Goal: Task Accomplishment & Management: Use online tool/utility

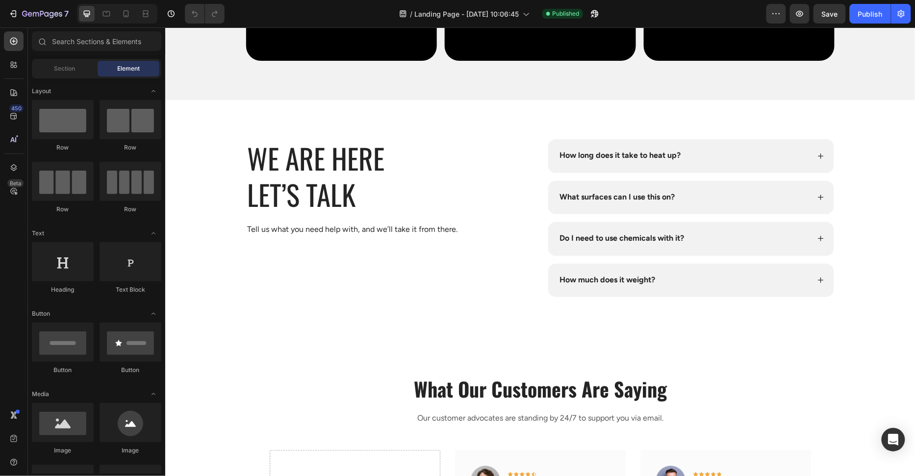
scroll to position [3474, 0]
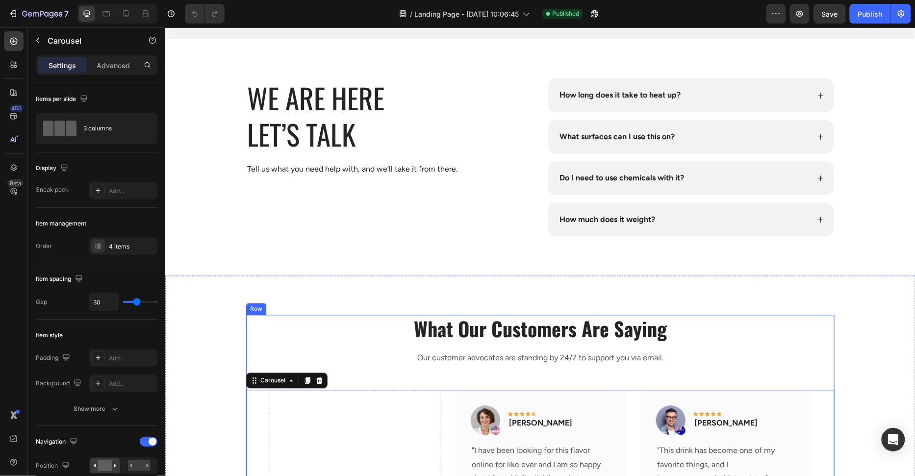
click at [402, 355] on p "Our customer advocates are standing by 24/7 to support you via email." at bounding box center [540, 357] width 586 height 14
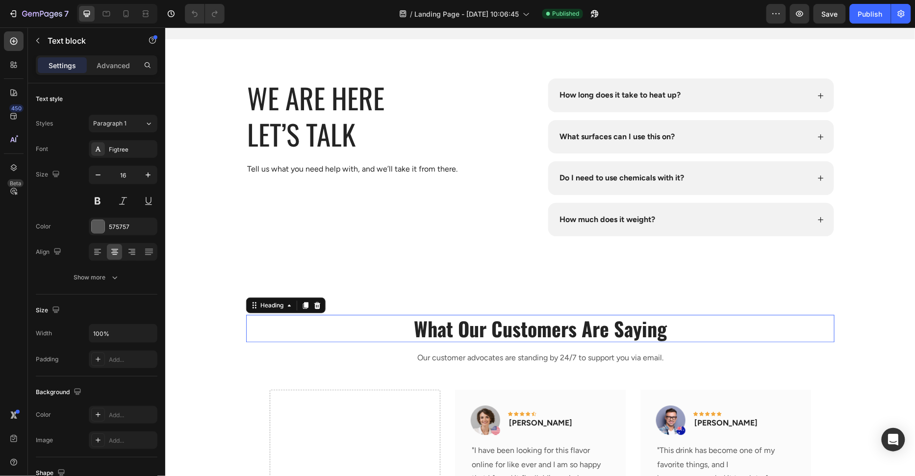
click at [391, 327] on p "What Our Customers Are Saying" at bounding box center [540, 327] width 586 height 25
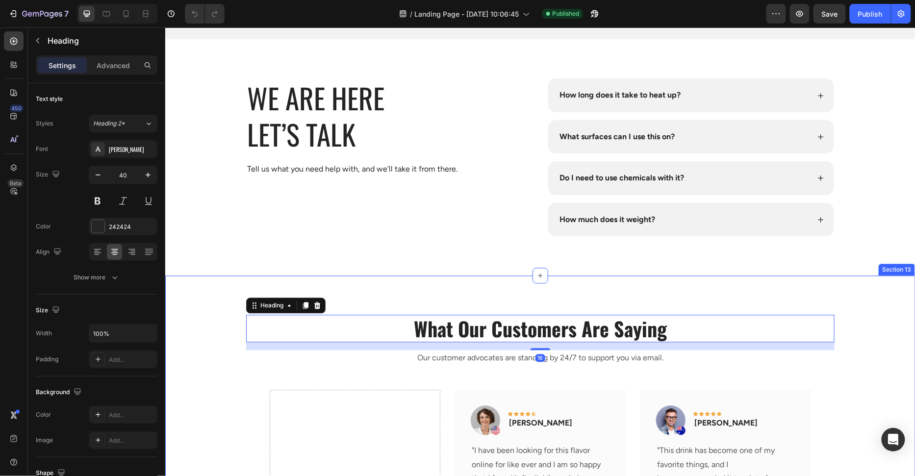
click at [240, 346] on div "What Our Customers Are Saying Heading 16 Our customer advocates are standing by…" at bounding box center [539, 473] width 735 height 319
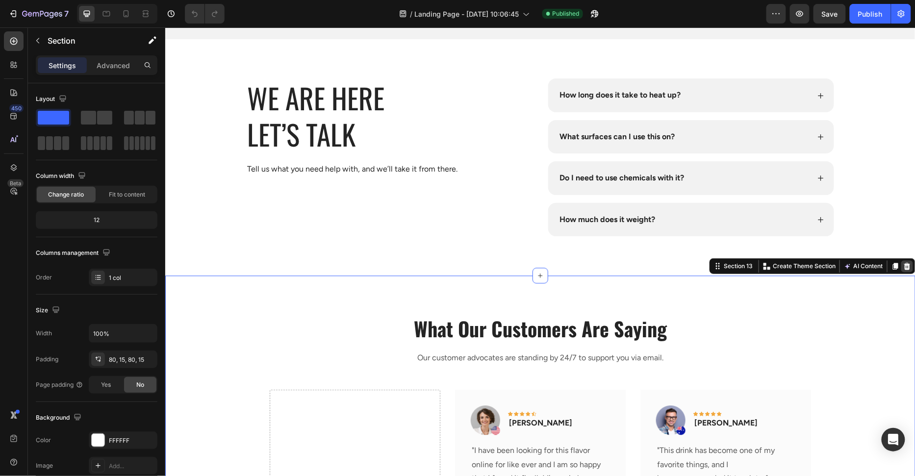
click at [905, 262] on icon at bounding box center [906, 266] width 8 height 8
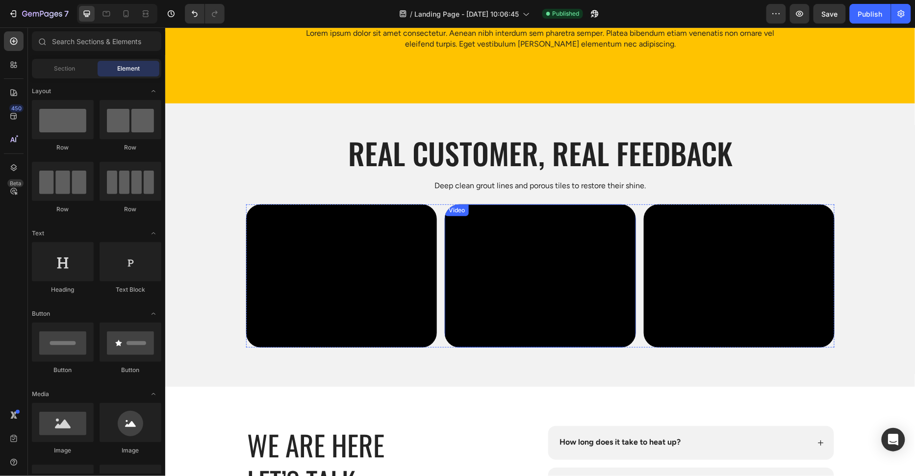
scroll to position [3122, 0]
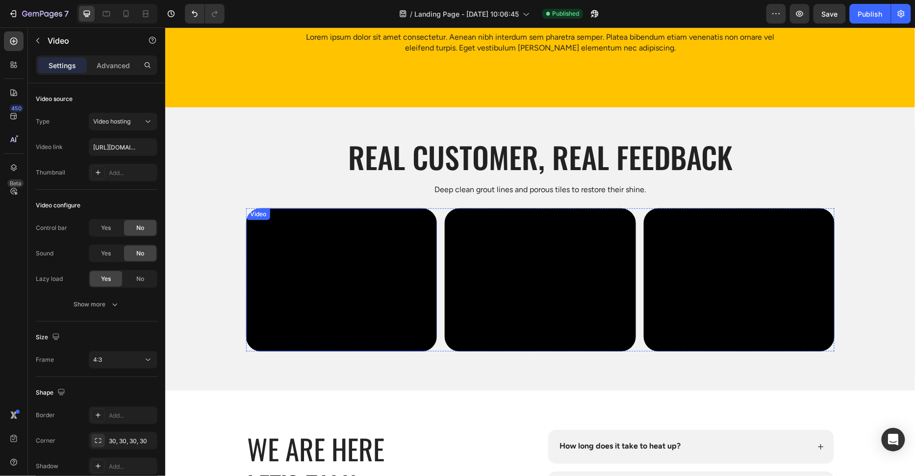
click at [432, 212] on video at bounding box center [341, 279] width 191 height 143
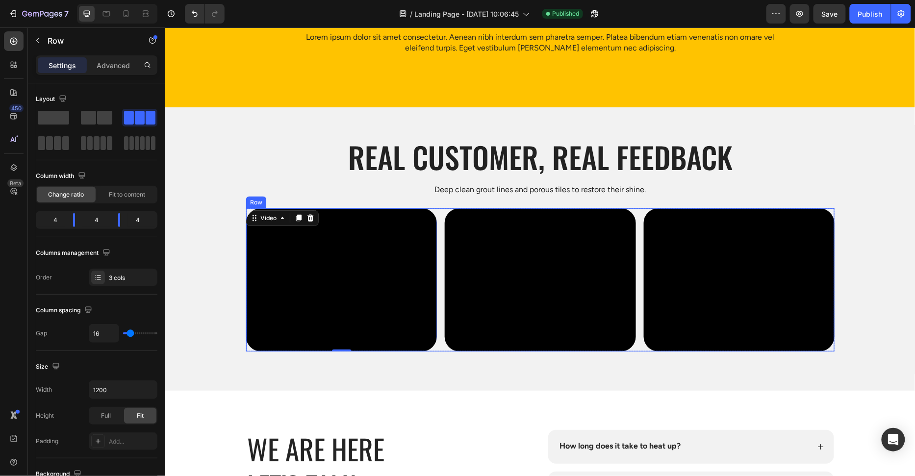
click at [438, 212] on div "Video 0 Video Video Row" at bounding box center [540, 279] width 588 height 143
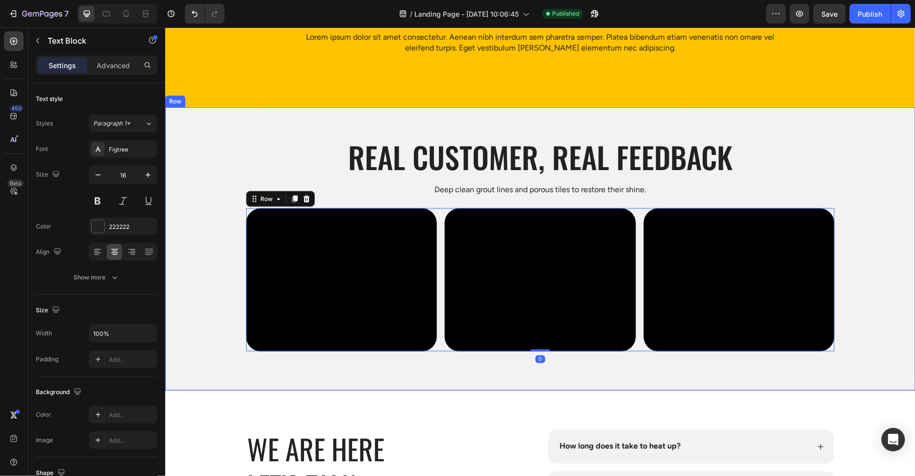
click at [352, 186] on p "Deep clean grout lines and porous tiles to restore their shine." at bounding box center [540, 189] width 748 height 12
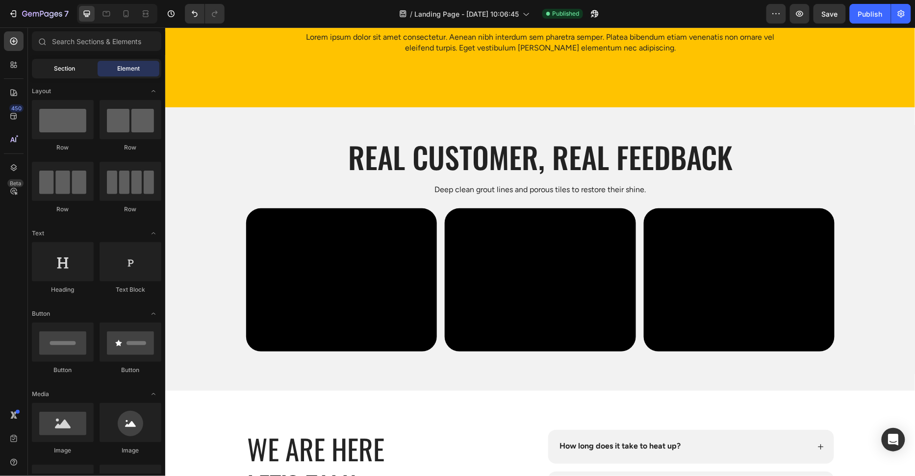
click at [56, 71] on span "Section" at bounding box center [64, 68] width 21 height 9
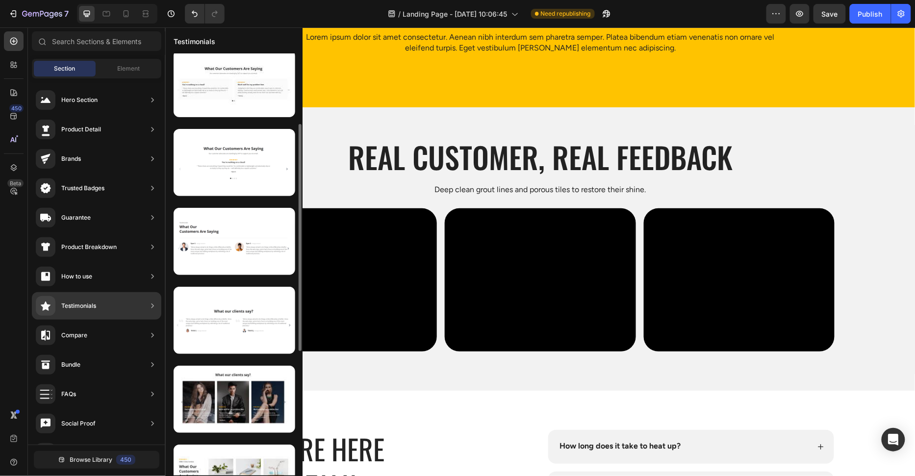
scroll to position [153, 0]
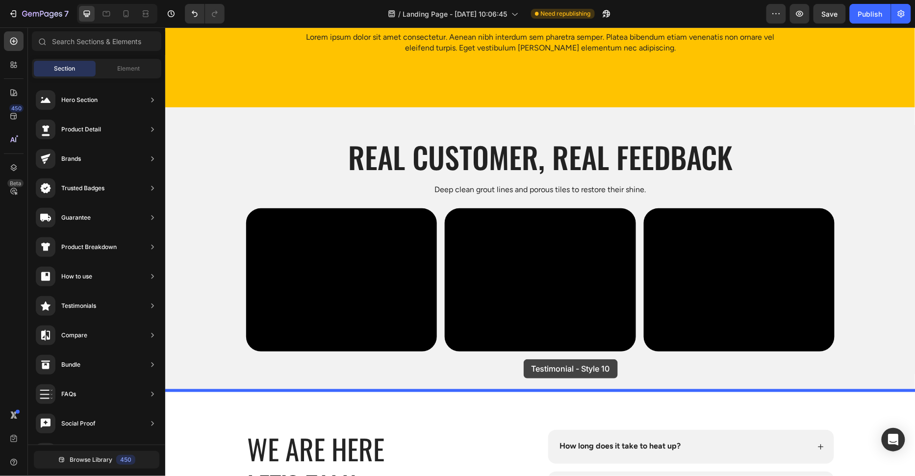
drag, startPoint x: 361, startPoint y: 350, endPoint x: 522, endPoint y: 358, distance: 161.0
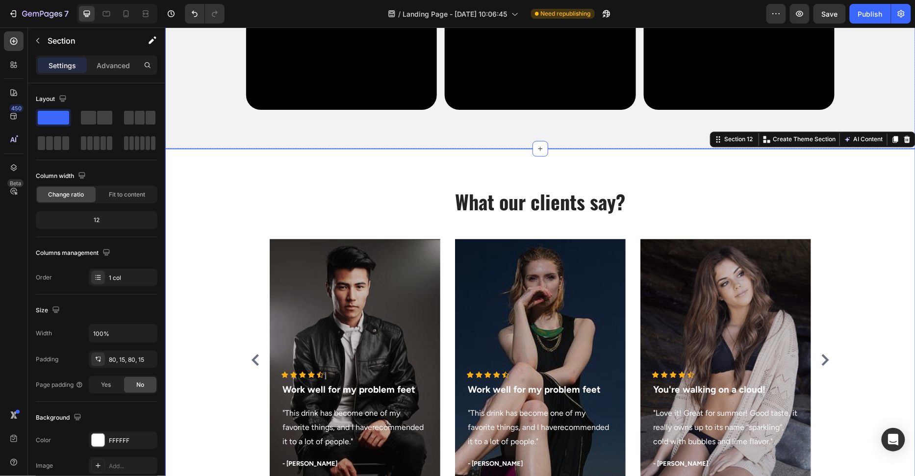
scroll to position [3409, 0]
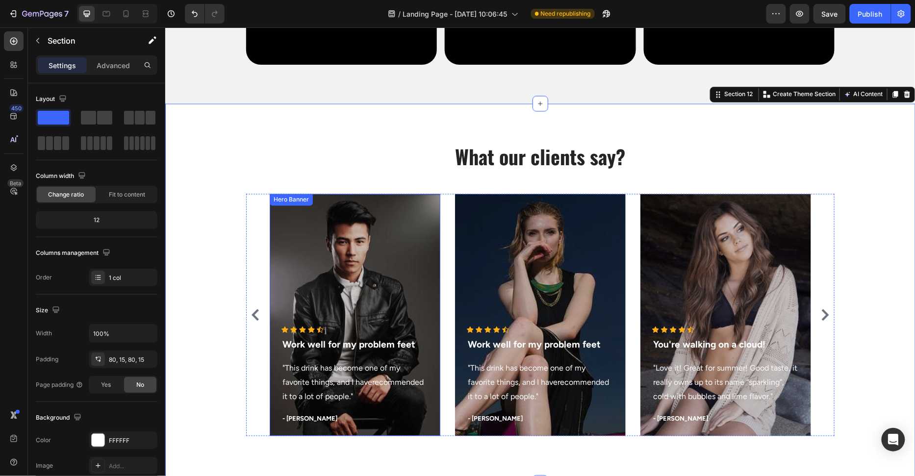
click at [433, 269] on div "Overlay" at bounding box center [354, 315] width 171 height 242
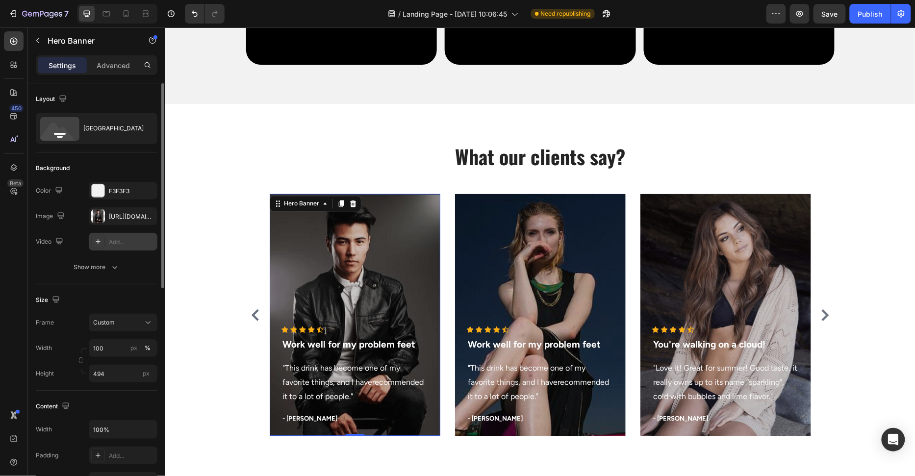
click at [99, 236] on div at bounding box center [98, 242] width 14 height 14
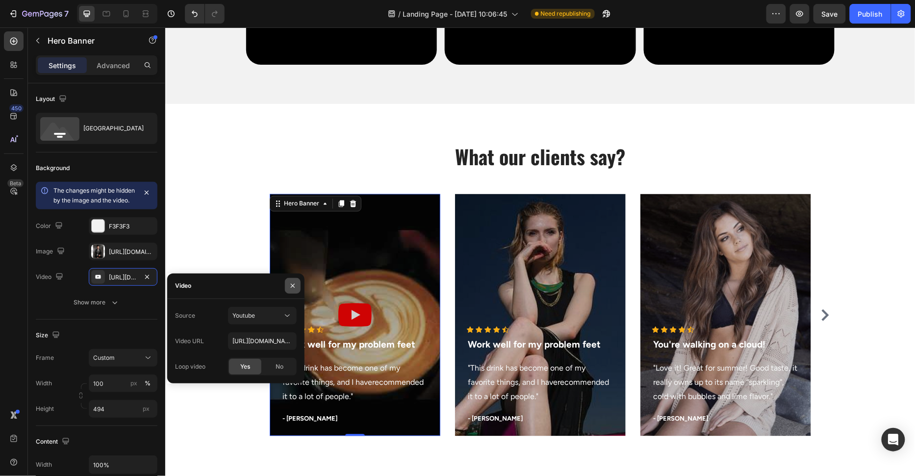
click at [289, 285] on icon "button" at bounding box center [293, 286] width 8 height 8
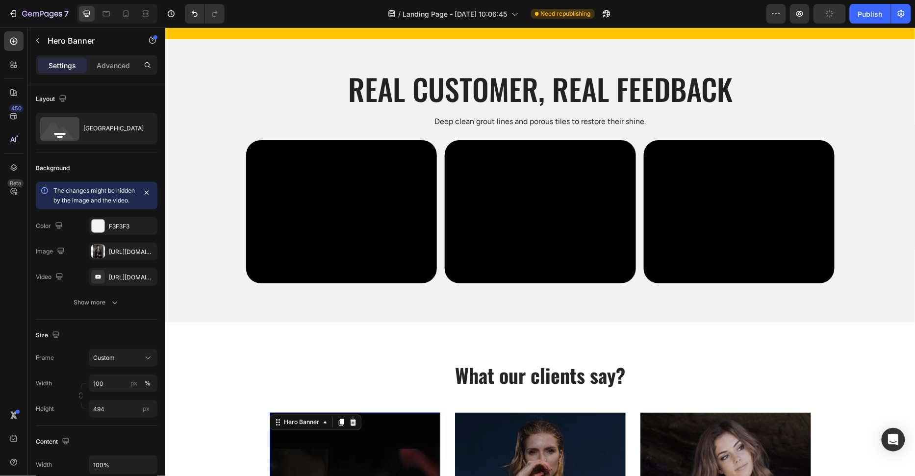
scroll to position [3190, 0]
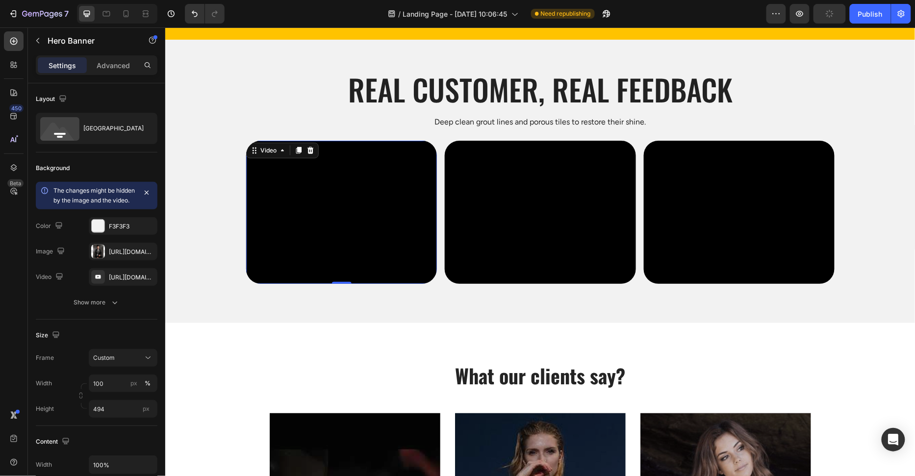
click at [425, 252] on video at bounding box center [341, 211] width 191 height 143
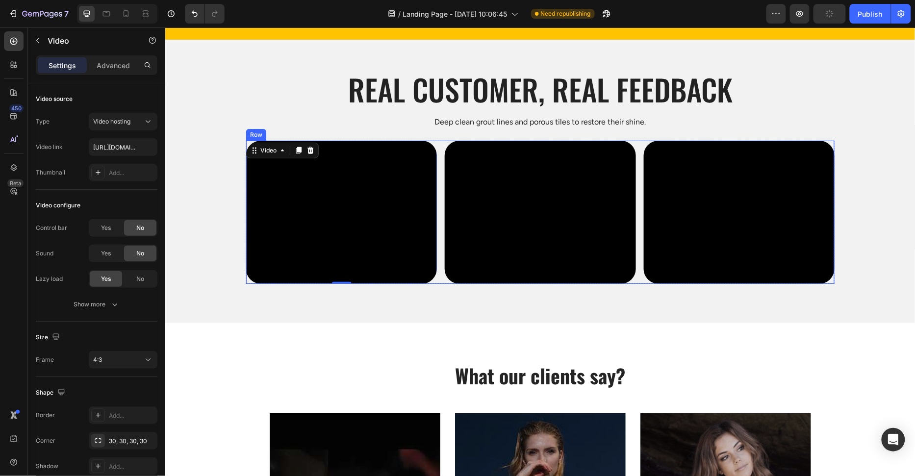
click at [440, 194] on div "Video 0 Video Video Row" at bounding box center [540, 211] width 588 height 143
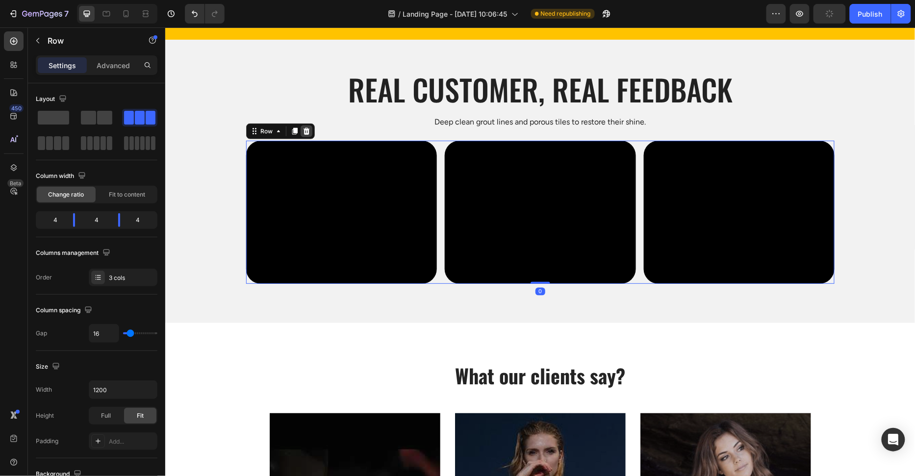
click at [307, 132] on icon at bounding box center [306, 130] width 6 height 7
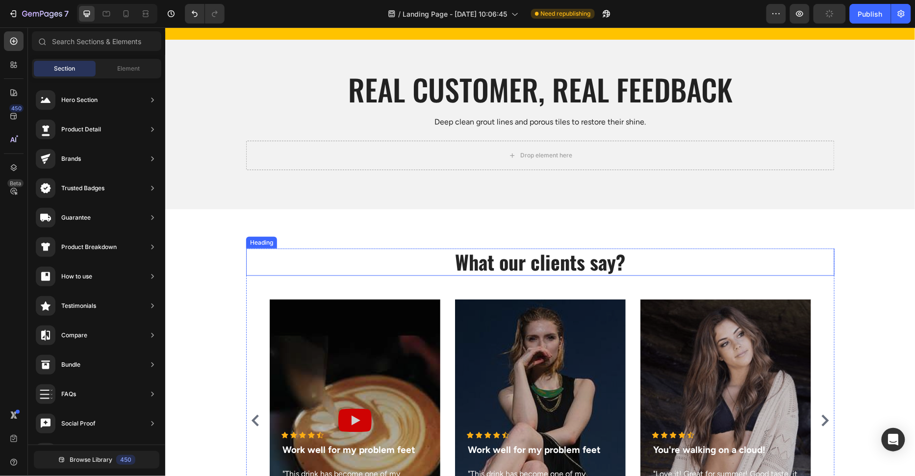
click at [491, 264] on p "What our clients say?" at bounding box center [540, 261] width 586 height 25
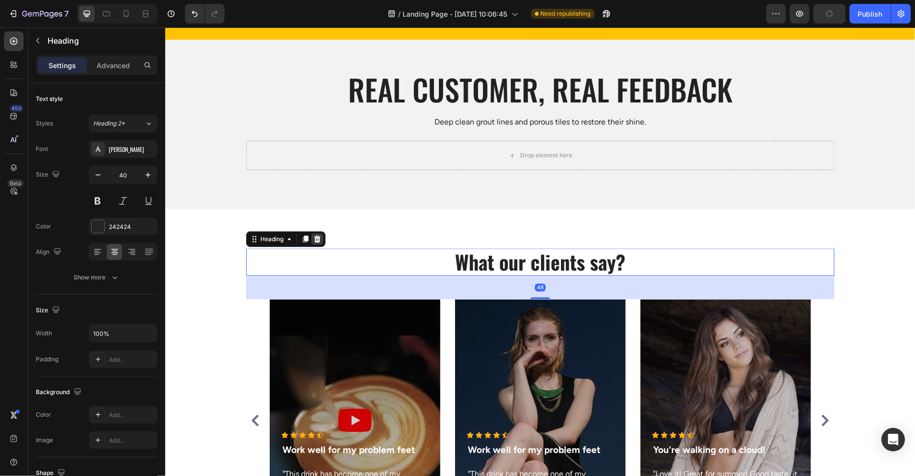
click at [313, 240] on icon at bounding box center [317, 239] width 8 height 8
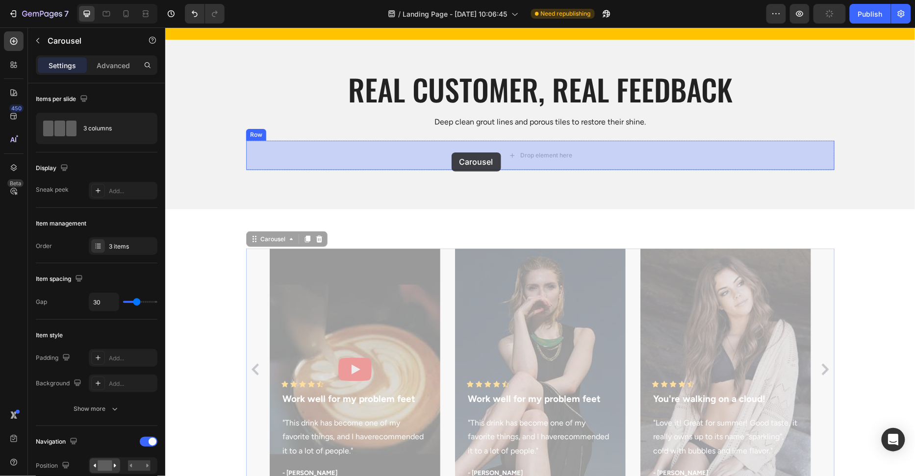
drag, startPoint x: 447, startPoint y: 268, endPoint x: 451, endPoint y: 152, distance: 115.8
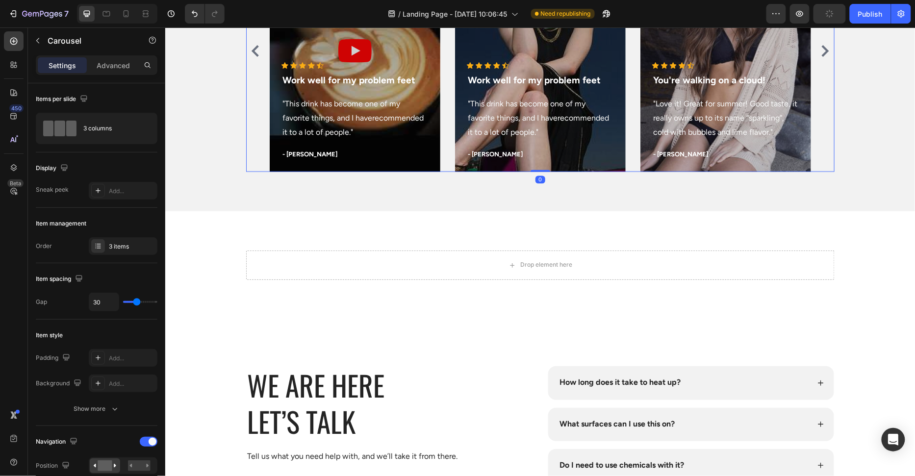
scroll to position [3413, 0]
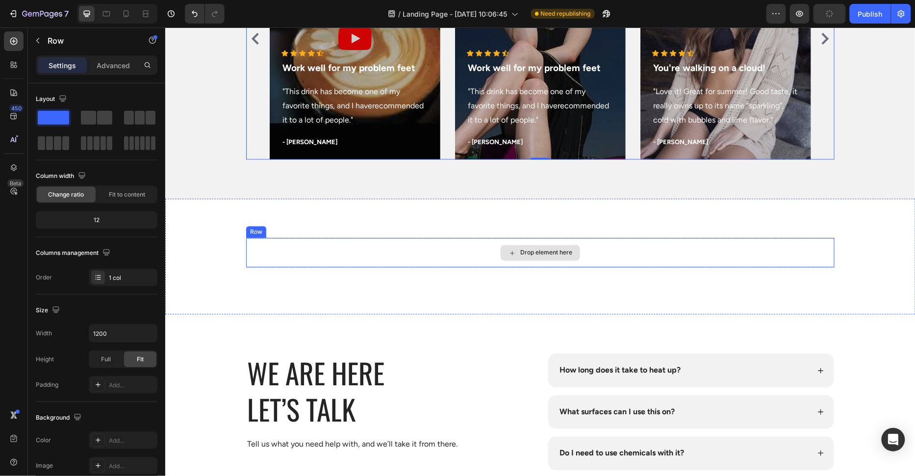
click at [444, 239] on div "Drop element here" at bounding box center [540, 252] width 588 height 29
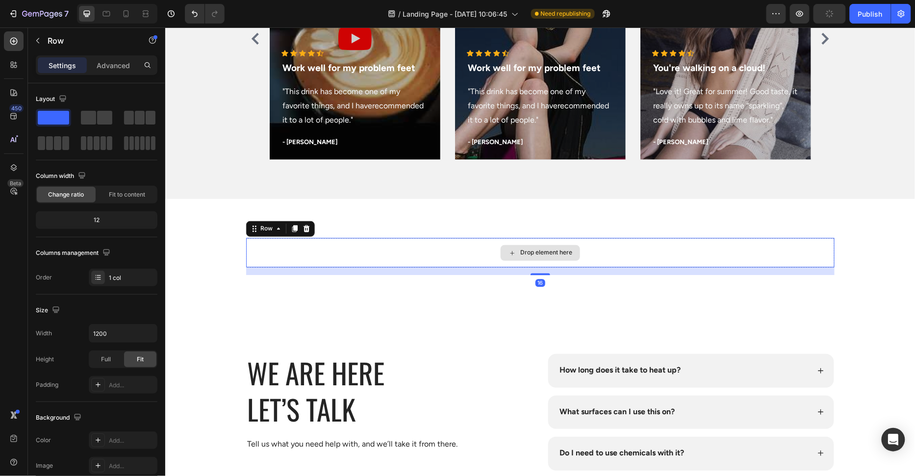
click at [444, 213] on div "Drop element here Row 16 Section 12" at bounding box center [540, 257] width 750 height 116
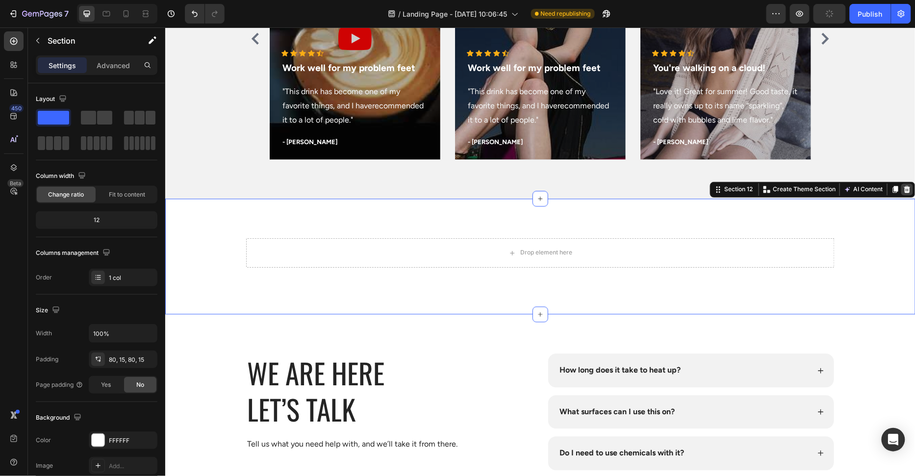
click at [908, 194] on div at bounding box center [906, 189] width 12 height 12
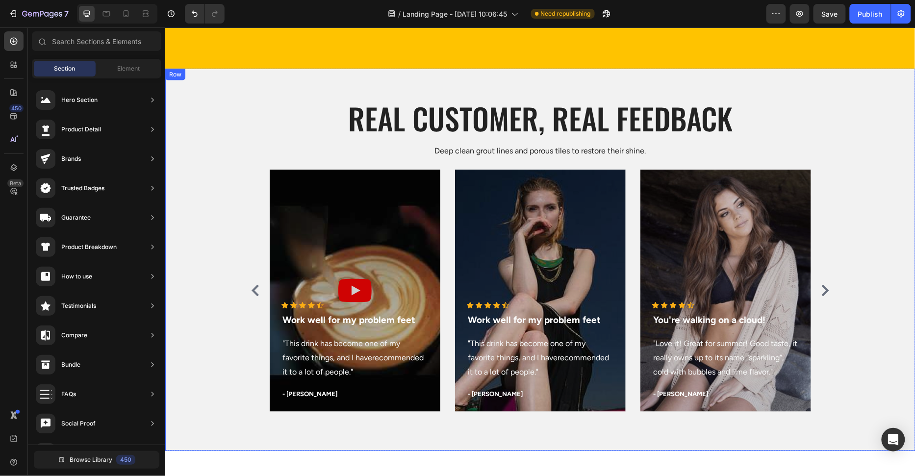
scroll to position [3167, 0]
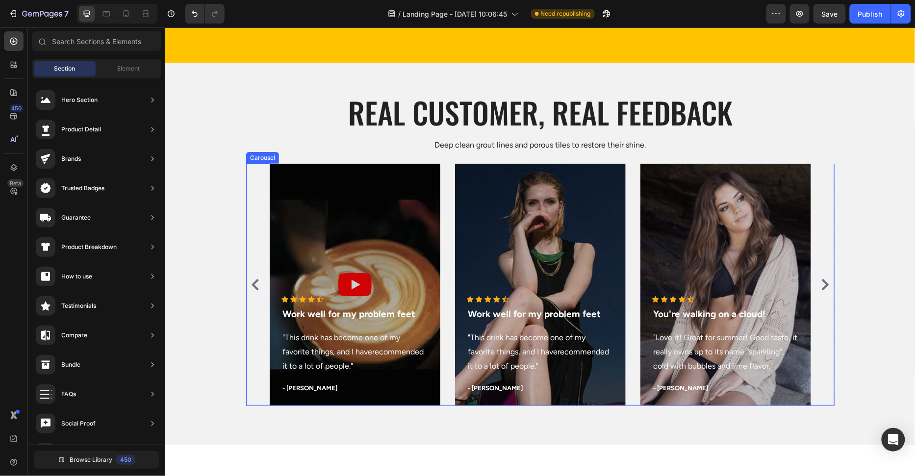
click at [447, 186] on div "Icon Icon Icon Icon Icon Icon List Hoz Work well for my problem feet Text block…" at bounding box center [539, 284] width 541 height 242
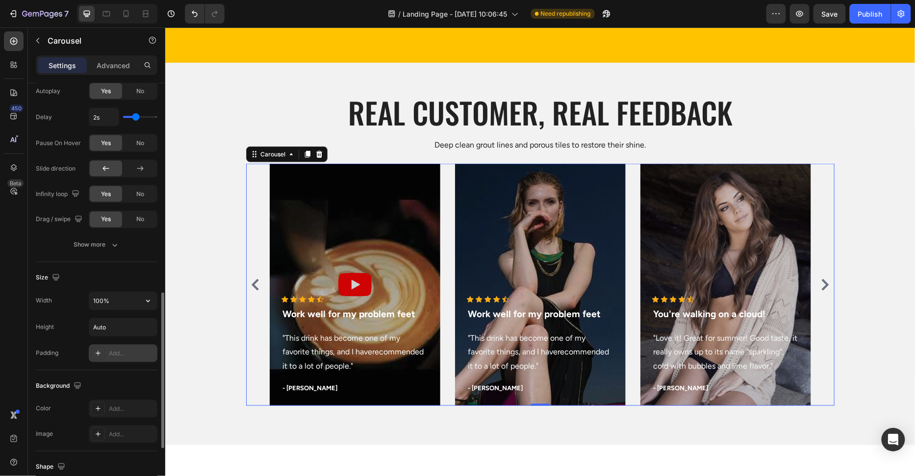
scroll to position [619, 0]
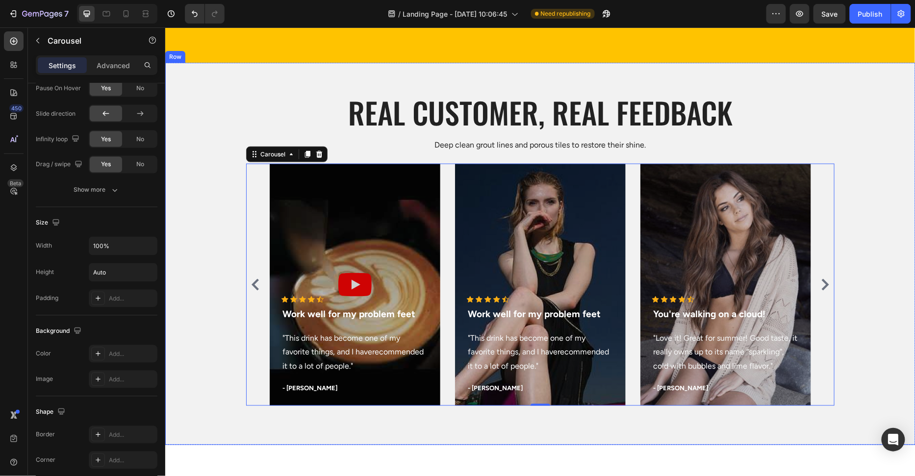
click at [228, 218] on div "Real customer, Real feedback Heading Deep clean grout lines and porous tiles to…" at bounding box center [540, 249] width 750 height 314
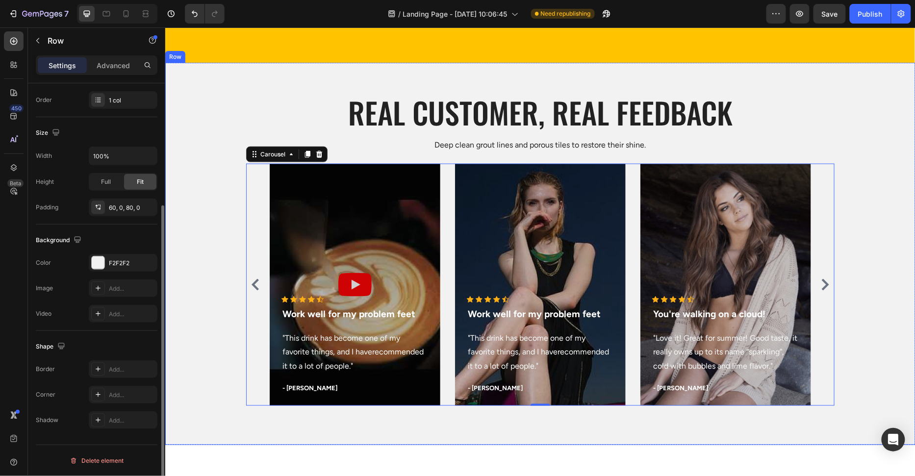
scroll to position [0, 0]
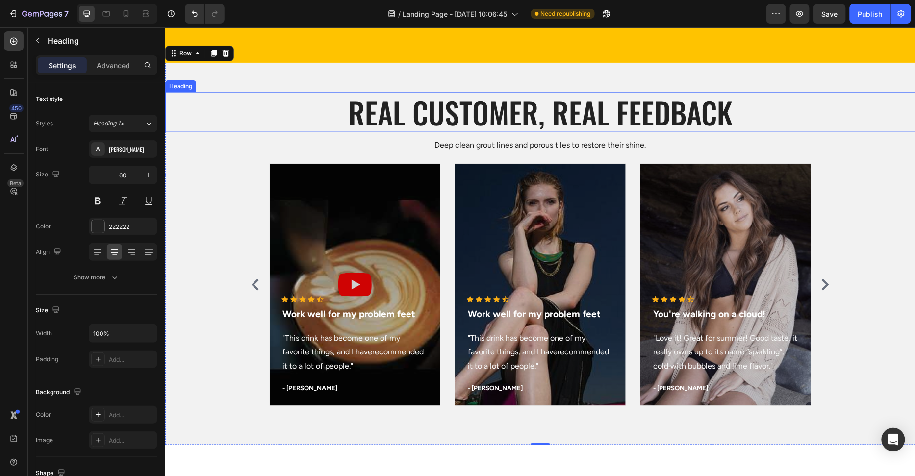
click at [230, 116] on h2 "Real customer, Real feedback" at bounding box center [540, 112] width 750 height 40
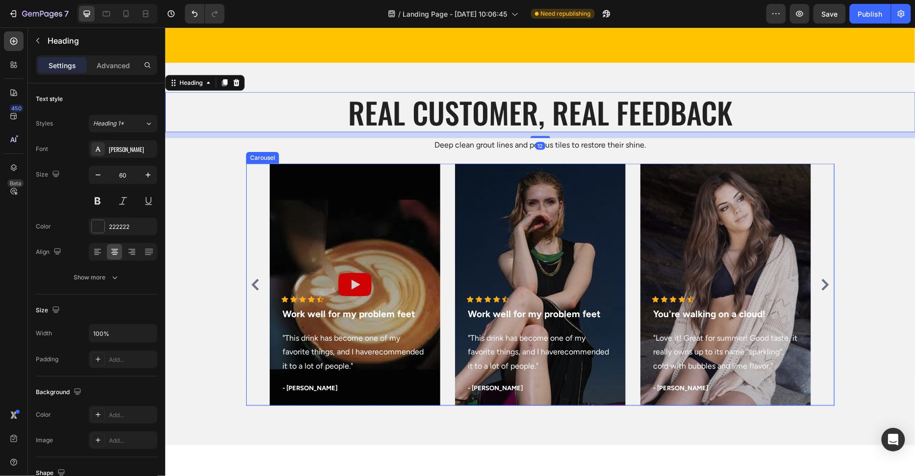
click at [267, 172] on div "Icon Icon Icon Icon Icon Icon List Hoz Work well for my problem feet Text block…" at bounding box center [540, 284] width 588 height 242
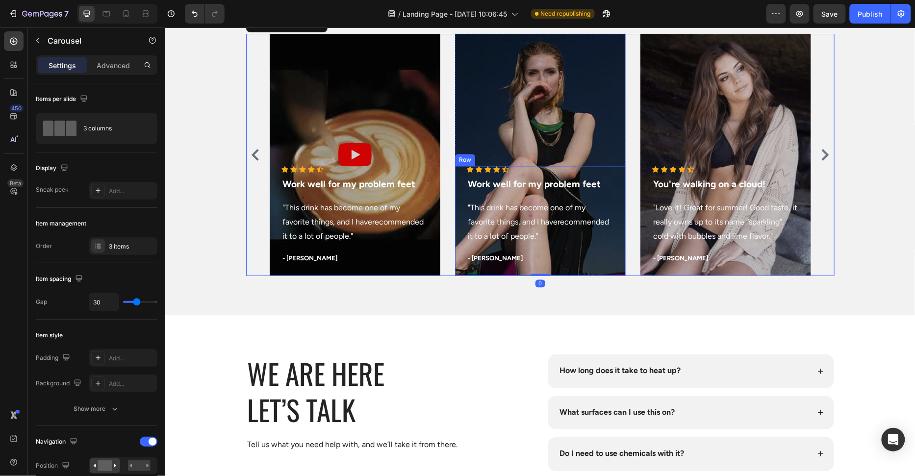
scroll to position [3303, 0]
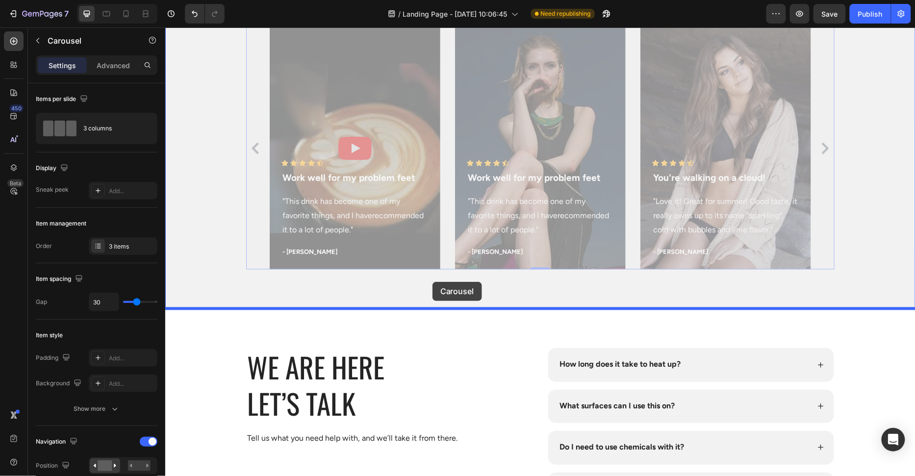
drag, startPoint x: 451, startPoint y: 66, endPoint x: 432, endPoint y: 281, distance: 216.5
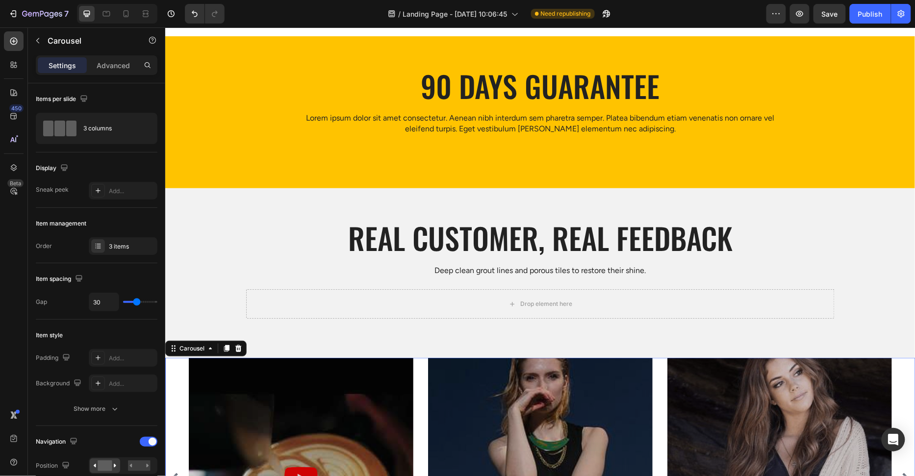
scroll to position [3040, 0]
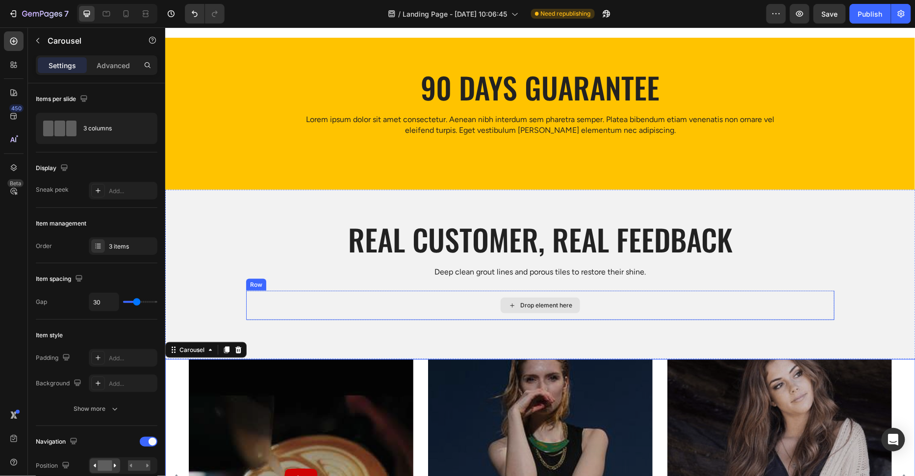
click at [420, 316] on div "Drop element here" at bounding box center [540, 304] width 588 height 29
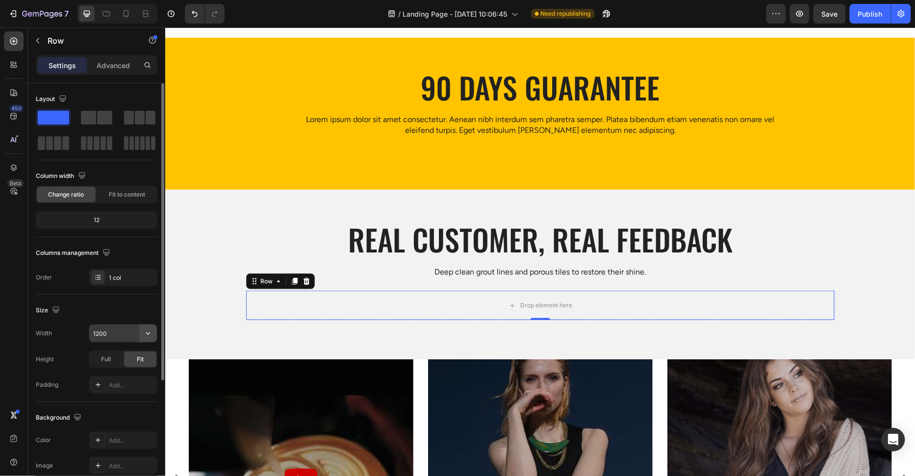
click at [151, 332] on icon "button" at bounding box center [148, 333] width 10 height 10
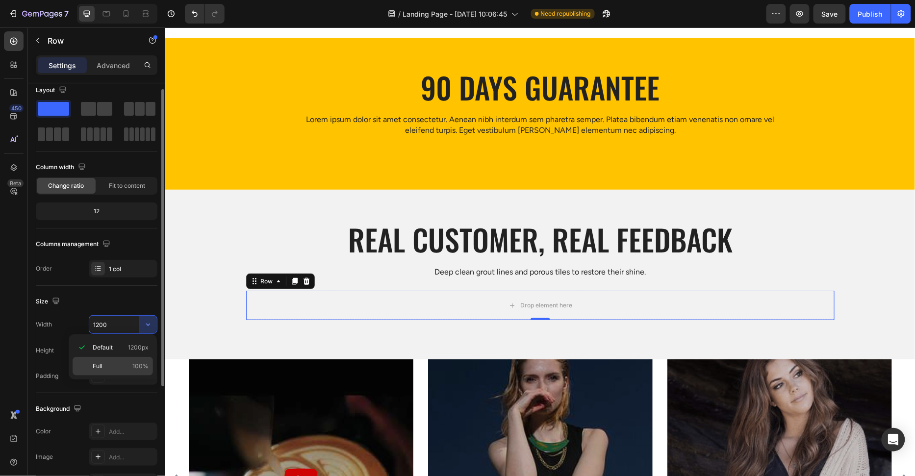
click at [126, 363] on p "Full 100%" at bounding box center [121, 366] width 56 height 9
type input "100%"
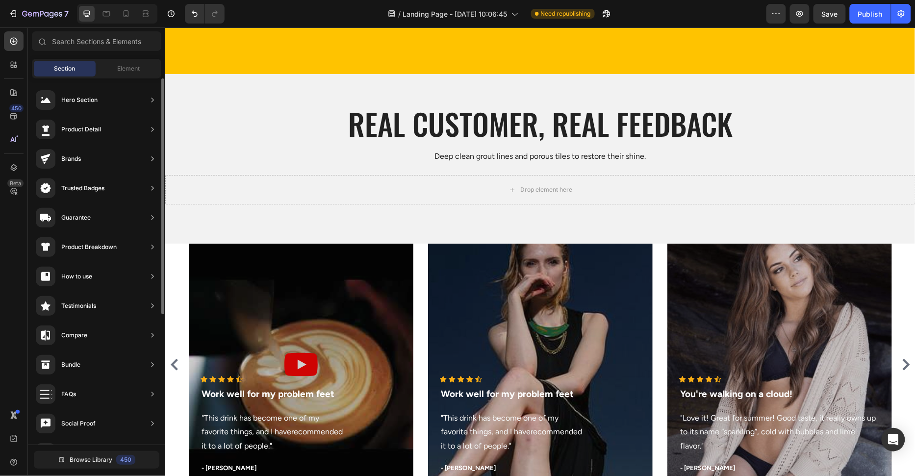
scroll to position [45, 0]
click at [113, 76] on div "Section Element" at bounding box center [96, 69] width 129 height 20
click at [122, 62] on div "Element" at bounding box center [129, 69] width 62 height 16
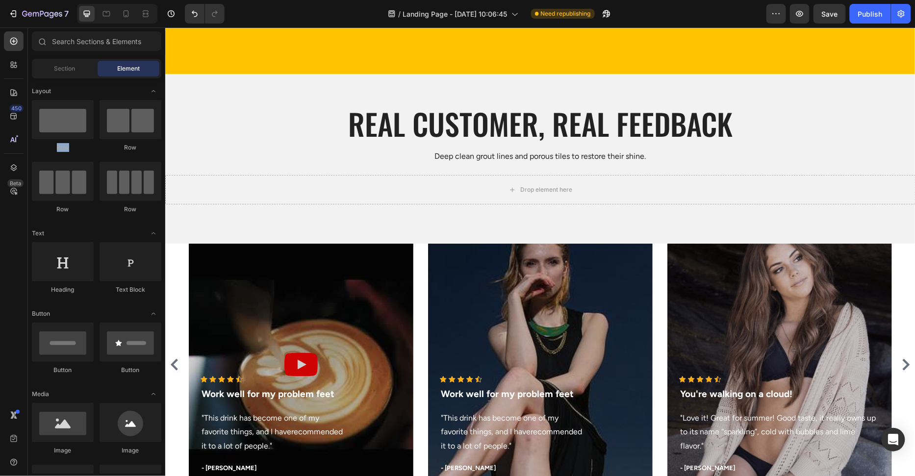
drag, startPoint x: 31, startPoint y: 135, endPoint x: 75, endPoint y: 142, distance: 44.2
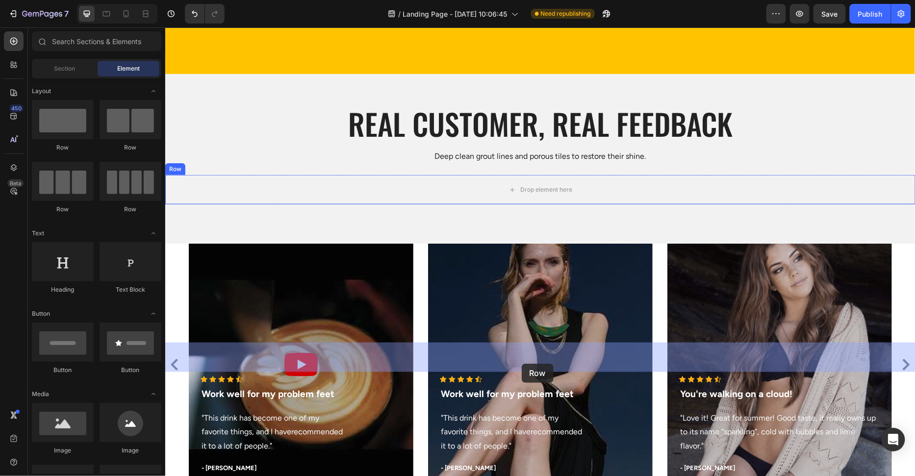
drag, startPoint x: 239, startPoint y: 160, endPoint x: 521, endPoint y: 363, distance: 347.7
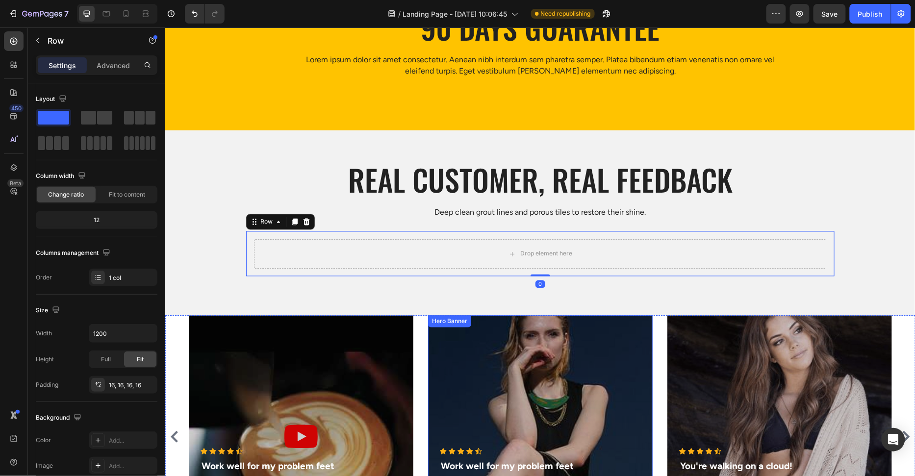
scroll to position [3267, 0]
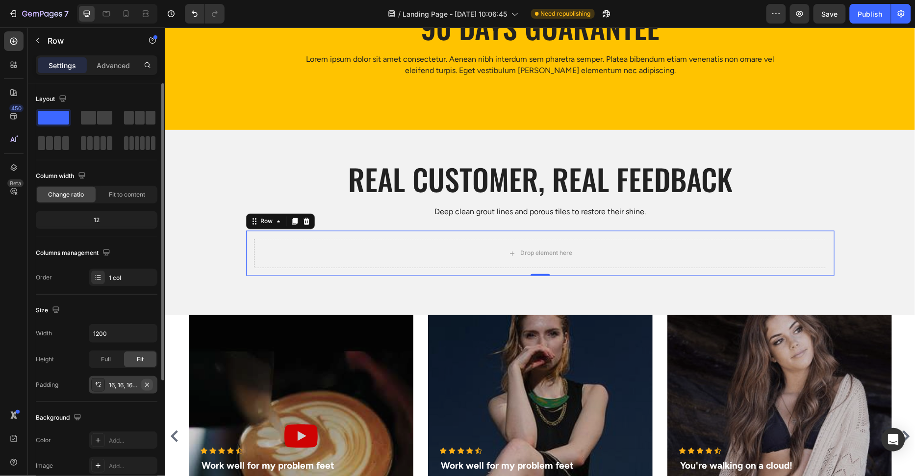
click at [144, 385] on icon "button" at bounding box center [147, 385] width 8 height 8
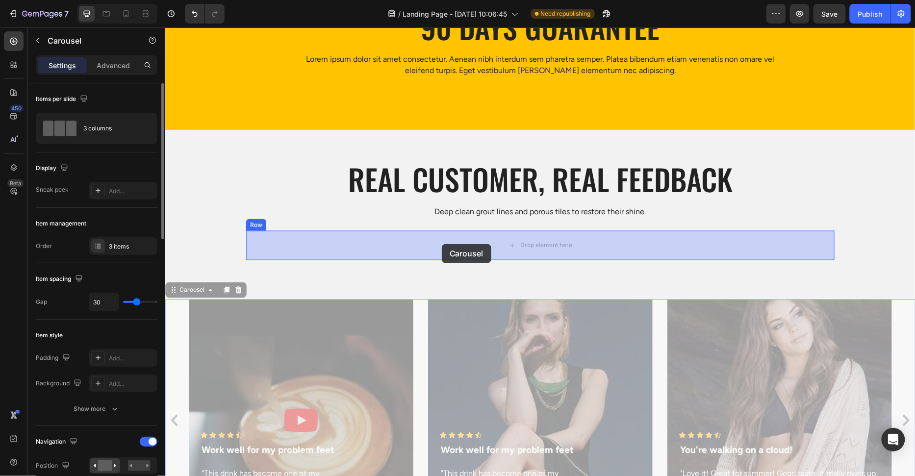
drag, startPoint x: 424, startPoint y: 315, endPoint x: 441, endPoint y: 244, distance: 73.6
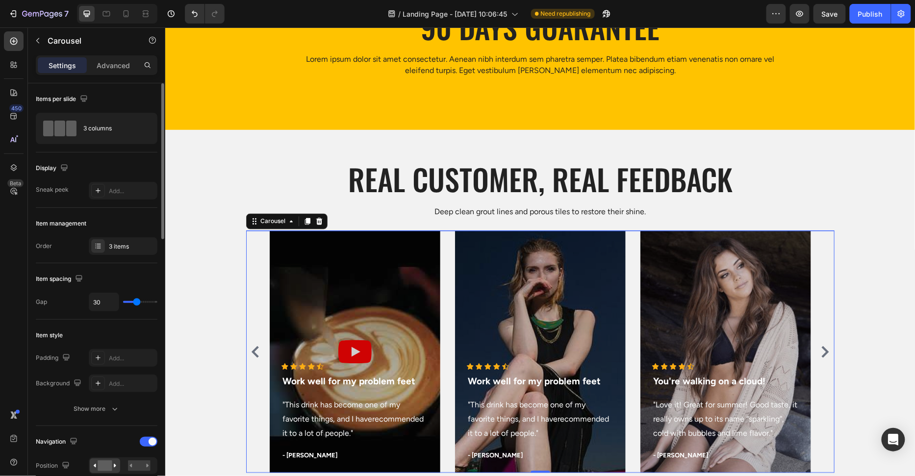
scroll to position [3449, 0]
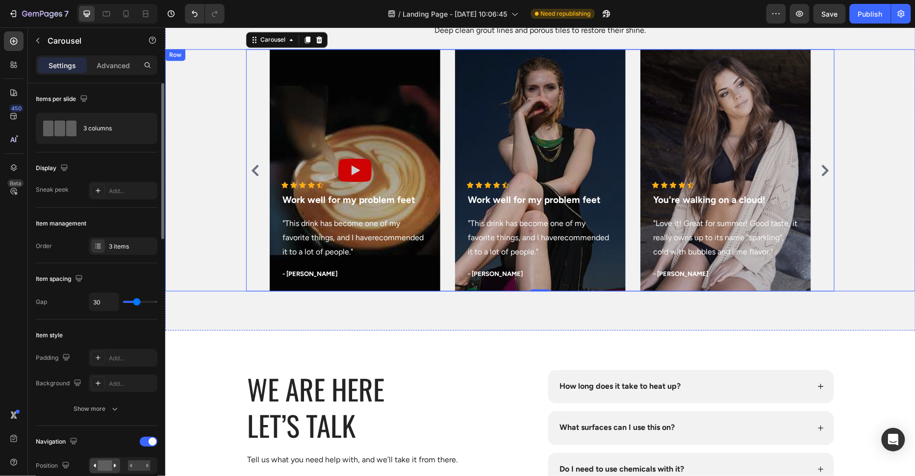
click at [240, 257] on div "Icon Icon Icon Icon Icon Icon List Hoz Work well for my problem feet Text block…" at bounding box center [540, 170] width 750 height 242
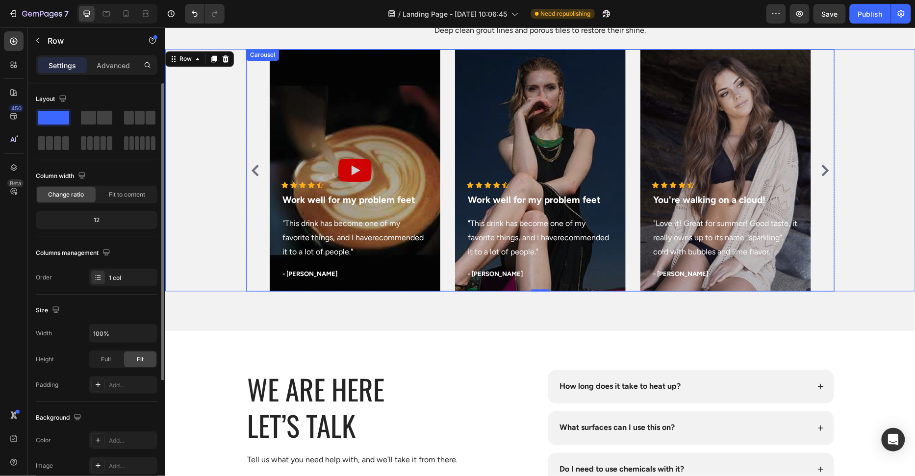
click at [262, 251] on div "Icon Icon Icon Icon Icon Icon List Hoz Work well for my problem feet Text block…" at bounding box center [540, 170] width 588 height 242
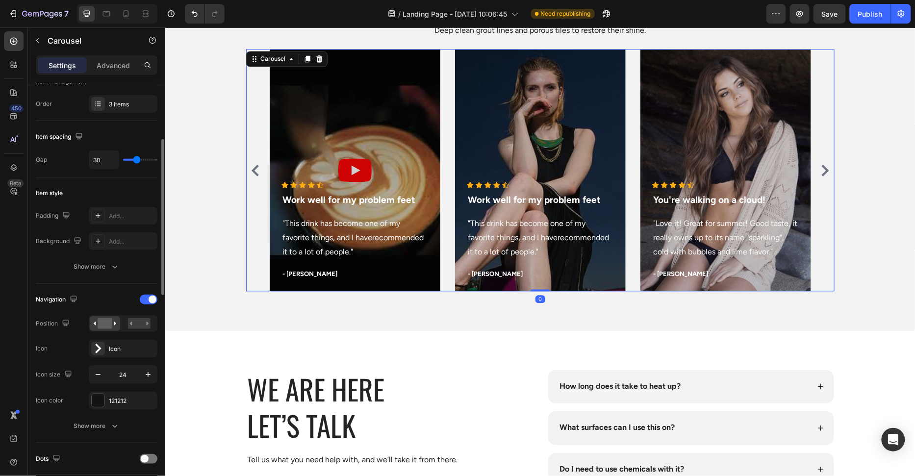
scroll to position [145, 0]
click at [144, 316] on rect at bounding box center [139, 321] width 23 height 11
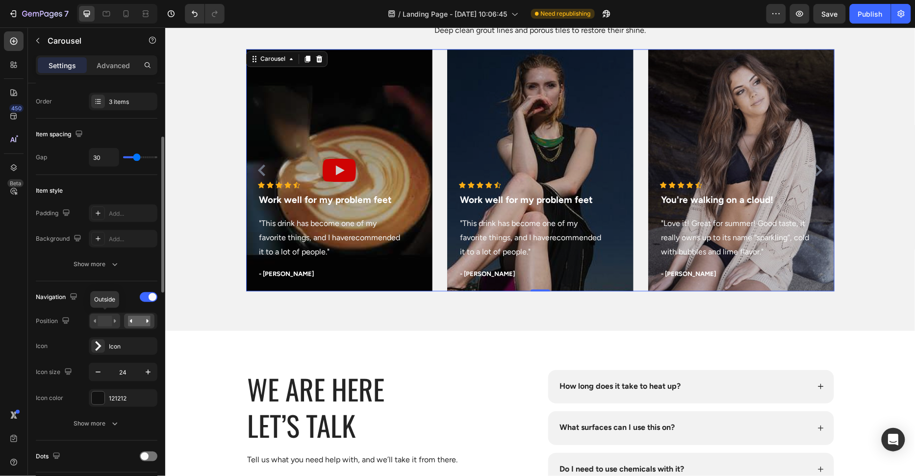
click at [107, 318] on rect at bounding box center [105, 321] width 14 height 11
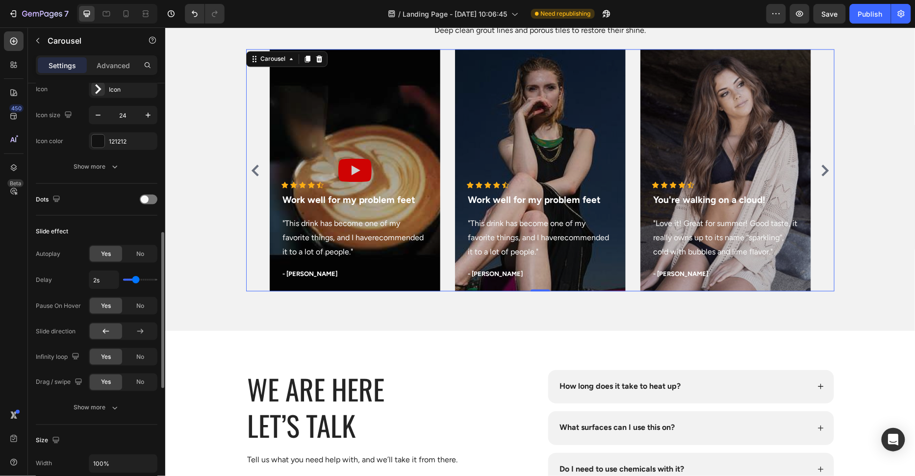
scroll to position [460, 0]
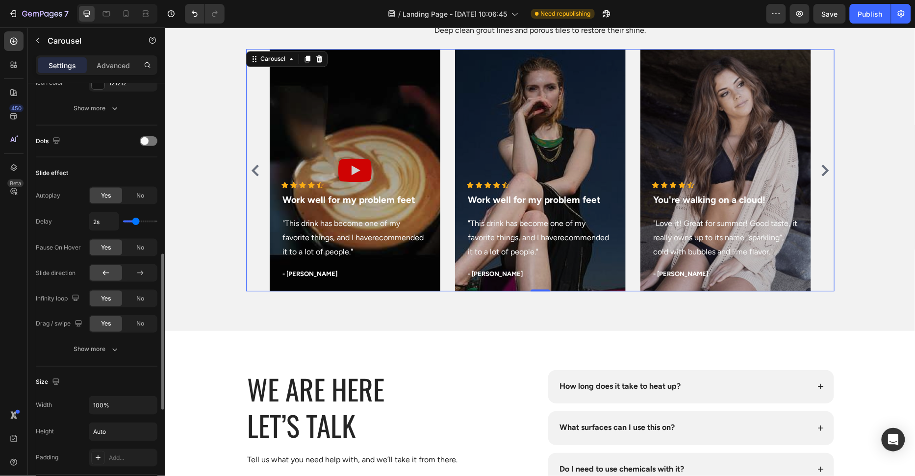
click at [130, 361] on div "Slide effect Autoplay Yes No Delay 2s Pause On Hover Yes No Slide direction Inf…" at bounding box center [97, 261] width 122 height 209
click at [130, 349] on button "Show more" at bounding box center [97, 350] width 122 height 18
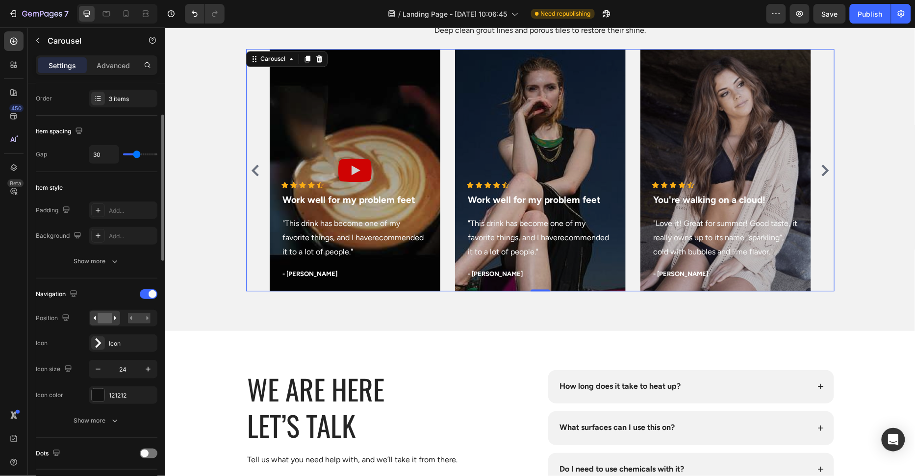
scroll to position [94, 0]
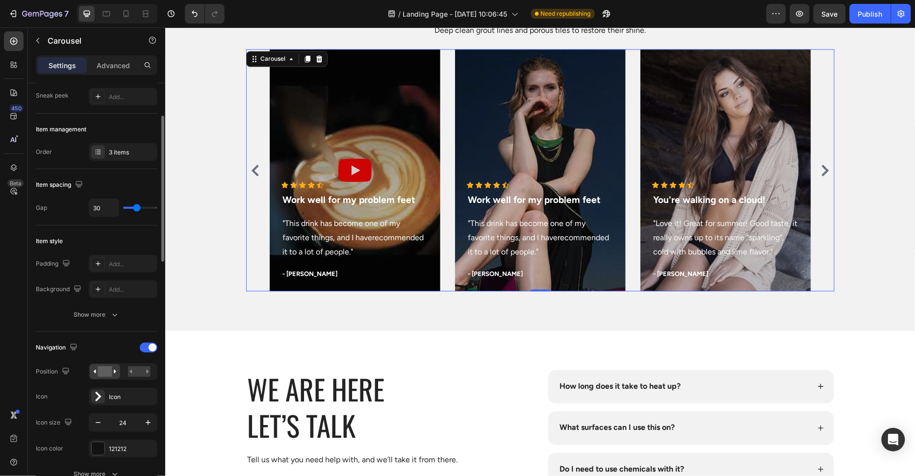
type input "64"
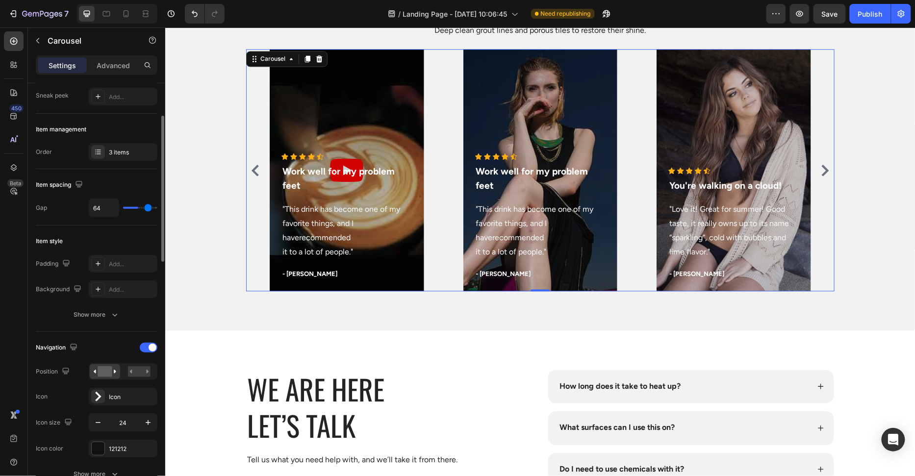
type input "80"
type input "0"
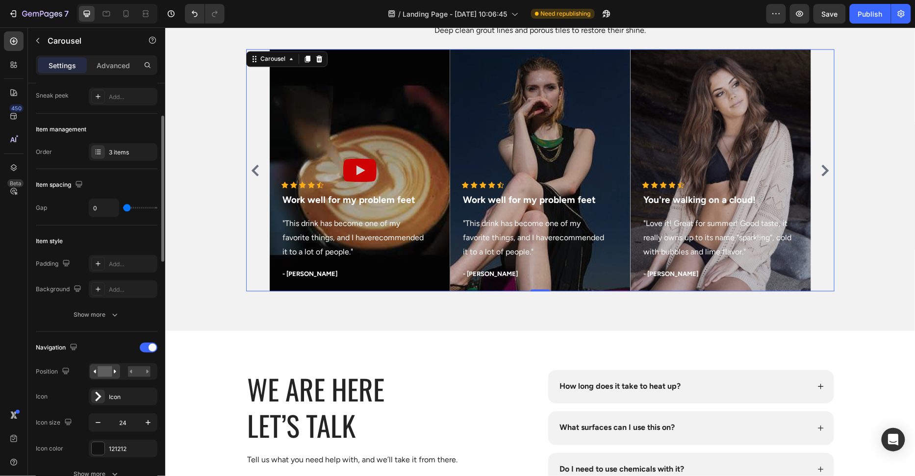
type input "0"
drag, startPoint x: 136, startPoint y: 203, endPoint x: 43, endPoint y: 205, distance: 93.2
click at [43, 205] on div "Gap 0" at bounding box center [97, 208] width 122 height 19
click at [104, 210] on input "0" at bounding box center [103, 208] width 29 height 18
type input "30"
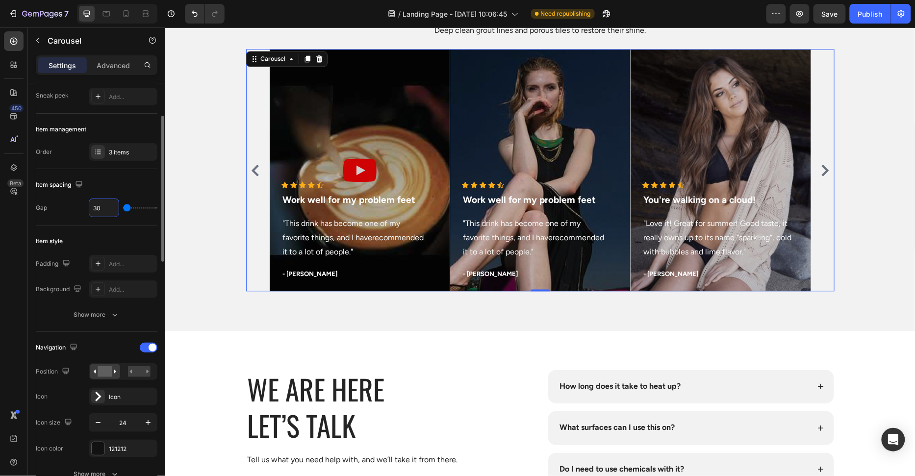
type input "30"
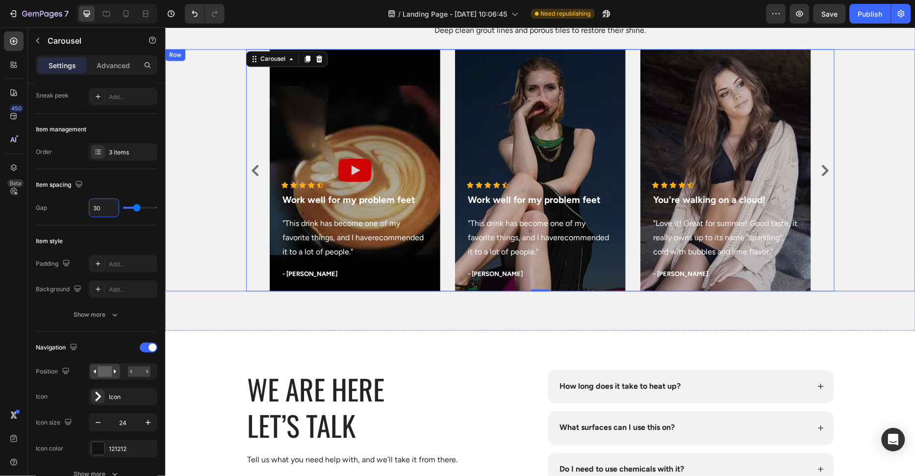
click at [223, 226] on div "Icon Icon Icon Icon Icon Icon List Hoz Work well for my problem feet Text block…" at bounding box center [540, 170] width 750 height 242
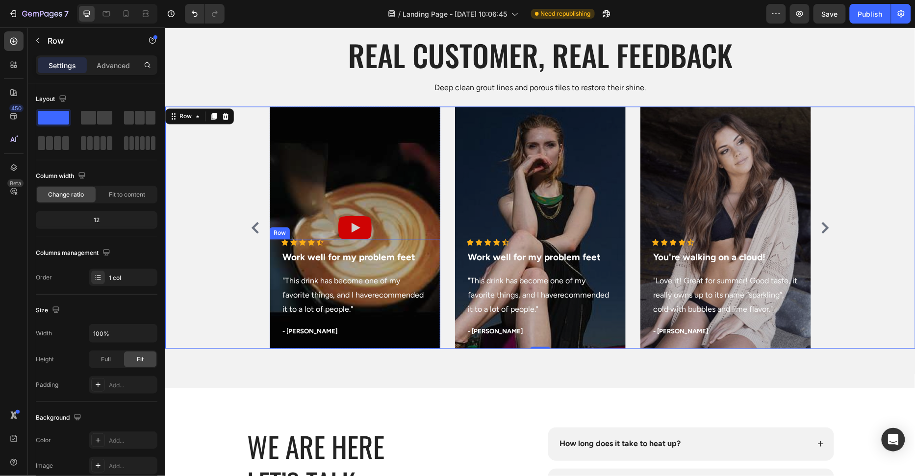
scroll to position [3355, 0]
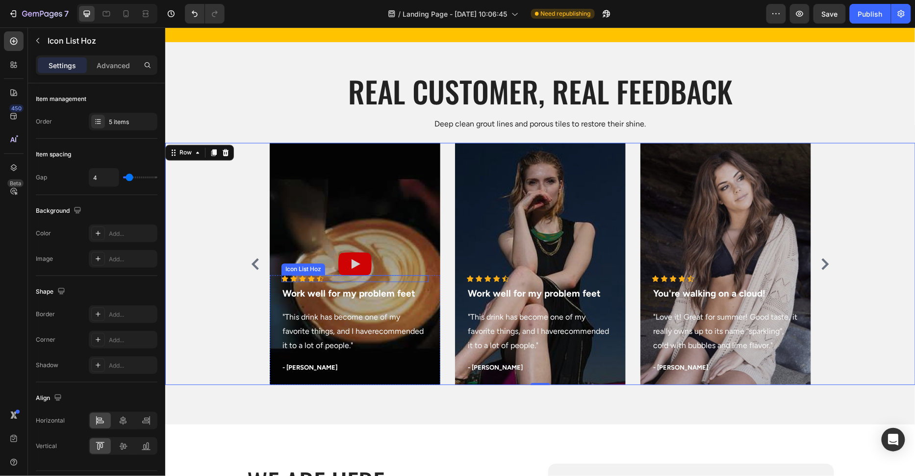
click at [415, 278] on div "Icon Icon Icon Icon Icon" at bounding box center [354, 278] width 147 height 7
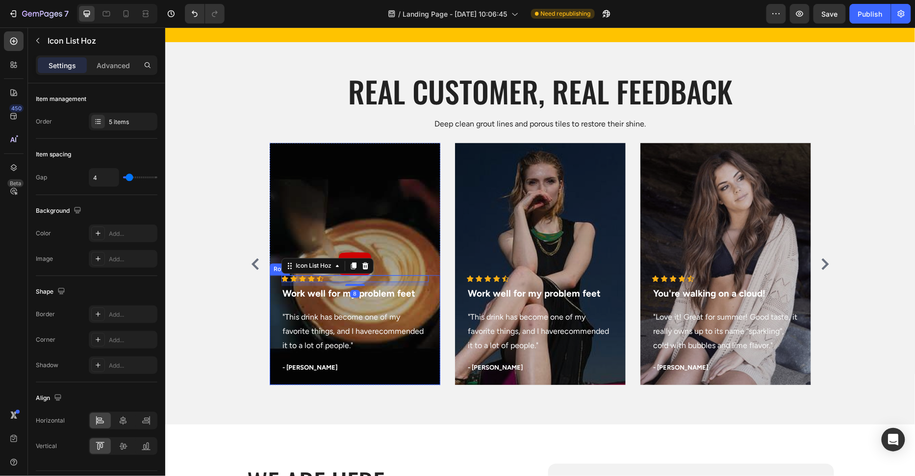
click at [433, 300] on div "Icon Icon Icon Icon Icon Icon List Hoz 8 Work well for my problem feet Text blo…" at bounding box center [354, 330] width 171 height 110
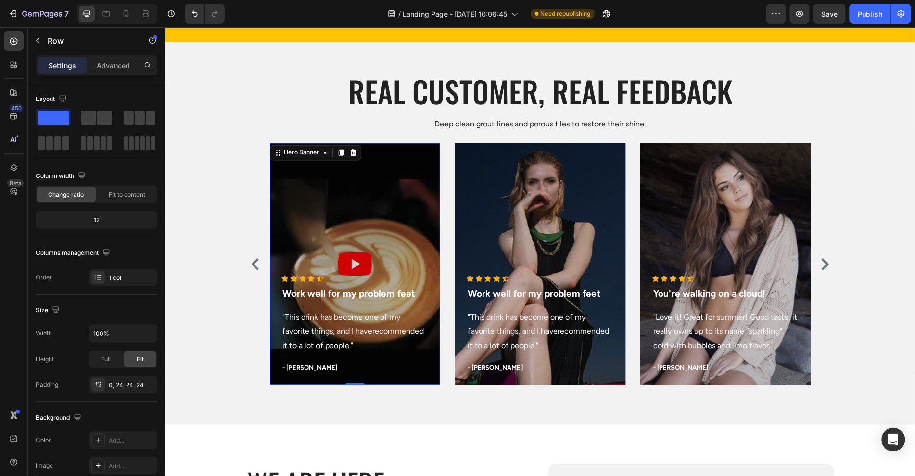
click at [353, 265] on div "Overlay" at bounding box center [354, 264] width 171 height 242
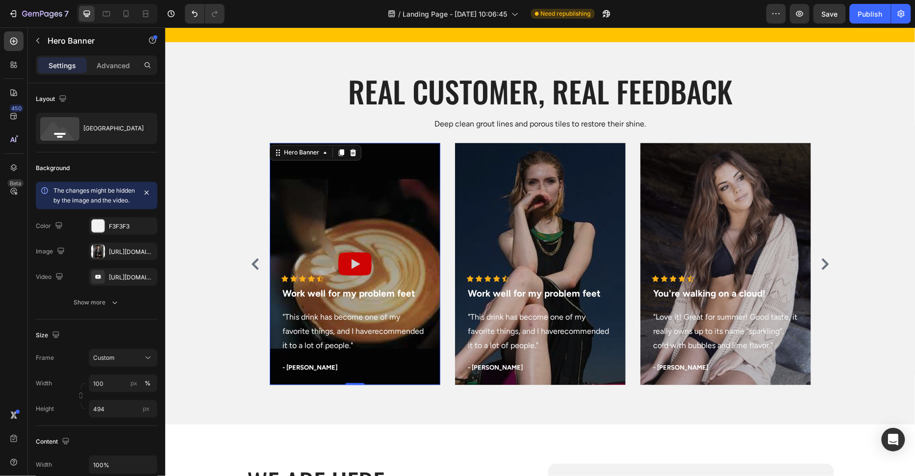
click at [353, 265] on div "Overlay" at bounding box center [354, 264] width 171 height 242
click at [361, 249] on div "Overlay" at bounding box center [354, 264] width 171 height 242
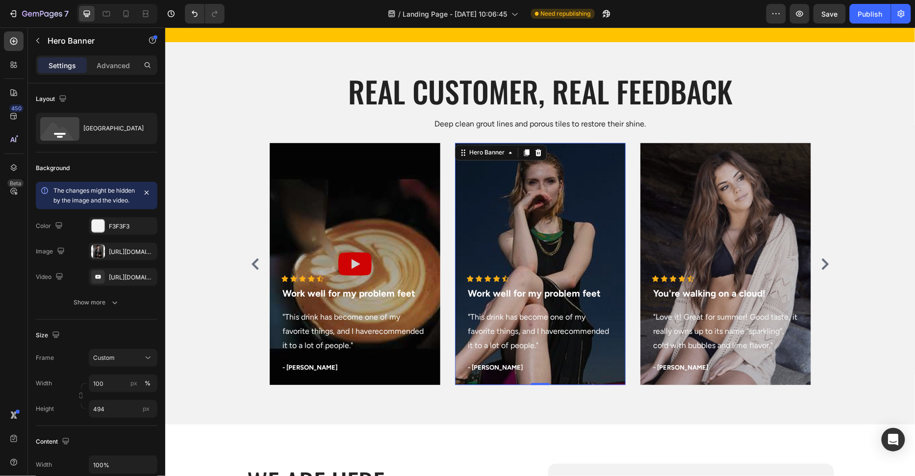
click at [513, 224] on div "Overlay" at bounding box center [539, 264] width 171 height 242
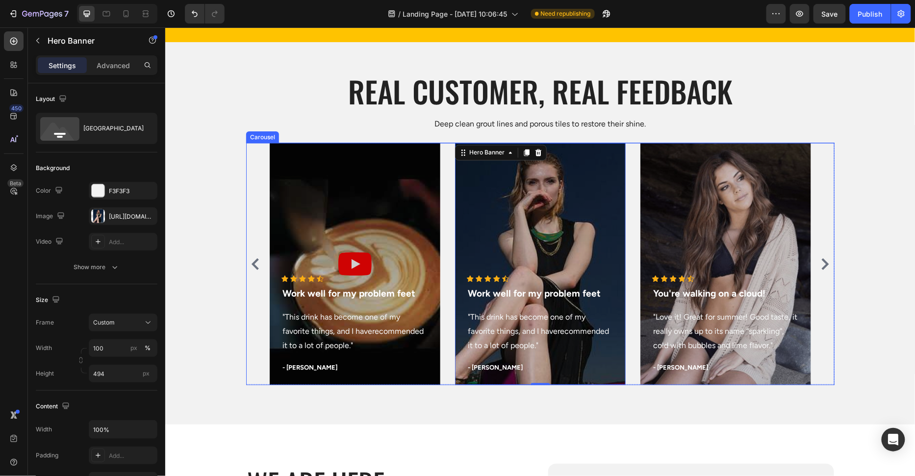
click at [447, 181] on div "Icon Icon Icon Icon Icon Icon List Hoz Work well for my problem feet Text block…" at bounding box center [539, 264] width 541 height 242
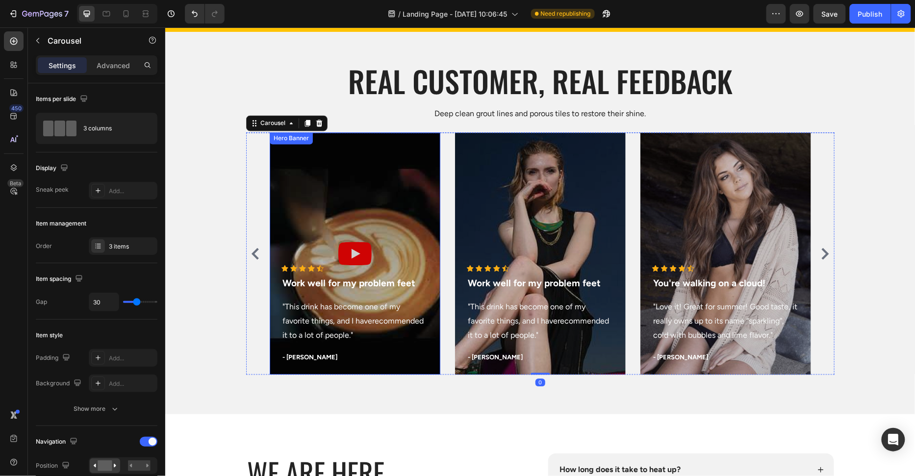
scroll to position [3368, 0]
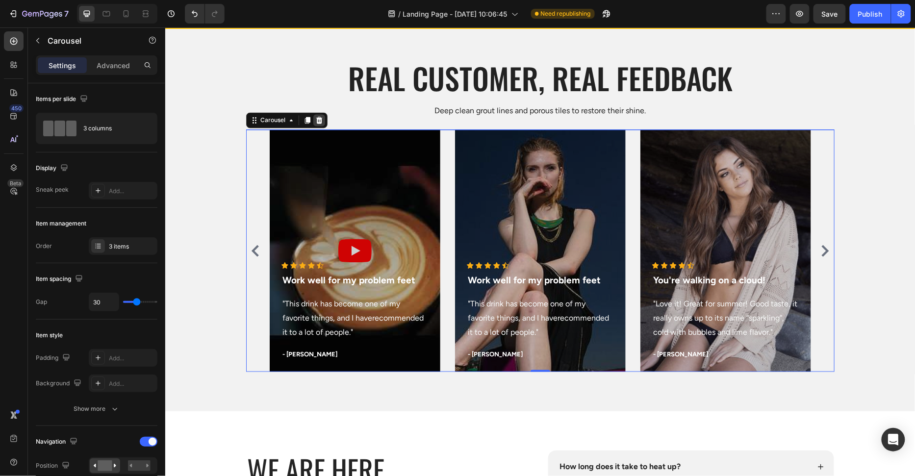
click at [320, 120] on icon at bounding box center [319, 120] width 6 height 7
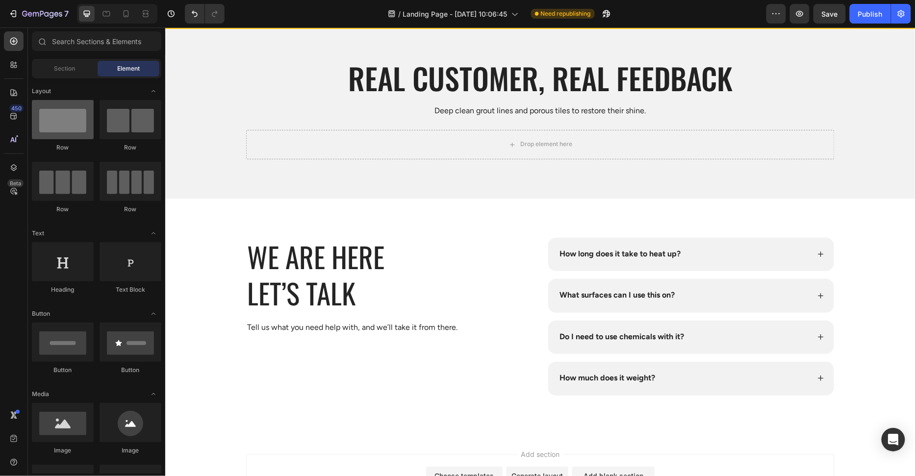
click at [66, 123] on div at bounding box center [63, 119] width 62 height 39
click at [75, 72] on span "Section" at bounding box center [64, 68] width 21 height 9
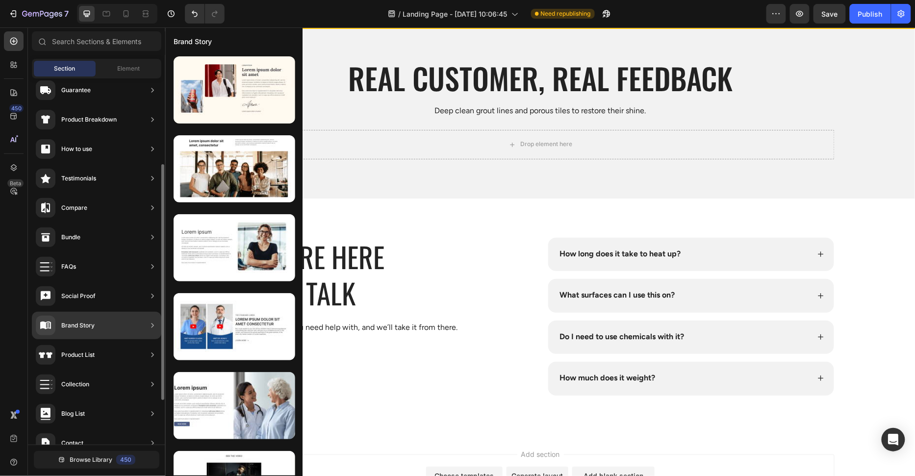
scroll to position [127, 0]
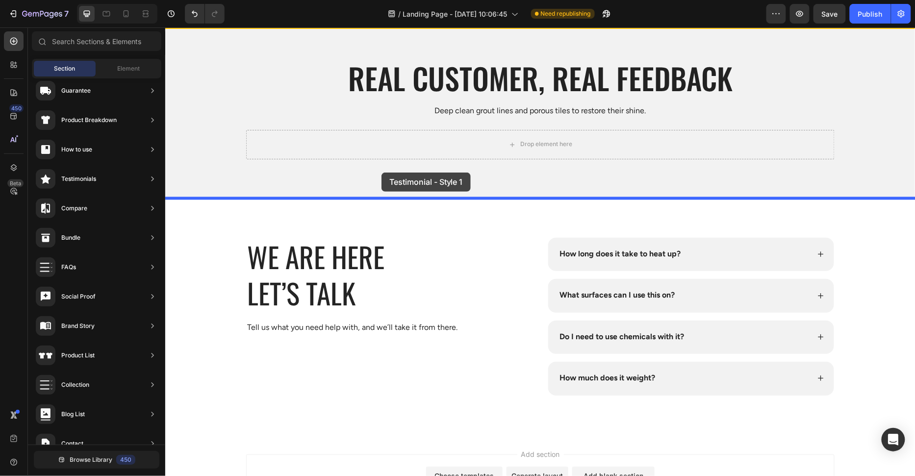
drag, startPoint x: 408, startPoint y: 122, endPoint x: 381, endPoint y: 171, distance: 55.9
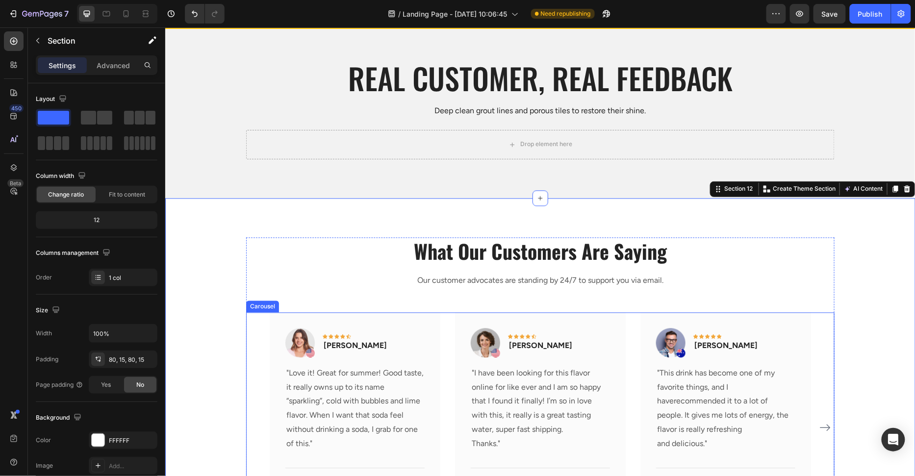
click at [444, 344] on div "Image Icon Icon Icon Icon Icon Row Rita Carroll Text block Row "Love it! Great …" at bounding box center [539, 427] width 541 height 230
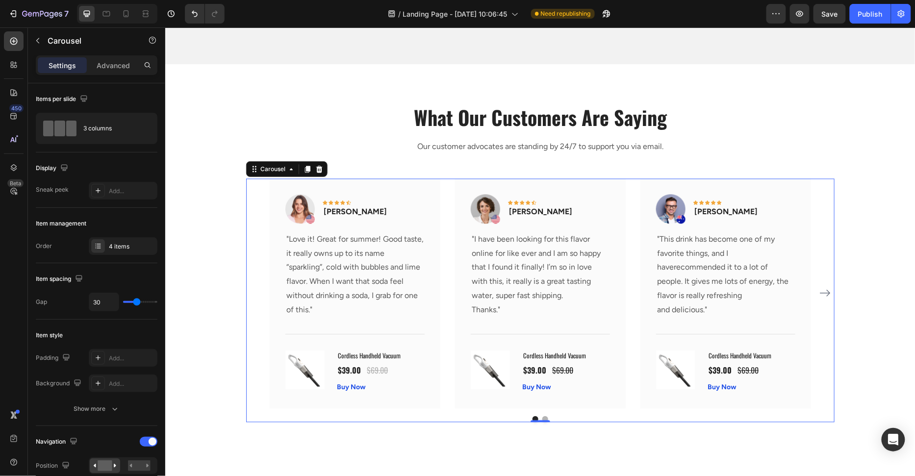
scroll to position [3513, 0]
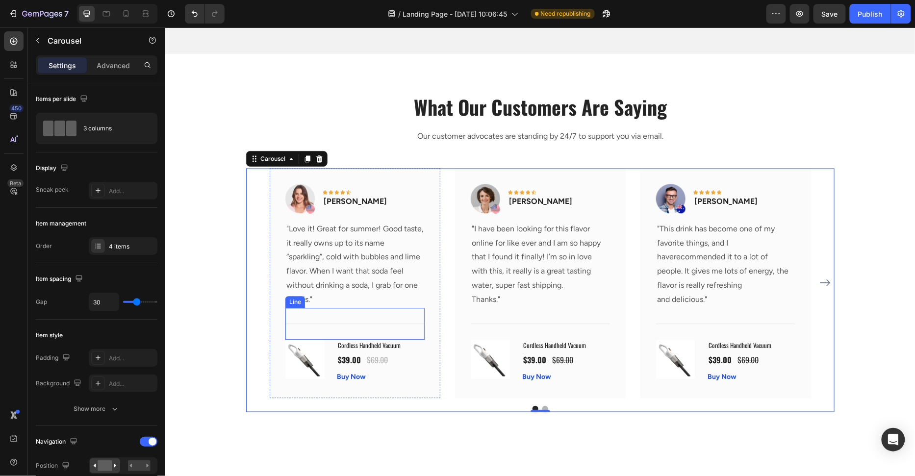
click at [398, 325] on div "Title Line" at bounding box center [354, 323] width 139 height 32
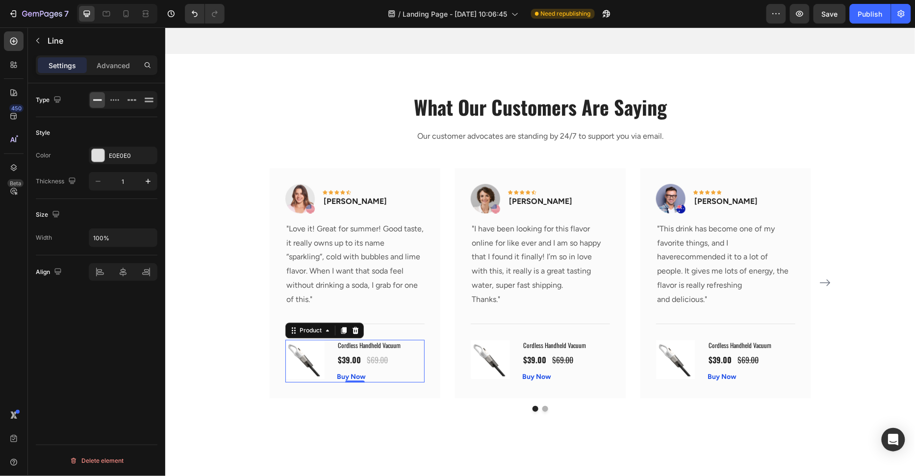
click at [416, 351] on div "Cordless Handheld Vacuum (P) Title $39.00 (P) Price (P) Price $69.00 (P) Price …" at bounding box center [380, 360] width 88 height 43
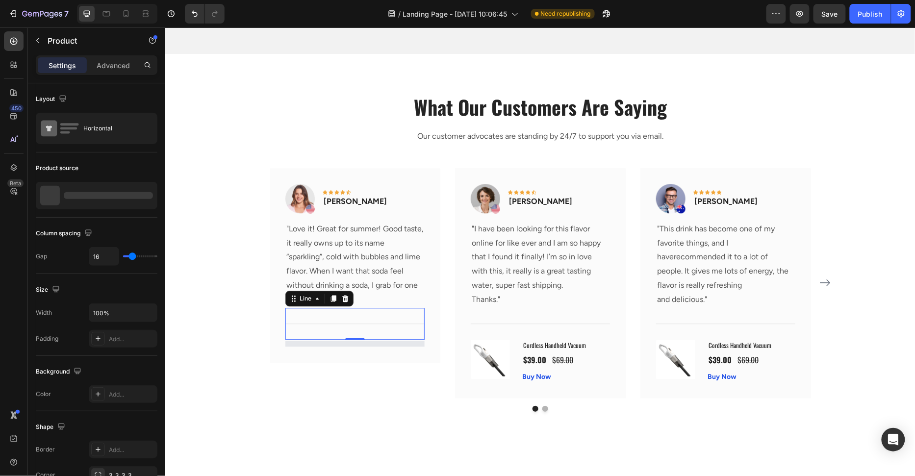
click at [354, 324] on div "Title Line 0" at bounding box center [354, 323] width 139 height 32
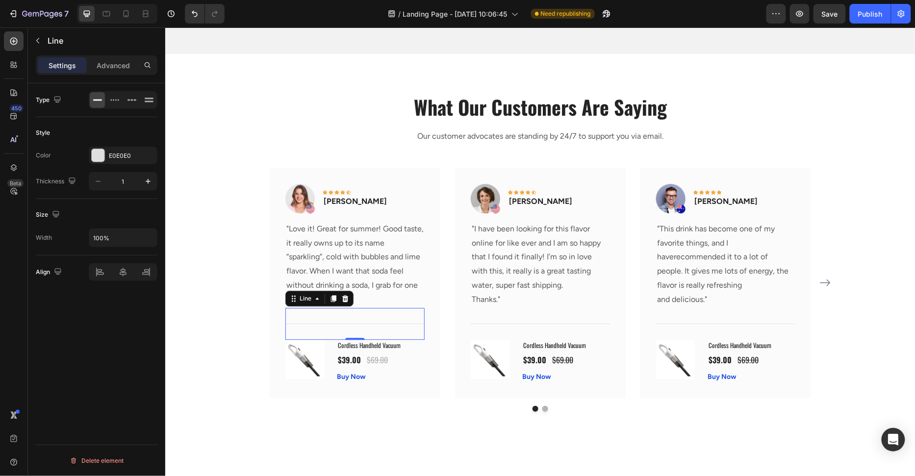
click at [370, 324] on div "Title Line 0" at bounding box center [354, 323] width 139 height 32
click at [350, 296] on div "Line" at bounding box center [319, 298] width 68 height 16
click at [346, 296] on icon at bounding box center [345, 297] width 6 height 7
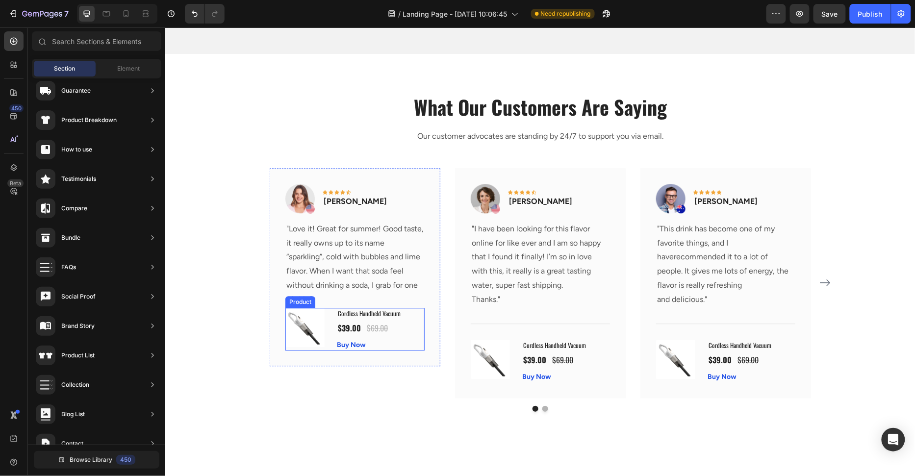
click at [334, 322] on div "(P) Images & Gallery Cordless Handheld Vacuum (P) Title $39.00 (P) Price (P) Pr…" at bounding box center [354, 328] width 139 height 43
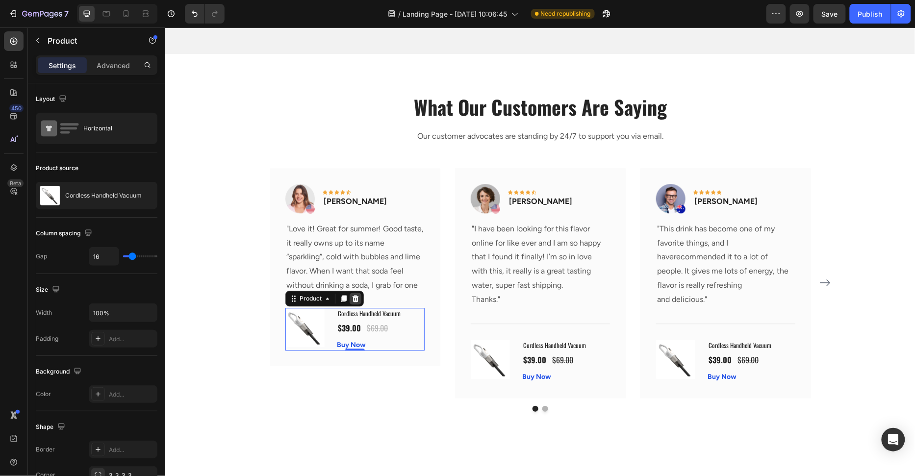
click at [357, 295] on icon at bounding box center [355, 297] width 6 height 7
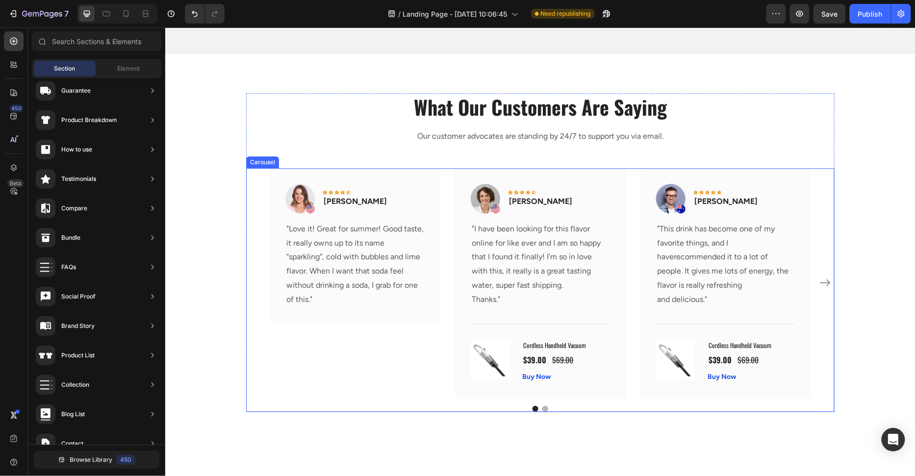
click at [452, 337] on div "Image Icon Icon Icon Icon Icon Row Rita Carroll Text block Row "Love it! Great …" at bounding box center [539, 283] width 541 height 230
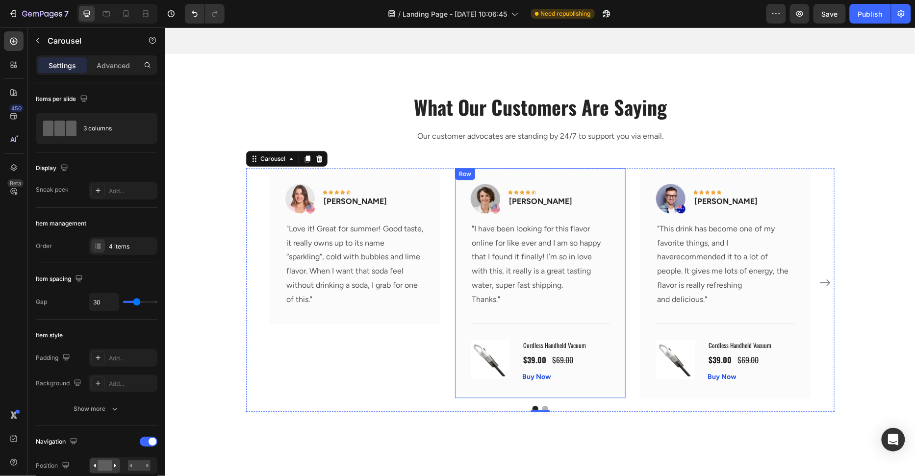
click at [459, 243] on div "Image Icon Icon Icon Icon Icon Row Olivia Rowse Text block Row "I have been loo…" at bounding box center [539, 283] width 171 height 230
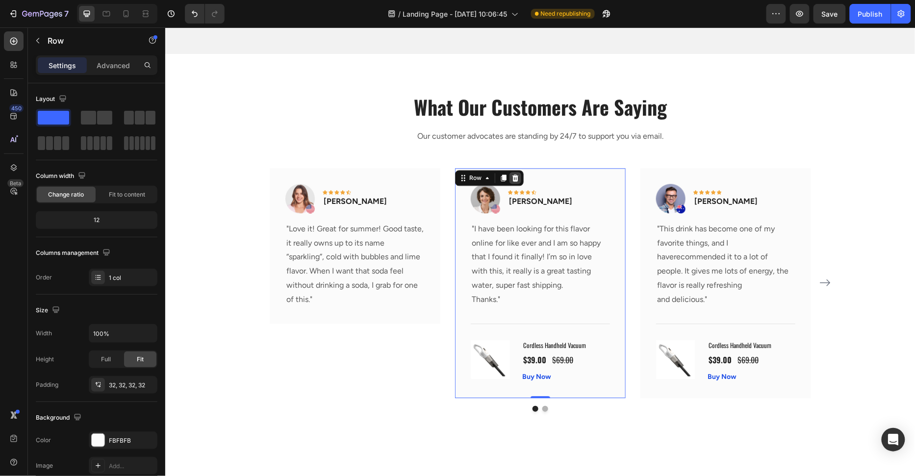
click at [516, 181] on div at bounding box center [515, 178] width 12 height 12
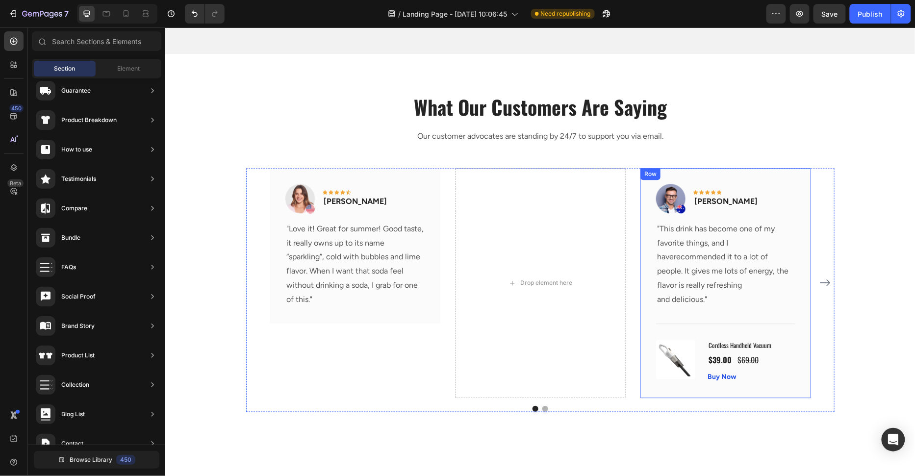
click at [647, 190] on div "Image Icon Icon Icon Icon Icon Row Timothy Joseph Text block Row "This drink ha…" at bounding box center [725, 283] width 171 height 230
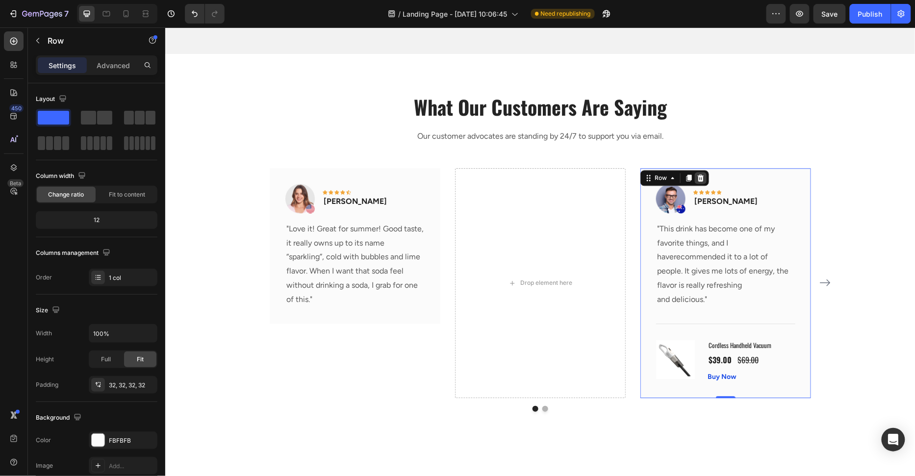
click at [704, 174] on div at bounding box center [700, 178] width 12 height 12
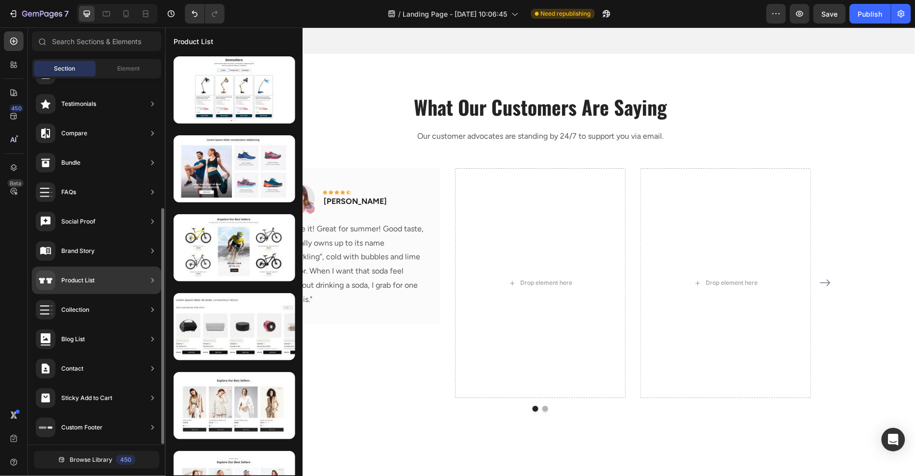
scroll to position [0, 0]
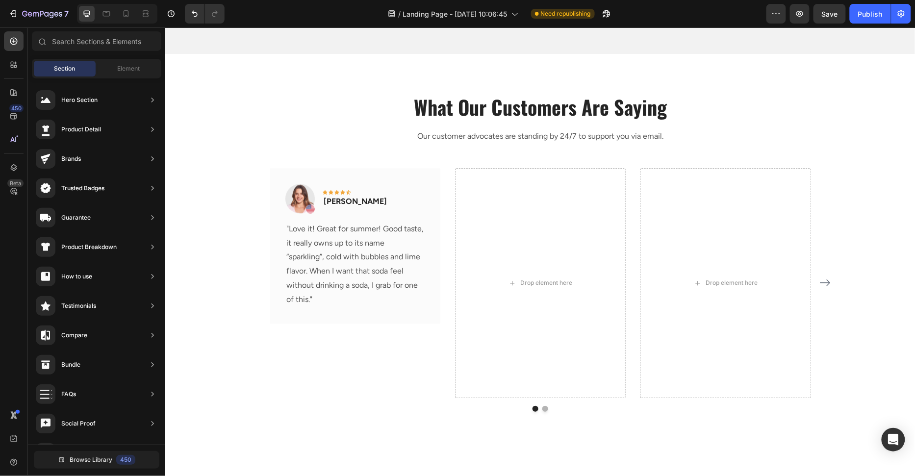
drag, startPoint x: 111, startPoint y: 72, endPoint x: 106, endPoint y: 99, distance: 27.3
click at [111, 73] on div "Element" at bounding box center [129, 69] width 62 height 16
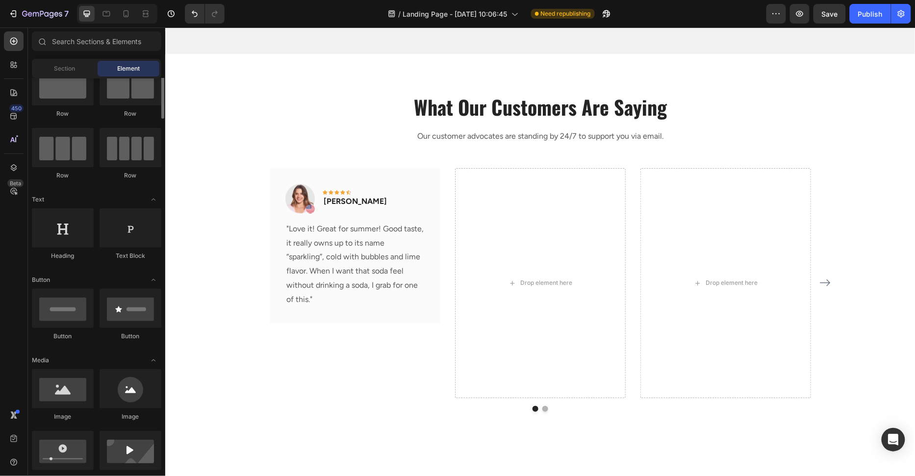
scroll to position [90, 0]
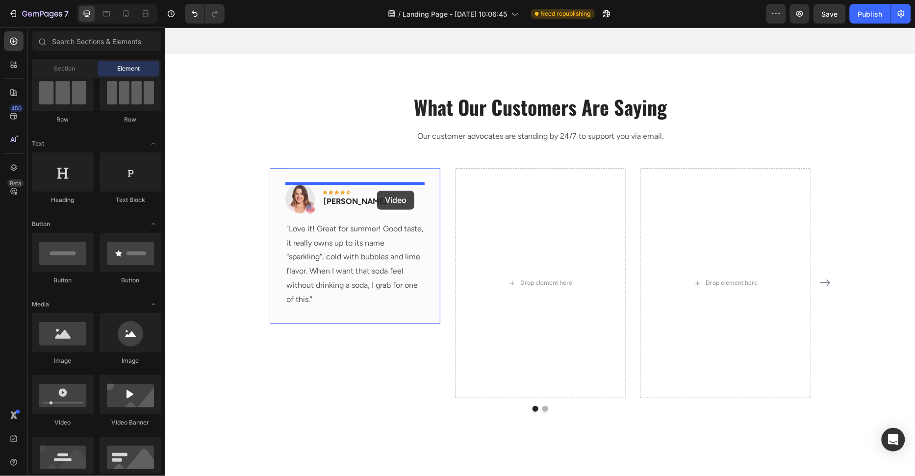
drag, startPoint x: 250, startPoint y: 415, endPoint x: 376, endPoint y: 190, distance: 257.9
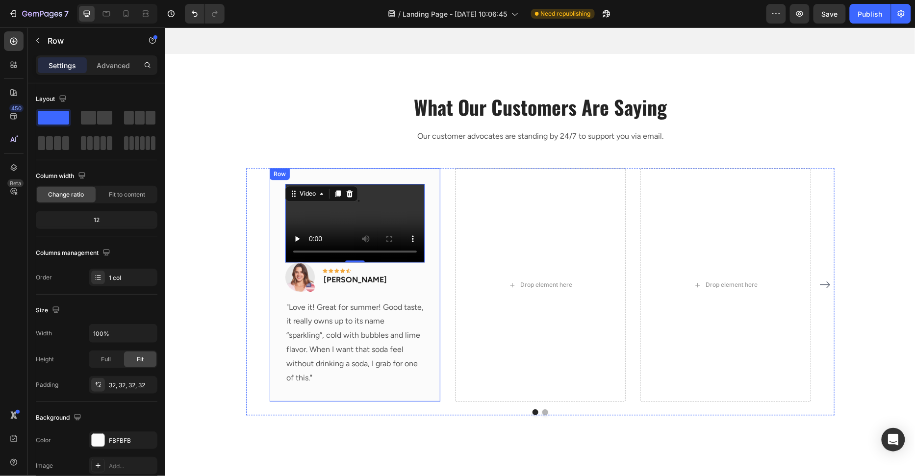
click at [378, 169] on div "Video 0 Image Icon Icon Icon Icon Icon Row Rita Carroll Text block Row "Love it…" at bounding box center [354, 285] width 171 height 234
click at [427, 233] on div "Video Image Icon Icon Icon Icon Icon Row Rita Carroll Text block Row "Love it! …" at bounding box center [354, 285] width 171 height 234
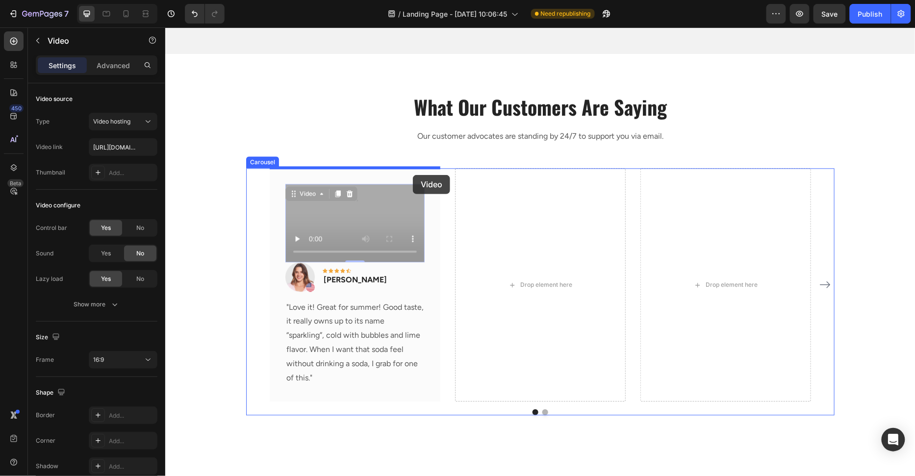
drag, startPoint x: 409, startPoint y: 209, endPoint x: 412, endPoint y: 175, distance: 35.0
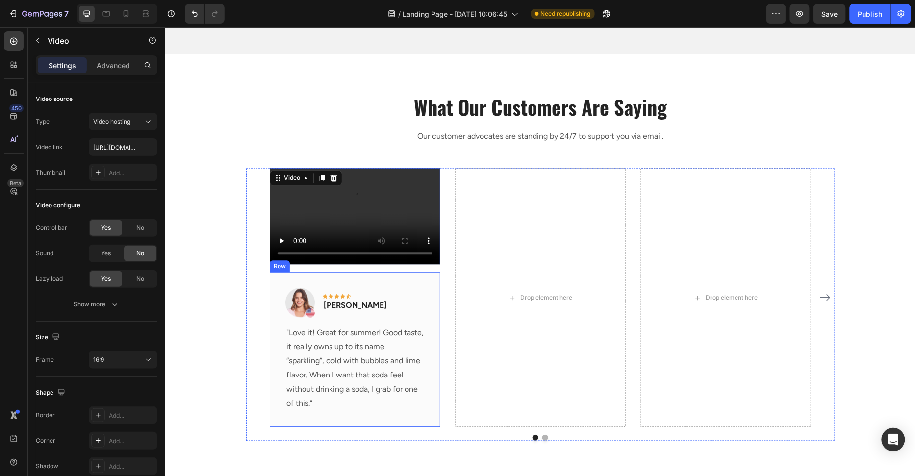
click at [371, 279] on div "Image Icon Icon Icon Icon Icon Row Rita Carroll Text block Row "Love it! Great …" at bounding box center [354, 349] width 171 height 155
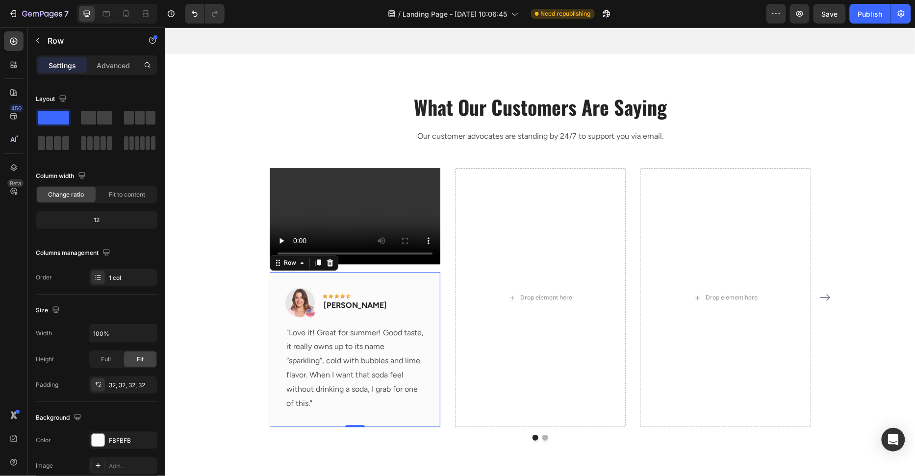
click at [406, 267] on div "Video Image Icon Icon Icon Icon Icon Row Rita Carroll Text block Row "Love it! …" at bounding box center [354, 297] width 171 height 259
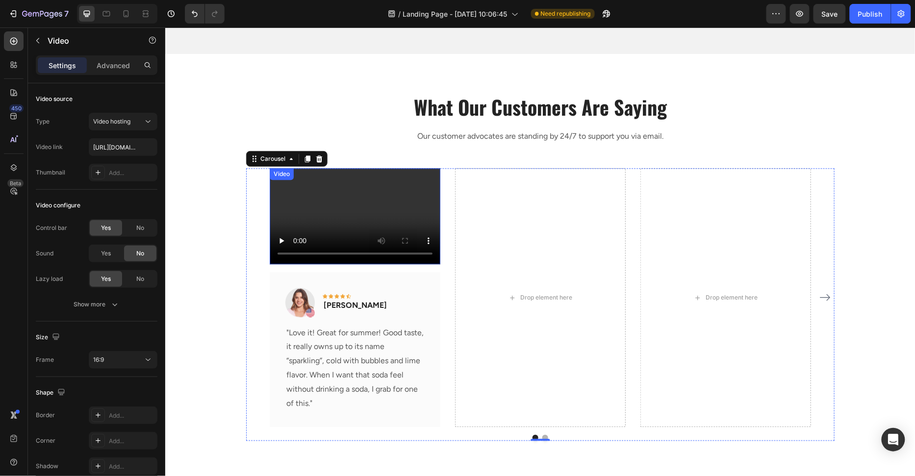
click at [359, 218] on video at bounding box center [354, 216] width 171 height 96
click at [282, 282] on div "Image Icon Icon Icon Icon Icon Row Rita Carroll Text block Row "Love it! Great …" at bounding box center [354, 349] width 171 height 155
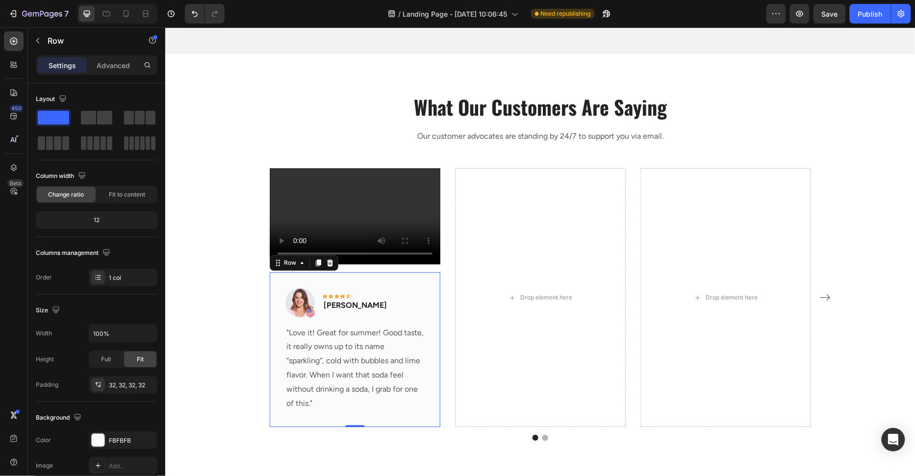
click at [112, 65] on p "Advanced" at bounding box center [113, 65] width 33 height 10
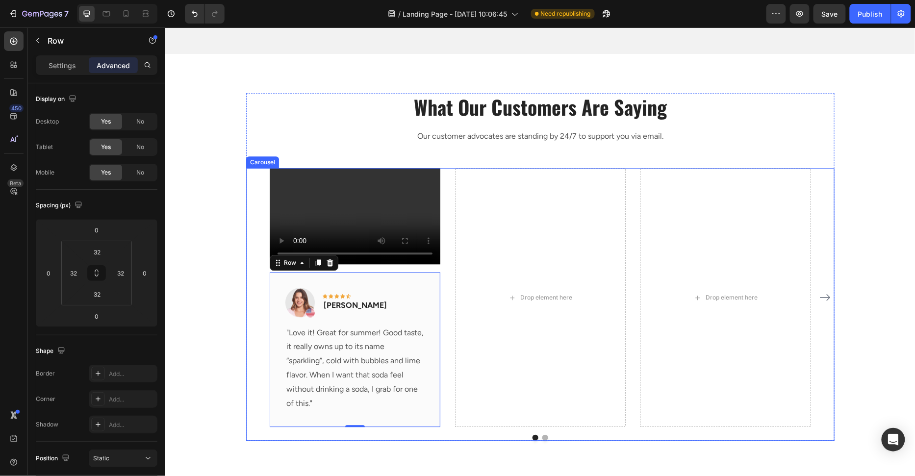
click at [448, 210] on div "Video Image Icon Icon Icon Icon Icon Row Rita Carroll Text block Row "Love it! …" at bounding box center [539, 297] width 541 height 259
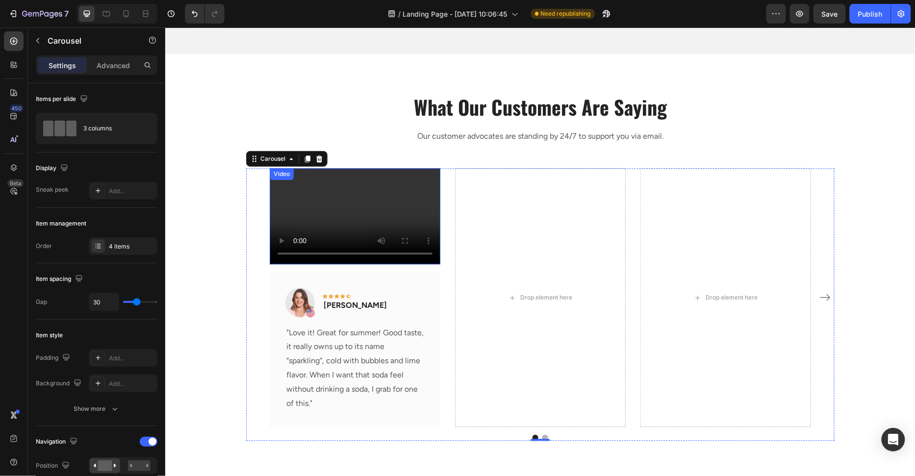
click at [433, 211] on video at bounding box center [354, 216] width 171 height 96
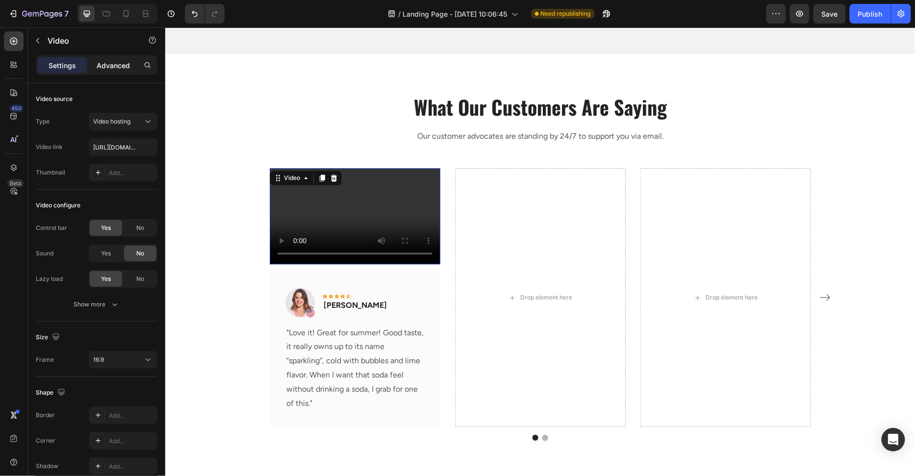
click at [118, 66] on p "Advanced" at bounding box center [113, 65] width 33 height 10
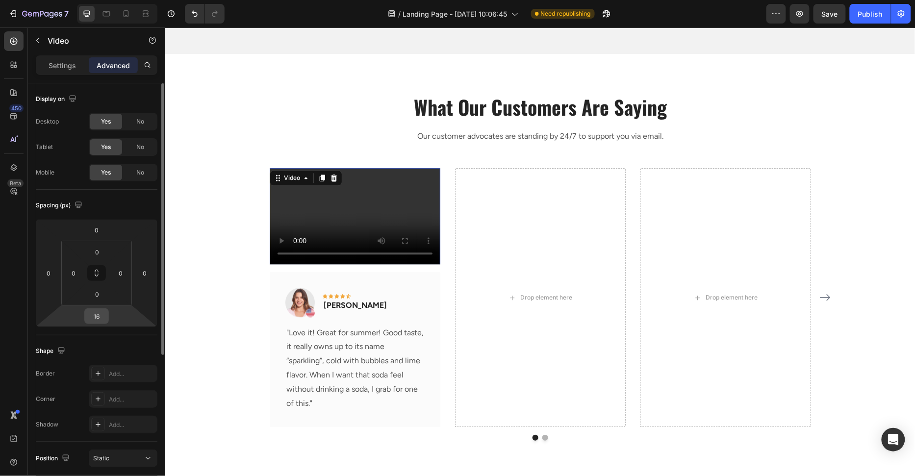
click at [103, 318] on input "16" at bounding box center [97, 316] width 20 height 15
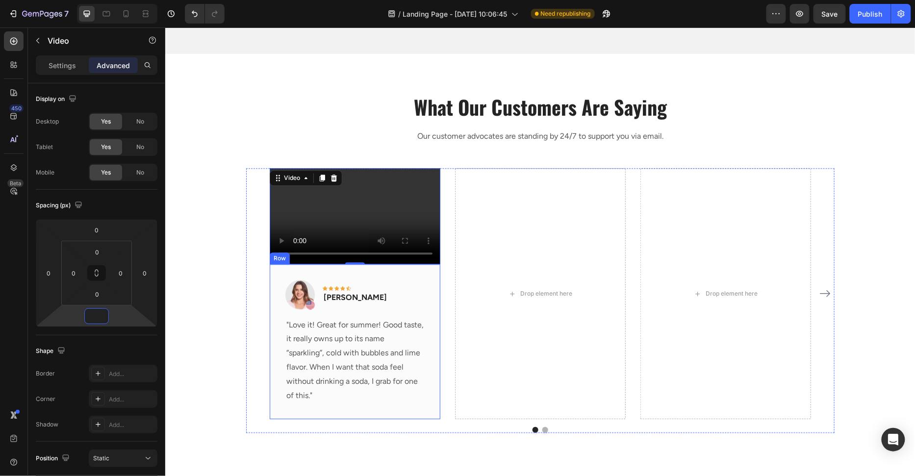
click at [433, 285] on div "Image Icon Icon Icon Icon Icon Row Rita Carroll Text block Row "Love it! Great …" at bounding box center [354, 341] width 171 height 155
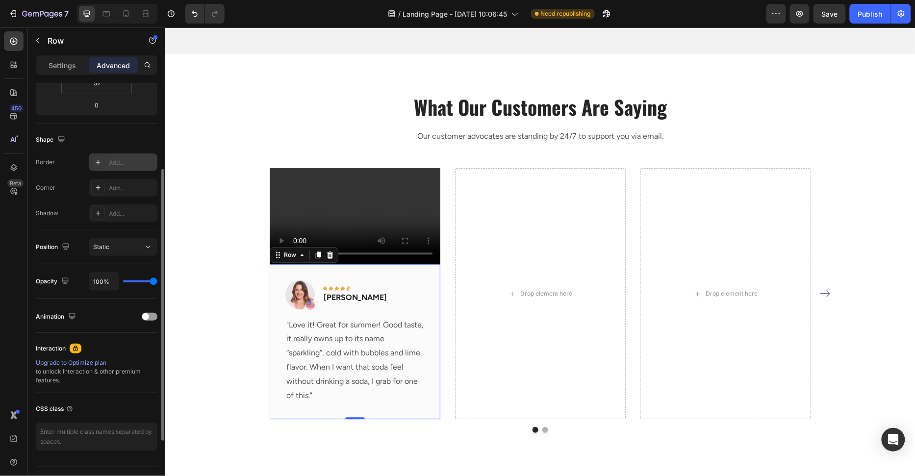
scroll to position [231, 0]
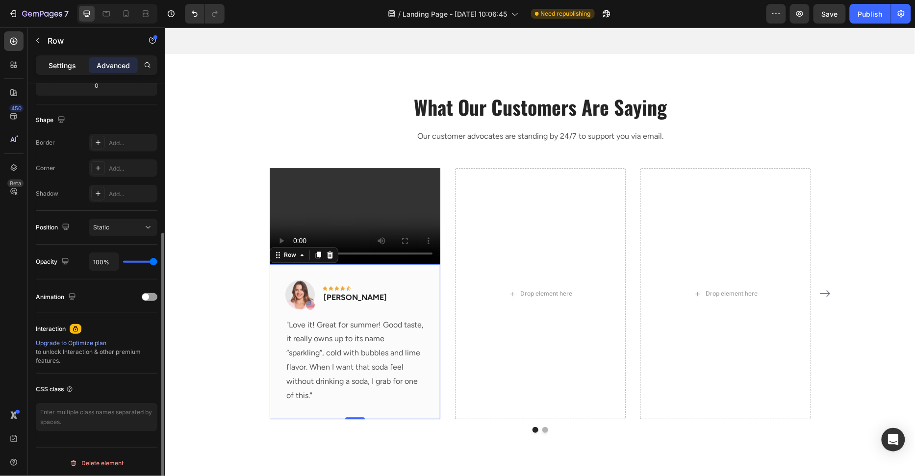
click at [65, 69] on p "Settings" at bounding box center [62, 65] width 27 height 10
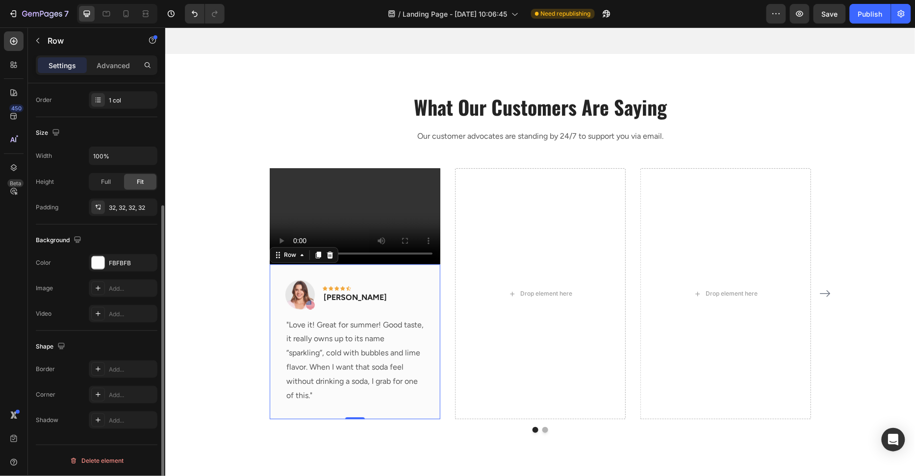
scroll to position [175, 0]
click at [128, 261] on div "FBFBFB" at bounding box center [123, 265] width 28 height 9
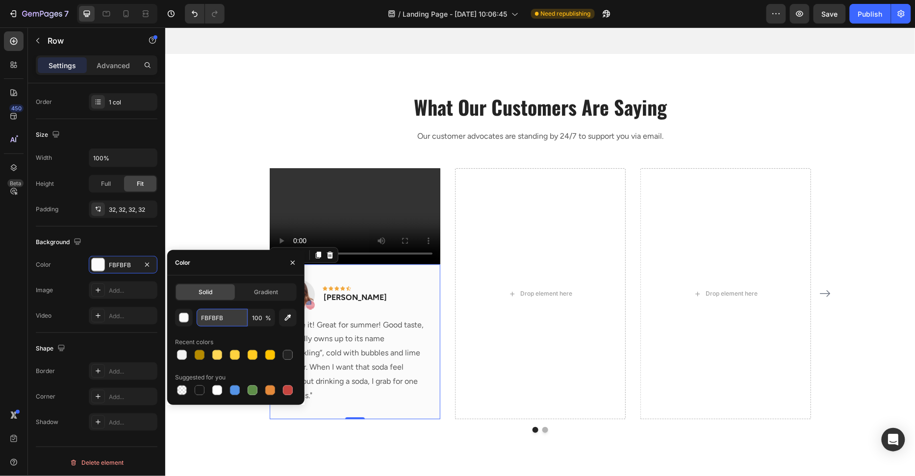
click at [242, 315] on input "FBFBFB" at bounding box center [222, 318] width 51 height 18
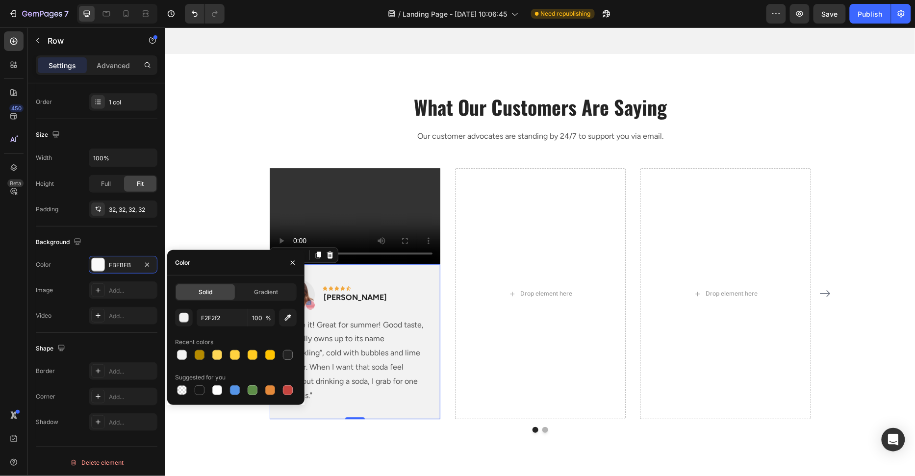
click at [238, 272] on div "Color" at bounding box center [235, 262] width 137 height 25
type input "F2F2F2"
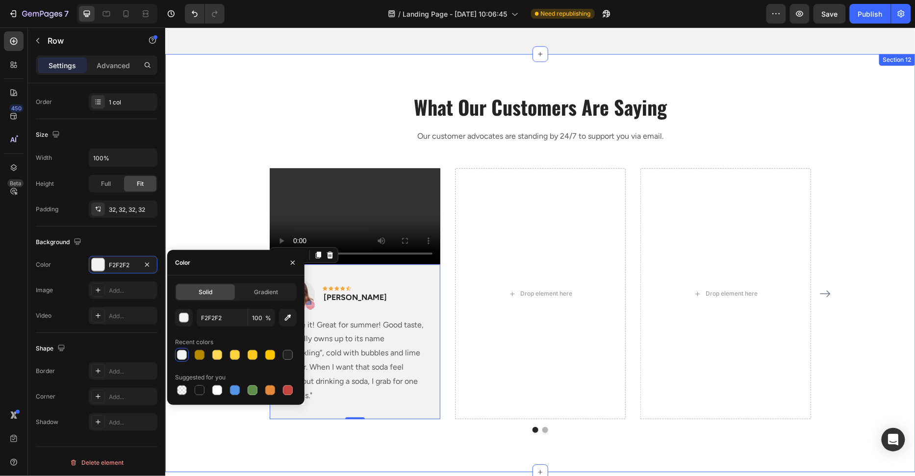
click at [232, 192] on div "What Our Customers Are Saying Heading Our customer advocates are standing by 24…" at bounding box center [539, 263] width 735 height 340
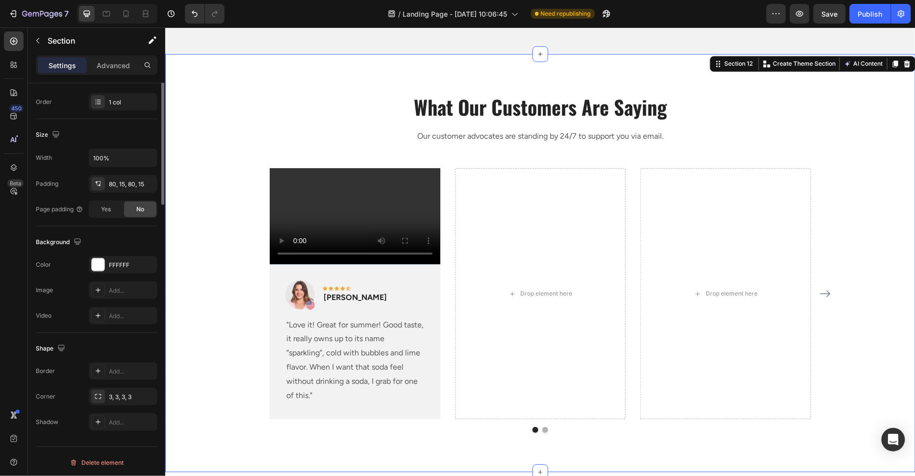
scroll to position [0, 0]
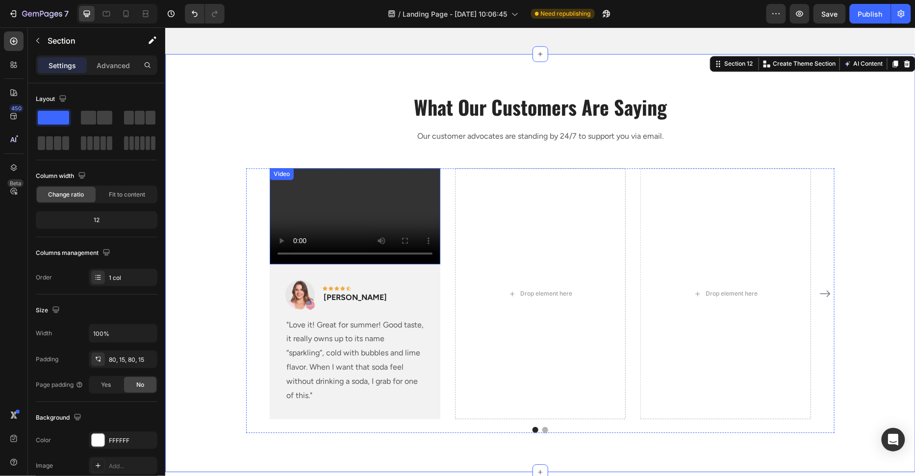
click at [424, 195] on video at bounding box center [354, 216] width 171 height 96
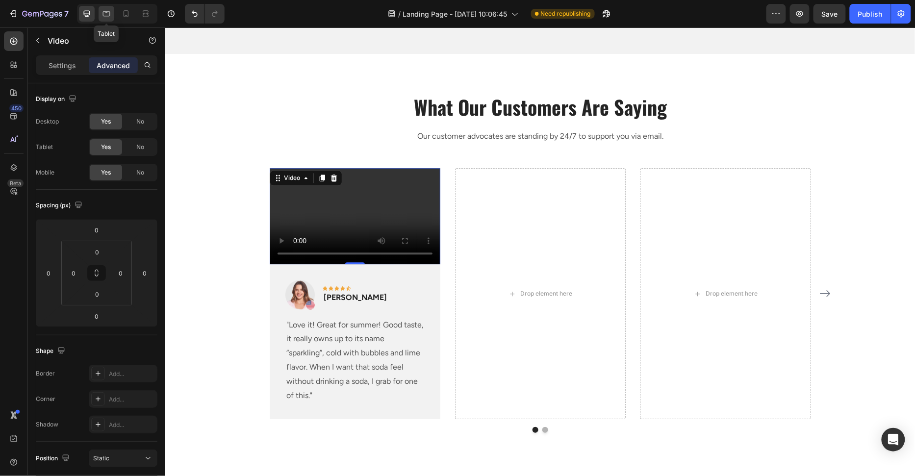
click at [106, 14] on icon at bounding box center [106, 14] width 10 height 10
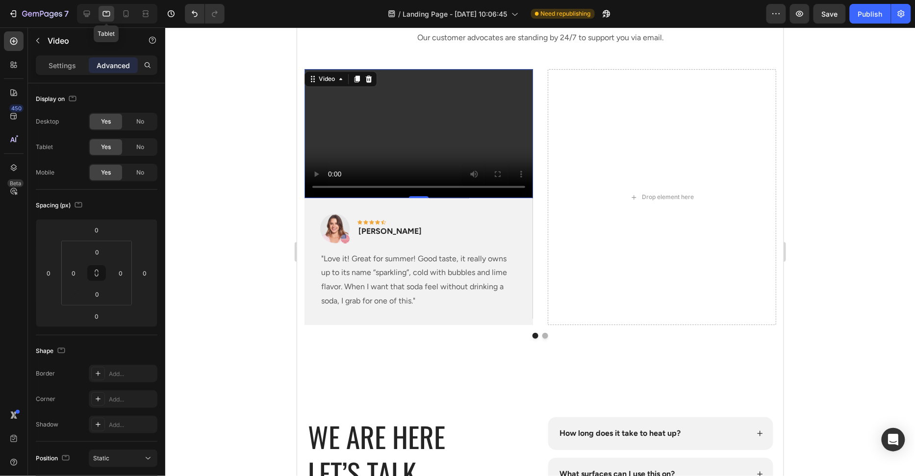
scroll to position [3614, 0]
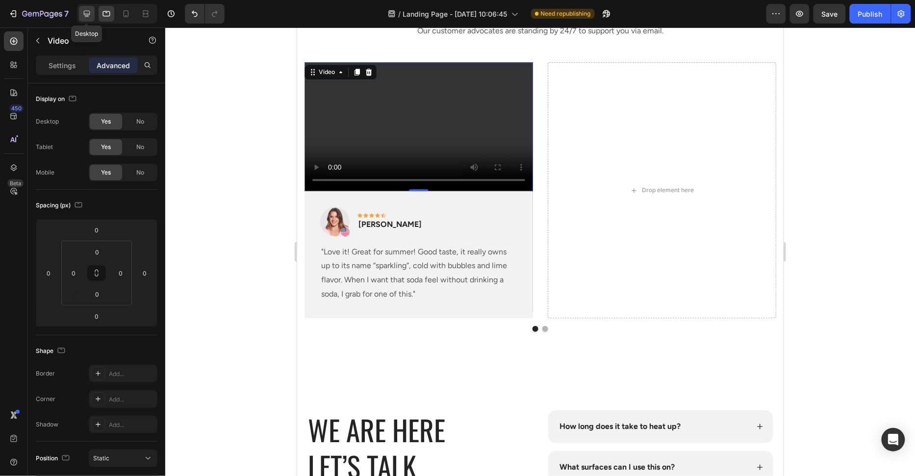
click at [84, 12] on icon at bounding box center [87, 14] width 6 height 6
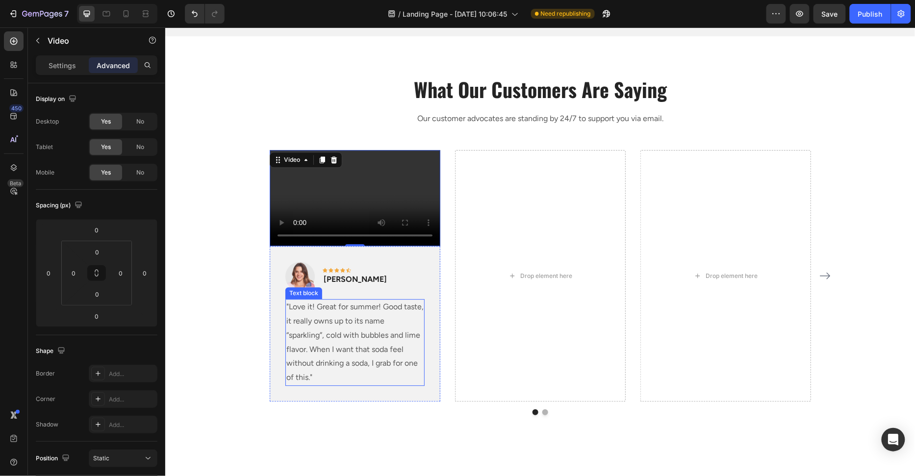
scroll to position [3522, 0]
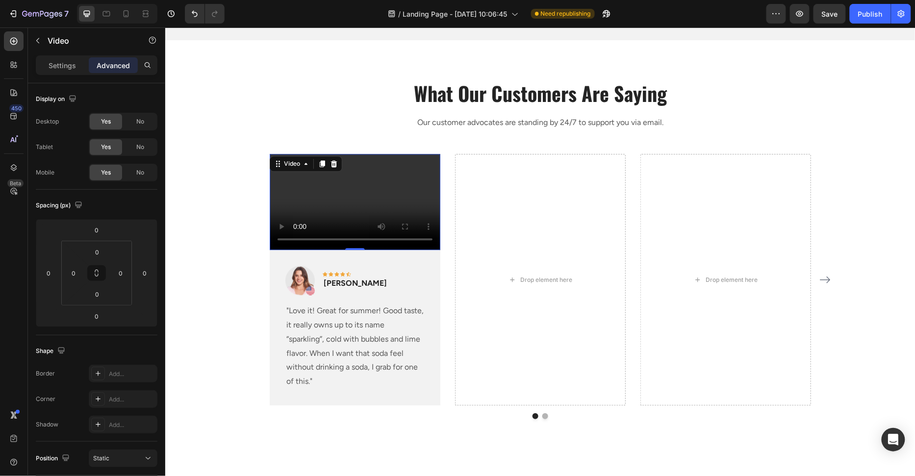
click at [419, 193] on video at bounding box center [354, 201] width 171 height 96
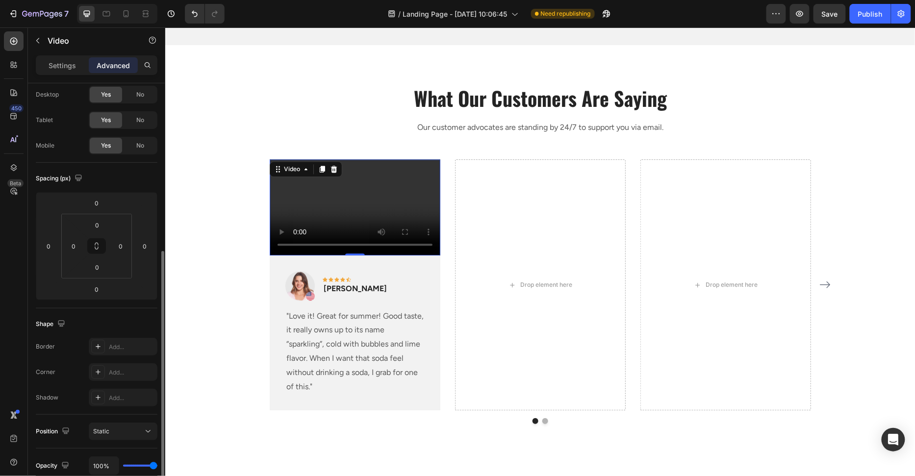
scroll to position [6, 0]
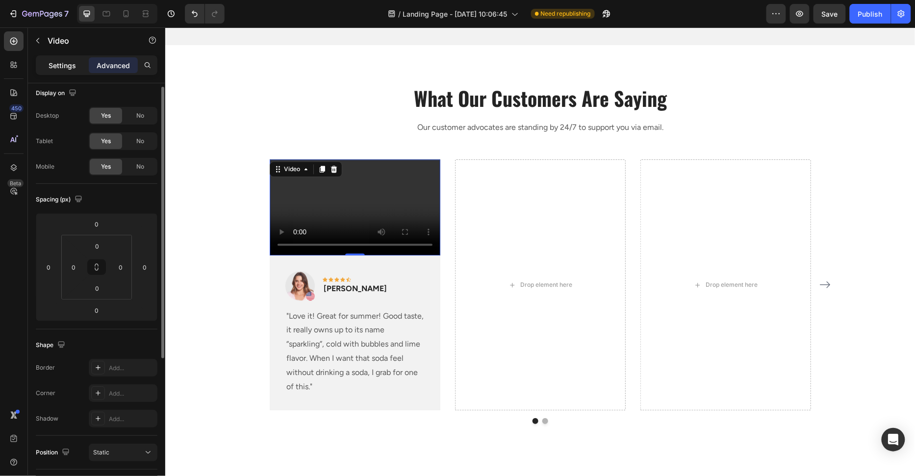
click at [72, 63] on p "Settings" at bounding box center [62, 65] width 27 height 10
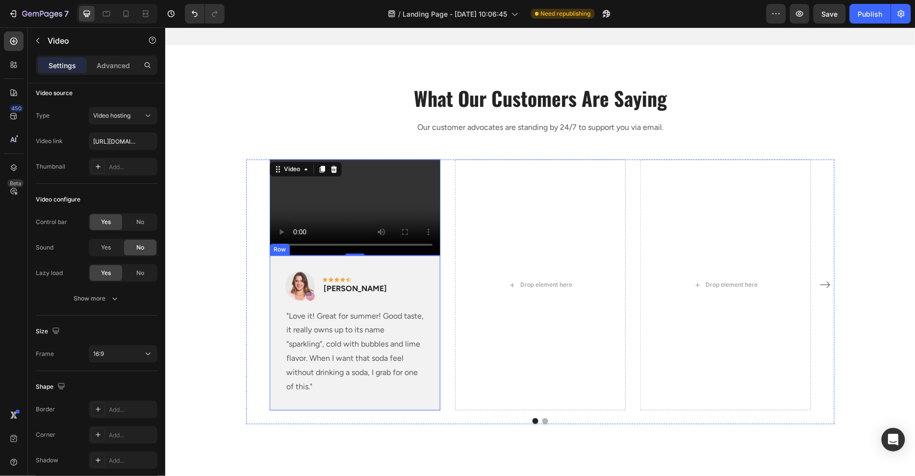
click at [388, 347] on p ""Love it! Great for summer! Good taste, it really owns up to its name “sparklin…" at bounding box center [354, 351] width 137 height 85
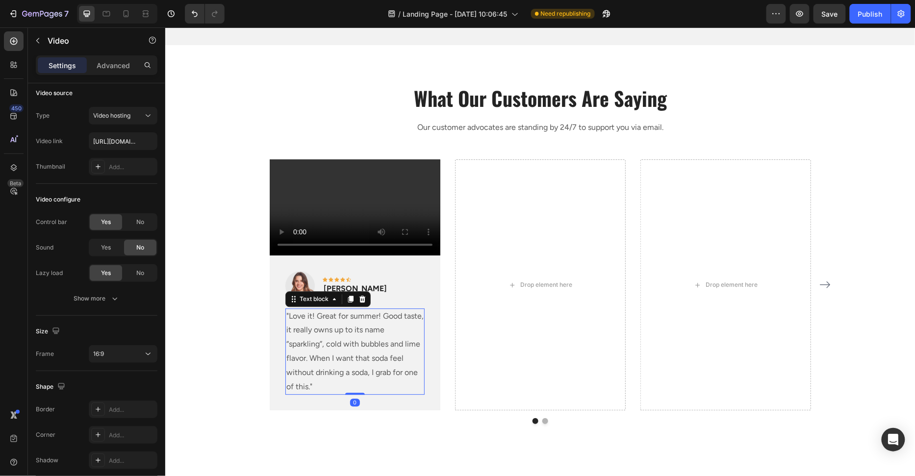
scroll to position [0, 0]
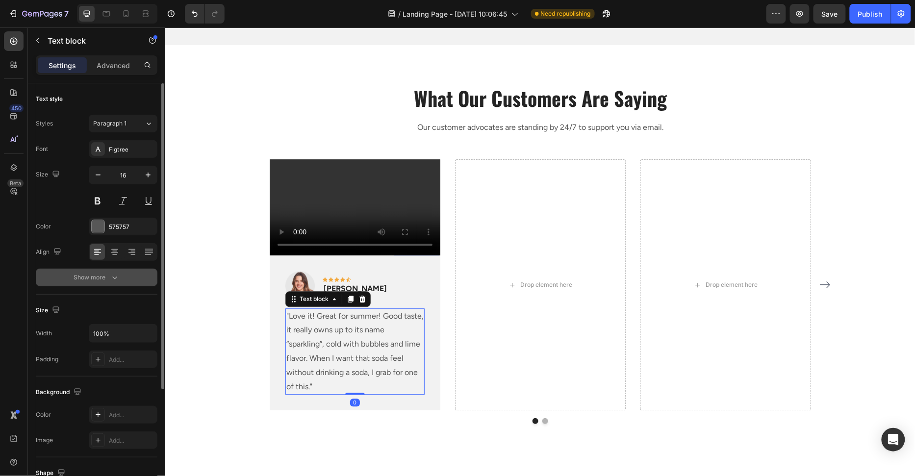
click at [102, 269] on button "Show more" at bounding box center [97, 278] width 122 height 18
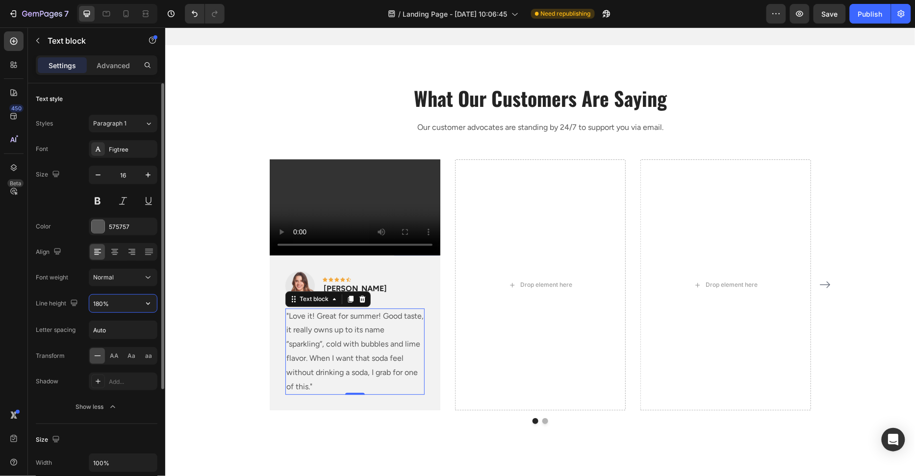
click at [100, 305] on input "180%" at bounding box center [123, 304] width 68 height 18
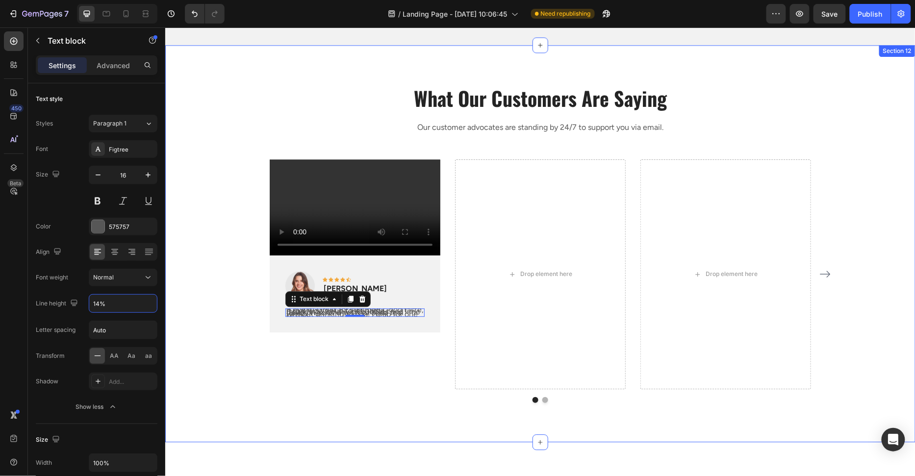
type input "140%"
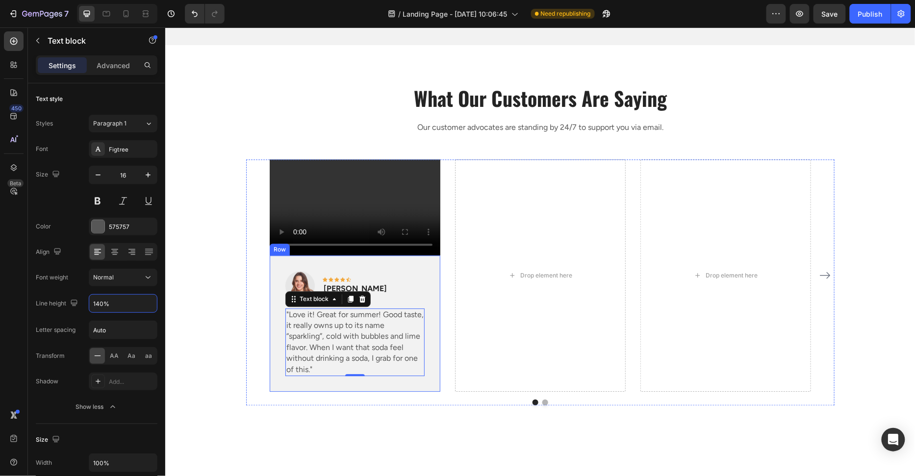
click at [281, 308] on div "Image Icon Icon Icon Icon Icon Row Rita Carroll Text block Row "Love it! Great …" at bounding box center [354, 323] width 171 height 136
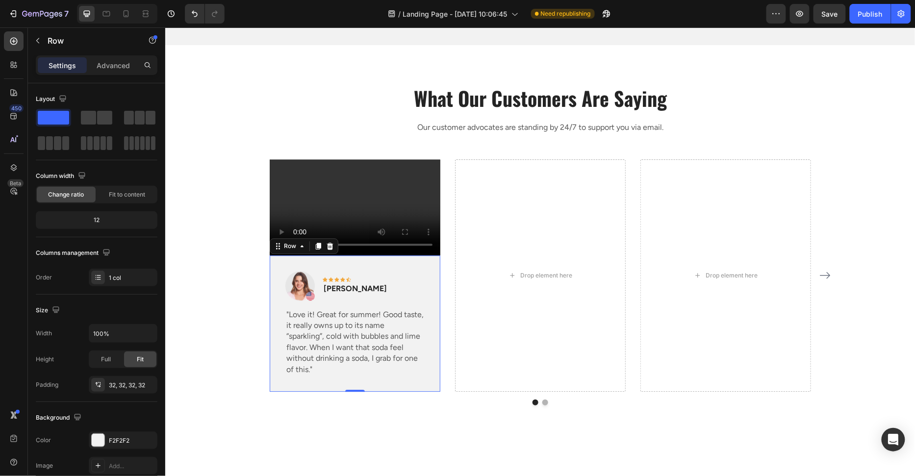
click at [238, 315] on div "What Our Customers Are Saying Heading Our customer advocates are standing by 24…" at bounding box center [539, 244] width 735 height 321
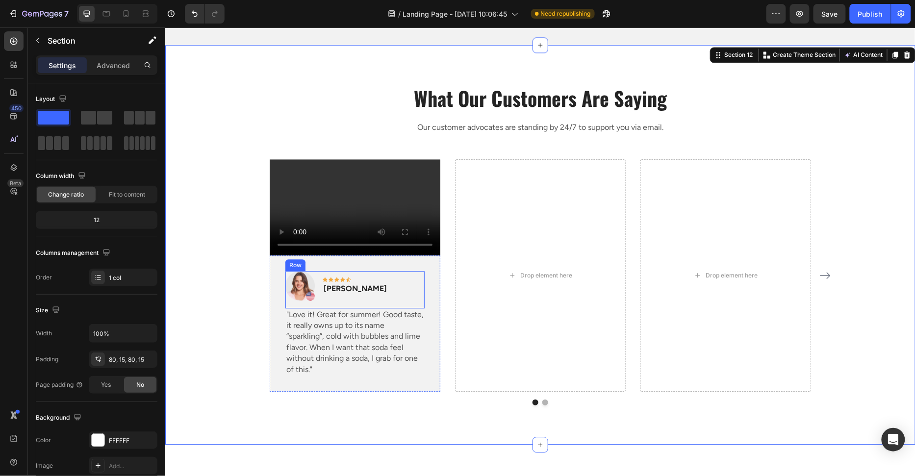
click at [410, 283] on div "Image Icon Icon Icon Icon Icon Row Rita Carroll Text block Row" at bounding box center [354, 289] width 139 height 37
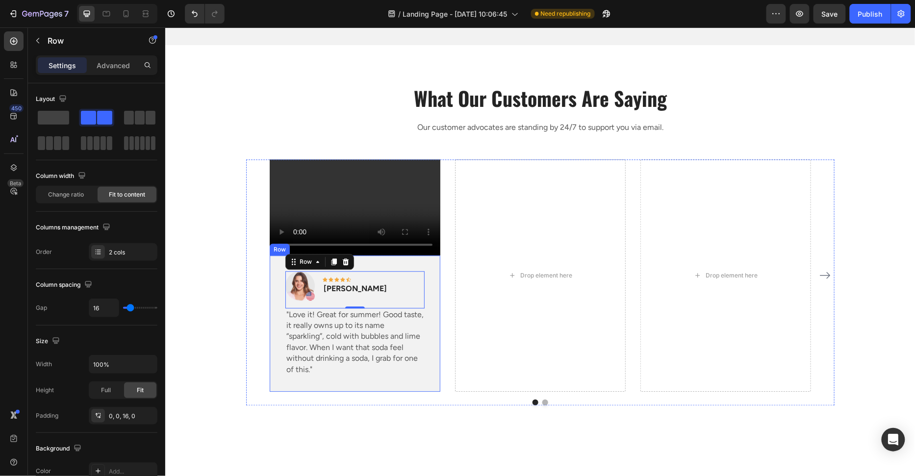
click at [429, 267] on div "Image Icon Icon Icon Icon Icon Row Rita Carroll Text block Row 0 "Love it! Grea…" at bounding box center [354, 323] width 171 height 136
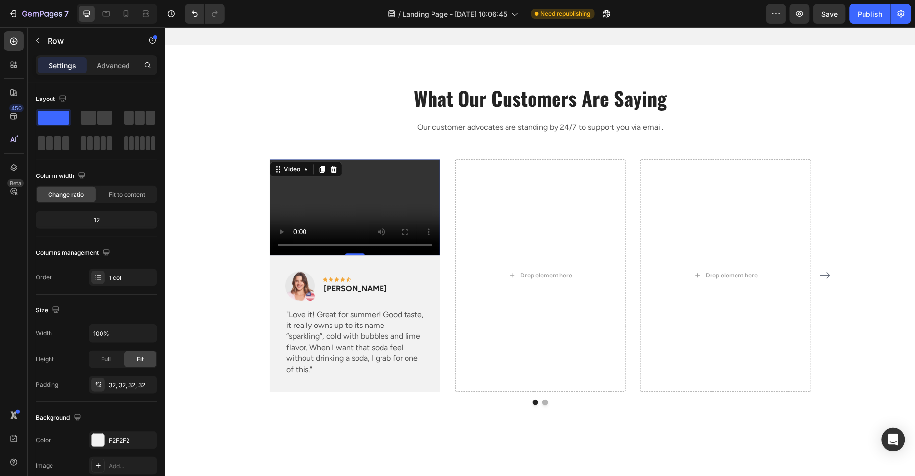
click at [416, 189] on video at bounding box center [354, 207] width 171 height 96
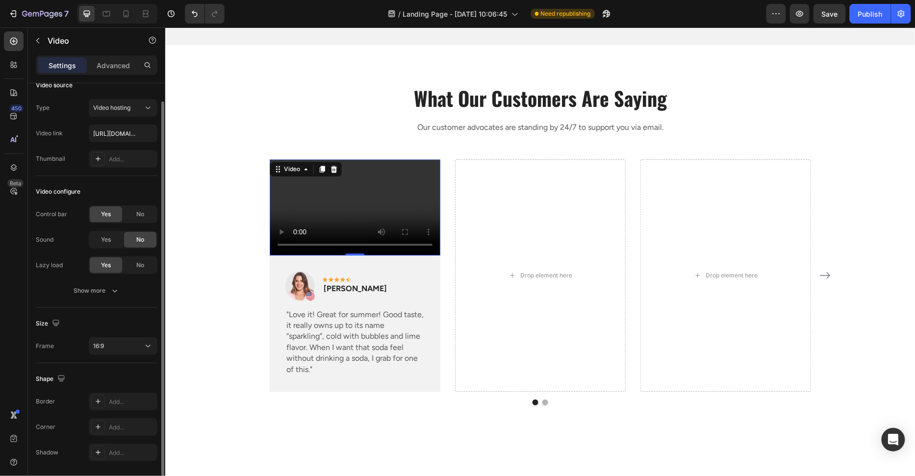
scroll to position [17, 0]
click at [102, 341] on span "16:9" at bounding box center [98, 342] width 11 height 7
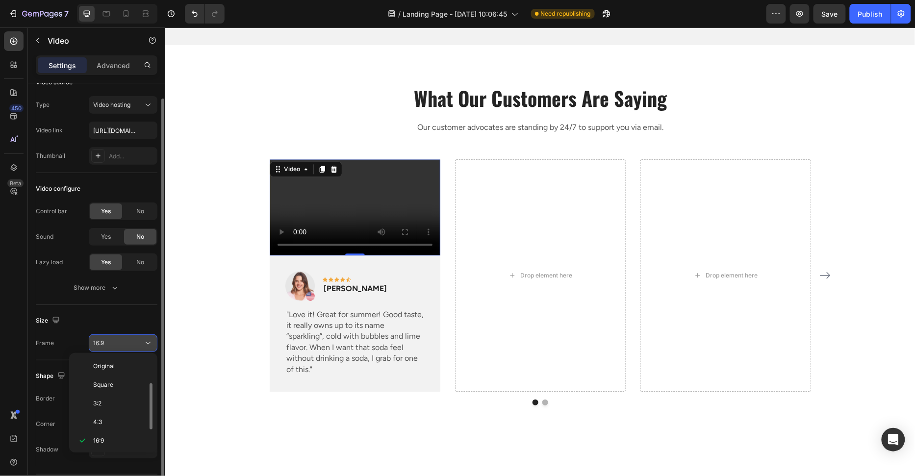
scroll to position [18, 0]
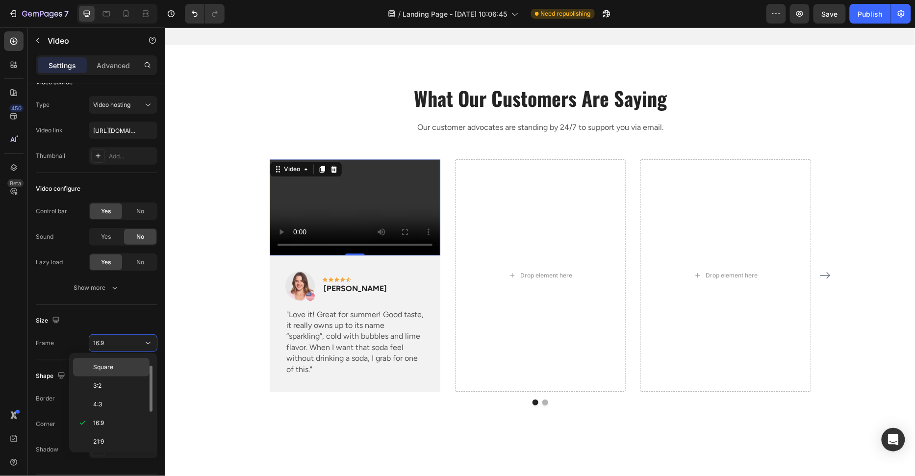
click at [116, 368] on p "Square" at bounding box center [119, 367] width 52 height 9
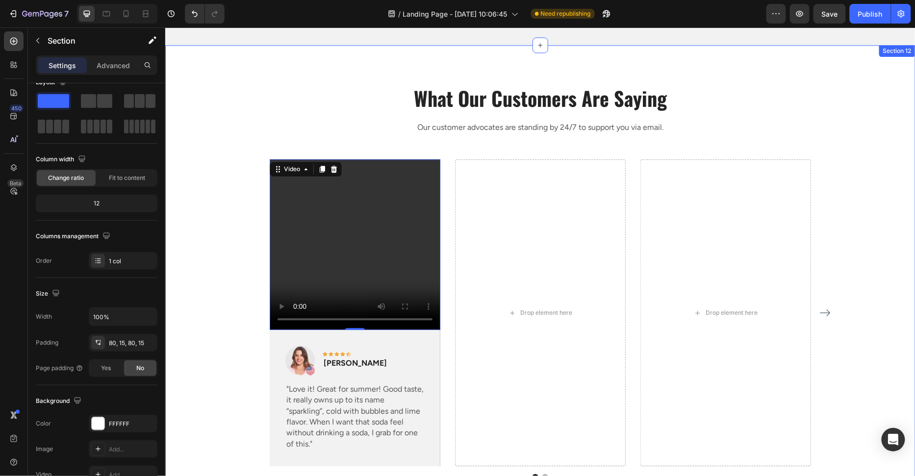
click at [211, 271] on div "What Our Customers Are Saying Heading Our customer advocates are standing by 24…" at bounding box center [539, 282] width 735 height 396
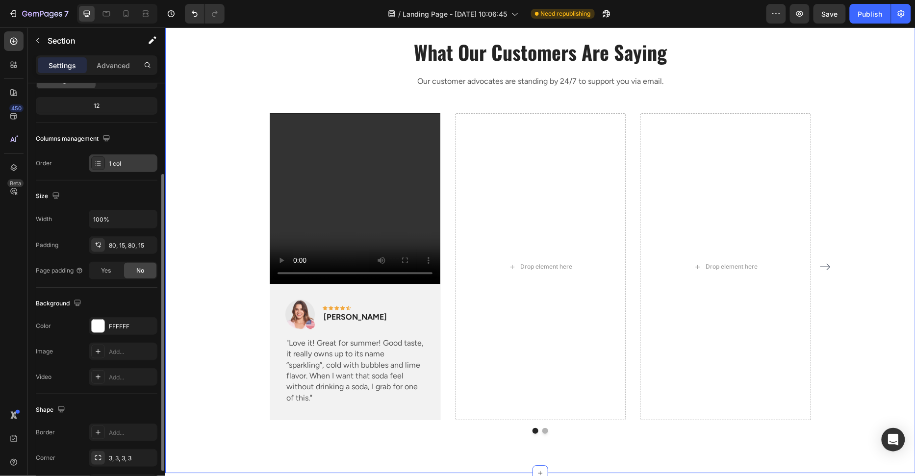
scroll to position [175, 0]
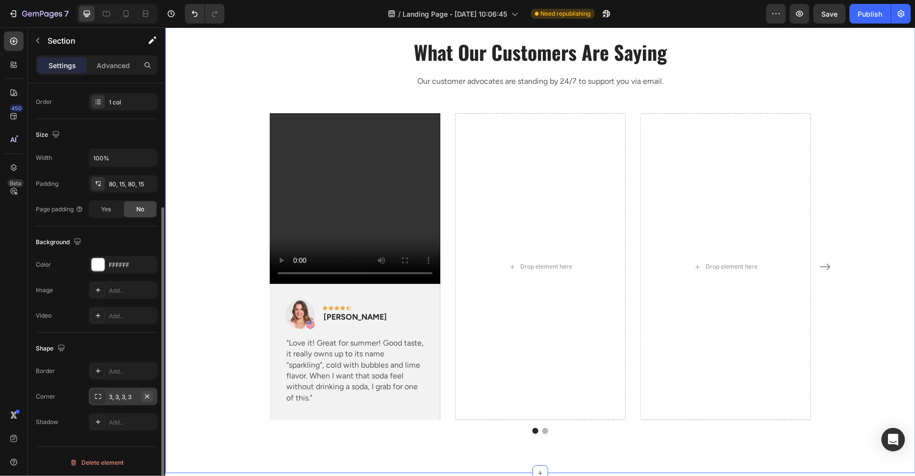
click at [151, 392] on button "button" at bounding box center [147, 397] width 12 height 12
click at [133, 393] on div "Add..." at bounding box center [132, 397] width 46 height 9
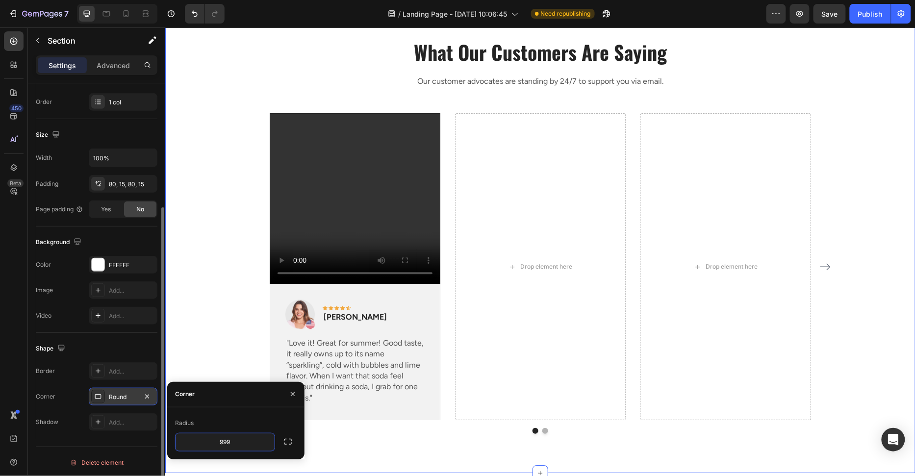
type input "999"
click at [261, 423] on div "Radius" at bounding box center [236, 423] width 122 height 16
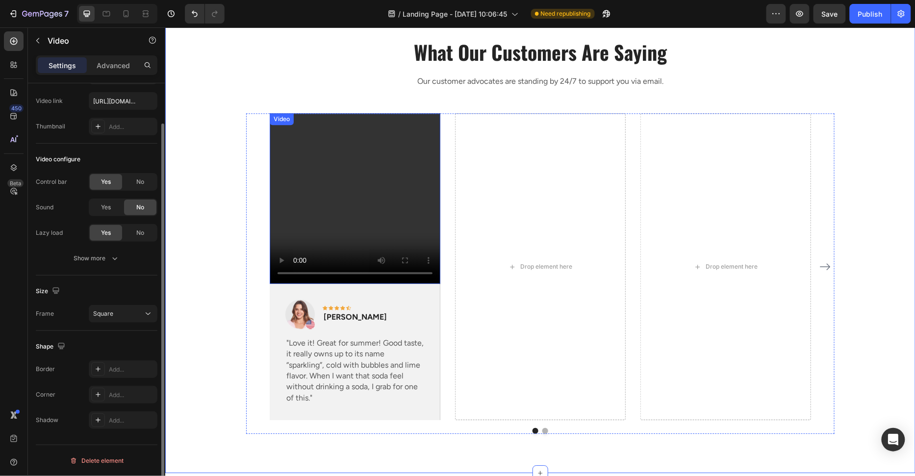
click at [314, 200] on video at bounding box center [354, 198] width 171 height 171
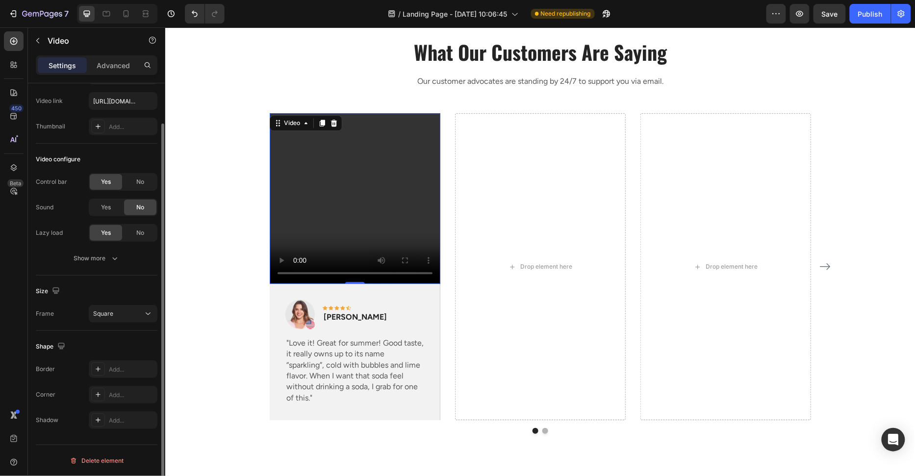
scroll to position [0, 0]
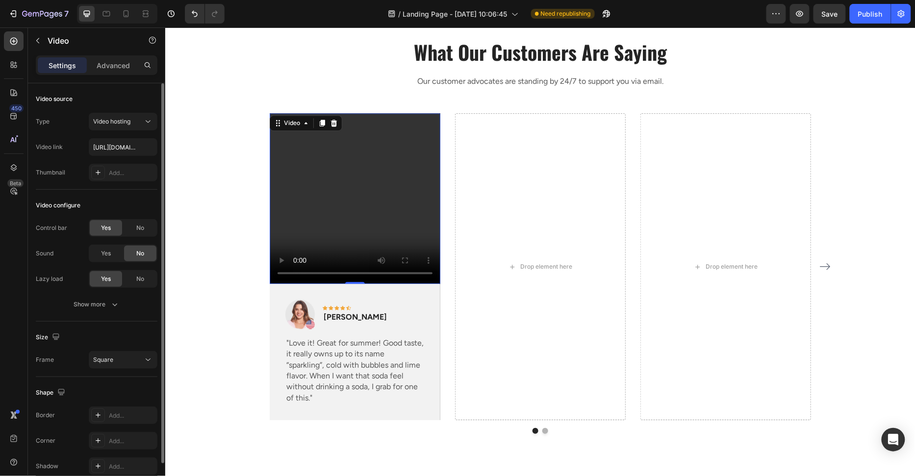
click at [350, 196] on video at bounding box center [354, 198] width 171 height 171
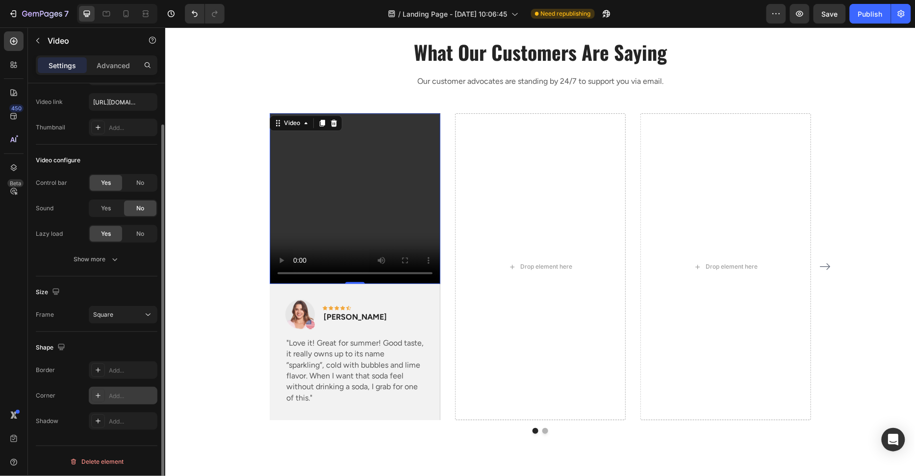
click at [125, 392] on div "Add..." at bounding box center [132, 396] width 46 height 9
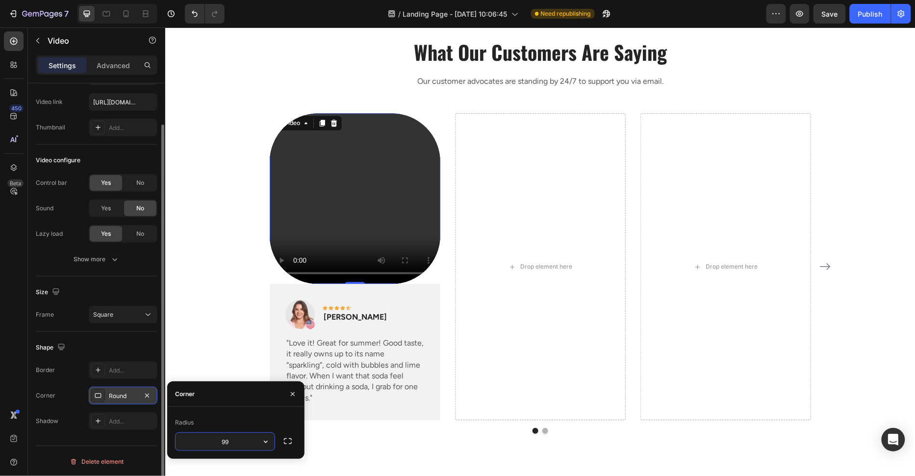
type input "9"
type input "40"
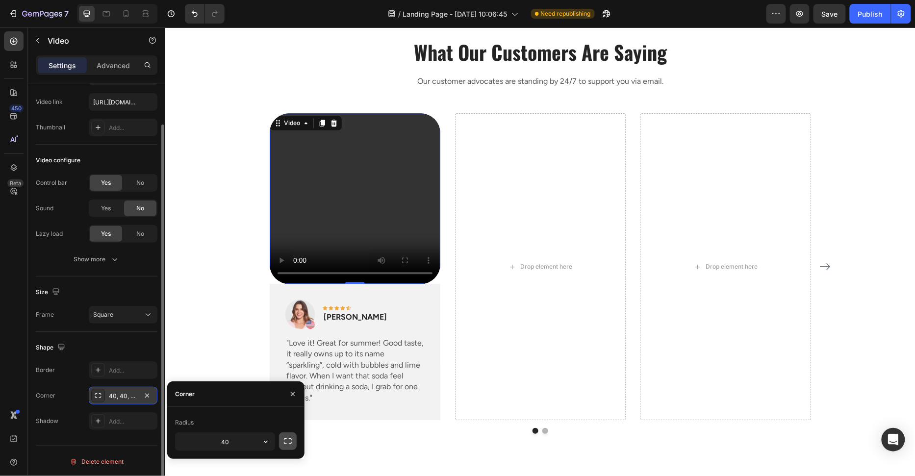
click at [284, 438] on icon "button" at bounding box center [288, 441] width 10 height 10
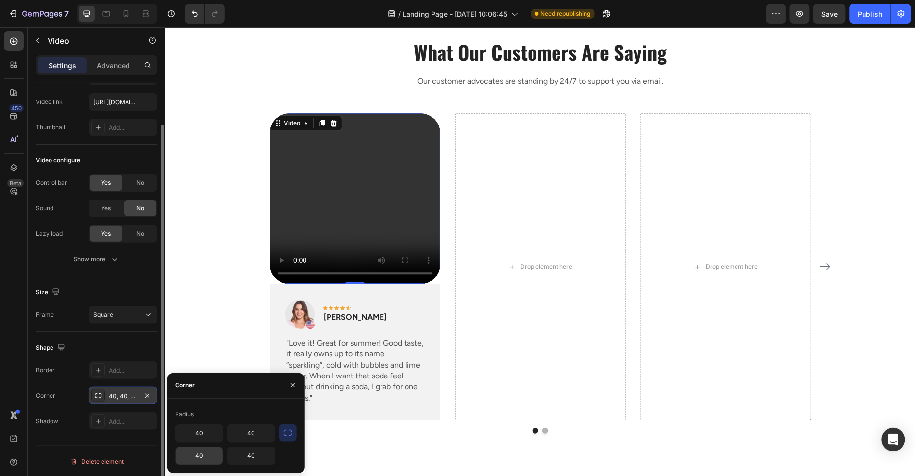
click at [204, 456] on input "40" at bounding box center [198, 456] width 47 height 18
click at [256, 459] on input "40" at bounding box center [250, 456] width 47 height 18
click at [429, 307] on div "Image Icon Icon Icon Icon Icon Row Rita Carroll Text block Row "Love it! Great …" at bounding box center [354, 351] width 171 height 136
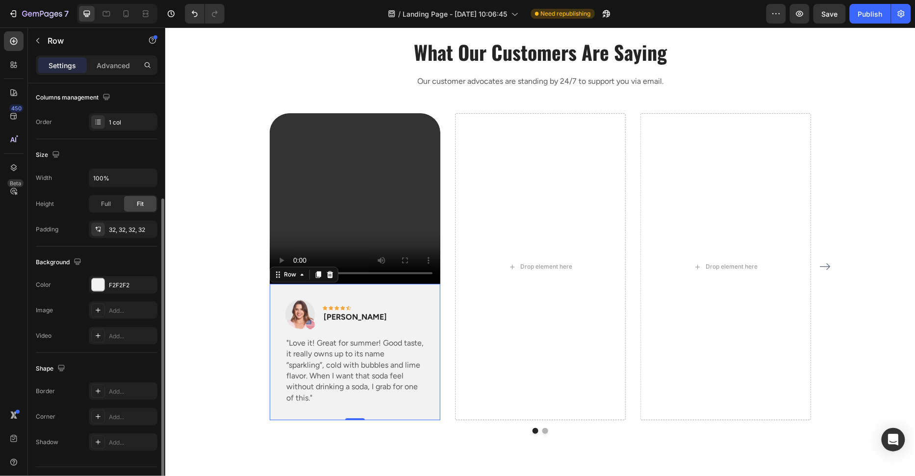
scroll to position [159, 0]
click at [121, 418] on div "Add..." at bounding box center [123, 413] width 69 height 18
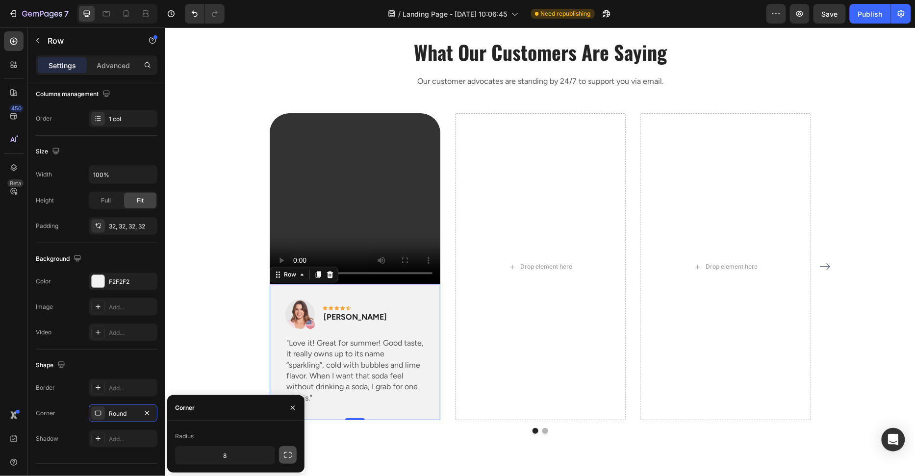
click at [295, 455] on button "button" at bounding box center [288, 455] width 18 height 18
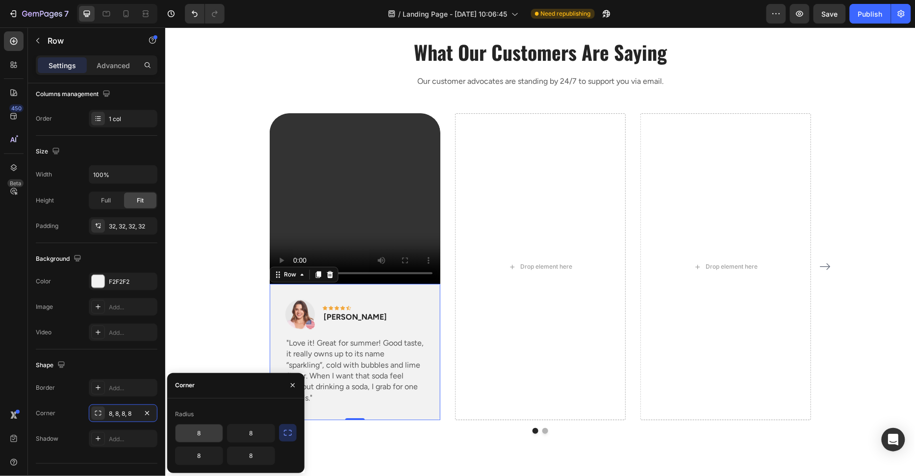
click at [202, 431] on input "8" at bounding box center [198, 433] width 47 height 18
type input "80"
click at [238, 434] on input "8" at bounding box center [250, 433] width 47 height 18
type input "0"
click at [208, 434] on input "80" at bounding box center [198, 433] width 47 height 18
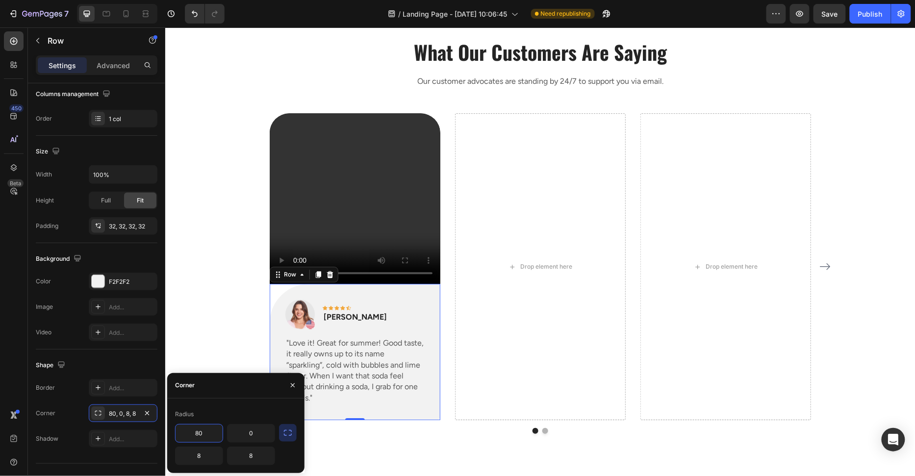
click at [208, 434] on input "80" at bounding box center [198, 433] width 47 height 18
type input "0"
click at [210, 450] on input "8" at bounding box center [198, 456] width 47 height 18
type input "40"
click at [248, 453] on input "8" at bounding box center [250, 456] width 47 height 18
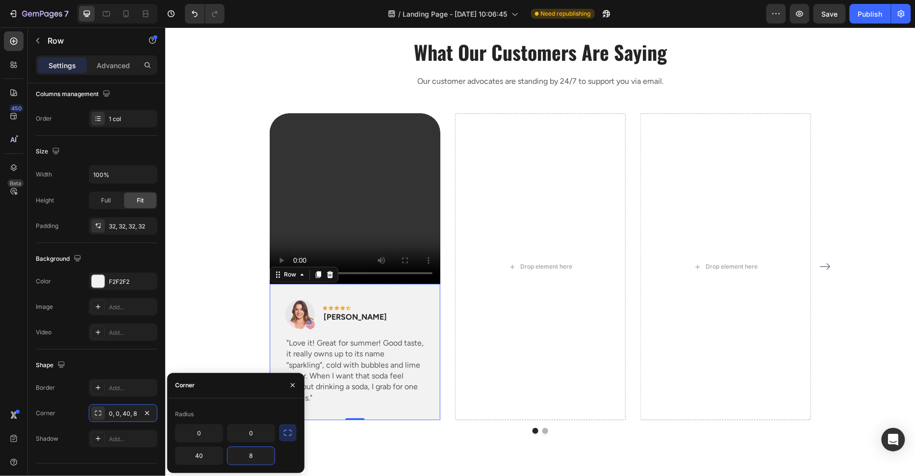
click at [248, 453] on input "8" at bounding box center [250, 456] width 47 height 18
click at [255, 455] on input "8" at bounding box center [250, 456] width 47 height 18
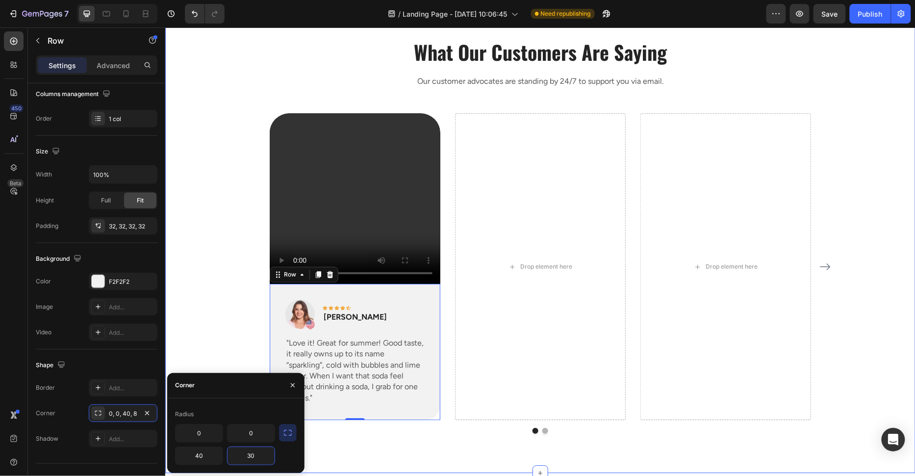
type input "3"
type input "40"
click at [190, 287] on div "What Our Customers Are Saying Heading Our customer advocates are standing by 24…" at bounding box center [539, 236] width 735 height 396
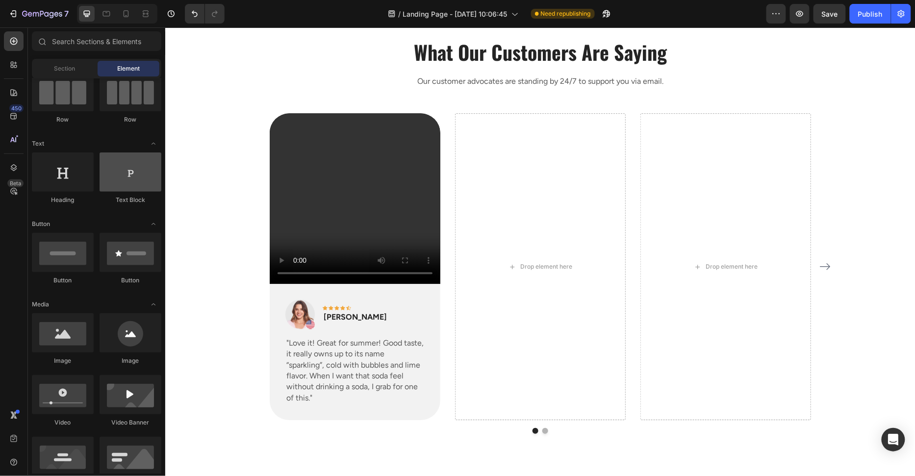
scroll to position [0, 0]
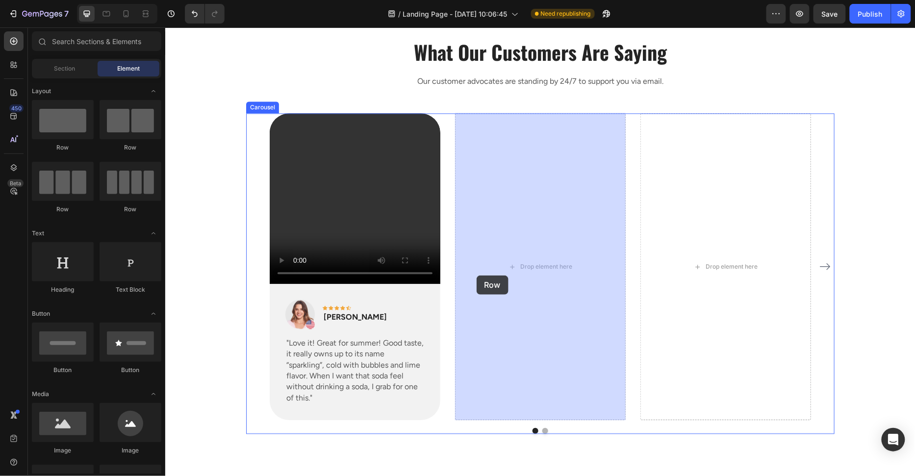
drag, startPoint x: 236, startPoint y: 158, endPoint x: 477, endPoint y: 274, distance: 267.9
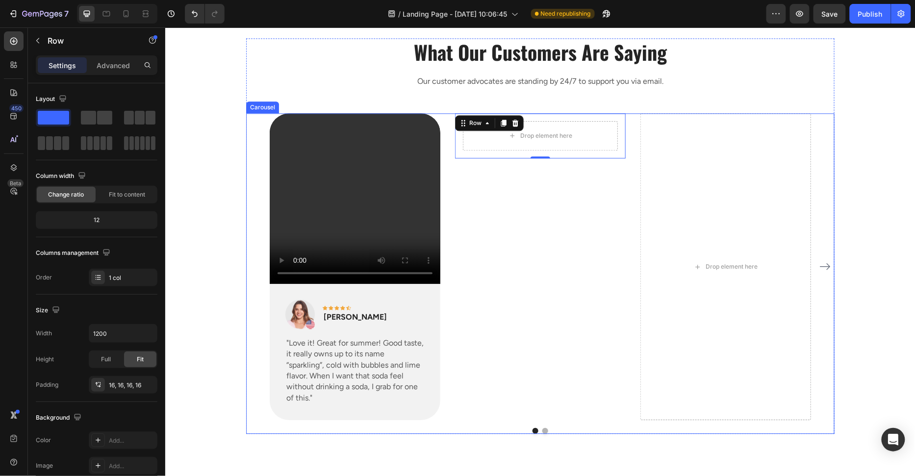
click at [528, 190] on div "Video Image Icon Icon Icon Icon Icon Row Rita Carroll Text block Row "Love it! …" at bounding box center [539, 266] width 541 height 307
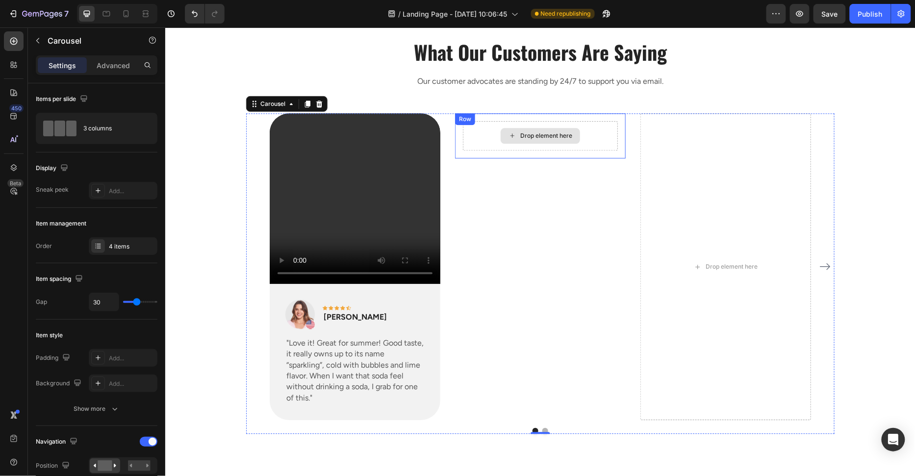
click at [600, 131] on div "Drop element here" at bounding box center [539, 135] width 155 height 29
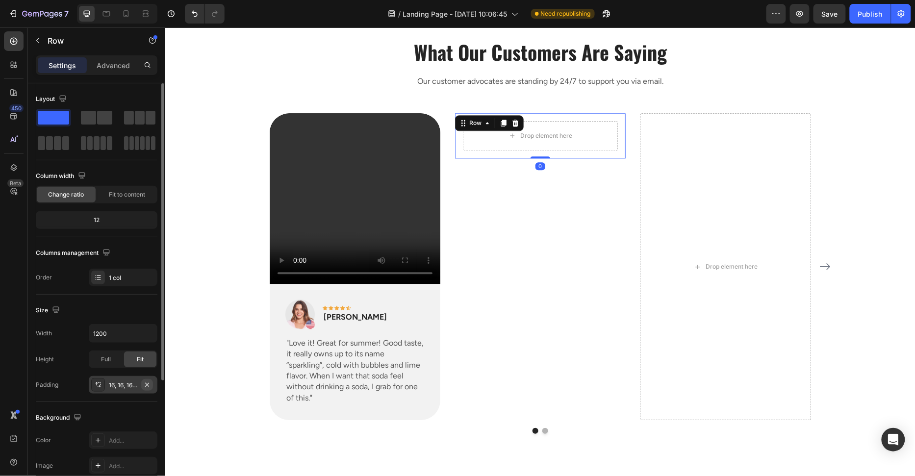
click at [146, 381] on icon "button" at bounding box center [147, 385] width 8 height 8
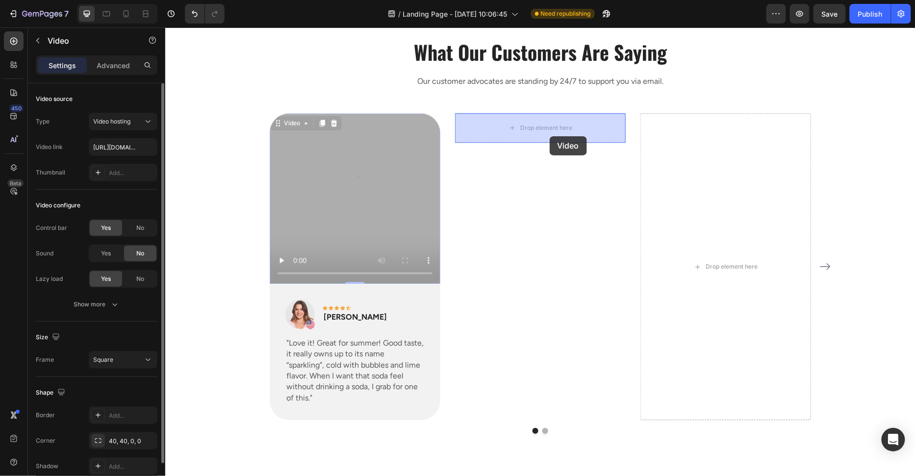
drag, startPoint x: 366, startPoint y: 208, endPoint x: 549, endPoint y: 136, distance: 196.5
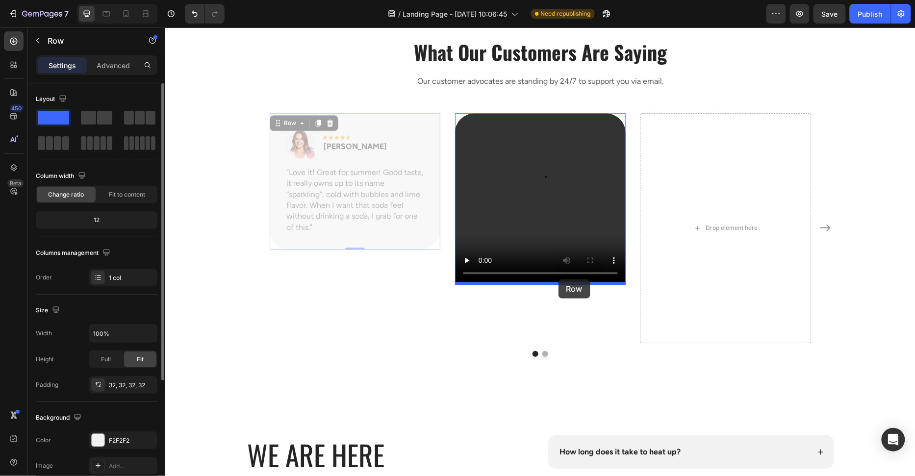
drag, startPoint x: 418, startPoint y: 239, endPoint x: 558, endPoint y: 279, distance: 145.8
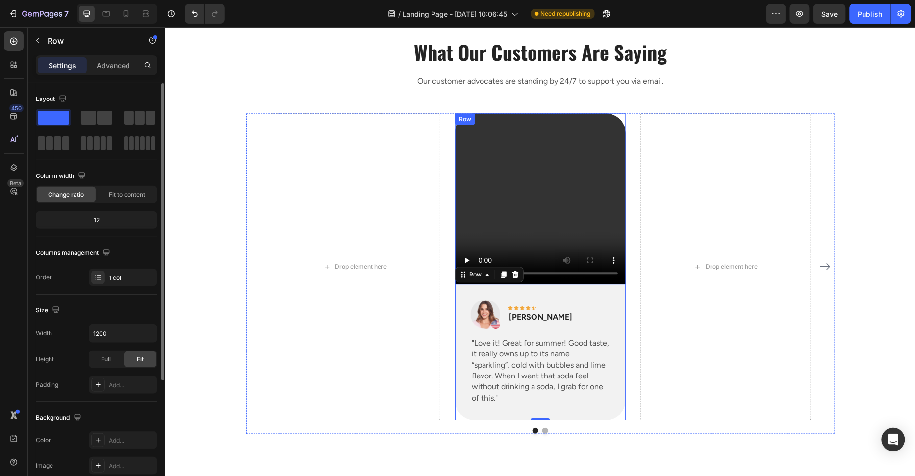
click at [460, 413] on div "Video Image Icon Icon Icon Icon Icon Row Rita Carroll Text block Row "Love it! …" at bounding box center [539, 266] width 171 height 307
click at [620, 116] on video at bounding box center [539, 198] width 171 height 171
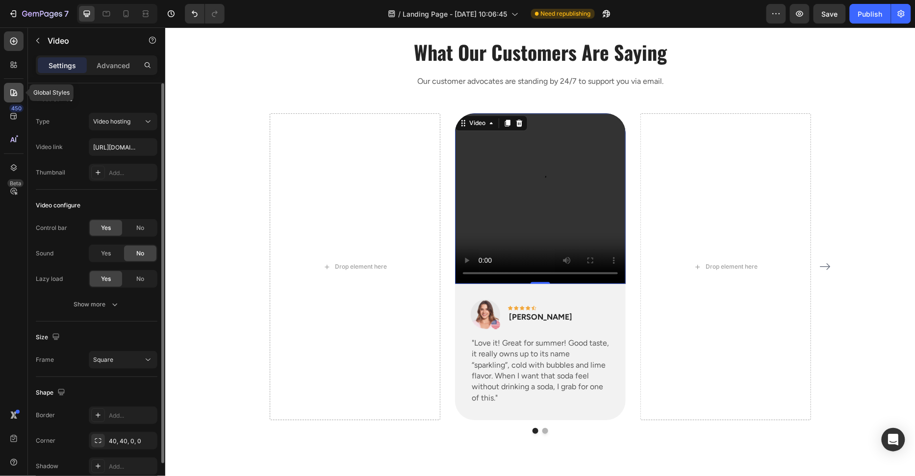
click at [20, 92] on div at bounding box center [14, 93] width 20 height 20
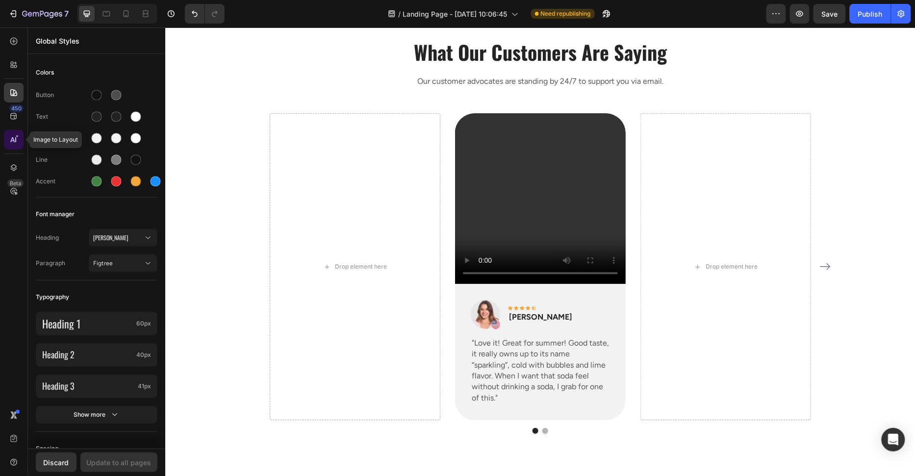
click at [15, 130] on div at bounding box center [14, 140] width 20 height 20
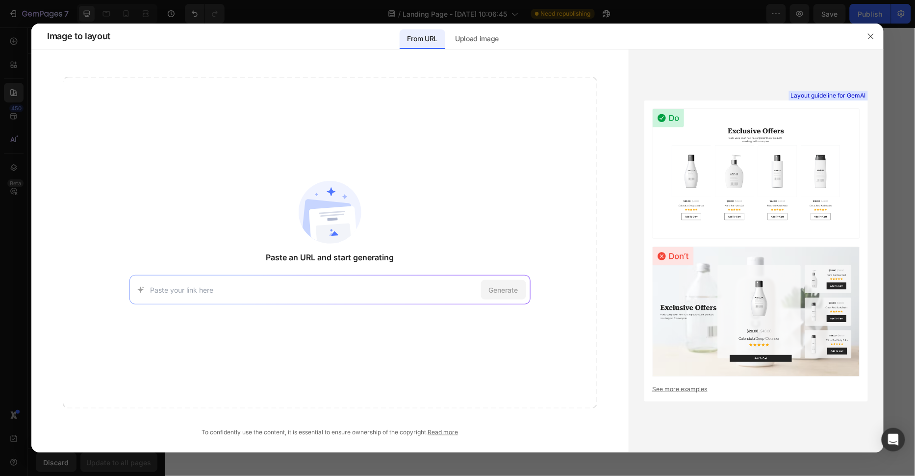
click at [15, 124] on div at bounding box center [457, 238] width 915 height 476
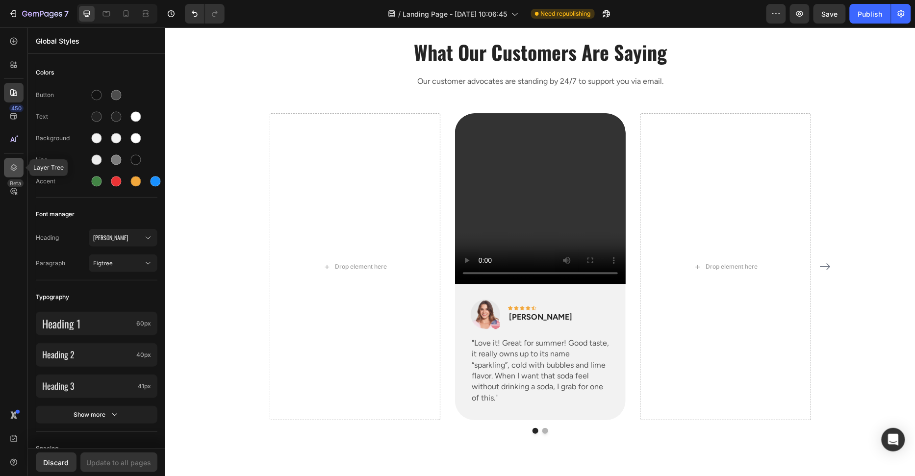
click at [14, 175] on div at bounding box center [14, 168] width 20 height 20
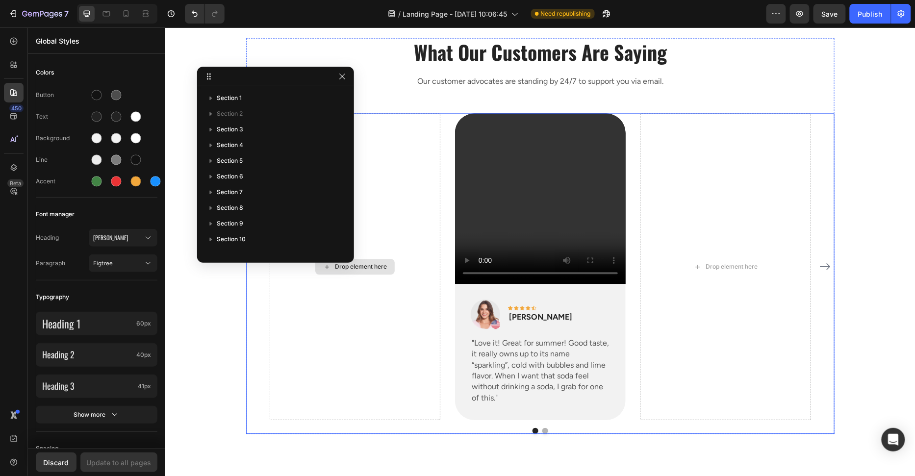
click at [443, 119] on div "Drop element here Video Image Icon Icon Icon Icon Icon Row Rita Carroll Text bl…" at bounding box center [539, 266] width 541 height 307
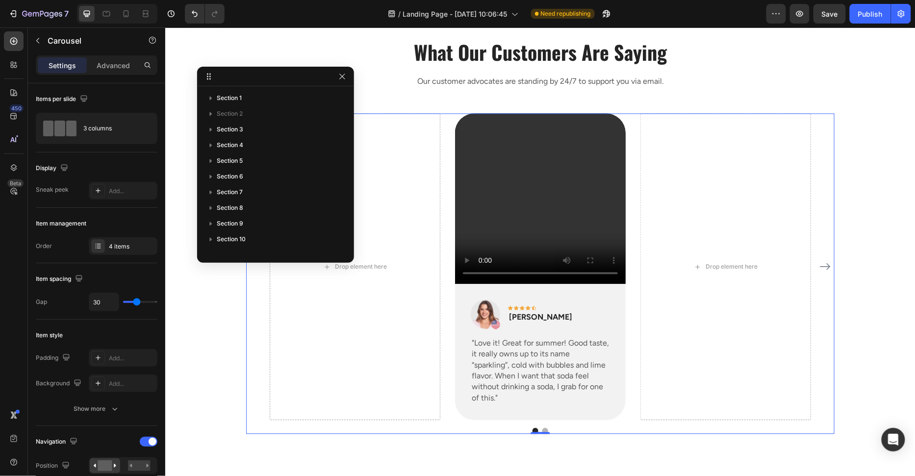
scroll to position [136, 0]
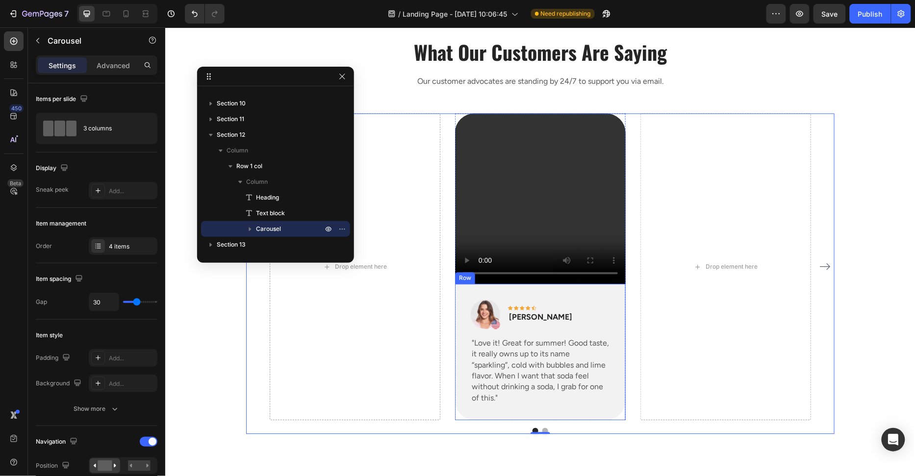
click at [460, 287] on div "Image Icon Icon Icon Icon Icon Row Rita Carroll Text block Row "Love it! Great …" at bounding box center [539, 351] width 171 height 136
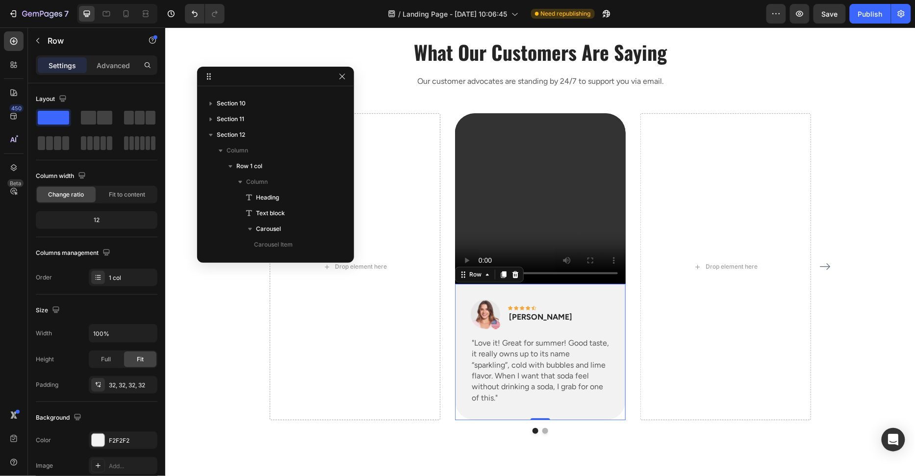
scroll to position [277, 0]
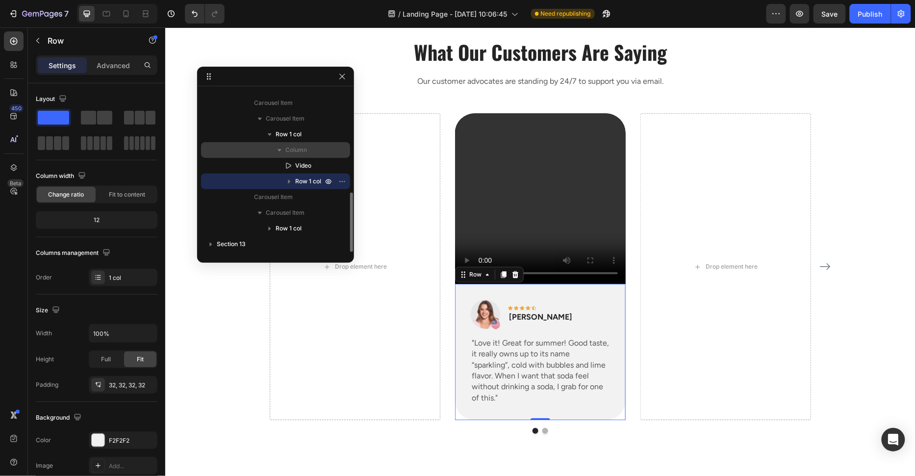
click at [299, 149] on span "Column" at bounding box center [296, 150] width 22 height 10
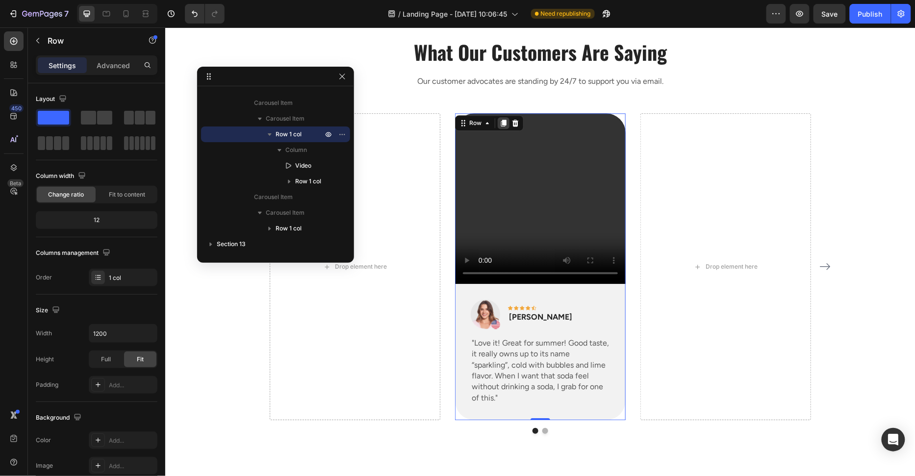
click at [503, 123] on icon at bounding box center [502, 122] width 5 height 7
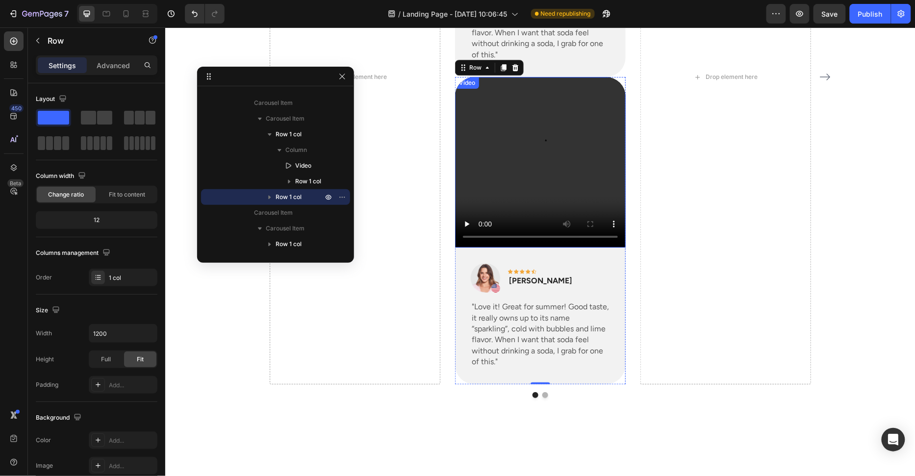
scroll to position [3926, 0]
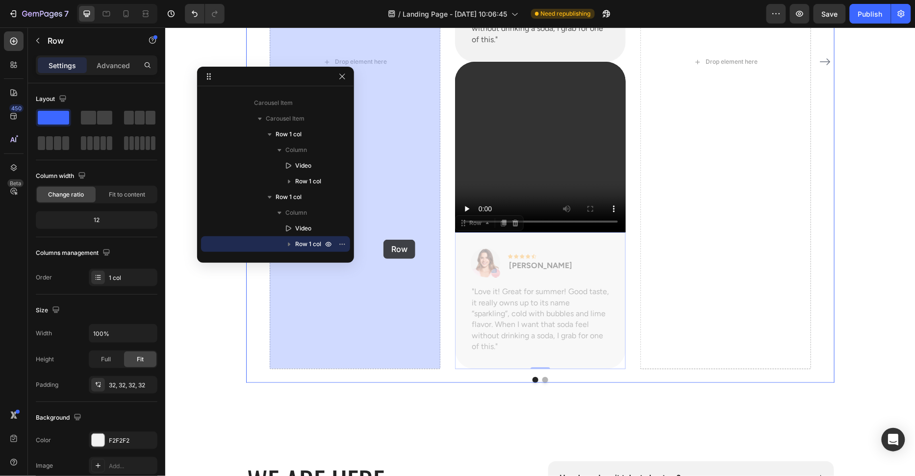
drag, startPoint x: 439, startPoint y: 262, endPoint x: 383, endPoint y: 239, distance: 60.9
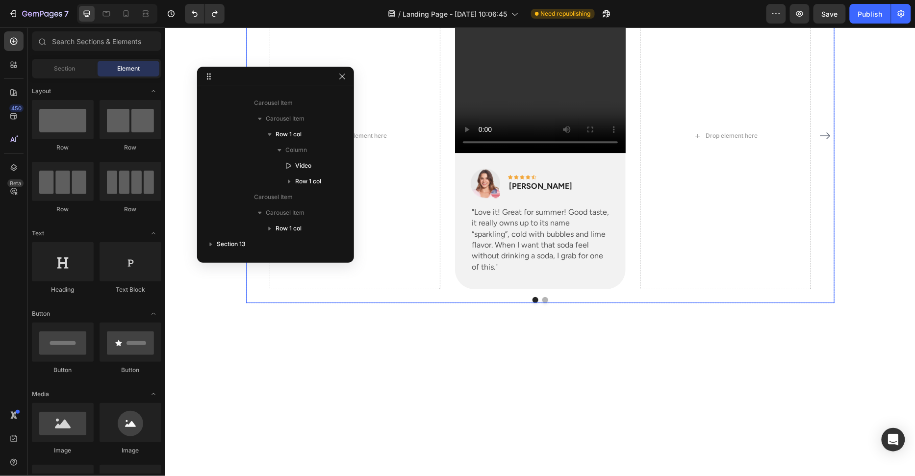
scroll to position [3545, 0]
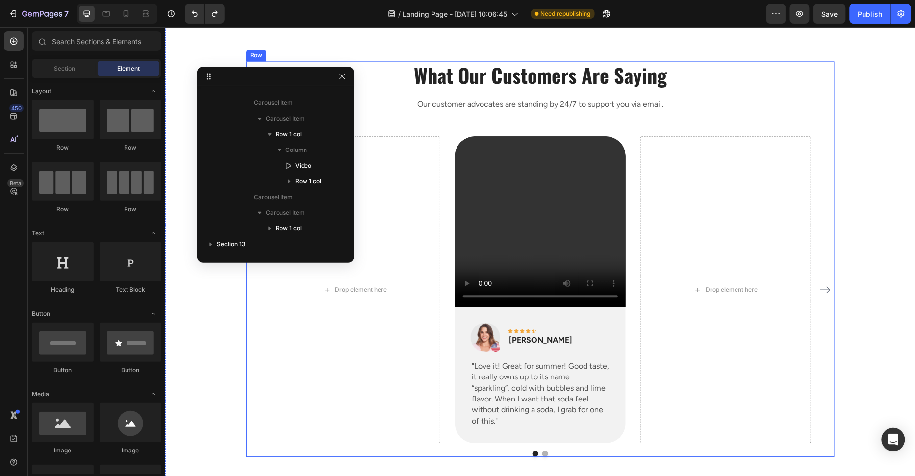
click at [440, 124] on div "What Our Customers Are Saying Heading Our customer advocates are standing by 24…" at bounding box center [540, 259] width 588 height 396
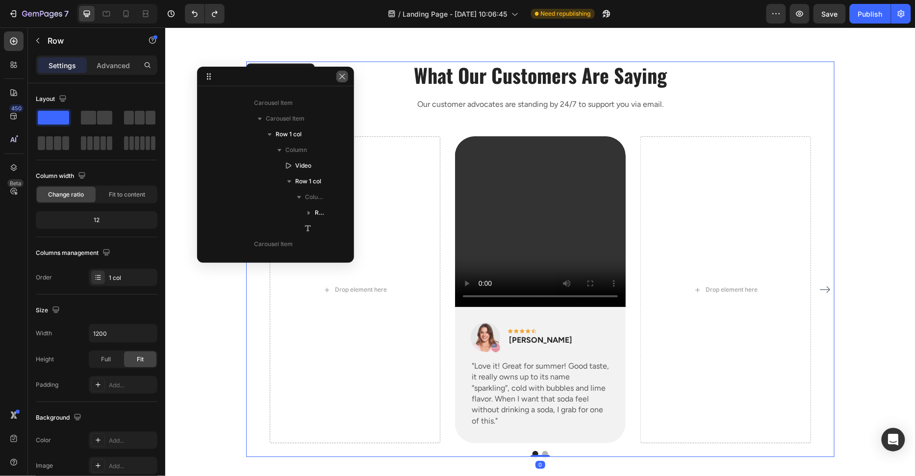
click at [345, 82] on button "button" at bounding box center [342, 77] width 12 height 12
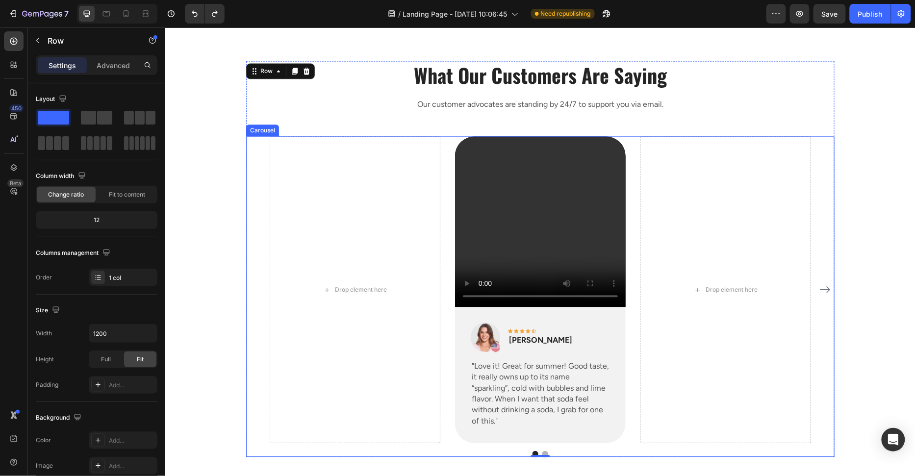
click at [251, 138] on div "Drop element here Video Image Icon Icon Icon Icon Icon Row Rita Carroll Text bl…" at bounding box center [540, 289] width 588 height 307
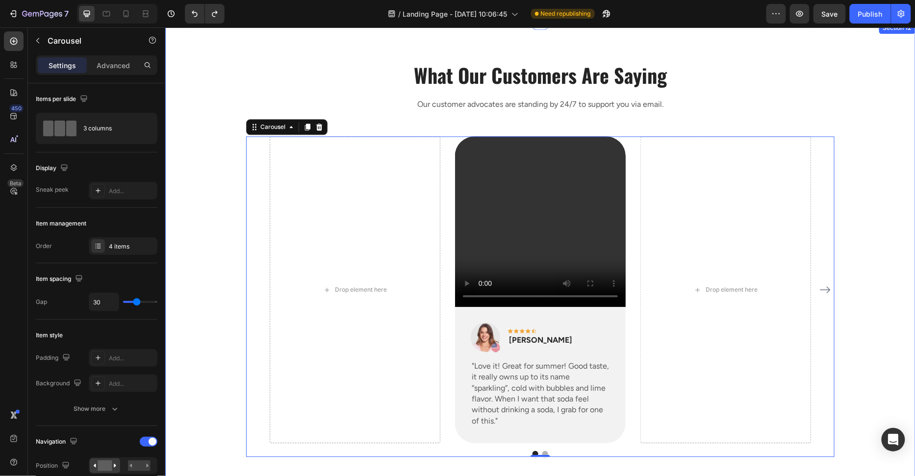
click at [217, 149] on div "What Our Customers Are Saying Heading Our customer advocates are standing by 24…" at bounding box center [539, 259] width 735 height 396
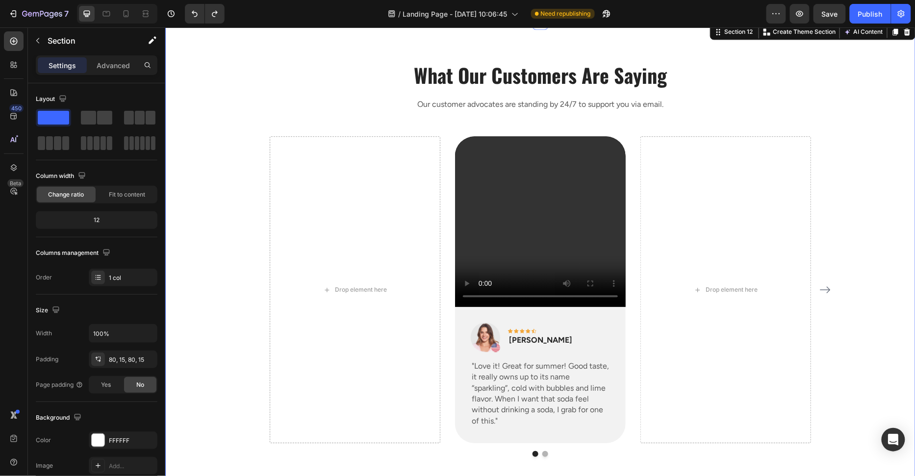
click at [217, 149] on div "What Our Customers Are Saying Heading Our customer advocates are standing by 24…" at bounding box center [539, 259] width 735 height 396
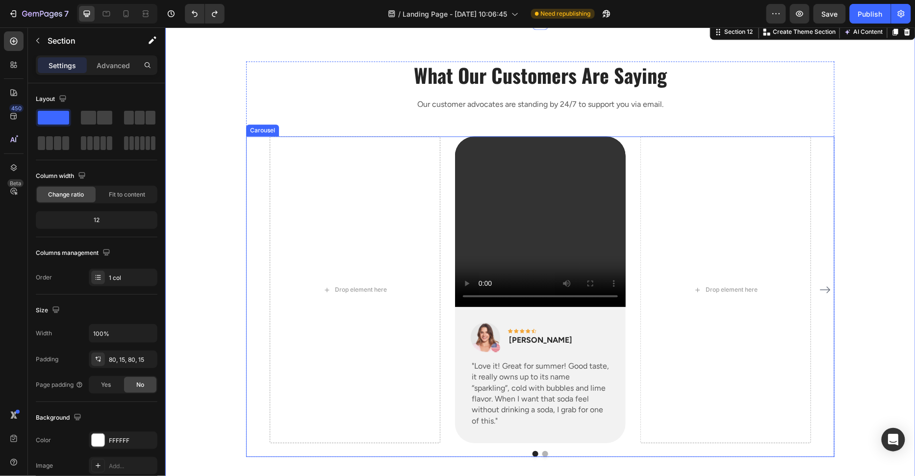
click at [625, 333] on div "Drop element here Video Image Icon Icon Icon Icon Icon Row Rita Carroll Text bl…" at bounding box center [539, 289] width 541 height 307
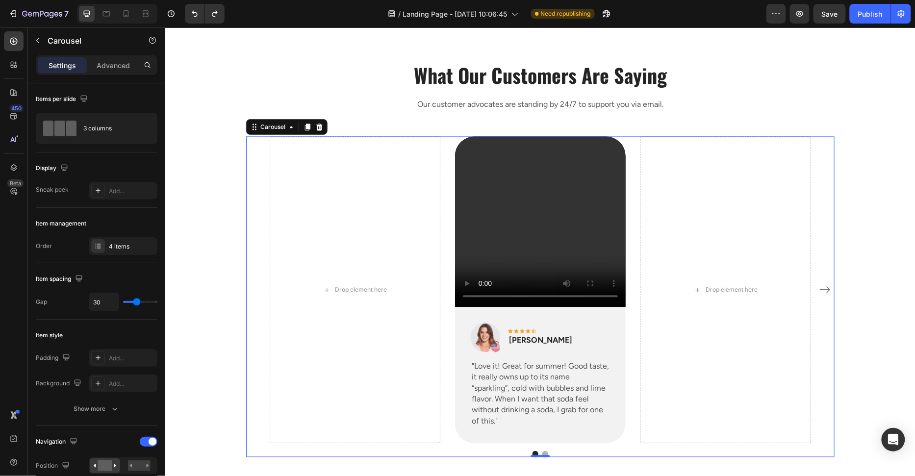
click at [623, 335] on div "Image Icon Icon Icon Icon Icon Row Rita Carroll Text block Row "Love it! Great …" at bounding box center [539, 374] width 171 height 136
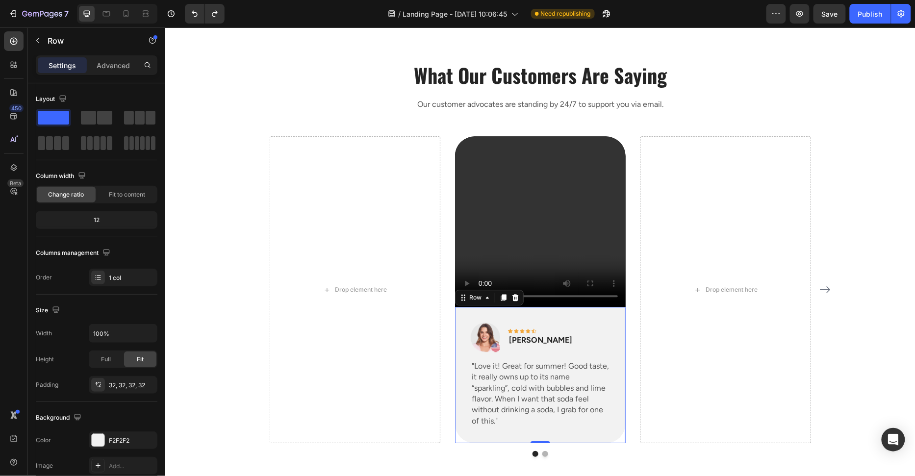
click at [624, 335] on div "Image Icon Icon Icon Icon Icon Row Rita Carroll Text block Row "Love it! Great …" at bounding box center [539, 374] width 171 height 136
click at [651, 336] on div "Drop element here" at bounding box center [725, 289] width 171 height 307
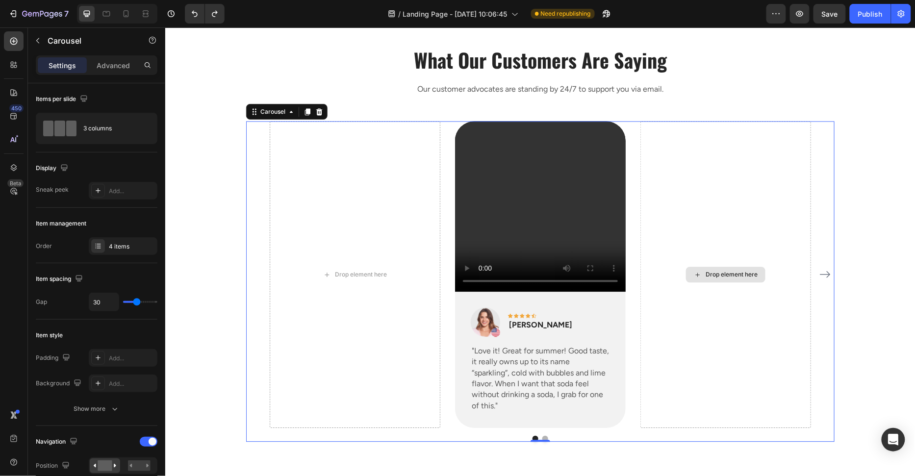
scroll to position [3562, 0]
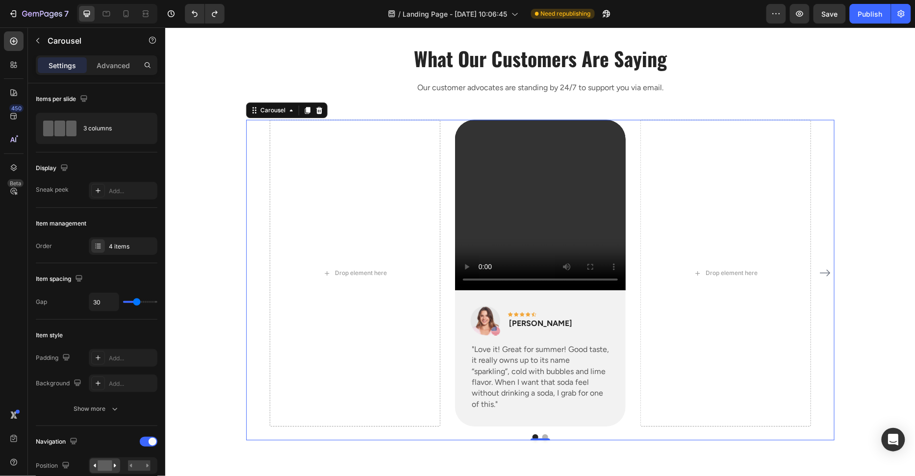
click at [825, 270] on icon "Carousel Next Arrow" at bounding box center [825, 273] width 12 height 12
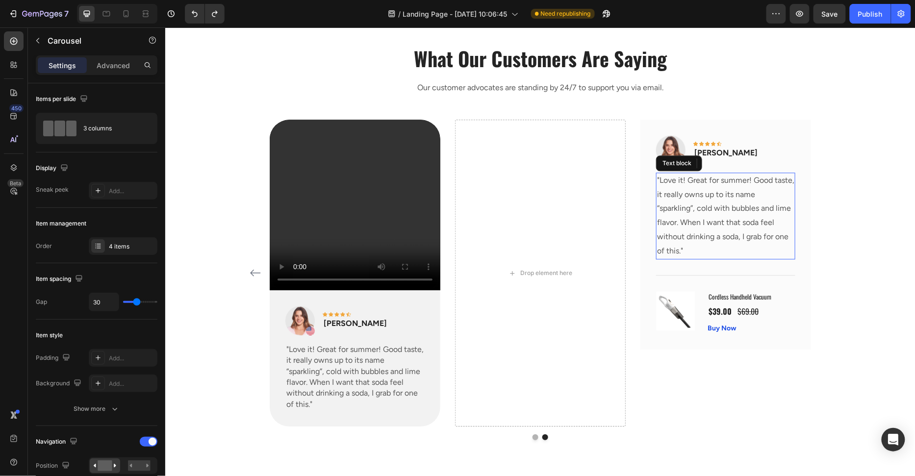
click at [750, 253] on p ""Love it! Great for summer! Good taste, it really owns up to its name “sparklin…" at bounding box center [724, 215] width 137 height 85
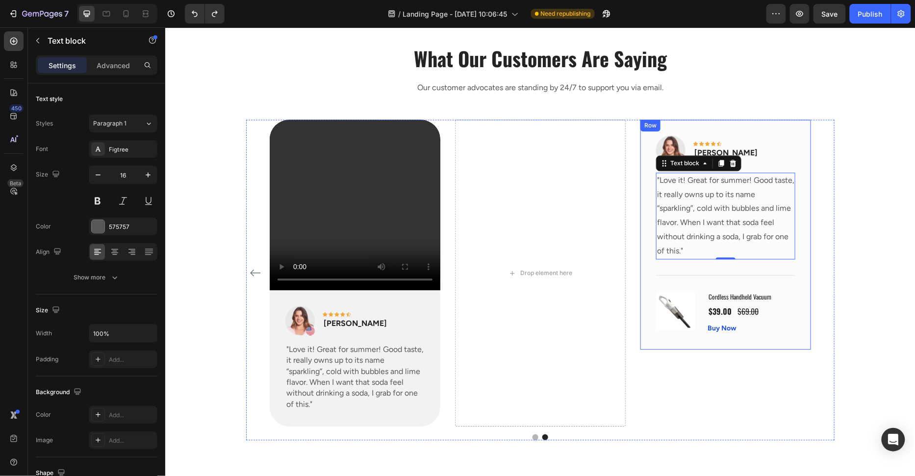
click at [641, 157] on div "Image Icon Icon Icon Icon Icon Row Rita Carroll Text block Row "Love it! Great …" at bounding box center [725, 234] width 171 height 230
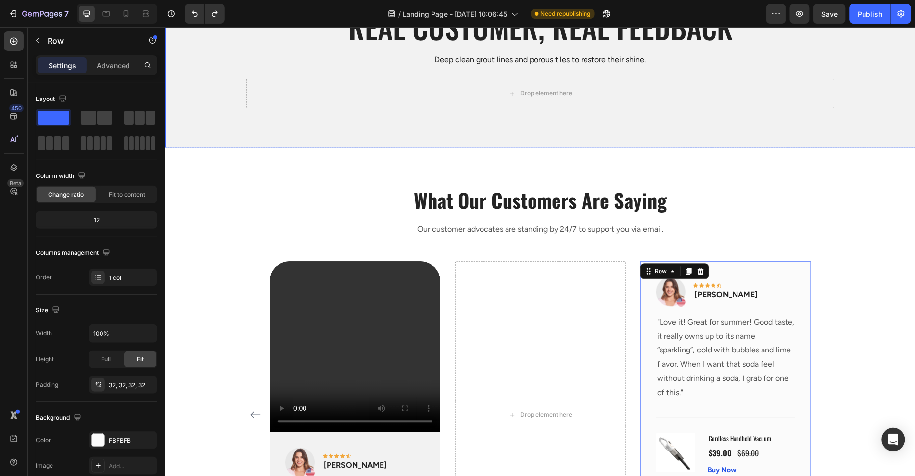
scroll to position [3322, 0]
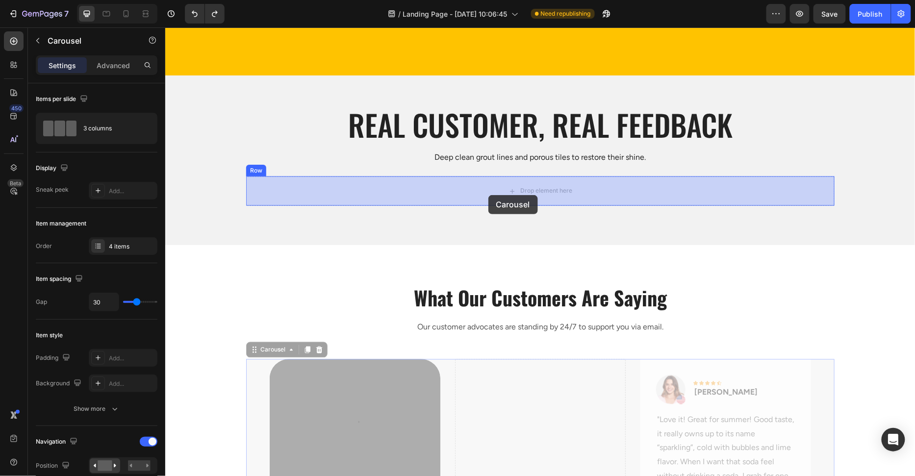
drag, startPoint x: 445, startPoint y: 393, endPoint x: 488, endPoint y: 195, distance: 202.7
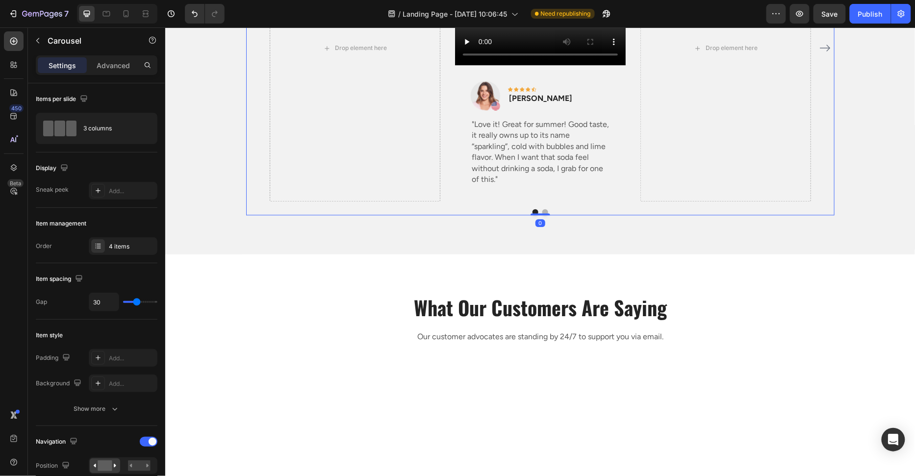
scroll to position [3626, 0]
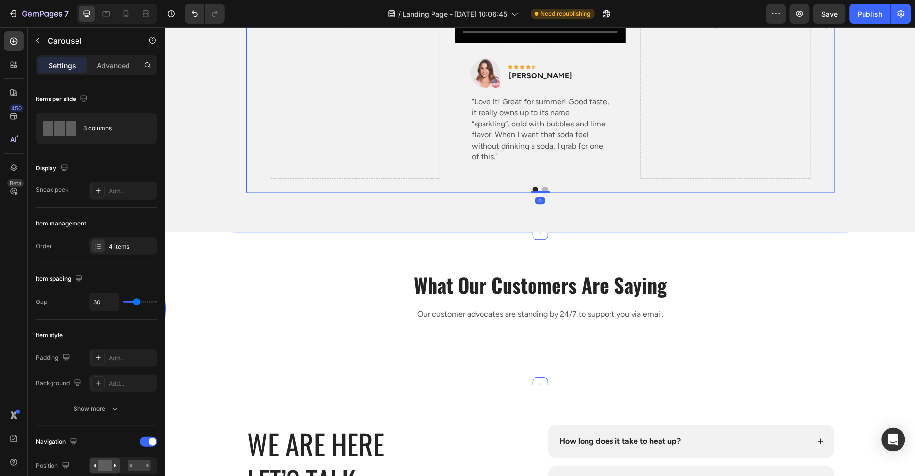
click at [416, 265] on div "What Our Customers Are Saying Heading Our customer advocates are standing by 24…" at bounding box center [540, 307] width 750 height 153
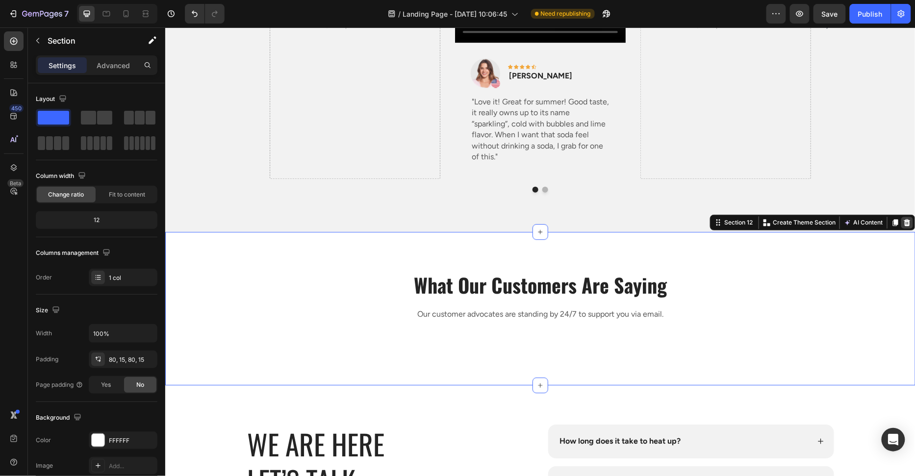
click at [906, 219] on icon at bounding box center [906, 222] width 6 height 7
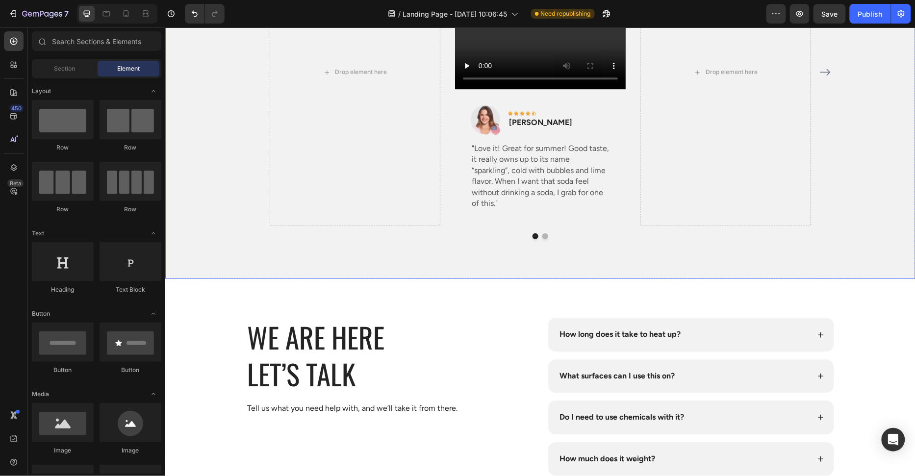
scroll to position [3391, 0]
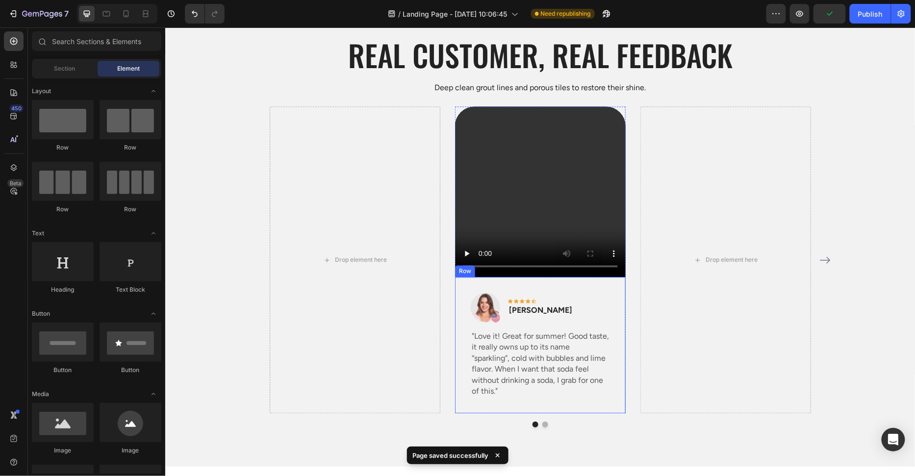
click at [603, 289] on div "Image Icon Icon Icon Icon Icon Row Rita Carroll Text block Row "Love it! Great …" at bounding box center [539, 345] width 171 height 136
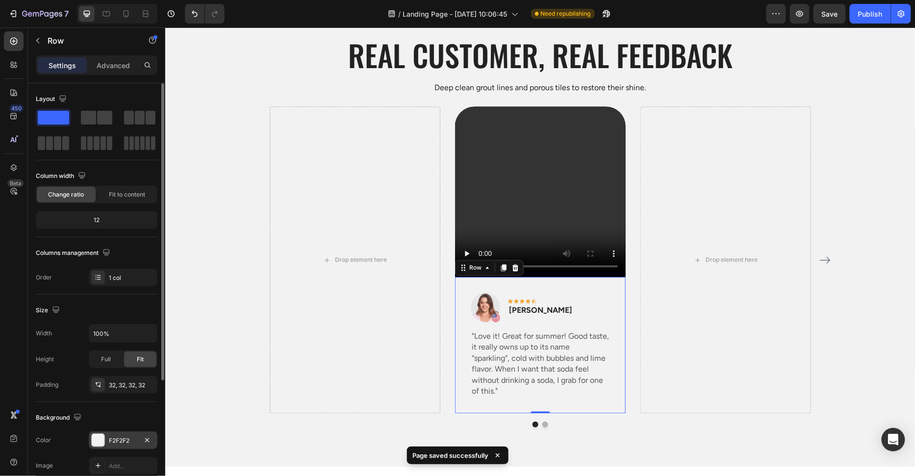
click at [117, 441] on div "F2F2F2" at bounding box center [123, 440] width 28 height 9
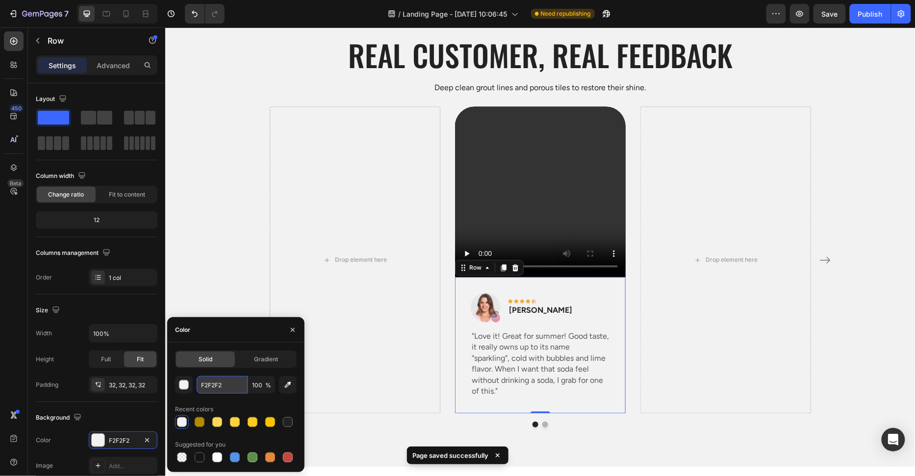
click at [211, 387] on input "F2F2F2" at bounding box center [222, 385] width 51 height 18
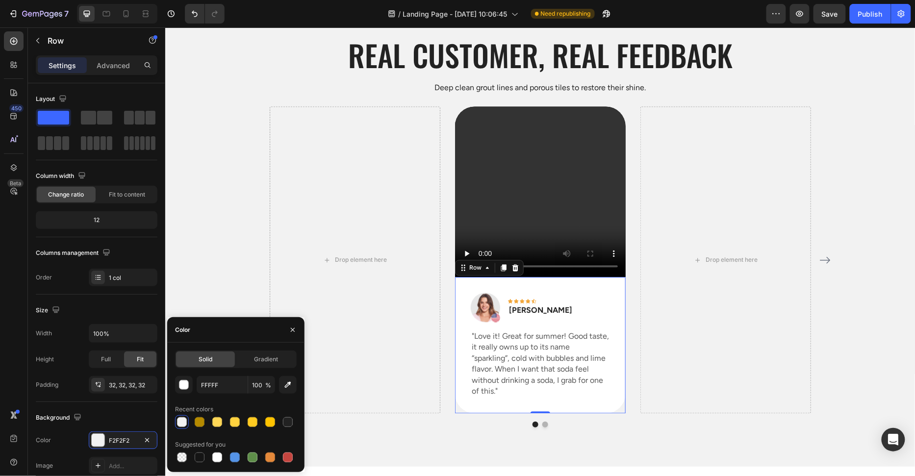
click at [239, 336] on div "Color" at bounding box center [235, 329] width 137 height 25
type input "FFFFFF"
click at [241, 277] on div "Drop element here Video Image Icon Icon Icon Icon Icon Row Rita Carroll Text bl…" at bounding box center [540, 266] width 750 height 321
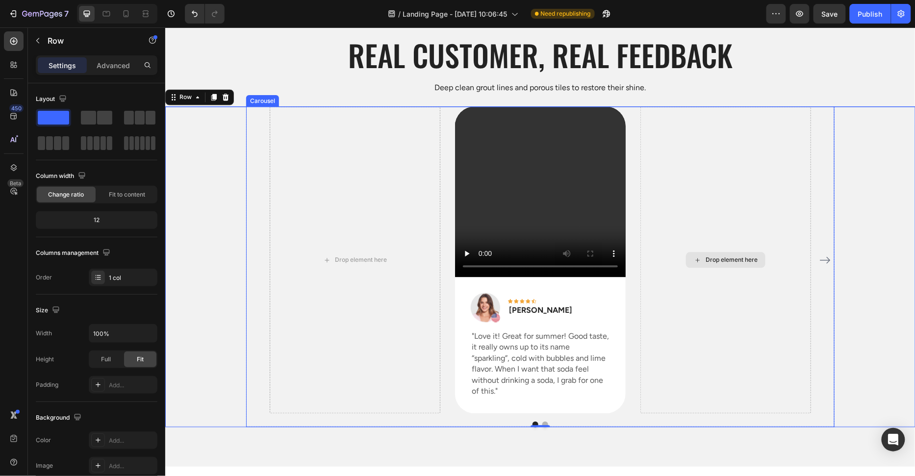
click at [742, 175] on div "Drop element here" at bounding box center [725, 259] width 171 height 307
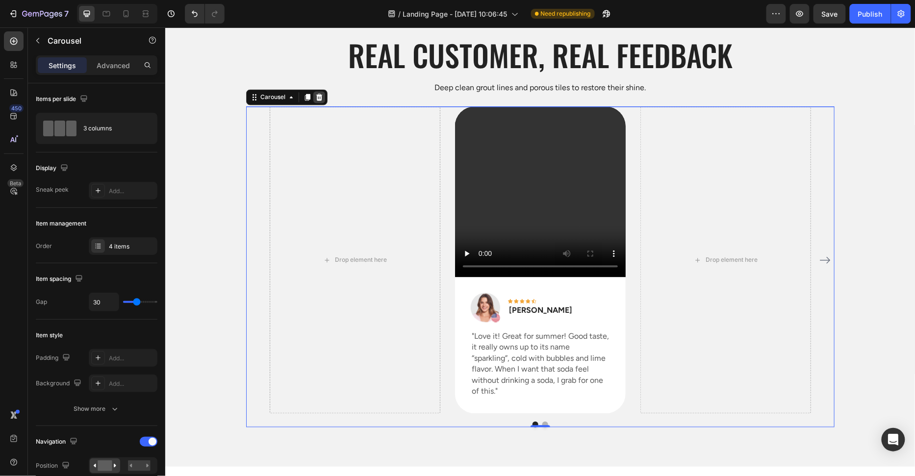
click at [322, 99] on div at bounding box center [319, 97] width 12 height 12
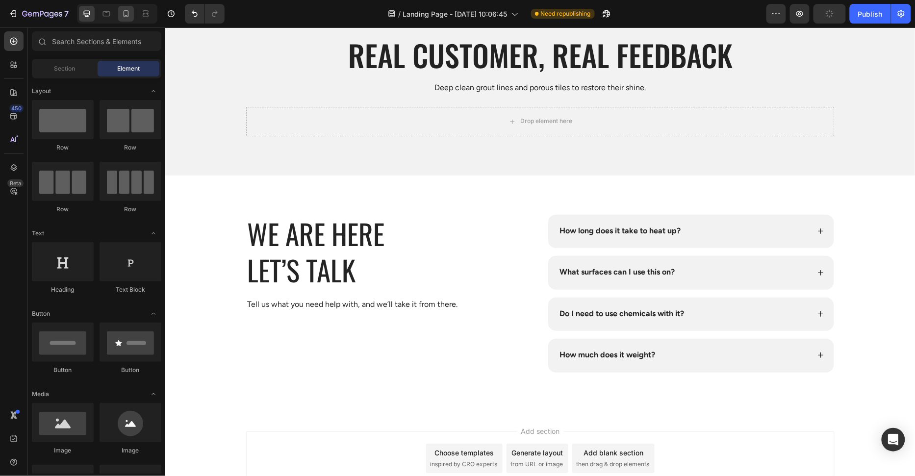
click at [120, 21] on div at bounding box center [126, 14] width 16 height 16
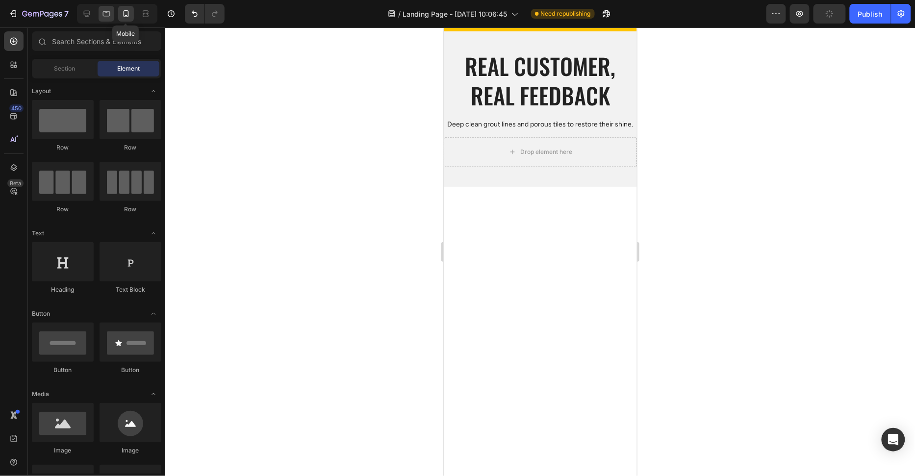
scroll to position [3011, 0]
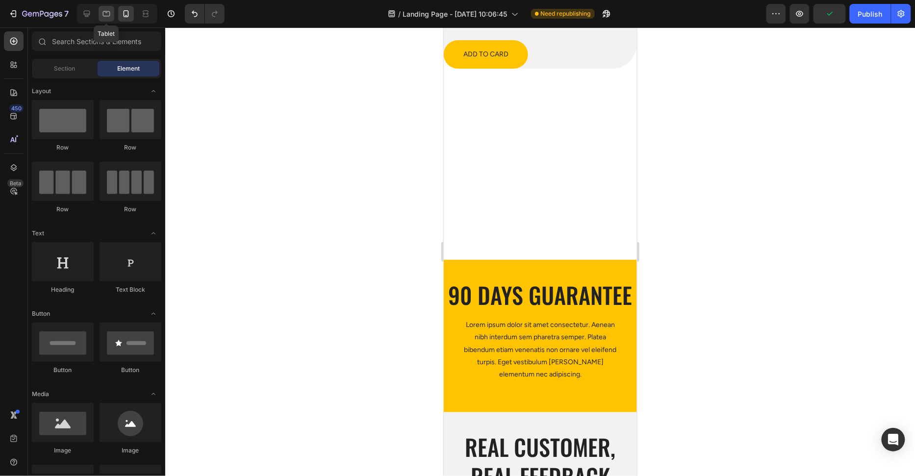
click at [104, 18] on icon at bounding box center [106, 14] width 10 height 10
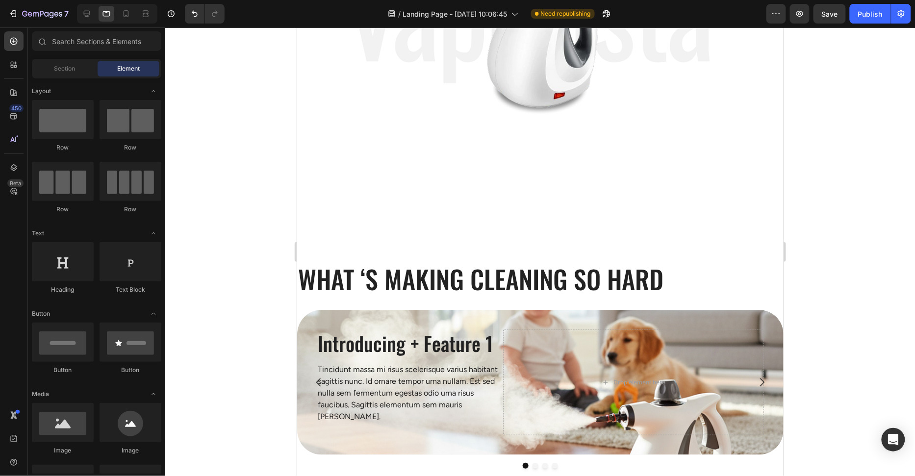
scroll to position [1523, 0]
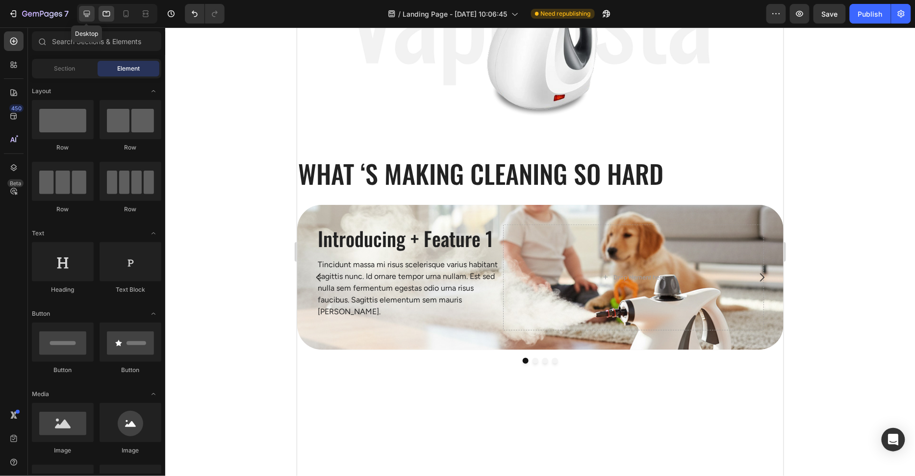
click at [92, 16] on div at bounding box center [87, 14] width 16 height 16
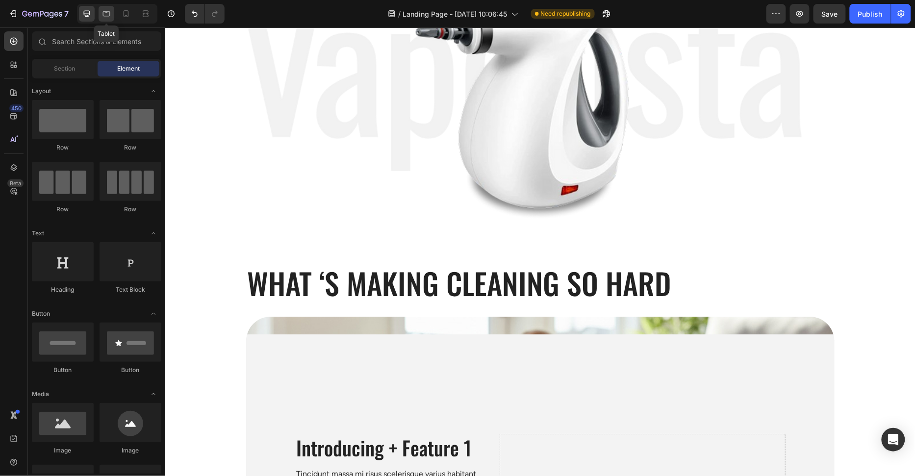
click at [107, 14] on icon at bounding box center [106, 14] width 10 height 10
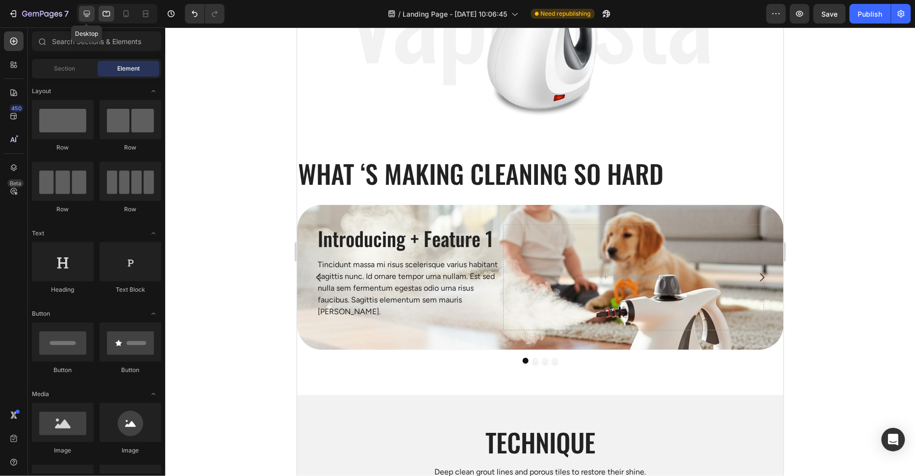
click at [91, 15] on icon at bounding box center [87, 14] width 10 height 10
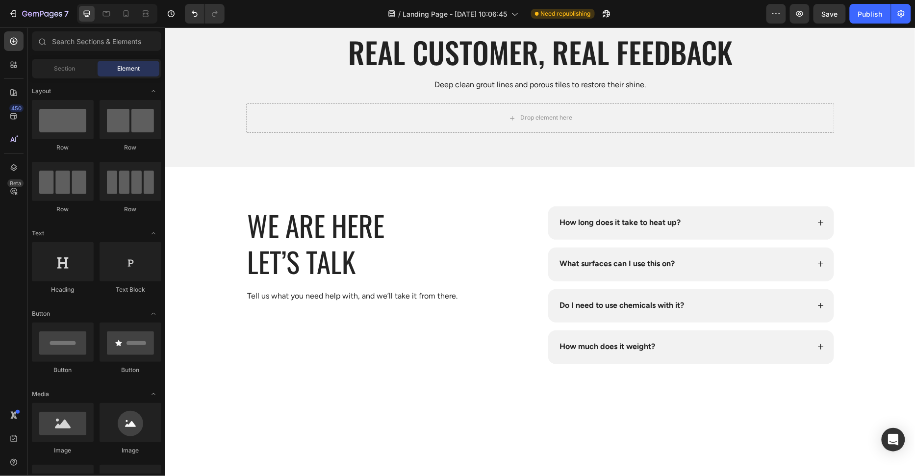
scroll to position [2963, 0]
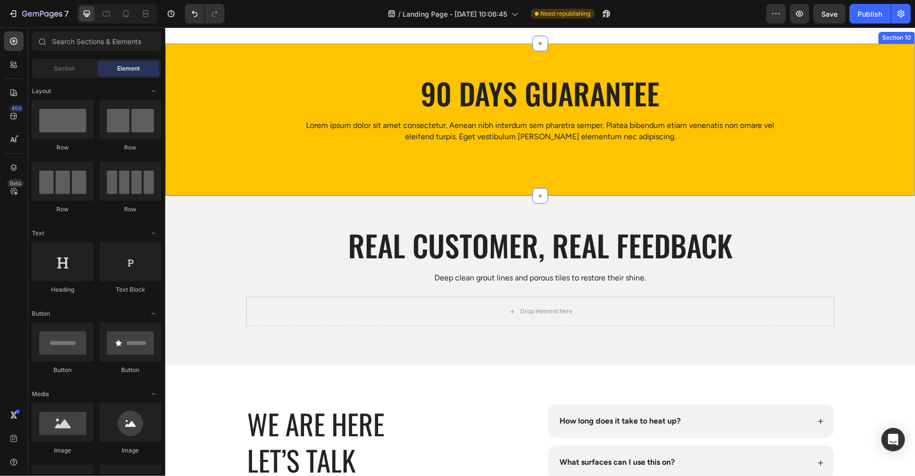
scroll to position [3392, 0]
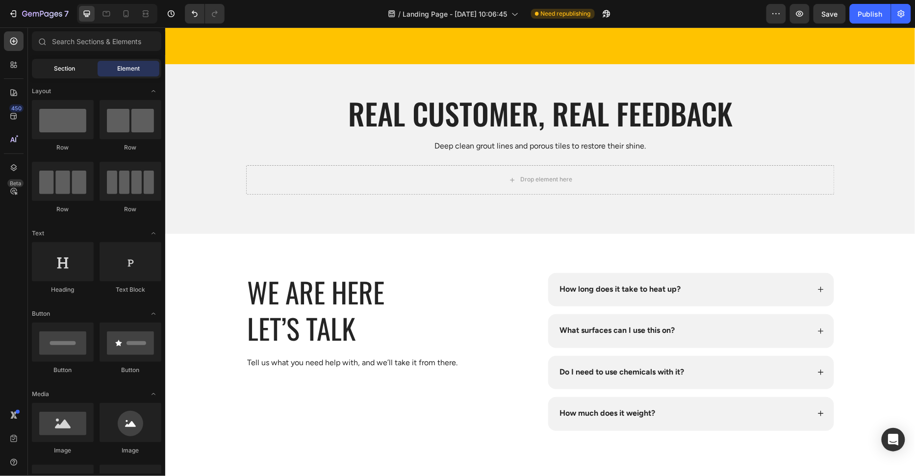
click at [70, 72] on span "Section" at bounding box center [64, 68] width 21 height 9
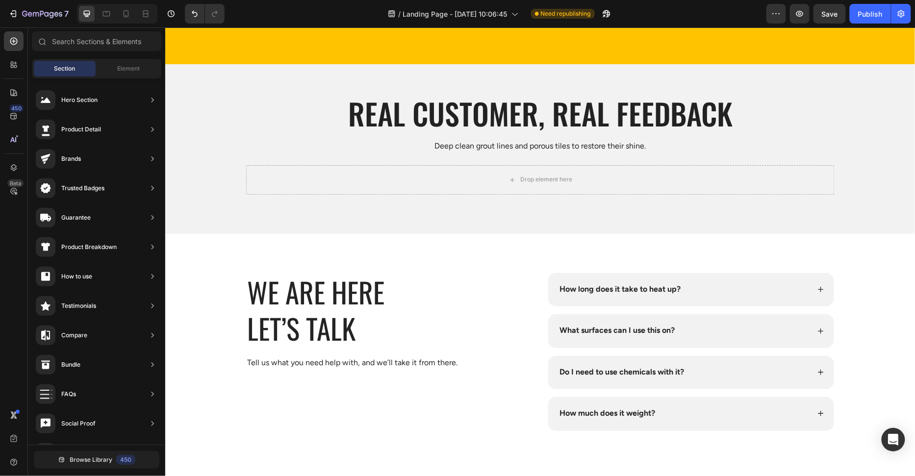
click at [91, 70] on div "Section" at bounding box center [65, 69] width 62 height 16
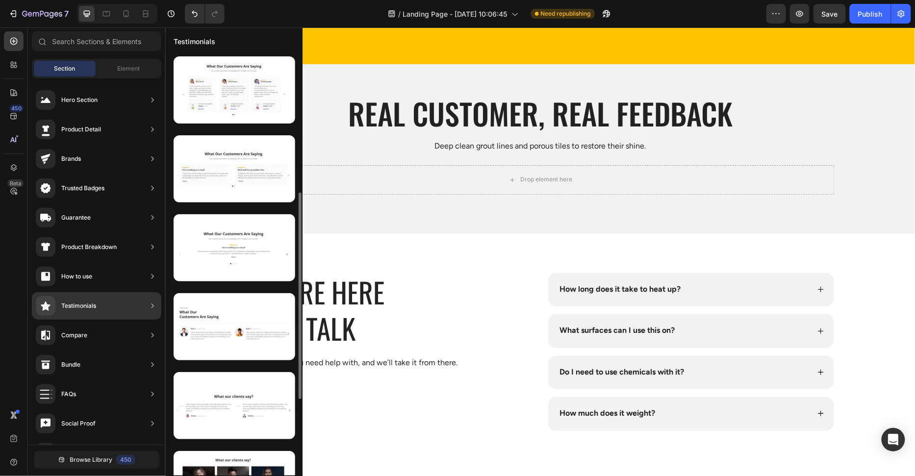
scroll to position [196, 0]
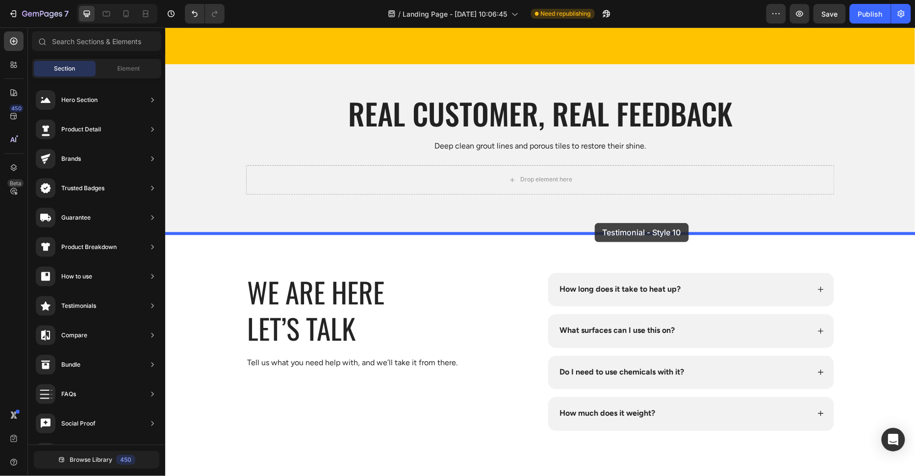
drag, startPoint x: 399, startPoint y: 324, endPoint x: 594, endPoint y: 223, distance: 220.6
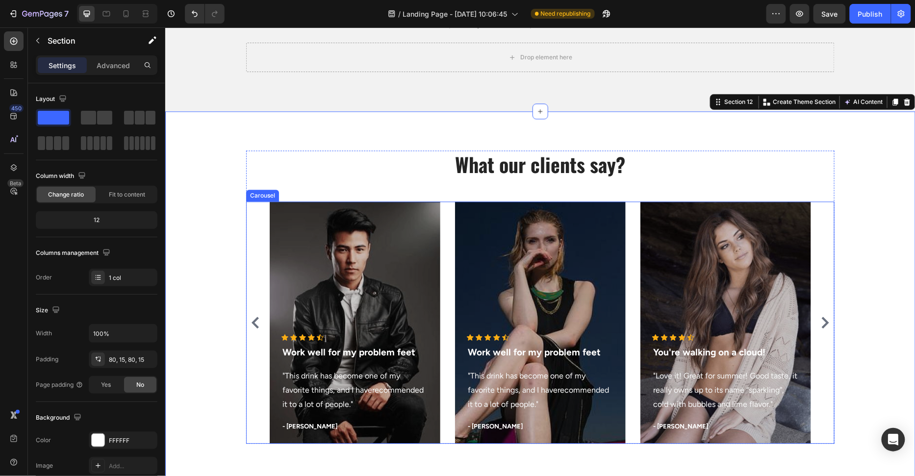
scroll to position [3455, 0]
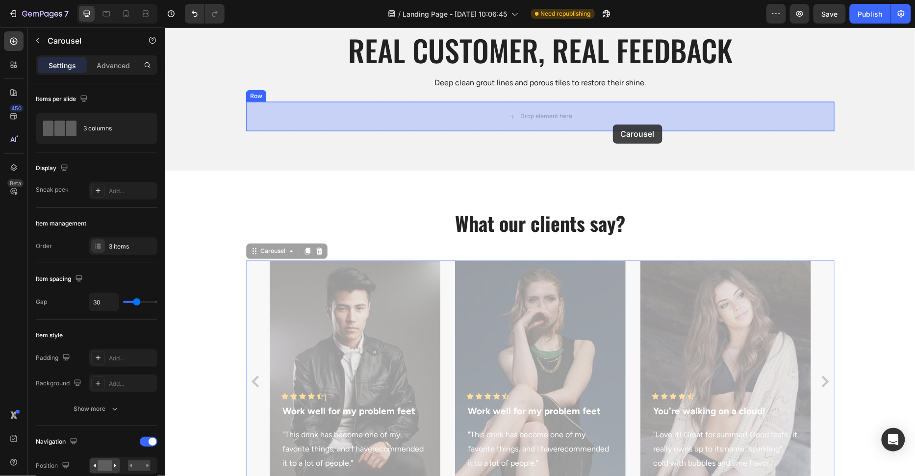
drag, startPoint x: 629, startPoint y: 285, endPoint x: 613, endPoint y: 124, distance: 162.6
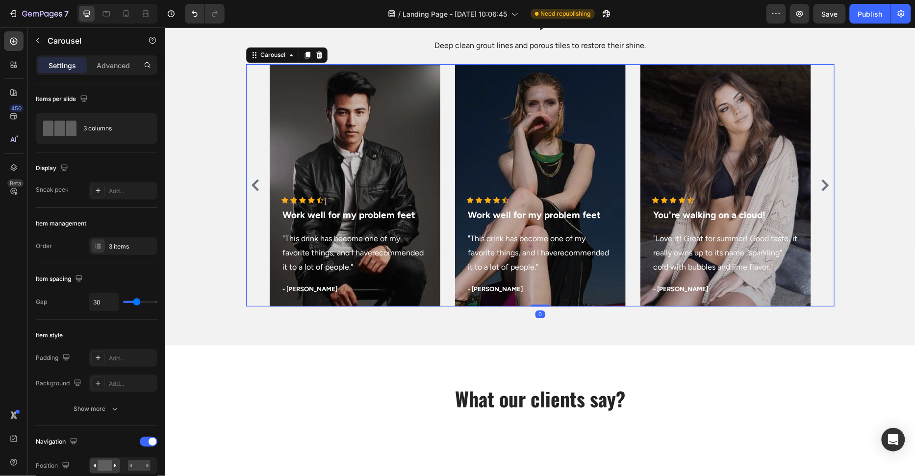
scroll to position [3506, 0]
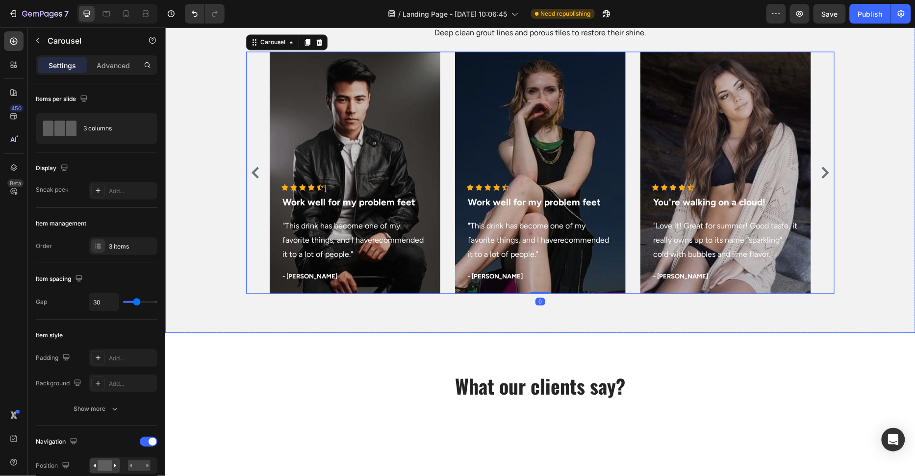
click at [640, 344] on div "What our clients say? Heading Row Section 12" at bounding box center [540, 400] width 750 height 137
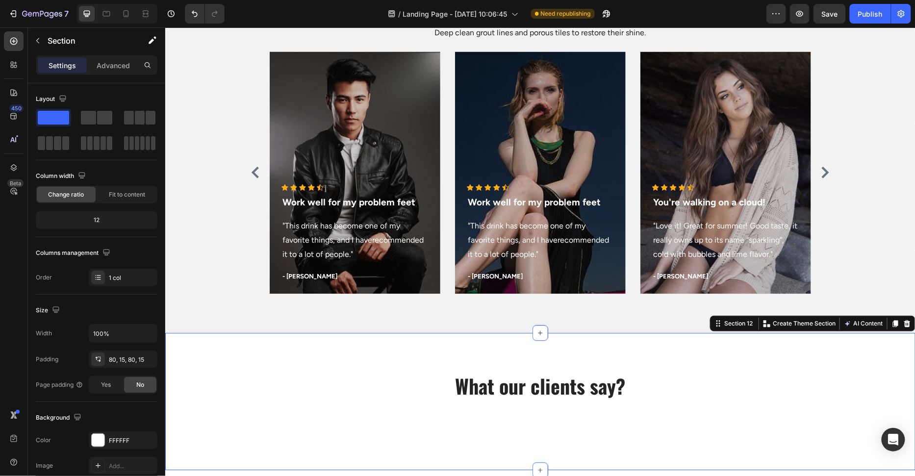
click at [904, 318] on div at bounding box center [906, 323] width 12 height 12
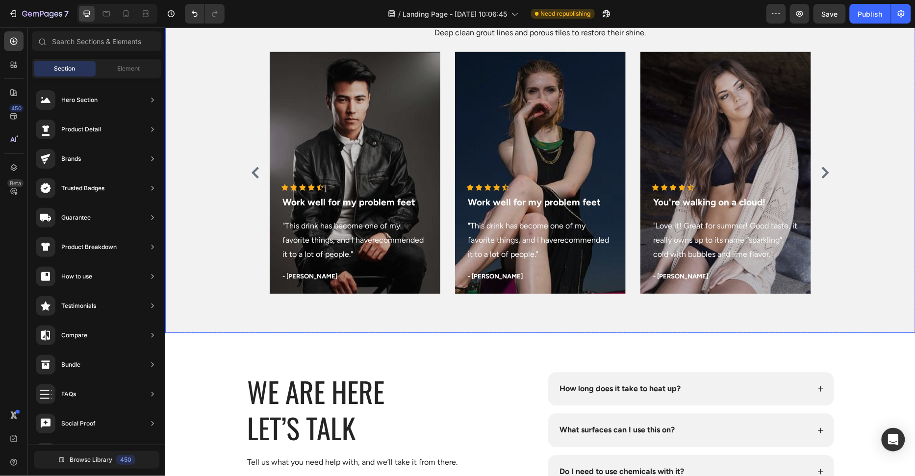
scroll to position [3457, 0]
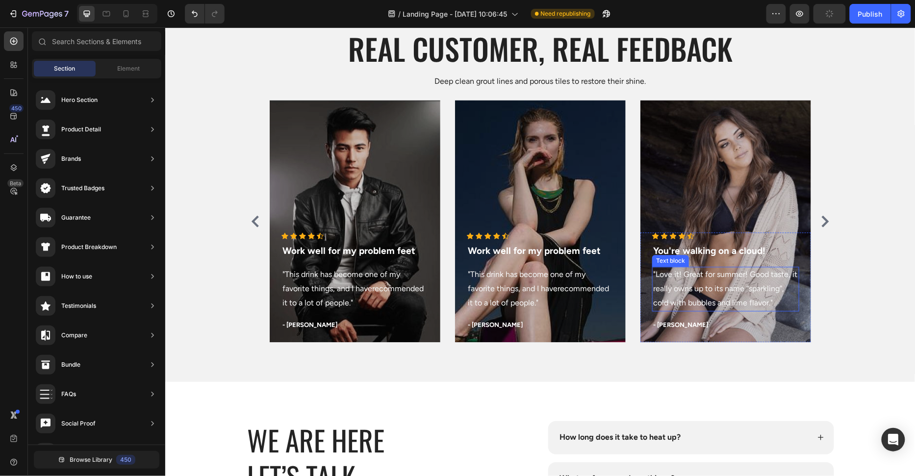
click at [718, 297] on p ""Love it! Great for summer! Good taste, it really owns up to its name “sparklin…" at bounding box center [724, 289] width 145 height 42
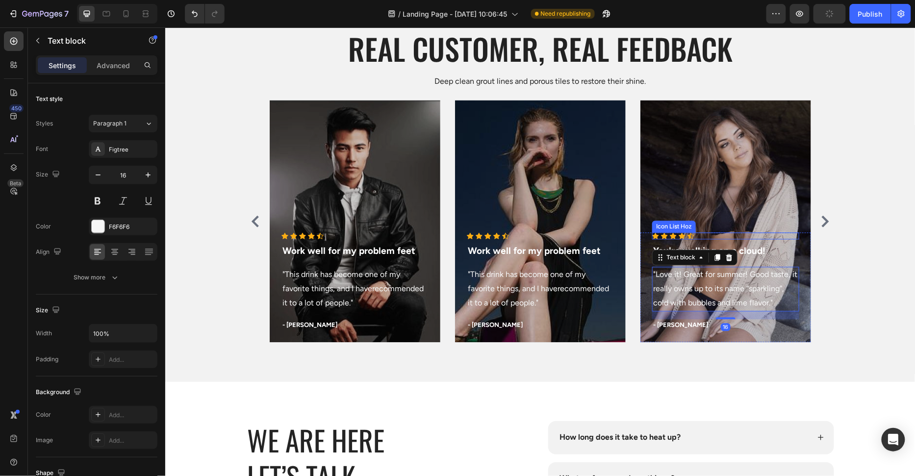
click at [782, 237] on div "Icon Icon Icon Icon Icon" at bounding box center [724, 235] width 147 height 7
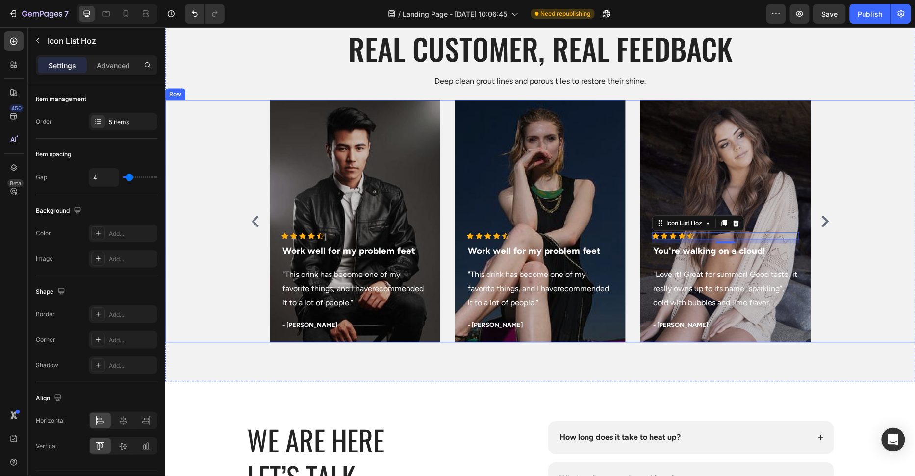
click at [870, 291] on div "Icon Icon Icon Icon Icon Icon List Hoz Work well for my problem feet Text block…" at bounding box center [540, 221] width 750 height 242
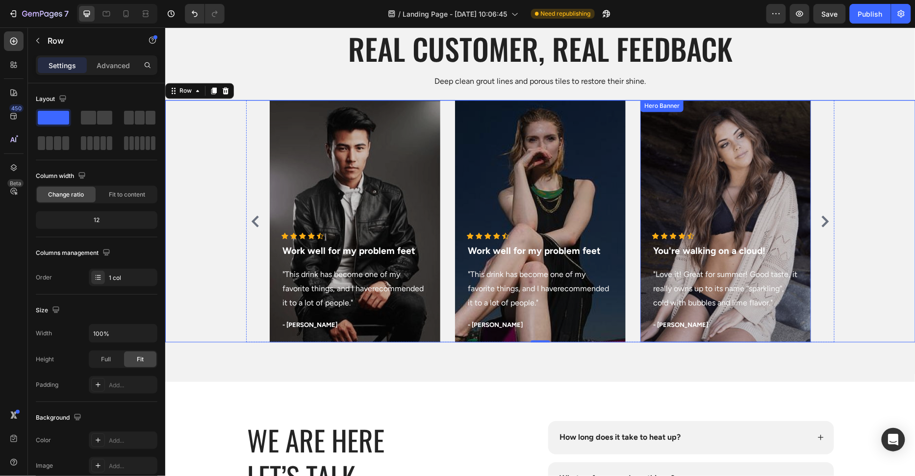
click at [751, 178] on div "Overlay" at bounding box center [725, 221] width 171 height 242
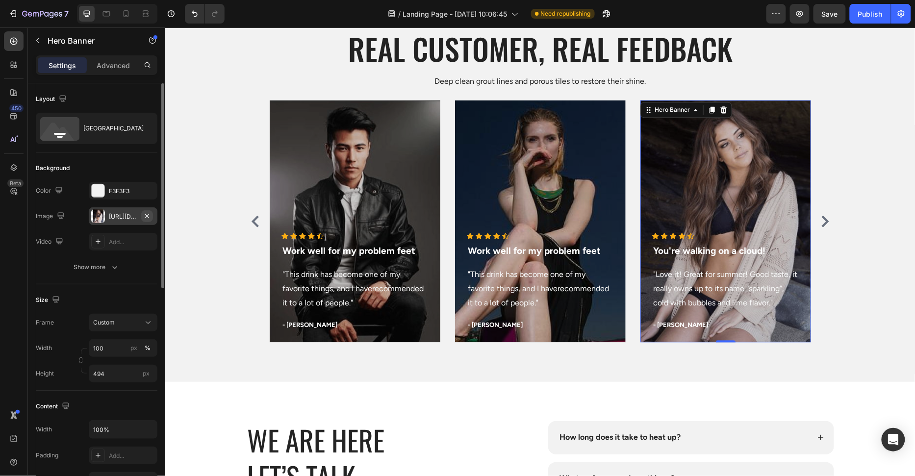
click at [145, 218] on icon "button" at bounding box center [147, 216] width 8 height 8
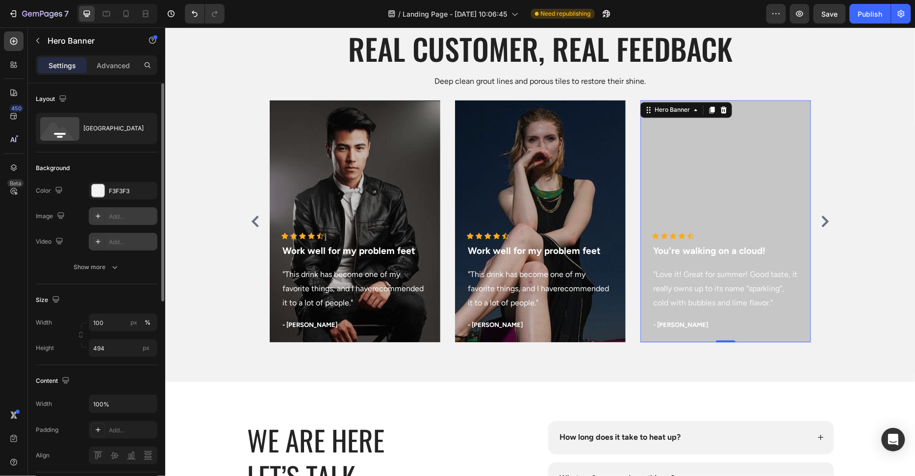
click at [122, 247] on div "Add..." at bounding box center [123, 242] width 69 height 18
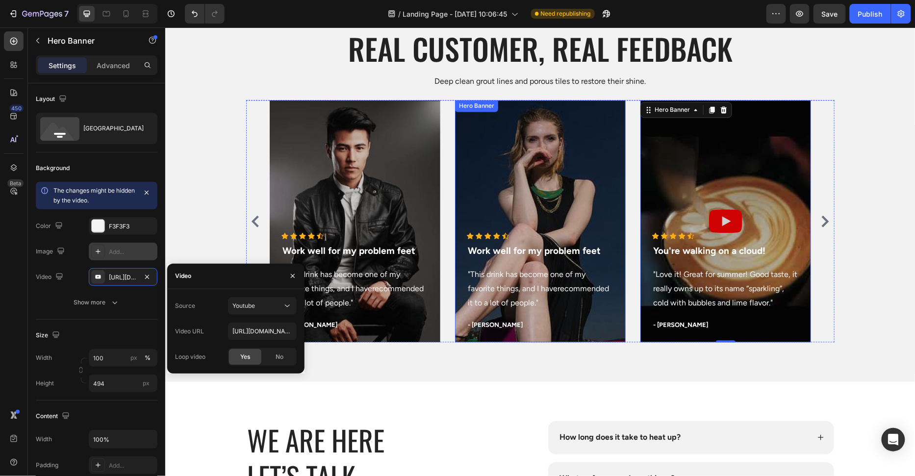
click at [552, 196] on div "Overlay" at bounding box center [539, 221] width 171 height 242
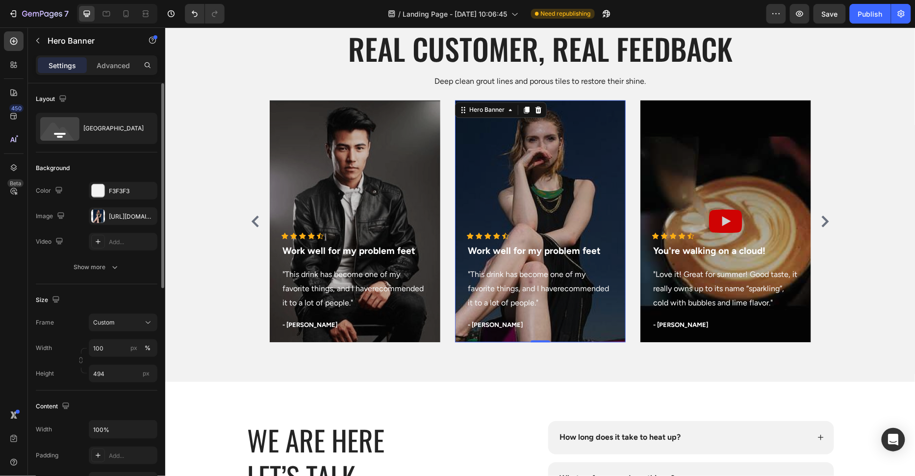
click at [0, 0] on icon "button" at bounding box center [0, 0] width 0 height 0
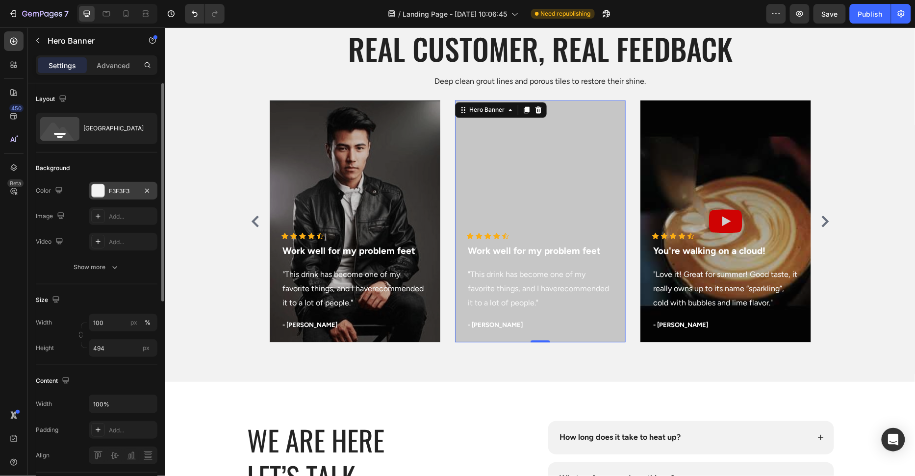
click at [129, 235] on div "Add..." at bounding box center [123, 242] width 69 height 18
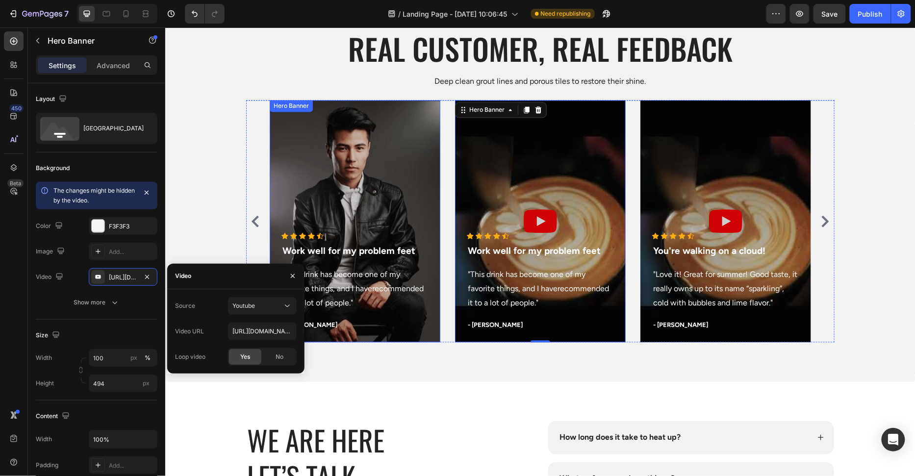
click at [427, 168] on div "Overlay" at bounding box center [354, 221] width 171 height 242
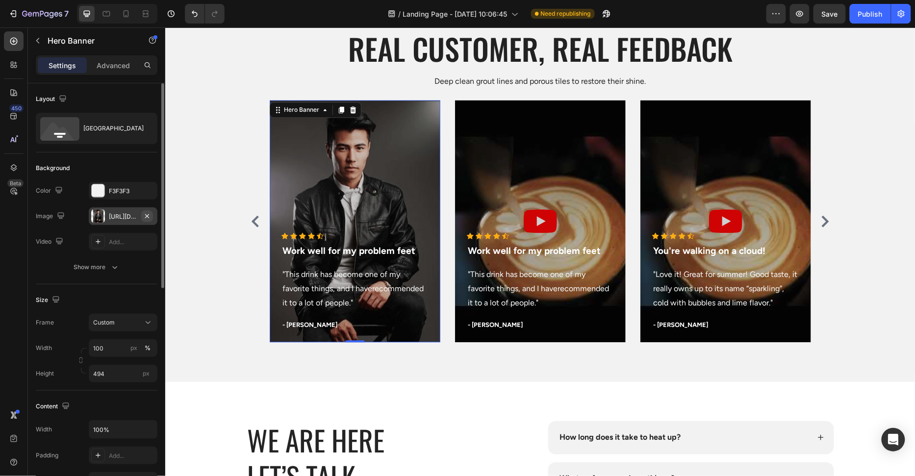
click at [149, 214] on icon "button" at bounding box center [147, 216] width 8 height 8
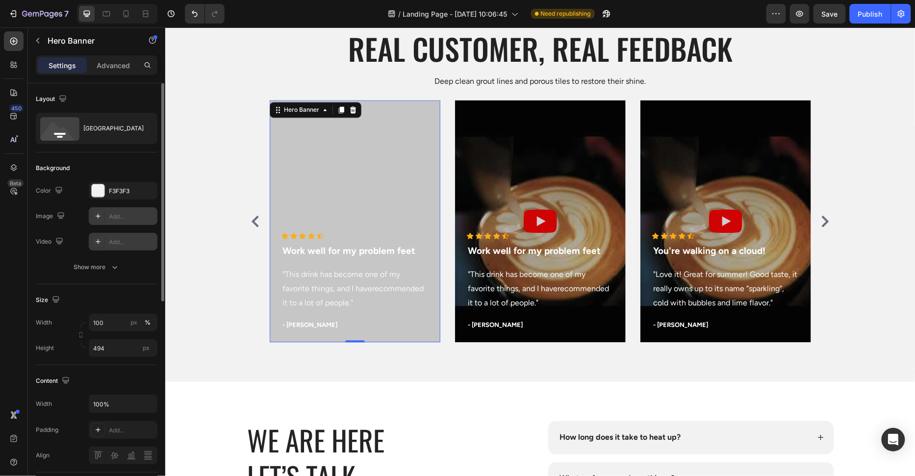
click at [128, 239] on div "Add..." at bounding box center [132, 242] width 46 height 9
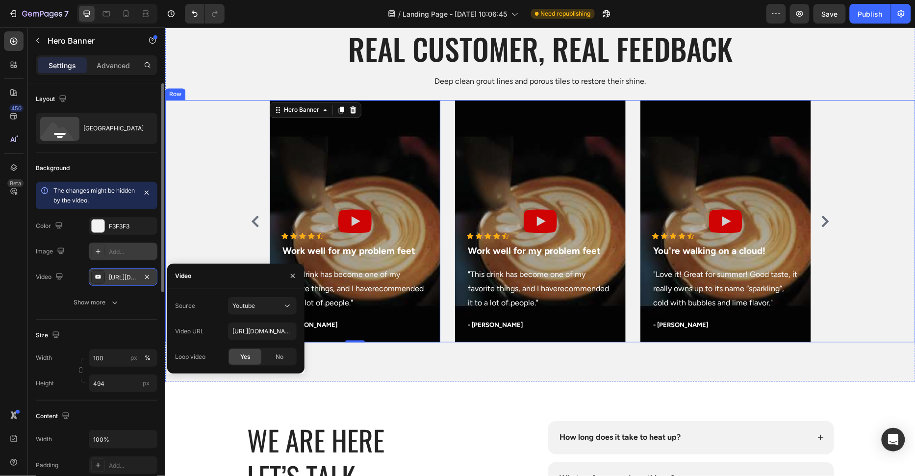
click at [189, 213] on div "Icon Icon Icon Icon Icon Icon List Hoz Work well for my problem feet Text block…" at bounding box center [540, 221] width 750 height 242
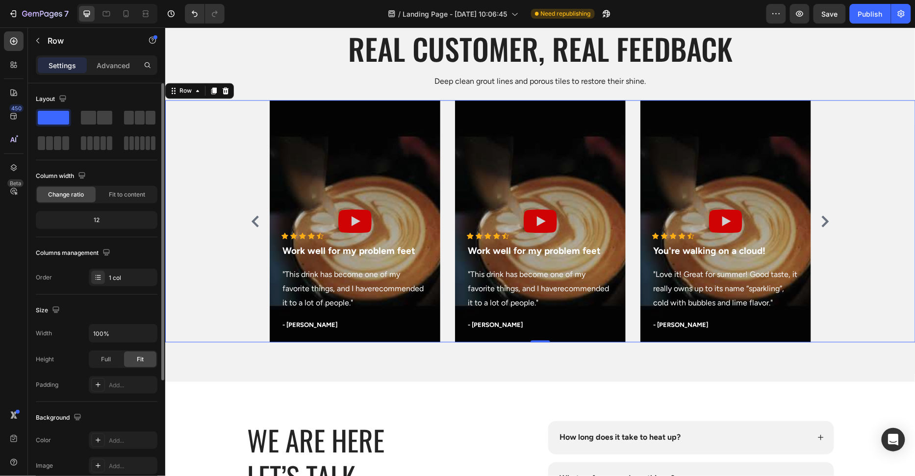
click at [190, 216] on div "Icon Icon Icon Icon Icon Icon List Hoz Work well for my problem feet Text block…" at bounding box center [540, 221] width 750 height 242
click at [856, 19] on button "Publish" at bounding box center [869, 14] width 41 height 20
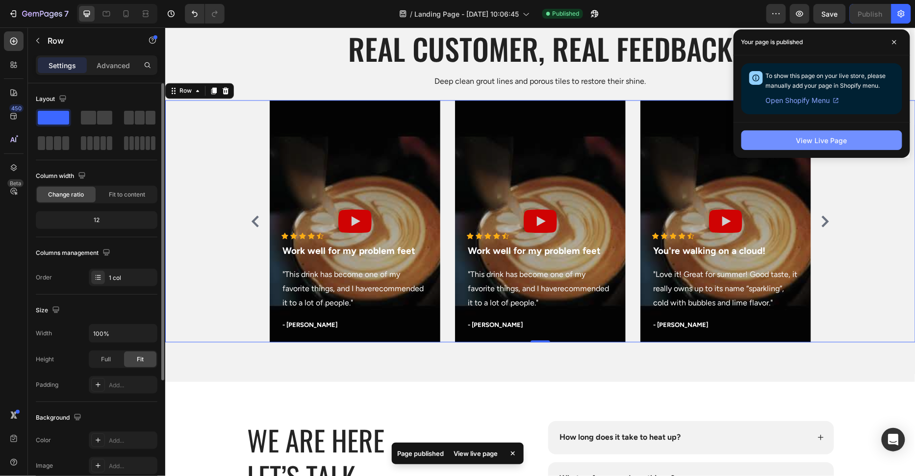
click at [859, 137] on button "View Live Page" at bounding box center [821, 140] width 161 height 20
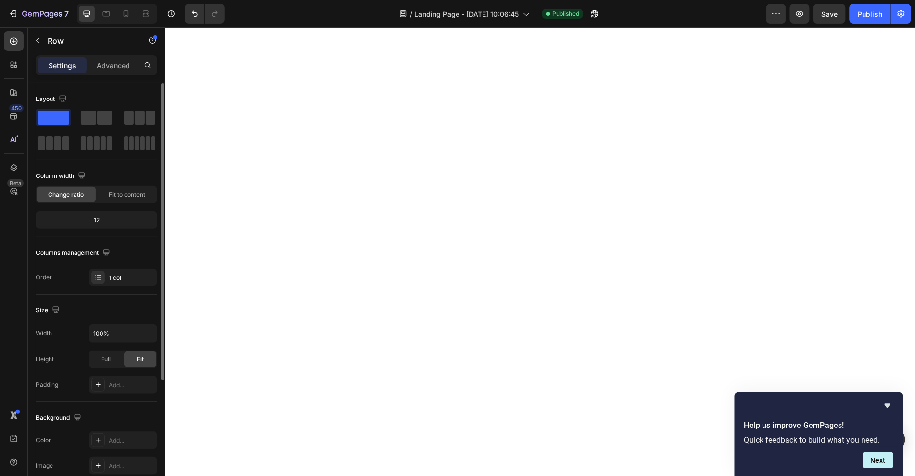
scroll to position [1989, 0]
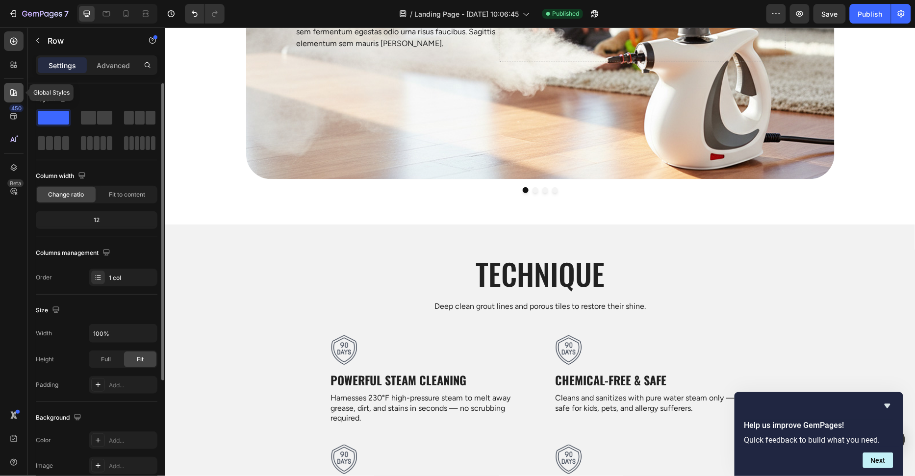
click at [13, 87] on div at bounding box center [14, 93] width 20 height 20
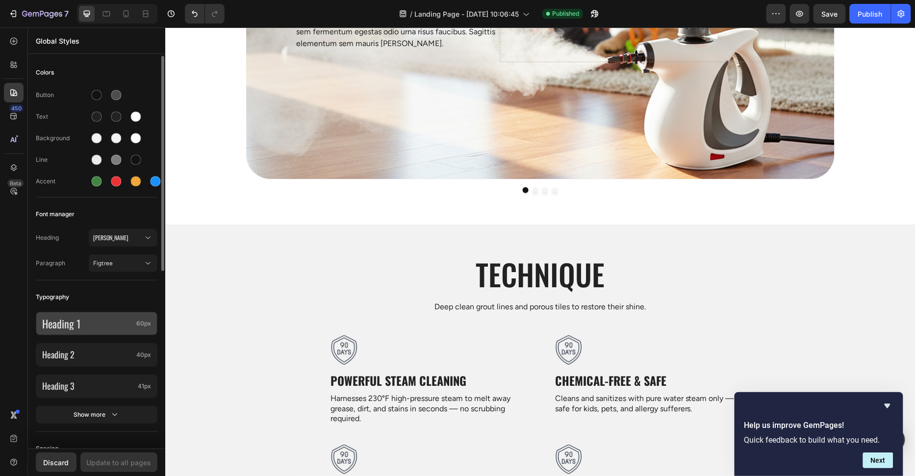
click at [108, 329] on p "Heading 1" at bounding box center [87, 323] width 90 height 13
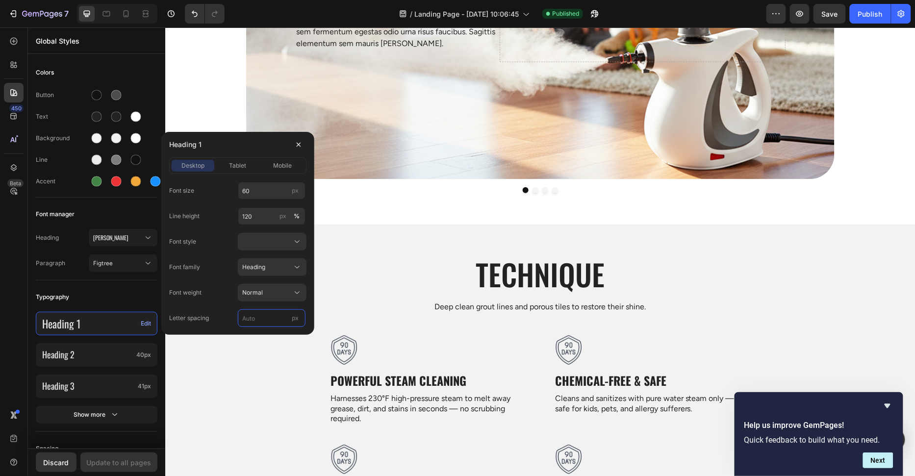
click at [264, 320] on input "px" at bounding box center [272, 318] width 68 height 18
type input "0"
click at [254, 290] on span "Normal" at bounding box center [252, 292] width 21 height 9
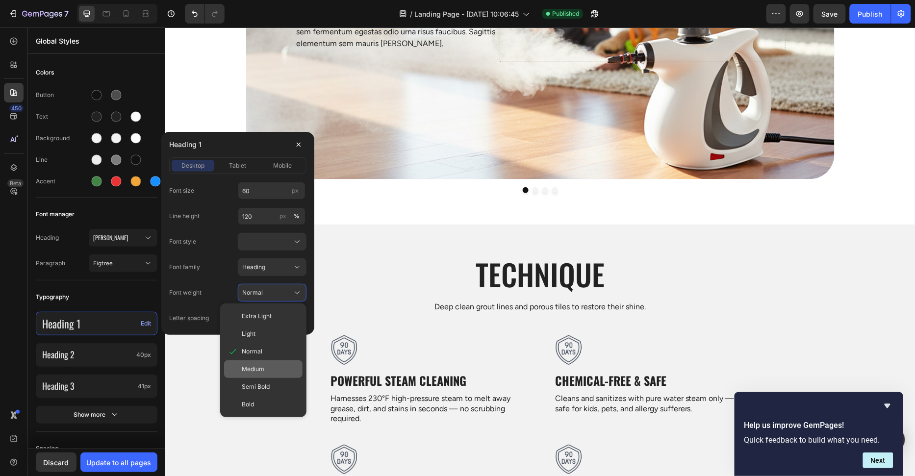
click at [256, 373] on span "Medium" at bounding box center [253, 369] width 23 height 9
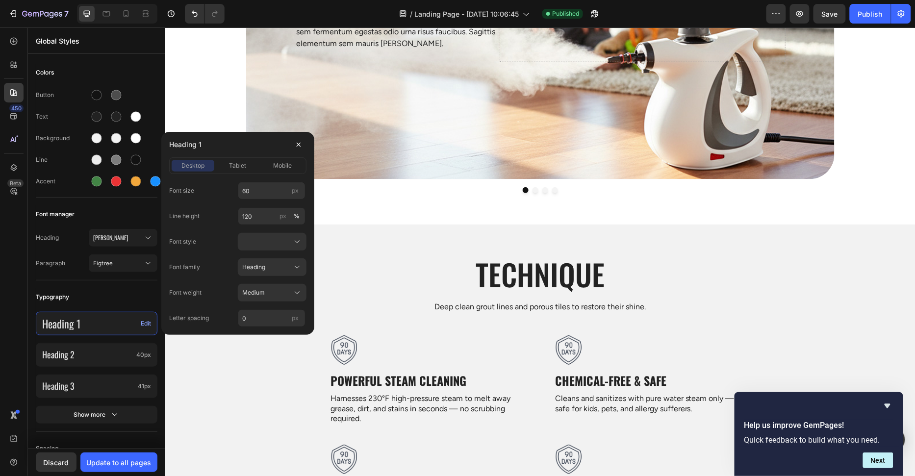
click at [225, 290] on div "Font weight Medium" at bounding box center [237, 293] width 137 height 18
click at [257, 145] on div "Heading 1" at bounding box center [237, 144] width 137 height 25
click at [298, 144] on icon "button" at bounding box center [299, 145] width 4 height 4
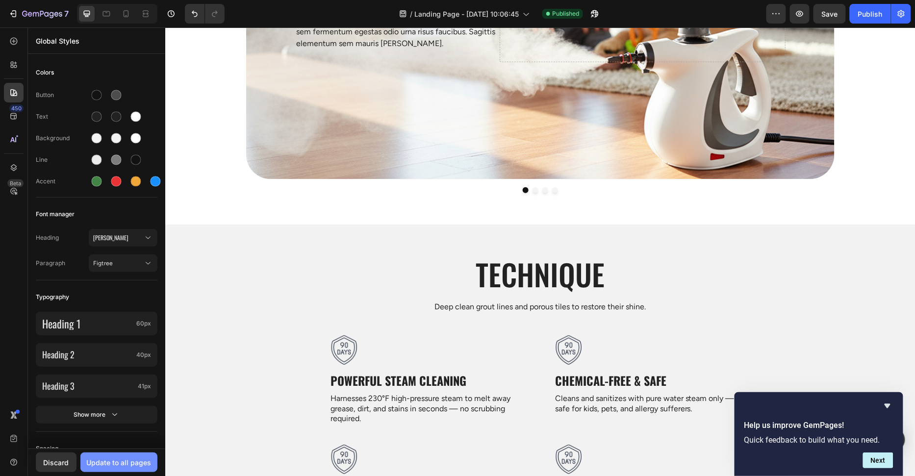
click at [104, 461] on div "Update to all pages" at bounding box center [119, 462] width 65 height 10
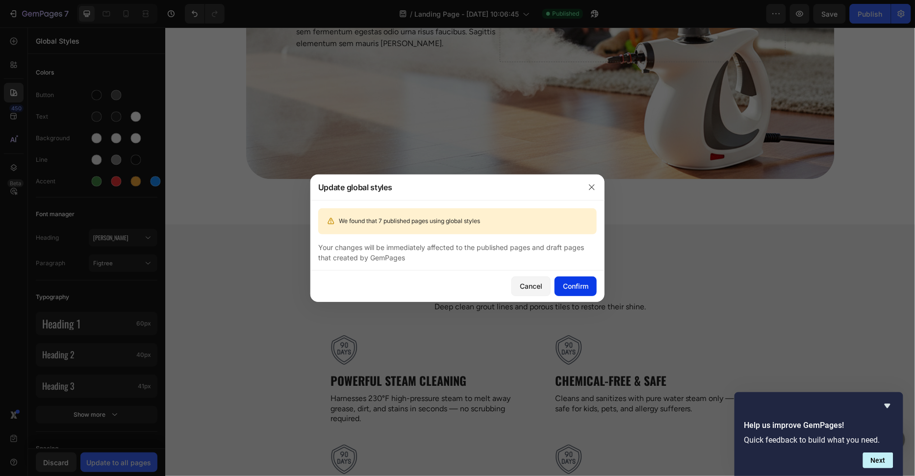
click at [585, 284] on div "Confirm" at bounding box center [575, 286] width 25 height 10
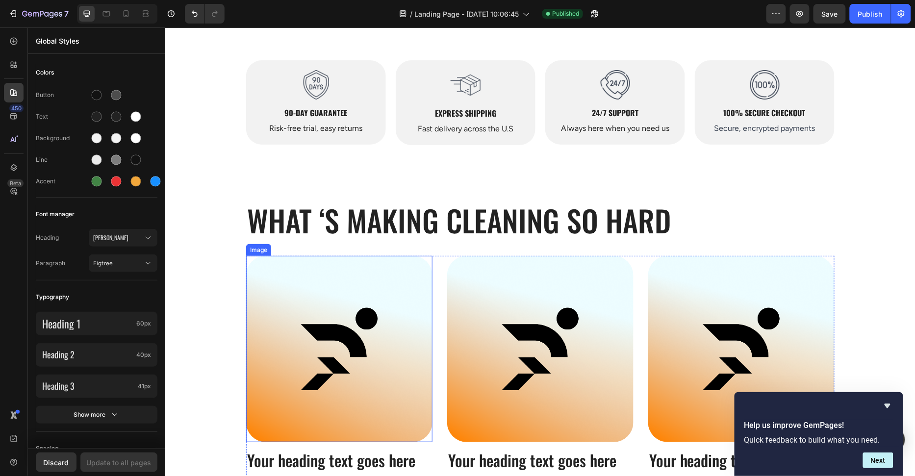
scroll to position [851, 0]
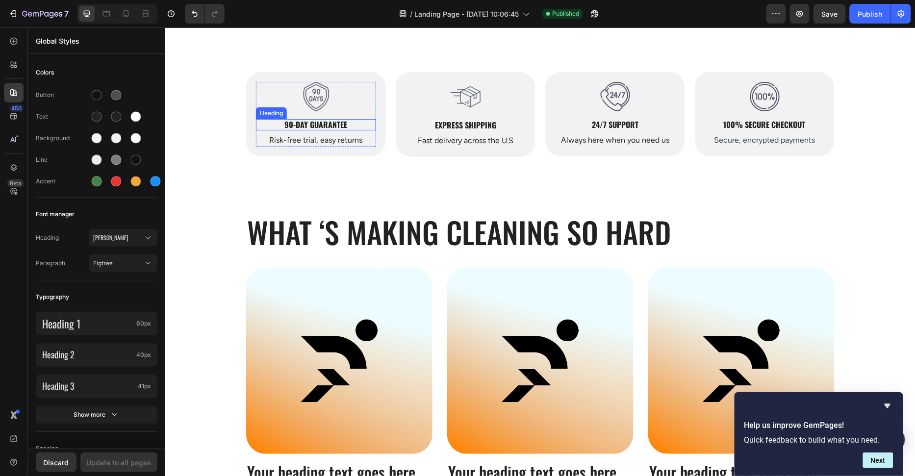
click at [336, 130] on div "Image 90-Day Guarantee Heading Risk-free trial, easy returns Text Block" at bounding box center [315, 113] width 120 height 65
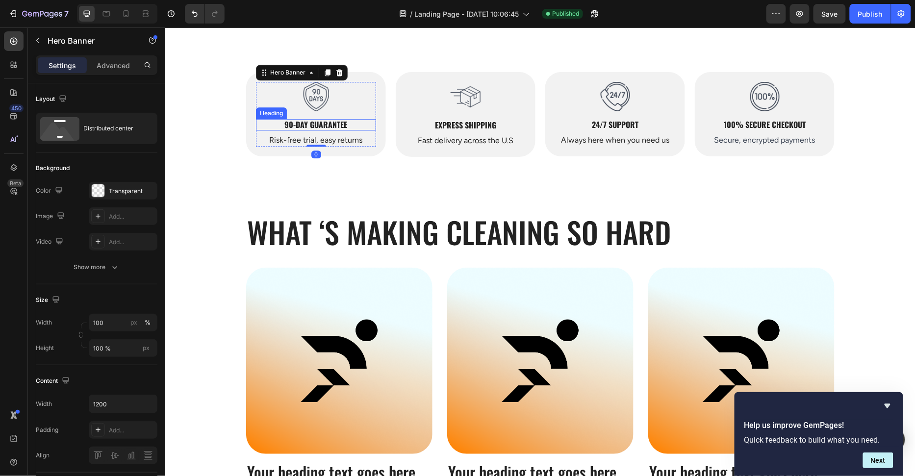
click at [337, 125] on strong "90-Day Guarantee" at bounding box center [315, 124] width 63 height 12
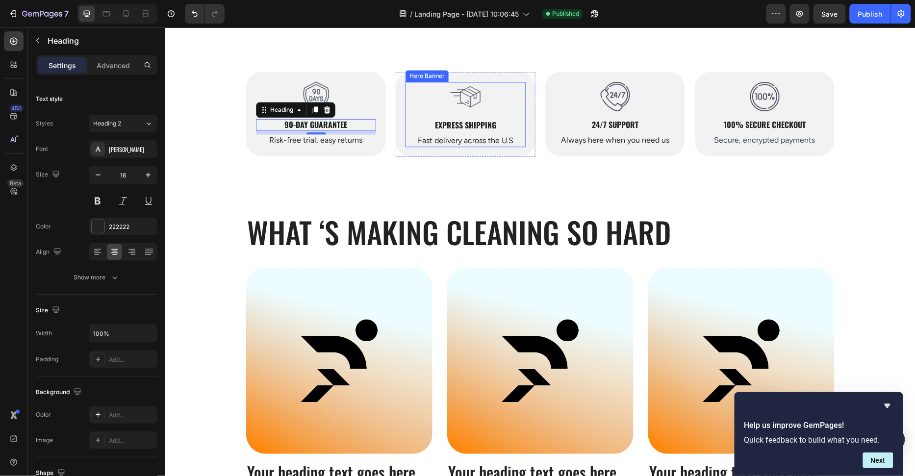
click at [478, 131] on div "Image Express Shipping Heading Fast delivery across the U.S Text Block" at bounding box center [465, 113] width 120 height 65
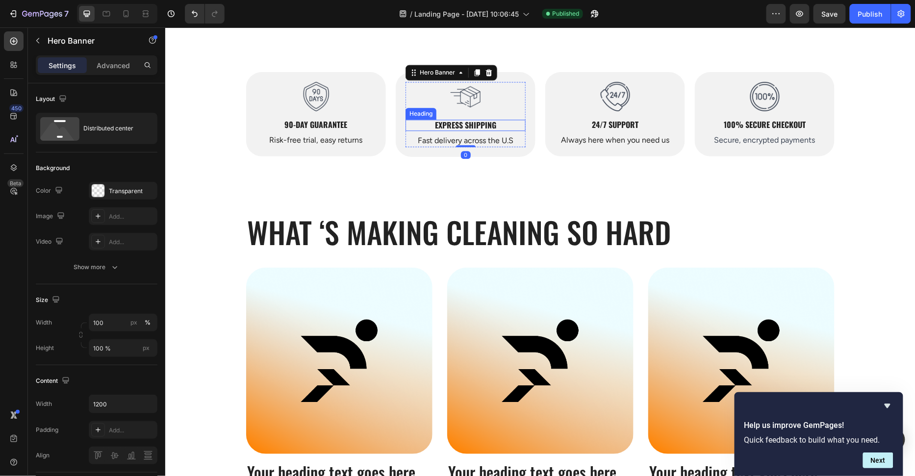
click at [482, 126] on strong "Express Shipping" at bounding box center [464, 125] width 61 height 12
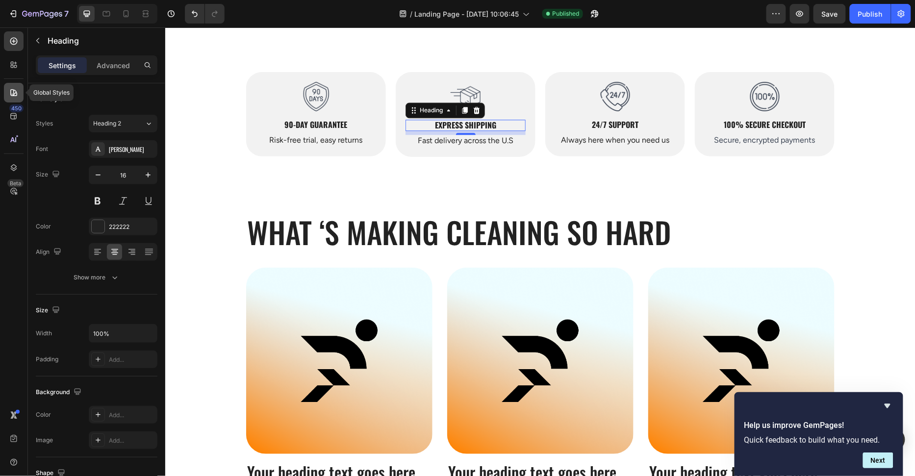
click at [6, 92] on div at bounding box center [14, 93] width 20 height 20
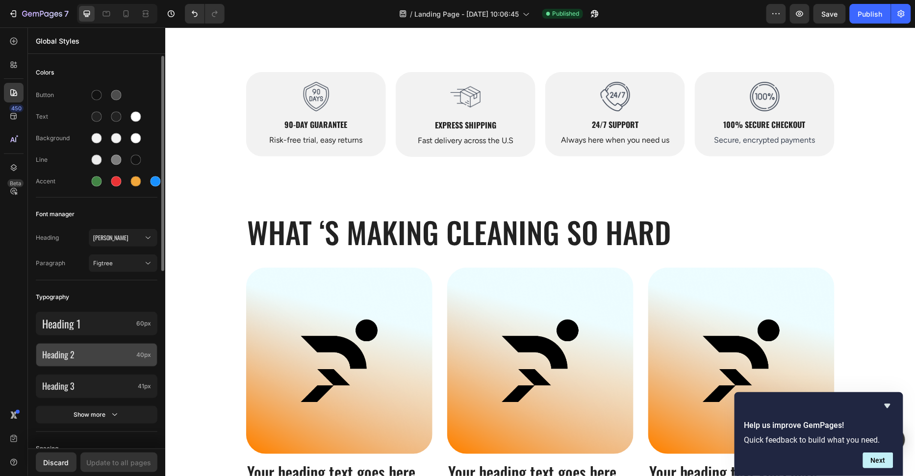
click at [127, 364] on div "Heading 2 40px" at bounding box center [97, 355] width 122 height 24
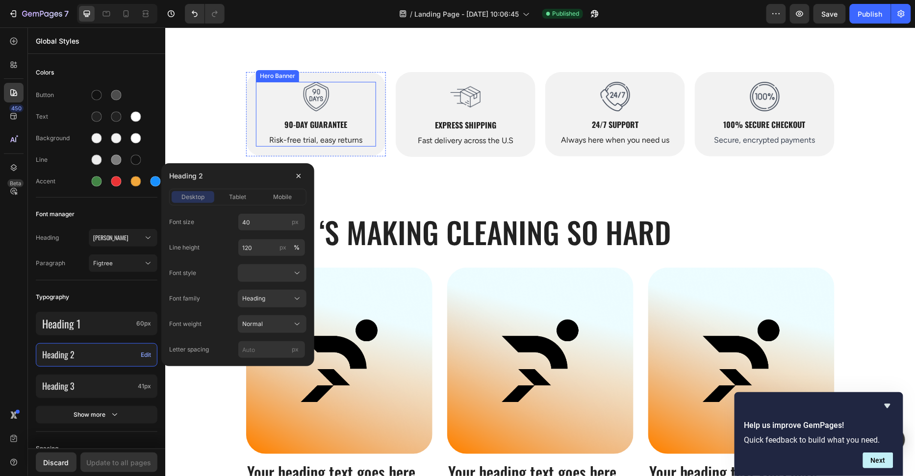
click at [322, 130] on div "Image 90-Day Guarantee Heading Risk-free trial, easy returns Text Block" at bounding box center [315, 113] width 120 height 65
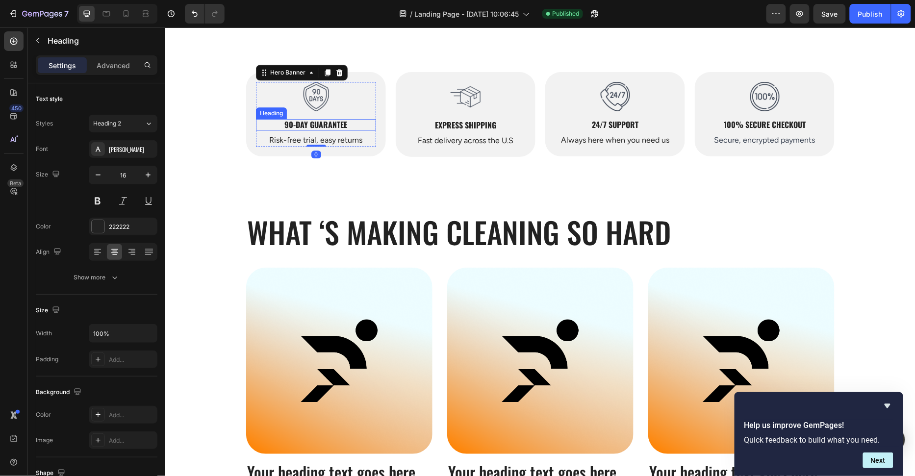
click at [323, 129] on strong "90-Day Guarantee" at bounding box center [315, 124] width 63 height 12
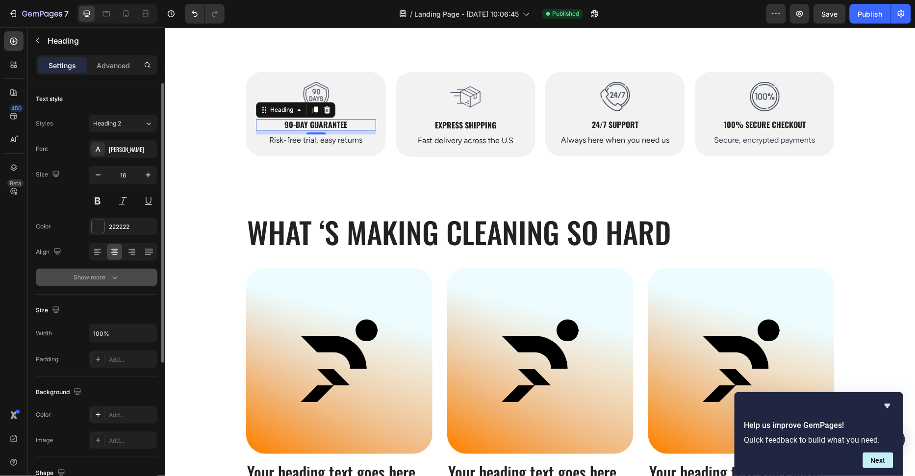
click at [101, 280] on div "Show more" at bounding box center [97, 278] width 46 height 10
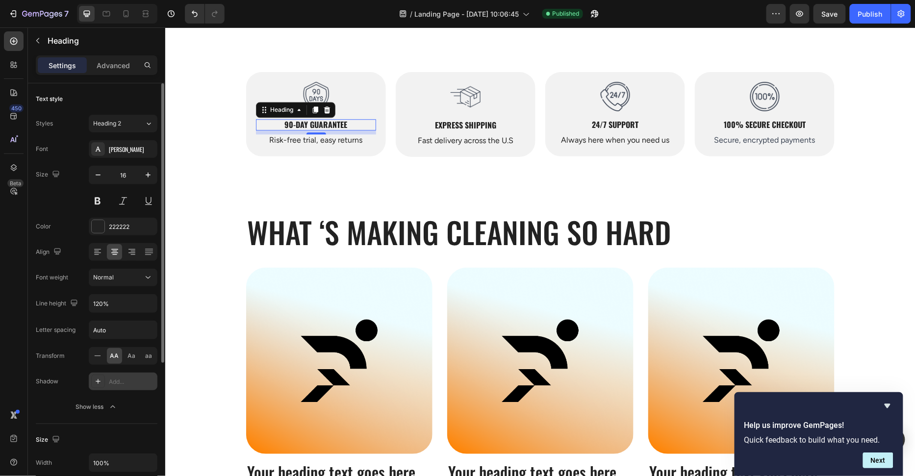
click at [131, 380] on div "Add..." at bounding box center [132, 381] width 46 height 9
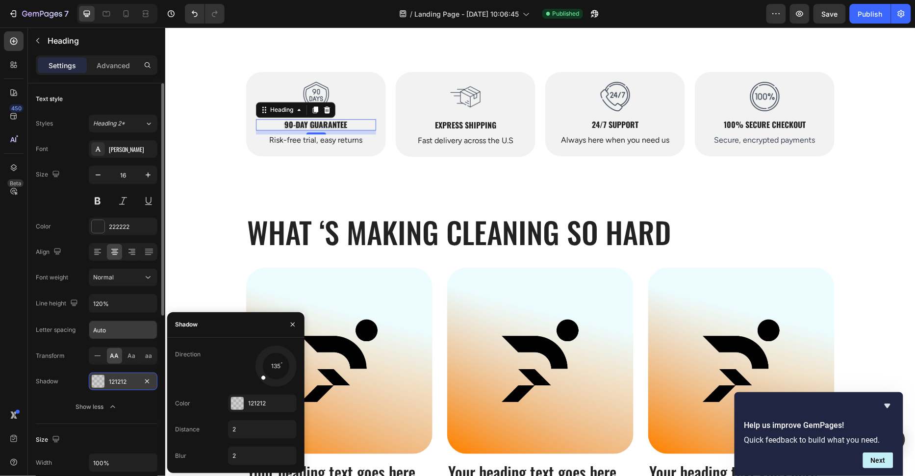
click at [131, 324] on input "Auto" at bounding box center [123, 330] width 68 height 18
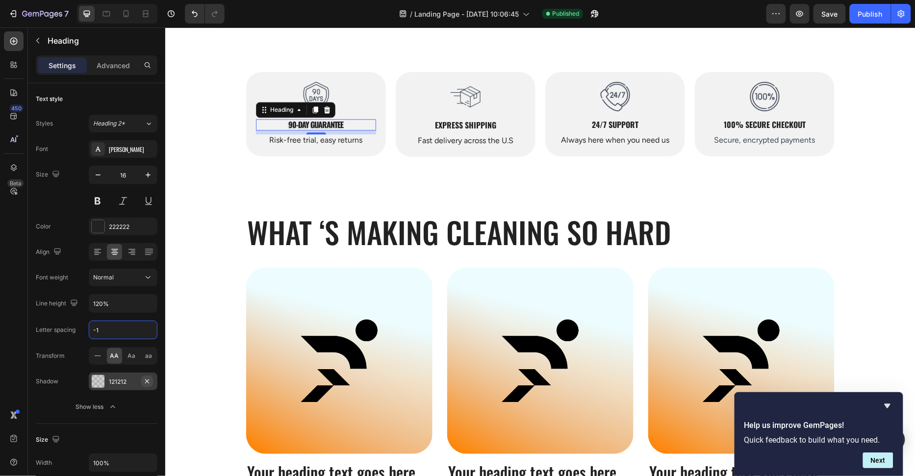
click at [150, 380] on icon "button" at bounding box center [147, 381] width 8 height 8
click at [124, 329] on input "-1" at bounding box center [123, 330] width 68 height 18
type input "-0,5"
click at [429, 138] on p "Fast delivery across the U.S" at bounding box center [465, 140] width 118 height 10
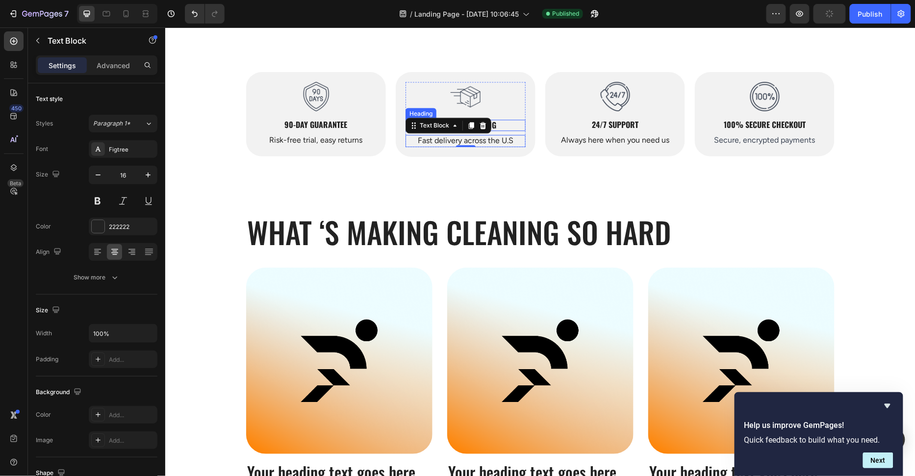
click at [505, 120] on h2 "Express Shipping" at bounding box center [465, 124] width 120 height 11
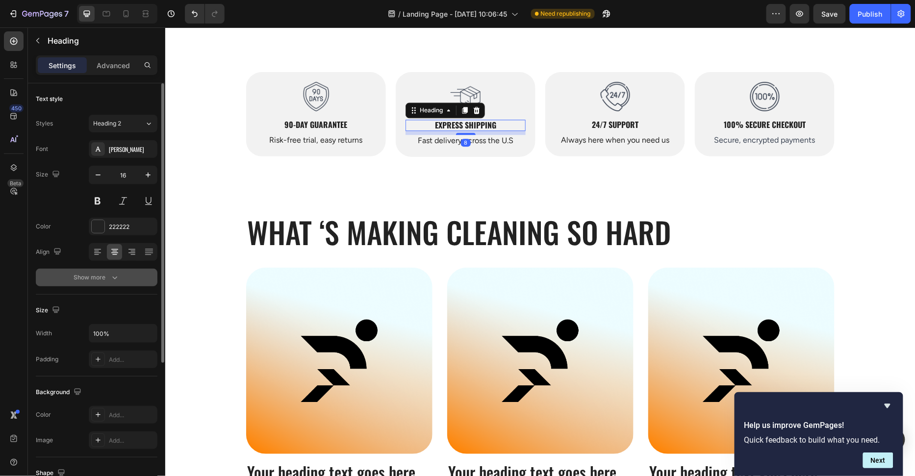
click at [116, 281] on icon "button" at bounding box center [115, 278] width 10 height 10
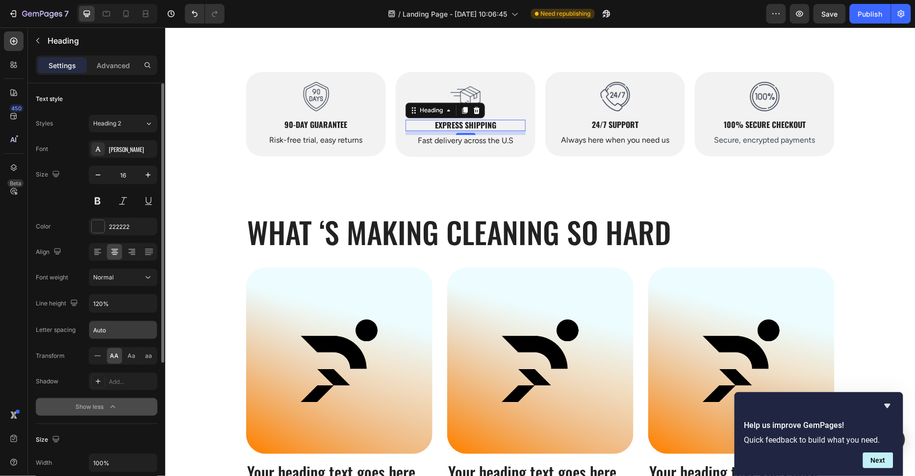
click at [120, 329] on input "Auto" at bounding box center [123, 330] width 68 height 18
paste input "-0,5"
click at [72, 325] on div "Letter spacing" at bounding box center [56, 329] width 40 height 9
click at [102, 326] on input "0" at bounding box center [123, 330] width 68 height 18
click at [64, 330] on div "Letter spacing" at bounding box center [56, 329] width 40 height 9
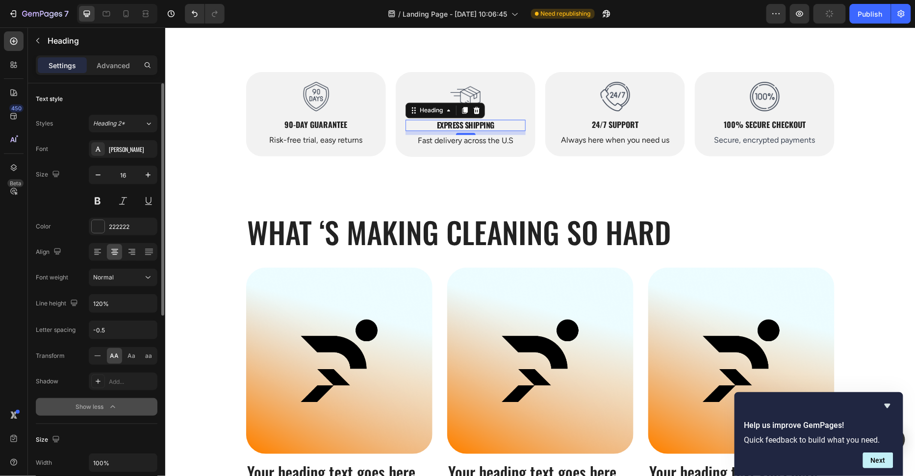
click at [79, 313] on div "Font Oswald Size 16 Color 222222 Align Font weight Normal Line height 120% Lett…" at bounding box center [97, 277] width 122 height 275
click at [114, 323] on input "-0.5" at bounding box center [123, 330] width 68 height 18
click at [115, 323] on input "-0.5" at bounding box center [123, 330] width 68 height 18
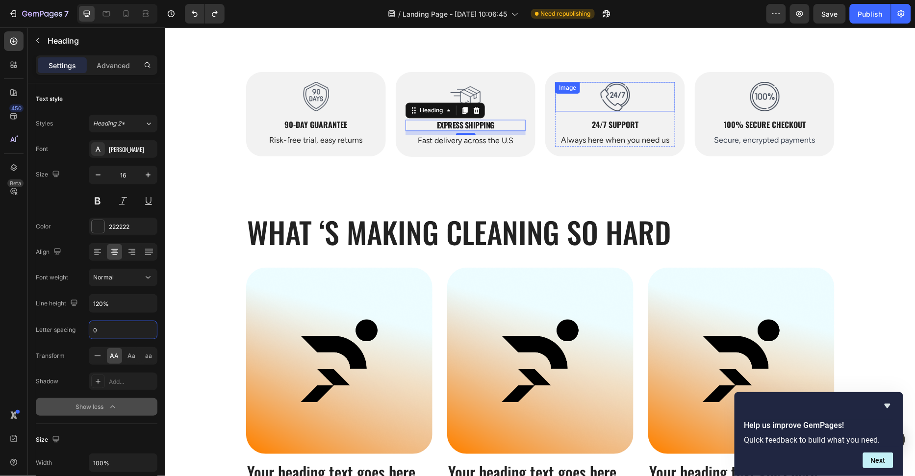
type input "Auto"
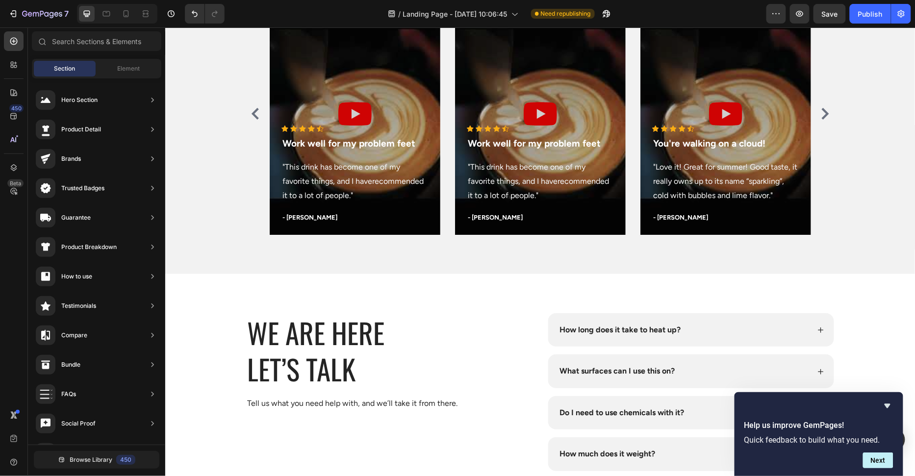
scroll to position [3713, 0]
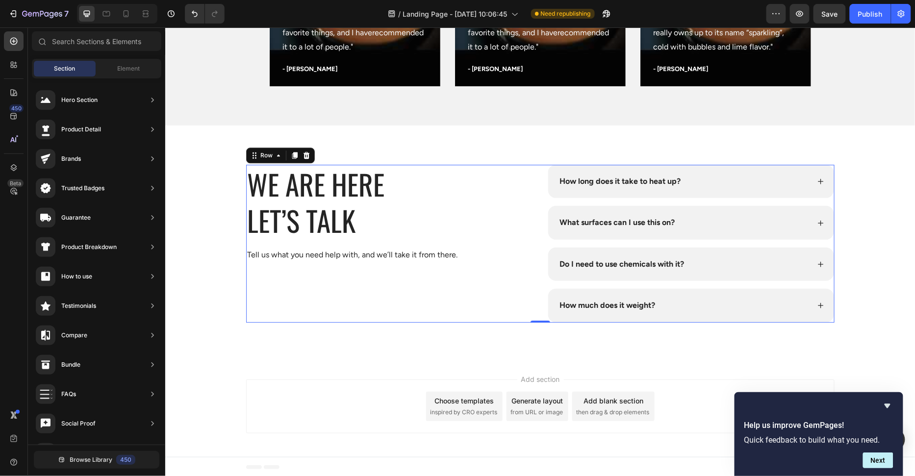
click at [511, 275] on div "WE are here Let’s Talk Heading Tell us what you need help with, and we’ll take …" at bounding box center [389, 243] width 287 height 158
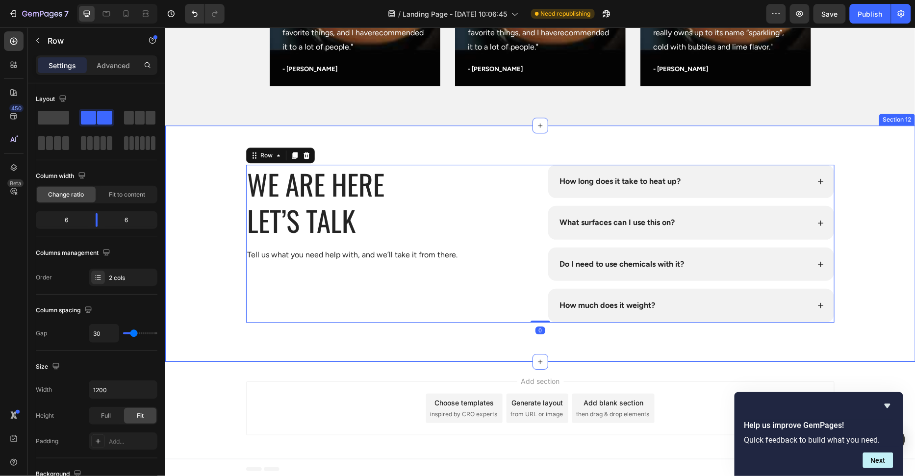
click at [434, 344] on div "WE are here Let’s Talk Heading Tell us what you need help with, and we’ll take …" at bounding box center [540, 243] width 750 height 236
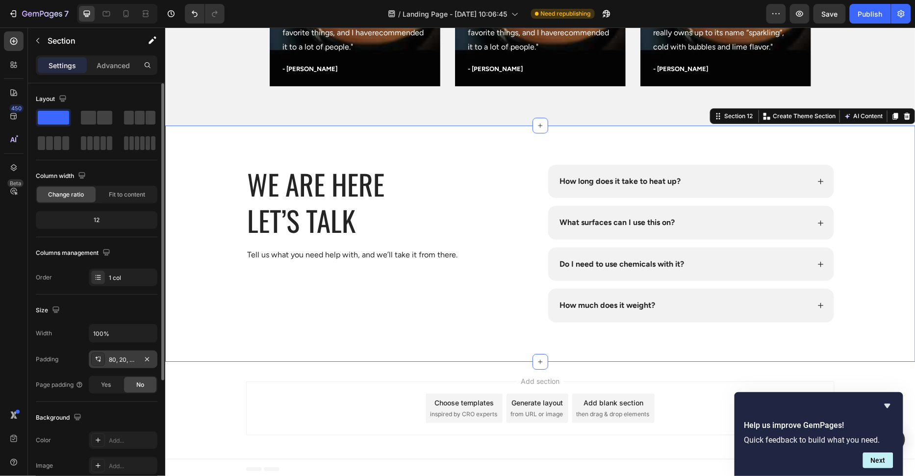
click at [128, 358] on div "80, 20, 80, 20" at bounding box center [123, 359] width 28 height 9
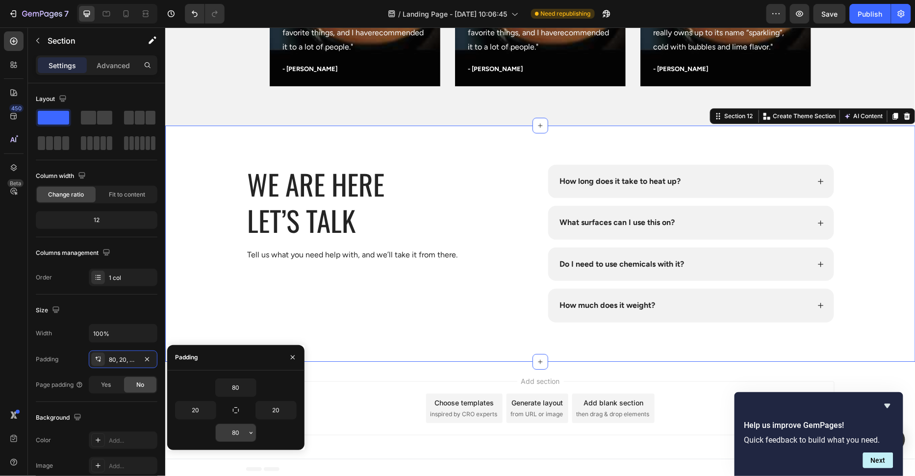
click at [233, 432] on input "80" at bounding box center [236, 433] width 40 height 18
type input "120"
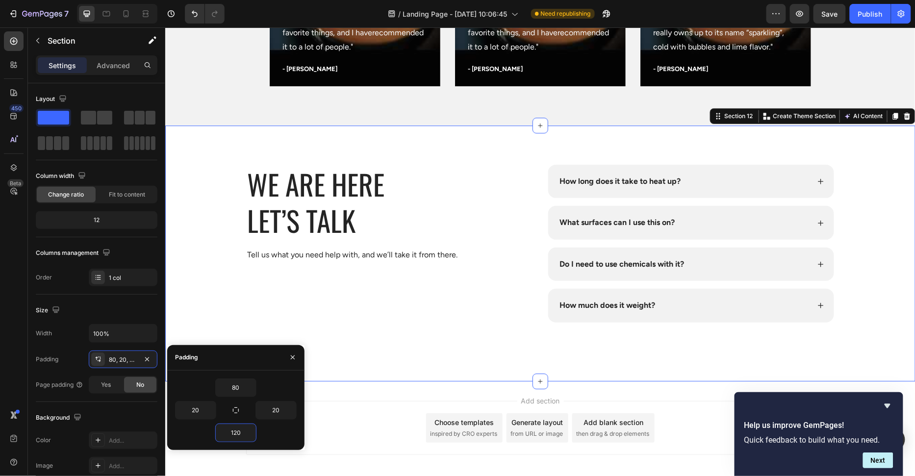
click at [437, 314] on div "WE are here Let’s Talk Heading Tell us what you need help with, and we’ll take …" at bounding box center [389, 243] width 287 height 158
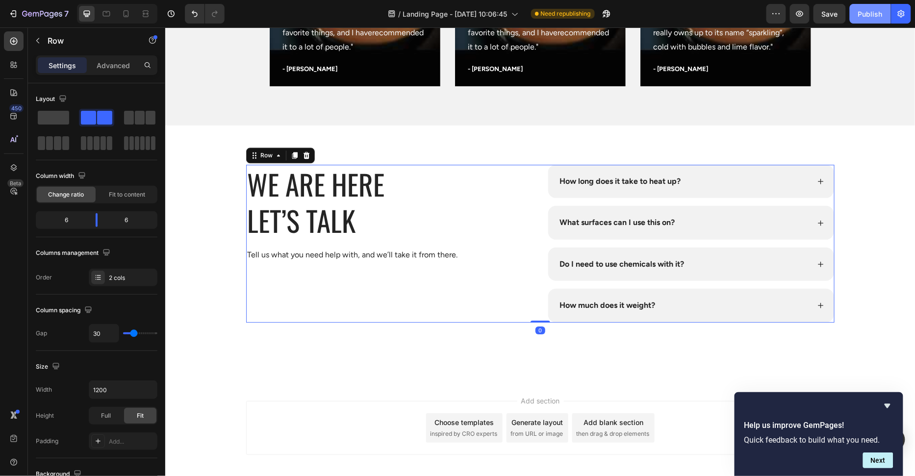
click at [862, 19] on button "Publish" at bounding box center [869, 14] width 41 height 20
click at [103, 48] on div "Row" at bounding box center [84, 40] width 112 height 25
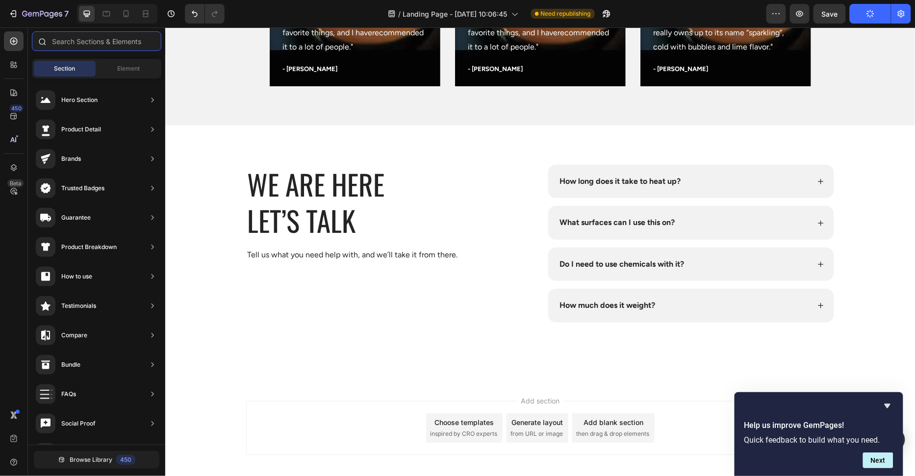
click at [108, 40] on input "text" at bounding box center [96, 41] width 129 height 20
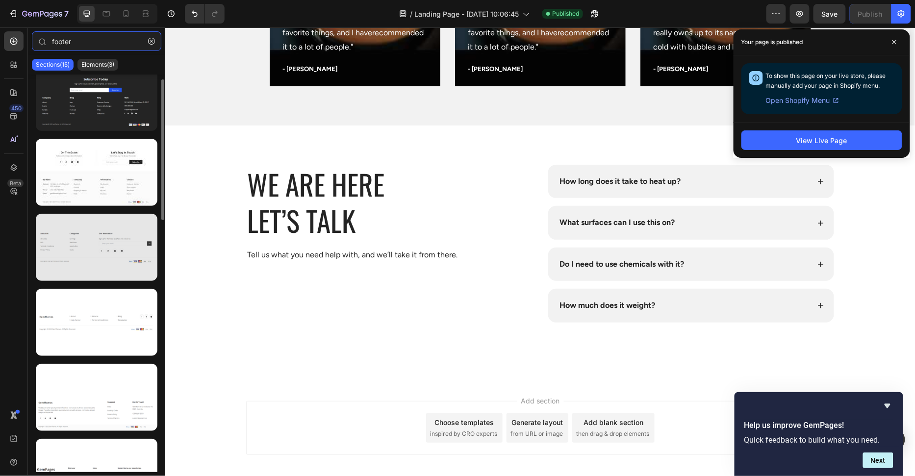
scroll to position [46, 0]
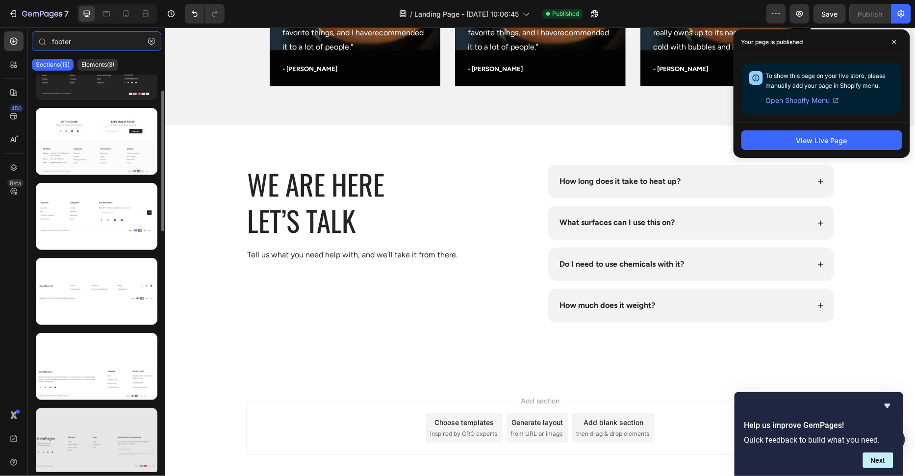
type input "footer"
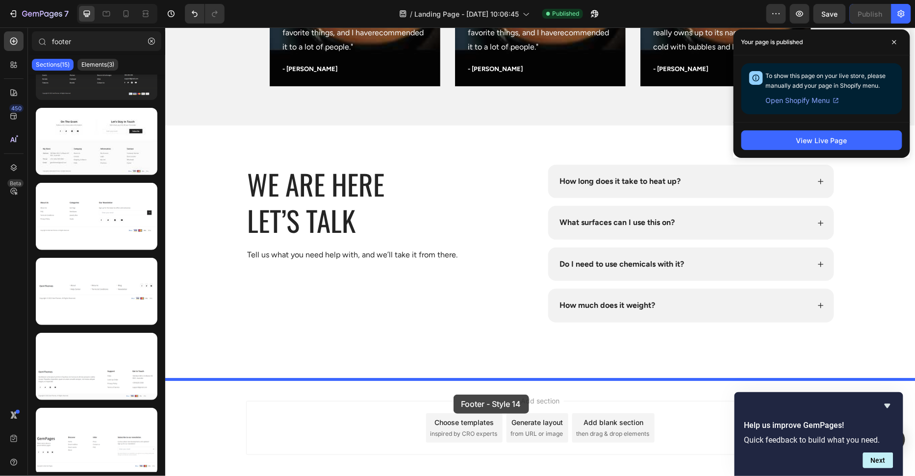
drag, startPoint x: 315, startPoint y: 475, endPoint x: 453, endPoint y: 394, distance: 160.4
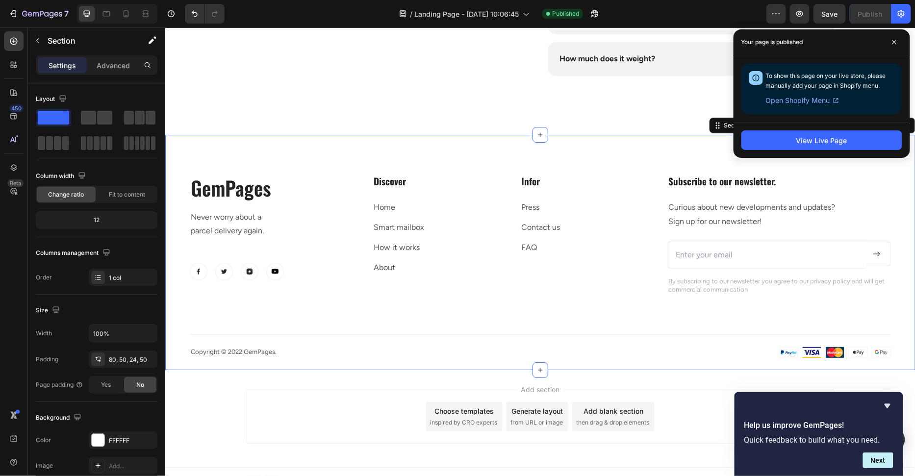
scroll to position [3966, 0]
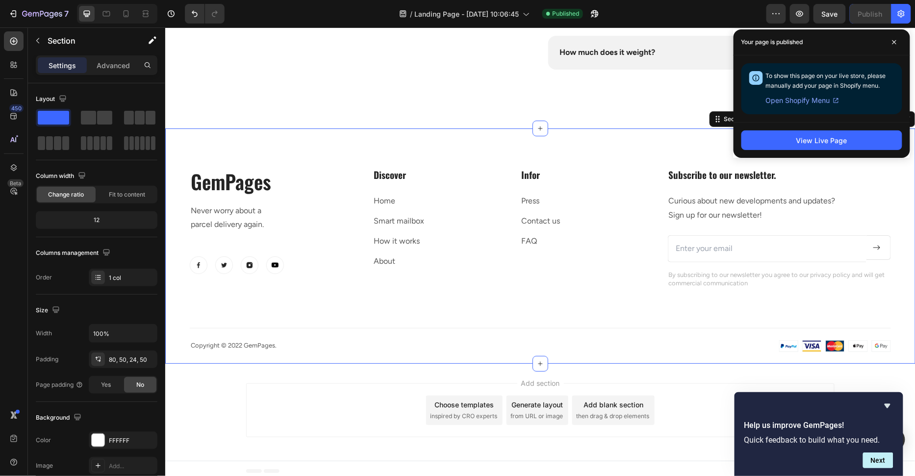
click at [311, 388] on div "Add section Choose templates inspired by CRO experts Generate layout from URL o…" at bounding box center [540, 410] width 588 height 54
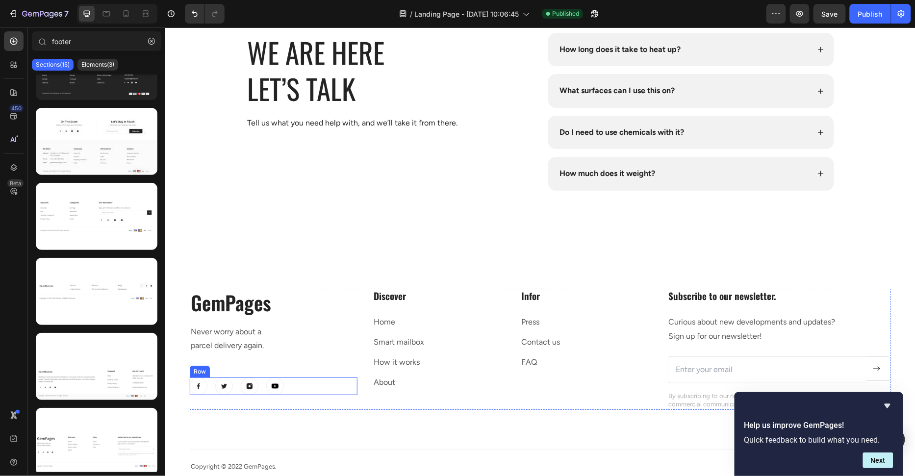
scroll to position [3844, 0]
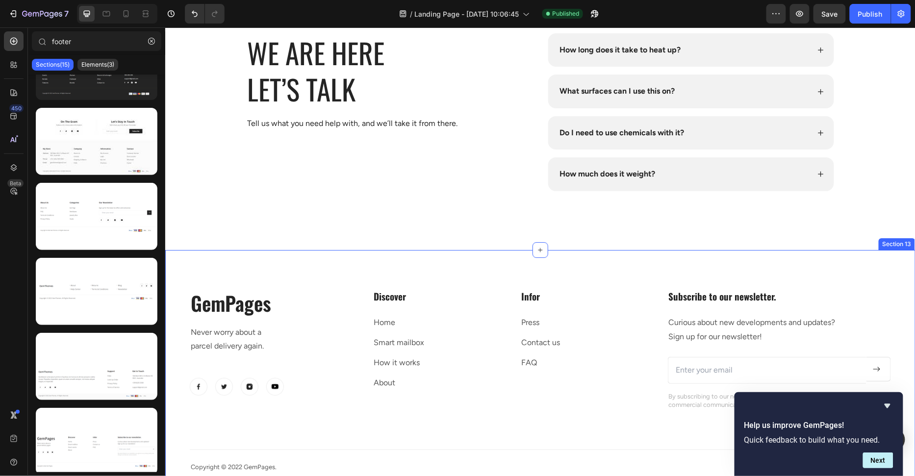
click at [349, 277] on div "GemPages Heading Never worry about a parcel delivery again. Text block Image Im…" at bounding box center [540, 366] width 750 height 235
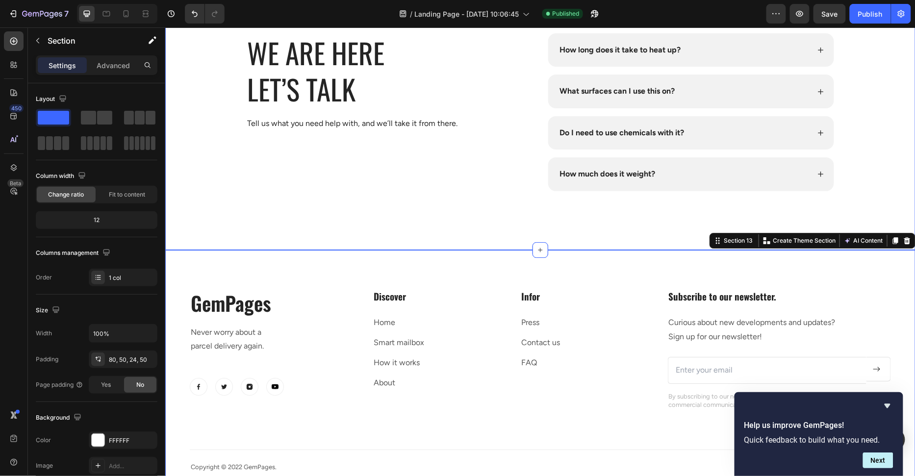
click at [355, 217] on div "WE are here Let’s Talk Heading Tell us what you need help with, and we’ll take …" at bounding box center [540, 122] width 750 height 256
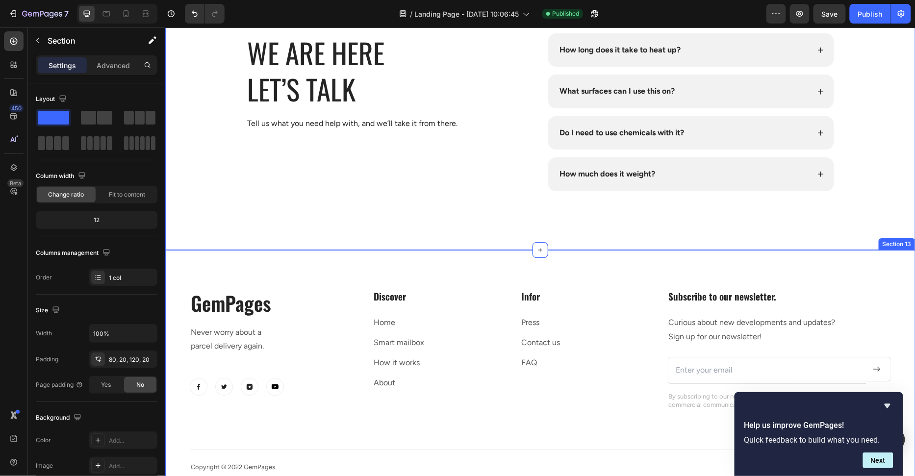
click at [343, 251] on div "GemPages Heading Never worry about a parcel delivery again. Text block Image Im…" at bounding box center [540, 366] width 750 height 235
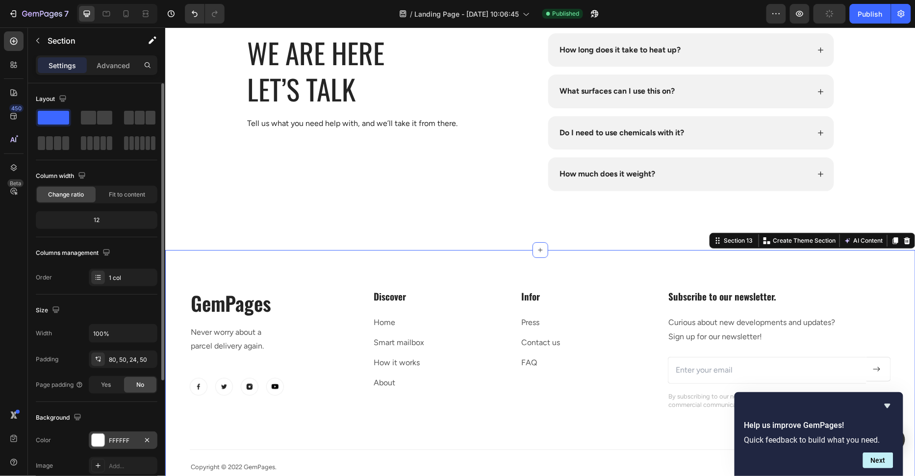
click at [126, 446] on div "FFFFFF" at bounding box center [123, 440] width 69 height 18
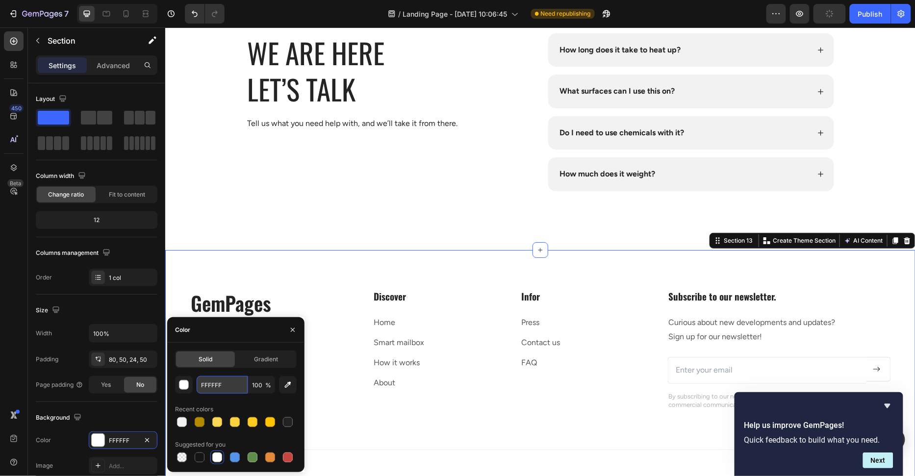
click at [231, 384] on input "FFFFFF" at bounding box center [222, 385] width 51 height 18
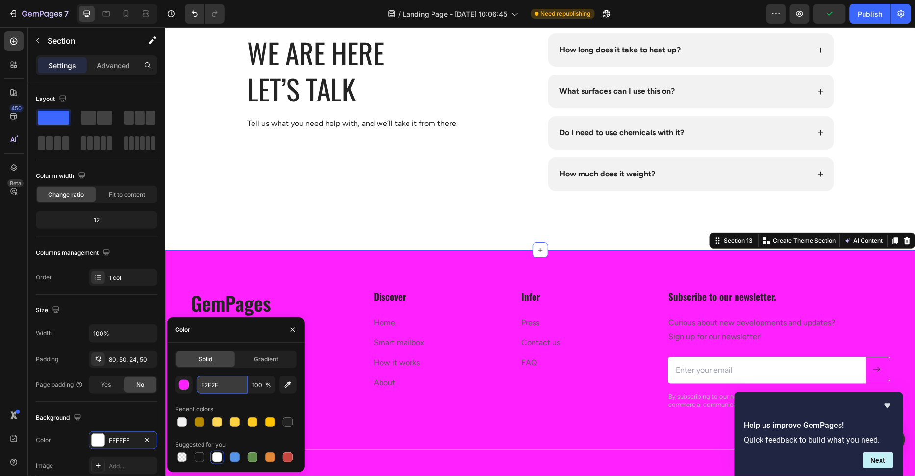
type input "F2F2F2"
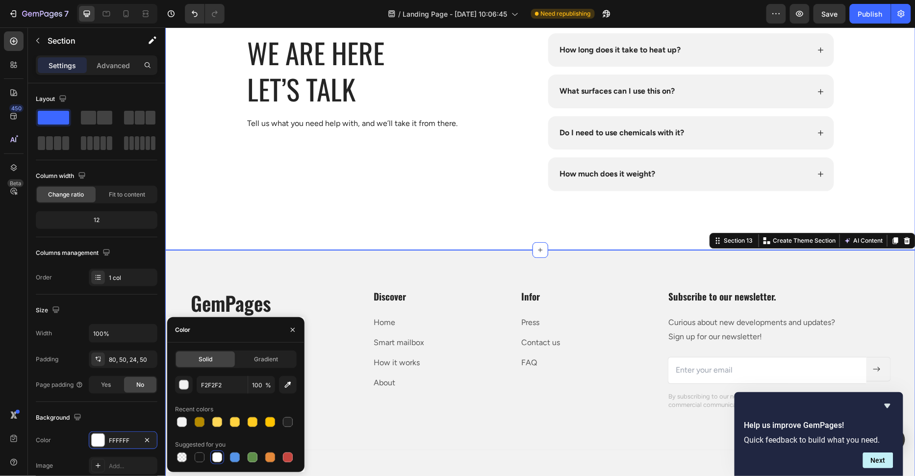
click at [326, 226] on div "WE are here Let’s Talk Heading Tell us what you need help with, and we’ll take …" at bounding box center [540, 122] width 750 height 256
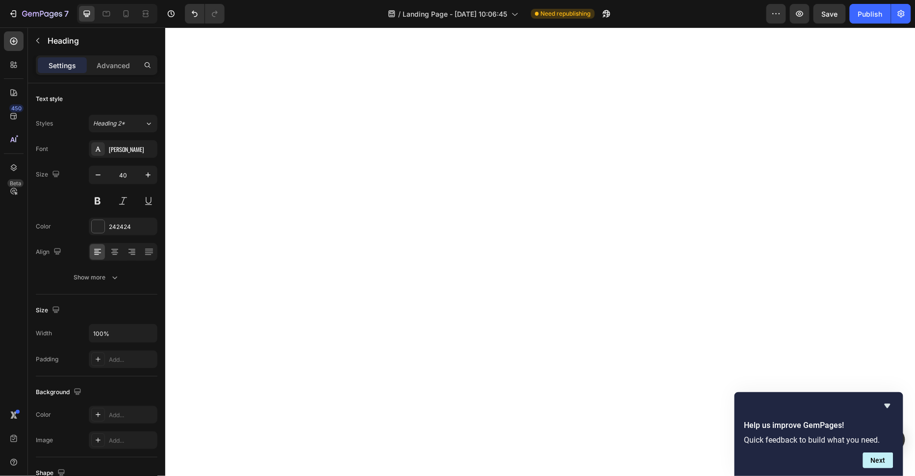
scroll to position [3967, 0]
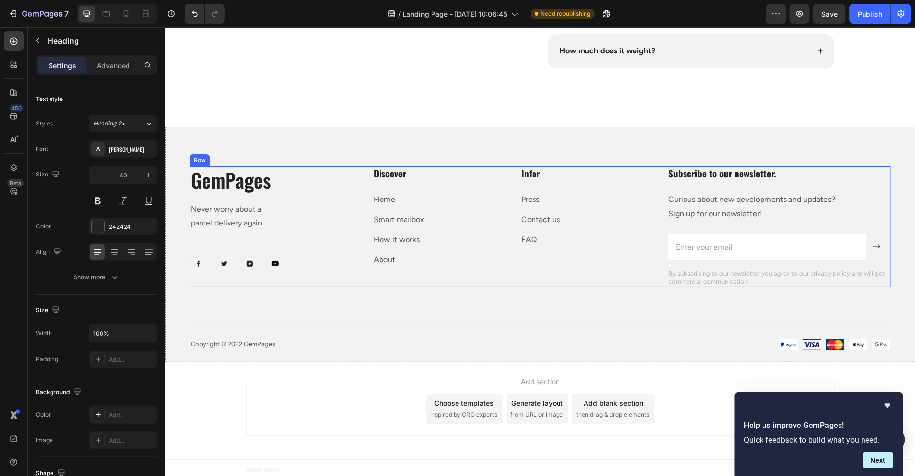
click at [264, 190] on p "GemPages" at bounding box center [273, 179] width 166 height 25
click at [258, 187] on p "GemPages" at bounding box center [273, 179] width 166 height 25
click at [258, 204] on p "Never worry about a" at bounding box center [273, 209] width 166 height 14
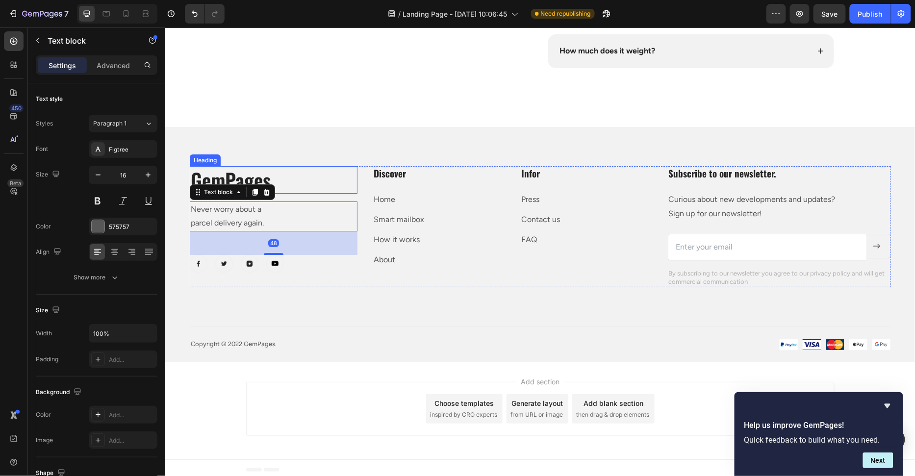
click at [258, 167] on p "GemPages" at bounding box center [273, 179] width 166 height 25
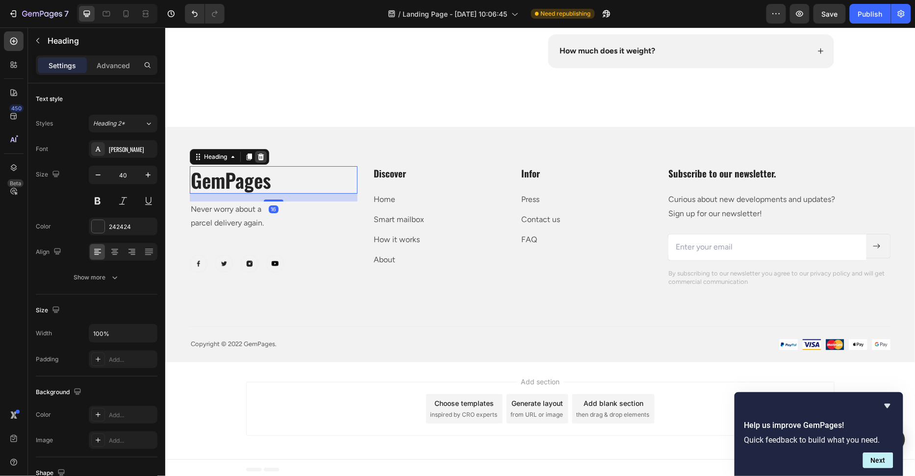
click at [263, 157] on icon at bounding box center [260, 156] width 8 height 8
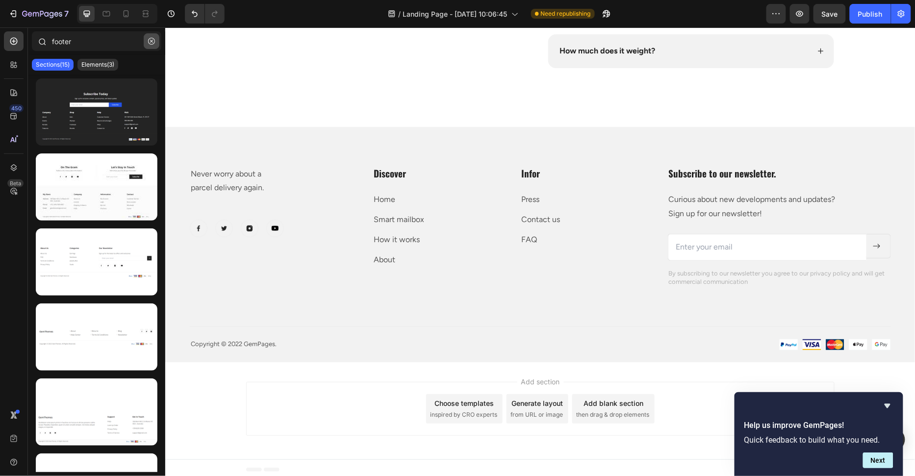
click at [150, 40] on icon "button" at bounding box center [151, 41] width 7 height 7
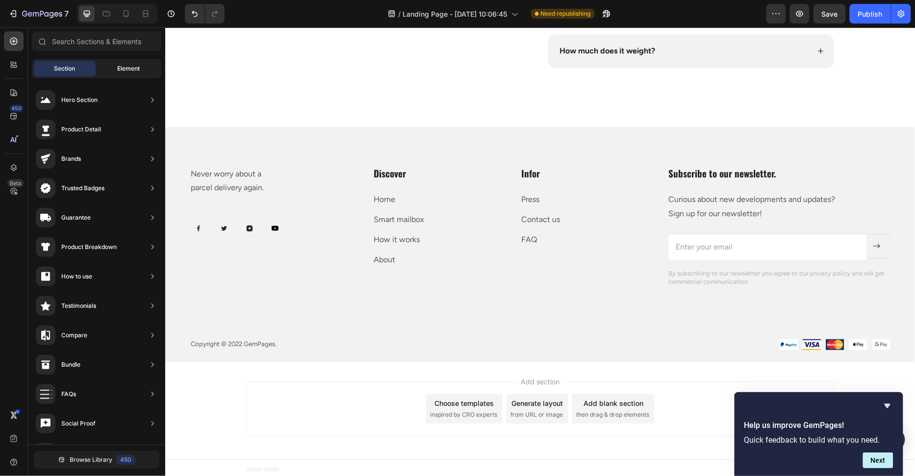
click at [125, 76] on div "Element" at bounding box center [129, 69] width 62 height 16
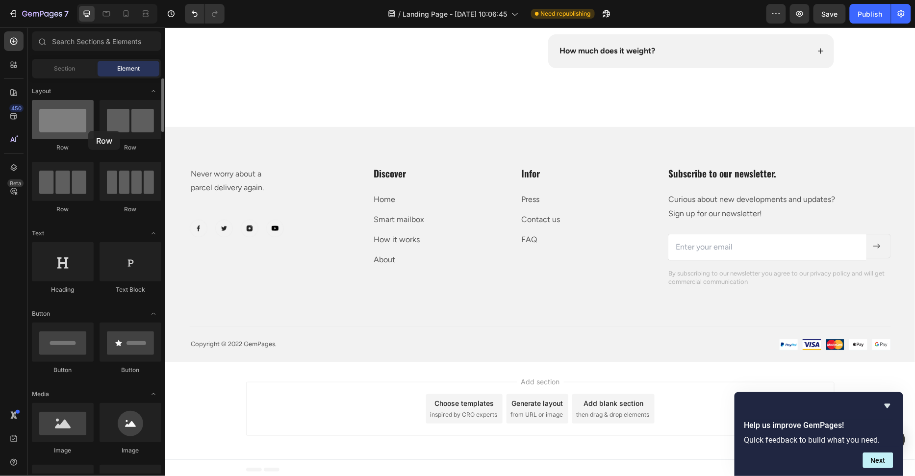
drag, startPoint x: 61, startPoint y: 123, endPoint x: 88, endPoint y: 131, distance: 28.1
click at [88, 131] on div at bounding box center [63, 119] width 62 height 39
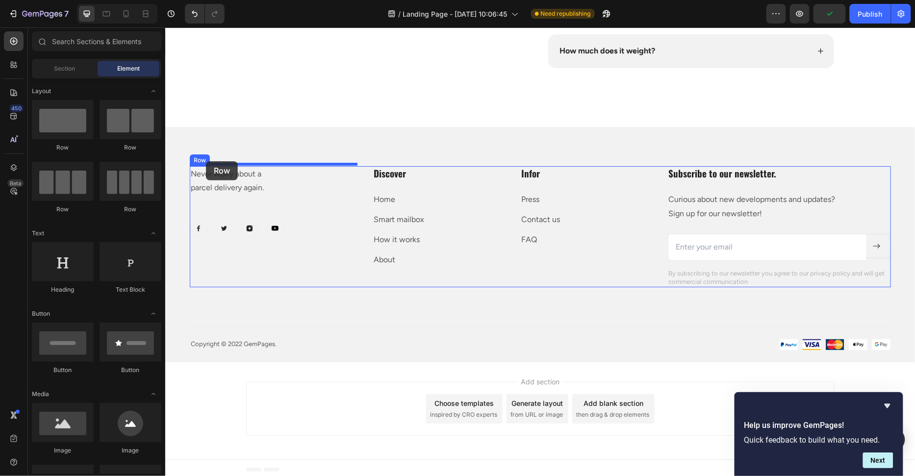
drag, startPoint x: 248, startPoint y: 150, endPoint x: 205, endPoint y: 161, distance: 43.6
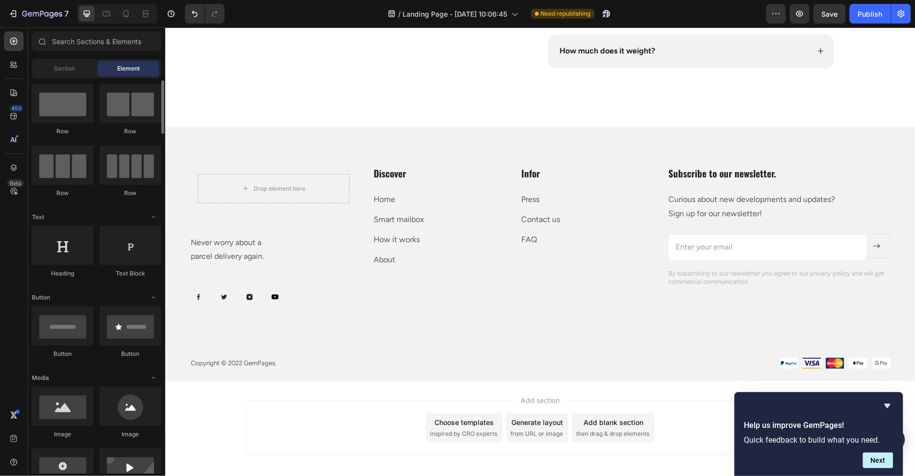
scroll to position [117, 0]
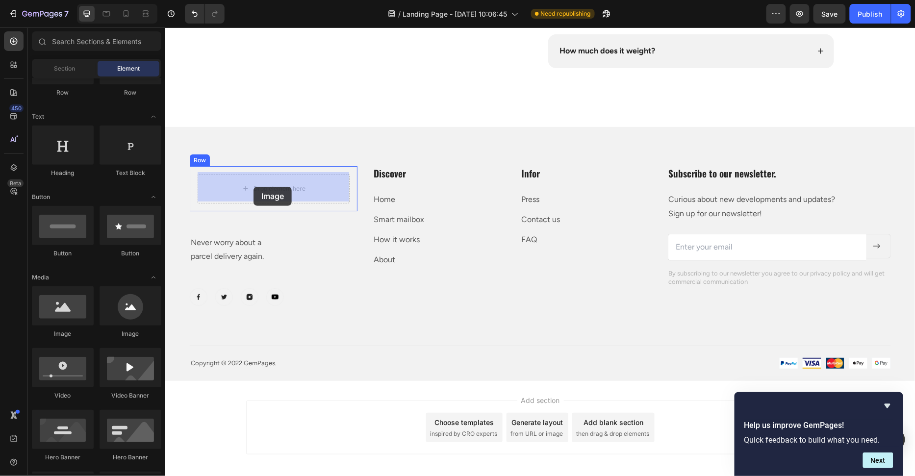
drag, startPoint x: 253, startPoint y: 340, endPoint x: 253, endPoint y: 186, distance: 153.4
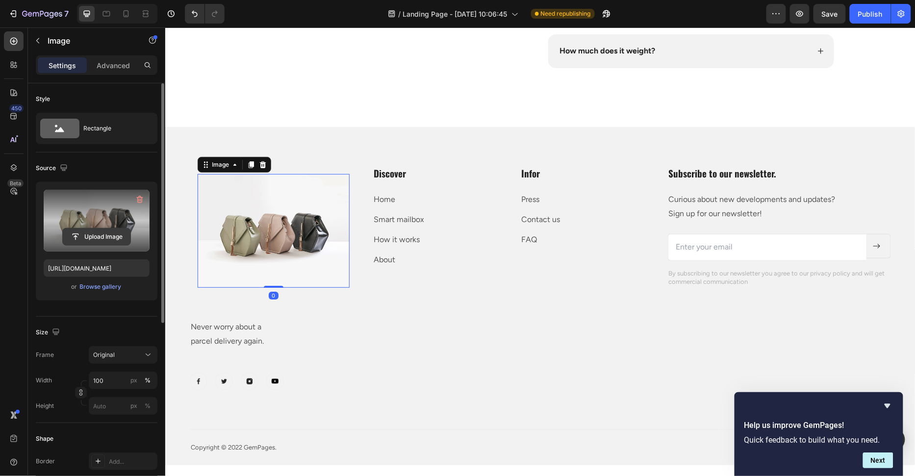
click at [96, 234] on input "file" at bounding box center [97, 236] width 68 height 17
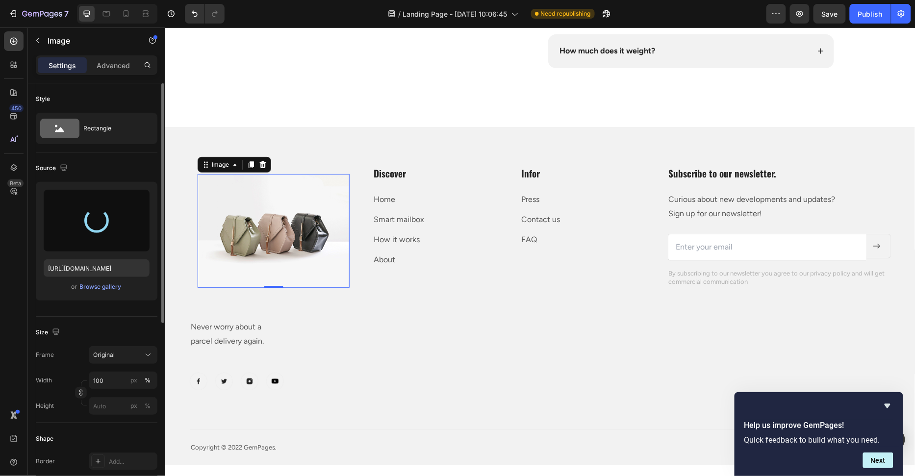
type input "[URL][DOMAIN_NAME]"
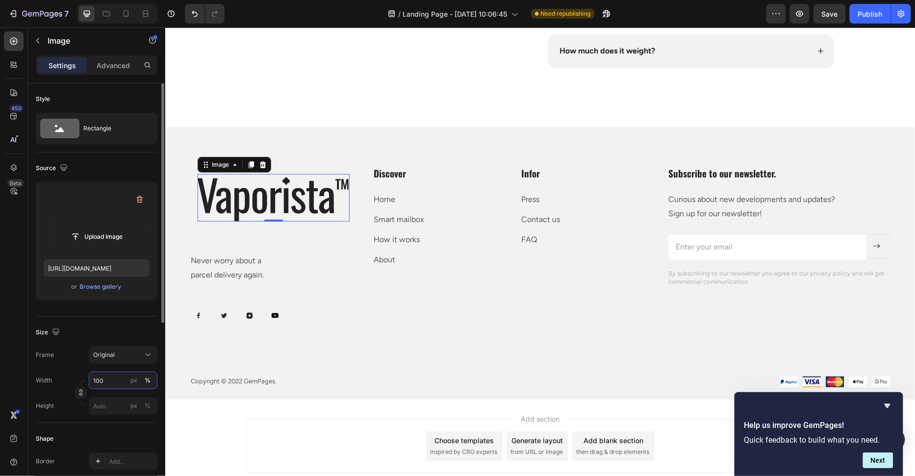
click at [106, 374] on input "100" at bounding box center [123, 381] width 69 height 18
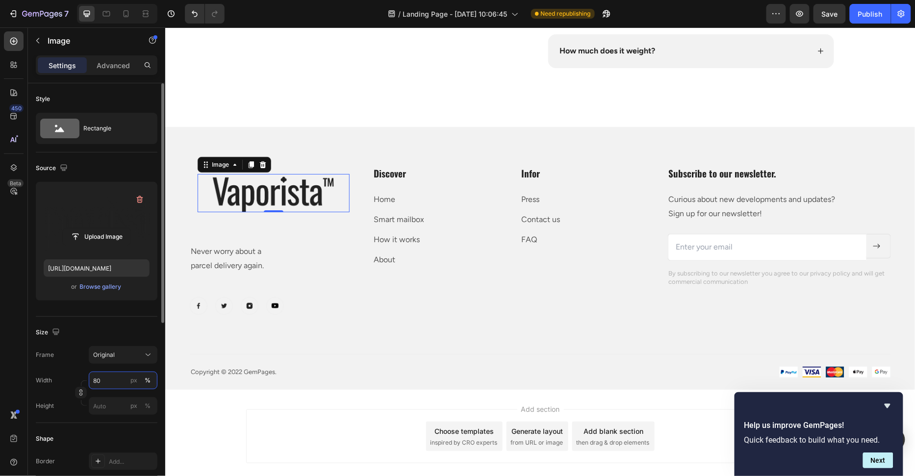
scroll to position [318, 0]
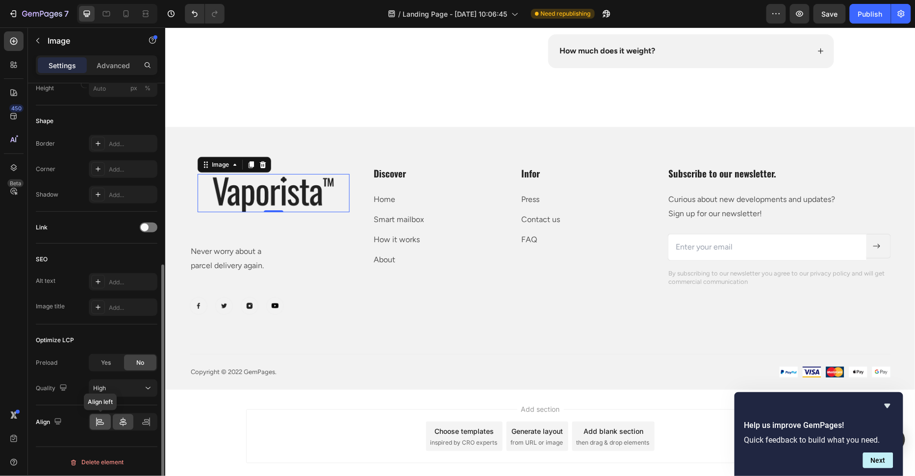
click at [97, 424] on div at bounding box center [100, 422] width 21 height 16
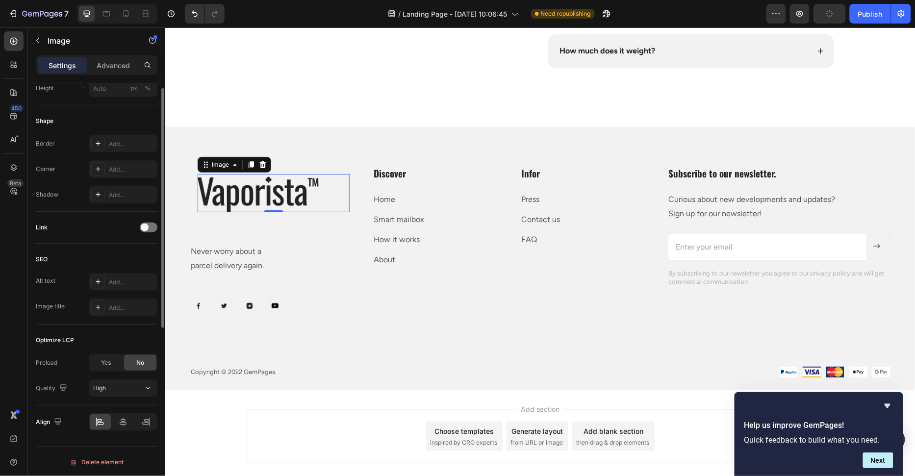
scroll to position [0, 0]
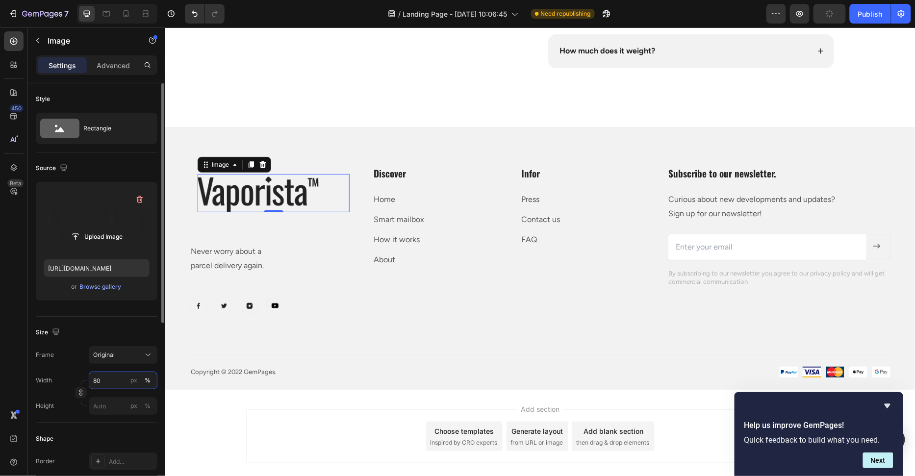
click at [113, 383] on input "80" at bounding box center [123, 381] width 69 height 18
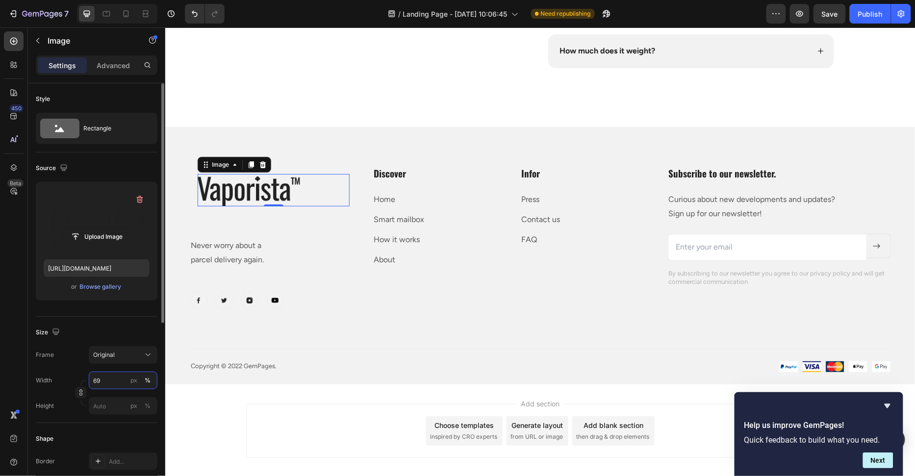
type input "70"
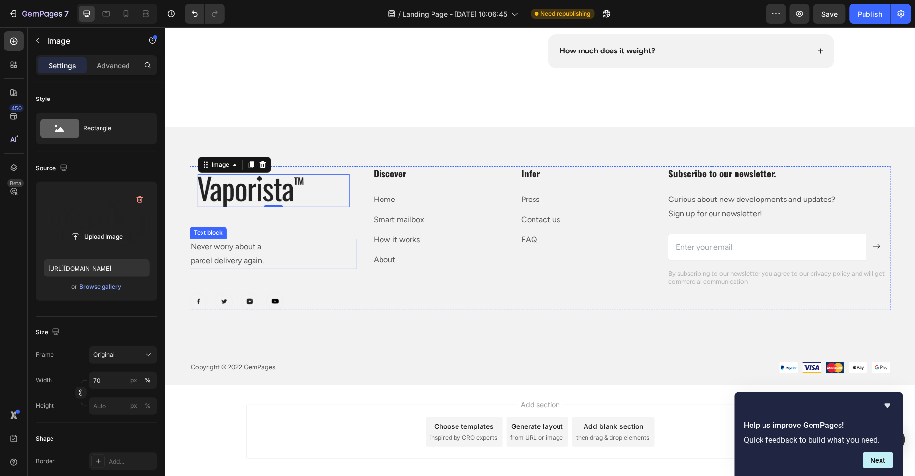
click at [250, 240] on p "Never worry about a" at bounding box center [273, 246] width 166 height 14
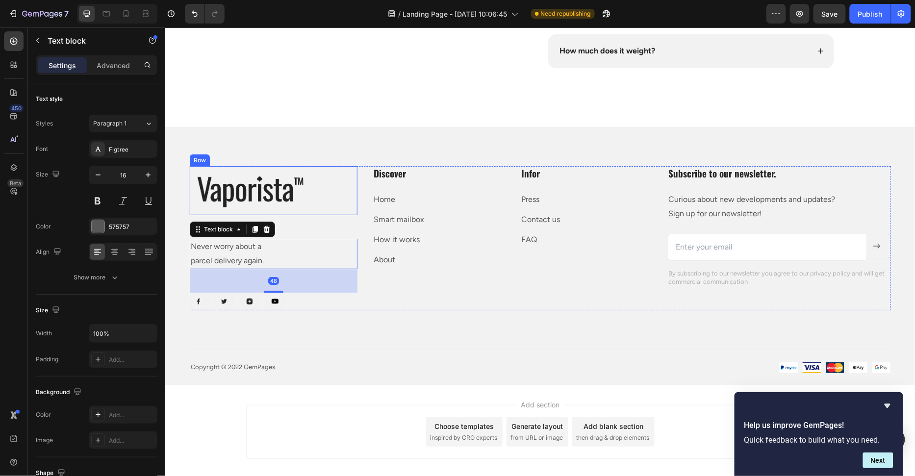
click at [317, 212] on div "Image Row" at bounding box center [273, 190] width 168 height 49
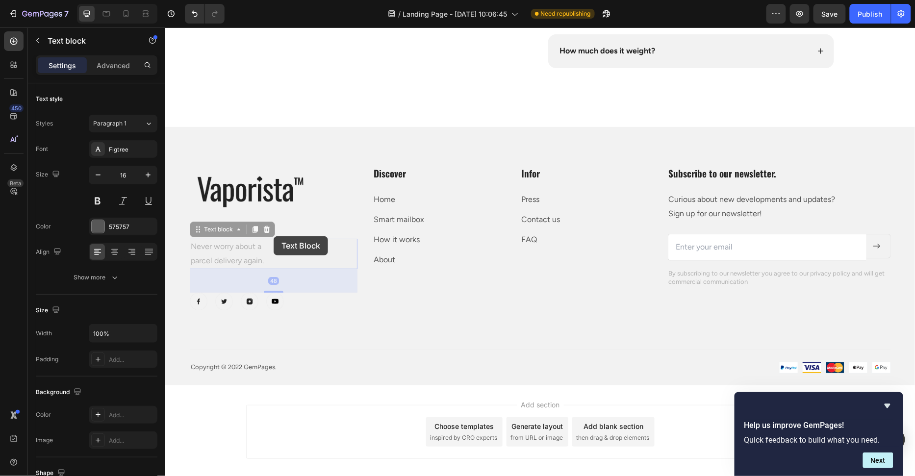
click at [274, 235] on div "Image Row Never worry about a parcel delivery again. Text block 48 Never worry …" at bounding box center [273, 238] width 168 height 144
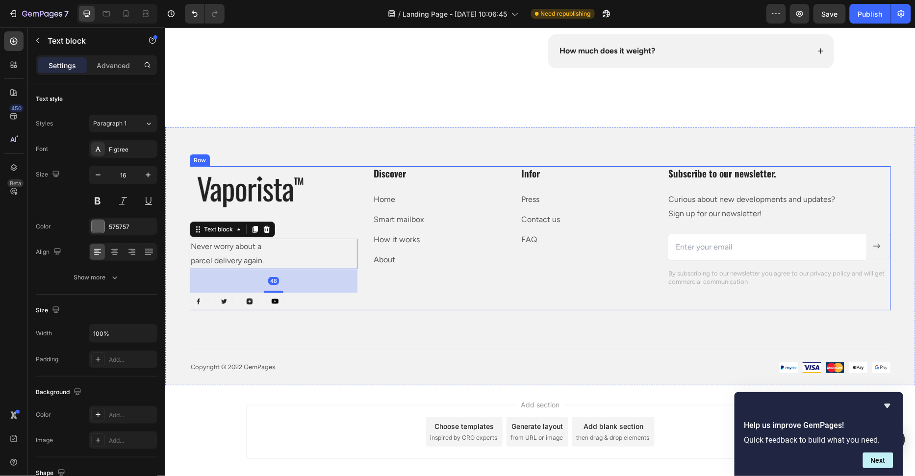
click at [286, 227] on div "Image Row Never worry about a parcel delivery again. Text block 48 Image Image …" at bounding box center [273, 238] width 168 height 144
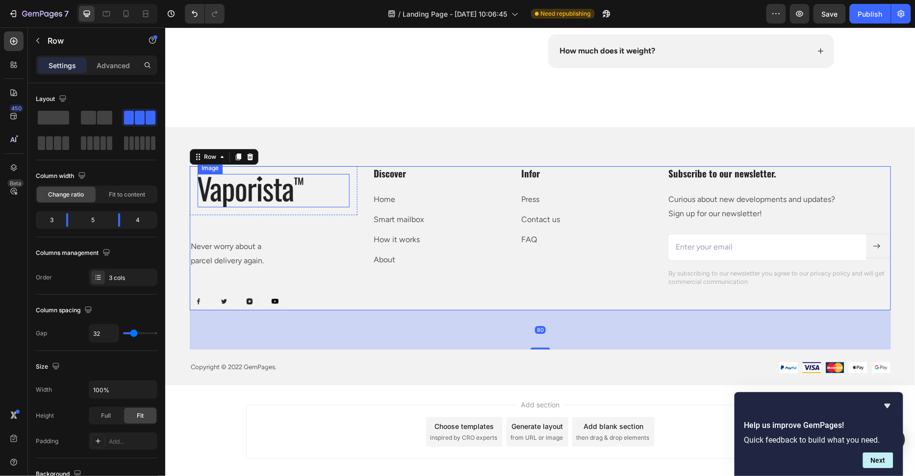
click at [305, 196] on div at bounding box center [273, 190] width 152 height 33
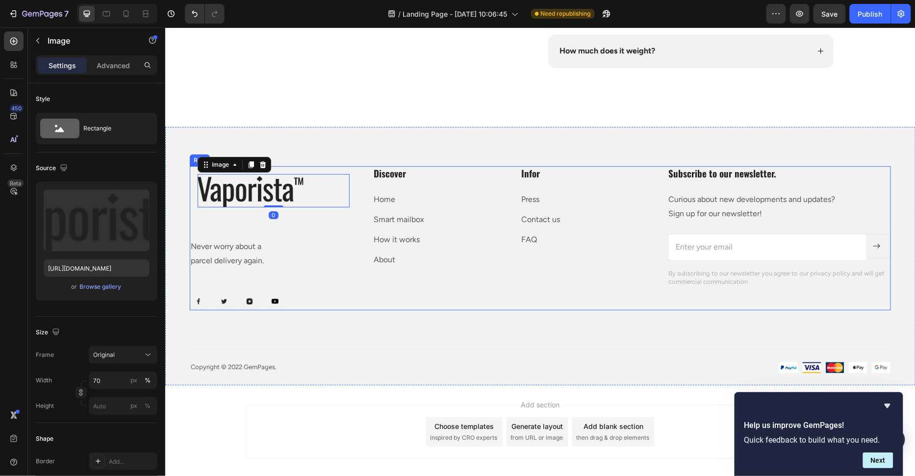
click at [302, 214] on div "Image 0 Row Never worry about a parcel delivery again. Text block Image Image I…" at bounding box center [273, 238] width 168 height 144
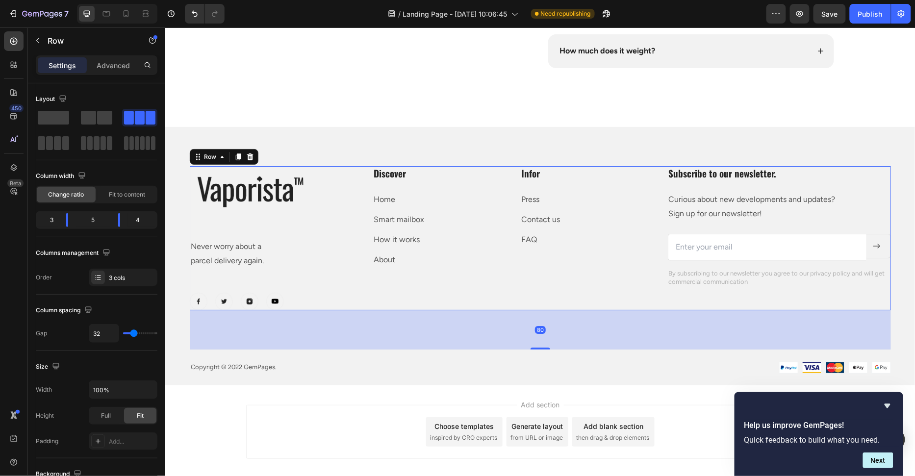
click at [314, 203] on div at bounding box center [273, 190] width 152 height 33
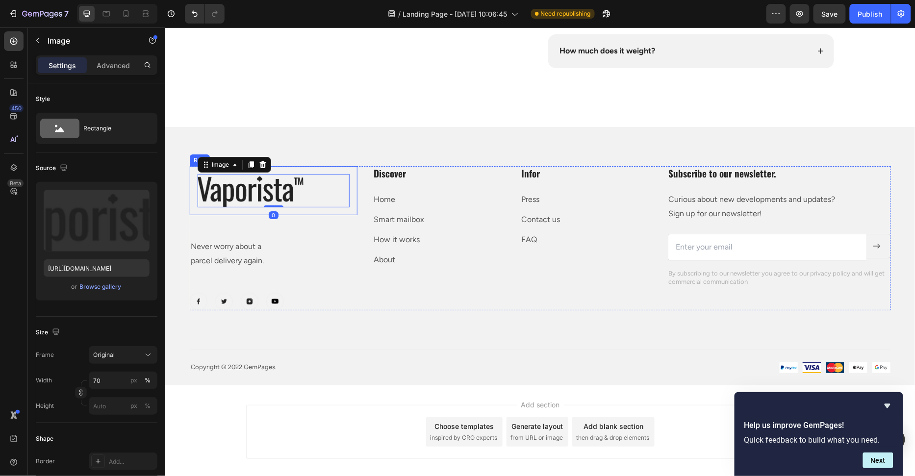
click at [298, 224] on div "Image 0 Row Never worry about a parcel delivery again. Text block Image Image I…" at bounding box center [273, 238] width 168 height 144
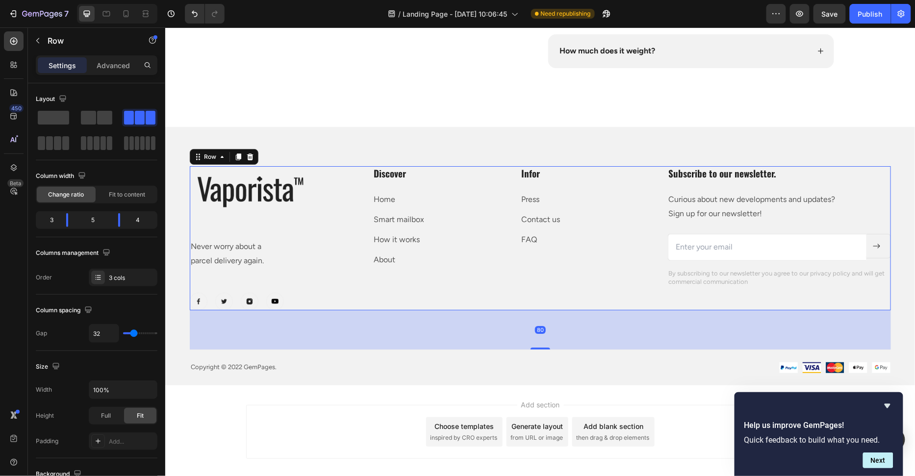
click at [318, 212] on div "Image Row Never worry about a parcel delivery again. Text block Image Image Ima…" at bounding box center [273, 238] width 168 height 144
click at [328, 209] on div "Image Row" at bounding box center [273, 190] width 168 height 49
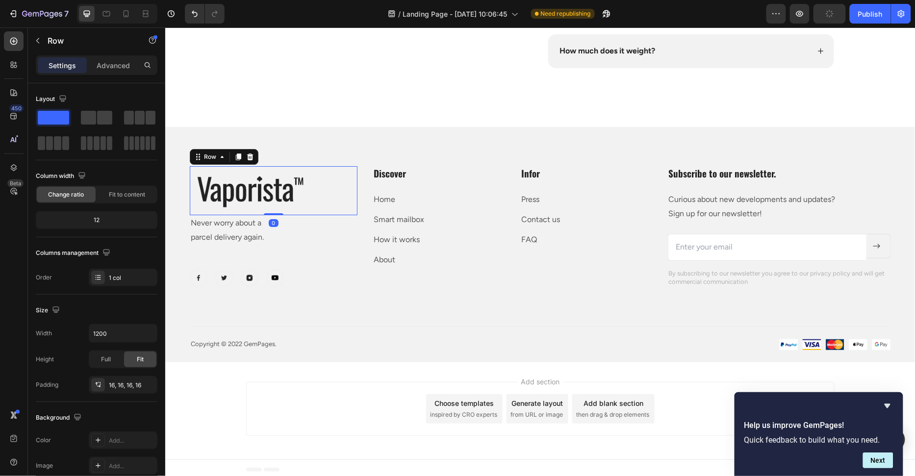
drag, startPoint x: 276, startPoint y: 235, endPoint x: 288, endPoint y: 174, distance: 62.3
click at [288, 174] on div "Image Row 0" at bounding box center [273, 190] width 168 height 49
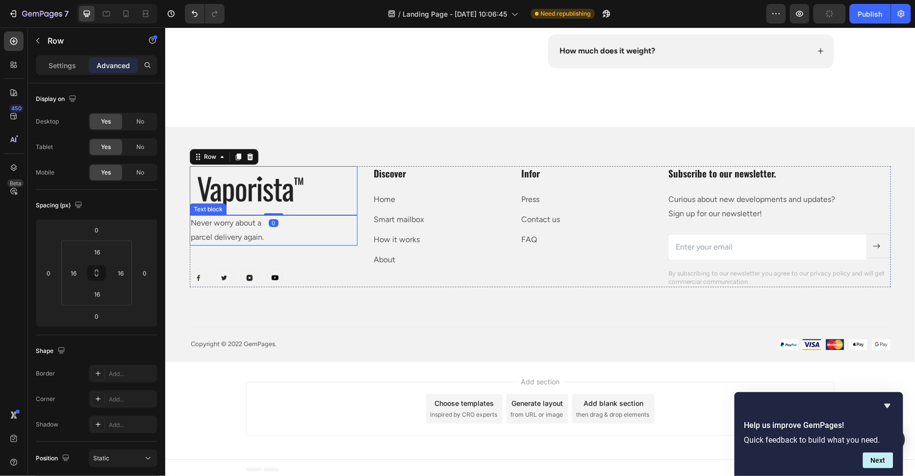
click at [297, 224] on p "Never worry about a" at bounding box center [273, 223] width 166 height 14
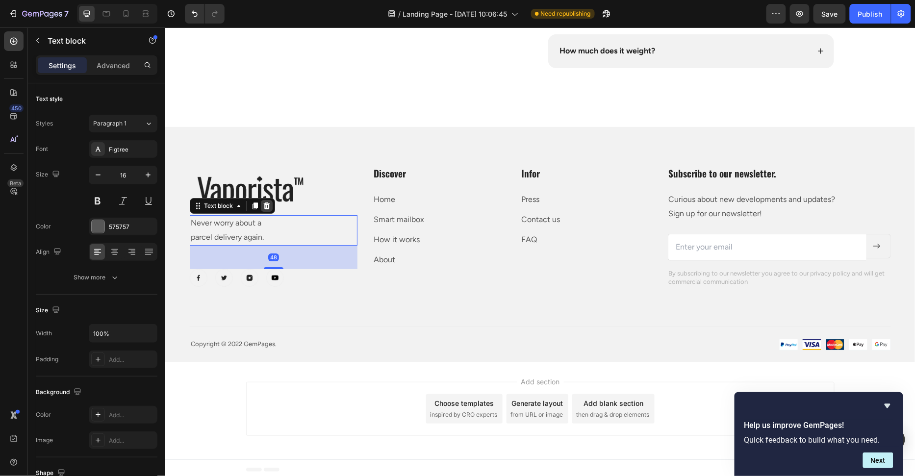
click at [269, 206] on icon at bounding box center [266, 205] width 8 height 8
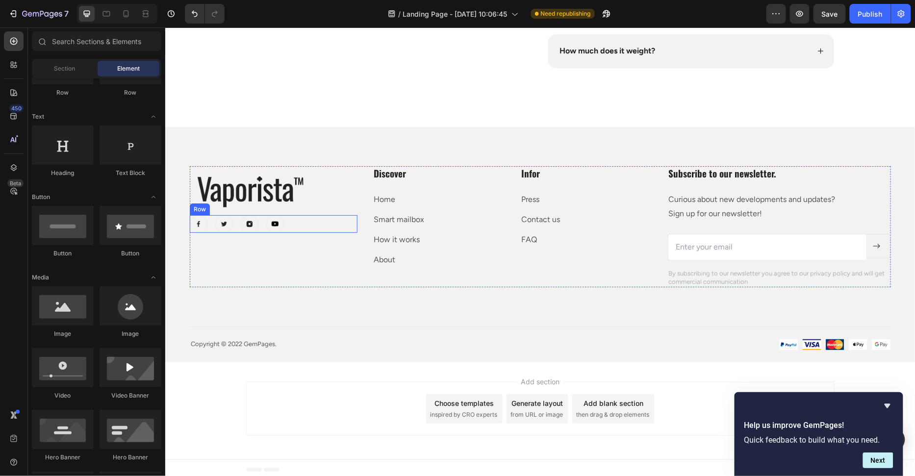
click at [305, 207] on div "Image Row" at bounding box center [273, 190] width 168 height 49
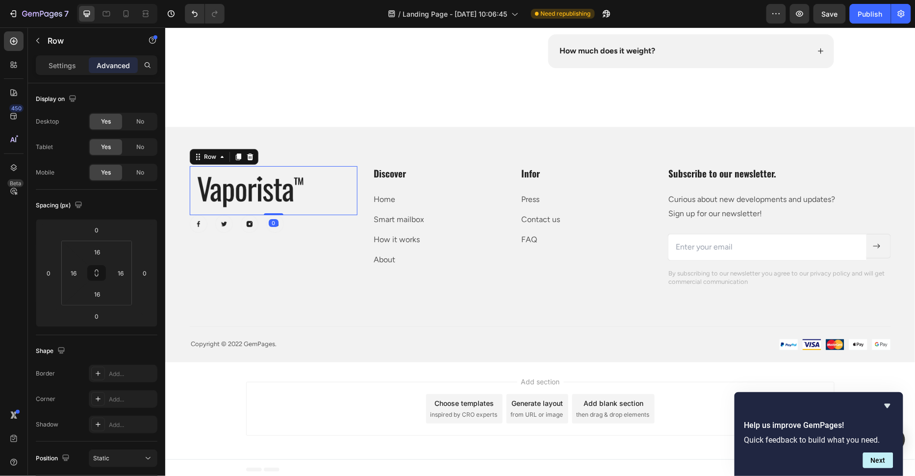
click at [279, 208] on div "Image Row 0" at bounding box center [273, 190] width 168 height 49
click at [76, 71] on div "Settings" at bounding box center [62, 65] width 49 height 16
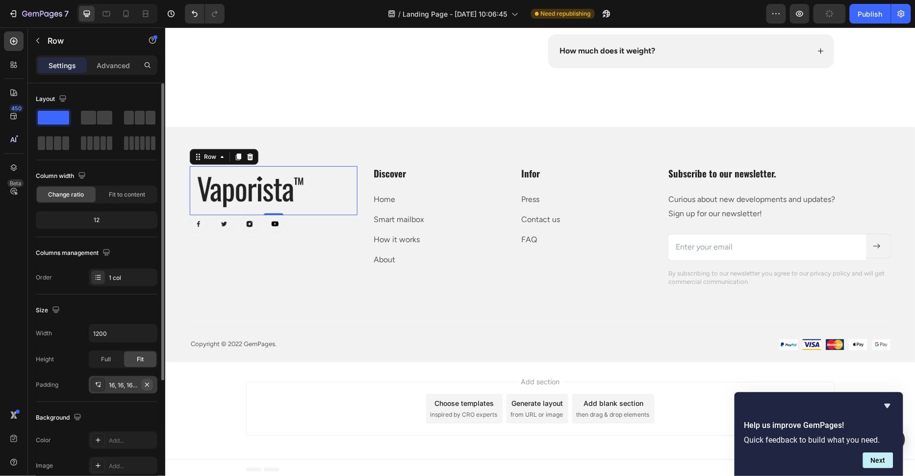
click at [144, 382] on icon "button" at bounding box center [147, 385] width 8 height 8
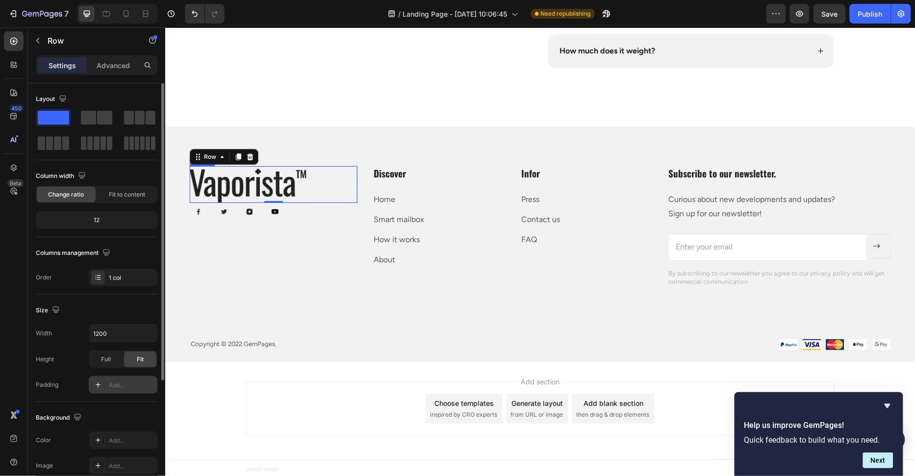
click at [309, 192] on div at bounding box center [273, 184] width 168 height 37
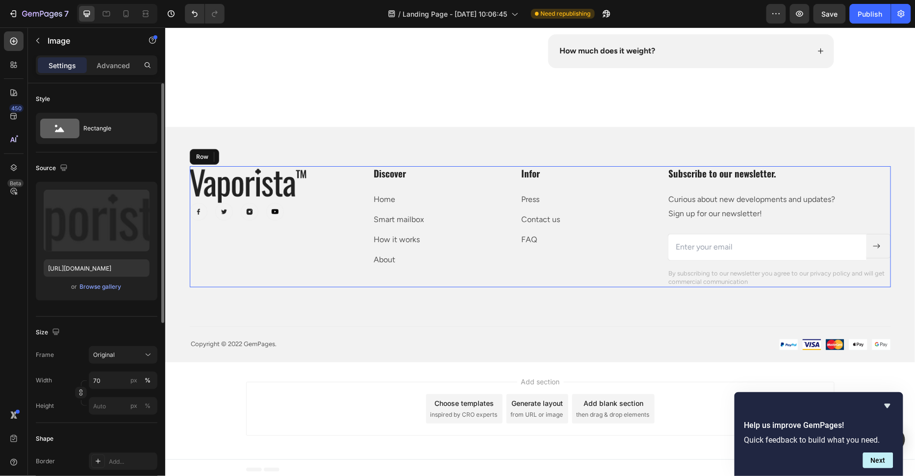
click at [317, 228] on div "Image 0 Row Image Image Image Image Row" at bounding box center [273, 226] width 168 height 121
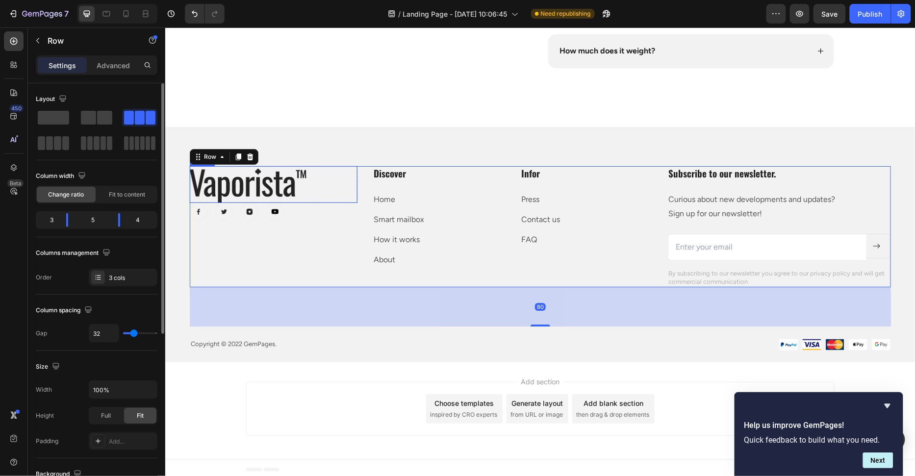
click at [331, 191] on div at bounding box center [273, 184] width 168 height 37
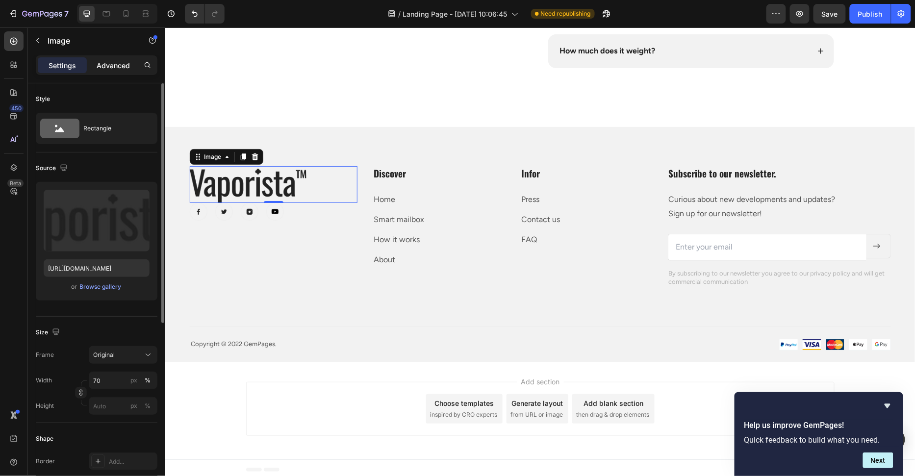
click at [99, 66] on p "Advanced" at bounding box center [113, 65] width 33 height 10
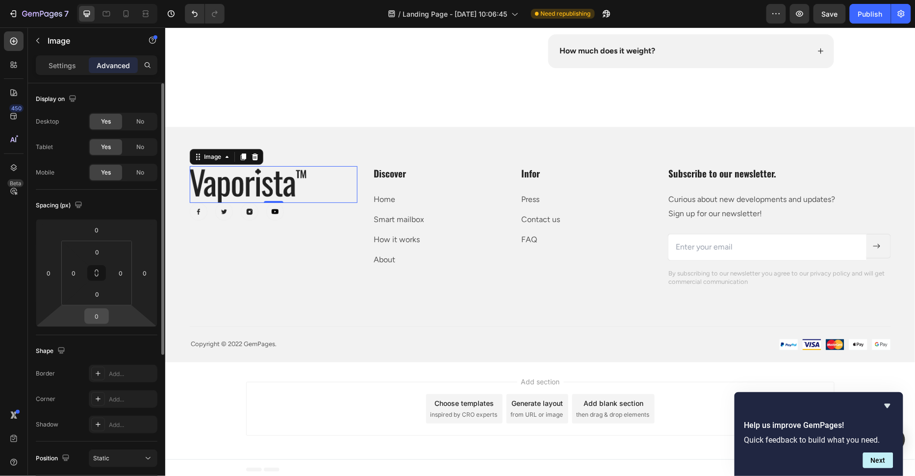
click at [101, 312] on input "0" at bounding box center [97, 316] width 20 height 15
type input "40"
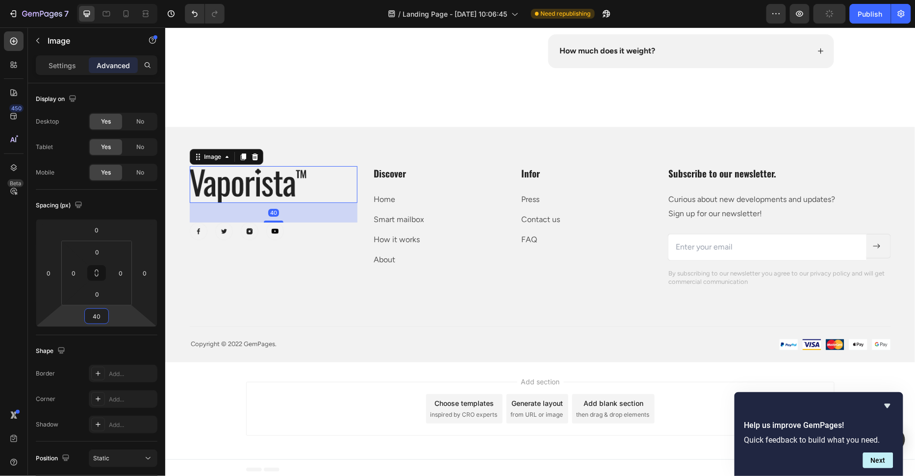
click at [348, 391] on div "Add section Choose templates inspired by CRO experts Generate layout from URL o…" at bounding box center [540, 408] width 588 height 54
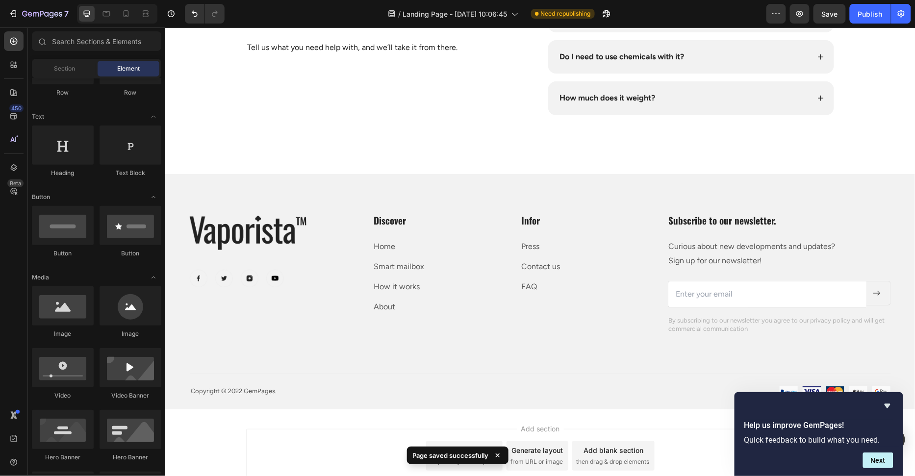
scroll to position [3947, 0]
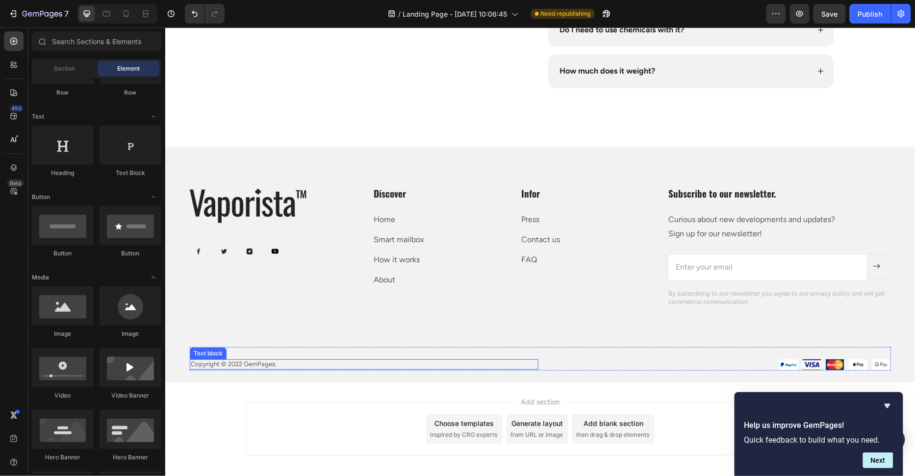
click at [249, 361] on p "Copyright © 2022 GemPages." at bounding box center [363, 364] width 347 height 8
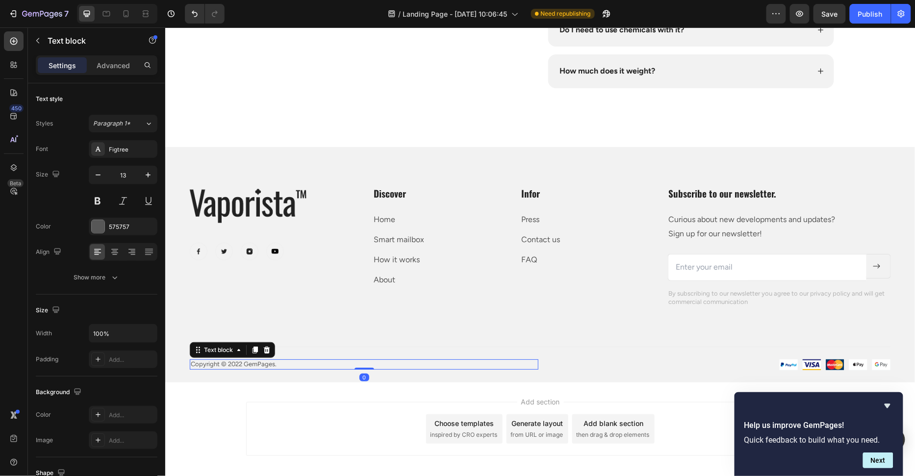
click at [249, 361] on p "Copyright © 2022 GemPages." at bounding box center [363, 364] width 347 height 8
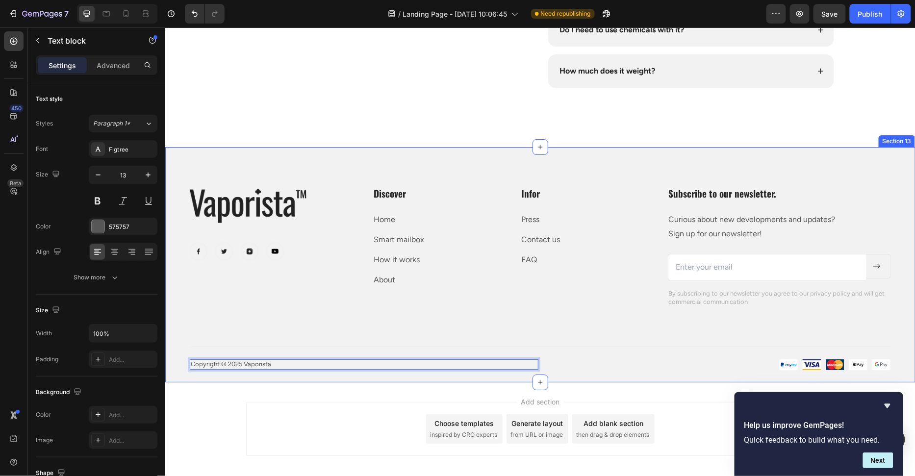
click at [266, 323] on div "Image Row Image Image Image Image Row Discover Heading Home Text block Smart ma…" at bounding box center [539, 278] width 701 height 184
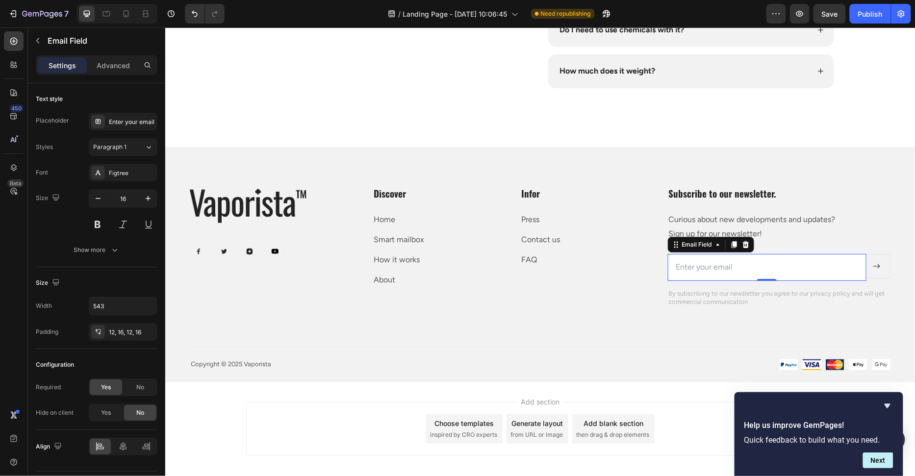
click at [844, 268] on input "email" at bounding box center [766, 266] width 199 height 27
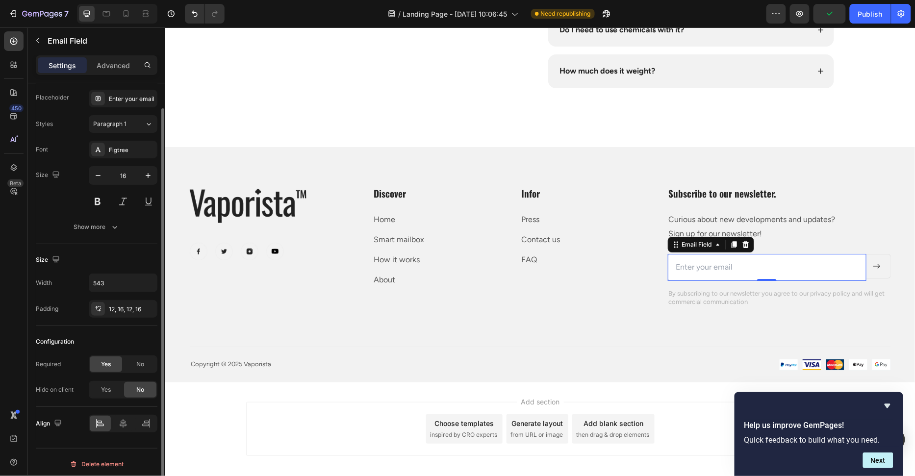
scroll to position [25, 0]
click at [108, 221] on div "Show more" at bounding box center [97, 226] width 46 height 10
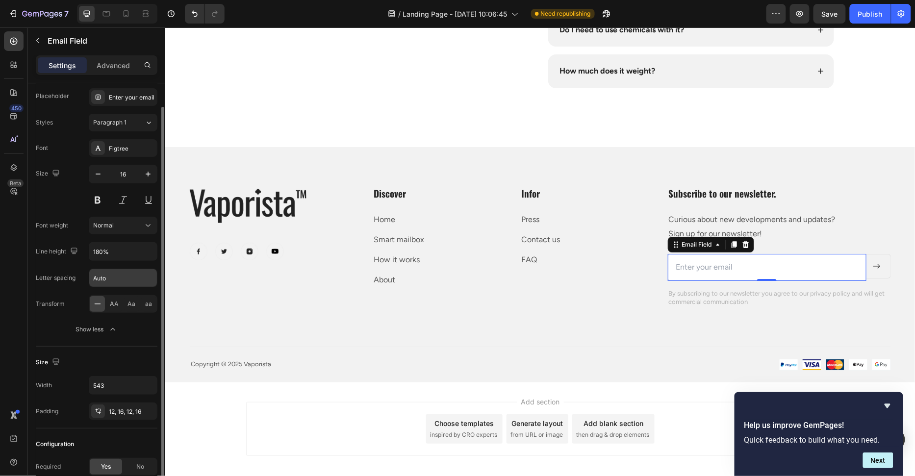
scroll to position [0, 0]
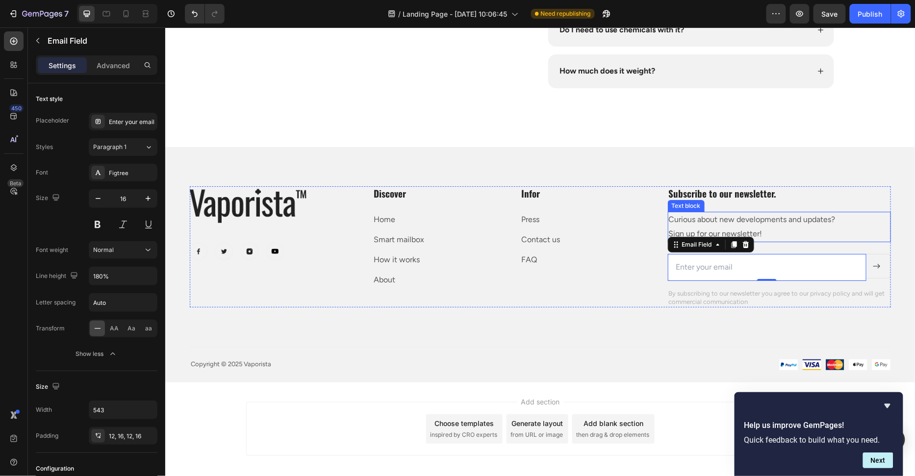
click at [818, 222] on p "Curious about new developments and updates? Sign up for our newsletter!" at bounding box center [778, 226] width 221 height 28
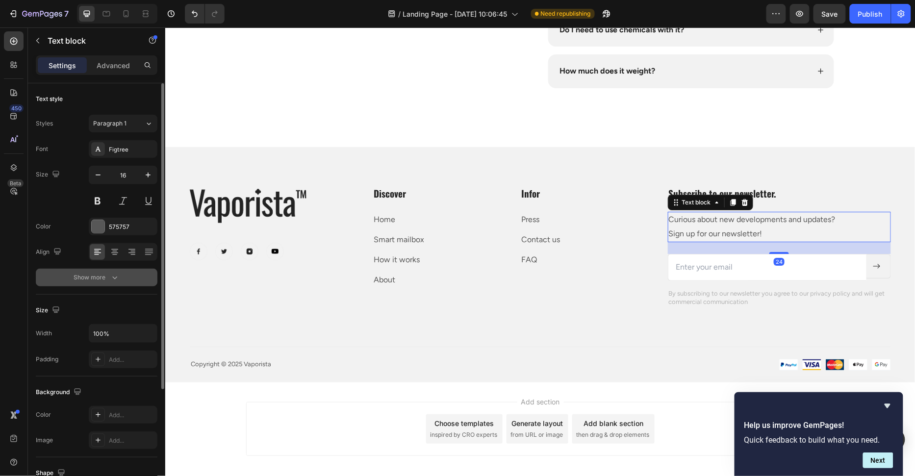
click at [111, 270] on button "Show more" at bounding box center [97, 278] width 122 height 18
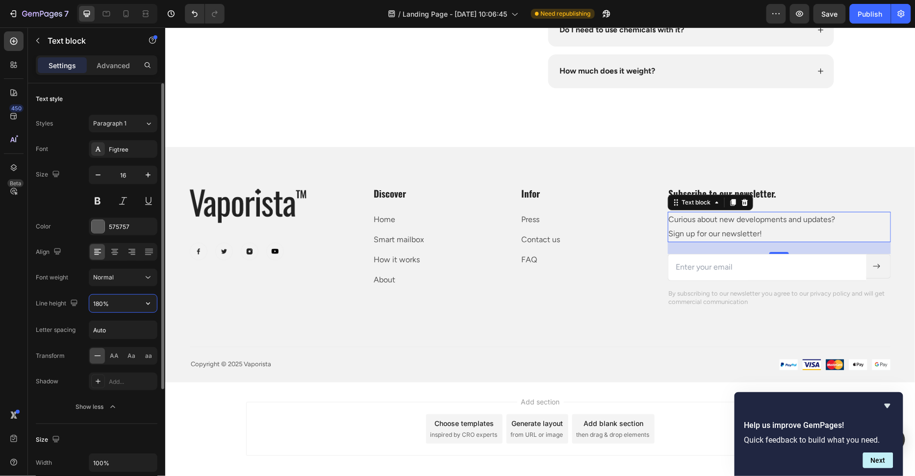
click at [94, 306] on input "180%" at bounding box center [123, 304] width 68 height 18
type input "140%"
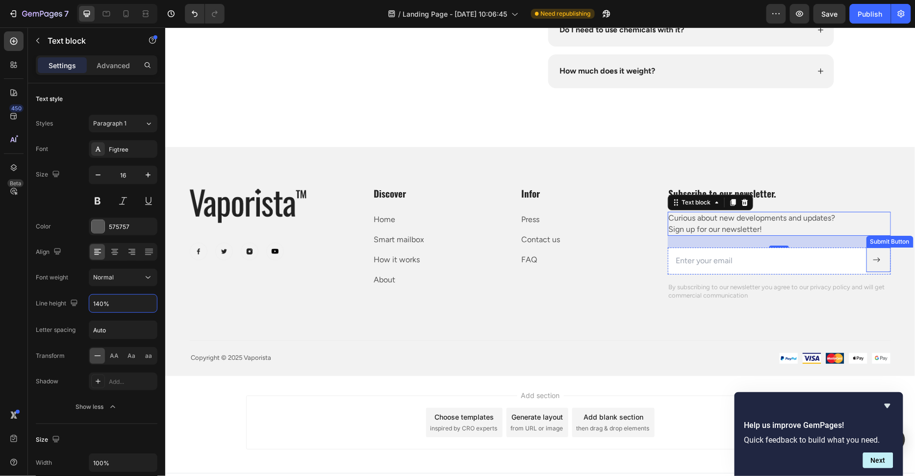
click at [884, 266] on button at bounding box center [878, 259] width 25 height 25
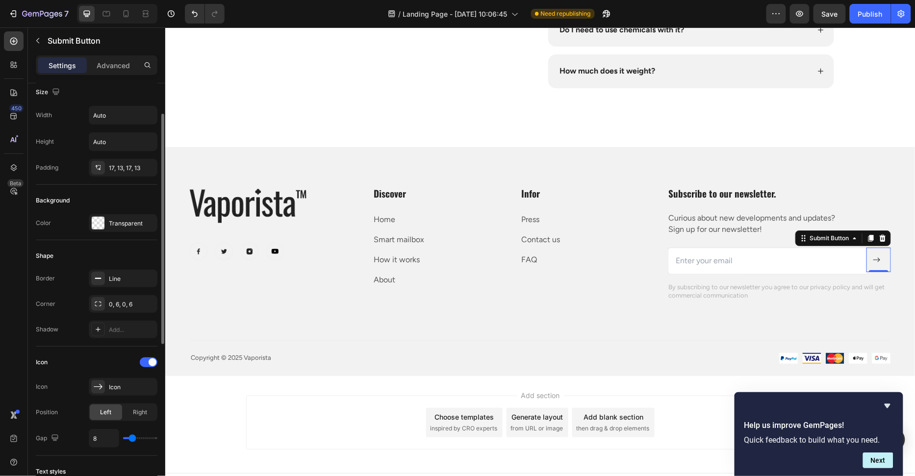
scroll to position [59, 0]
click at [96, 218] on div at bounding box center [98, 225] width 14 height 14
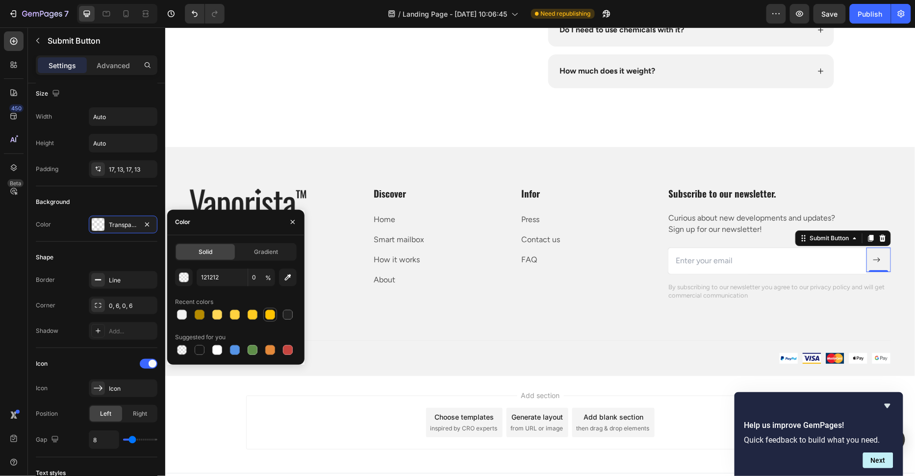
click at [269, 318] on div at bounding box center [270, 315] width 10 height 10
type input "FFC300"
type input "100"
click at [643, 260] on p "FAQ" at bounding box center [586, 259] width 130 height 14
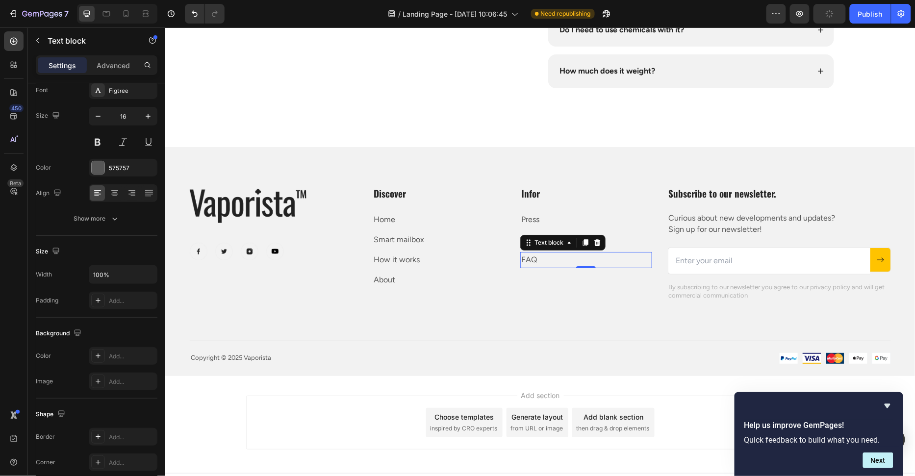
scroll to position [0, 0]
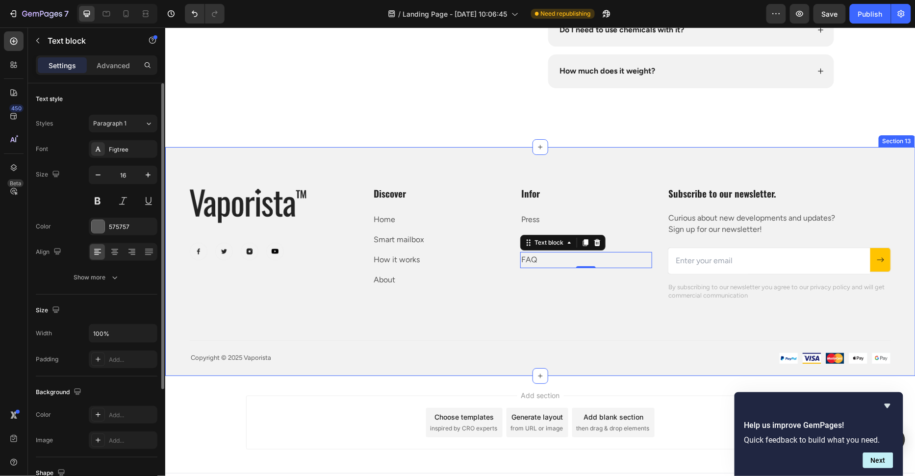
click at [629, 315] on div "Image Row Image Image Image Image Row Discover Heading Home Text block Smart ma…" at bounding box center [539, 275] width 701 height 178
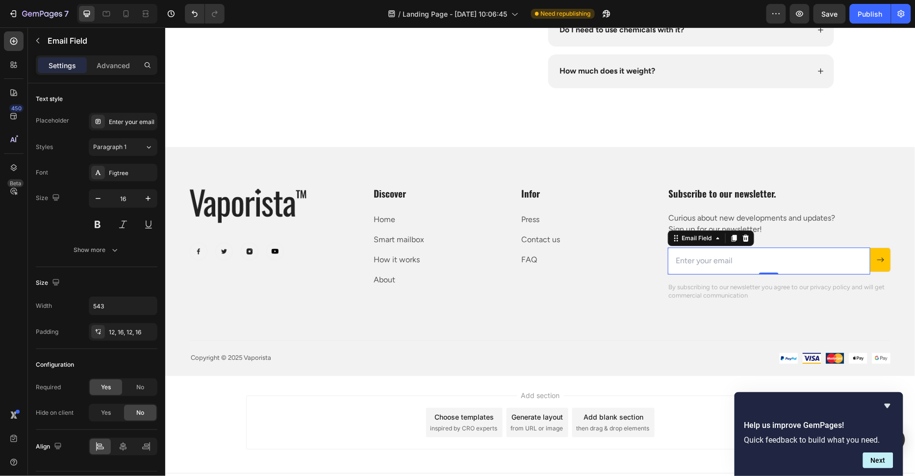
click at [824, 252] on input "email" at bounding box center [768, 260] width 202 height 27
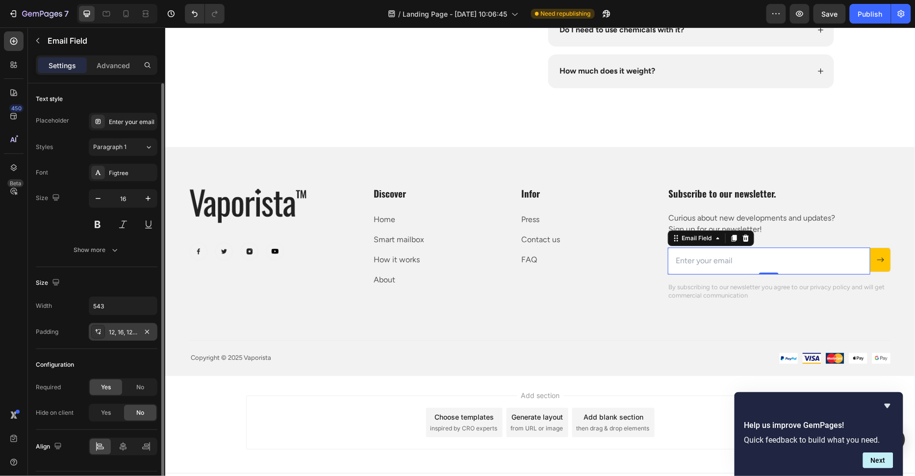
click at [120, 331] on div "12, 16, 12, 16" at bounding box center [123, 332] width 28 height 9
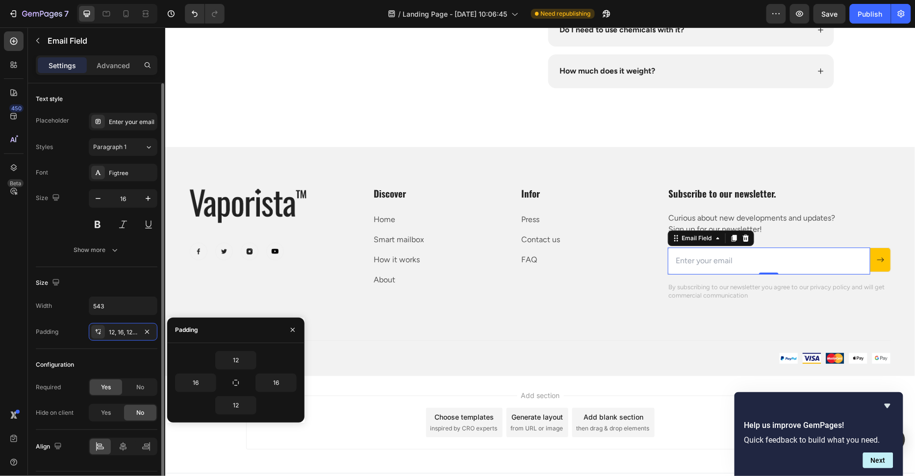
click at [148, 271] on div "Size Width 543 Padding 12, 16, 12, 16" at bounding box center [97, 308] width 122 height 82
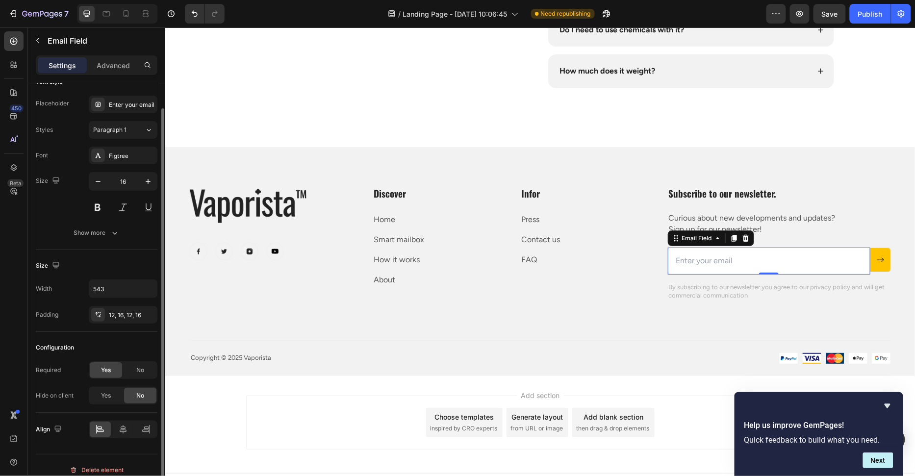
scroll to position [25, 0]
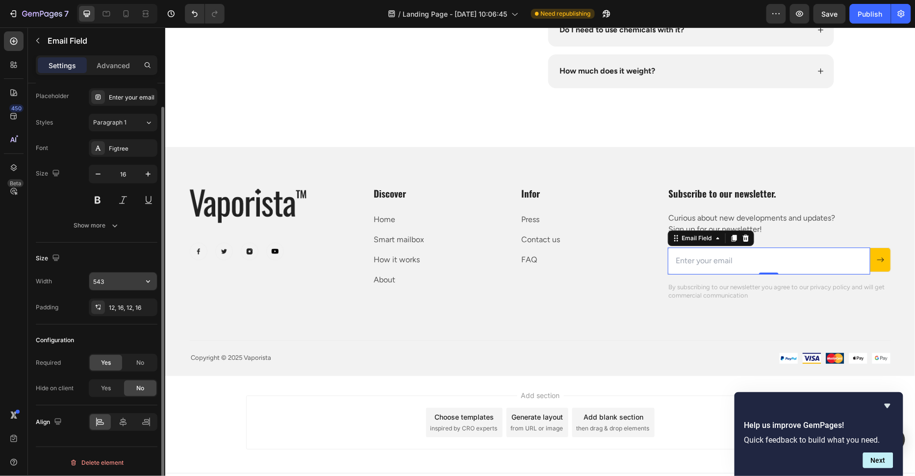
click at [123, 284] on input "543" at bounding box center [123, 282] width 68 height 18
click at [132, 258] on div "Size" at bounding box center [97, 258] width 122 height 16
click at [130, 303] on div "12, 16, 12, 16" at bounding box center [123, 307] width 28 height 9
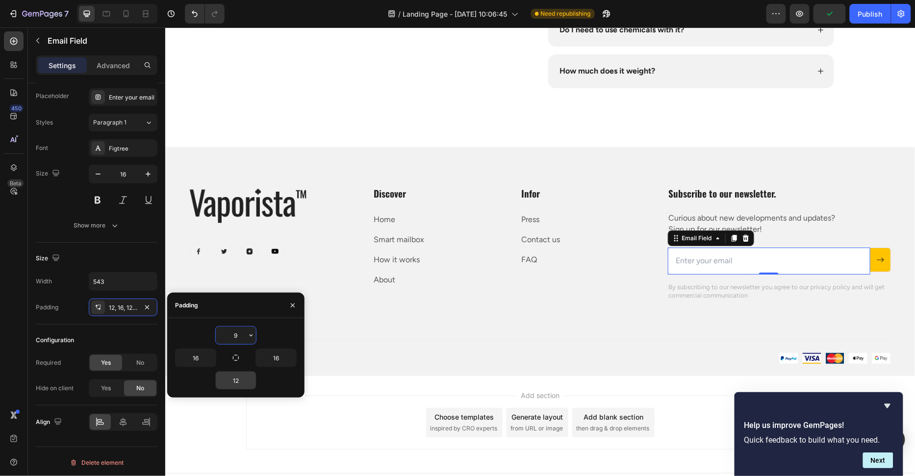
click at [239, 385] on input "12" at bounding box center [236, 381] width 40 height 18
click at [239, 332] on input "9" at bounding box center [236, 335] width 40 height 18
type input "12"
click at [243, 310] on div "Padding" at bounding box center [235, 305] width 137 height 25
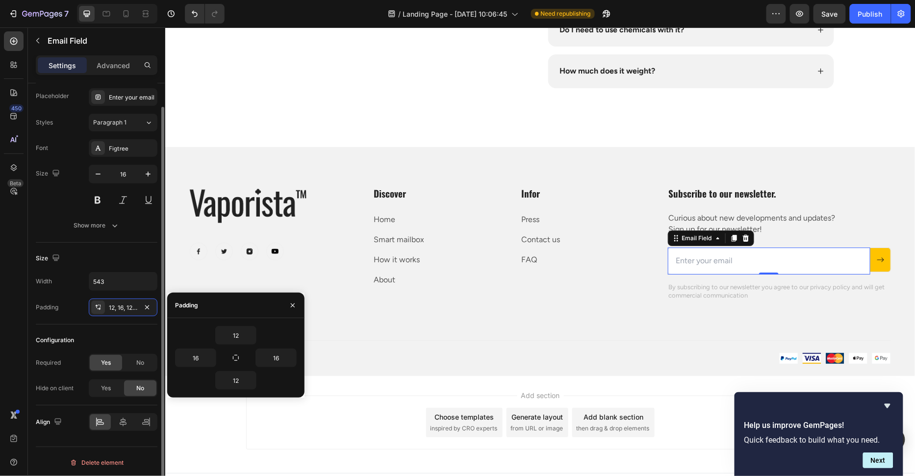
click at [143, 252] on div "Size" at bounding box center [97, 258] width 122 height 16
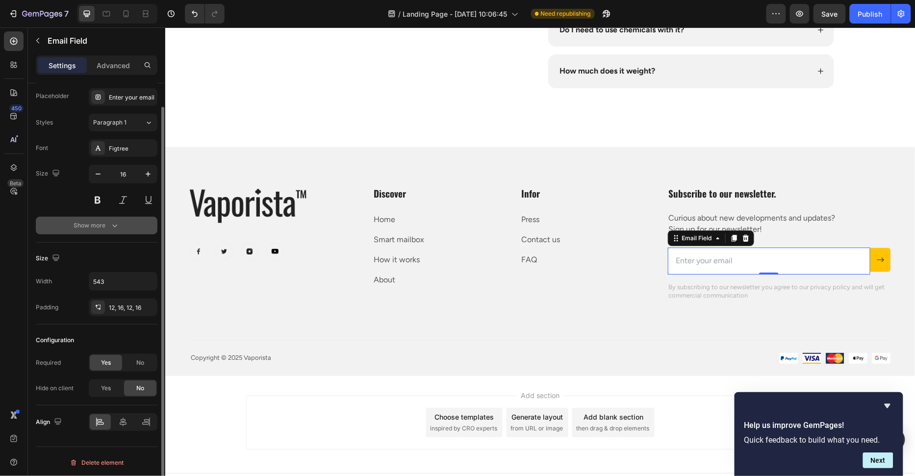
click at [109, 228] on div "Show more" at bounding box center [97, 226] width 46 height 10
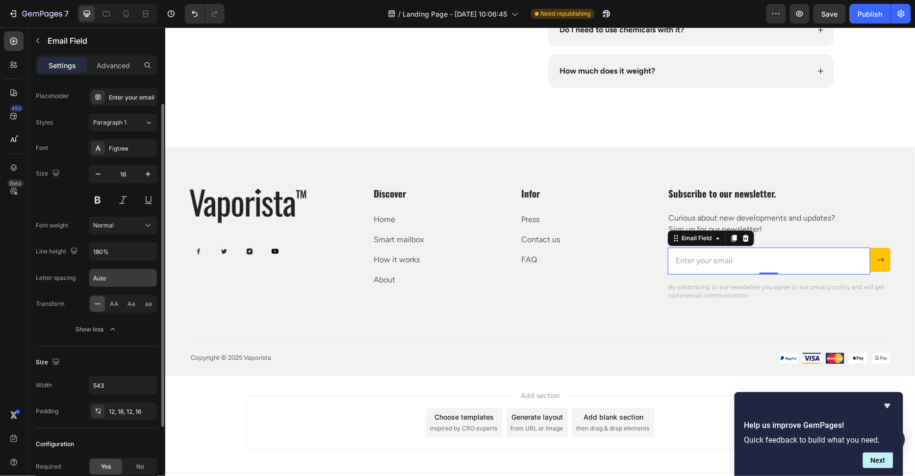
scroll to position [25, 0]
click at [101, 251] on input "180%" at bounding box center [123, 251] width 68 height 18
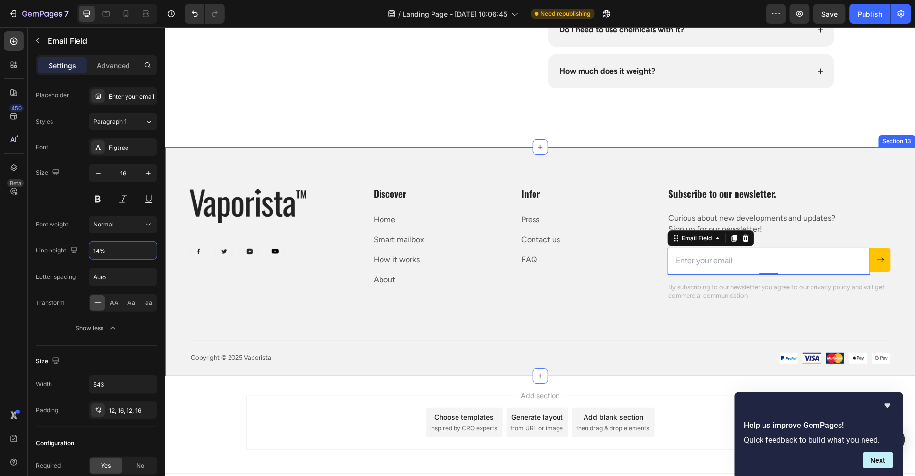
type input "140%"
click at [594, 319] on div "Image Row Image Image Image Image Row Discover Heading Home Text block Smart ma…" at bounding box center [539, 273] width 701 height 175
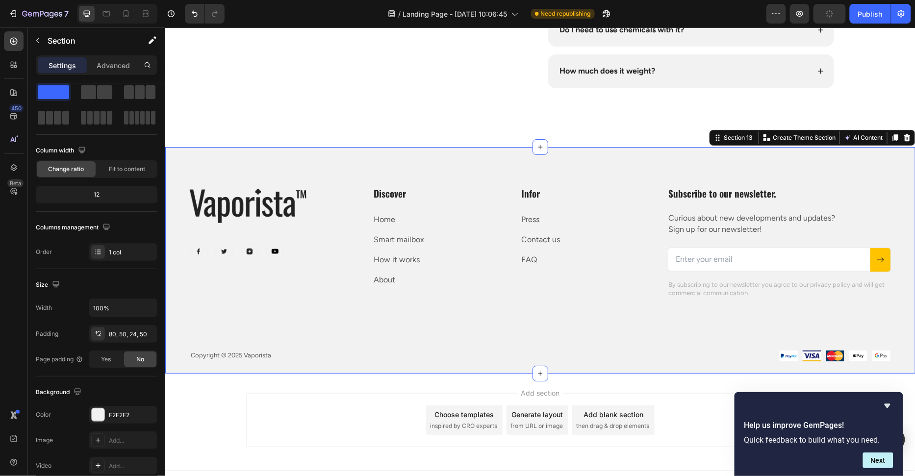
scroll to position [0, 0]
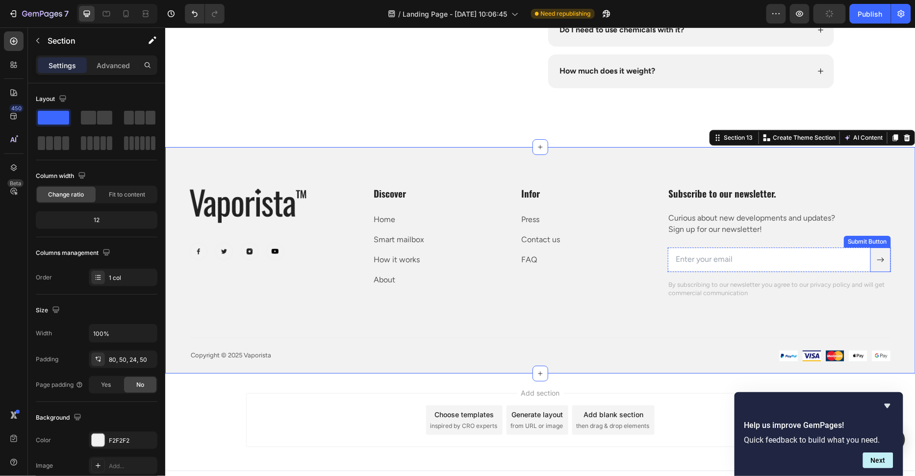
click at [883, 264] on button at bounding box center [880, 259] width 21 height 25
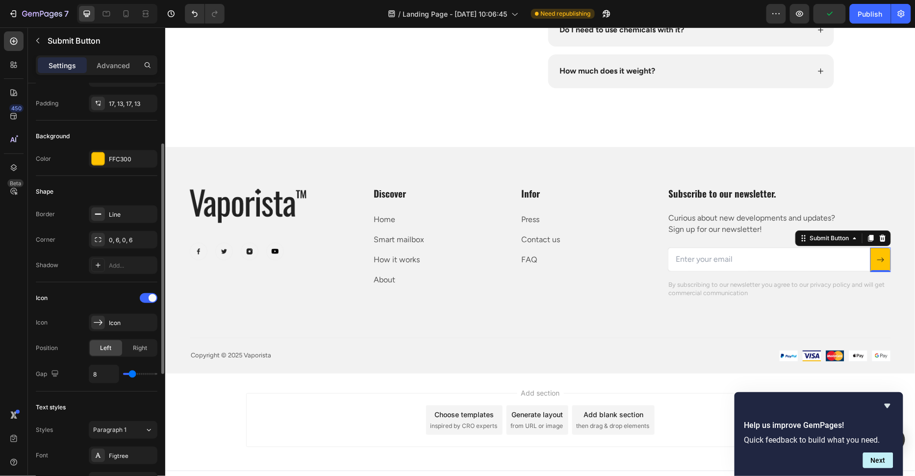
scroll to position [26, 0]
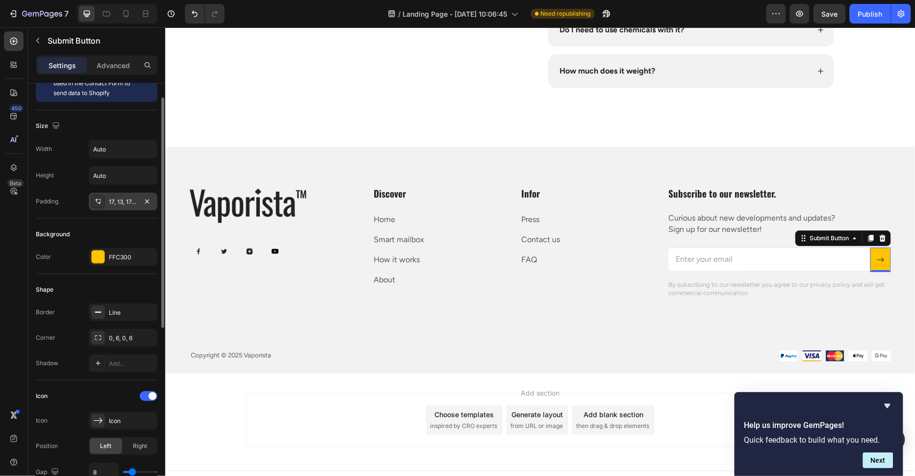
click at [121, 198] on div "17, 13, 17, 13" at bounding box center [123, 202] width 28 height 9
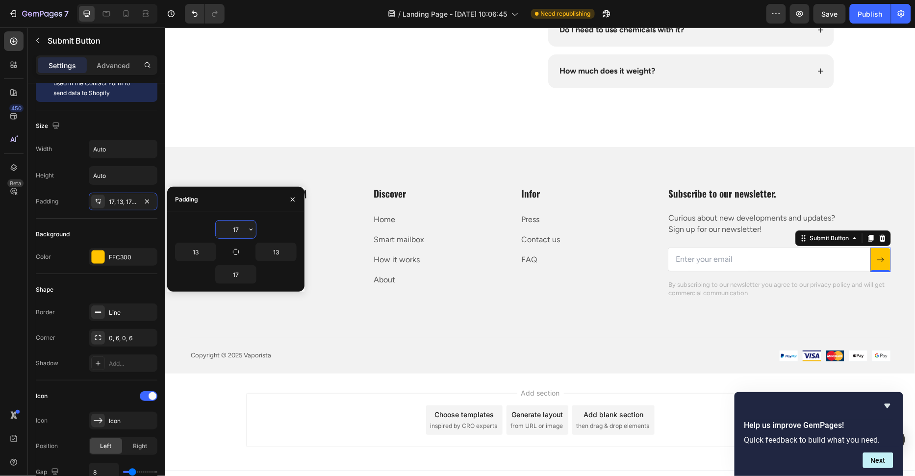
click at [240, 225] on input "17" at bounding box center [236, 230] width 40 height 18
type input "16"
click at [244, 270] on input "17" at bounding box center [236, 275] width 40 height 18
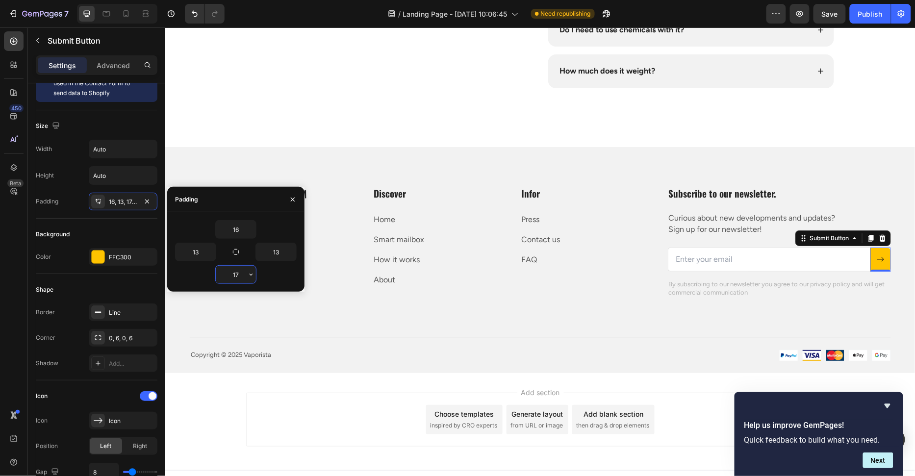
click at [244, 270] on input "17" at bounding box center [236, 275] width 40 height 18
type input "16"
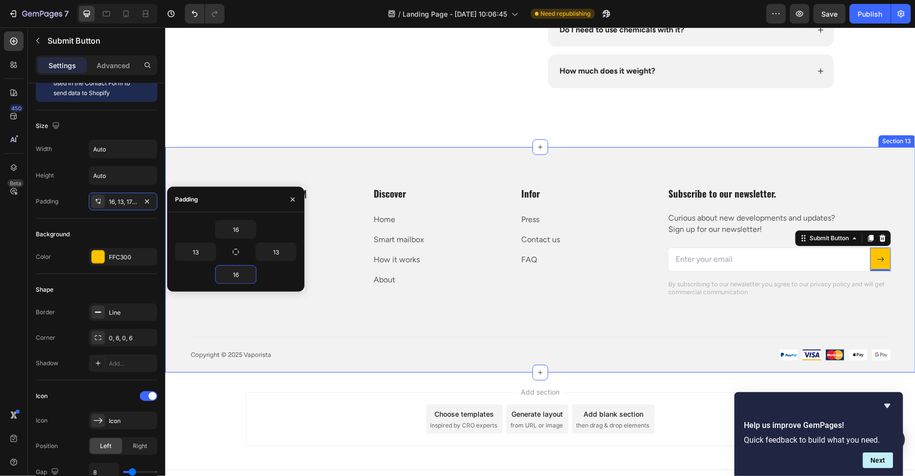
click at [443, 318] on div "Image Row Image Image Image Image Row Discover Heading Home Text block Smart ma…" at bounding box center [539, 273] width 701 height 175
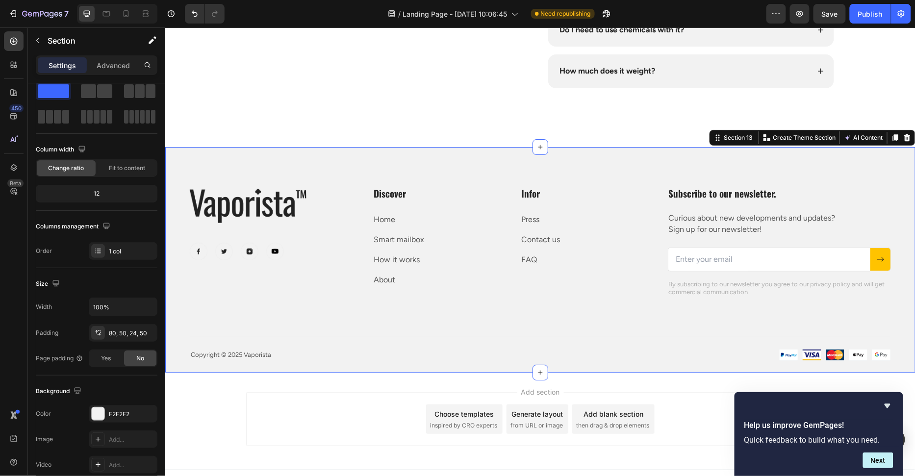
scroll to position [0, 0]
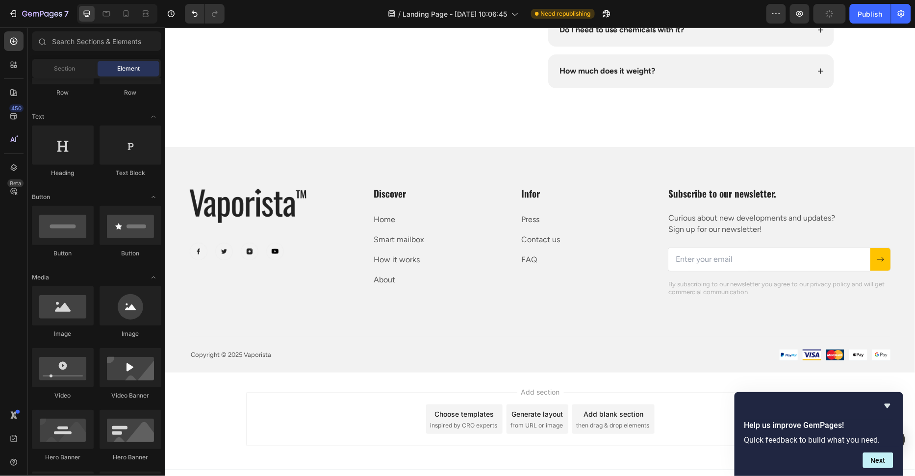
click at [701, 399] on div "Add section Choose templates inspired by CRO experts Generate layout from URL o…" at bounding box center [540, 419] width 588 height 54
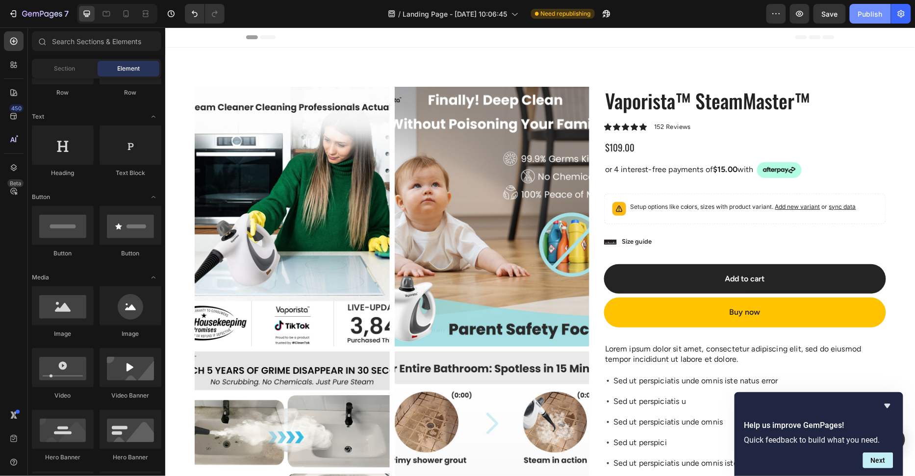
click at [879, 6] on button "Publish" at bounding box center [869, 14] width 41 height 20
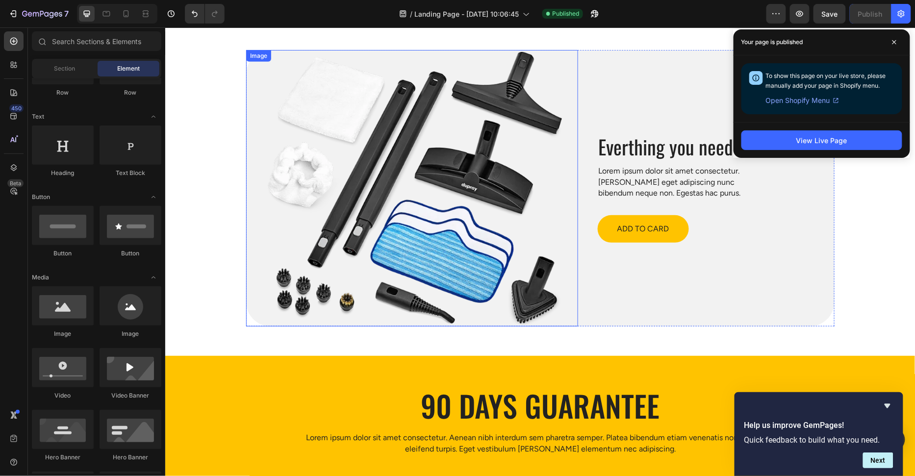
scroll to position [3469, 0]
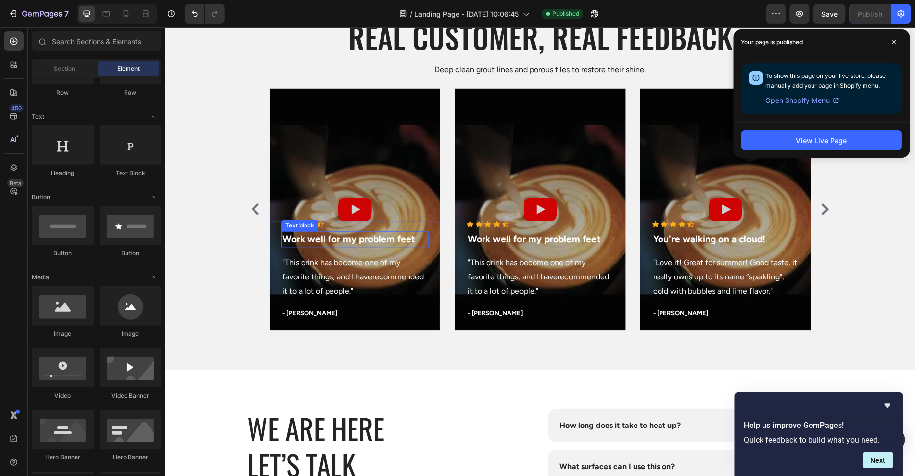
click at [367, 237] on p "Work well for my problem feet" at bounding box center [354, 239] width 145 height 14
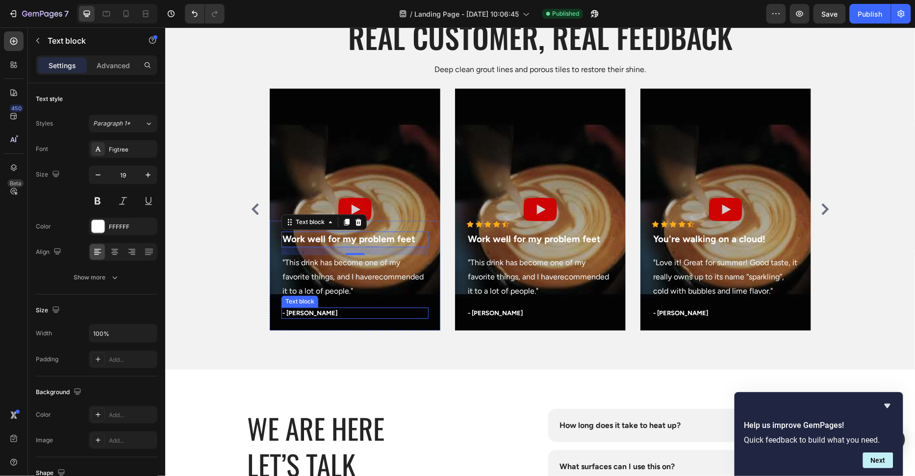
click at [348, 282] on p ""This drink has become one of my favorite things, and I haverecommended it to a…" at bounding box center [354, 276] width 145 height 42
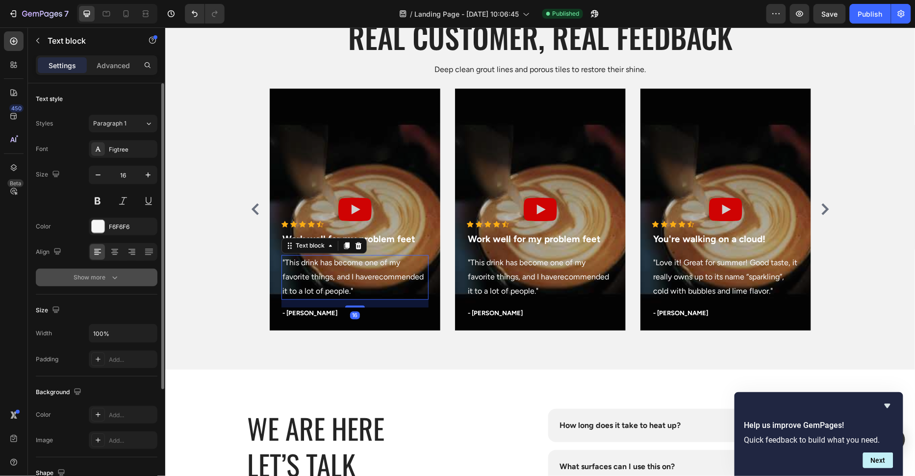
click at [93, 283] on button "Show more" at bounding box center [97, 278] width 122 height 18
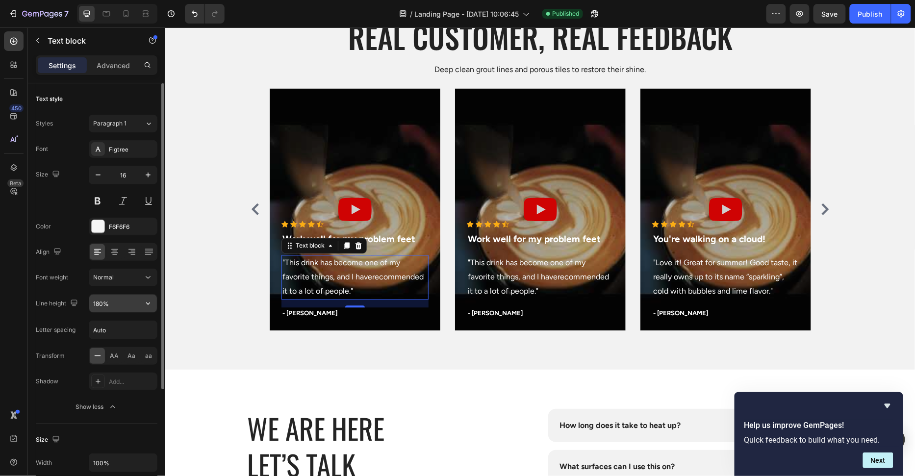
click at [103, 309] on input "180%" at bounding box center [123, 304] width 68 height 18
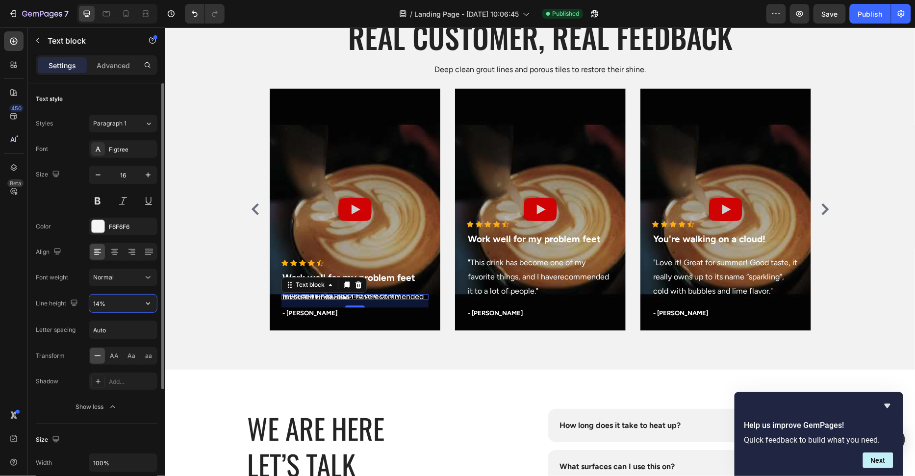
type input "140%"
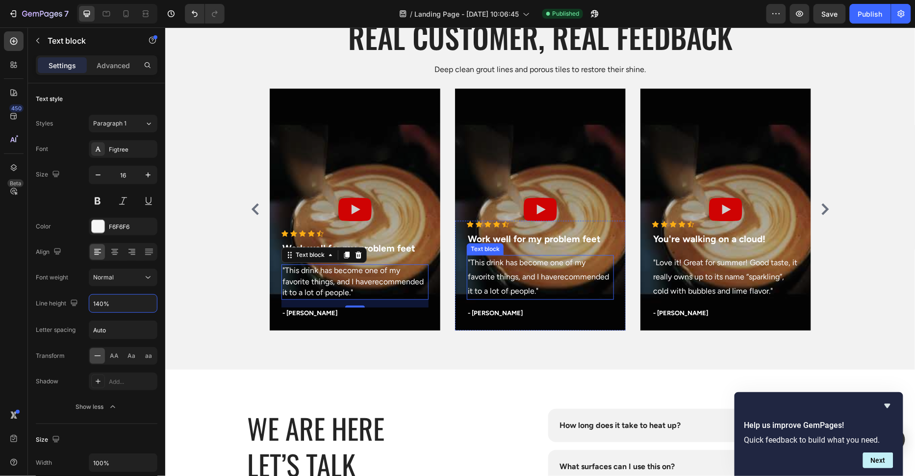
drag, startPoint x: 522, startPoint y: 270, endPoint x: 504, endPoint y: 274, distance: 18.1
click at [522, 269] on p ""This drink has become one of my favorite things, and I haverecommended it to a…" at bounding box center [539, 276] width 145 height 42
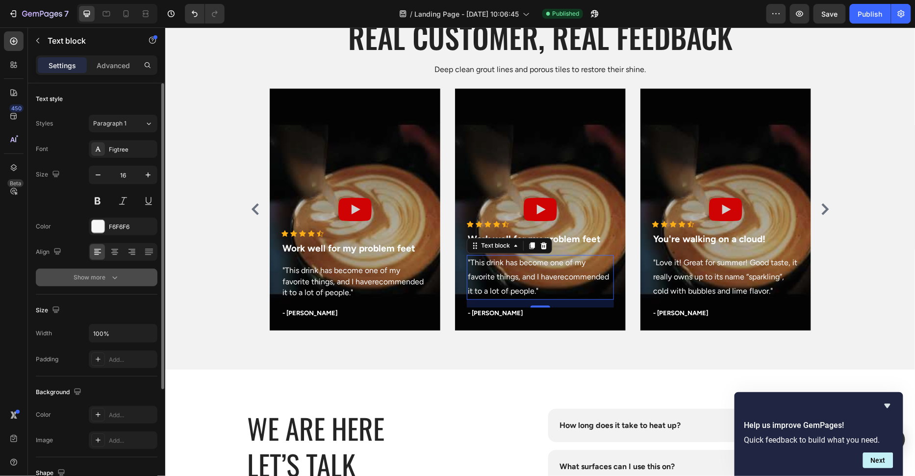
click at [96, 274] on div "Show more" at bounding box center [97, 278] width 46 height 10
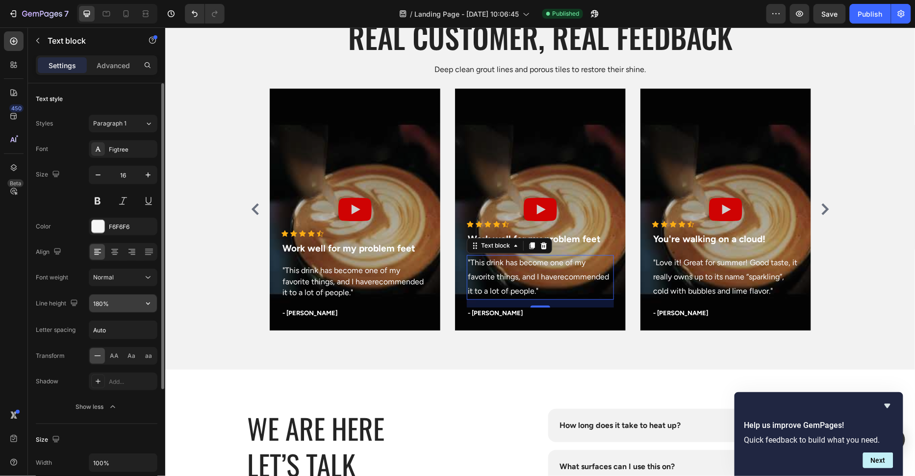
click at [94, 300] on input "180%" at bounding box center [123, 304] width 68 height 18
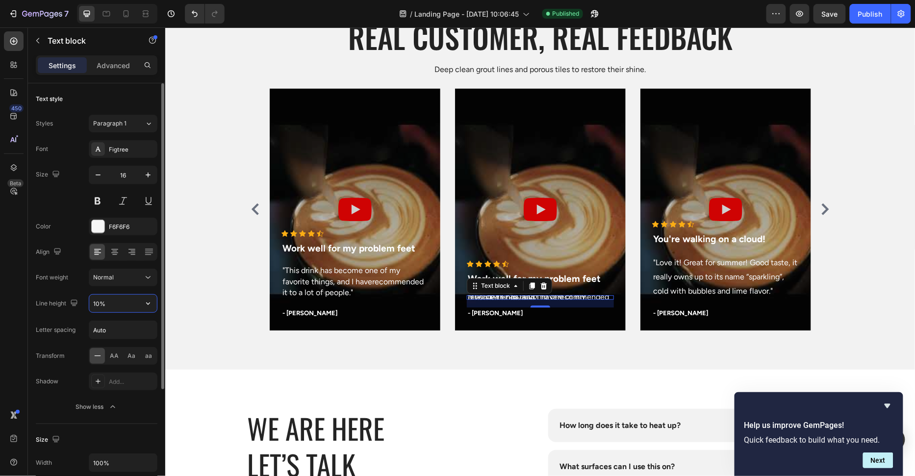
type input "140%"
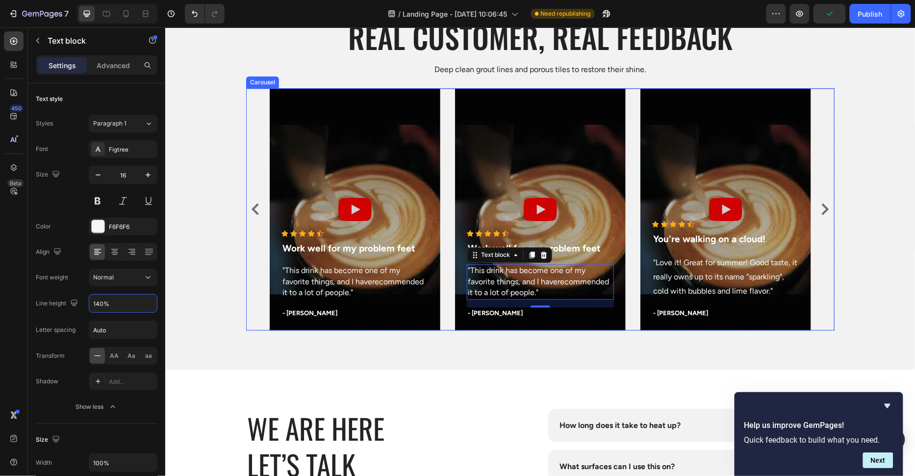
click at [670, 273] on p ""Love it! Great for summer! Good taste, it really owns up to its name “sparklin…" at bounding box center [724, 276] width 145 height 42
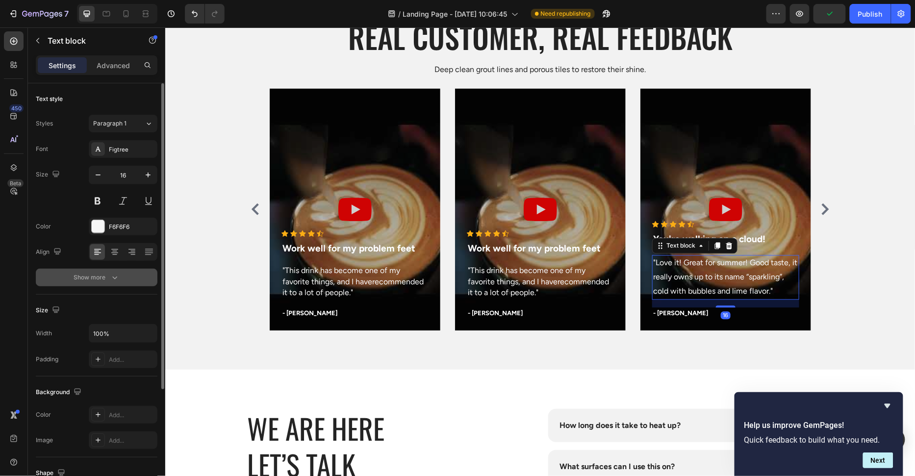
click at [94, 275] on div "Show more" at bounding box center [97, 278] width 46 height 10
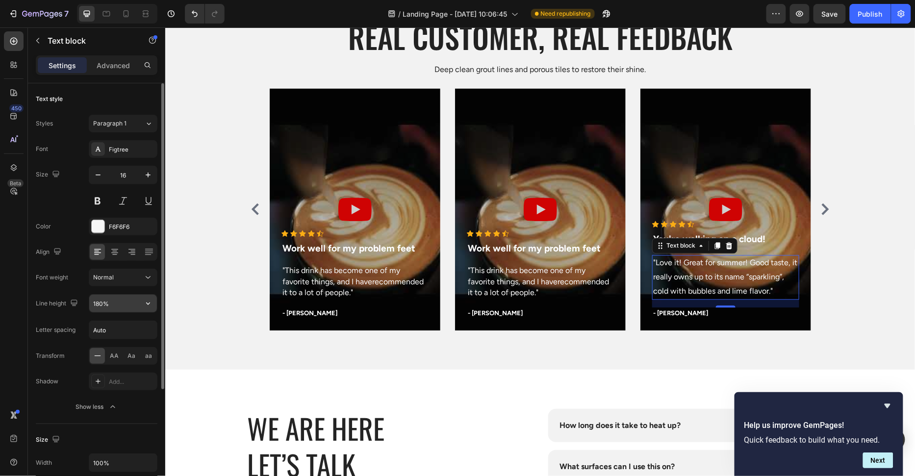
click at [100, 300] on input "180%" at bounding box center [123, 304] width 68 height 18
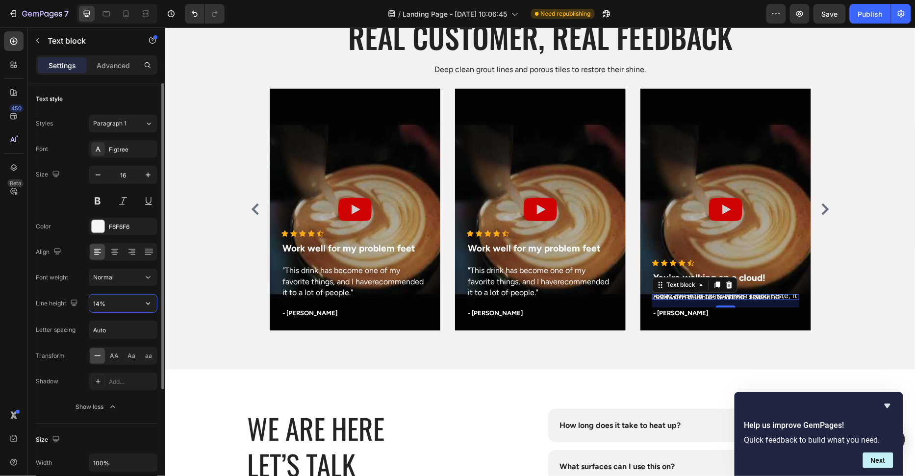
type input "140%"
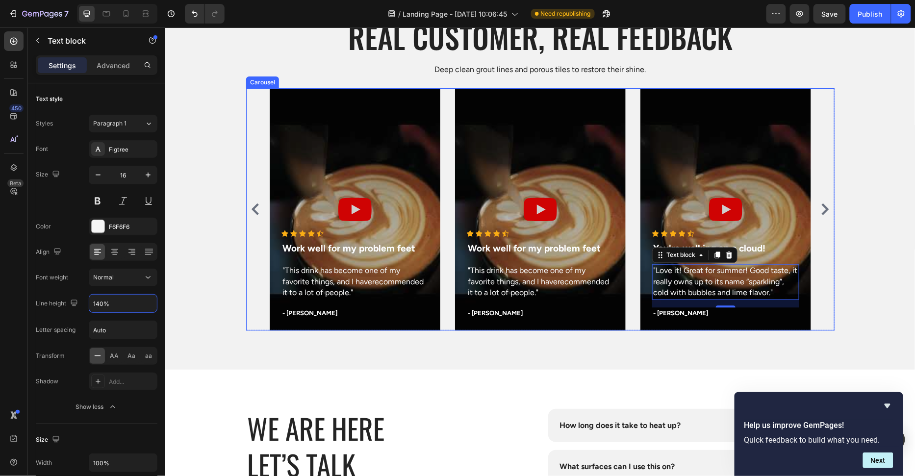
click at [823, 213] on icon "Carousel Next Arrow" at bounding box center [824, 209] width 7 height 12
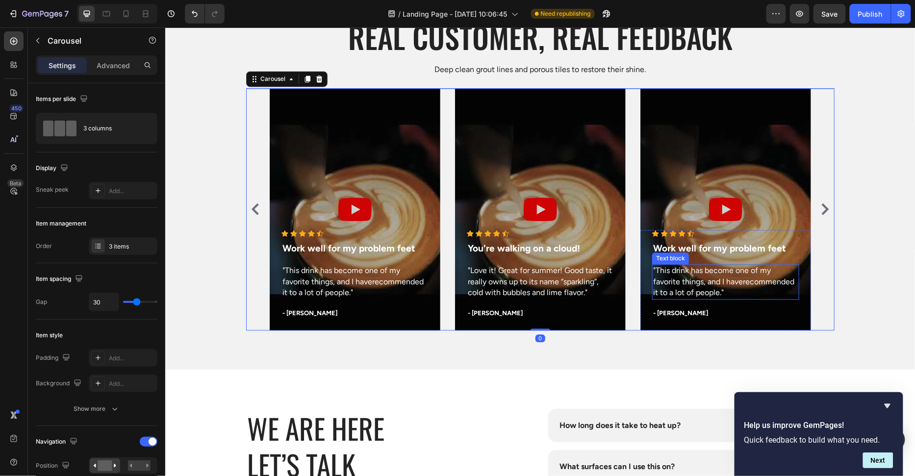
click at [692, 279] on p ""This drink has become one of my favorite things, and I haverecommended it to a…" at bounding box center [724, 281] width 145 height 33
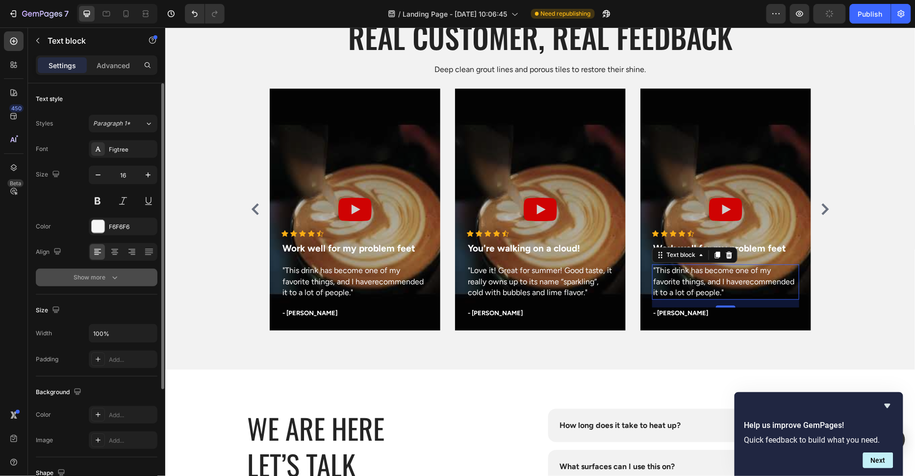
click at [102, 276] on div "Show more" at bounding box center [97, 278] width 46 height 10
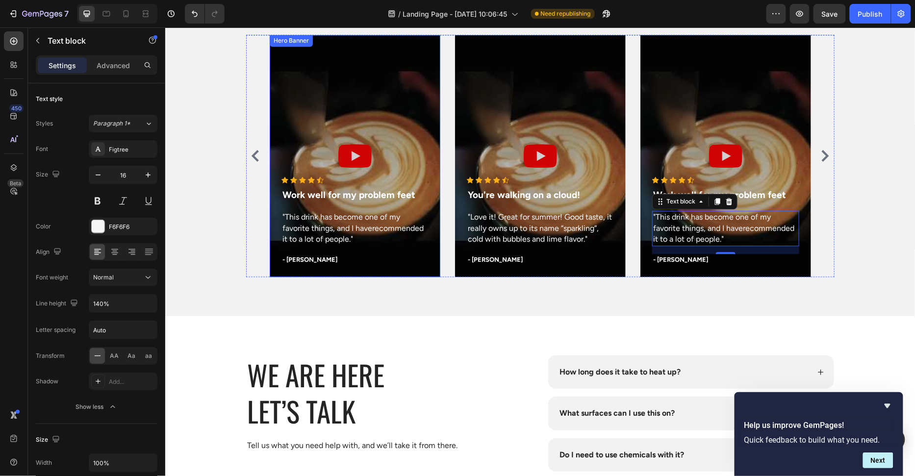
scroll to position [3518, 0]
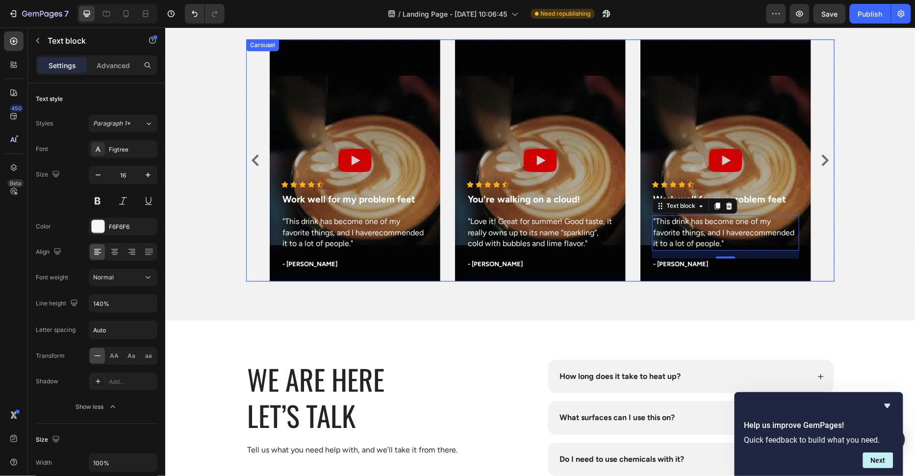
click at [255, 161] on icon "Carousel Back Arrow" at bounding box center [254, 160] width 7 height 12
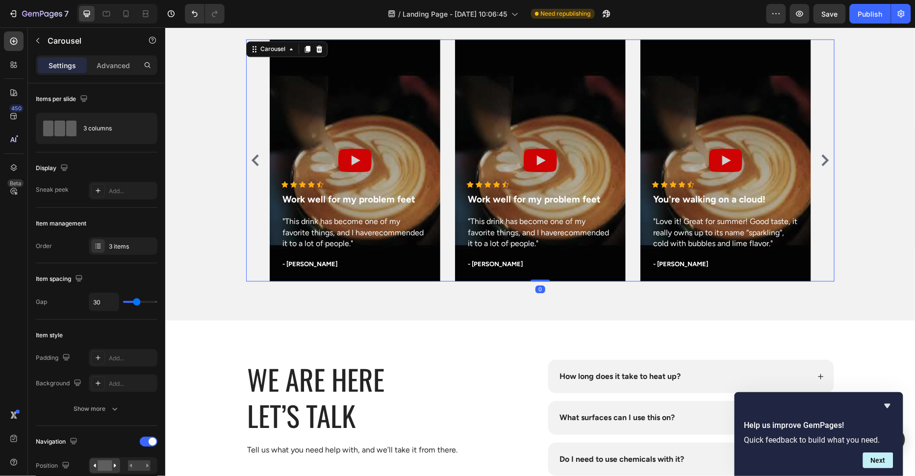
click at [255, 162] on icon "Carousel Back Arrow" at bounding box center [254, 160] width 7 height 12
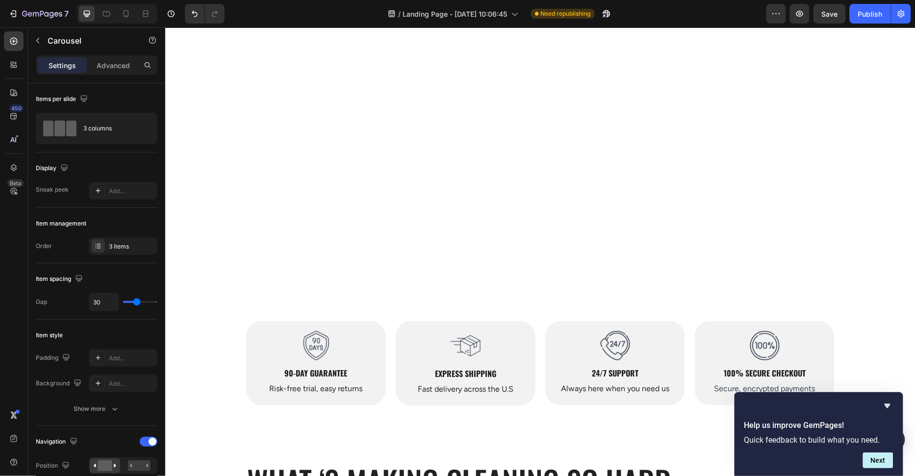
scroll to position [594, 0]
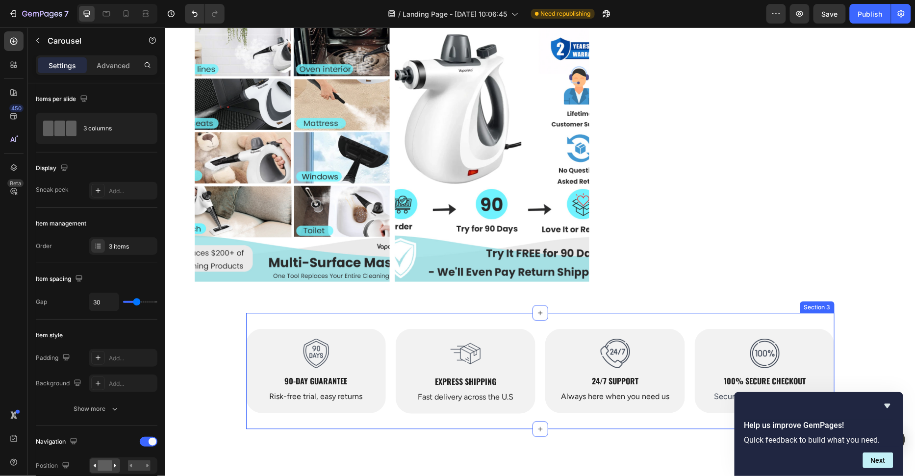
click at [541, 344] on div "Image 90-Day Guarantee Heading Risk-free trial, easy returns Text Block Hero Ba…" at bounding box center [540, 371] width 588 height 116
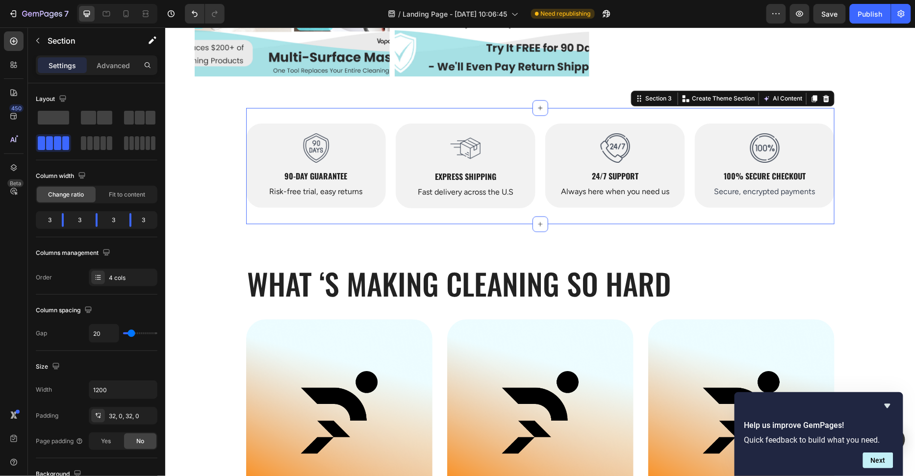
scroll to position [800, 0]
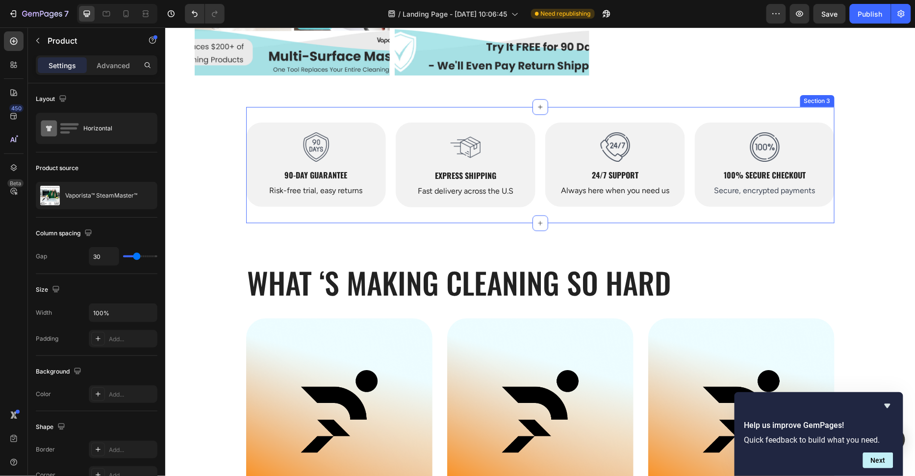
click at [538, 155] on div "Image 90-Day Guarantee Heading Risk-free trial, easy returns Text Block Hero Ba…" at bounding box center [540, 164] width 588 height 116
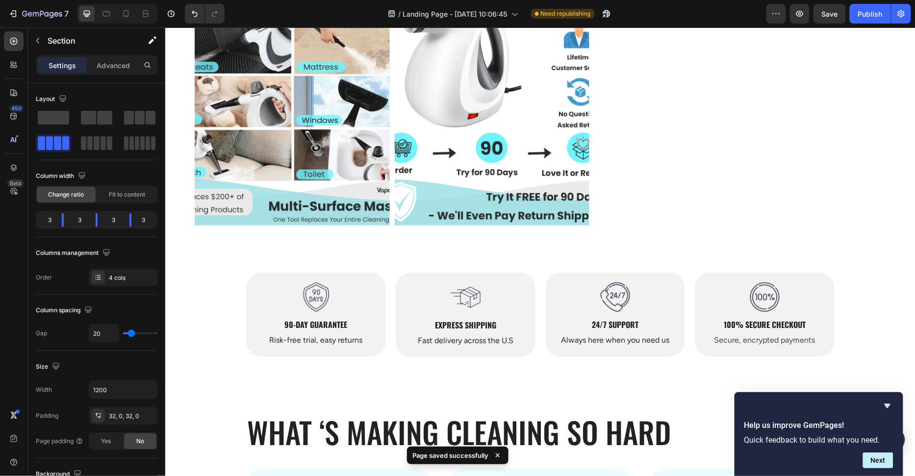
scroll to position [700, 0]
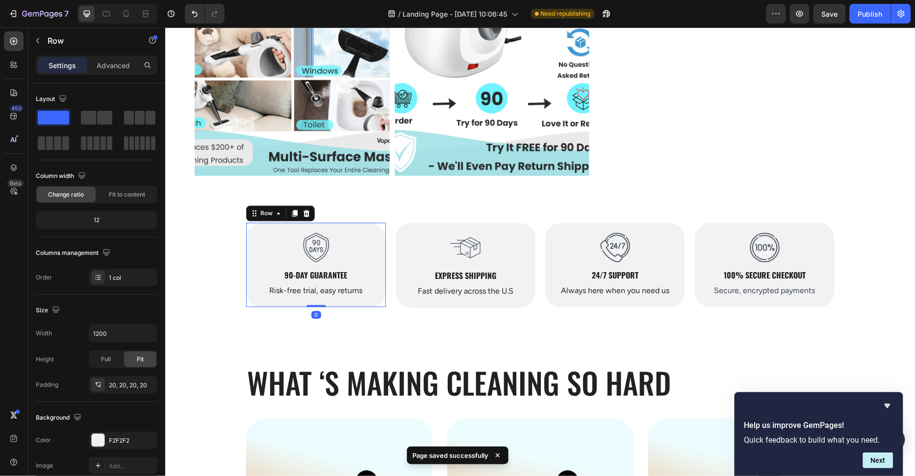
click at [379, 244] on div "Image 90-Day Guarantee Heading Risk-free trial, easy returns Text Block Hero Ba…" at bounding box center [316, 265] width 140 height 84
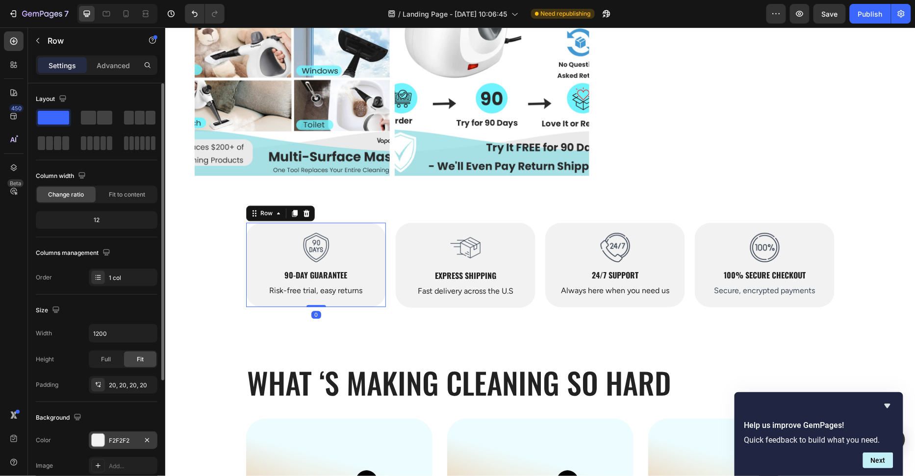
click at [100, 443] on div at bounding box center [98, 440] width 13 height 13
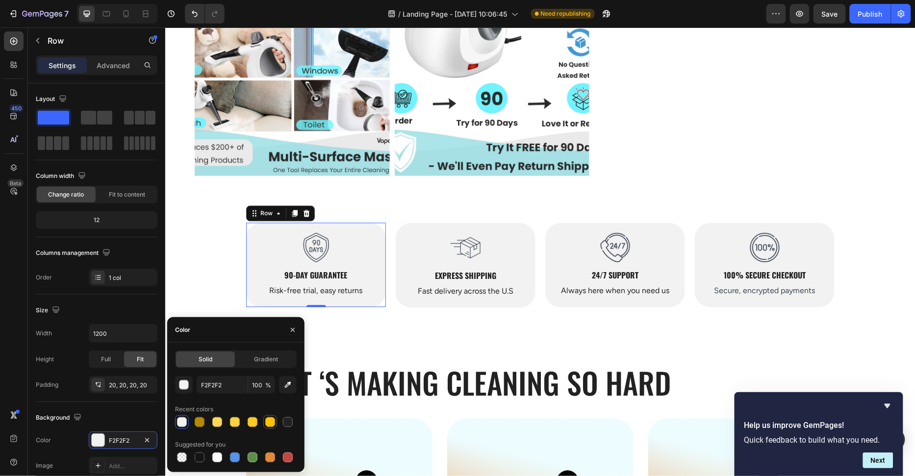
click at [274, 423] on div at bounding box center [270, 422] width 10 height 10
type input "FFC300"
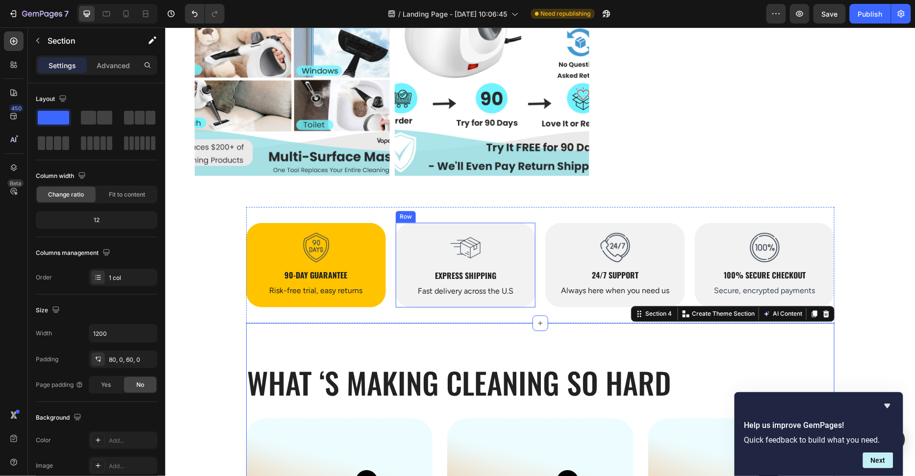
click at [525, 283] on div "Image Express Shipping Heading Fast delivery across the U.S Text Block Hero Ban…" at bounding box center [465, 265] width 140 height 85
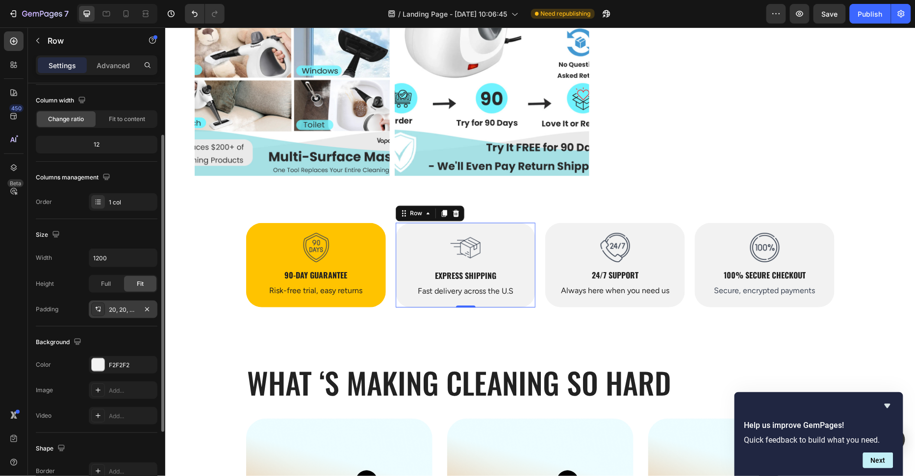
scroll to position [75, 0]
click at [113, 370] on div "F2F2F2" at bounding box center [123, 366] width 69 height 18
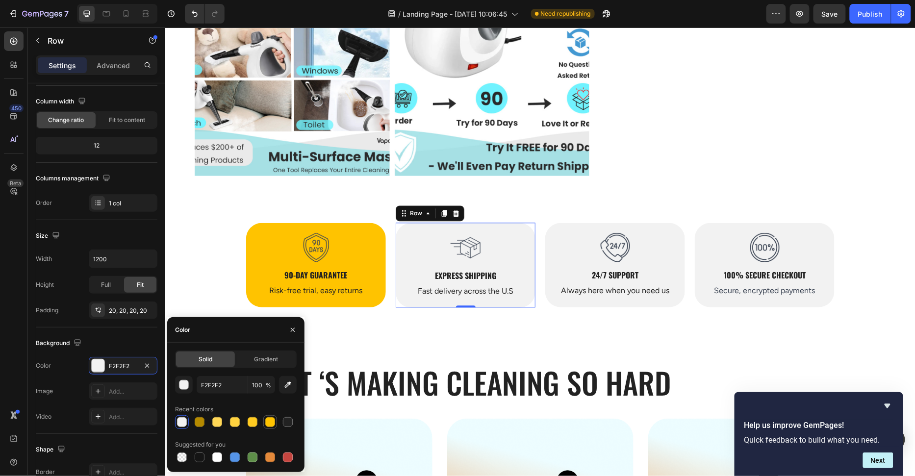
click at [270, 424] on div at bounding box center [270, 422] width 10 height 10
type input "FFC300"
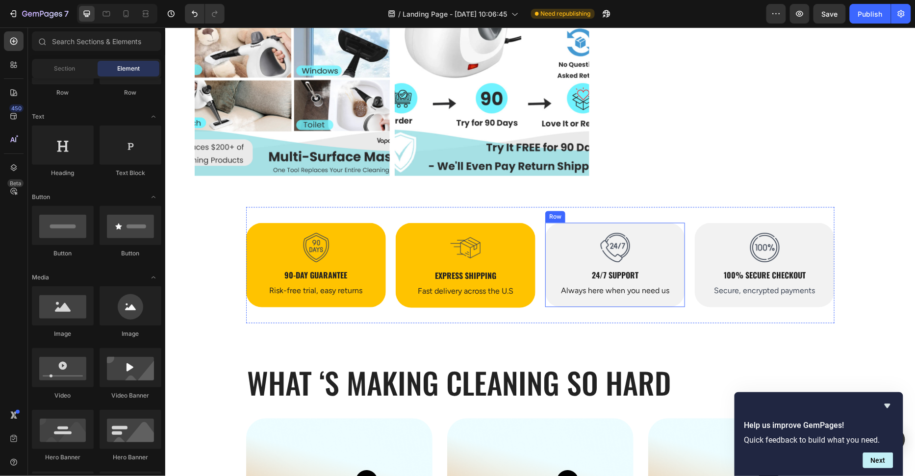
click at [678, 241] on div "Image 24/7 Support Heading Always here when you need us Text Block Hero Banner …" at bounding box center [615, 265] width 140 height 84
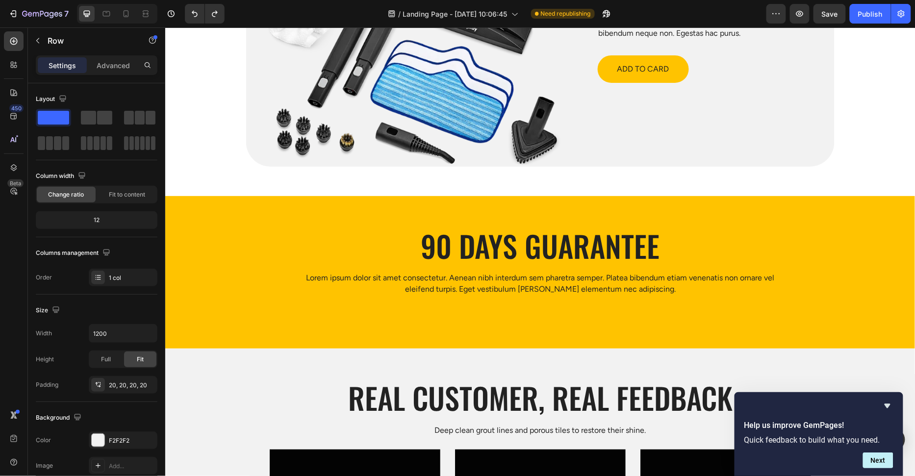
scroll to position [3091, 0]
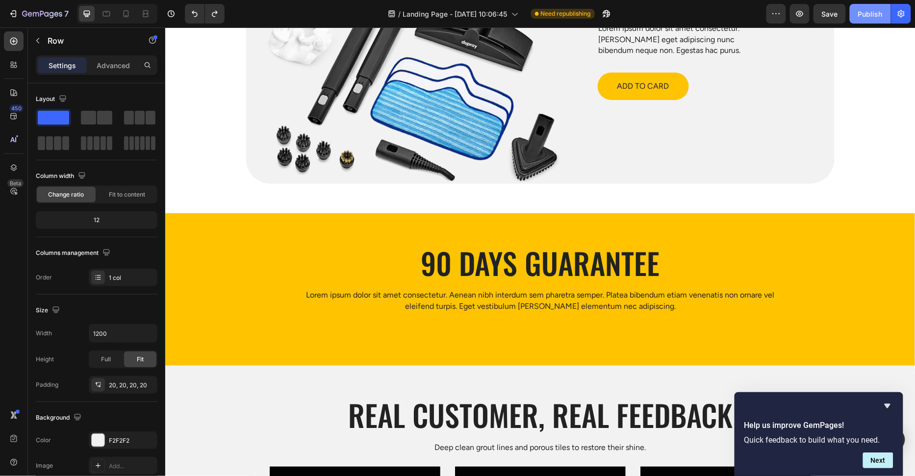
click at [869, 12] on div "Publish" at bounding box center [870, 14] width 25 height 10
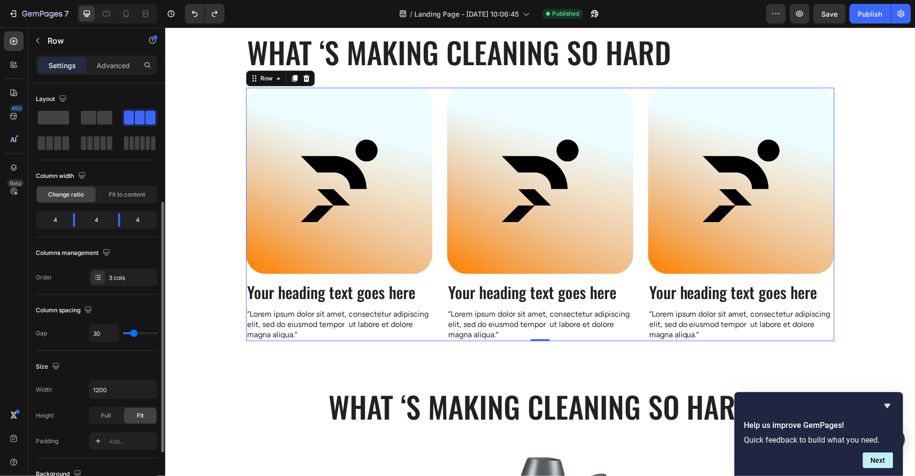
scroll to position [75, 0]
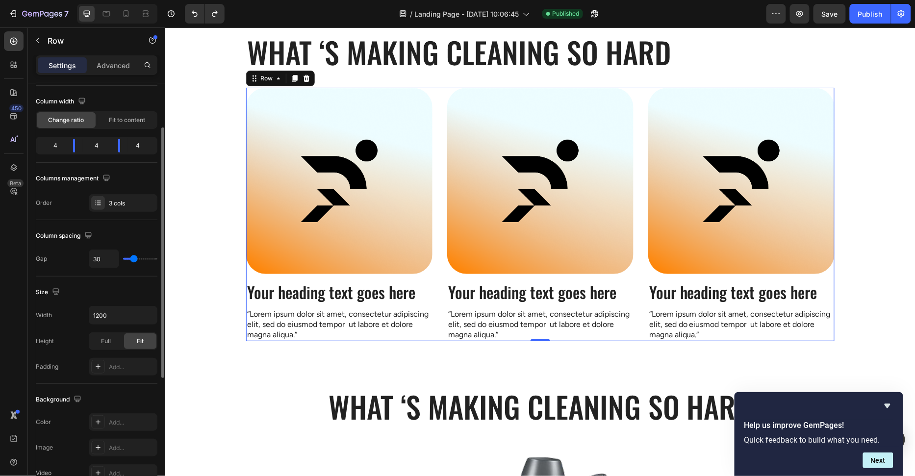
click at [440, 180] on div "Image Your heading text goes here Heading “Lorem ipsum dolor sit amet, consecte…" at bounding box center [540, 213] width 588 height 253
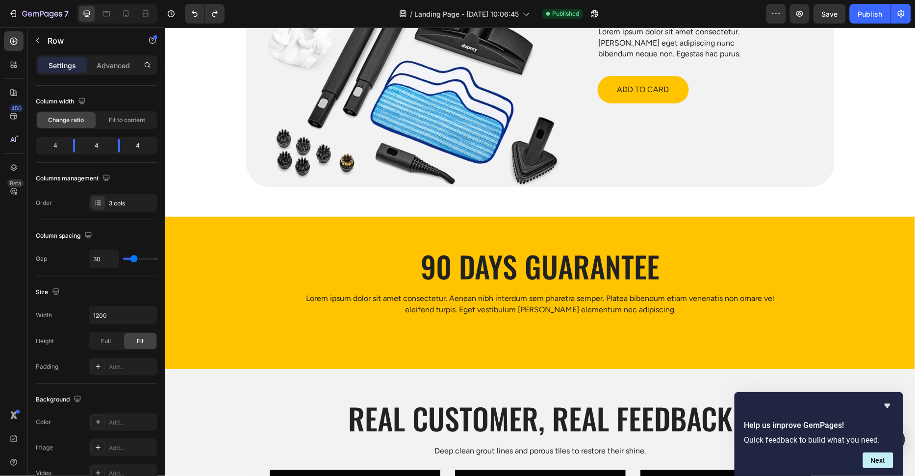
scroll to position [3091, 0]
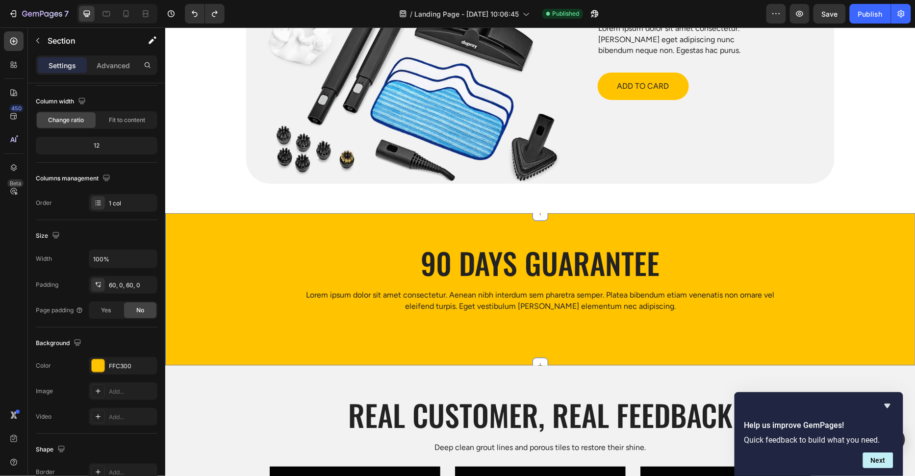
click at [214, 232] on div "90 Days Guarantee Heading Lorem ipsum dolor sit amet consectetur. Aenean nibh i…" at bounding box center [540, 289] width 750 height 152
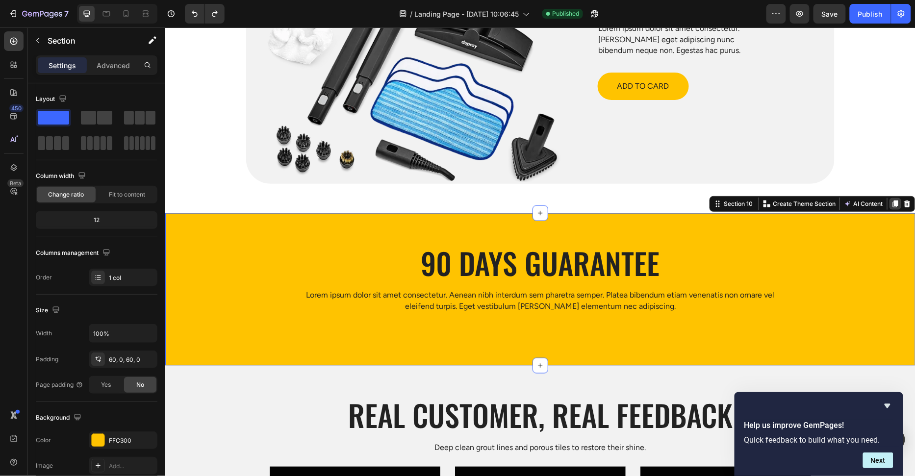
click at [891, 206] on icon at bounding box center [895, 203] width 8 height 8
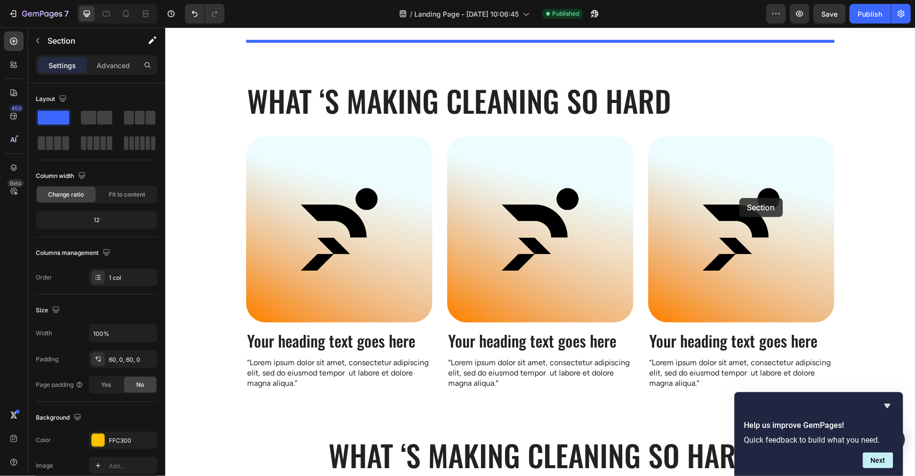
scroll to position [1121, 0]
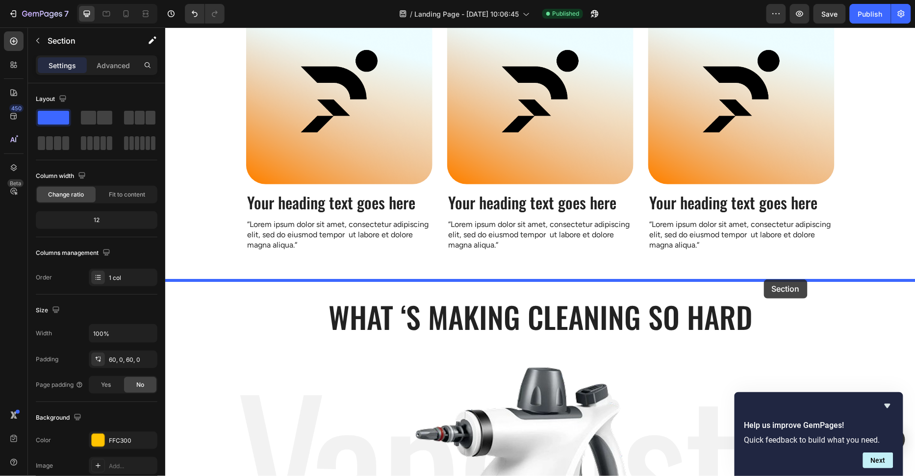
drag, startPoint x: 759, startPoint y: 221, endPoint x: 763, endPoint y: 279, distance: 58.5
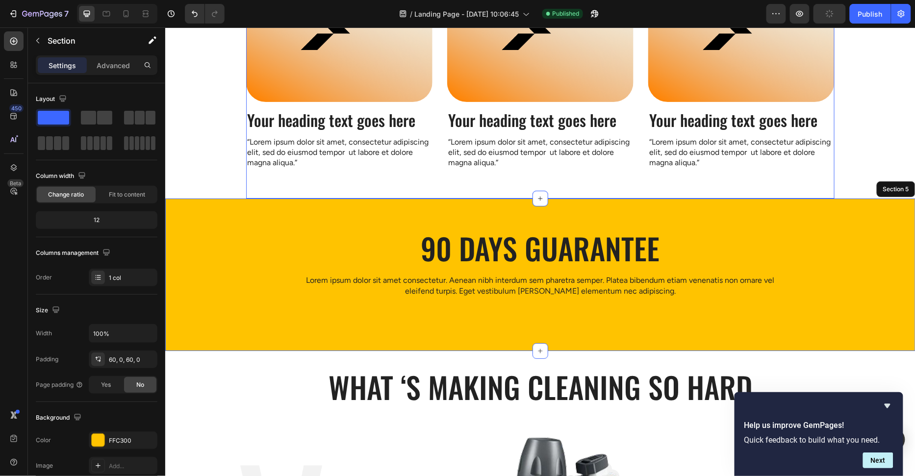
scroll to position [1224, 0]
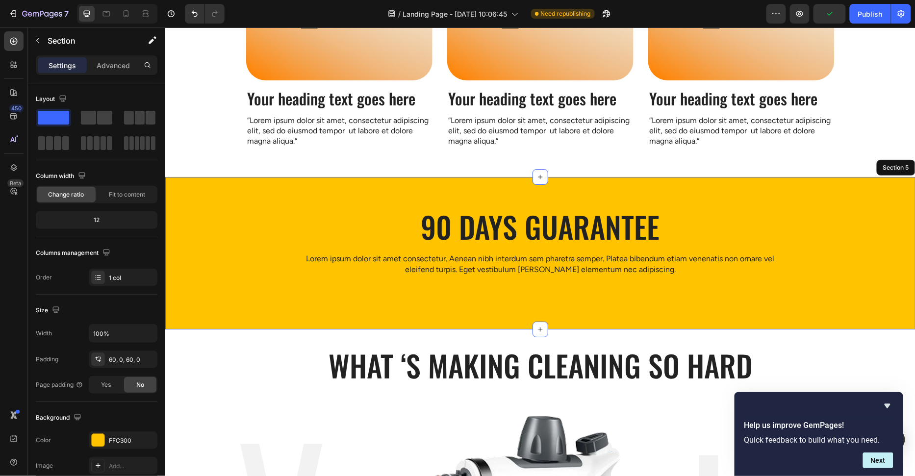
click at [840, 254] on div "90 Days Guarantee Heading Lorem ipsum dolor sit amet consectetur. Aenean nibh i…" at bounding box center [540, 253] width 750 height 94
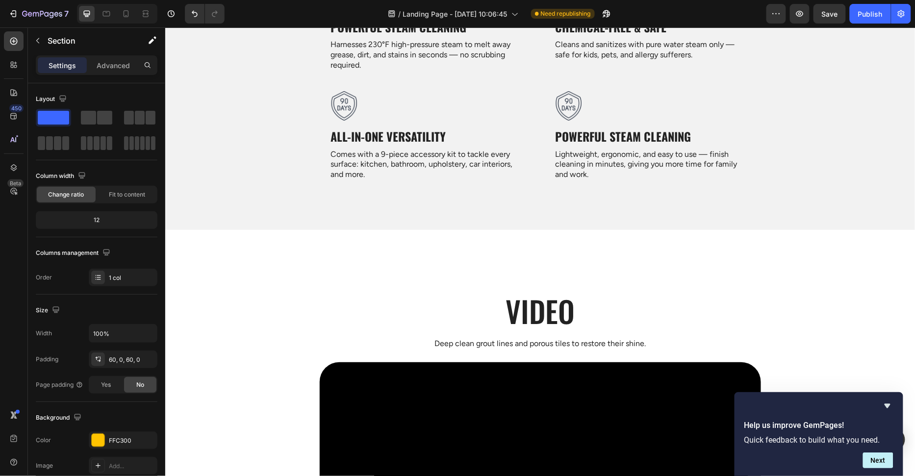
scroll to position [2473, 0]
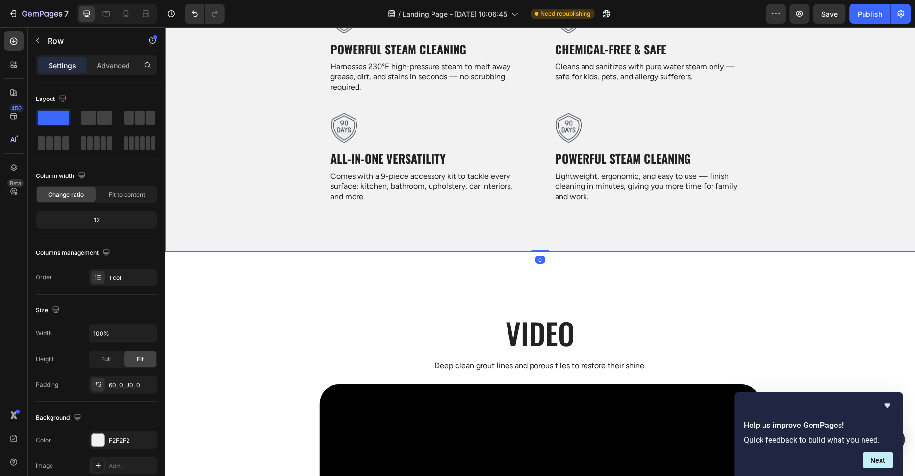
click at [305, 233] on div "Technique Heading Deep clean grout lines and porous tiles to restore their shin…" at bounding box center [540, 72] width 750 height 359
click at [106, 70] on p "Advanced" at bounding box center [113, 65] width 33 height 10
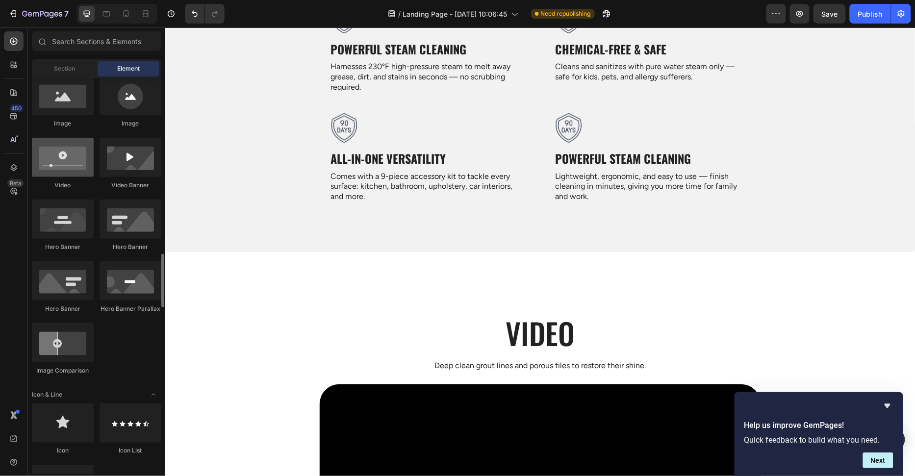
scroll to position [464, 0]
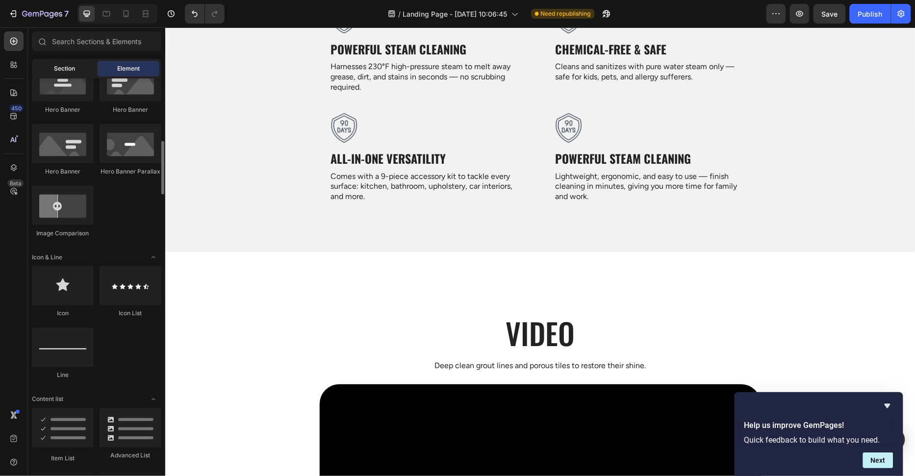
click at [54, 66] on span "Section" at bounding box center [64, 68] width 21 height 9
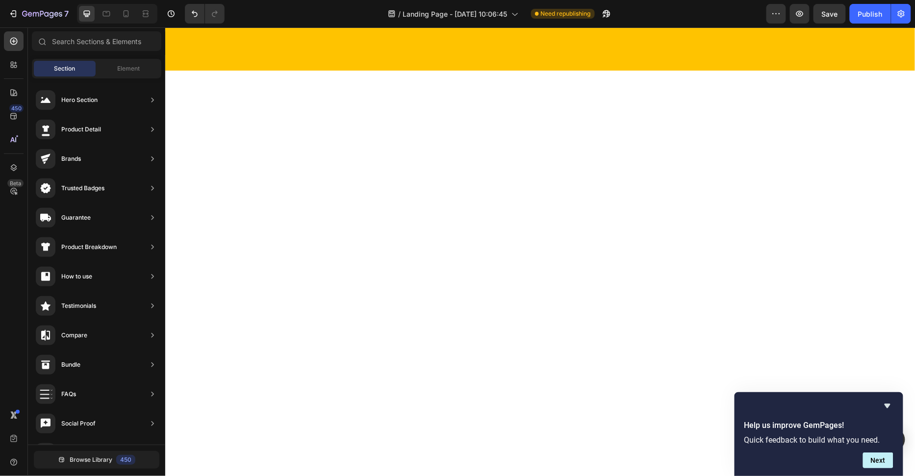
scroll to position [4111, 0]
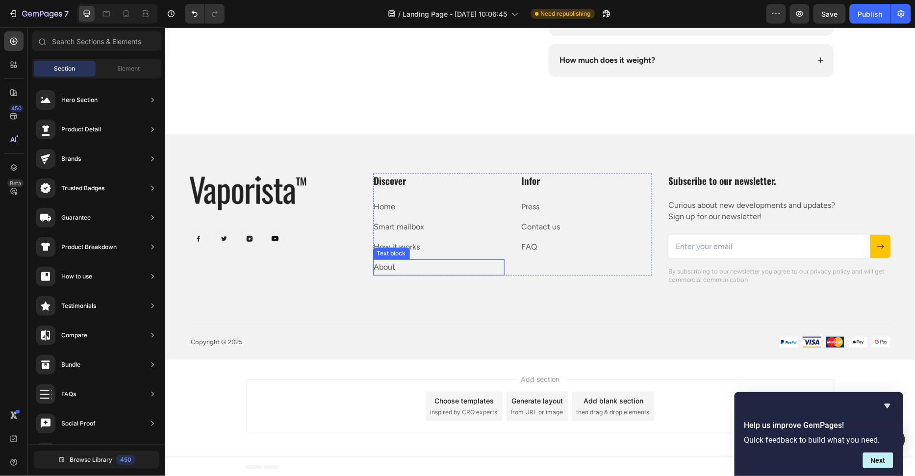
click at [463, 282] on div "Discover Heading Home Text block Smart mailbox Text block How it works Text blo…" at bounding box center [512, 229] width 279 height 112
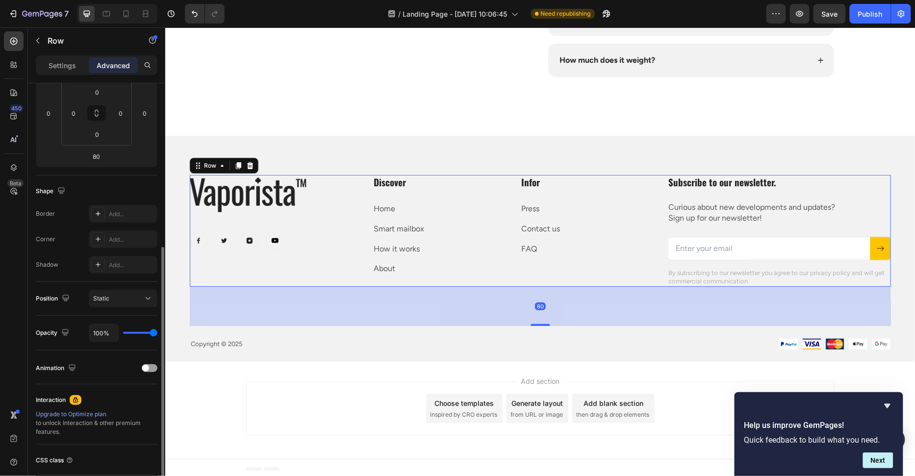
scroll to position [0, 0]
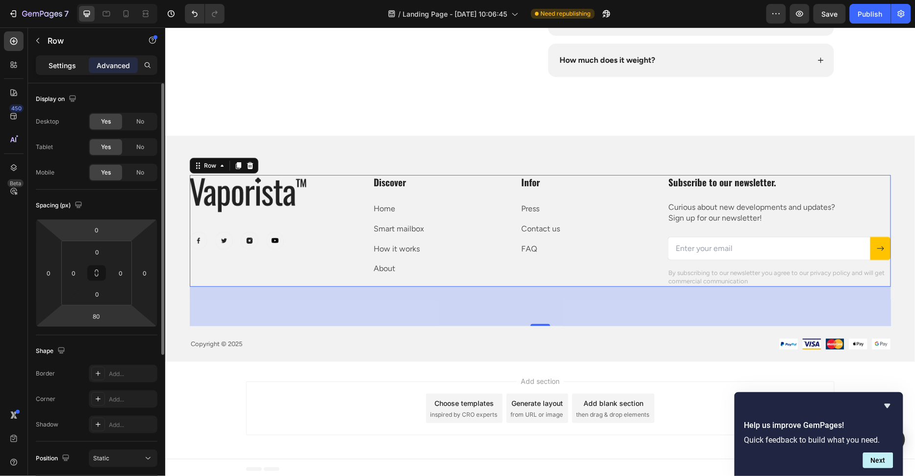
click at [64, 69] on p "Settings" at bounding box center [62, 65] width 27 height 10
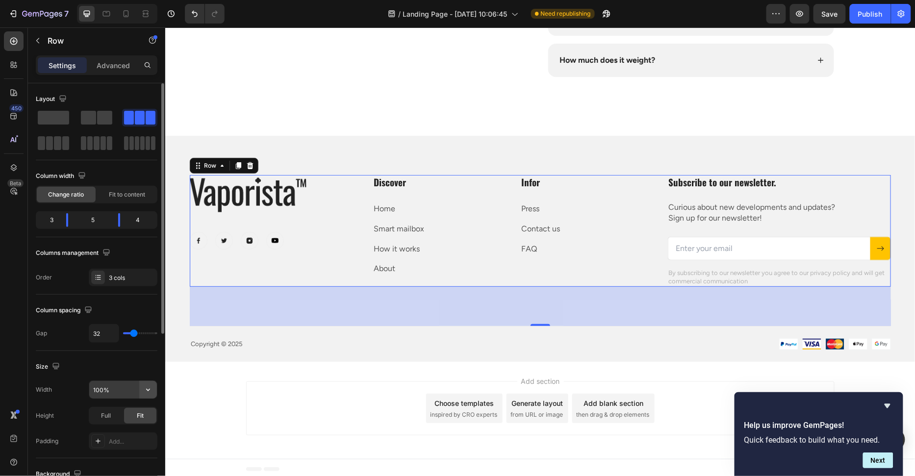
click at [146, 385] on icon "button" at bounding box center [148, 390] width 10 height 10
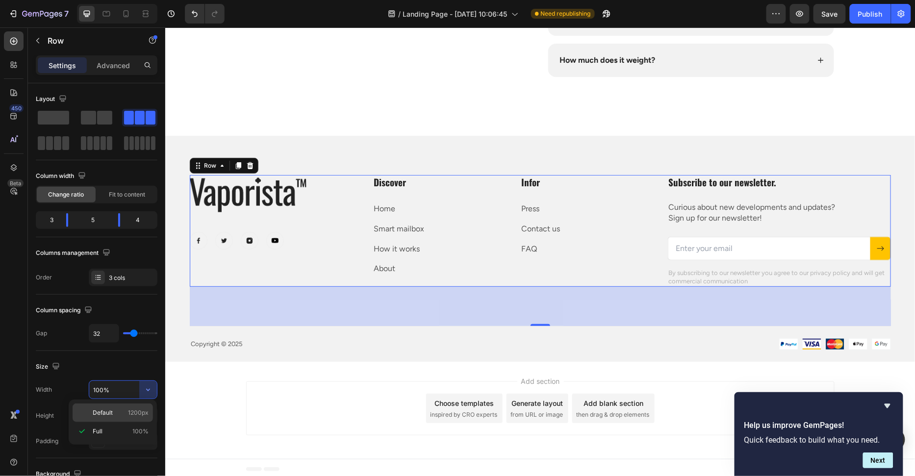
click at [133, 406] on div "Default 1200px" at bounding box center [113, 412] width 80 height 19
type input "1200"
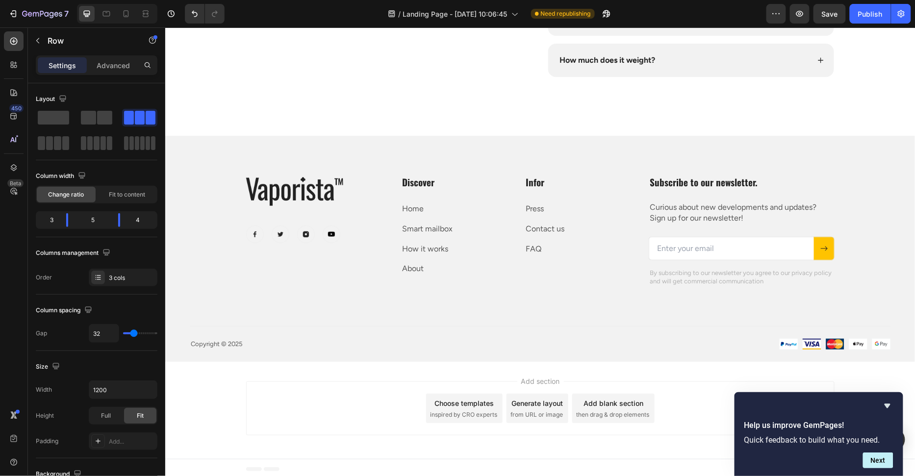
click at [234, 384] on div "Add section Choose templates inspired by CRO experts Generate layout from URL o…" at bounding box center [540, 409] width 750 height 97
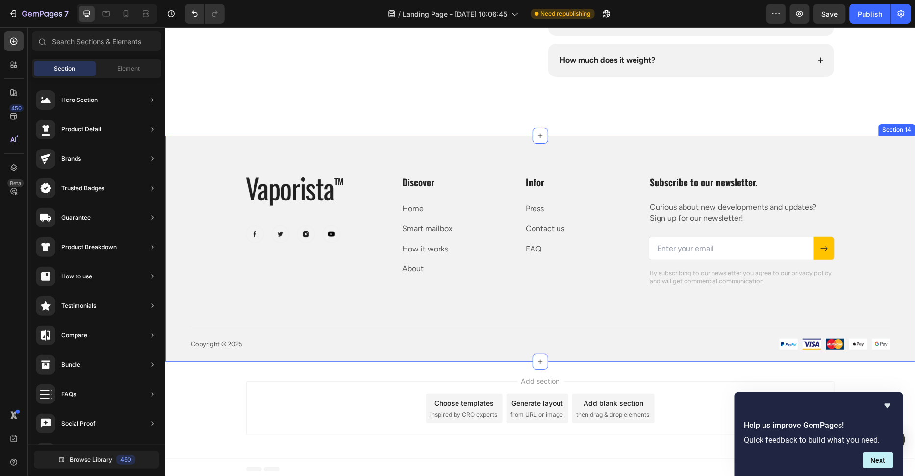
click at [269, 343] on p "Copyright © 2025" at bounding box center [363, 344] width 347 height 8
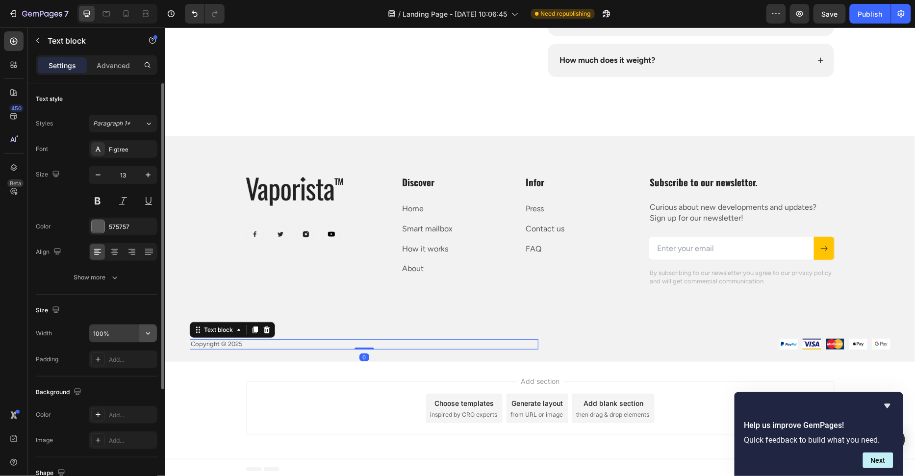
click at [146, 328] on icon "button" at bounding box center [148, 333] width 10 height 10
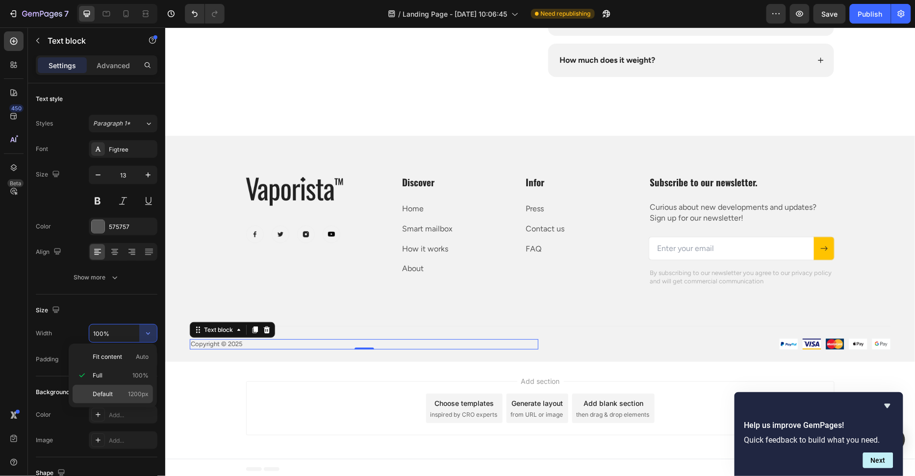
click at [128, 391] on span "1200px" at bounding box center [138, 394] width 21 height 9
type input "1200"
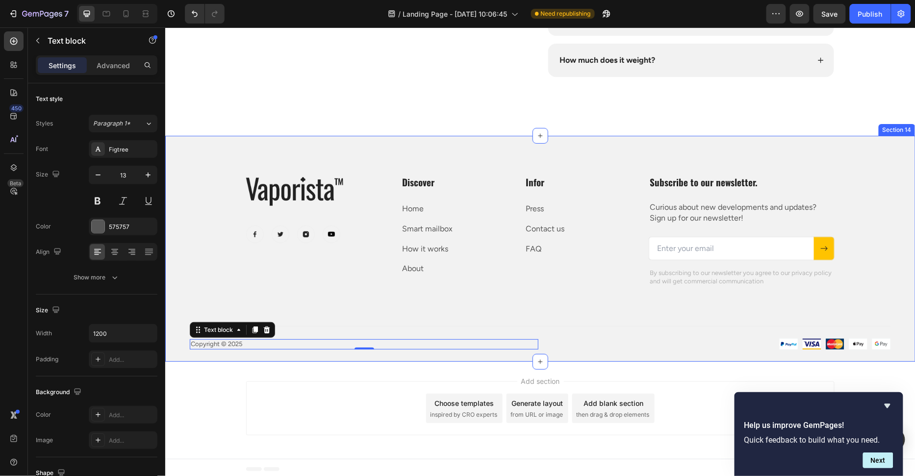
click at [356, 302] on div "Image Row Image Image Image Image Row Discover Heading Home Text block Smart ma…" at bounding box center [539, 262] width 701 height 175
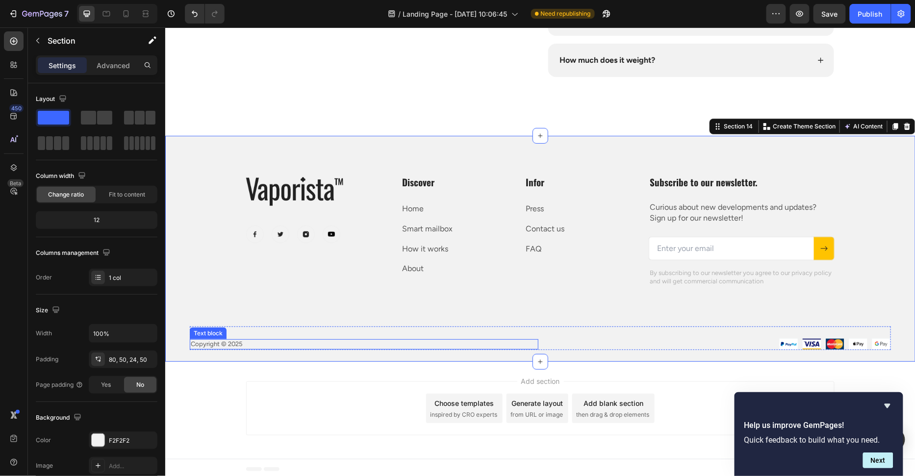
click at [356, 340] on p "Copyright © 2025" at bounding box center [363, 344] width 347 height 8
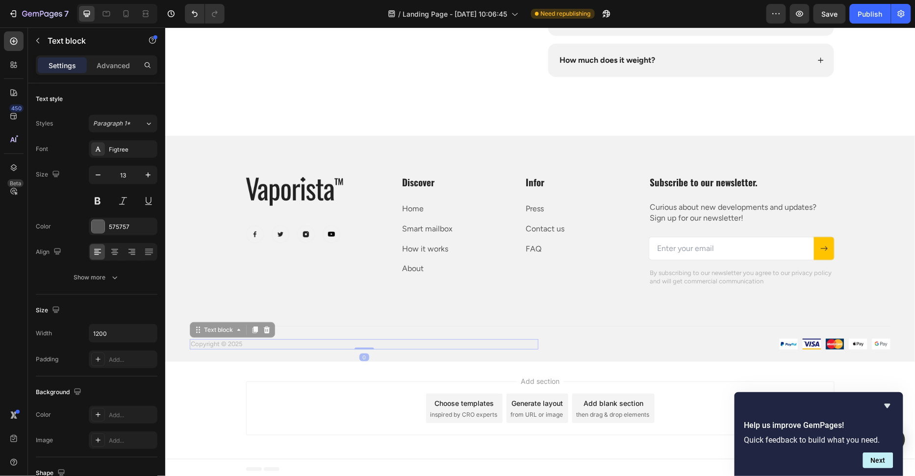
scroll to position [4110, 0]
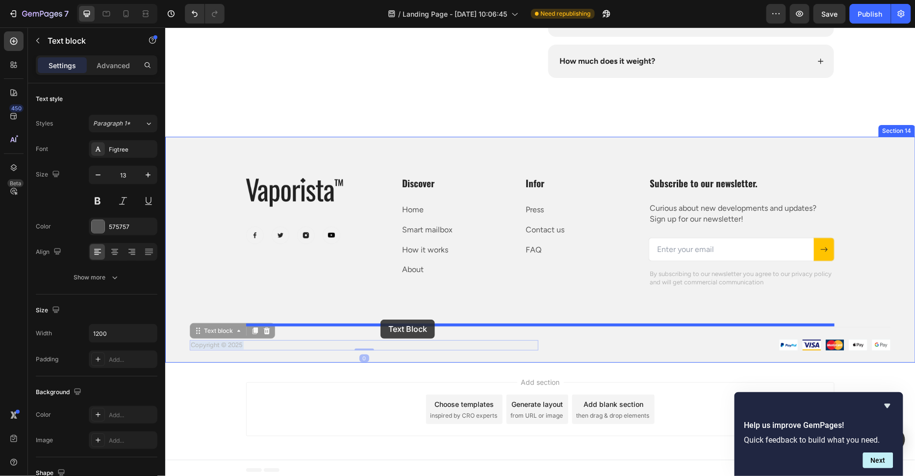
drag, startPoint x: 330, startPoint y: 342, endPoint x: 380, endPoint y: 319, distance: 54.6
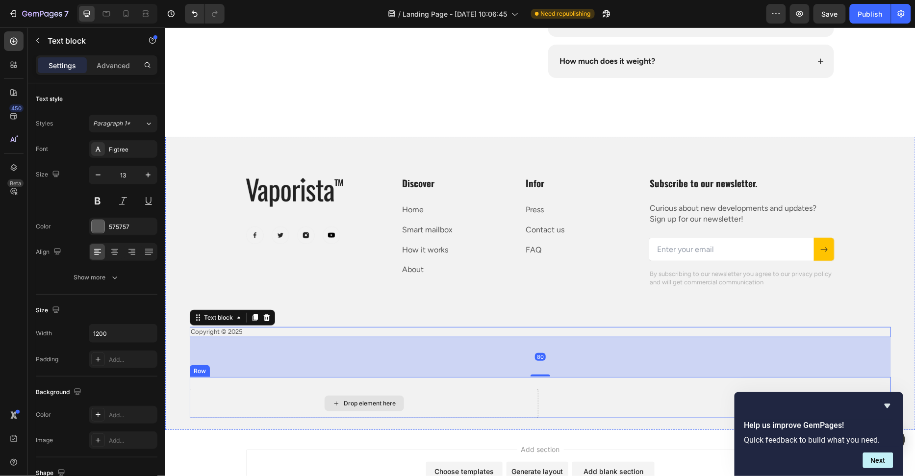
click at [530, 392] on div "Drop element here" at bounding box center [363, 402] width 349 height 29
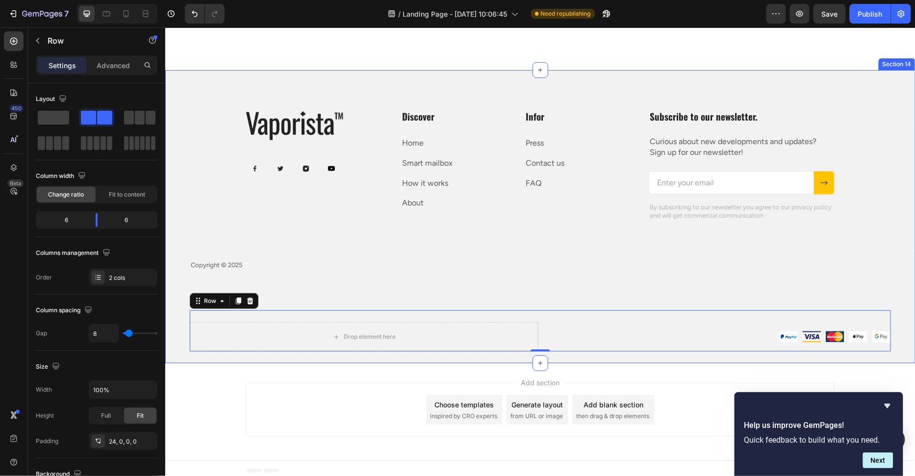
scroll to position [4178, 0]
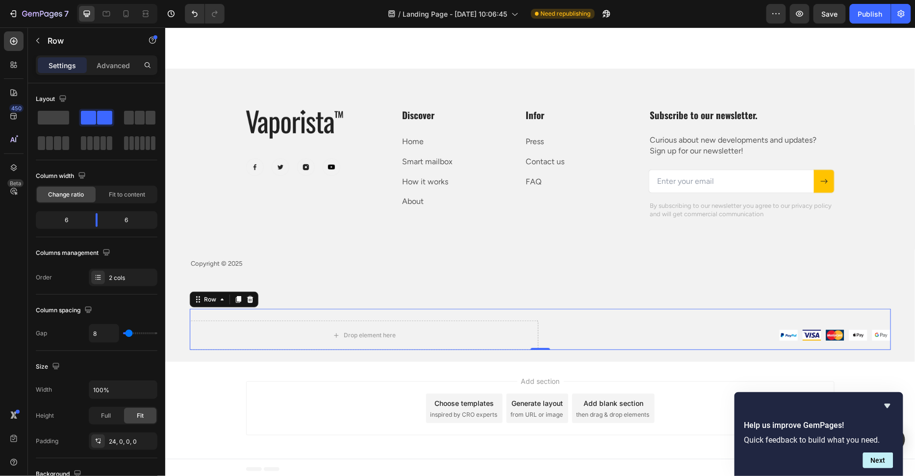
click at [758, 324] on div "Image Image" at bounding box center [716, 334] width 349 height 29
click at [773, 332] on img at bounding box center [813, 335] width 153 height 12
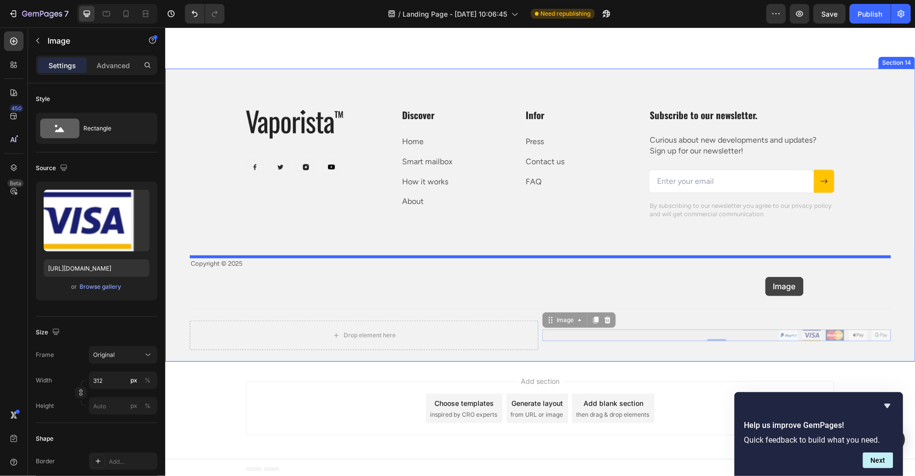
drag, startPoint x: 767, startPoint y: 333, endPoint x: 765, endPoint y: 276, distance: 56.9
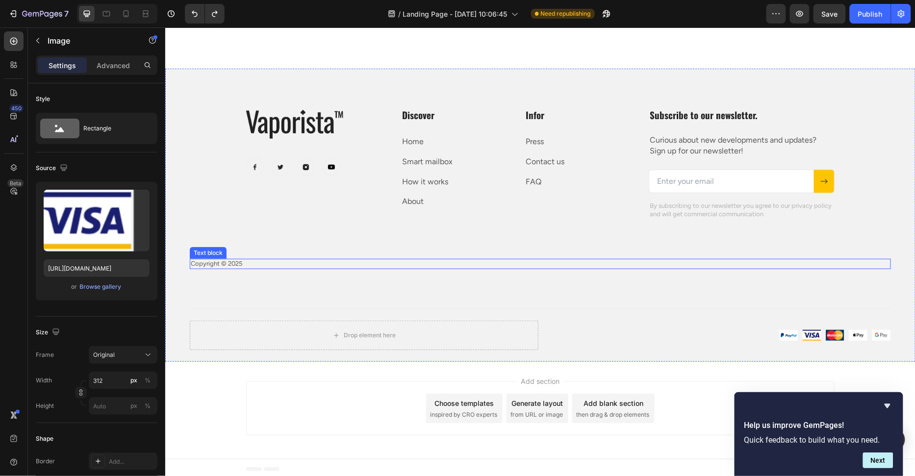
click at [551, 266] on div "Copyright © 2025 Text block" at bounding box center [539, 263] width 701 height 10
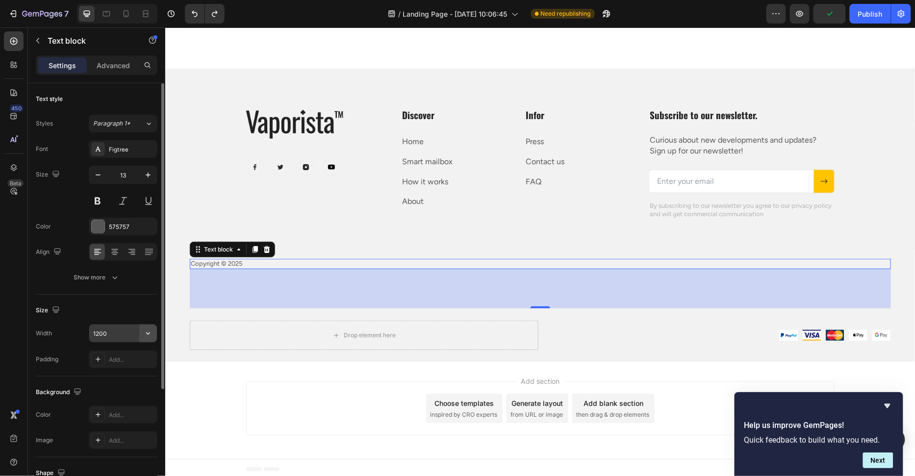
click at [148, 336] on icon "button" at bounding box center [148, 333] width 10 height 10
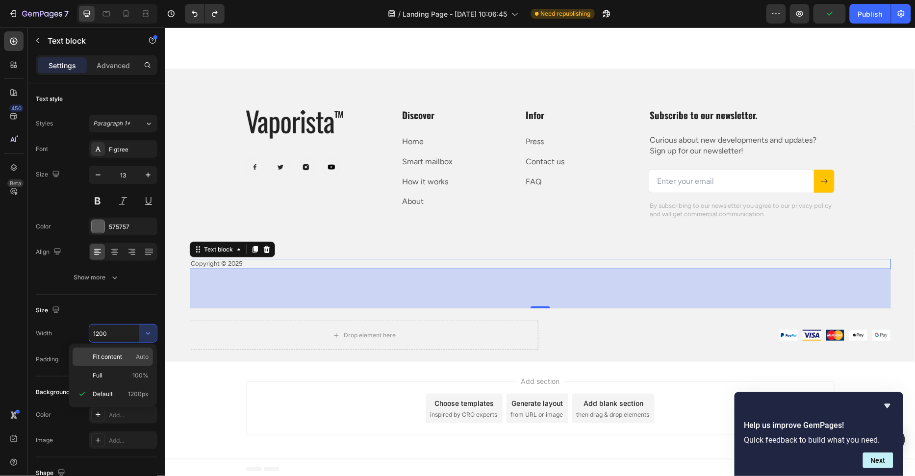
click at [124, 361] on div "Fit content Auto" at bounding box center [113, 357] width 80 height 19
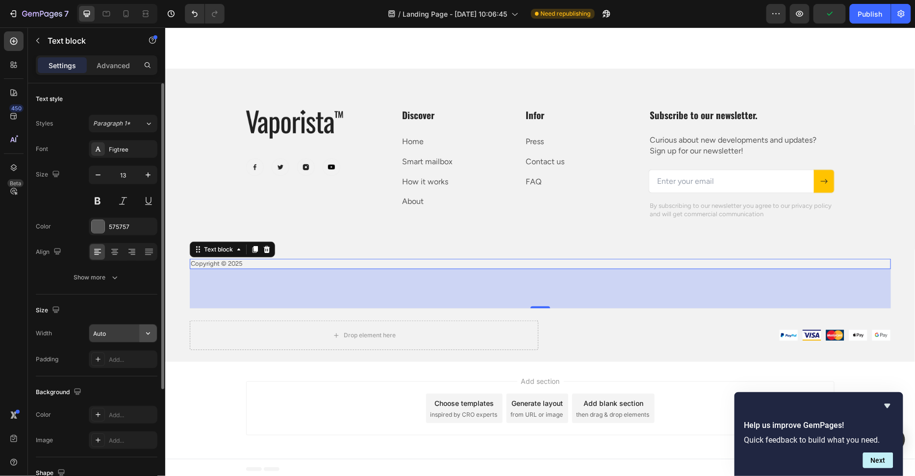
click at [148, 333] on icon "button" at bounding box center [148, 333] width 10 height 10
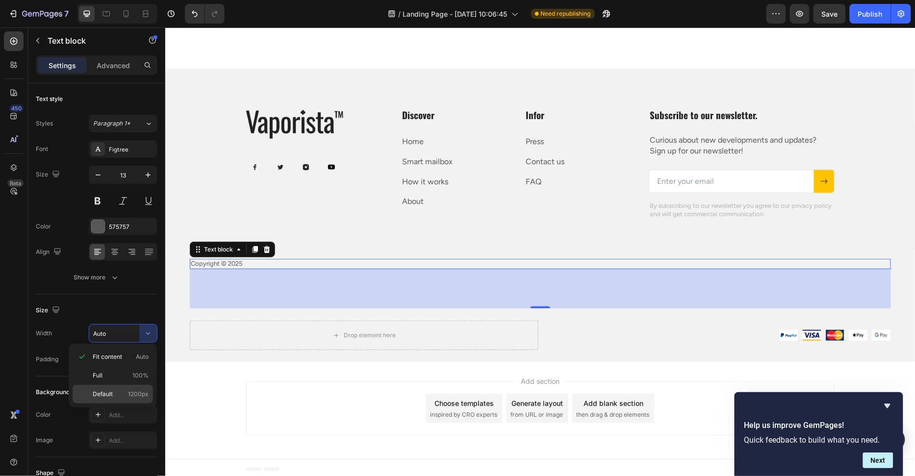
click at [118, 390] on p "Default 1200px" at bounding box center [121, 394] width 56 height 9
type input "1200"
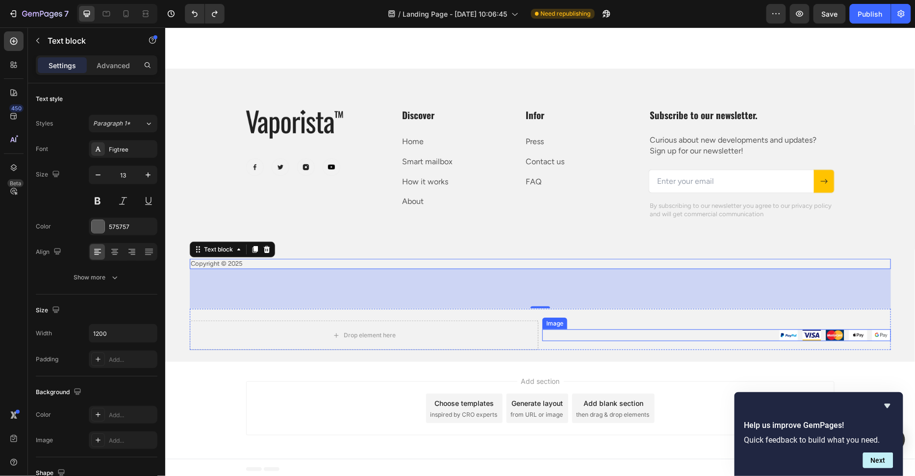
click at [568, 329] on div at bounding box center [716, 335] width 349 height 12
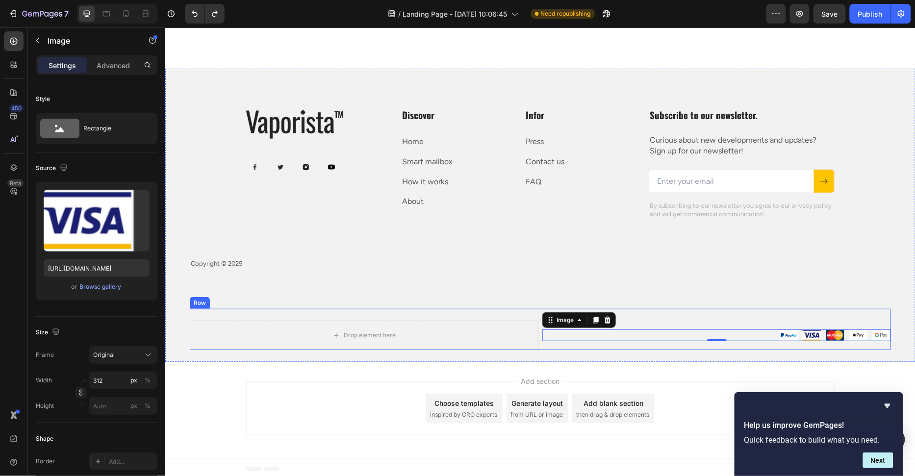
click at [545, 339] on div "Image 0 Image" at bounding box center [716, 334] width 349 height 29
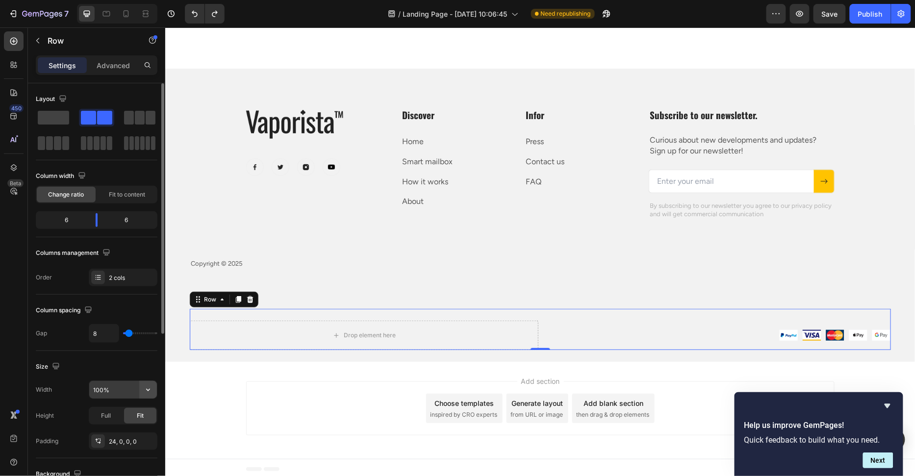
click at [145, 388] on icon "button" at bounding box center [148, 390] width 10 height 10
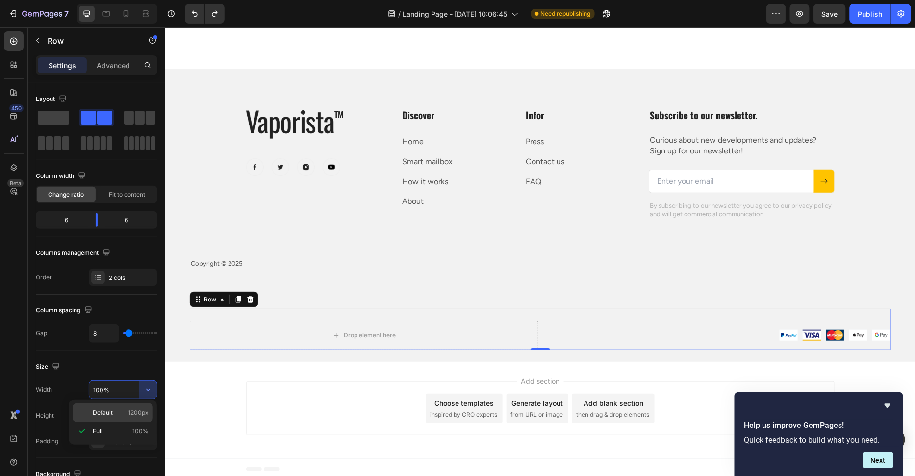
click at [135, 408] on span "1200px" at bounding box center [138, 412] width 21 height 9
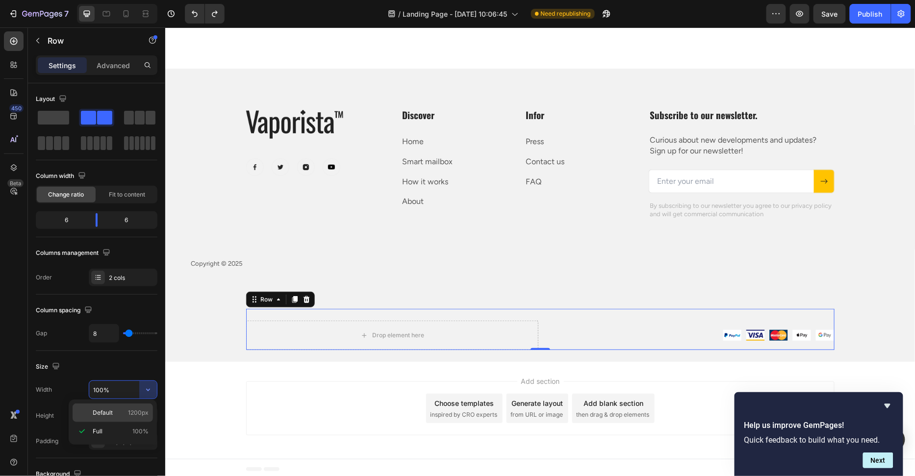
type input "1200"
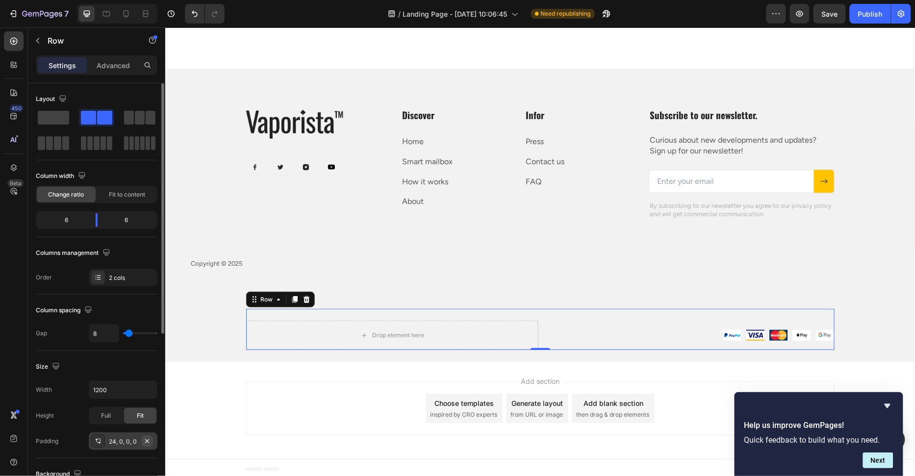
click at [147, 437] on icon "button" at bounding box center [147, 441] width 8 height 8
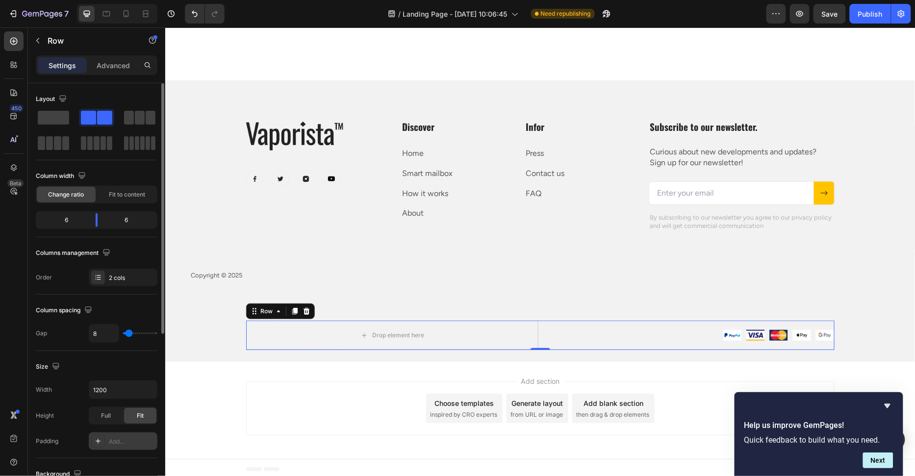
click at [257, 372] on div "Add section Choose templates inspired by CRO experts Generate layout from URL o…" at bounding box center [540, 409] width 750 height 97
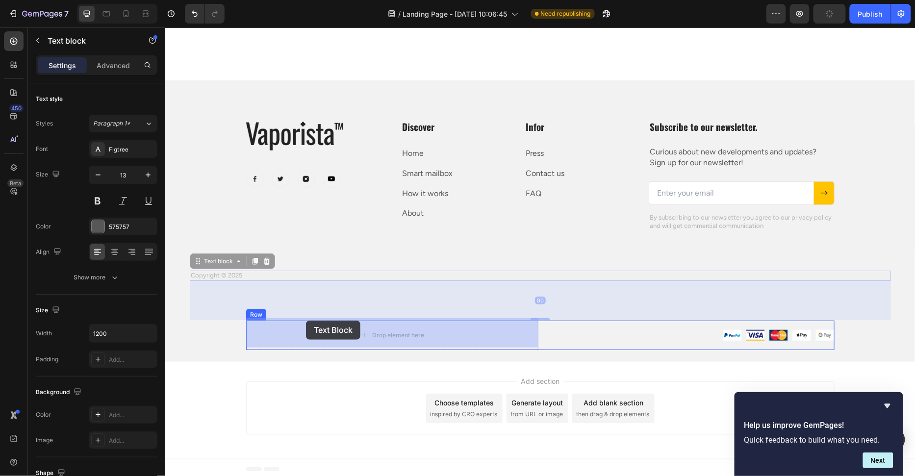
drag, startPoint x: 295, startPoint y: 270, endPoint x: 305, endPoint y: 320, distance: 51.6
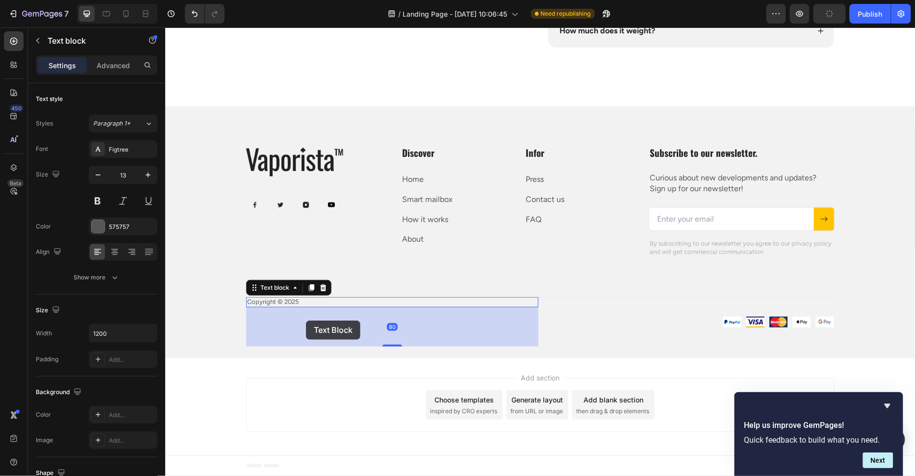
scroll to position [4137, 0]
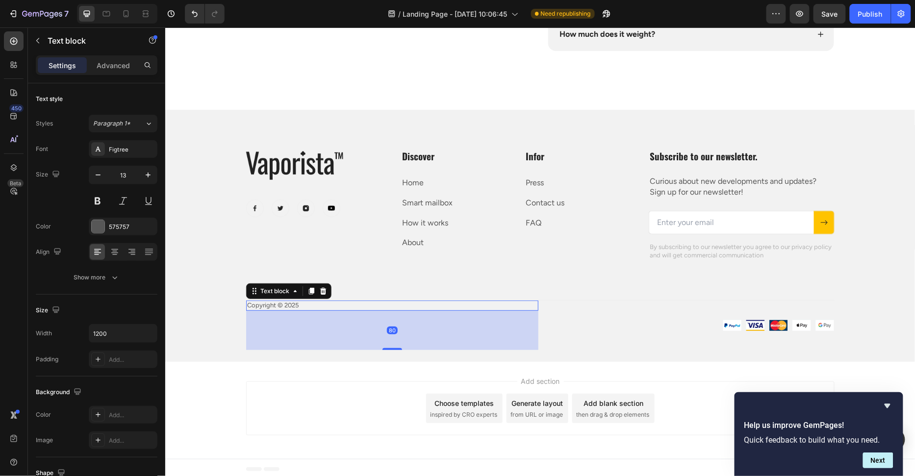
click at [503, 332] on div "80" at bounding box center [392, 329] width 292 height 39
click at [557, 319] on div at bounding box center [688, 325] width 292 height 12
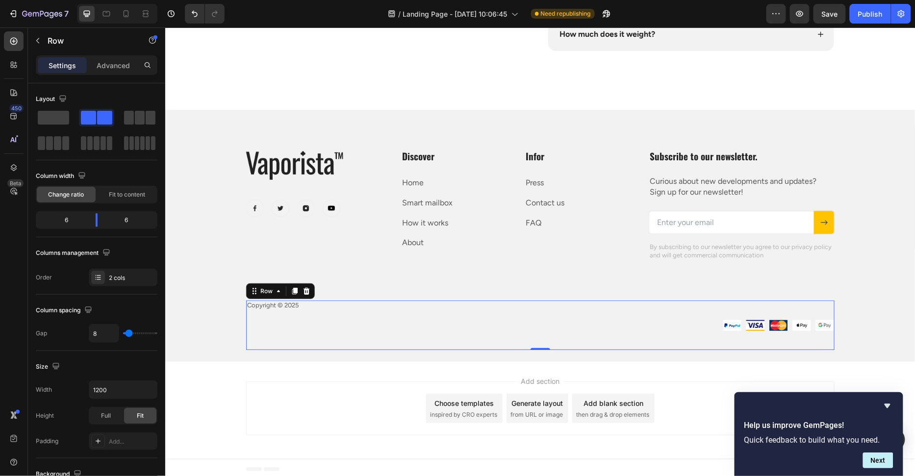
click at [501, 310] on div "Copyright © 2025 Text block" at bounding box center [392, 325] width 292 height 50
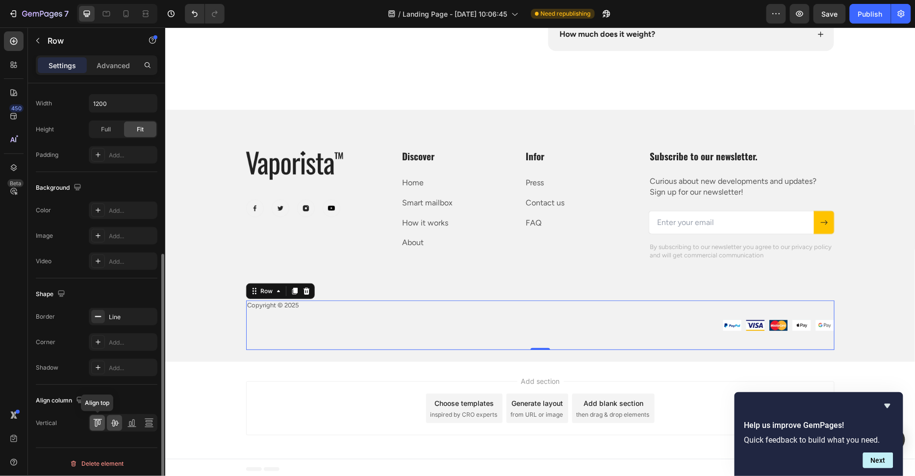
click at [101, 418] on icon at bounding box center [98, 423] width 10 height 10
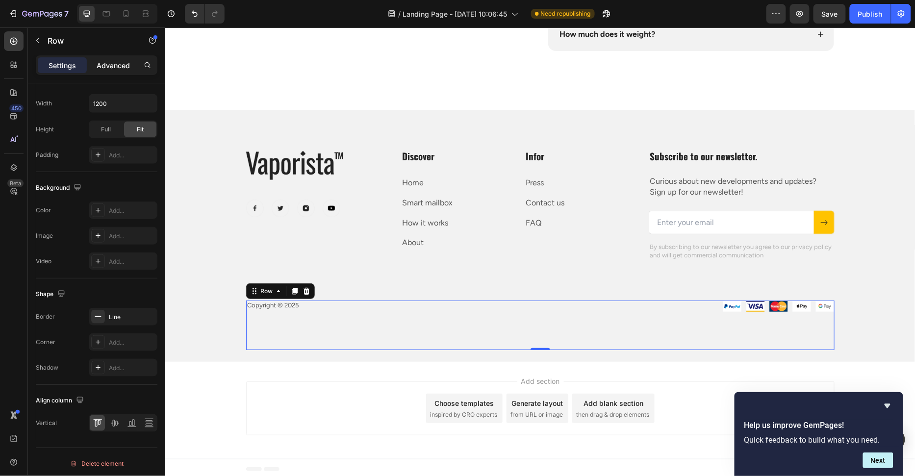
click at [112, 67] on p "Advanced" at bounding box center [113, 65] width 33 height 10
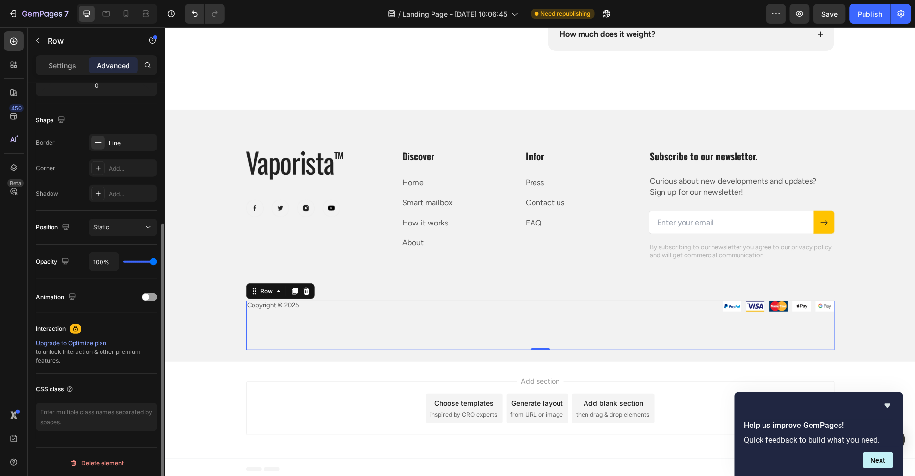
scroll to position [0, 0]
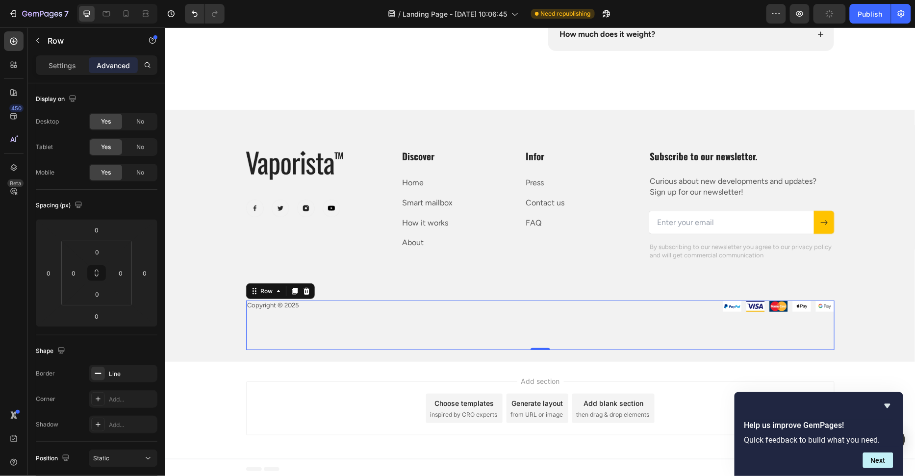
click at [410, 333] on div "Copyright © 2025 Text block" at bounding box center [392, 325] width 292 height 50
click at [441, 314] on div "Copyright © 2025 Text block" at bounding box center [392, 325] width 292 height 50
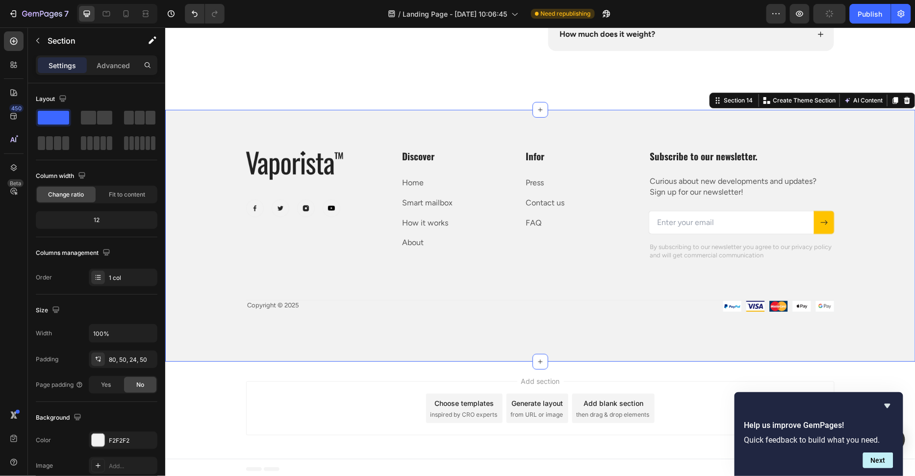
click at [441, 295] on div "Image Row Image Image Image Image Row Discover Heading Home Text block Smart ma…" at bounding box center [539, 249] width 701 height 201
click at [441, 286] on div "Image Row Image Image Image Image Row Discover Heading Home Text block Smart ma…" at bounding box center [539, 249] width 701 height 201
click at [441, 294] on div "Image Row Image Image Image Image Row Discover Heading Home Text block Smart ma…" at bounding box center [539, 249] width 701 height 201
click at [441, 301] on p "Copyright © 2025" at bounding box center [392, 305] width 290 height 8
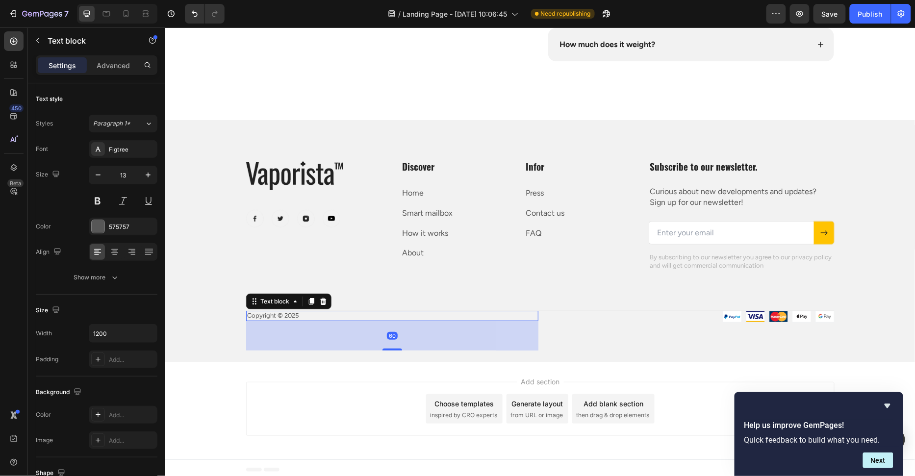
scroll to position [4127, 0]
drag, startPoint x: 394, startPoint y: 346, endPoint x: 395, endPoint y: 336, distance: 9.9
click at [395, 320] on div "60" at bounding box center [392, 320] width 292 height 0
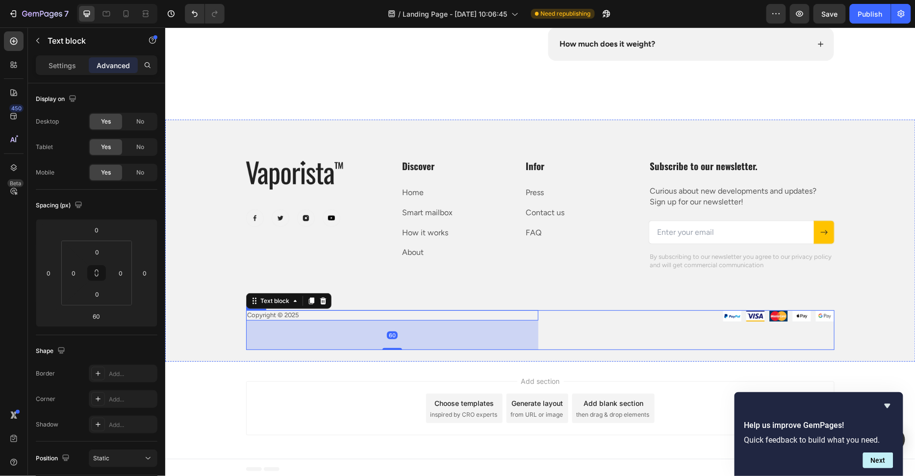
click at [574, 331] on div "Image Image" at bounding box center [688, 330] width 292 height 40
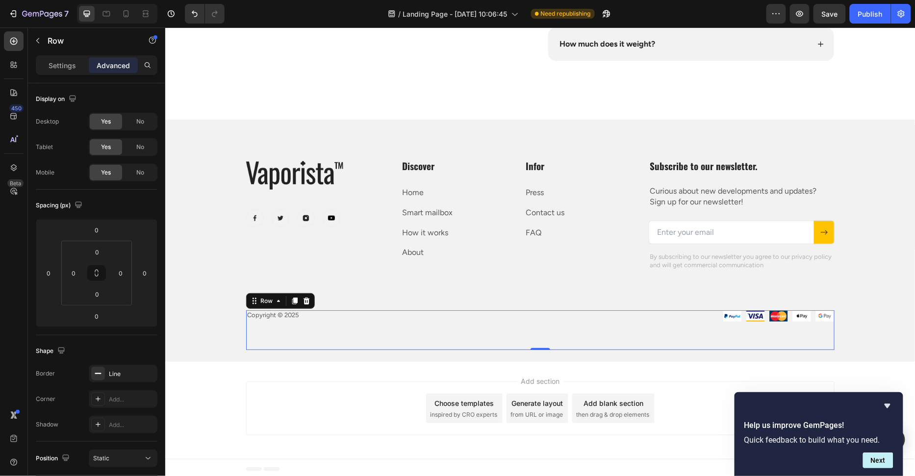
click at [601, 314] on div at bounding box center [688, 316] width 292 height 12
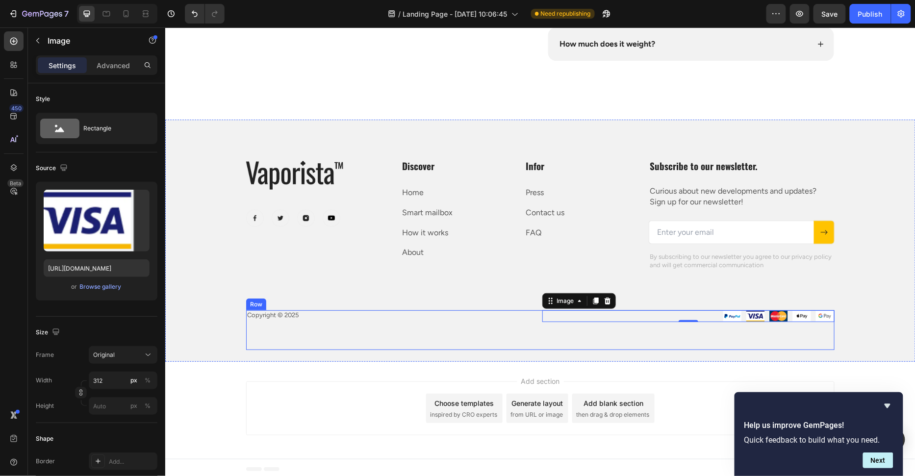
click at [601, 327] on div "Image 0 Image" at bounding box center [688, 330] width 292 height 40
click at [605, 314] on div at bounding box center [688, 316] width 292 height 12
click at [115, 70] on div "Advanced" at bounding box center [113, 65] width 49 height 16
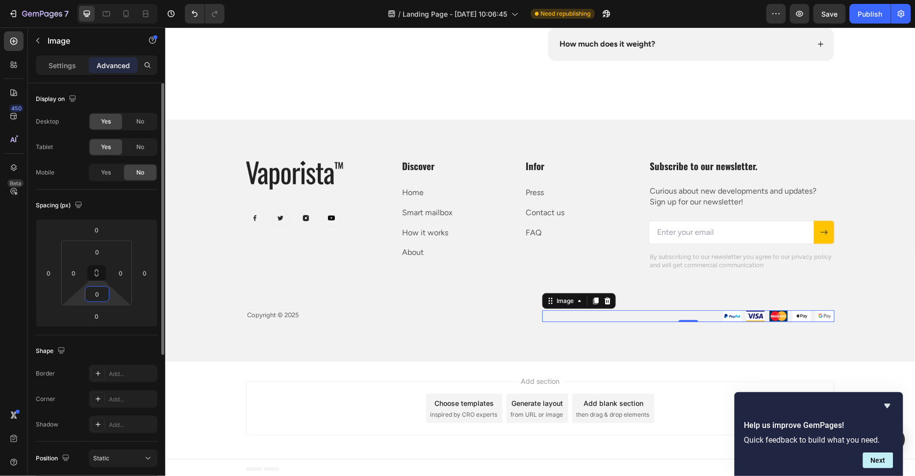
click at [100, 293] on input "0" at bounding box center [97, 294] width 20 height 15
type input "60"
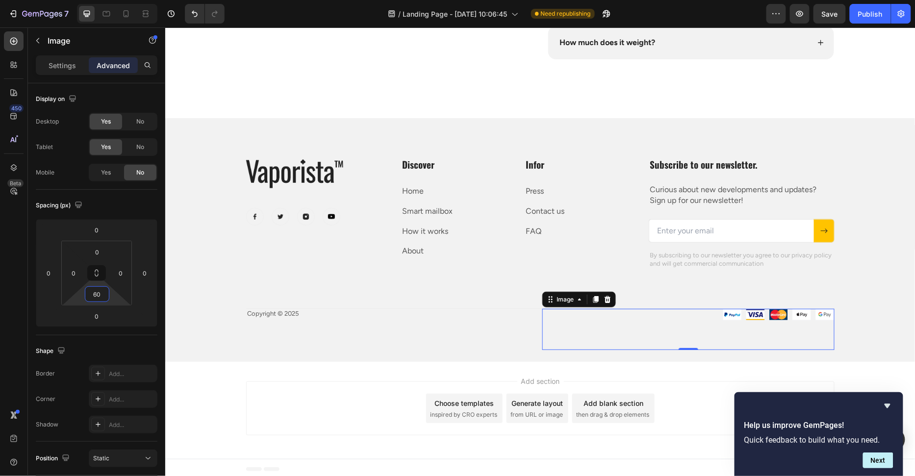
click at [339, 385] on div "Add section Choose templates inspired by CRO experts Generate layout from URL o…" at bounding box center [540, 408] width 588 height 54
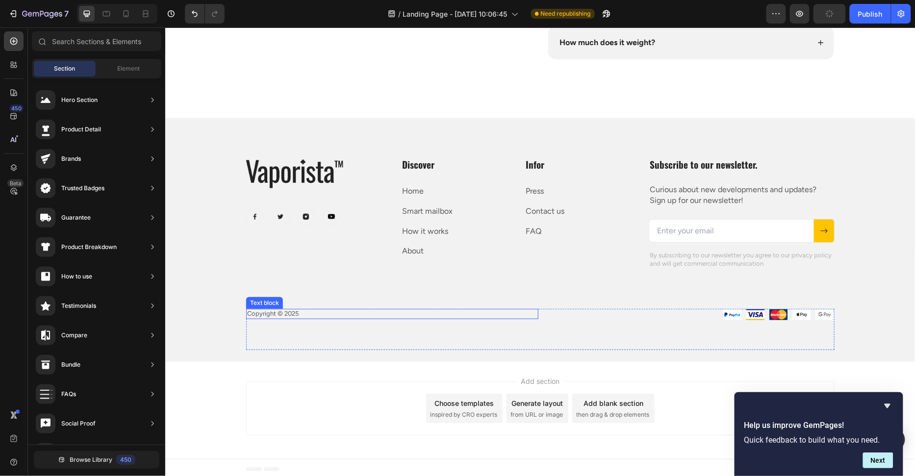
click at [275, 314] on p "Copyright © 2025" at bounding box center [392, 313] width 290 height 8
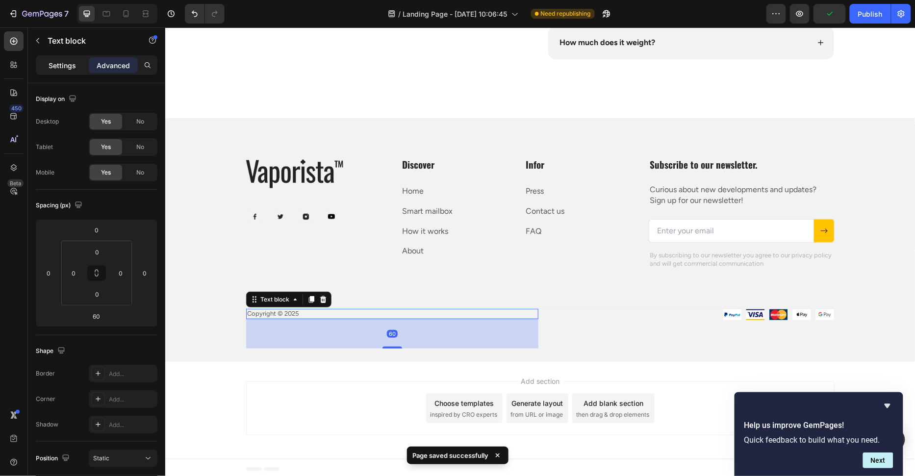
click at [68, 66] on p "Settings" at bounding box center [62, 65] width 27 height 10
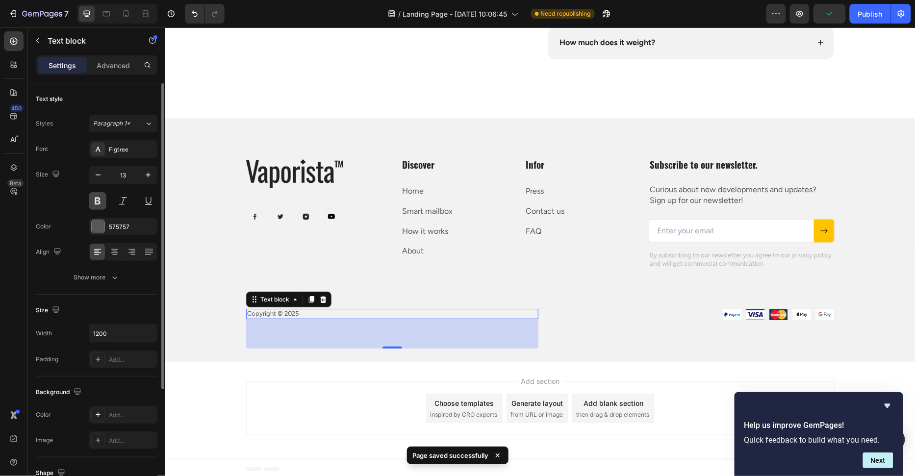
click at [99, 201] on button at bounding box center [98, 201] width 18 height 18
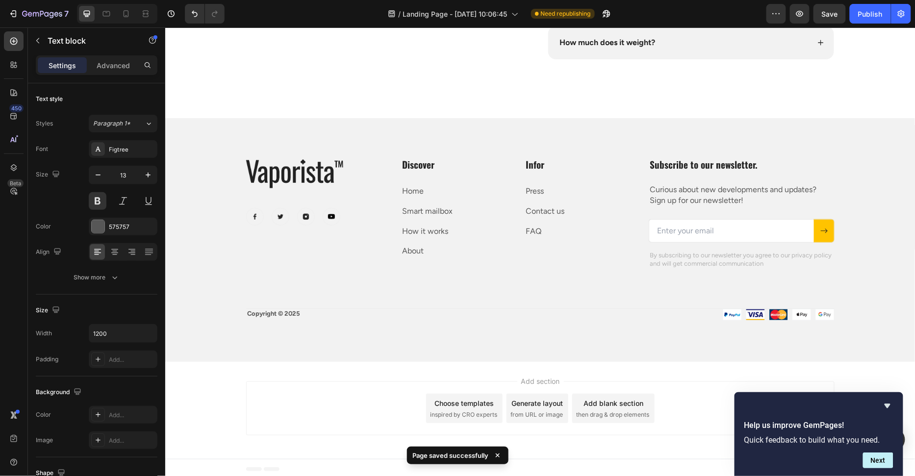
click at [213, 363] on div "Add section Choose templates inspired by CRO experts Generate layout from URL o…" at bounding box center [540, 409] width 750 height 97
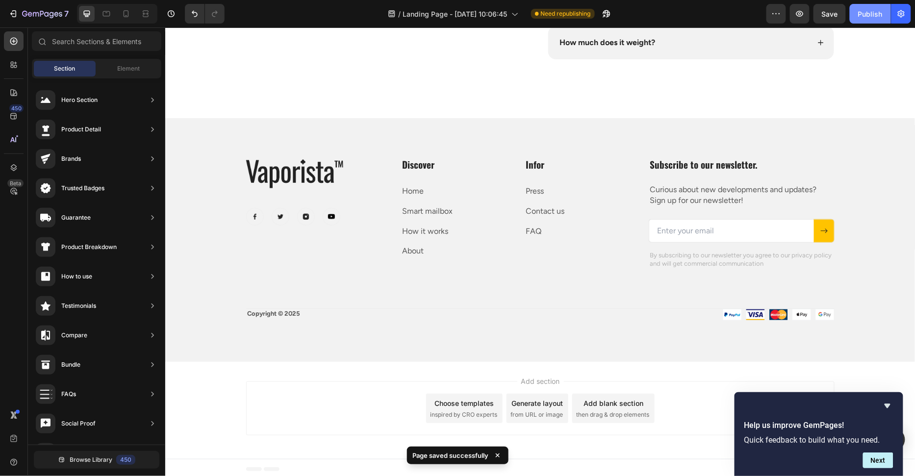
click at [876, 18] on div "Publish" at bounding box center [870, 14] width 25 height 10
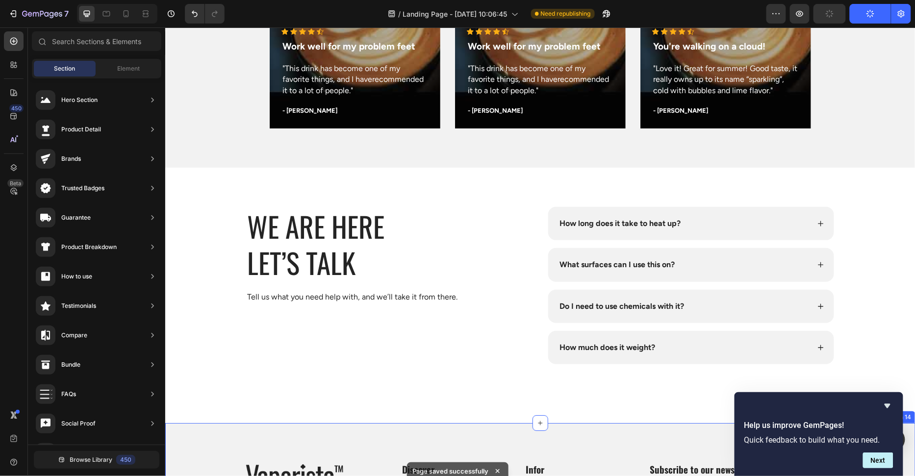
scroll to position [3821, 0]
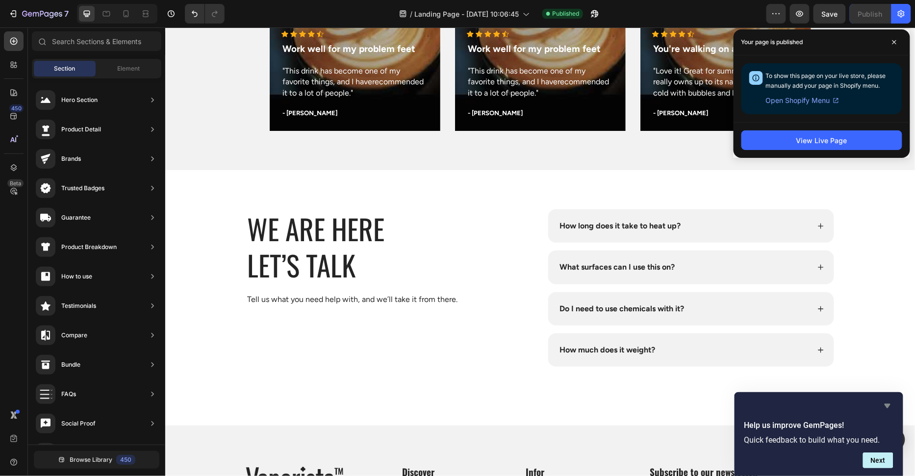
click at [889, 408] on icon "Hide survey" at bounding box center [887, 406] width 12 height 12
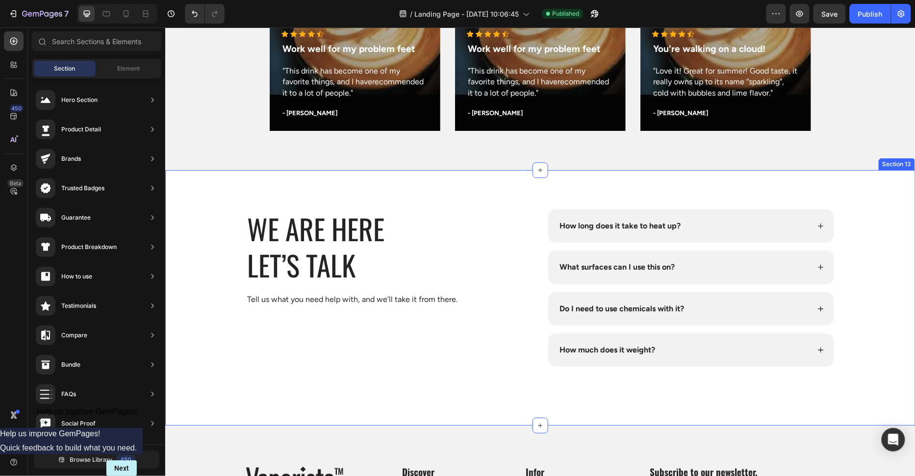
click at [882, 375] on div "WE are here Let’s Talk Heading Tell us what you need help with, and we’ll take …" at bounding box center [540, 298] width 750 height 256
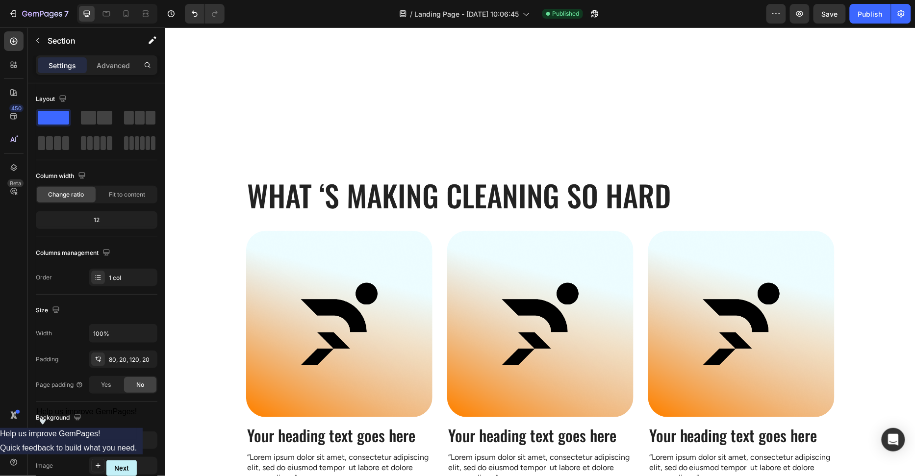
scroll to position [1376, 0]
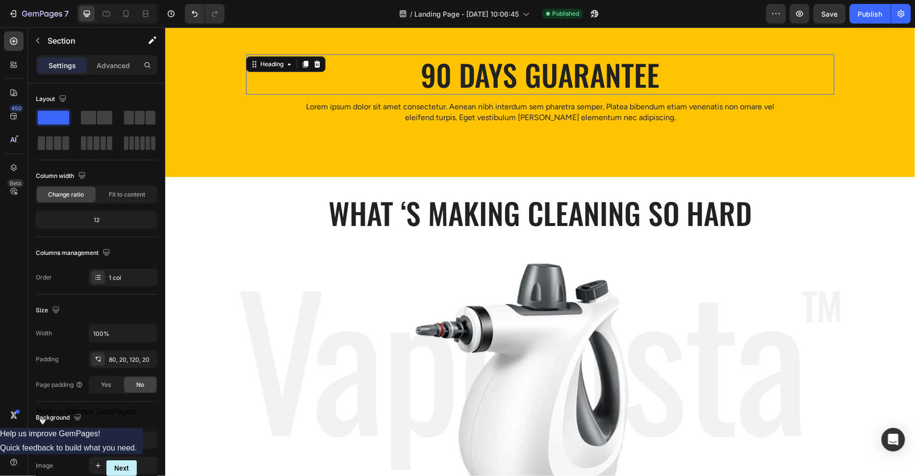
click at [538, 87] on h2 "90 Days Guarantee" at bounding box center [540, 74] width 588 height 40
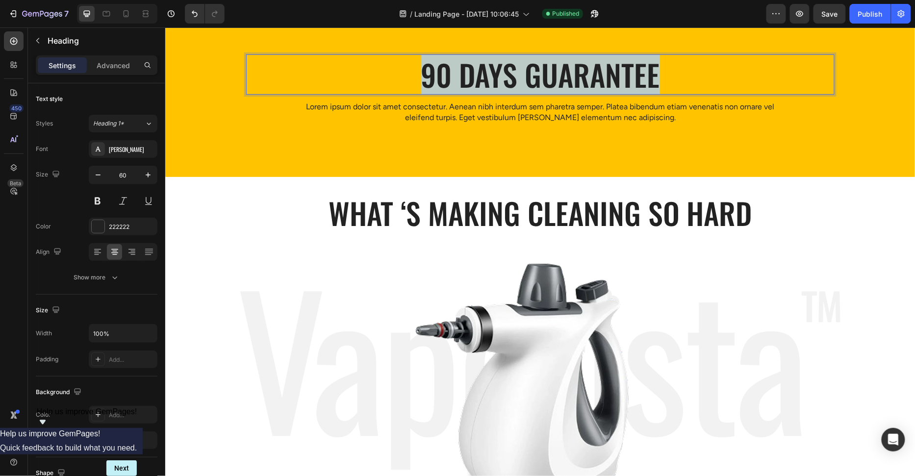
click at [538, 87] on p "90 Days Guarantee" at bounding box center [540, 74] width 586 height 38
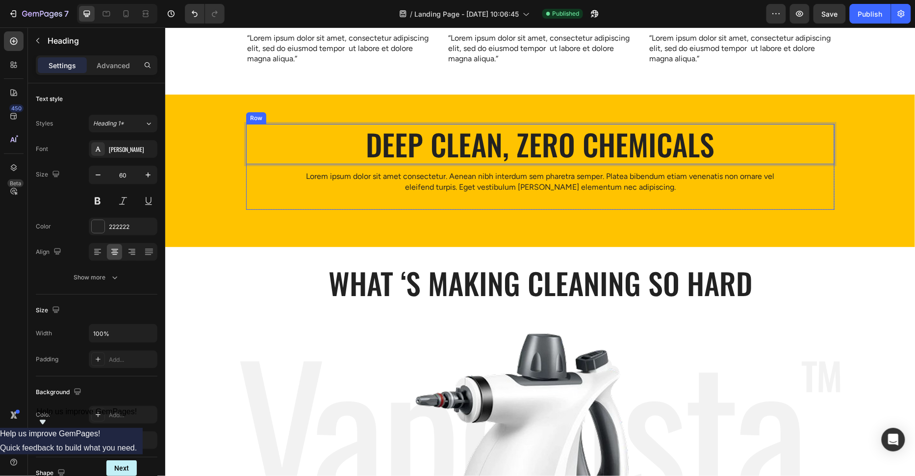
scroll to position [1305, 0]
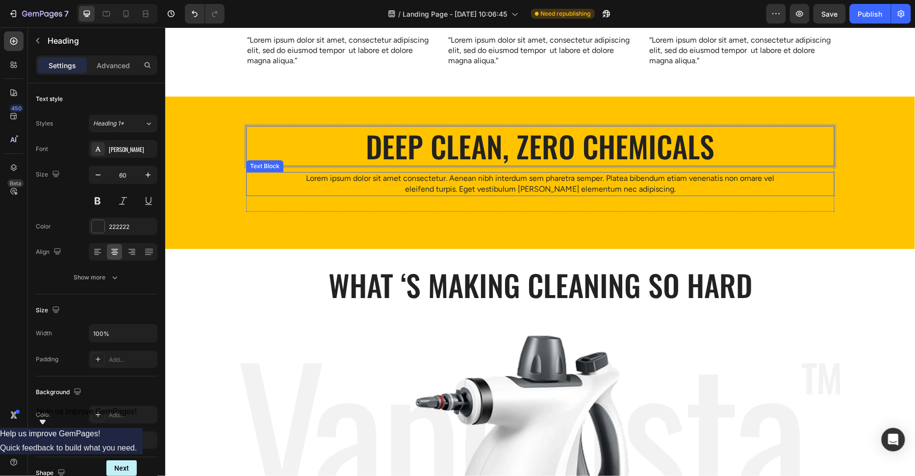
click at [470, 183] on p "Lorem ipsum dolor sit amet consectetur. Aenean nibh interdum sem pharetra sempe…" at bounding box center [539, 184] width 469 height 22
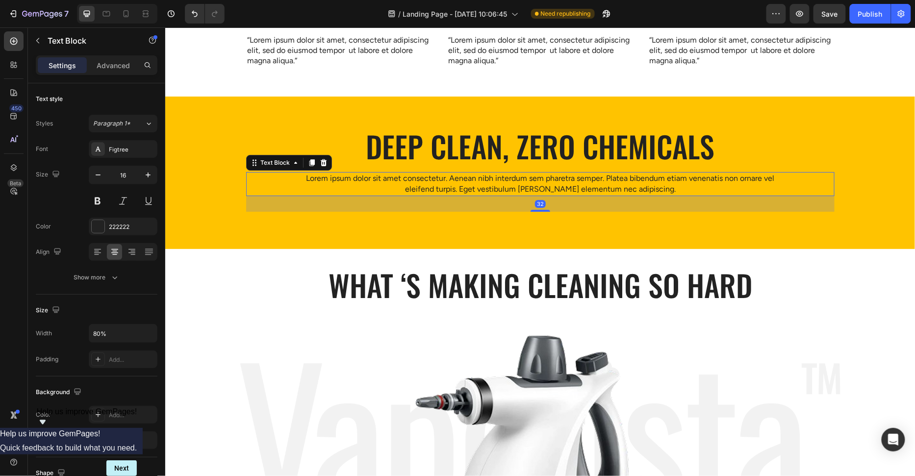
click at [470, 183] on p "Lorem ipsum dolor sit amet consectetur. Aenean nibh interdum sem pharetra sempe…" at bounding box center [539, 184] width 469 height 22
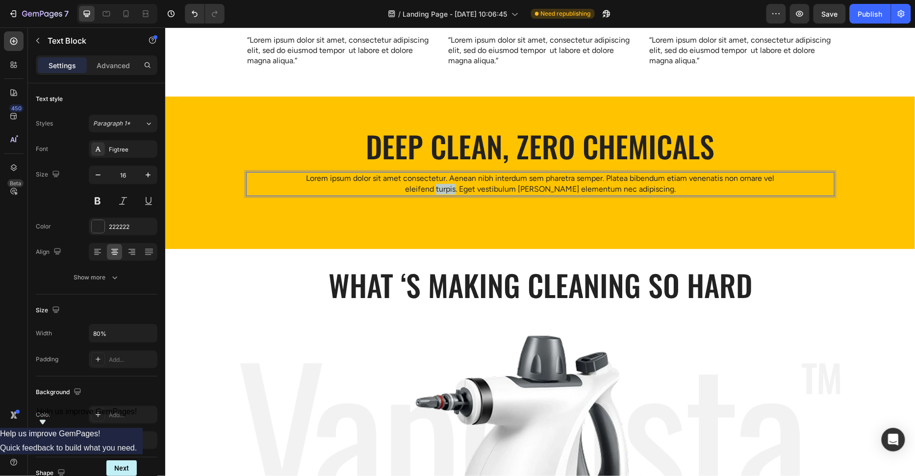
click at [470, 183] on p "Lorem ipsum dolor sit amet consectetur. Aenean nibh interdum sem pharetra sempe…" at bounding box center [539, 184] width 469 height 22
click at [529, 219] on div "Deep clean, zero chemicals Heading We care about your family’s health—that’s wh…" at bounding box center [540, 172] width 750 height 152
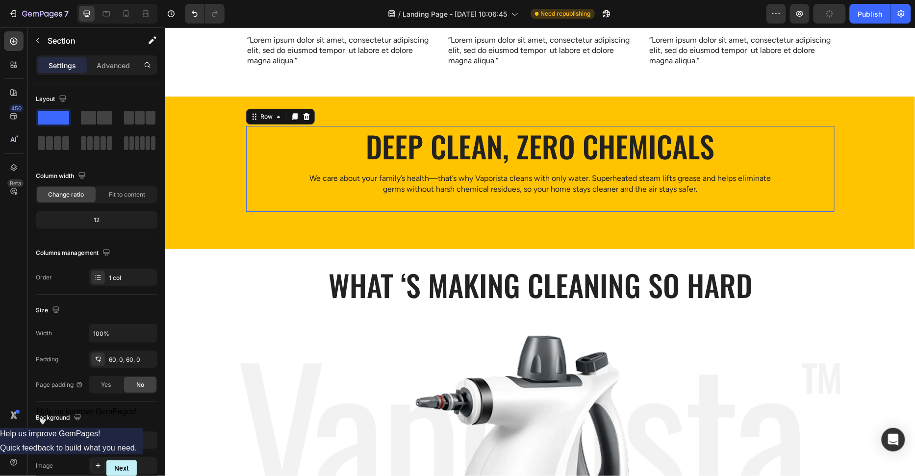
click at [565, 210] on div "Deep clean, zero chemicals Heading We care about your family’s health—that’s wh…" at bounding box center [540, 168] width 588 height 86
click at [546, 227] on div "Deep clean, zero chemicals Heading We care about your family’s health—that’s wh…" at bounding box center [540, 172] width 750 height 152
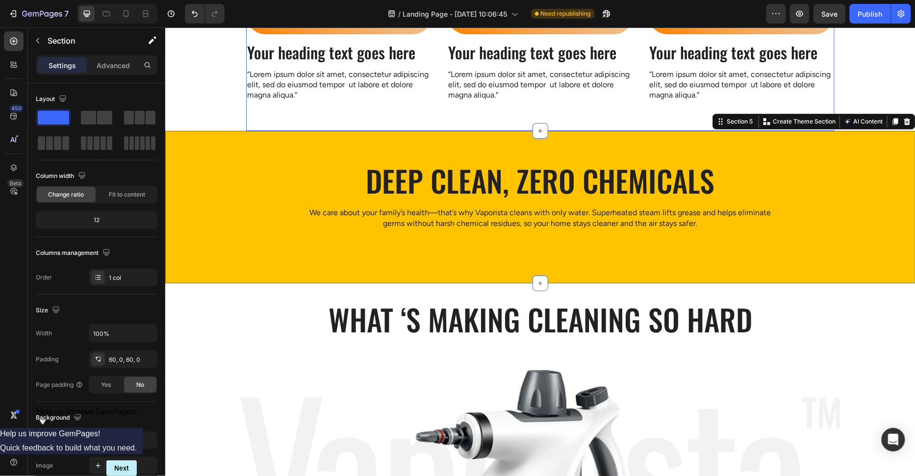
scroll to position [1270, 0]
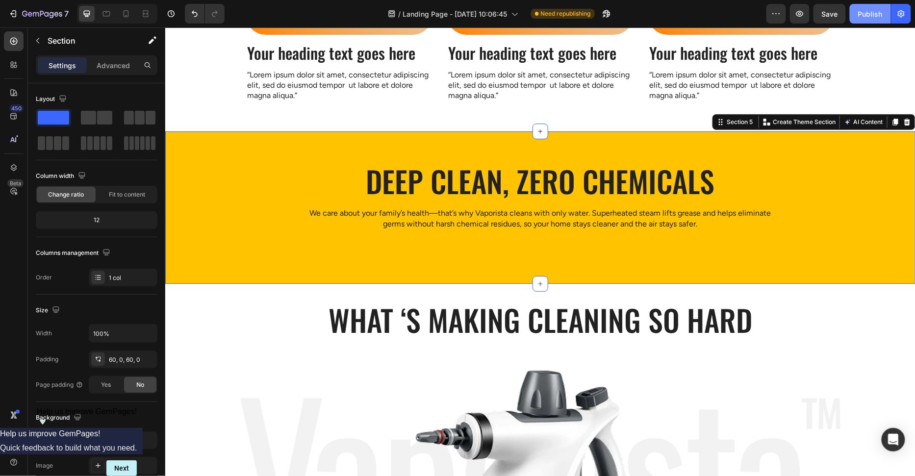
click at [865, 15] on div "Publish" at bounding box center [870, 14] width 25 height 10
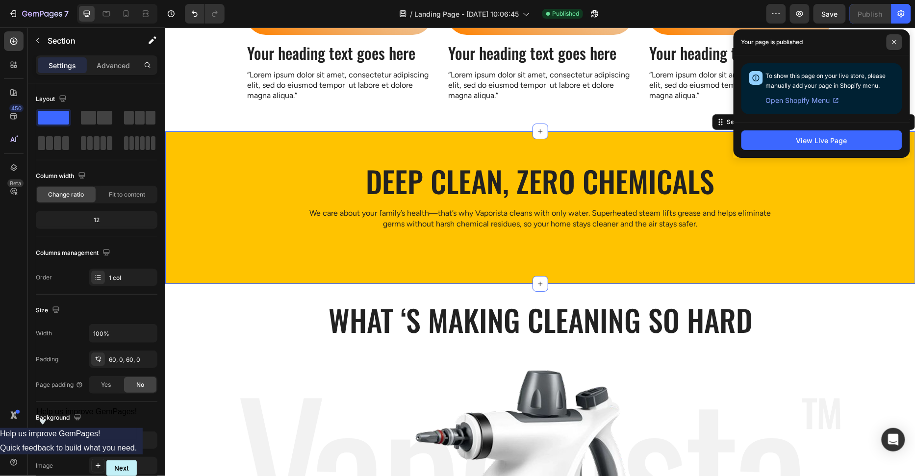
click at [893, 40] on icon at bounding box center [894, 42] width 5 height 5
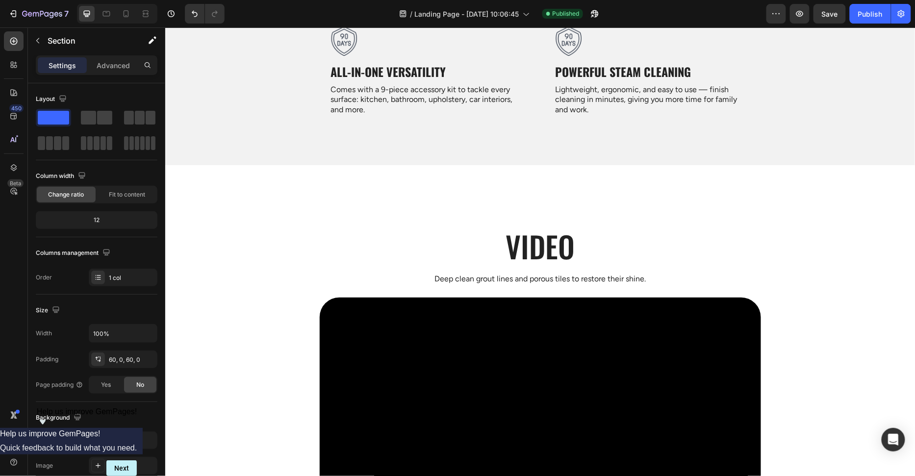
scroll to position [2562, 0]
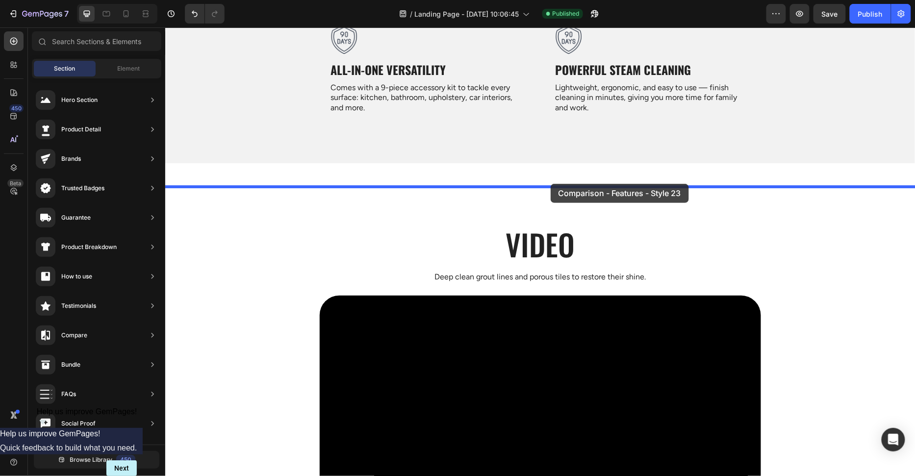
drag, startPoint x: 387, startPoint y: 196, endPoint x: 550, endPoint y: 183, distance: 163.2
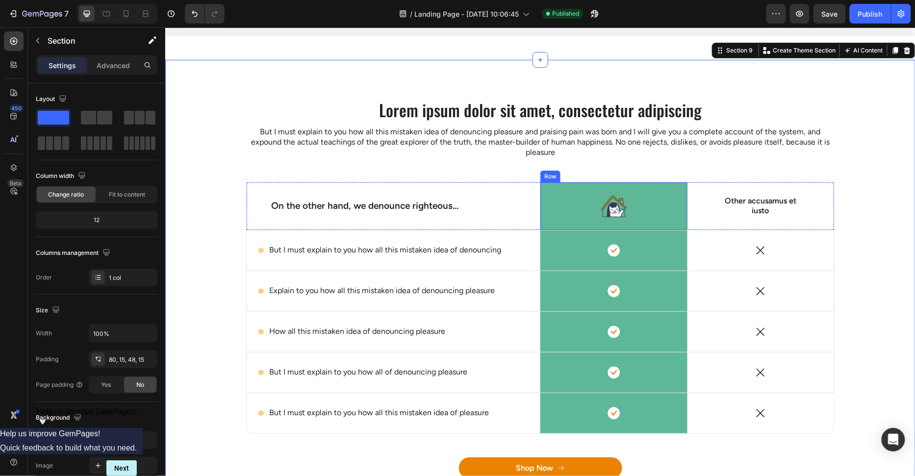
scroll to position [2590, 0]
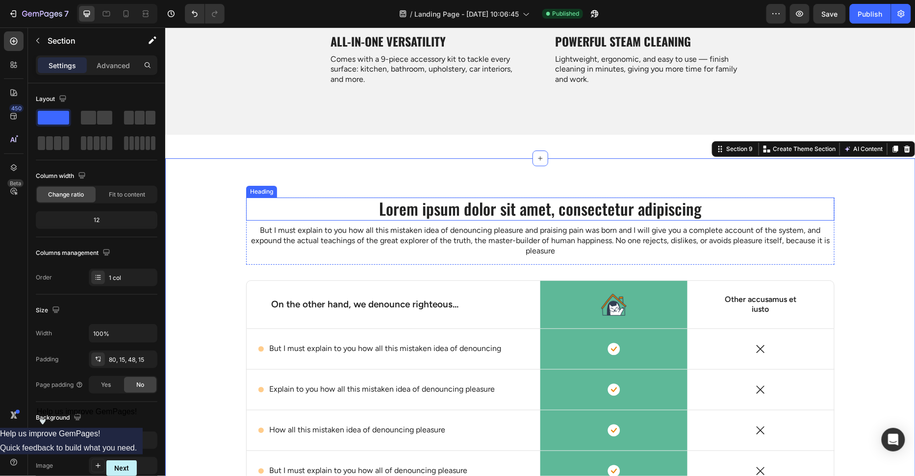
click at [537, 218] on h2 "Lorem ipsum dolor sit amet, consectetur adipiscing" at bounding box center [540, 208] width 588 height 23
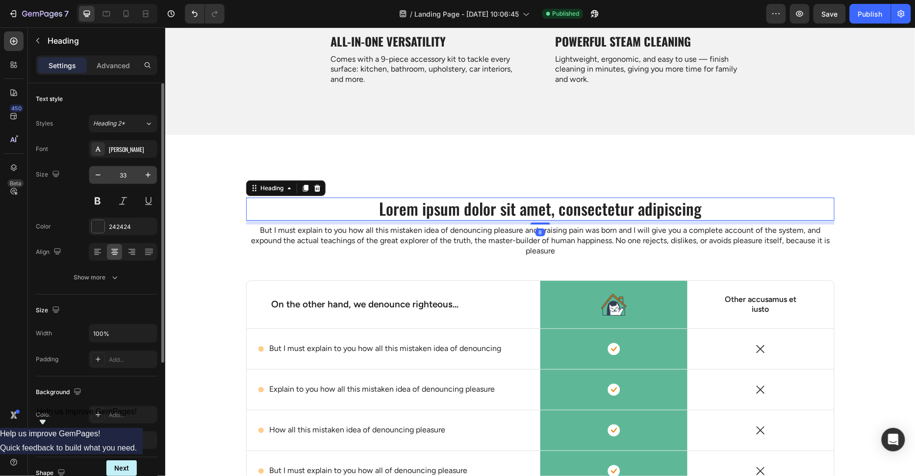
click at [124, 179] on input "33" at bounding box center [123, 175] width 32 height 18
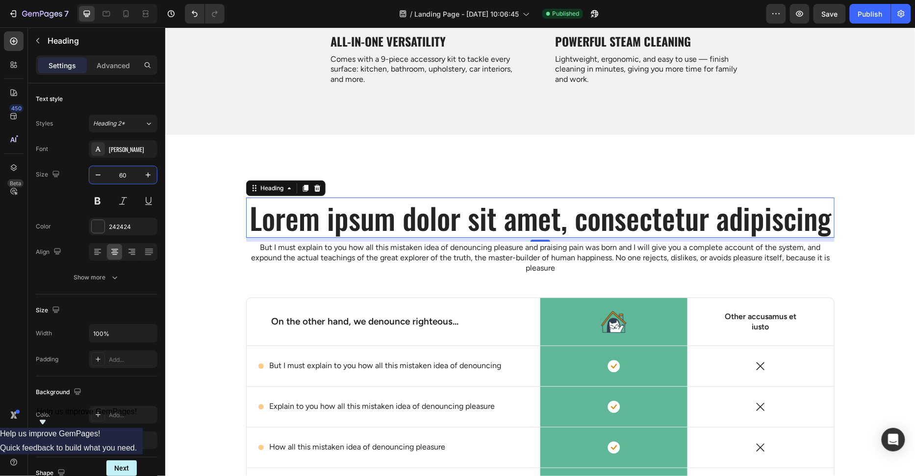
type input "60"
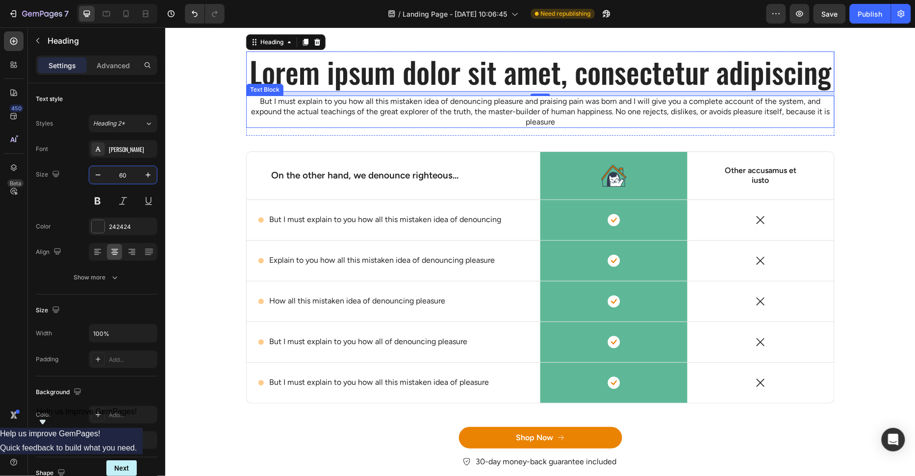
scroll to position [2748, 0]
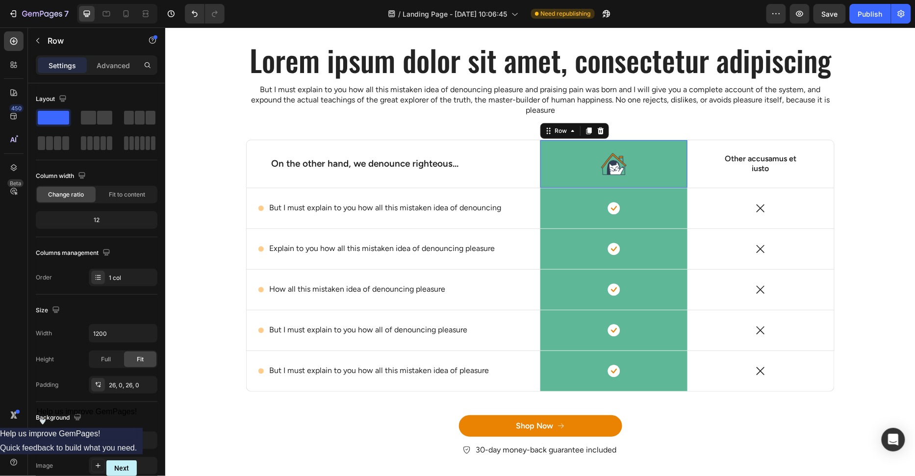
click at [678, 187] on div "Image Row 0" at bounding box center [613, 163] width 147 height 47
click at [680, 187] on div "Image Row 0" at bounding box center [613, 163] width 147 height 47
click at [106, 13] on icon at bounding box center [106, 14] width 10 height 10
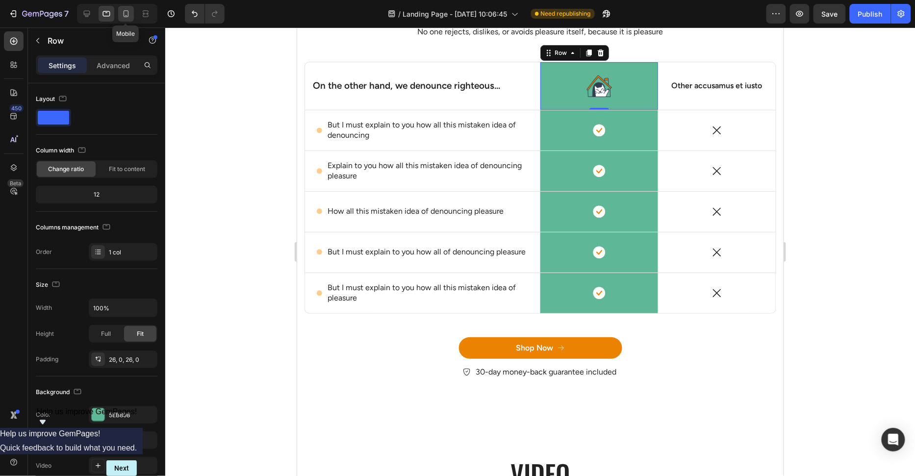
click at [127, 12] on icon at bounding box center [126, 14] width 10 height 10
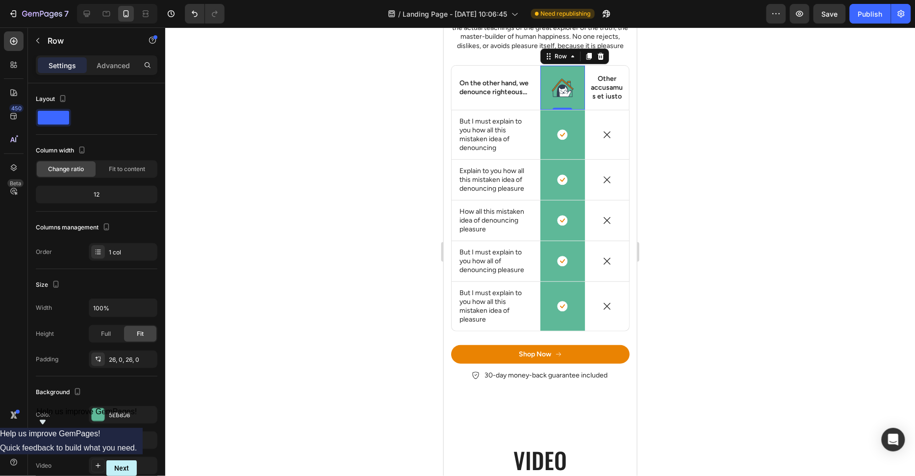
scroll to position [2851, 0]
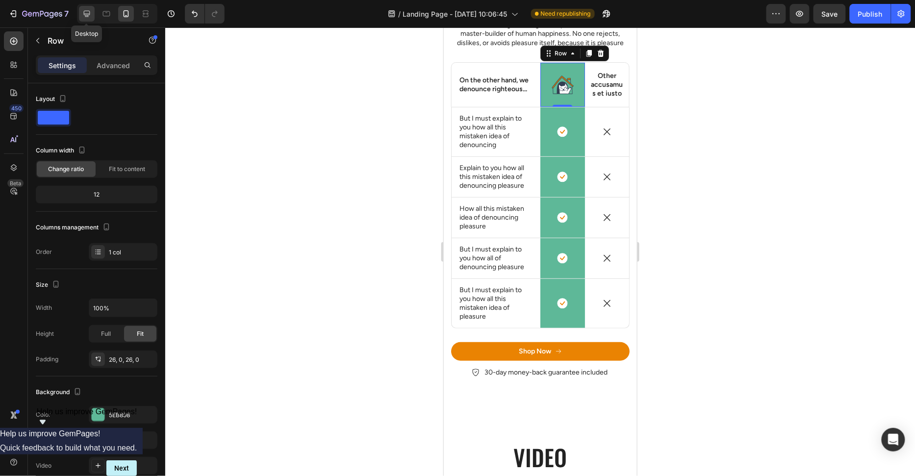
click at [89, 15] on icon at bounding box center [87, 14] width 10 height 10
type input "1200"
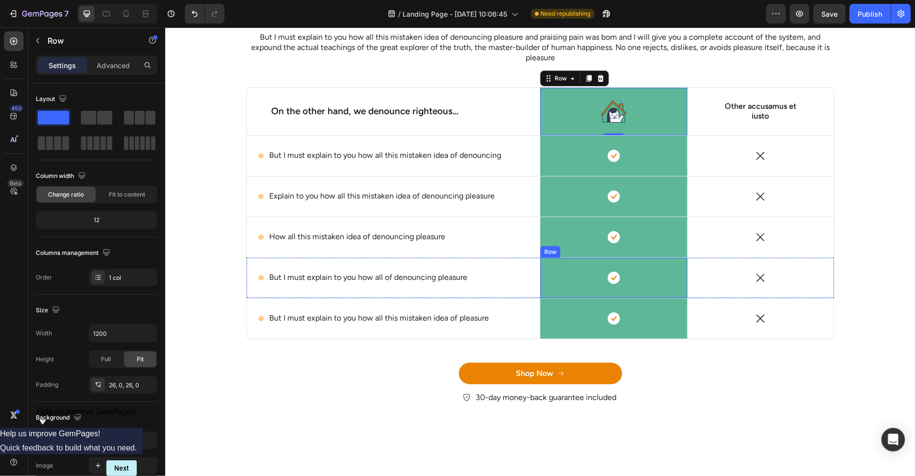
scroll to position [2783, 0]
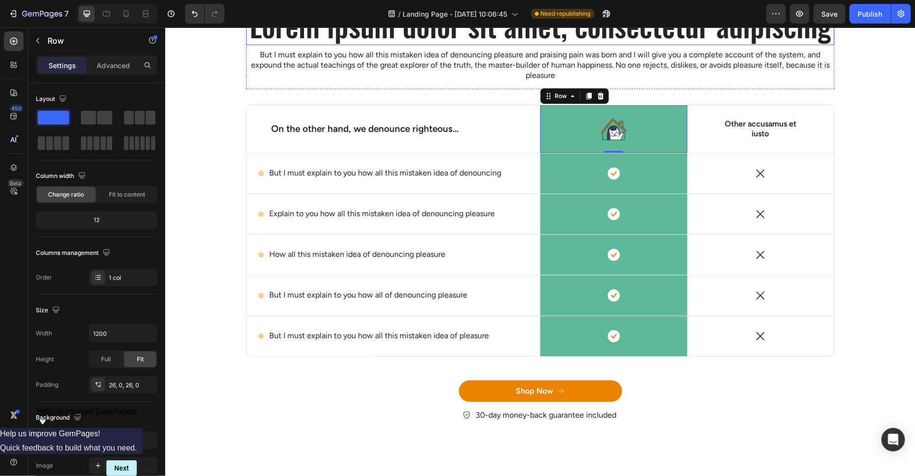
click at [532, 44] on h2 "Lorem ipsum dolor sit amet, consectetur adipiscing" at bounding box center [540, 24] width 588 height 40
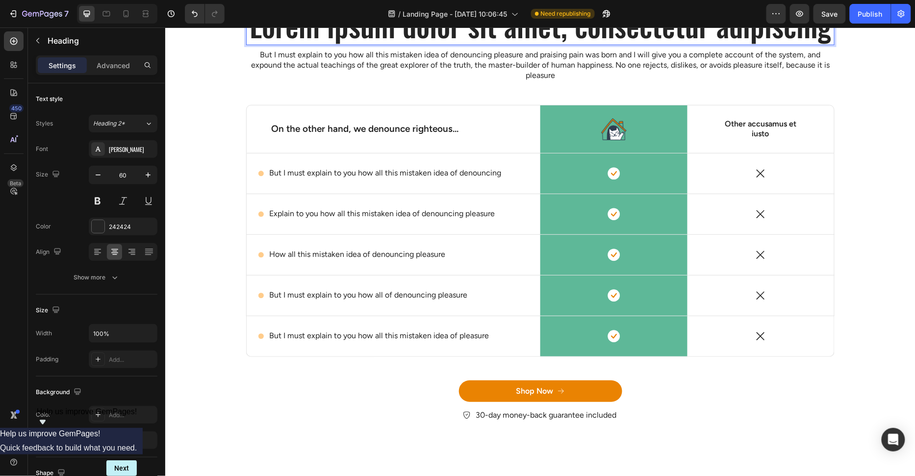
click at [532, 44] on h2 "Lorem ipsum dolor sit amet, consectetur adipiscing" at bounding box center [540, 24] width 588 height 40
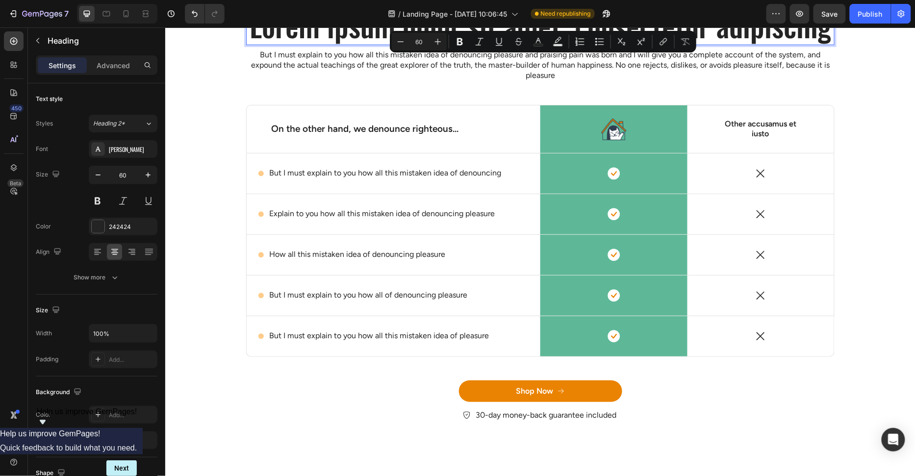
click at [532, 44] on button "Text Color" at bounding box center [538, 42] width 18 height 18
type input "242424"
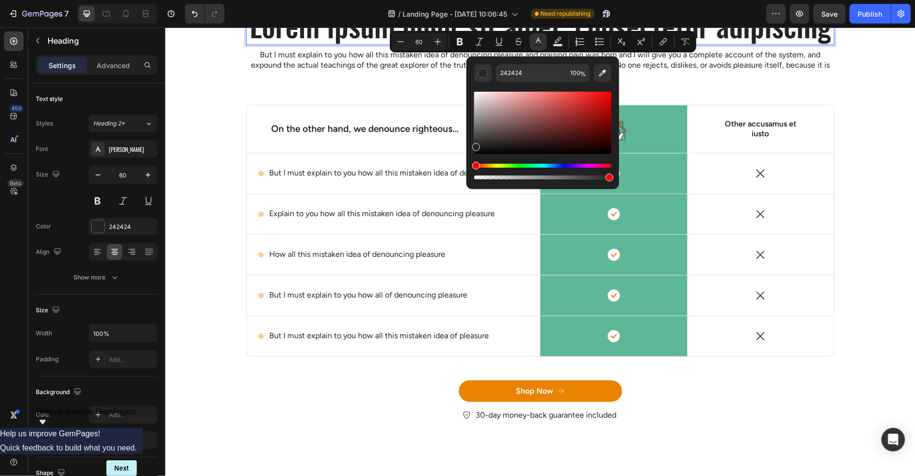
click at [532, 44] on button "Text Color" at bounding box center [538, 42] width 18 height 18
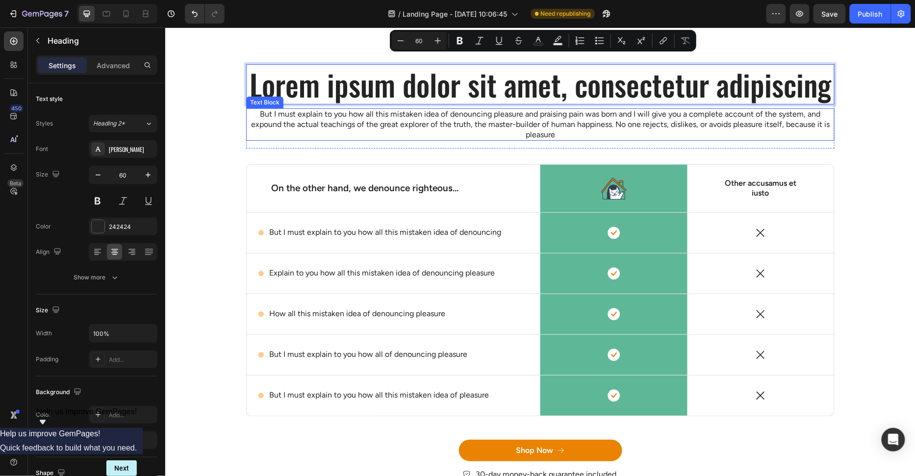
scroll to position [2711, 0]
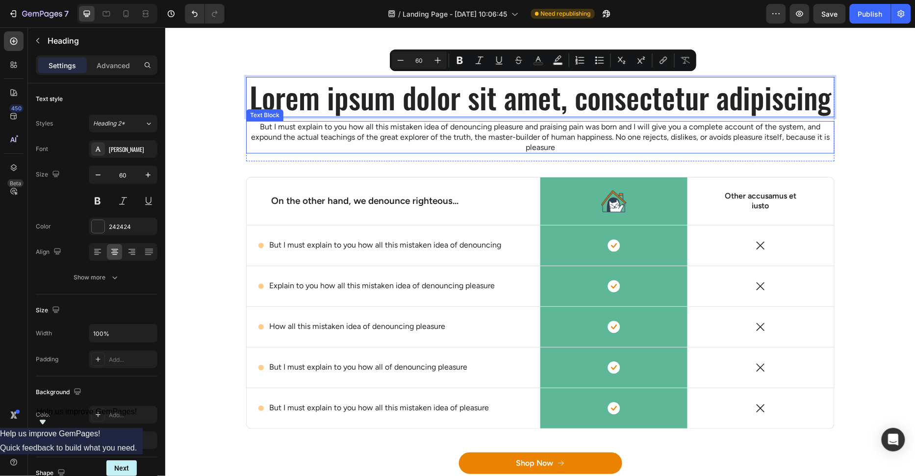
click at [513, 114] on p "Lorem ipsum dolor sit amet, consectetur adipiscing" at bounding box center [540, 96] width 586 height 38
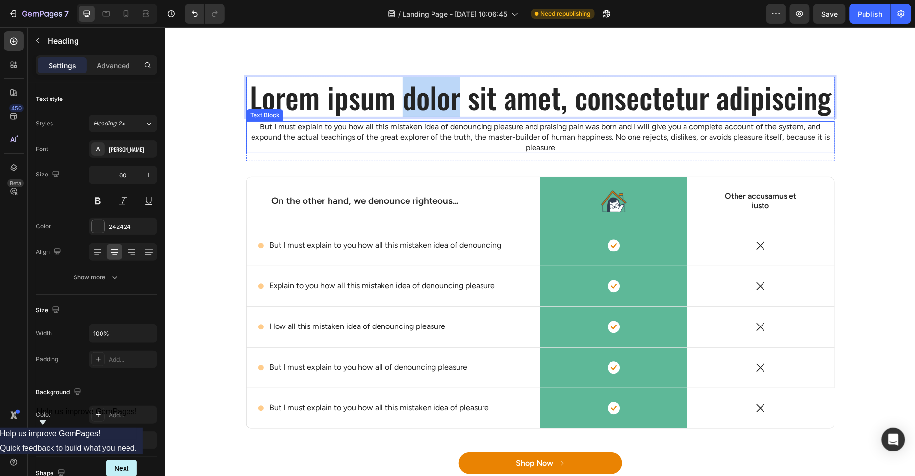
click at [513, 114] on p "Lorem ipsum dolor sit amet, consectetur adipiscing" at bounding box center [540, 96] width 586 height 38
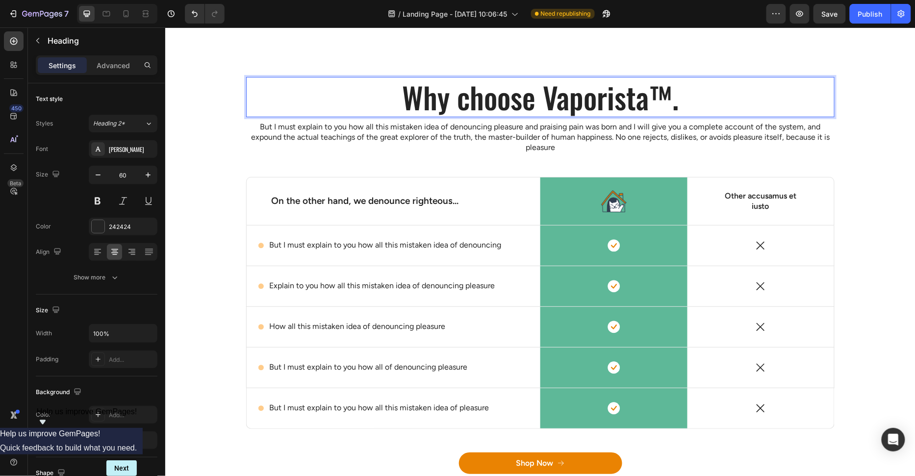
click at [502, 96] on p "Why choose Vaporista™." at bounding box center [540, 96] width 586 height 38
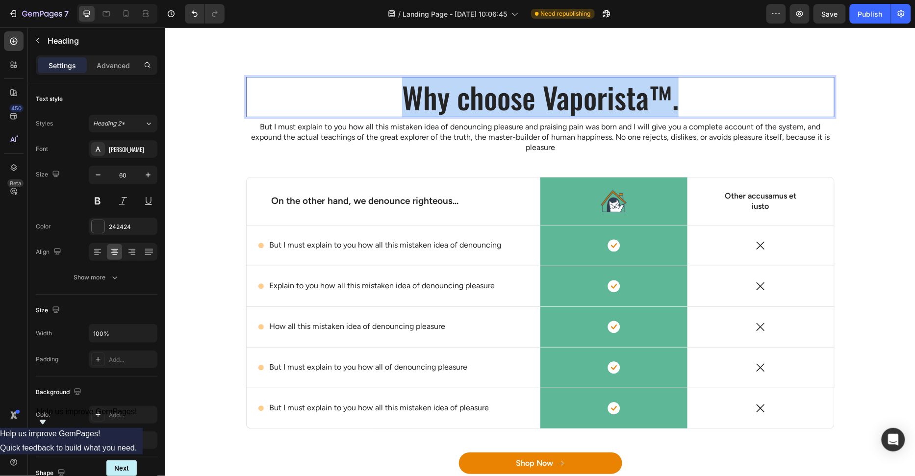
click at [502, 96] on p "Why choose Vaporista™." at bounding box center [540, 96] width 586 height 38
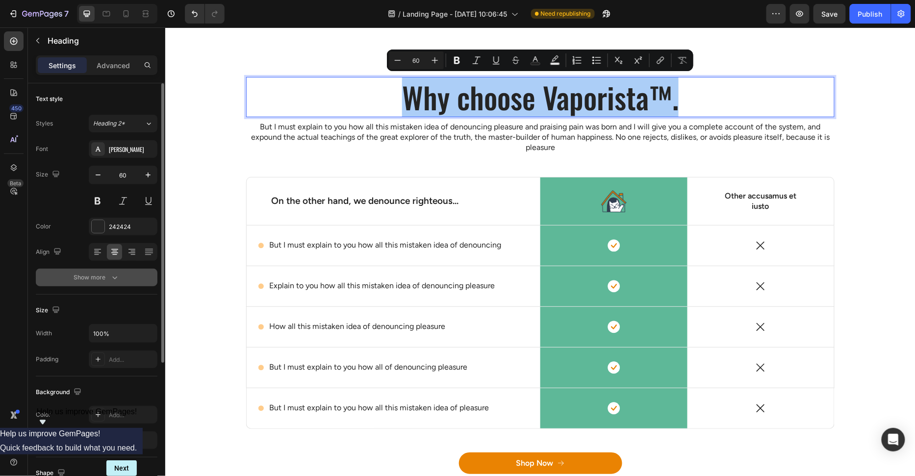
click at [117, 277] on icon "button" at bounding box center [115, 278] width 10 height 10
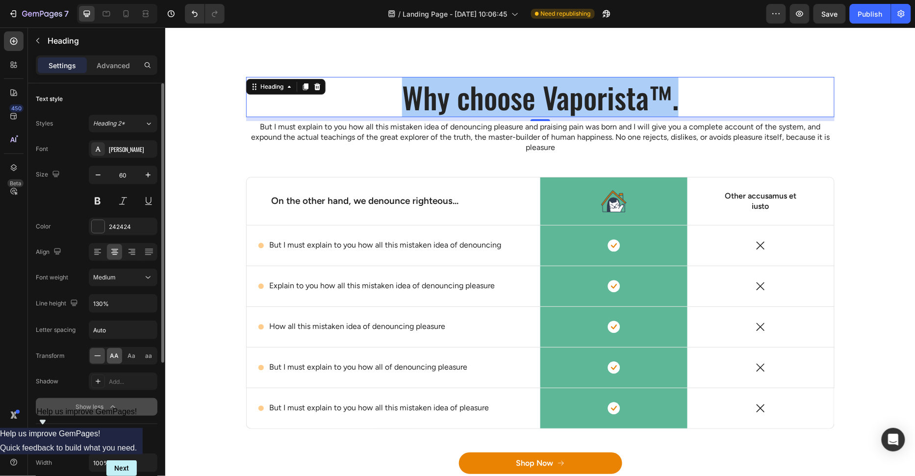
click at [109, 351] on div "AA" at bounding box center [114, 356] width 15 height 16
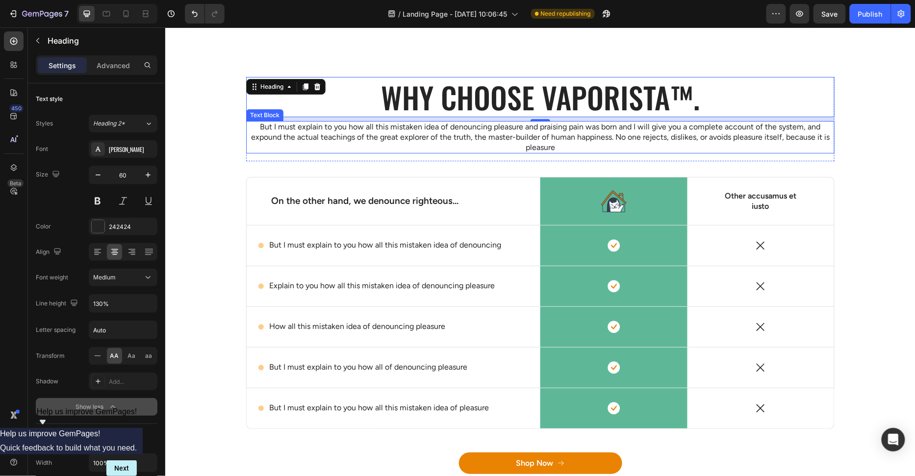
click at [549, 141] on p "But I must explain to you how all this mistaken idea of denouncing pleasure and…" at bounding box center [540, 137] width 586 height 30
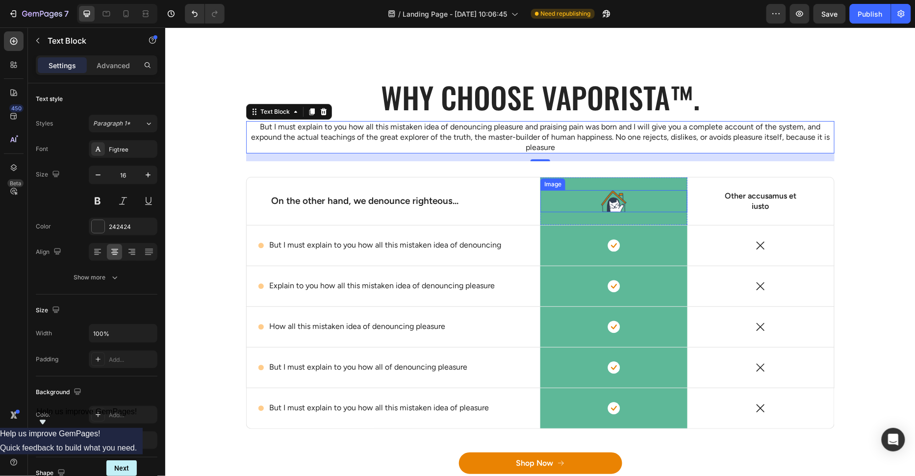
click at [623, 197] on img at bounding box center [612, 201] width 25 height 22
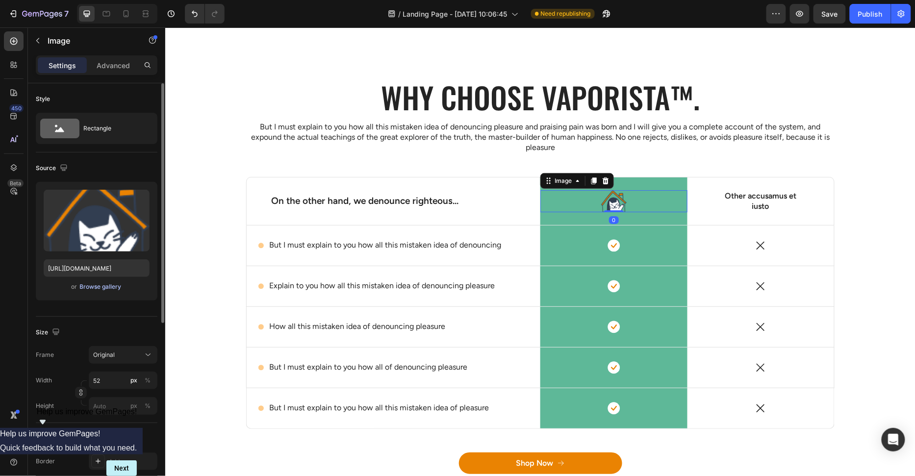
click at [90, 286] on div "Browse gallery" at bounding box center [101, 286] width 42 height 9
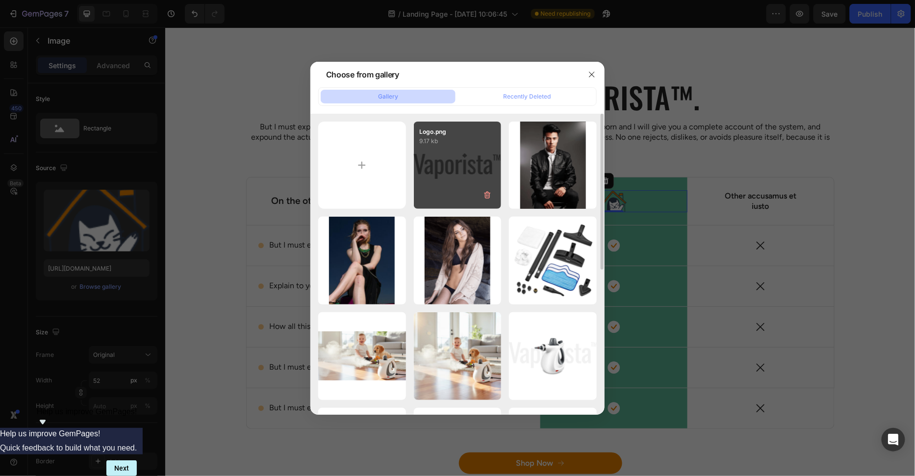
click at [458, 186] on div "Logo.png 9.17 kb" at bounding box center [458, 166] width 88 height 88
type input "https://cdn.shopify.com/s/files/1/0658/8314/4303/files/gempages_582876836208313…"
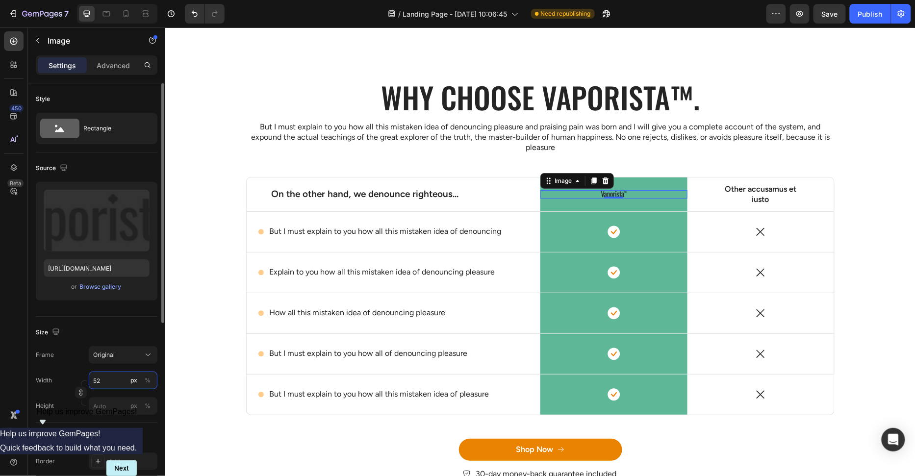
click at [107, 381] on input "52" at bounding box center [123, 381] width 69 height 18
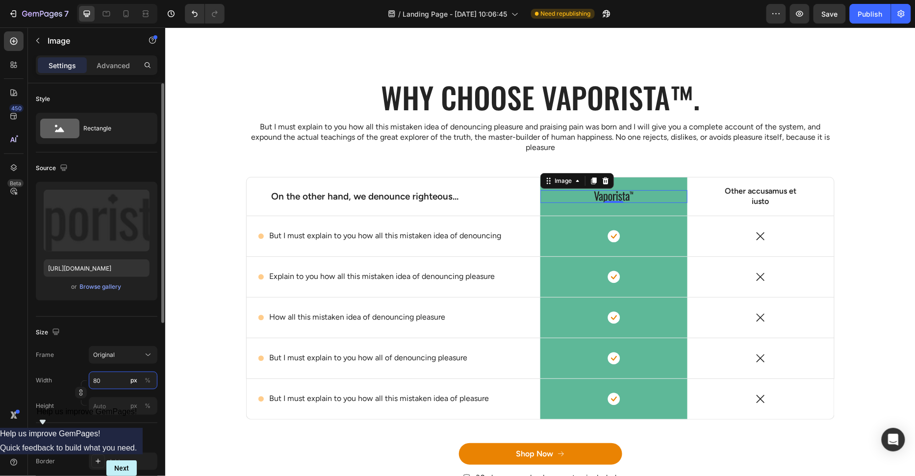
type input "8"
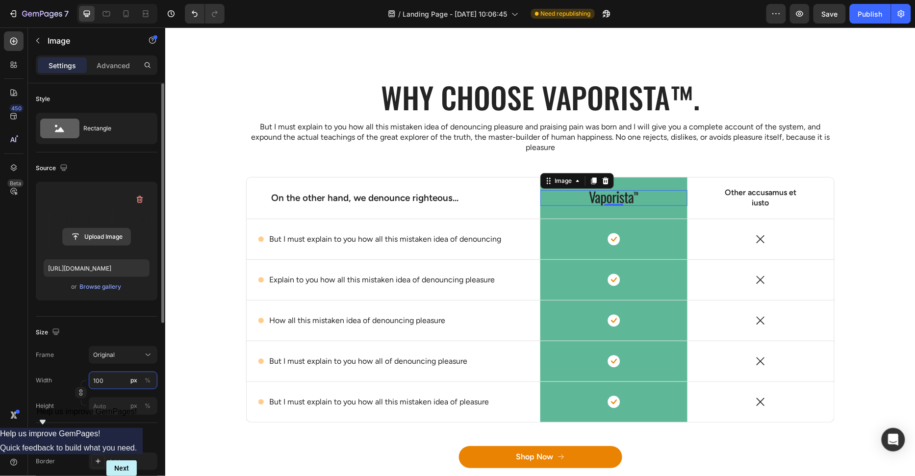
type input "100"
click at [108, 240] on input "file" at bounding box center [97, 236] width 68 height 17
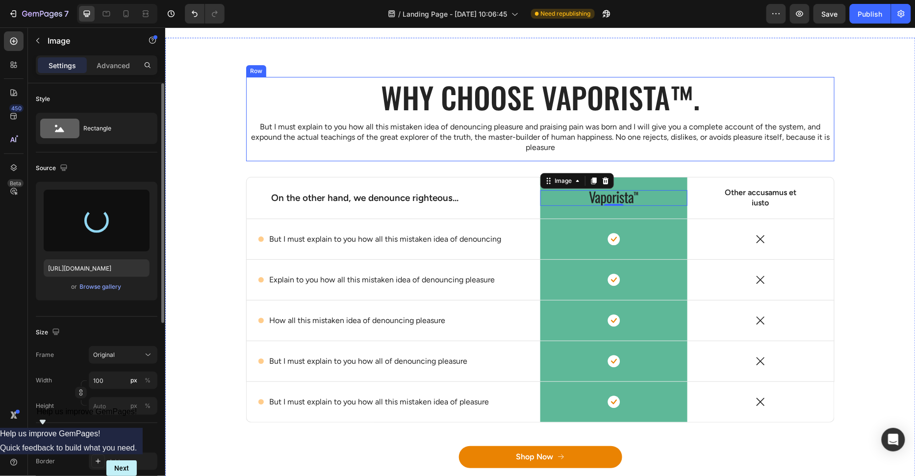
type input "https://cdn.shopify.com/s/files/1/0658/8314/4303/files/gempages_582876836208313…"
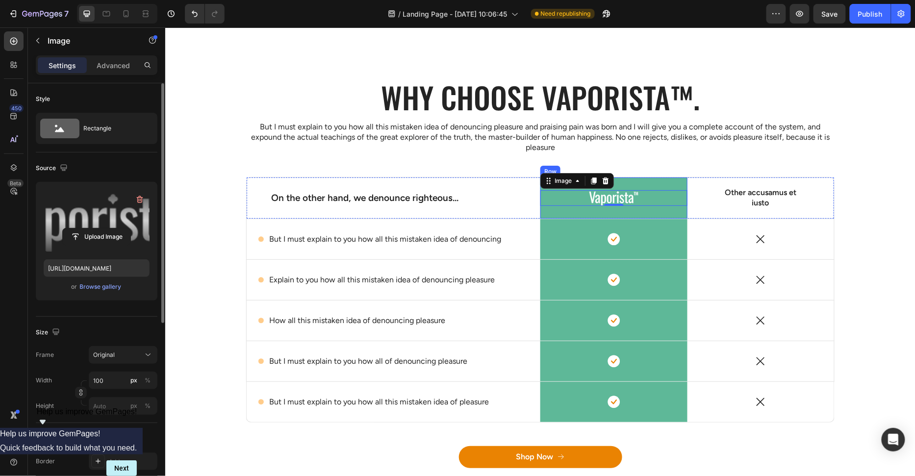
click at [671, 183] on div "Image 0 Row" at bounding box center [613, 197] width 147 height 41
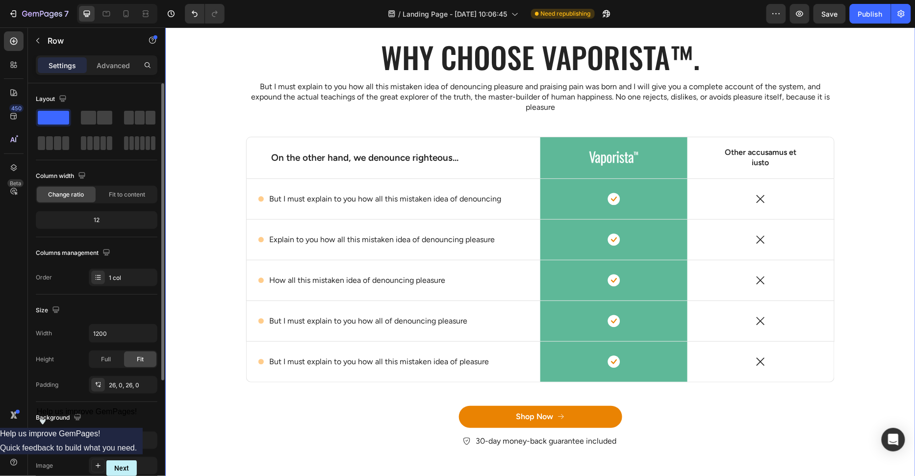
scroll to position [2751, 0]
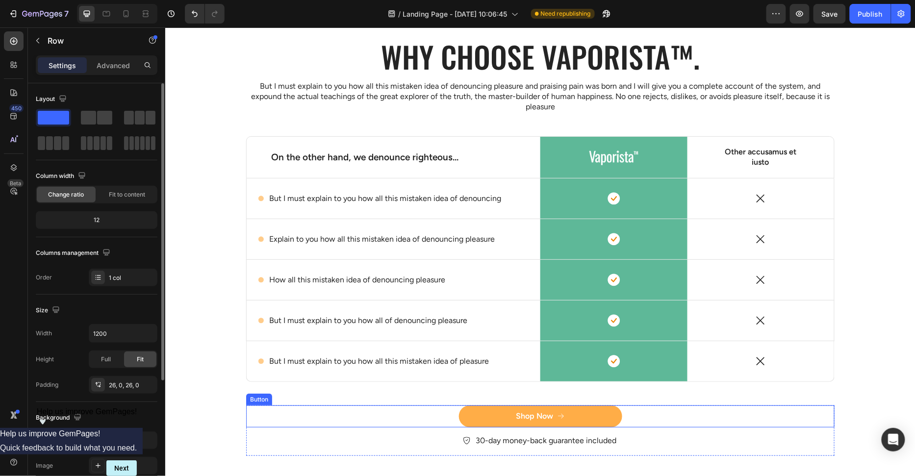
click at [617, 407] on button "Shop Now" at bounding box center [539, 416] width 163 height 22
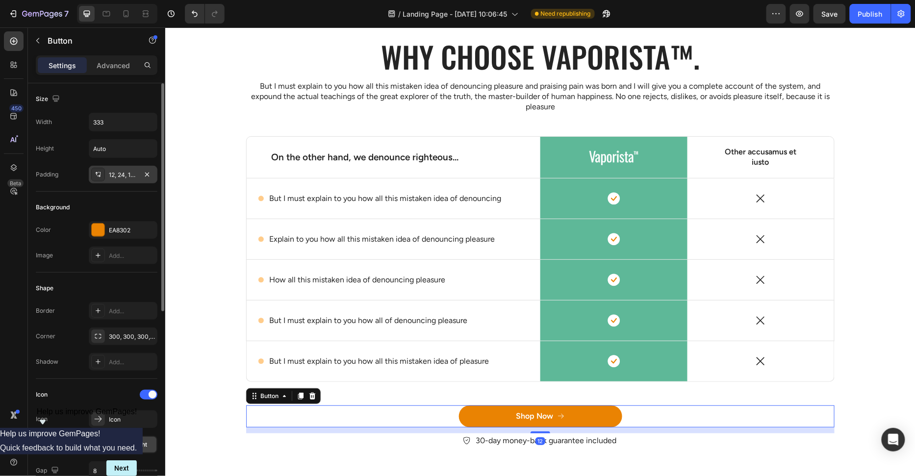
click at [126, 174] on div "12, 24, 12, 24" at bounding box center [123, 175] width 28 height 9
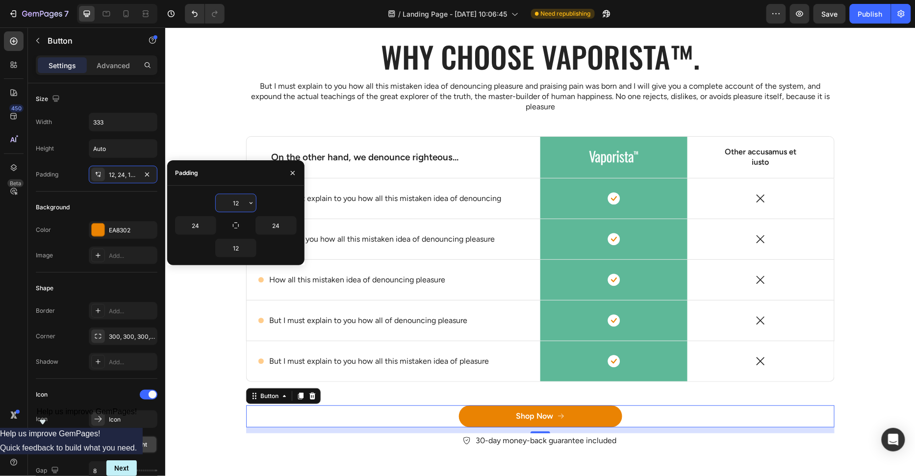
click at [229, 207] on input "12" at bounding box center [236, 203] width 40 height 18
type input "16"
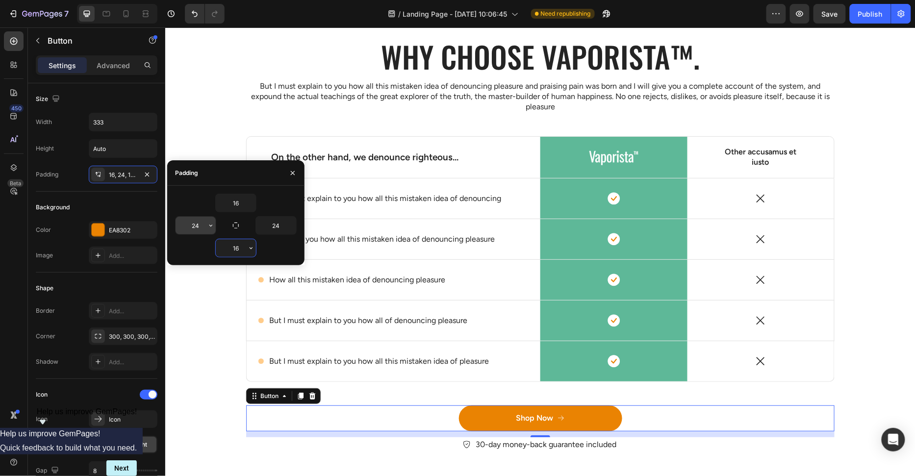
type input "16"
click at [195, 227] on input "24" at bounding box center [195, 226] width 40 height 18
type input "20"
click at [278, 224] on input "24" at bounding box center [276, 226] width 40 height 18
type input "20"
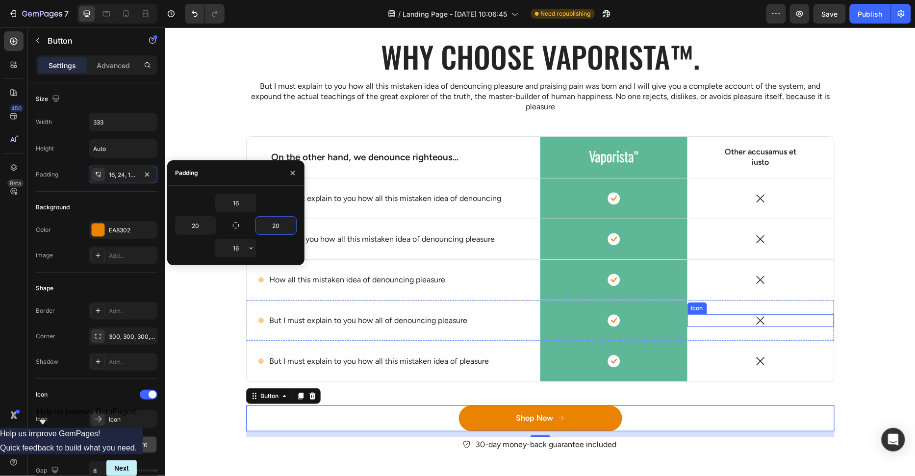
click at [853, 321] on div "Why choose Vaporista™. Heading But I must explain to you how all this mistaken …" at bounding box center [539, 251] width 735 height 431
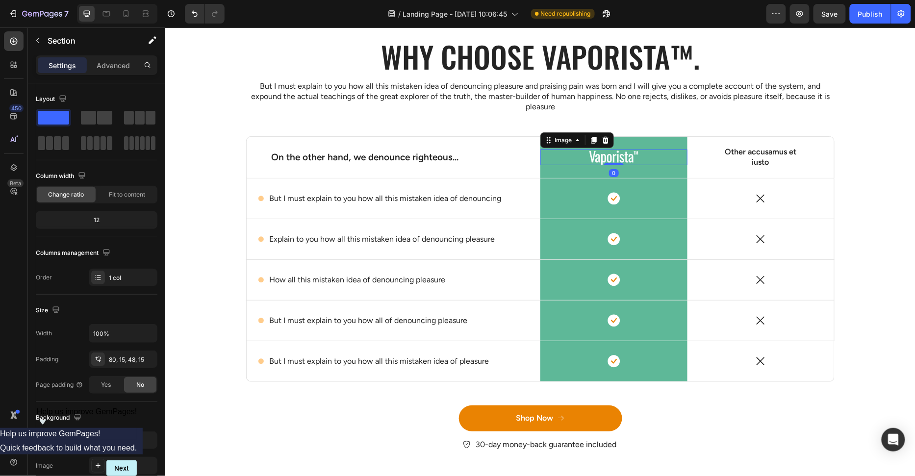
click at [677, 150] on div at bounding box center [613, 157] width 147 height 16
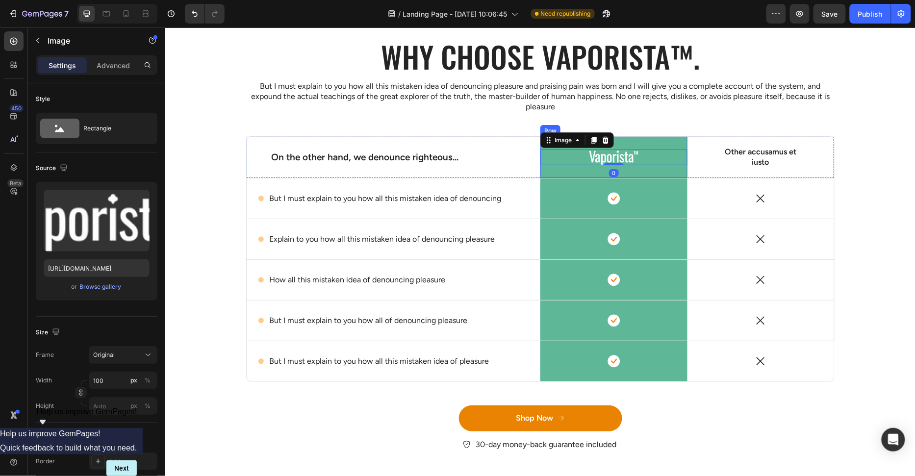
click at [669, 141] on div "Image 0 Row" at bounding box center [613, 156] width 147 height 41
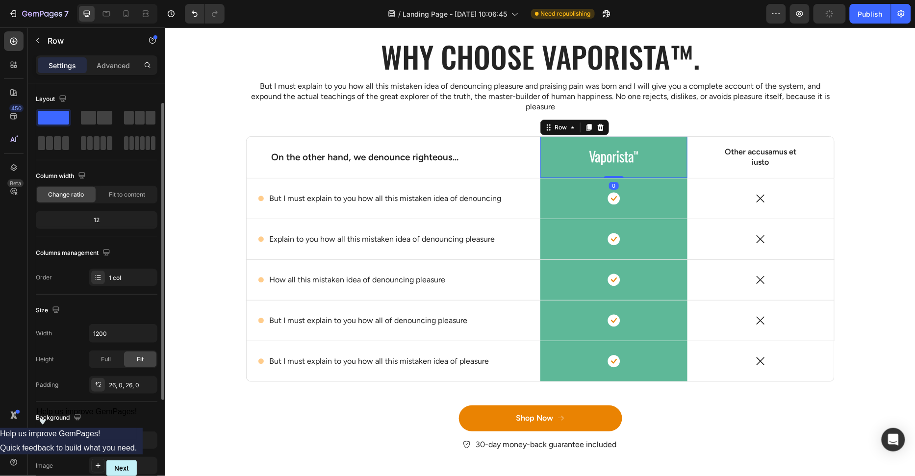
scroll to position [73, 0]
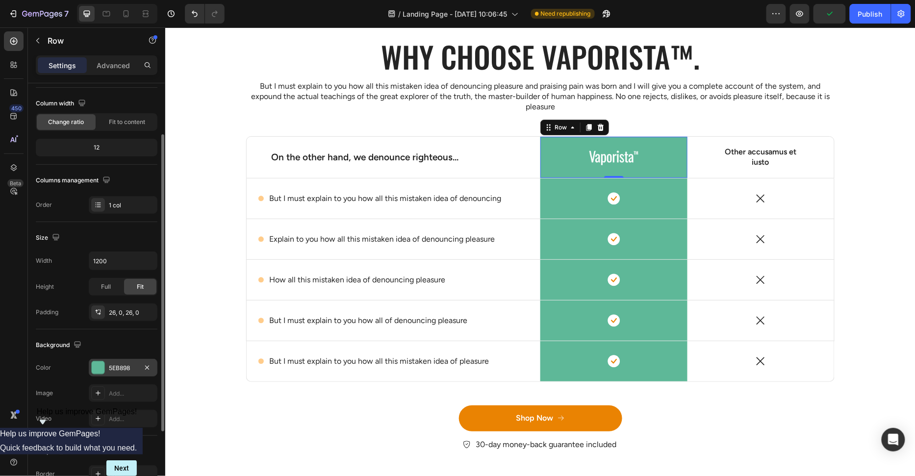
click at [108, 366] on div "5EB898" at bounding box center [123, 368] width 69 height 18
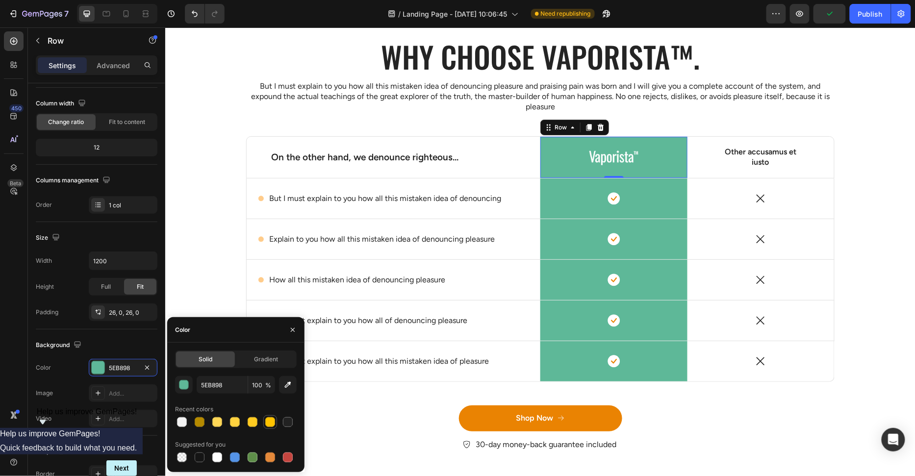
click at [268, 426] on div at bounding box center [270, 422] width 10 height 10
type input "FFC300"
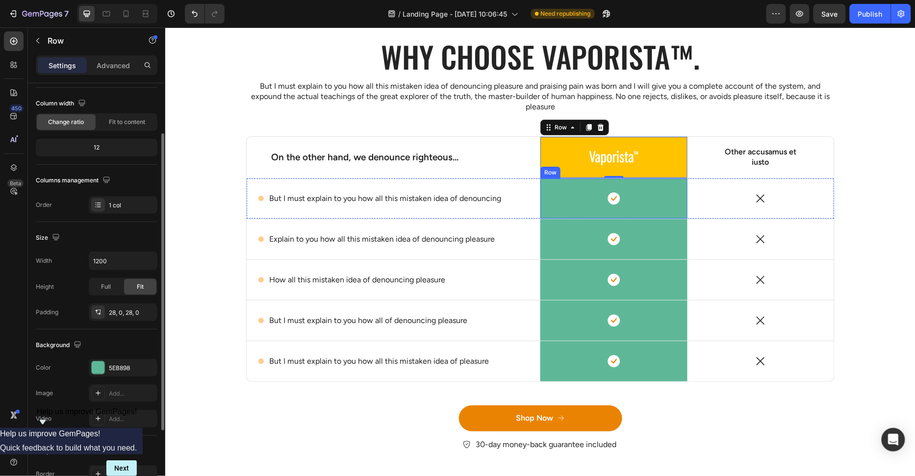
click at [643, 208] on div "Icon Row" at bounding box center [613, 198] width 147 height 40
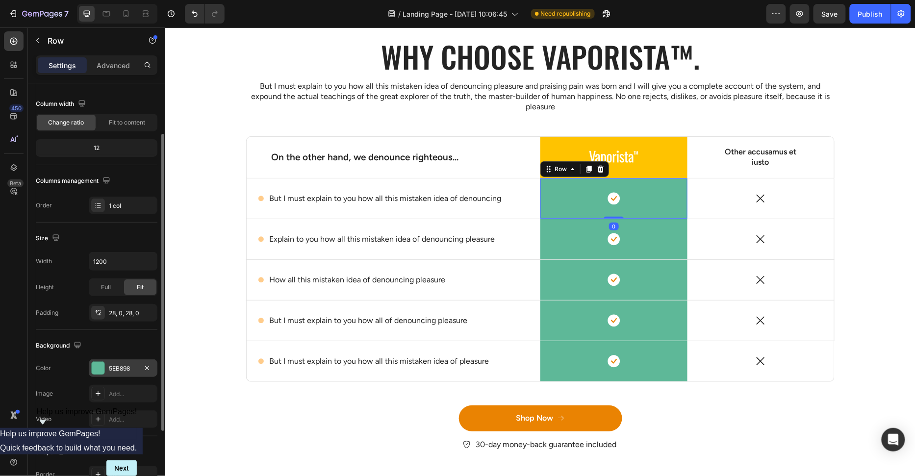
click at [98, 363] on div at bounding box center [98, 368] width 13 height 13
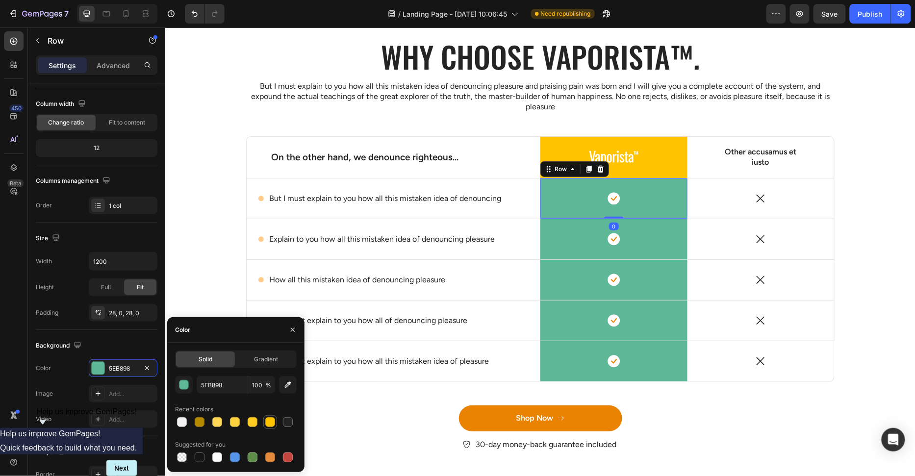
click at [268, 423] on div at bounding box center [270, 422] width 10 height 10
type input "FFC300"
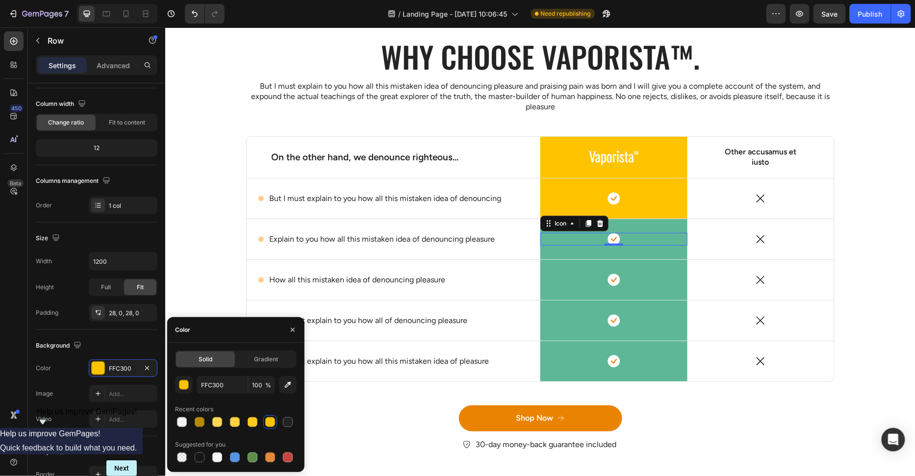
click at [655, 238] on div "Icon 0" at bounding box center [613, 238] width 147 height 13
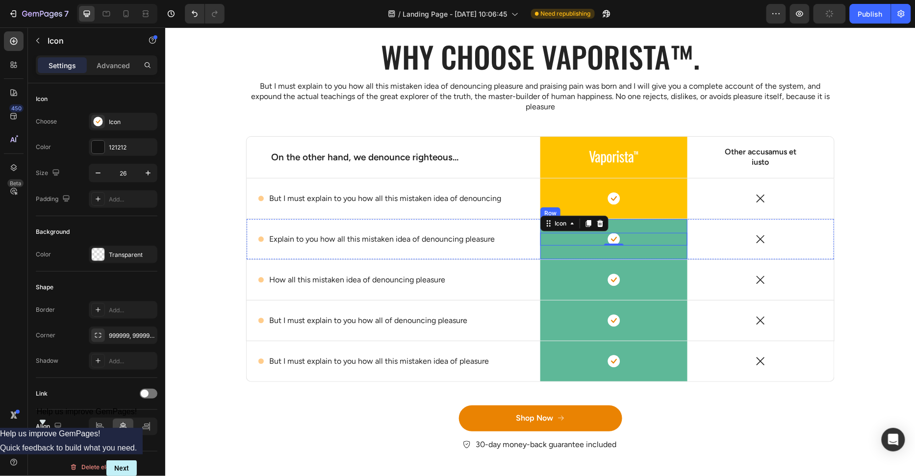
click at [673, 223] on div "Icon 0 Row" at bounding box center [613, 239] width 147 height 40
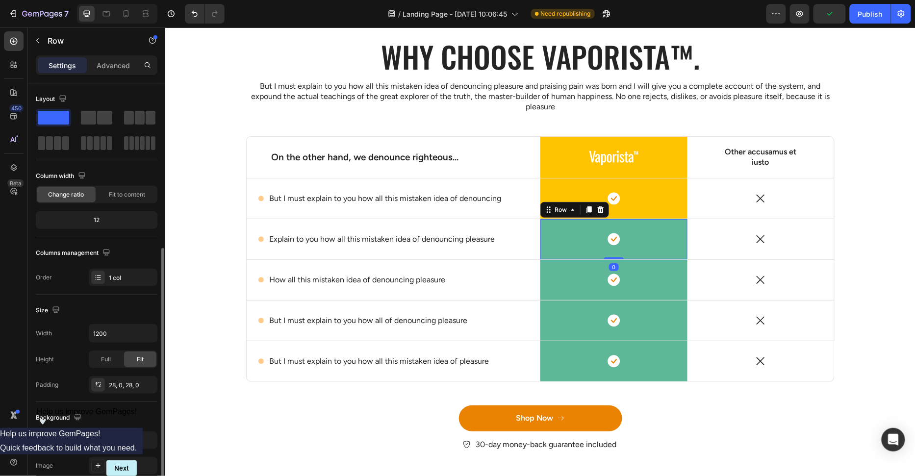
scroll to position [175, 0]
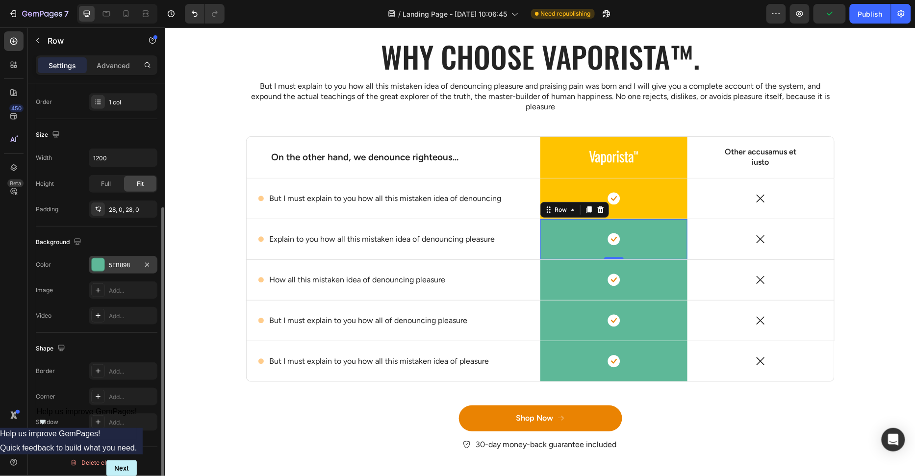
click at [98, 259] on div at bounding box center [98, 264] width 13 height 13
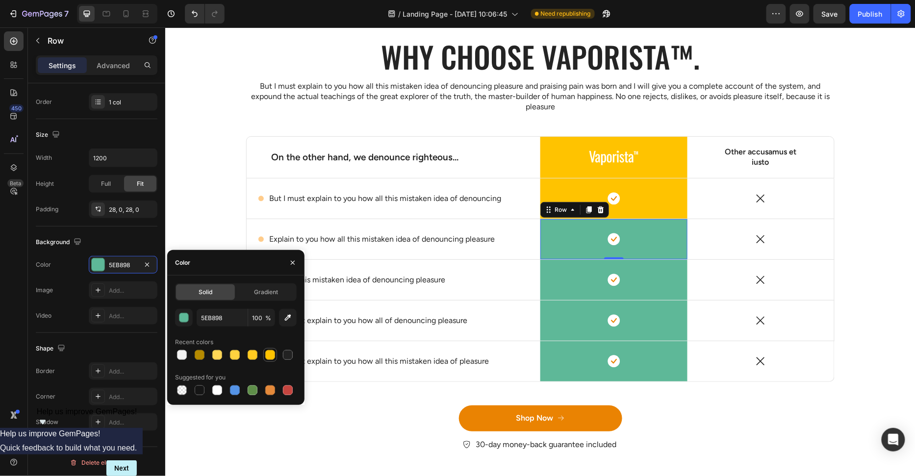
click at [265, 352] on div at bounding box center [270, 355] width 10 height 10
type input "FFC300"
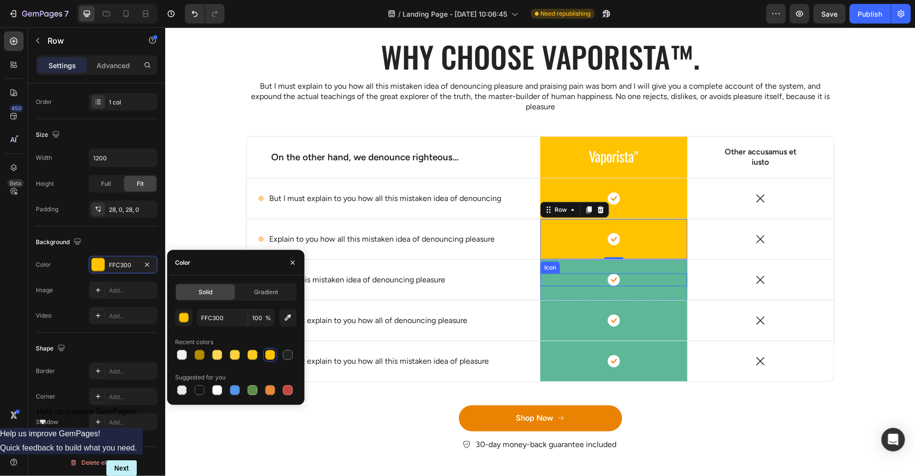
click at [669, 281] on div "Icon" at bounding box center [613, 279] width 147 height 13
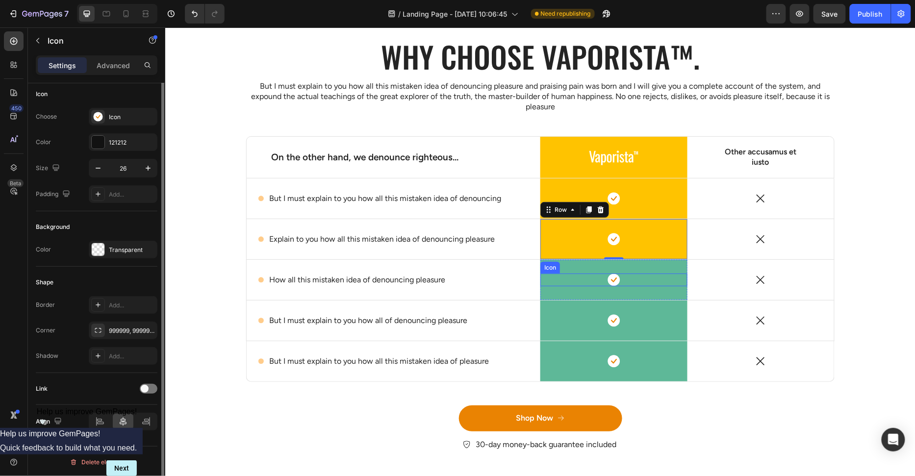
scroll to position [0, 0]
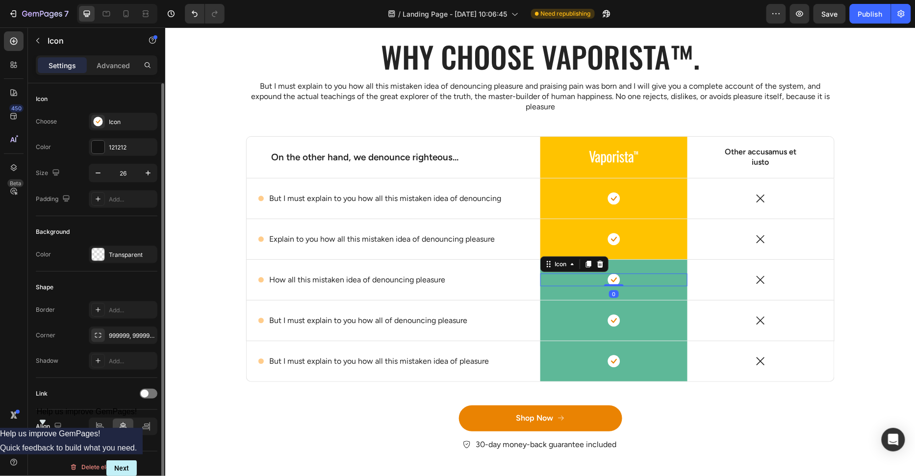
click at [663, 260] on div "Icon 0 Row" at bounding box center [613, 279] width 147 height 40
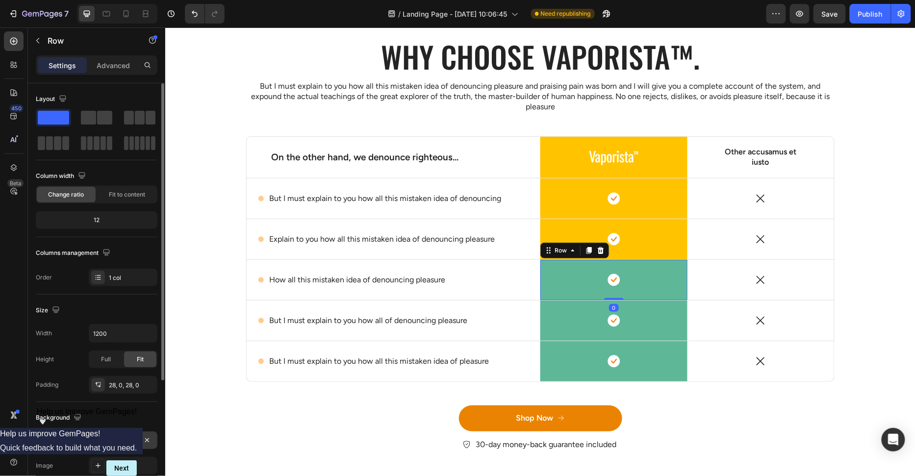
click at [102, 442] on div at bounding box center [98, 440] width 13 height 13
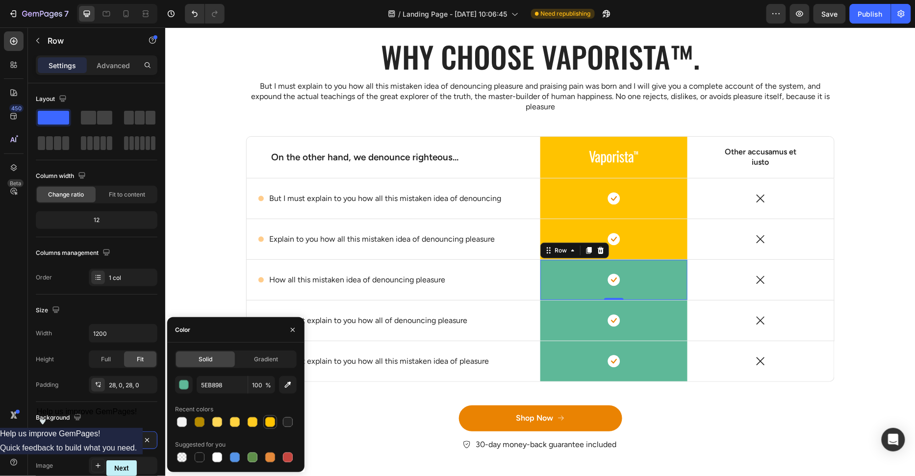
click at [266, 424] on div at bounding box center [270, 422] width 10 height 10
type input "FFC300"
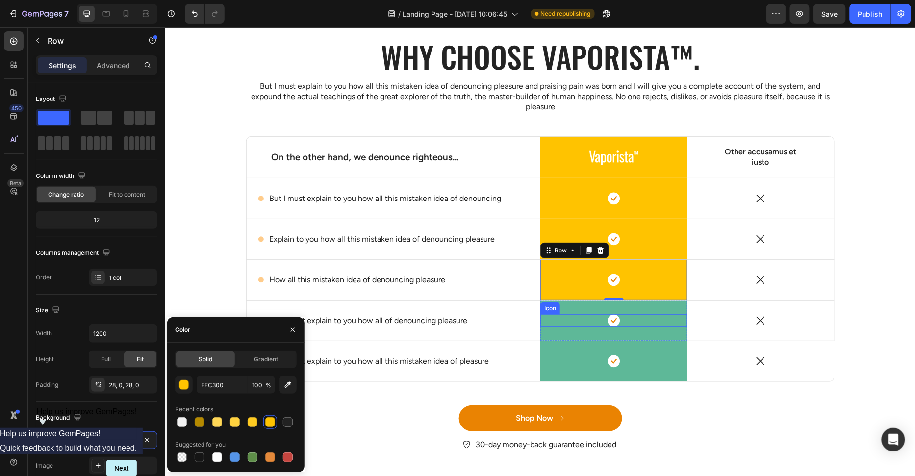
click at [674, 318] on div "Icon" at bounding box center [613, 320] width 147 height 13
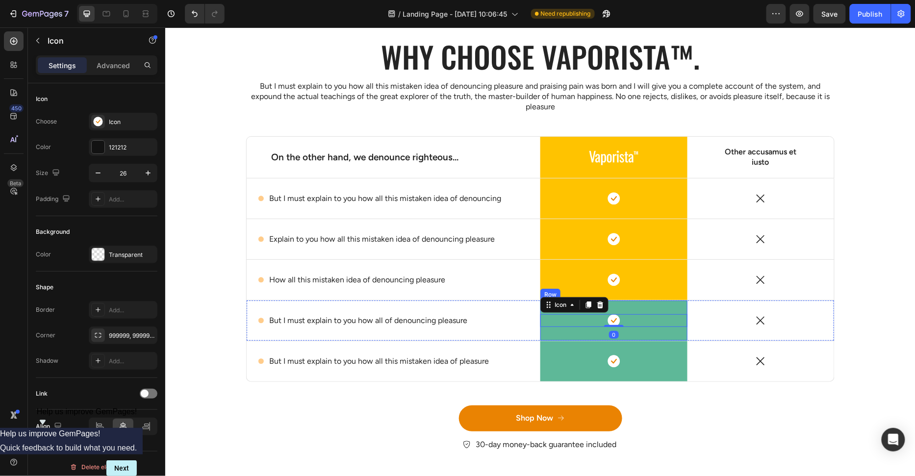
click at [673, 330] on div "Icon 0 Row" at bounding box center [613, 320] width 147 height 40
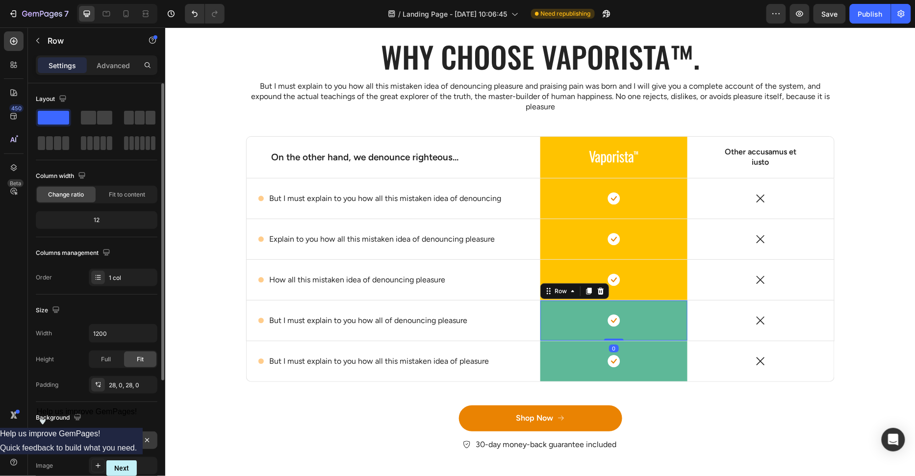
click at [109, 440] on div "5EB898" at bounding box center [123, 440] width 28 height 9
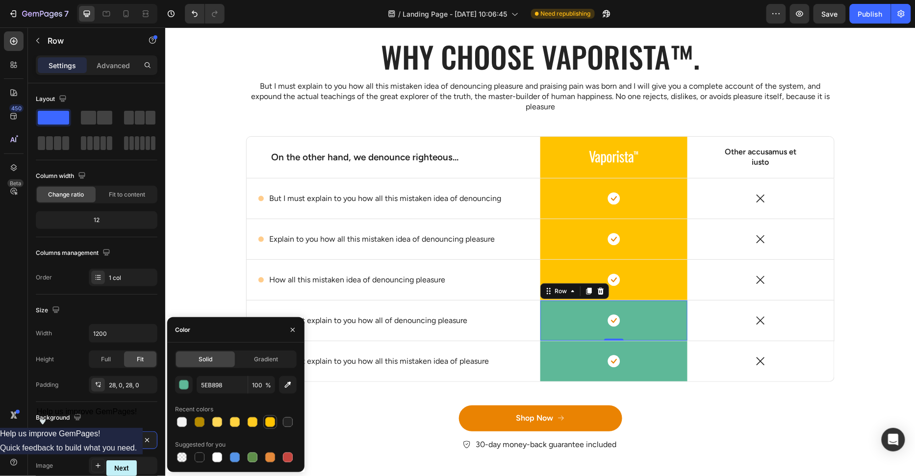
click at [265, 424] on div at bounding box center [270, 422] width 12 height 12
type input "FFC300"
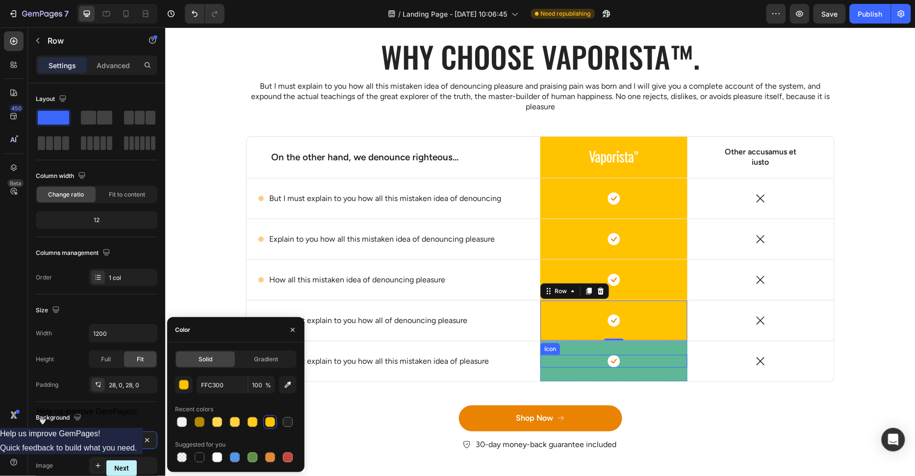
click at [672, 354] on div "Icon" at bounding box center [613, 360] width 147 height 13
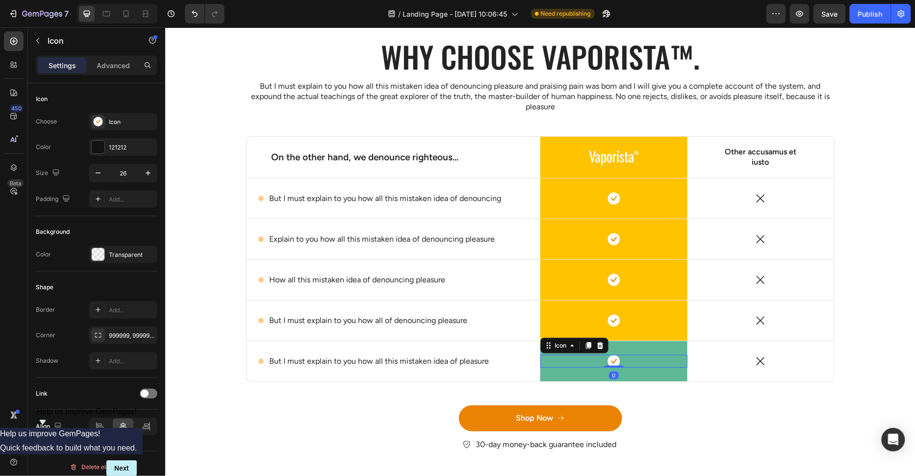
click at [672, 349] on div "Icon 0 Row" at bounding box center [613, 361] width 147 height 40
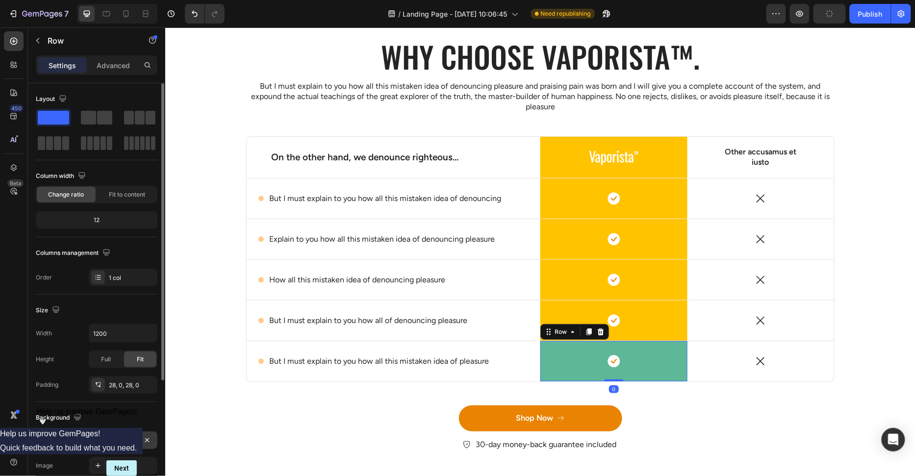
click at [116, 436] on div "5EB898" at bounding box center [123, 440] width 28 height 9
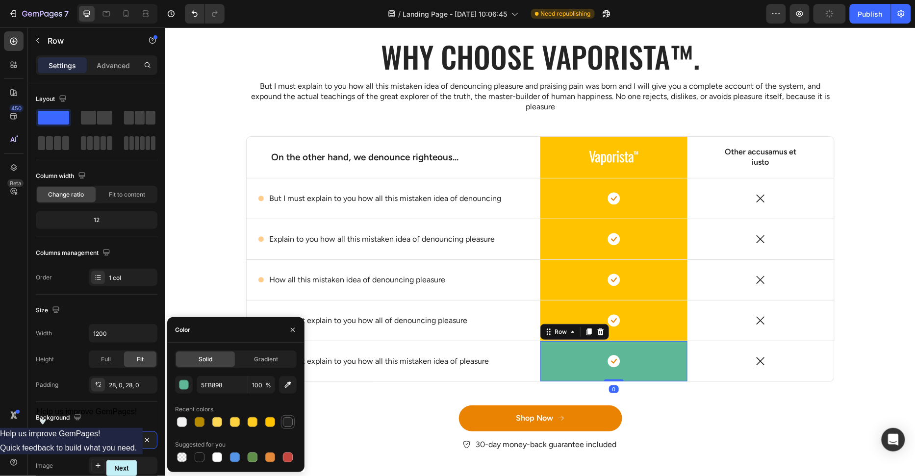
drag, startPoint x: 275, startPoint y: 424, endPoint x: 291, endPoint y: 421, distance: 15.9
click at [275, 424] on div at bounding box center [270, 422] width 12 height 12
type input "FFC300"
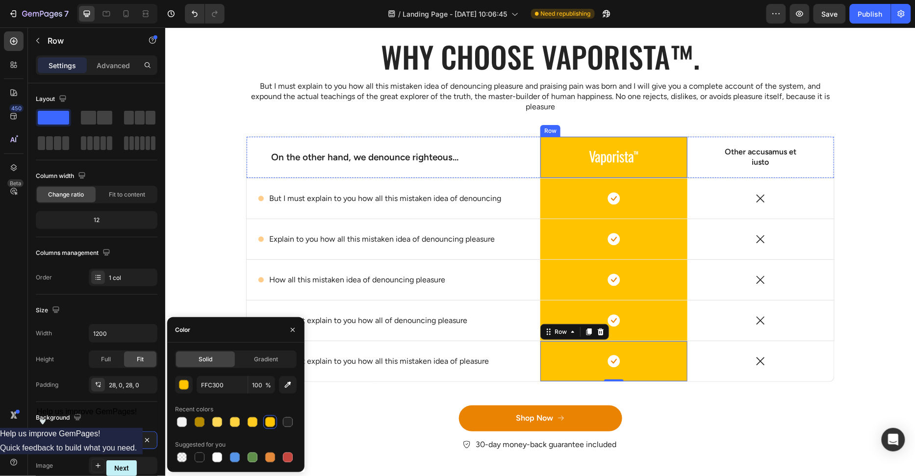
click at [612, 162] on img at bounding box center [613, 157] width 49 height 16
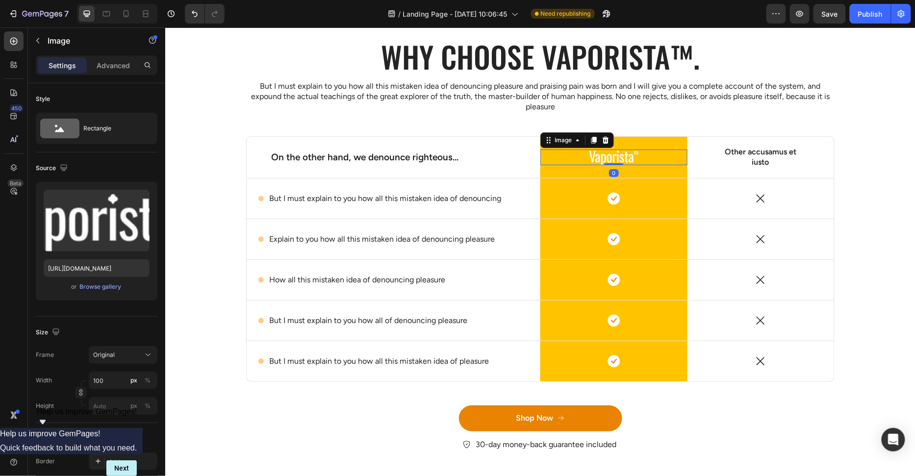
click at [109, 291] on div "or Browse gallery" at bounding box center [97, 287] width 106 height 12
click at [110, 288] on div "Browse gallery" at bounding box center [101, 286] width 42 height 9
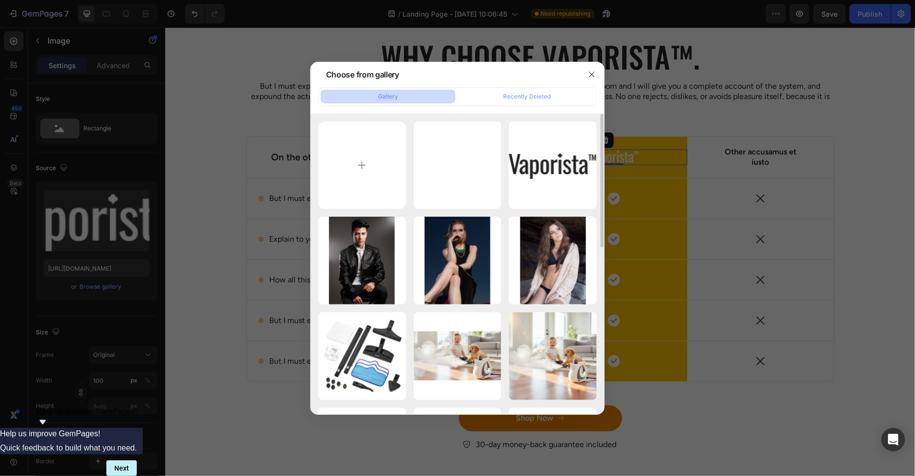
click at [508, 172] on div "Logo trắng.png 7.63 kb Logo.png 9.17 kb 105.png 67.65 kb product image (52).p…" at bounding box center [457, 452] width 278 height 660
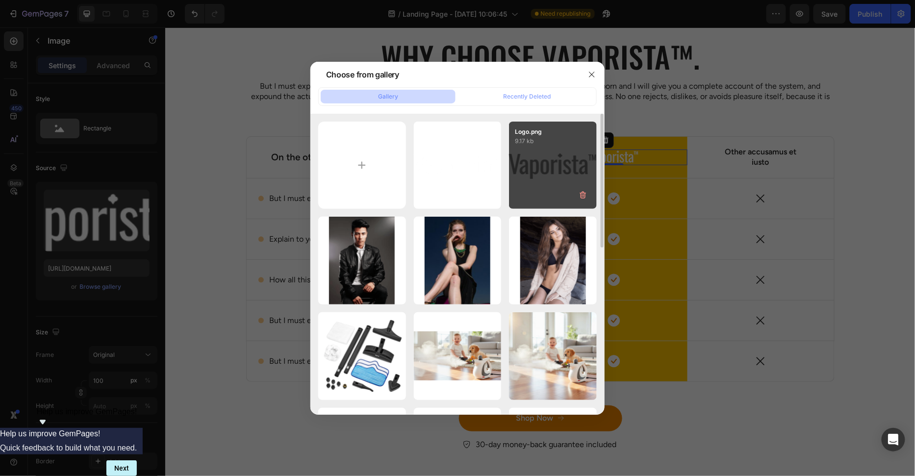
click at [526, 172] on div "Logo.png 9.17 kb" at bounding box center [553, 166] width 88 height 88
type input "https://cdn.shopify.com/s/files/1/0658/8314/4303/files/gempages_582876836208313…"
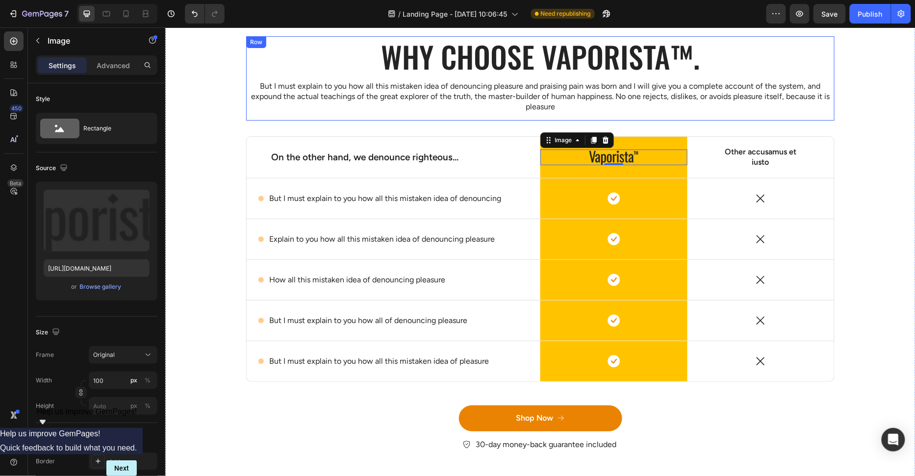
click at [687, 120] on div "Why choose Vaporista™. Heading But I must explain to you how all this mistaken …" at bounding box center [540, 78] width 588 height 84
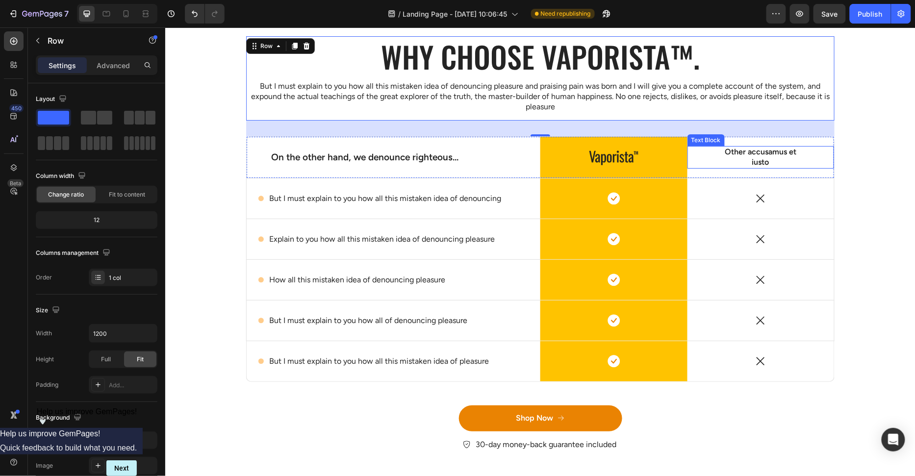
click at [774, 152] on p "Other accusamus et iusto" at bounding box center [760, 157] width 75 height 21
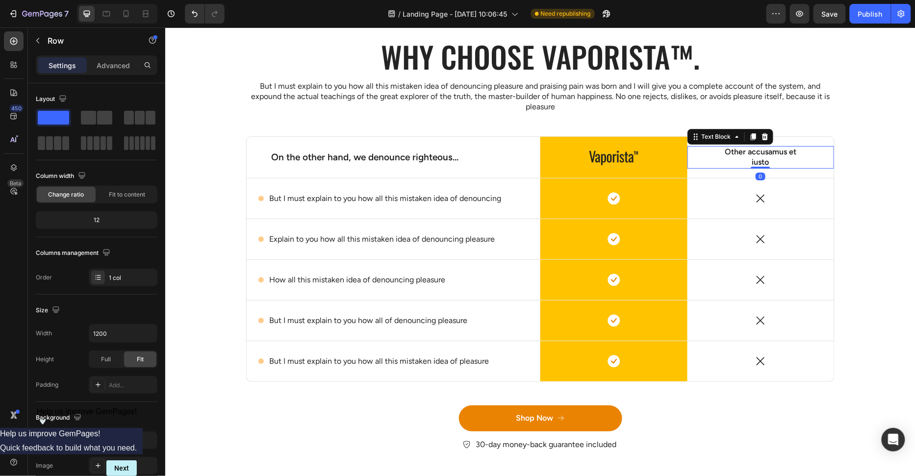
click at [774, 152] on p "Other accusamus et iusto" at bounding box center [760, 157] width 75 height 21
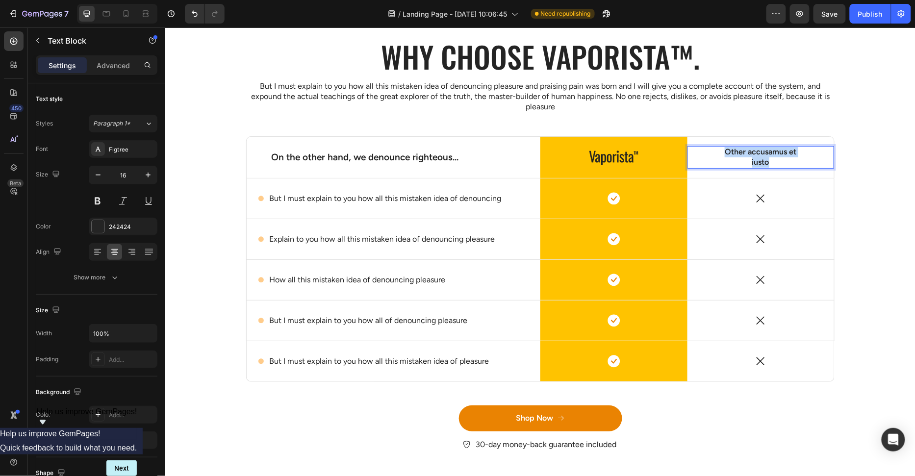
click at [774, 152] on p "Other accusamus et iusto" at bounding box center [760, 157] width 75 height 21
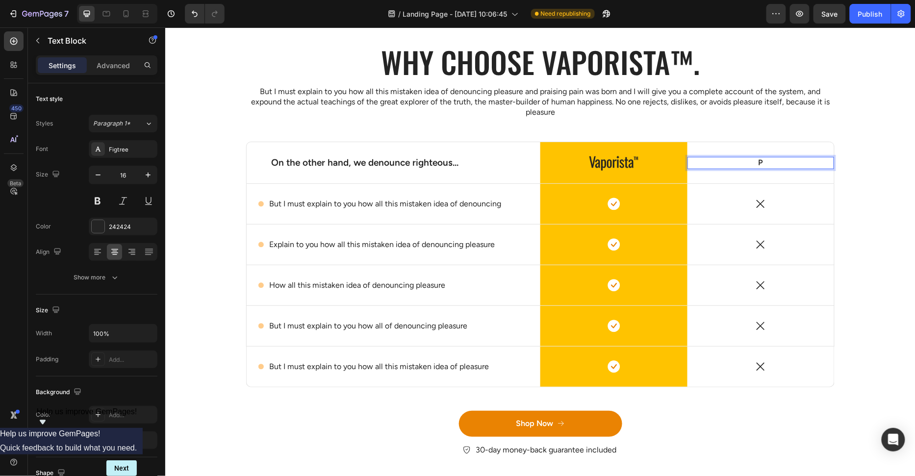
scroll to position [2751, 0]
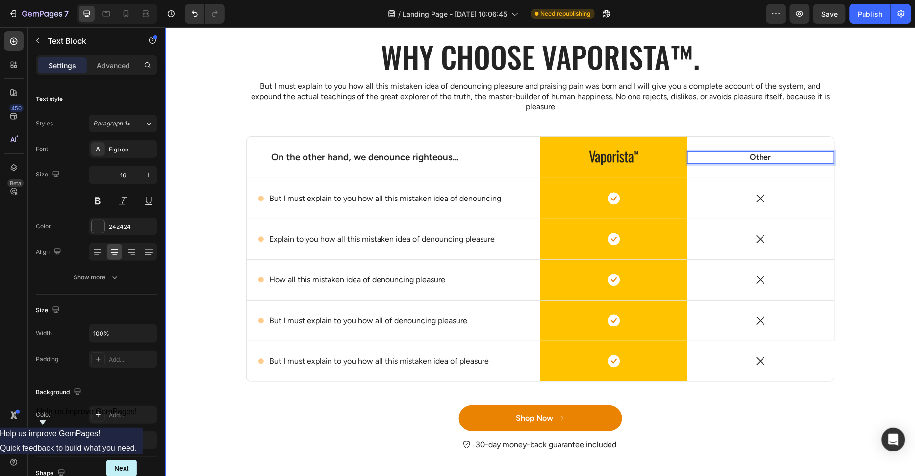
click at [850, 147] on div "Why choose Vaporista™. Heading But I must explain to you how all this mistaken …" at bounding box center [539, 251] width 735 height 431
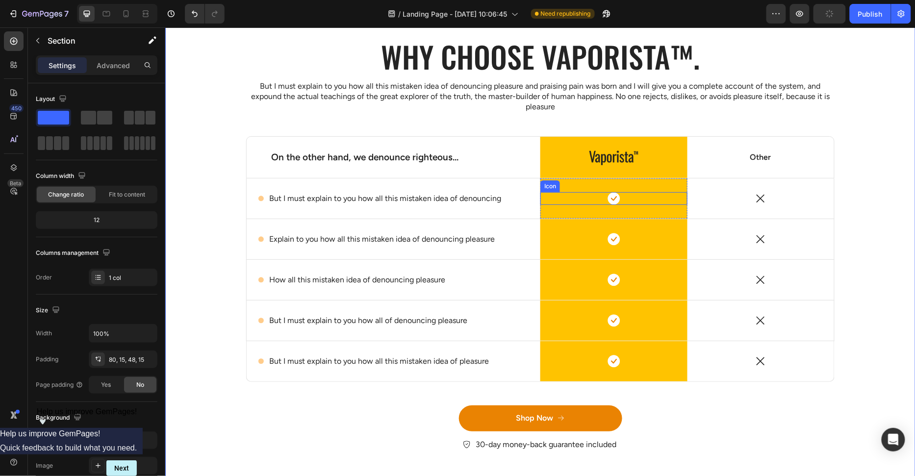
click at [623, 197] on div "Icon" at bounding box center [613, 198] width 147 height 13
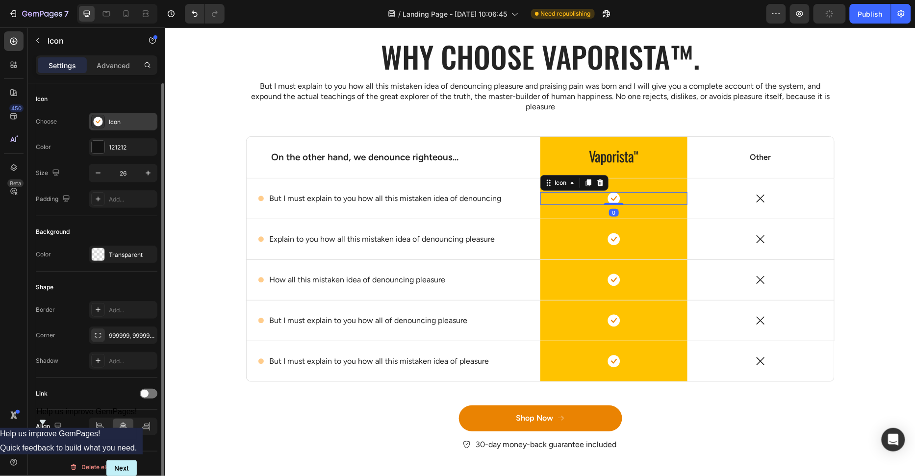
click at [121, 126] on div "Icon" at bounding box center [123, 122] width 69 height 18
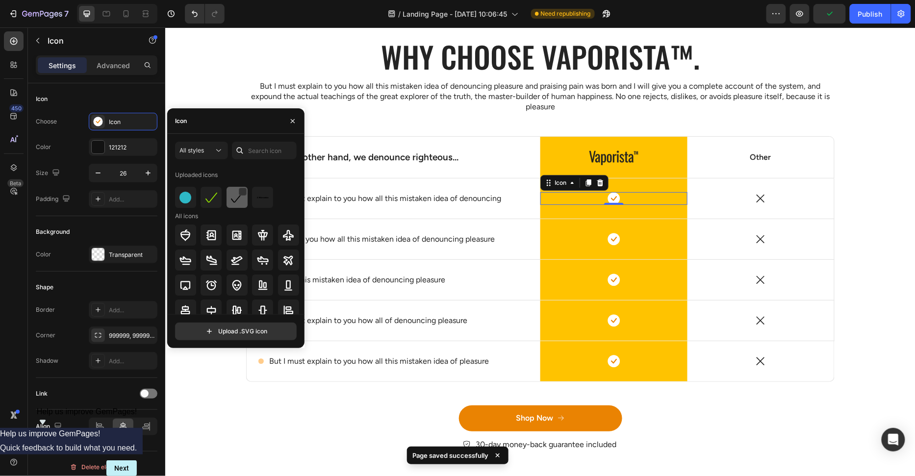
click at [240, 196] on img at bounding box center [237, 198] width 12 height 12
click at [210, 197] on img at bounding box center [211, 198] width 12 height 12
click at [190, 200] on img at bounding box center [185, 198] width 12 height 12
click at [228, 200] on div at bounding box center [236, 197] width 21 height 21
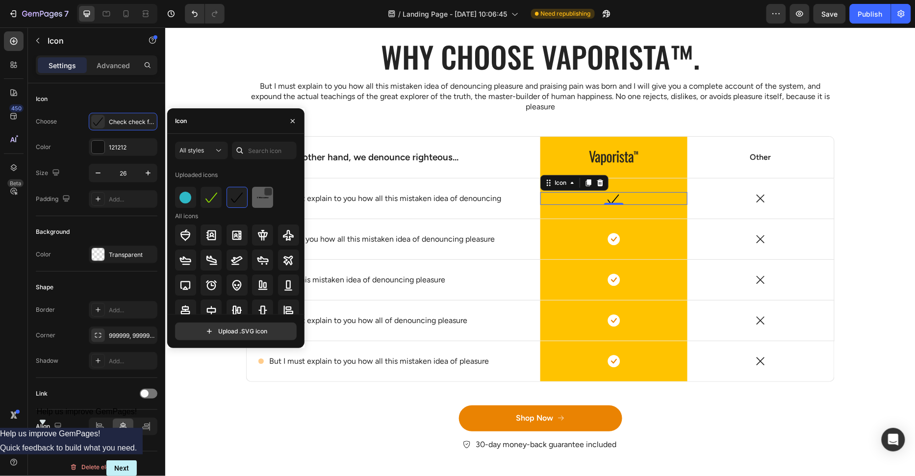
click at [264, 199] on img at bounding box center [263, 198] width 12 height 12
click at [292, 123] on icon "button" at bounding box center [293, 121] width 8 height 8
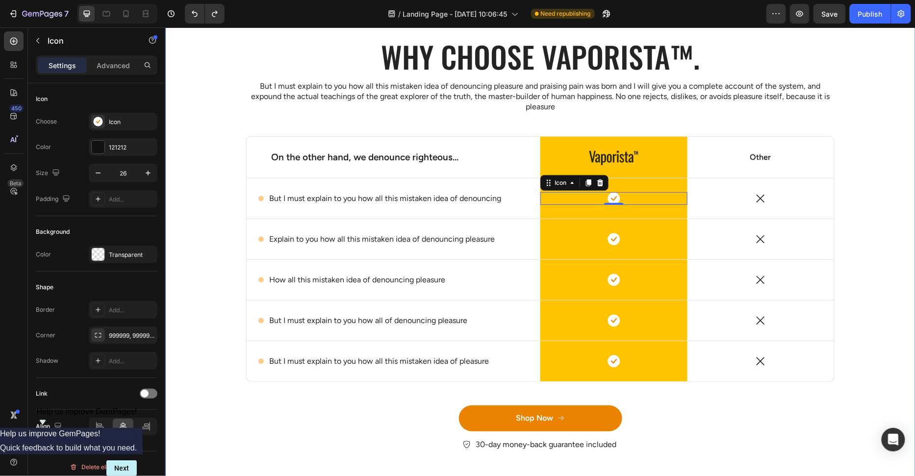
click at [896, 342] on div "Why choose Vaporista™. Heading But I must explain to you how all this mistaken …" at bounding box center [539, 251] width 735 height 431
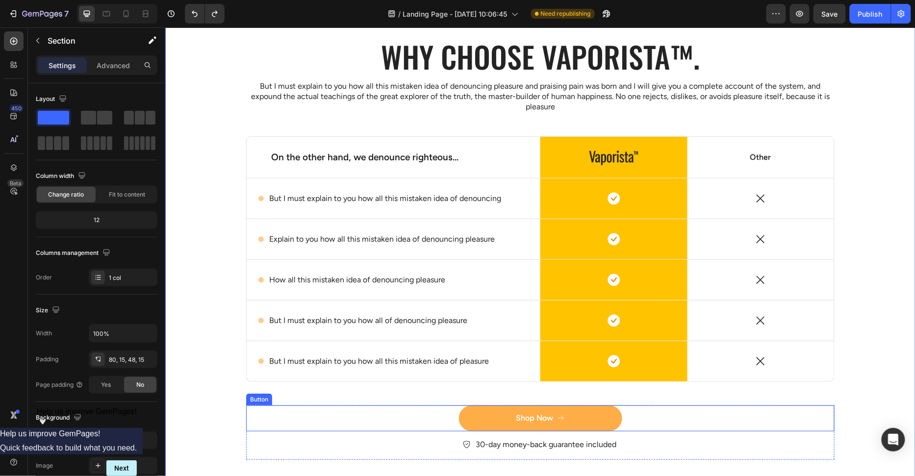
click at [508, 413] on button "Shop Now" at bounding box center [539, 418] width 163 height 26
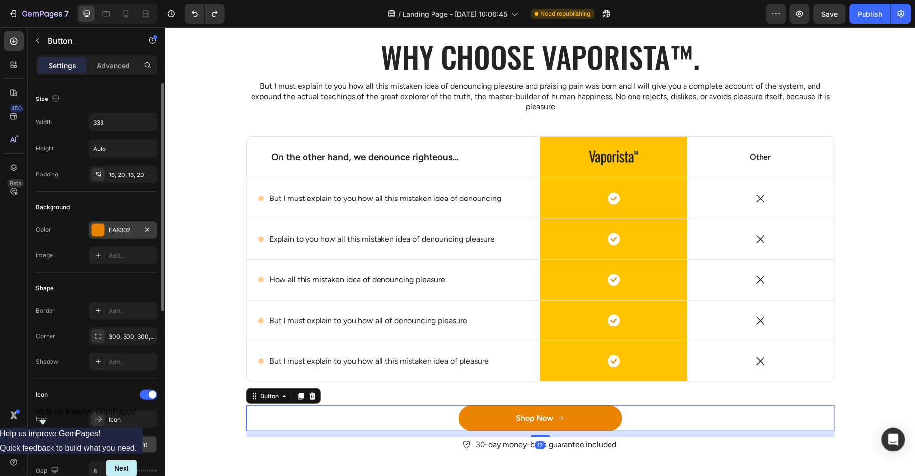
click at [94, 234] on div at bounding box center [98, 230] width 13 height 13
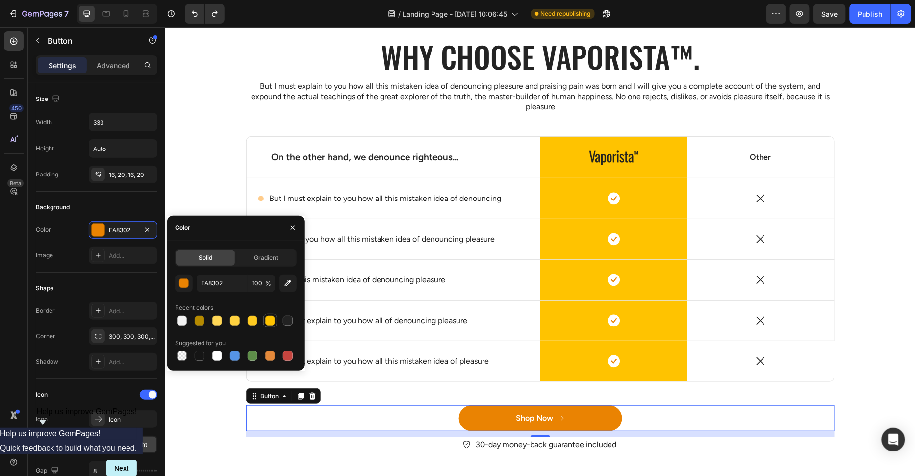
click at [270, 319] on div at bounding box center [270, 321] width 10 height 10
type input "FFC300"
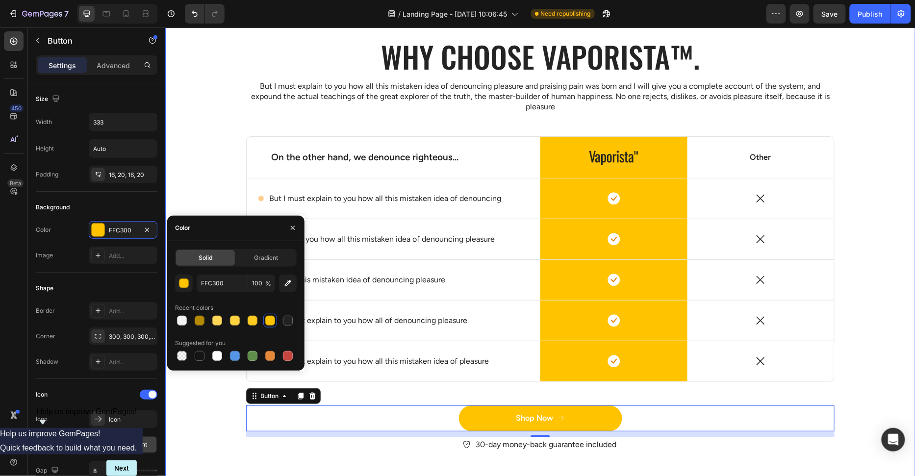
click at [224, 164] on div "Why choose Vaporista™. Heading But I must explain to you how all this mistaken …" at bounding box center [539, 251] width 735 height 431
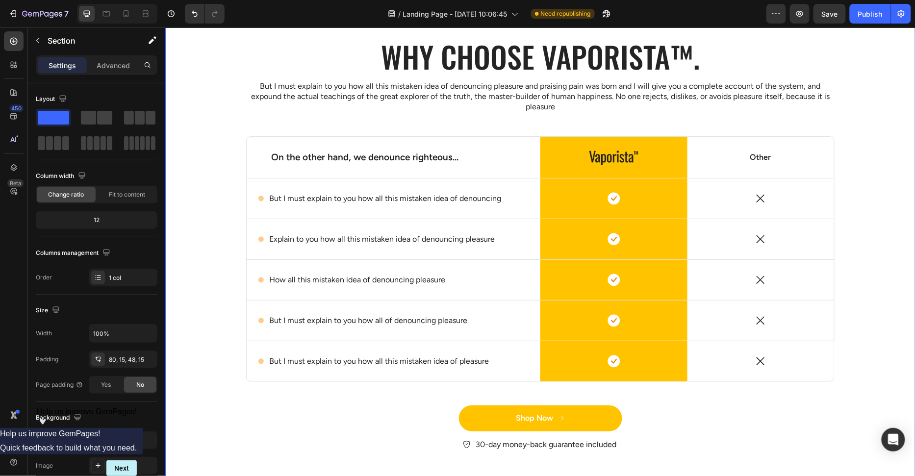
click at [215, 343] on div "Why choose Vaporista™. Heading But I must explain to you how all this mistaken …" at bounding box center [539, 251] width 735 height 431
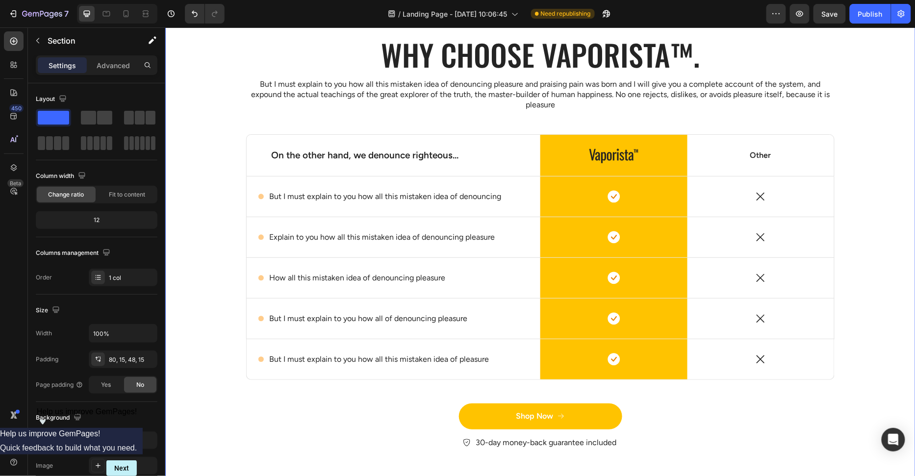
scroll to position [2753, 0]
click at [474, 197] on p "But I must explain to you how all this mistaken idea of denouncing" at bounding box center [385, 196] width 232 height 10
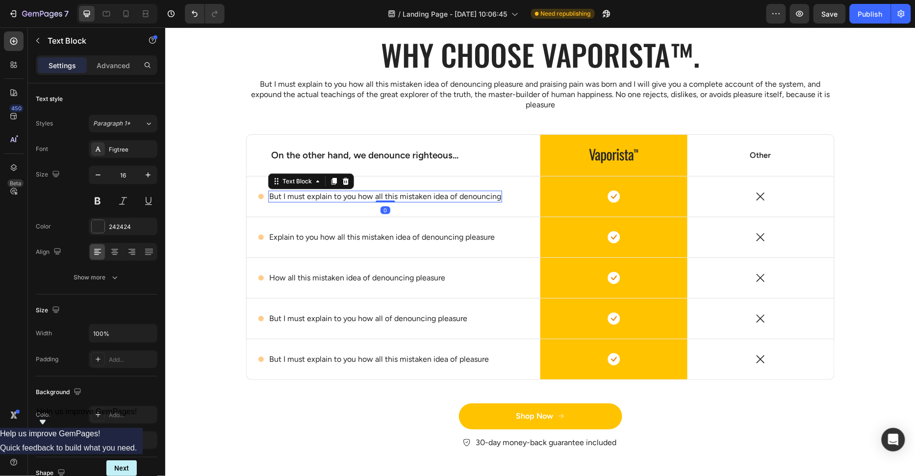
click at [474, 197] on p "But I must explain to you how all this mistaken idea of denouncing" at bounding box center [385, 196] width 232 height 10
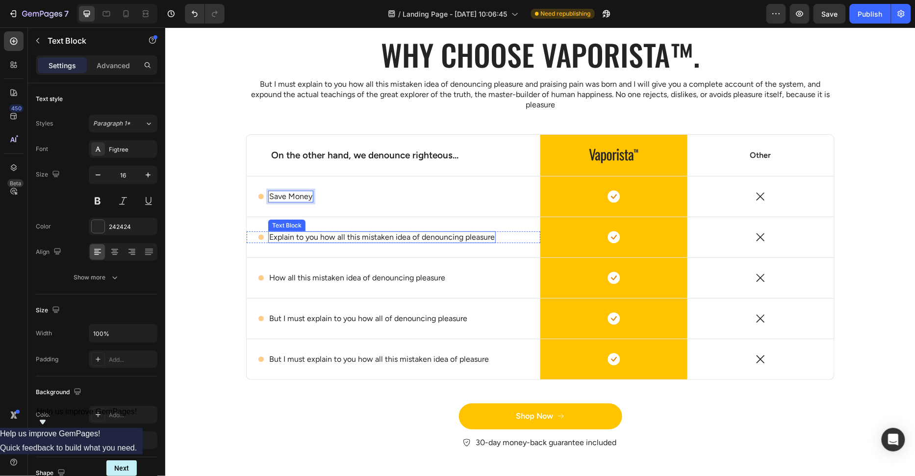
click at [389, 233] on p "Explain to you how all this mistaken idea of denouncing pleasure" at bounding box center [381, 237] width 225 height 10
click at [389, 232] on p "Explain to you how all this mistaken idea of denouncing pleasure" at bounding box center [381, 237] width 225 height 10
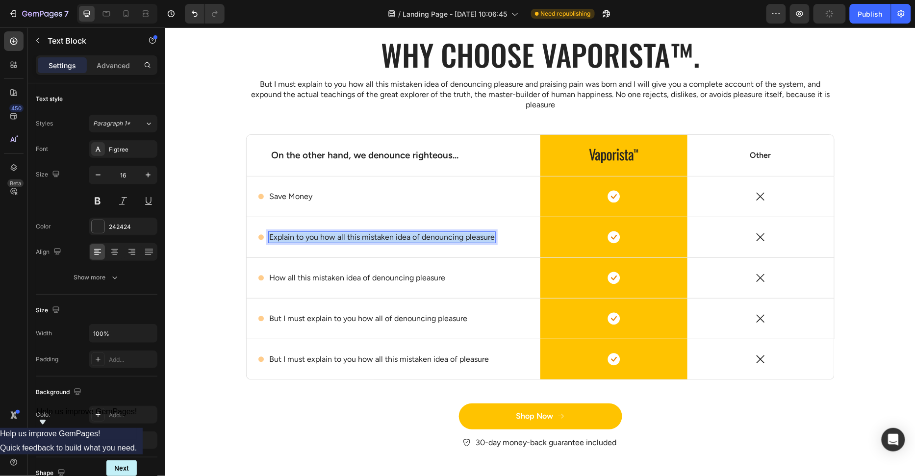
click at [389, 232] on p "Explain to you how all this mistaken idea of denouncing pleasure" at bounding box center [381, 237] width 225 height 10
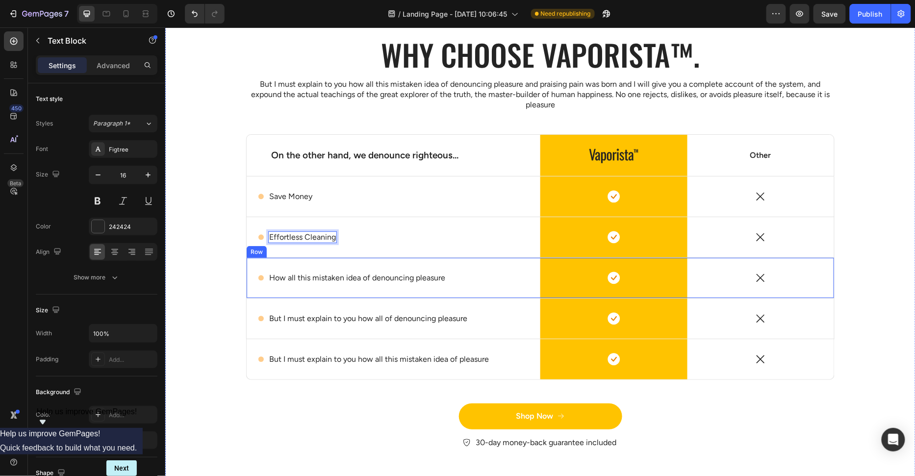
click at [297, 275] on p "How all this mistaken idea of denouncing pleasure" at bounding box center [357, 278] width 176 height 10
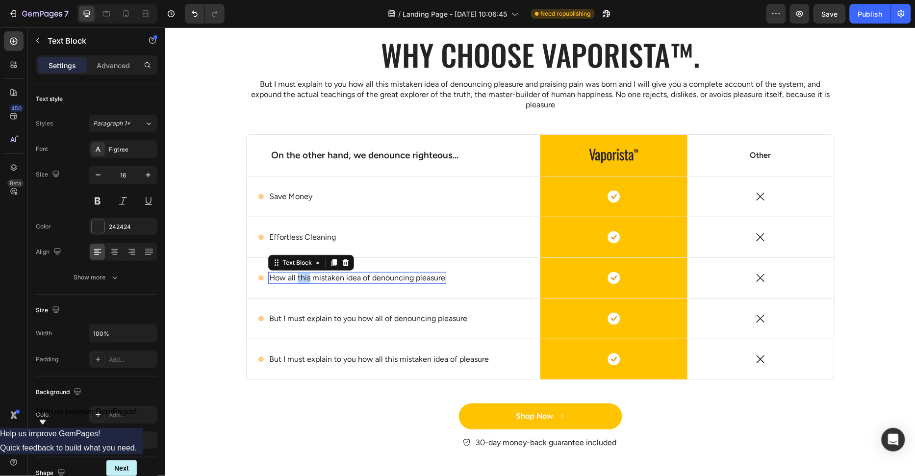
click at [297, 275] on p "How all this mistaken idea of denouncing pleasure" at bounding box center [357, 278] width 176 height 10
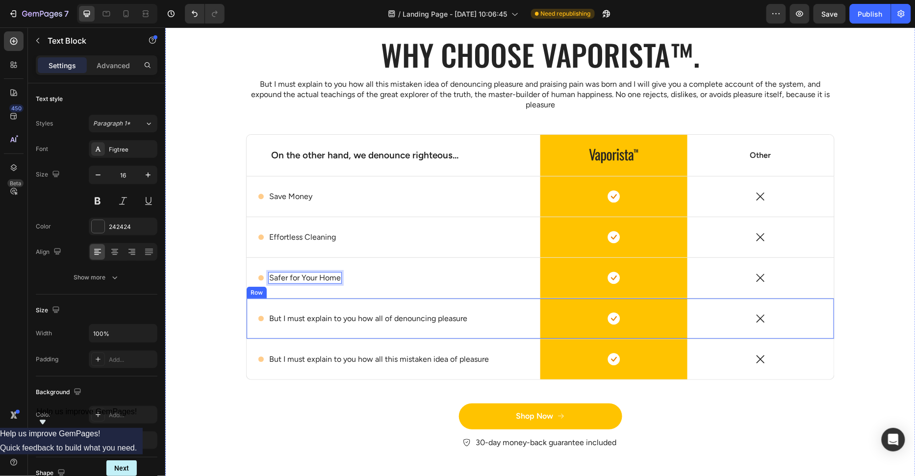
click at [370, 318] on p "But I must explain to you how all of denouncing pleasure" at bounding box center [368, 318] width 198 height 10
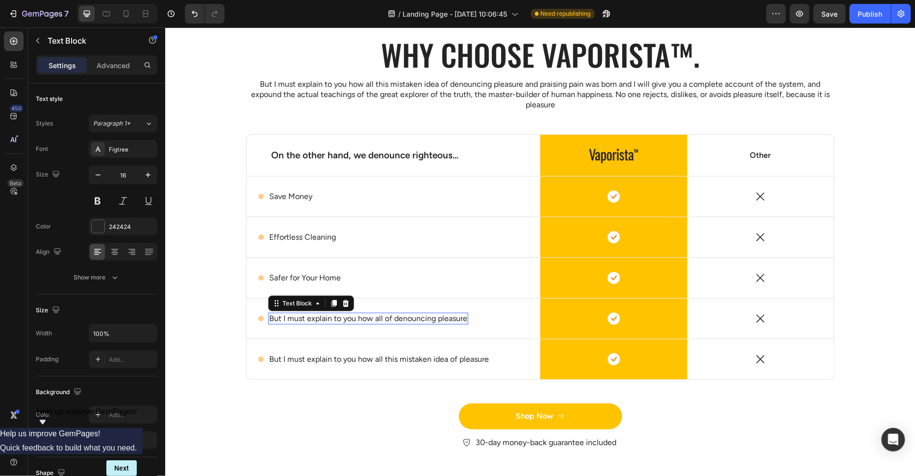
click at [370, 318] on p "But I must explain to you how all of denouncing pleasure" at bounding box center [368, 318] width 198 height 10
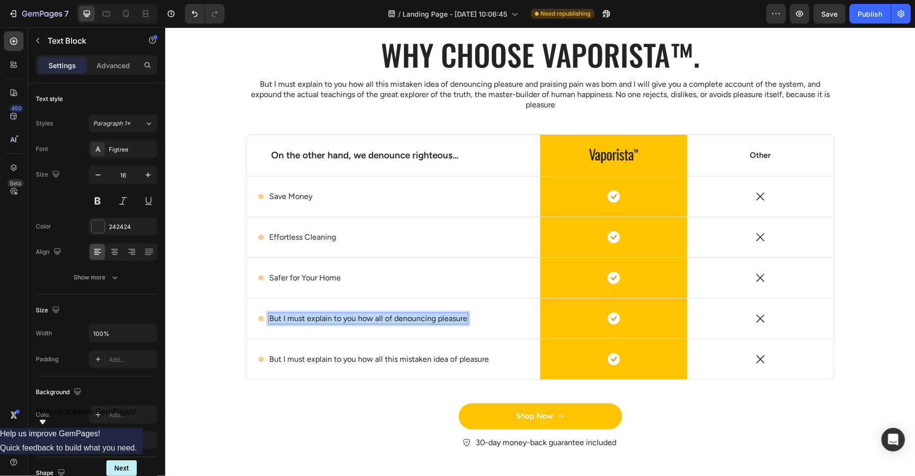
click at [370, 318] on p "But I must explain to you how all of denouncing pleasure" at bounding box center [368, 318] width 198 height 10
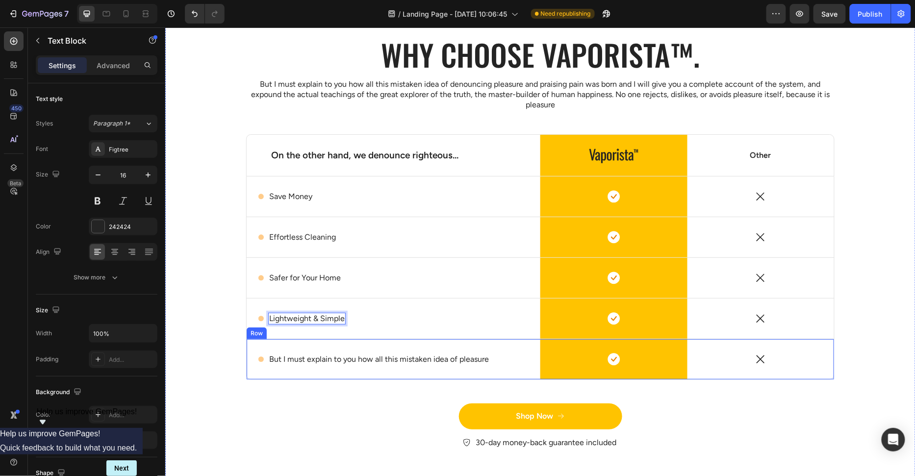
click at [314, 354] on p "But I must explain to you how all this mistaken idea of pleasure" at bounding box center [379, 359] width 220 height 10
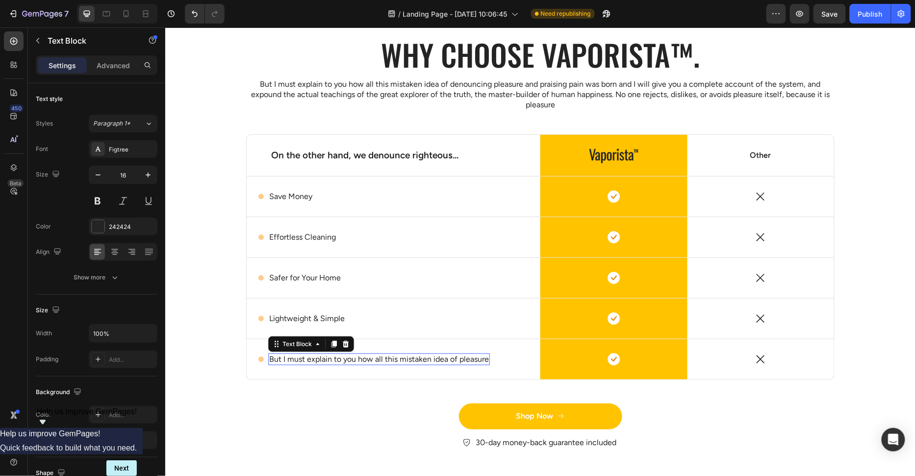
click at [314, 354] on p "But I must explain to you how all this mistaken idea of pleasure" at bounding box center [379, 359] width 220 height 10
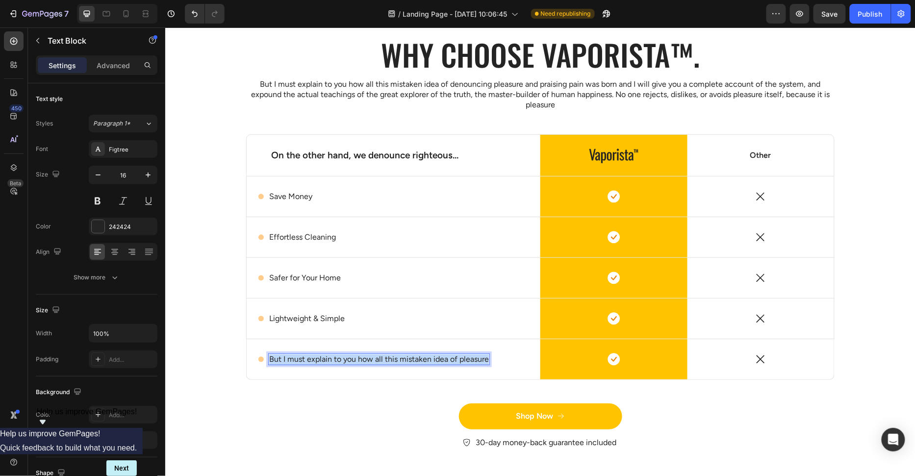
click at [314, 354] on p "But I must explain to you how all this mistaken idea of pleasure" at bounding box center [379, 359] width 220 height 10
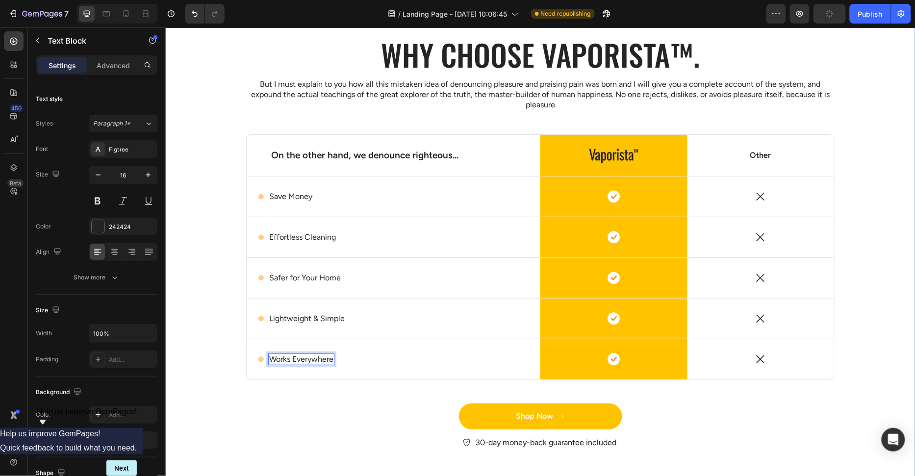
click at [495, 126] on div "Why choose Vaporista™. Heading But I must explain to you how all this mistaken …" at bounding box center [539, 249] width 735 height 431
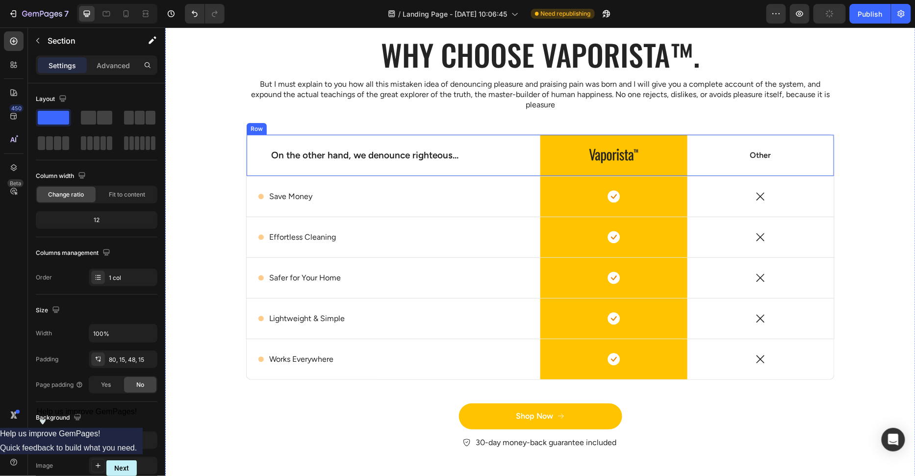
click at [498, 138] on div "On the other hand, we denounce righteous... Text Block" at bounding box center [393, 154] width 294 height 41
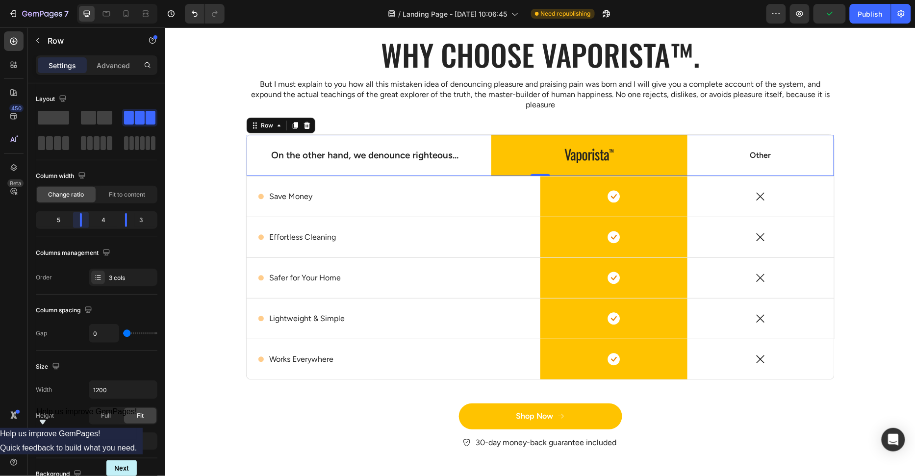
click at [89, 0] on body "7 Version history / Landing Page - Sep 25, 10:06:45 Need republishing Preview P…" at bounding box center [457, 0] width 915 height 0
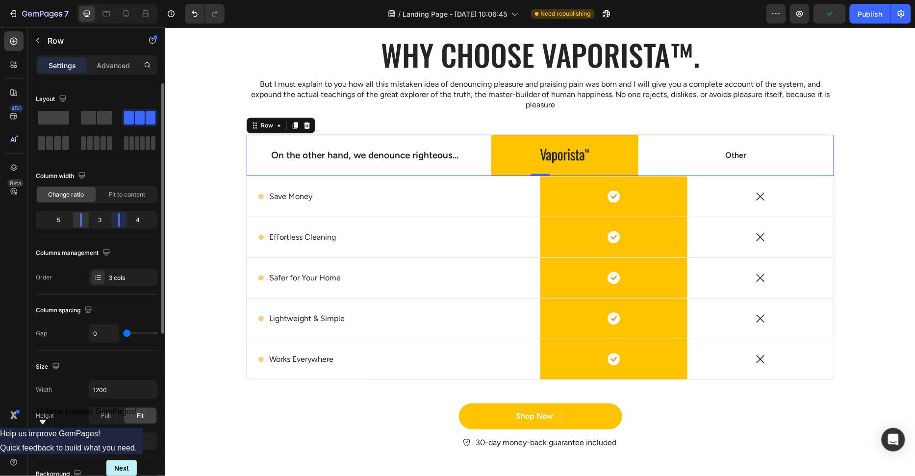
drag, startPoint x: 122, startPoint y: 218, endPoint x: 75, endPoint y: 219, distance: 46.6
click at [118, 0] on body "7 Version history / Landing Page - Sep 25, 10:06:45 Need republishing Preview P…" at bounding box center [457, 0] width 915 height 0
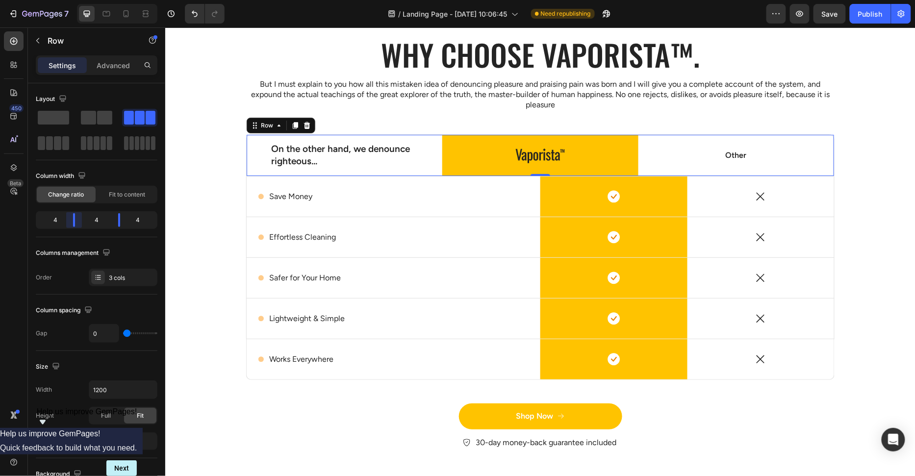
click at [74, 0] on body "7 Version history / Landing Page - Sep 25, 10:06:45 Need republishing Preview S…" at bounding box center [457, 0] width 915 height 0
click at [491, 206] on div "Icon Save Money Text Block Row" at bounding box center [393, 196] width 294 height 40
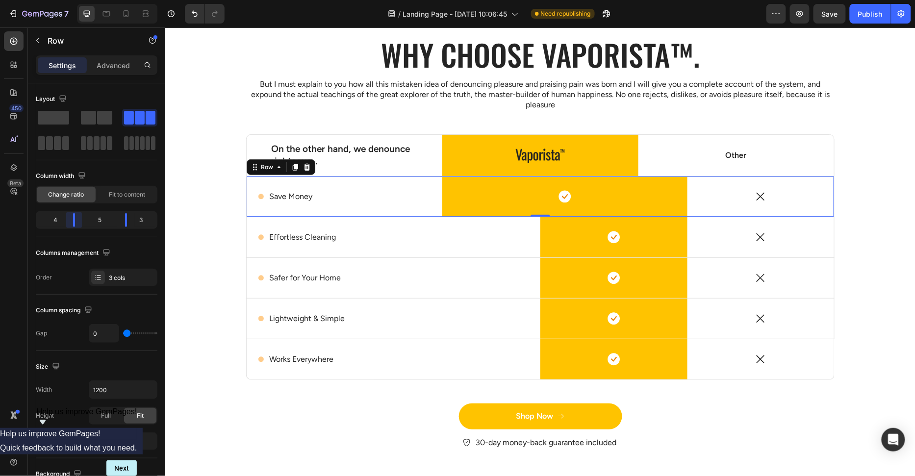
drag, startPoint x: 85, startPoint y: 217, endPoint x: 77, endPoint y: 219, distance: 8.0
click at [77, 0] on body "7 Version history / Landing Page - Sep 25, 10:06:45 Need republishing Preview S…" at bounding box center [457, 0] width 915 height 0
click at [121, 0] on body "7 Version history / Landing Page - Sep 25, 10:06:45 Need republishing Preview S…" at bounding box center [457, 0] width 915 height 0
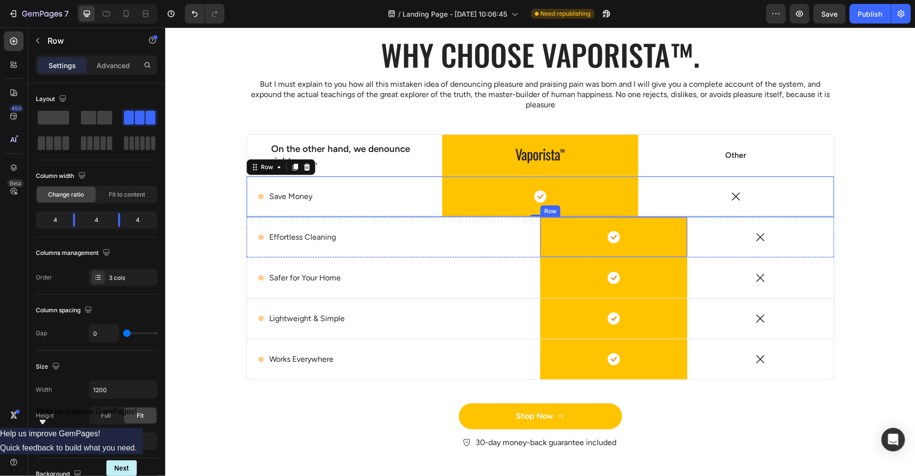
click at [508, 231] on div "Icon Effortless Cleaning Text Block Row" at bounding box center [393, 237] width 294 height 12
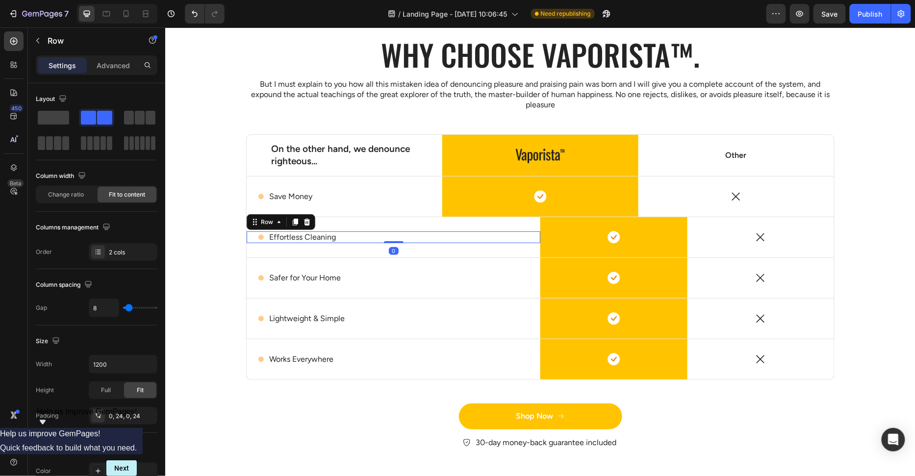
click at [506, 250] on div "Icon Effortless Cleaning Text Block Row 0" at bounding box center [393, 237] width 294 height 40
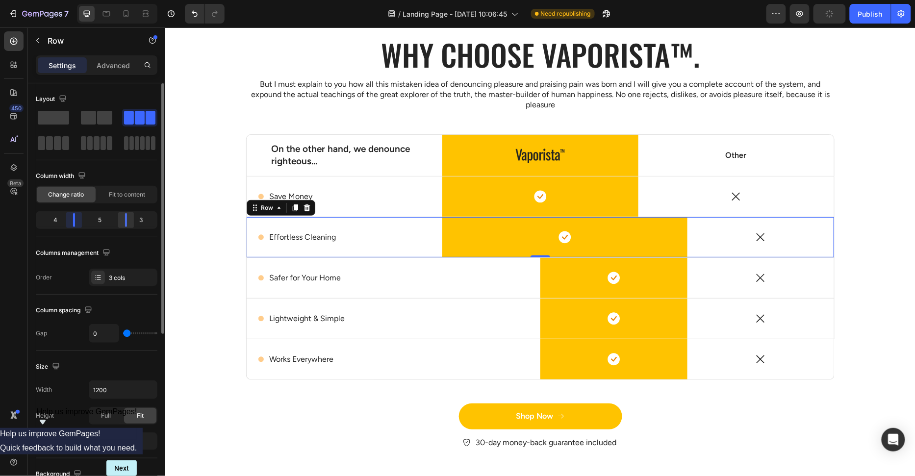
drag, startPoint x: 81, startPoint y: 225, endPoint x: 120, endPoint y: 222, distance: 39.3
click at [80, 0] on body "7 Version history / Landing Page - Sep 25, 10:06:45 Need republishing Preview P…" at bounding box center [457, 0] width 915 height 0
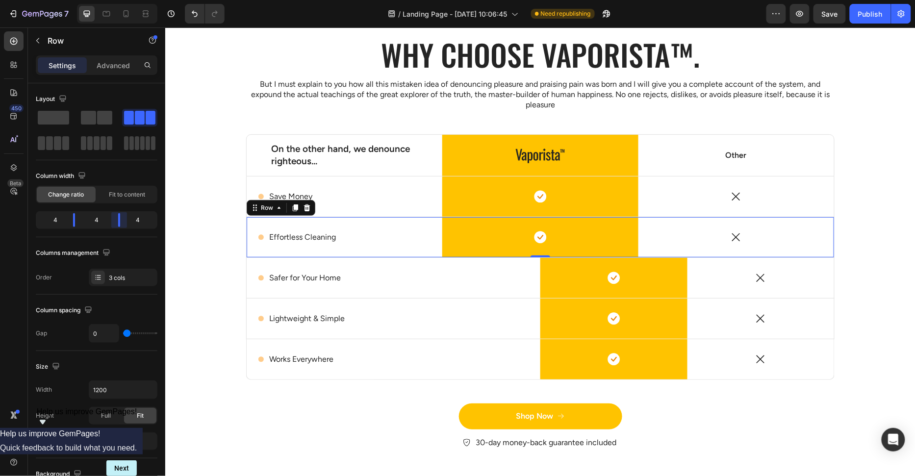
click at [115, 0] on body "7 Version history / Landing Page - Sep 25, 10:06:45 Need republishing Preview S…" at bounding box center [457, 0] width 915 height 0
drag, startPoint x: 122, startPoint y: 220, endPoint x: 129, endPoint y: 219, distance: 7.4
click at [129, 0] on body "7 Version history / Landing Page - Sep 25, 10:06:45 Need republishing Preview S…" at bounding box center [457, 0] width 915 height 0
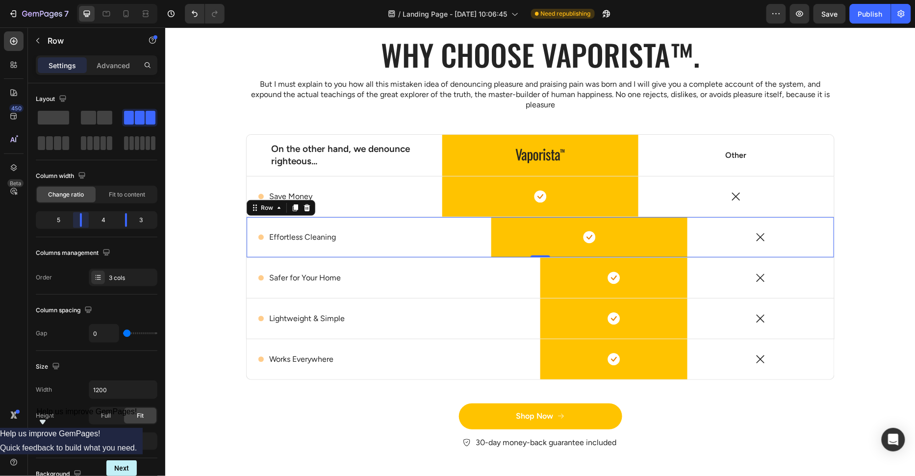
drag, startPoint x: 72, startPoint y: 220, endPoint x: 86, endPoint y: 219, distance: 14.3
click at [86, 0] on body "7 Version history / Landing Page - Sep 25, 10:06:45 Need republishing Preview S…" at bounding box center [457, 0] width 915 height 0
click at [633, 198] on div "Icon" at bounding box center [540, 196] width 196 height 13
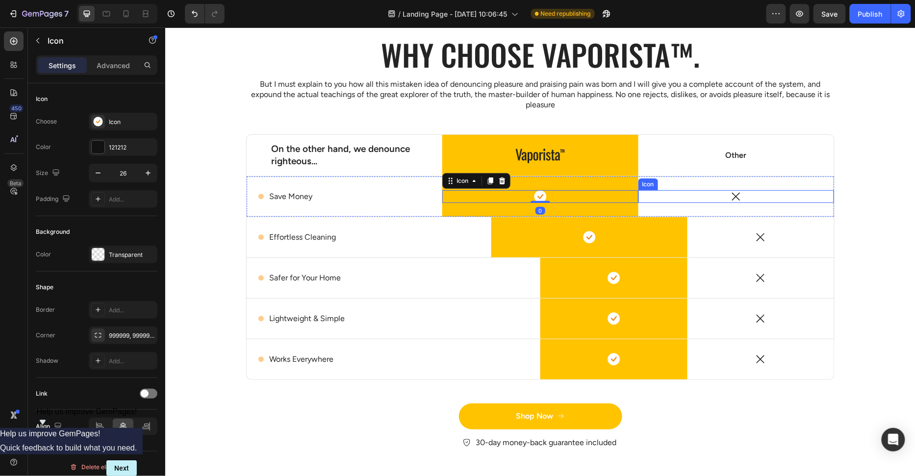
click at [651, 193] on div "Icon" at bounding box center [736, 196] width 196 height 13
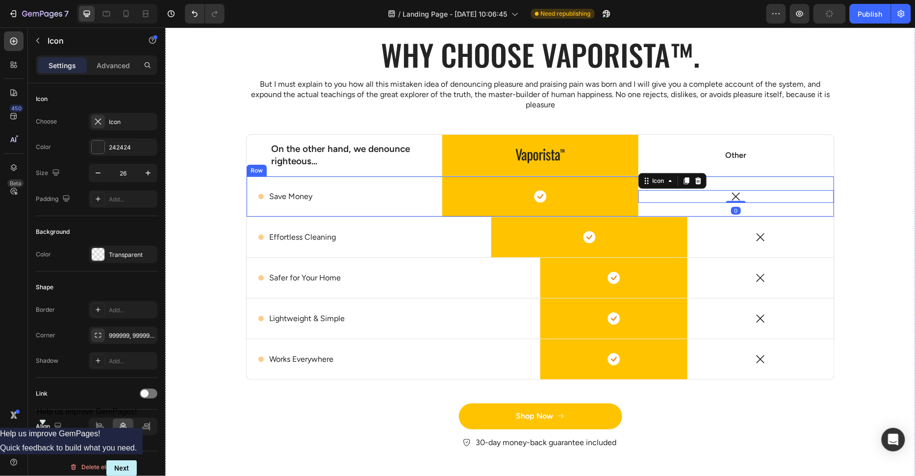
click at [359, 177] on div "Icon Save Money Text Block Row" at bounding box center [344, 196] width 196 height 40
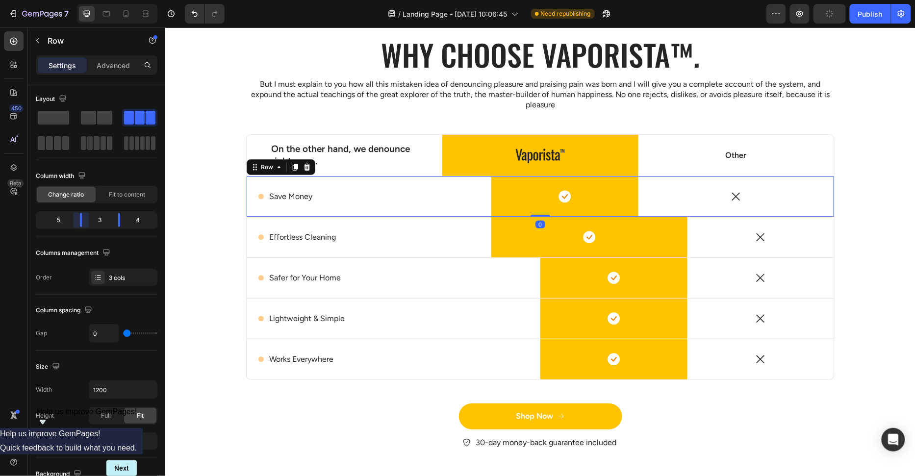
drag, startPoint x: 70, startPoint y: 218, endPoint x: 83, endPoint y: 218, distance: 13.2
click at [83, 0] on body "7 Version history / Landing Page - Sep 25, 10:06:45 Need republishing Preview P…" at bounding box center [457, 0] width 915 height 0
drag, startPoint x: 121, startPoint y: 215, endPoint x: 126, endPoint y: 215, distance: 5.4
click at [126, 0] on body "7 Version history / Landing Page - Sep 25, 10:06:45 Need republishing Preview P…" at bounding box center [457, 0] width 915 height 0
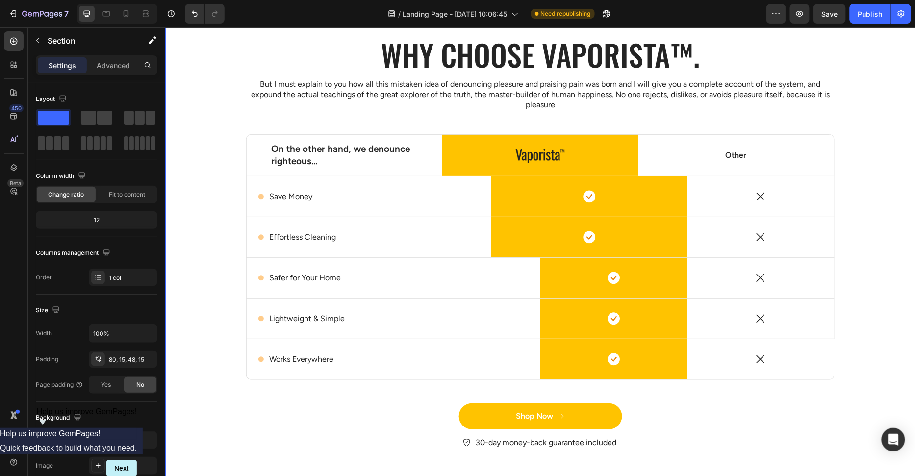
click at [857, 190] on div "Why choose Vaporista™. Heading But I must explain to you how all this mistaken …" at bounding box center [539, 249] width 735 height 431
click at [638, 139] on div "Other Text Block" at bounding box center [736, 154] width 196 height 41
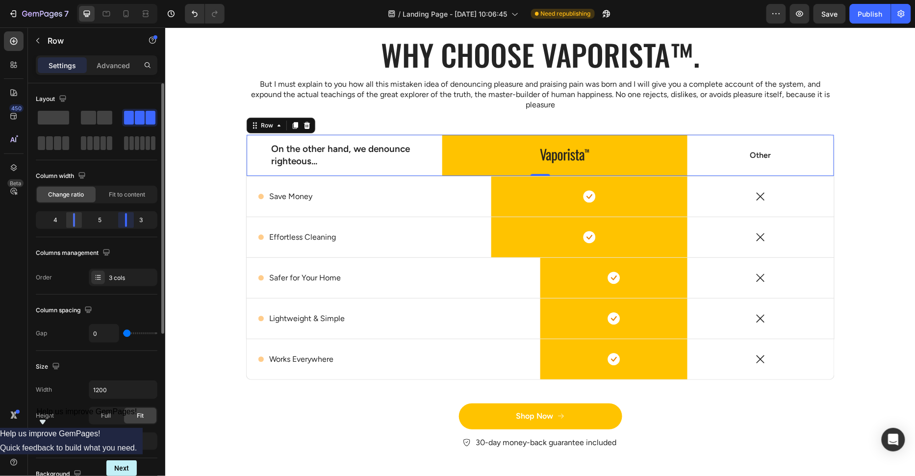
drag, startPoint x: 117, startPoint y: 215, endPoint x: 75, endPoint y: 218, distance: 41.7
click at [126, 0] on body "7 Version history / Landing Page - Sep 25, 10:06:45 Need republishing Preview S…" at bounding box center [457, 0] width 915 height 0
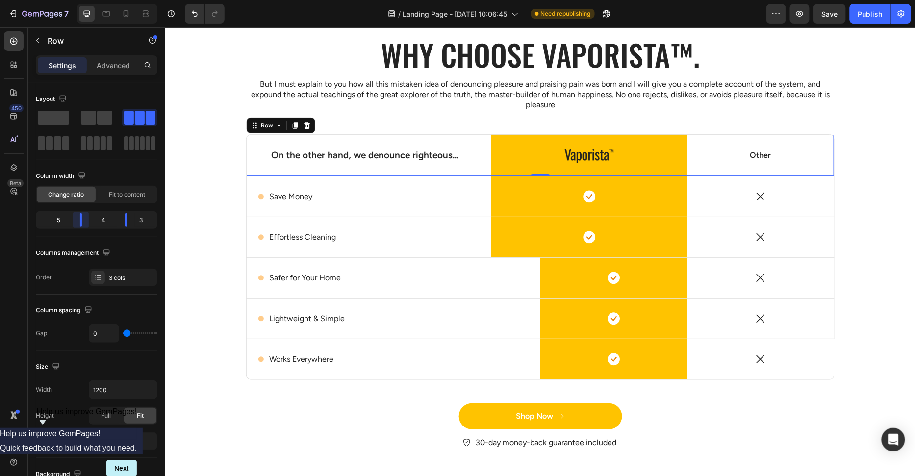
drag, startPoint x: 75, startPoint y: 218, endPoint x: 353, endPoint y: 200, distance: 278.0
click at [85, 0] on body "7 Version history / Landing Page - Sep 25, 10:06:45 Need republishing Preview S…" at bounding box center [457, 0] width 915 height 0
click at [461, 264] on div "Icon Safer for Your Home Text Block Row" at bounding box center [393, 277] width 294 height 40
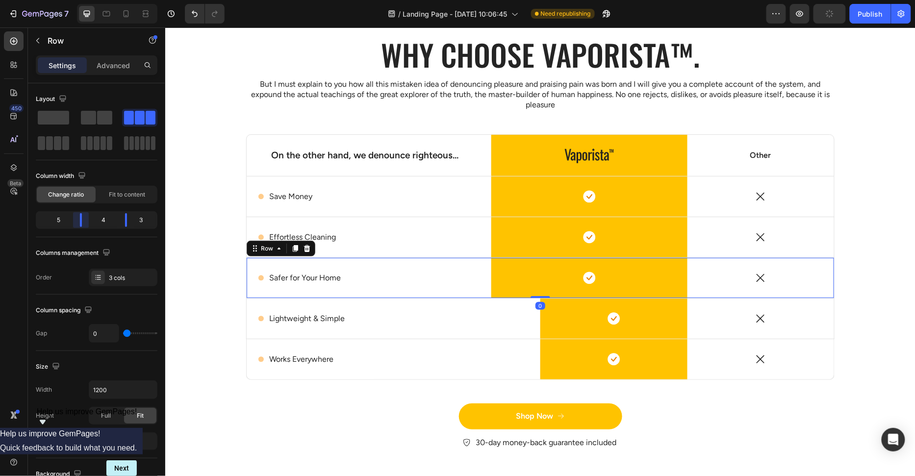
drag, startPoint x: 93, startPoint y: 221, endPoint x: 87, endPoint y: 221, distance: 5.9
click at [87, 0] on body "7 Version history / Landing Page - Sep 25, 10:06:45 Need republishing Preview P…" at bounding box center [457, 0] width 915 height 0
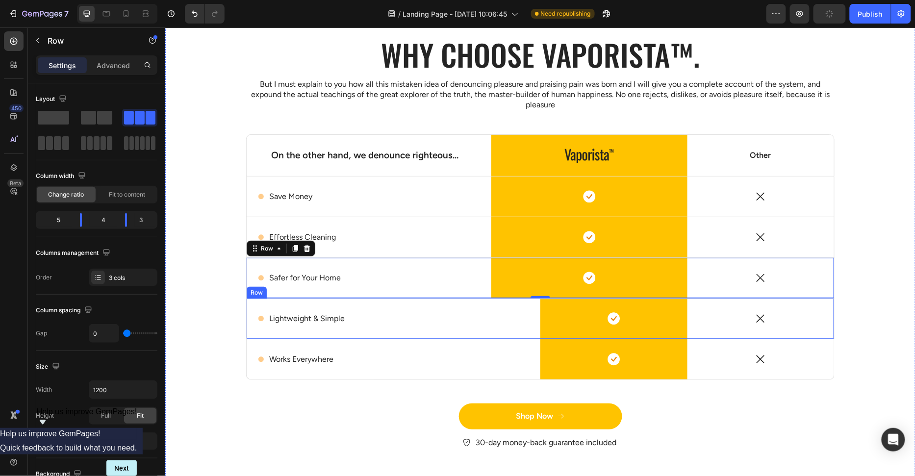
click at [462, 304] on div "Icon Lightweight & Simple Text Block Row" at bounding box center [393, 318] width 294 height 40
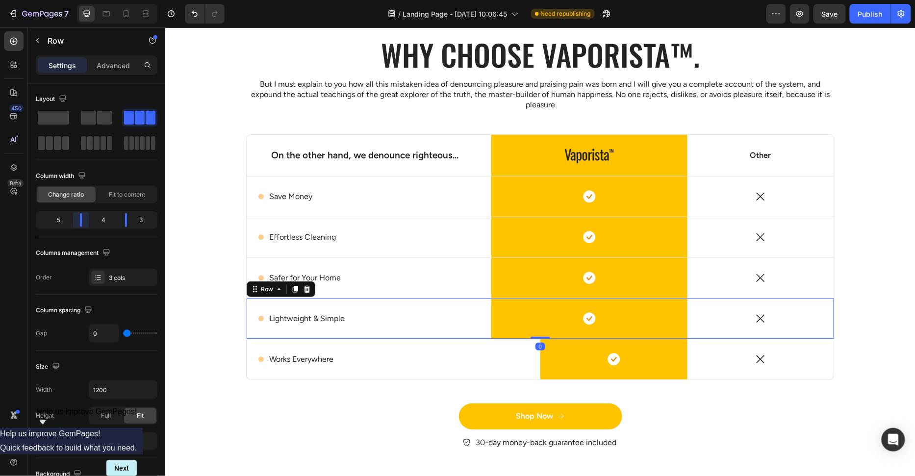
click at [83, 0] on body "7 Version history / Landing Page - Sep 25, 10:06:45 Need republishing Preview S…" at bounding box center [457, 0] width 915 height 0
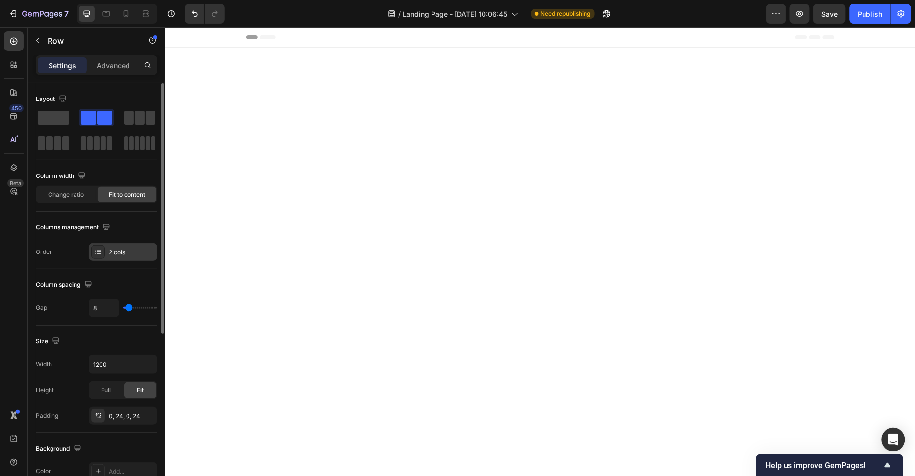
scroll to position [2753, 0]
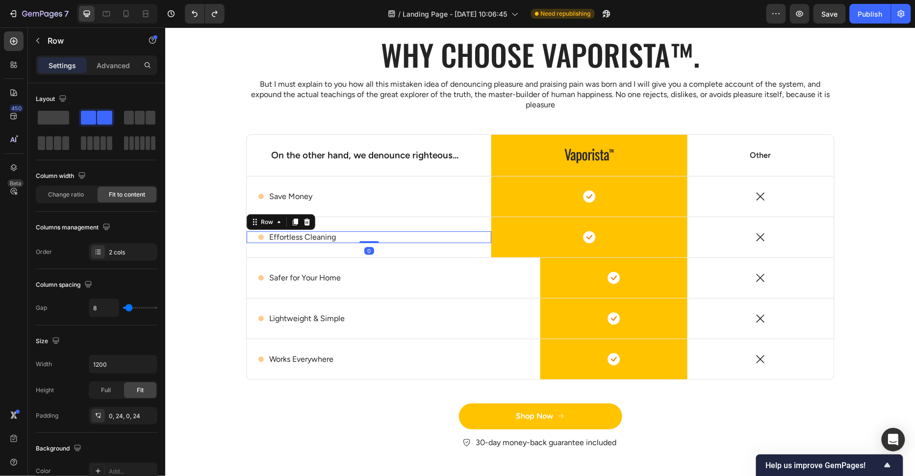
click at [404, 231] on div "Icon Effortless Cleaning Text Block Row 0" at bounding box center [368, 237] width 245 height 12
click at [410, 223] on div "Icon Effortless Cleaning Text Block Row 0" at bounding box center [368, 237] width 245 height 40
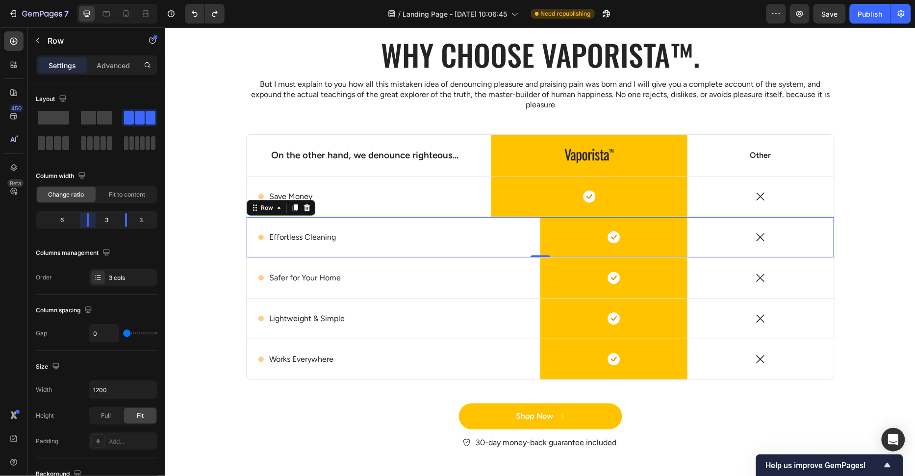
drag, startPoint x: 83, startPoint y: 222, endPoint x: 96, endPoint y: 222, distance: 13.2
click at [96, 0] on body "7 Version history / Landing Page - [DATE] 10:06:45 Need republishing Preview Sa…" at bounding box center [457, 0] width 915 height 0
click at [430, 191] on div "Icon Save Money Text Block Row" at bounding box center [368, 196] width 245 height 12
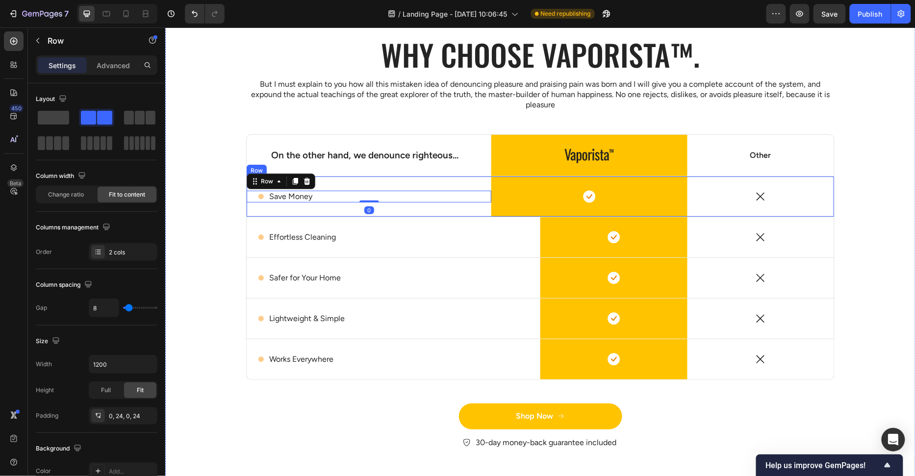
click at [433, 187] on div "Icon Save Money Text Block Row 0" at bounding box center [368, 196] width 245 height 40
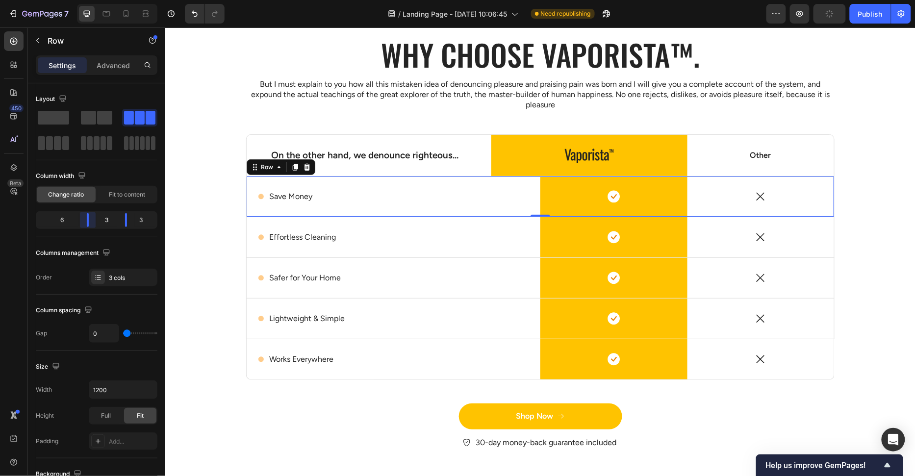
drag, startPoint x: 87, startPoint y: 217, endPoint x: 100, endPoint y: 217, distance: 12.8
click at [100, 0] on body "7 Version history / Landing Page - [DATE] 10:06:45 Need republishing Preview Pu…" at bounding box center [457, 0] width 915 height 0
click at [475, 133] on div "Why choose Vaporista™. Heading But I must explain to you how all this mistaken …" at bounding box center [539, 249] width 735 height 431
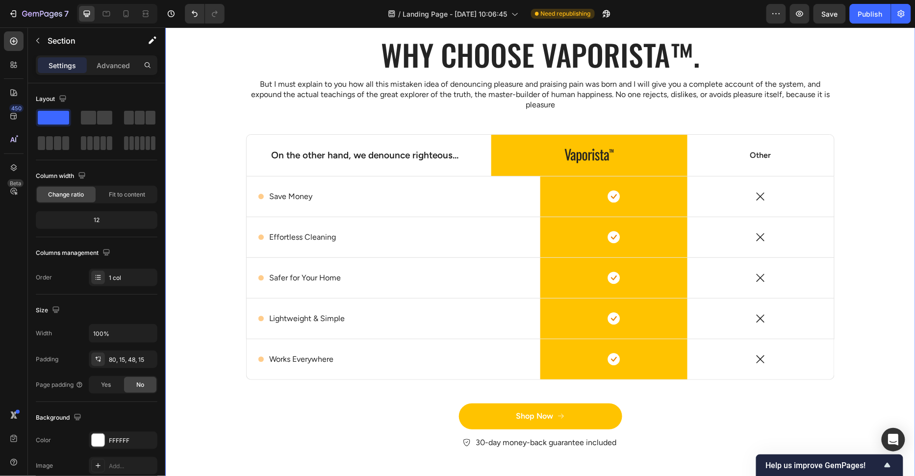
click at [475, 134] on div "On the other hand, we denounce righteous... Text Block" at bounding box center [368, 154] width 245 height 41
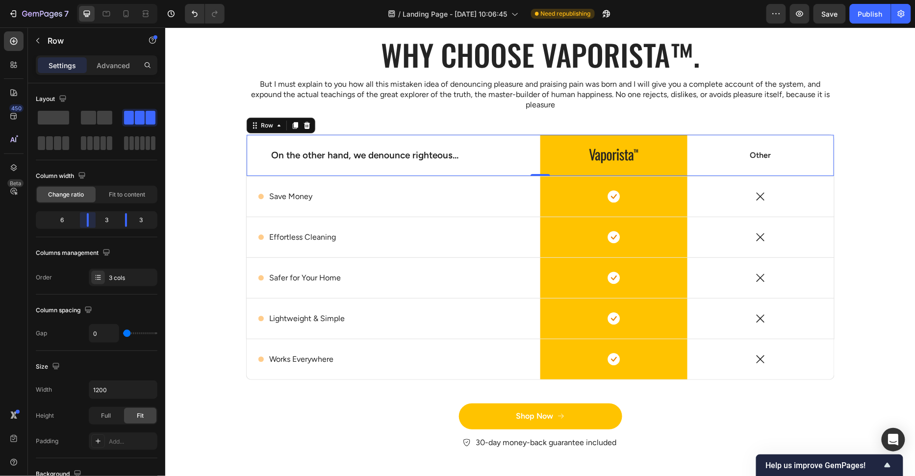
drag, startPoint x: 81, startPoint y: 224, endPoint x: 93, endPoint y: 222, distance: 12.1
click at [93, 0] on body "7 Version history / Landing Page - [DATE] 10:06:45 Need republishing Preview Sa…" at bounding box center [457, 0] width 915 height 0
click at [880, 227] on div "Why choose Vaporista™. Heading But I must explain to you how all this mistaken …" at bounding box center [539, 249] width 735 height 431
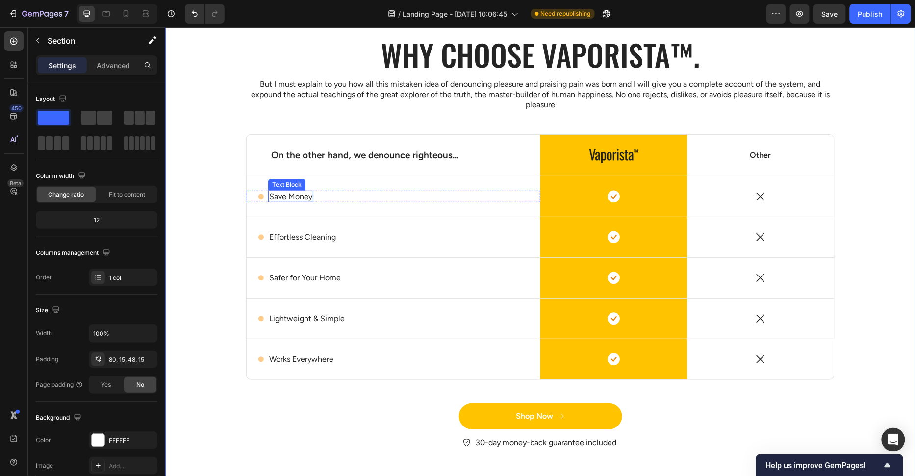
click at [297, 188] on div "Icon Save Money Text Block Row" at bounding box center [393, 196] width 294 height 40
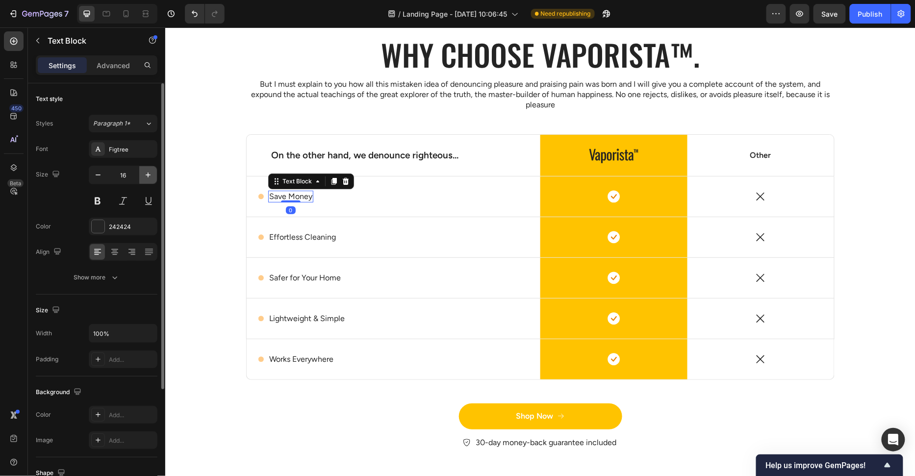
click at [150, 172] on icon "button" at bounding box center [148, 175] width 10 height 10
type input "18"
click at [99, 204] on button at bounding box center [98, 201] width 18 height 18
click at [99, 200] on button at bounding box center [98, 201] width 18 height 18
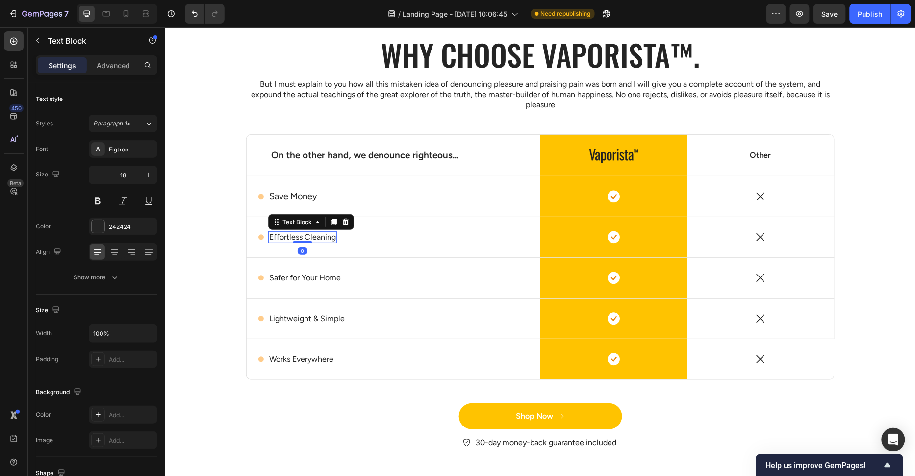
click at [279, 232] on p "Effortless Cleaning" at bounding box center [302, 237] width 67 height 10
click at [146, 180] on button "button" at bounding box center [148, 175] width 18 height 18
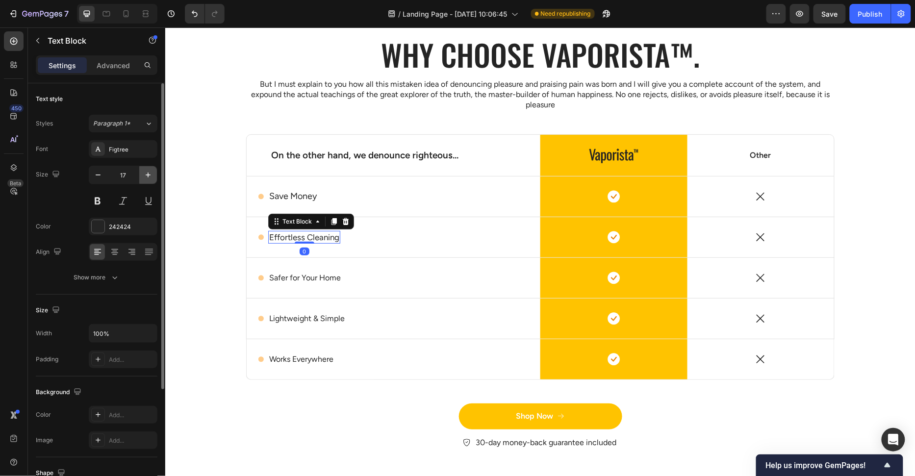
type input "18"
click at [116, 219] on div "242424" at bounding box center [123, 227] width 69 height 18
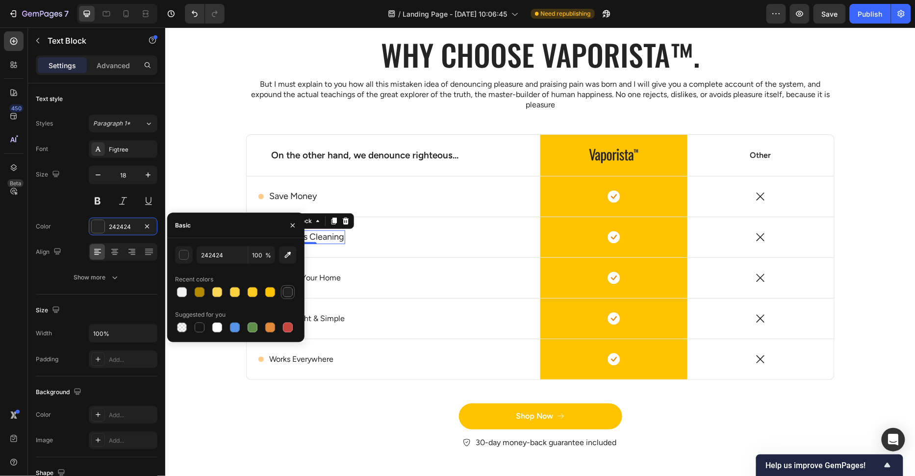
click at [292, 294] on div at bounding box center [288, 292] width 10 height 10
type input "222222"
click at [397, 199] on div "Icon Save Money Text Block Row" at bounding box center [393, 195] width 294 height 13
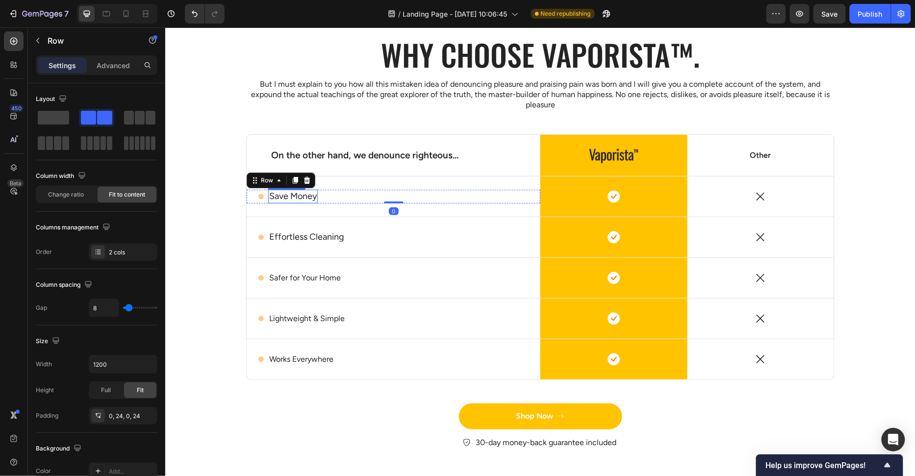
click at [293, 192] on p "Save Money" at bounding box center [293, 195] width 48 height 11
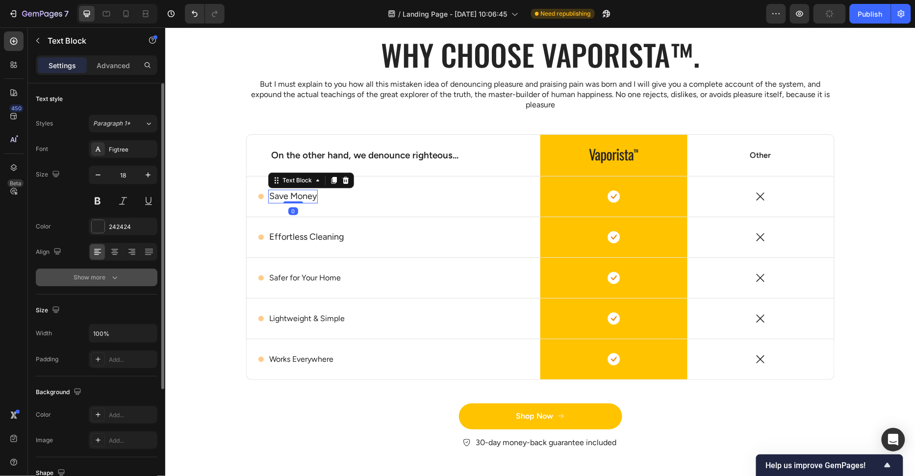
click at [95, 281] on button "Show more" at bounding box center [97, 278] width 122 height 18
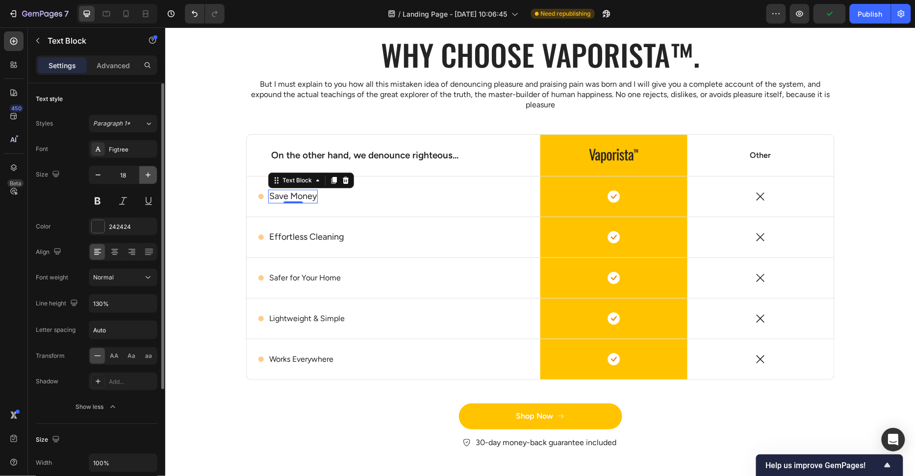
click at [148, 173] on icon "button" at bounding box center [148, 175] width 5 height 5
click at [98, 174] on icon "button" at bounding box center [98, 175] width 10 height 10
type input "18"
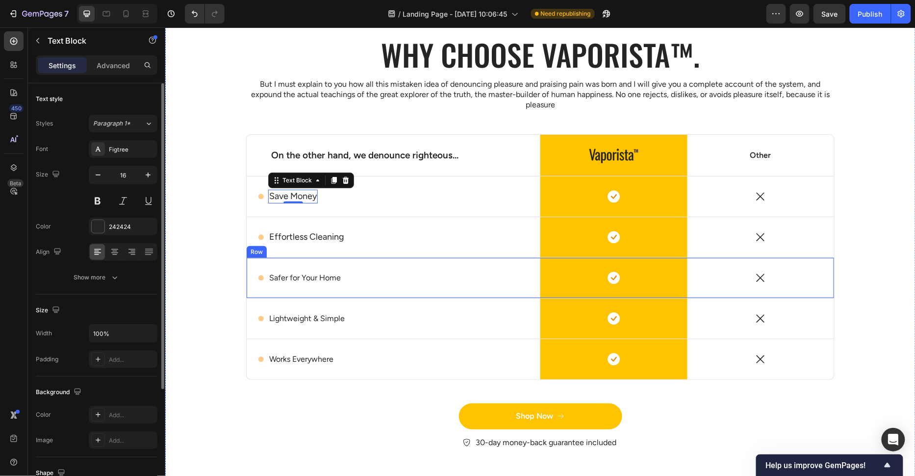
click at [327, 275] on p "Safer for Your Home" at bounding box center [305, 278] width 72 height 10
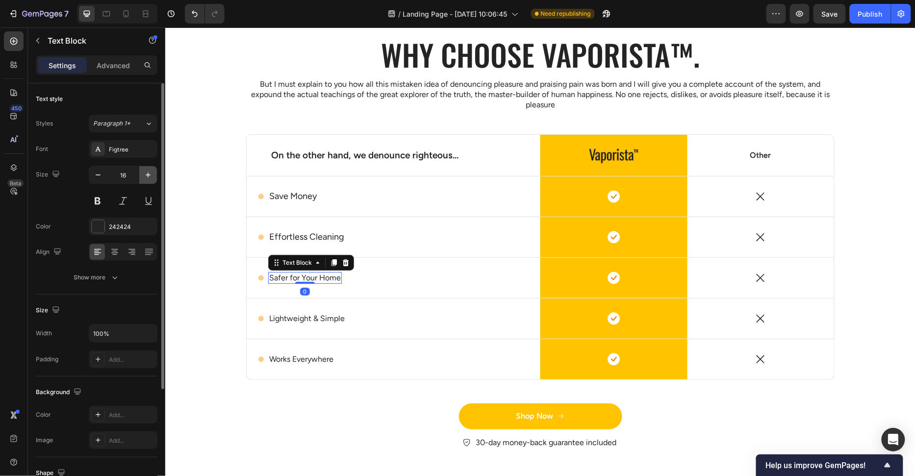
click at [152, 177] on icon "button" at bounding box center [148, 175] width 10 height 10
type input "18"
click at [113, 224] on div "242424" at bounding box center [123, 227] width 28 height 9
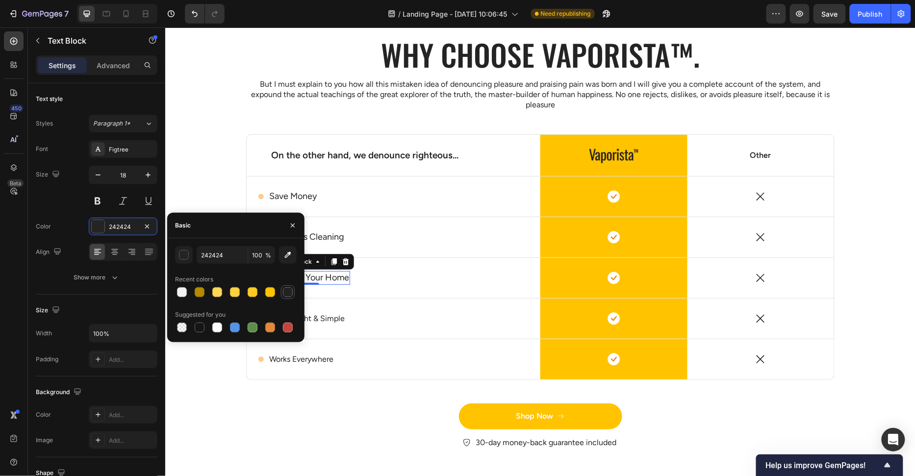
click at [289, 297] on div at bounding box center [288, 292] width 12 height 12
type input "222222"
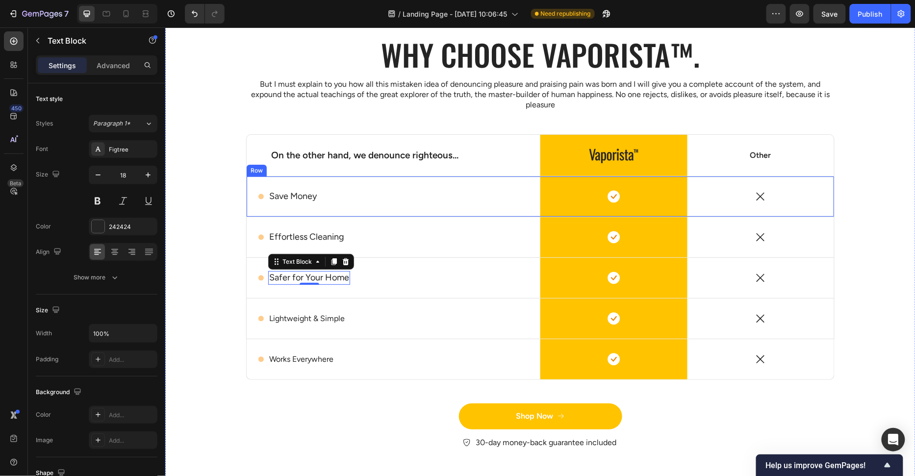
click at [308, 201] on div "Save Money" at bounding box center [293, 195] width 50 height 13
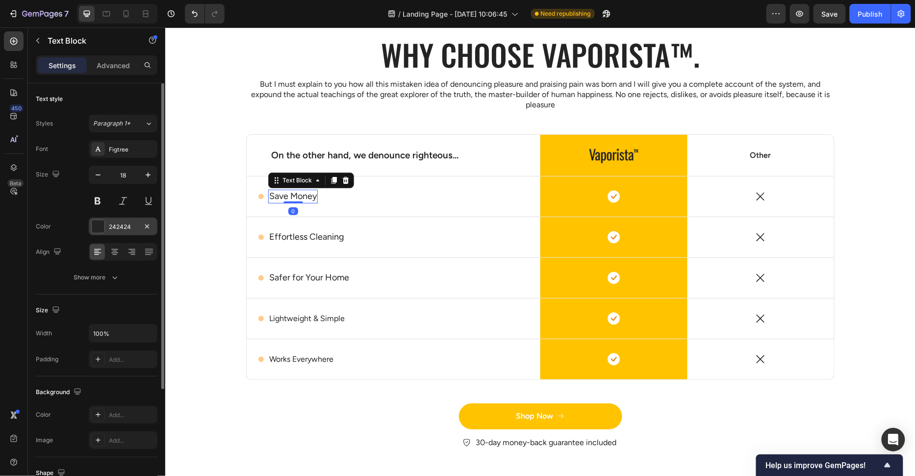
click at [106, 229] on div "242424" at bounding box center [123, 227] width 69 height 18
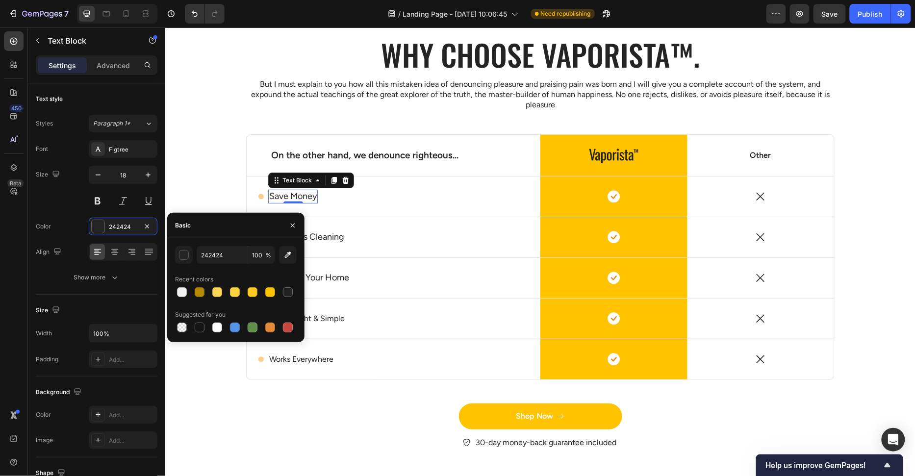
click at [280, 290] on div at bounding box center [236, 292] width 122 height 14
click at [290, 288] on div at bounding box center [288, 292] width 10 height 10
type input "222222"
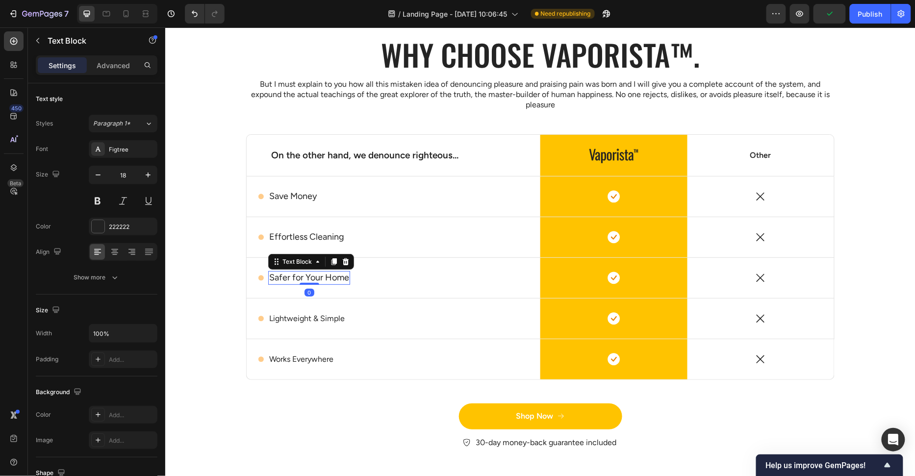
click at [337, 280] on p "Safer for Your Home" at bounding box center [309, 277] width 80 height 11
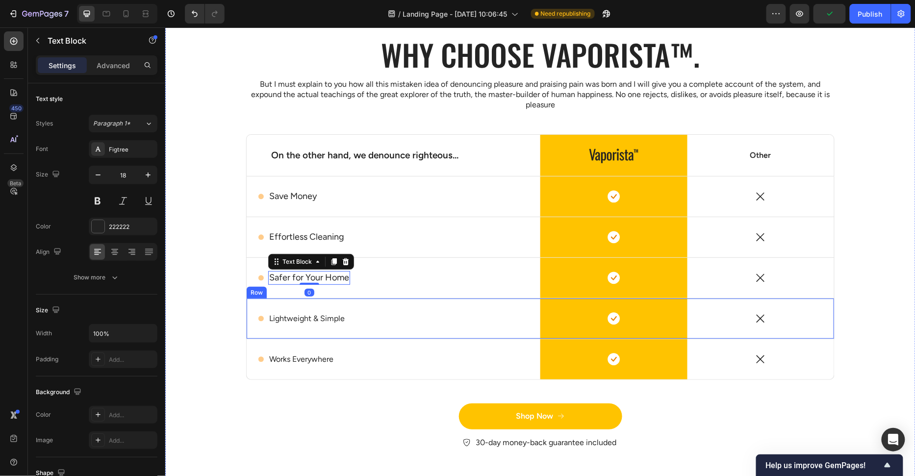
click at [335, 314] on p "Lightweight & Simple" at bounding box center [306, 318] width 75 height 10
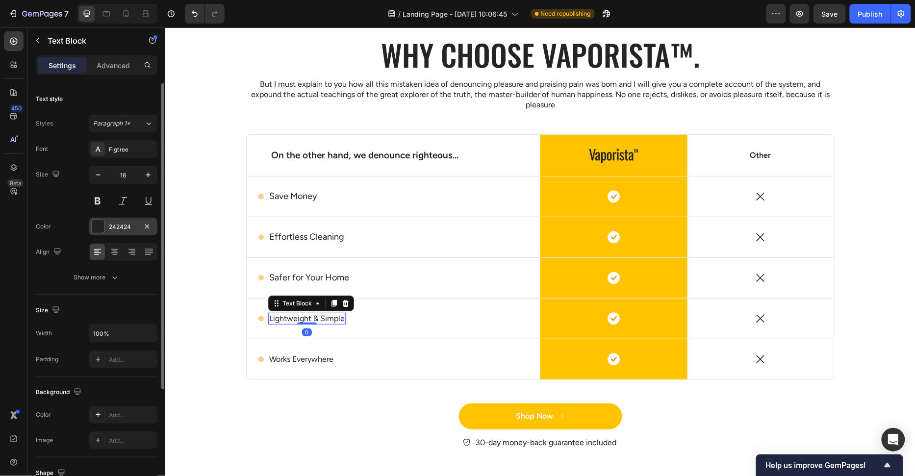
click at [97, 224] on div at bounding box center [98, 226] width 13 height 13
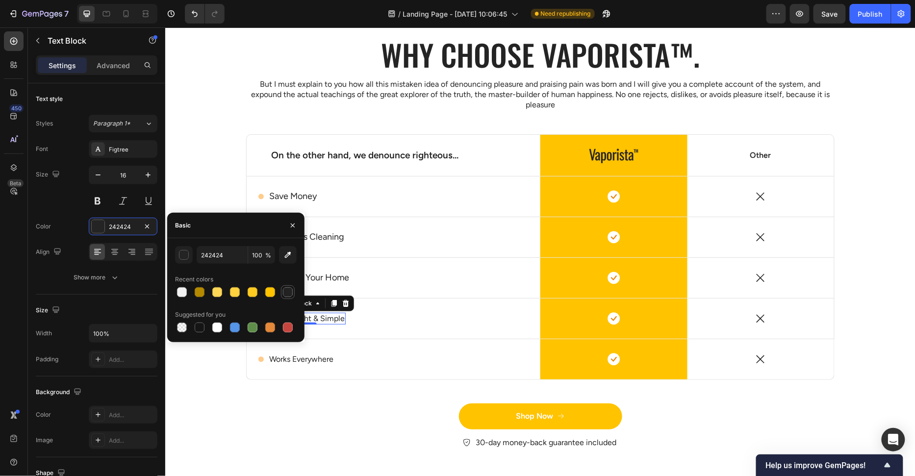
click at [288, 294] on div at bounding box center [288, 292] width 10 height 10
type input "222222"
click at [146, 174] on icon "button" at bounding box center [148, 175] width 10 height 10
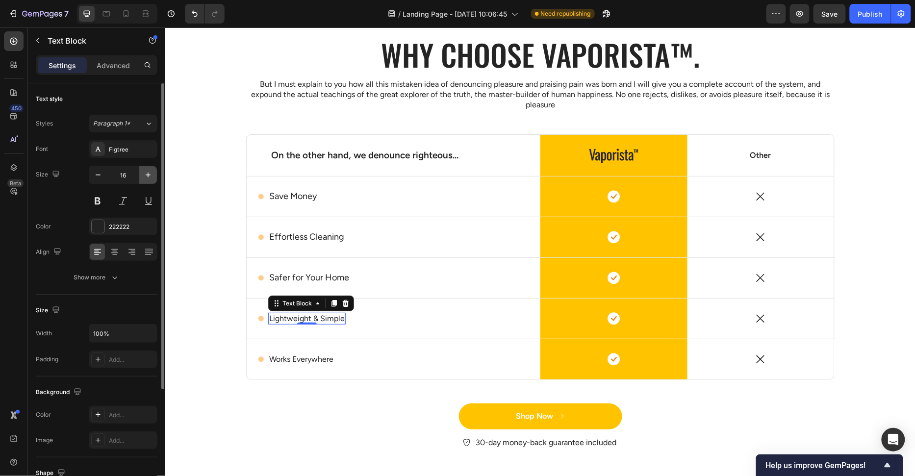
click at [146, 174] on icon "button" at bounding box center [148, 175] width 10 height 10
type input "18"
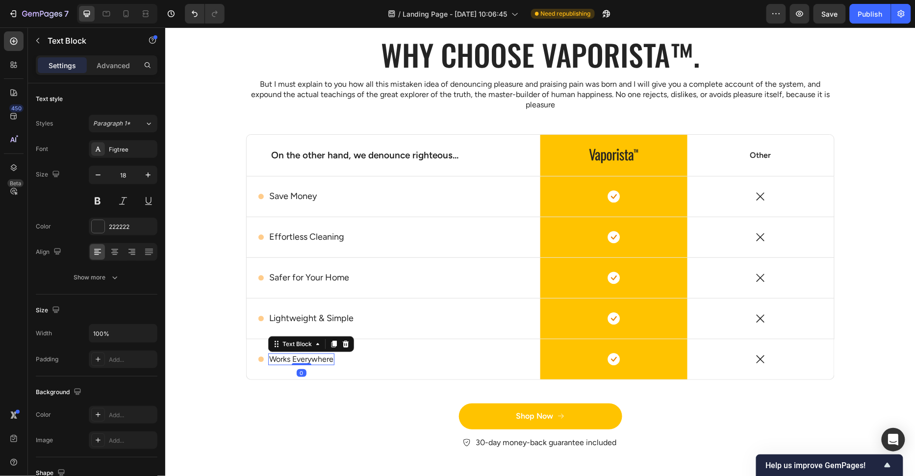
click at [279, 358] on p "Works Everywhere" at bounding box center [301, 359] width 64 height 10
click at [150, 175] on icon "button" at bounding box center [148, 175] width 10 height 10
type input "18"
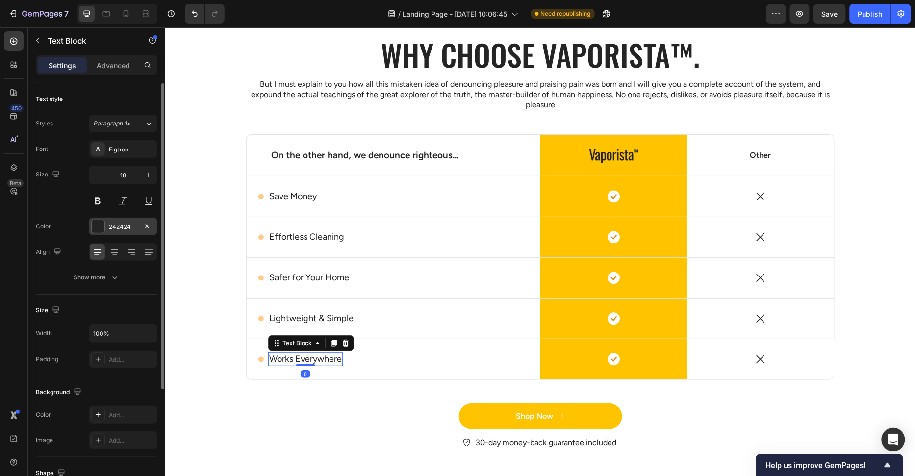
click at [100, 230] on div at bounding box center [98, 226] width 13 height 13
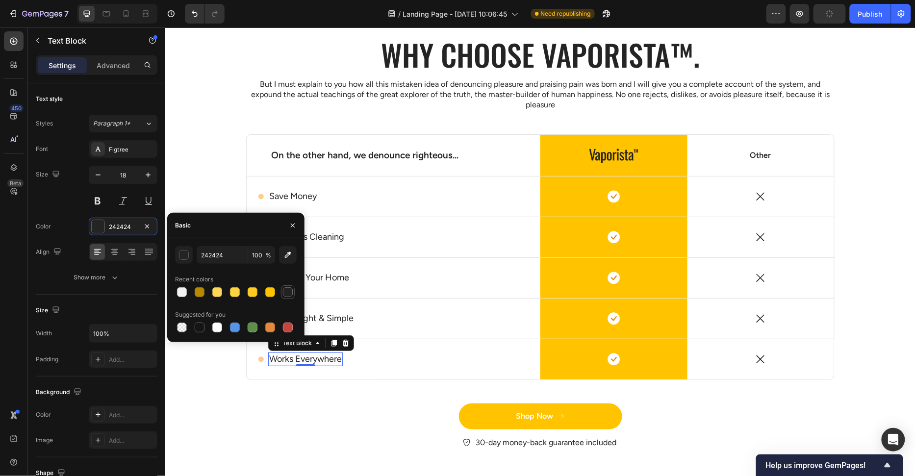
click at [285, 296] on div at bounding box center [288, 292] width 10 height 10
type input "222222"
click at [249, 393] on div "Why choose Vaporista™. Heading But I must explain to you how all this mistaken …" at bounding box center [539, 249] width 735 height 431
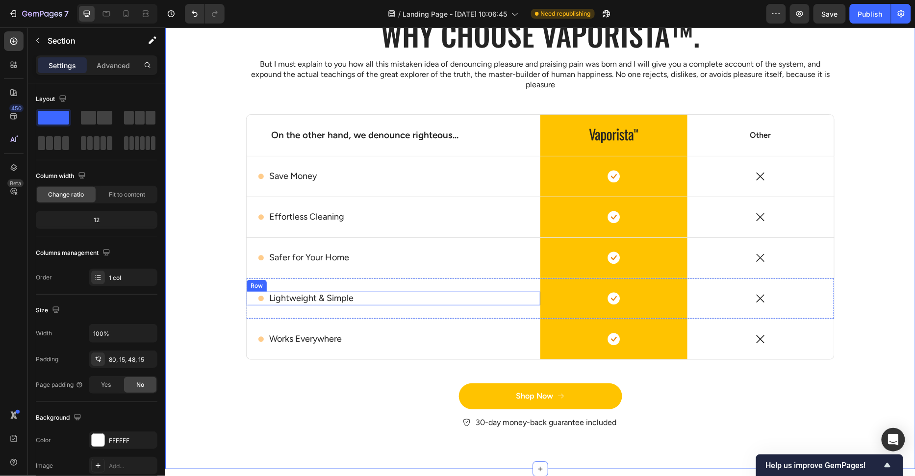
scroll to position [2826, 0]
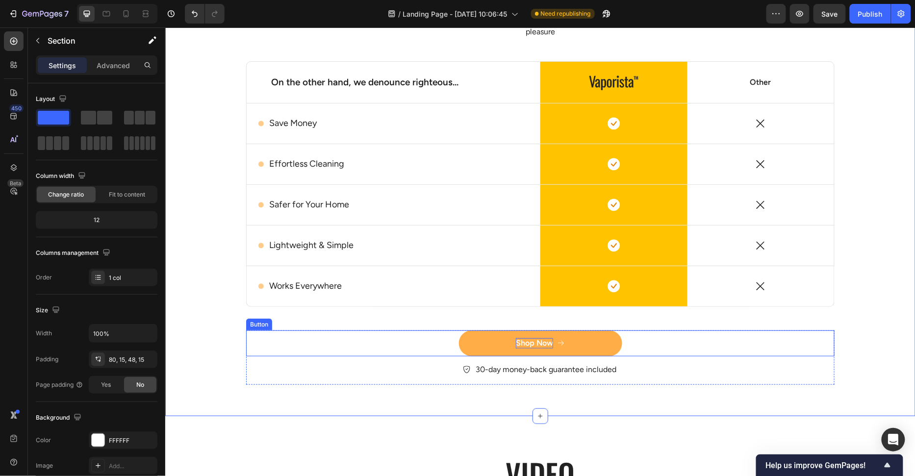
click at [543, 344] on div "Shop Now" at bounding box center [533, 343] width 37 height 10
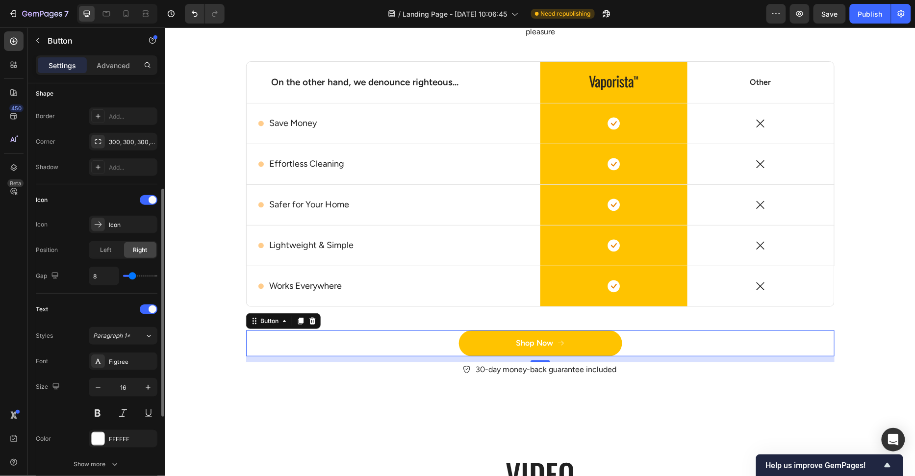
scroll to position [198, 0]
click at [149, 193] on span at bounding box center [153, 197] width 8 height 8
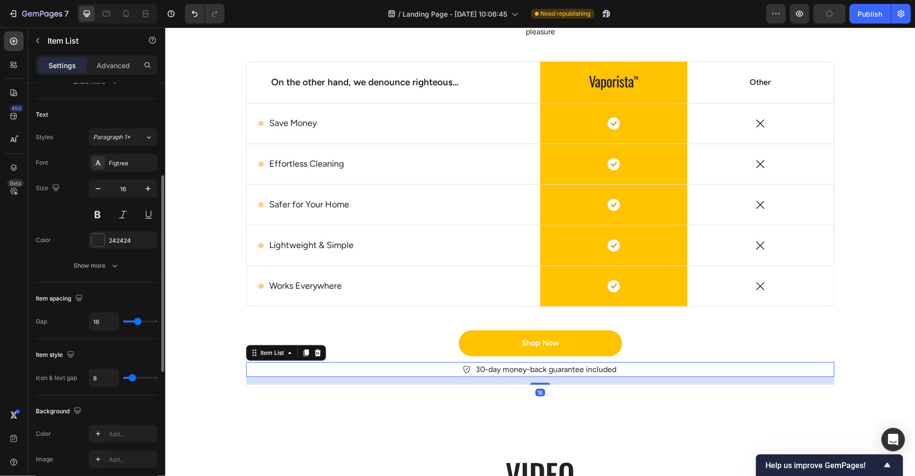
click at [576, 368] on p "30-day money-back guarantee included" at bounding box center [545, 369] width 141 height 12
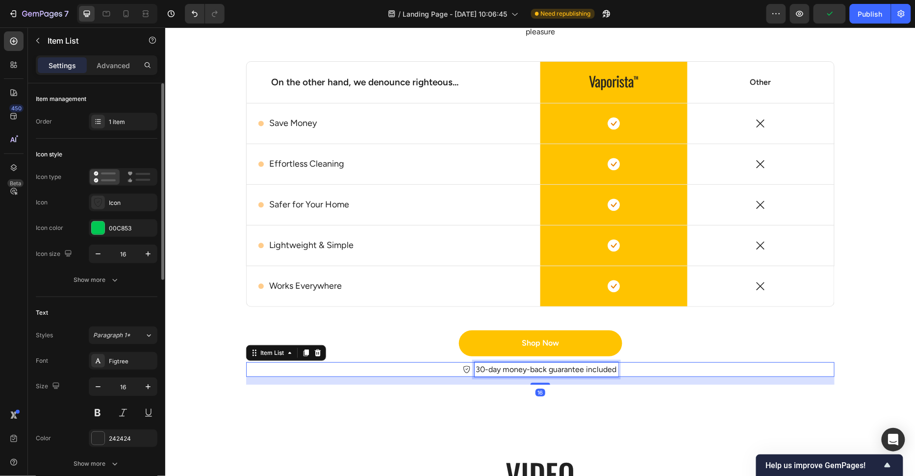
click at [482, 366] on p "30-day money-back guarantee included" at bounding box center [545, 369] width 141 height 12
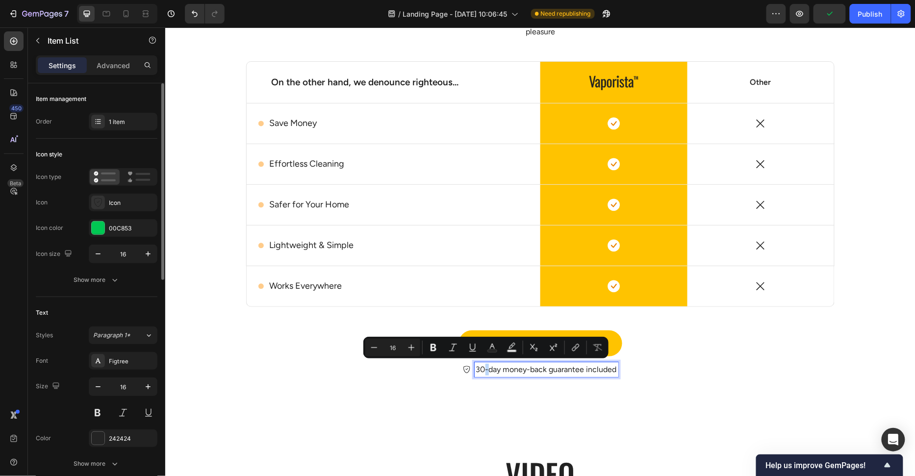
click at [482, 366] on p "30-day money-back guarantee included" at bounding box center [545, 369] width 141 height 12
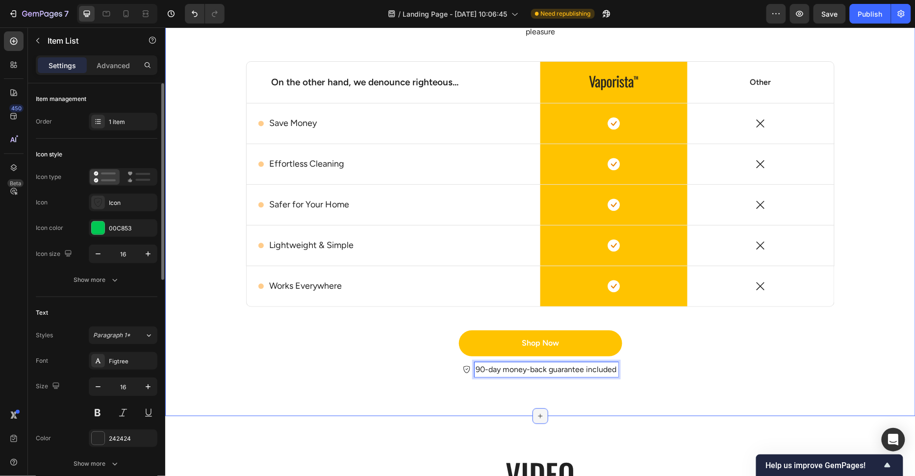
click at [544, 410] on div at bounding box center [540, 416] width 16 height 16
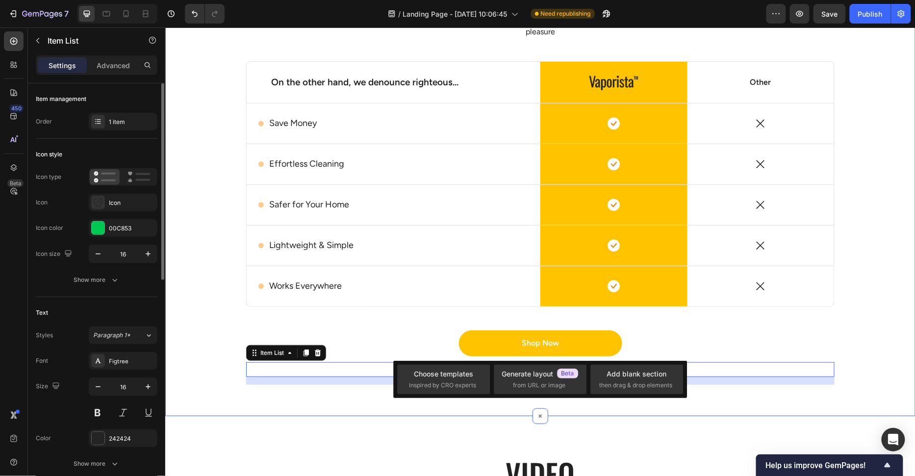
click at [595, 412] on div "Why choose Vaporista™. Heading But I must explain to you how all this mistaken …" at bounding box center [540, 169] width 750 height 494
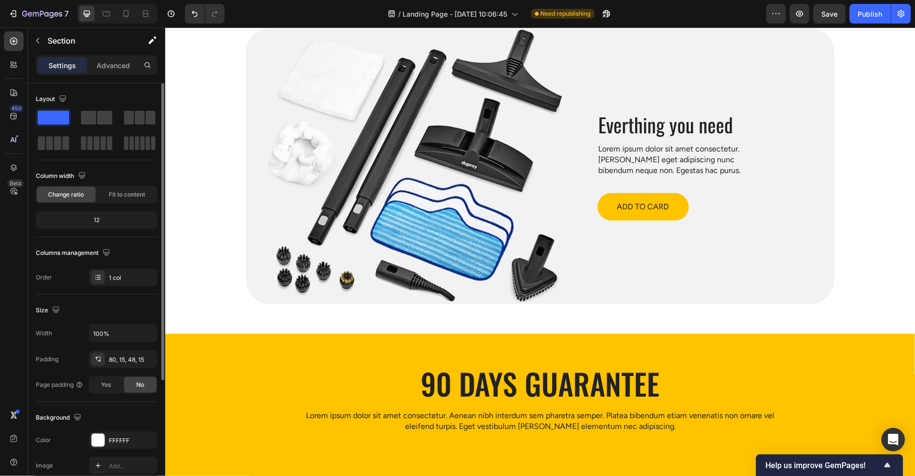
scroll to position [3601, 0]
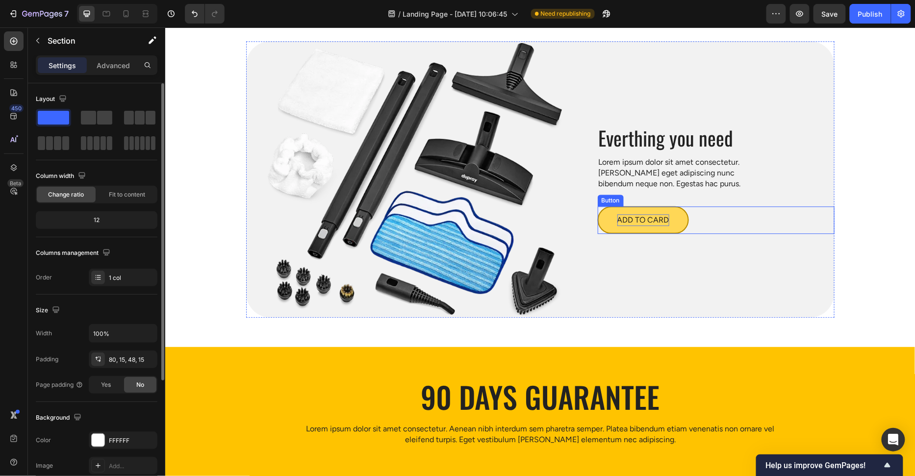
click at [650, 224] on p "ADD TO CARD" at bounding box center [643, 220] width 52 height 12
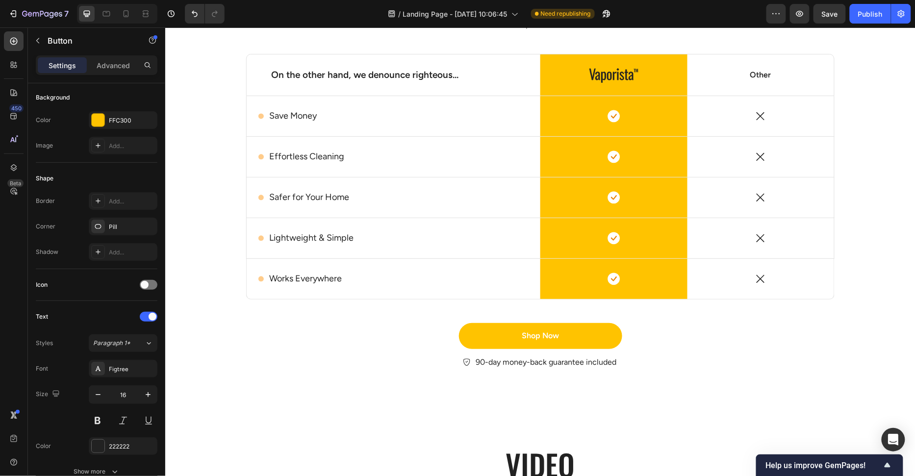
scroll to position [2836, 0]
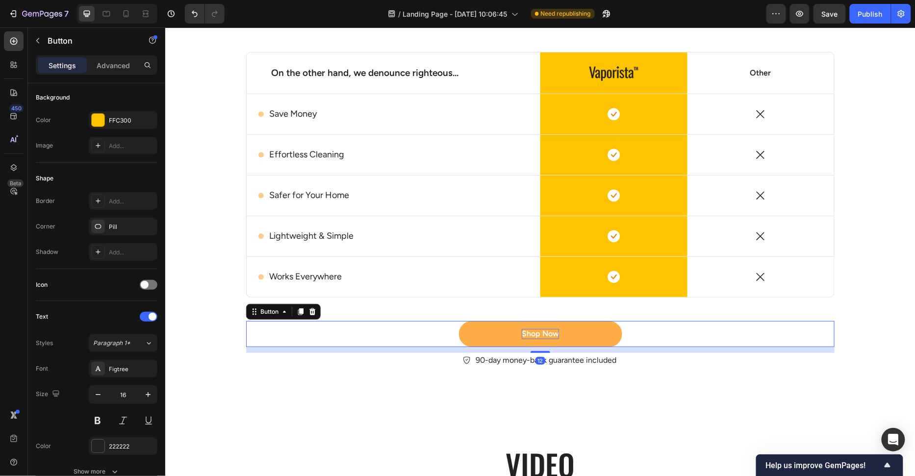
click at [554, 332] on div "Shop Now" at bounding box center [539, 333] width 37 height 10
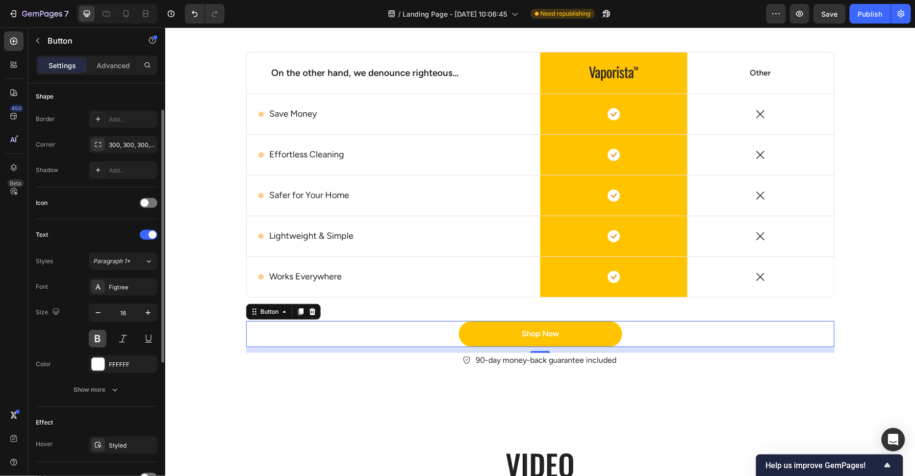
scroll to position [197, 0]
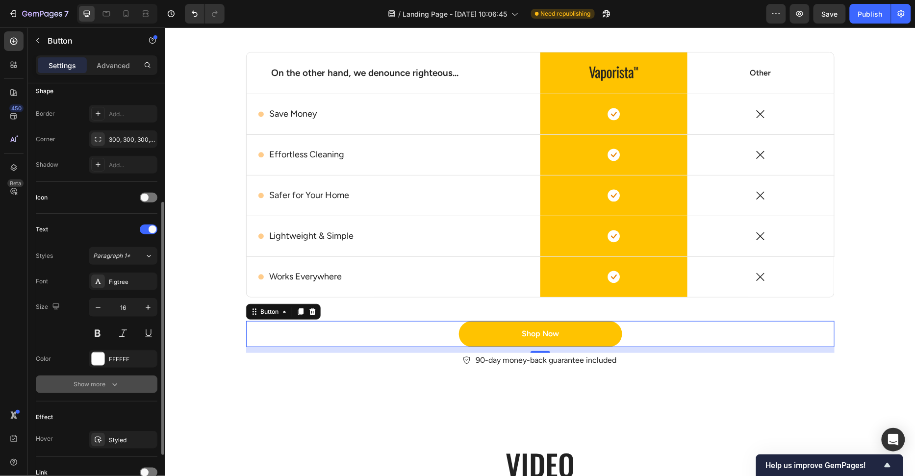
click at [100, 386] on button "Show more" at bounding box center [97, 384] width 122 height 18
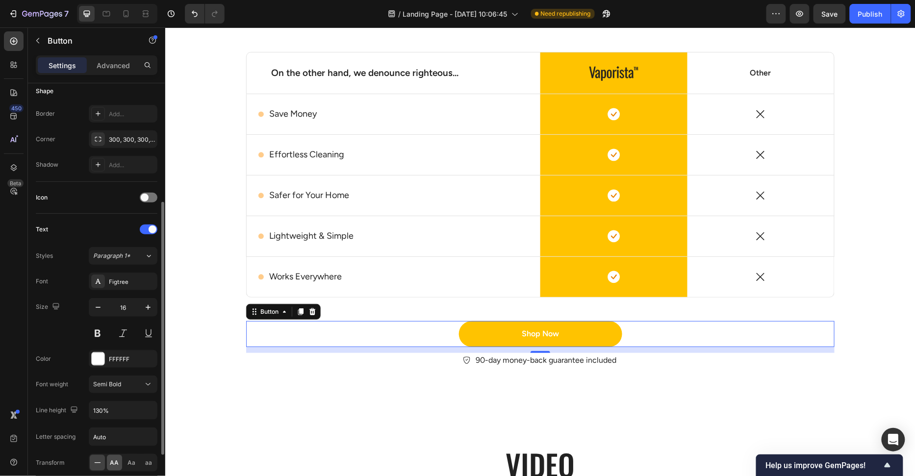
click at [112, 462] on span "AA" at bounding box center [114, 462] width 9 height 9
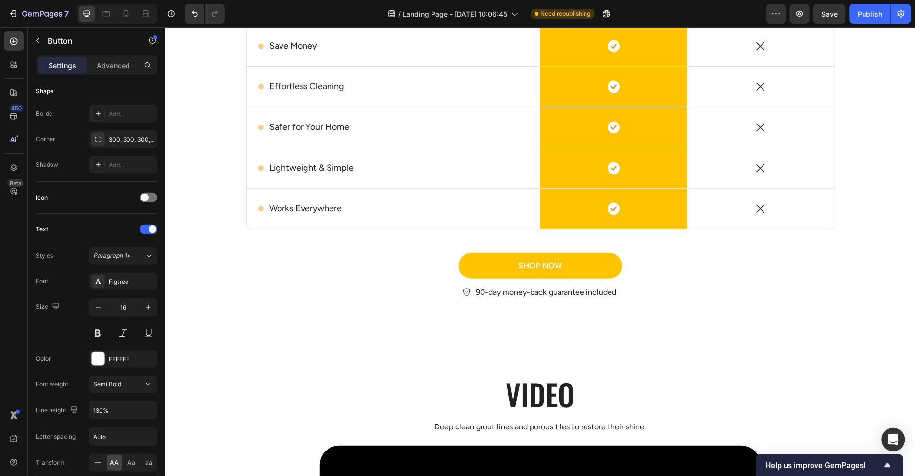
scroll to position [2912, 0]
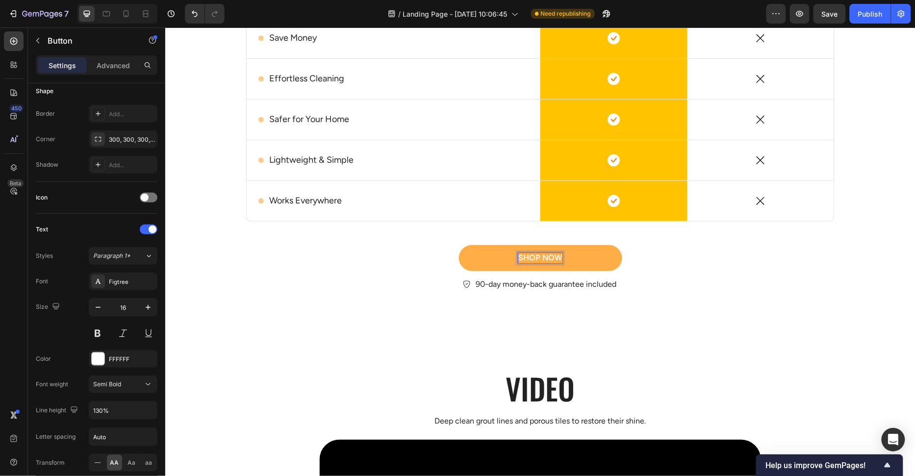
click at [536, 258] on div "Shop Now" at bounding box center [540, 257] width 44 height 10
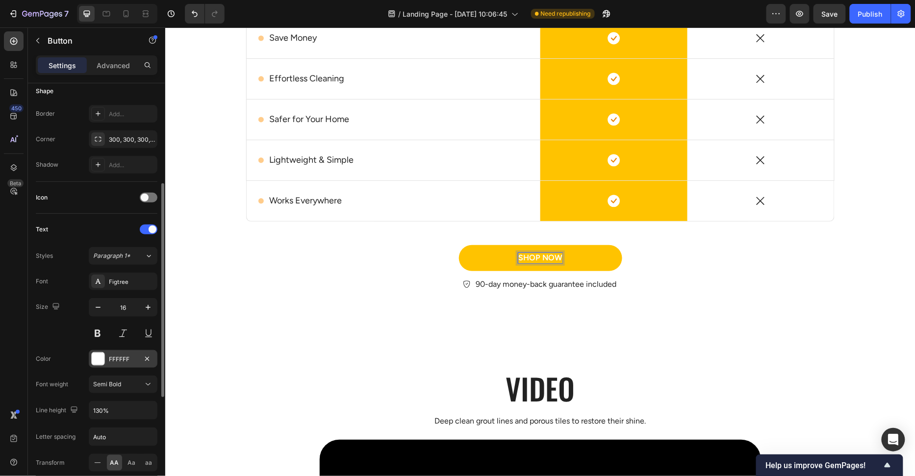
click at [110, 361] on div "FFFFFF" at bounding box center [123, 359] width 69 height 18
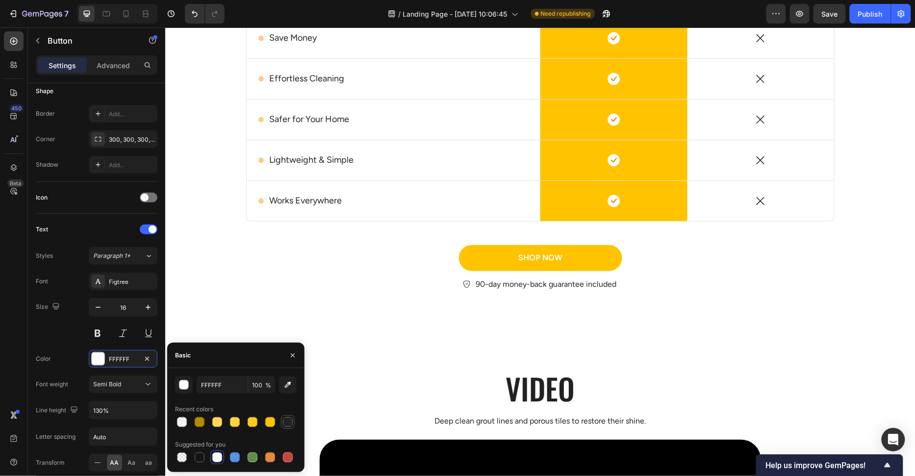
click at [290, 420] on div at bounding box center [288, 422] width 10 height 10
type input "222222"
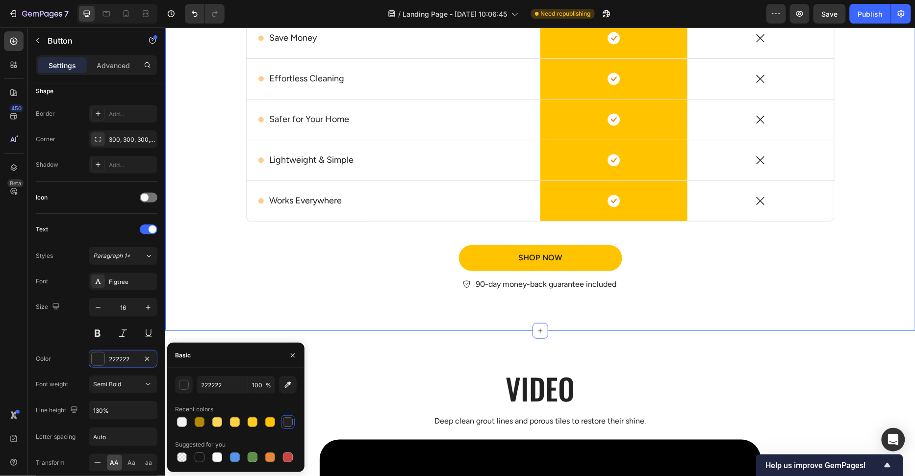
click at [331, 296] on div "Shop Now Button 90-day money-back guarantee included Item List" at bounding box center [540, 272] width 588 height 54
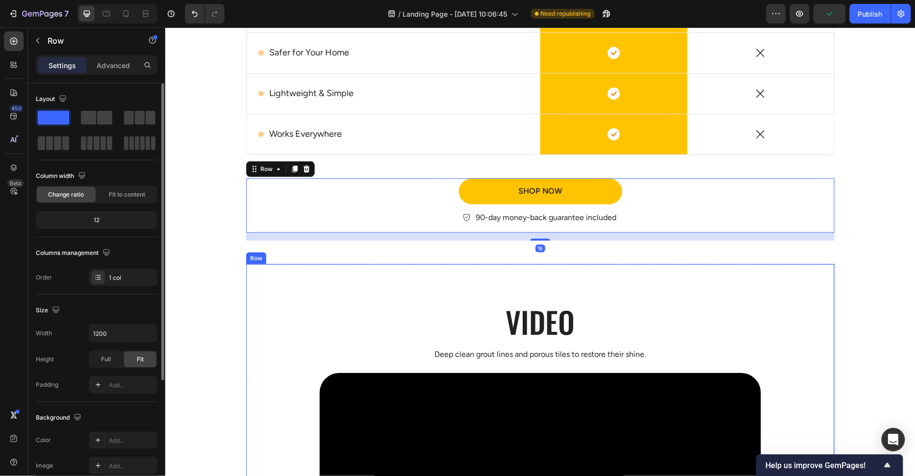
scroll to position [2765, 0]
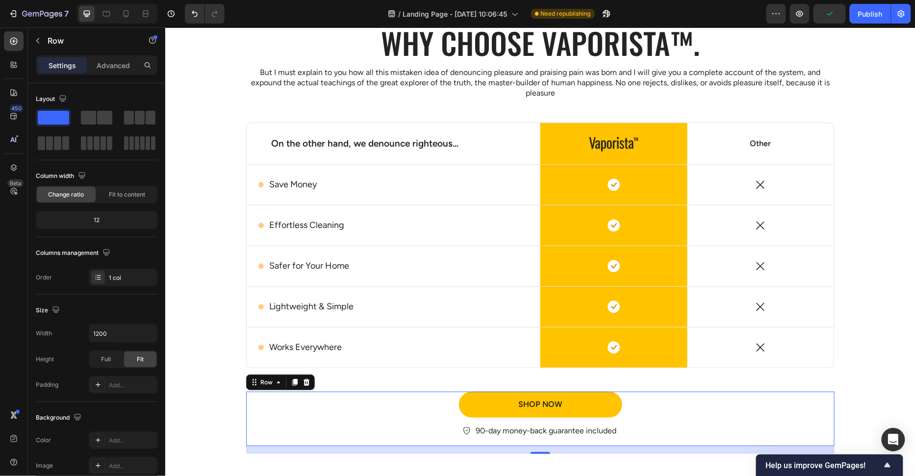
click at [509, 430] on p "90-day money-back guarantee included" at bounding box center [545, 430] width 141 height 12
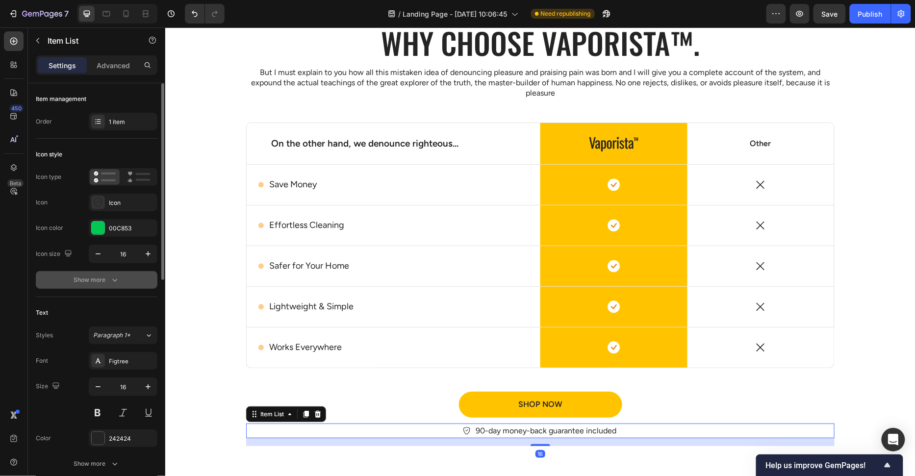
click at [95, 283] on div "Show more" at bounding box center [97, 280] width 46 height 10
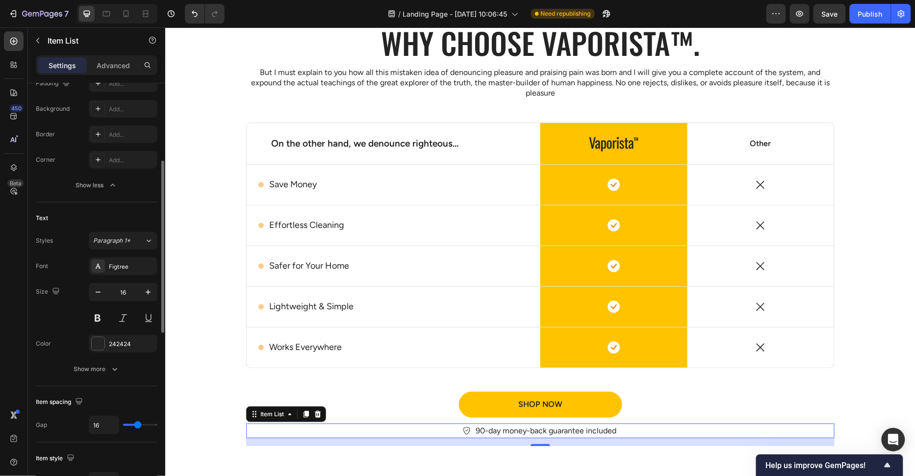
scroll to position [224, 0]
click at [110, 344] on div "242424" at bounding box center [123, 340] width 69 height 18
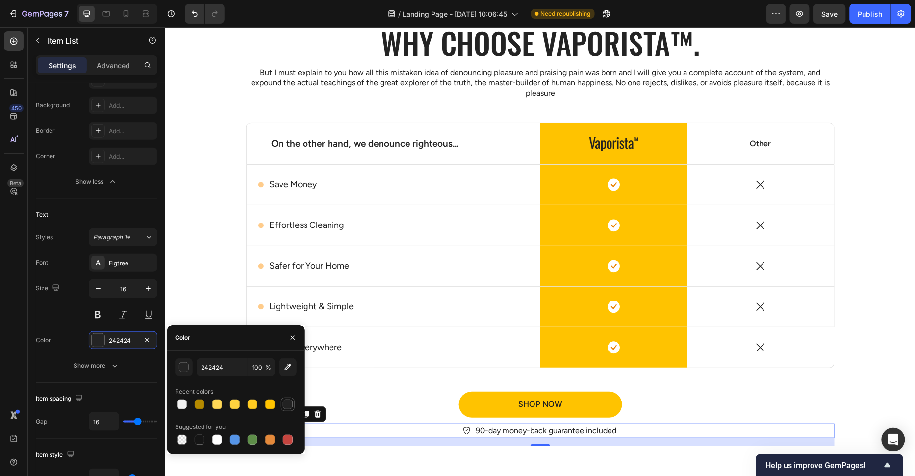
click at [290, 409] on div at bounding box center [288, 405] width 12 height 12
type input "222222"
click at [84, 376] on div "Text Styles Paragraph 1* Font Figtree Size 16 Color 222222 Show more" at bounding box center [97, 291] width 122 height 184
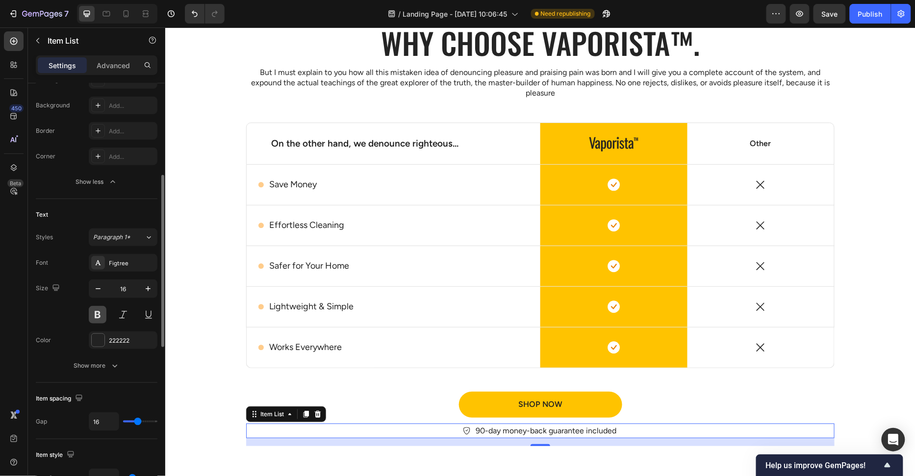
click at [100, 317] on button at bounding box center [98, 315] width 18 height 18
click at [72, 311] on div "Size 16" at bounding box center [97, 301] width 122 height 44
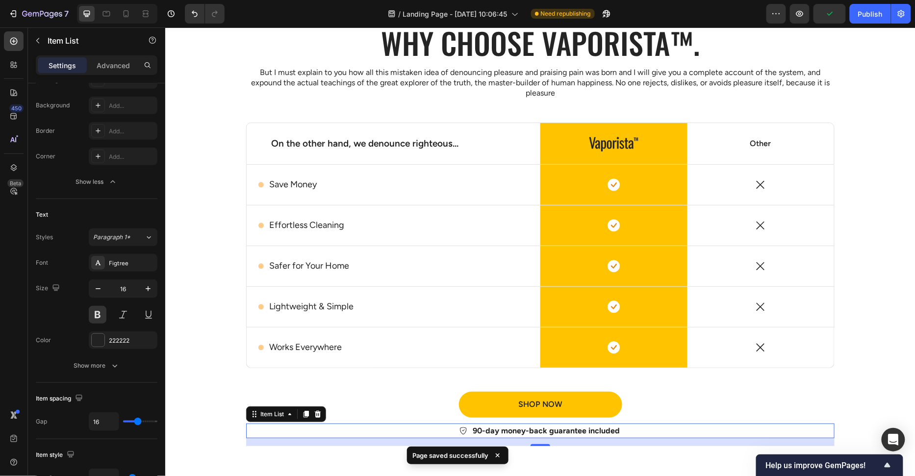
click at [489, 429] on p "90-day money-back guarantee included" at bounding box center [545, 430] width 147 height 12
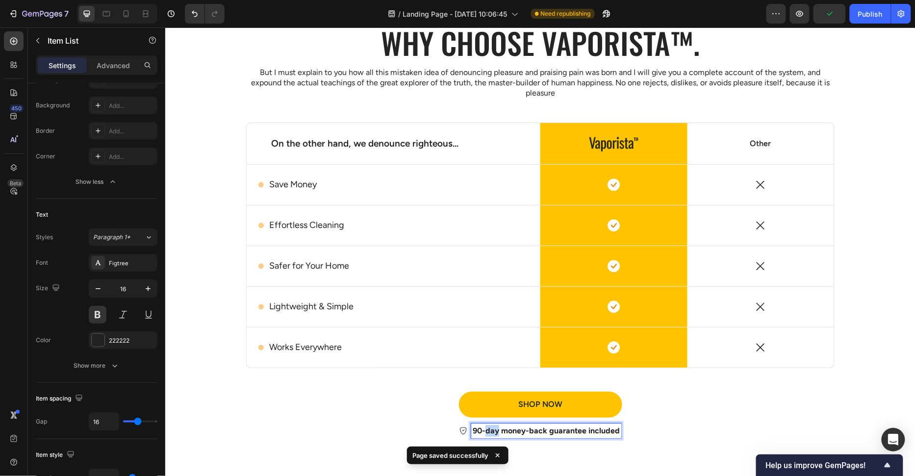
click at [489, 429] on p "90-day money-back guarantee included" at bounding box center [545, 430] width 147 height 12
click at [489, 428] on p "90-day money-back guarantee included" at bounding box center [545, 430] width 147 height 12
click at [490, 427] on p "90-day money-back guarantee included" at bounding box center [545, 430] width 147 height 12
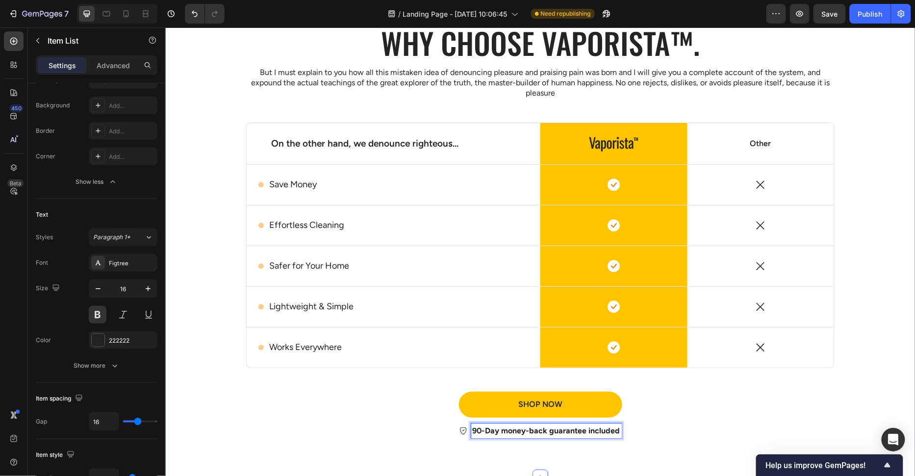
click at [880, 324] on div "Why choose Vaporista™. Heading But I must explain to you how all this mistaken …" at bounding box center [539, 237] width 735 height 431
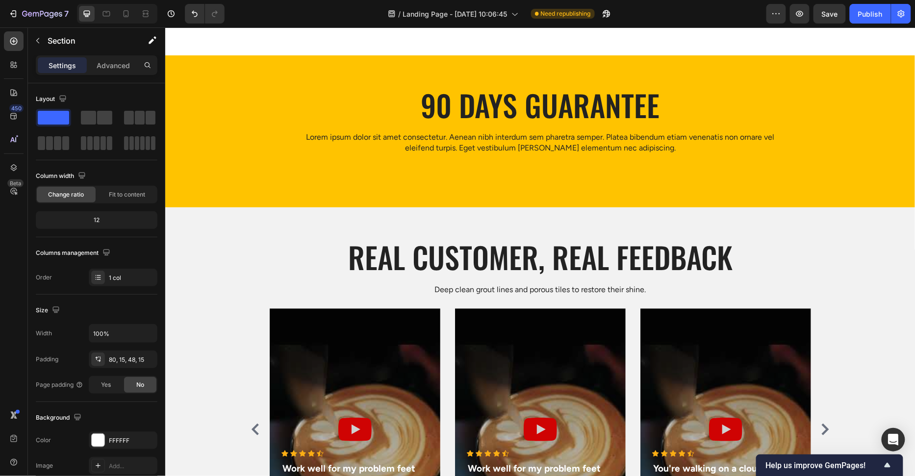
scroll to position [3542, 0]
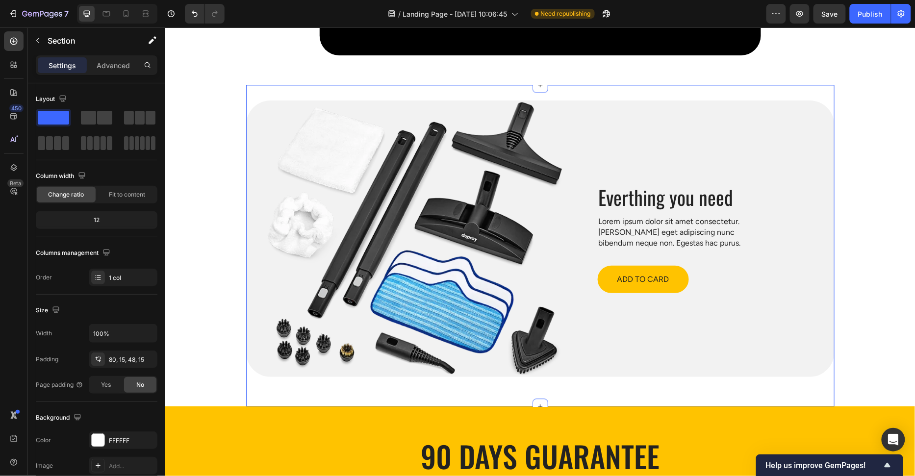
click at [552, 387] on div "Image Everthing you need Heading Lorem ipsum dolor sit amet consectetur. Aenean…" at bounding box center [540, 245] width 588 height 322
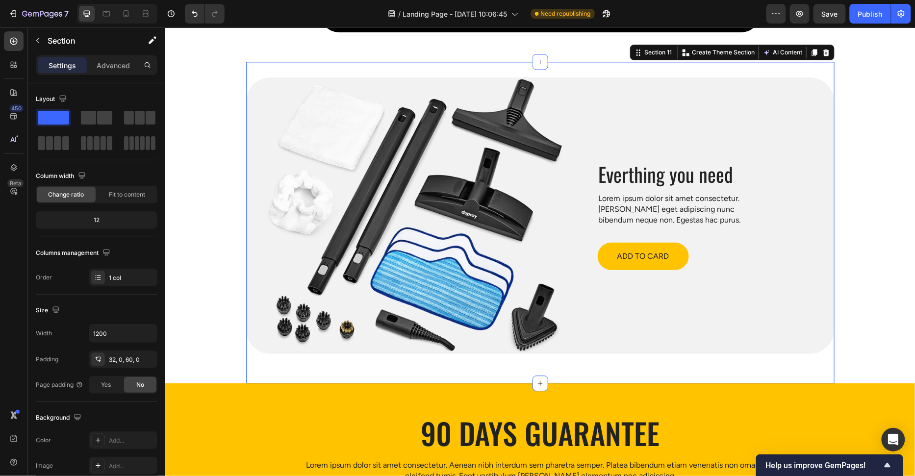
scroll to position [3588, 0]
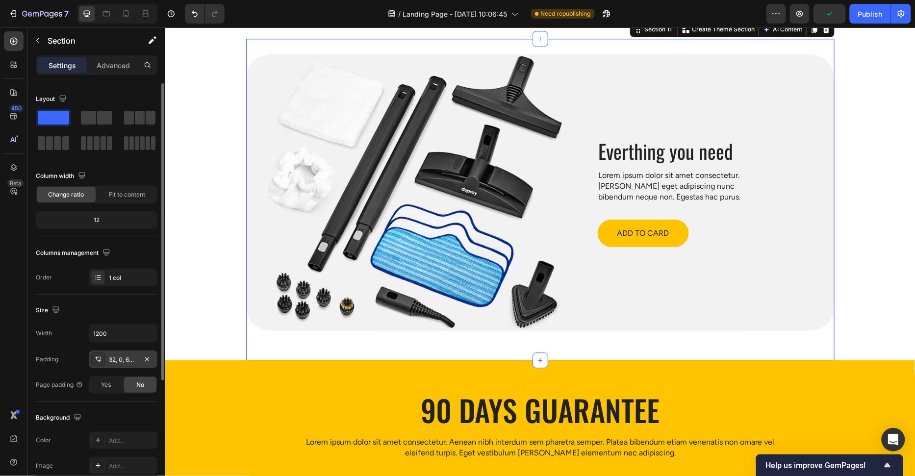
click at [128, 362] on div "32, 0, 60, 0" at bounding box center [123, 359] width 28 height 9
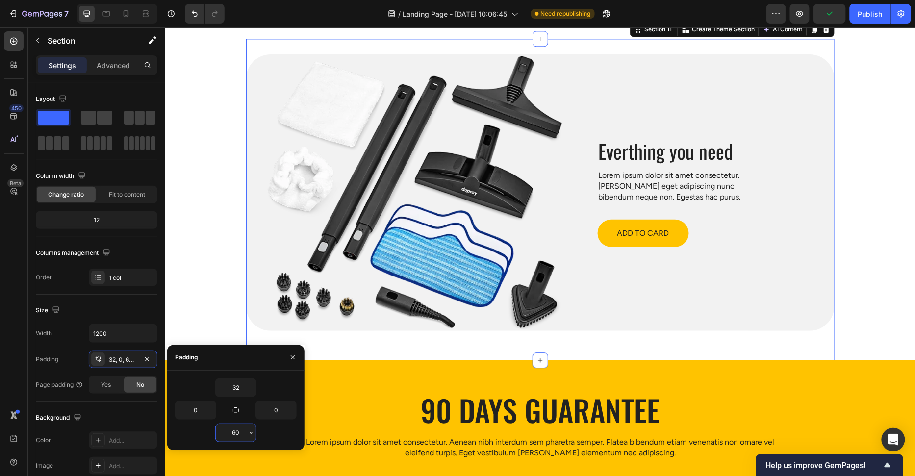
click at [245, 439] on input "60" at bounding box center [236, 433] width 40 height 18
type input "80"
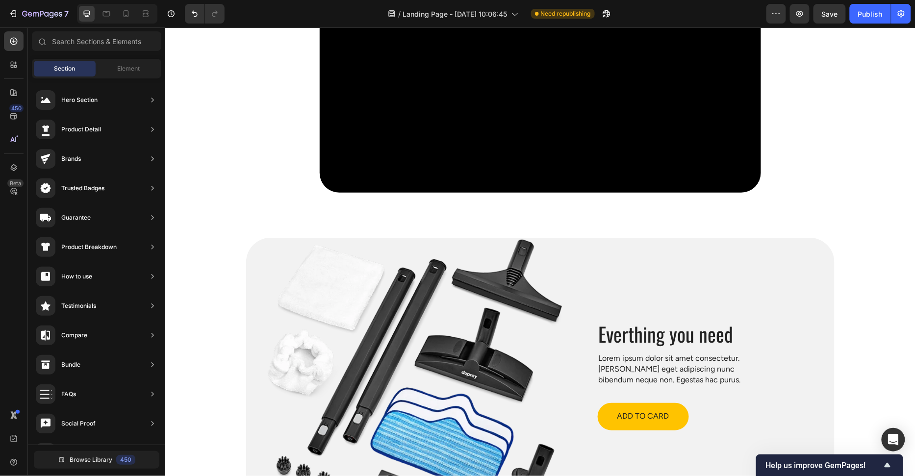
scroll to position [3520, 0]
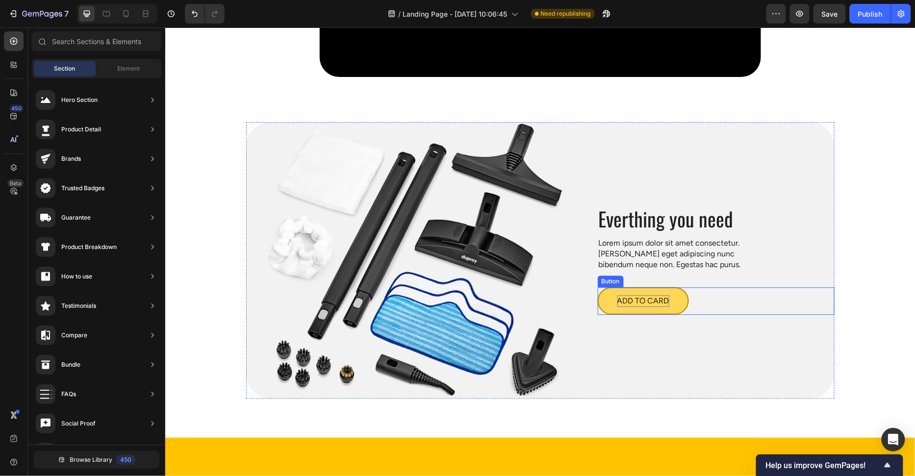
click at [631, 298] on p "ADD TO CARD" at bounding box center [643, 301] width 52 height 12
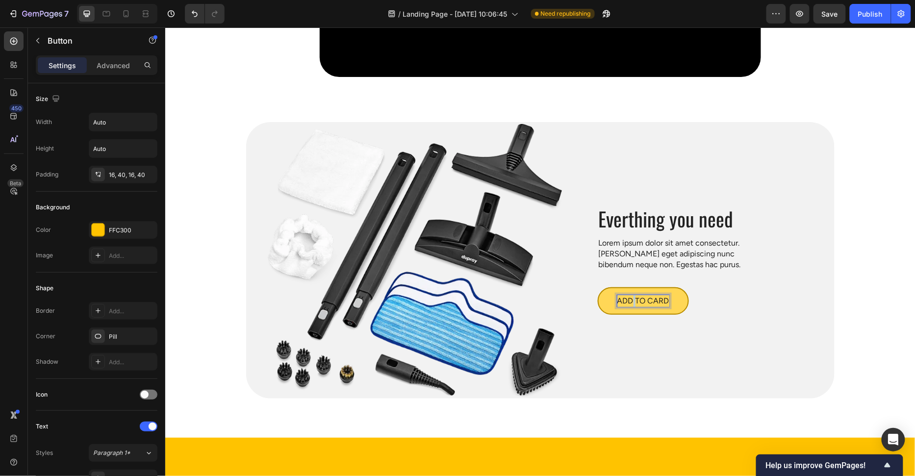
click at [631, 298] on p "ADD TO CARD" at bounding box center [643, 301] width 52 height 12
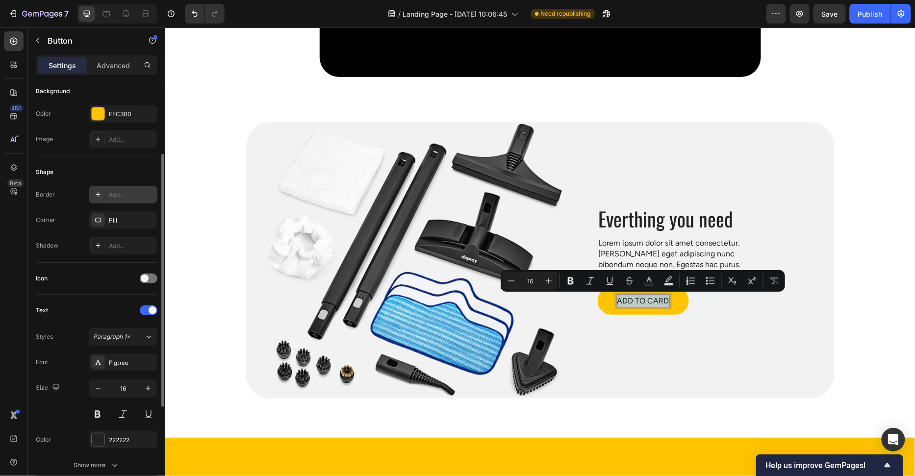
scroll to position [117, 0]
click at [99, 407] on button at bounding box center [98, 414] width 18 height 18
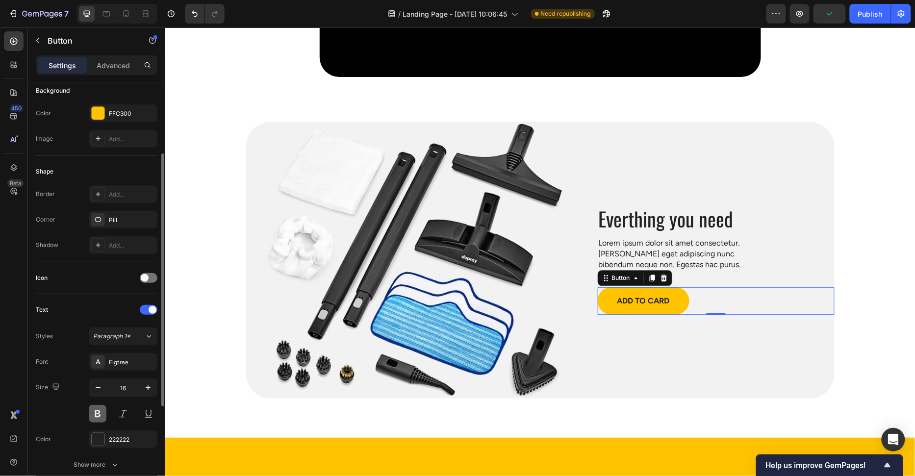
click at [99, 407] on button at bounding box center [98, 414] width 18 height 18
click at [89, 462] on div "Show more" at bounding box center [97, 465] width 46 height 10
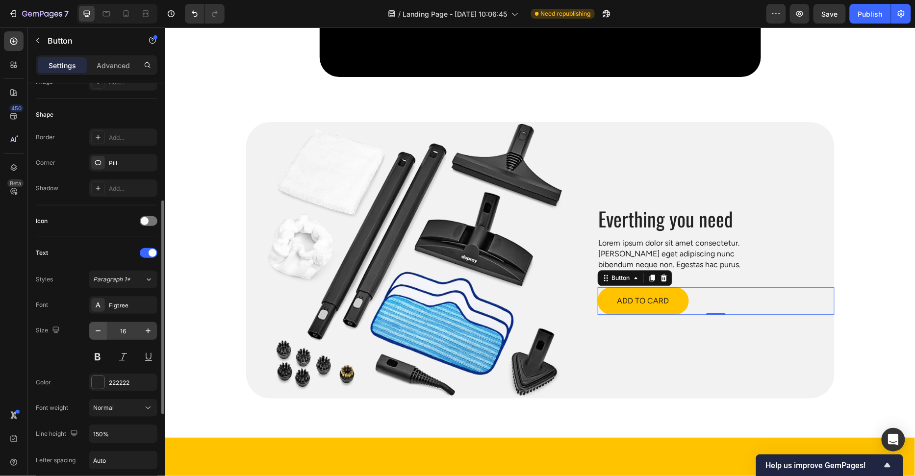
scroll to position [199, 0]
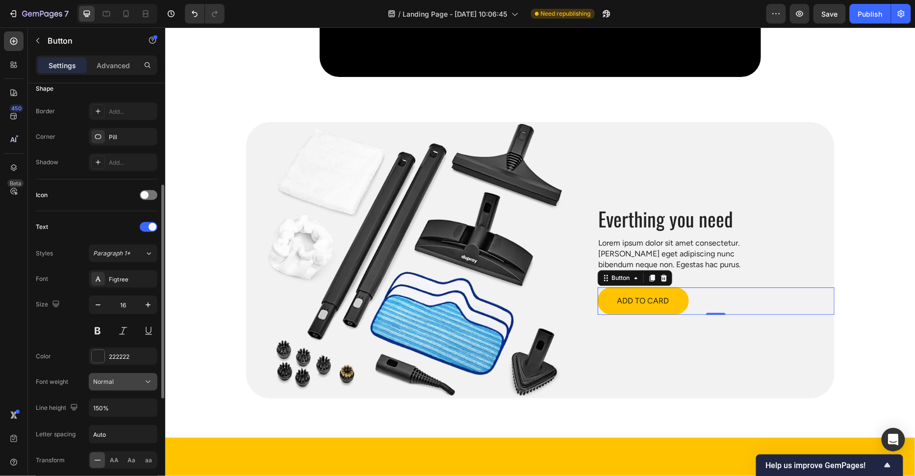
click at [112, 387] on button "Normal" at bounding box center [123, 382] width 69 height 18
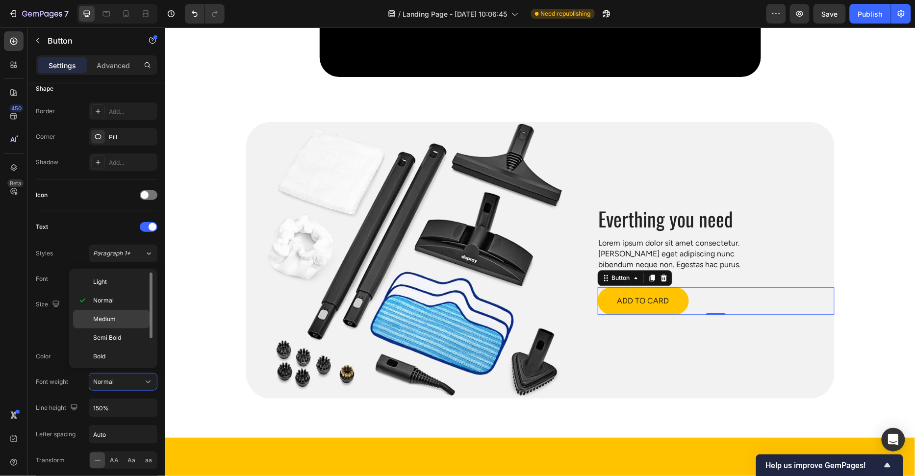
click at [125, 312] on div "Medium" at bounding box center [111, 319] width 76 height 19
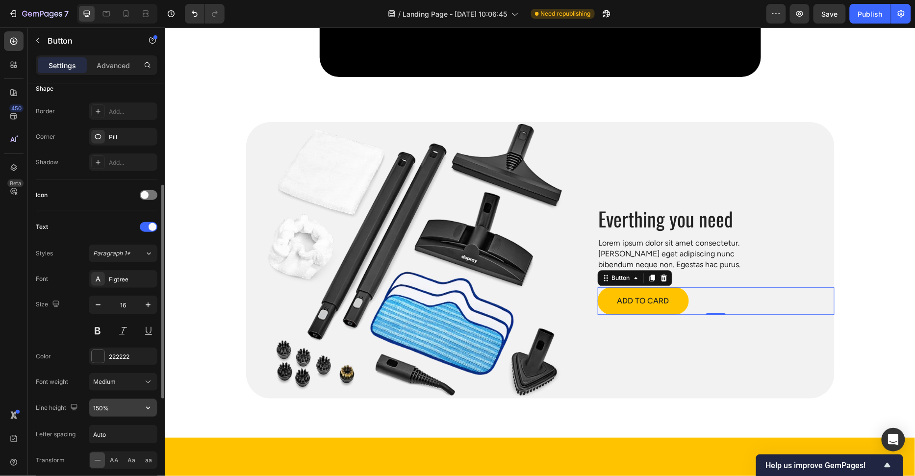
click at [96, 404] on input "150%" at bounding box center [123, 408] width 68 height 18
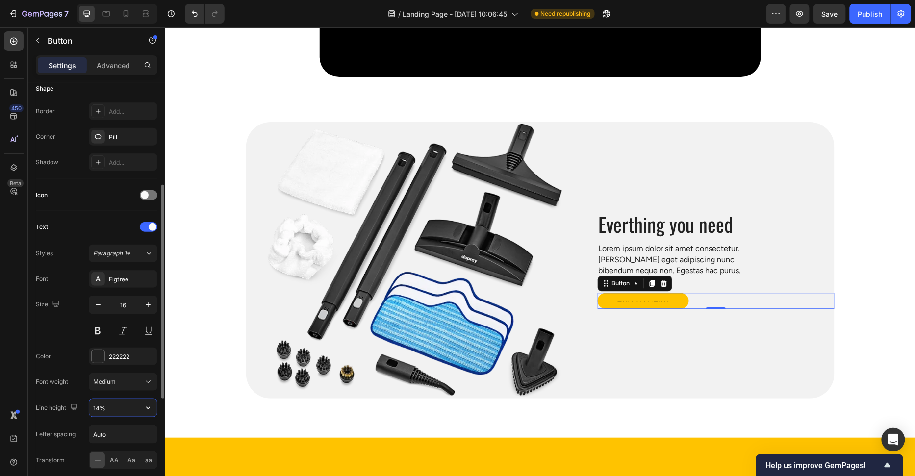
type input "140%"
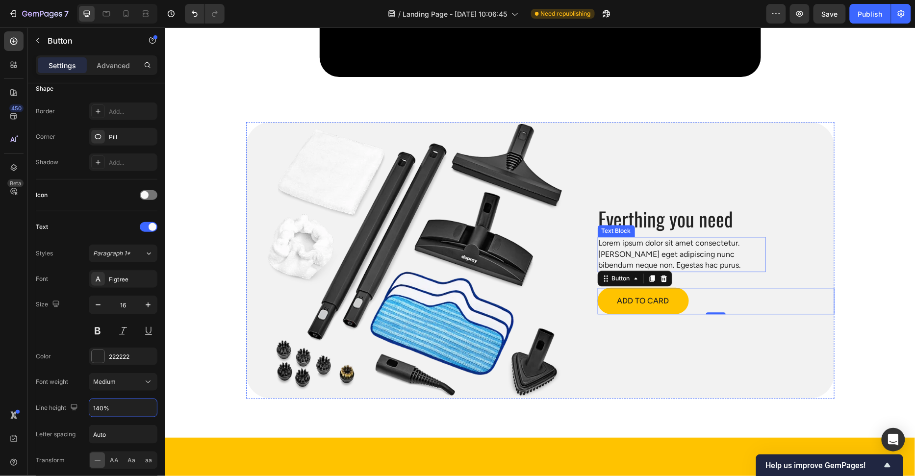
click at [685, 261] on p "Lorem ipsum dolor sit amet consectetur. [PERSON_NAME] eget adipiscing nunc bibe…" at bounding box center [681, 253] width 166 height 33
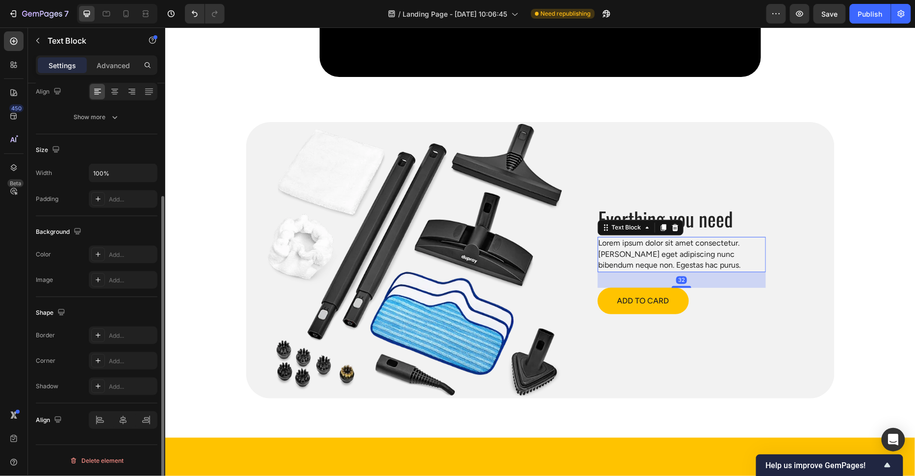
scroll to position [0, 0]
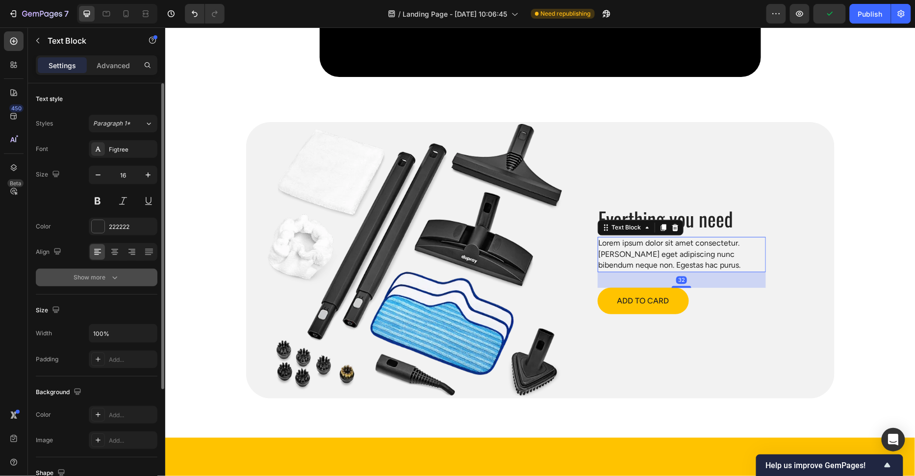
click at [83, 273] on div "Show more" at bounding box center [97, 278] width 46 height 10
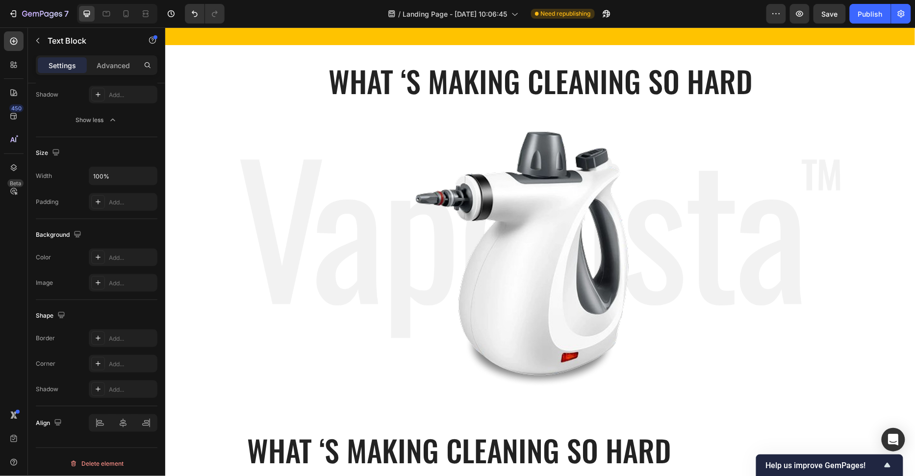
scroll to position [1505, 0]
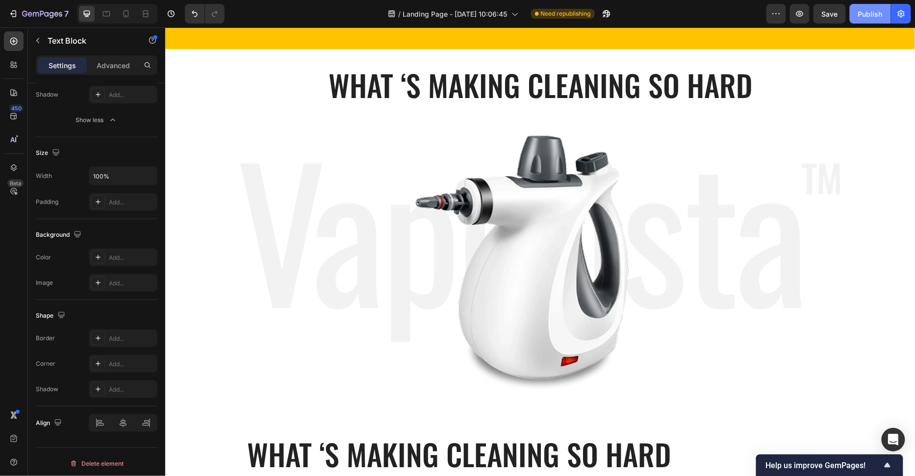
click at [863, 11] on div "Publish" at bounding box center [870, 14] width 25 height 10
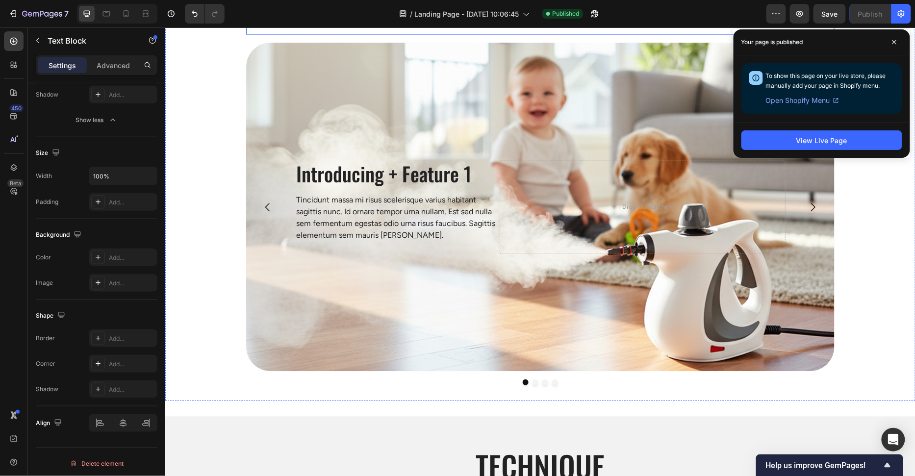
scroll to position [2106, 0]
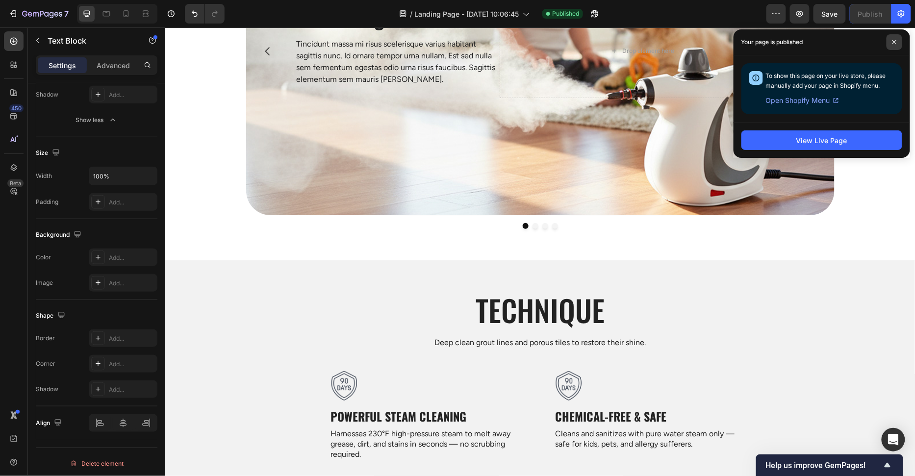
click at [893, 38] on span at bounding box center [894, 42] width 16 height 16
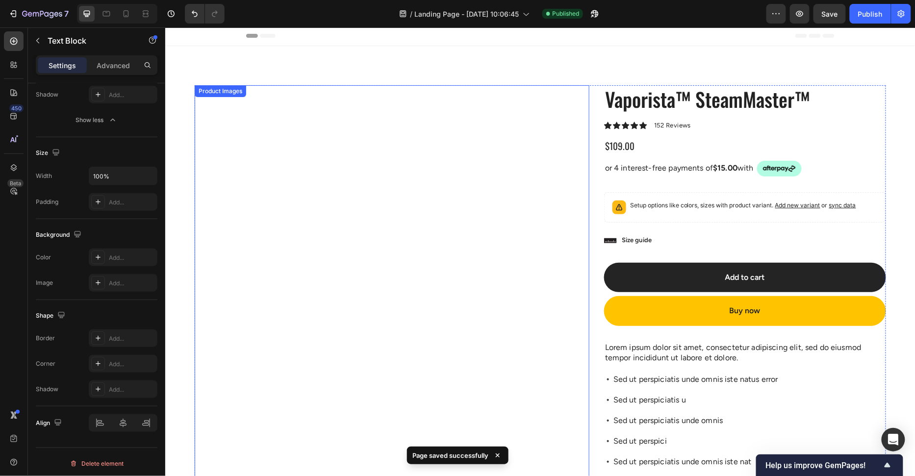
scroll to position [0, 0]
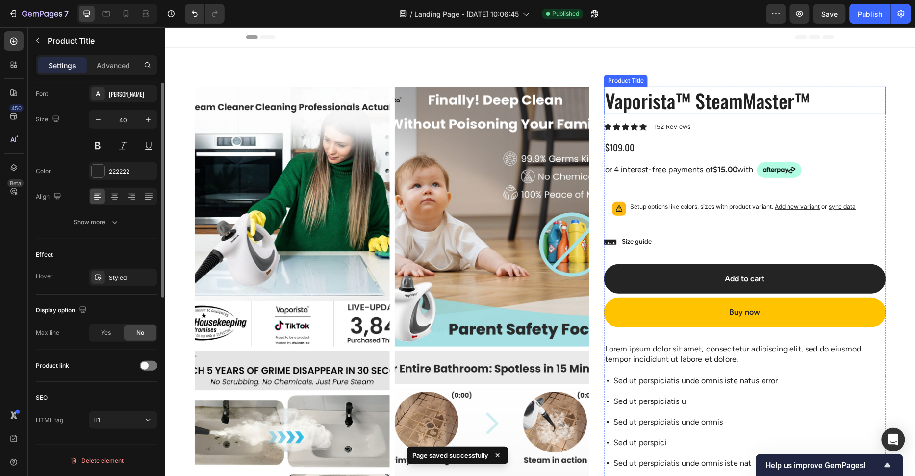
click at [865, 90] on h1 "Vaporista™ SteamMaster™" at bounding box center [744, 99] width 282 height 27
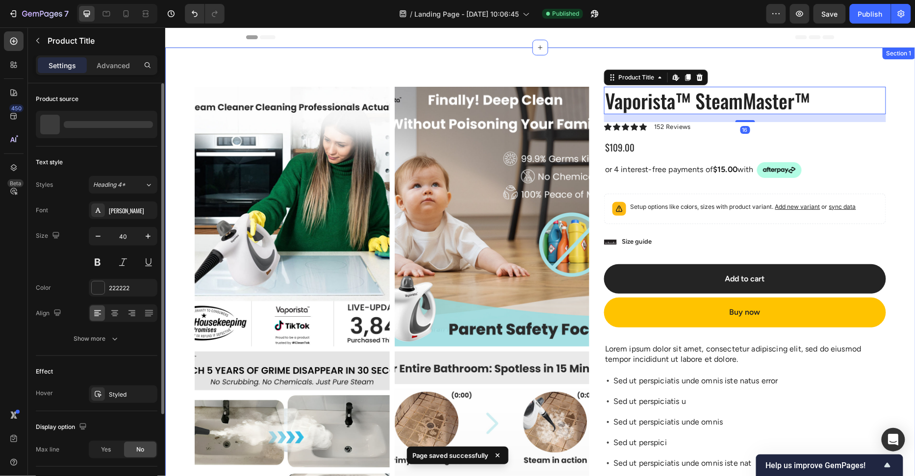
click at [867, 77] on div "Product Images Vaporista™ SteamMaster™ Product Title Edit content in Shopify 16…" at bounding box center [540, 477] width 750 height 860
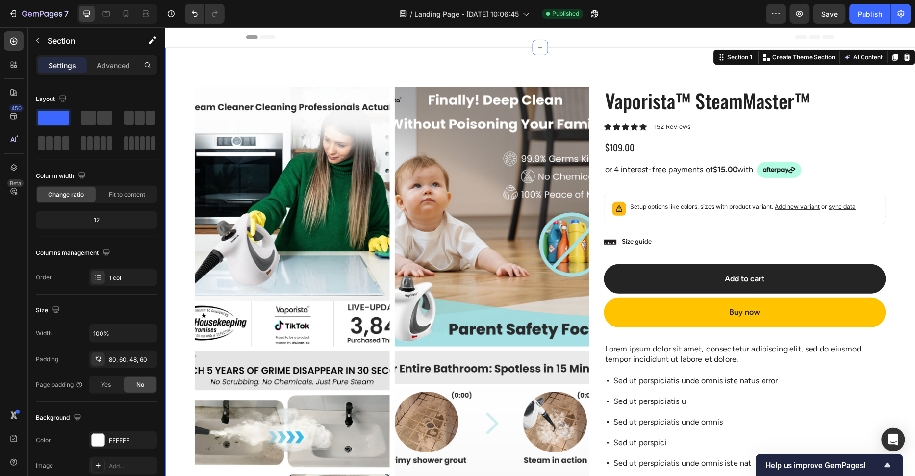
click at [904, 53] on icon at bounding box center [906, 57] width 8 height 8
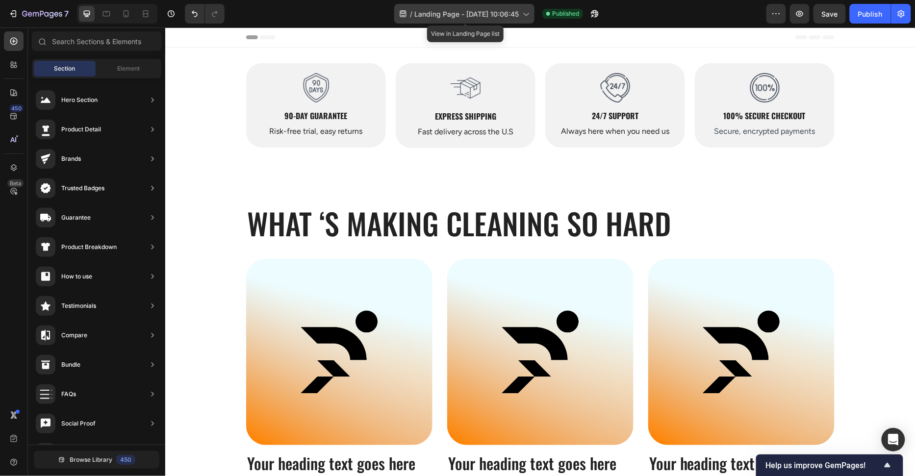
click at [451, 20] on div "/ Landing Page - Sep 25, 10:06:45" at bounding box center [464, 14] width 140 height 20
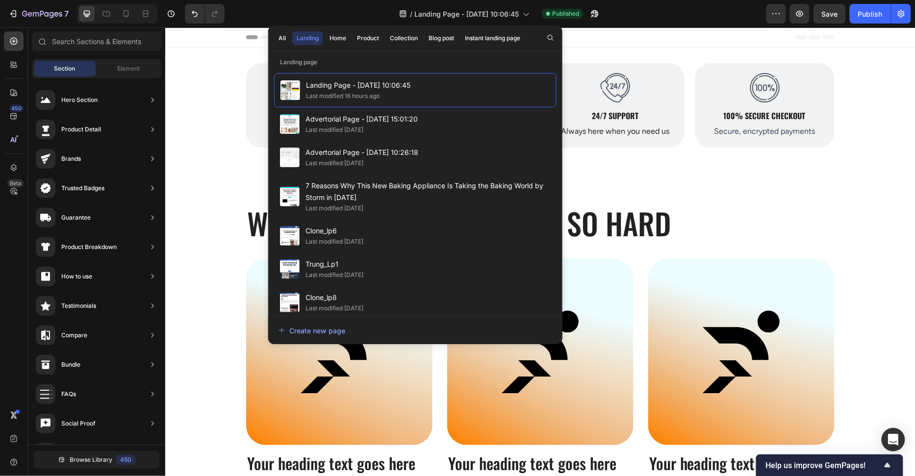
click at [670, 19] on div "/ Landing Page - Sep 25, 10:06:45 Published" at bounding box center [499, 14] width 534 height 20
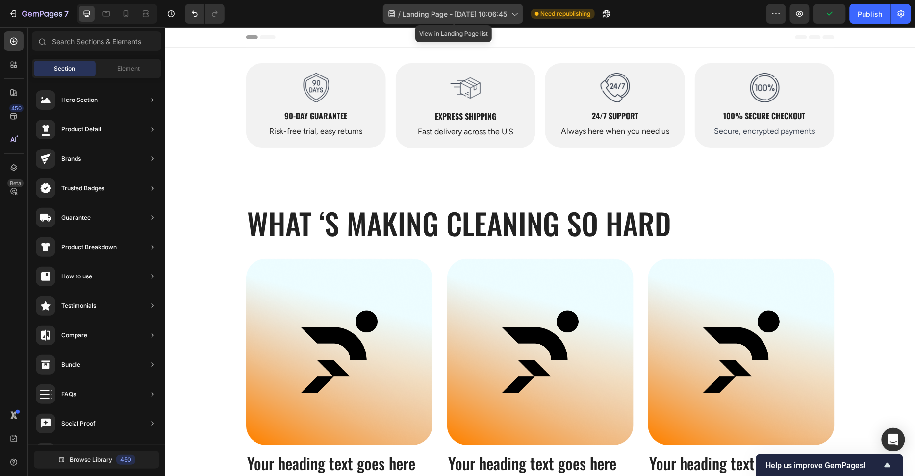
click at [471, 18] on span "Landing Page - [DATE] 10:06:45" at bounding box center [455, 14] width 104 height 10
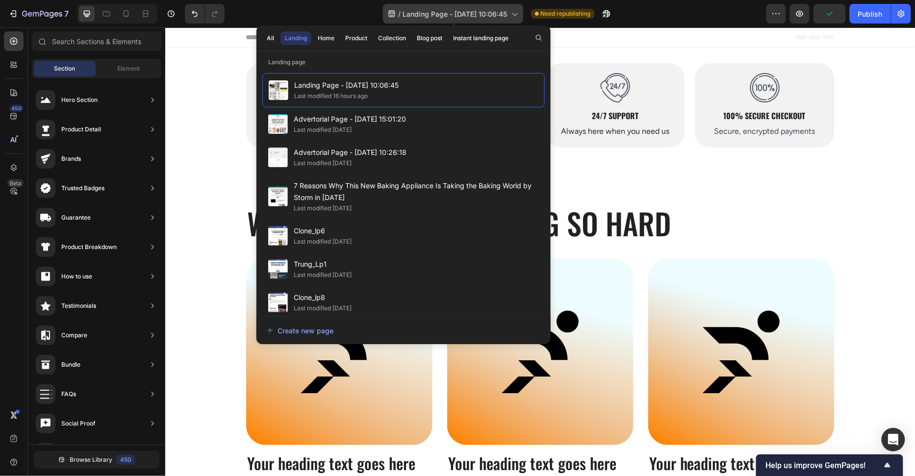
click at [471, 18] on span "Landing Page - [DATE] 10:06:45" at bounding box center [455, 14] width 104 height 10
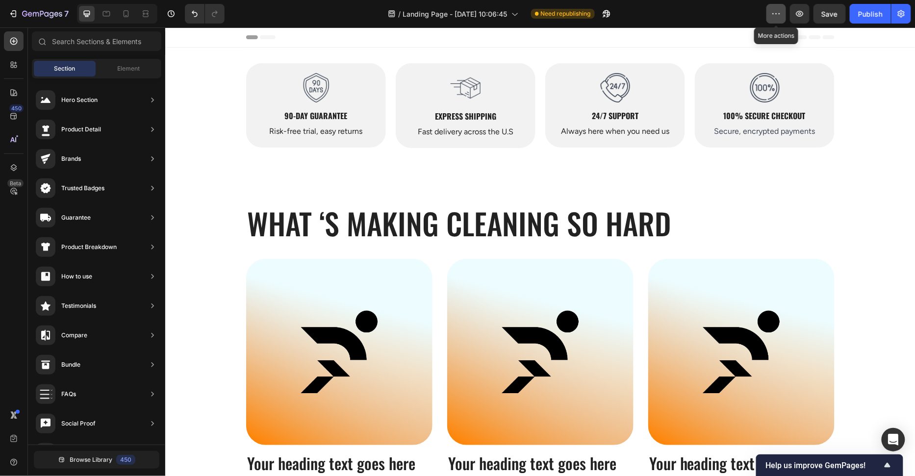
click at [779, 13] on icon "button" at bounding box center [776, 14] width 10 height 10
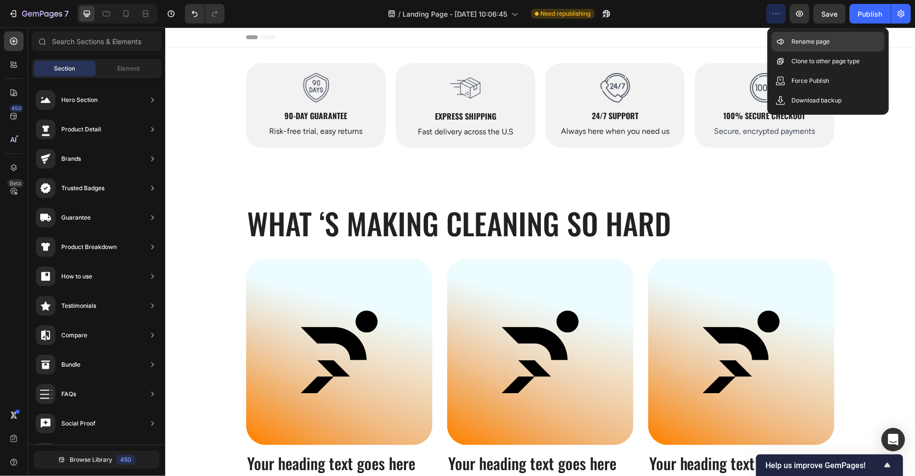
click at [803, 38] on p "Rename page" at bounding box center [810, 42] width 38 height 10
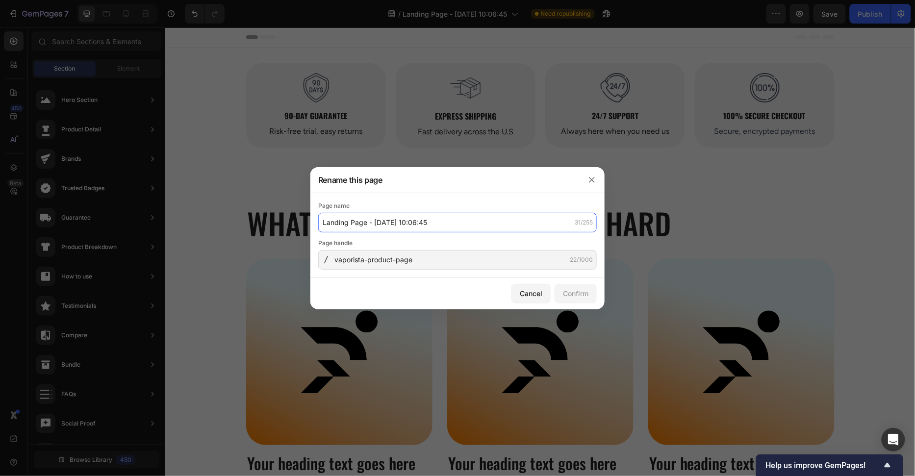
click at [416, 230] on input "Landing Page - [DATE] 10:06:45" at bounding box center [457, 223] width 278 height 20
type input "Vaporista Product"
click at [591, 292] on button "Confirm" at bounding box center [575, 294] width 42 height 20
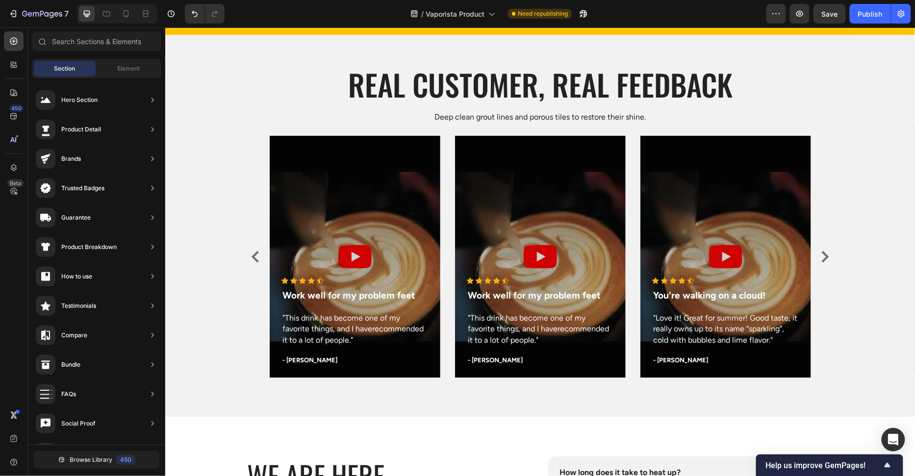
scroll to position [3216, 0]
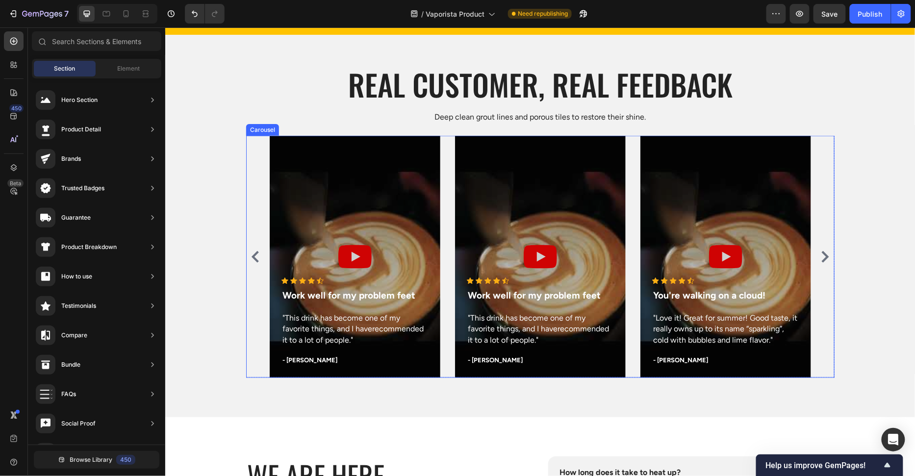
click at [828, 257] on icon "Carousel Next Arrow" at bounding box center [825, 256] width 12 height 12
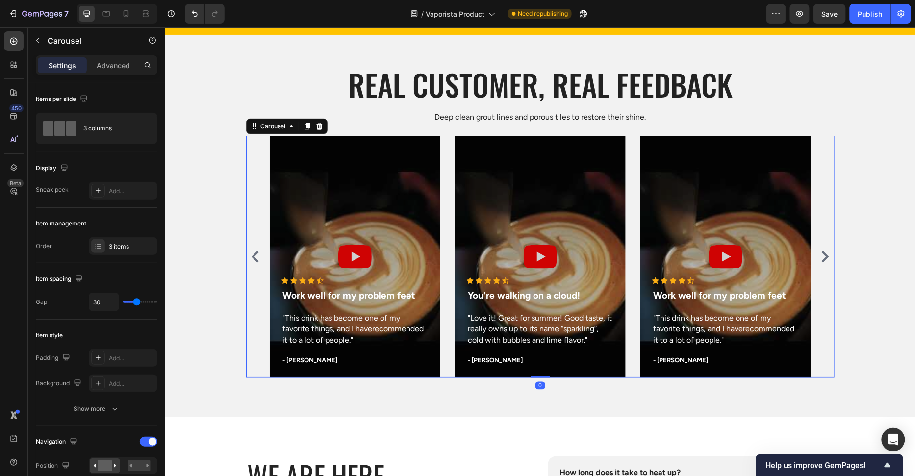
click at [828, 257] on icon "Carousel Next Arrow" at bounding box center [825, 256] width 12 height 12
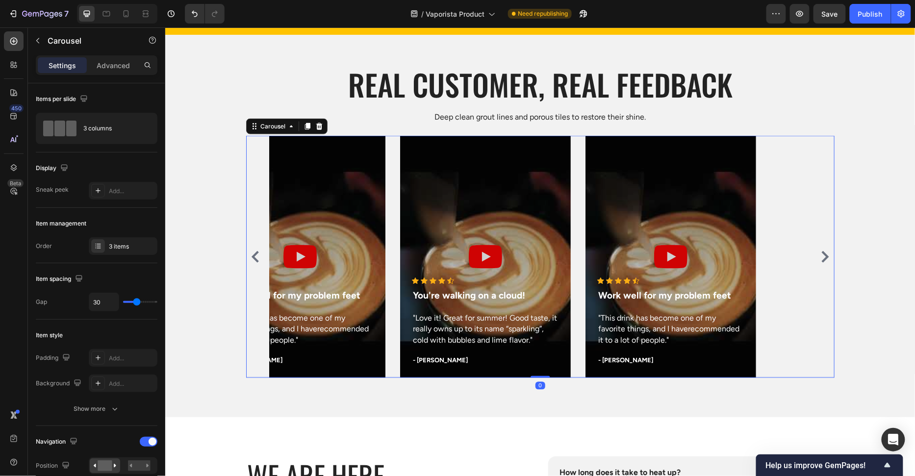
click at [828, 257] on icon "Carousel Next Arrow" at bounding box center [825, 256] width 12 height 12
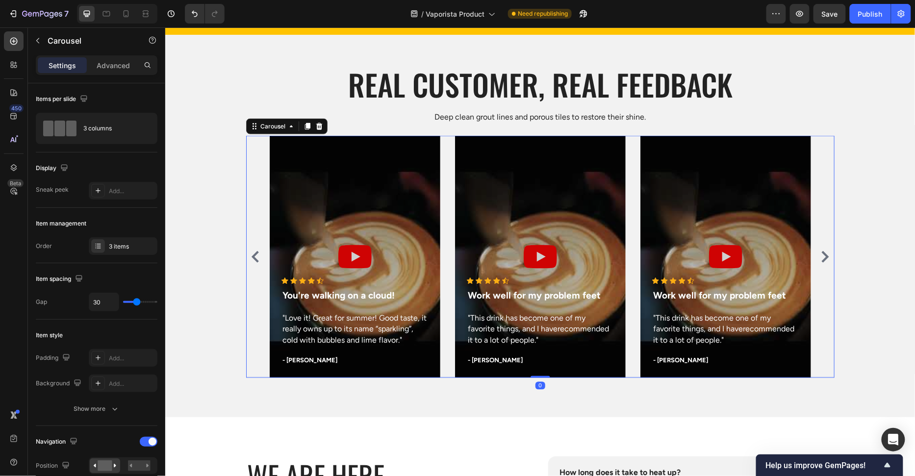
click at [828, 257] on icon "Carousel Next Arrow" at bounding box center [825, 256] width 12 height 12
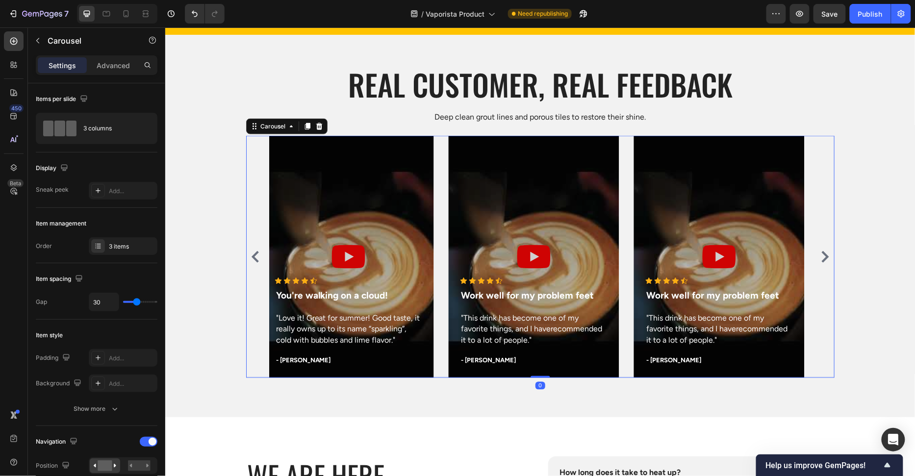
click at [828, 257] on icon "Carousel Next Arrow" at bounding box center [825, 256] width 12 height 12
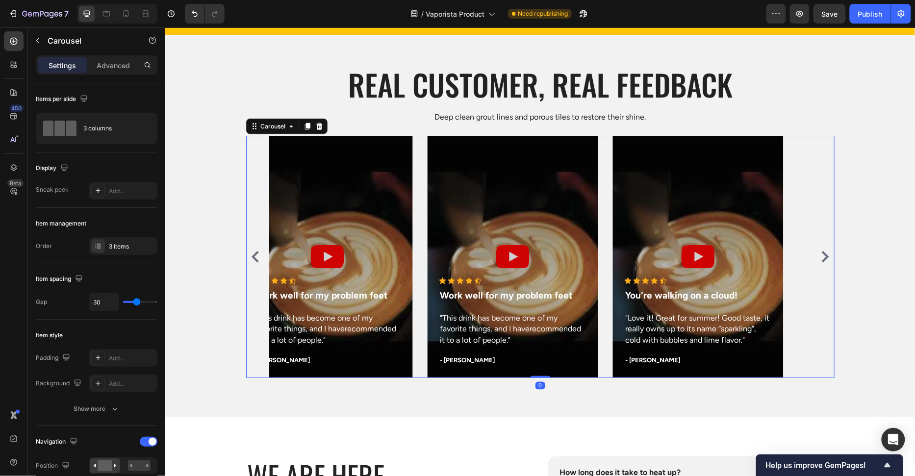
click at [828, 257] on icon "Carousel Next Arrow" at bounding box center [825, 256] width 12 height 12
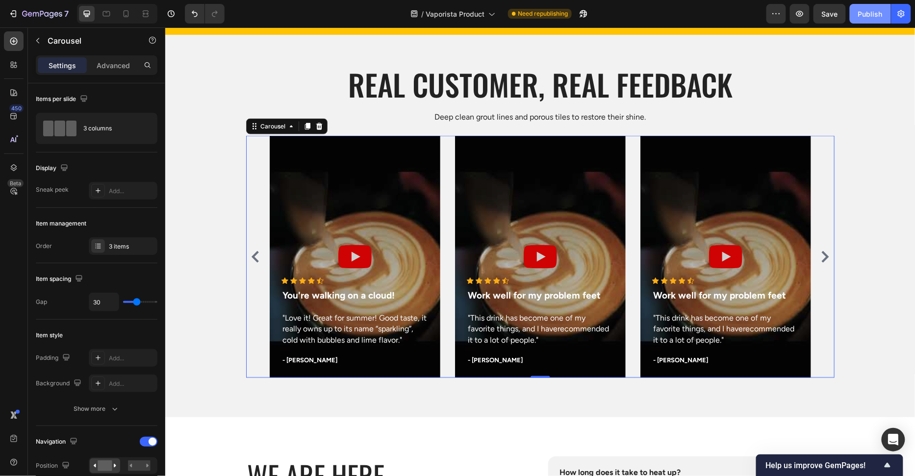
click at [859, 13] on div "Publish" at bounding box center [870, 14] width 25 height 10
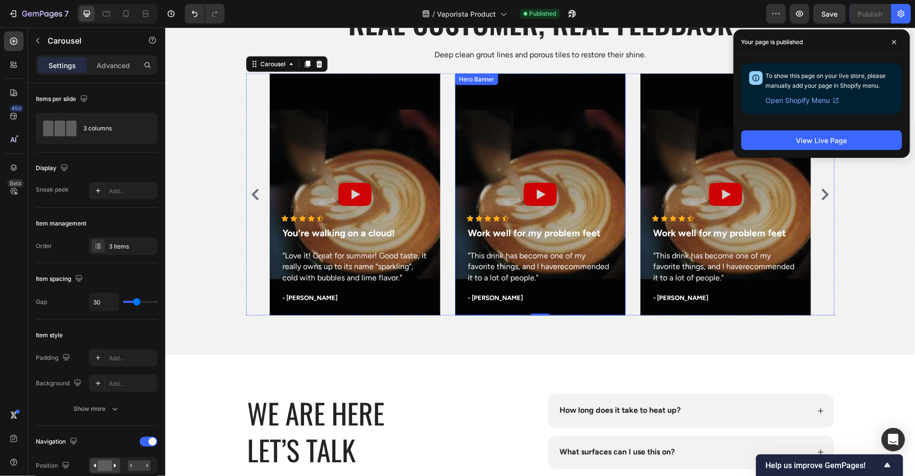
scroll to position [3282, 0]
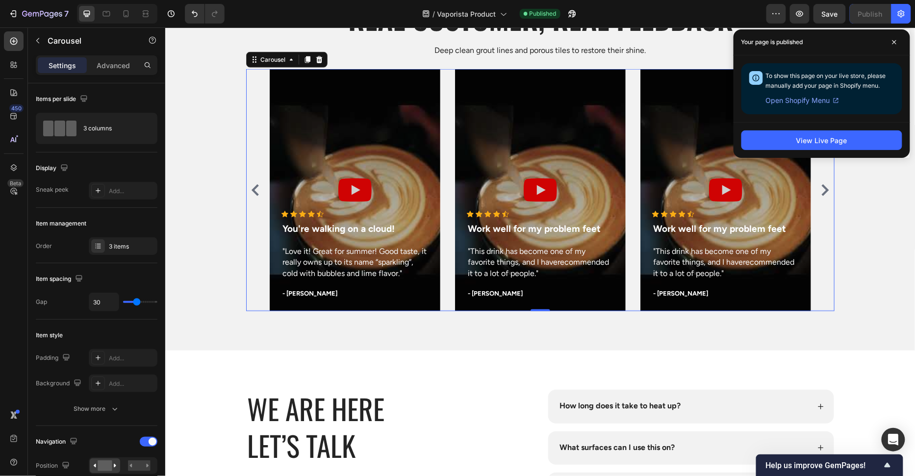
click at [901, 196] on div "Icon Icon Icon Icon Icon Icon List Hoz Work well for my problem feet Text block…" at bounding box center [540, 190] width 750 height 242
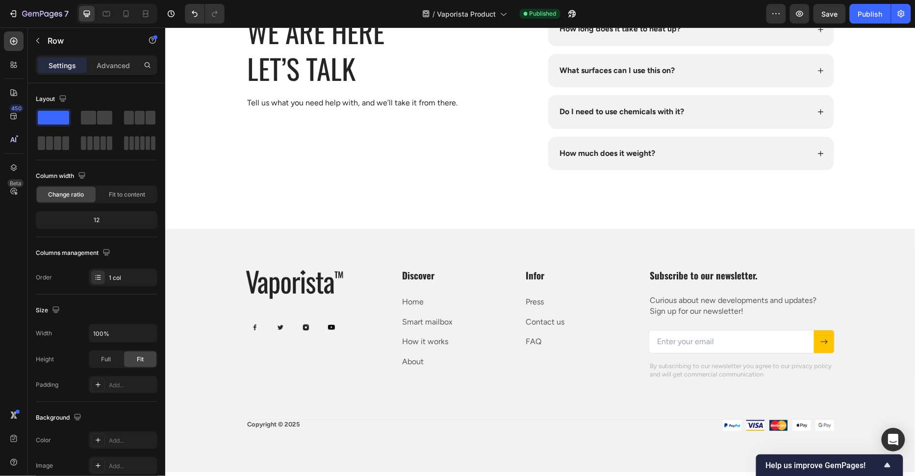
scroll to position [3770, 0]
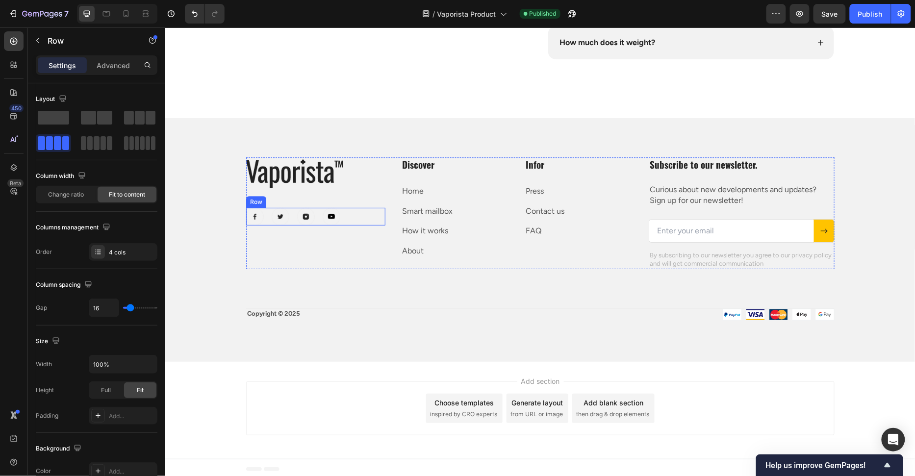
click at [267, 215] on div "Image Image Image Image Row" at bounding box center [315, 216] width 139 height 18
click at [307, 196] on icon at bounding box center [306, 198] width 6 height 7
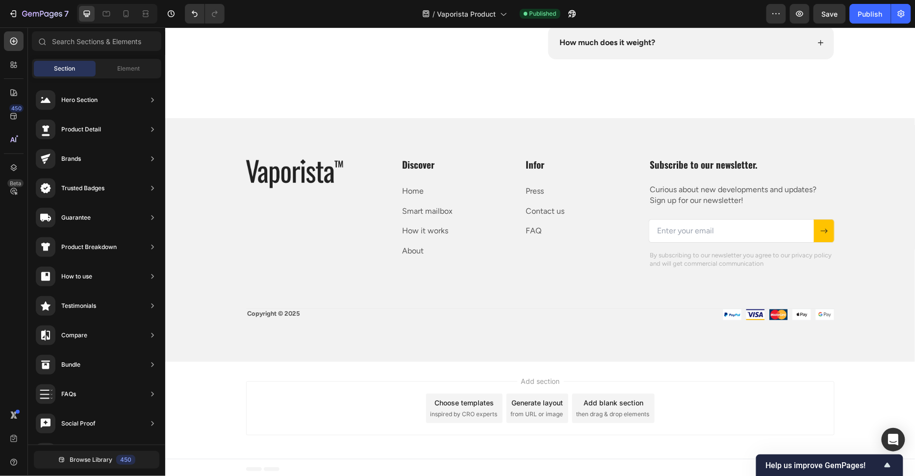
click at [365, 385] on div "Add section Choose templates inspired by CRO experts Generate layout from URL o…" at bounding box center [540, 408] width 588 height 54
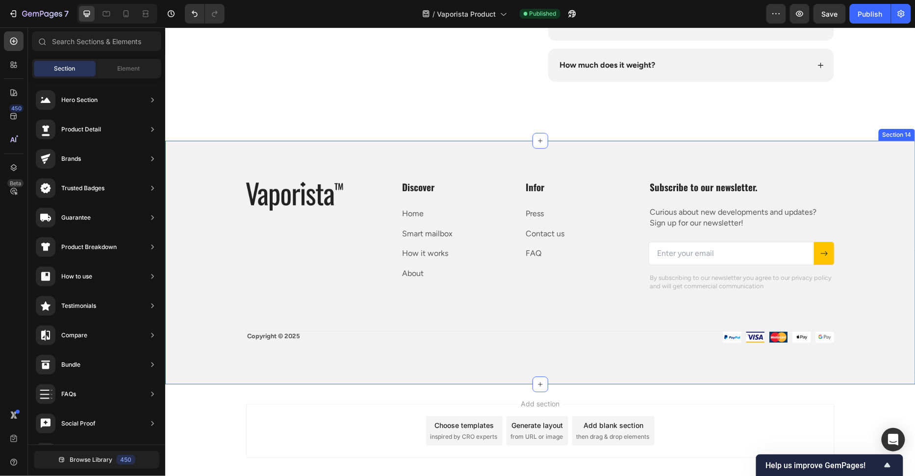
scroll to position [3716, 0]
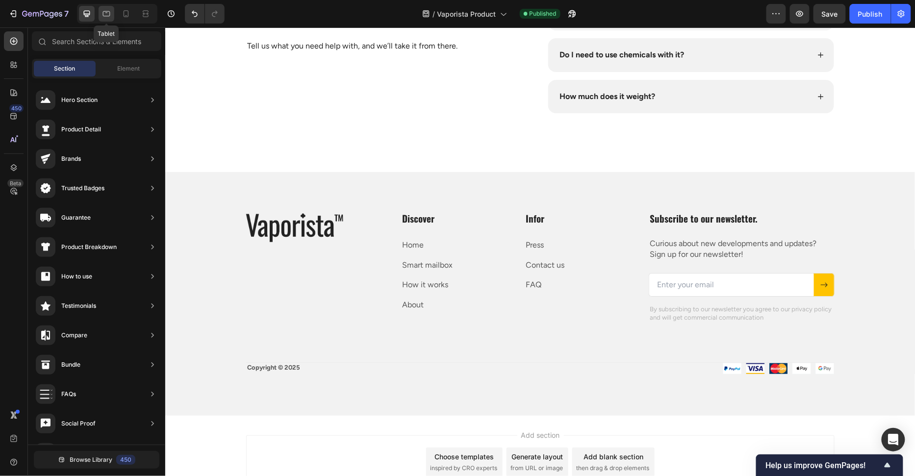
click at [106, 12] on icon at bounding box center [106, 12] width 2 height 1
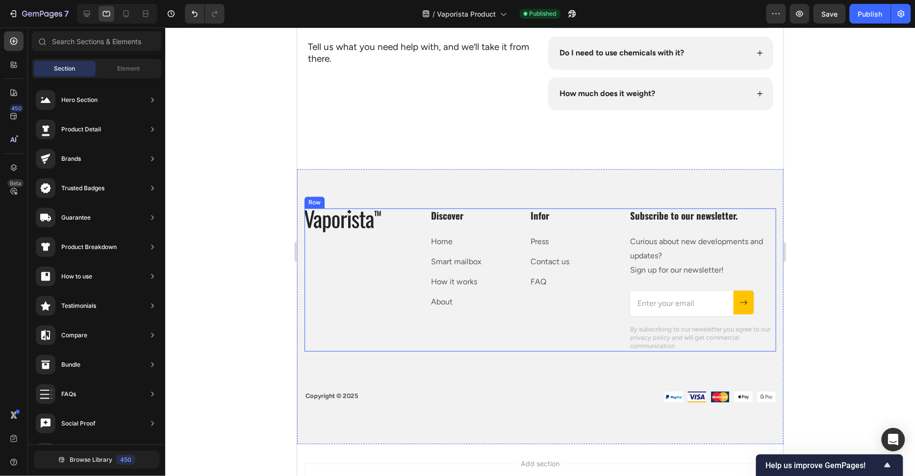
click at [415, 247] on div "Image Row Discover Heading Home Text block Smart mailbox Text block How it work…" at bounding box center [540, 280] width 472 height 144
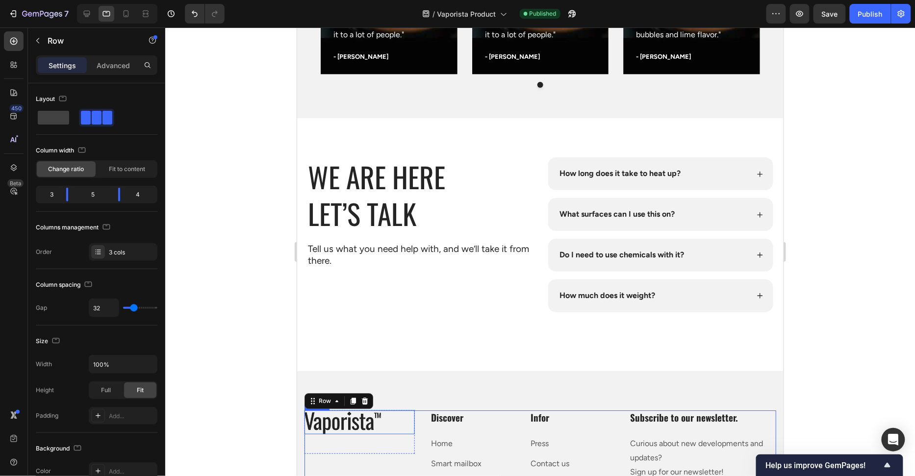
scroll to position [3514, 0]
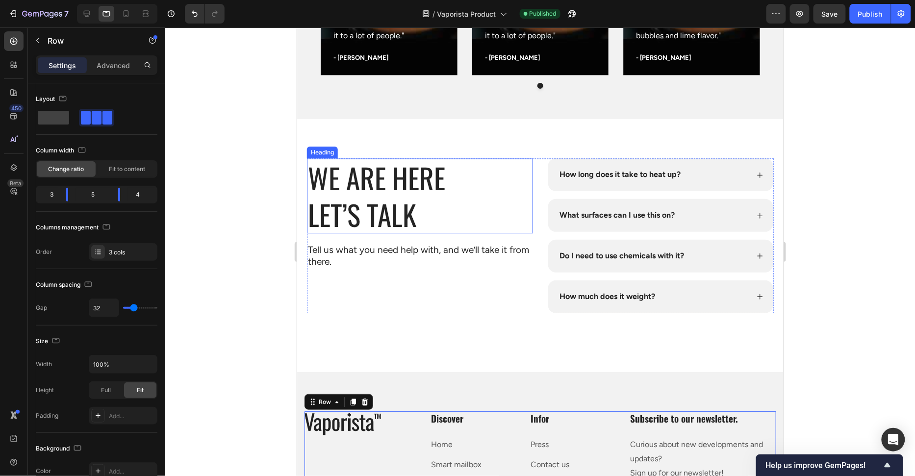
click at [359, 217] on h2 "WE are here Let’s Talk" at bounding box center [419, 195] width 226 height 75
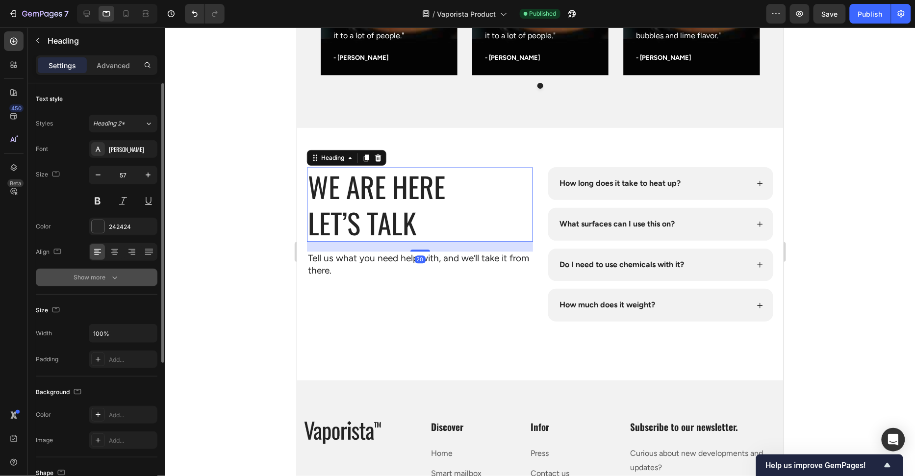
click at [113, 274] on icon "button" at bounding box center [115, 278] width 10 height 10
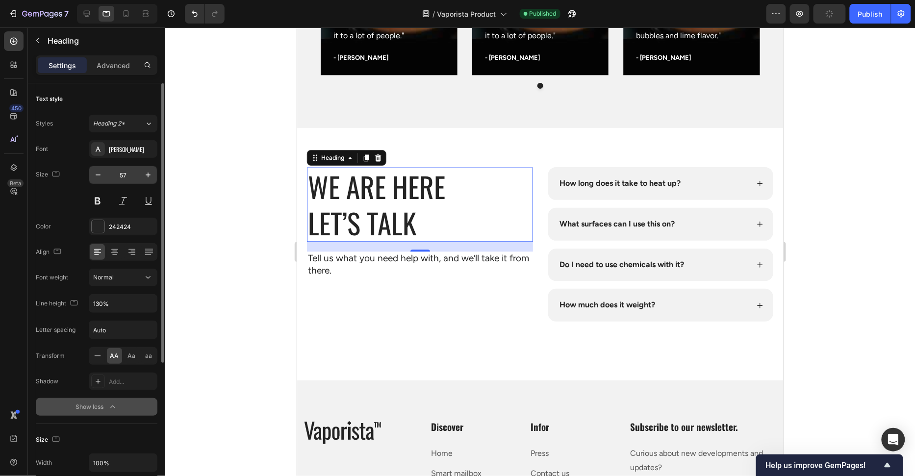
click at [125, 178] on input "57" at bounding box center [123, 175] width 32 height 18
type input "40"
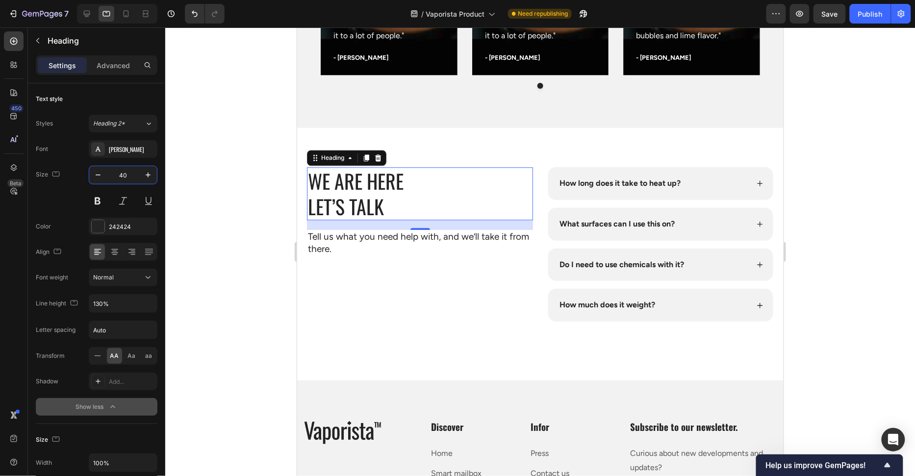
click at [226, 184] on div at bounding box center [539, 251] width 749 height 449
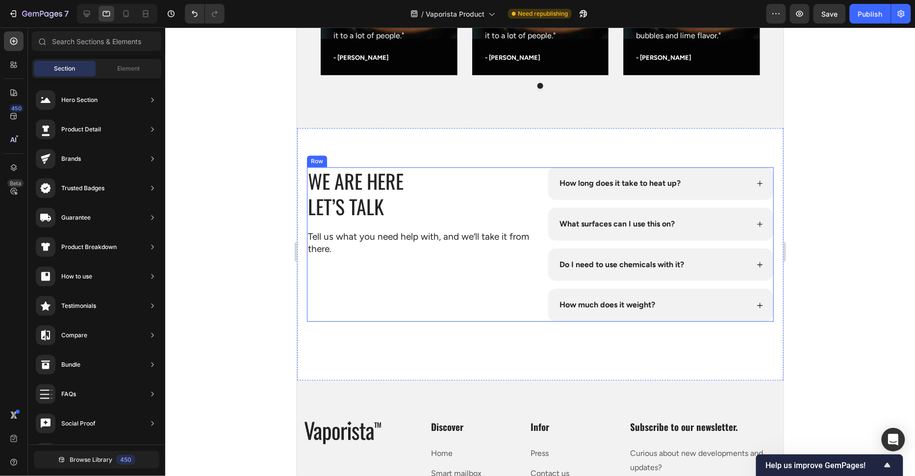
click at [486, 257] on div "WE are here Let’s Talk Heading Tell us what you need help with, and we’ll take …" at bounding box center [419, 244] width 226 height 154
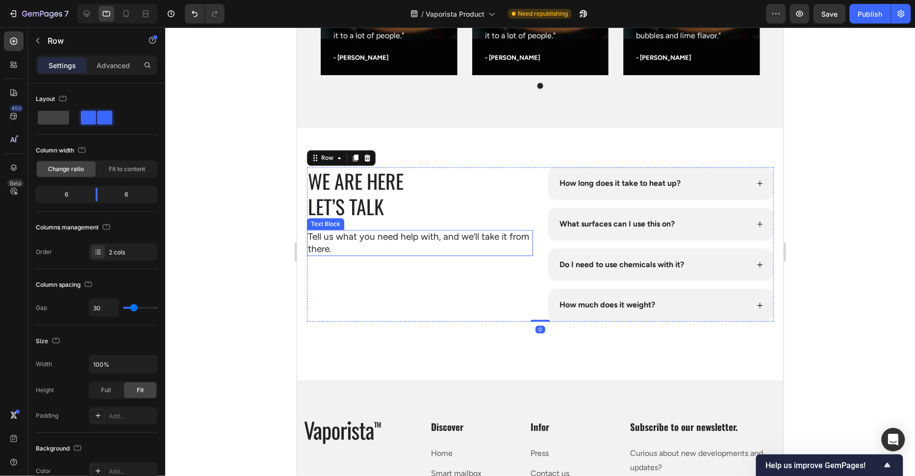
click at [484, 244] on p "Tell us what you need help with, and we’ll take it from there." at bounding box center [419, 242] width 224 height 24
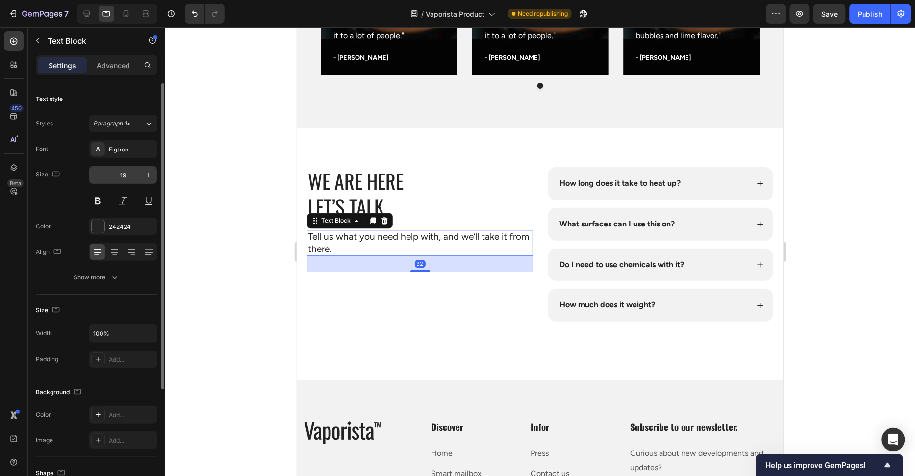
click at [124, 176] on input "19" at bounding box center [123, 175] width 32 height 18
type input "16"
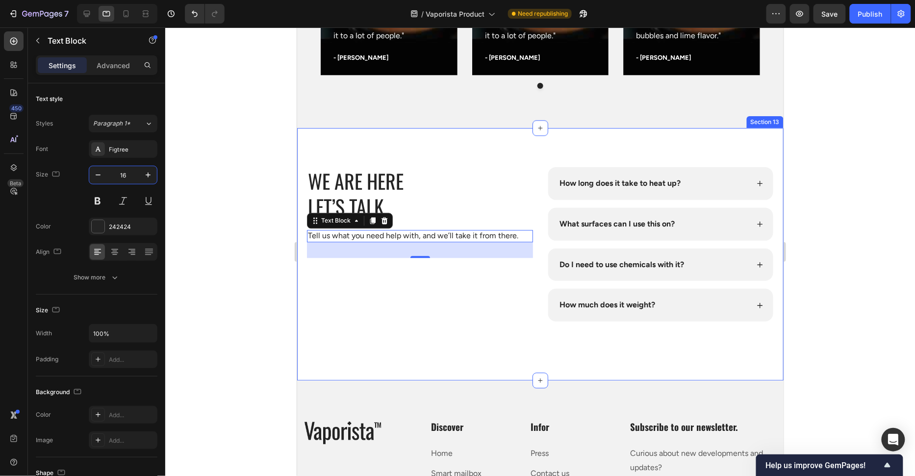
click at [254, 231] on div at bounding box center [539, 251] width 749 height 449
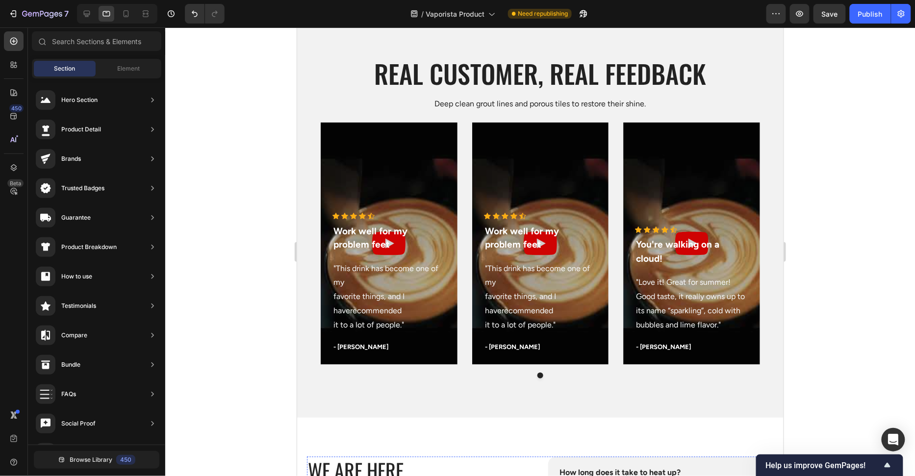
scroll to position [3217, 0]
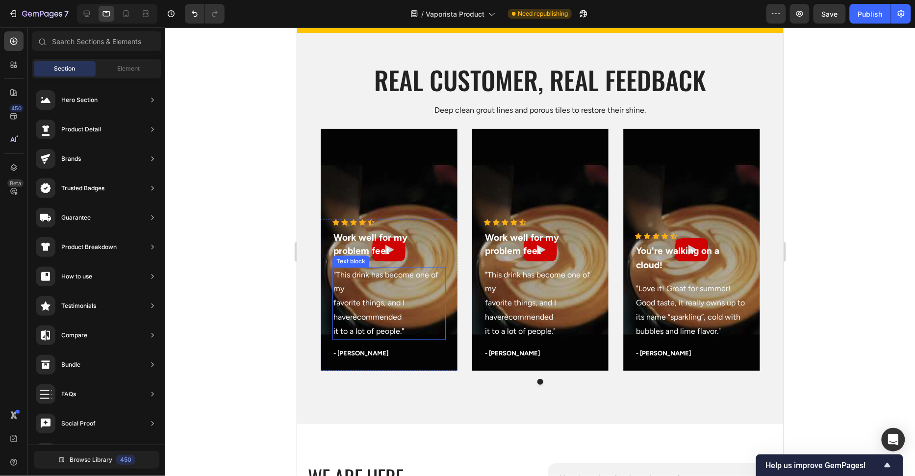
click at [391, 308] on p ""This drink has become one of my favorite things, and I haverecommended it to a…" at bounding box center [388, 303] width 111 height 71
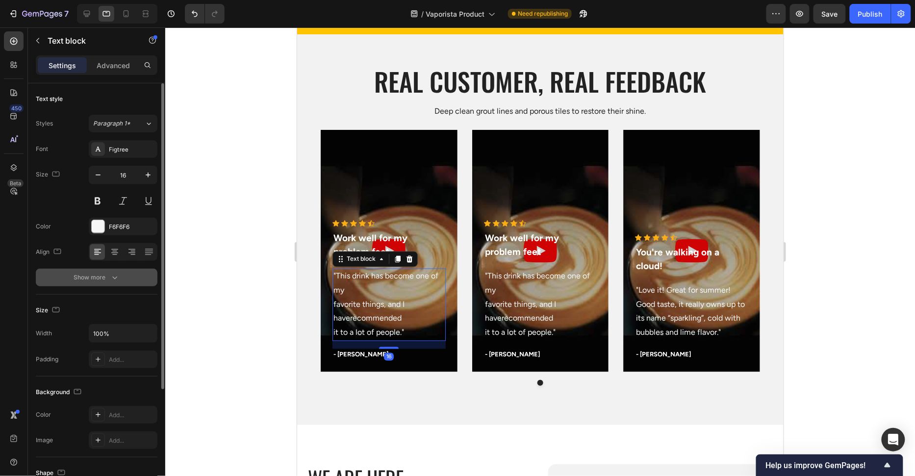
click at [82, 273] on div "Show more" at bounding box center [97, 278] width 46 height 10
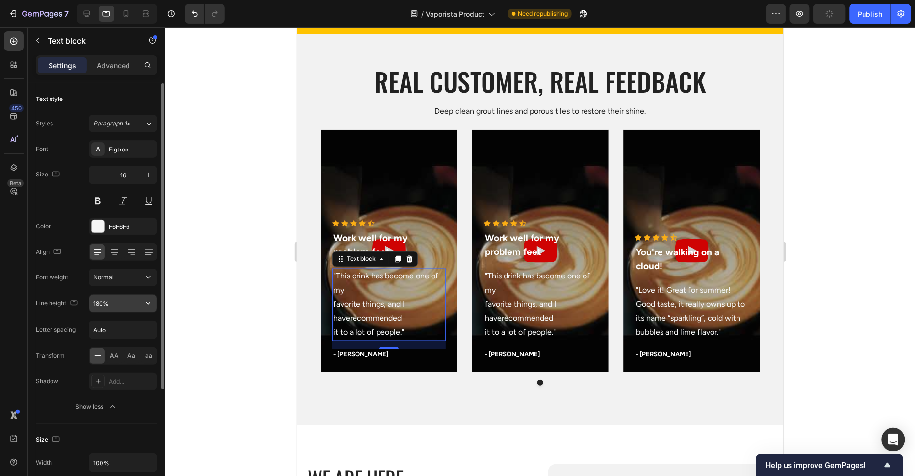
click at [98, 302] on input "180%" at bounding box center [123, 304] width 68 height 18
type input "140%"
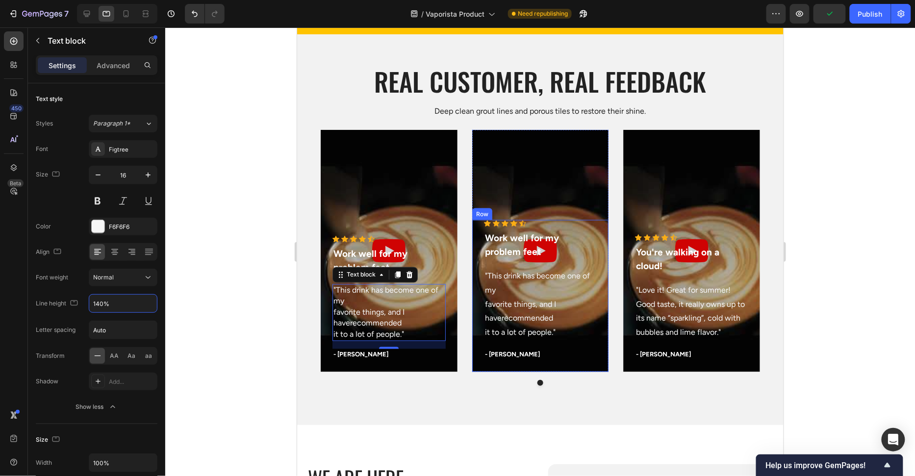
click at [482, 309] on div "Icon Icon Icon Icon Icon Icon List Hoz Work well for my problem feet Text block…" at bounding box center [540, 296] width 137 height 152
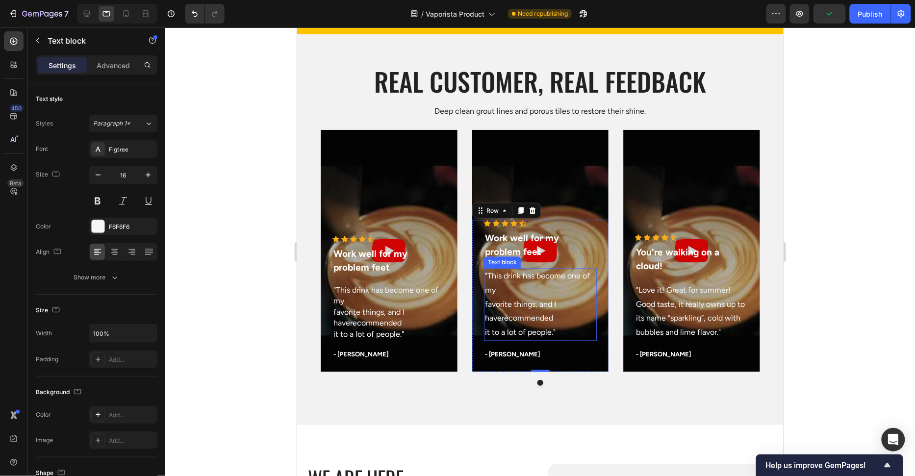
click at [504, 313] on p ""This drink has become one of my favorite things, and I haverecommended it to a…" at bounding box center [539, 304] width 111 height 71
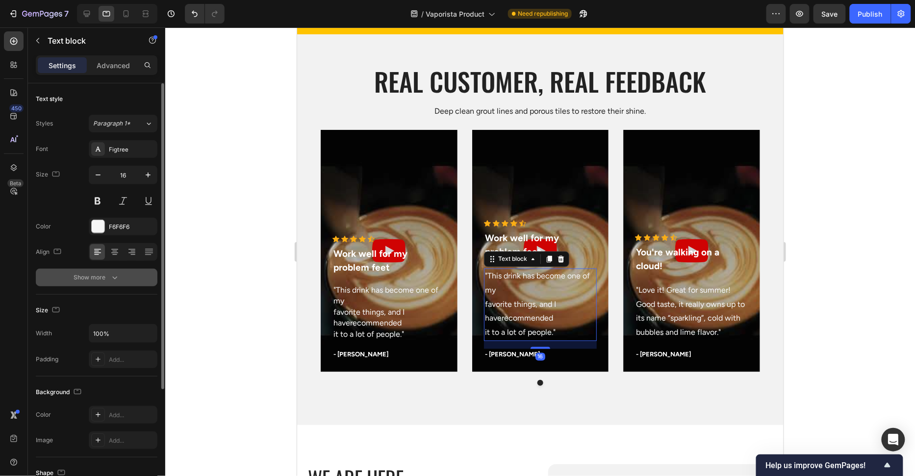
click at [99, 278] on div "Show more" at bounding box center [97, 278] width 46 height 10
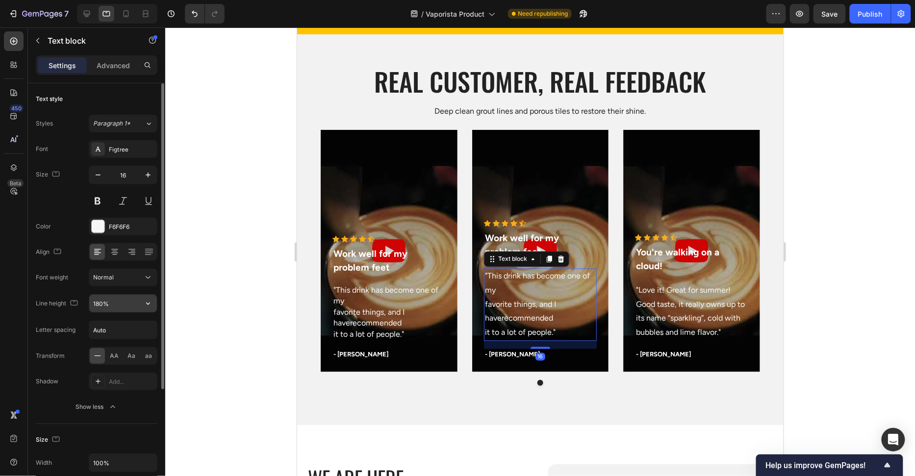
click at [99, 301] on input "180%" at bounding box center [123, 304] width 68 height 18
type input "140%"
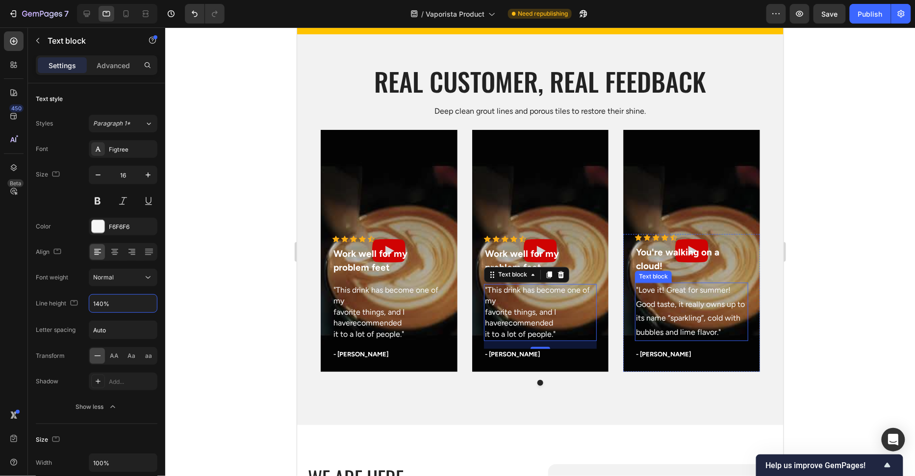
click at [650, 308] on p ""Love it! Great for summer! Good taste, it really owns up to its name “sparklin…" at bounding box center [690, 311] width 111 height 56
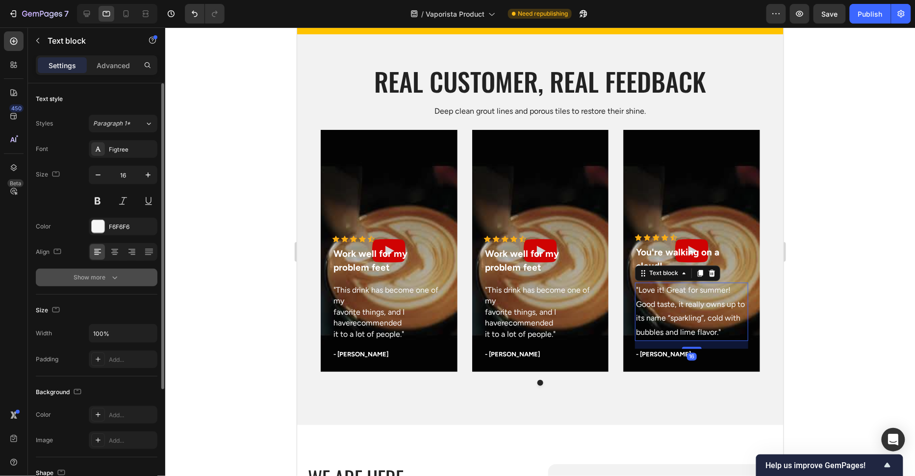
click at [87, 278] on div "Show more" at bounding box center [97, 278] width 46 height 10
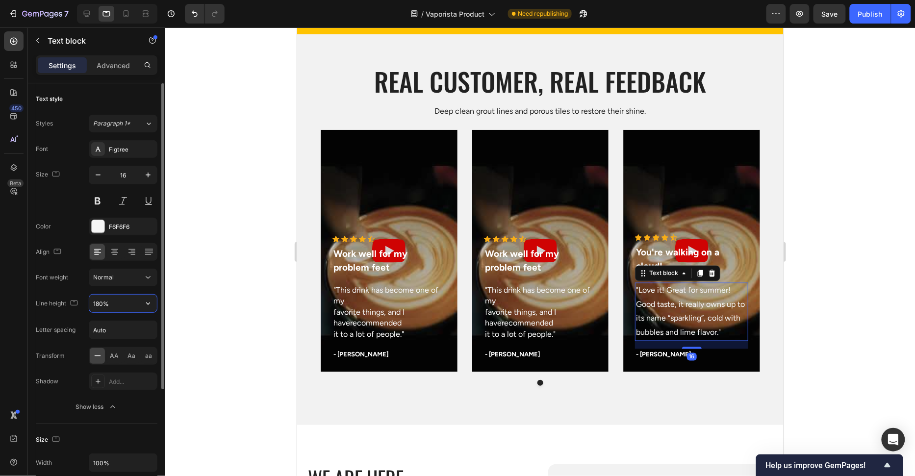
click at [100, 304] on input "180%" at bounding box center [123, 304] width 68 height 18
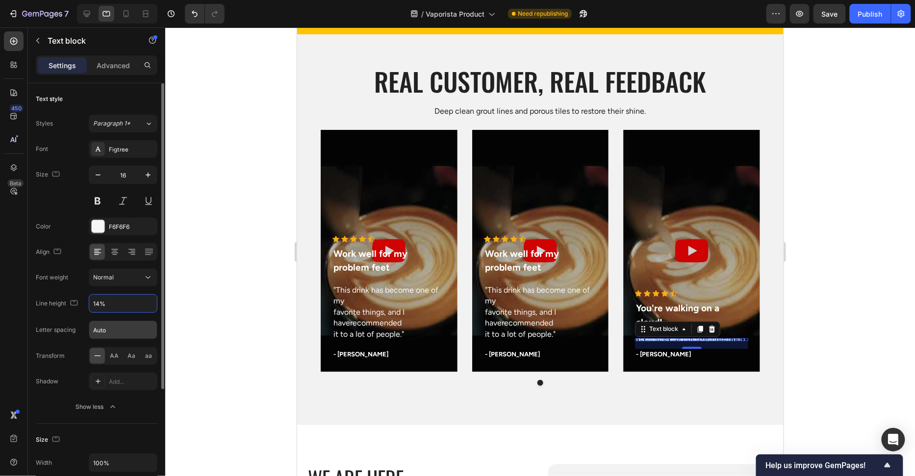
type input "140%"
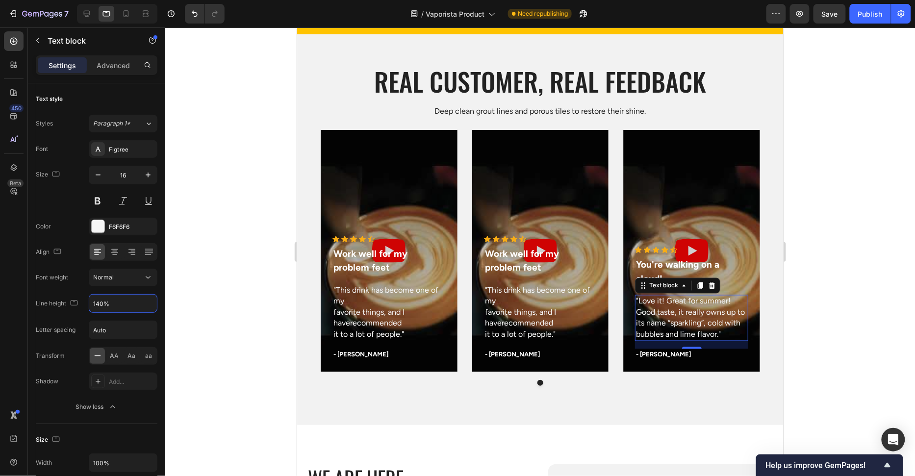
click at [826, 246] on div at bounding box center [539, 251] width 749 height 449
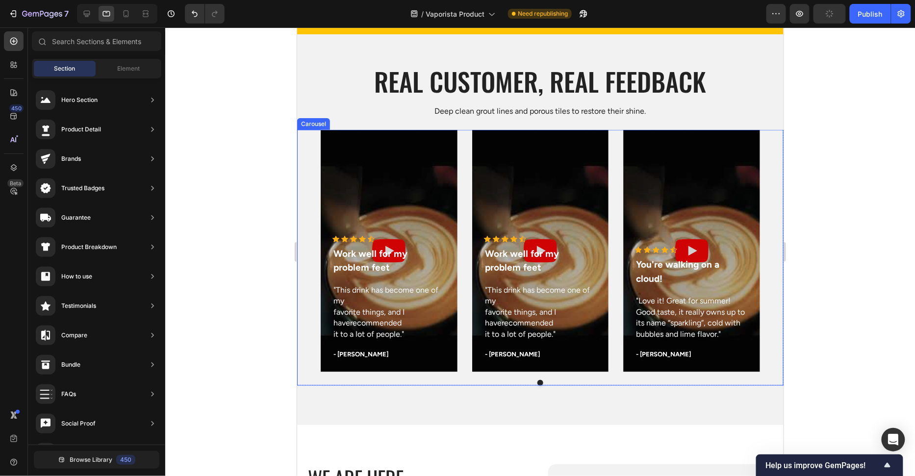
click at [555, 382] on div at bounding box center [540, 382] width 486 height 6
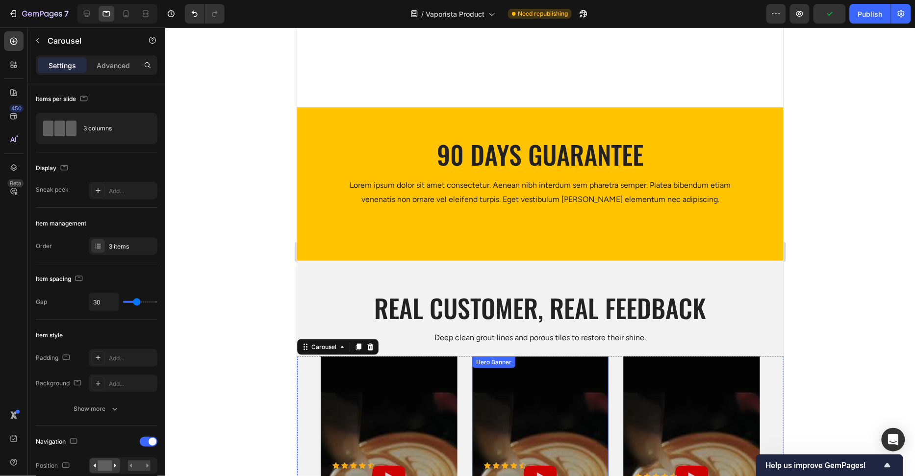
scroll to position [2953, 0]
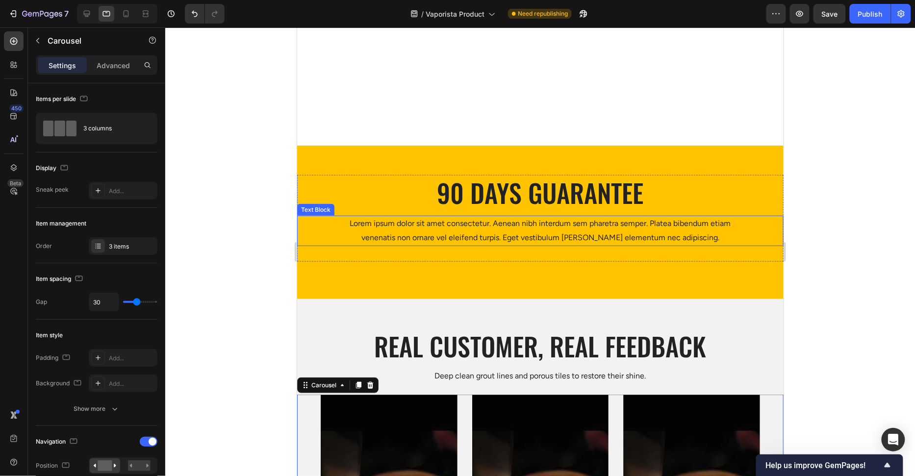
click at [542, 220] on p "Lorem ipsum dolor sit amet consectetur. Aenean nibh interdum sem pharetra sempe…" at bounding box center [539, 230] width 387 height 28
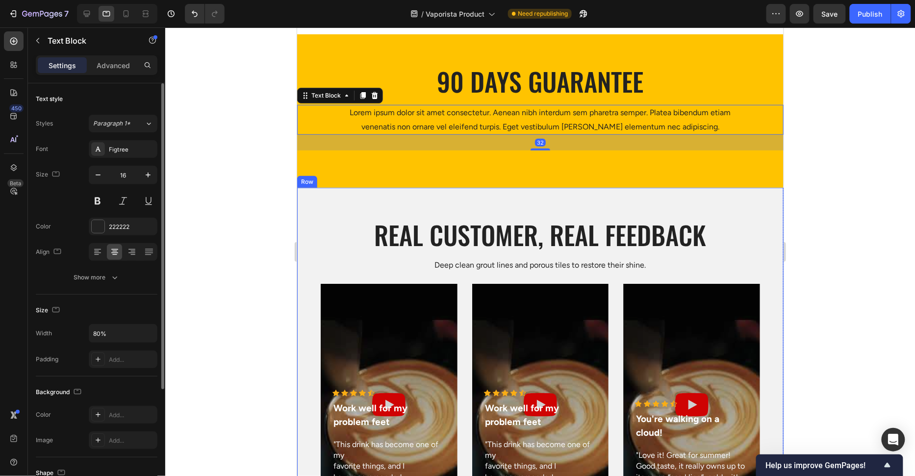
click at [88, 285] on div "Text style Styles Paragraph 1* Font Figtree Size 16 Color 222222 Align Show more" at bounding box center [97, 188] width 122 height 211
click at [88, 282] on button "Show more" at bounding box center [97, 278] width 122 height 18
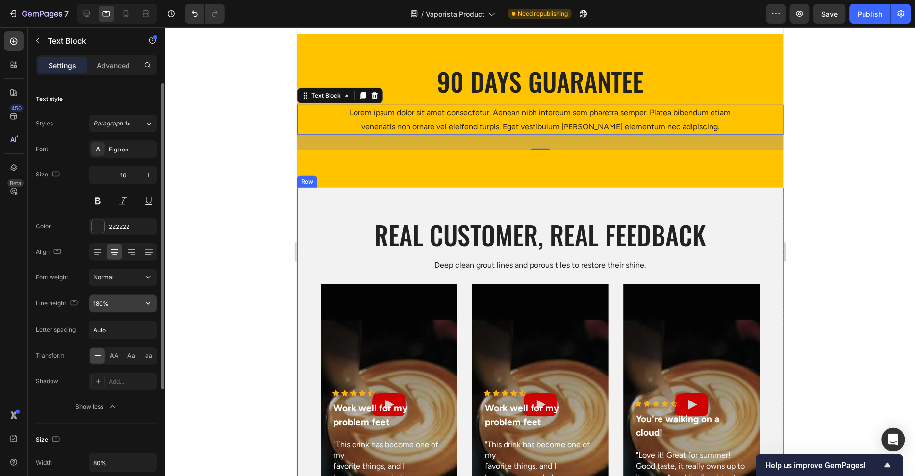
click at [98, 301] on input "180%" at bounding box center [123, 304] width 68 height 18
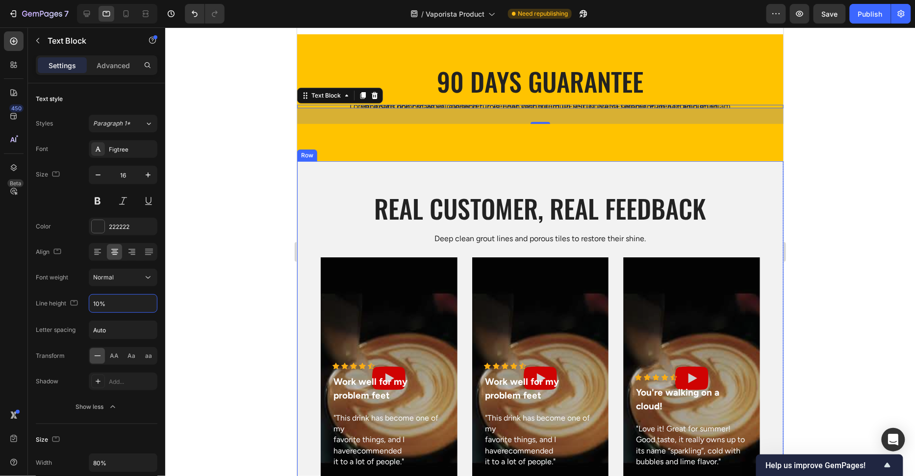
type input "140%"
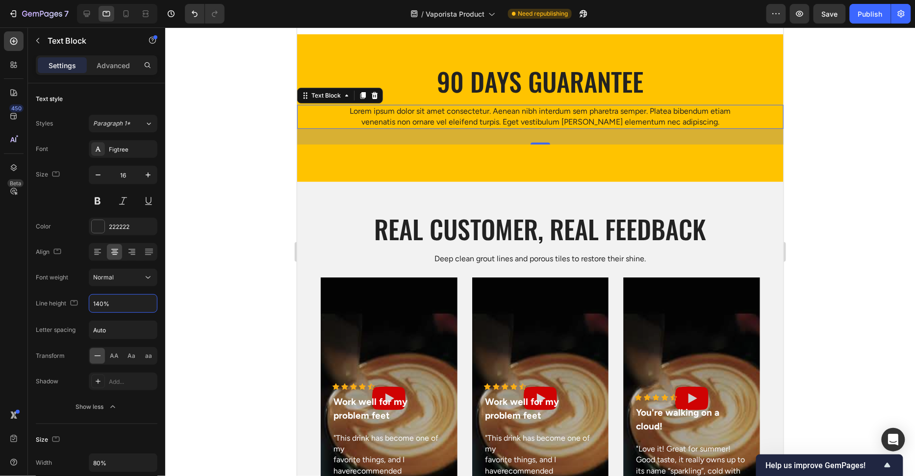
click at [255, 256] on div at bounding box center [539, 251] width 749 height 449
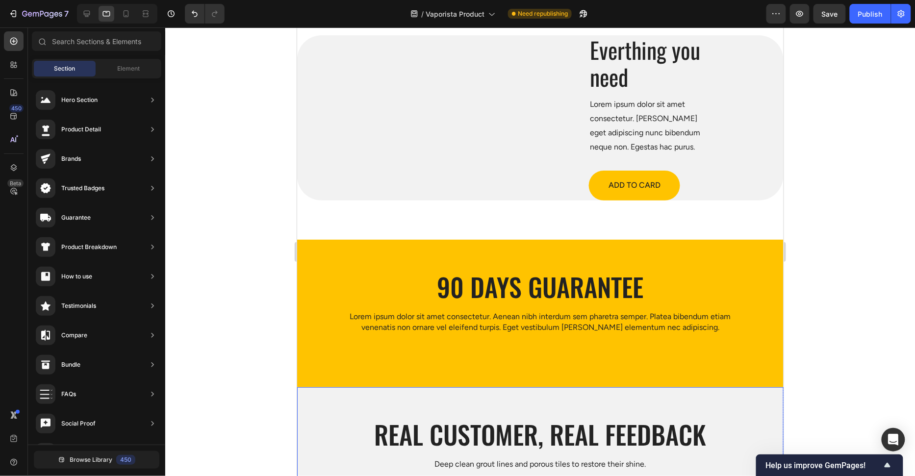
scroll to position [2668, 0]
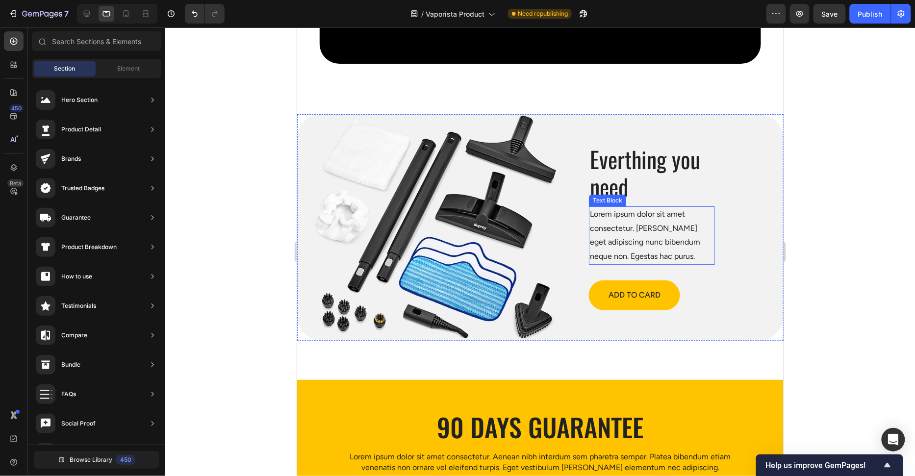
click at [615, 219] on p "Lorem ipsum dolor sit amet consectetur. [PERSON_NAME] eget adipiscing nunc bibe…" at bounding box center [651, 235] width 124 height 56
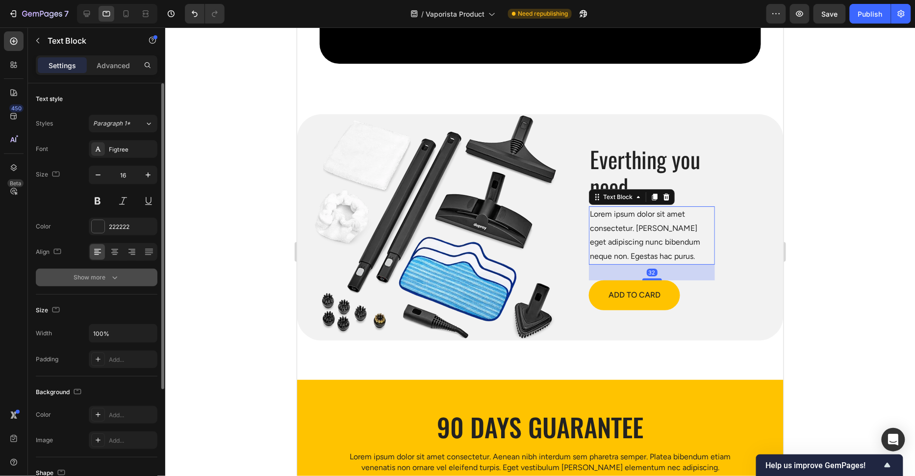
click at [113, 269] on button "Show more" at bounding box center [97, 278] width 122 height 18
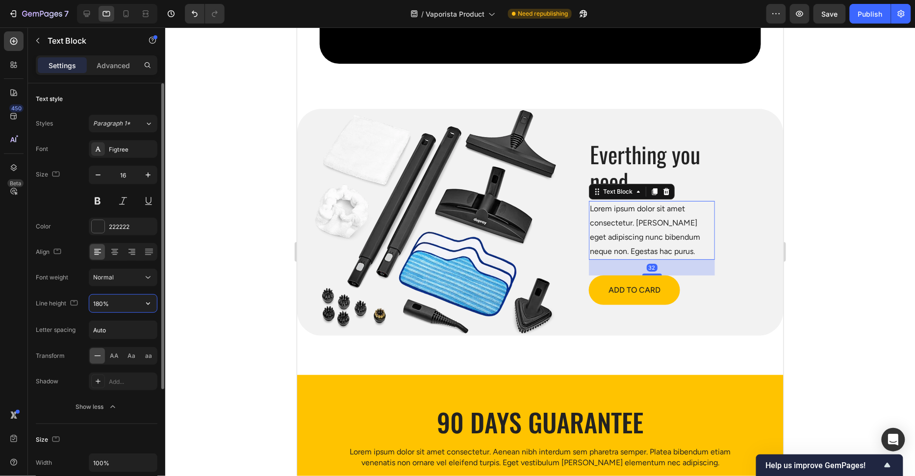
click at [97, 303] on input "180%" at bounding box center [123, 304] width 68 height 18
type input "140%"
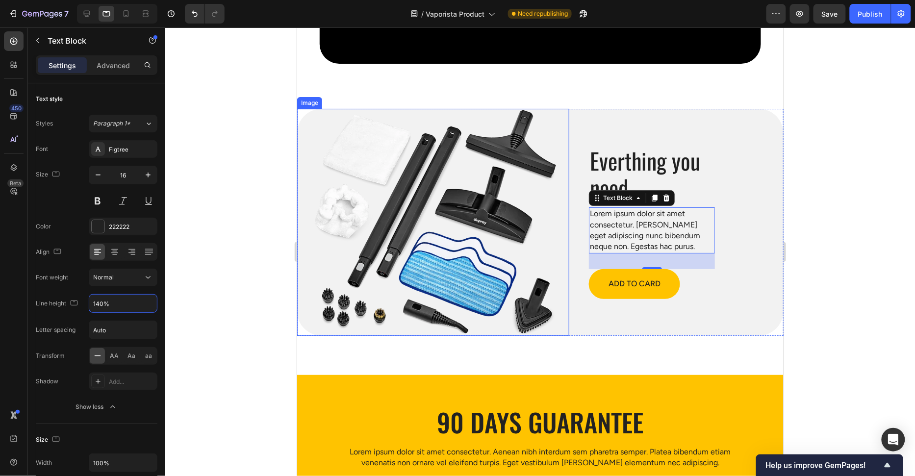
scroll to position [2634, 0]
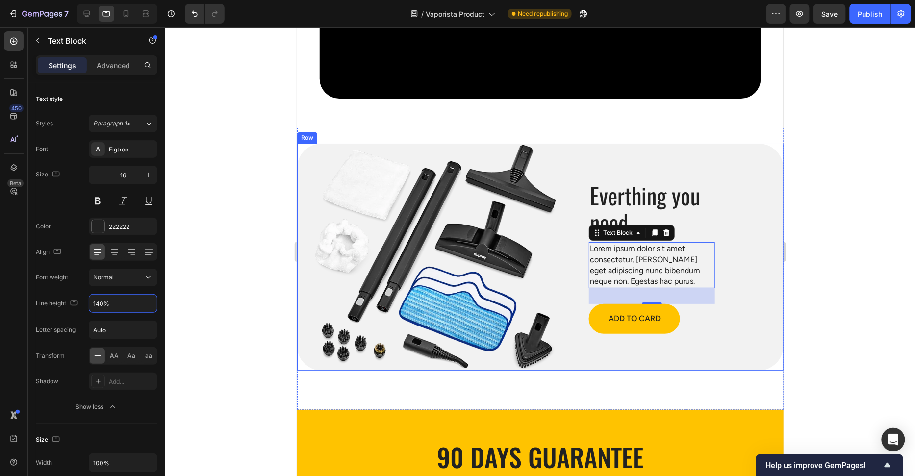
click at [836, 259] on div at bounding box center [539, 251] width 749 height 449
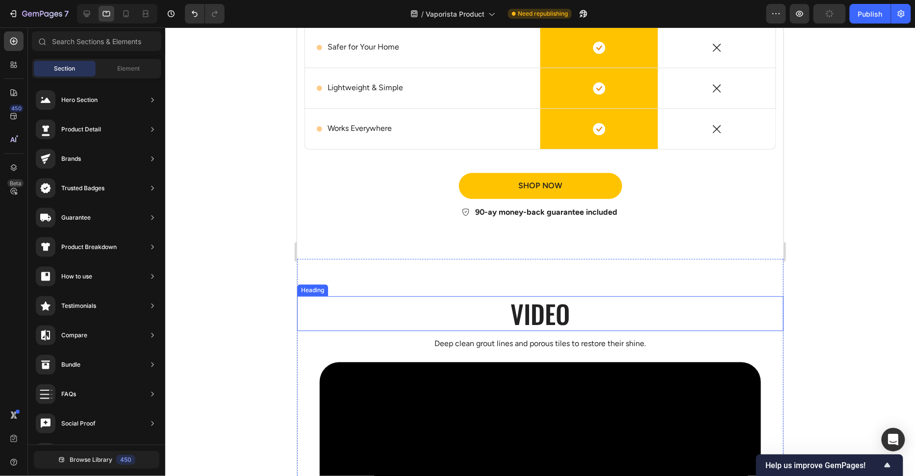
scroll to position [2099, 0]
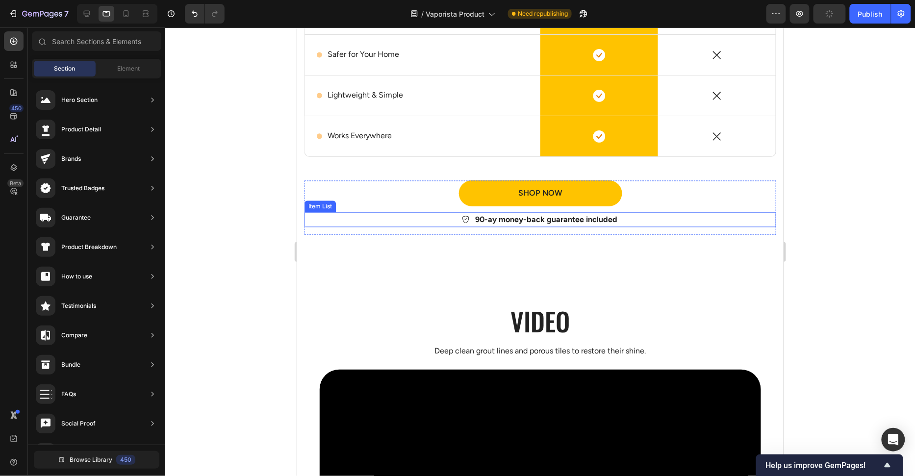
click at [493, 214] on p "90-ay money-back guarantee included" at bounding box center [545, 219] width 142 height 12
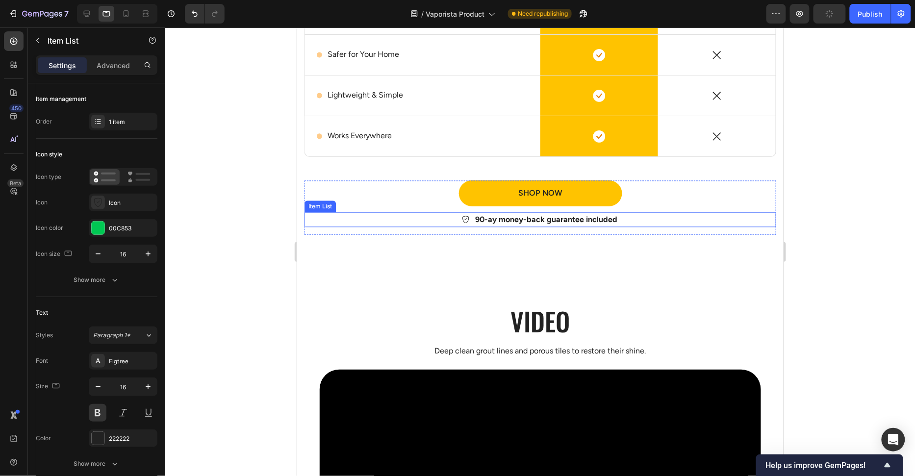
click at [493, 214] on p "90-ay money-back guarantee included" at bounding box center [545, 219] width 142 height 12
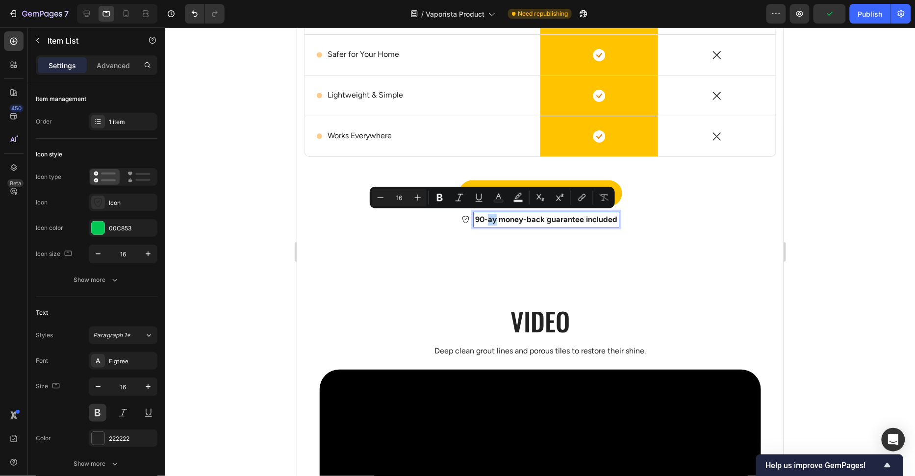
click at [489, 216] on p "90-ay money-back guarantee included" at bounding box center [545, 219] width 142 height 12
click at [489, 219] on p "90-ay money-back guarantee included" at bounding box center [545, 219] width 142 height 12
click at [514, 232] on div "Why choose Vaporista™. Heading But I must explain to you how all this mistaken …" at bounding box center [540, 35] width 472 height 414
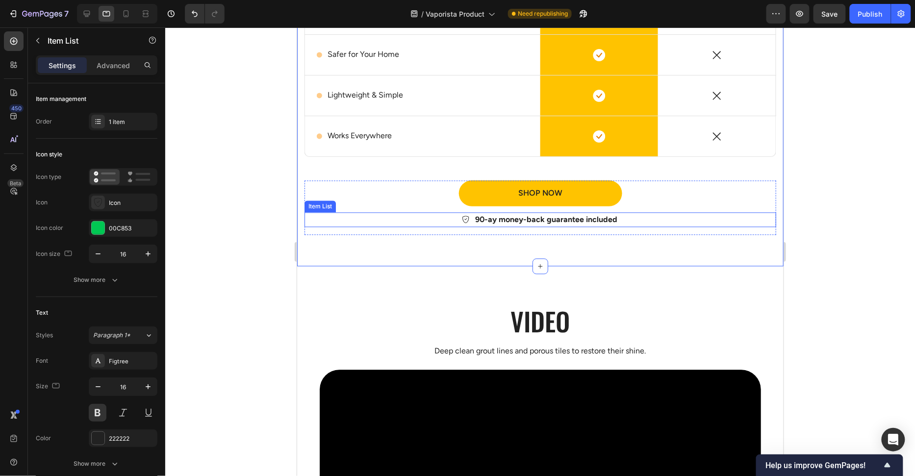
click at [516, 213] on p "90-ay money-back guarantee included" at bounding box center [545, 219] width 142 height 12
click at [487, 219] on p "90-ay money-back guarantee included" at bounding box center [545, 219] width 142 height 12
click at [636, 253] on div "Why choose Vaporista™. Heading But I must explain to you how all this mistaken …" at bounding box center [540, 27] width 486 height 477
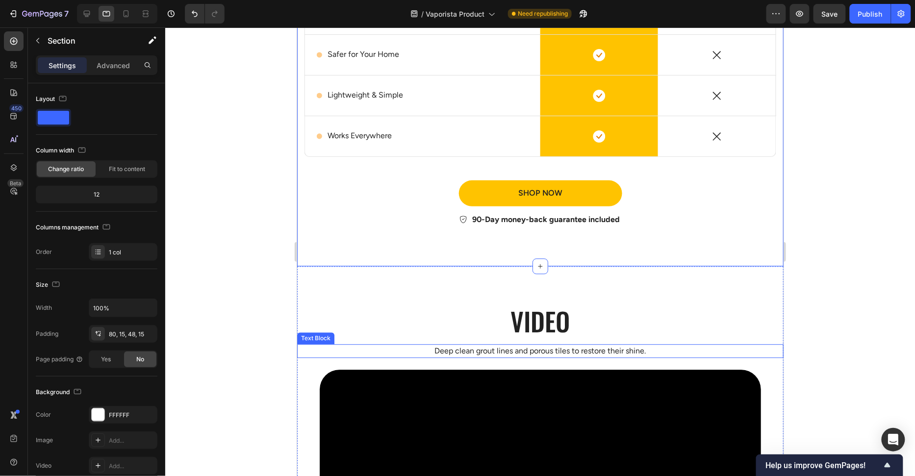
click at [526, 347] on p "Deep clean grout lines and porous tiles to restore their shine." at bounding box center [540, 351] width 484 height 12
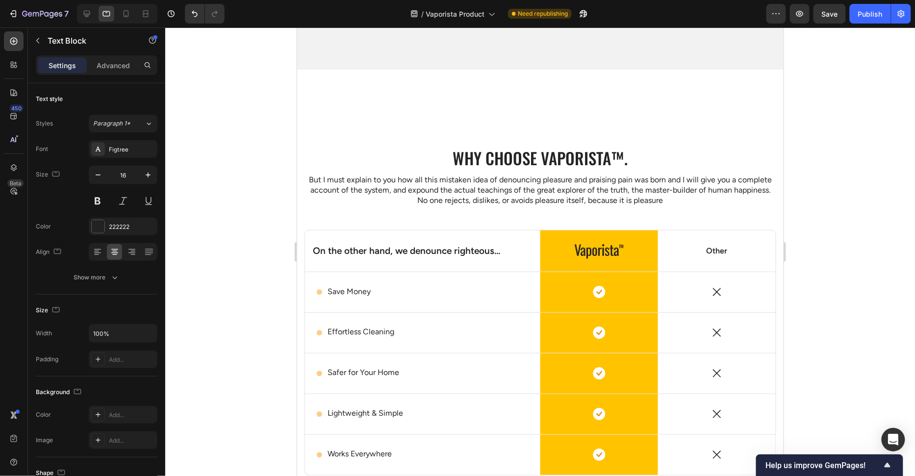
scroll to position [1758, 0]
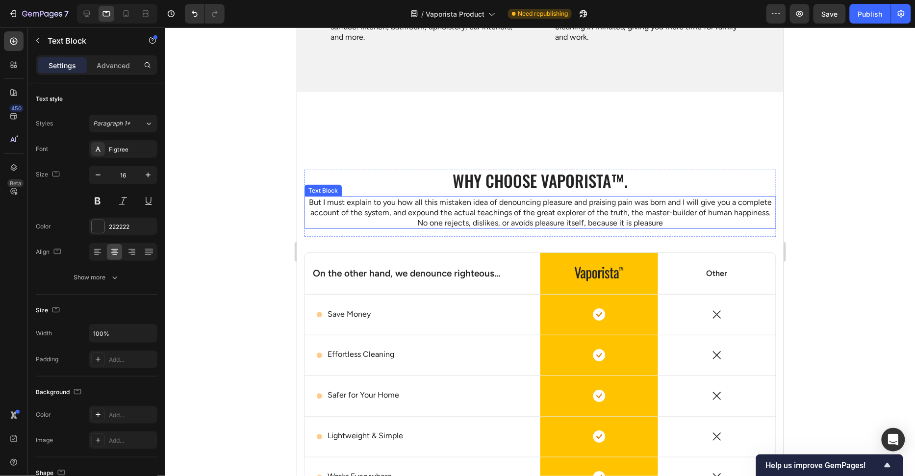
click at [496, 208] on p "But I must explain to you how all this mistaken idea of denouncing pleasure and…" at bounding box center [540, 212] width 470 height 30
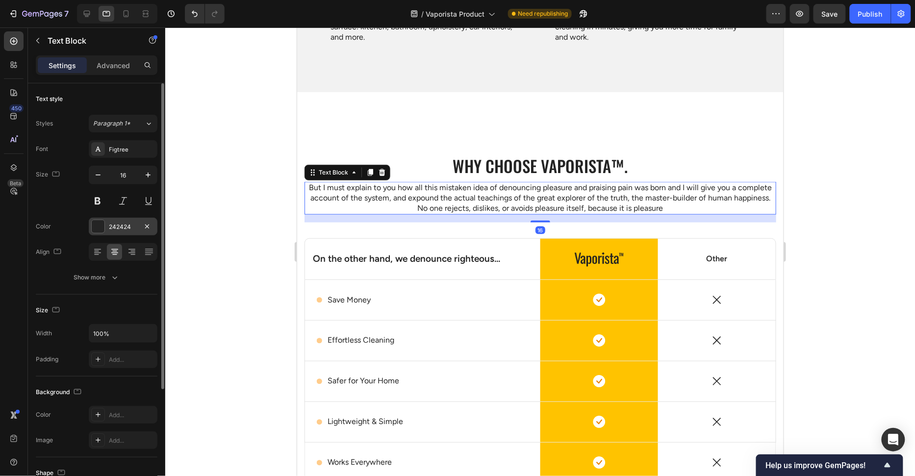
click at [107, 223] on div "242424" at bounding box center [123, 227] width 69 height 18
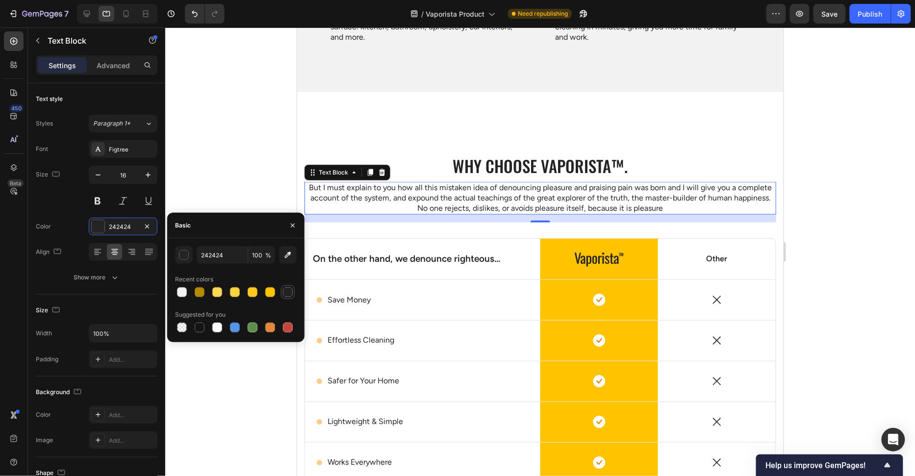
click at [286, 290] on div at bounding box center [288, 292] width 10 height 10
type input "222222"
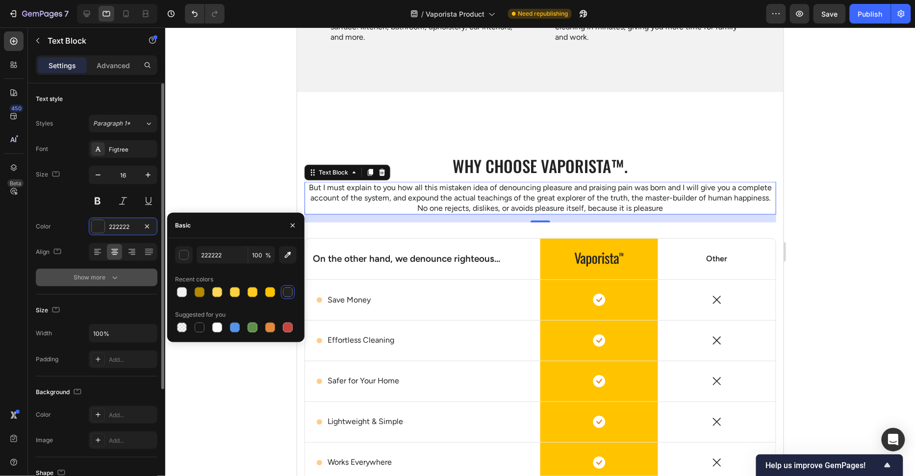
click at [91, 274] on div "Show more" at bounding box center [97, 278] width 46 height 10
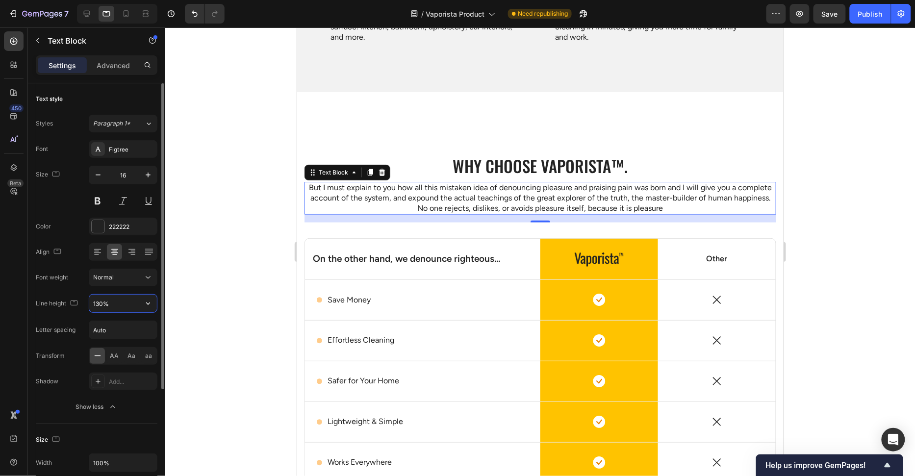
click at [99, 301] on input "130%" at bounding box center [123, 304] width 68 height 18
type input "140%"
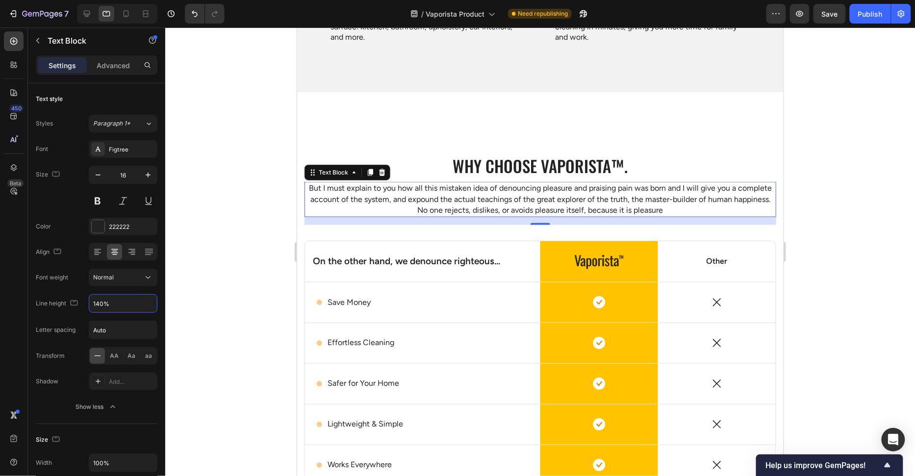
click at [260, 258] on div at bounding box center [539, 251] width 749 height 449
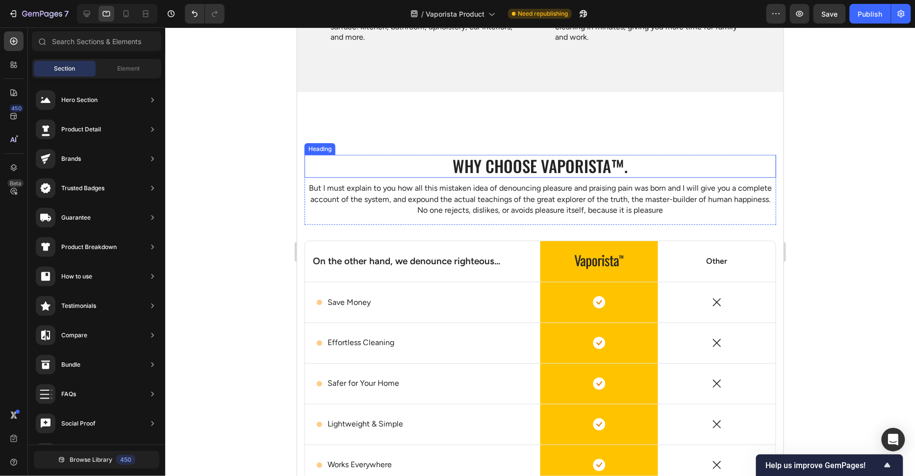
click at [569, 174] on h2 "Why choose Vaporista™." at bounding box center [540, 165] width 472 height 23
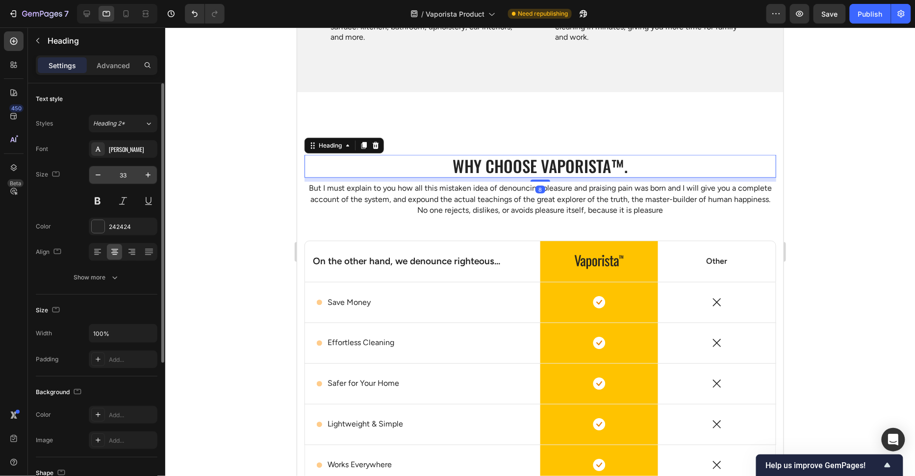
click at [126, 173] on input "33" at bounding box center [123, 175] width 32 height 18
type input "40"
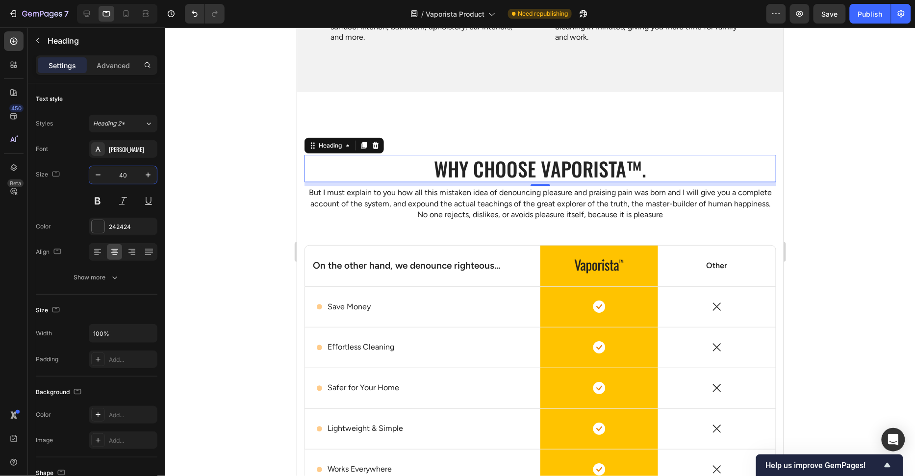
click at [197, 182] on div at bounding box center [539, 251] width 749 height 449
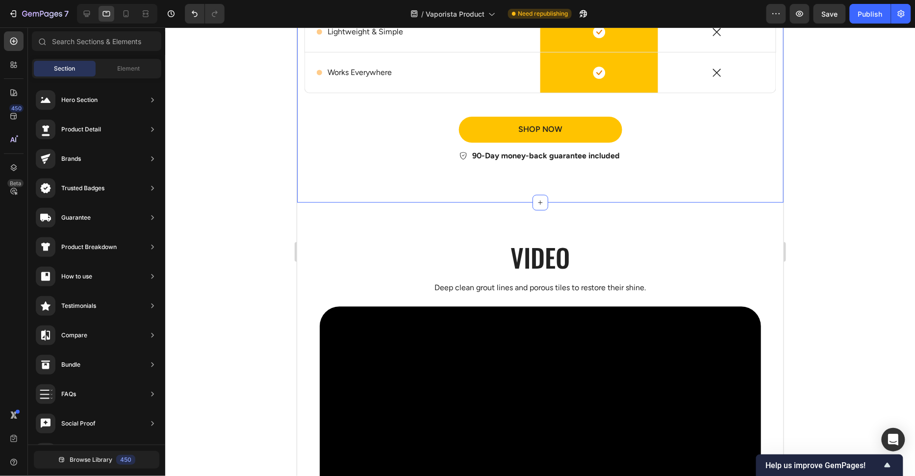
scroll to position [2160, 0]
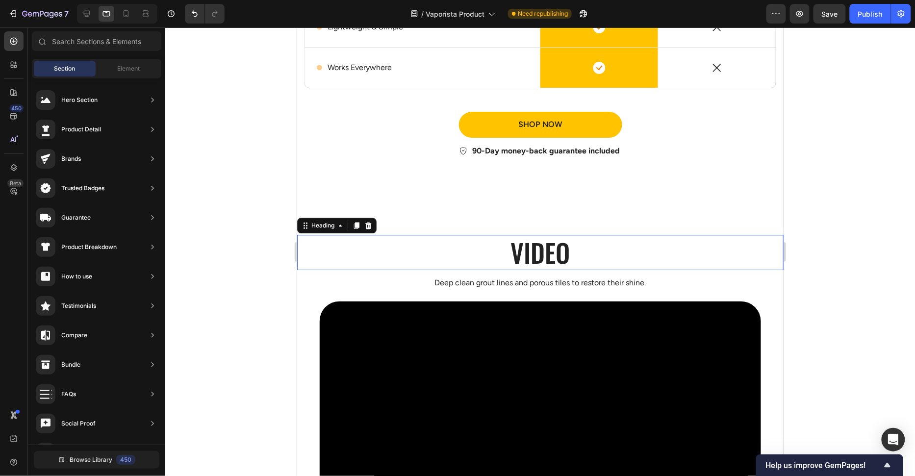
click at [541, 241] on h2 "Video" at bounding box center [540, 251] width 486 height 35
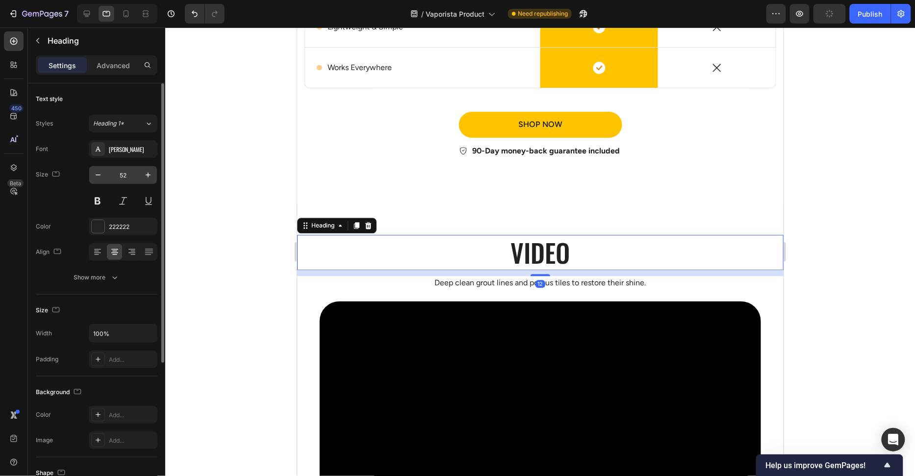
click at [132, 177] on input "52" at bounding box center [123, 175] width 32 height 18
type input "40"
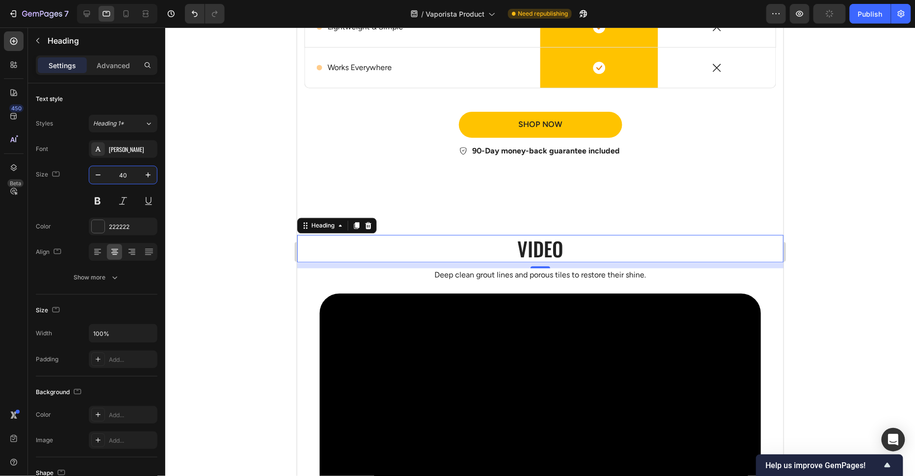
click at [187, 191] on div at bounding box center [539, 251] width 749 height 449
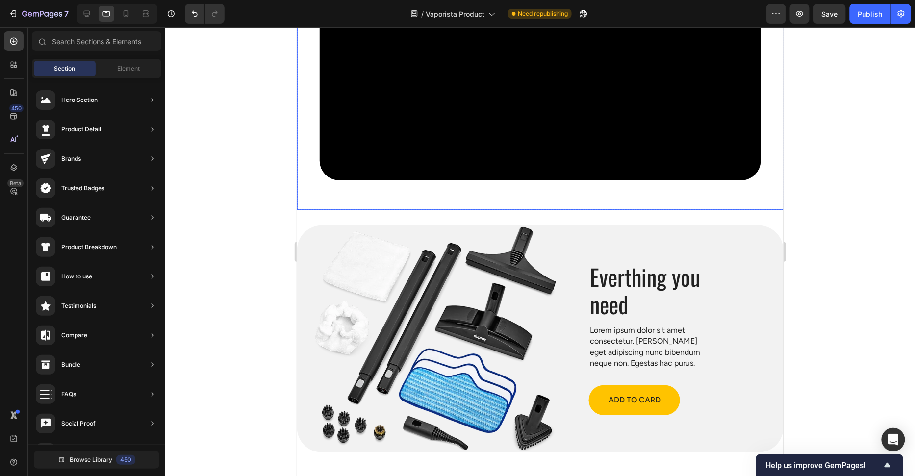
scroll to position [2523, 0]
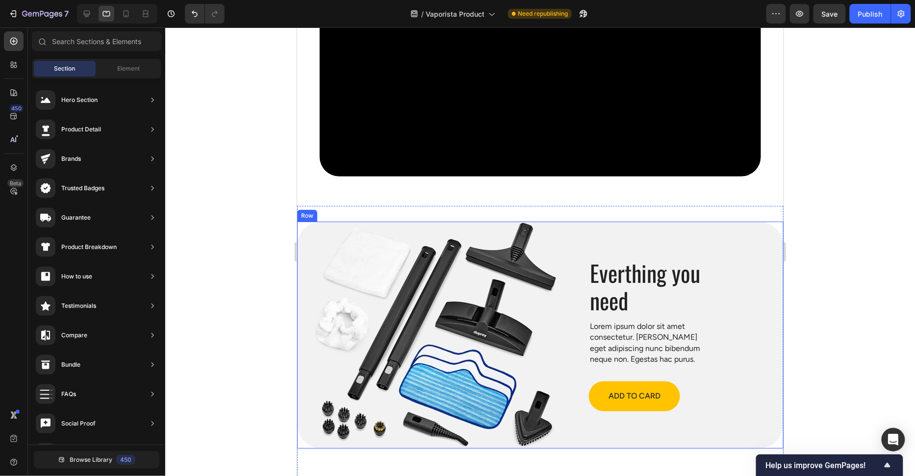
click at [669, 266] on h2 "Everthing you need" at bounding box center [651, 286] width 126 height 56
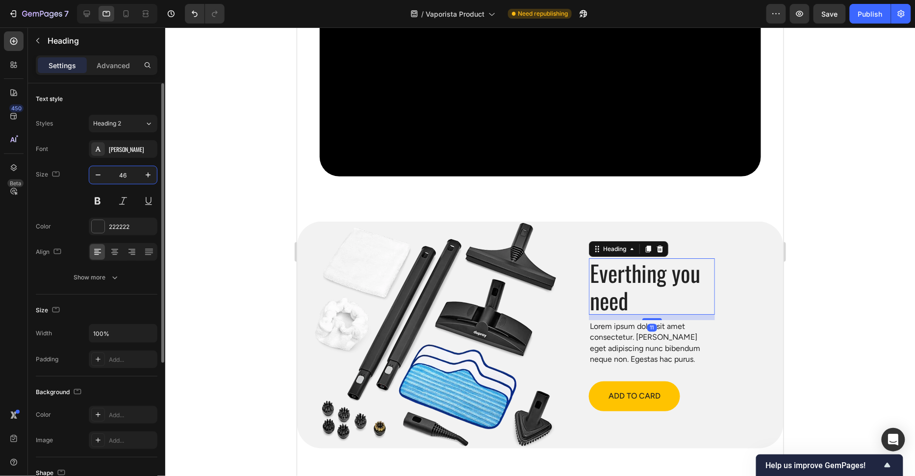
click at [132, 177] on input "46" at bounding box center [123, 175] width 32 height 18
type input "40"
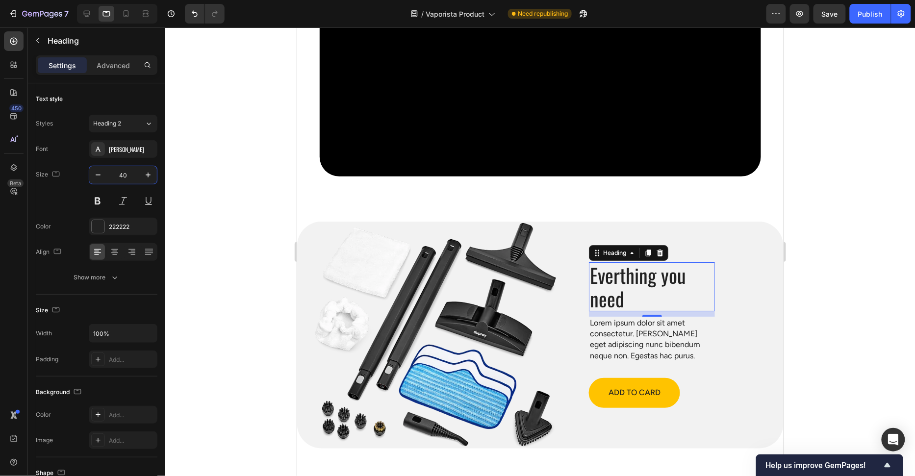
click at [239, 205] on div at bounding box center [539, 251] width 749 height 449
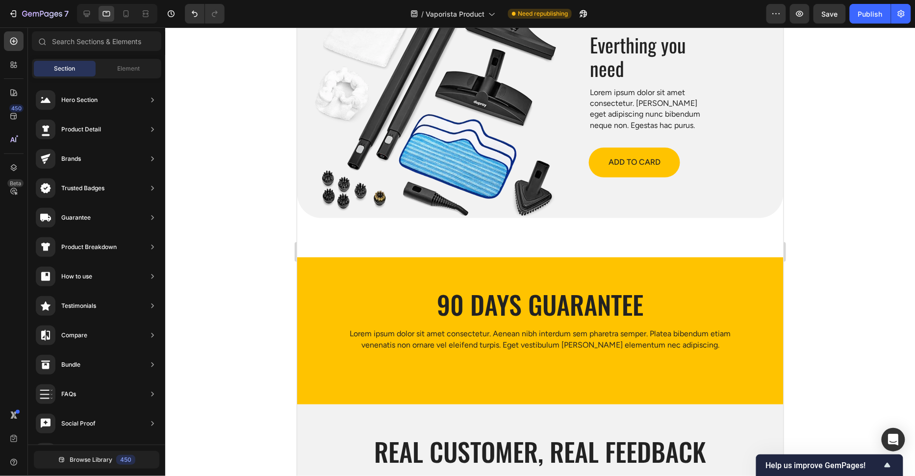
scroll to position [2757, 0]
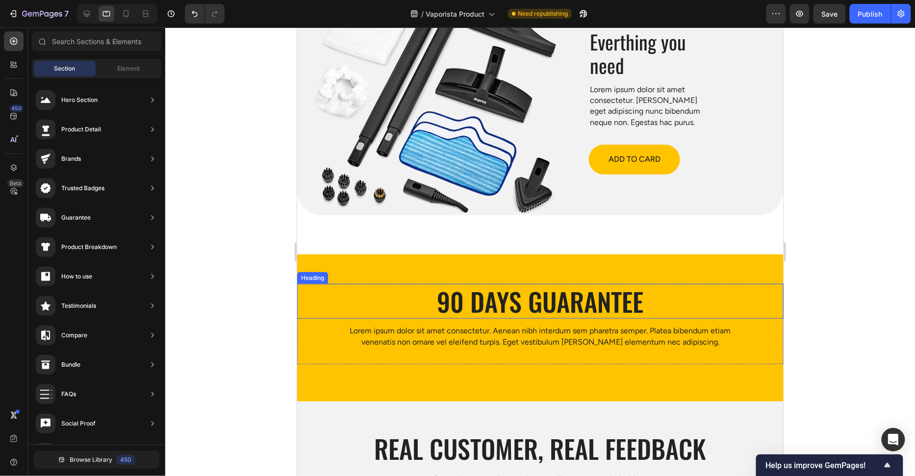
click at [485, 305] on h2 "90 Days Guarantee" at bounding box center [540, 300] width 486 height 35
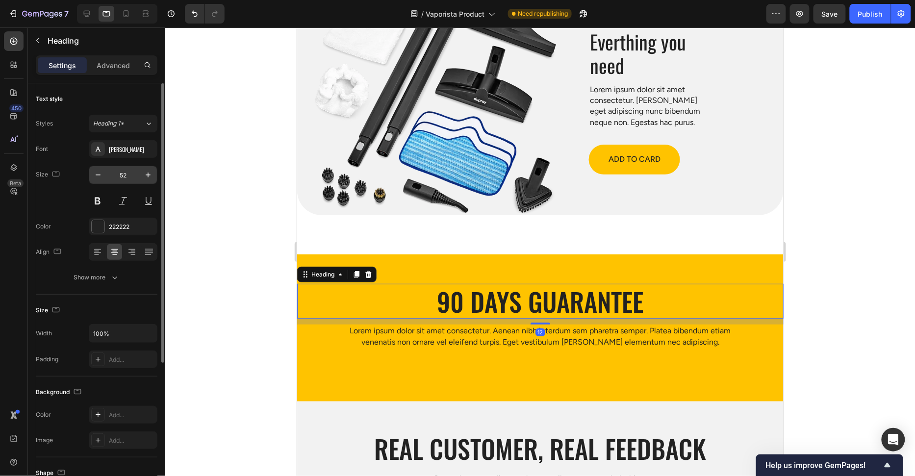
click at [125, 177] on input "52" at bounding box center [123, 175] width 32 height 18
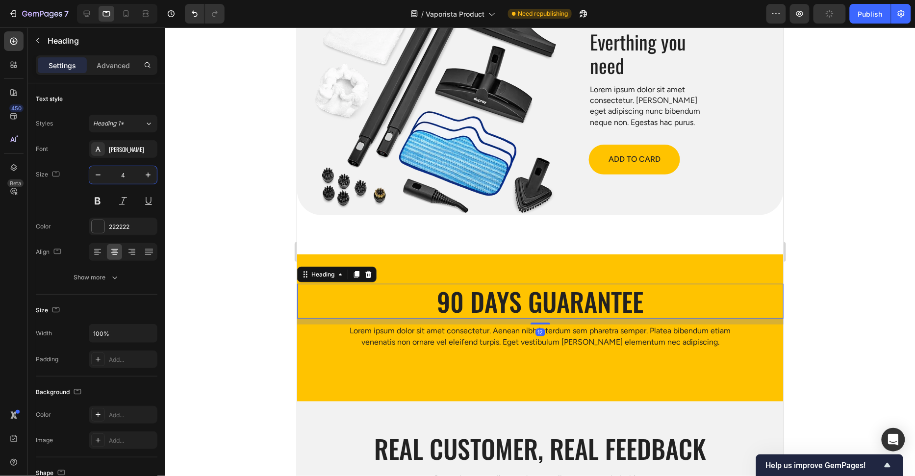
type input "40"
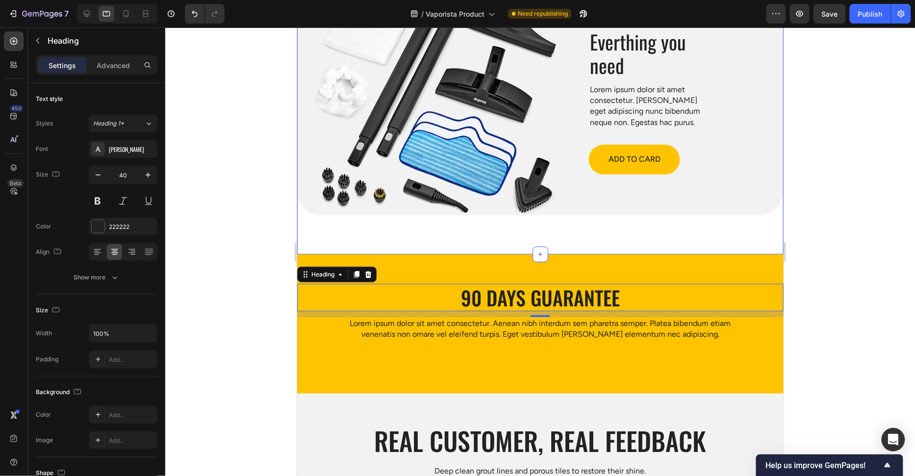
click at [215, 246] on div at bounding box center [539, 251] width 749 height 449
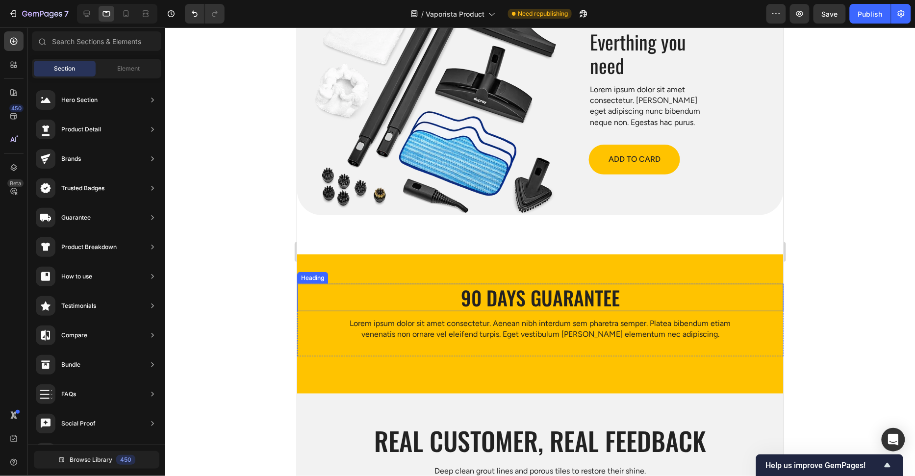
scroll to position [2897, 0]
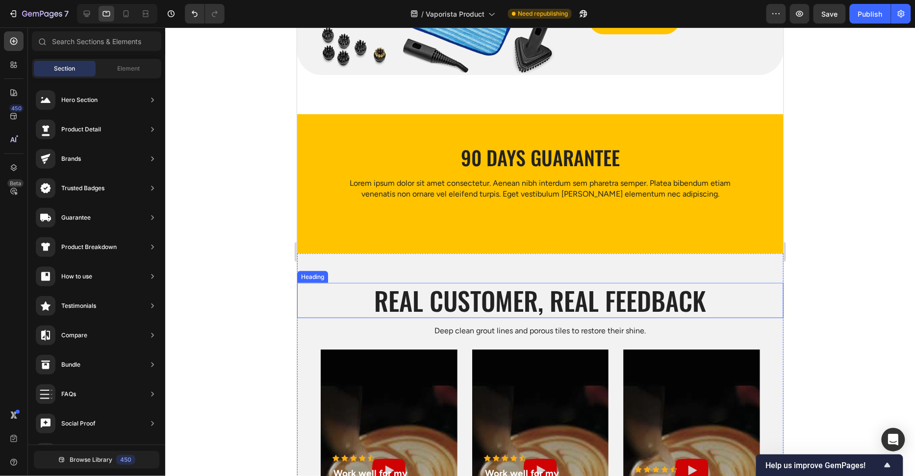
click at [466, 294] on h2 "Real customer, Real feedback" at bounding box center [540, 299] width 486 height 35
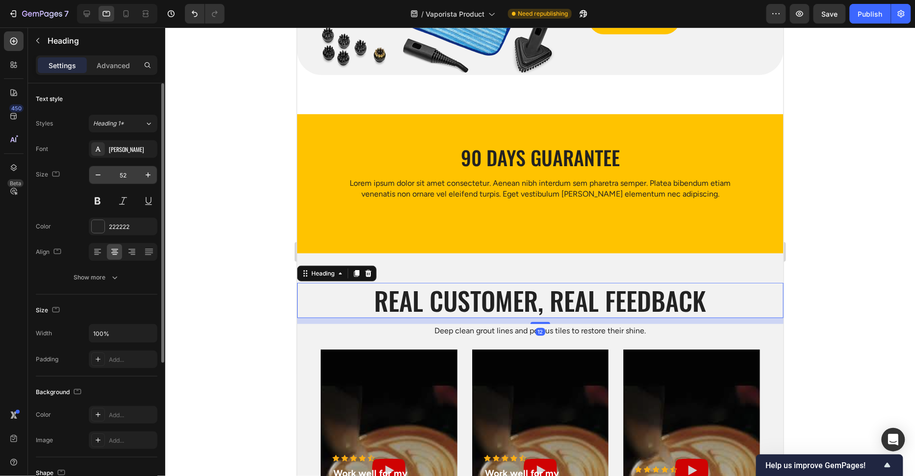
click at [133, 175] on input "52" at bounding box center [123, 175] width 32 height 18
type input "40"
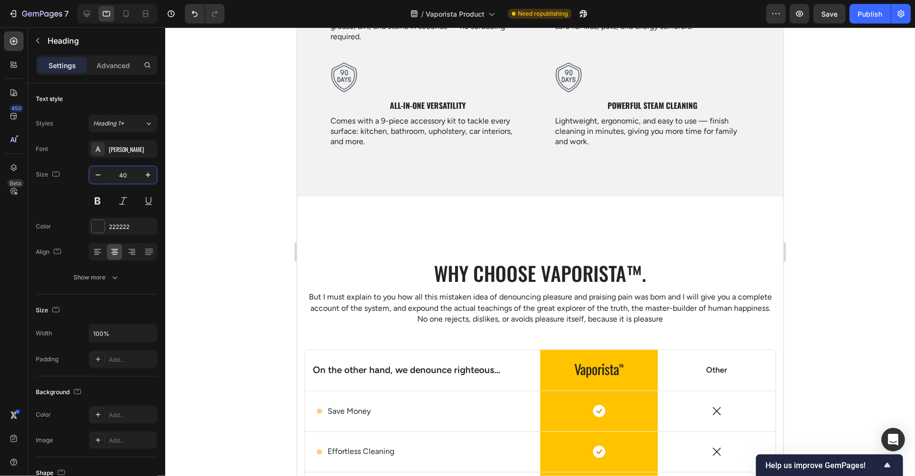
scroll to position [1653, 0]
click at [486, 296] on p "But I must explain to you how all this mistaken idea of denouncing pleasure and…" at bounding box center [540, 308] width 470 height 33
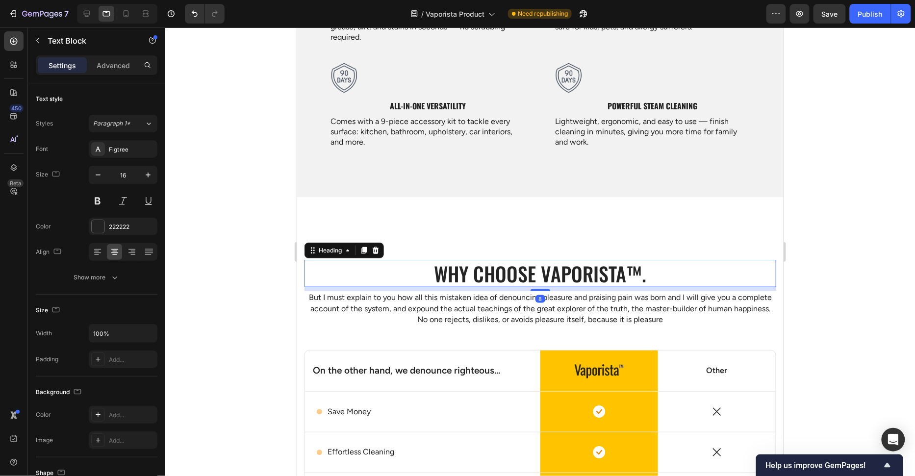
click at [492, 274] on h2 "Why choose Vaporista™." at bounding box center [540, 272] width 472 height 27
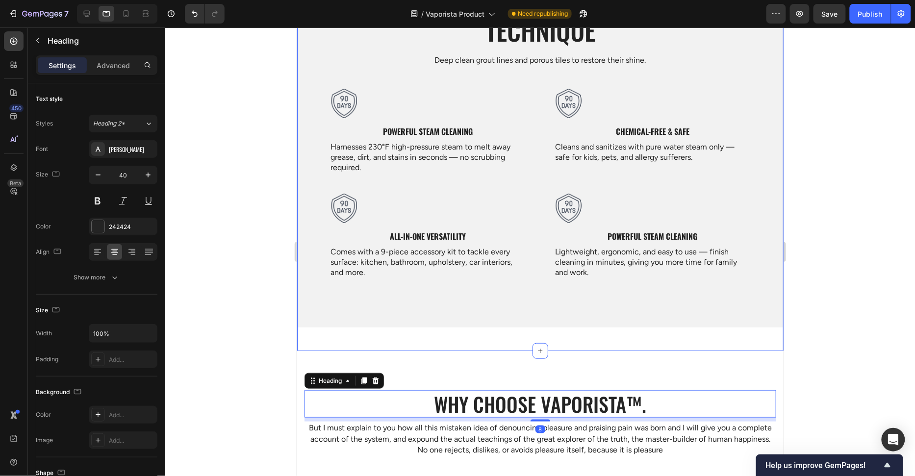
scroll to position [1496, 0]
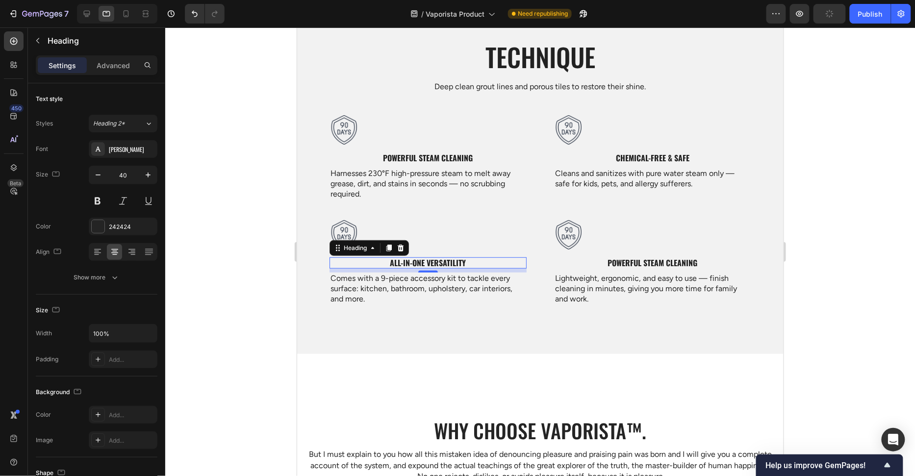
click at [428, 257] on strong "All-in-One Versatility" at bounding box center [428, 262] width 76 height 12
click at [100, 252] on icon at bounding box center [98, 252] width 10 height 10
click at [620, 262] on strong "Powerful Steam Cleaning" at bounding box center [652, 262] width 90 height 12
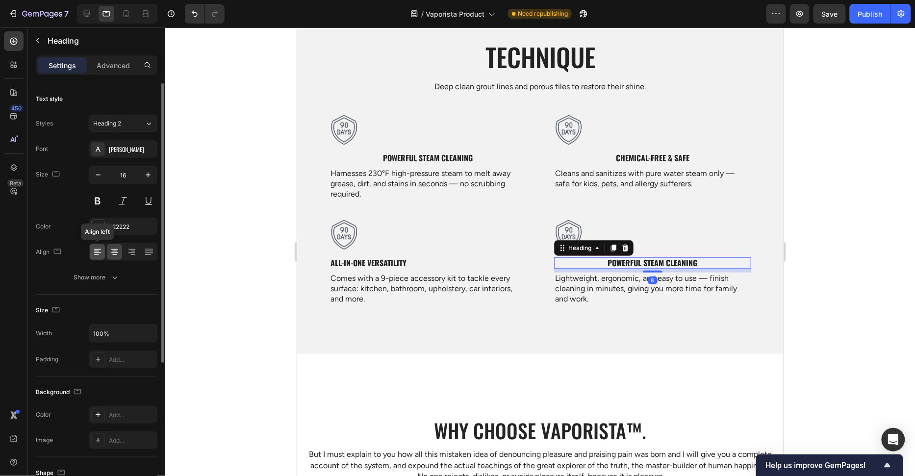
click at [99, 253] on icon at bounding box center [98, 252] width 10 height 10
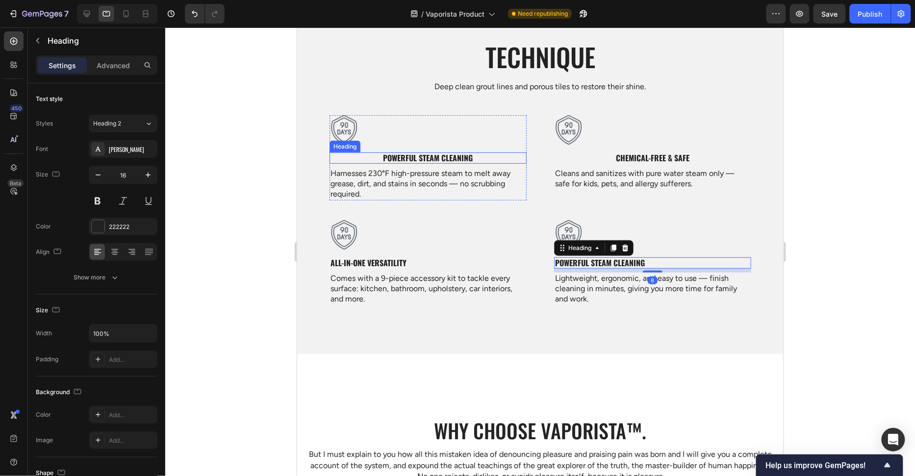
click at [466, 154] on strong "Powerful Steam Cleaning" at bounding box center [428, 157] width 90 height 12
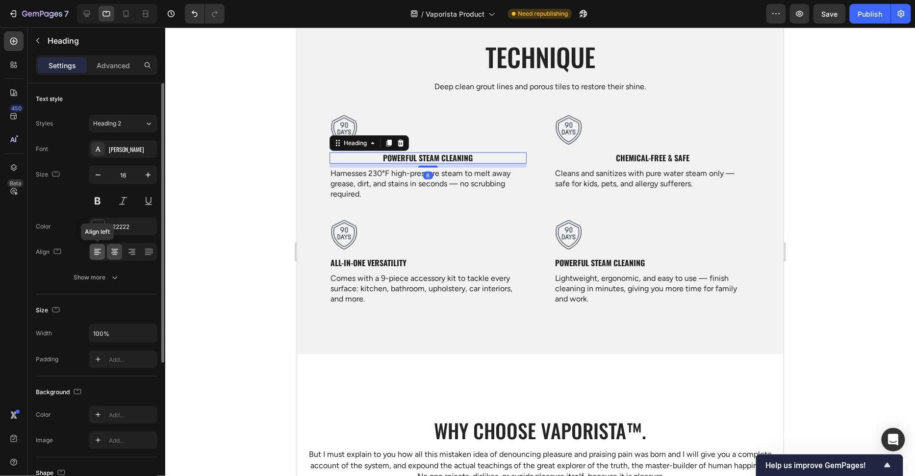
click at [94, 249] on icon at bounding box center [98, 252] width 10 height 10
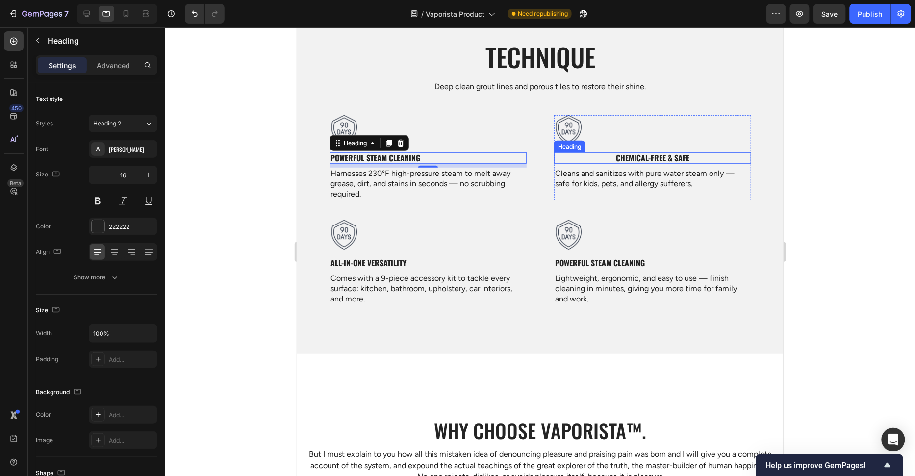
click at [627, 157] on strong "Chemical-Free & Safe" at bounding box center [652, 157] width 74 height 12
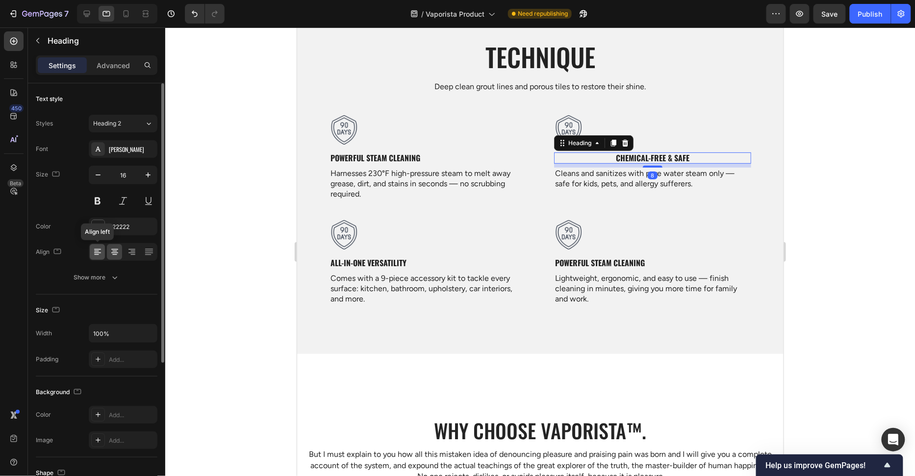
click at [93, 258] on div at bounding box center [97, 252] width 15 height 16
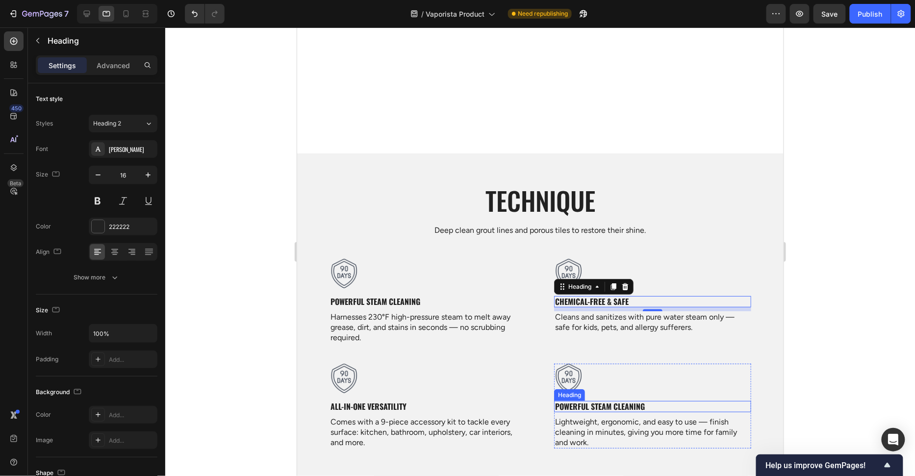
scroll to position [1316, 0]
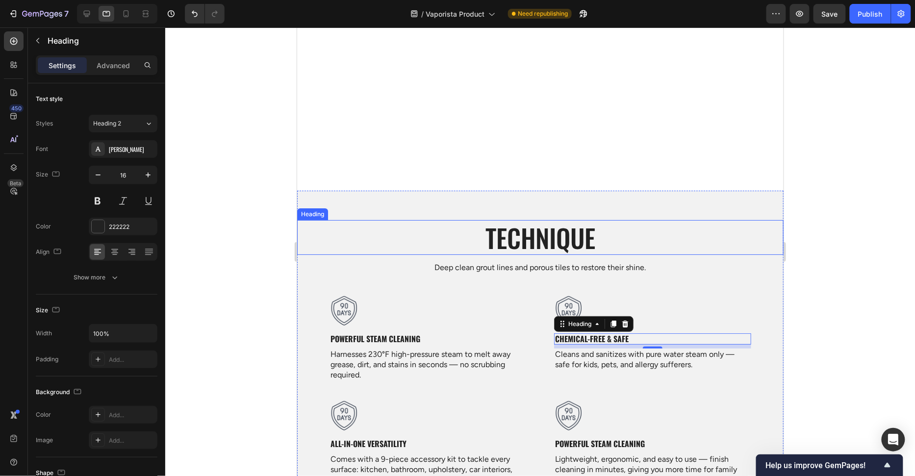
click at [569, 241] on h2 "Technique" at bounding box center [540, 237] width 486 height 35
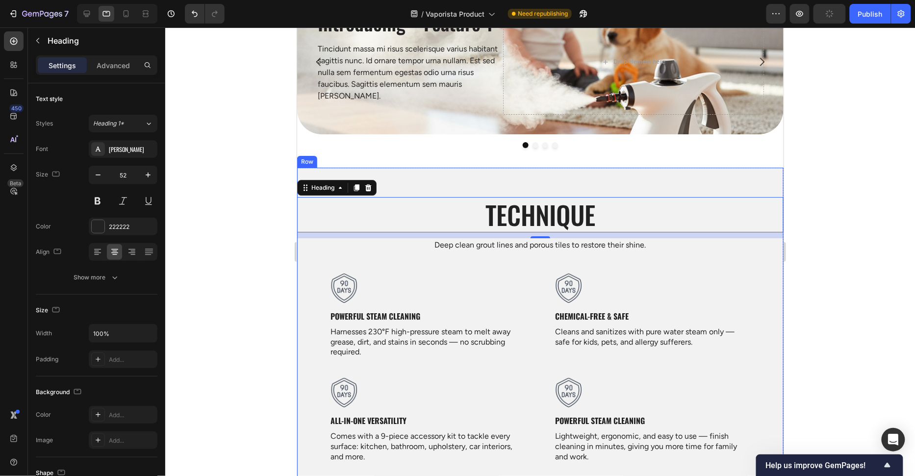
scroll to position [974, 0]
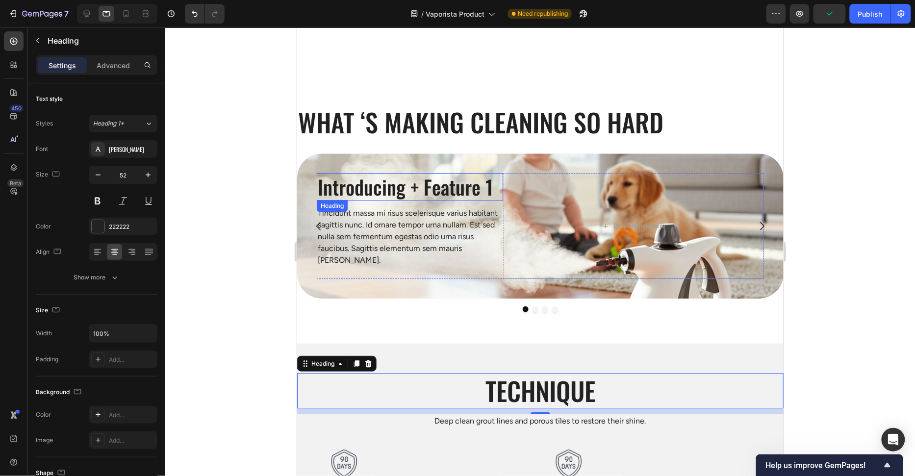
click at [425, 187] on h2 "Introducing + Feature 1" at bounding box center [409, 186] width 186 height 27
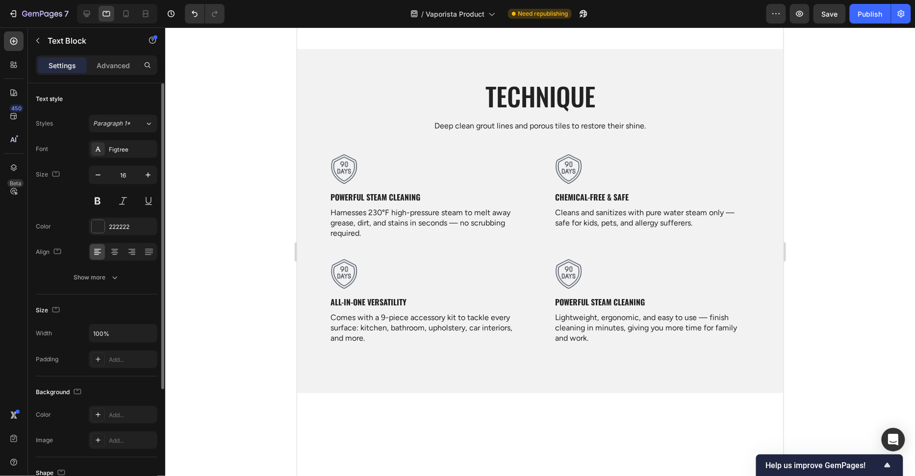
click at [112, 266] on div "Font Figtree Size 16 Color 222222 Align Show more" at bounding box center [97, 213] width 122 height 146
click at [111, 271] on button "Show more" at bounding box center [97, 278] width 122 height 18
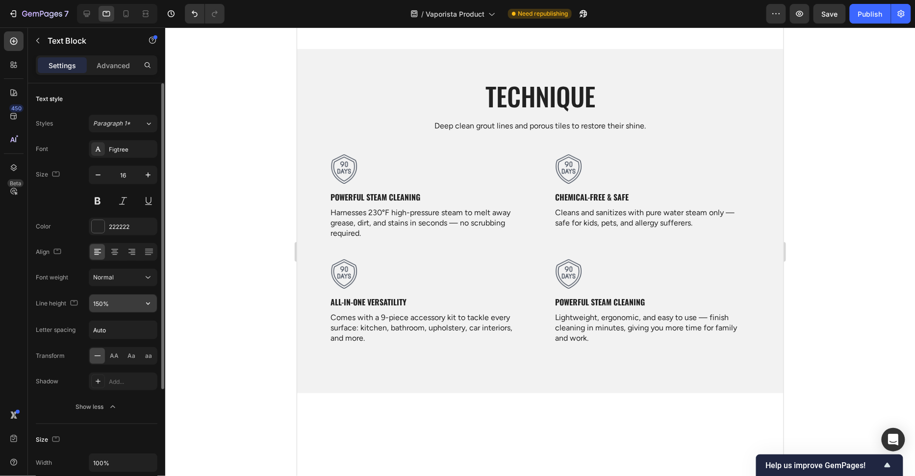
click at [98, 301] on input "150%" at bounding box center [123, 304] width 68 height 18
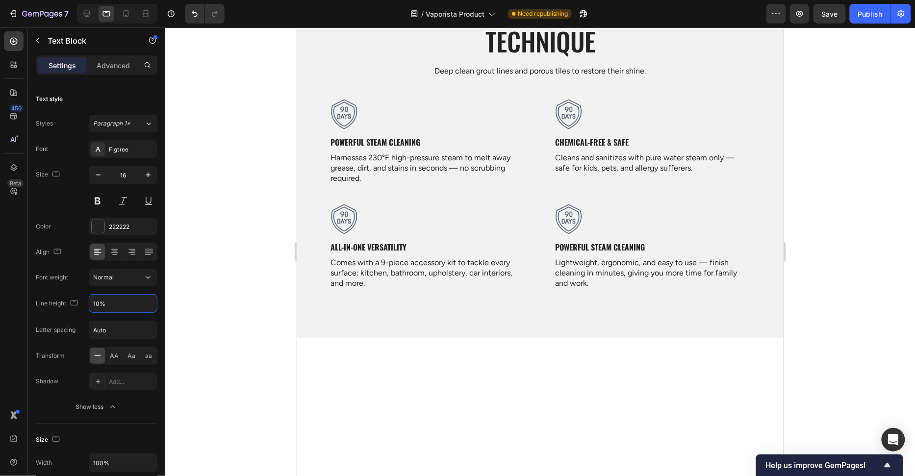
type input "140%"
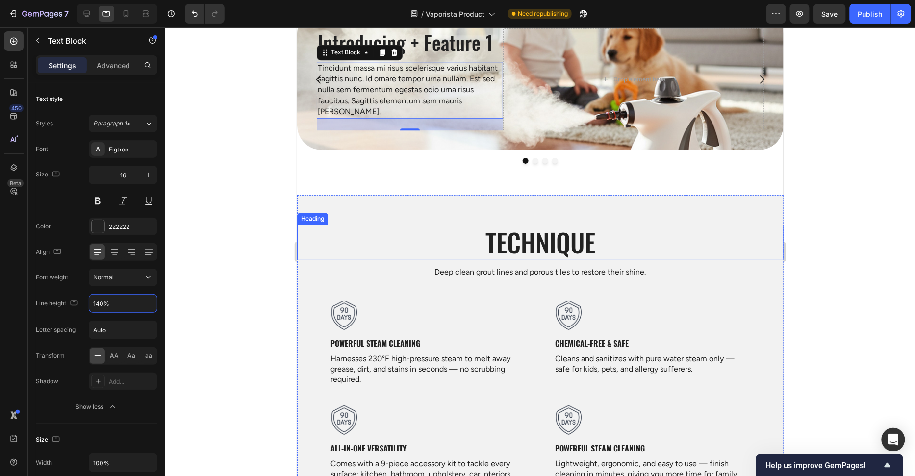
scroll to position [1013, 0]
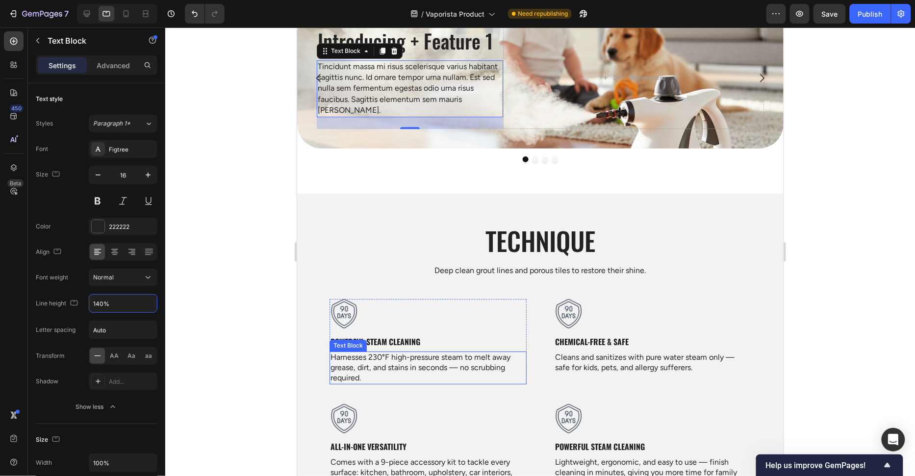
click at [375, 362] on p "Harnesses 230°F high-pressure steam to melt away grease, dirt, and stains in se…" at bounding box center [427, 367] width 195 height 30
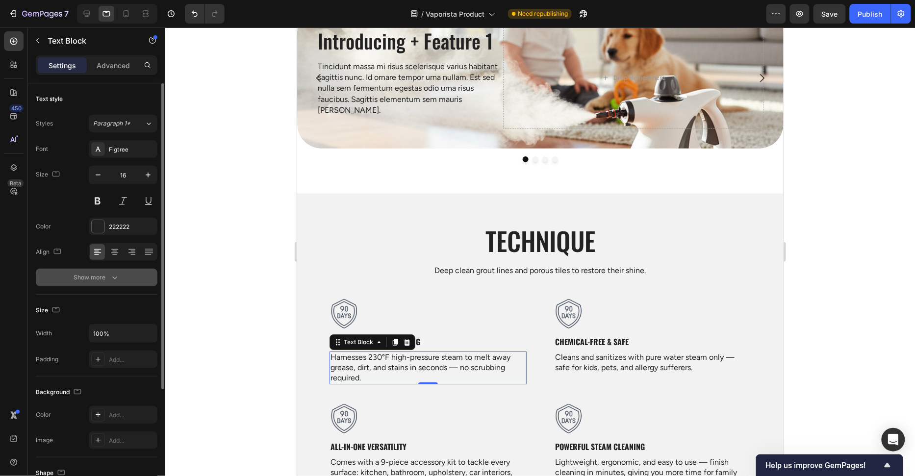
click at [93, 280] on div "Show more" at bounding box center [97, 278] width 46 height 10
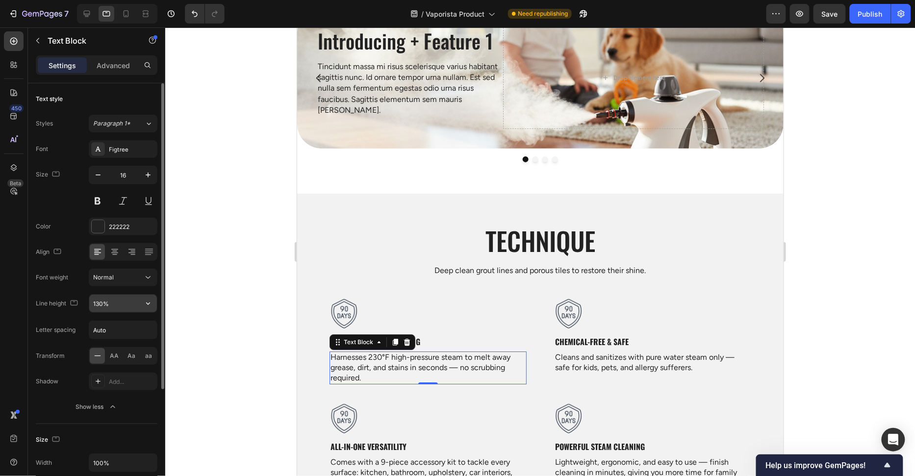
click at [98, 305] on input "130%" at bounding box center [123, 304] width 68 height 18
type input "140%"
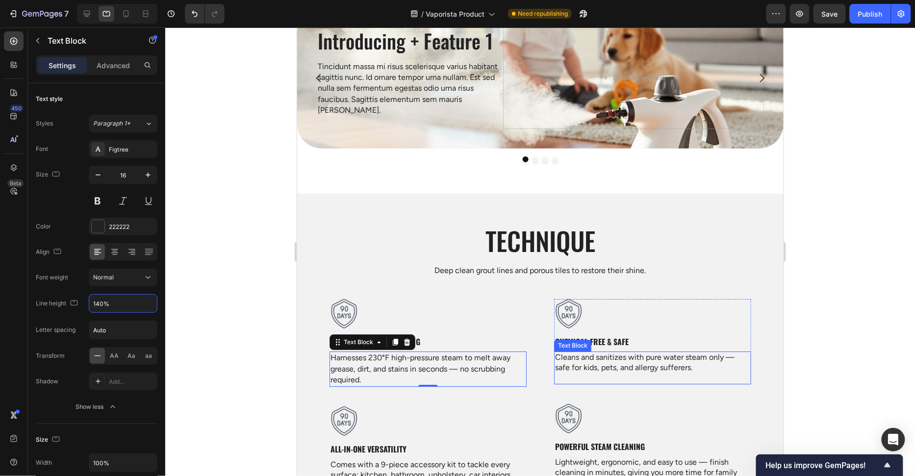
click at [684, 373] on p at bounding box center [651, 378] width 195 height 10
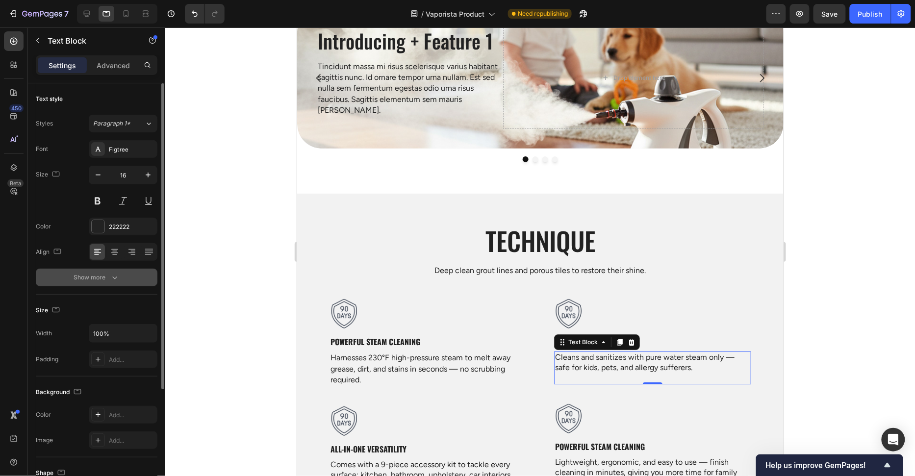
click at [93, 278] on div "Show more" at bounding box center [97, 278] width 46 height 10
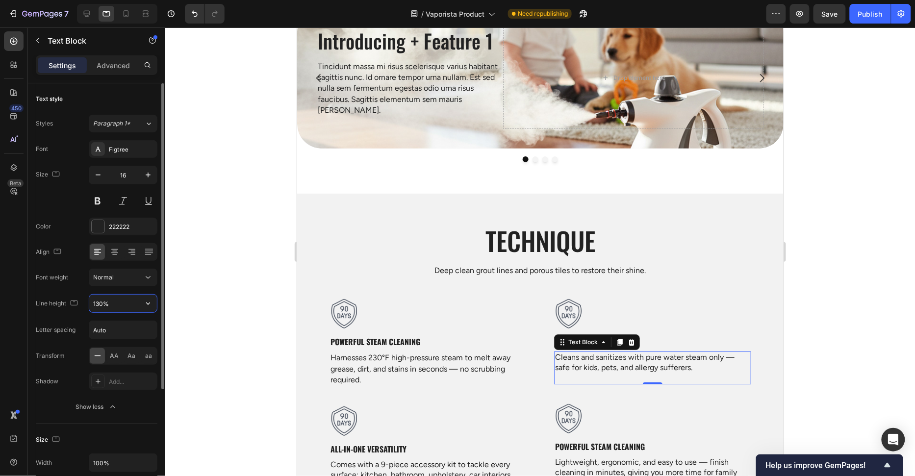
click at [96, 306] on input "130%" at bounding box center [123, 304] width 68 height 18
type input "140%"
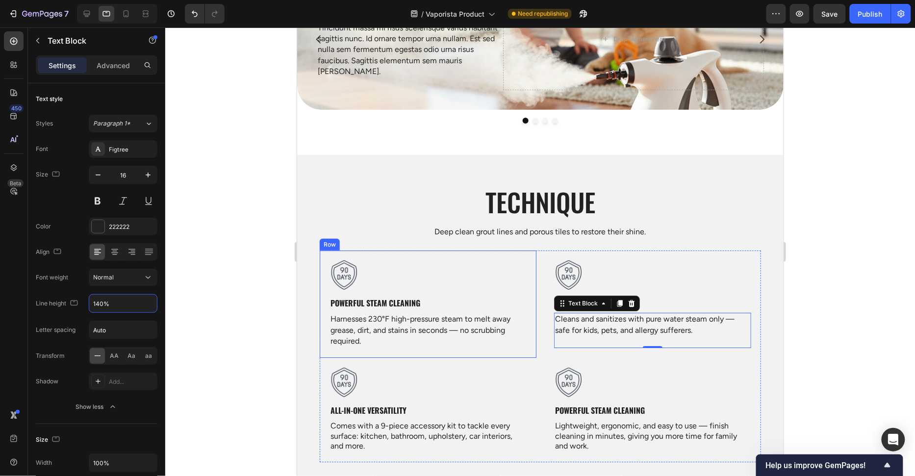
scroll to position [1059, 0]
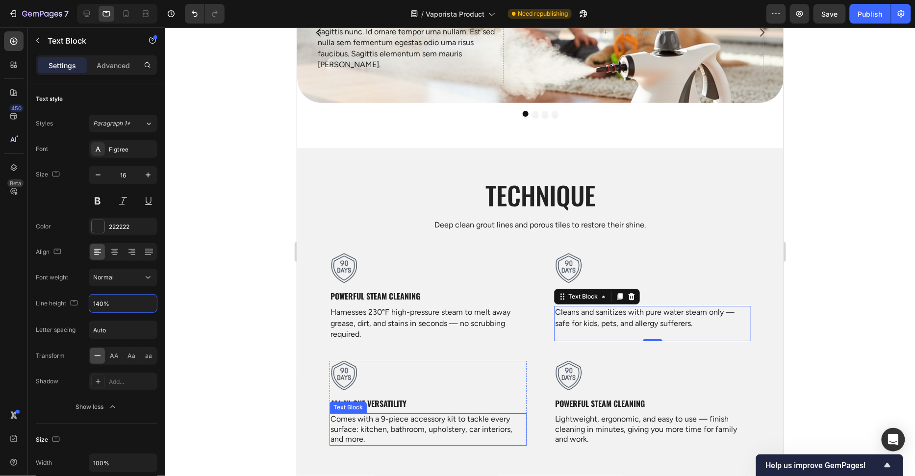
click at [416, 418] on p "Comes with a 9-piece accessory kit to tackle every surface: kitchen, bathroom, …" at bounding box center [427, 429] width 195 height 30
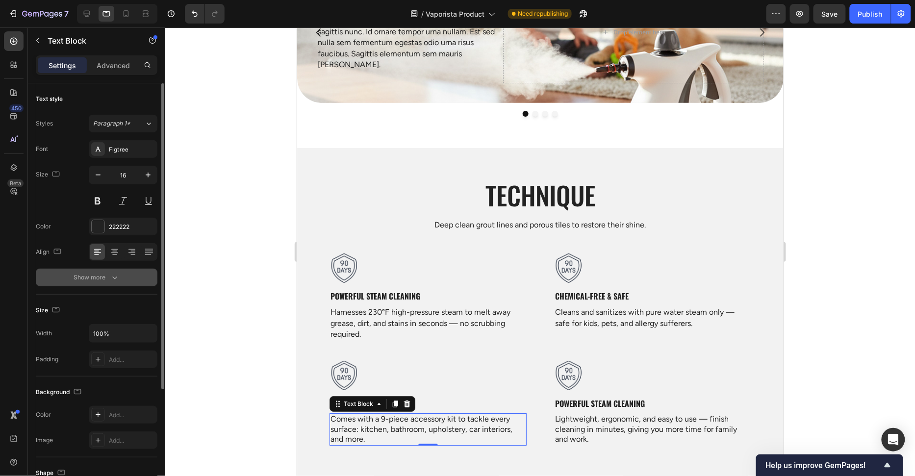
click at [90, 276] on div "Show more" at bounding box center [97, 278] width 46 height 10
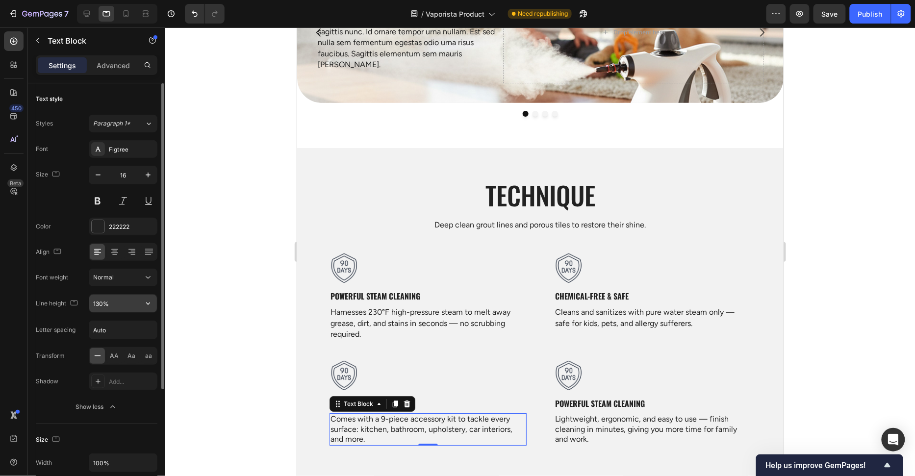
click at [98, 306] on input "130%" at bounding box center [123, 304] width 68 height 18
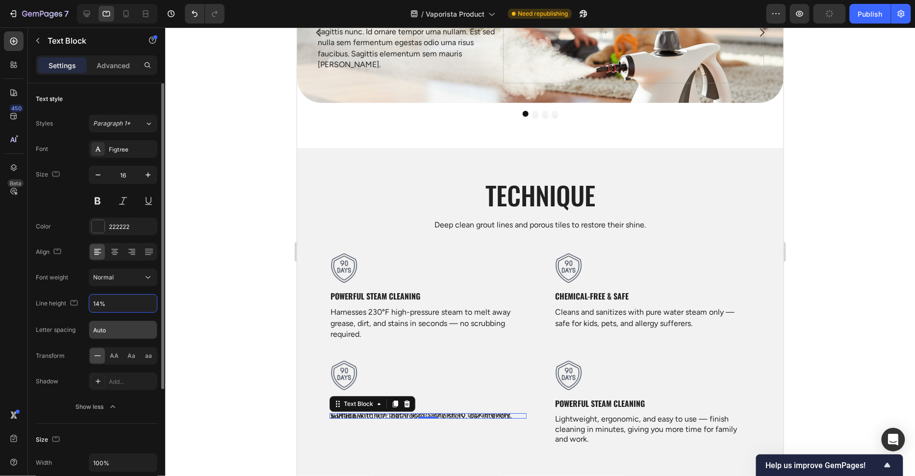
type input "140%"
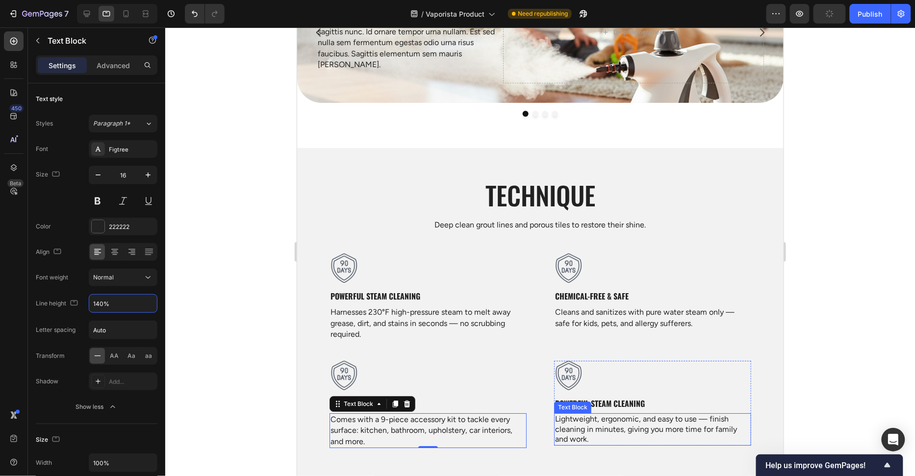
click at [665, 414] on p "Lightweight, ergonomic, and easy to use — finish cleaning in minutes, giving yo…" at bounding box center [651, 429] width 195 height 30
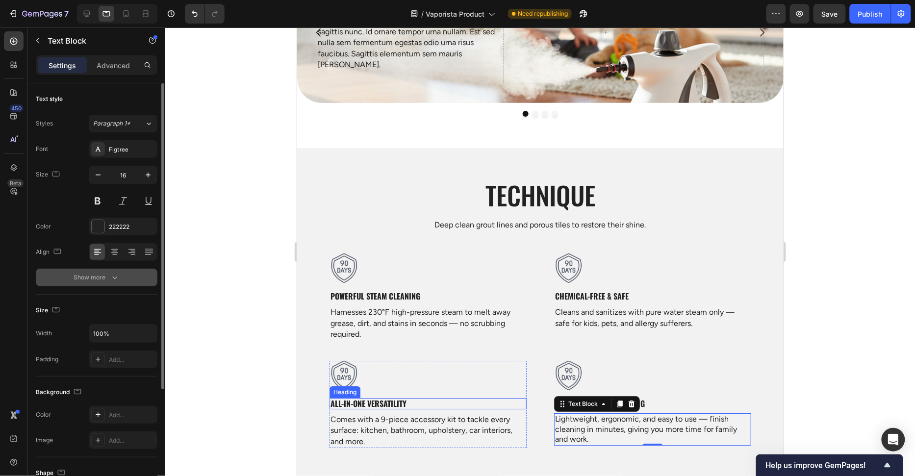
click at [98, 273] on div "Show more" at bounding box center [97, 278] width 46 height 10
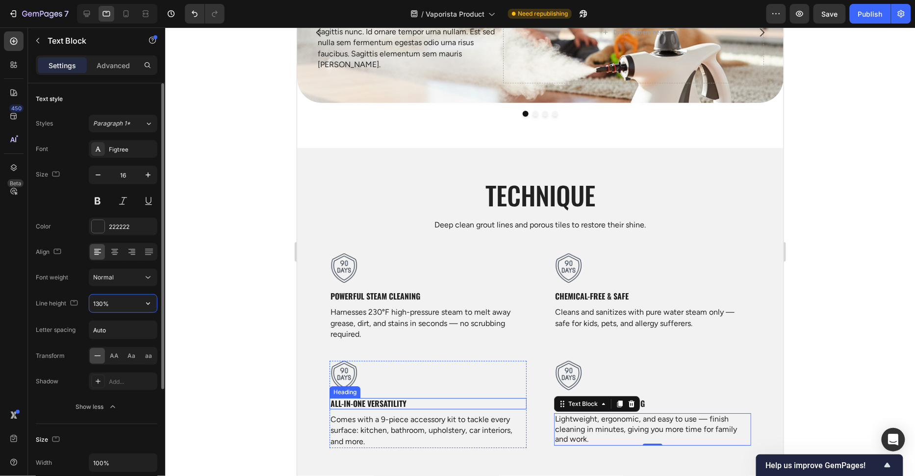
click at [94, 302] on input "130%" at bounding box center [123, 304] width 68 height 18
click at [96, 304] on input "130%" at bounding box center [123, 304] width 68 height 18
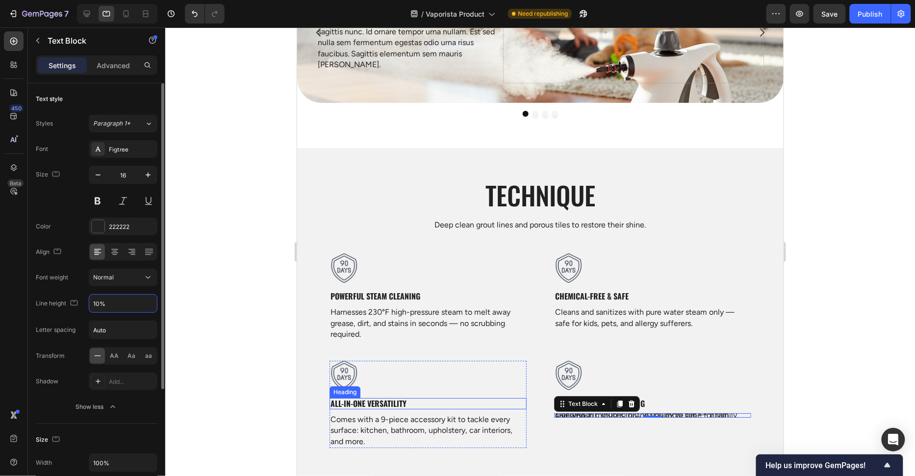
type input "140%"
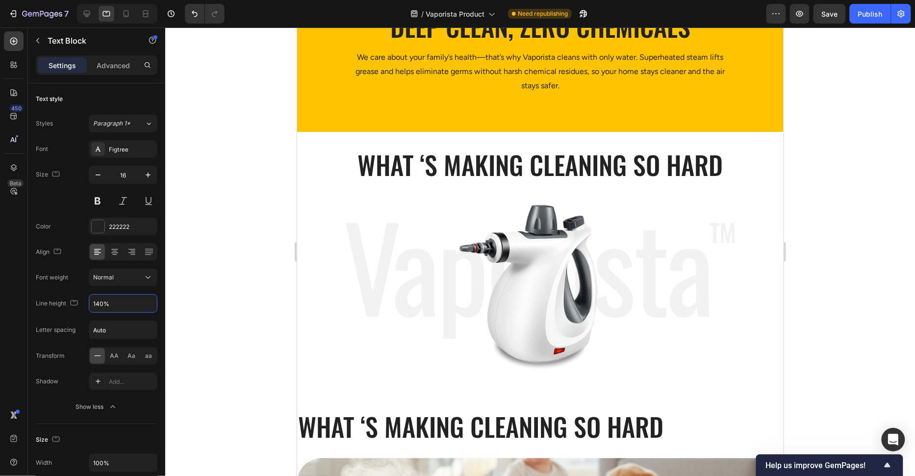
scroll to position [530, 0]
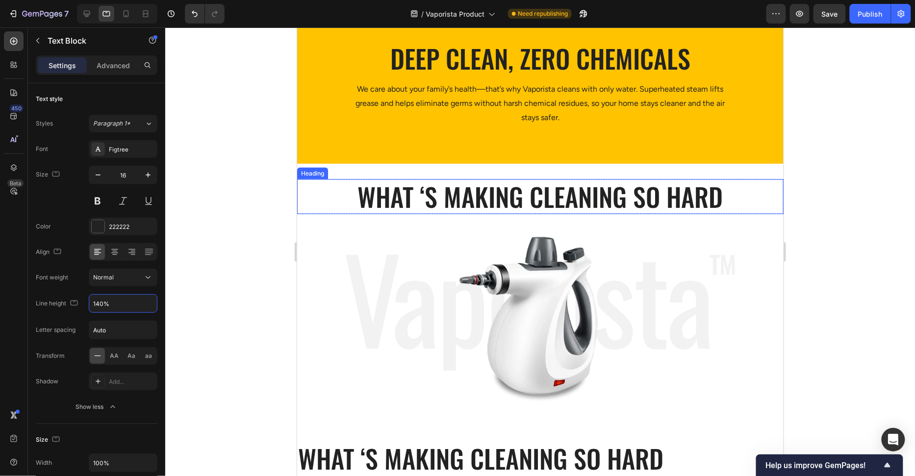
click at [482, 197] on h2 "What ‘s Making Cleaning so Hard" at bounding box center [540, 196] width 486 height 35
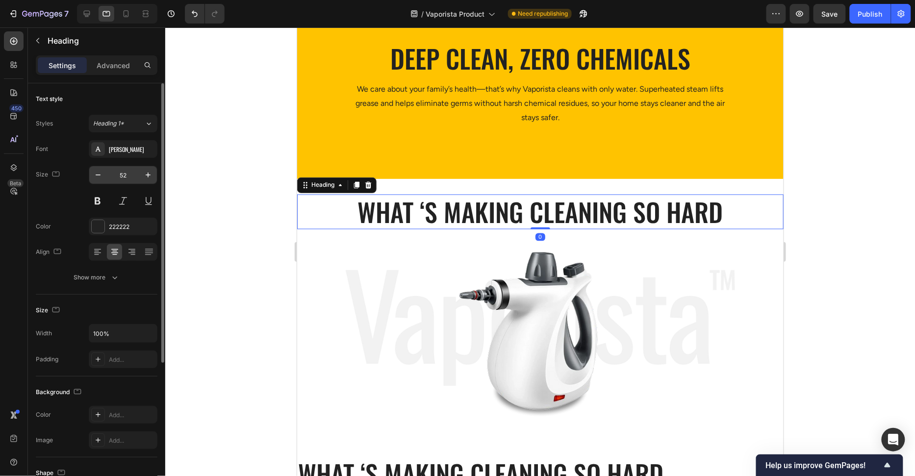
click at [130, 169] on input "52" at bounding box center [123, 175] width 32 height 18
type input "40"
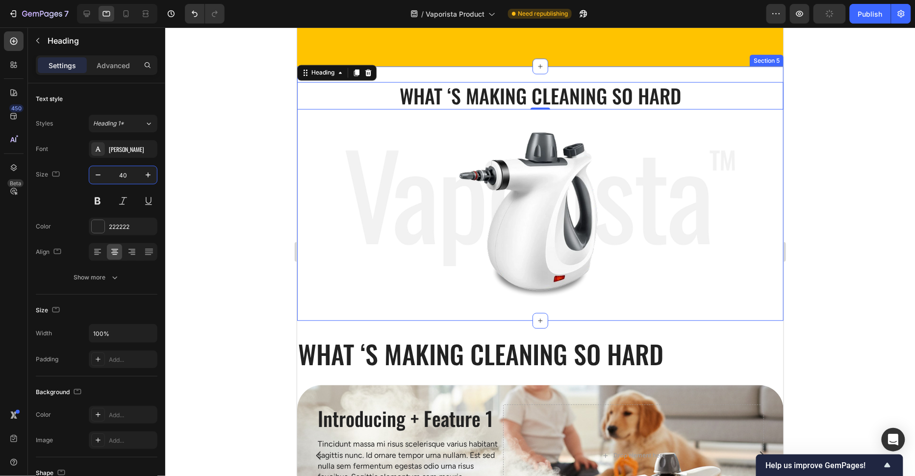
scroll to position [643, 0]
click at [397, 336] on h2 "What ‘s Making Cleaning so Hard" at bounding box center [540, 353] width 486 height 35
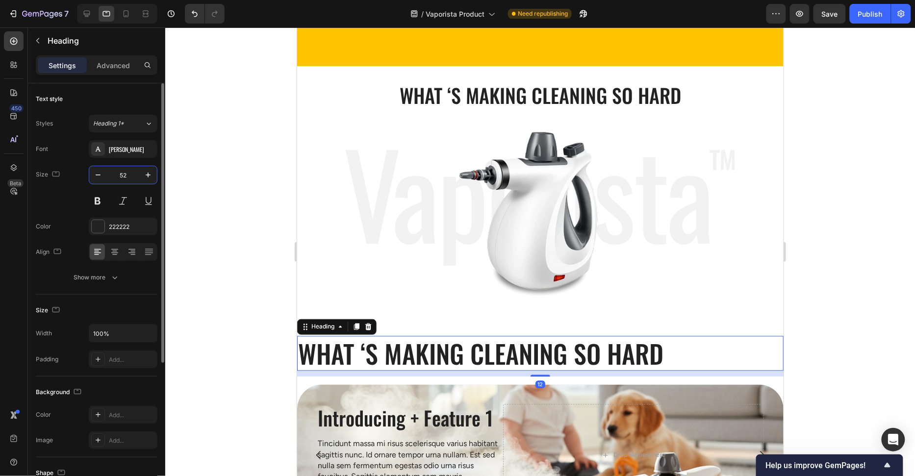
click at [125, 176] on input "52" at bounding box center [123, 175] width 32 height 18
type input "40"
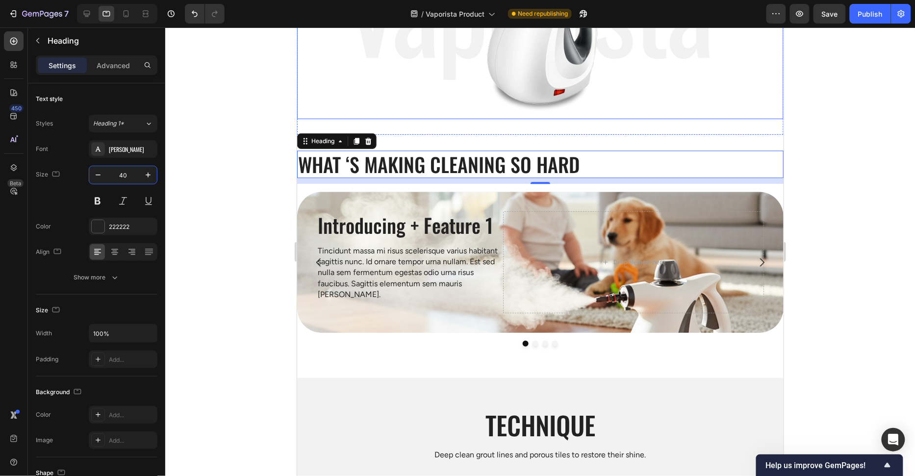
scroll to position [838, 0]
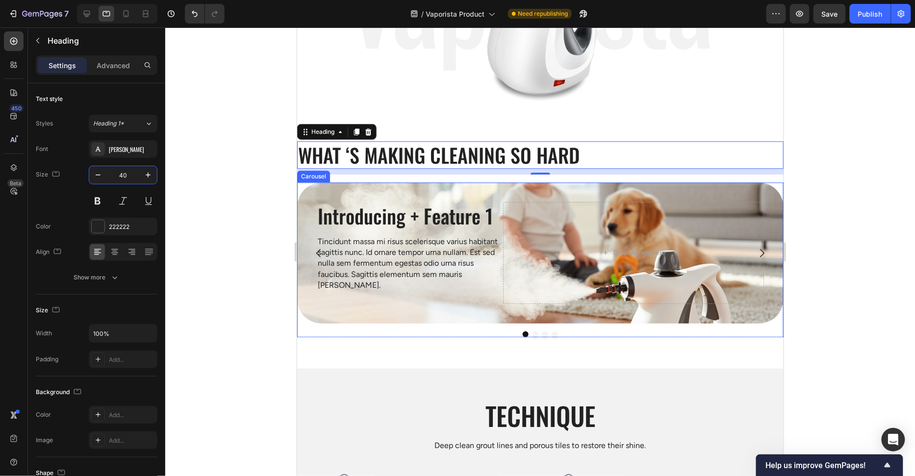
click at [455, 318] on div "Introducing + Feature 1 Heading Tincidunt massa mi risus scelerisque varius hab…" at bounding box center [540, 259] width 486 height 155
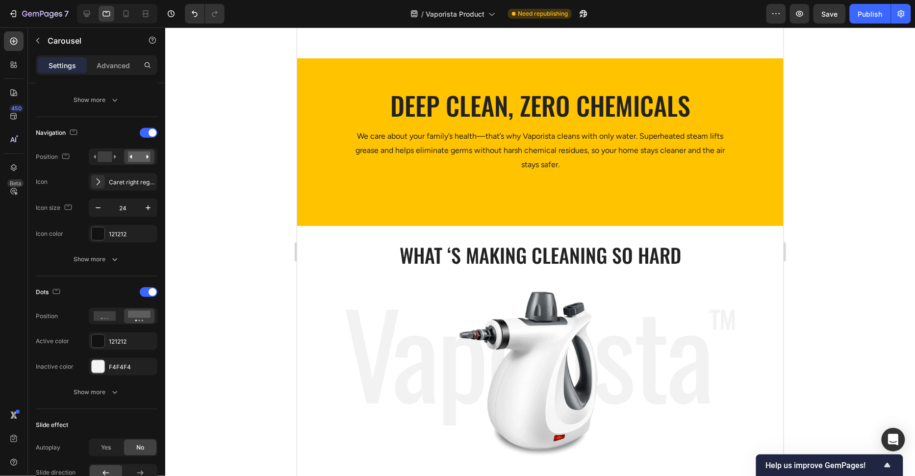
scroll to position [461, 0]
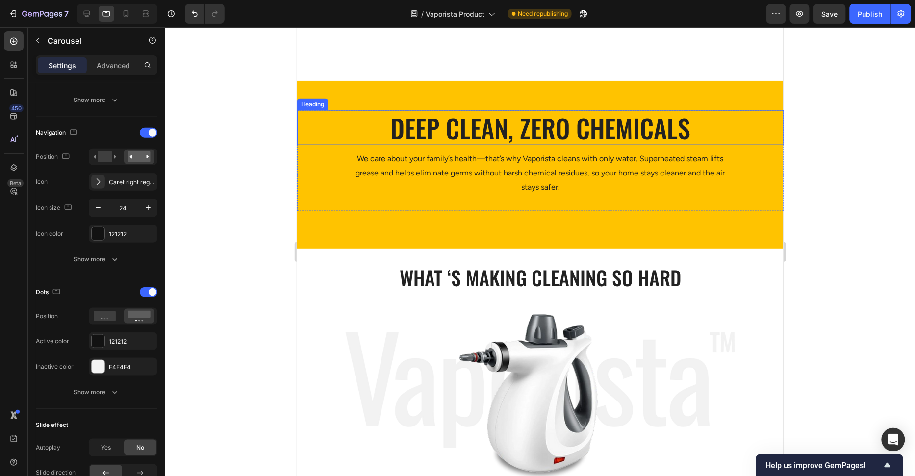
click at [446, 132] on h2 "Deep clean, zero chemicals" at bounding box center [540, 127] width 486 height 35
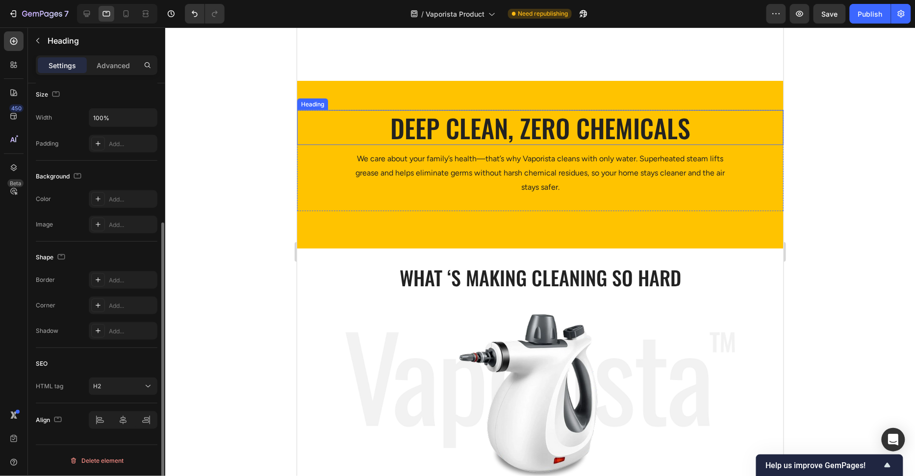
scroll to position [0, 0]
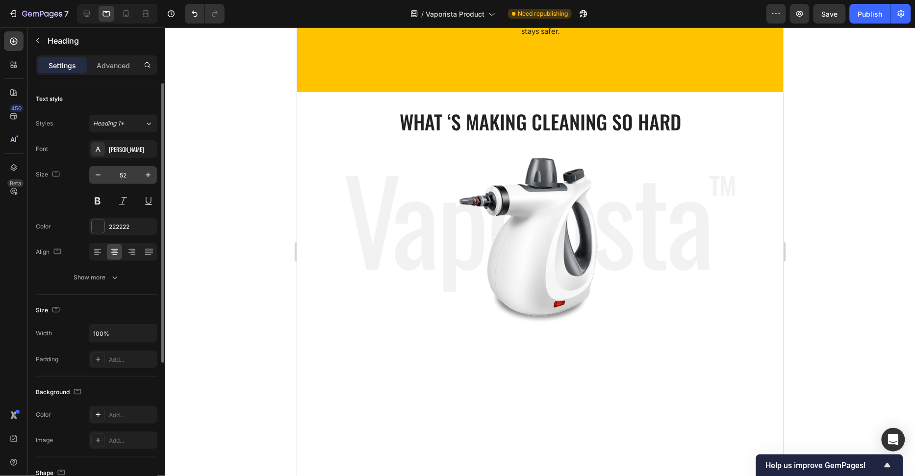
click at [125, 175] on input "52" at bounding box center [123, 175] width 32 height 18
type input "40"
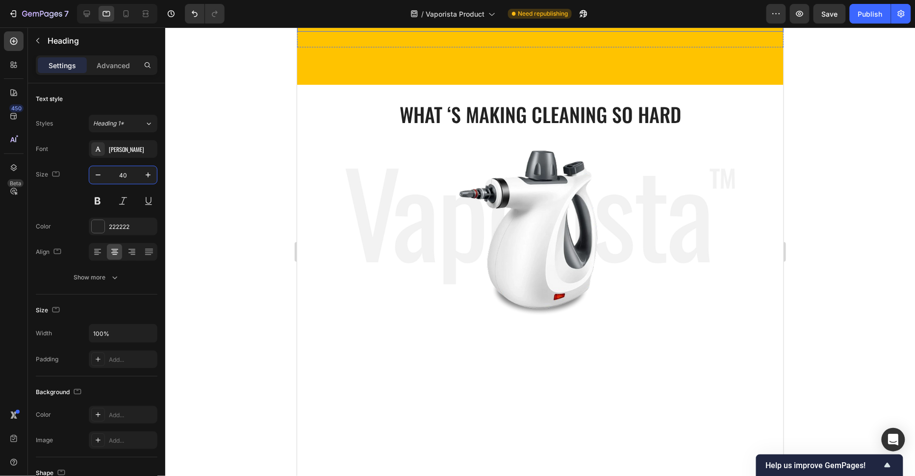
click at [530, 30] on p "We care about your family’s health—that’s why Vaporista cleans with only water.…" at bounding box center [539, 9] width 387 height 42
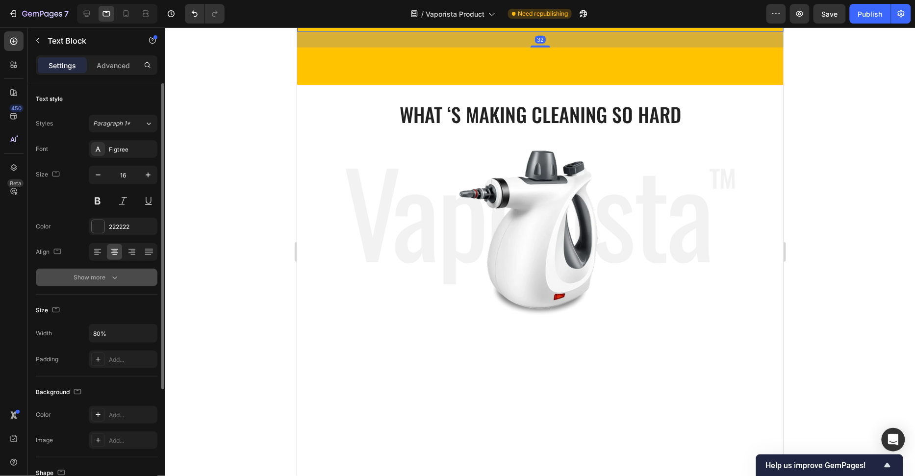
click at [79, 275] on div "Show more" at bounding box center [97, 278] width 46 height 10
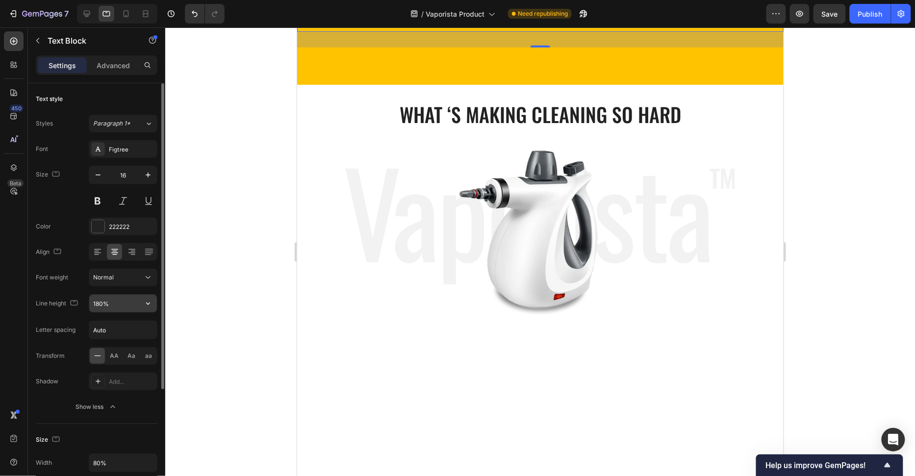
click at [122, 300] on input "180%" at bounding box center [123, 304] width 68 height 18
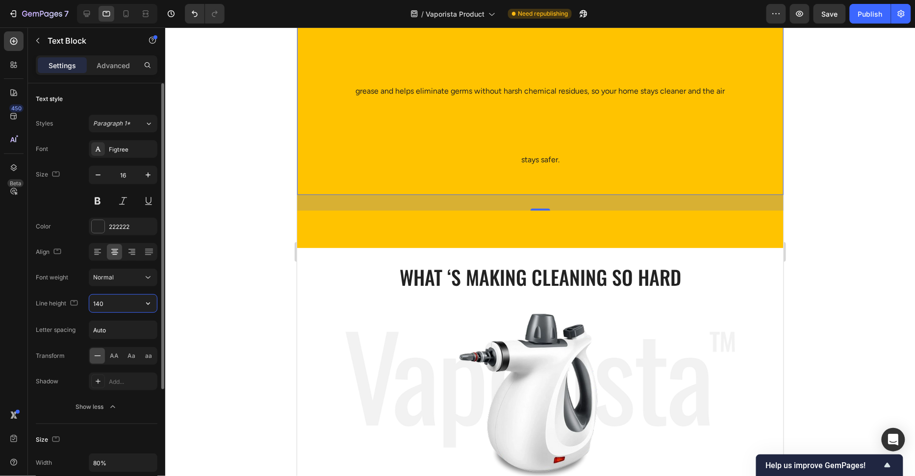
type input "140%"
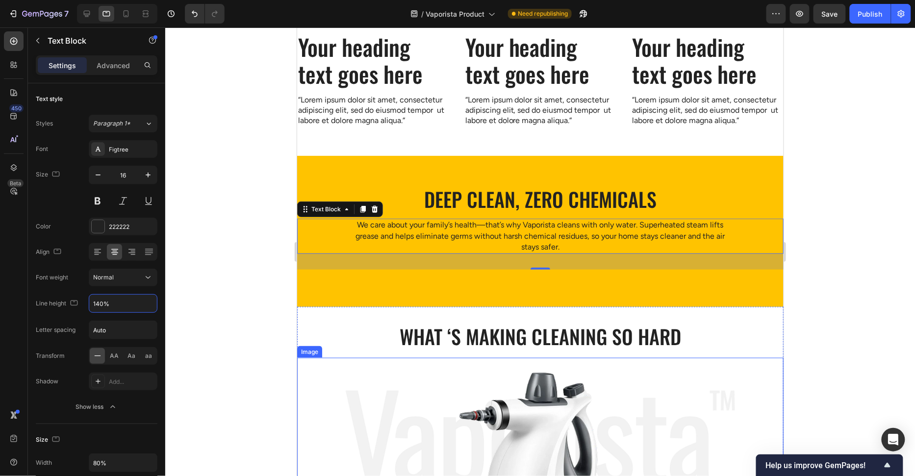
scroll to position [202, 0]
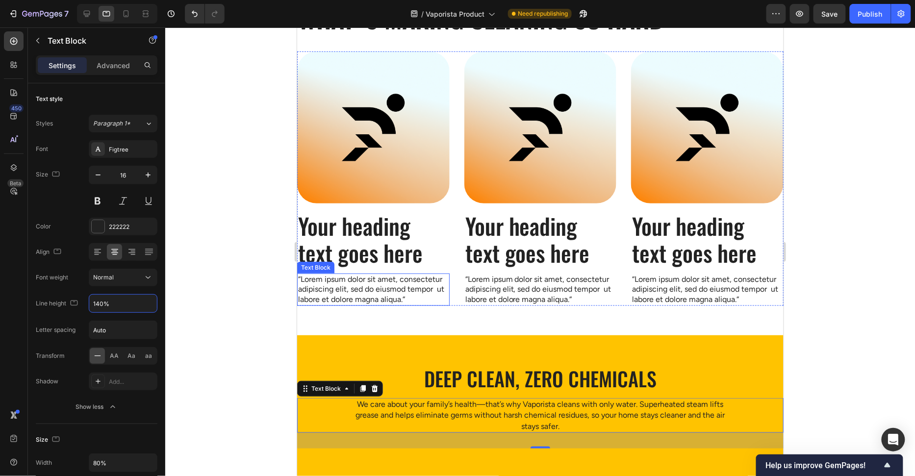
click at [381, 274] on p "“Lorem ipsum dolor sit amet, consectetur adipiscing elit, sed do eiusmod tempor…" at bounding box center [373, 289] width 150 height 30
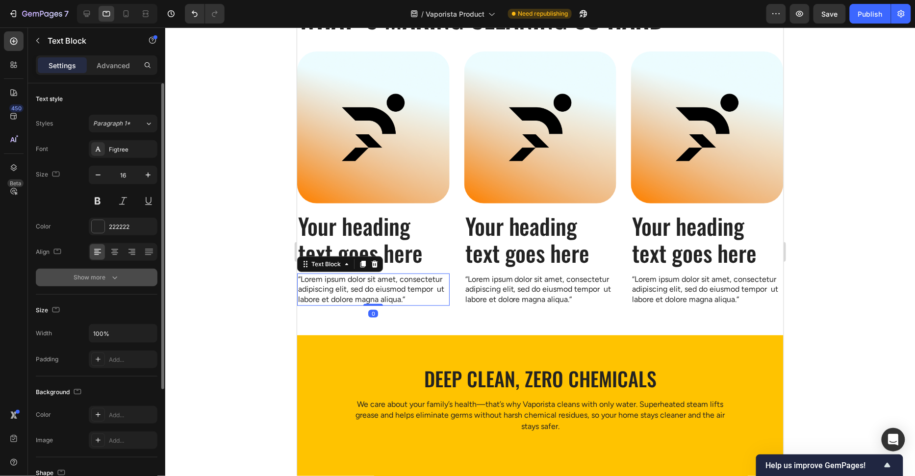
click at [107, 276] on div "Show more" at bounding box center [97, 278] width 46 height 10
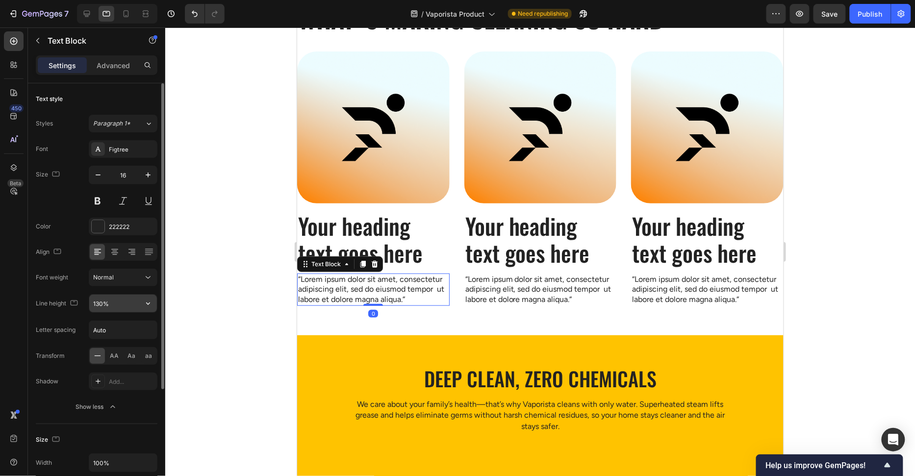
click at [99, 299] on input "130%" at bounding box center [123, 304] width 68 height 18
type input "140%"
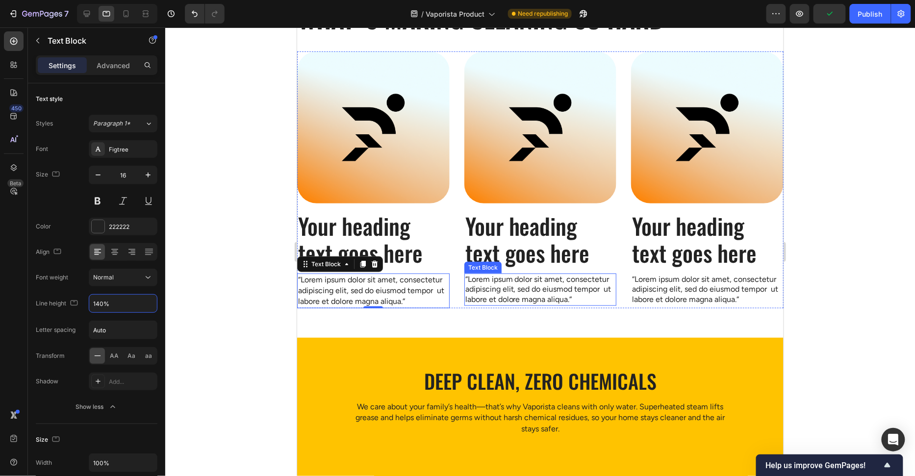
click at [490, 285] on p "“Lorem ipsum dolor sit amet, consectetur adipiscing elit, sed do eiusmod tempor…" at bounding box center [540, 289] width 150 height 30
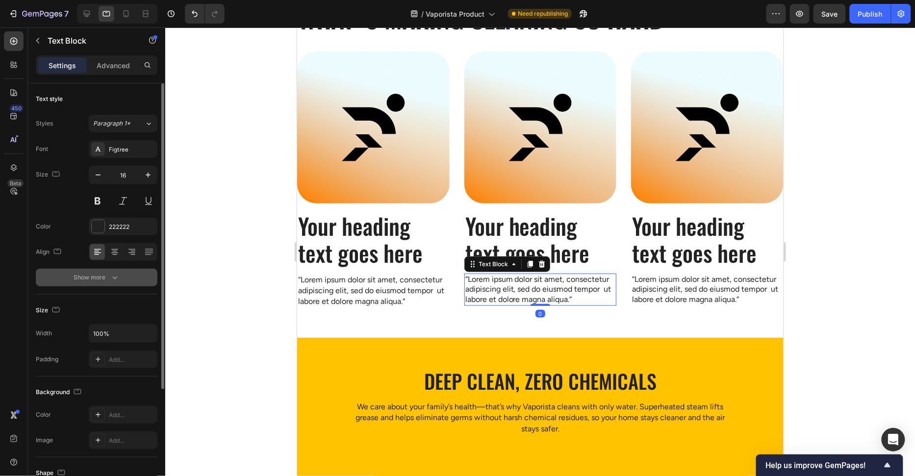
click at [94, 279] on div "Show more" at bounding box center [97, 278] width 46 height 10
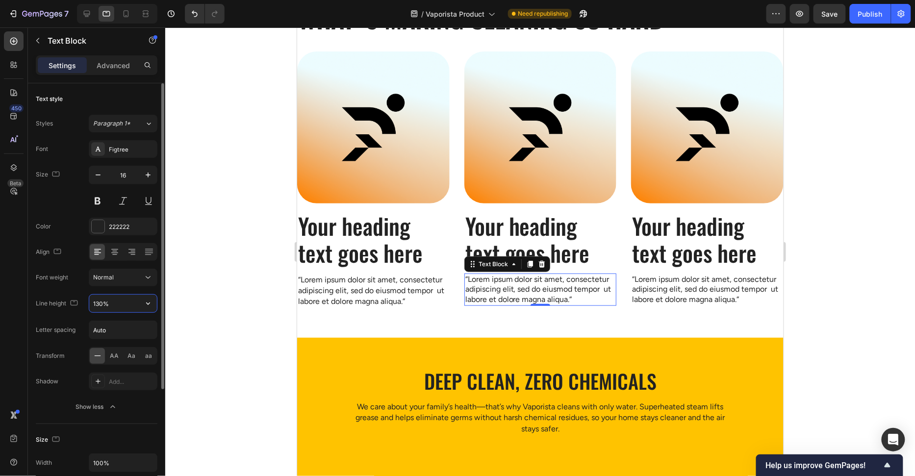
click at [98, 302] on input "130%" at bounding box center [123, 304] width 68 height 18
type input "140%"
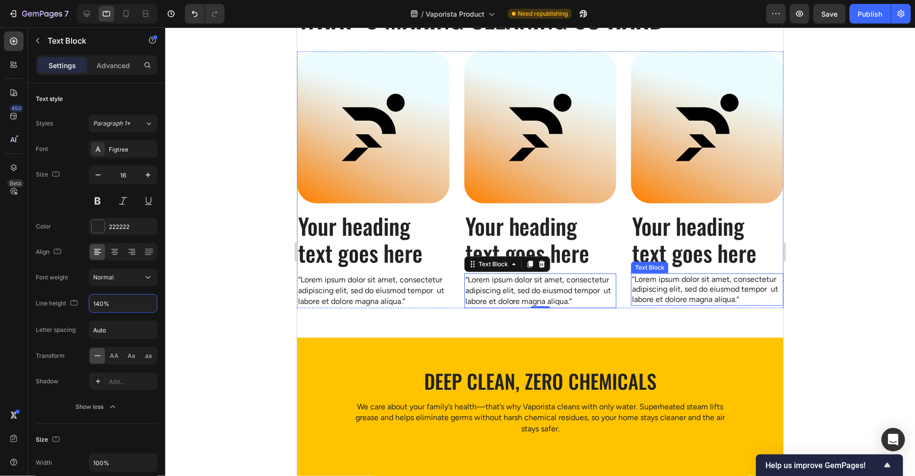
click at [655, 287] on p "“Lorem ipsum dolor sit amet, consectetur adipiscing elit, sed do eiusmod tempor…" at bounding box center [706, 289] width 150 height 30
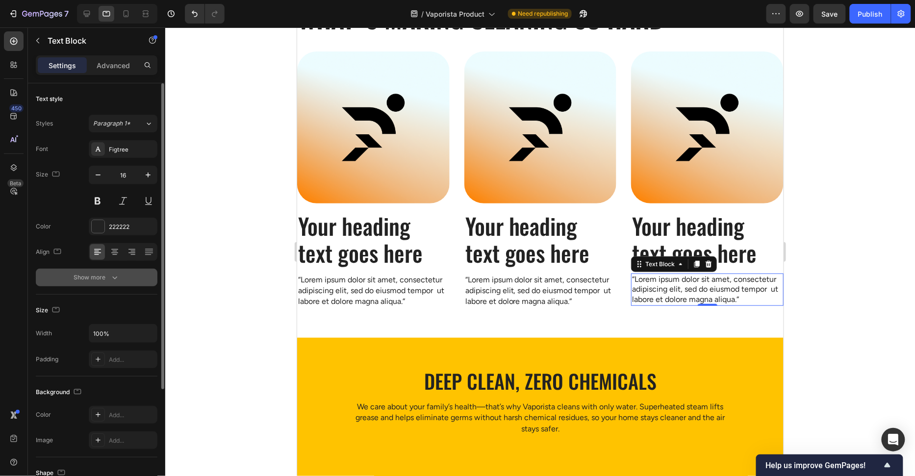
click at [99, 278] on div "Show more" at bounding box center [97, 278] width 46 height 10
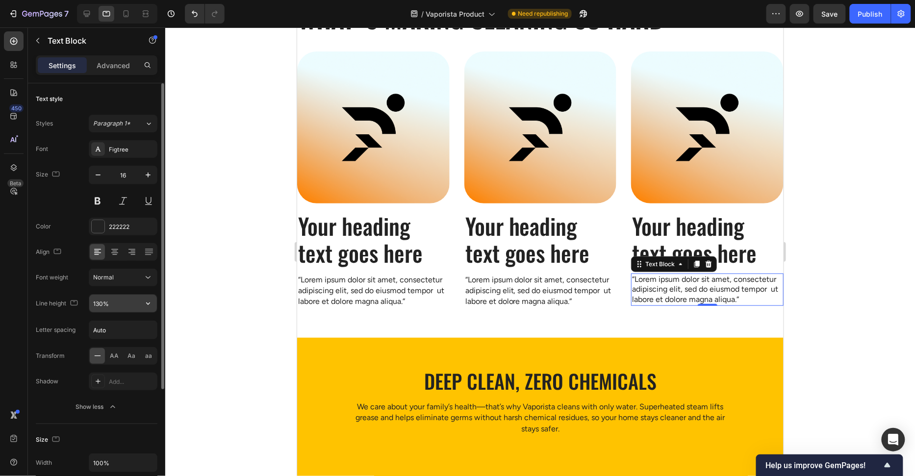
click at [98, 301] on input "130%" at bounding box center [123, 304] width 68 height 18
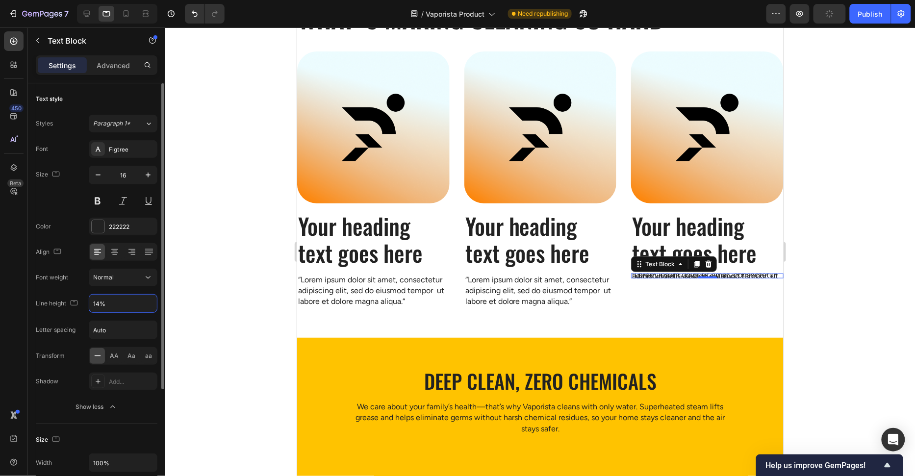
type input "140%"
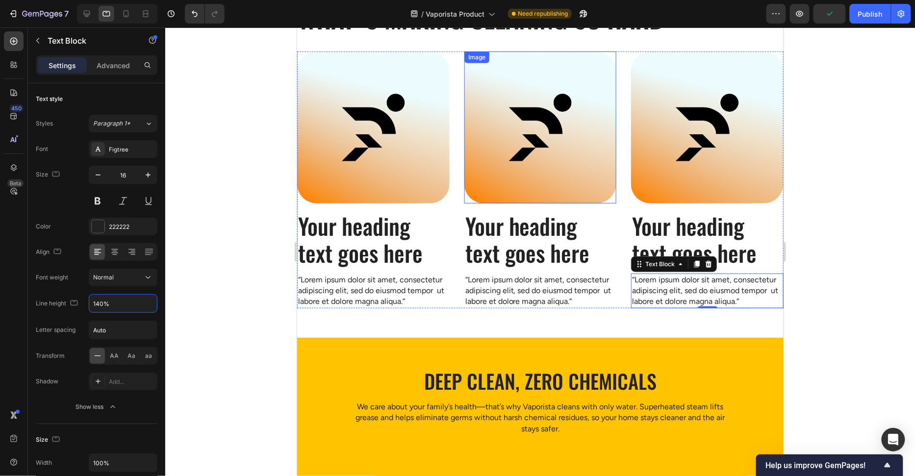
scroll to position [180, 0]
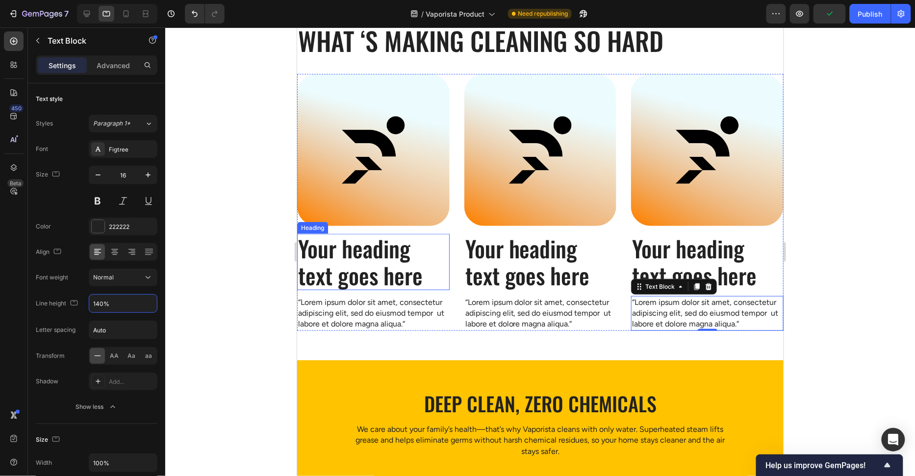
click at [395, 253] on h2 "Your heading text goes here" at bounding box center [373, 261] width 152 height 56
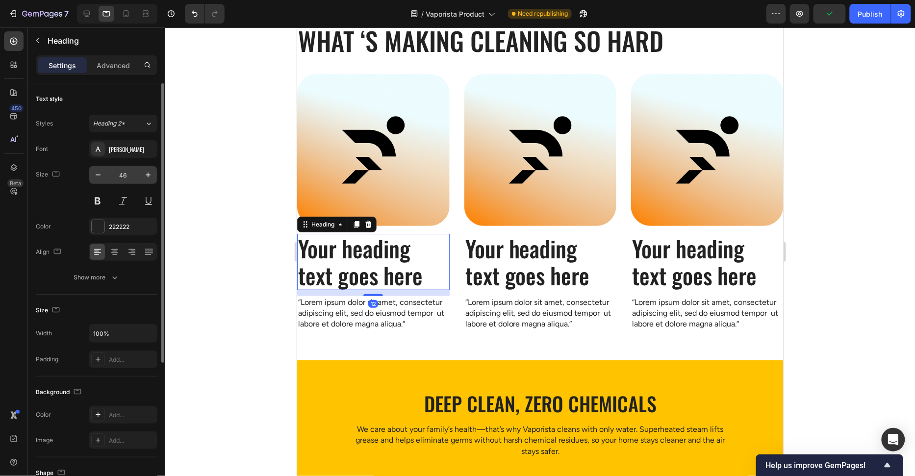
click at [127, 178] on input "46" at bounding box center [123, 175] width 32 height 18
type input "32"
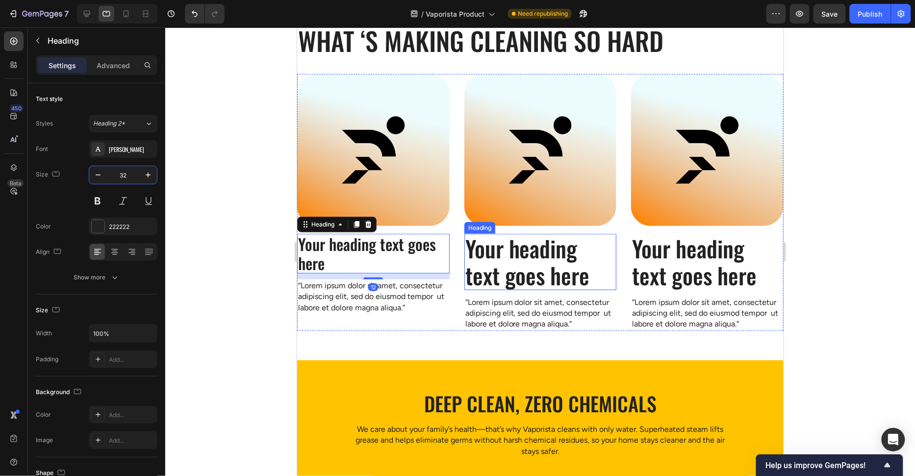
click at [499, 267] on h2 "Your heading text goes here" at bounding box center [540, 261] width 152 height 56
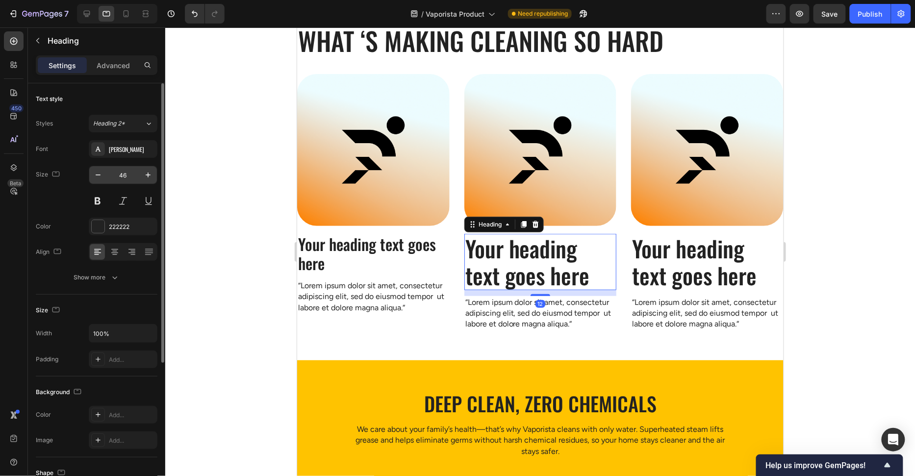
click at [137, 172] on input "46" at bounding box center [123, 175] width 32 height 18
type input "32"
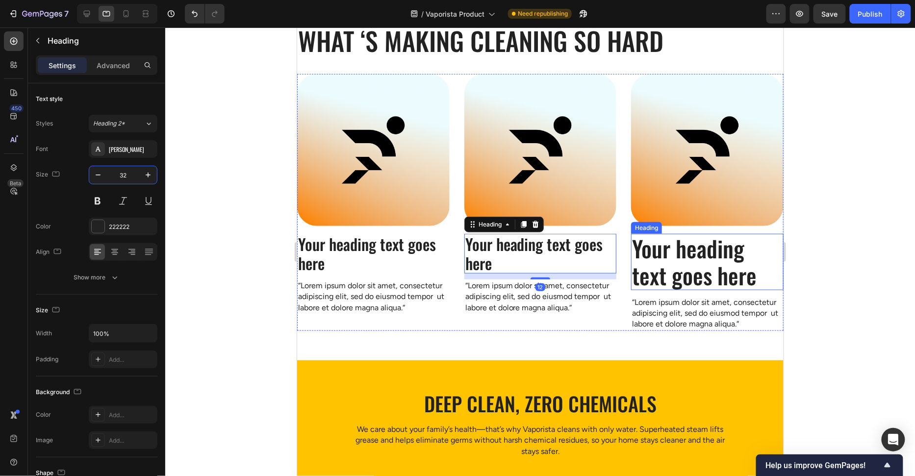
click at [722, 239] on h2 "Your heading text goes here" at bounding box center [706, 261] width 152 height 56
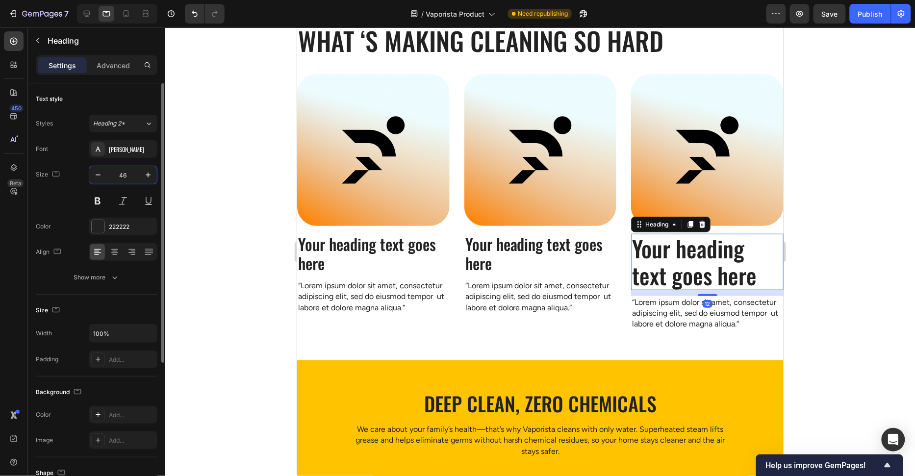
click at [124, 179] on input "46" at bounding box center [123, 175] width 32 height 18
type input "32"
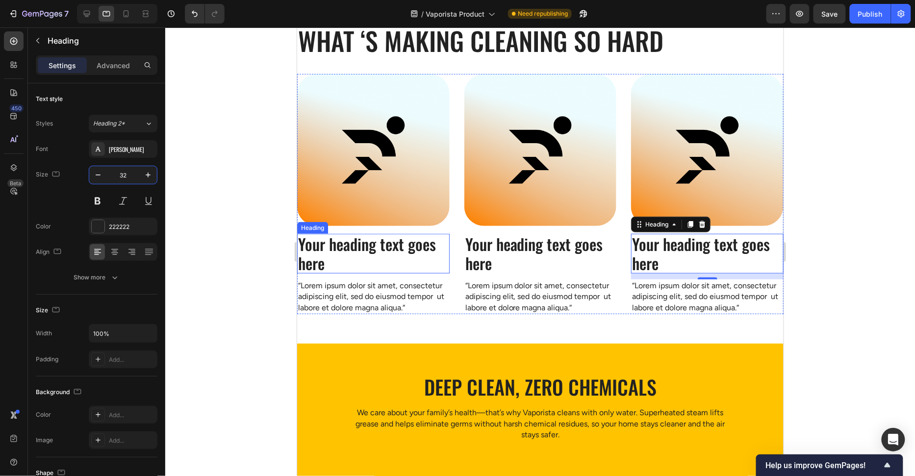
click at [220, 242] on div at bounding box center [539, 251] width 749 height 449
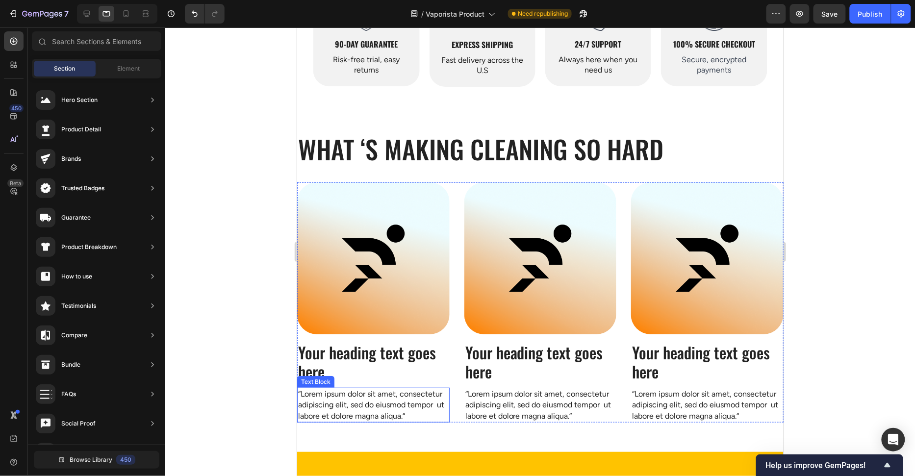
scroll to position [59, 0]
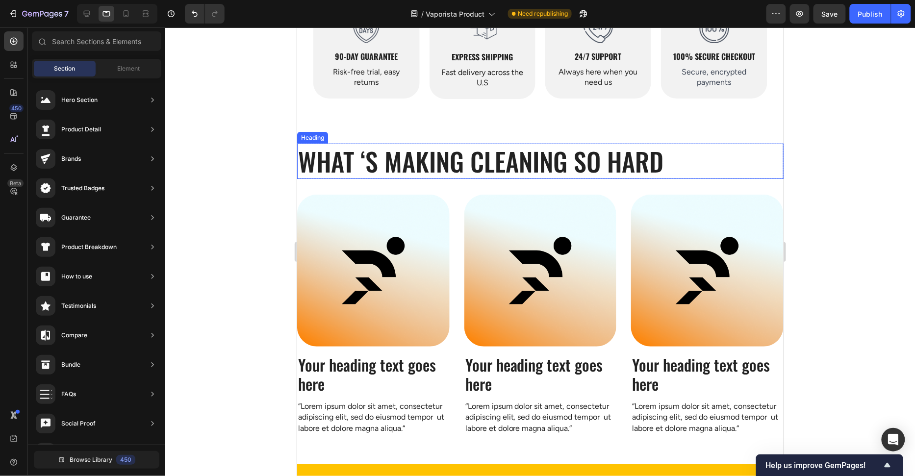
click at [422, 161] on h2 "What ‘s Making Cleaning so Hard" at bounding box center [540, 160] width 486 height 35
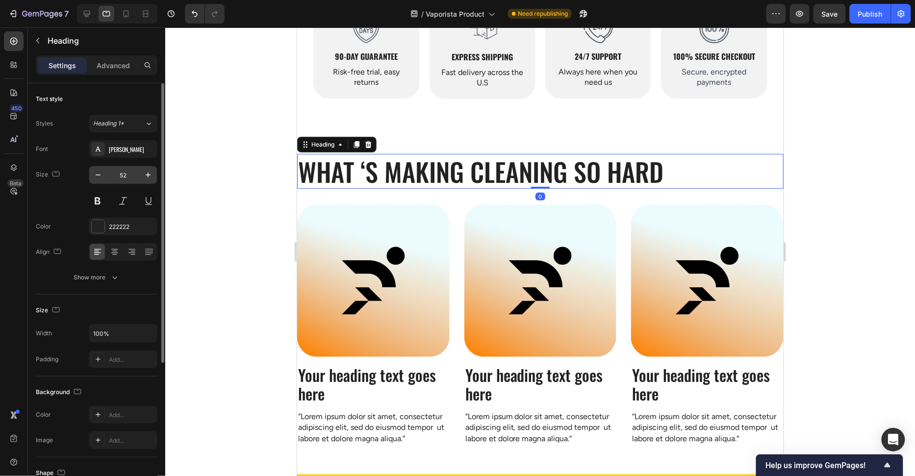
click at [128, 172] on input "52" at bounding box center [123, 175] width 32 height 18
type input "40"
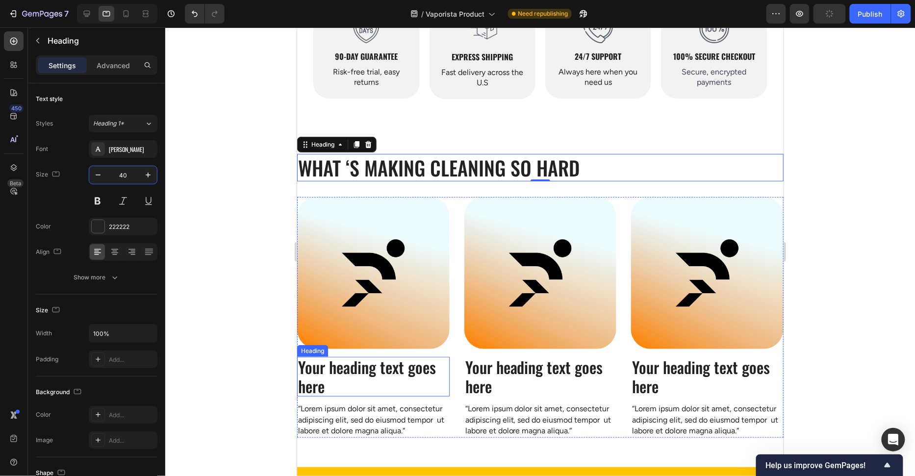
click at [314, 371] on h2 "Your heading text goes here" at bounding box center [373, 376] width 152 height 40
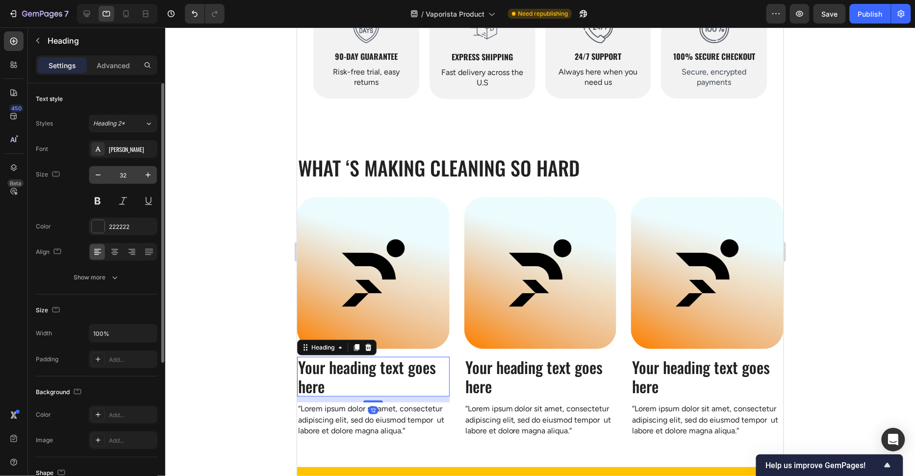
click at [130, 176] on input "32" at bounding box center [123, 175] width 32 height 18
type input "24"
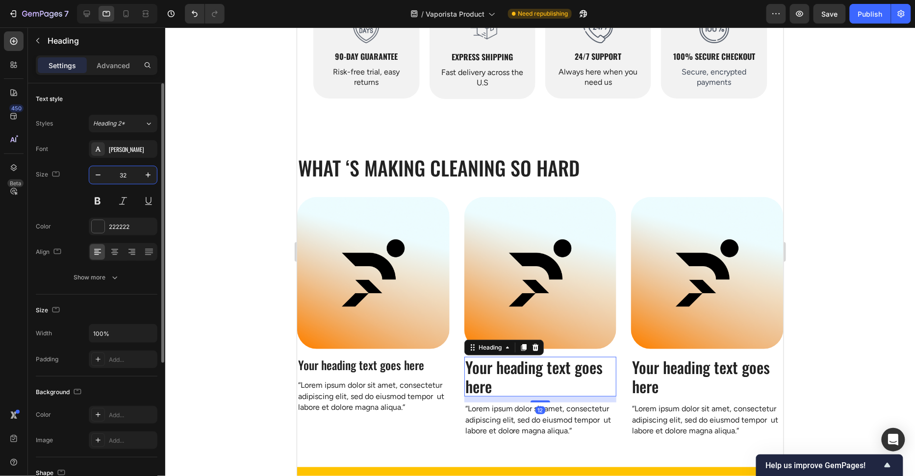
click at [125, 179] on input "32" at bounding box center [123, 175] width 32 height 18
type input "24"
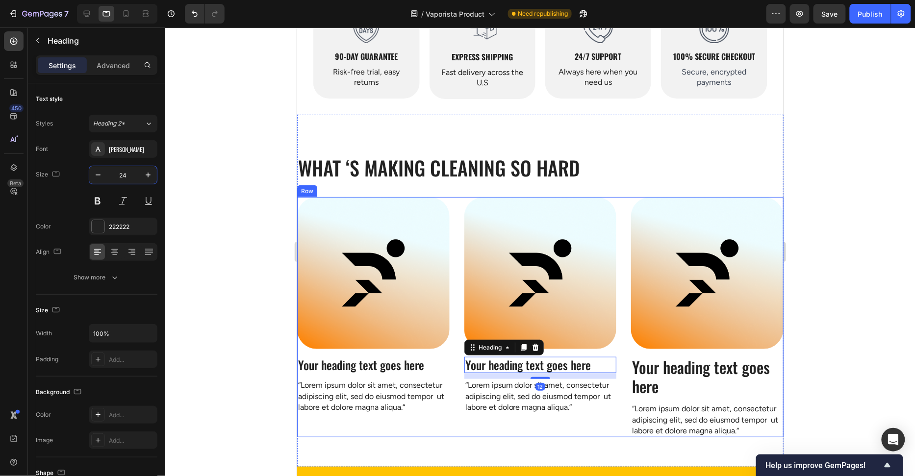
click at [671, 384] on h2 "Your heading text goes here" at bounding box center [706, 376] width 152 height 40
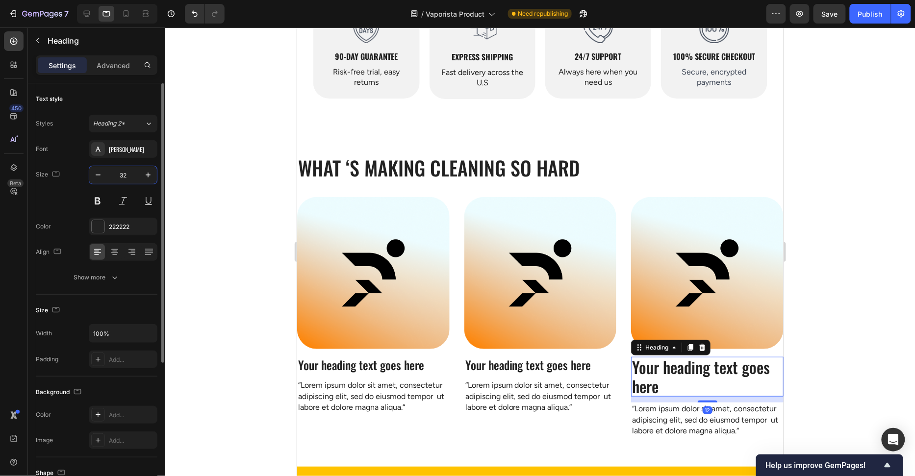
click at [132, 174] on input "32" at bounding box center [123, 175] width 32 height 18
type input "24"
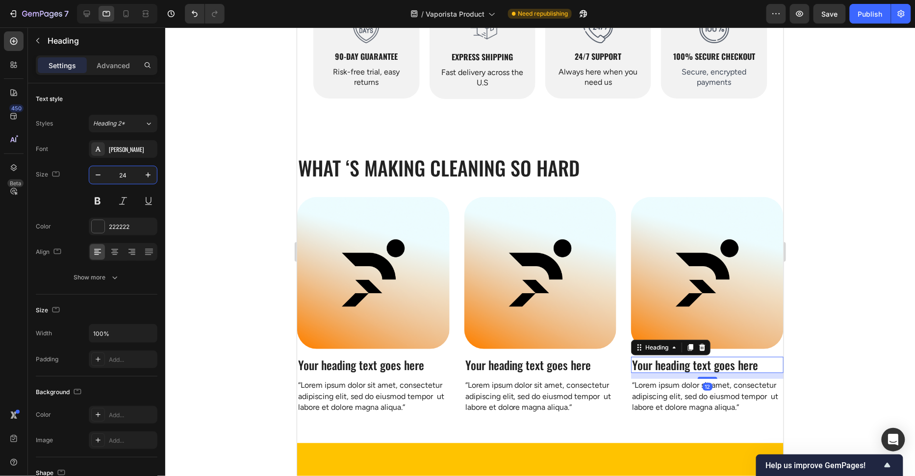
click at [206, 202] on div at bounding box center [539, 251] width 749 height 449
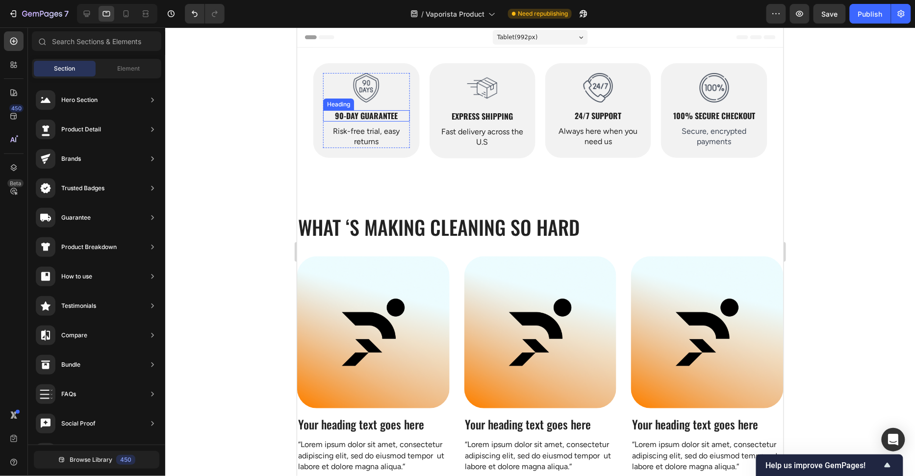
click at [372, 114] on strong "90-Day Guarantee" at bounding box center [365, 115] width 63 height 12
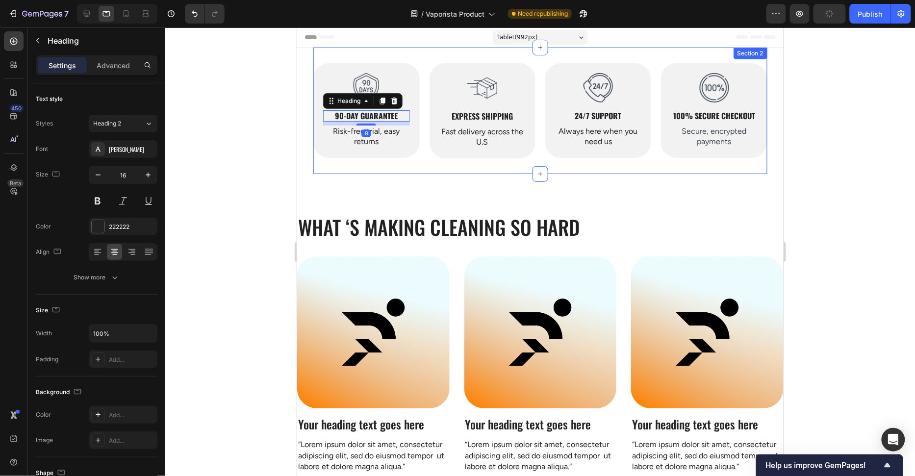
click at [423, 94] on div "Image 90-Day Guarantee Heading 8 Risk-free trial, easy returns Text Block Hero …" at bounding box center [540, 110] width 454 height 126
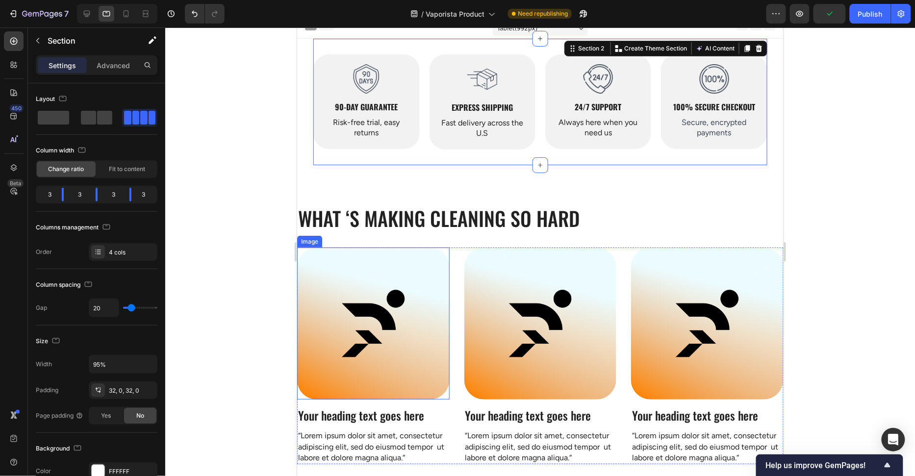
scroll to position [10, 0]
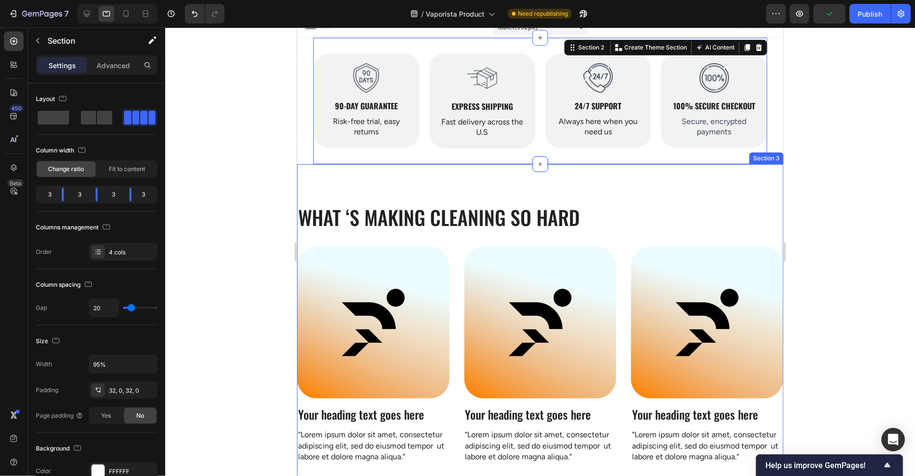
click at [395, 183] on div "What ‘s Making Cleaning so Hard Heading Row Image Your heading text goes here H…" at bounding box center [540, 328] width 486 height 329
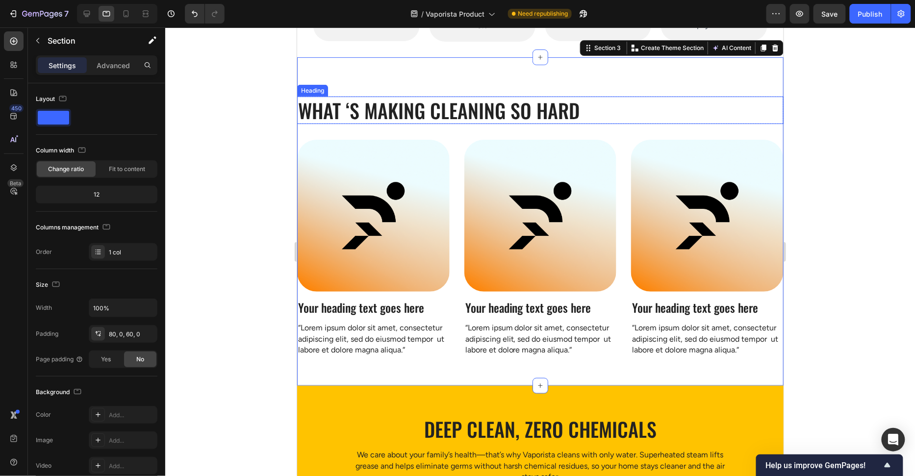
scroll to position [121, 0]
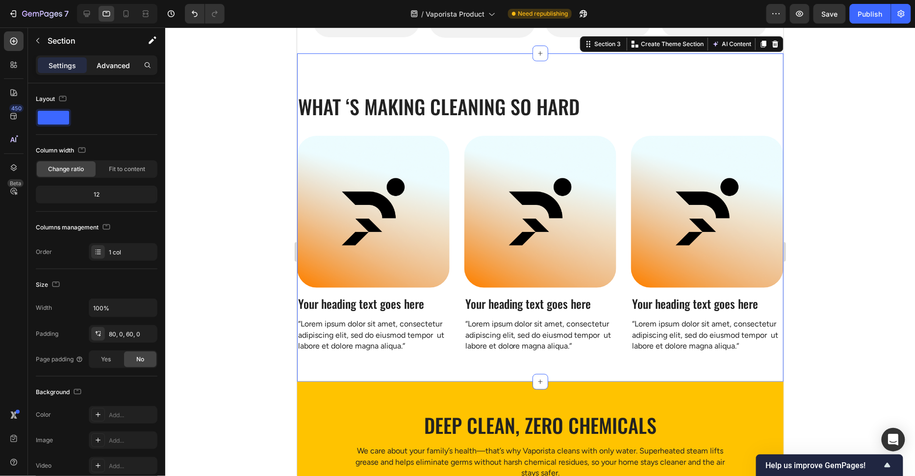
click at [115, 64] on p "Advanced" at bounding box center [113, 65] width 33 height 10
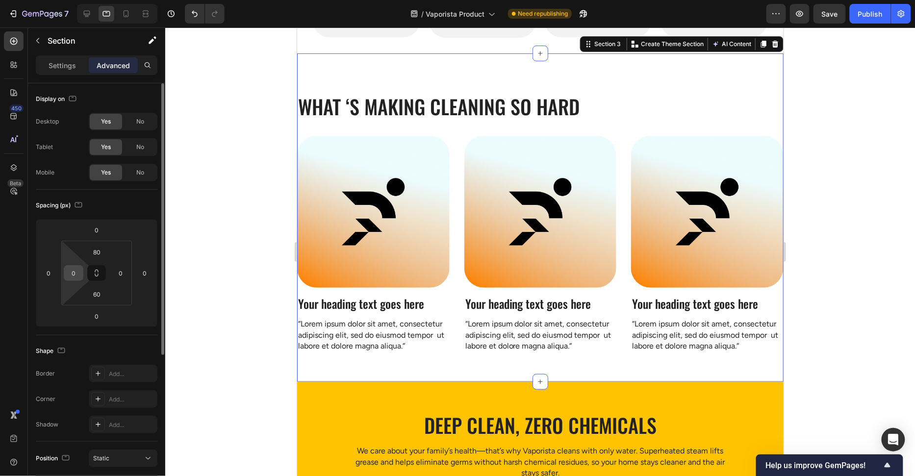
click at [76, 270] on input "0" at bounding box center [73, 273] width 15 height 15
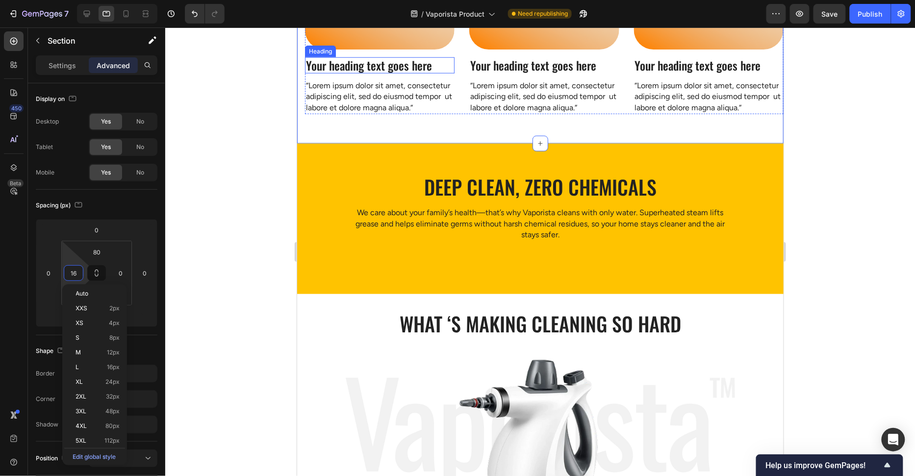
scroll to position [370, 0]
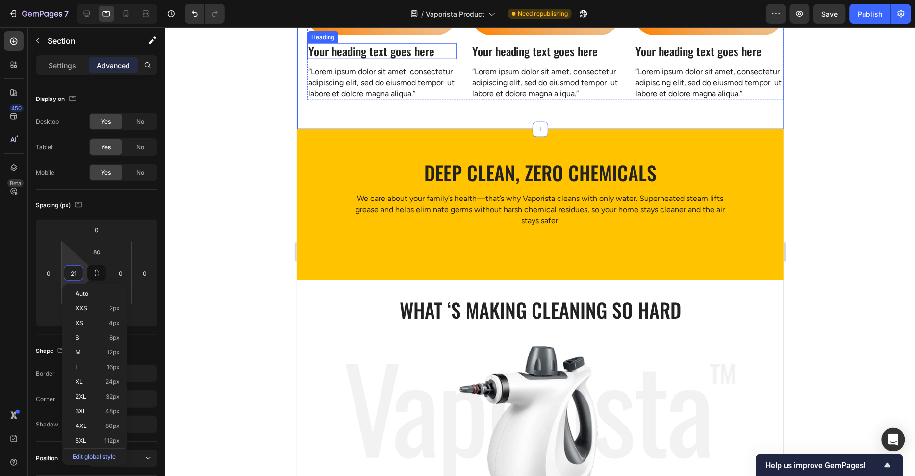
type input "20"
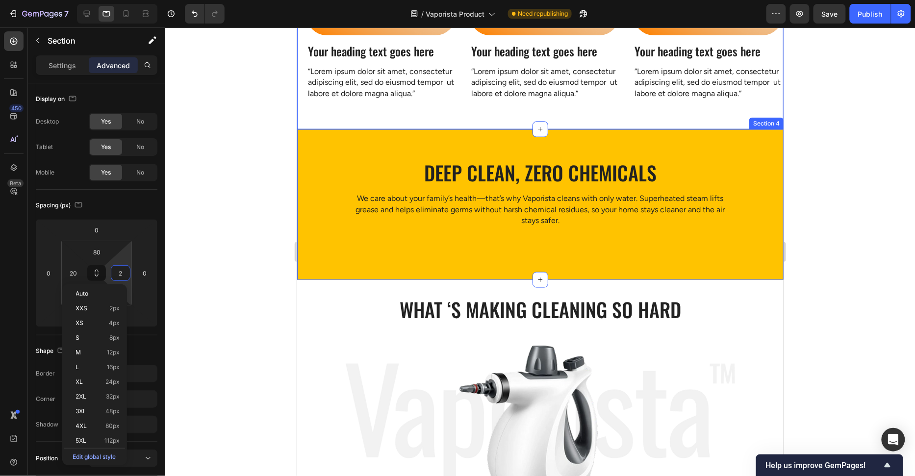
type input "20"
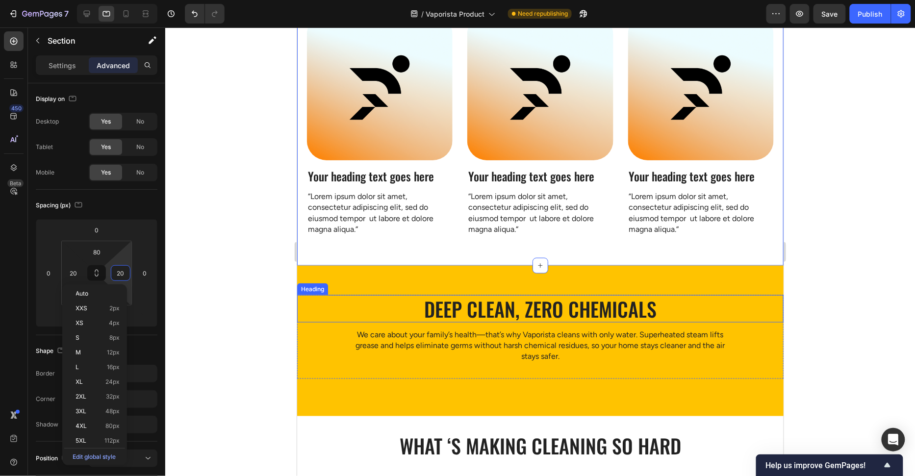
scroll to position [224, 0]
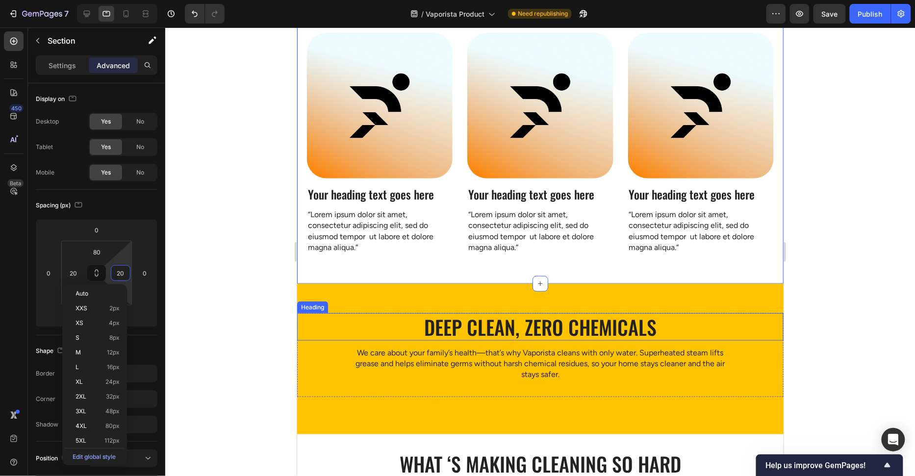
click at [258, 179] on div at bounding box center [539, 251] width 749 height 449
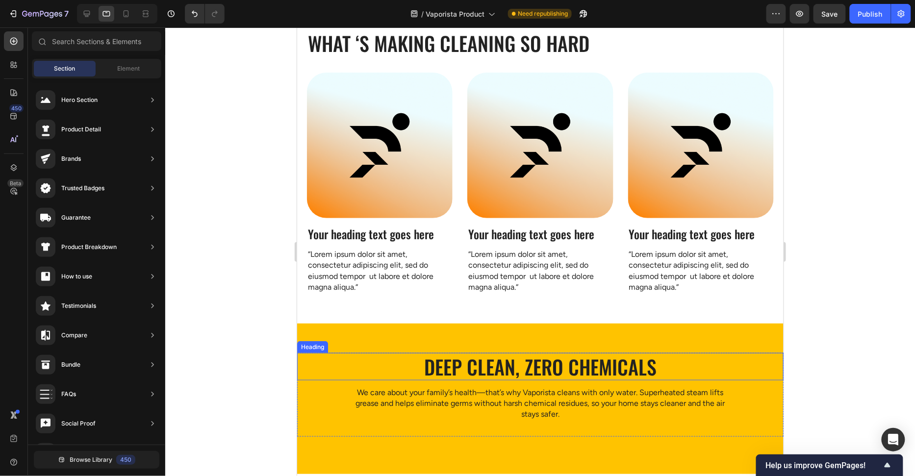
scroll to position [182, 0]
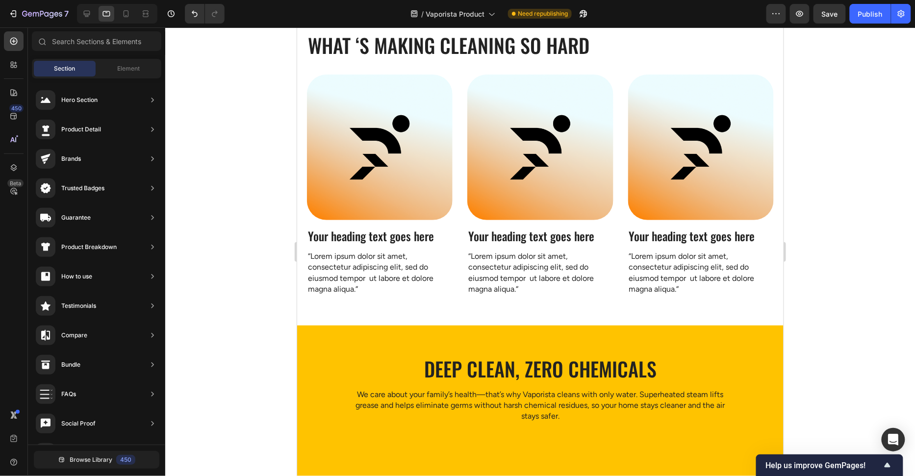
click at [221, 242] on div at bounding box center [539, 251] width 749 height 449
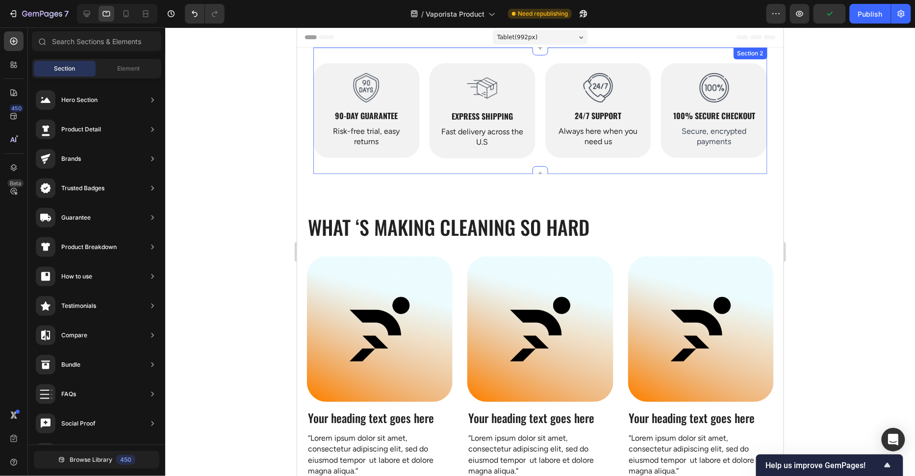
click at [590, 170] on div "Image 90-Day Guarantee Heading Risk-free trial, easy returns Text Block Hero Ba…" at bounding box center [540, 110] width 454 height 126
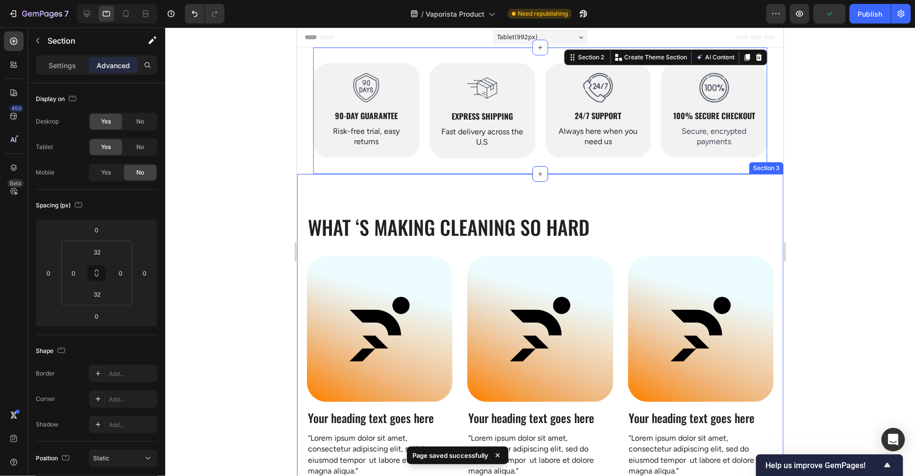
click at [596, 199] on div "What ‘s Making Cleaning so Hard Heading Row Image Your heading text goes here H…" at bounding box center [540, 340] width 486 height 333
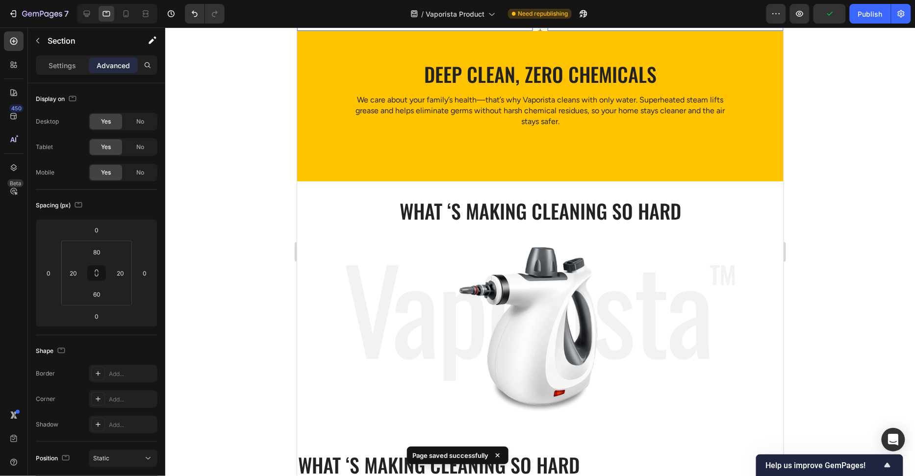
scroll to position [486, 0]
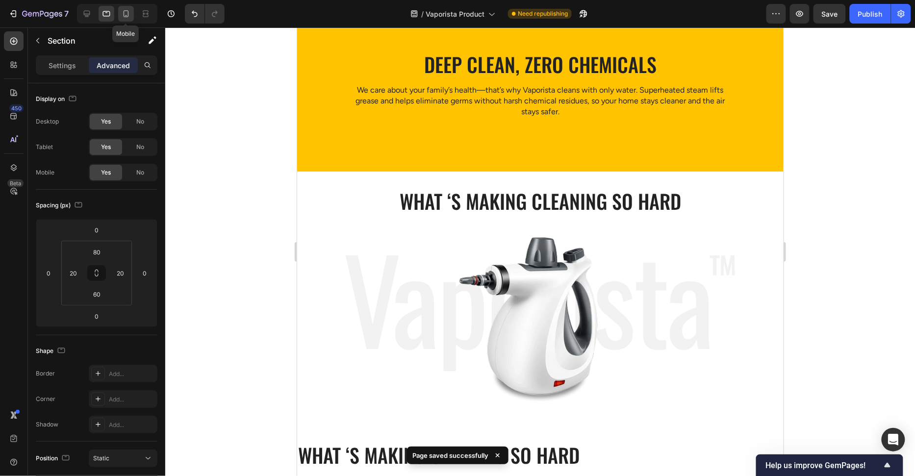
click at [131, 12] on div at bounding box center [126, 14] width 16 height 16
type input "42"
type input "15"
type input "14"
type input "15"
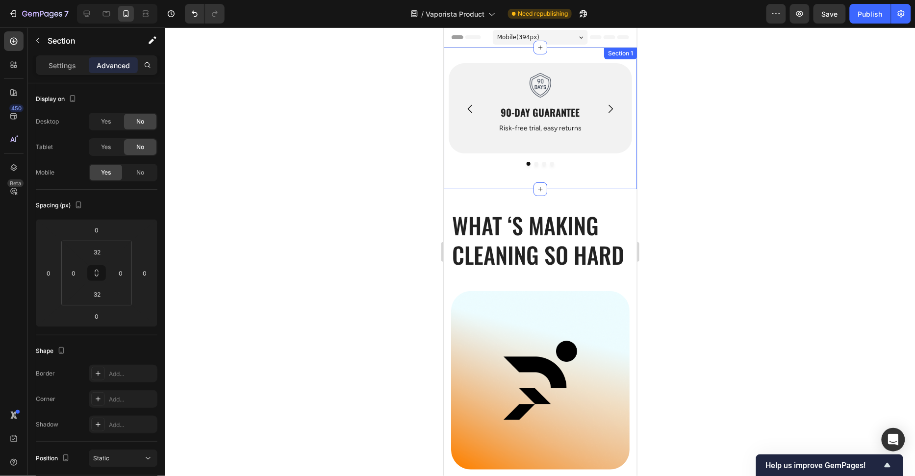
click at [585, 184] on div "Image 90-Day Guarantee Heading Risk-free trial, easy returns Text Block Hero Ba…" at bounding box center [539, 118] width 193 height 142
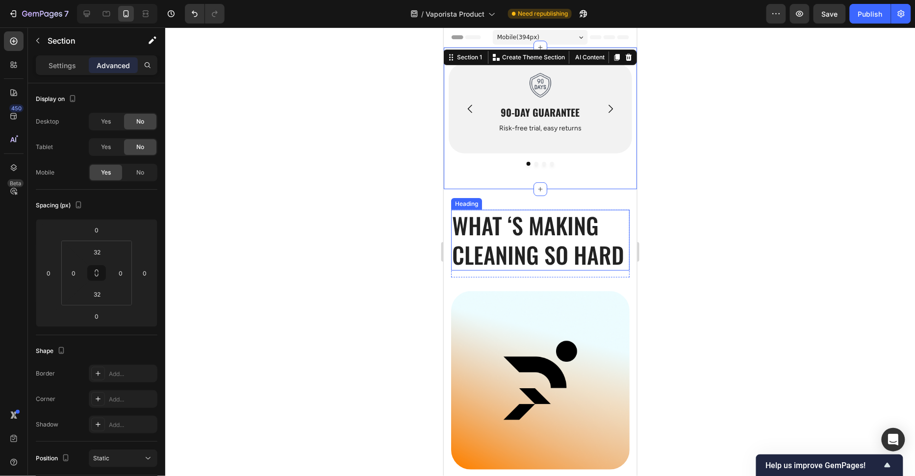
click at [479, 206] on div "Heading" at bounding box center [465, 204] width 31 height 12
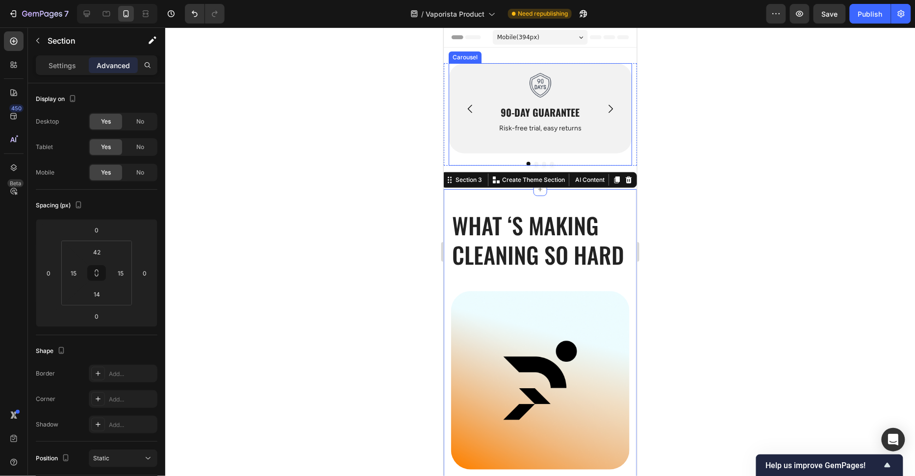
click at [586, 158] on div "Image 90-Day Guarantee Heading Risk-free trial, easy returns Text Block Hero Ba…" at bounding box center [539, 114] width 183 height 102
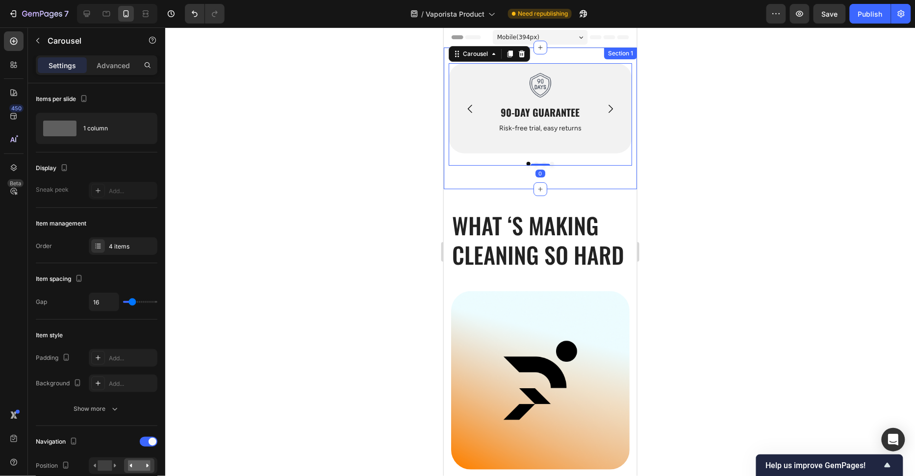
click at [580, 173] on div "Image 90-Day Guarantee Heading Risk-free trial, easy returns Text Block Hero Ba…" at bounding box center [539, 118] width 193 height 142
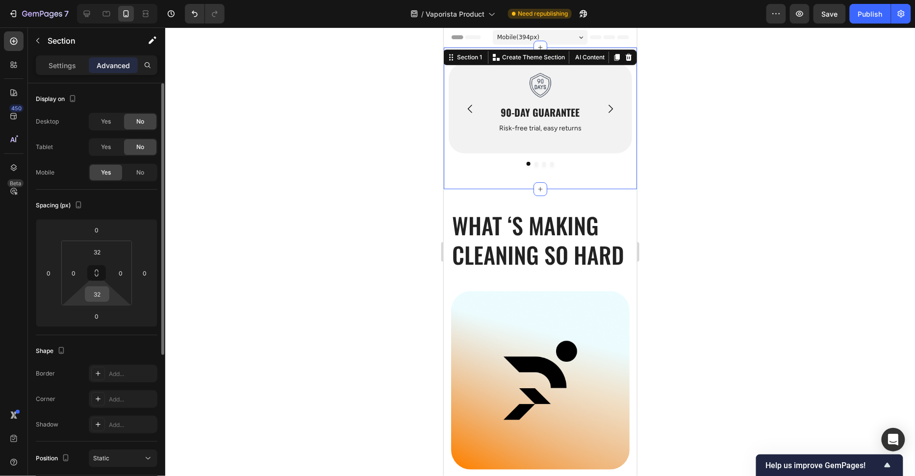
click at [103, 296] on input "32" at bounding box center [97, 294] width 20 height 15
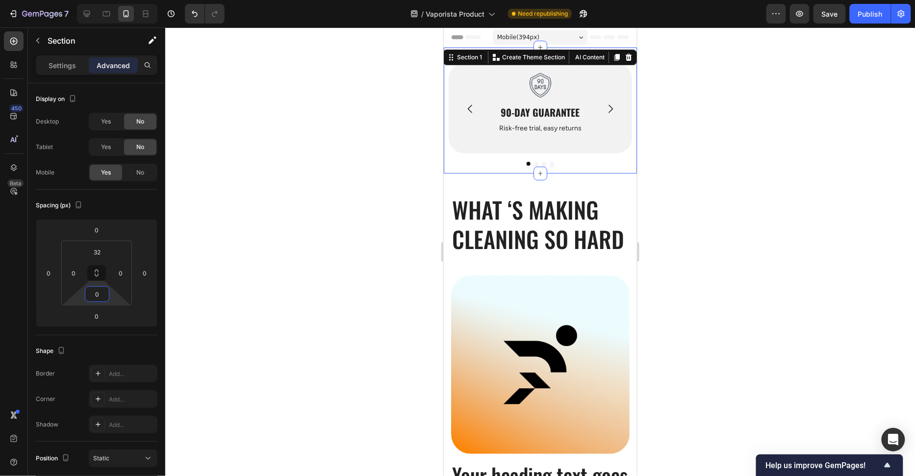
click at [795, 255] on div at bounding box center [539, 251] width 749 height 449
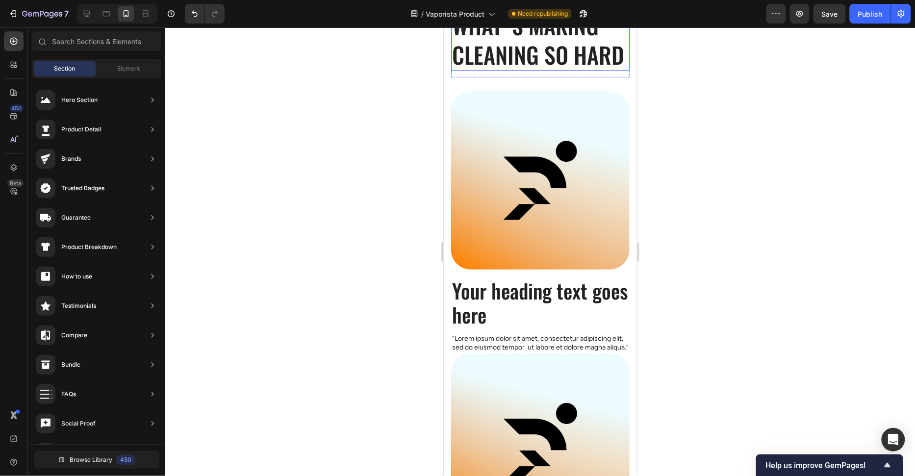
scroll to position [15, 0]
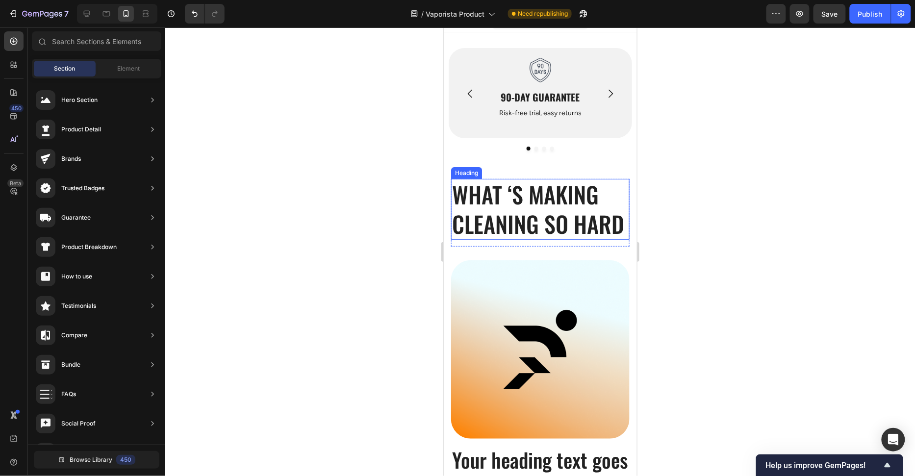
click at [582, 195] on h2 "What ‘s Making Cleaning so Hard" at bounding box center [539, 208] width 178 height 61
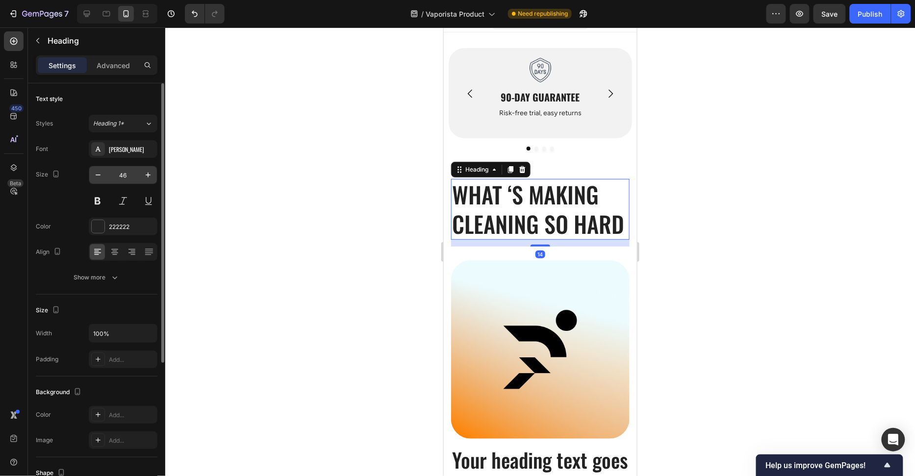
click at [124, 176] on input "46" at bounding box center [123, 175] width 32 height 18
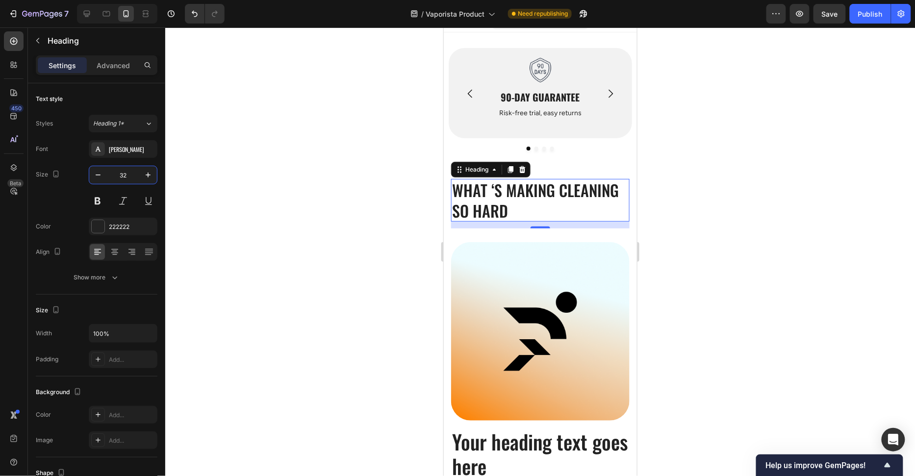
type input "32"
click at [674, 205] on div at bounding box center [539, 251] width 749 height 449
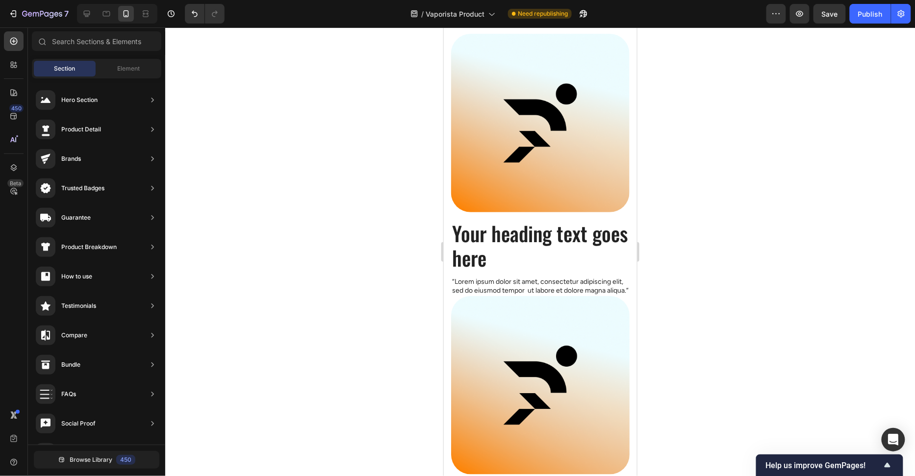
scroll to position [237, 0]
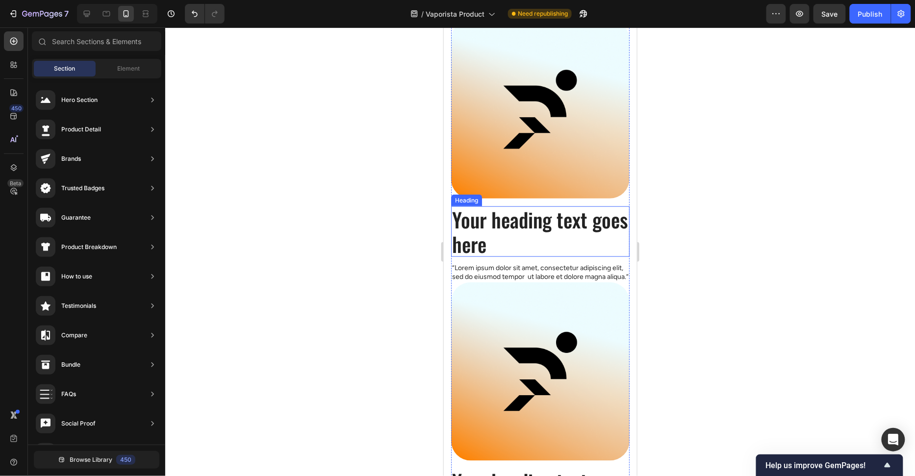
click at [539, 221] on h2 "Your heading text goes here" at bounding box center [539, 231] width 178 height 50
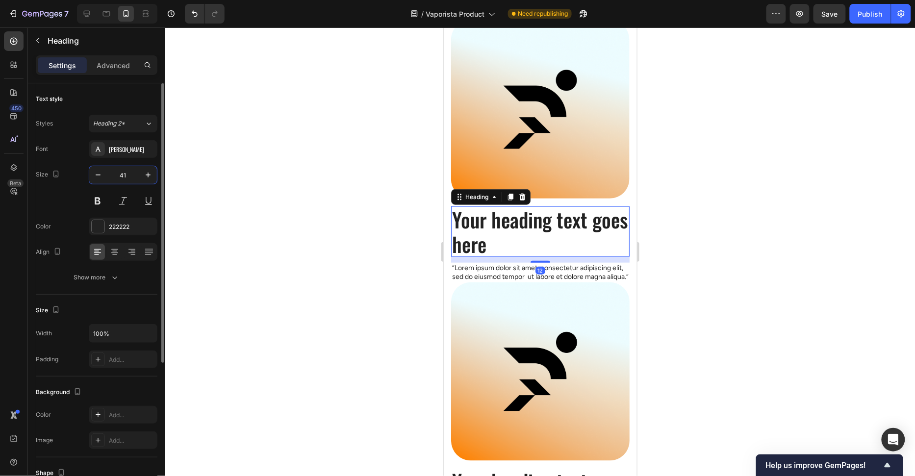
click at [129, 176] on input "41" at bounding box center [123, 175] width 32 height 18
type input "20"
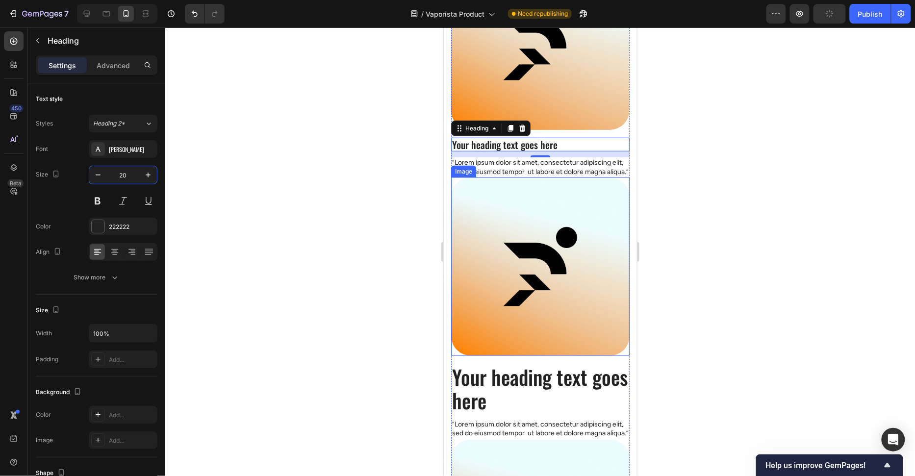
scroll to position [306, 0]
click at [559, 171] on p "“Lorem ipsum dolor sit amet, consectetur adipiscing elit, sed do eiusmod tempor…" at bounding box center [539, 166] width 176 height 18
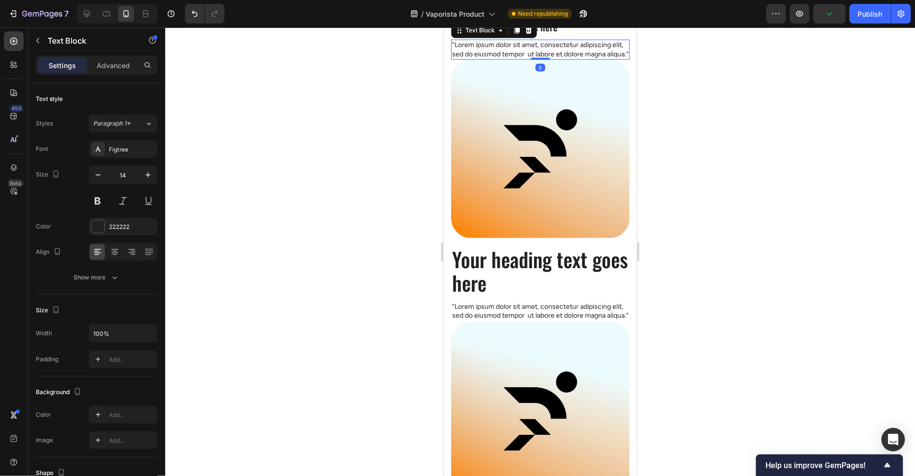
scroll to position [455, 0]
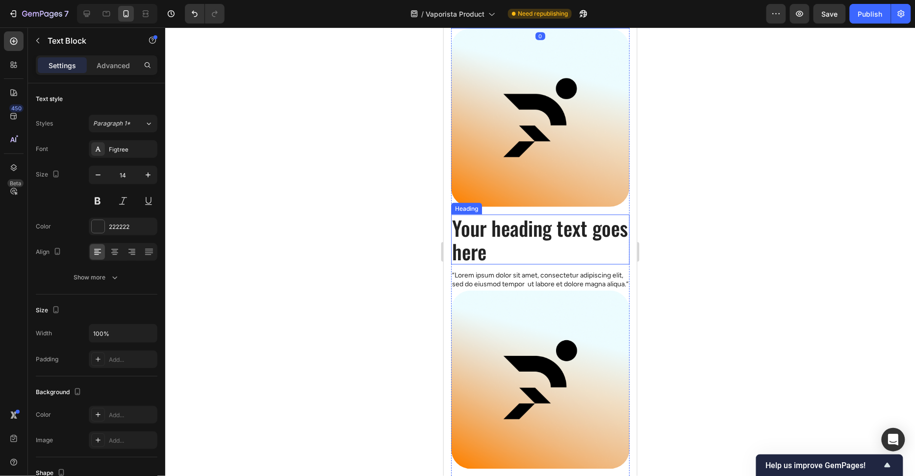
click at [535, 263] on h2 "Your heading text goes here" at bounding box center [539, 239] width 178 height 50
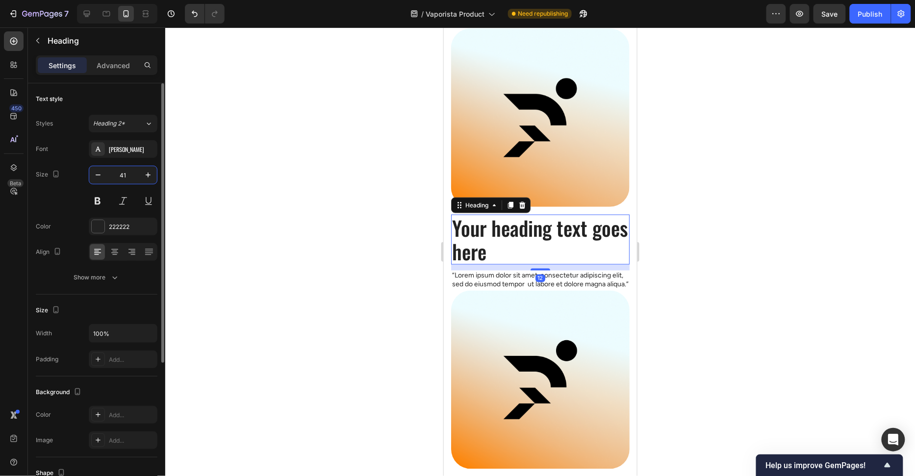
click at [132, 179] on input "41" at bounding box center [123, 175] width 32 height 18
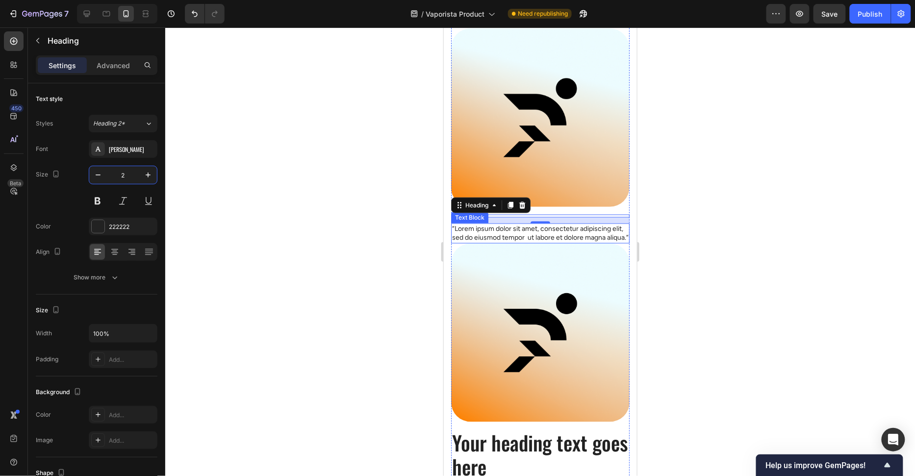
type input "20"
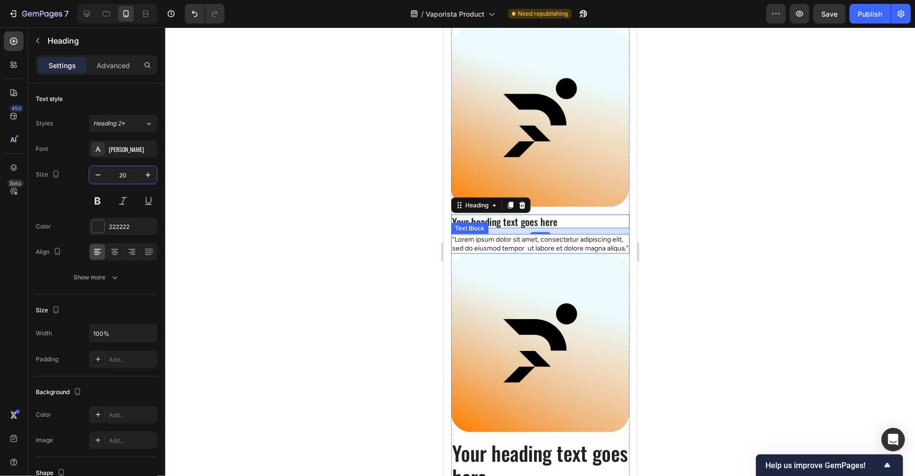
scroll to position [311, 0]
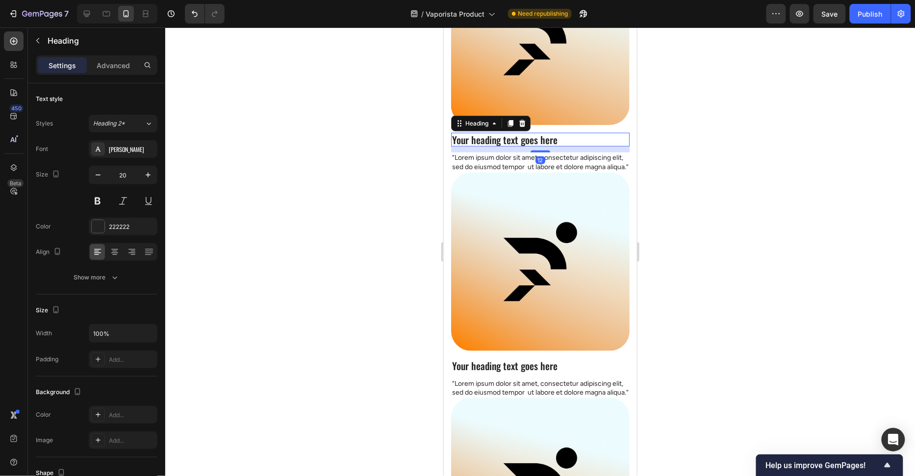
click at [511, 140] on h2 "Your heading text goes here" at bounding box center [539, 139] width 178 height 14
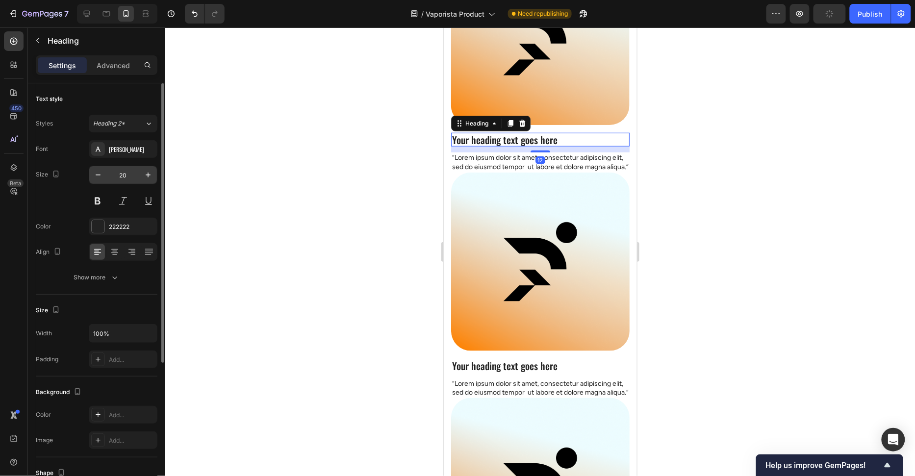
click at [127, 175] on input "20" at bounding box center [123, 175] width 32 height 18
type input "24"
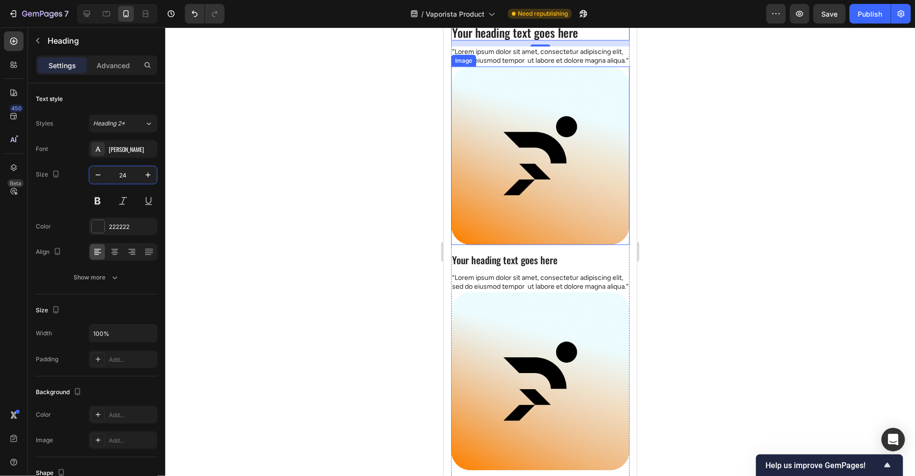
scroll to position [435, 0]
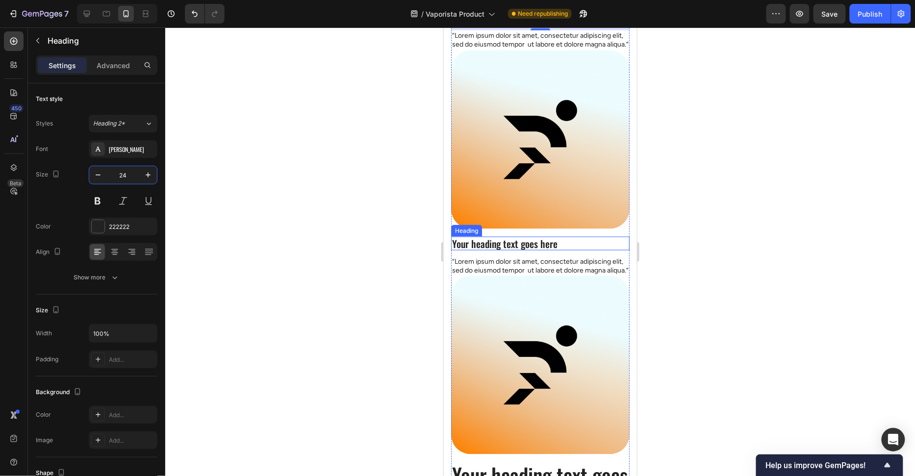
click at [490, 246] on h2 "Your heading text goes here" at bounding box center [539, 243] width 178 height 14
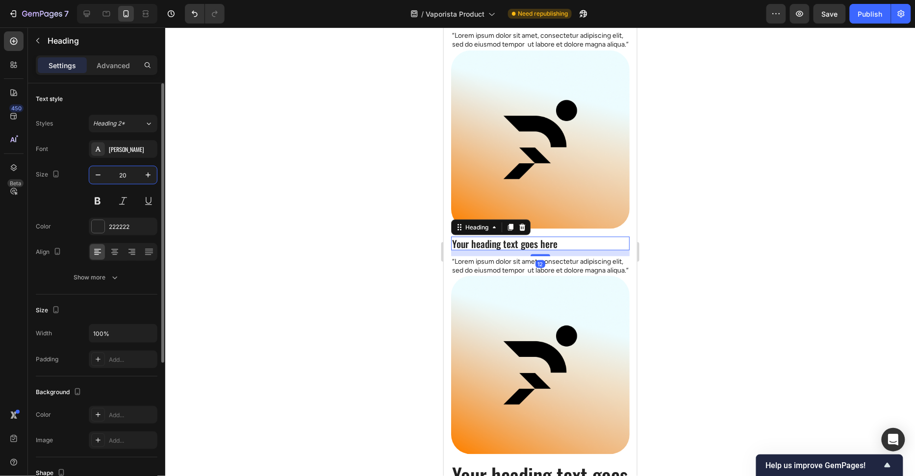
click at [117, 177] on input "20" at bounding box center [123, 175] width 32 height 18
type input "24"
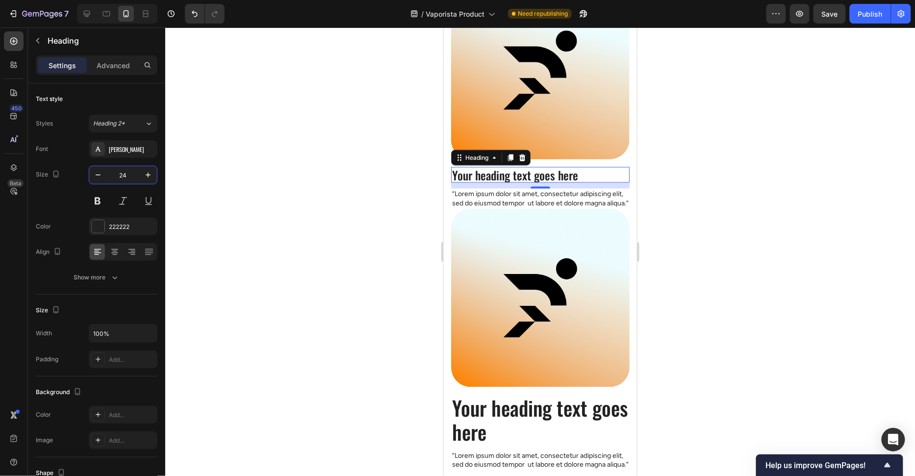
scroll to position [513, 0]
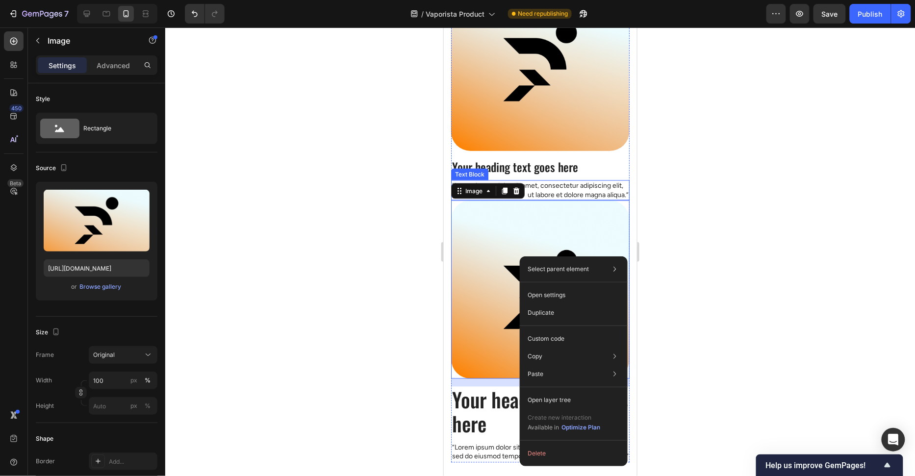
click at [524, 199] on p "“Lorem ipsum dolor sit amet, consectetur adipiscing elit, sed do eiusmod tempor…" at bounding box center [539, 190] width 176 height 18
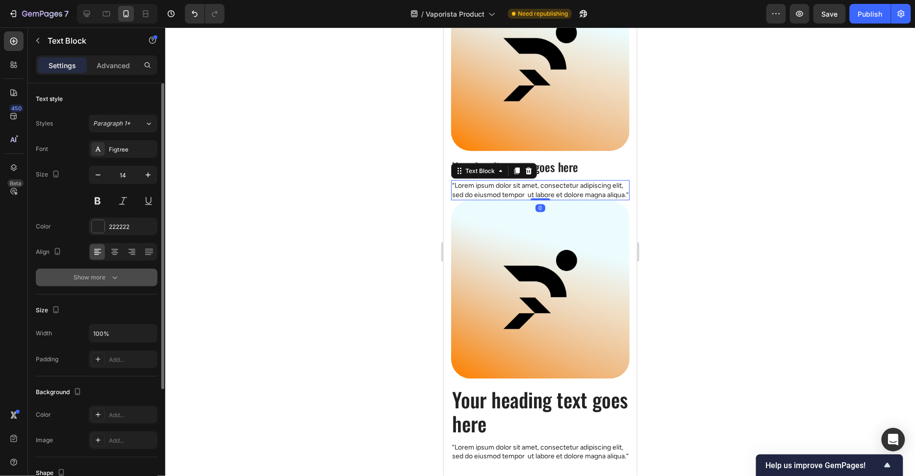
click at [101, 284] on button "Show more" at bounding box center [97, 278] width 122 height 18
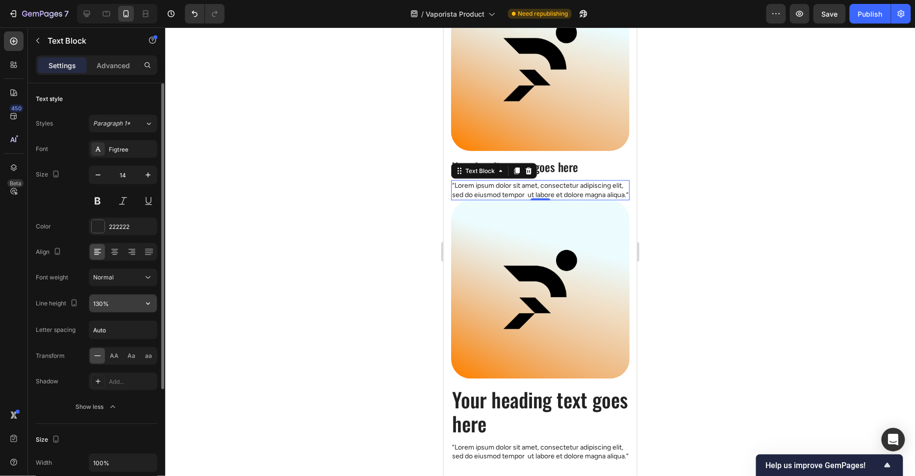
click at [100, 297] on input "130%" at bounding box center [123, 304] width 68 height 18
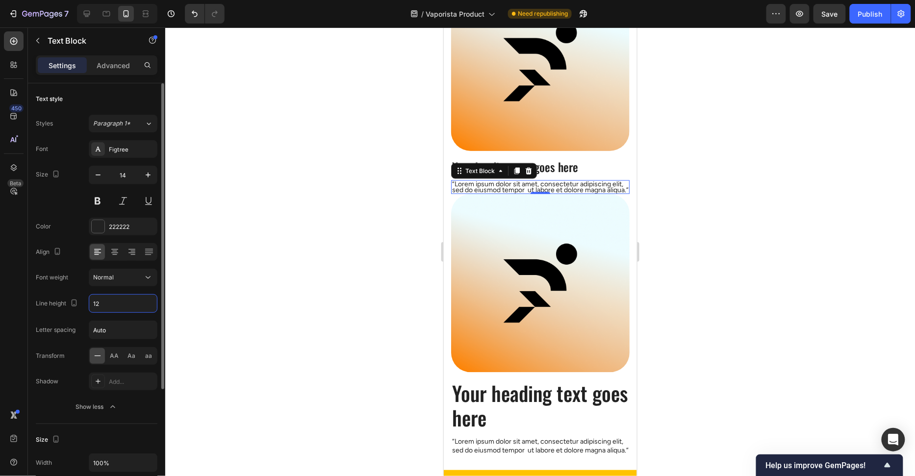
type input "1"
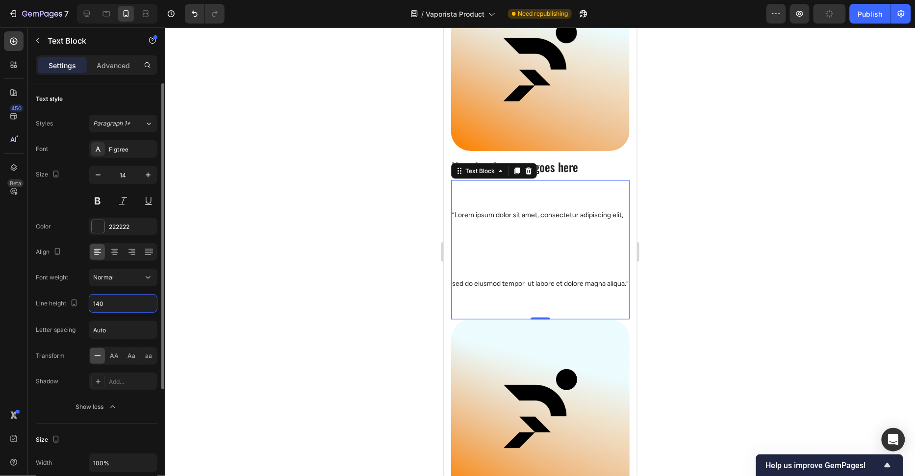
type input "140%"
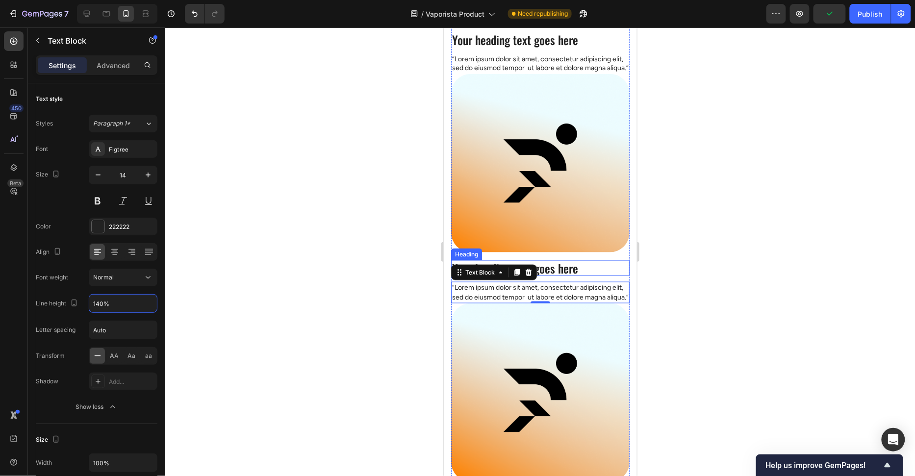
scroll to position [380, 0]
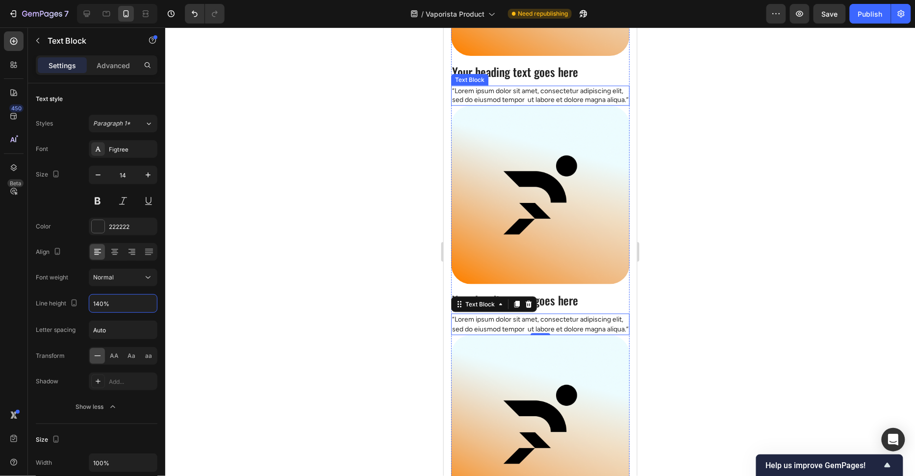
click at [562, 91] on p "“Lorem ipsum dolor sit amet, consectetur adipiscing elit, sed do eiusmod tempor…" at bounding box center [539, 95] width 176 height 18
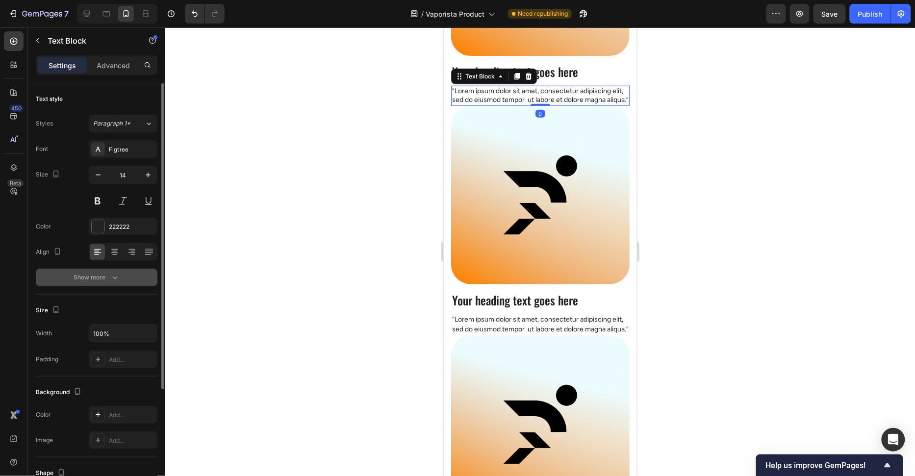
click at [112, 269] on button "Show more" at bounding box center [97, 278] width 122 height 18
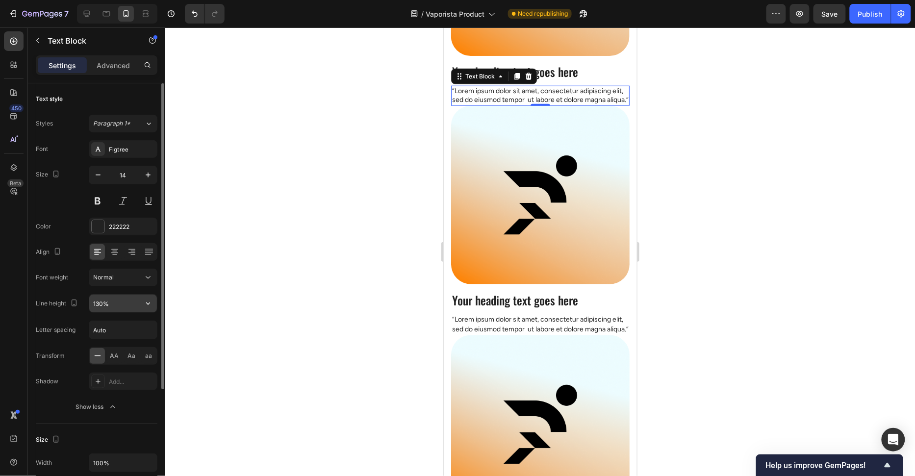
click at [99, 301] on input "130%" at bounding box center [123, 304] width 68 height 18
type input "140%"
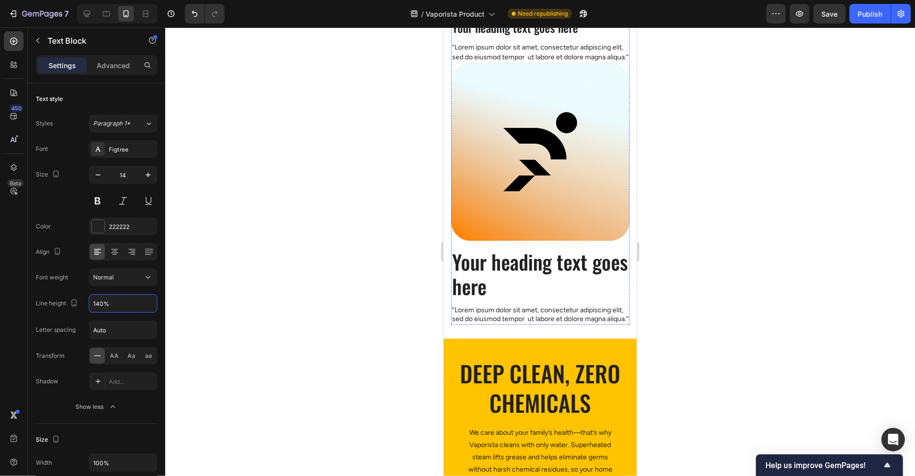
scroll to position [655, 0]
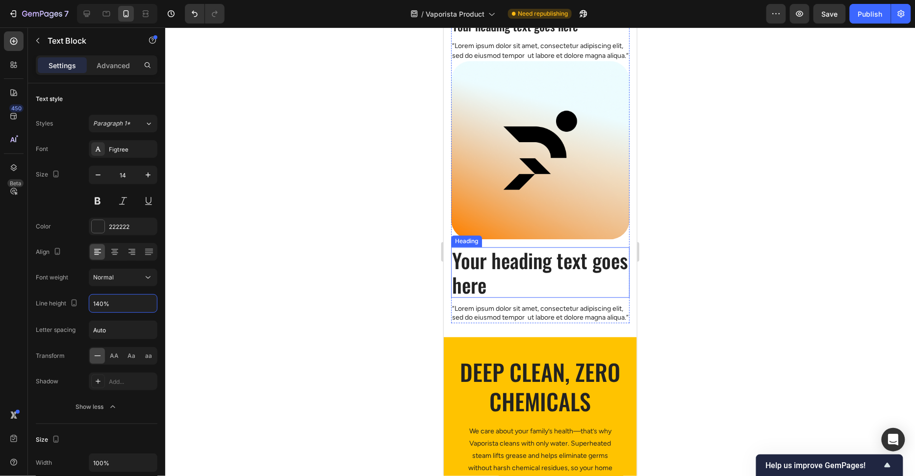
click at [567, 296] on h2 "Your heading text goes here" at bounding box center [539, 272] width 178 height 50
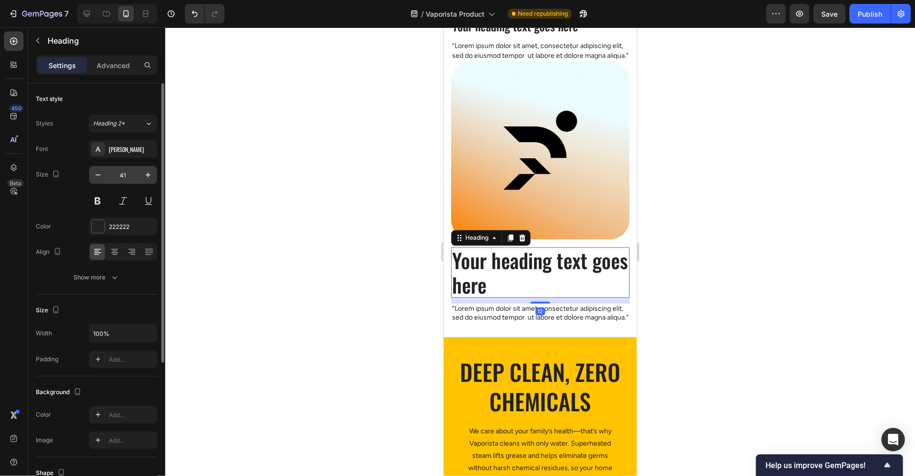
click at [133, 177] on input "41" at bounding box center [123, 175] width 32 height 18
type input "24"
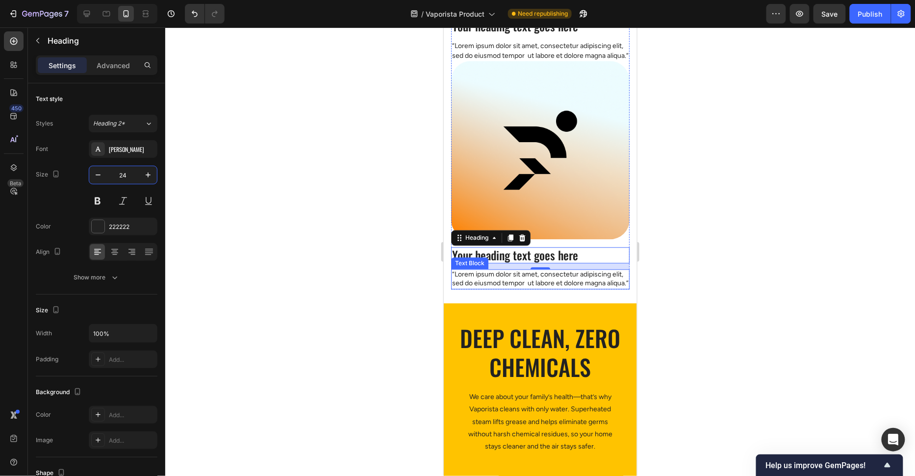
click at [511, 288] on p "“Lorem ipsum dolor sit amet, consectetur adipiscing elit, sed do eiusmod tempor…" at bounding box center [539, 279] width 176 height 18
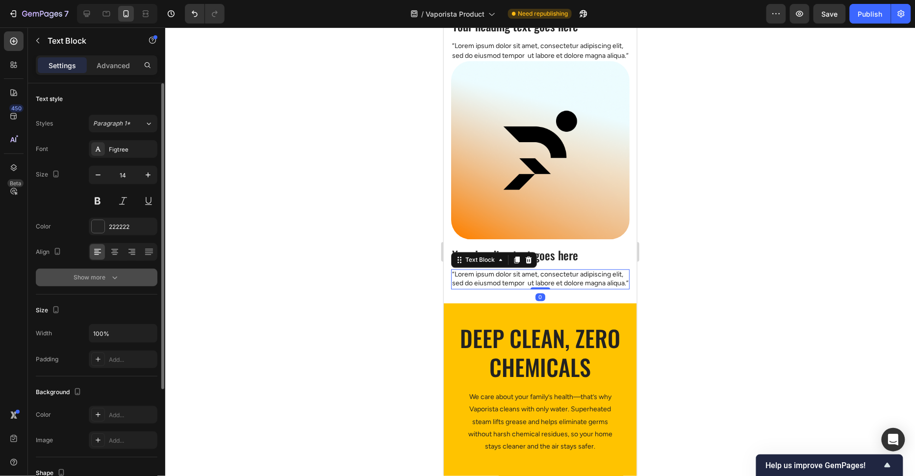
click at [114, 278] on icon "button" at bounding box center [115, 278] width 10 height 10
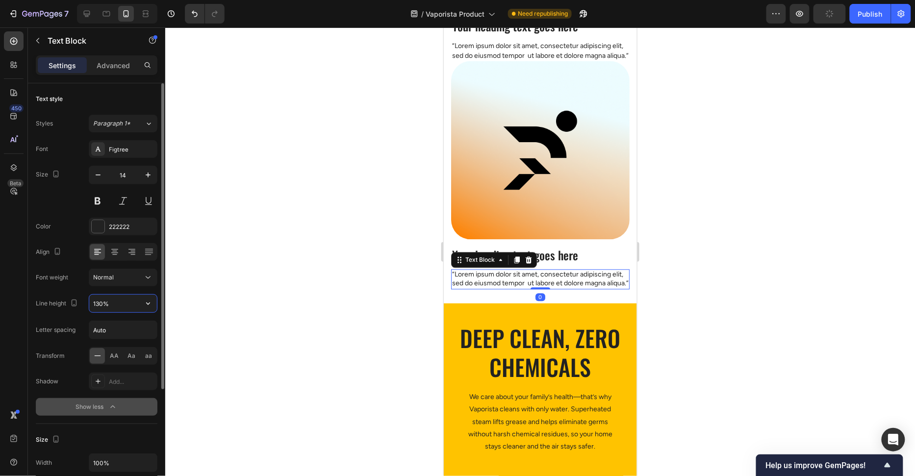
click at [99, 305] on input "130%" at bounding box center [123, 304] width 68 height 18
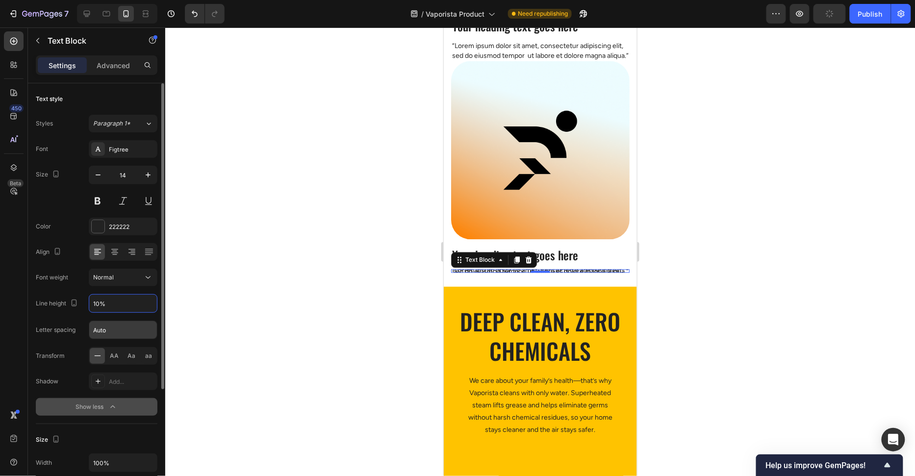
type input "140%"
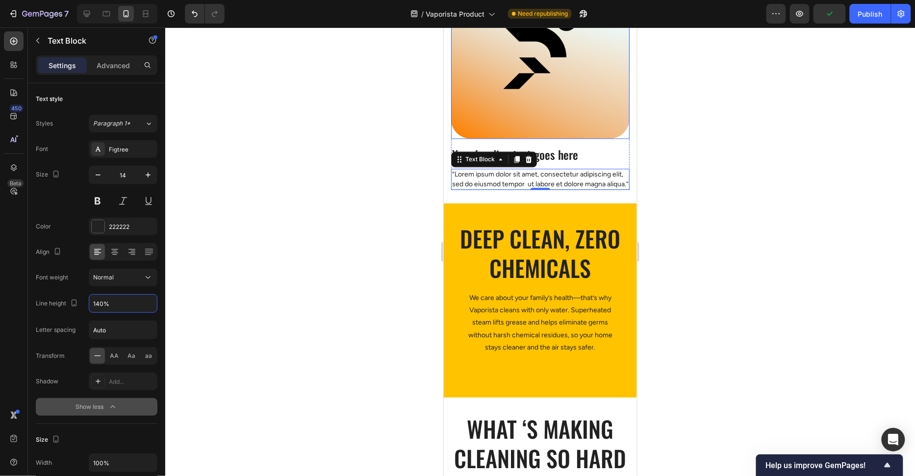
scroll to position [770, 0]
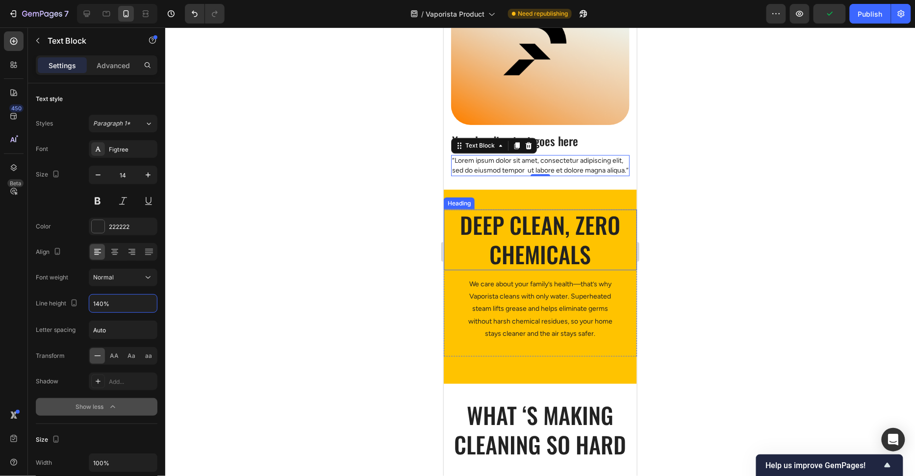
click at [588, 256] on h2 "Deep clean, zero chemicals" at bounding box center [539, 239] width 193 height 61
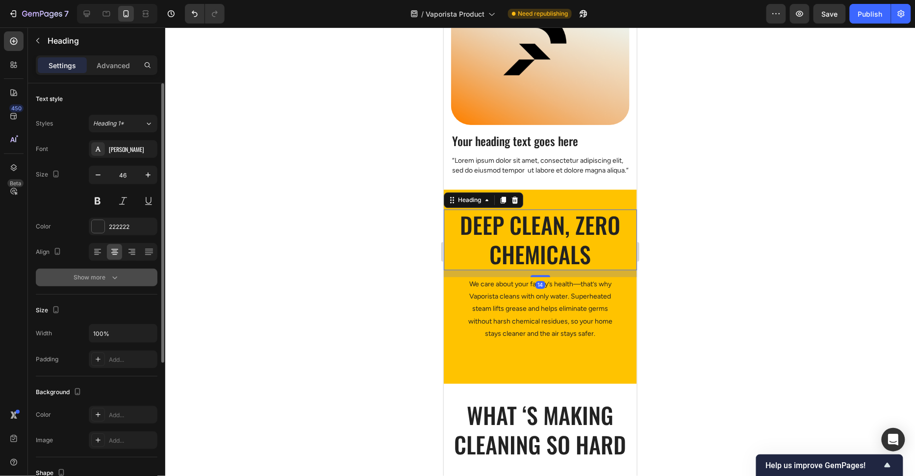
click at [98, 279] on div "Show more" at bounding box center [97, 278] width 46 height 10
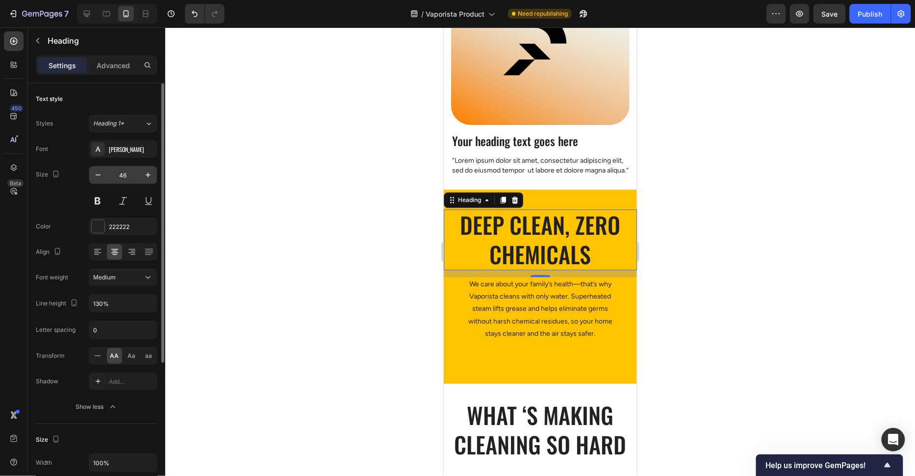
click at [129, 179] on input "46" at bounding box center [123, 175] width 32 height 18
type input "32"
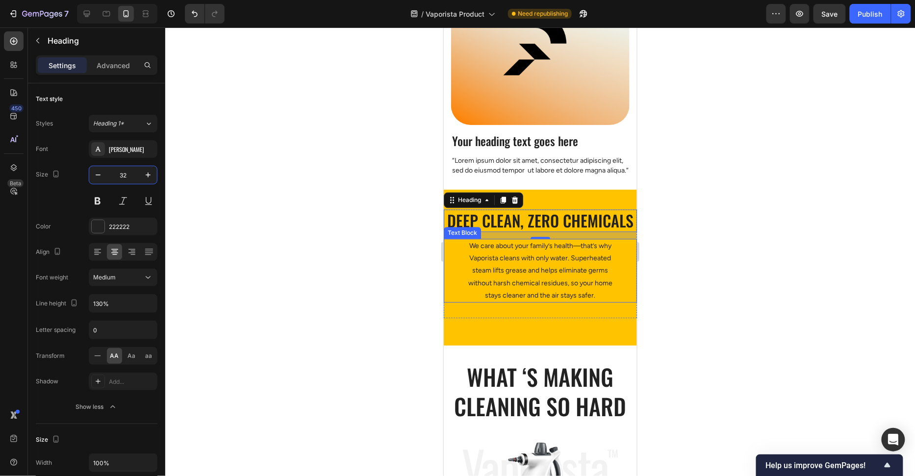
click at [564, 294] on p "We care about your family’s health—that’s why Vaporista cleans with only water.…" at bounding box center [539, 270] width 152 height 62
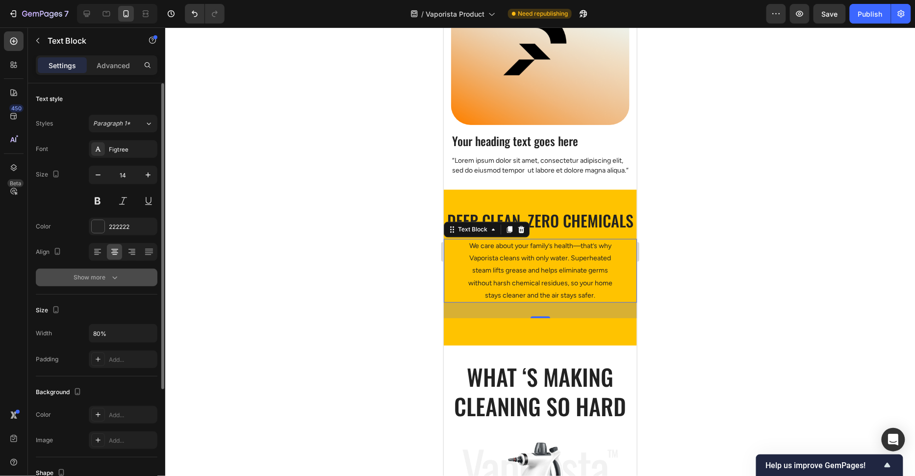
click at [104, 279] on div "Show more" at bounding box center [97, 278] width 46 height 10
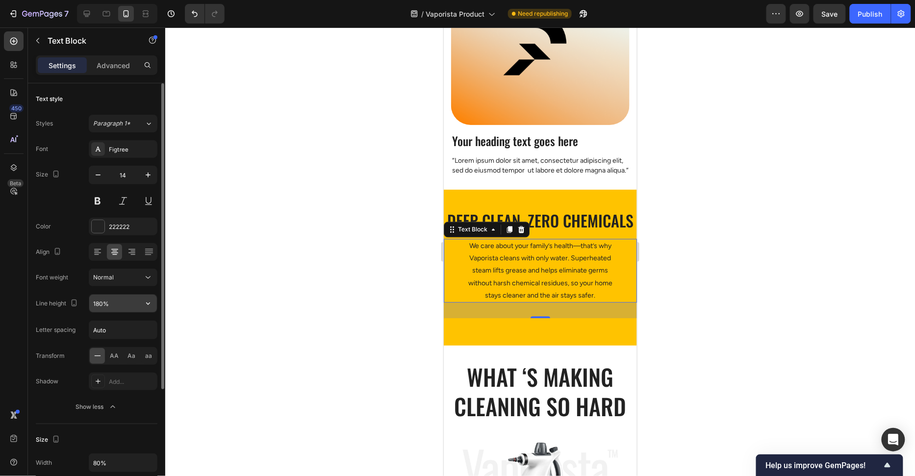
click at [98, 305] on input "180%" at bounding box center [123, 304] width 68 height 18
type input "140%"
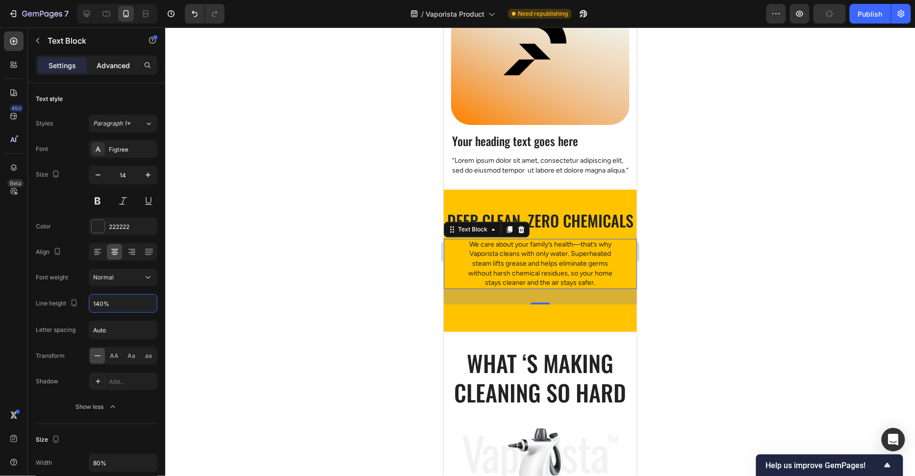
click at [120, 68] on p "Advanced" at bounding box center [113, 65] width 33 height 10
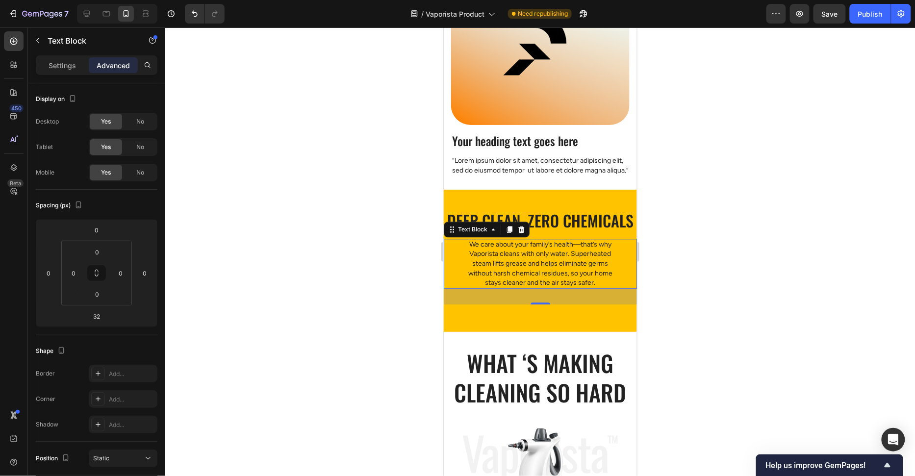
click at [374, 287] on div at bounding box center [539, 251] width 749 height 449
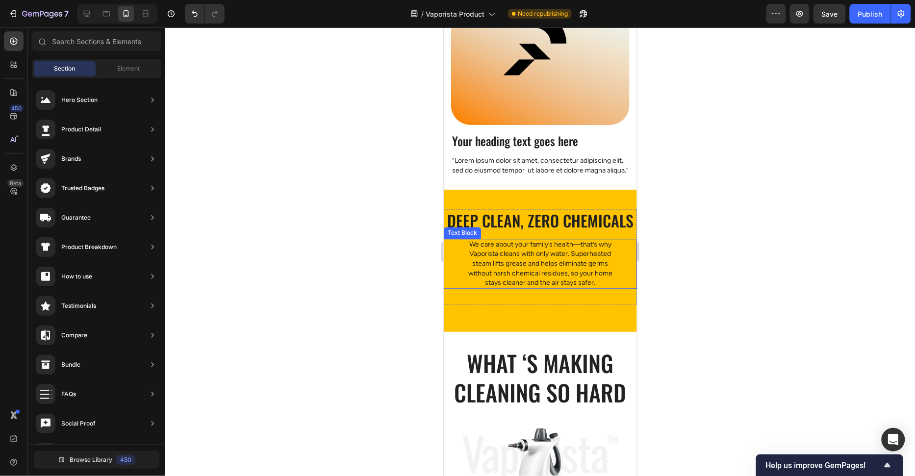
click at [524, 287] on p "We care about your family’s health—that’s why Vaporista cleans with only water.…" at bounding box center [539, 263] width 152 height 48
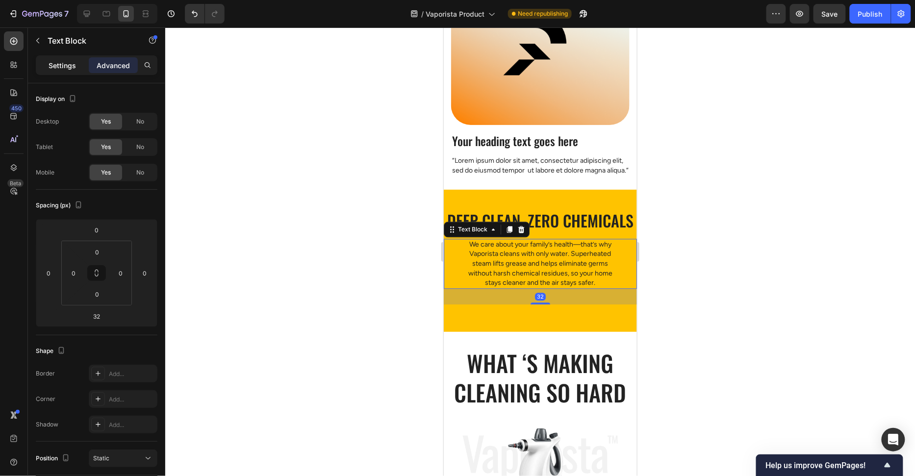
click at [62, 66] on p "Settings" at bounding box center [62, 65] width 27 height 10
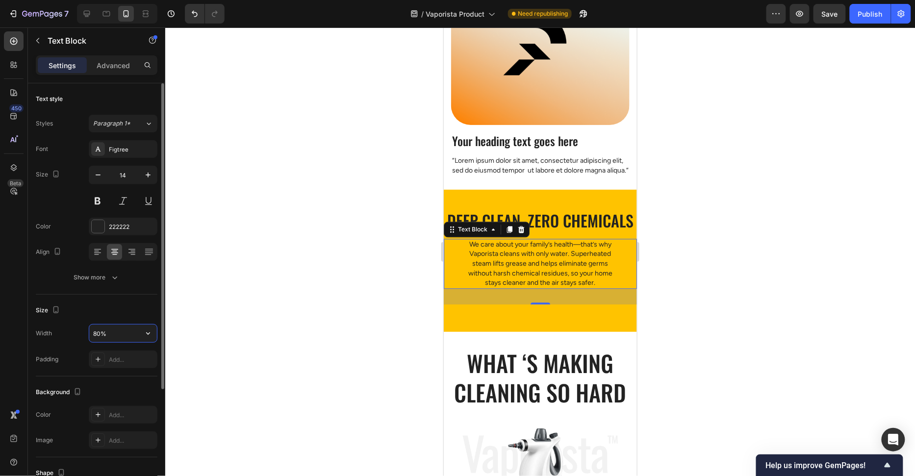
click at [120, 329] on input "80%" at bounding box center [123, 333] width 68 height 18
type input "85%"
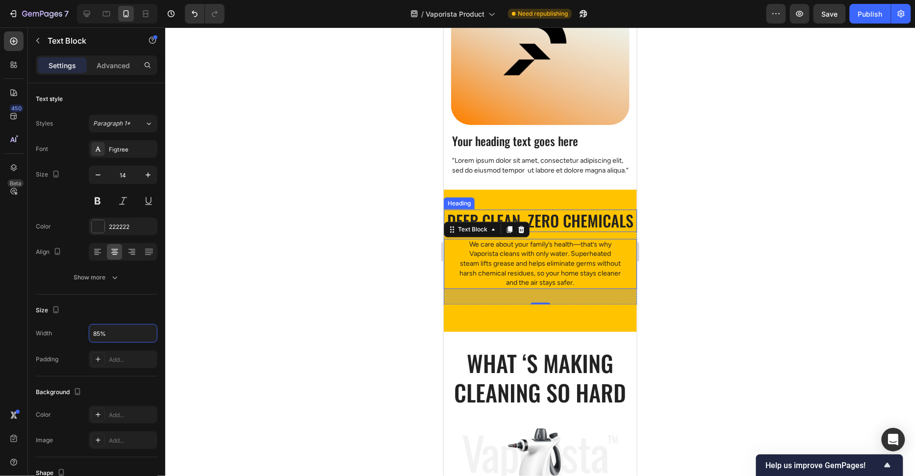
click at [582, 231] on h2 "Deep clean, zero chemicals" at bounding box center [539, 220] width 193 height 23
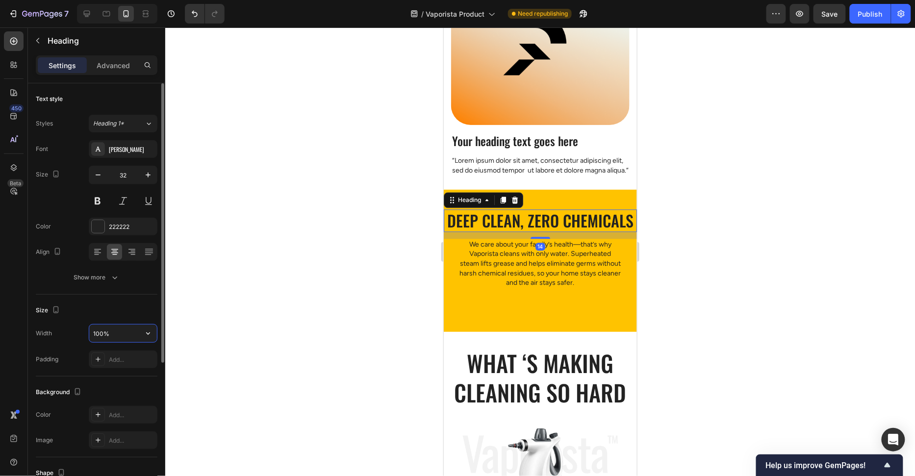
click at [118, 335] on input "100%" at bounding box center [123, 333] width 68 height 18
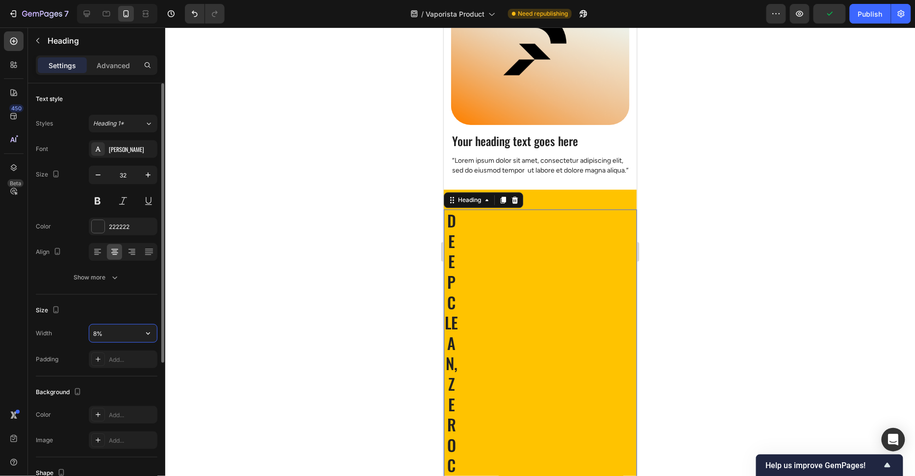
type input "85%"
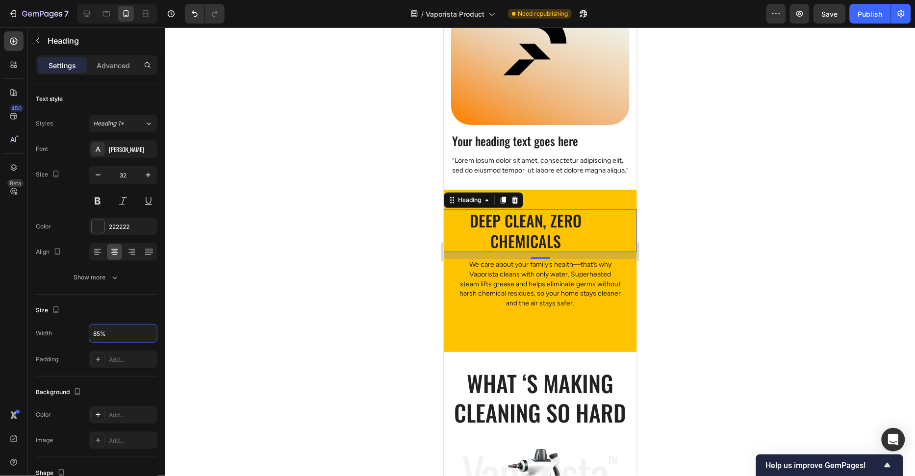
click at [337, 318] on div at bounding box center [539, 251] width 749 height 449
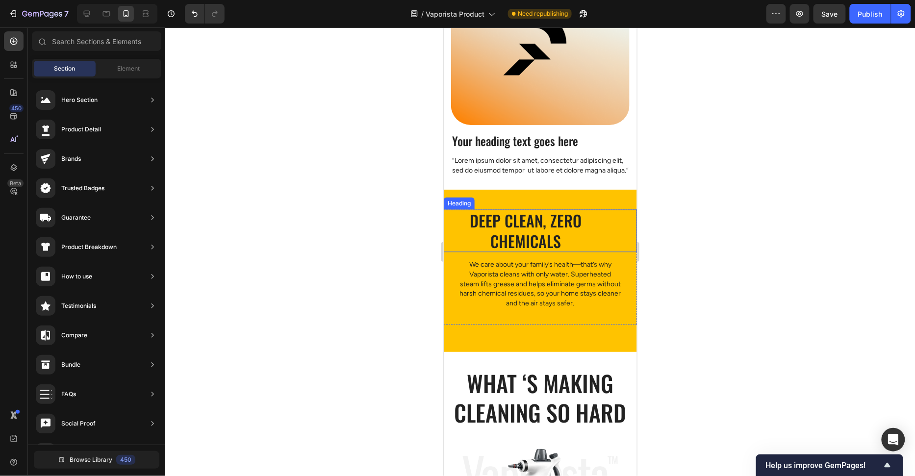
click at [546, 238] on h2 "Deep clean, zero chemicals" at bounding box center [525, 230] width 164 height 43
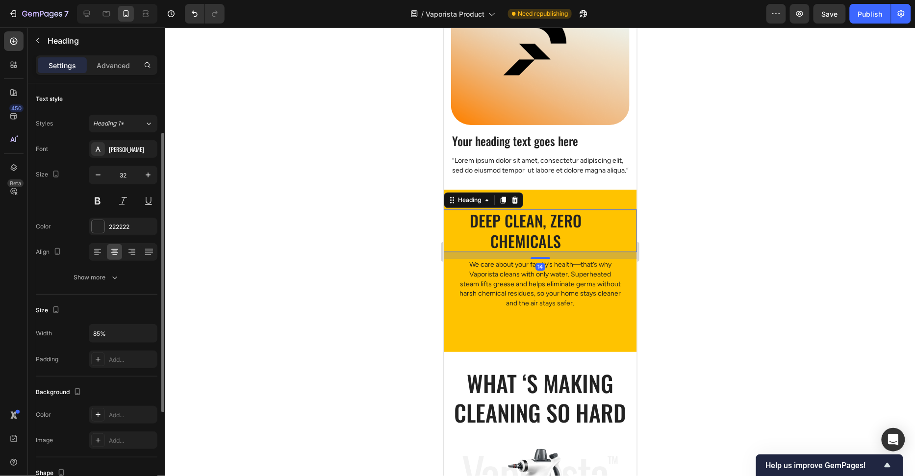
scroll to position [213, 0]
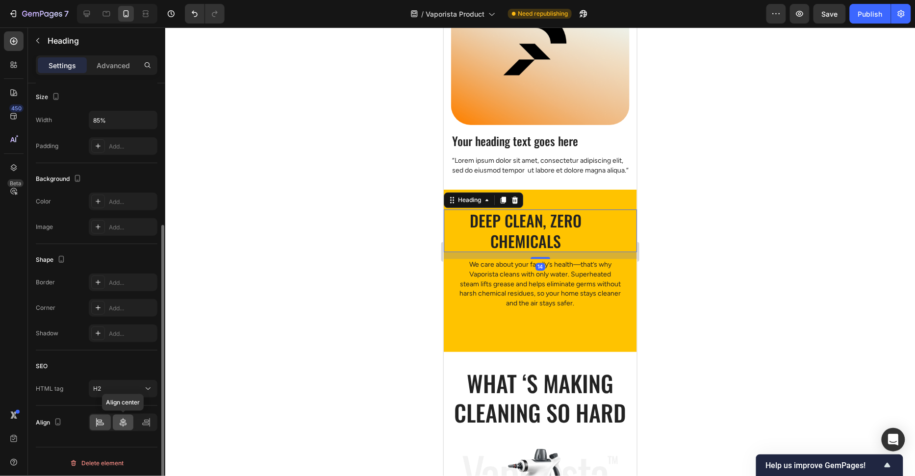
click at [119, 421] on icon at bounding box center [123, 423] width 10 height 10
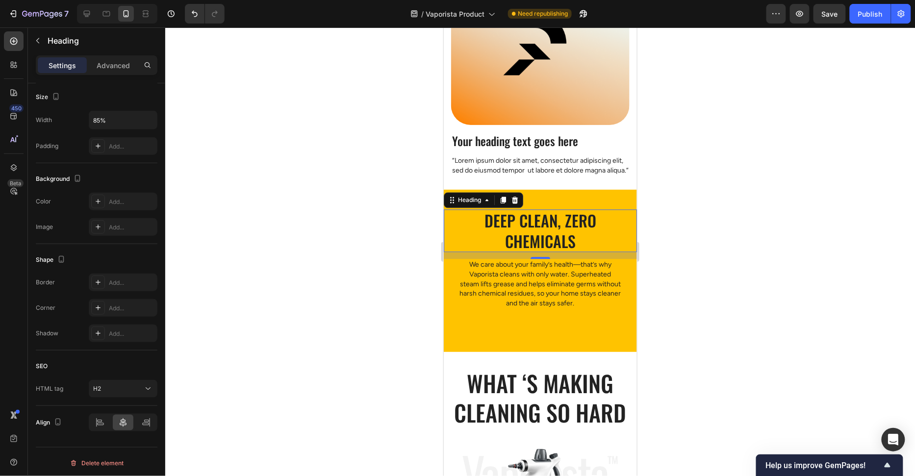
click at [300, 324] on div at bounding box center [539, 251] width 749 height 449
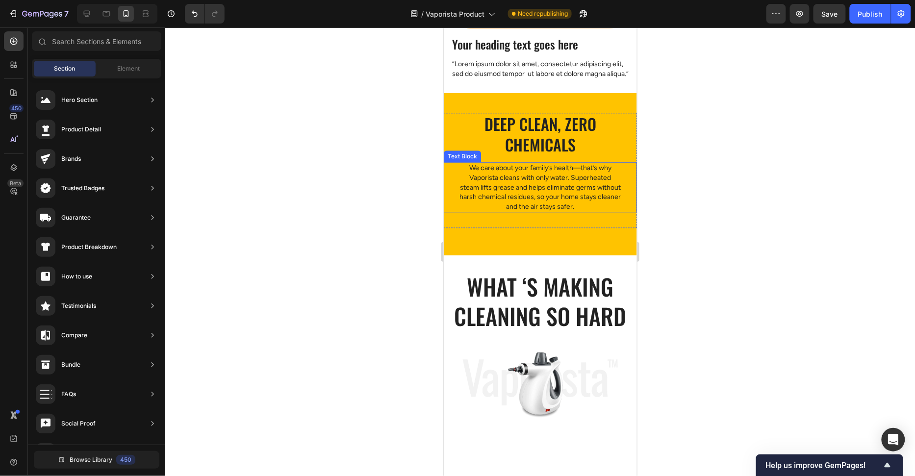
scroll to position [871, 0]
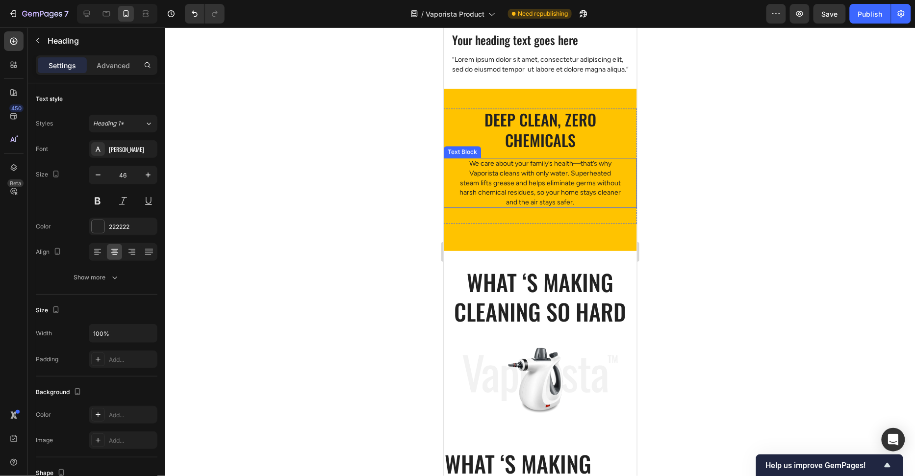
click at [544, 311] on h2 "What ‘s Making Cleaning so Hard" at bounding box center [539, 296] width 193 height 61
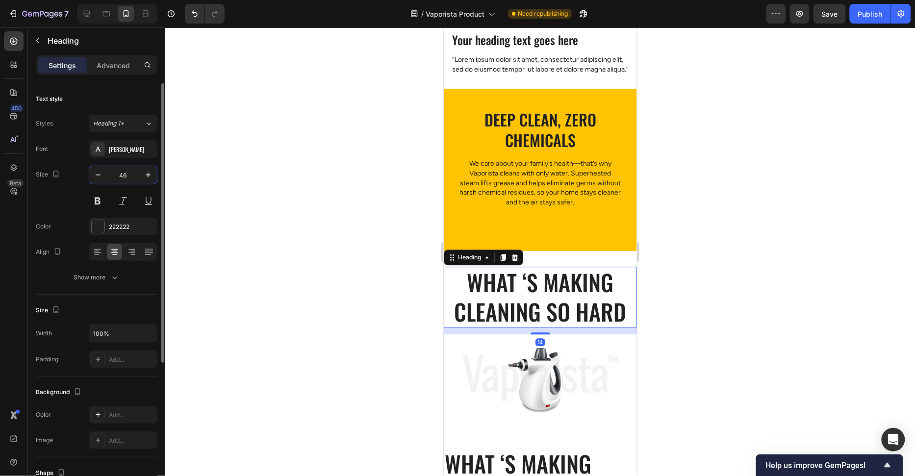
click at [127, 175] on input "46" at bounding box center [123, 175] width 32 height 18
type input "32"
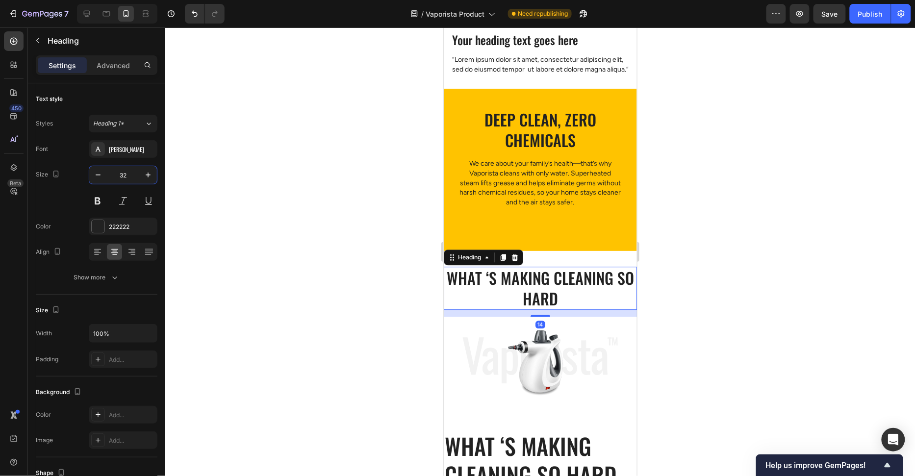
click at [338, 274] on div at bounding box center [539, 251] width 749 height 449
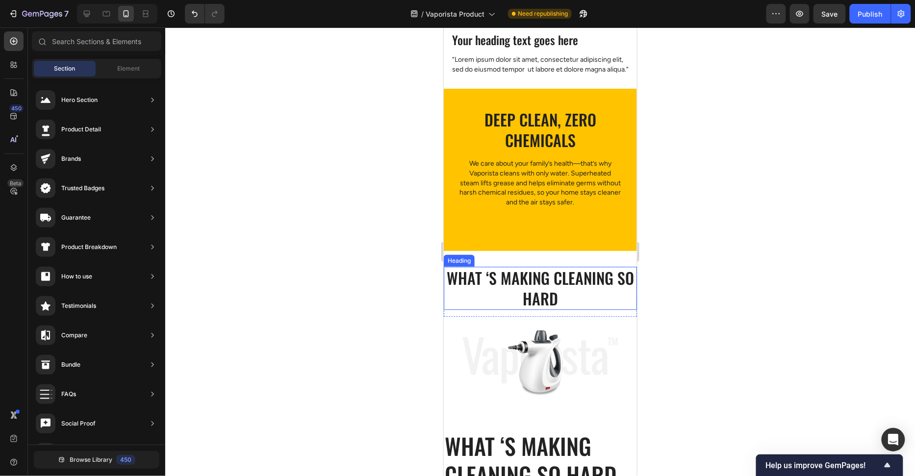
click at [563, 309] on h2 "What ‘s Making Cleaning so Hard" at bounding box center [539, 287] width 193 height 43
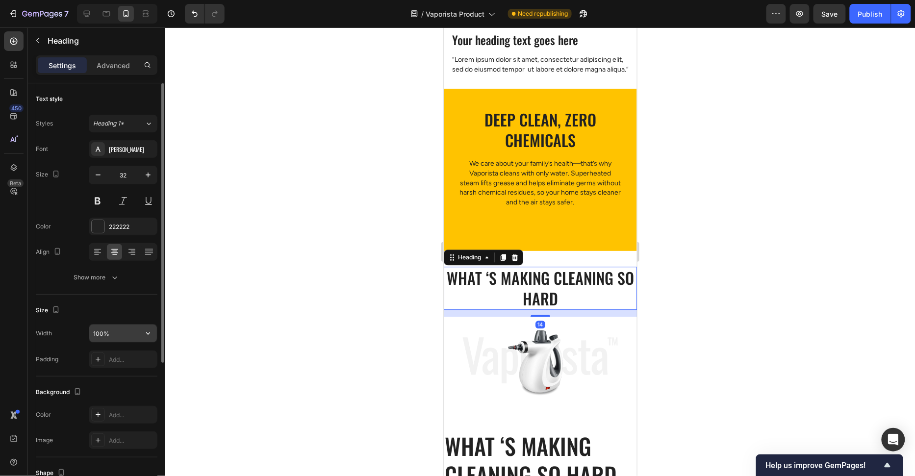
click at [98, 331] on input "100%" at bounding box center [123, 333] width 68 height 18
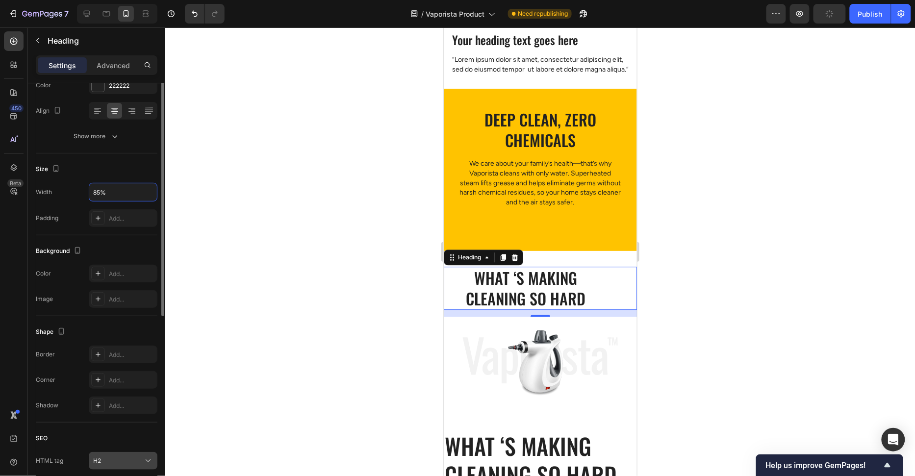
scroll to position [181, 0]
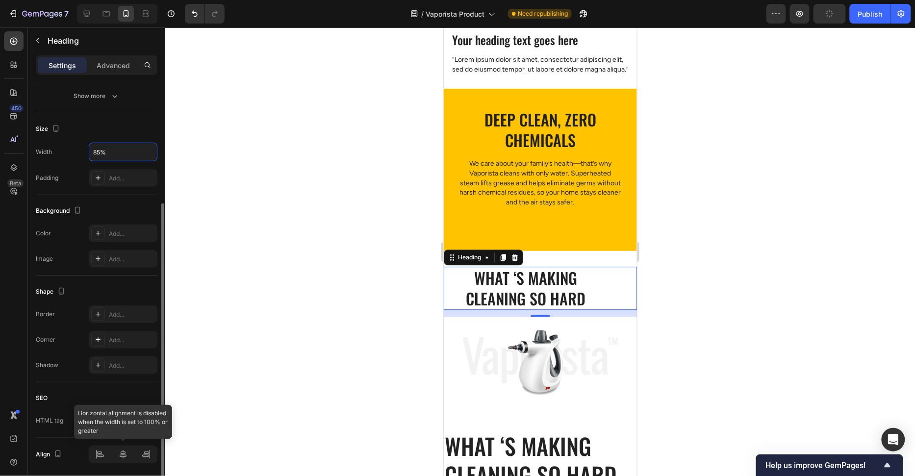
type input "85%"
click at [124, 449] on icon at bounding box center [123, 454] width 10 height 10
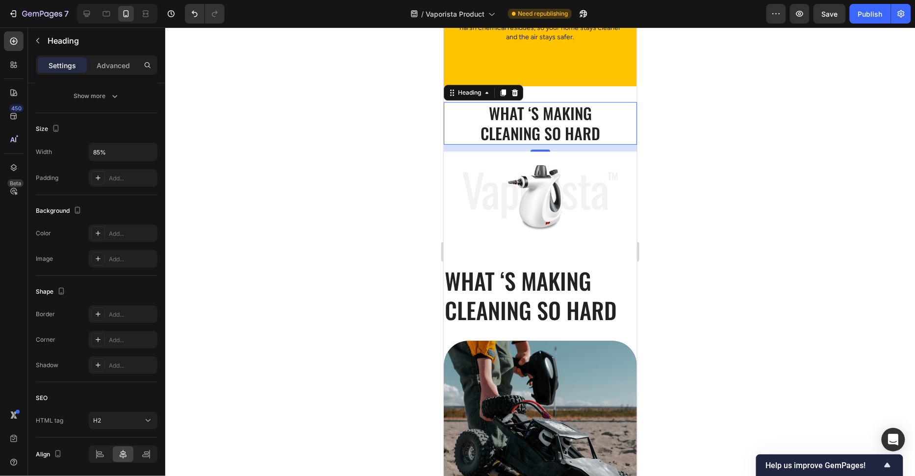
scroll to position [1067, 0]
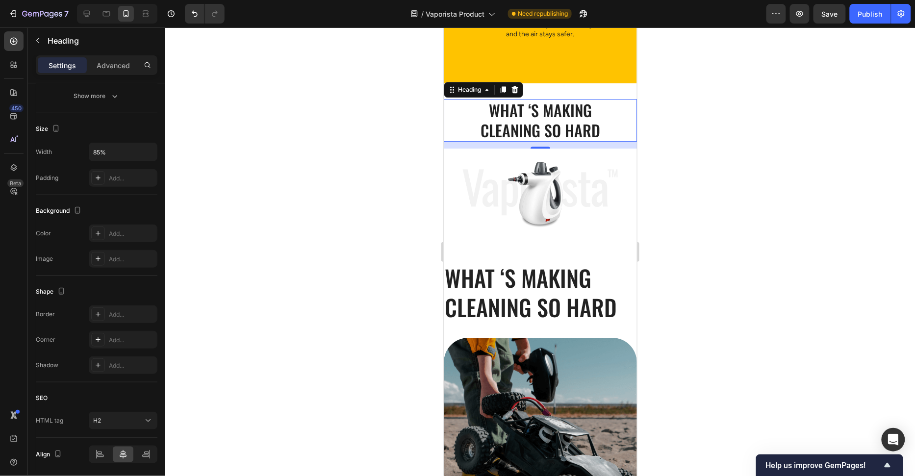
click at [499, 302] on h2 "What ‘s Making Cleaning so Hard" at bounding box center [539, 292] width 193 height 61
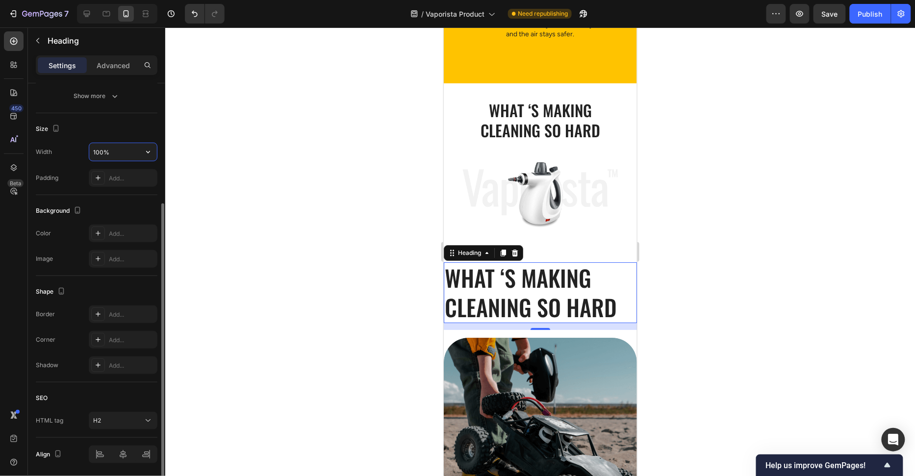
click at [99, 150] on input "100%" at bounding box center [123, 152] width 68 height 18
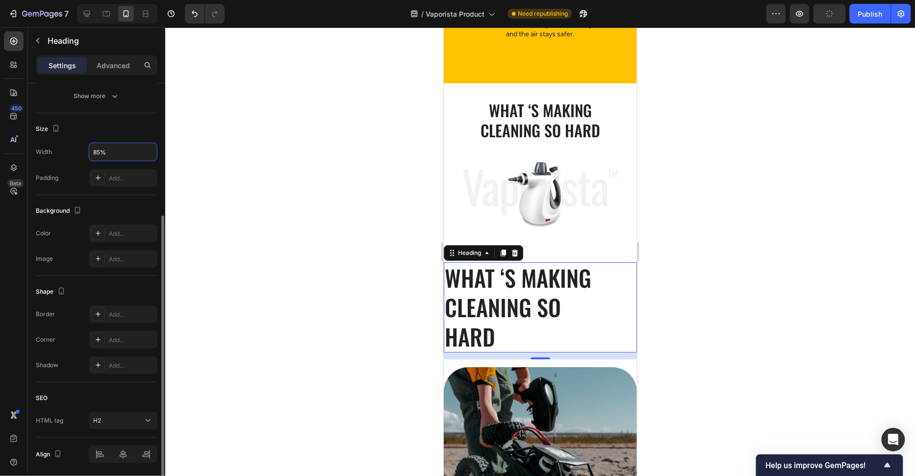
scroll to position [213, 0]
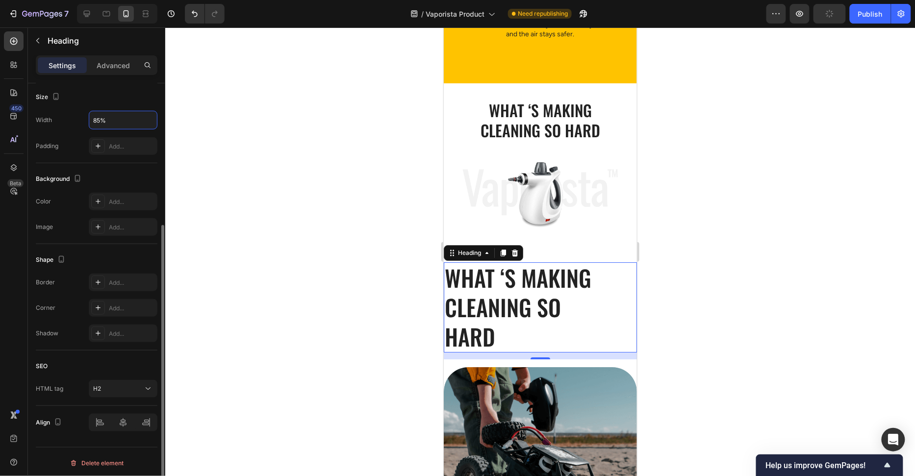
type input "85%"
click at [115, 410] on div "Align" at bounding box center [97, 422] width 122 height 33
click at [116, 415] on div at bounding box center [123, 423] width 21 height 16
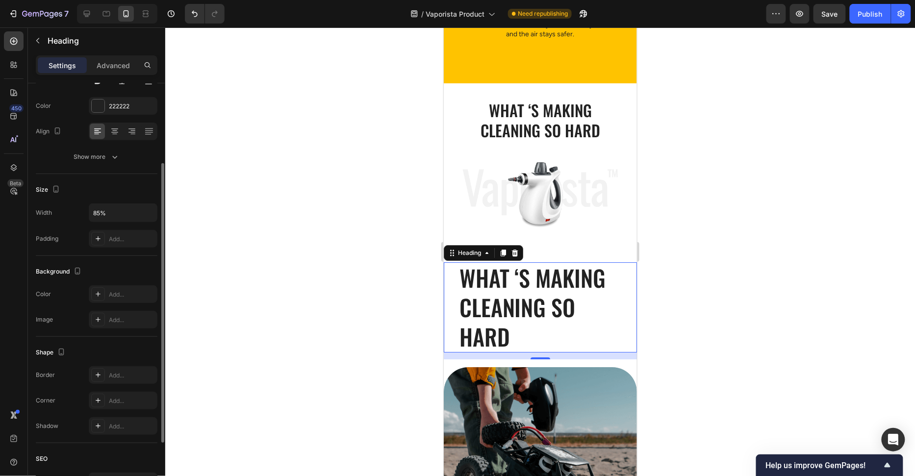
scroll to position [0, 0]
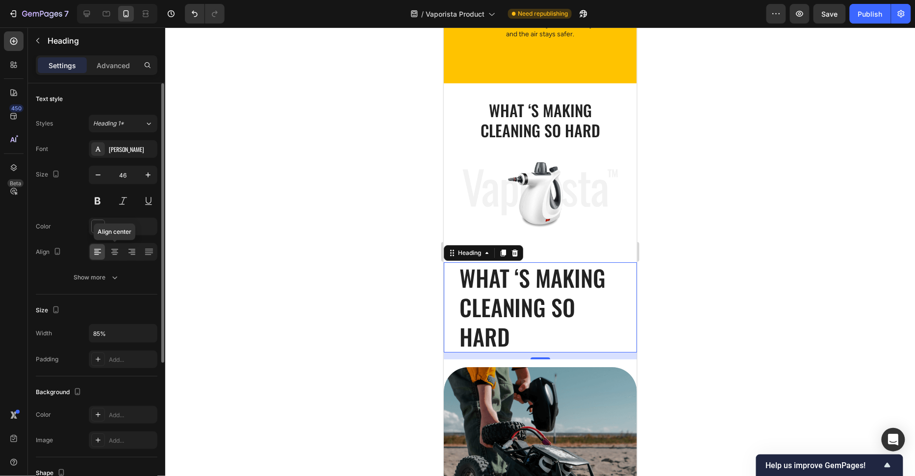
click at [118, 255] on icon at bounding box center [115, 252] width 10 height 10
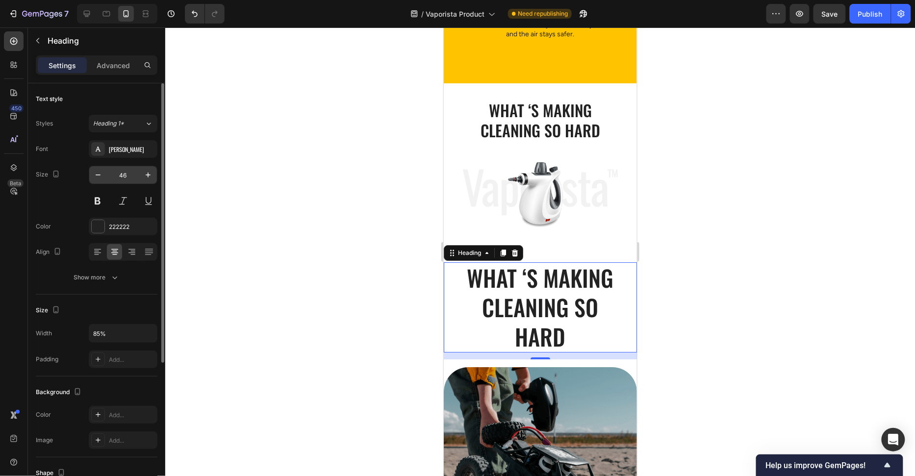
click at [125, 172] on input "46" at bounding box center [123, 175] width 32 height 18
click at [132, 179] on input "46" at bounding box center [123, 175] width 32 height 18
type input "32"
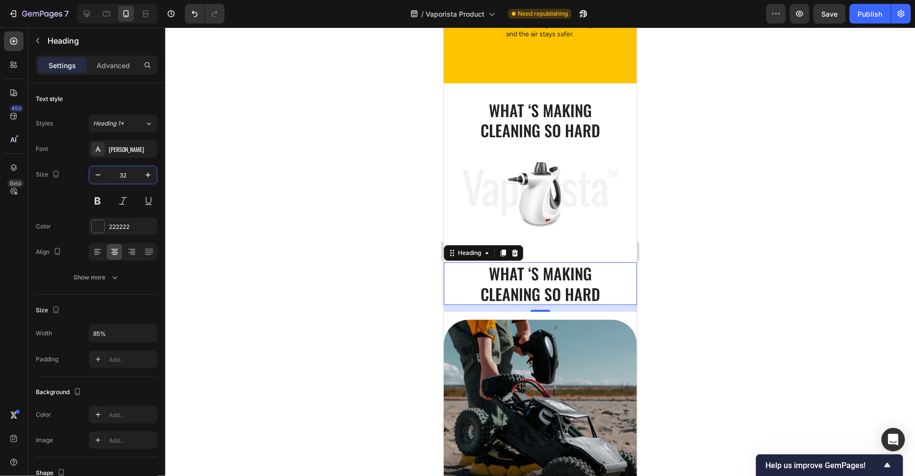
click at [303, 226] on div at bounding box center [539, 251] width 749 height 449
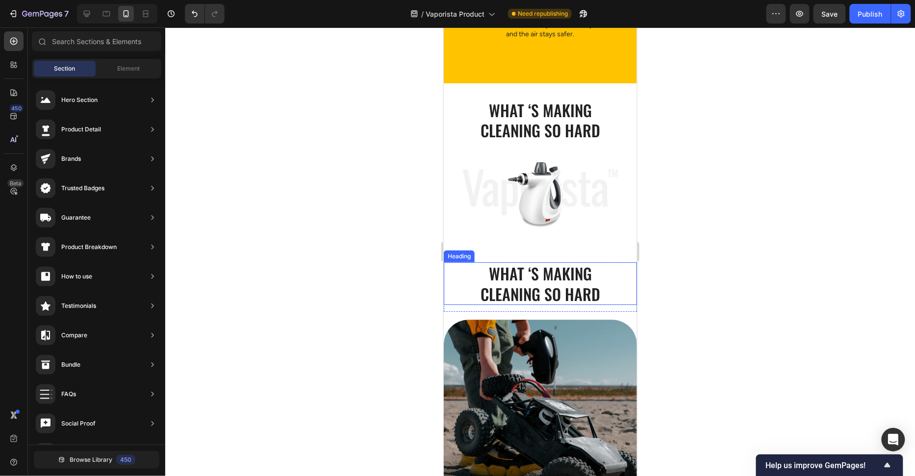
click at [563, 294] on h2 "What ‘s Making Cleaning so Hard" at bounding box center [540, 283] width 164 height 43
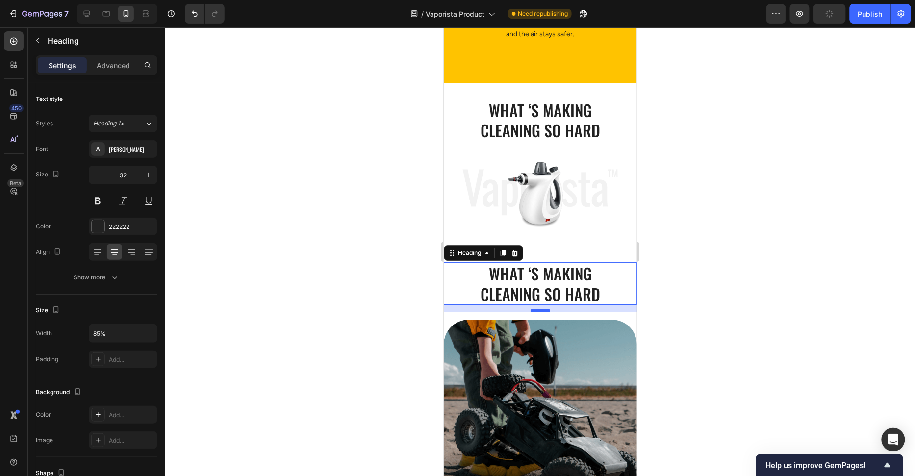
click at [545, 308] on div at bounding box center [540, 309] width 20 height 3
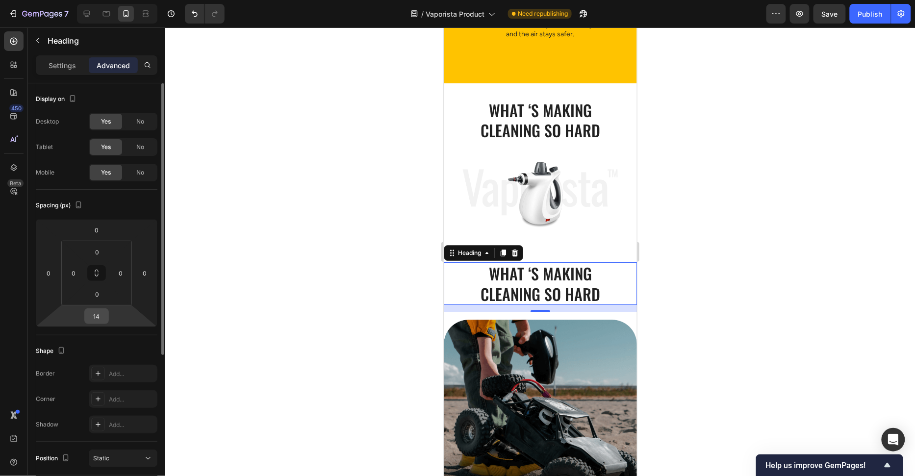
click at [102, 314] on input "14" at bounding box center [97, 316] width 20 height 15
type input "12"
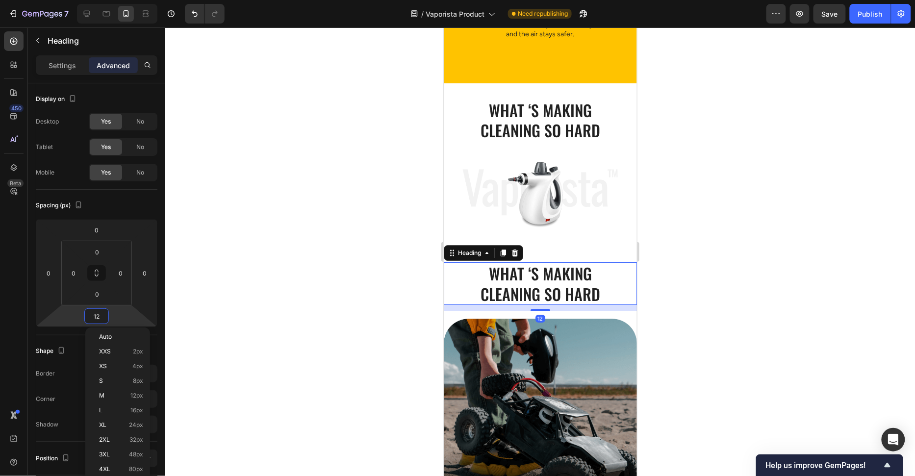
click at [302, 268] on div at bounding box center [539, 251] width 749 height 449
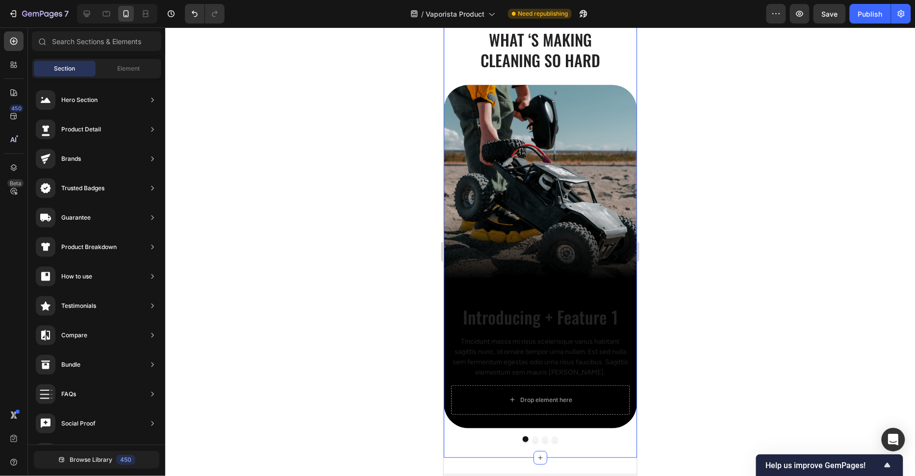
scroll to position [1304, 0]
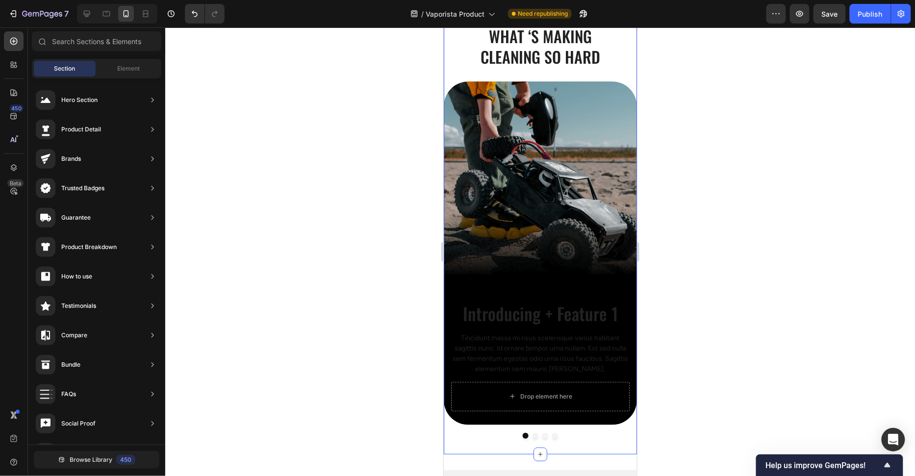
click at [568, 250] on div "Background Image" at bounding box center [539, 253] width 193 height 344
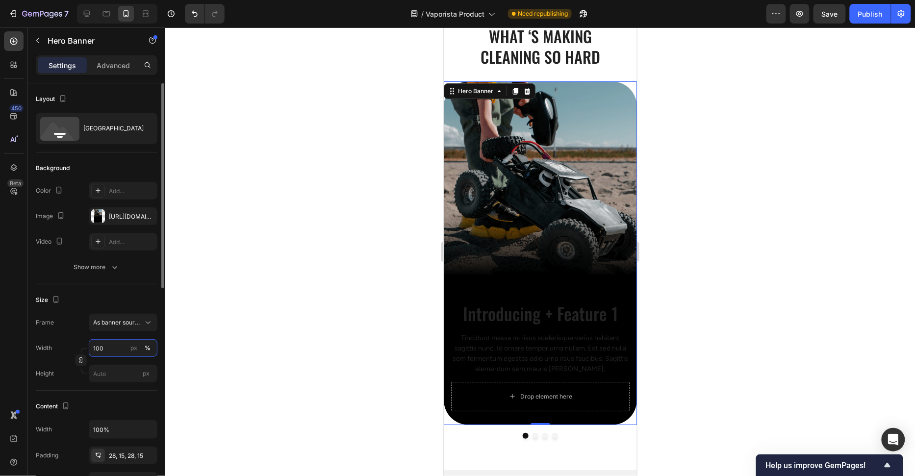
click at [112, 348] on input "100" at bounding box center [123, 348] width 69 height 18
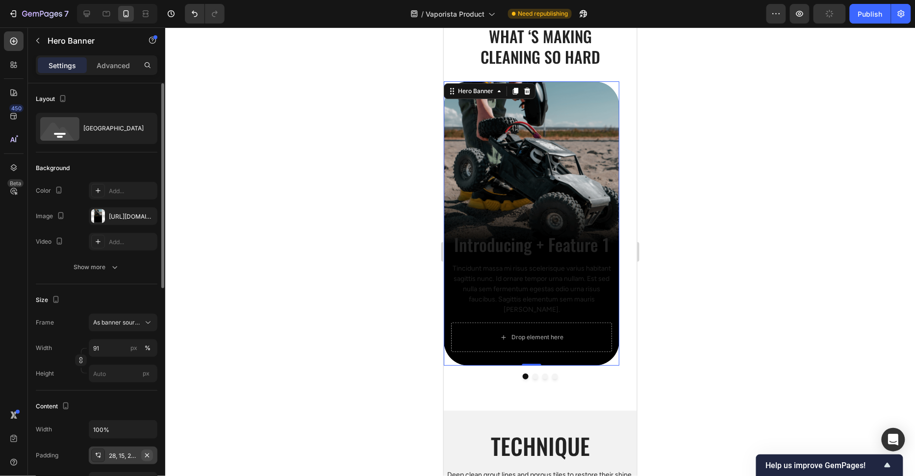
click at [151, 451] on button "button" at bounding box center [147, 455] width 12 height 12
click at [105, 427] on input "100%" at bounding box center [123, 430] width 68 height 18
click at [109, 339] on input "91" at bounding box center [123, 348] width 69 height 18
type input "90"
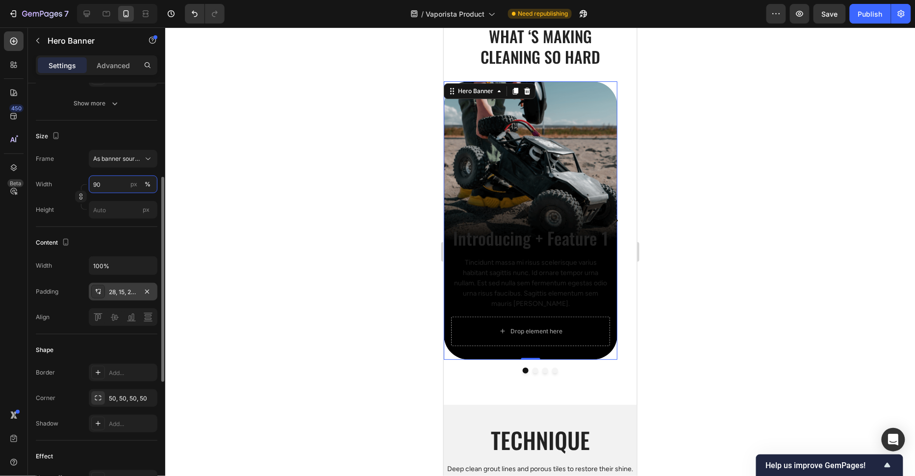
scroll to position [177, 0]
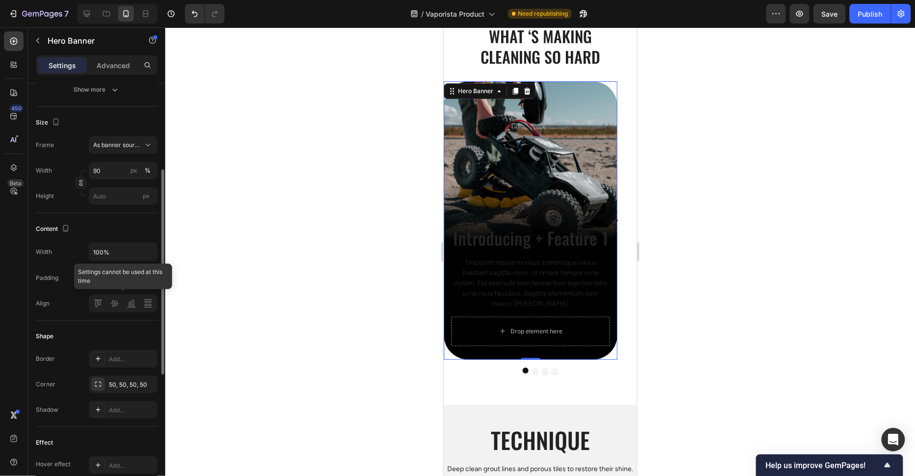
click at [115, 302] on div at bounding box center [123, 304] width 69 height 18
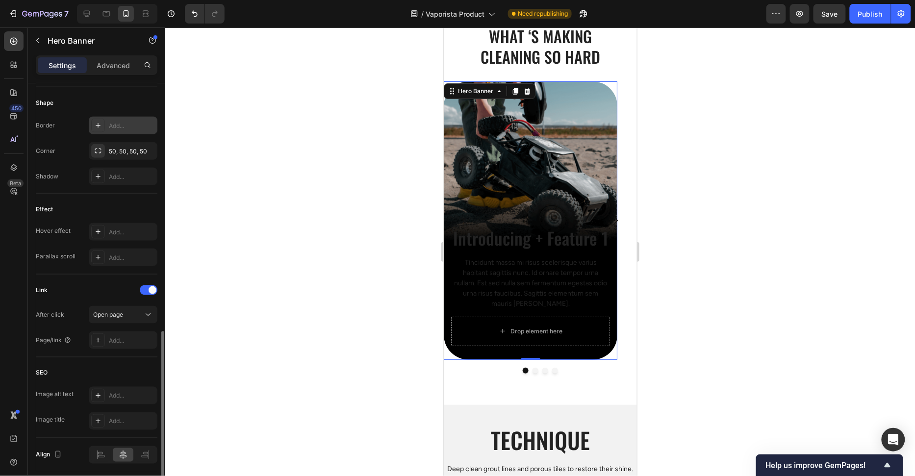
scroll to position [443, 0]
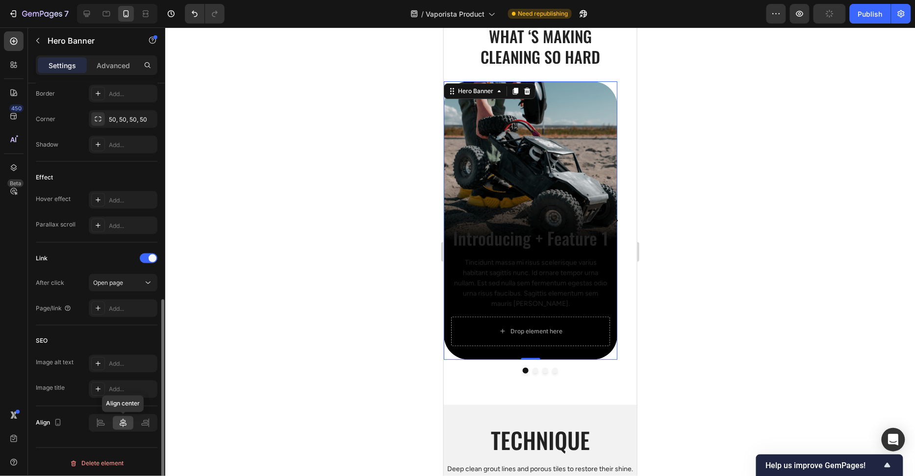
click at [124, 424] on icon at bounding box center [123, 423] width 10 height 10
click at [336, 238] on div at bounding box center [539, 251] width 749 height 449
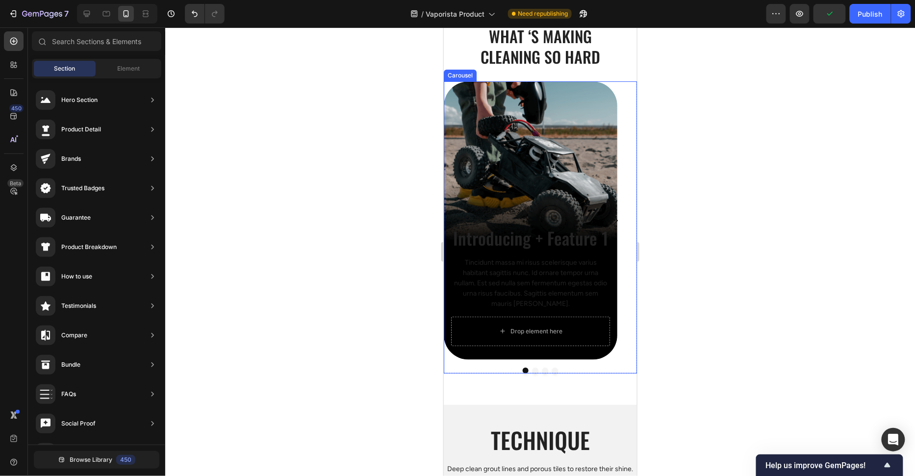
click at [627, 92] on div "Introducing + Feature 1 Heading Tincidunt massa mi risus scelerisque varius hab…" at bounding box center [539, 220] width 193 height 278
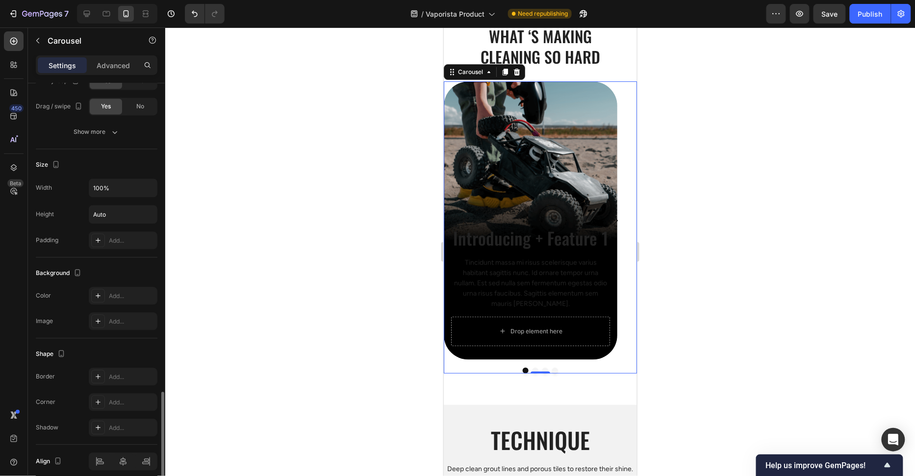
scroll to position [763, 0]
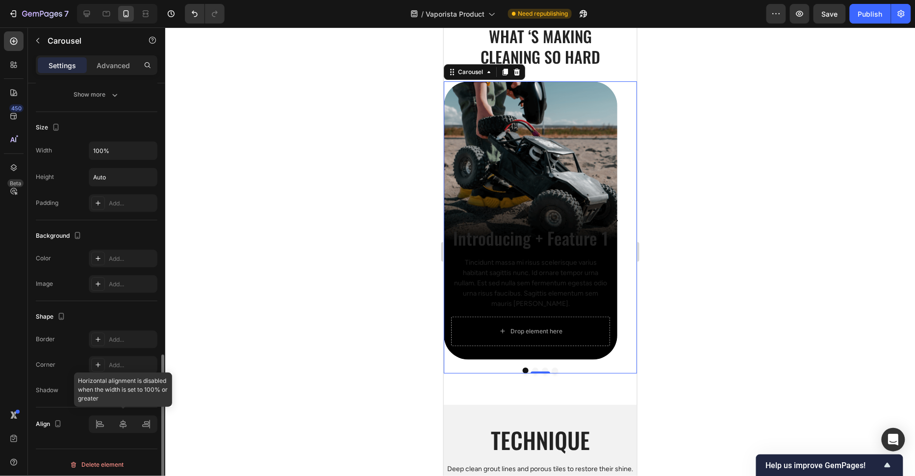
click at [125, 423] on div at bounding box center [123, 425] width 69 height 18
click at [106, 420] on div at bounding box center [123, 425] width 69 height 18
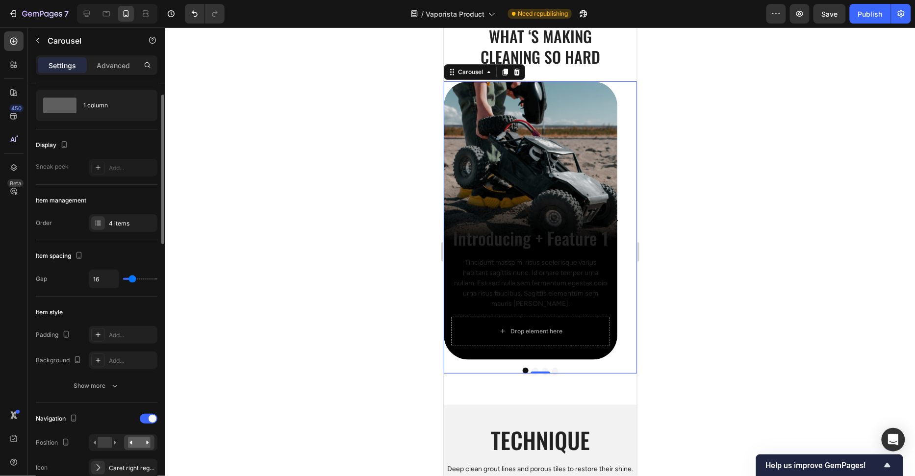
scroll to position [20, 0]
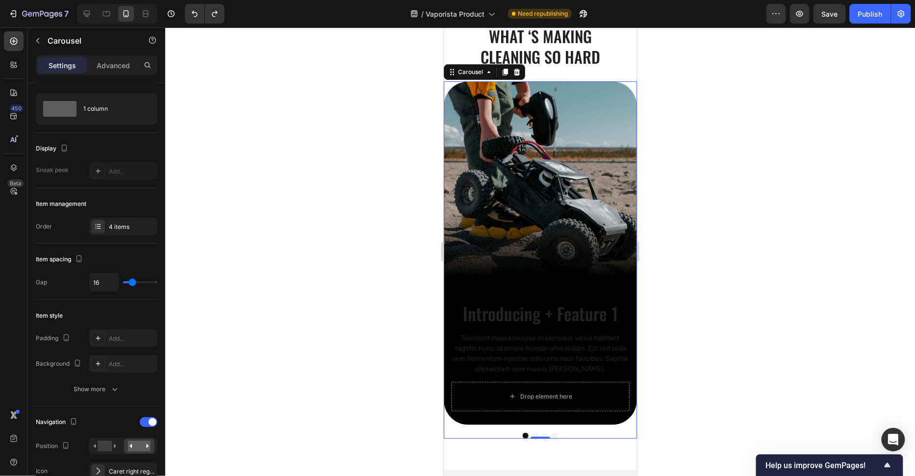
click at [386, 203] on div at bounding box center [539, 251] width 749 height 449
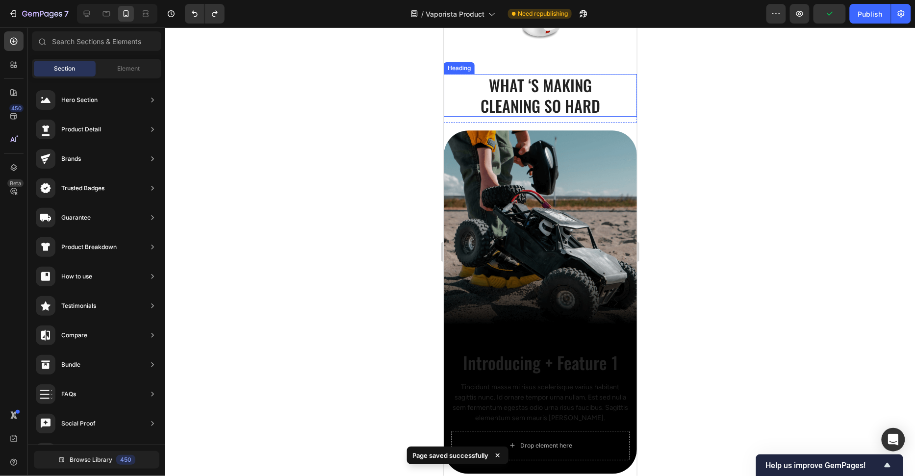
click at [556, 99] on h2 "What ‘s Making Cleaning so Hard" at bounding box center [540, 95] width 164 height 43
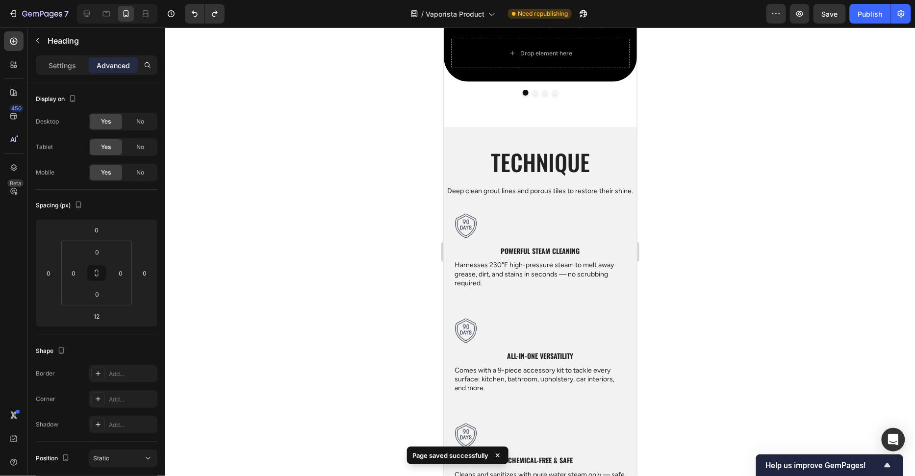
scroll to position [1653, 0]
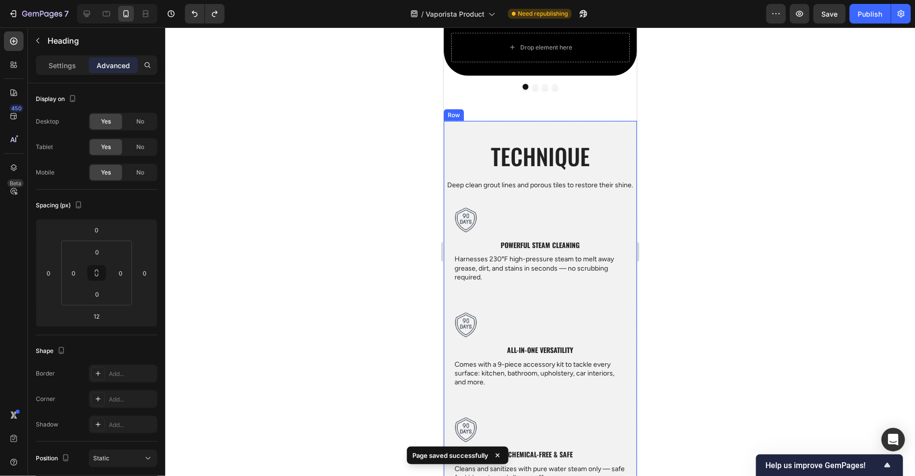
click at [564, 131] on div "Technique Heading Deep clean grout lines and porous tiles to restore their shin…" at bounding box center [539, 379] width 193 height 517
click at [568, 158] on h2 "Technique" at bounding box center [539, 155] width 193 height 31
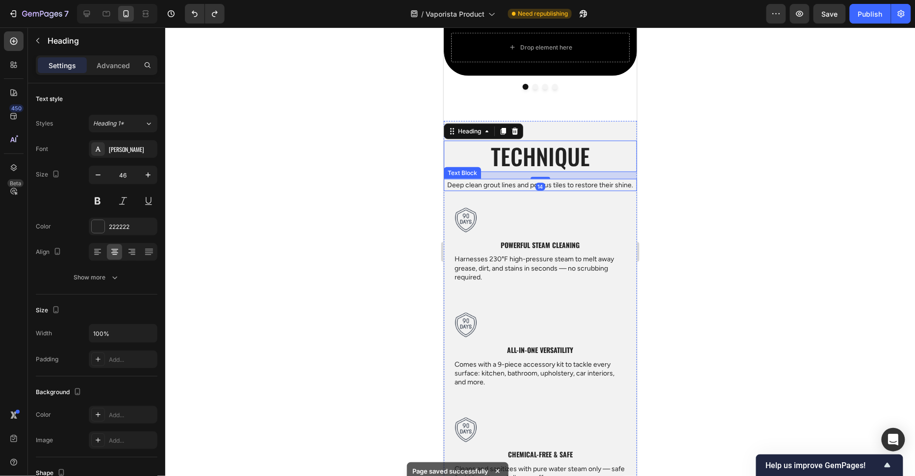
click at [571, 187] on p "Deep clean grout lines and porous tiles to restore their shine." at bounding box center [539, 184] width 191 height 10
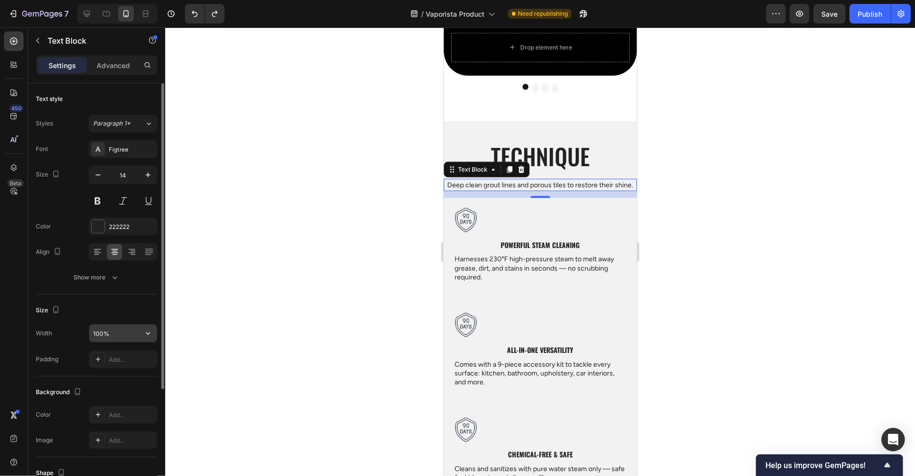
click at [100, 334] on input "100%" at bounding box center [123, 333] width 68 height 18
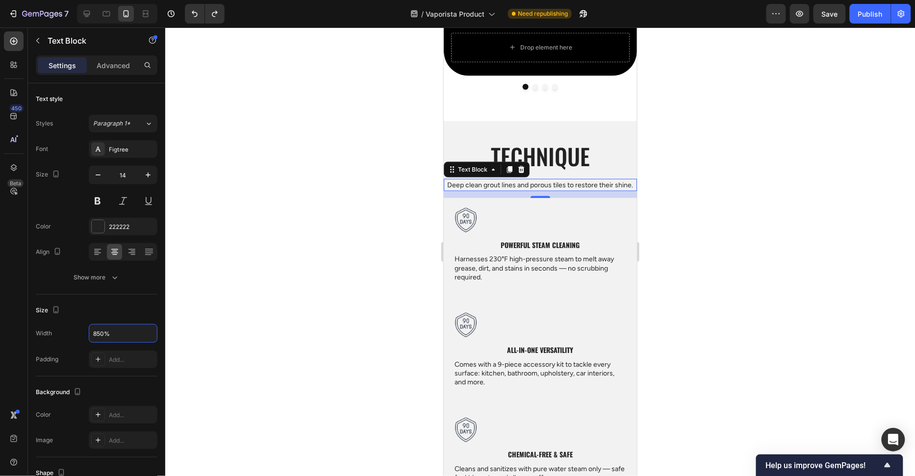
type input "850%"
click at [294, 298] on div at bounding box center [539, 251] width 749 height 449
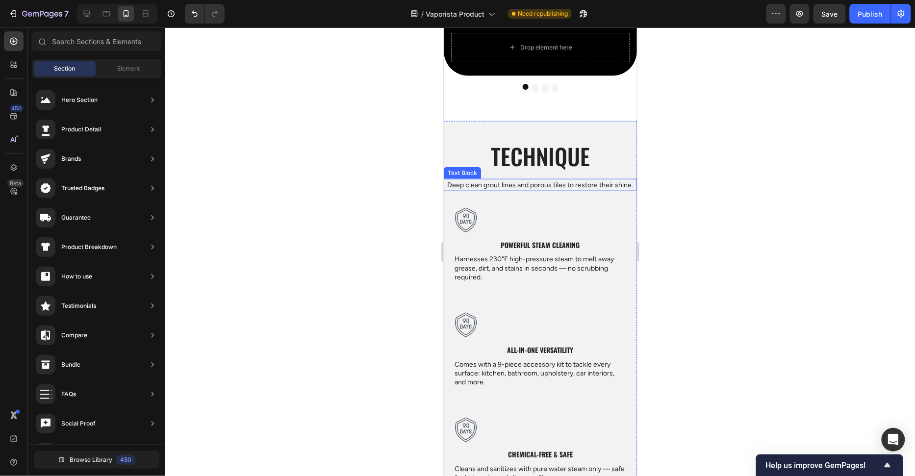
click at [543, 187] on p "Deep clean grout lines and porous tiles to restore their shine." at bounding box center [539, 184] width 191 height 10
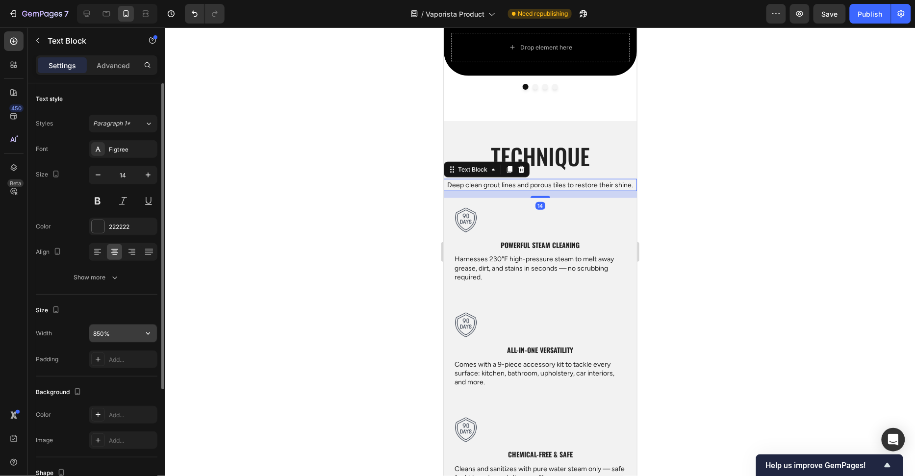
click at [105, 327] on input "850%" at bounding box center [123, 333] width 68 height 18
click at [105, 329] on input "850%" at bounding box center [123, 333] width 68 height 18
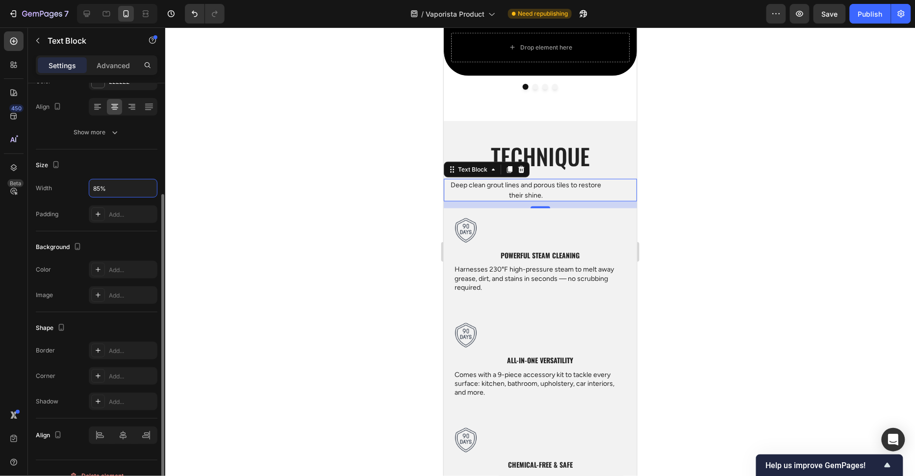
scroll to position [158, 0]
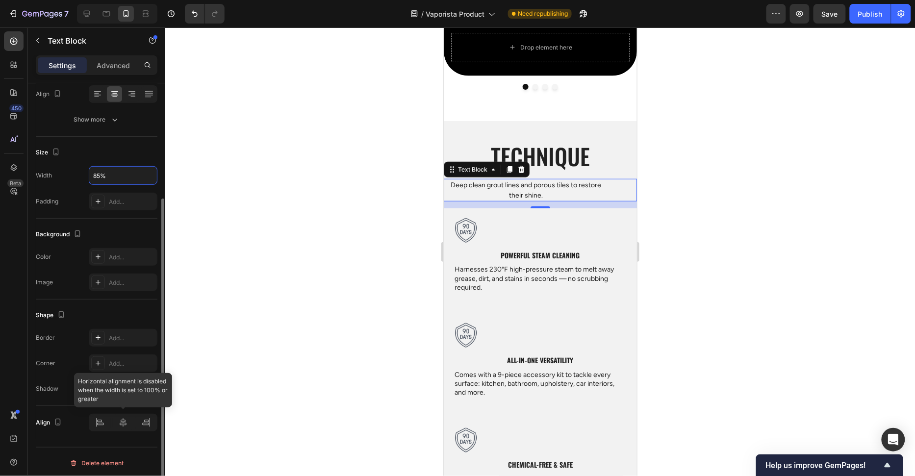
type input "85%"
click at [118, 416] on div at bounding box center [123, 423] width 21 height 16
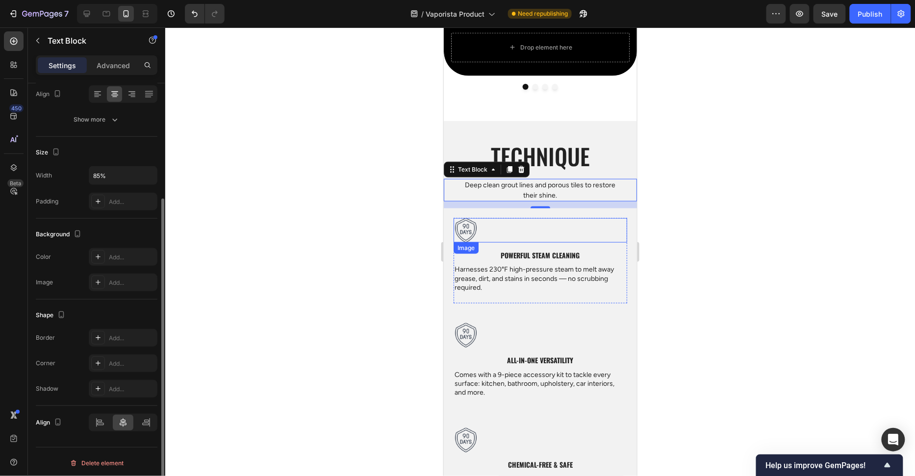
click at [502, 230] on div at bounding box center [540, 230] width 174 height 25
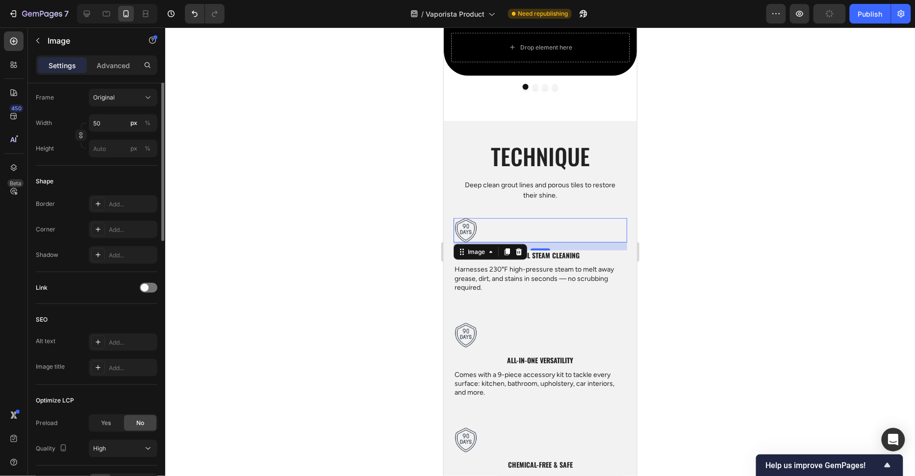
scroll to position [318, 0]
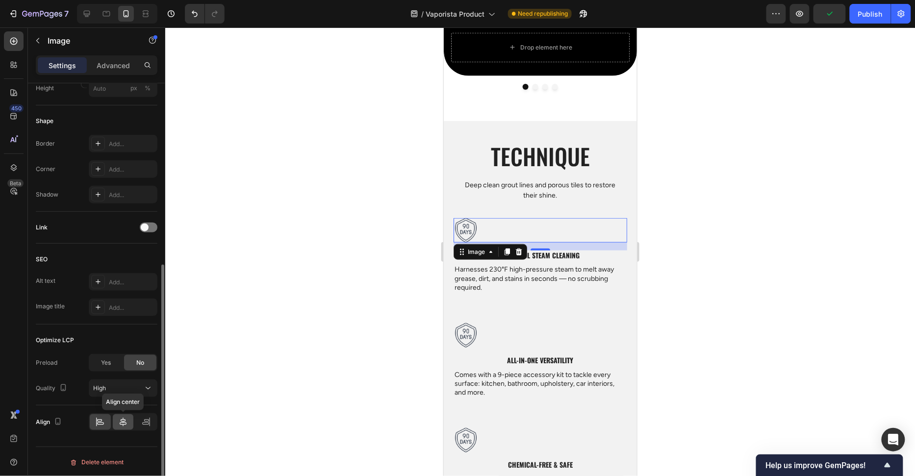
click at [126, 417] on icon at bounding box center [123, 422] width 10 height 10
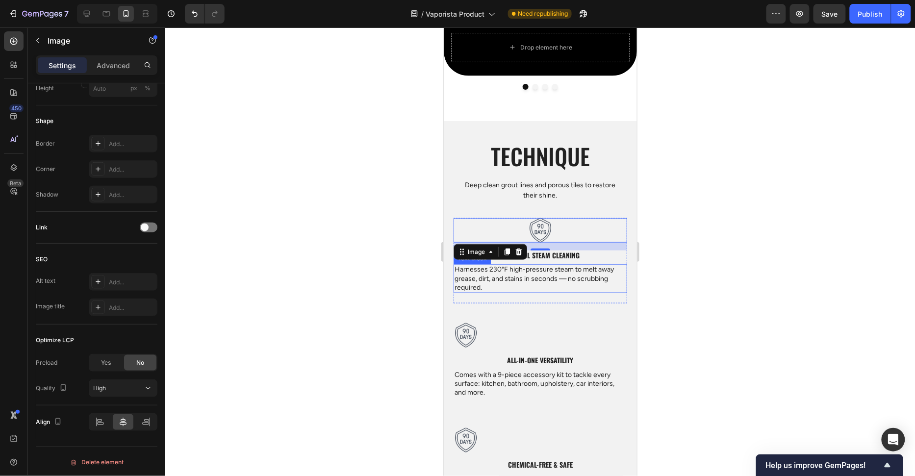
click at [573, 284] on p "Harnesses 230°F high-pressure steam to melt away grease, dirt, and stains in se…" at bounding box center [540, 278] width 172 height 27
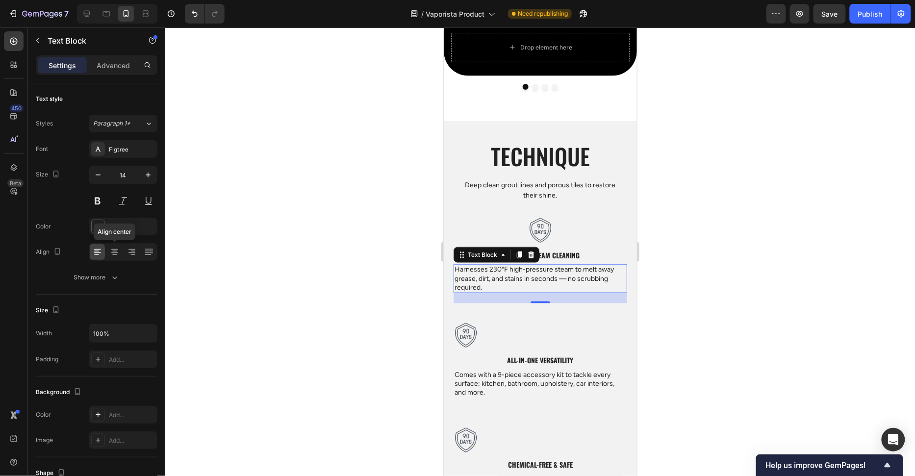
click at [116, 250] on icon at bounding box center [115, 252] width 10 height 10
click at [283, 246] on div at bounding box center [539, 251] width 749 height 449
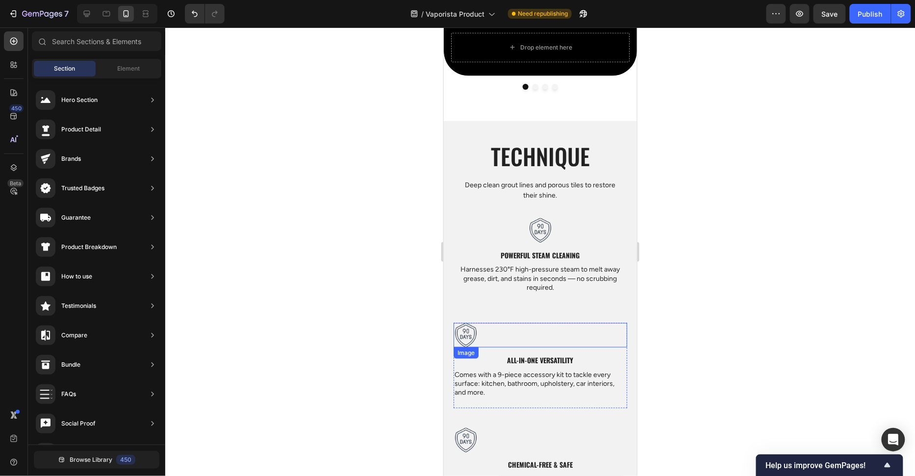
click at [543, 342] on div at bounding box center [540, 335] width 174 height 25
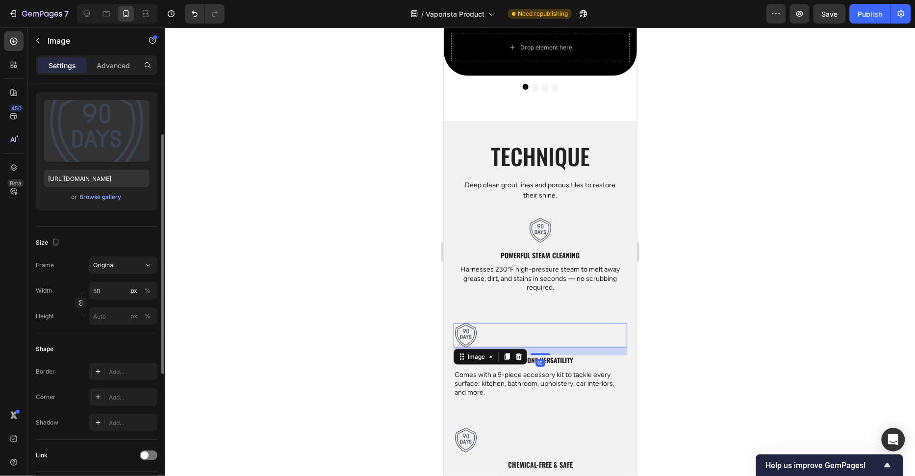
scroll to position [318, 0]
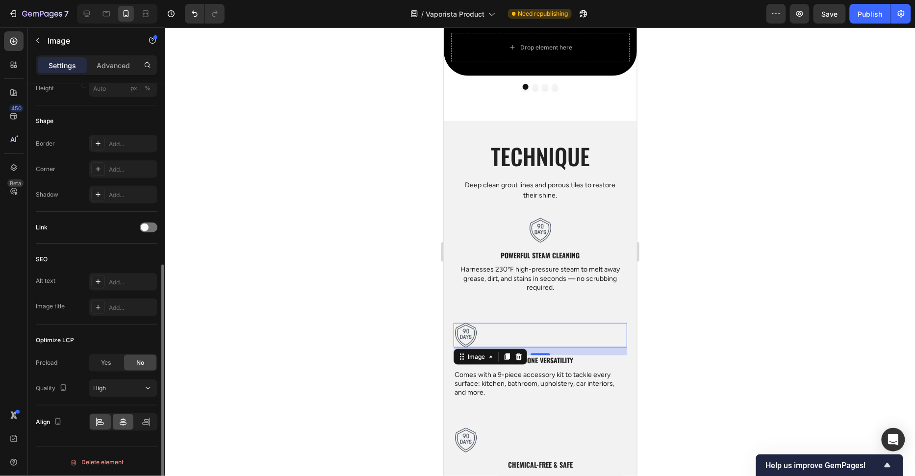
click at [123, 425] on div at bounding box center [123, 422] width 21 height 16
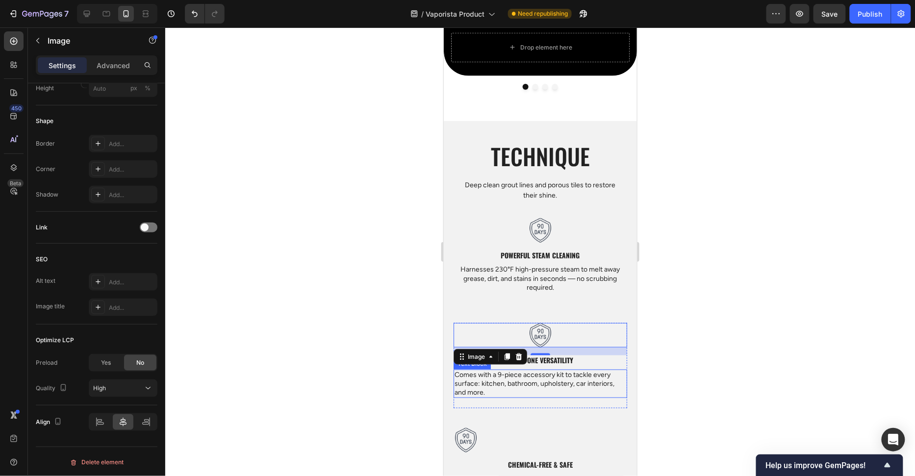
click at [591, 376] on p "Comes with a 9-piece accessory kit to tackle every surface: kitchen, bathroom, …" at bounding box center [540, 383] width 172 height 27
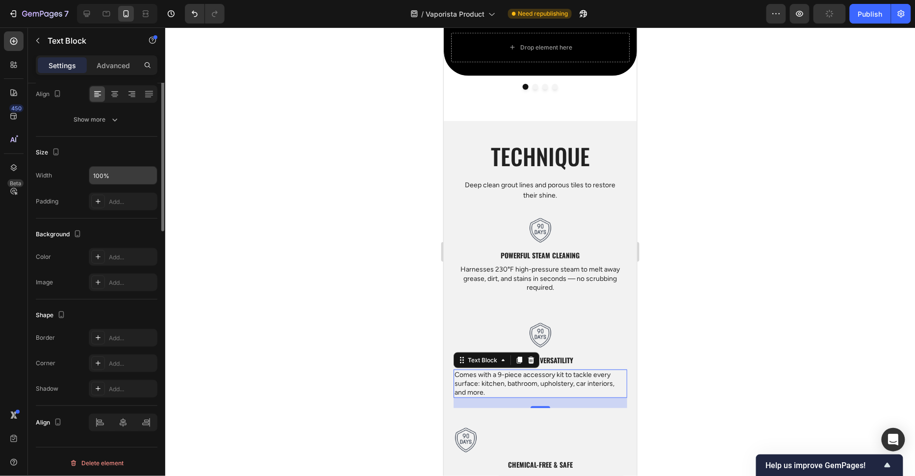
scroll to position [0, 0]
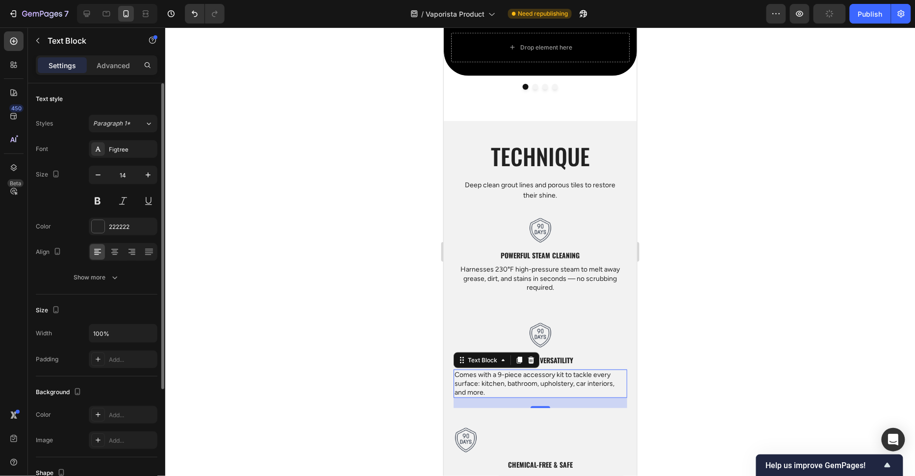
click at [110, 260] on div "Font Figtree Size 14 Color 222222 Align Show more" at bounding box center [97, 213] width 122 height 146
click at [112, 253] on icon at bounding box center [115, 252] width 10 height 10
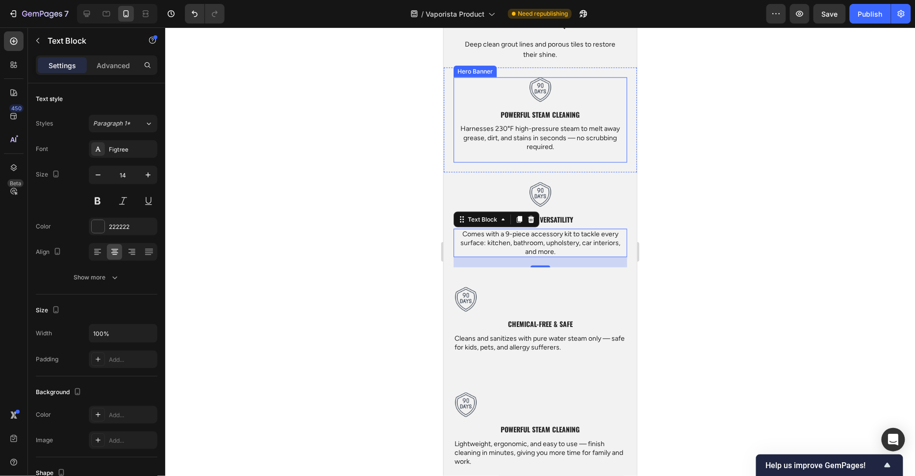
scroll to position [1865, 0]
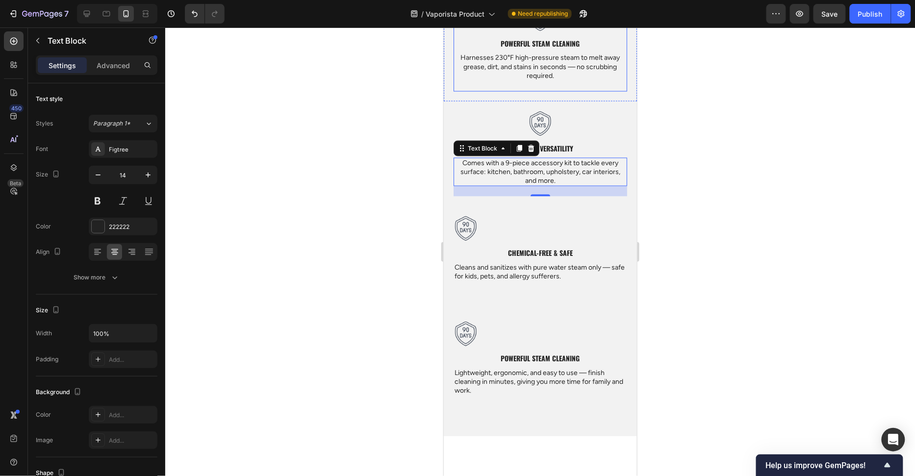
click at [543, 296] on div "Image Chemical-Free & Safe Heading Cleans and sanitizes with pure water steam o…" at bounding box center [540, 258] width 174 height 85
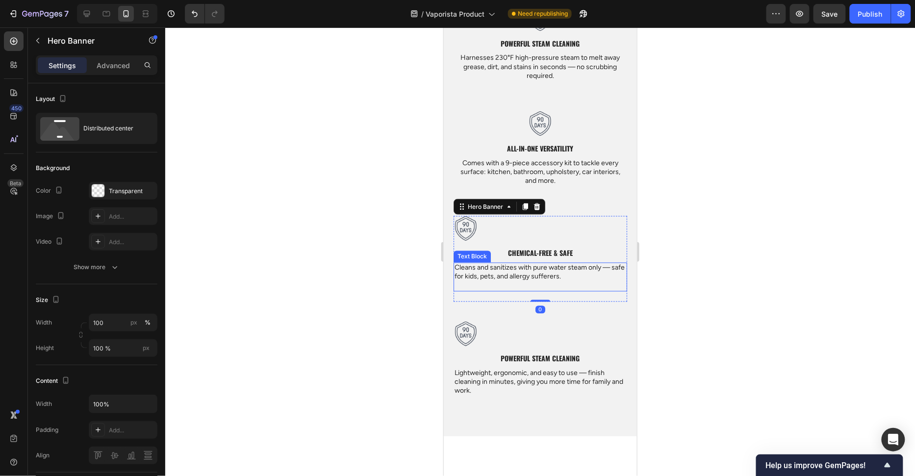
click at [545, 285] on p at bounding box center [540, 285] width 172 height 9
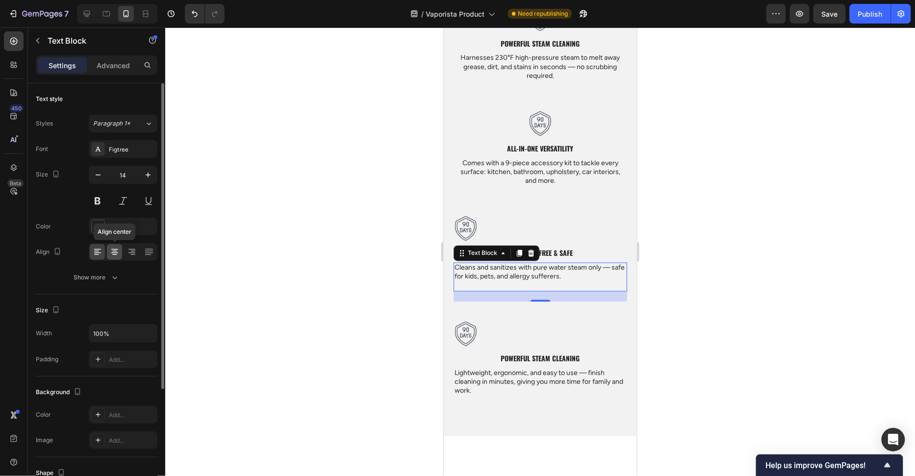
click at [116, 254] on icon at bounding box center [115, 252] width 10 height 10
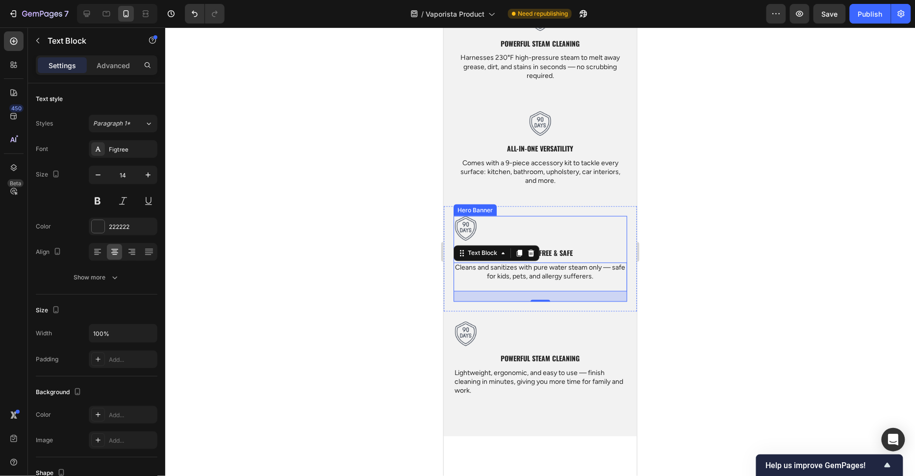
click at [570, 235] on div at bounding box center [540, 228] width 174 height 25
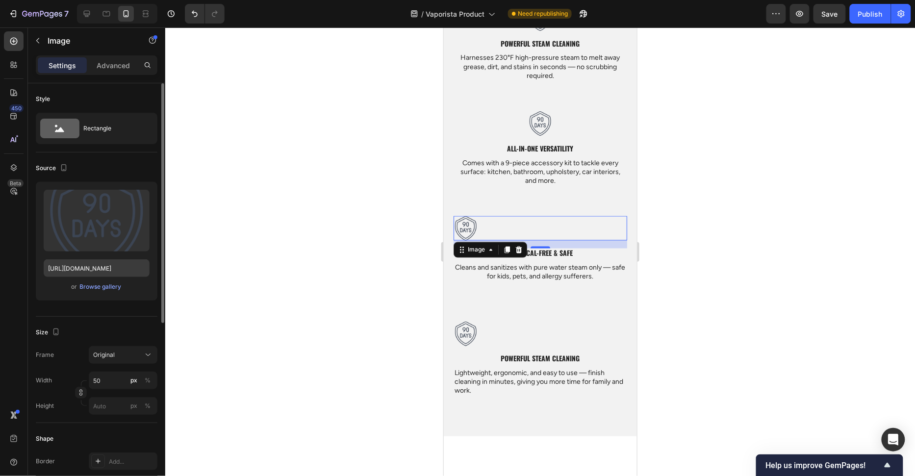
scroll to position [318, 0]
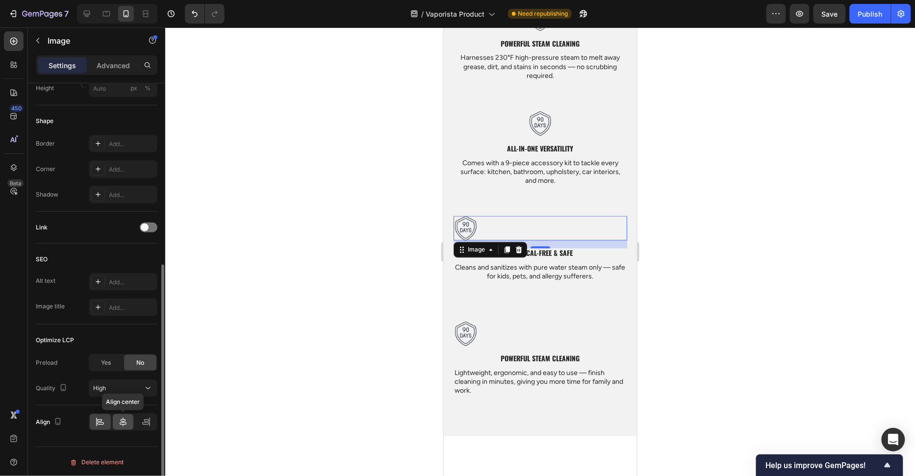
click at [126, 417] on icon at bounding box center [123, 422] width 10 height 10
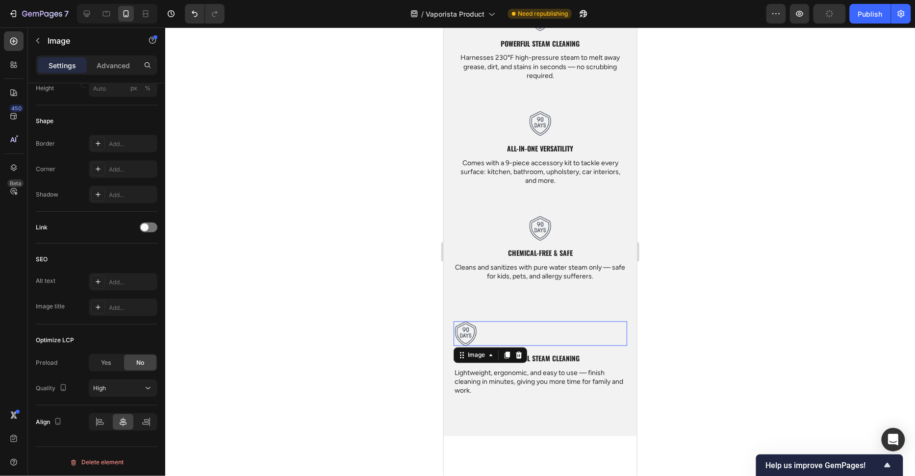
click at [590, 331] on div at bounding box center [540, 333] width 174 height 25
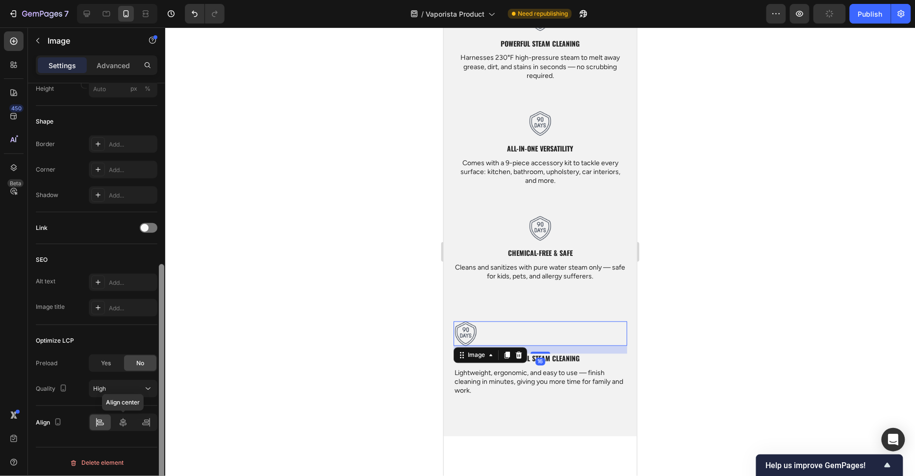
drag, startPoint x: 116, startPoint y: 423, endPoint x: 163, endPoint y: 421, distance: 47.1
click at [117, 423] on div at bounding box center [123, 423] width 21 height 16
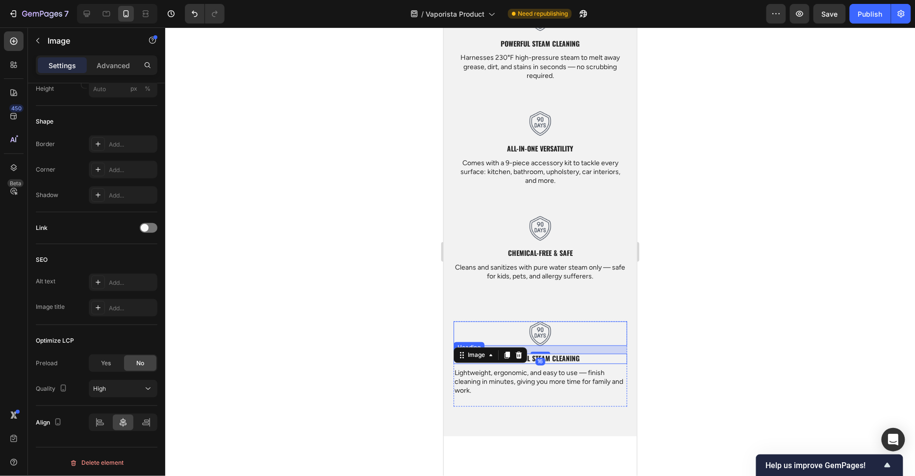
click at [582, 359] on h2 "Powerful Steam Cleaning" at bounding box center [540, 358] width 174 height 10
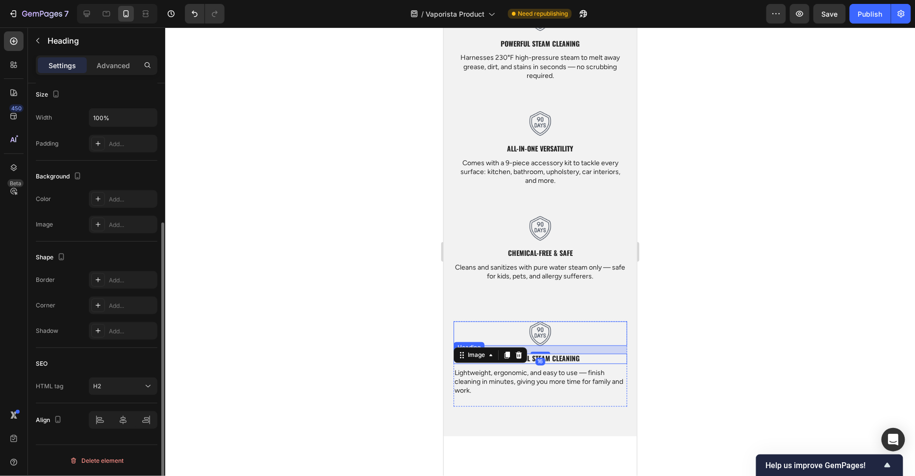
scroll to position [0, 0]
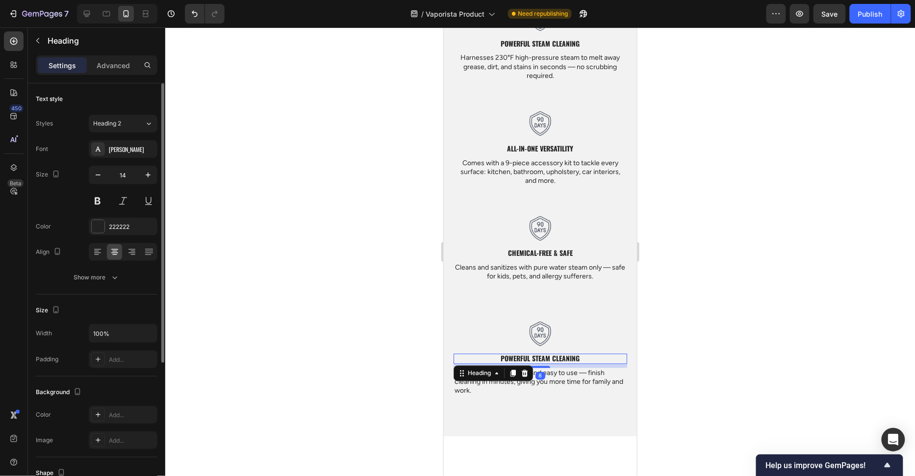
click at [582, 389] on p "Lightweight, ergonomic, and easy to use — finish cleaning in minutes, giving yo…" at bounding box center [540, 382] width 172 height 27
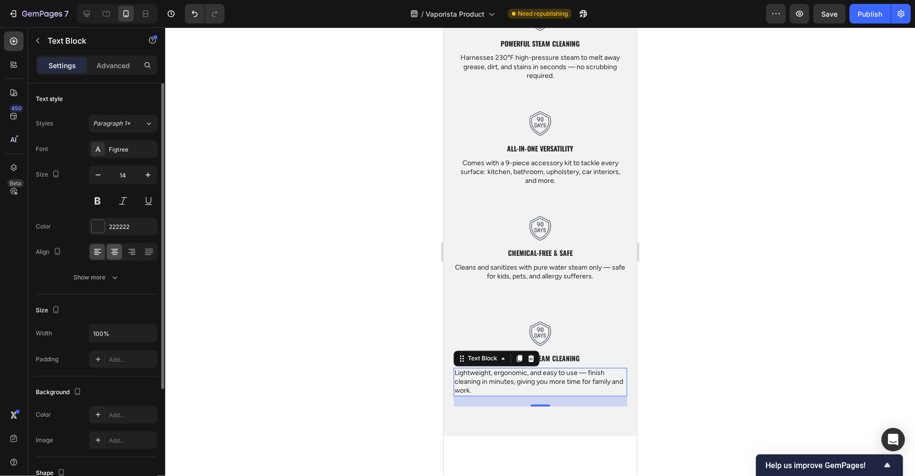
click at [114, 256] on div at bounding box center [114, 252] width 15 height 16
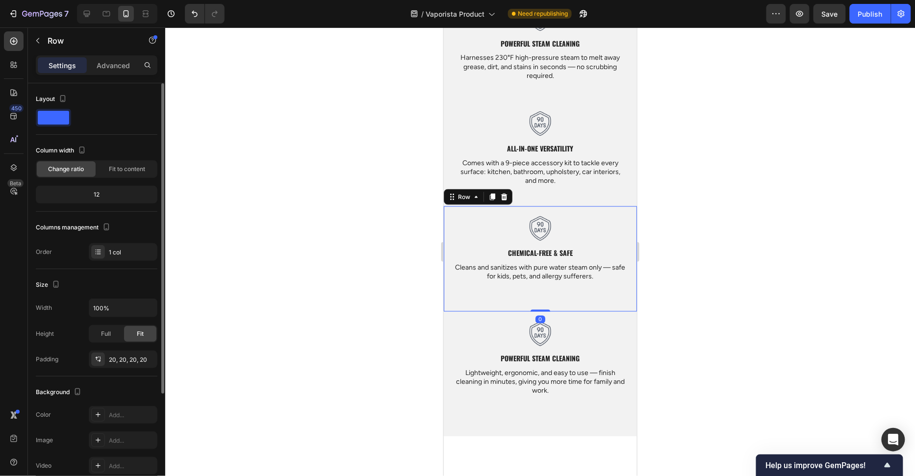
click at [590, 213] on div "Image Chemical-Free & Safe Heading Cleans and sanitizes with pure water steam o…" at bounding box center [539, 258] width 193 height 105
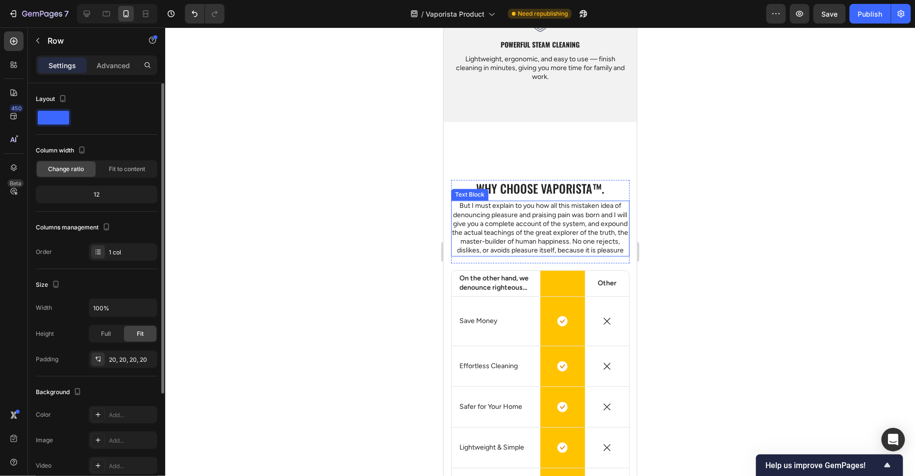
scroll to position [2119, 0]
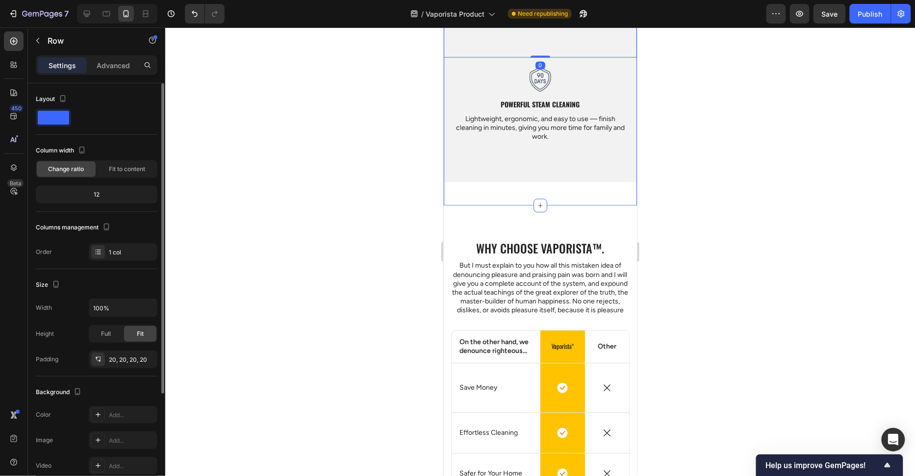
click at [609, 218] on div "Why choose Vaporista™. Heading But I must explain to you how all this mistaken …" at bounding box center [539, 437] width 193 height 464
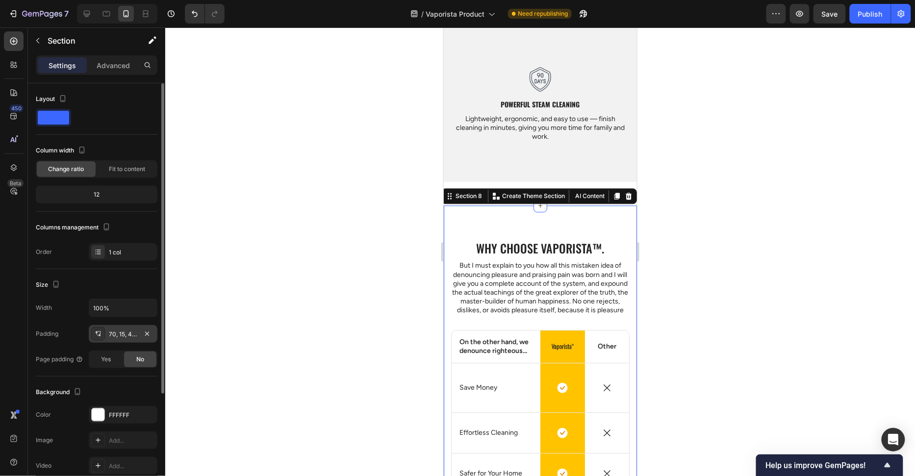
click at [108, 332] on div "70, 15, 42, 15" at bounding box center [123, 334] width 69 height 18
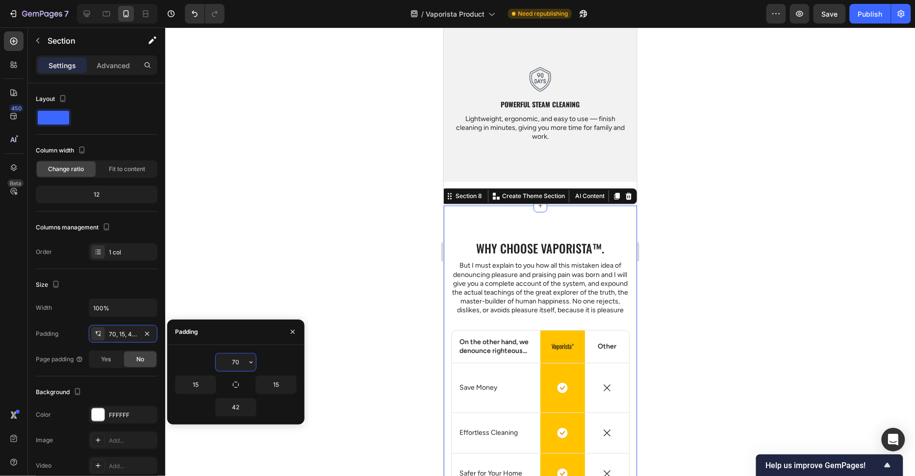
click at [239, 358] on input "70" at bounding box center [236, 362] width 40 height 18
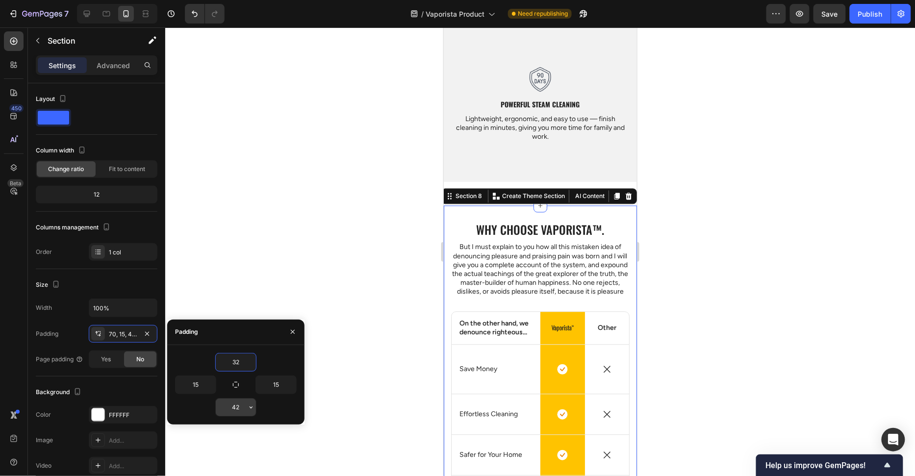
type input "32"
click at [240, 409] on input "42" at bounding box center [236, 408] width 40 height 18
type input "32"
click at [351, 255] on div at bounding box center [539, 251] width 749 height 449
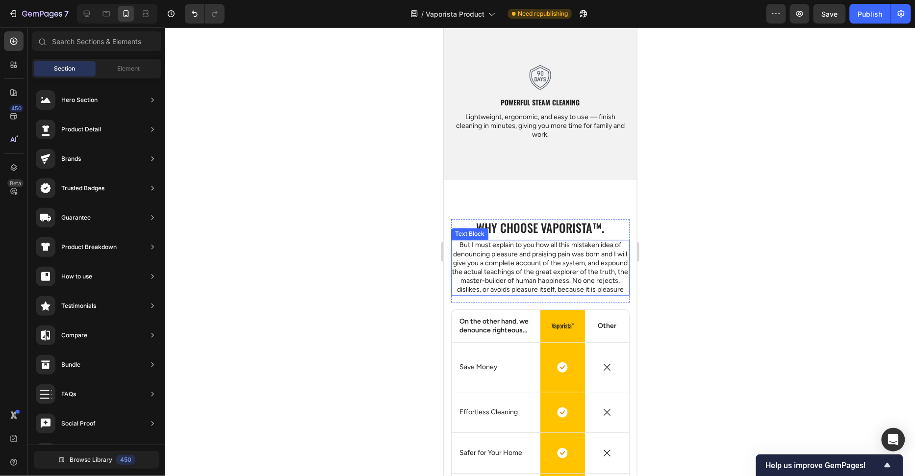
scroll to position [2121, 0]
click at [474, 261] on p "But I must explain to you how all this mistaken idea of denouncing pleasure and…" at bounding box center [539, 266] width 176 height 53
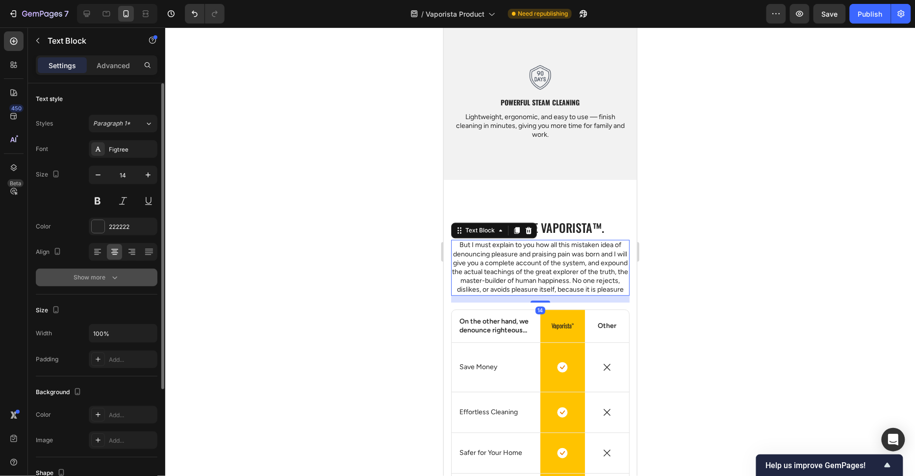
click at [99, 278] on div "Show more" at bounding box center [97, 278] width 46 height 10
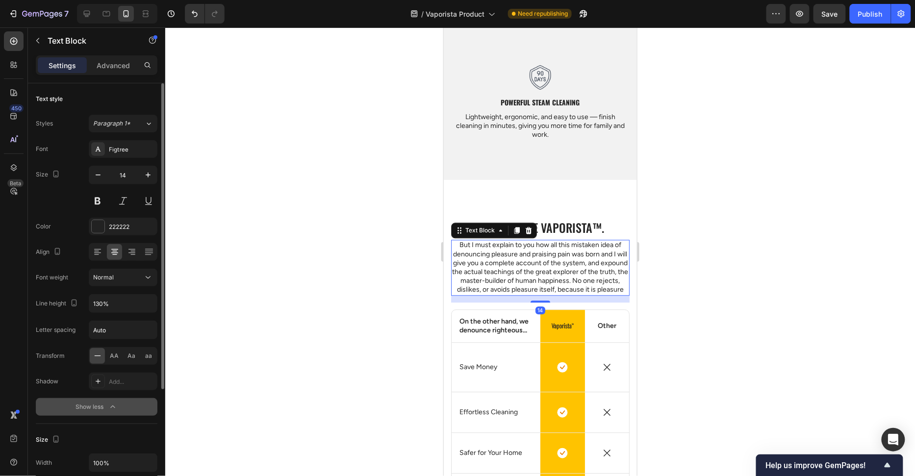
click at [99, 278] on span "Normal" at bounding box center [103, 277] width 21 height 7
click at [104, 305] on input "130%" at bounding box center [123, 304] width 68 height 18
type input "140%"
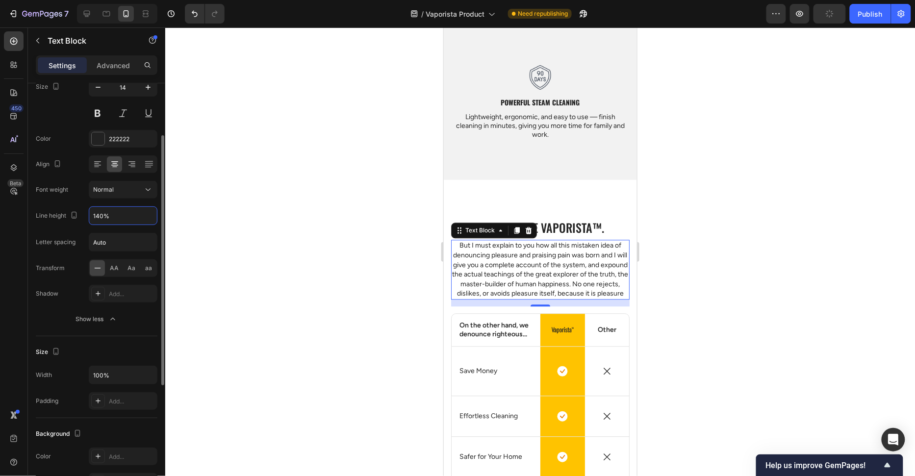
scroll to position [106, 0]
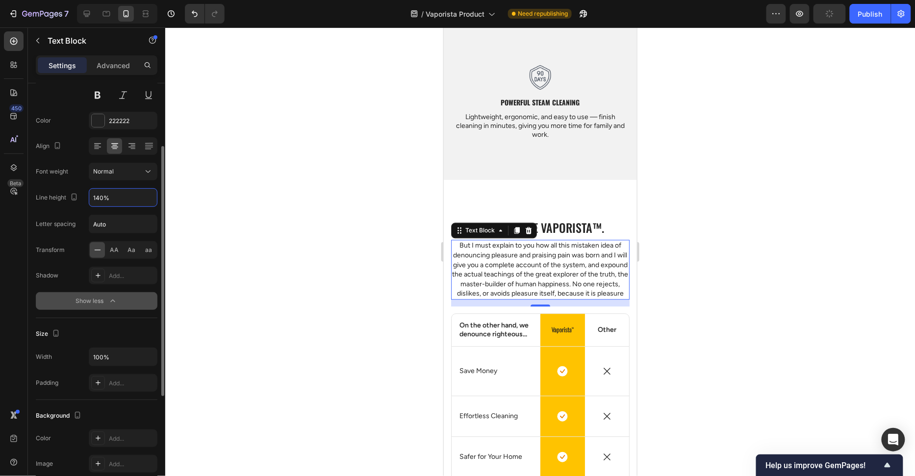
click at [108, 300] on icon "button" at bounding box center [113, 301] width 10 height 10
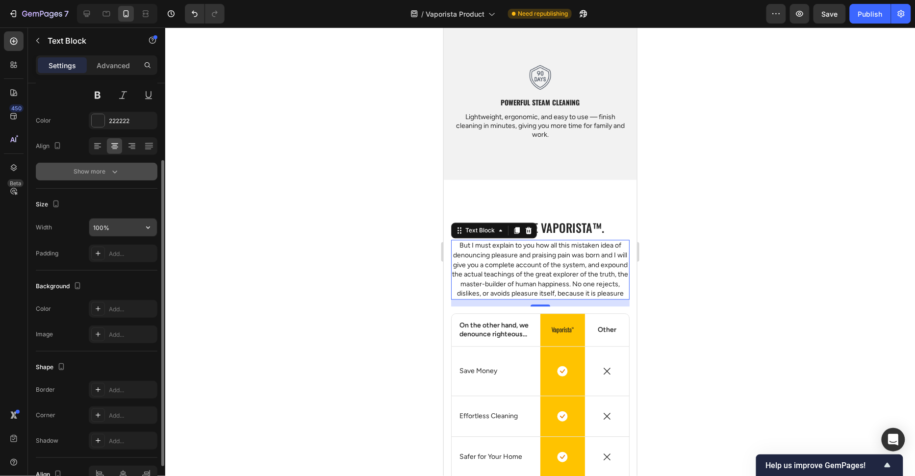
click at [135, 226] on input "100%" at bounding box center [123, 228] width 68 height 18
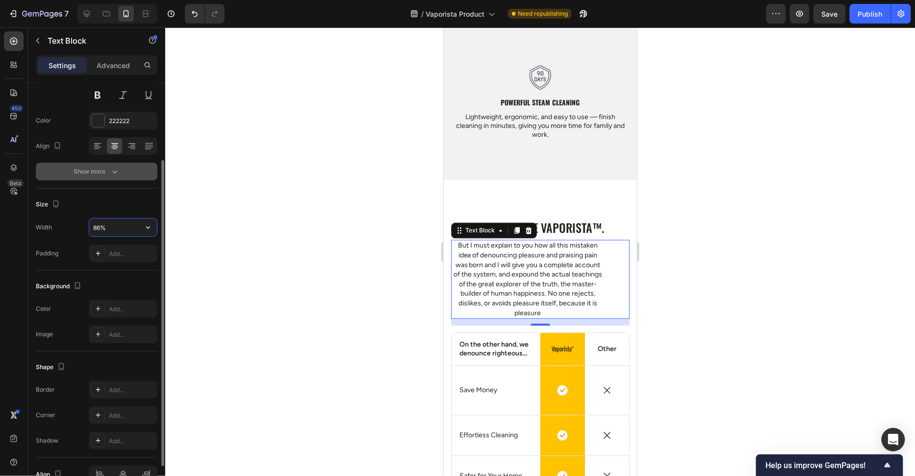
type input "85%"
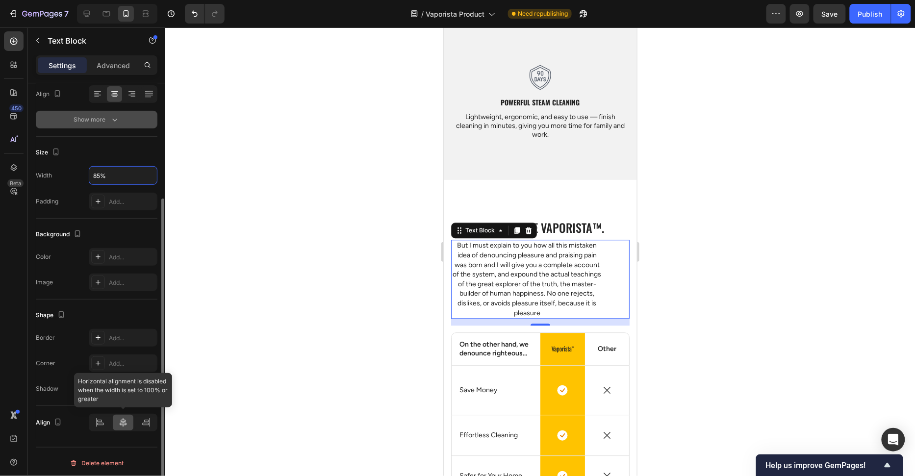
click at [125, 420] on icon at bounding box center [123, 423] width 10 height 10
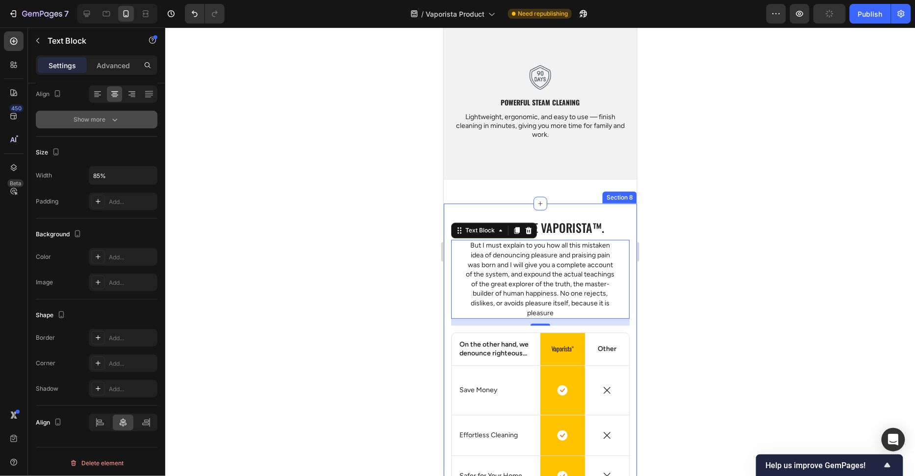
click at [355, 330] on div at bounding box center [539, 251] width 749 height 449
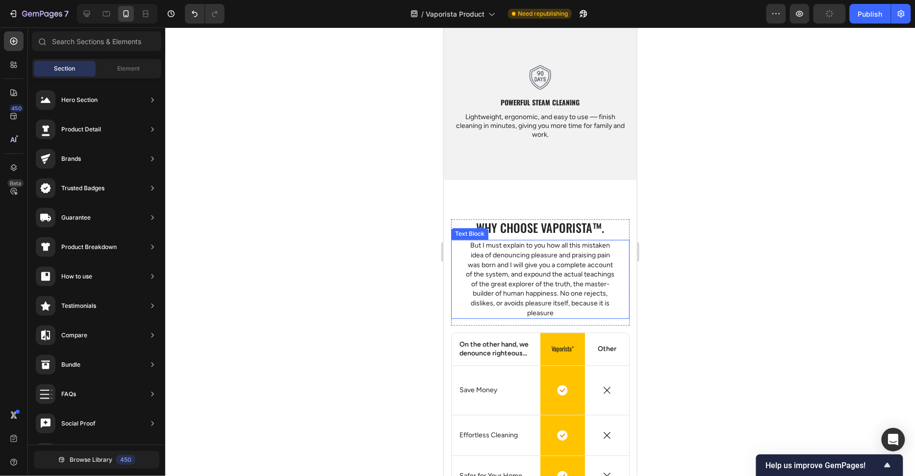
click at [564, 239] on div "But I must explain to you how all this mistaken idea of denouncing pleasure and…" at bounding box center [539, 278] width 151 height 79
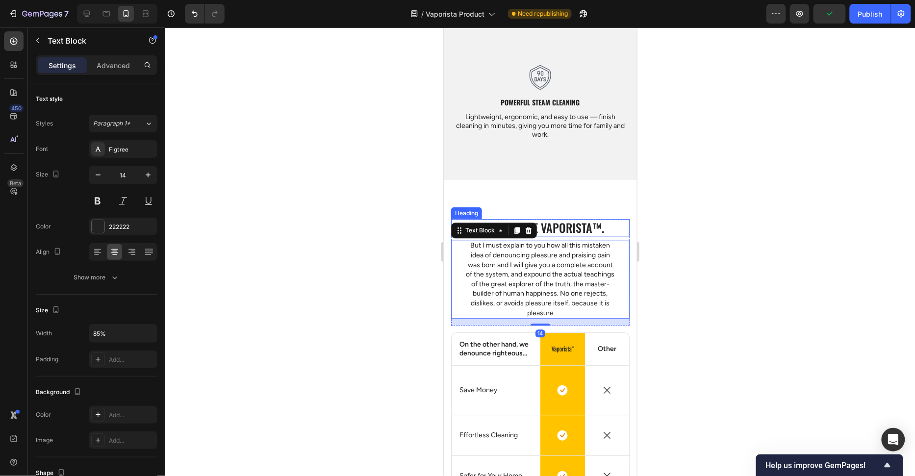
click at [565, 235] on h2 "Why choose Vaporista™." at bounding box center [539, 227] width 178 height 17
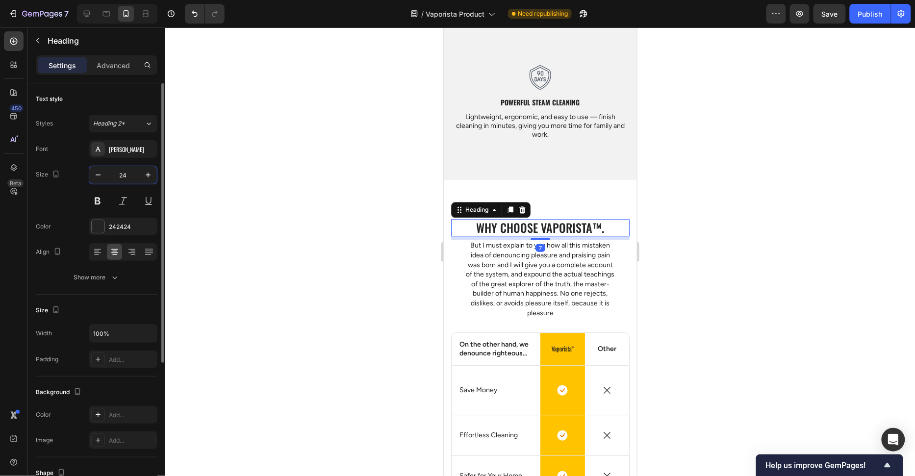
click at [133, 175] on input "24" at bounding box center [123, 175] width 32 height 18
type input "32"
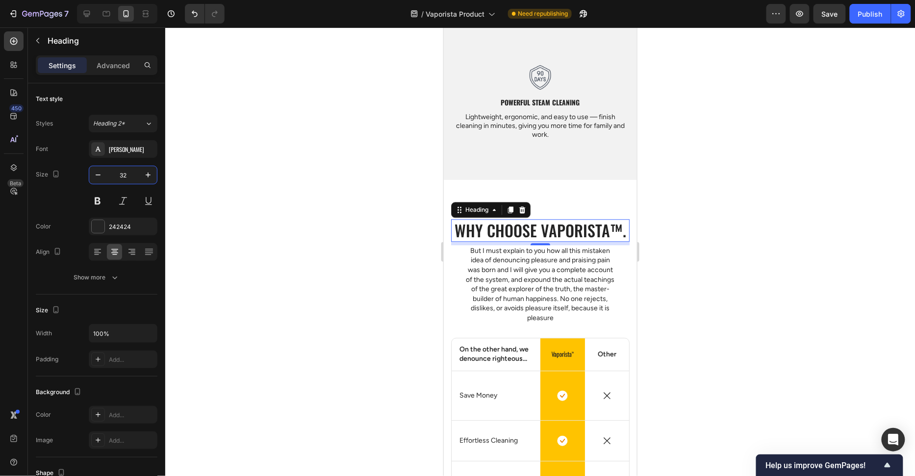
click at [239, 177] on div at bounding box center [539, 251] width 749 height 449
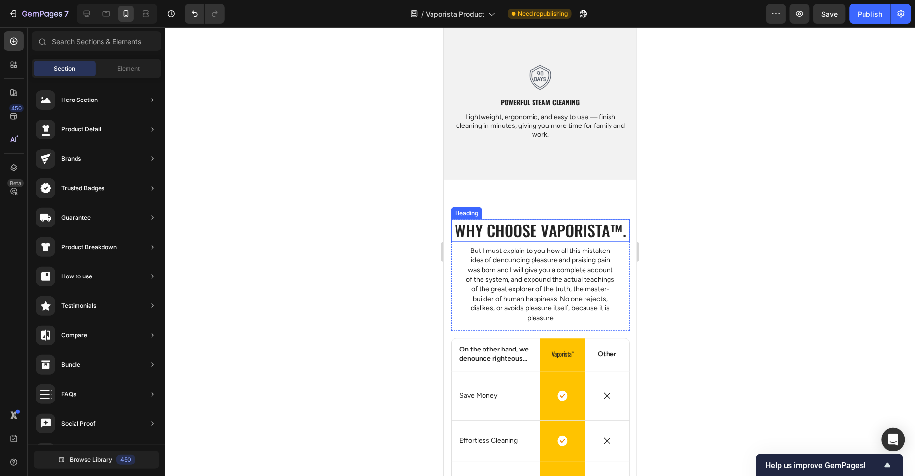
click at [619, 235] on h2 "Why choose Vaporista™." at bounding box center [539, 230] width 178 height 23
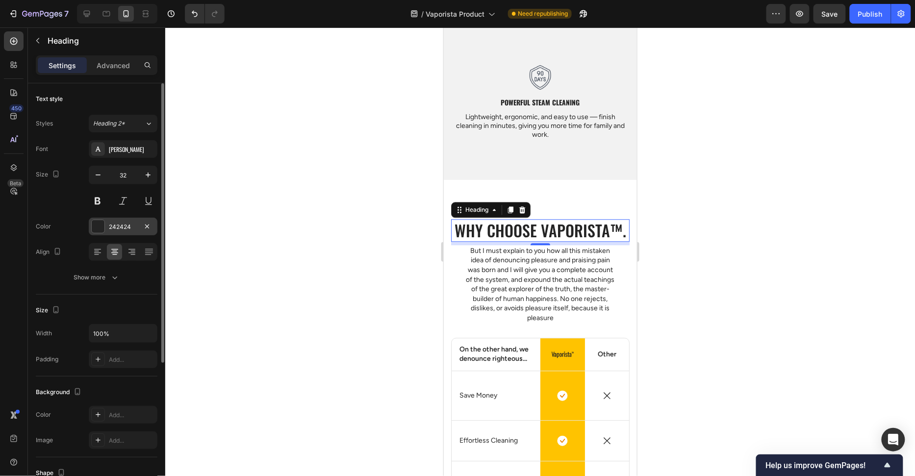
click at [95, 224] on div at bounding box center [98, 226] width 13 height 13
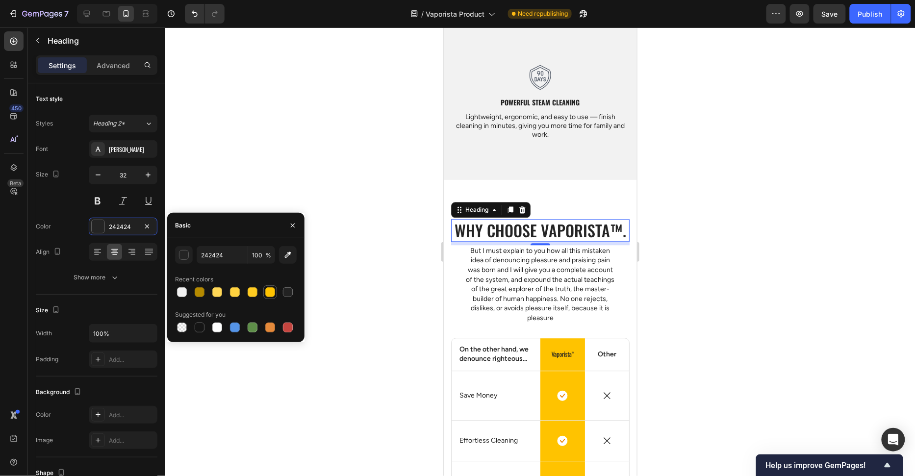
click at [289, 293] on div at bounding box center [288, 292] width 10 height 10
type input "222222"
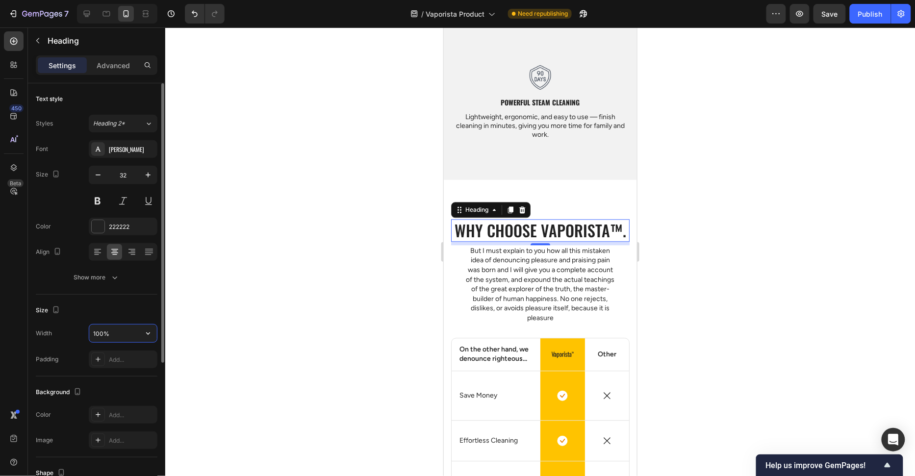
click at [97, 332] on input "100%" at bounding box center [123, 333] width 68 height 18
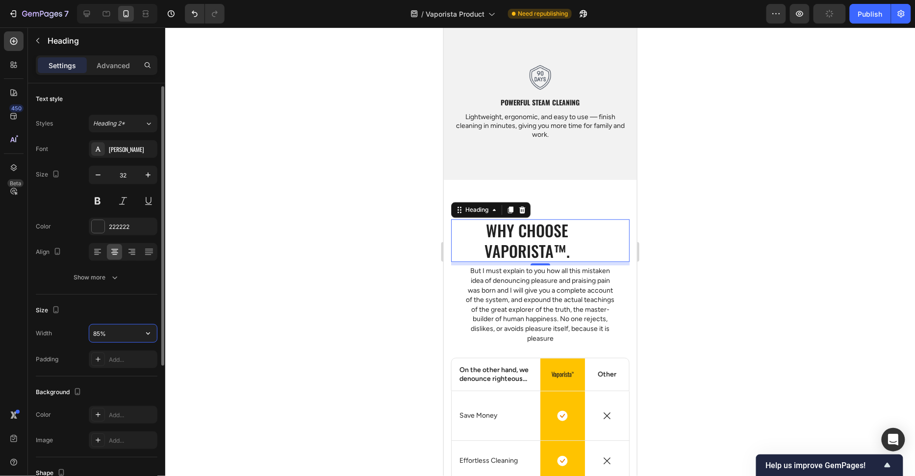
scroll to position [213, 0]
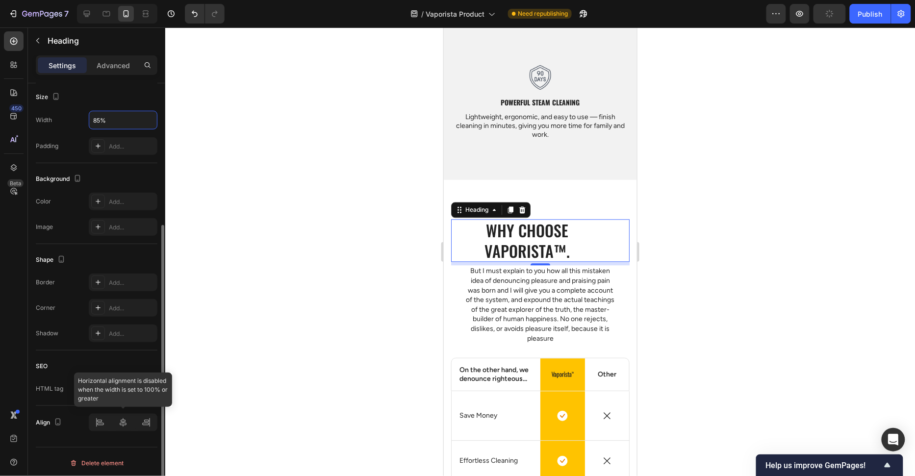
type input "85%"
click at [121, 421] on icon at bounding box center [123, 423] width 10 height 10
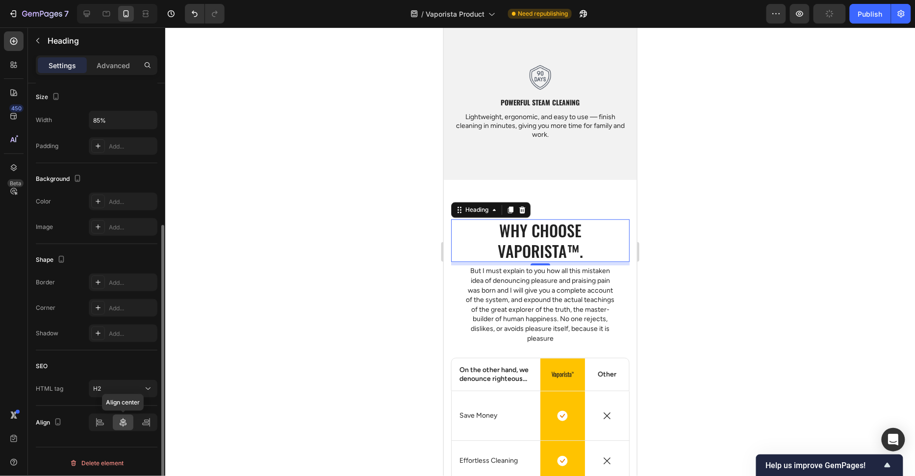
click at [121, 421] on icon at bounding box center [123, 423] width 10 height 10
click at [260, 365] on div at bounding box center [539, 251] width 749 height 449
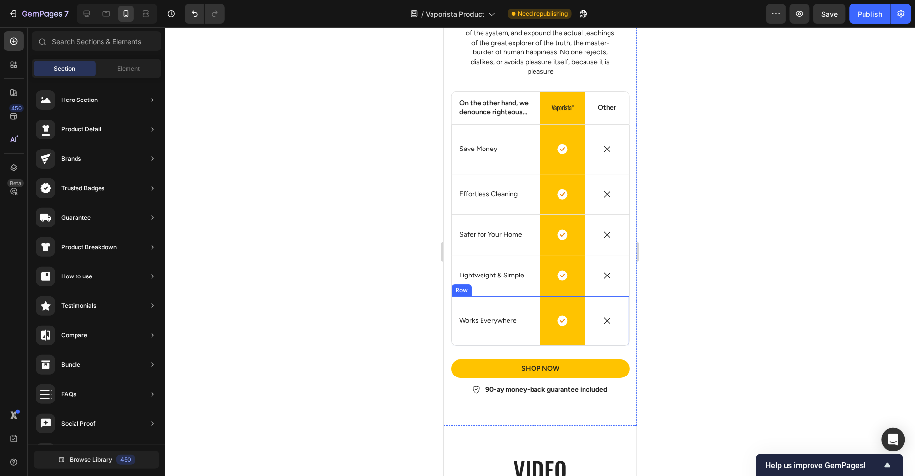
scroll to position [2452, 0]
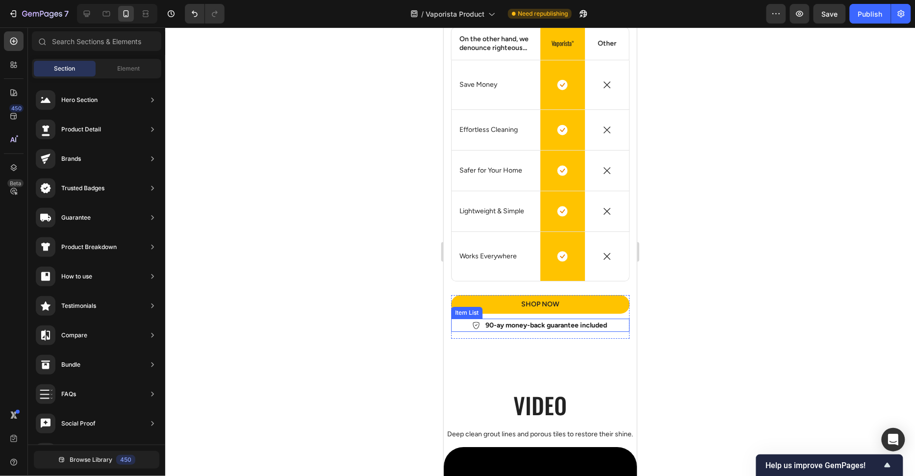
click at [499, 325] on p "90-ay money-back guarantee included" at bounding box center [546, 325] width 122 height 10
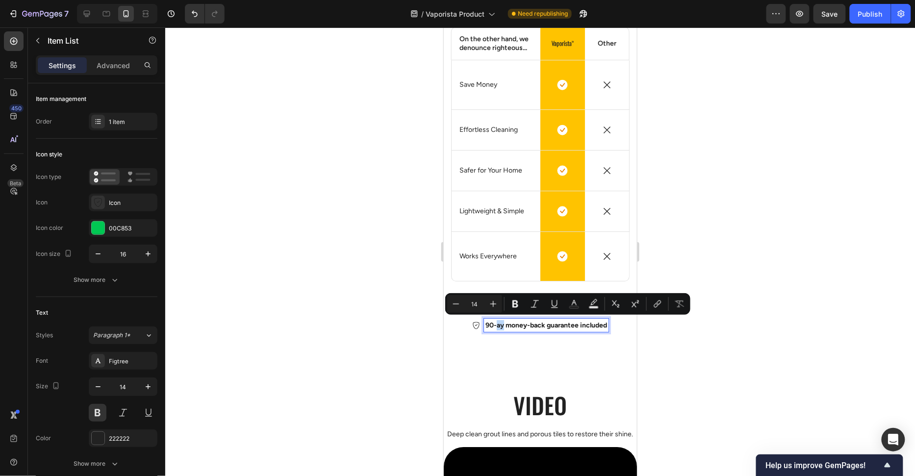
click at [498, 324] on p "90-ay money-back guarantee included" at bounding box center [546, 325] width 122 height 10
click at [497, 324] on p "90-ay money-back guarantee included" at bounding box center [546, 325] width 122 height 10
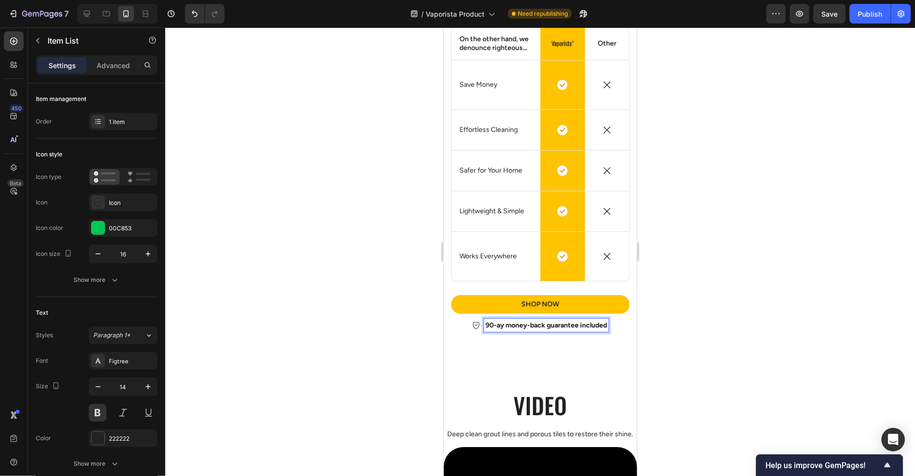
click at [495, 324] on p "90-ay money-back guarantee included" at bounding box center [546, 325] width 122 height 10
click at [497, 332] on div "Shop Now Button 90-Day money-back guarantee included Item List 14" at bounding box center [539, 317] width 178 height 44
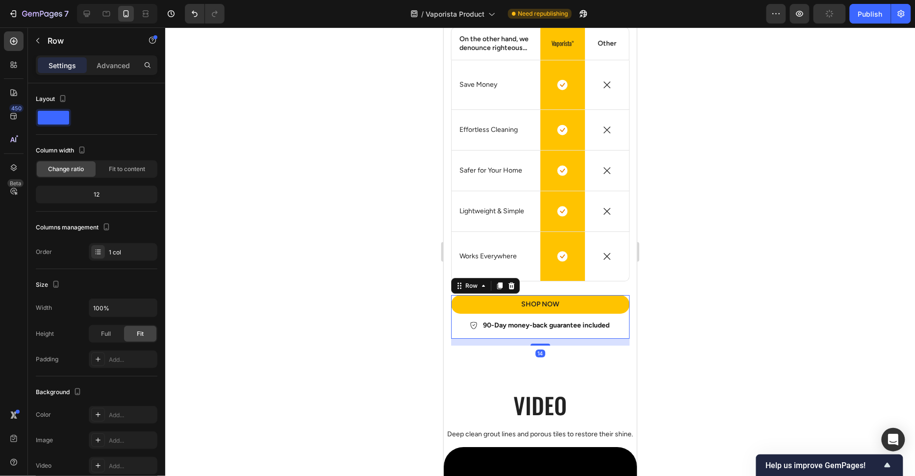
click at [510, 342] on div "14" at bounding box center [539, 341] width 178 height 7
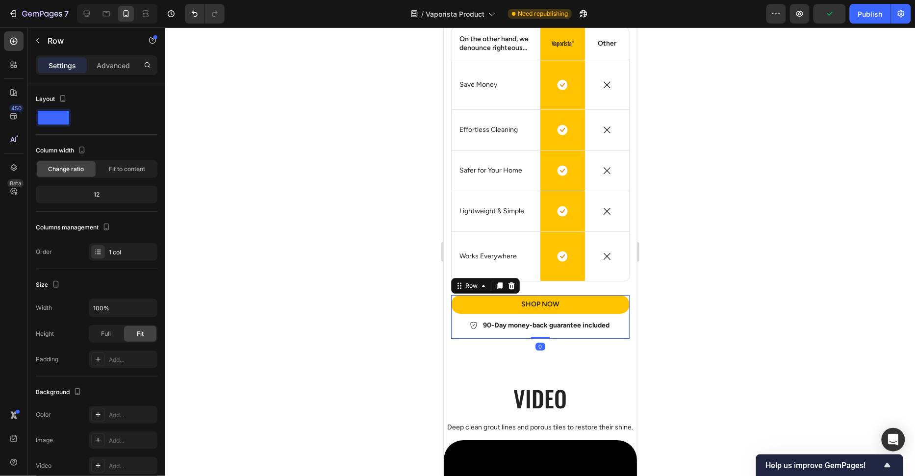
drag, startPoint x: 541, startPoint y: 319, endPoint x: 613, endPoint y: 332, distance: 73.3
click at [541, 317] on div "Shop Now Button 90-Day money-back guarantee included Item List Row 0" at bounding box center [539, 317] width 178 height 44
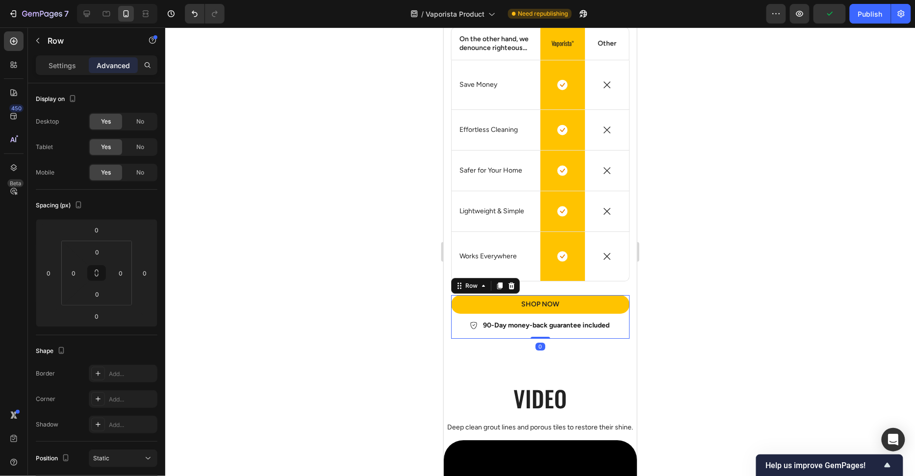
click at [806, 345] on div at bounding box center [539, 251] width 749 height 449
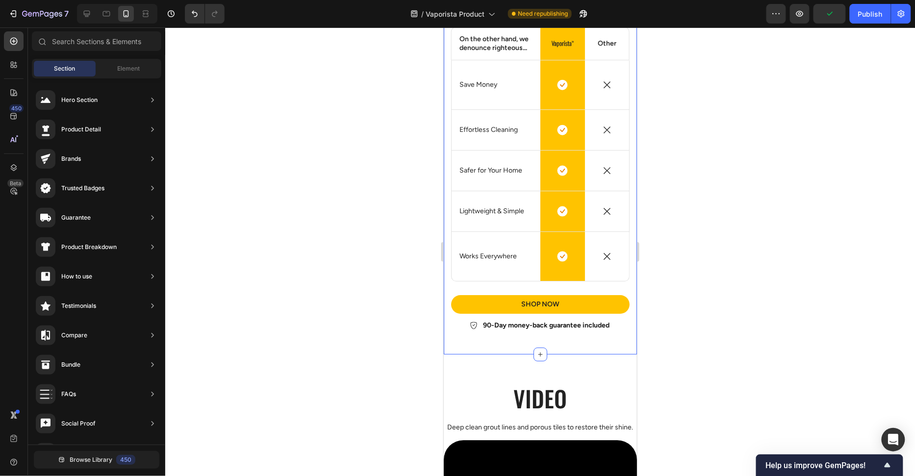
click at [595, 345] on div "Why choose Vaporista™. Heading But I must explain to you how all this mistaken …" at bounding box center [539, 113] width 193 height 482
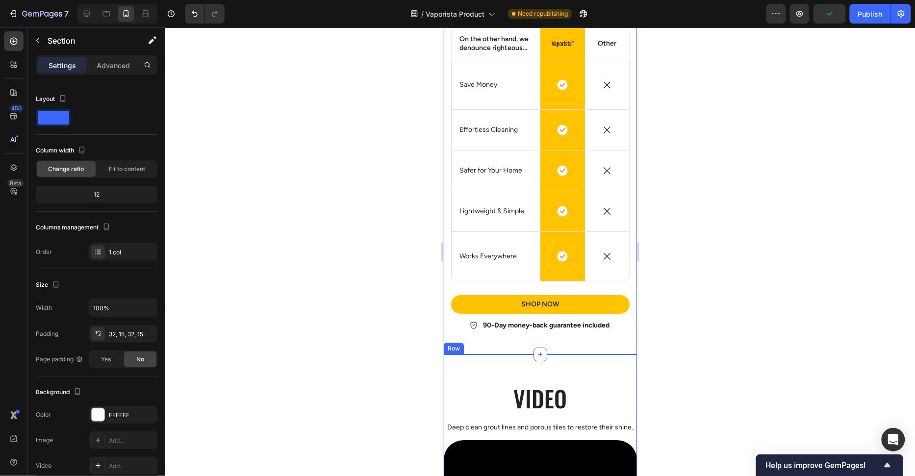
click at [587, 365] on div "Heading Video Heading Deep clean grout lines and porous tiles to restore their …" at bounding box center [539, 461] width 193 height 214
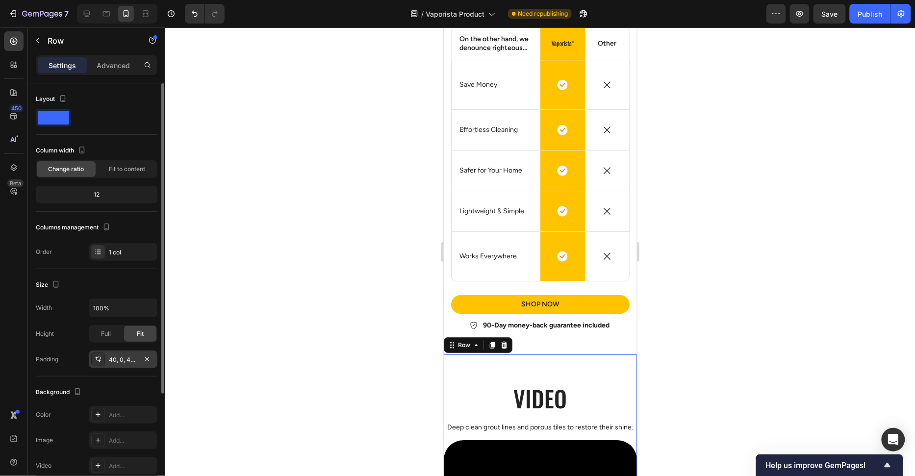
click at [110, 355] on div "40, 0, 40, 0" at bounding box center [123, 359] width 28 height 9
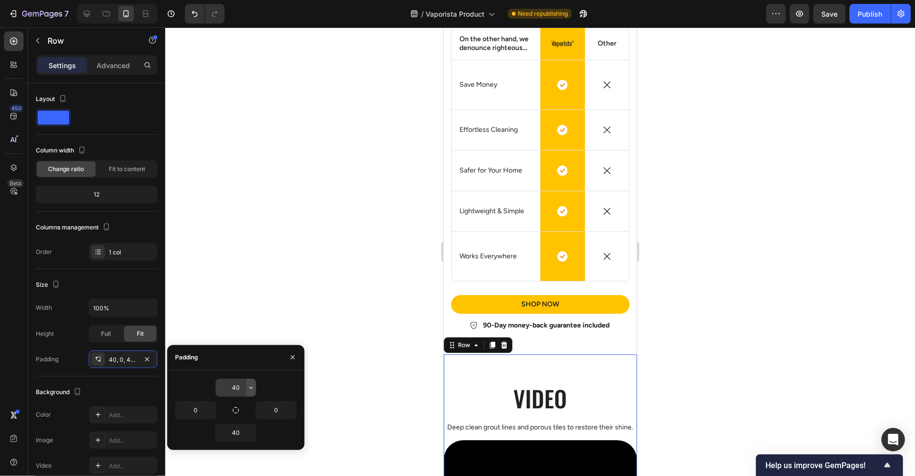
click at [246, 387] on button "button" at bounding box center [251, 388] width 10 height 18
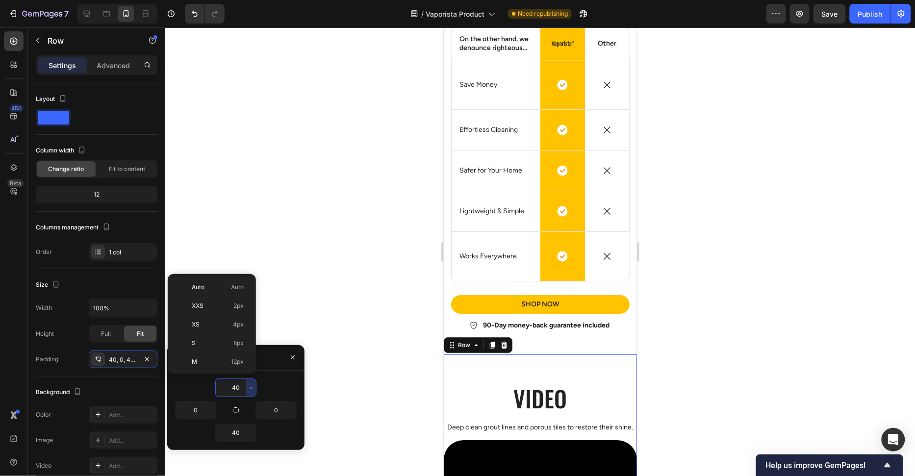
click at [244, 387] on input "40" at bounding box center [236, 388] width 40 height 18
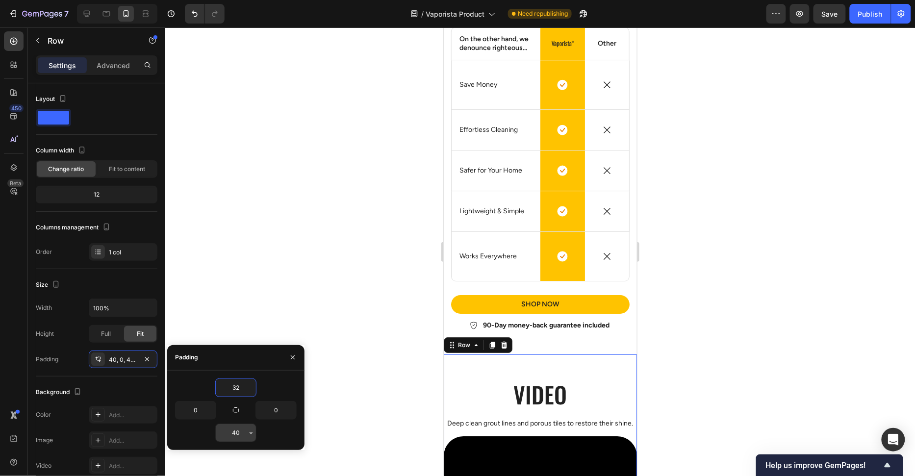
type input "32"
type input "1"
click at [242, 429] on input "40" at bounding box center [236, 433] width 40 height 18
type input "32"
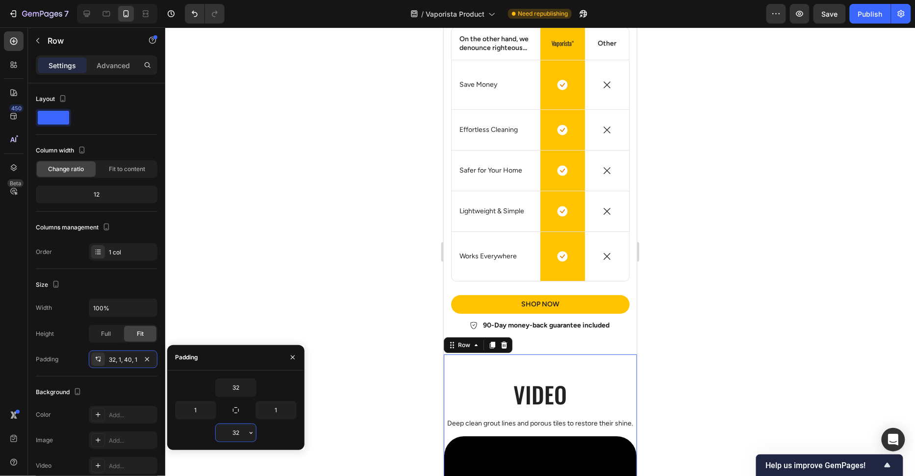
click at [283, 294] on div at bounding box center [539, 251] width 749 height 449
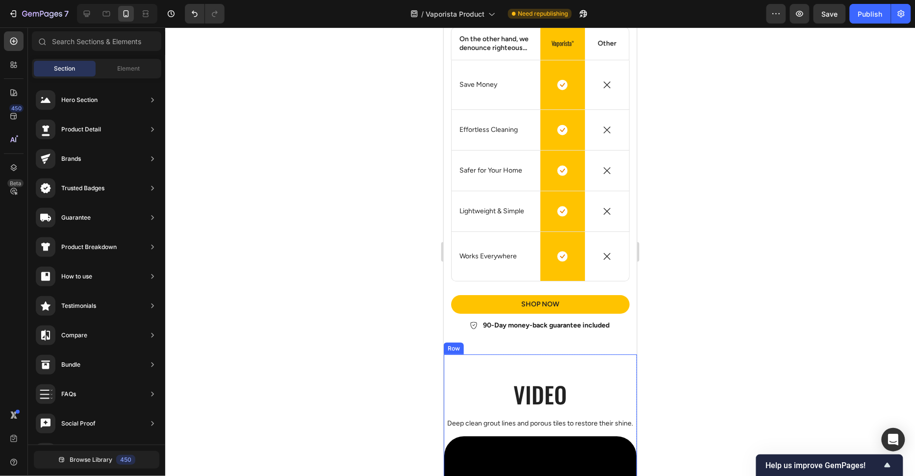
click at [502, 354] on div "Heading Video Heading Deep clean grout lines and porous tiles to restore their …" at bounding box center [539, 456] width 193 height 205
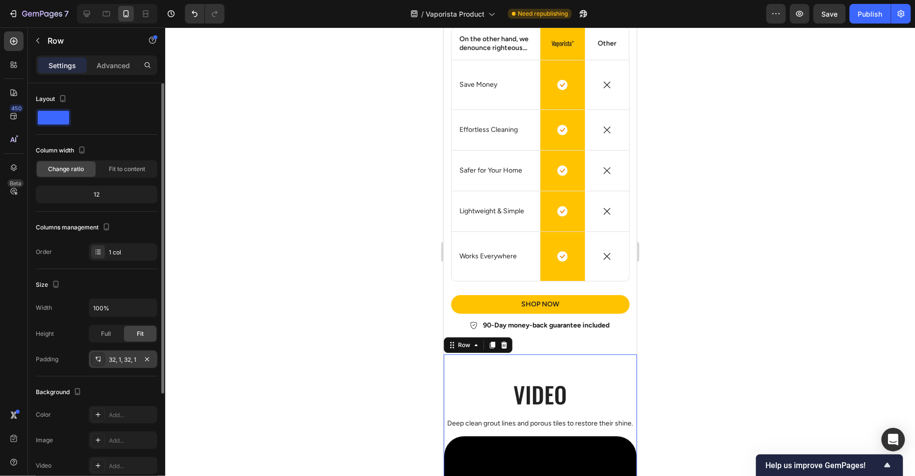
drag, startPoint x: 113, startPoint y: 357, endPoint x: 129, endPoint y: 370, distance: 20.9
click at [113, 357] on div "32, 1, 32, 1" at bounding box center [132, 359] width 46 height 9
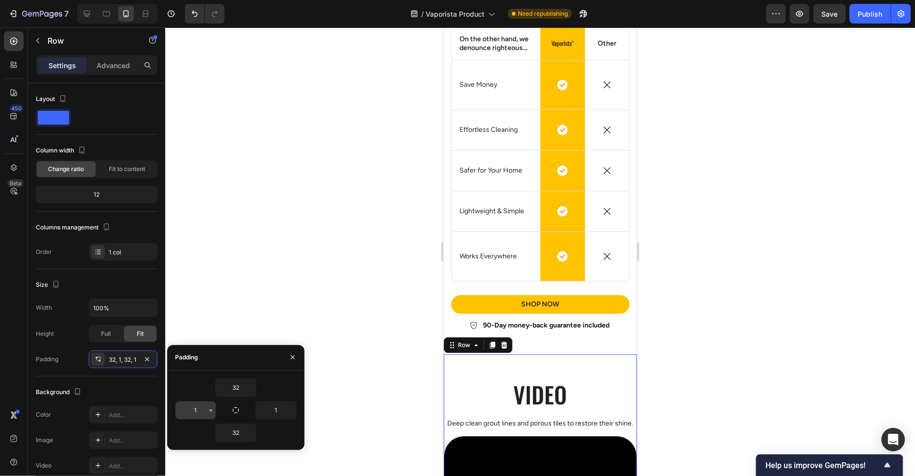
click at [200, 409] on input "1" at bounding box center [195, 410] width 40 height 18
click at [283, 407] on input "1" at bounding box center [276, 410] width 40 height 18
type input "0"
click at [283, 407] on input "1" at bounding box center [276, 410] width 40 height 18
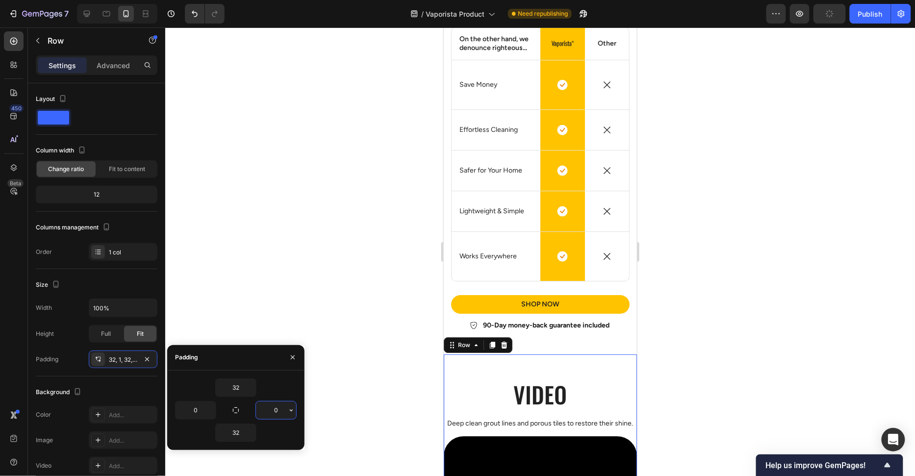
click at [337, 331] on div at bounding box center [539, 251] width 749 height 449
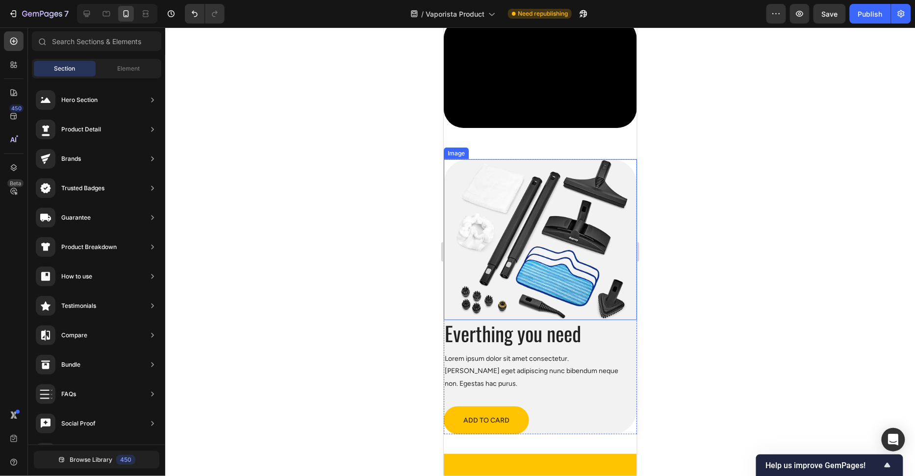
scroll to position [2930, 0]
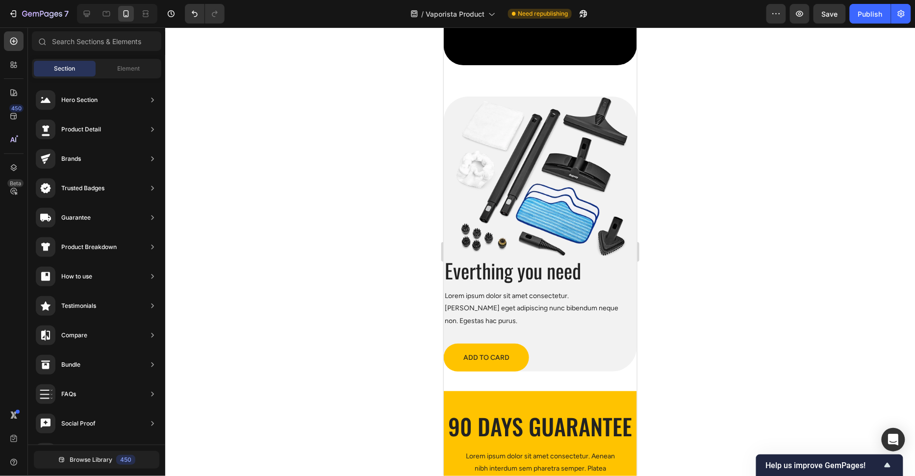
click at [705, 270] on div at bounding box center [539, 251] width 749 height 449
click at [533, 343] on div "ADD TO CARD Button" at bounding box center [539, 357] width 193 height 28
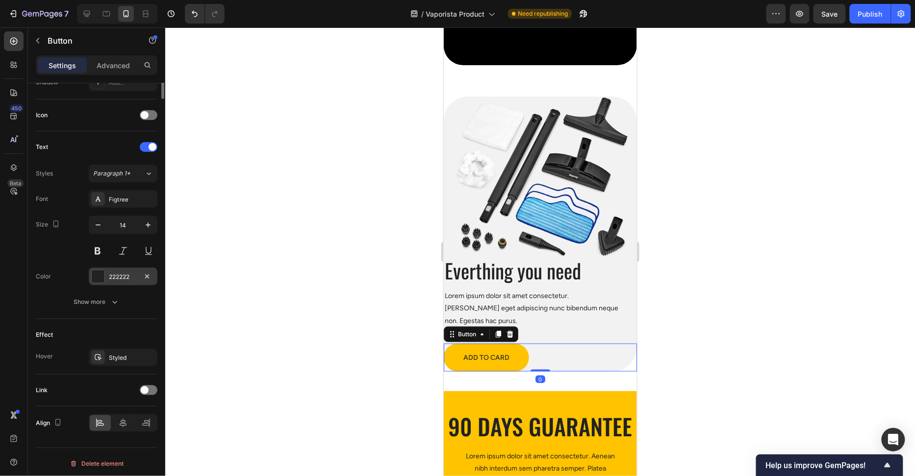
scroll to position [279, 0]
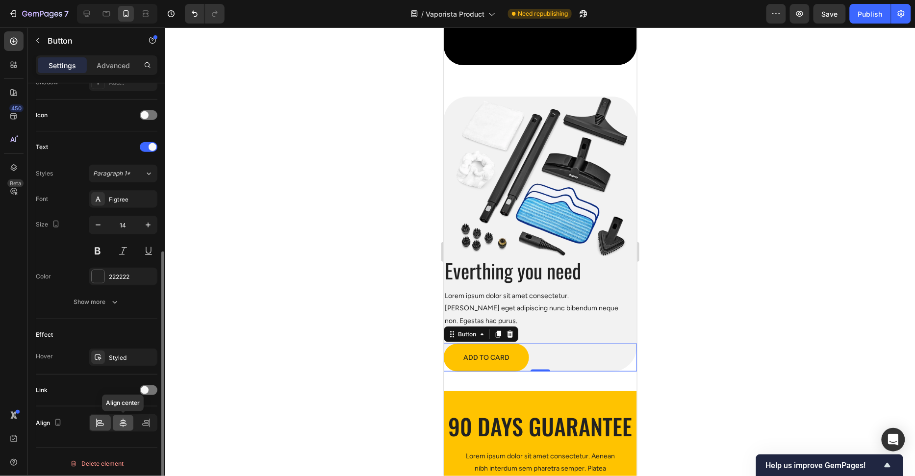
click at [119, 422] on icon at bounding box center [123, 423] width 10 height 10
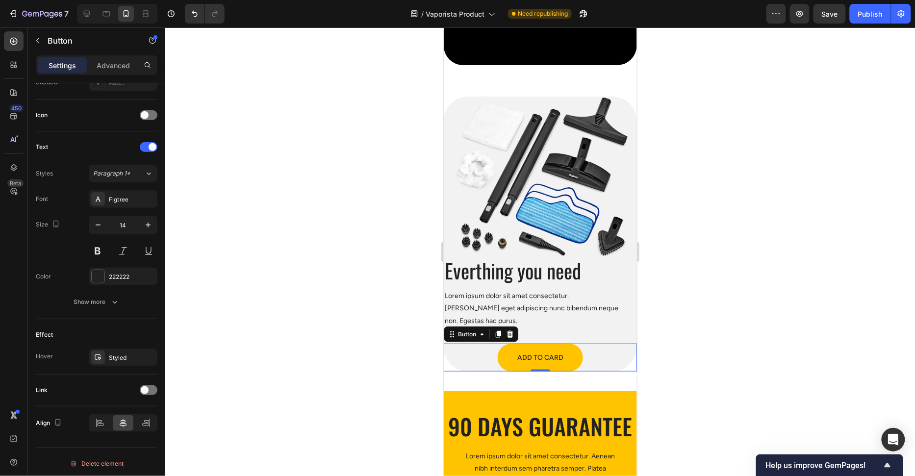
click at [584, 298] on p "Lorem ipsum dolor sit amet consectetur. [PERSON_NAME] eget adipiscing nunc bibe…" at bounding box center [533, 307] width 179 height 37
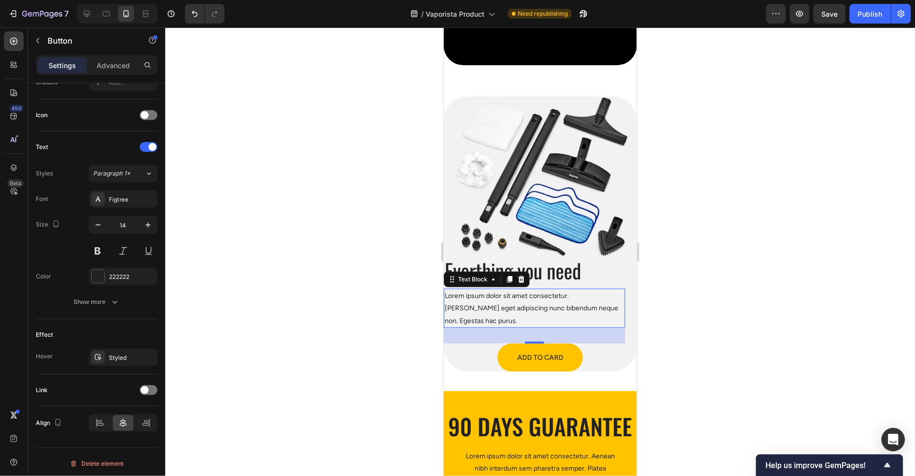
scroll to position [0, 0]
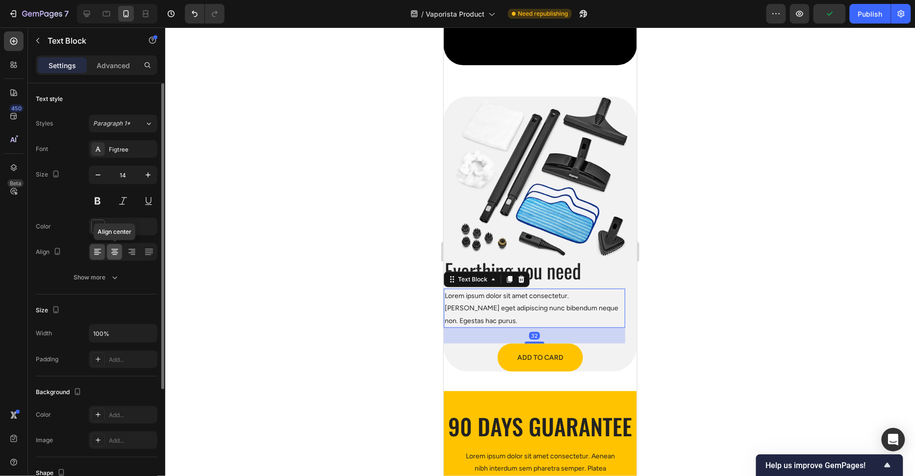
click at [113, 251] on icon at bounding box center [114, 251] width 5 height 1
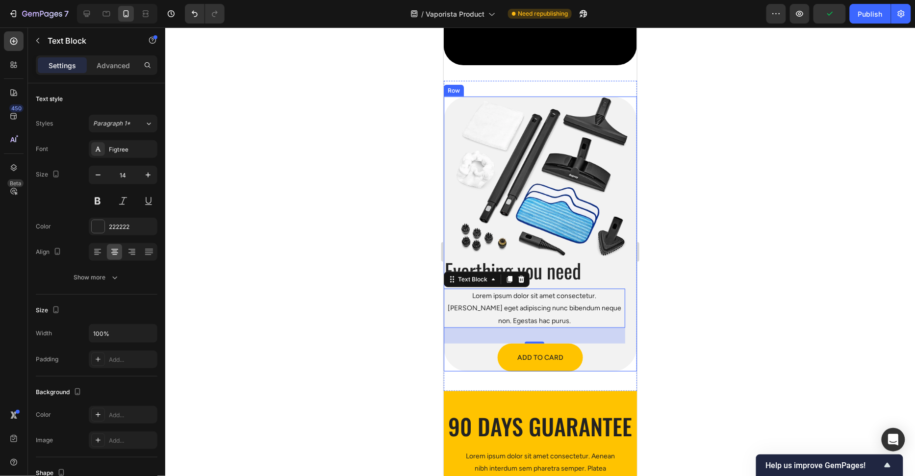
click at [561, 274] on h2 "Everthing you need" at bounding box center [533, 270] width 181 height 26
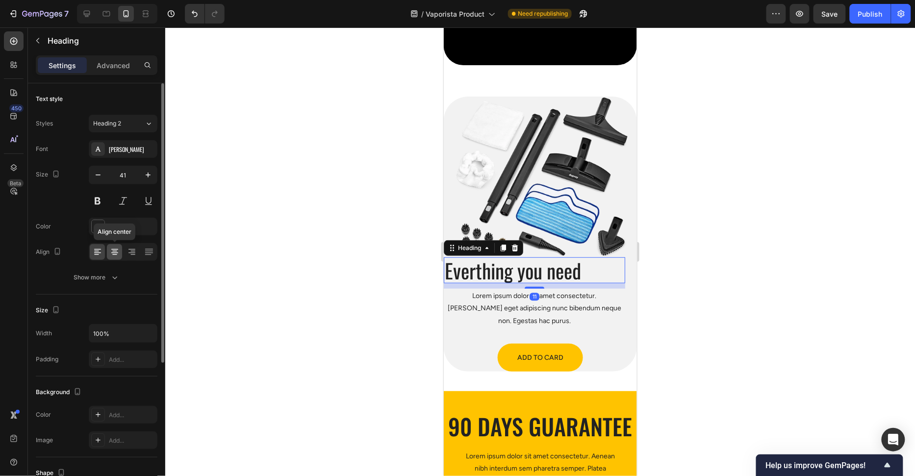
click at [107, 250] on div at bounding box center [114, 252] width 15 height 16
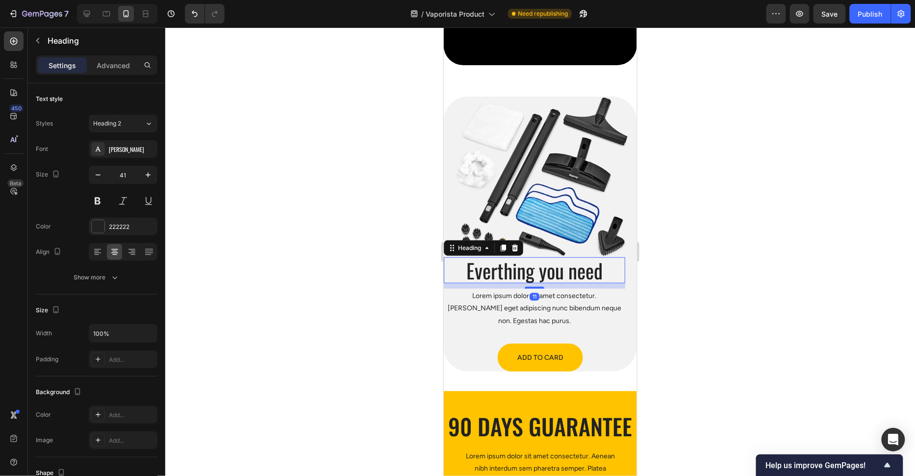
click at [326, 259] on div at bounding box center [539, 251] width 749 height 449
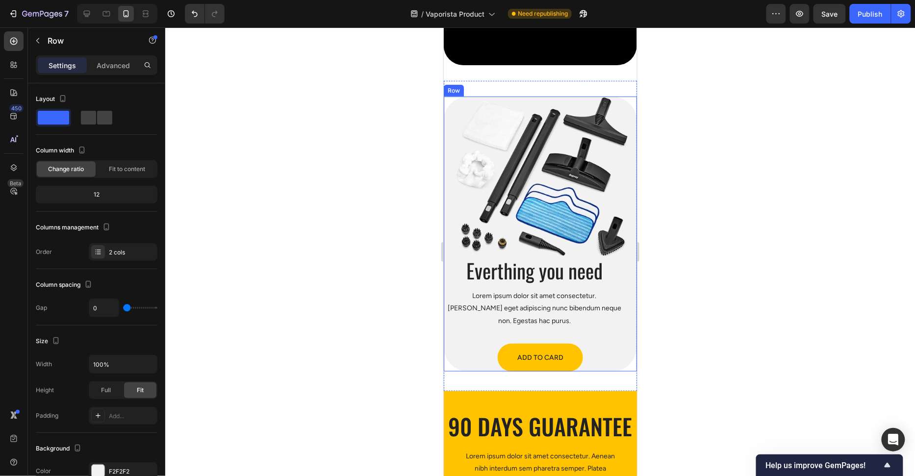
click at [630, 310] on div "Everthing you need Heading Lorem ipsum dolor sit amet consectetur. Aenean eget …" at bounding box center [539, 314] width 193 height 114
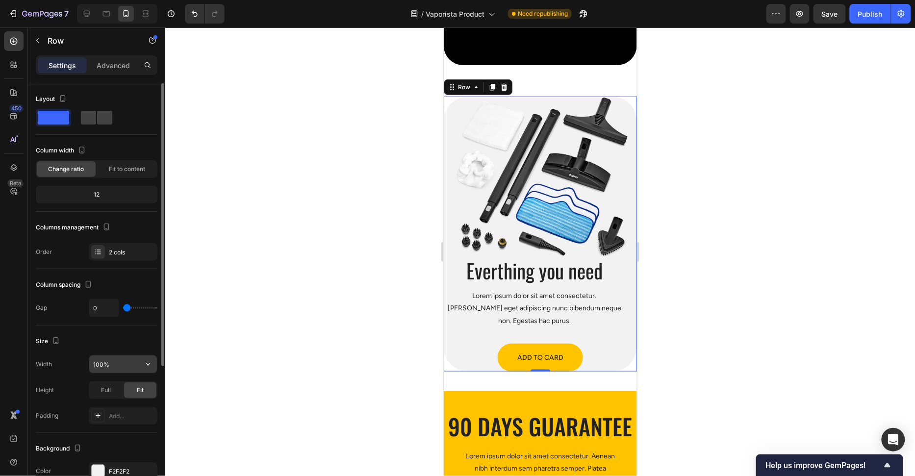
click at [101, 364] on input "100%" at bounding box center [123, 364] width 68 height 18
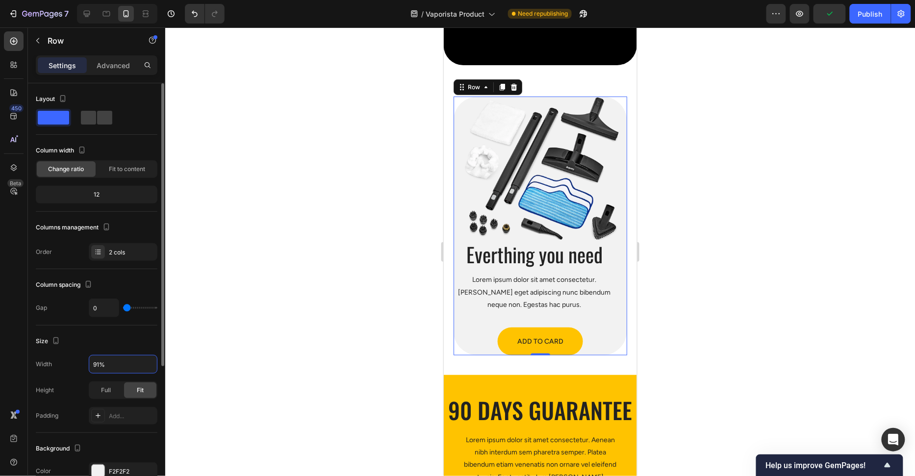
type input "90%"
click at [265, 370] on div at bounding box center [539, 251] width 749 height 449
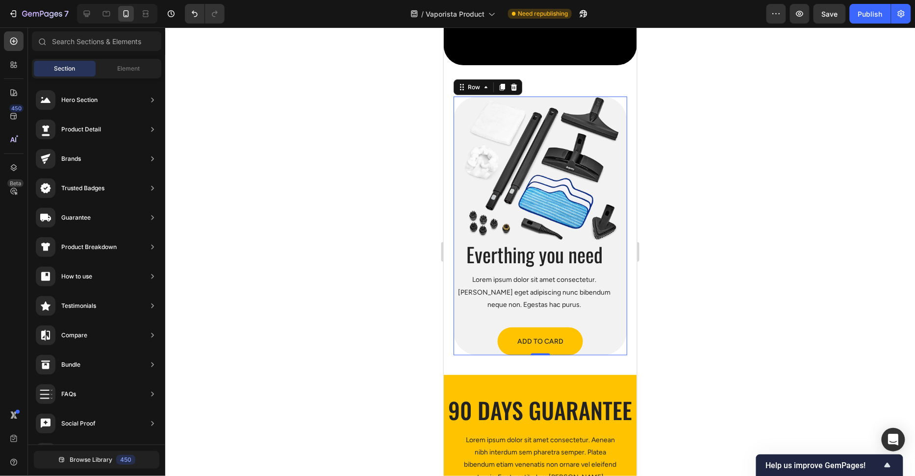
click at [618, 308] on div "Everthing you need Heading Lorem ipsum dolor sit amet consectetur. Aenean eget …" at bounding box center [540, 298] width 174 height 114
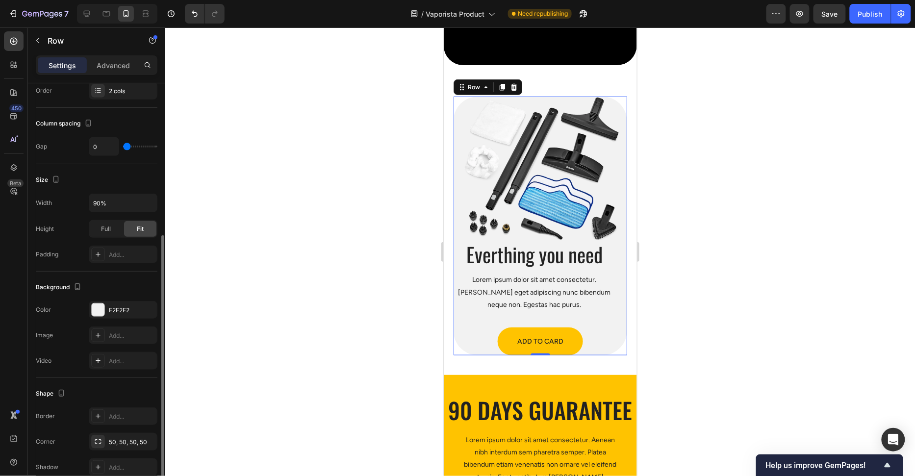
scroll to position [187, 0]
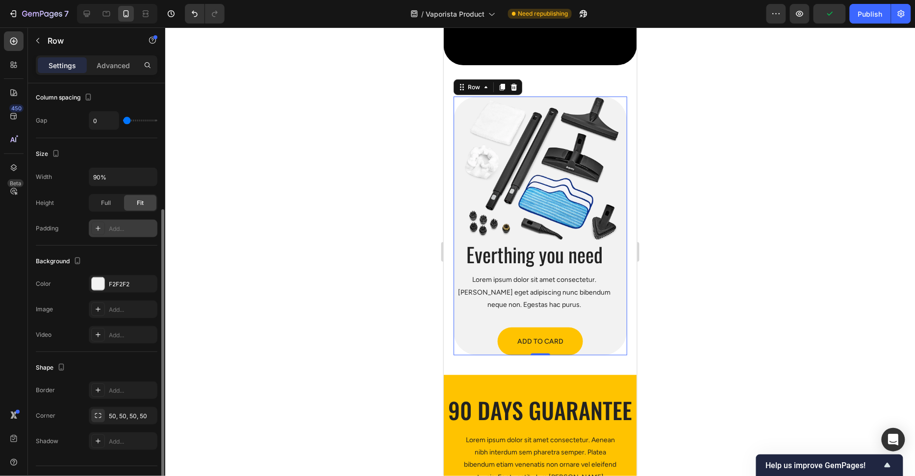
click at [118, 234] on div "Add..." at bounding box center [123, 229] width 69 height 18
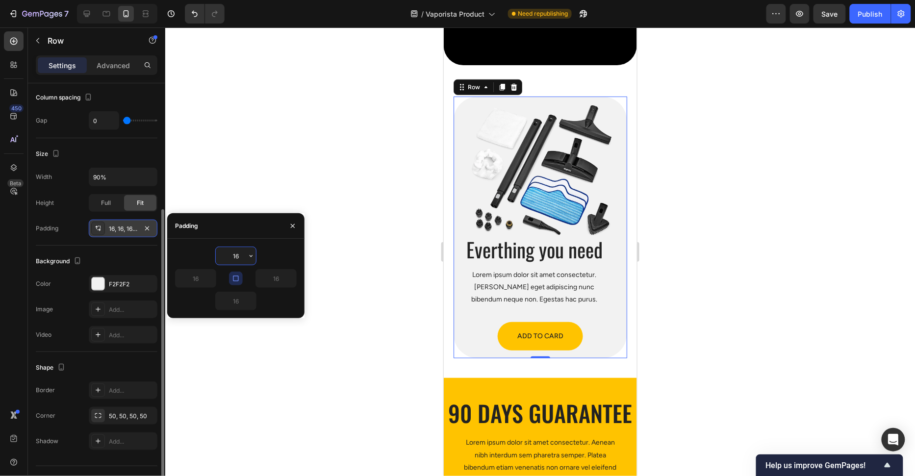
click at [121, 231] on div "16, 16, 16, 16" at bounding box center [123, 229] width 69 height 18
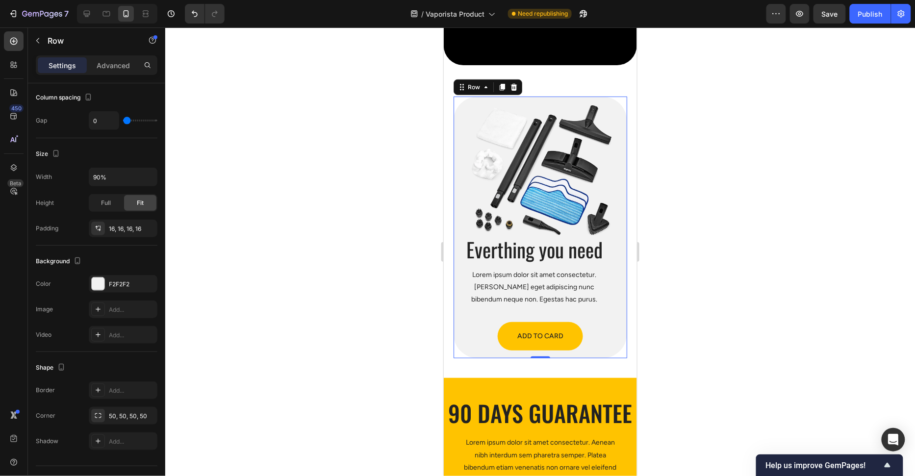
click at [289, 248] on div at bounding box center [539, 251] width 749 height 449
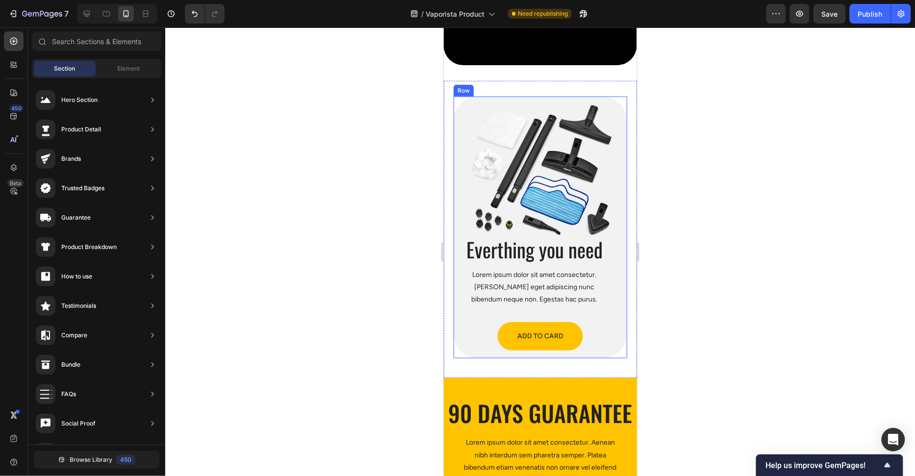
click at [553, 267] on div "Lorem ipsum dolor sit amet consectetur. [PERSON_NAME] eget adipiscing nunc bibe…" at bounding box center [534, 286] width 147 height 39
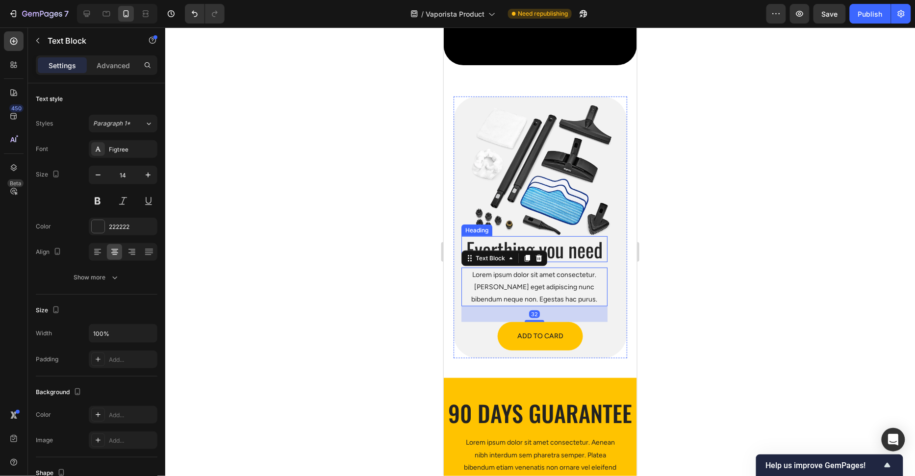
click at [584, 247] on h2 "Everthing you need" at bounding box center [534, 249] width 147 height 26
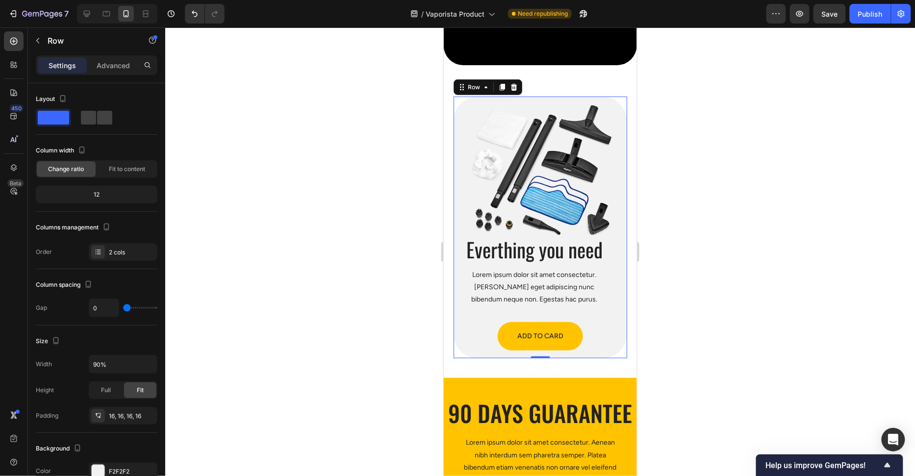
click at [608, 252] on div "Everthing you need Heading Lorem ipsum dolor sit amet consectetur. Aenean eget …" at bounding box center [540, 293] width 158 height 114
click at [596, 253] on h2 "Everthing you need" at bounding box center [534, 249] width 147 height 26
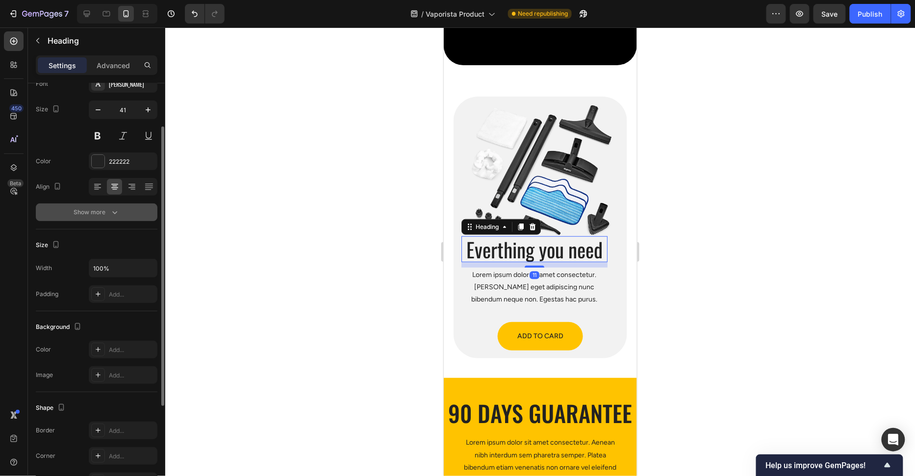
scroll to position [0, 0]
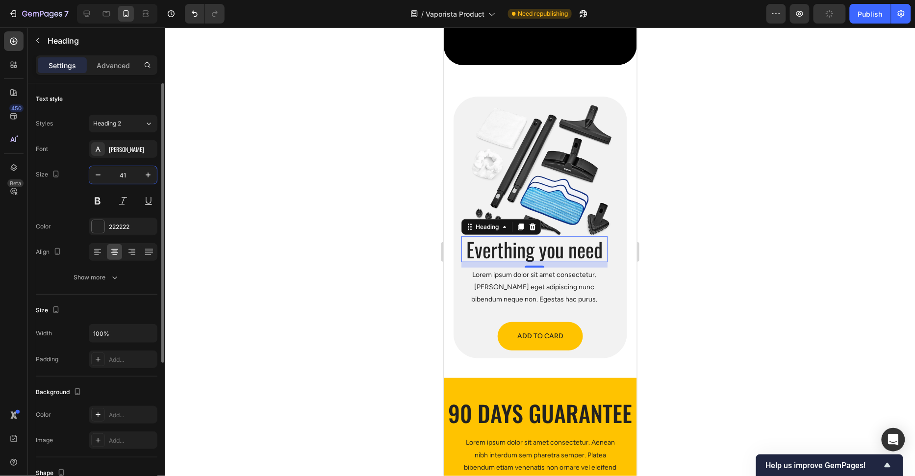
click at [128, 172] on input "41" at bounding box center [123, 175] width 32 height 18
type input "32"
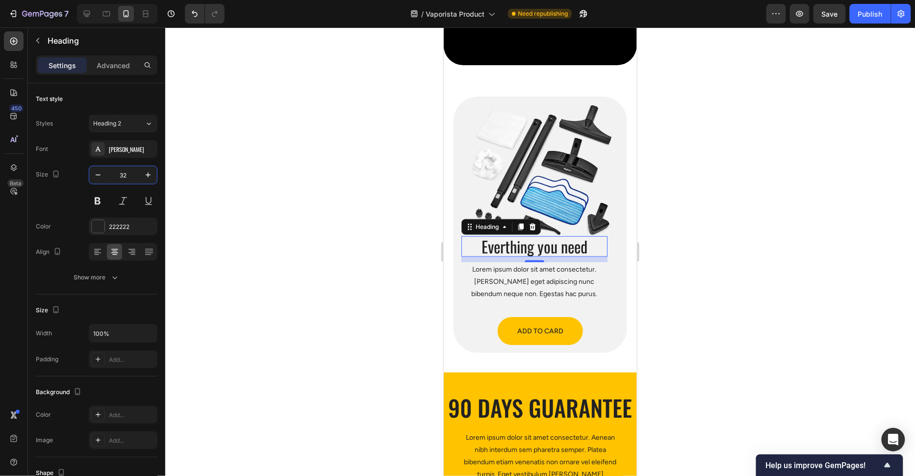
click at [256, 198] on div at bounding box center [539, 251] width 749 height 449
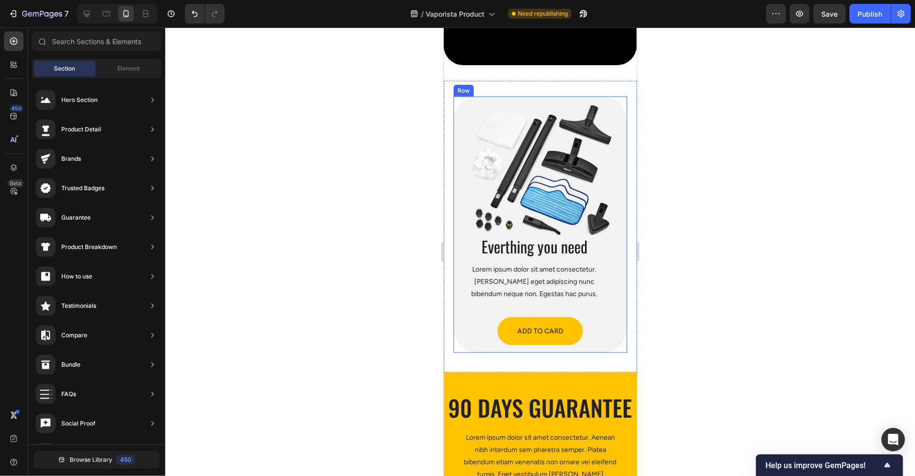
click at [608, 253] on div "Everthing you need Heading Lorem ipsum dolor sit amet consectetur. Aenean eget …" at bounding box center [540, 290] width 158 height 109
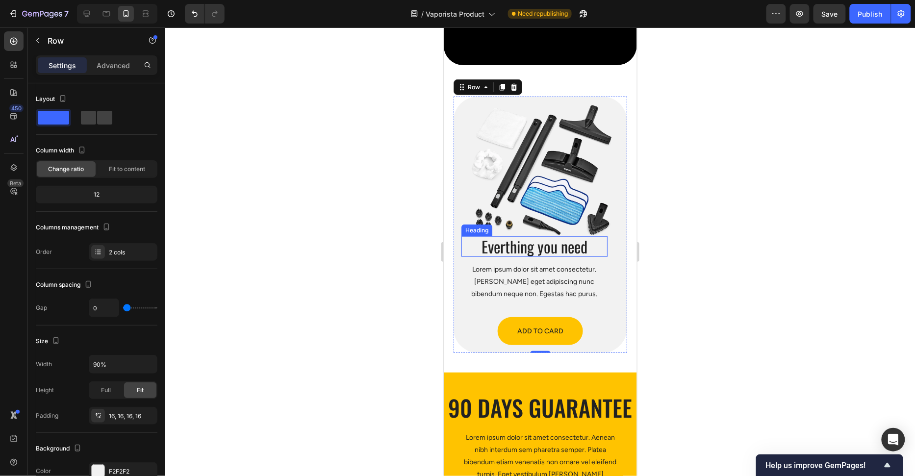
click at [602, 247] on h2 "Everthing you need" at bounding box center [534, 246] width 147 height 21
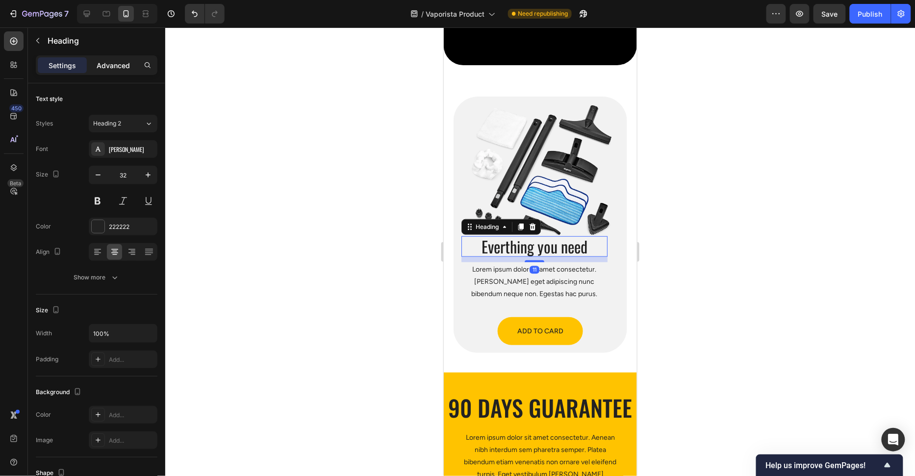
click at [112, 65] on p "Advanced" at bounding box center [113, 65] width 33 height 10
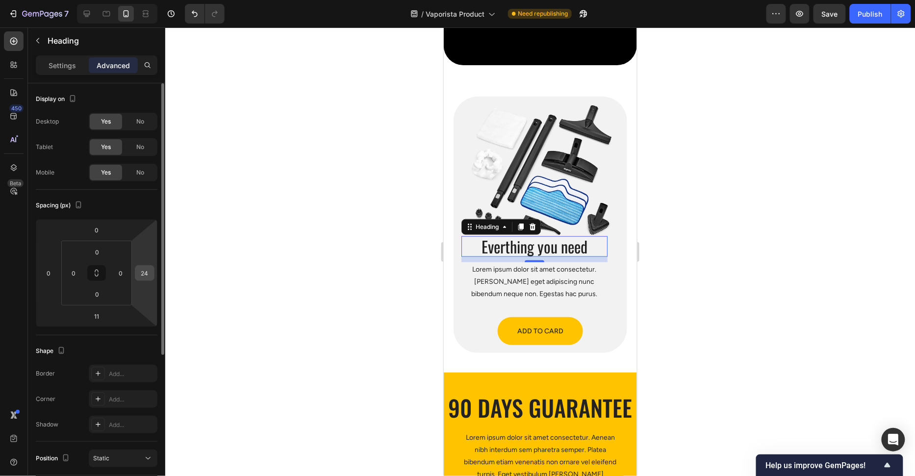
click at [146, 274] on input "24" at bounding box center [144, 273] width 15 height 15
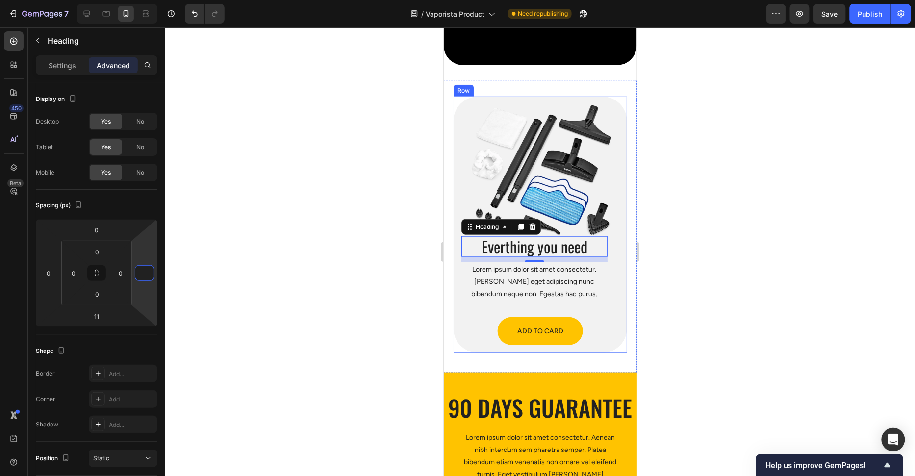
click at [529, 286] on p "Lorem ipsum dolor sit amet consectetur. [PERSON_NAME] eget adipiscing nunc bibe…" at bounding box center [534, 281] width 145 height 37
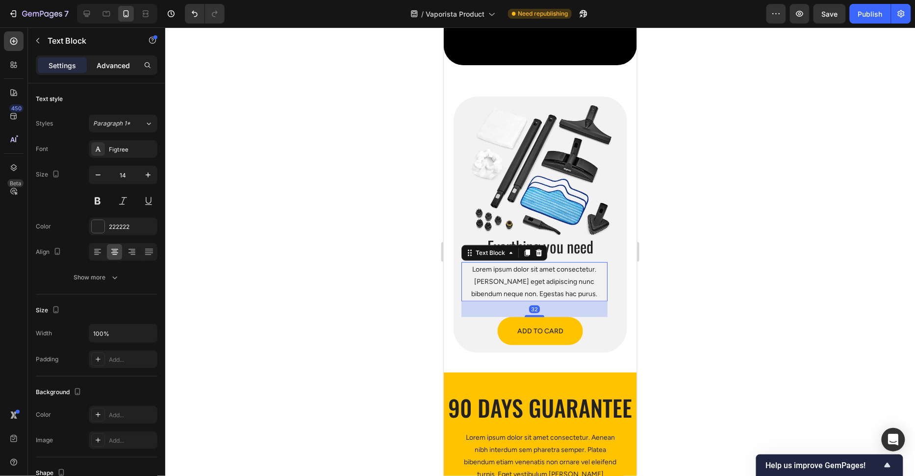
click at [115, 62] on p "Advanced" at bounding box center [113, 65] width 33 height 10
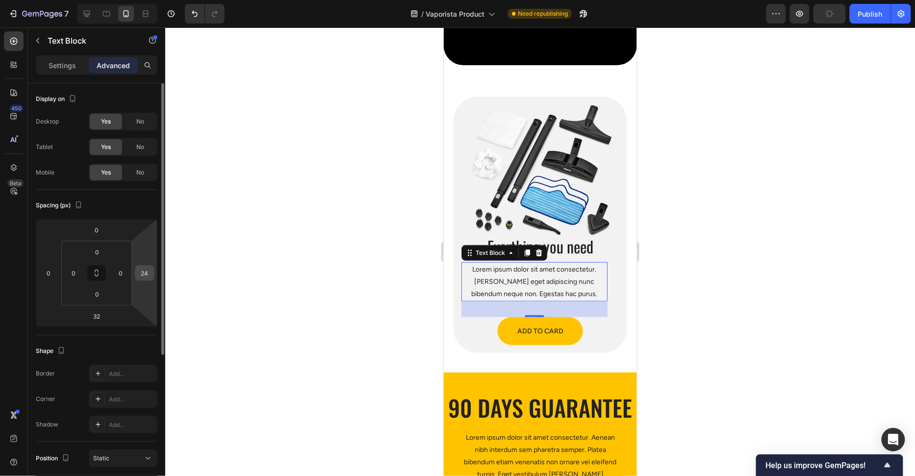
click at [150, 266] on input "24" at bounding box center [144, 273] width 15 height 15
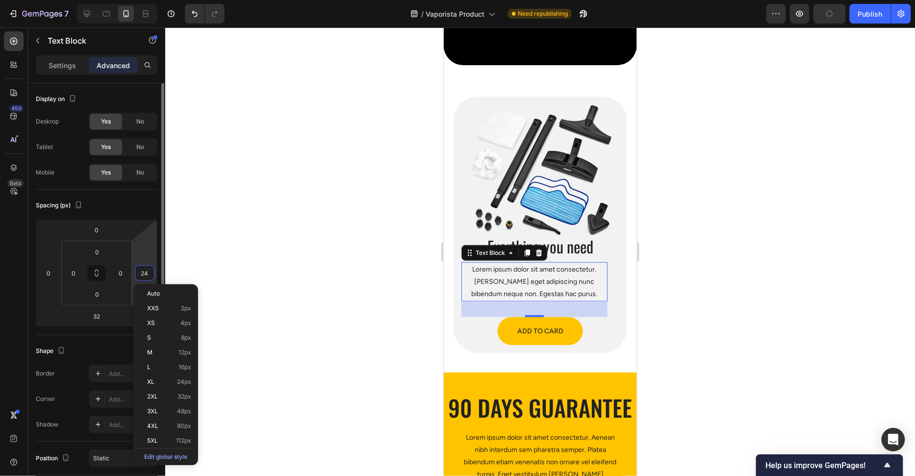
click at [150, 267] on input "24" at bounding box center [144, 273] width 15 height 15
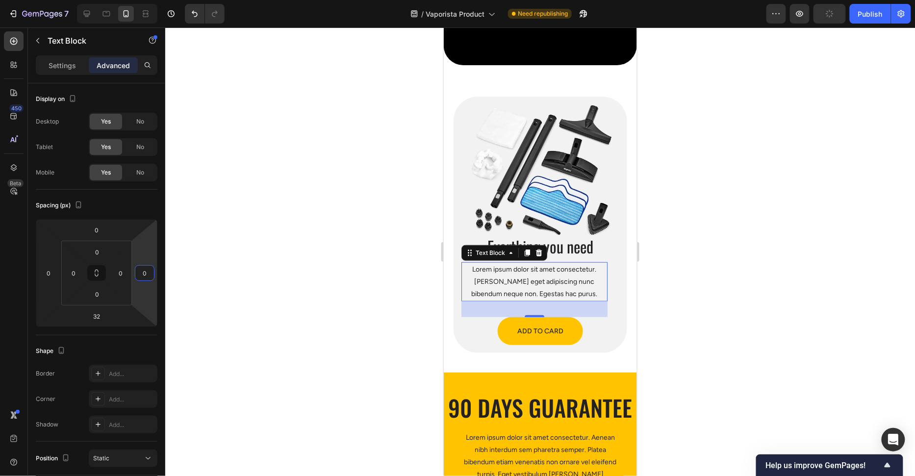
click at [291, 243] on div at bounding box center [539, 251] width 749 height 449
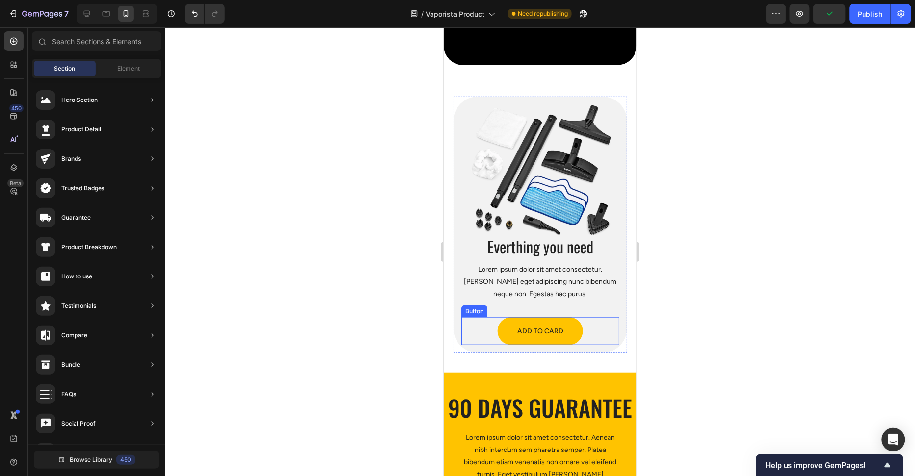
click at [546, 297] on p "Lorem ipsum dolor sit amet consectetur. [PERSON_NAME] eget adipiscing nunc bibe…" at bounding box center [540, 281] width 156 height 37
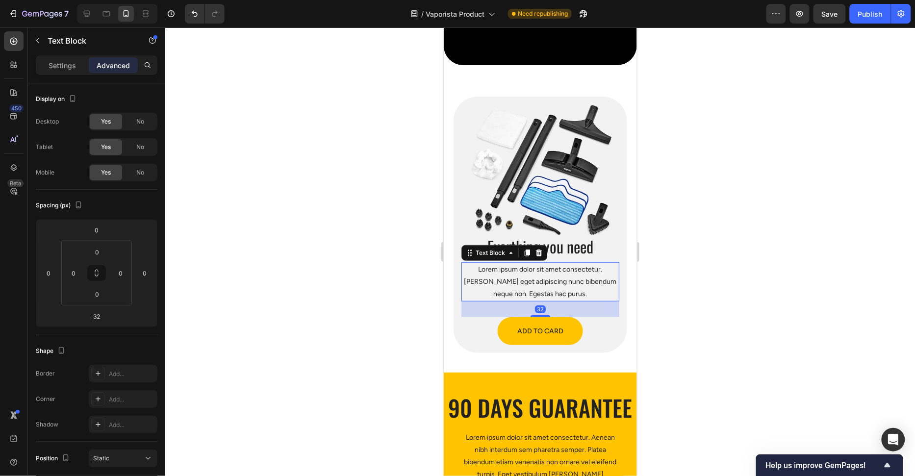
click at [646, 298] on div at bounding box center [539, 251] width 749 height 449
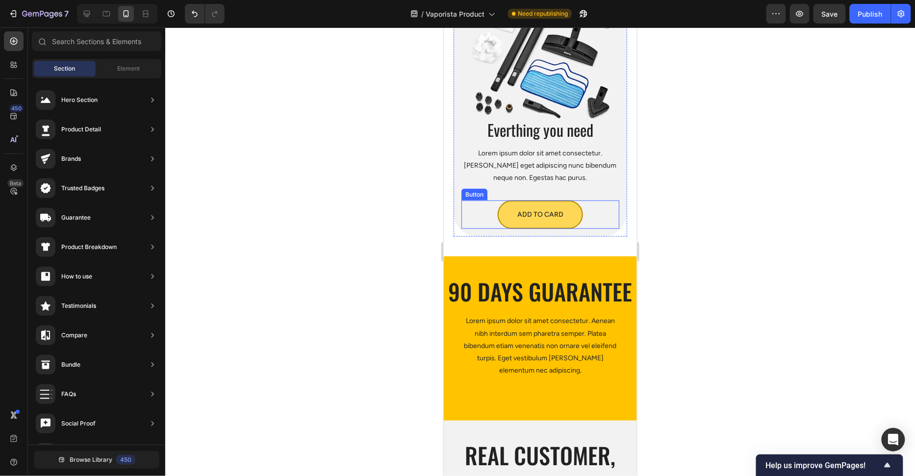
scroll to position [3109, 0]
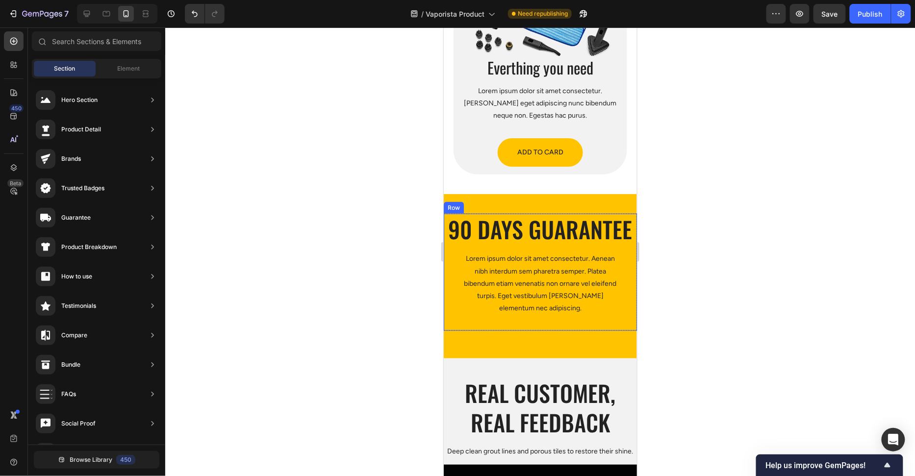
click at [559, 324] on div "90 Days Guarantee Heading Lorem ipsum dolor sit amet consectetur. Aenean nibh i…" at bounding box center [539, 272] width 193 height 118
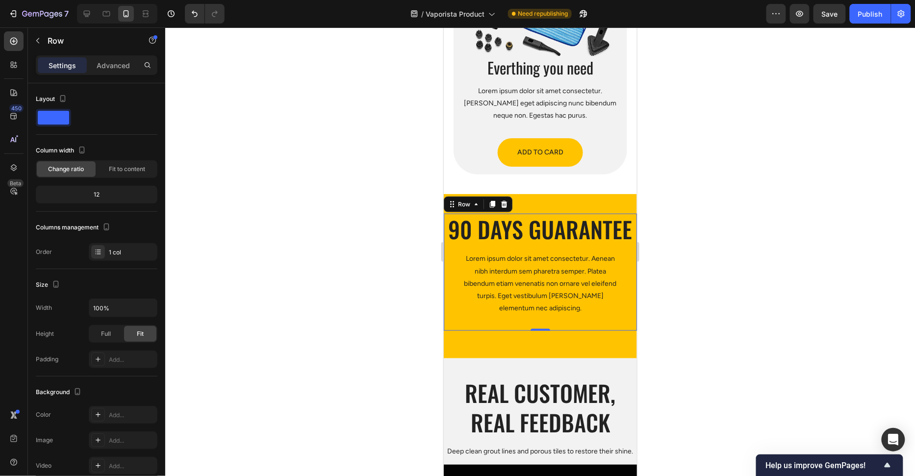
click at [557, 338] on div "90 Days Guarantee Heading Lorem ipsum dolor sit amet consectetur. Aenean nibh i…" at bounding box center [539, 276] width 193 height 165
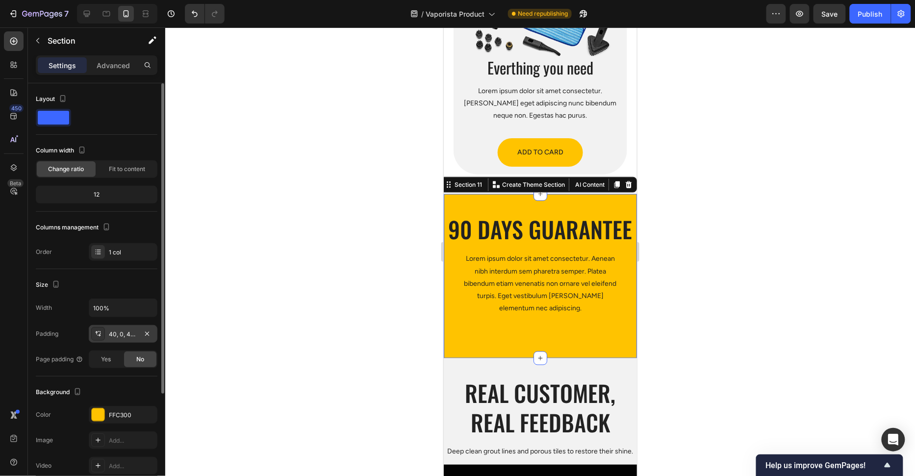
click at [128, 332] on div "40, 0, 40, 0" at bounding box center [123, 334] width 28 height 9
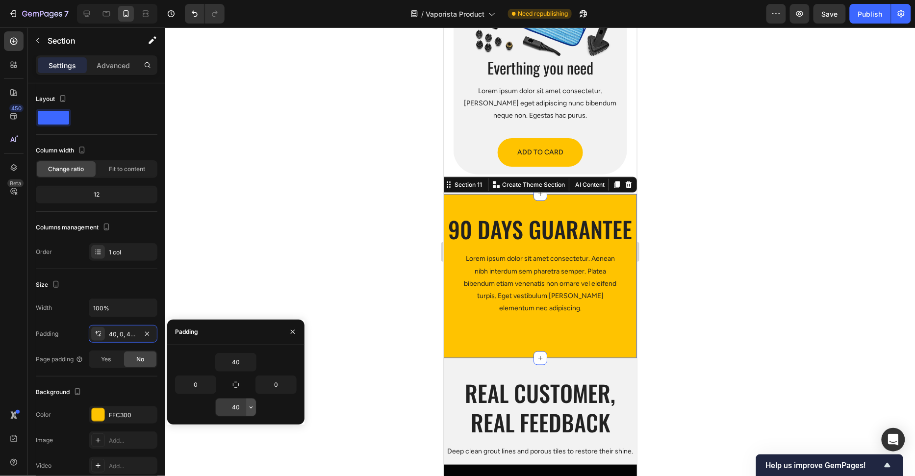
click at [247, 405] on button "button" at bounding box center [251, 408] width 10 height 18
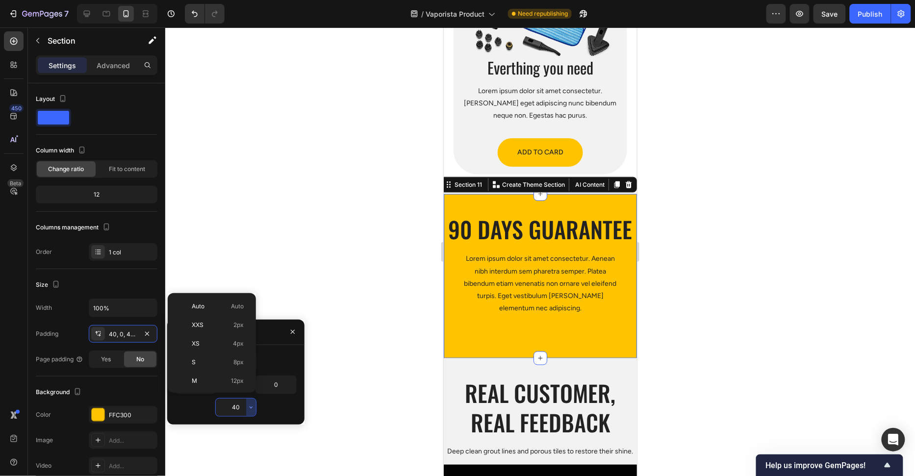
click at [243, 406] on input "40" at bounding box center [236, 408] width 40 height 18
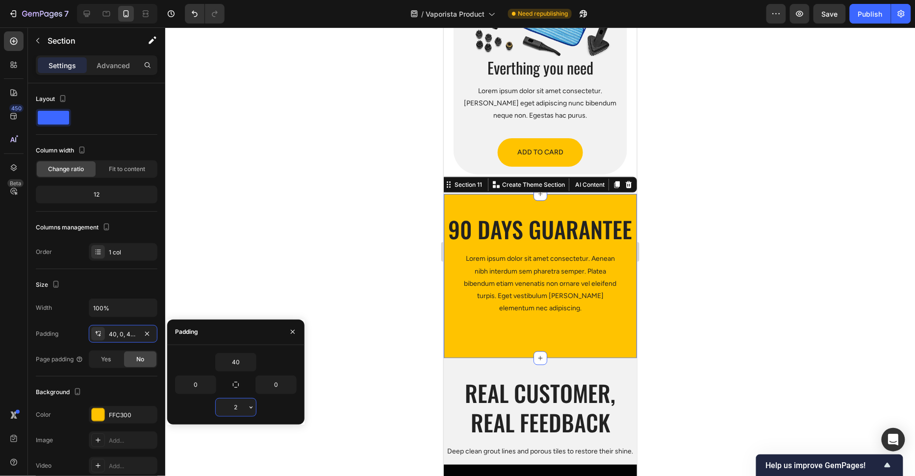
type input "20"
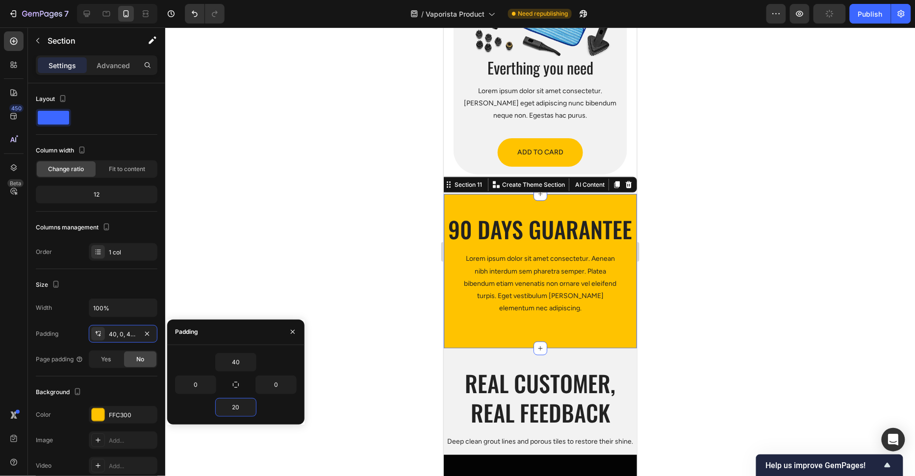
click at [341, 280] on div at bounding box center [539, 251] width 749 height 449
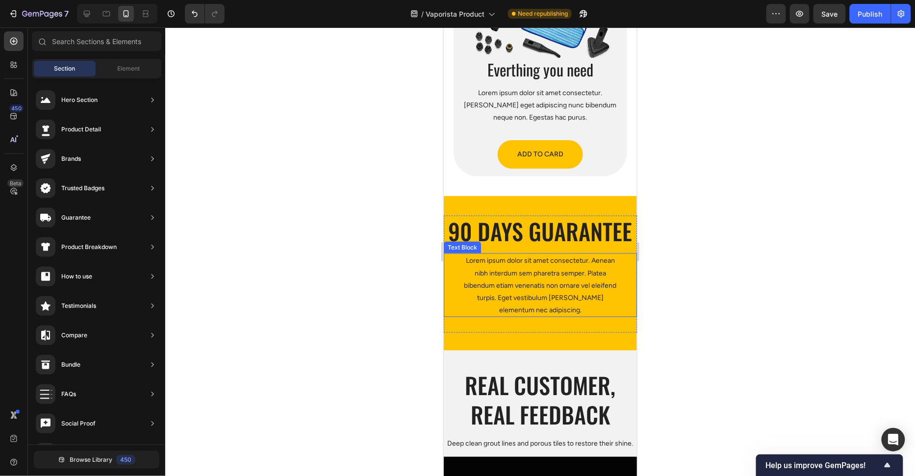
scroll to position [3106, 0]
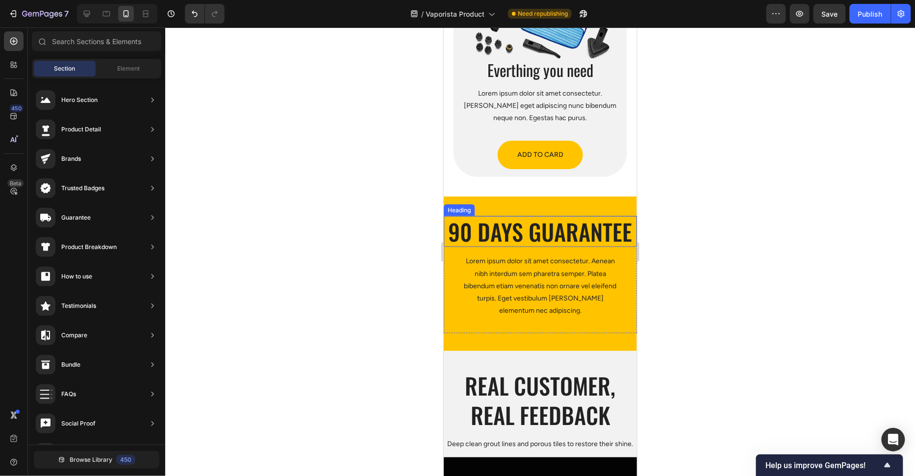
click at [565, 233] on h2 "90 Days Guarantee" at bounding box center [539, 231] width 193 height 31
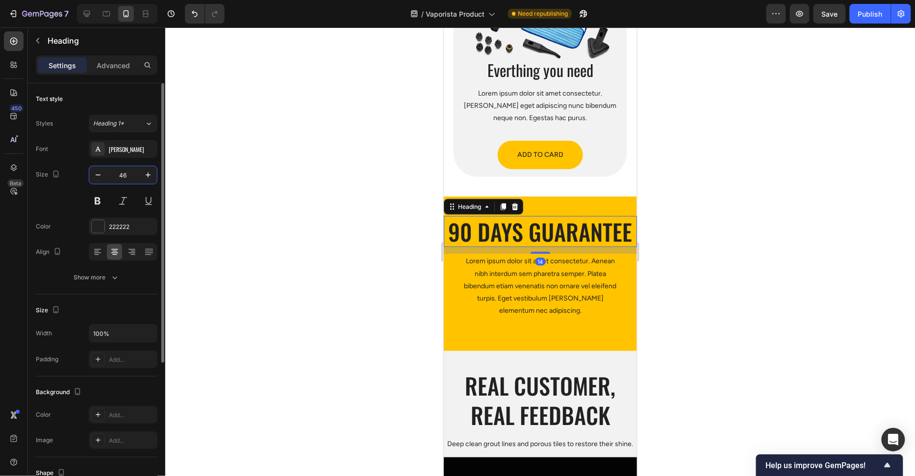
click at [124, 171] on input "46" at bounding box center [123, 175] width 32 height 18
click at [127, 175] on input "46" at bounding box center [123, 175] width 32 height 18
click at [127, 174] on input "46" at bounding box center [123, 175] width 32 height 18
type input "32"
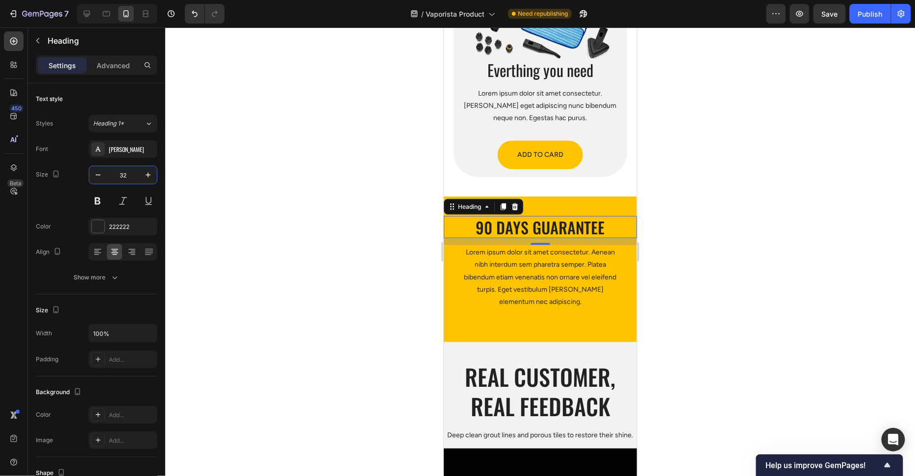
click at [330, 217] on div at bounding box center [539, 251] width 749 height 449
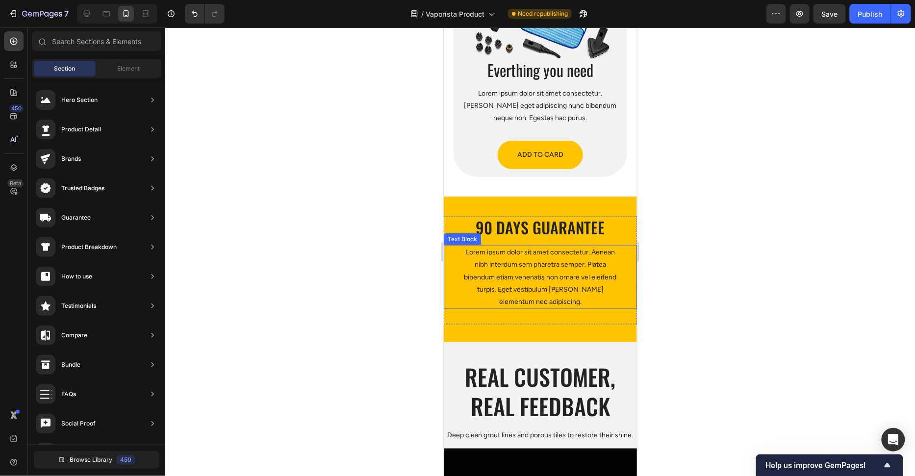
click at [516, 277] on p "Lorem ipsum dolor sit amet consectetur. Aenean nibh interdum sem pharetra sempe…" at bounding box center [539, 277] width 152 height 62
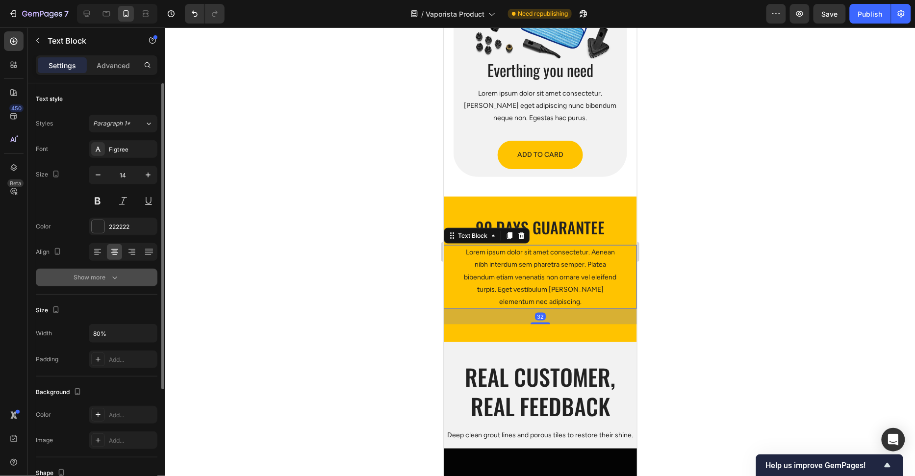
click at [104, 284] on button "Show more" at bounding box center [97, 278] width 122 height 18
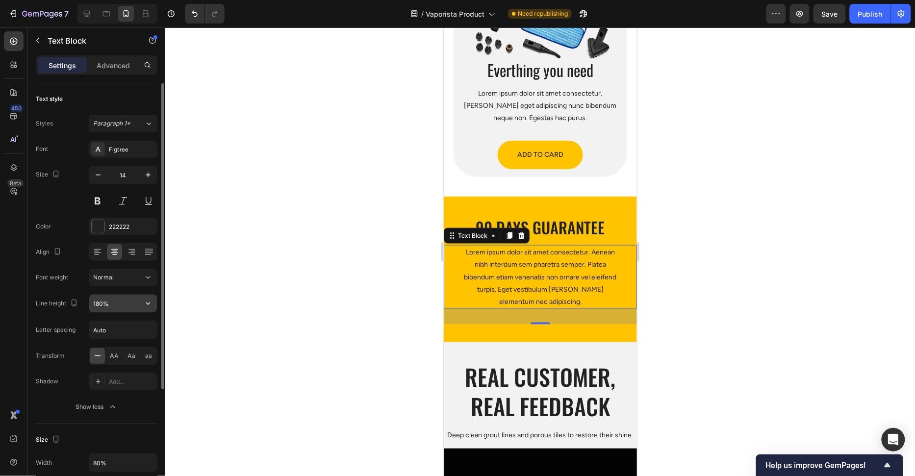
click at [101, 303] on input "180%" at bounding box center [123, 304] width 68 height 18
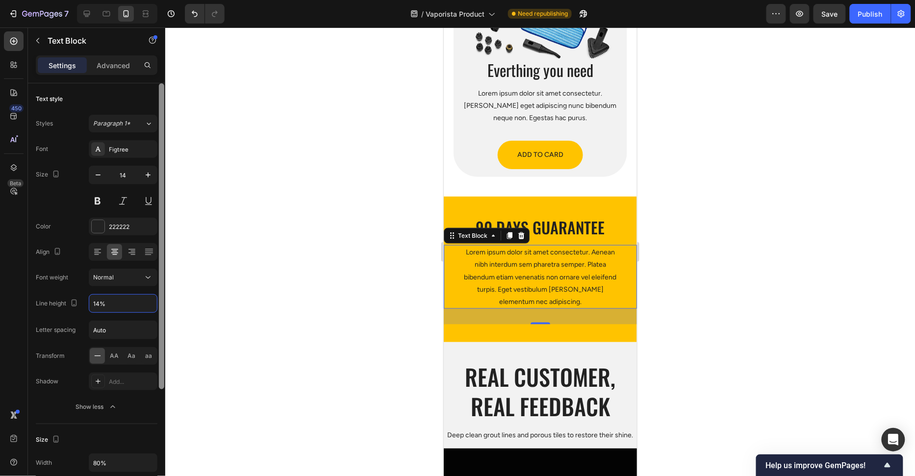
type input "140%"
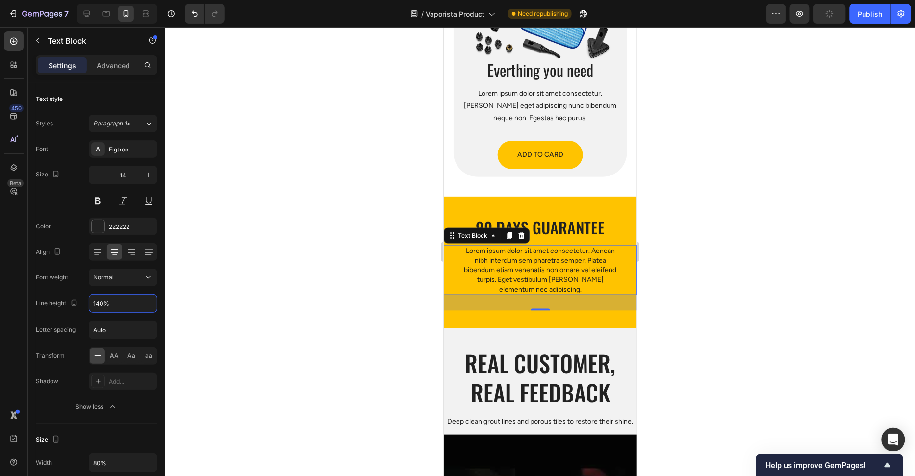
click at [288, 283] on div at bounding box center [539, 251] width 749 height 449
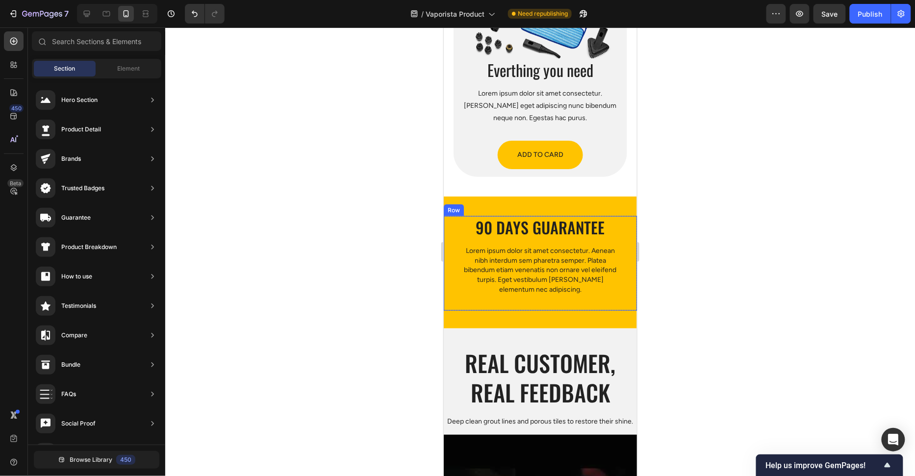
click at [528, 228] on h2 "90 Days Guarantee" at bounding box center [539, 227] width 193 height 23
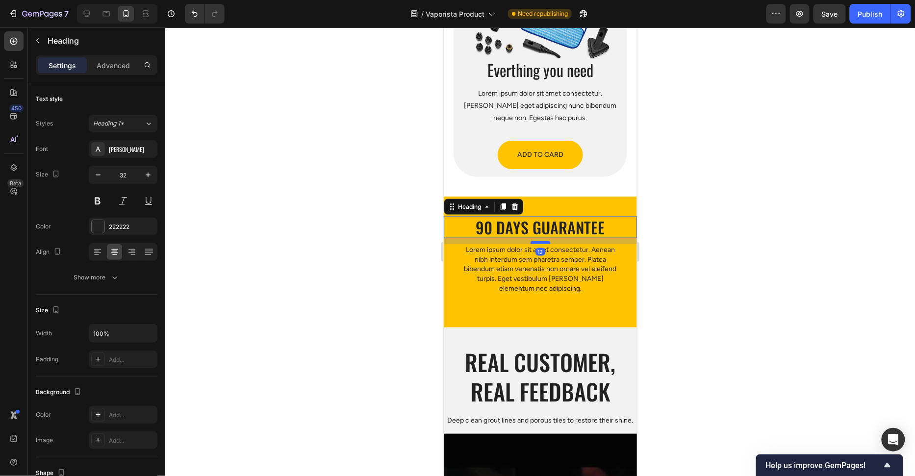
click at [539, 242] on div at bounding box center [540, 242] width 20 height 3
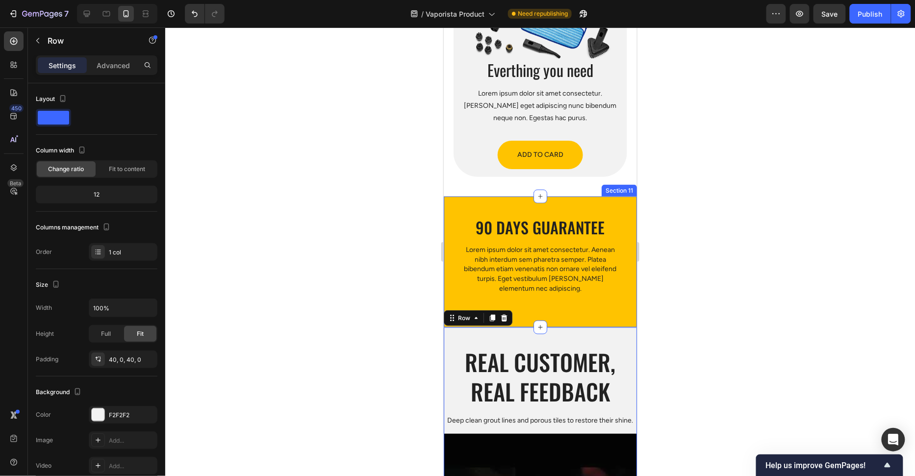
click at [604, 311] on div "90 Days Guarantee Heading Lorem ipsum dolor sit amet consectetur. Aenean nibh i…" at bounding box center [539, 267] width 193 height 102
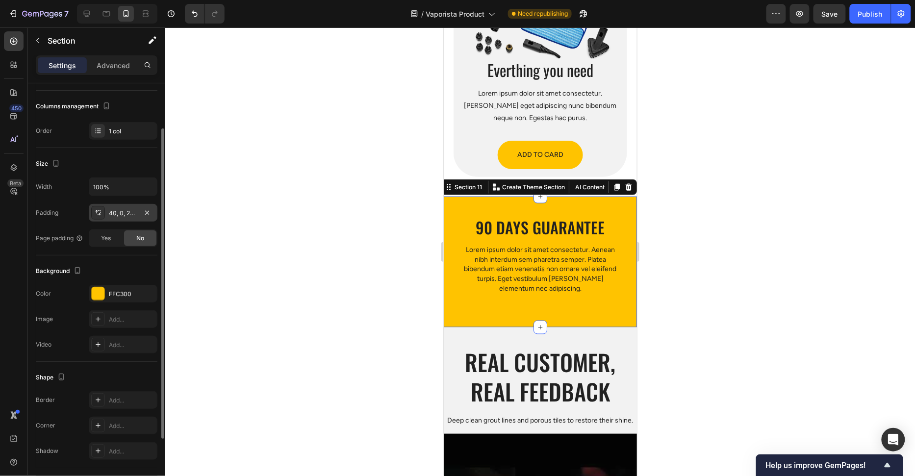
scroll to position [0, 0]
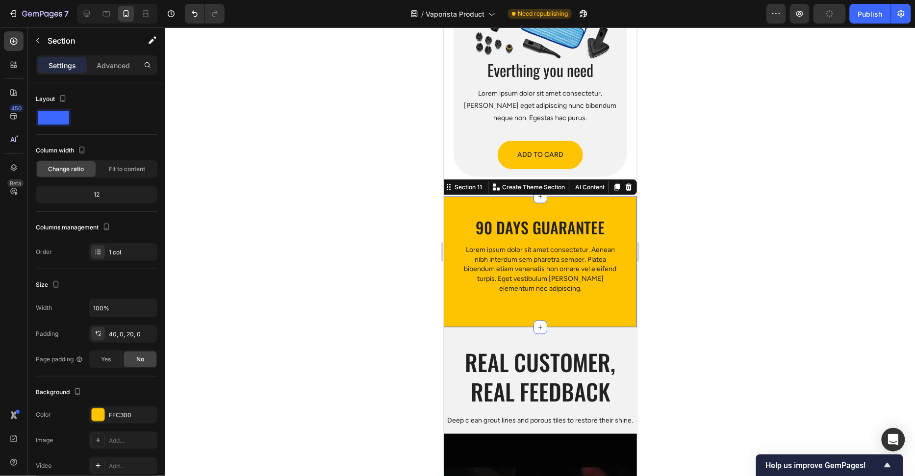
click at [104, 73] on div "Settings Advanced" at bounding box center [97, 65] width 122 height 20
click at [105, 71] on div "Advanced" at bounding box center [113, 65] width 49 height 16
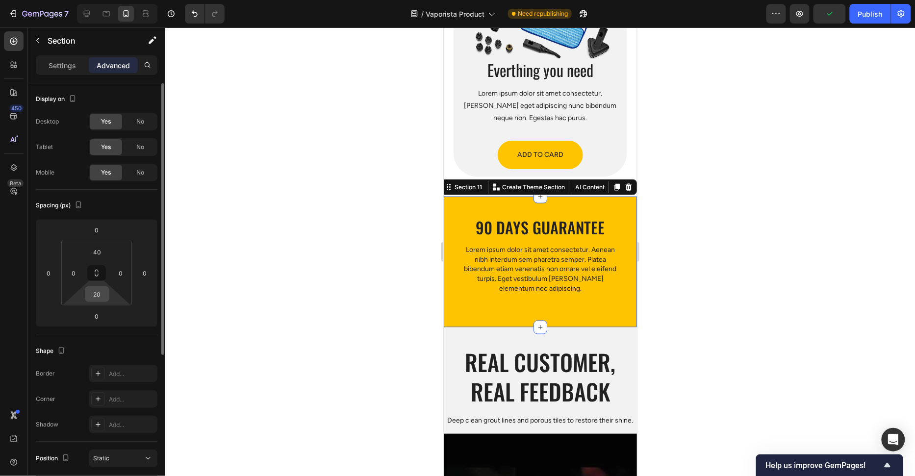
click at [92, 288] on input "20" at bounding box center [97, 294] width 20 height 15
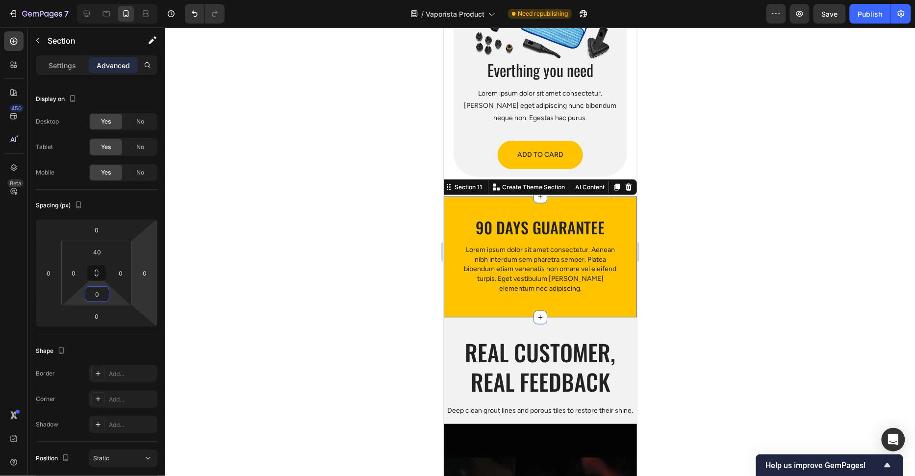
click at [219, 239] on div at bounding box center [539, 251] width 749 height 449
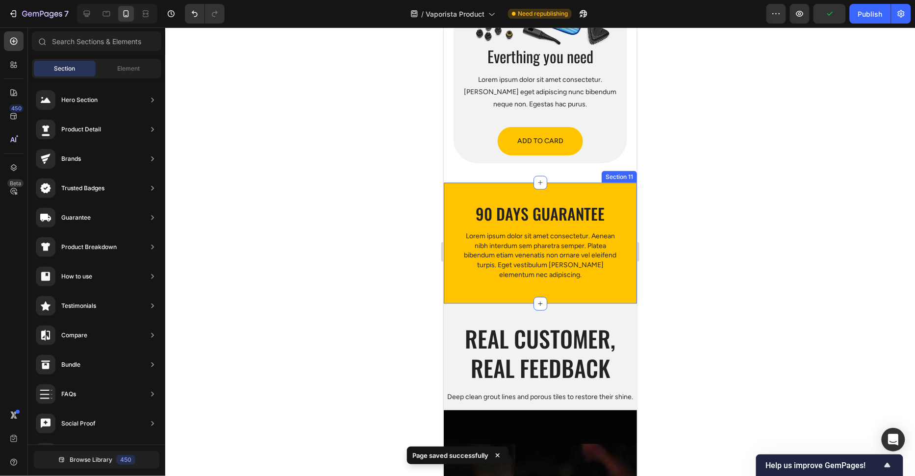
scroll to position [3120, 0]
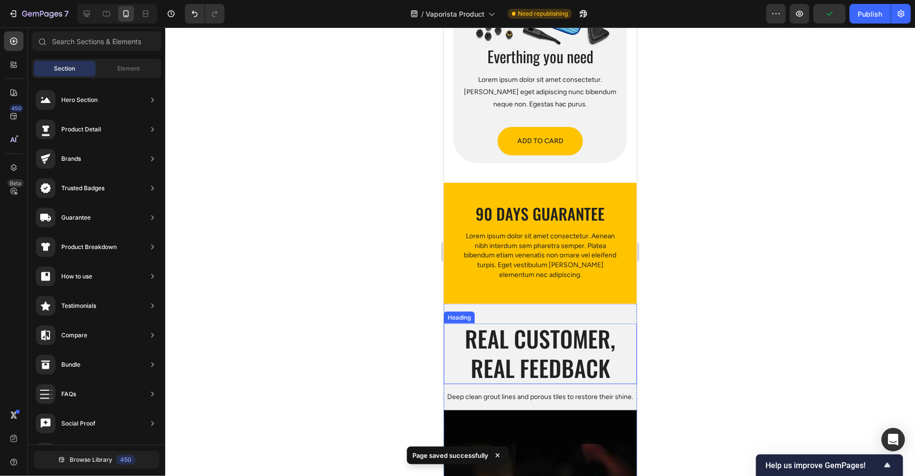
click at [549, 367] on h2 "Real customer, Real feedback" at bounding box center [539, 353] width 193 height 61
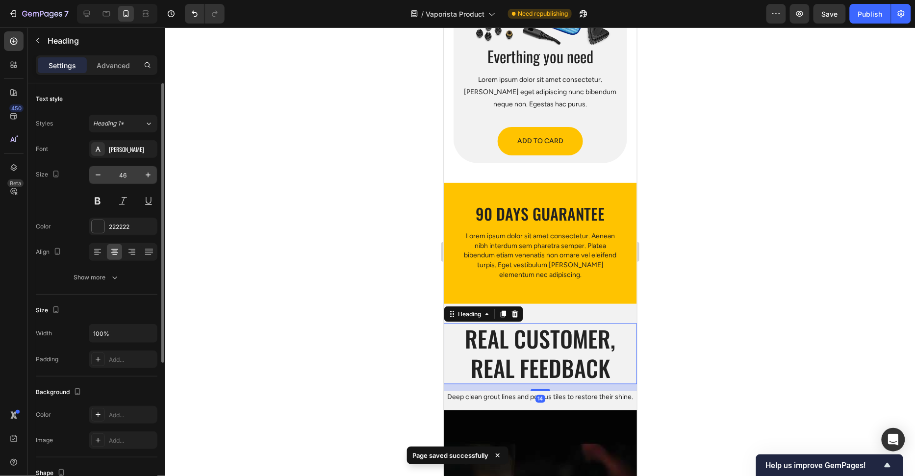
click at [125, 167] on input "46" at bounding box center [123, 175] width 32 height 18
click at [127, 170] on input "46" at bounding box center [123, 175] width 32 height 18
type input "32"
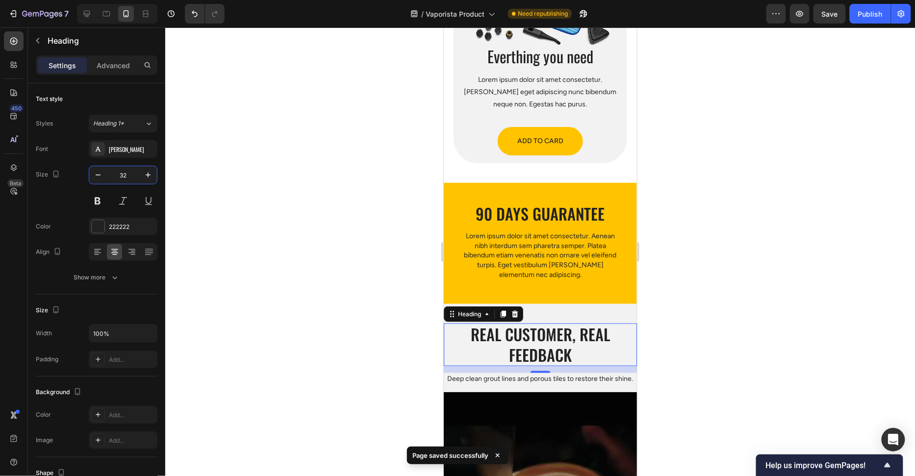
click at [296, 193] on div at bounding box center [539, 251] width 749 height 449
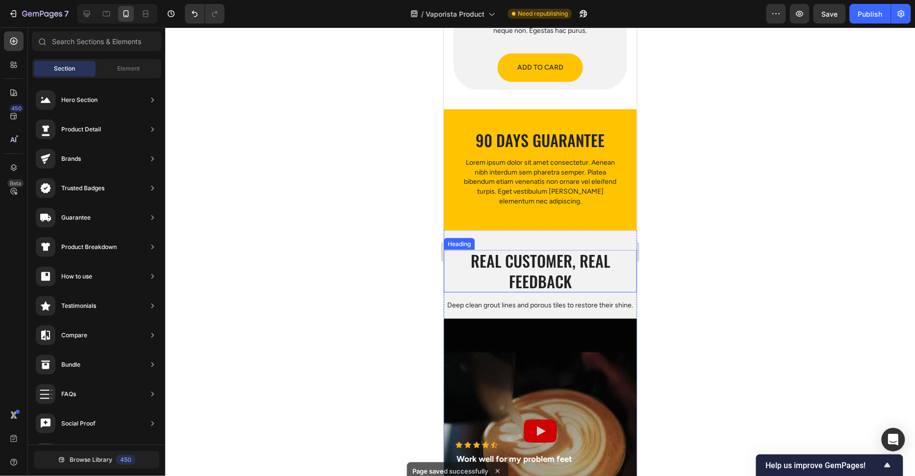
scroll to position [3202, 0]
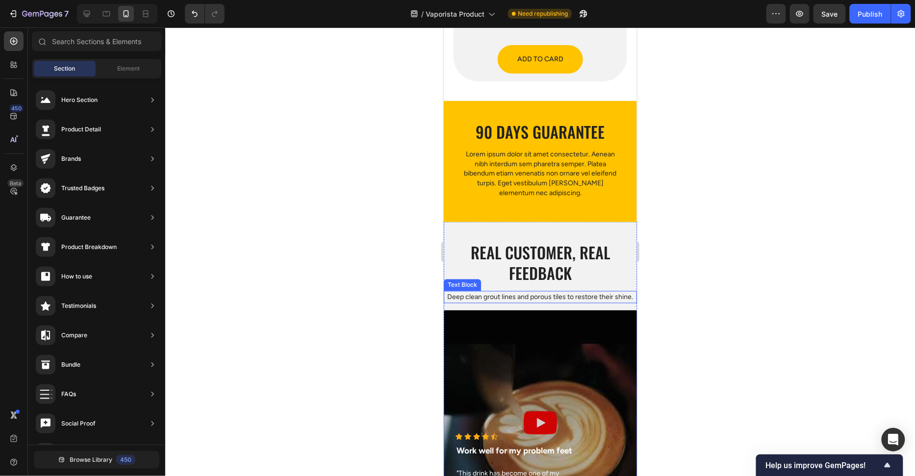
click at [519, 298] on p "Deep clean grout lines and porous tiles to restore their shine." at bounding box center [539, 297] width 191 height 10
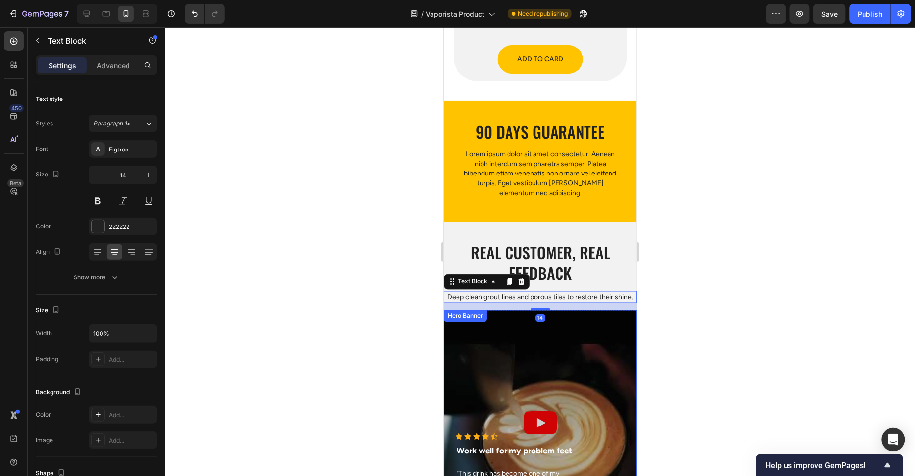
click at [520, 312] on div "Overlay" at bounding box center [539, 422] width 193 height 225
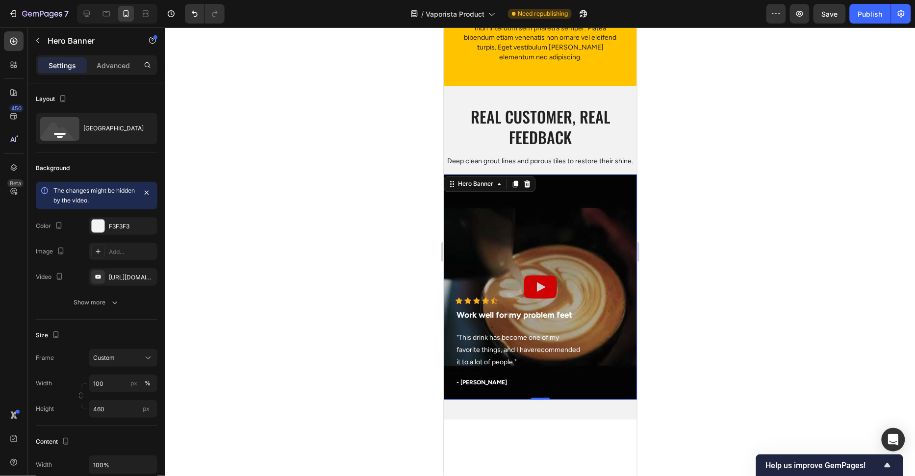
scroll to position [3536, 0]
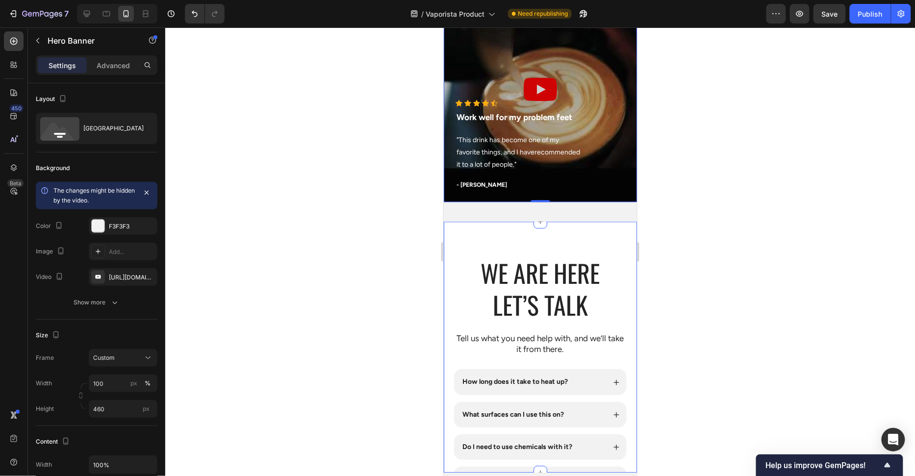
click at [526, 219] on div "Real customer, Real feedback Heading Deep clean grout lines and porous tiles to…" at bounding box center [539, 54] width 193 height 333
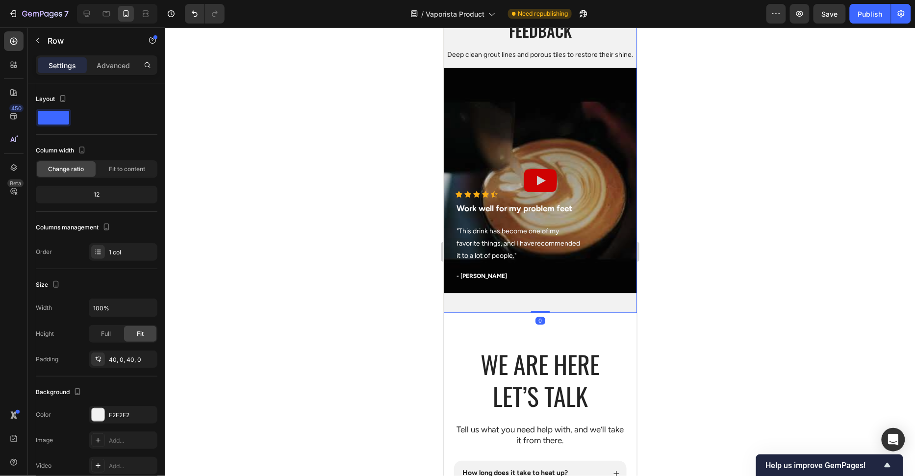
scroll to position [3398, 0]
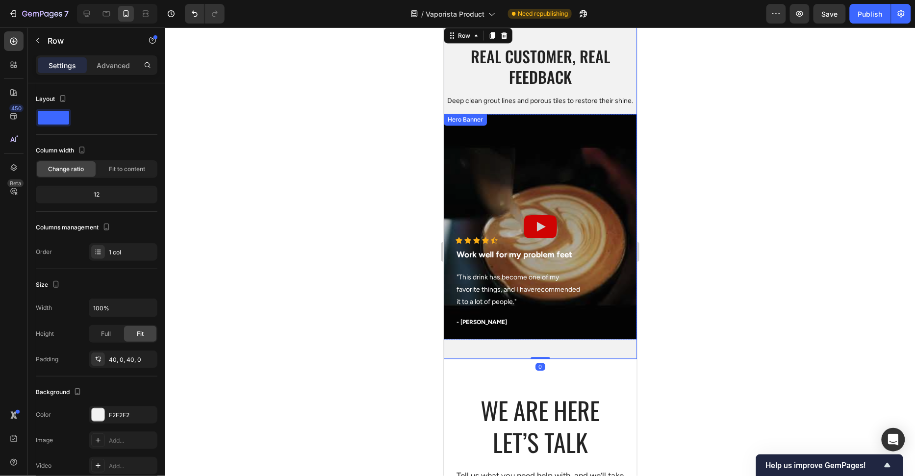
click at [578, 215] on div "Overlay" at bounding box center [539, 226] width 193 height 225
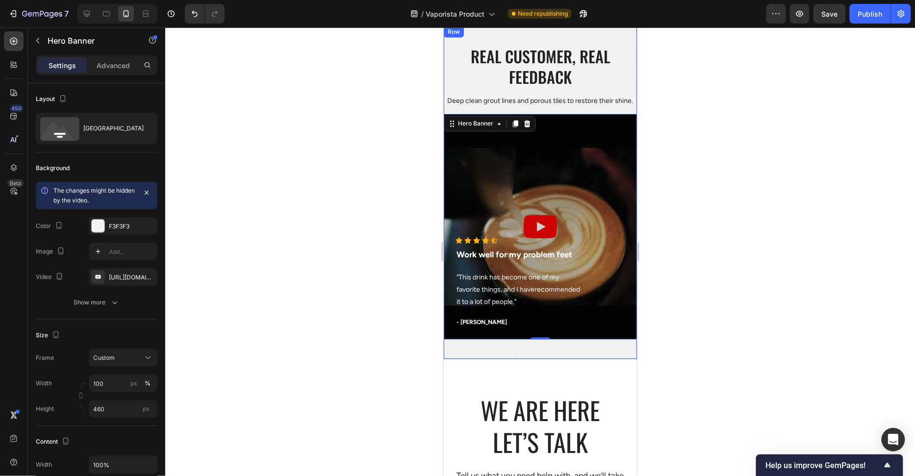
click at [564, 344] on div "Real customer, Real feedback Heading Deep clean grout lines and porous tiles to…" at bounding box center [539, 191] width 193 height 333
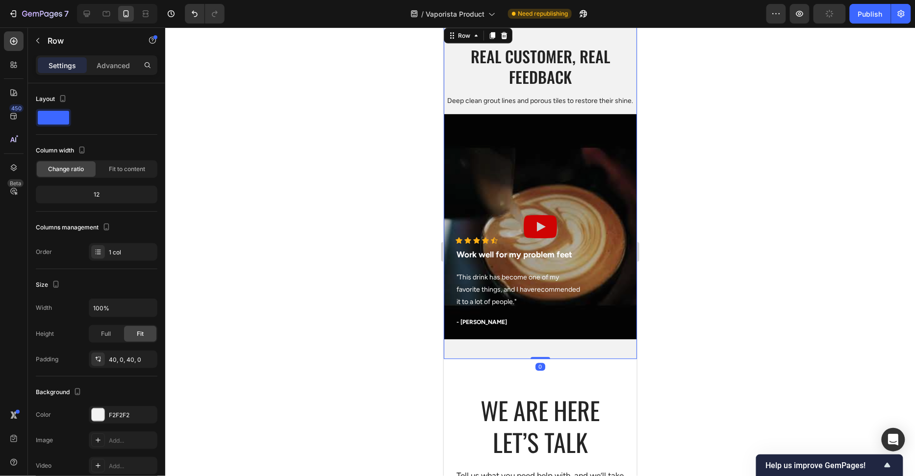
click at [495, 108] on div "Real customer, Real feedback Heading Deep clean grout lines and porous tiles to…" at bounding box center [539, 192] width 193 height 294
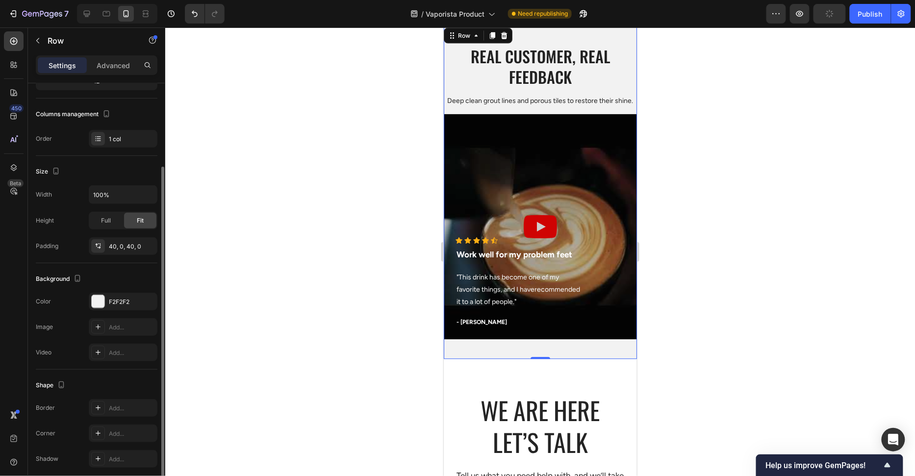
scroll to position [150, 0]
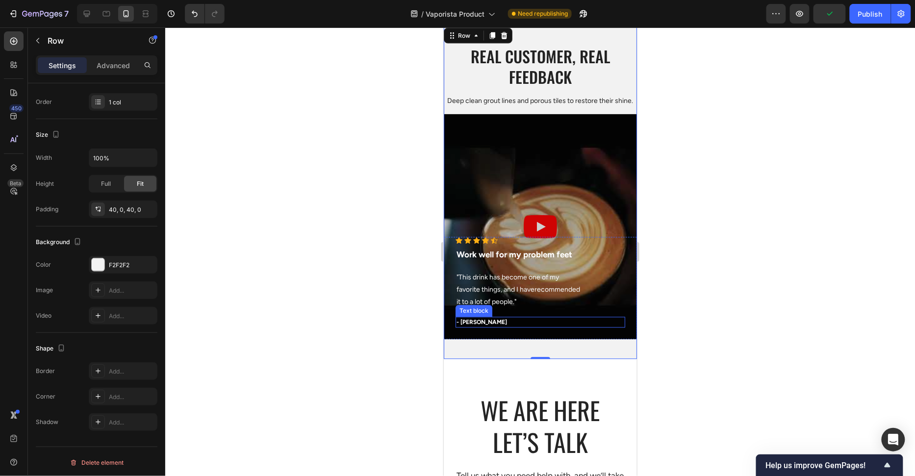
click at [738, 310] on div at bounding box center [539, 251] width 749 height 449
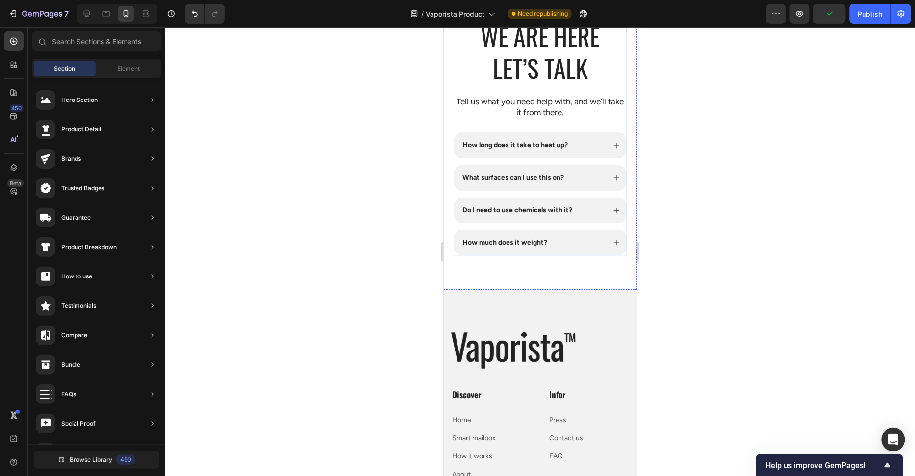
scroll to position [3540, 0]
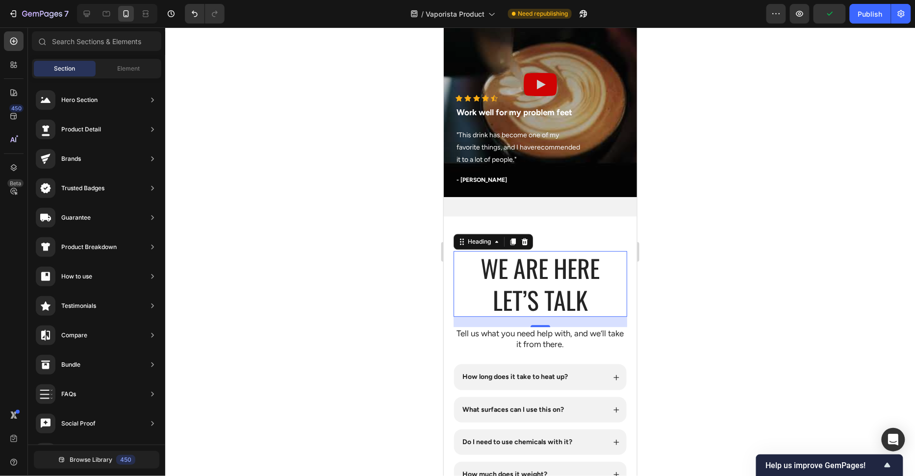
click at [574, 292] on h2 "WE are here Let’s Talk" at bounding box center [540, 283] width 174 height 66
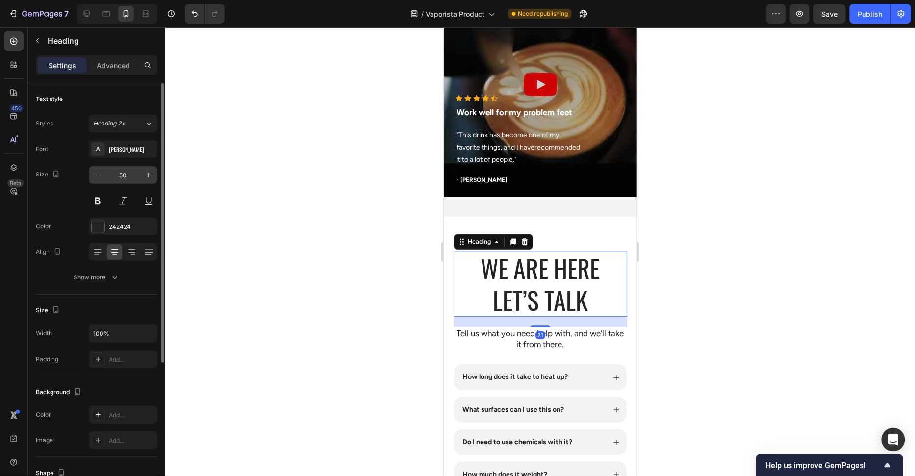
click at [128, 176] on input "50" at bounding box center [123, 175] width 32 height 18
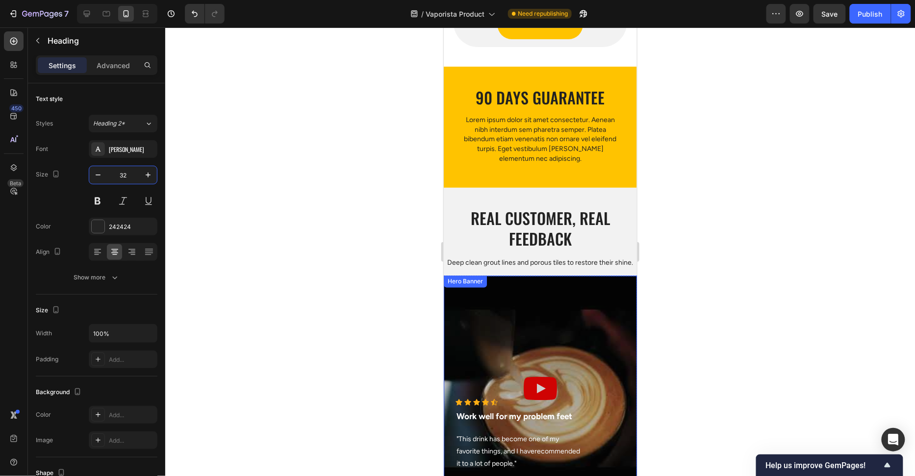
scroll to position [3575, 0]
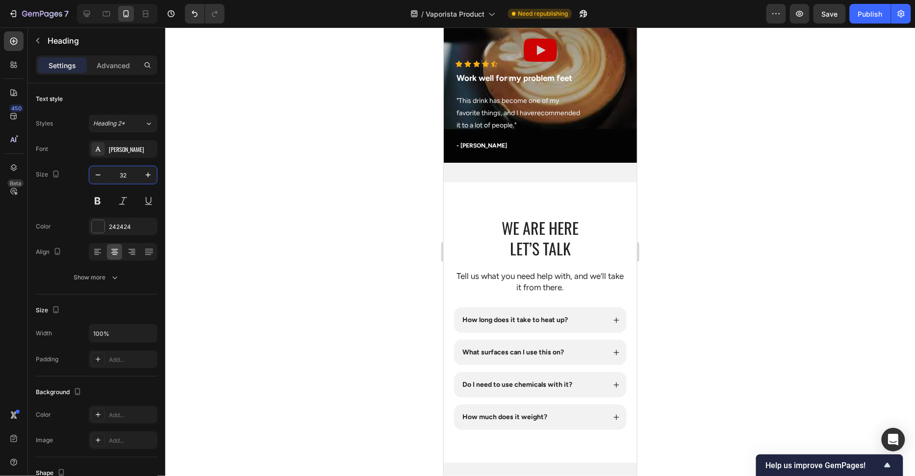
type input "32"
click at [544, 226] on h2 "WE are here Let’s Talk" at bounding box center [540, 237] width 174 height 43
click at [469, 240] on p "WE are here Let’s Talk" at bounding box center [540, 237] width 172 height 41
click at [431, 240] on div at bounding box center [539, 251] width 749 height 449
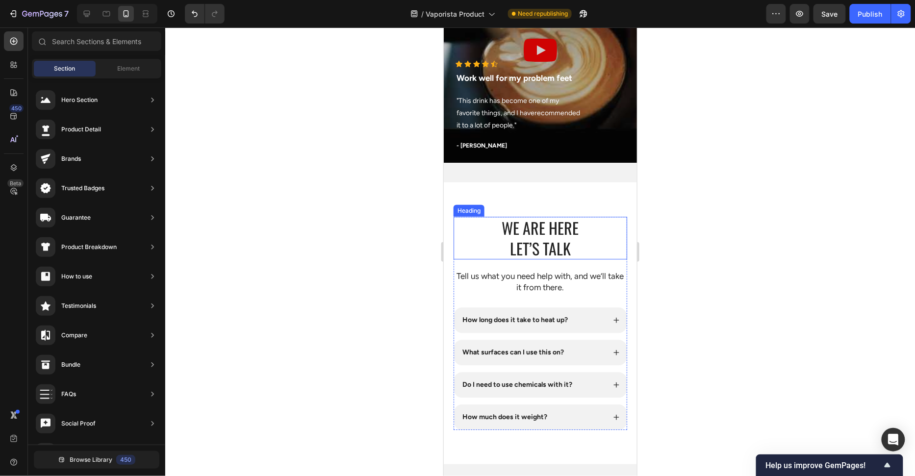
click at [537, 234] on p "WE are here Let’s Talk" at bounding box center [540, 237] width 172 height 41
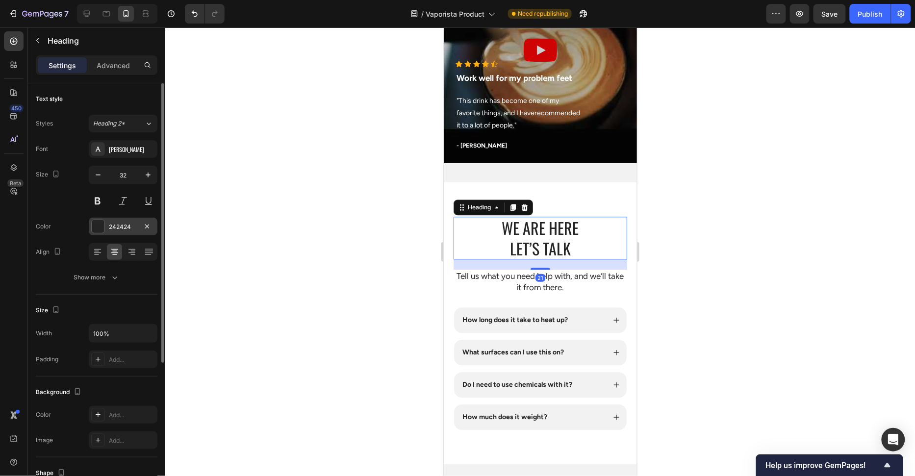
drag, startPoint x: 106, startPoint y: 219, endPoint x: 164, endPoint y: 253, distance: 66.8
click at [106, 219] on div "242424" at bounding box center [123, 227] width 69 height 18
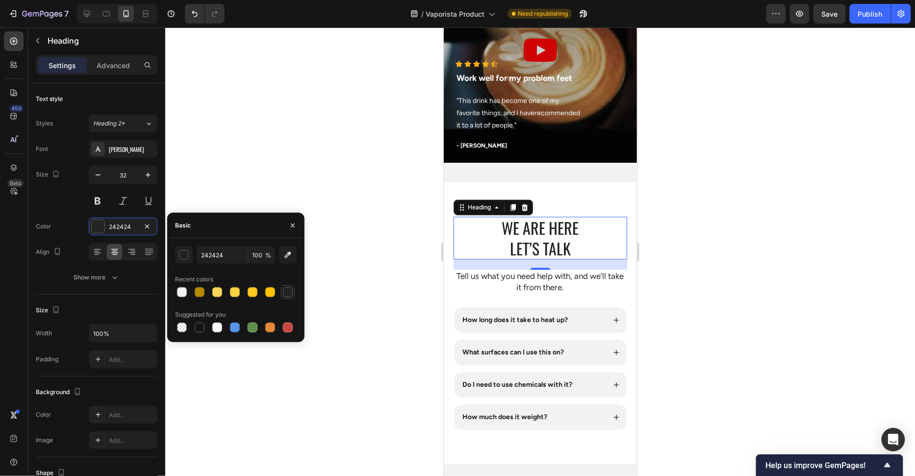
click at [288, 293] on div at bounding box center [288, 292] width 10 height 10
type input "222222"
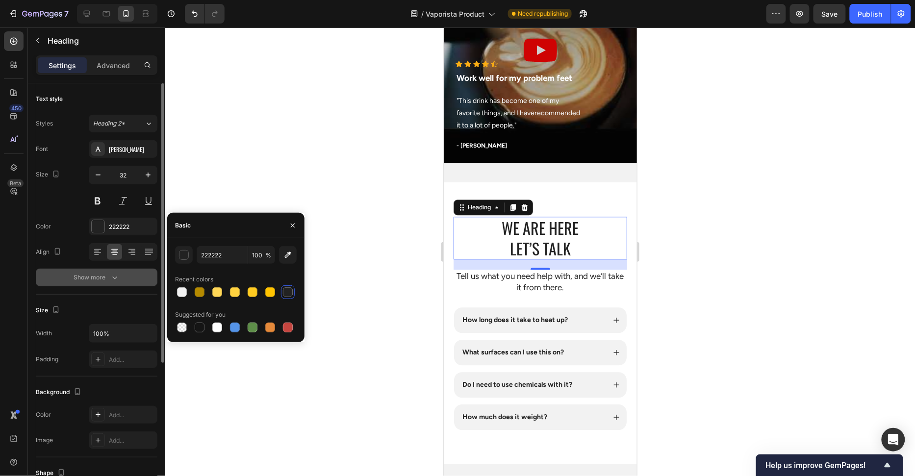
click at [83, 285] on button "Show more" at bounding box center [97, 278] width 122 height 18
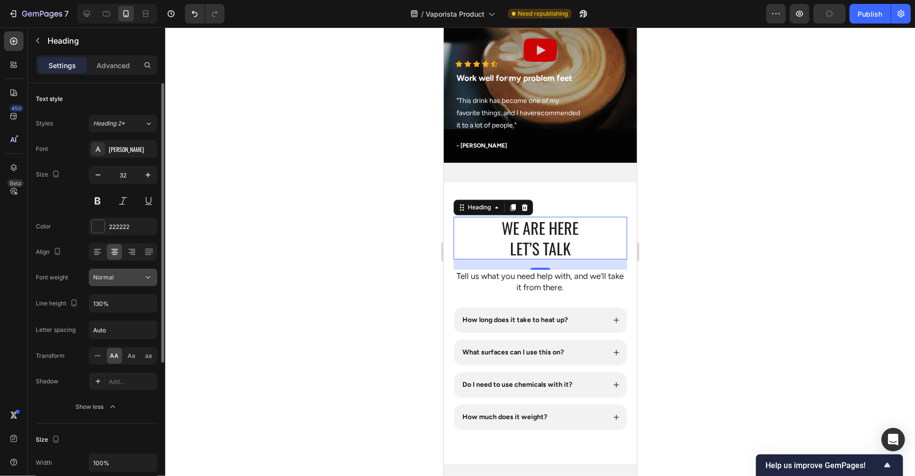
click at [115, 284] on button "Normal" at bounding box center [123, 278] width 69 height 18
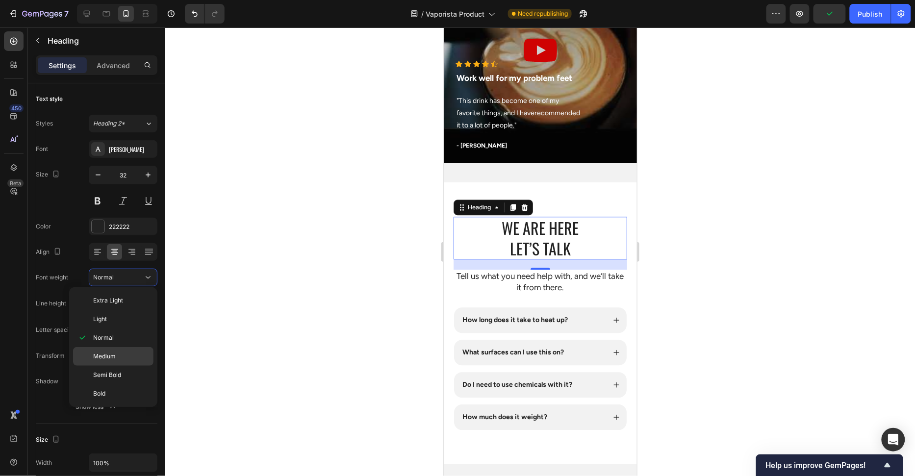
click at [114, 354] on span "Medium" at bounding box center [104, 356] width 23 height 9
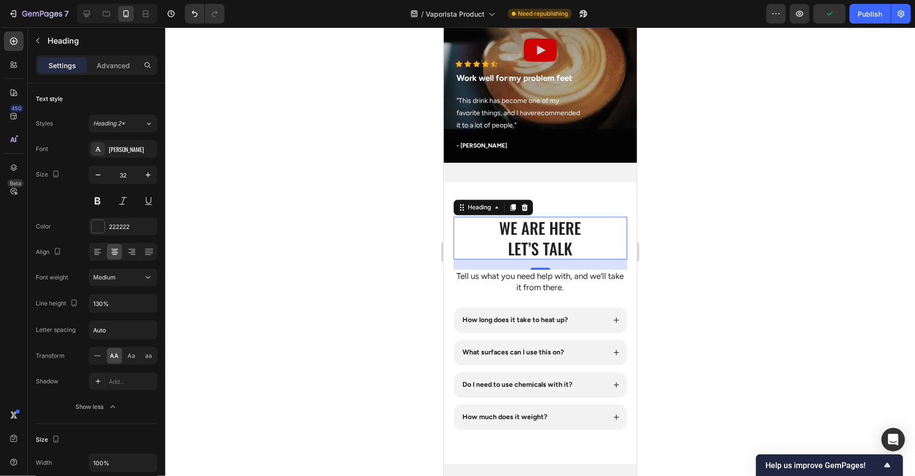
drag, startPoint x: 228, startPoint y: 290, endPoint x: 242, endPoint y: 292, distance: 13.4
click at [228, 290] on div at bounding box center [539, 251] width 749 height 449
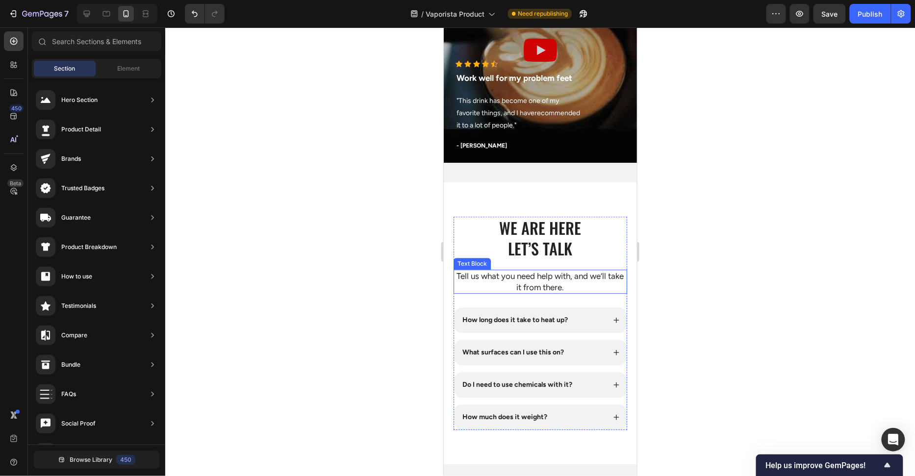
drag, startPoint x: 564, startPoint y: 278, endPoint x: 550, endPoint y: 278, distance: 13.7
click at [564, 278] on p "Tell us what you need help with, and we’ll take it from there." at bounding box center [540, 281] width 172 height 22
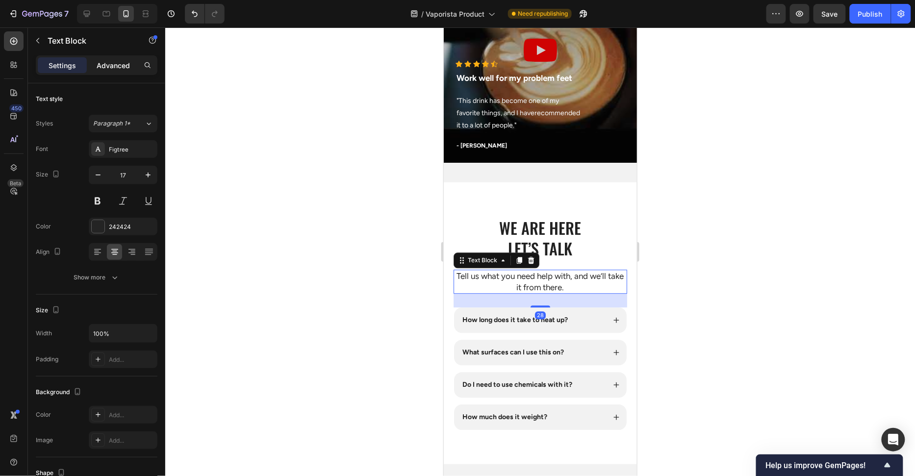
drag, startPoint x: 108, startPoint y: 68, endPoint x: 107, endPoint y: 95, distance: 27.5
click at [108, 68] on p "Advanced" at bounding box center [113, 65] width 33 height 10
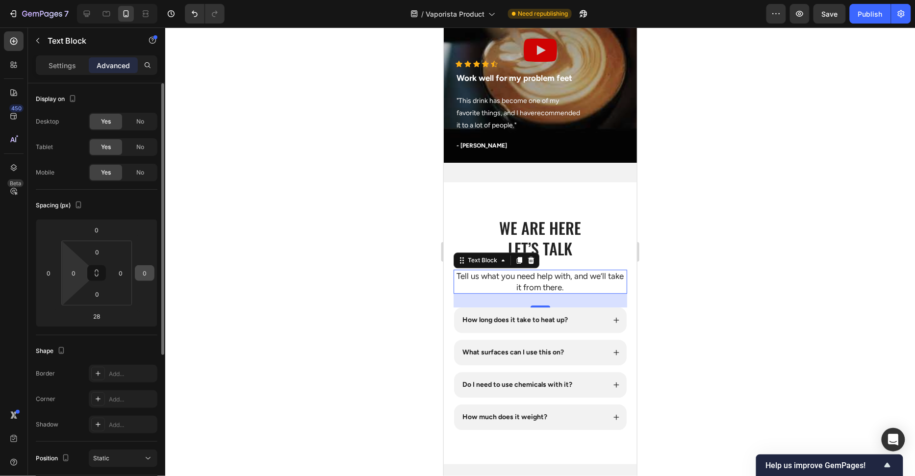
click at [78, 276] on input "0" at bounding box center [73, 273] width 15 height 15
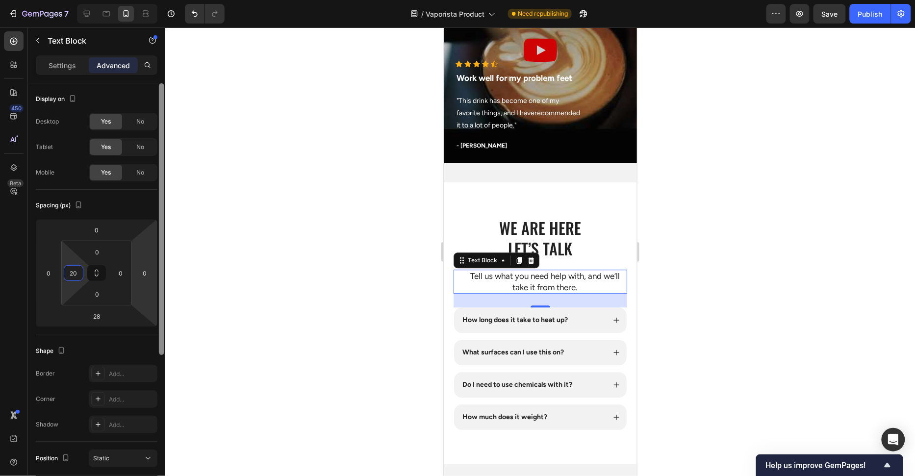
type input "20"
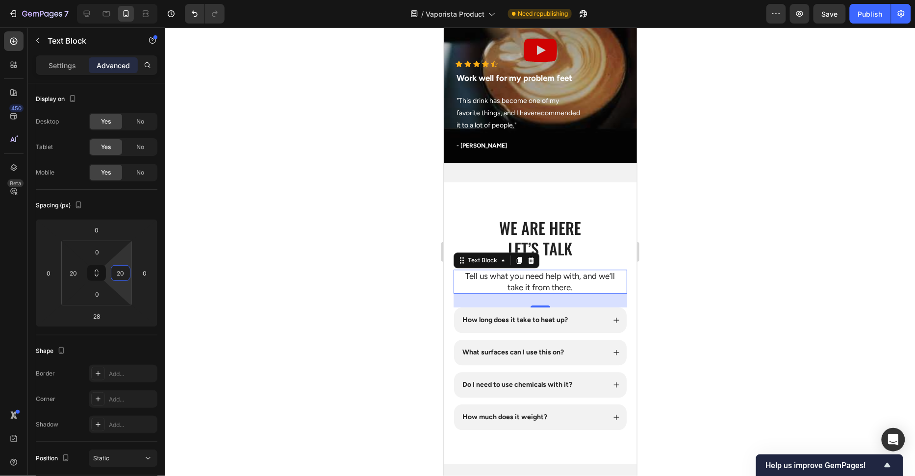
click at [337, 291] on div at bounding box center [539, 251] width 749 height 449
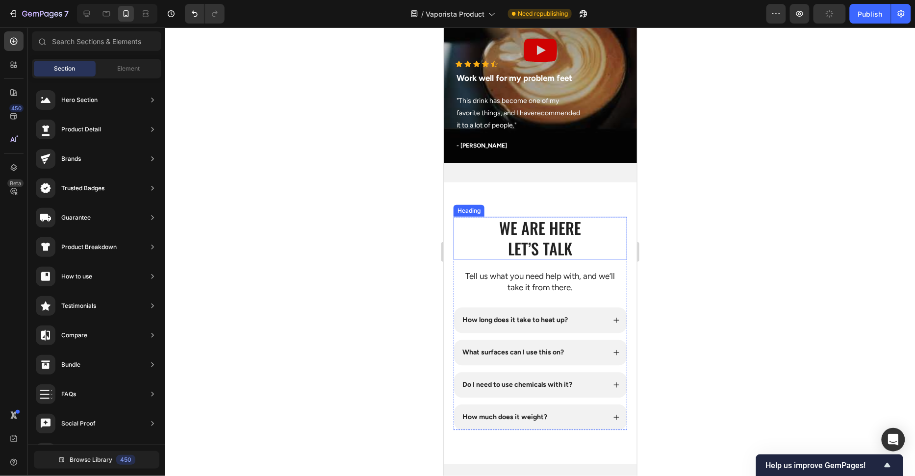
scroll to position [3660, 0]
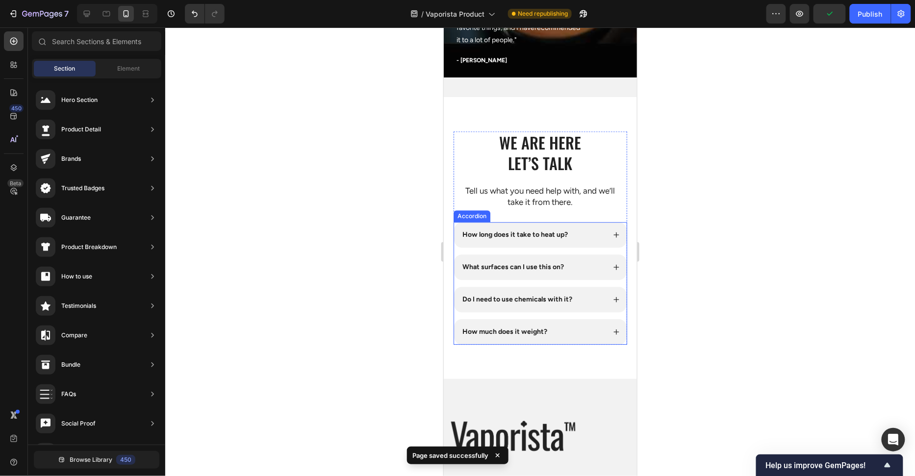
click at [576, 233] on div "How long does it take to heat up?" at bounding box center [532, 234] width 144 height 12
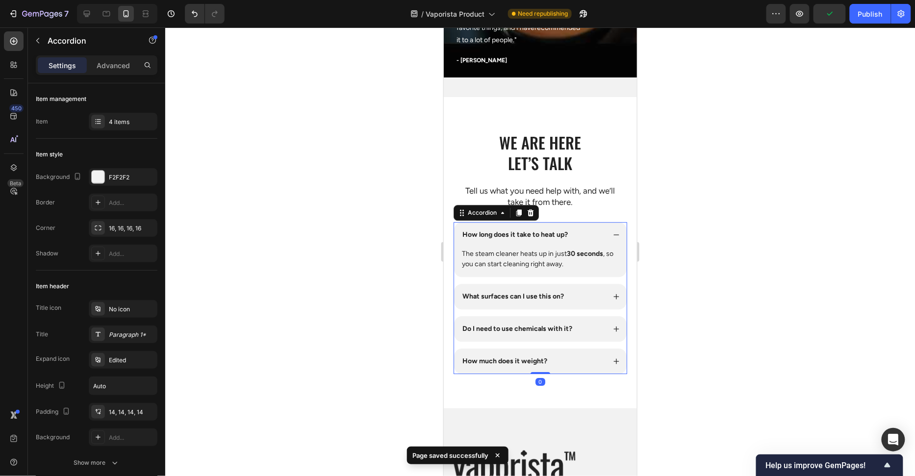
click at [576, 233] on div "How long does it take to heat up?" at bounding box center [532, 234] width 144 height 12
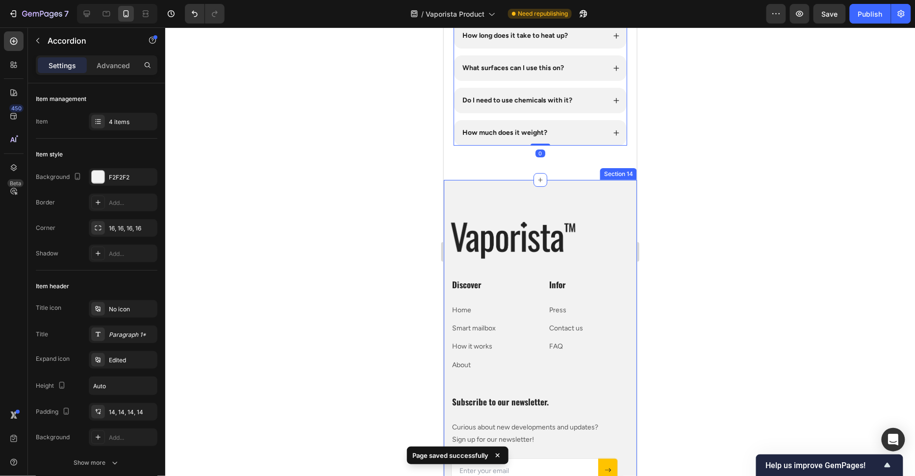
scroll to position [4014, 0]
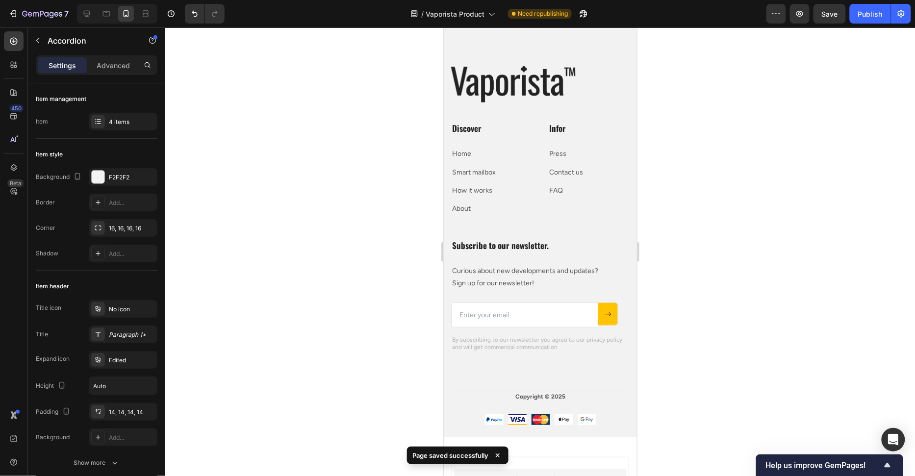
click at [675, 227] on div at bounding box center [539, 251] width 749 height 449
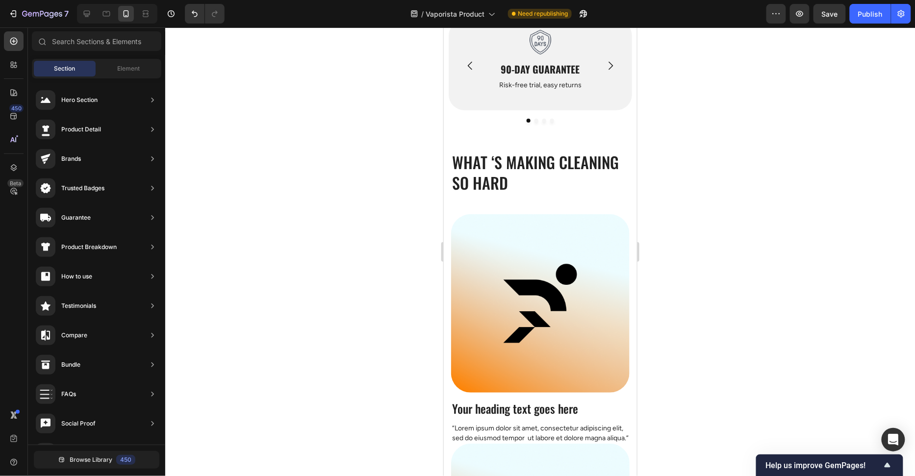
scroll to position [0, 0]
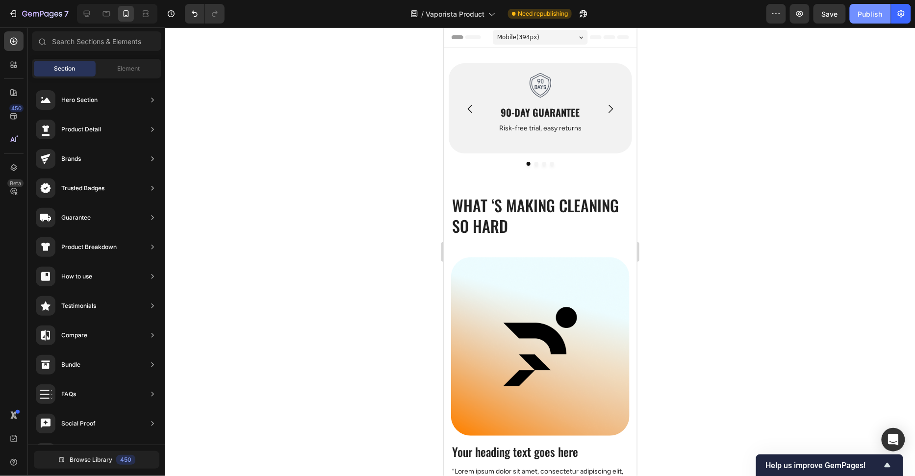
click at [863, 16] on div "Publish" at bounding box center [870, 14] width 25 height 10
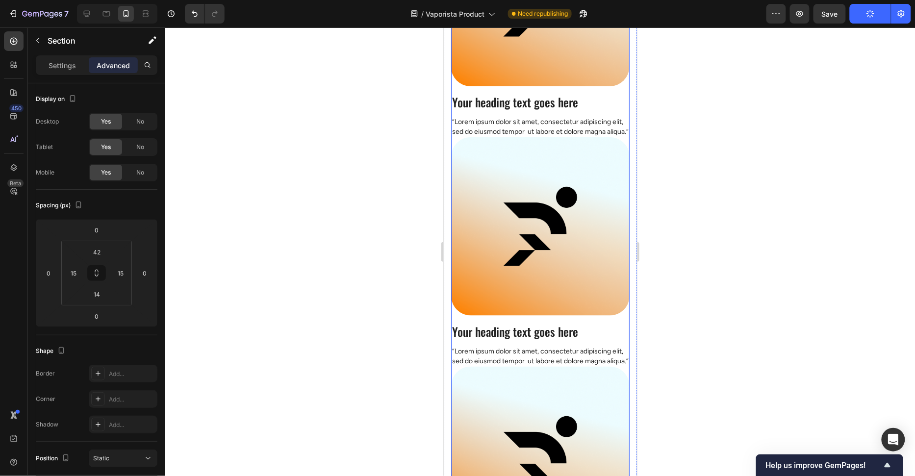
scroll to position [431, 0]
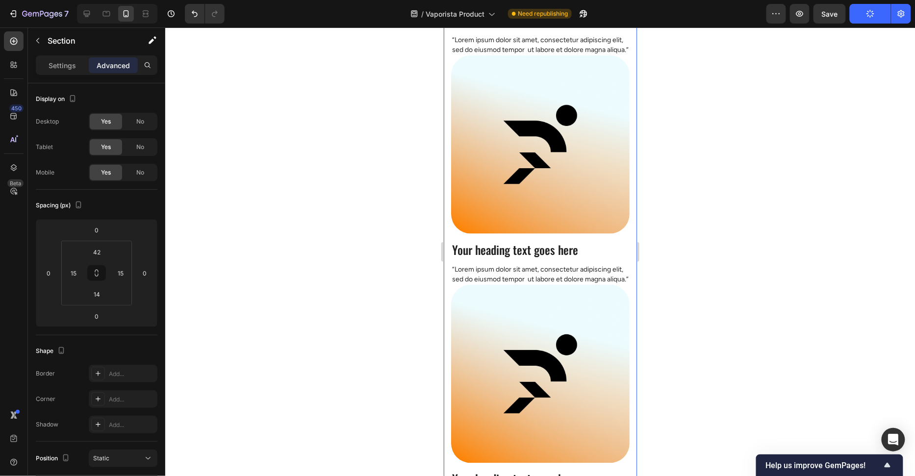
click at [757, 243] on div at bounding box center [539, 251] width 749 height 449
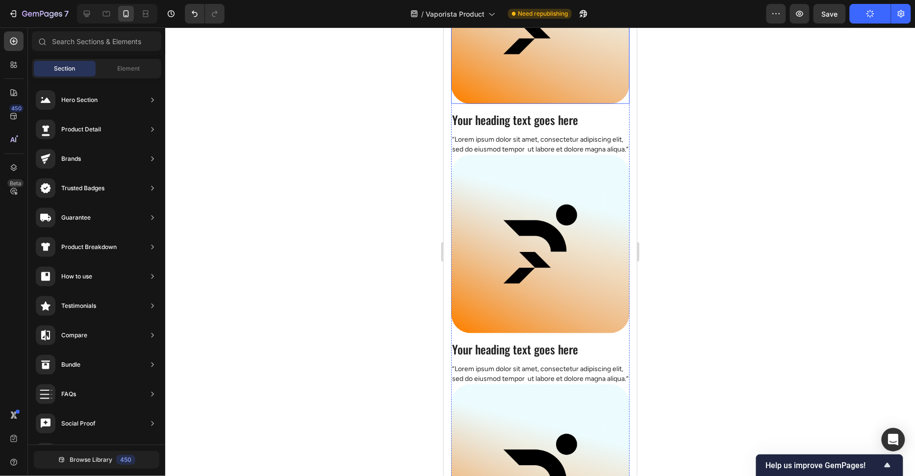
scroll to position [180, 0]
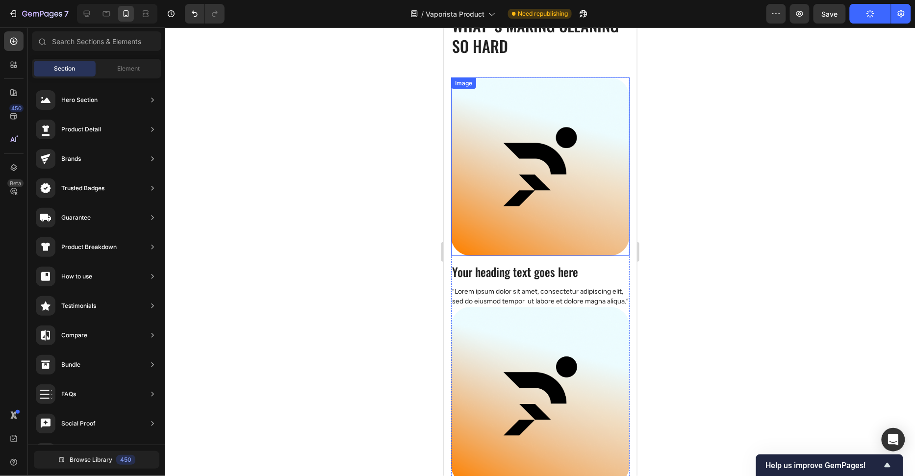
drag, startPoint x: 585, startPoint y: 175, endPoint x: 579, endPoint y: 220, distance: 45.5
click at [585, 175] on img at bounding box center [539, 166] width 178 height 178
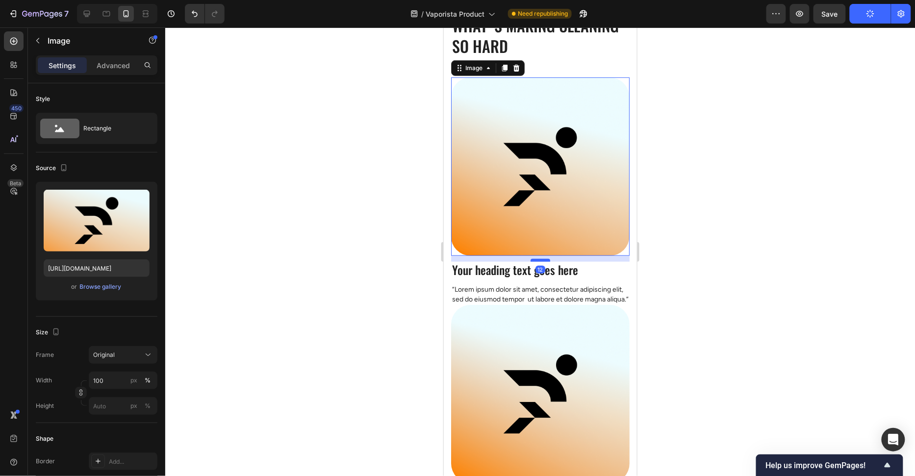
click at [545, 260] on div at bounding box center [540, 259] width 20 height 3
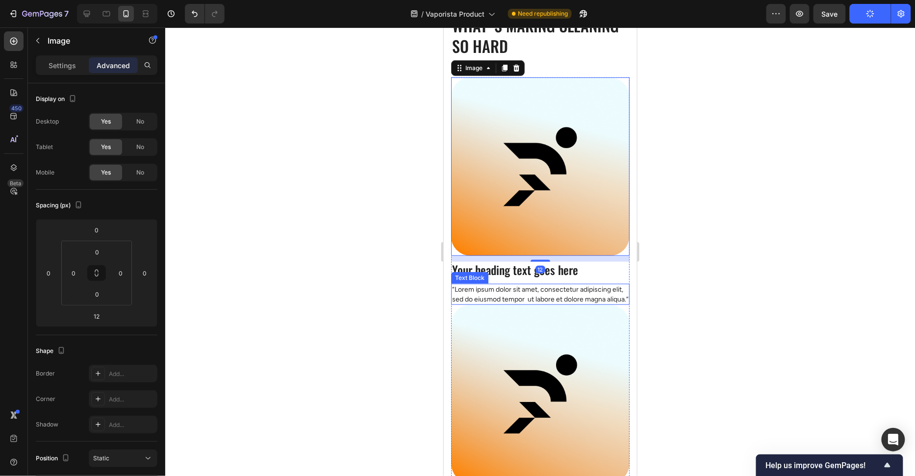
click at [578, 295] on p "“Lorem ipsum dolor sit amet, consectetur adipiscing elit, sed do eiusmod tempor…" at bounding box center [539, 293] width 176 height 19
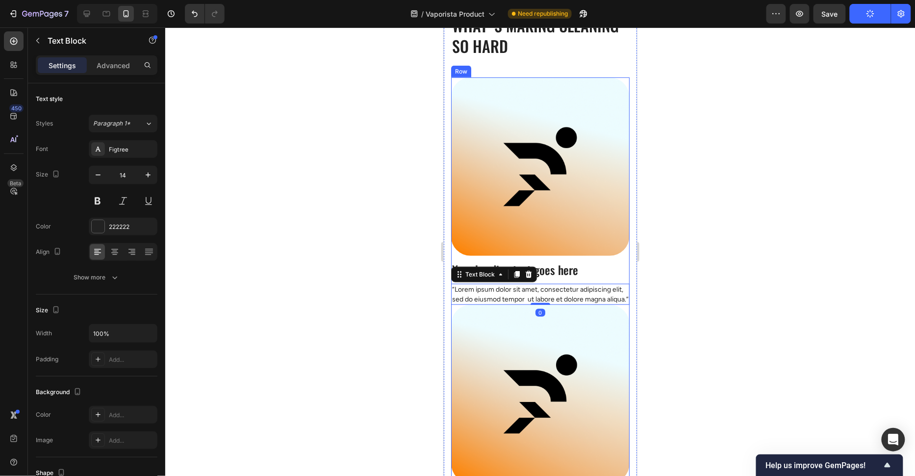
click at [625, 259] on div "Image Your heading text goes here Heading “Lorem ipsum dolor sit amet, consecte…" at bounding box center [539, 190] width 178 height 227
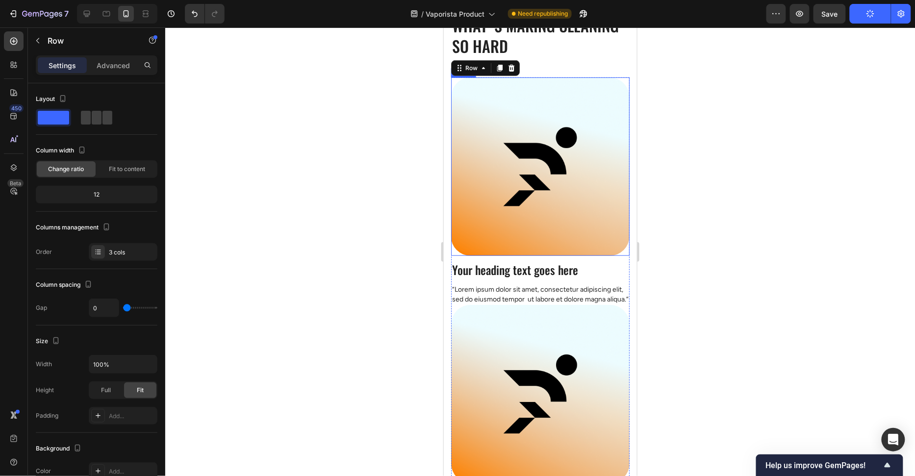
click at [625, 251] on div at bounding box center [539, 166] width 178 height 178
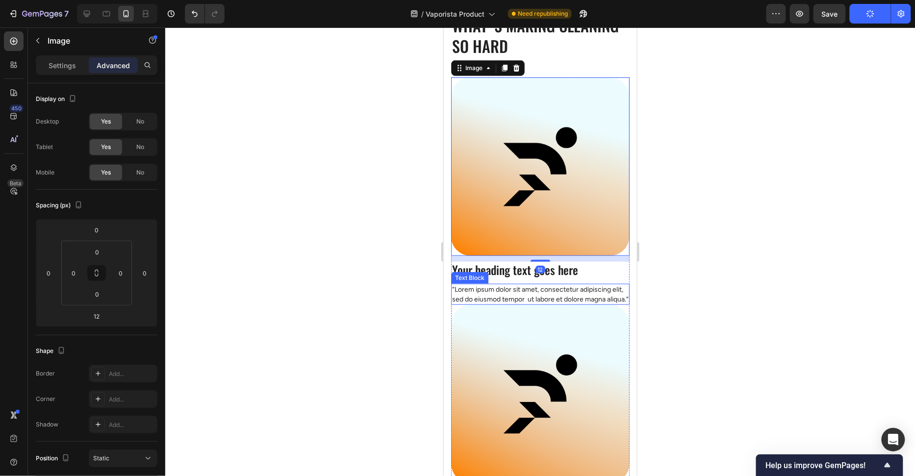
click at [618, 303] on p "“Lorem ipsum dolor sit amet, consectetur adipiscing elit, sed do eiusmod tempor…" at bounding box center [539, 293] width 176 height 19
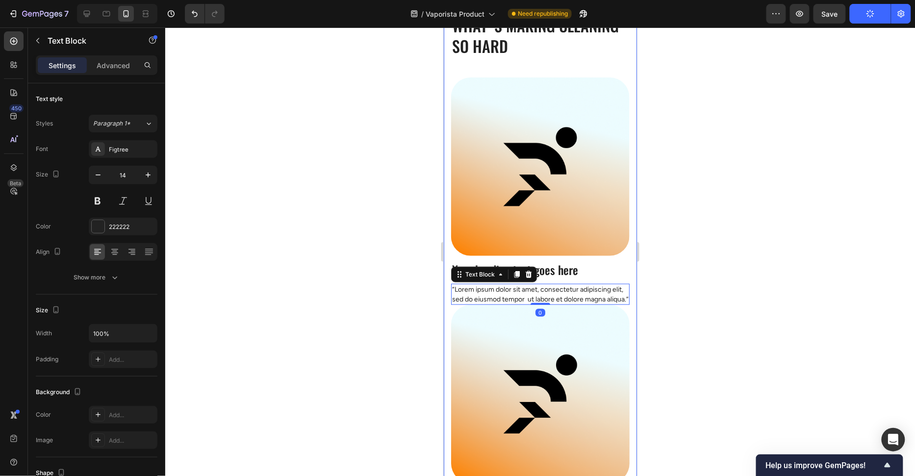
click at [629, 319] on div "What ‘s Making Cleaning so Hard Heading Row Image Your heading text goes here H…" at bounding box center [539, 385] width 193 height 784
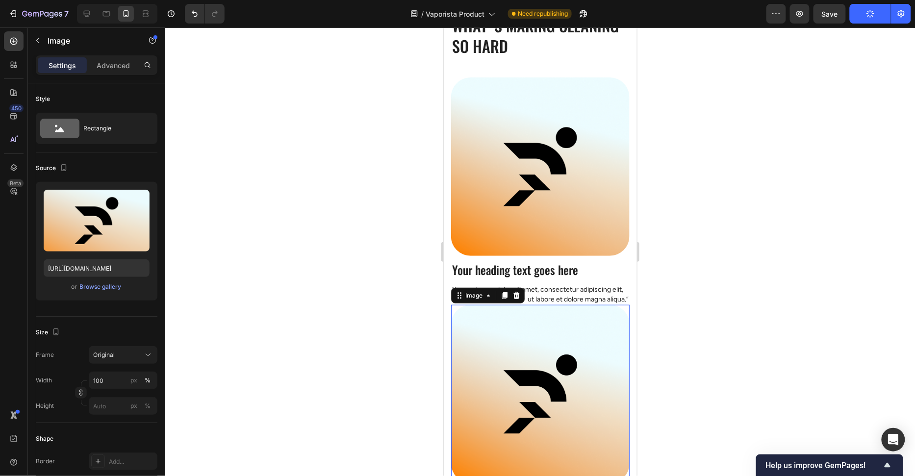
click at [628, 319] on div at bounding box center [539, 393] width 178 height 178
click at [453, 256] on div "Image Your heading text goes here Heading “Lorem ipsum dolor sit amet, consecte…" at bounding box center [539, 190] width 178 height 227
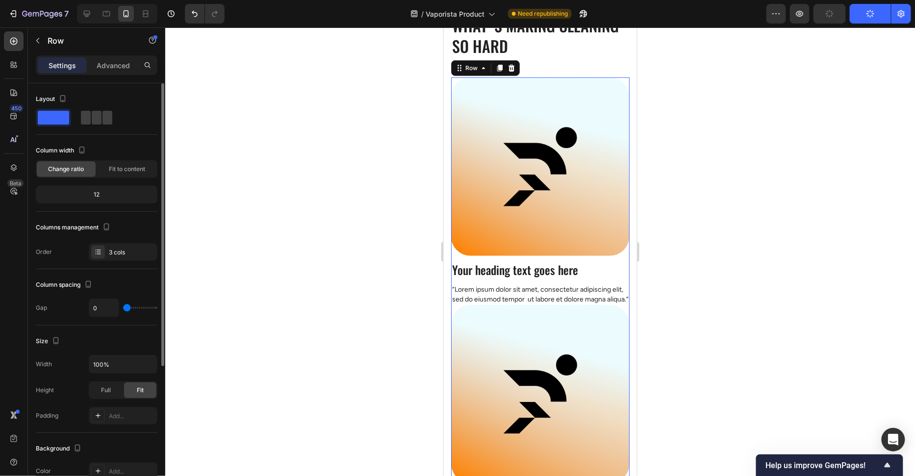
type input "21"
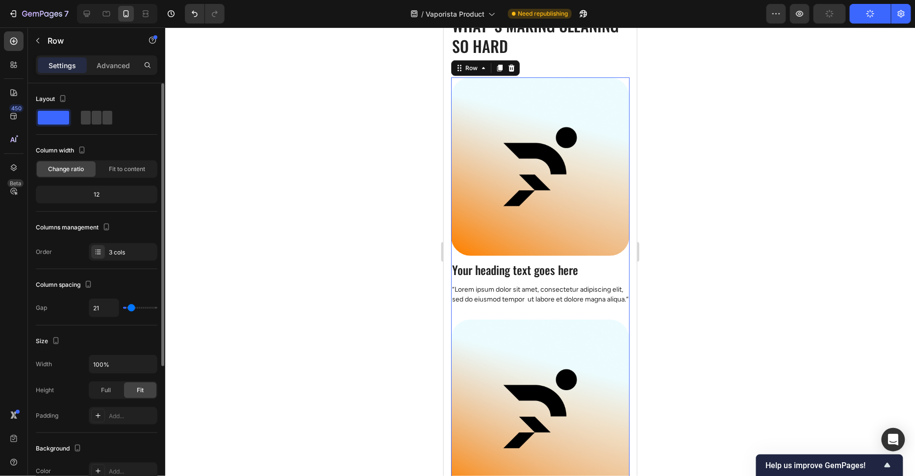
type input "30"
type input "31"
type input "32"
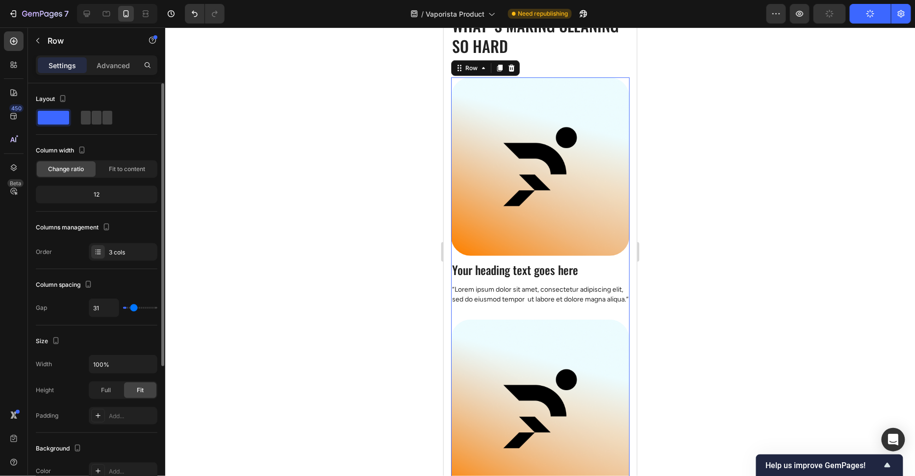
type input "32"
type input "33"
type input "34"
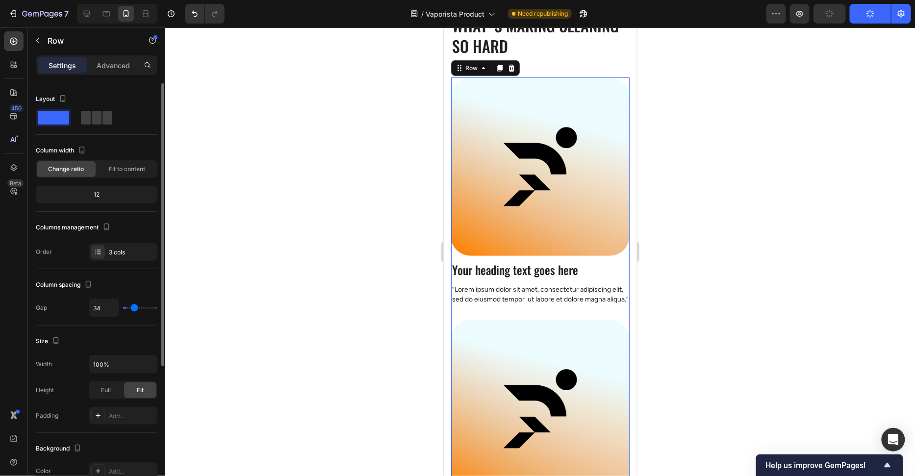
type input "37"
type input "40"
type input "45"
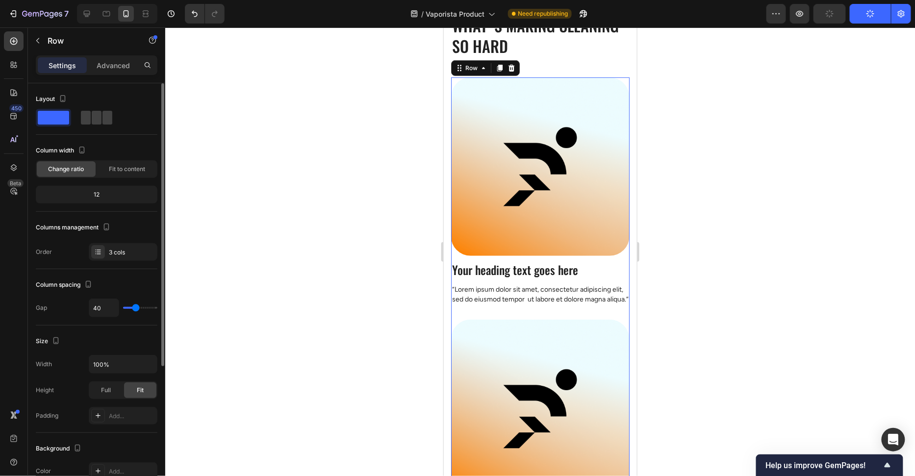
type input "45"
type input "48"
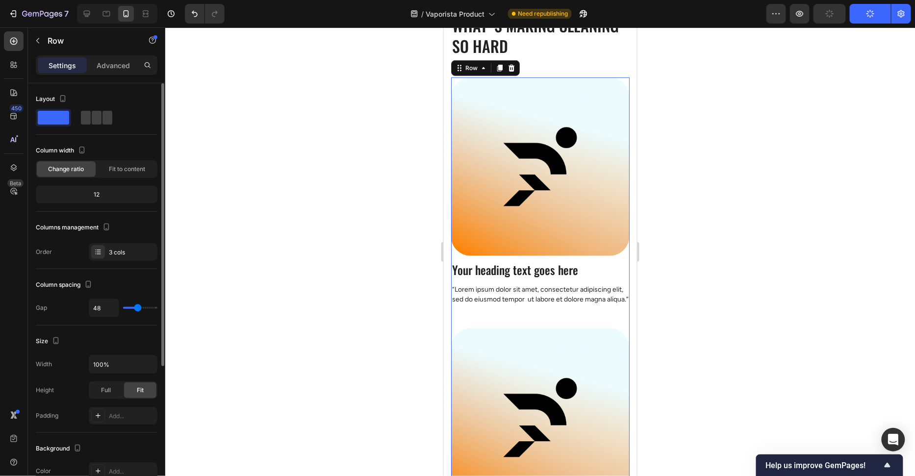
type input "54"
type input "58"
type input "60"
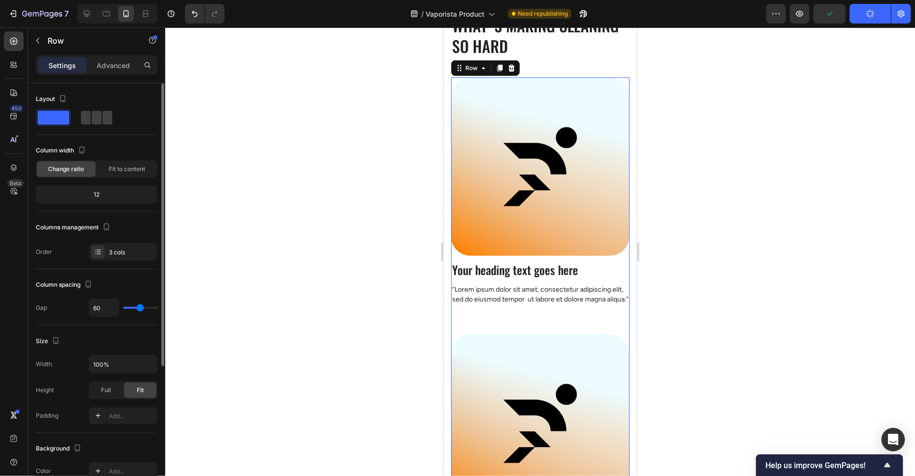
drag, startPoint x: 124, startPoint y: 307, endPoint x: 140, endPoint y: 307, distance: 16.2
type input "60"
click at [140, 307] on input "range" at bounding box center [140, 308] width 34 height 2
click at [110, 305] on input "60" at bounding box center [103, 308] width 29 height 18
type input "4"
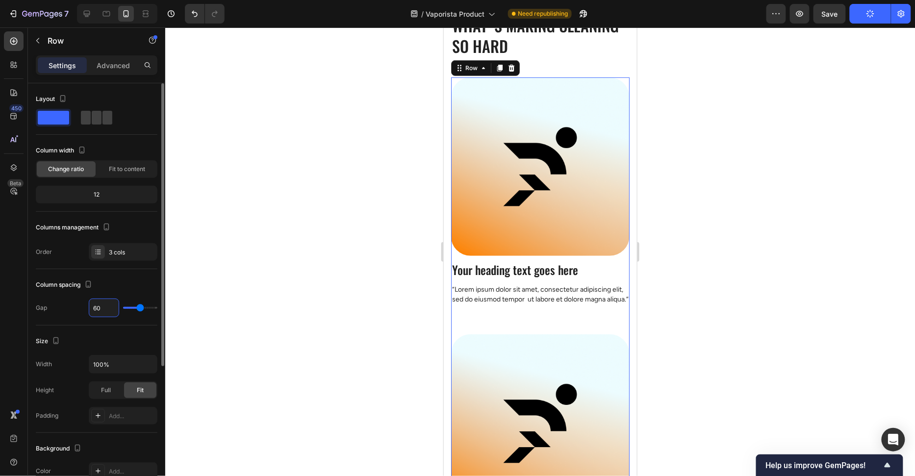
type input "4"
type input "40"
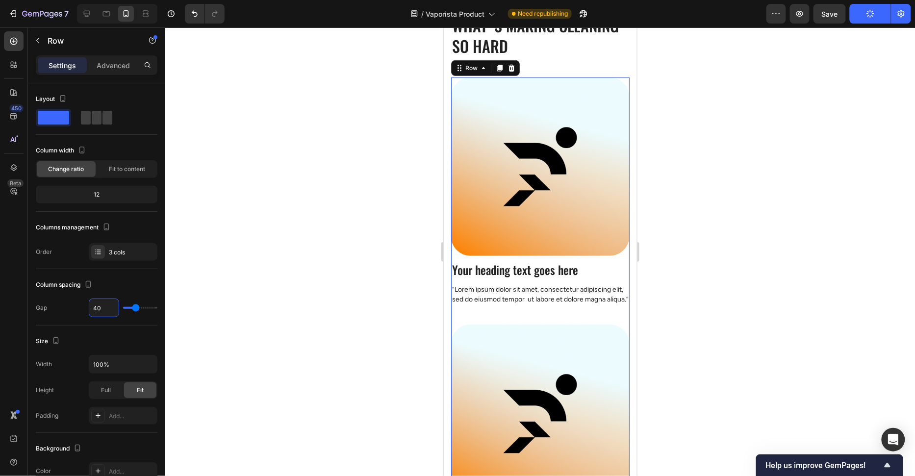
click at [253, 282] on div at bounding box center [539, 251] width 749 height 449
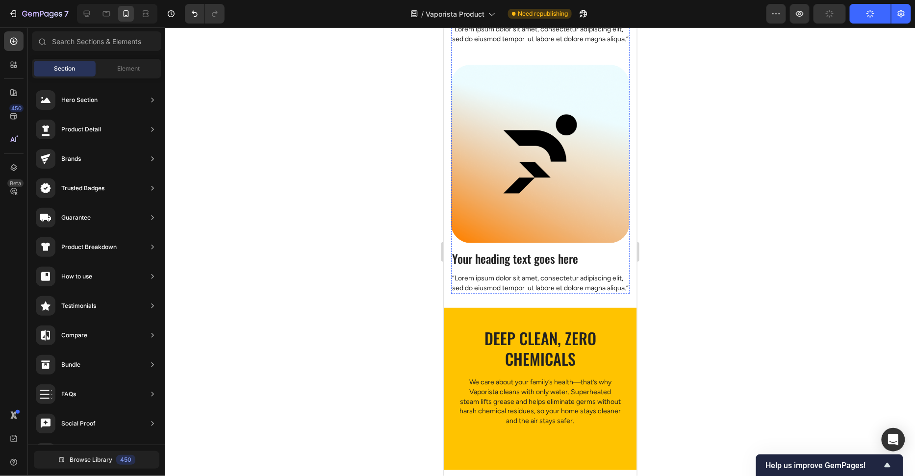
scroll to position [787, 0]
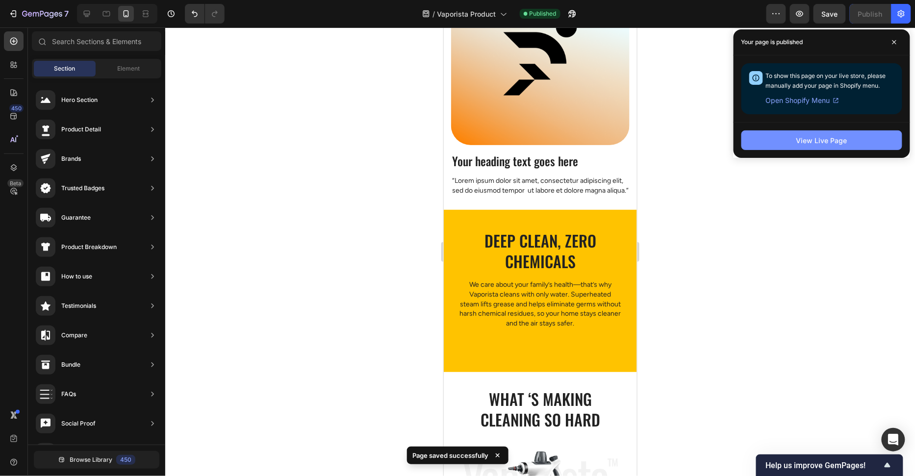
click at [791, 148] on button "View Live Page" at bounding box center [821, 140] width 161 height 20
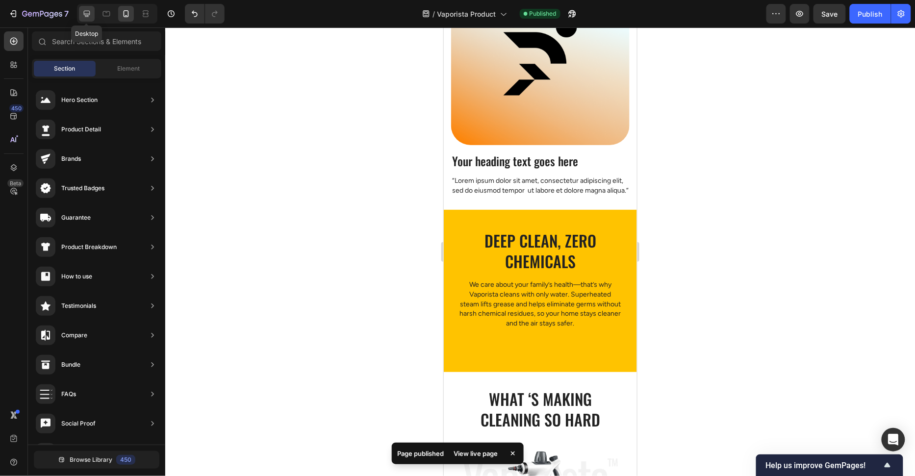
click at [91, 15] on div at bounding box center [87, 14] width 16 height 16
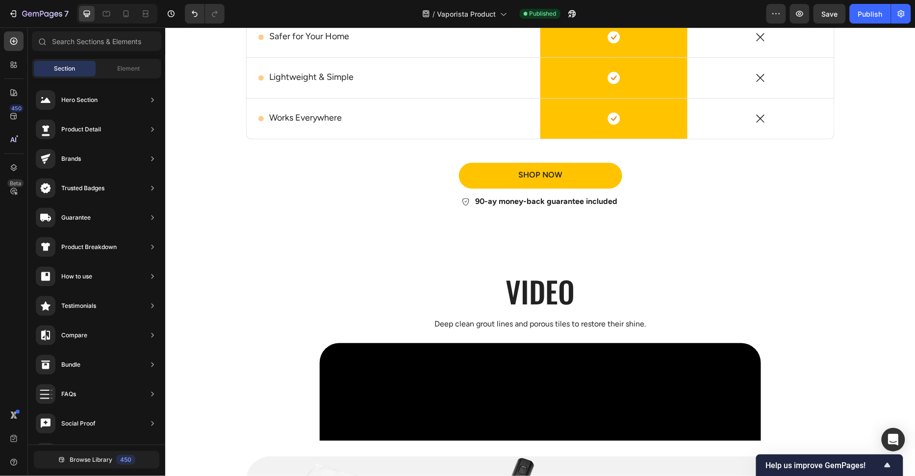
scroll to position [2052, 0]
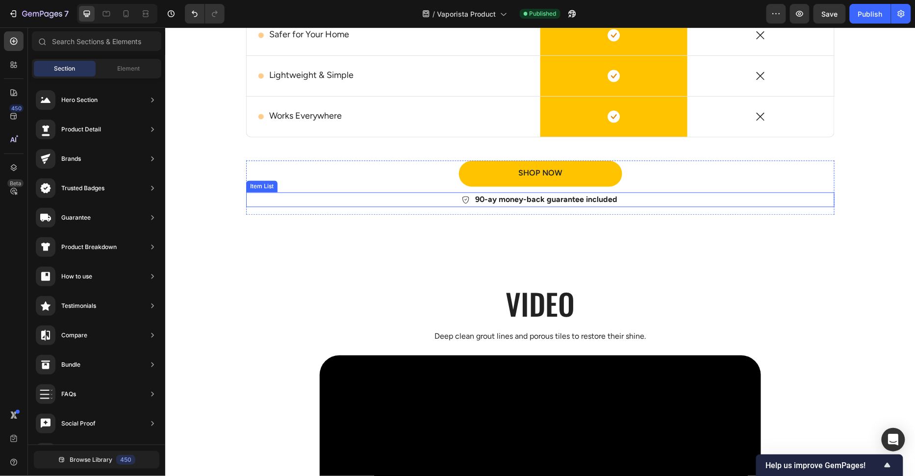
click at [496, 195] on p "90-ay money-back guarantee included" at bounding box center [545, 200] width 142 height 12
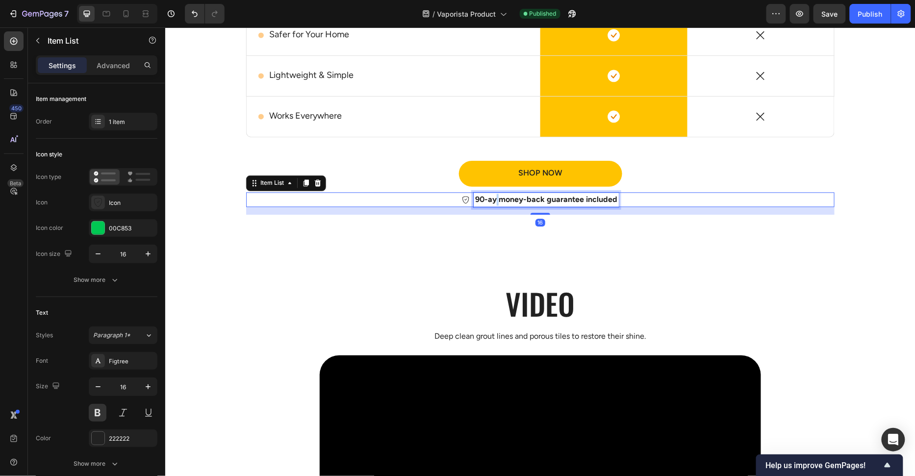
click at [496, 195] on p "90-ay money-back guarantee included" at bounding box center [545, 200] width 142 height 12
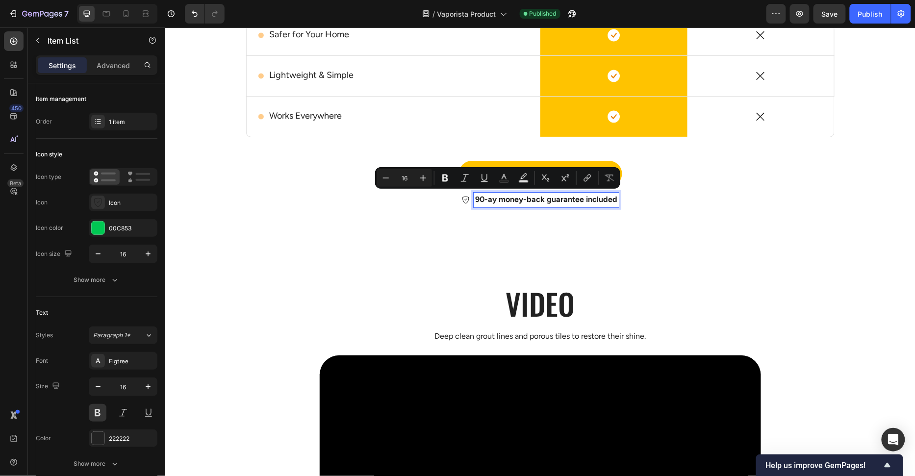
click at [489, 196] on p "90-ay money-back guarantee included" at bounding box center [545, 200] width 142 height 12
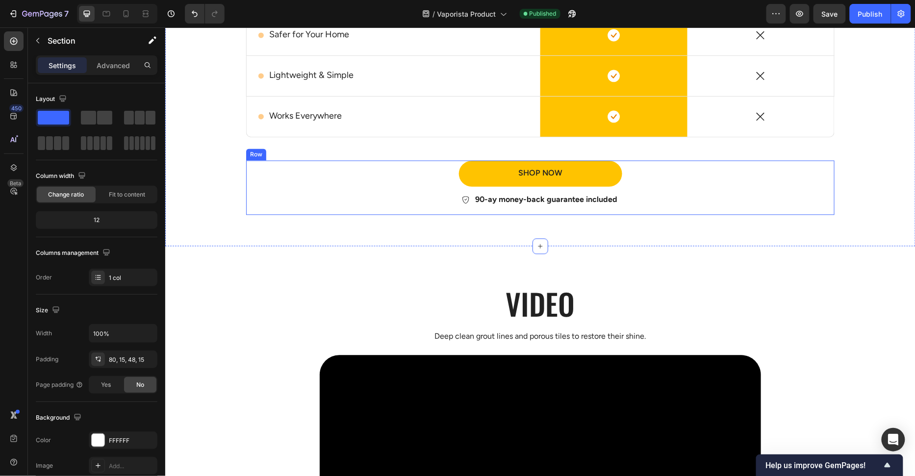
click at [500, 204] on div "Shop Now Button 90-ay money-back guarantee included Item List" at bounding box center [540, 187] width 588 height 54
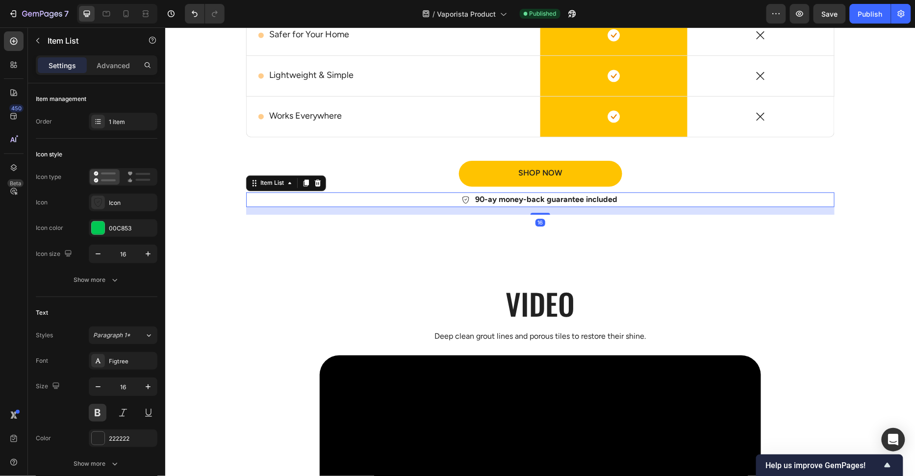
click at [501, 197] on p "90-ay money-back guarantee included" at bounding box center [545, 200] width 142 height 12
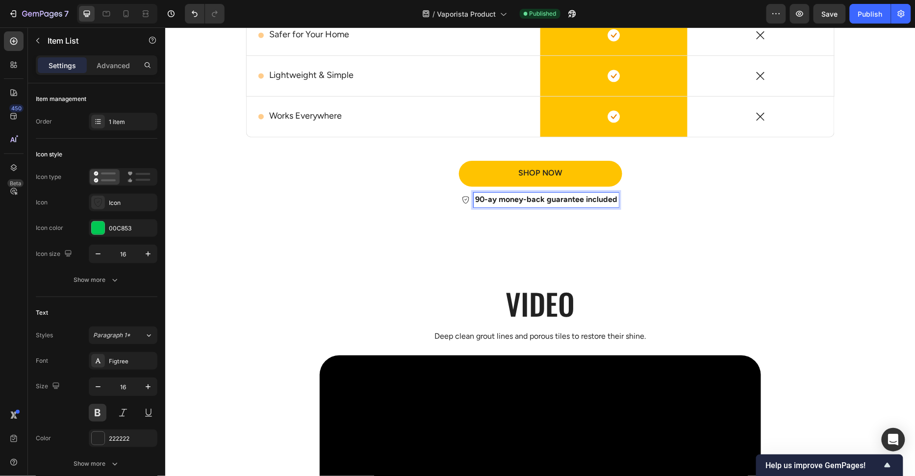
click at [501, 198] on p "90-ay money-back guarantee included" at bounding box center [545, 200] width 142 height 12
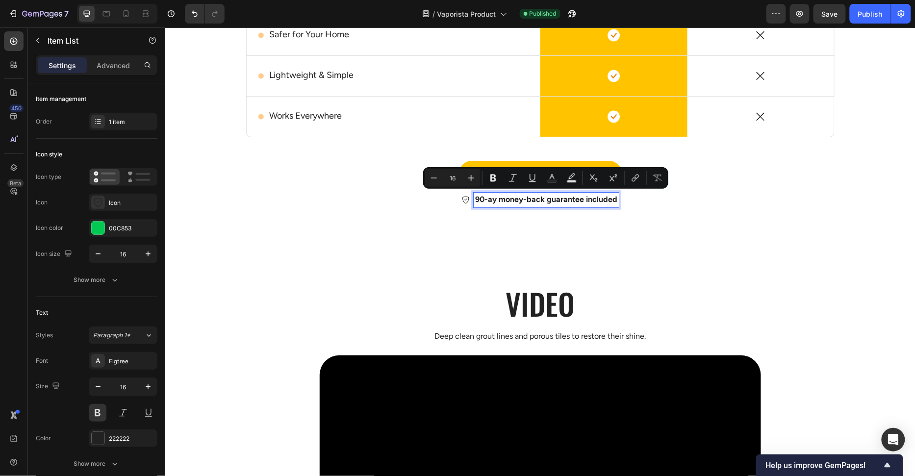
click at [488, 199] on p "90-ay money-back guarantee included" at bounding box center [545, 200] width 142 height 12
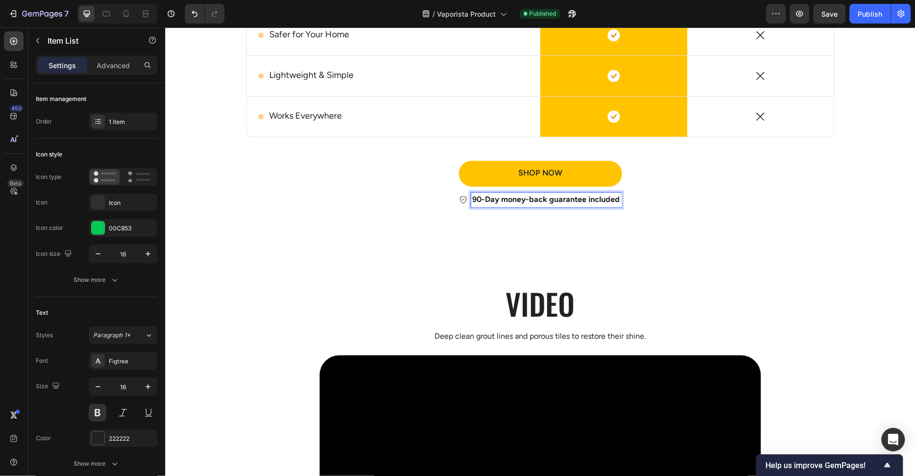
click at [488, 199] on p "90-Day money-back guarantee included" at bounding box center [546, 200] width 148 height 12
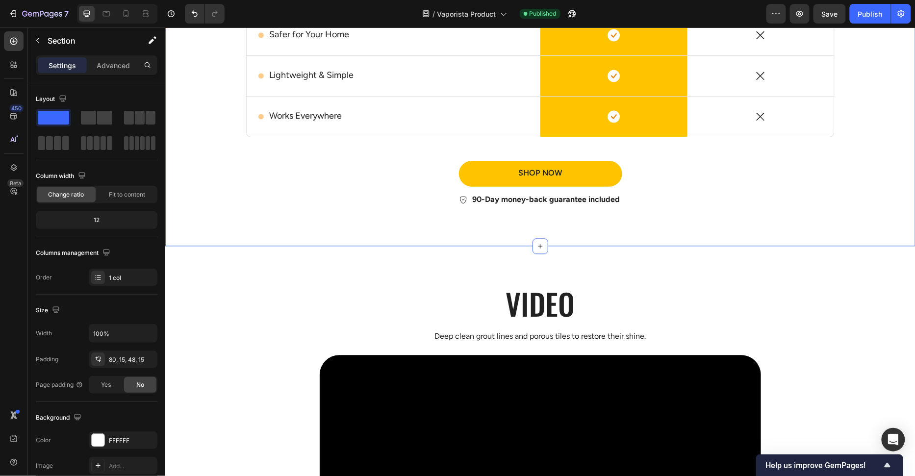
click at [503, 194] on p "90-Day money-back guarantee included" at bounding box center [546, 200] width 148 height 12
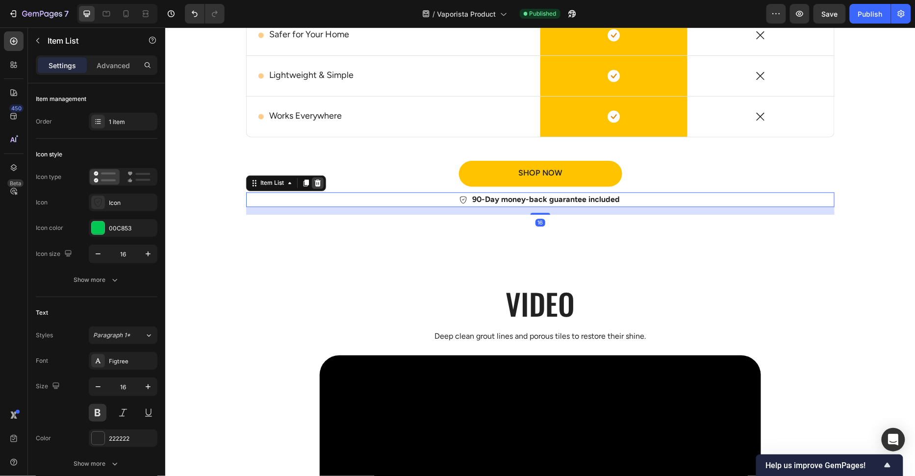
click at [318, 181] on icon at bounding box center [317, 183] width 8 height 8
click at [520, 198] on p "90-Day money-back guarantee included" at bounding box center [546, 200] width 148 height 12
click at [305, 184] on div at bounding box center [305, 183] width 12 height 12
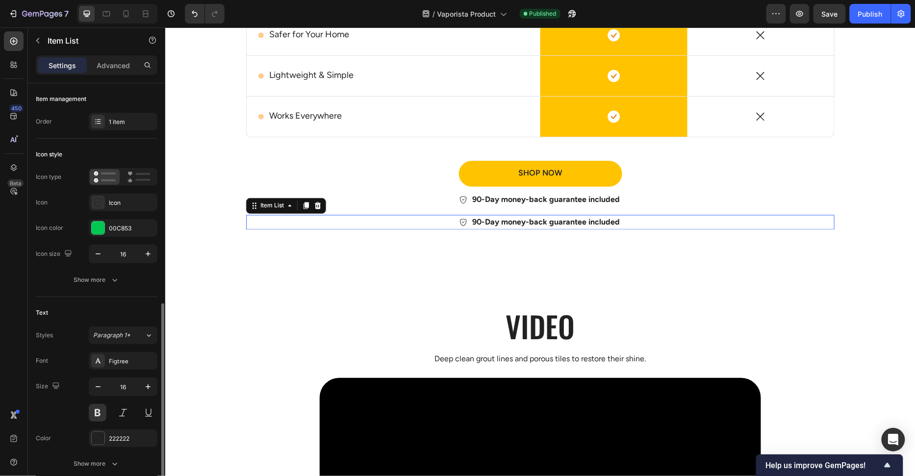
scroll to position [150, 0]
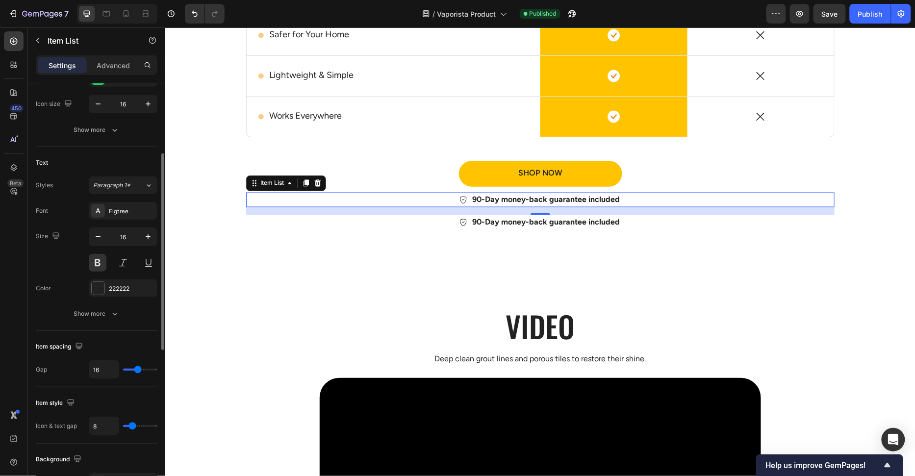
click at [500, 202] on p "90-Day money-back guarantee included" at bounding box center [546, 200] width 148 height 12
click at [319, 183] on icon at bounding box center [317, 182] width 6 height 7
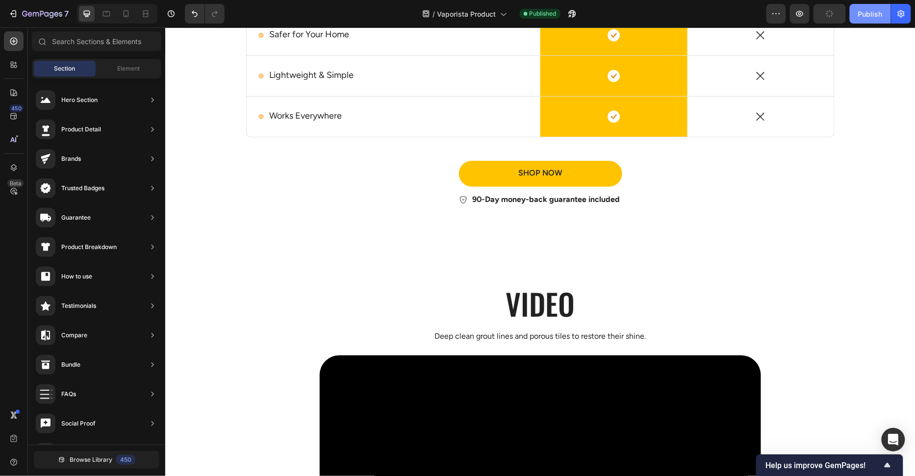
click at [873, 14] on div "Publish" at bounding box center [870, 14] width 25 height 10
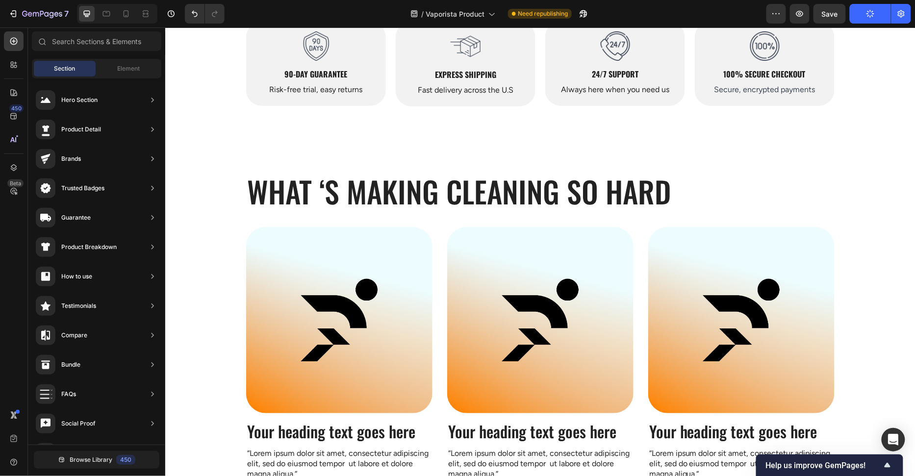
scroll to position [0, 0]
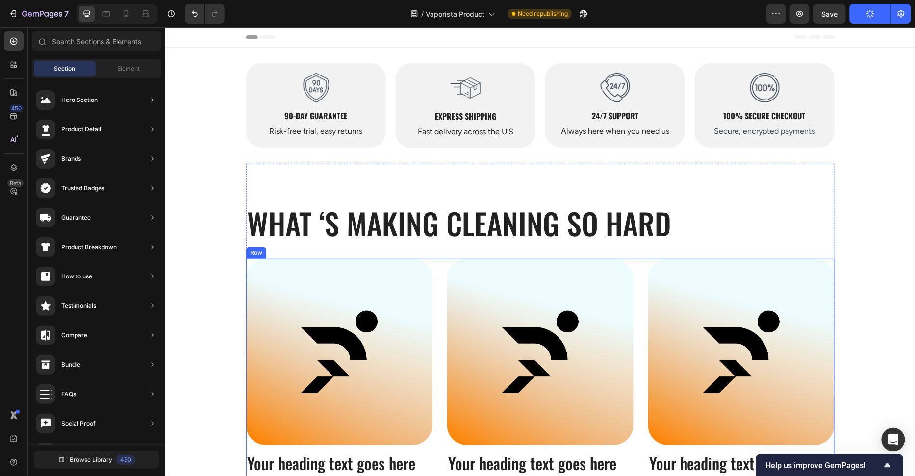
click at [443, 291] on div "Image Your heading text goes here Heading “Lorem ipsum dolor sit amet, consecte…" at bounding box center [540, 384] width 588 height 253
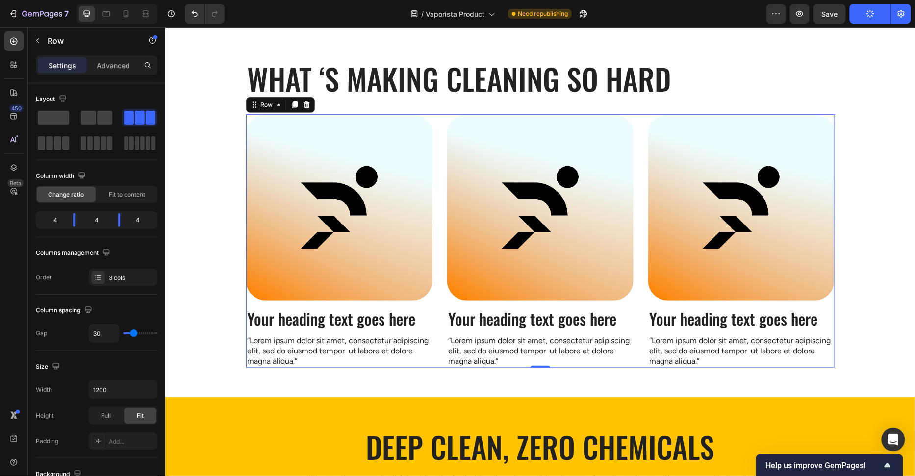
scroll to position [133, 0]
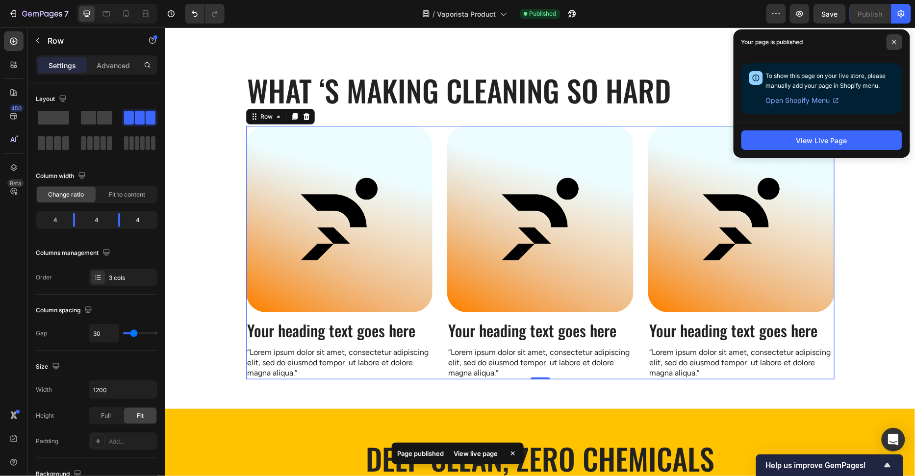
click at [889, 37] on span at bounding box center [894, 42] width 16 height 16
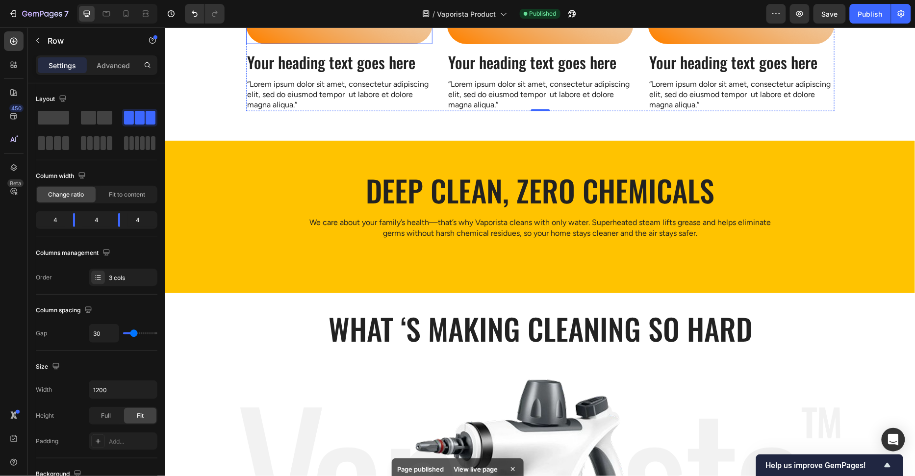
scroll to position [407, 0]
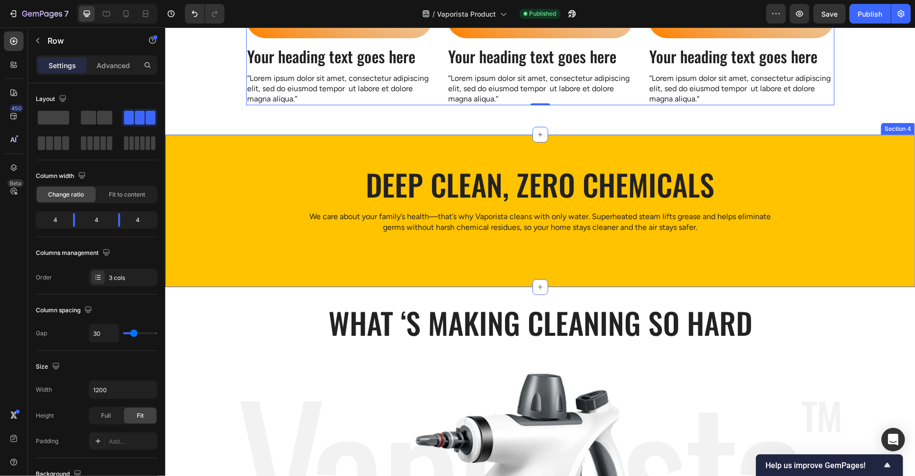
click at [371, 272] on div "Deep clean, zero chemicals Heading We care about your family’s health—that’s wh…" at bounding box center [540, 210] width 750 height 152
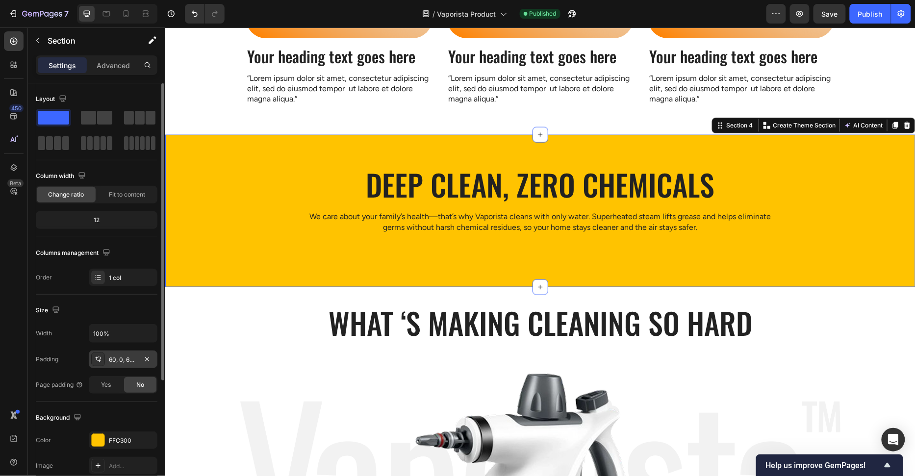
click at [117, 355] on div "60, 0, 60, 0" at bounding box center [123, 359] width 28 height 9
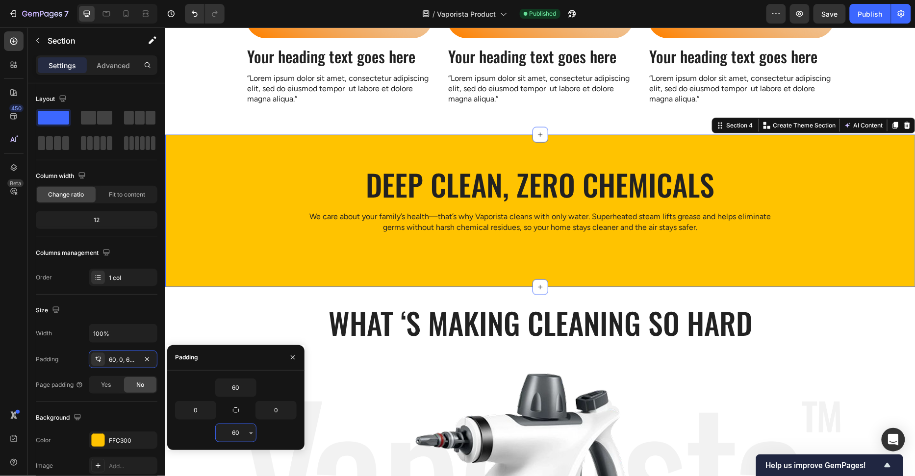
click at [239, 433] on input "60" at bounding box center [236, 433] width 40 height 18
type input "40"
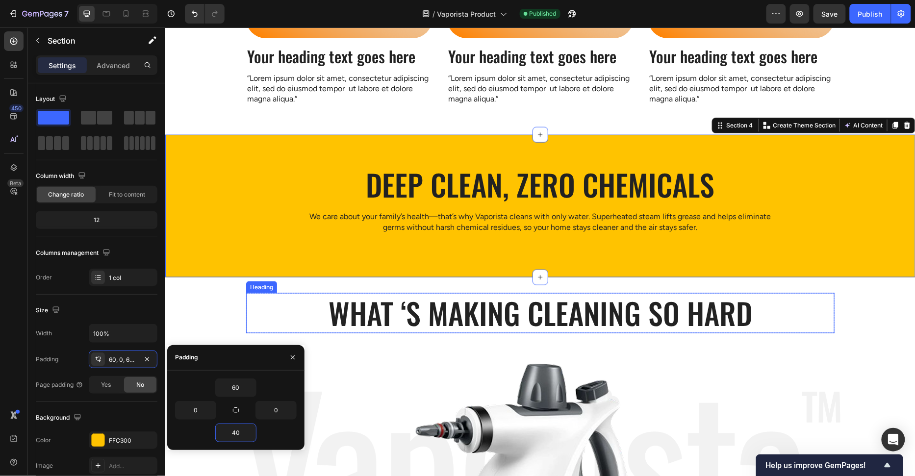
click at [269, 288] on div "Heading" at bounding box center [261, 286] width 27 height 9
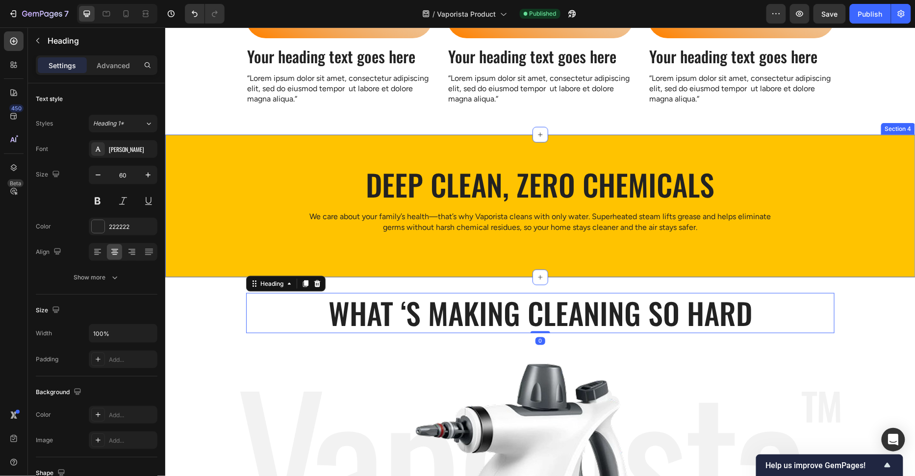
click at [183, 254] on div "Deep clean, zero chemicals Heading We care about your family’s health—that’s wh…" at bounding box center [540, 211] width 750 height 94
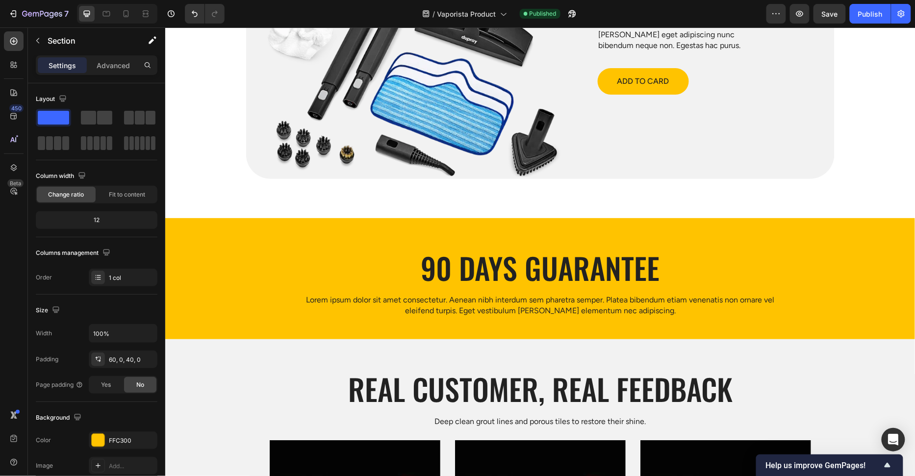
scroll to position [2954, 0]
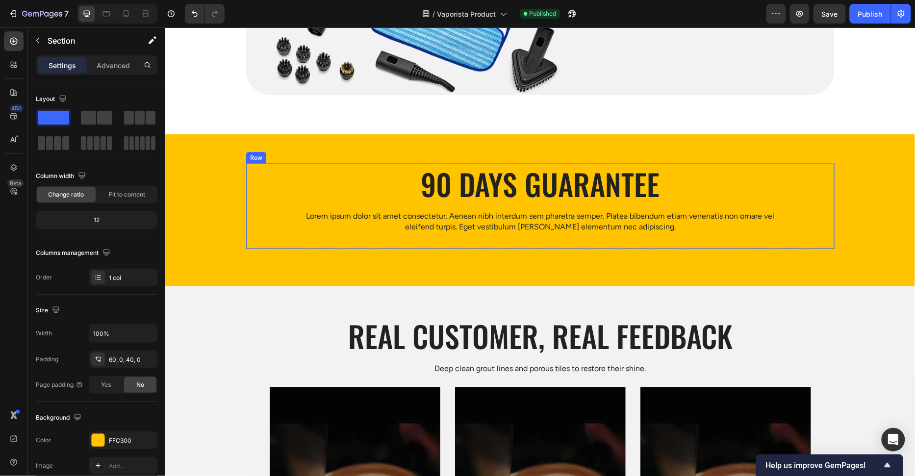
click at [220, 240] on div "90 Days Guarantee Heading Lorem ipsum dolor sit amet consectetur. Aenean nibh i…" at bounding box center [540, 210] width 750 height 94
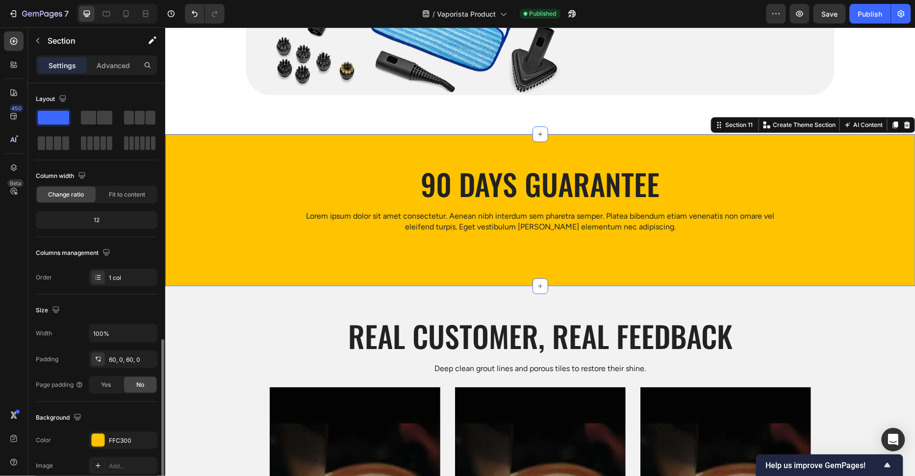
scroll to position [150, 0]
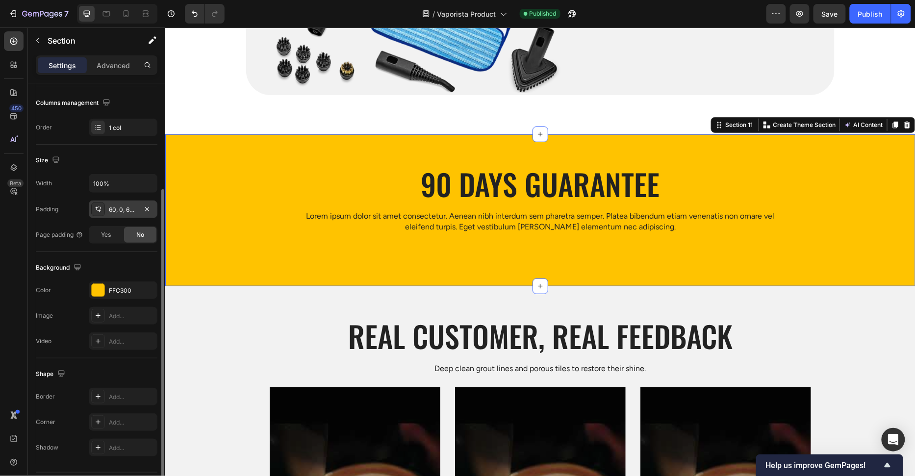
click at [123, 208] on div "60, 0, 60, 0" at bounding box center [123, 209] width 28 height 9
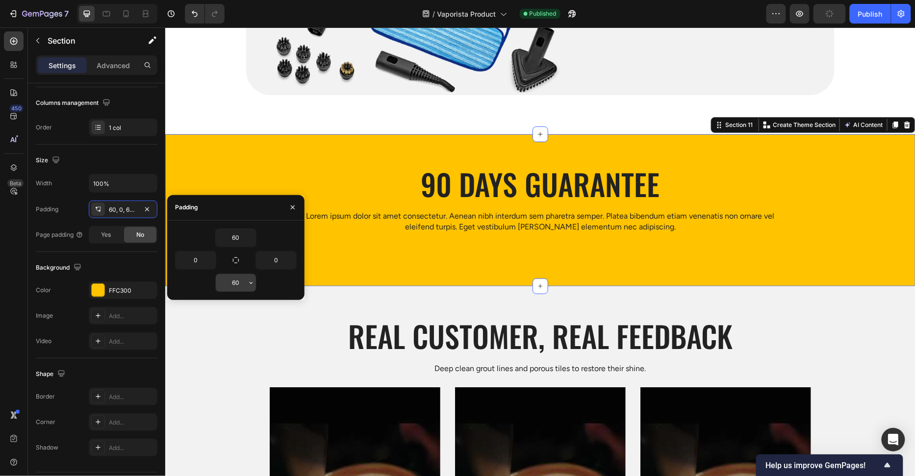
click at [241, 278] on input "60" at bounding box center [236, 283] width 40 height 18
type input "40"
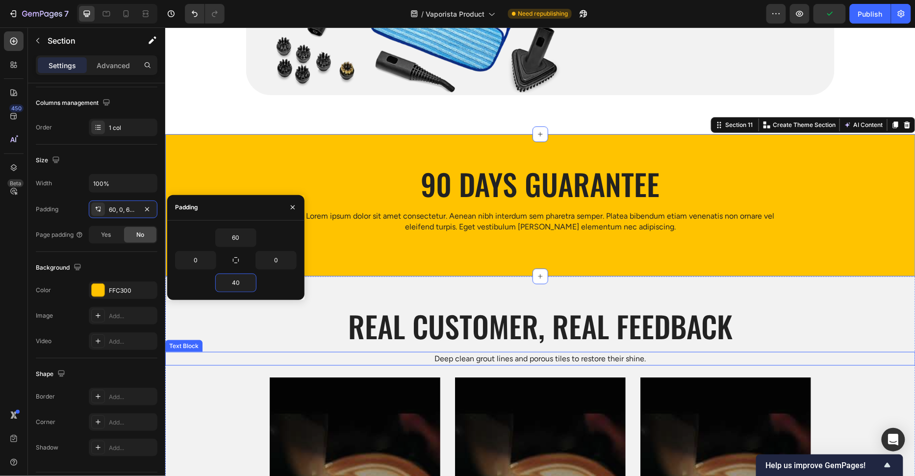
click at [249, 360] on p "Deep clean grout lines and porous tiles to restore their shine." at bounding box center [540, 358] width 748 height 12
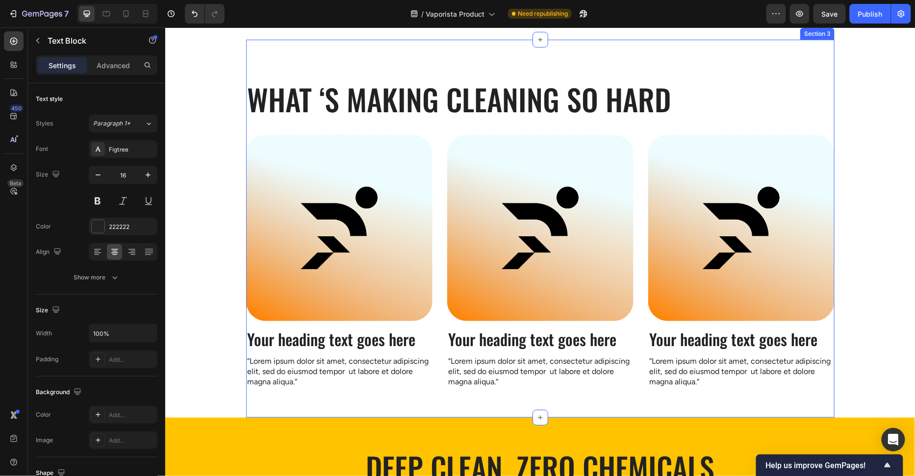
scroll to position [125, 0]
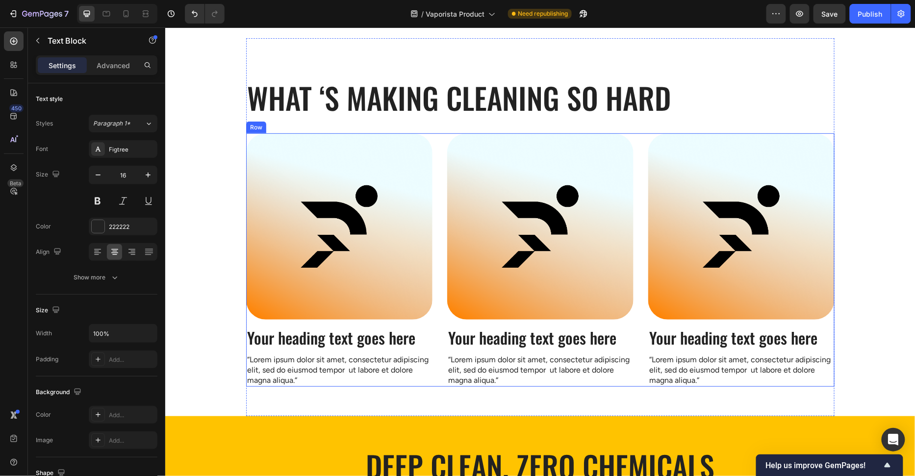
click at [436, 157] on div "Image Your heading text goes here Heading “Lorem ipsum dolor sit amet, consecte…" at bounding box center [540, 259] width 588 height 253
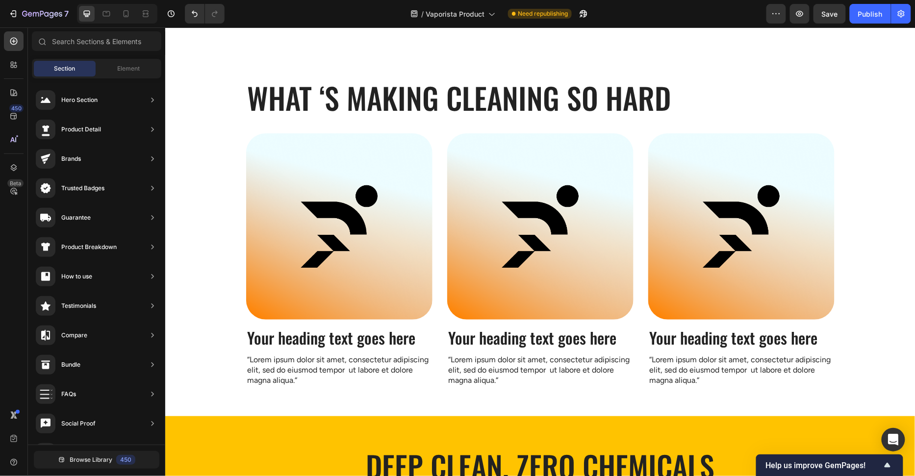
click at [113, 58] on div "Sections(30) Elements(83) Section Element Hero Section Product Detail Brands Tr…" at bounding box center [96, 252] width 137 height 443
click at [117, 69] on span "Element" at bounding box center [128, 68] width 23 height 9
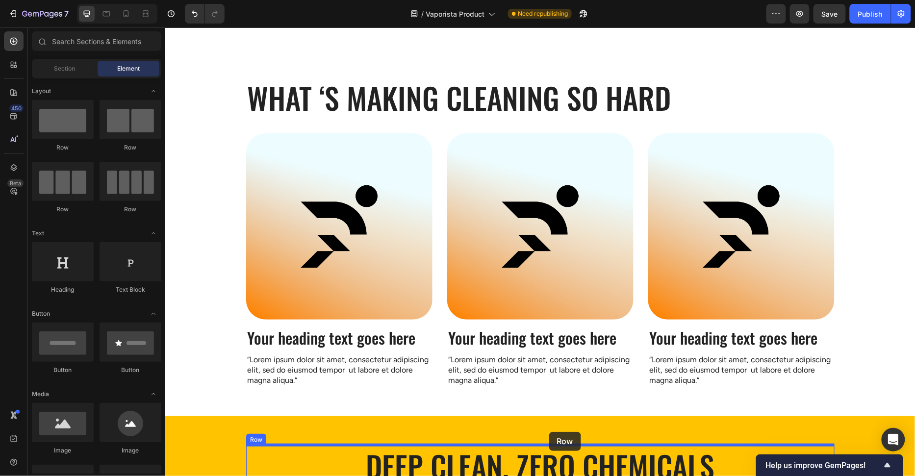
scroll to position [134, 0]
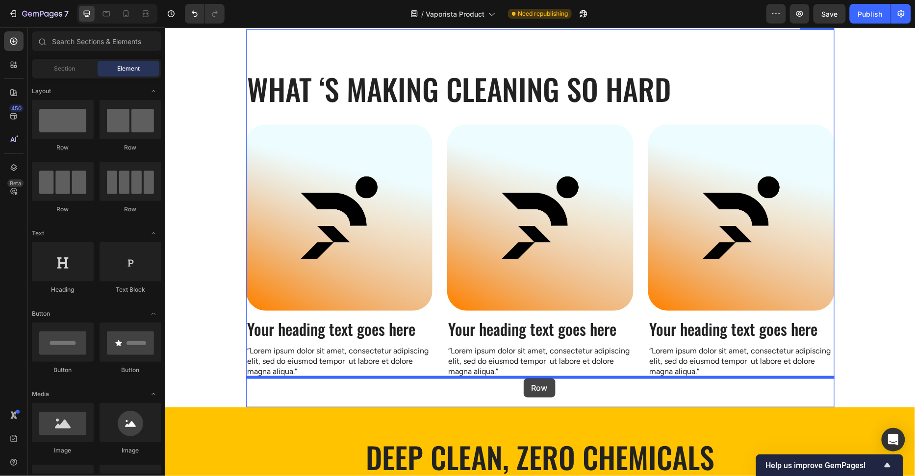
drag, startPoint x: 235, startPoint y: 166, endPoint x: 523, endPoint y: 378, distance: 357.9
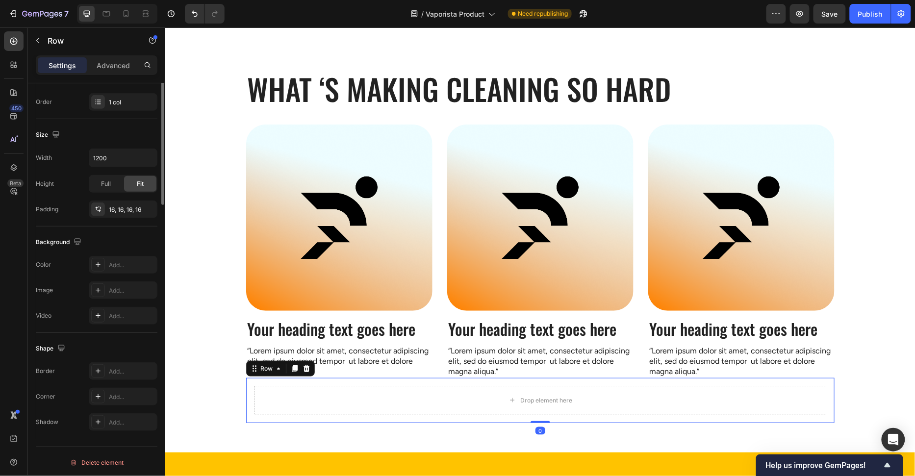
scroll to position [0, 0]
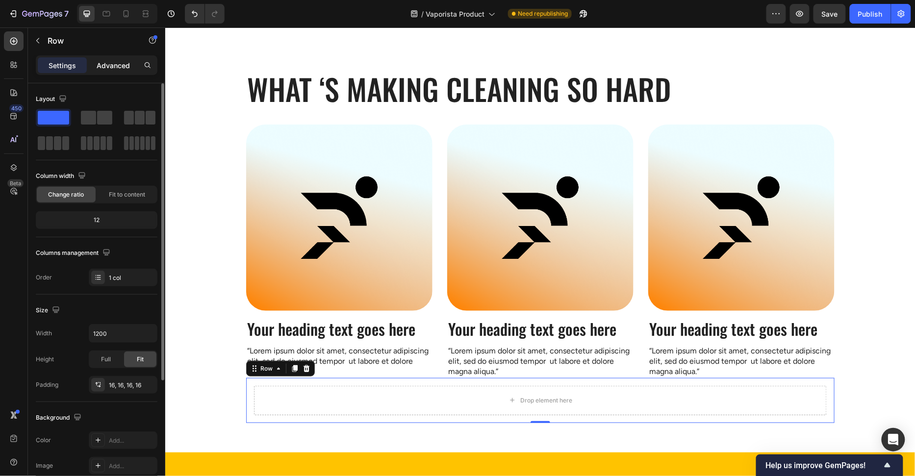
click at [102, 61] on p "Advanced" at bounding box center [113, 65] width 33 height 10
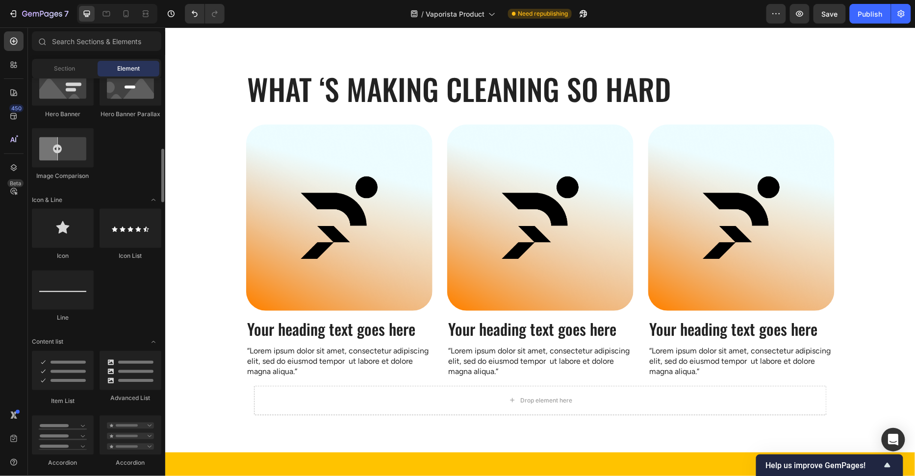
scroll to position [969, 0]
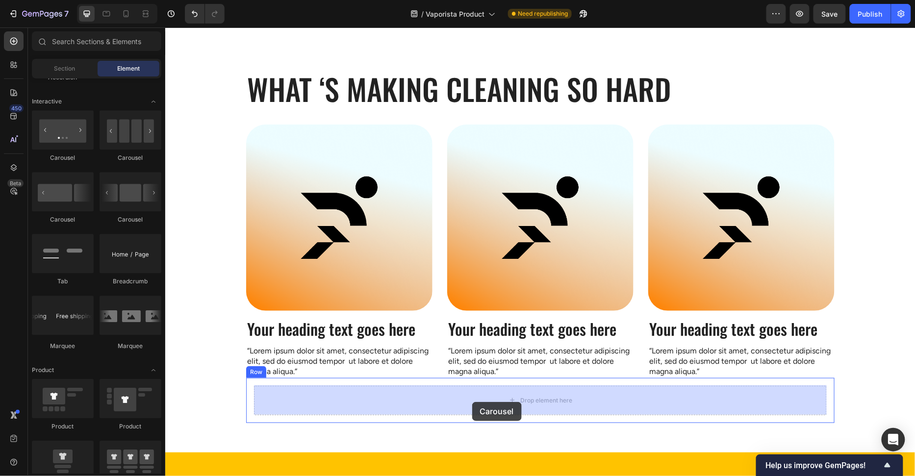
drag, startPoint x: 296, startPoint y: 160, endPoint x: 471, endPoint y: 401, distance: 297.6
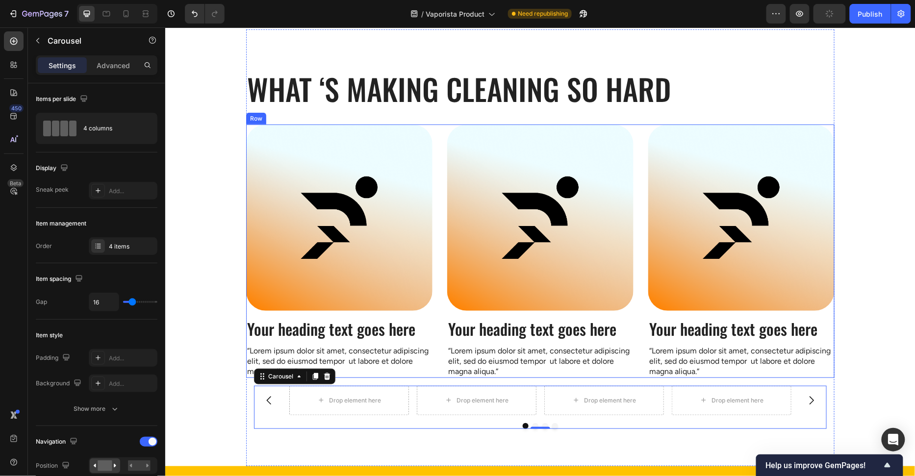
click at [423, 312] on div "Image Your heading text goes here Heading “Lorem ipsum dolor sit amet, consecte…" at bounding box center [339, 250] width 186 height 253
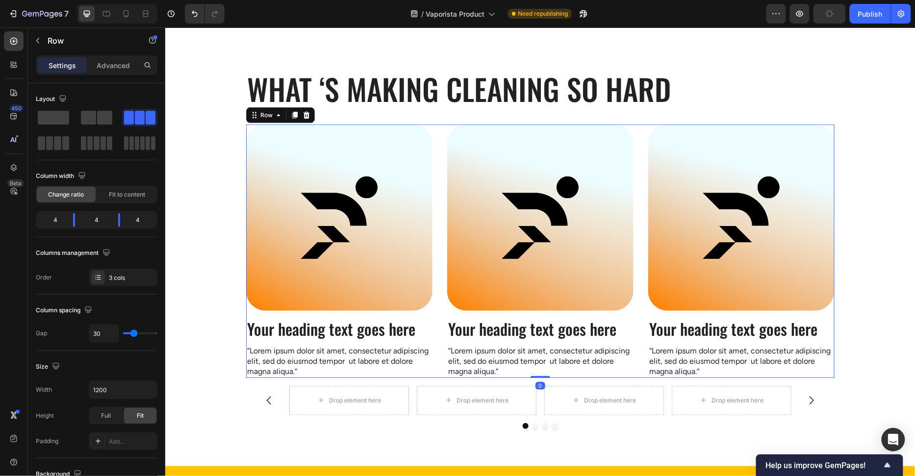
click at [425, 307] on div at bounding box center [339, 217] width 186 height 186
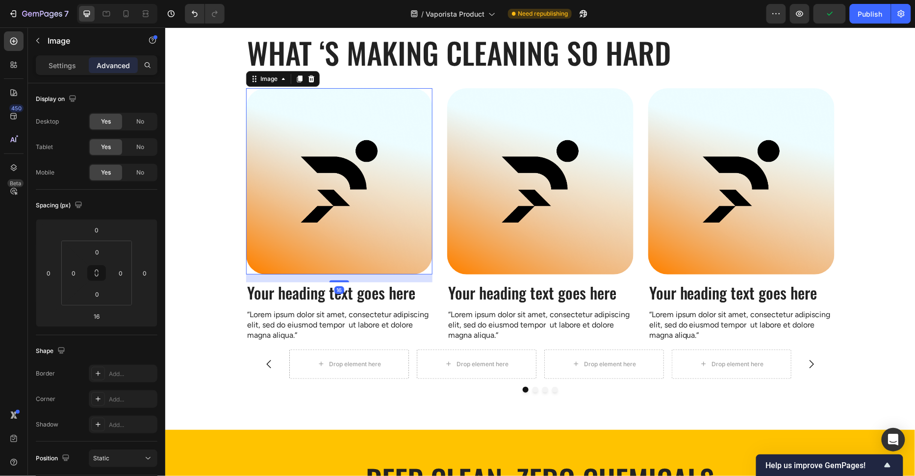
scroll to position [210, 0]
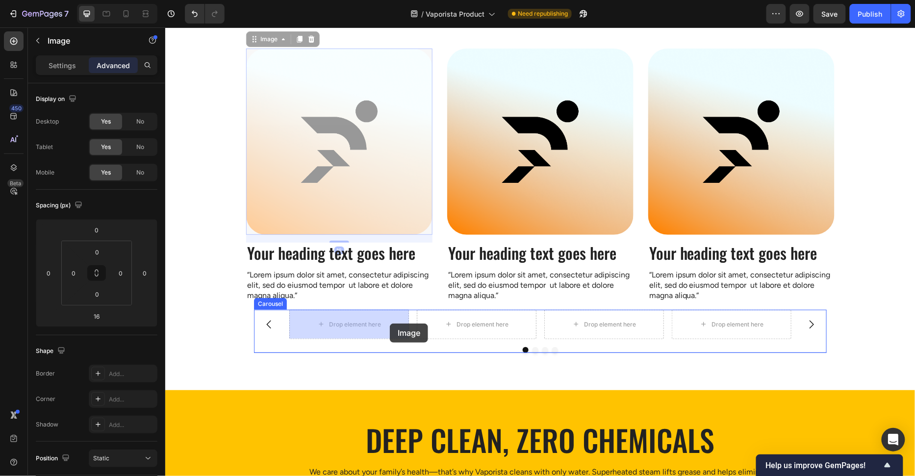
drag, startPoint x: 399, startPoint y: 305, endPoint x: 389, endPoint y: 323, distance: 20.4
type input "0"
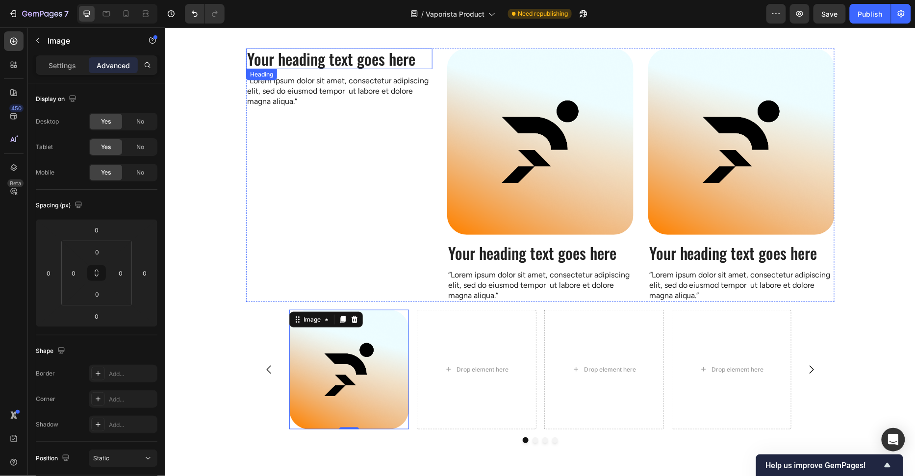
click at [428, 66] on h2 "Your heading text goes here" at bounding box center [339, 58] width 186 height 21
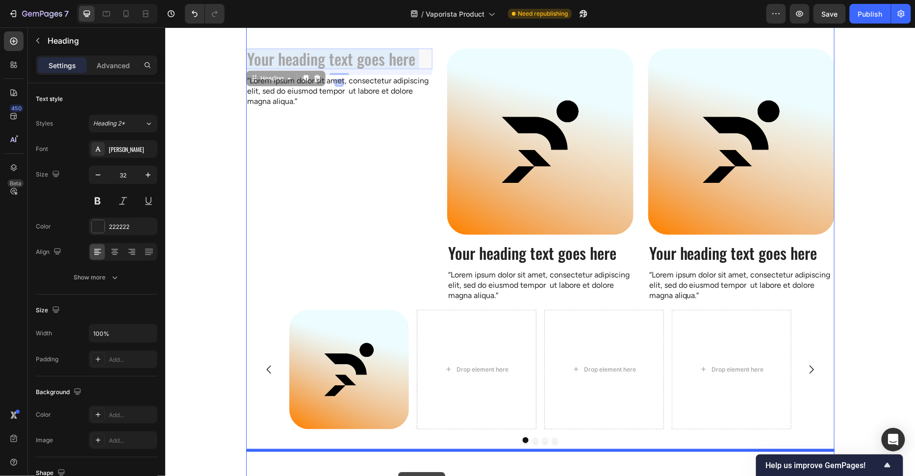
scroll to position [222, 0]
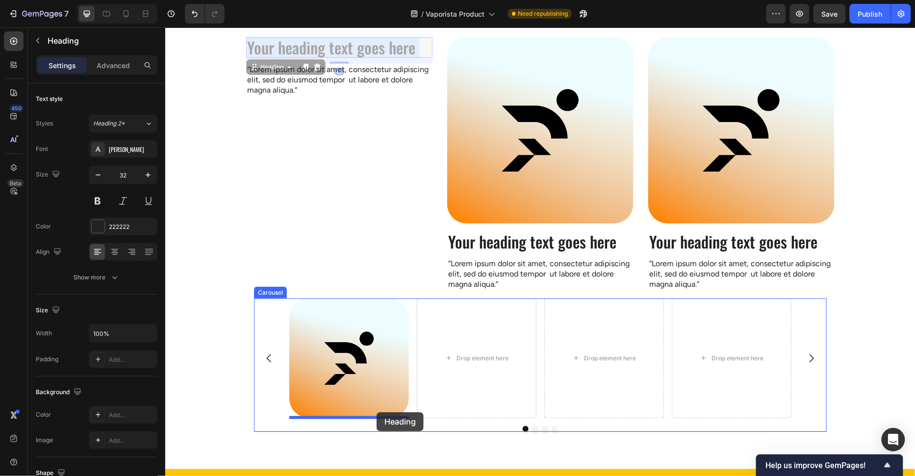
drag, startPoint x: 388, startPoint y: 60, endPoint x: 376, endPoint y: 412, distance: 351.7
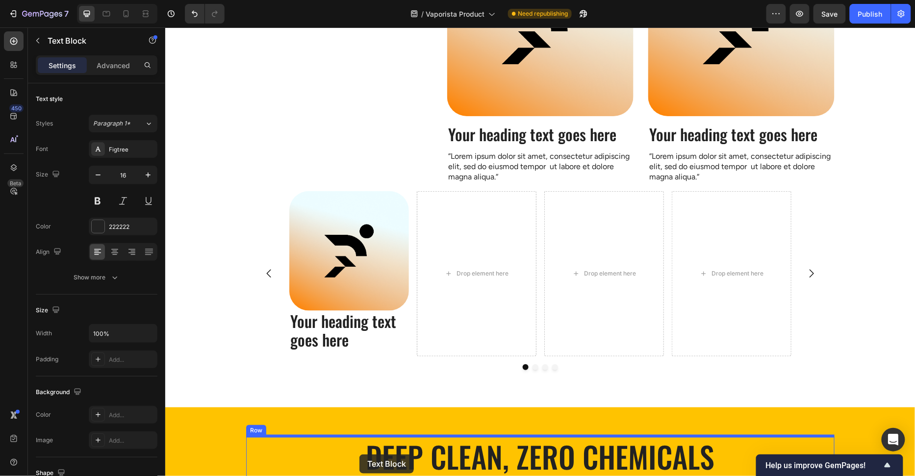
scroll to position [341, 0]
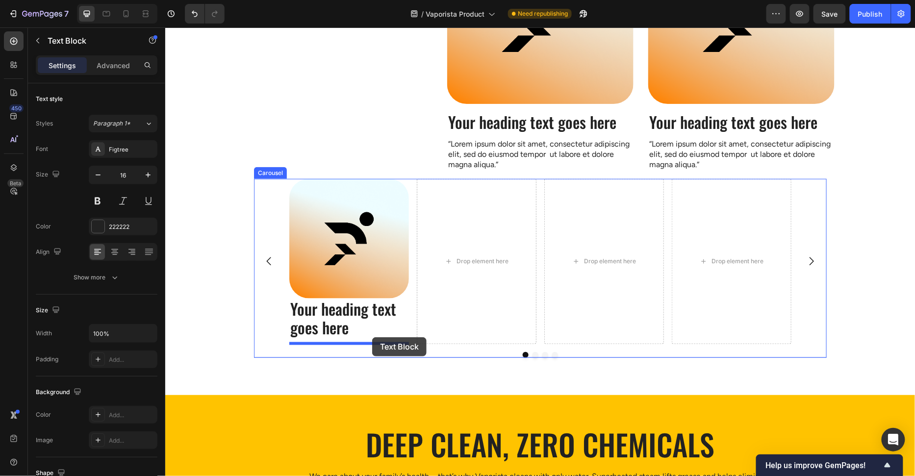
drag, startPoint x: 338, startPoint y: 52, endPoint x: 372, endPoint y: 337, distance: 286.3
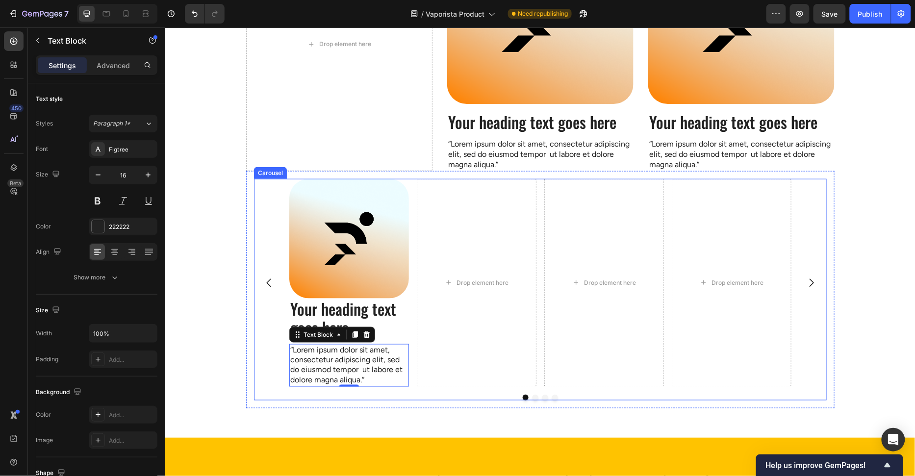
click at [260, 324] on div "Image Your heading text goes here Heading “Lorem ipsum dolor sit amet, consecte…" at bounding box center [539, 282] width 573 height 208
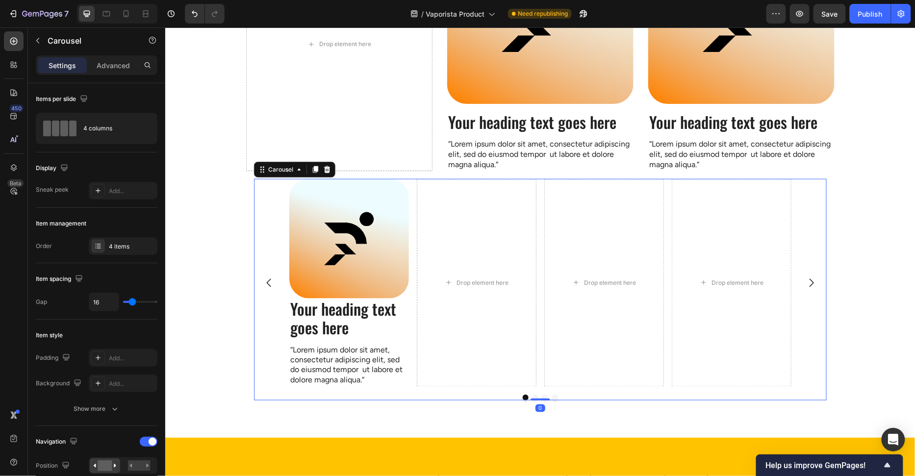
click at [240, 324] on section "What ‘s Making Cleaning so Hard Heading Row Drop element here Image Your headin…" at bounding box center [540, 129] width 604 height 615
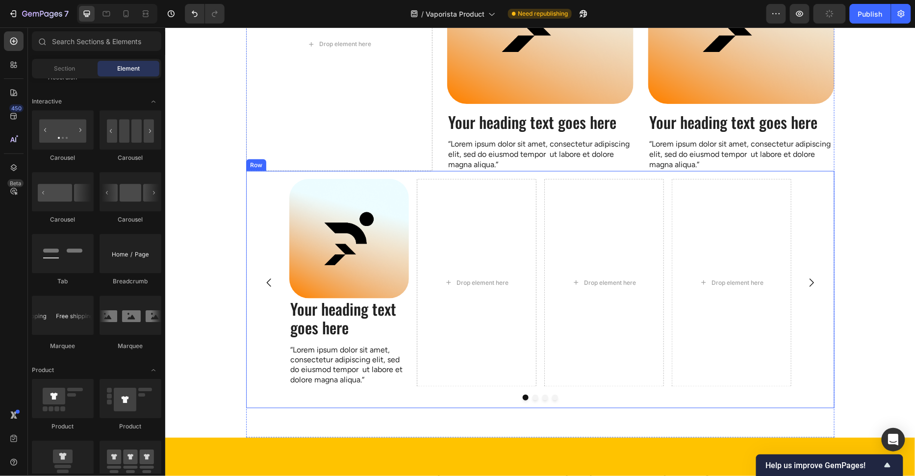
click at [259, 314] on div "Image Your heading text goes here Heading “Lorem ipsum dolor sit amet, consecte…" at bounding box center [539, 282] width 573 height 208
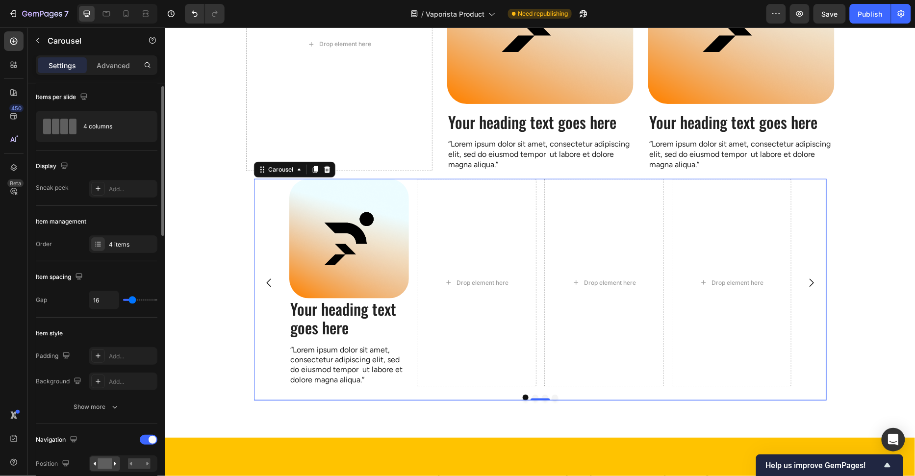
scroll to position [202, 0]
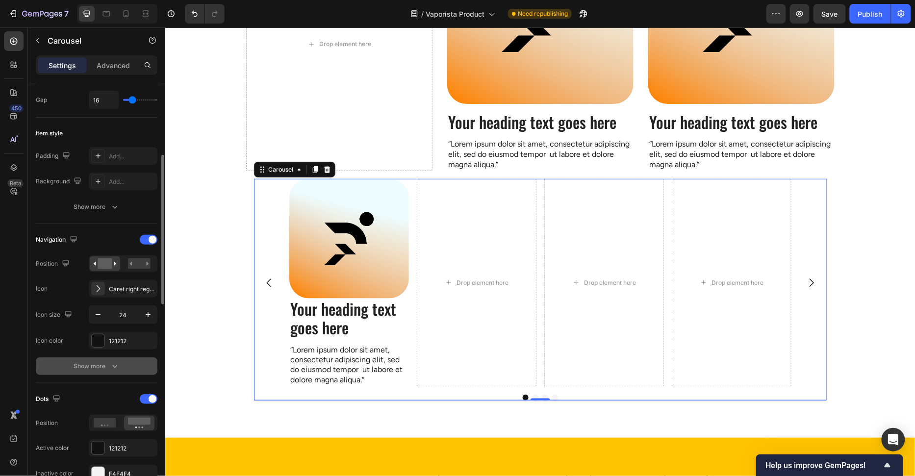
click at [114, 369] on button "Show more" at bounding box center [97, 366] width 122 height 18
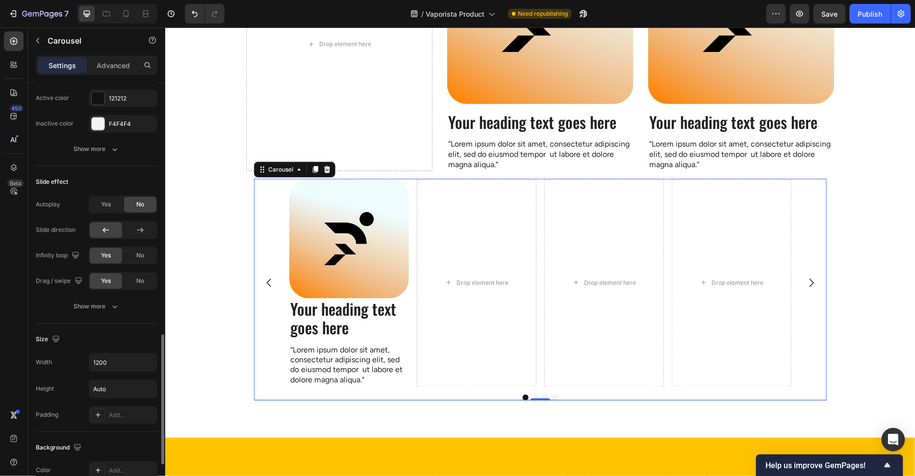
scroll to position [818, 0]
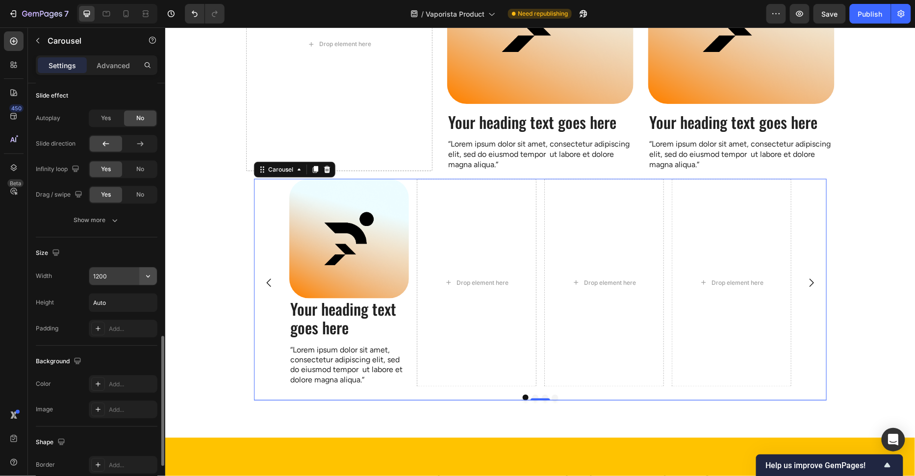
click at [149, 275] on icon "button" at bounding box center [148, 276] width 4 height 2
click at [131, 312] on p "Full 100%" at bounding box center [121, 315] width 56 height 9
click at [147, 271] on icon "button" at bounding box center [148, 276] width 10 height 10
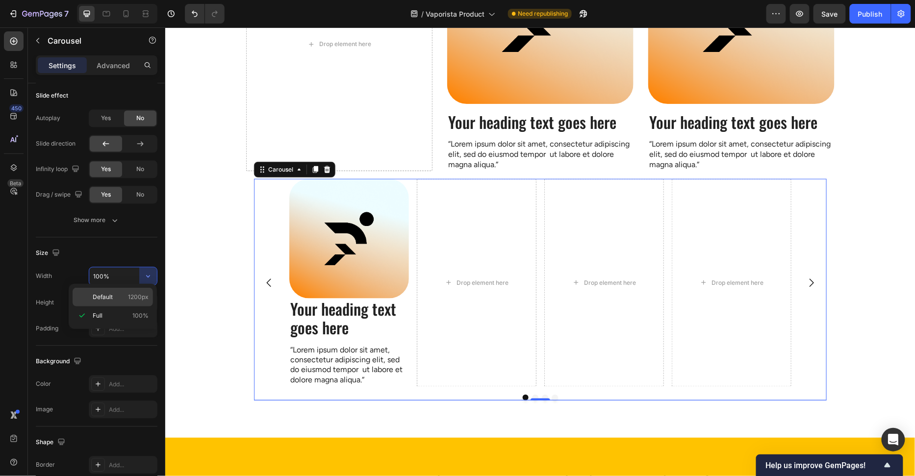
click at [124, 296] on p "Default 1200px" at bounding box center [121, 297] width 56 height 9
type input "1200"
click at [132, 245] on div "Size" at bounding box center [97, 253] width 122 height 16
click at [242, 274] on section "What ‘s Making Cleaning so Hard Heading Row Drop element here Image Your headin…" at bounding box center [540, 129] width 604 height 615
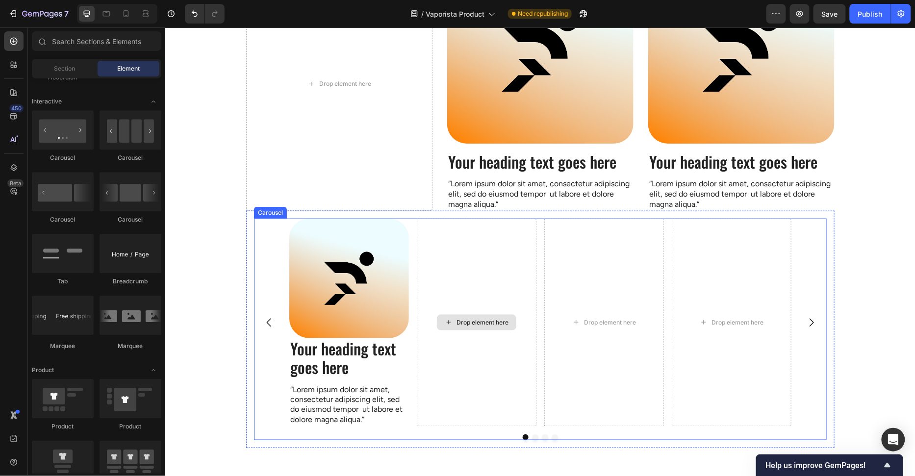
scroll to position [331, 0]
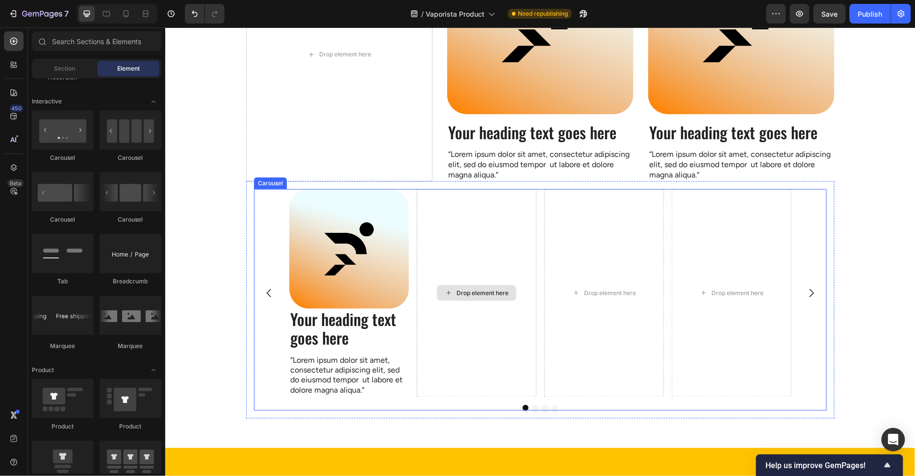
click at [434, 297] on div "Drop element here" at bounding box center [476, 293] width 120 height 208
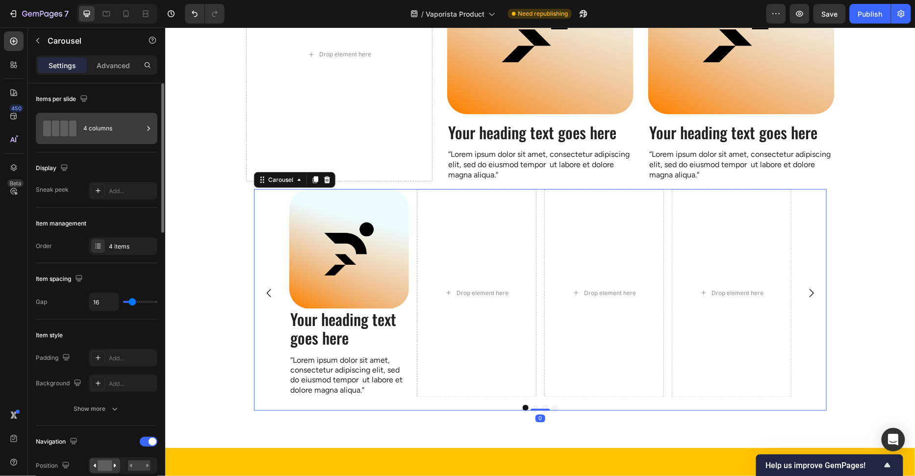
drag, startPoint x: 87, startPoint y: 123, endPoint x: 93, endPoint y: 129, distance: 8.3
click at [87, 123] on div "4 columns" at bounding box center [113, 128] width 60 height 23
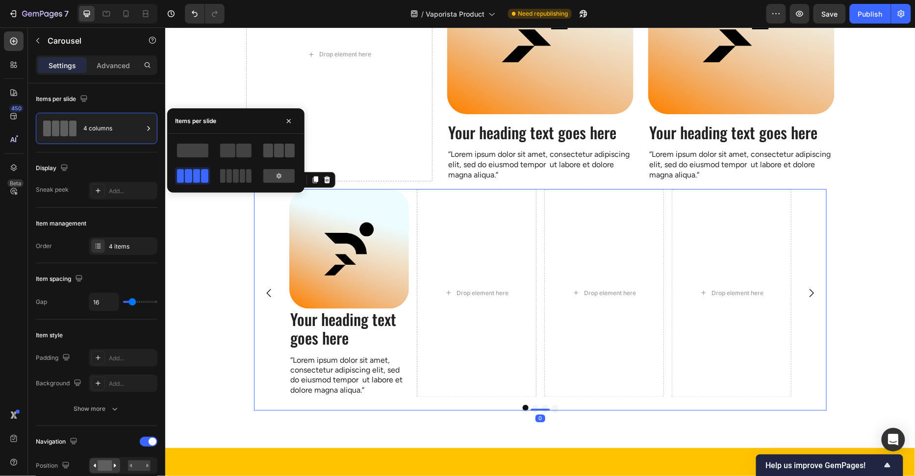
click at [288, 149] on span at bounding box center [290, 151] width 10 height 14
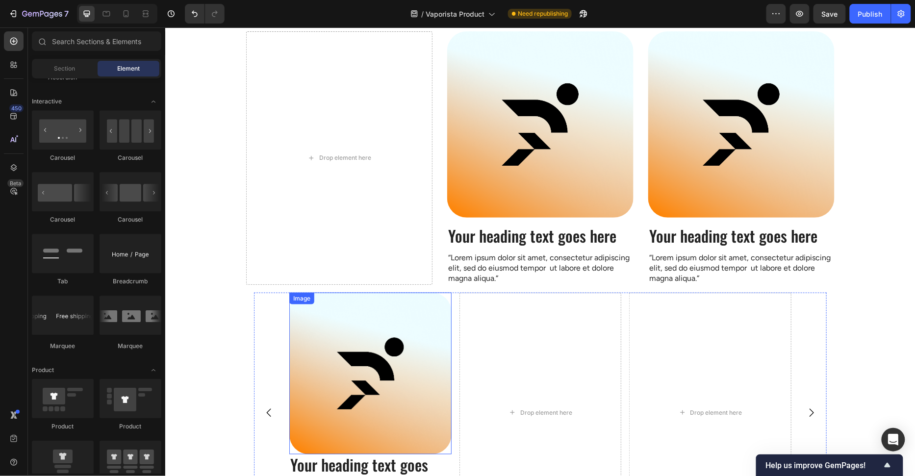
scroll to position [351, 0]
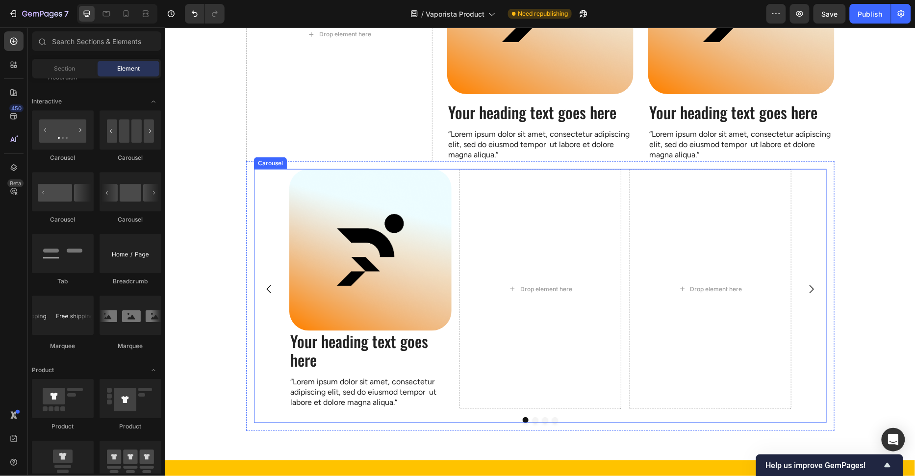
click at [266, 206] on div "Image Your heading text goes here Heading “Lorem ipsum dolor sit amet, consecte…" at bounding box center [539, 289] width 573 height 240
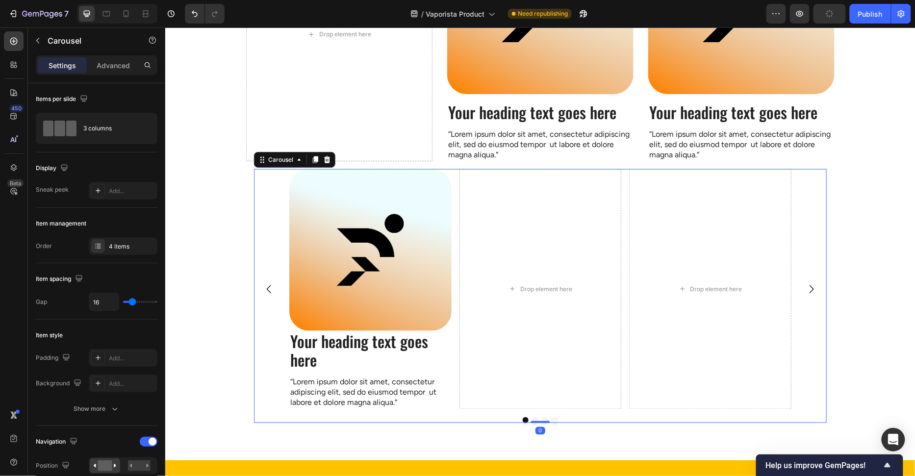
click at [251, 209] on div "Image Your heading text goes here Heading “Lorem ipsum dolor sit amet, consecte…" at bounding box center [540, 296] width 588 height 270
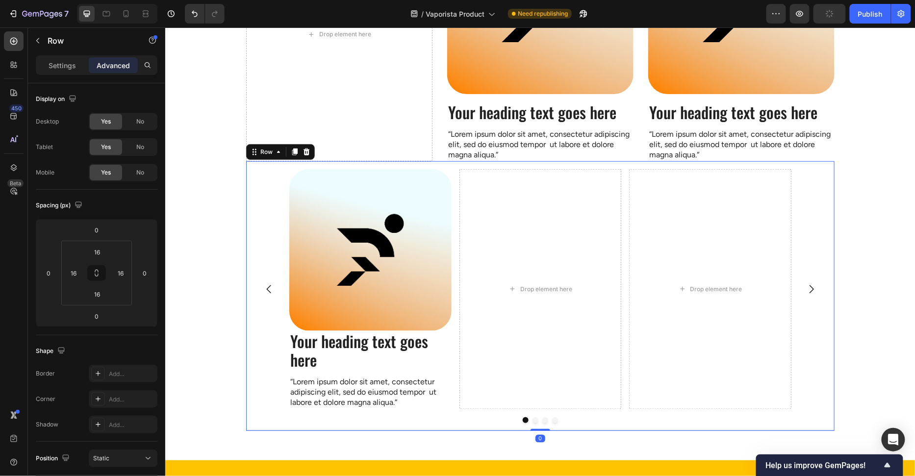
click at [269, 205] on div "Image Your heading text goes here Heading “Lorem ipsum dolor sit amet, consecte…" at bounding box center [539, 289] width 573 height 240
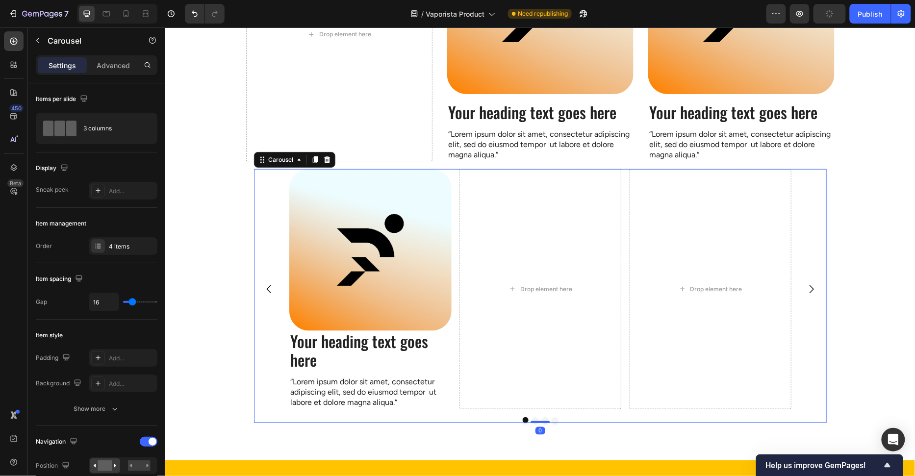
click at [246, 208] on div "Image Your heading text goes here Heading “Lorem ipsum dolor sit amet, consecte…" at bounding box center [540, 296] width 588 height 270
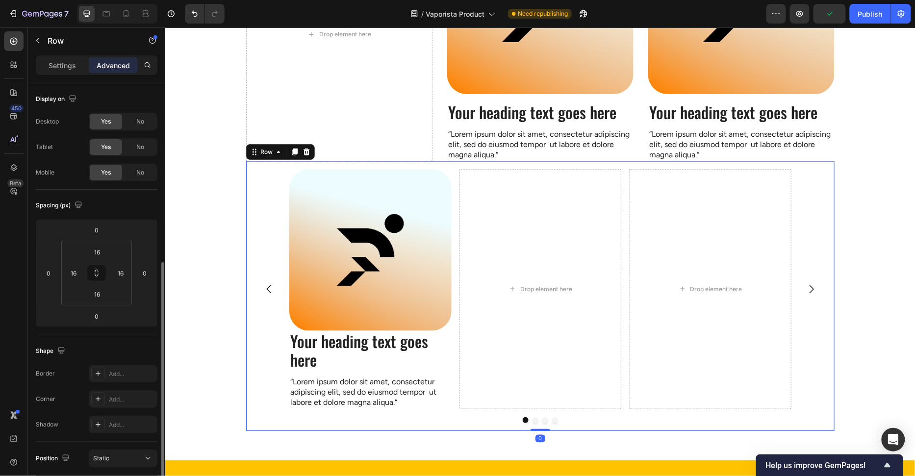
scroll to position [109, 0]
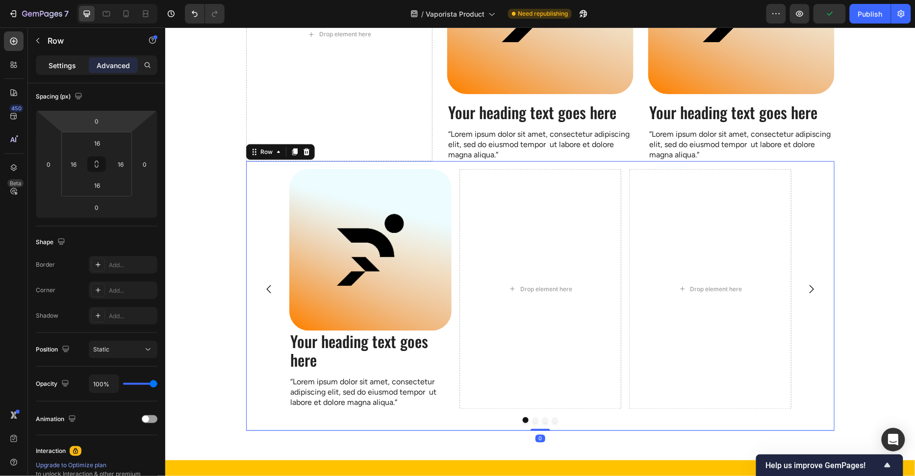
click at [73, 63] on p "Settings" at bounding box center [62, 65] width 27 height 10
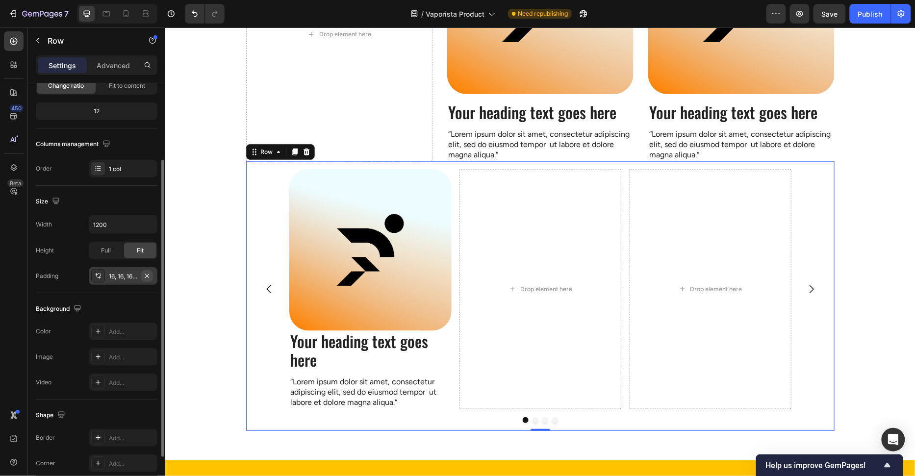
click at [148, 275] on icon "button" at bounding box center [147, 276] width 8 height 8
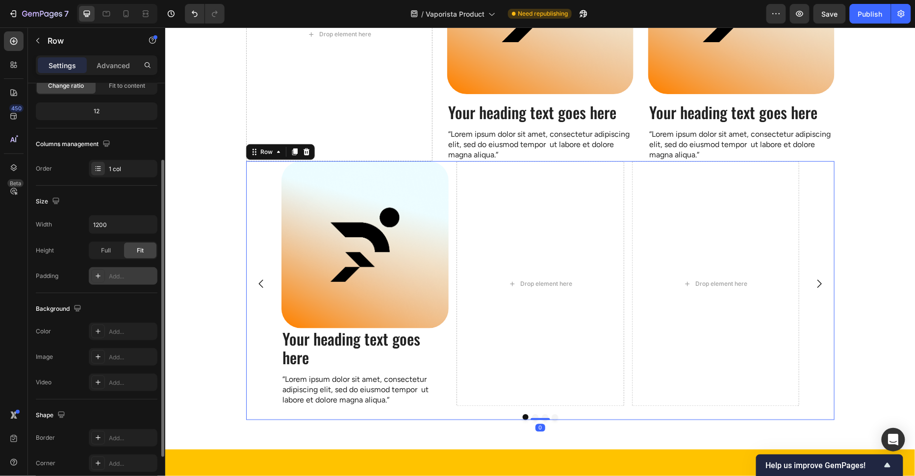
click at [241, 252] on section "What ‘s Making Cleaning so Hard Heading Row Drop element here Image Your headin…" at bounding box center [540, 130] width 604 height 637
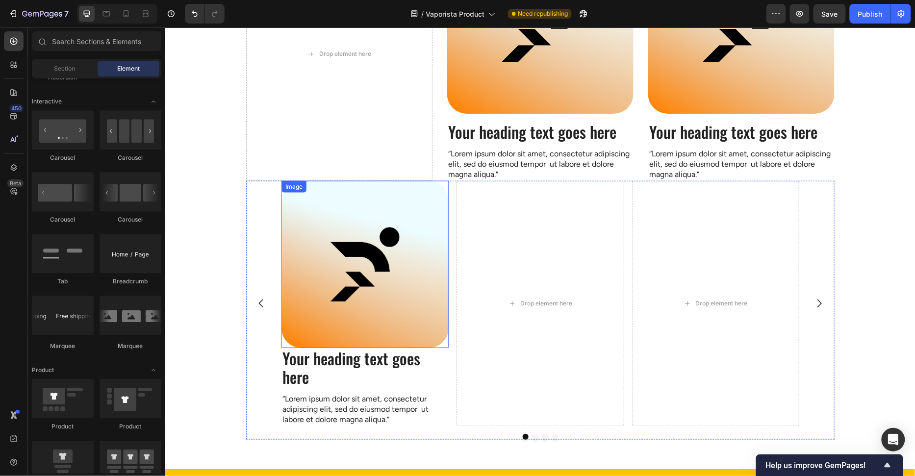
scroll to position [312, 0]
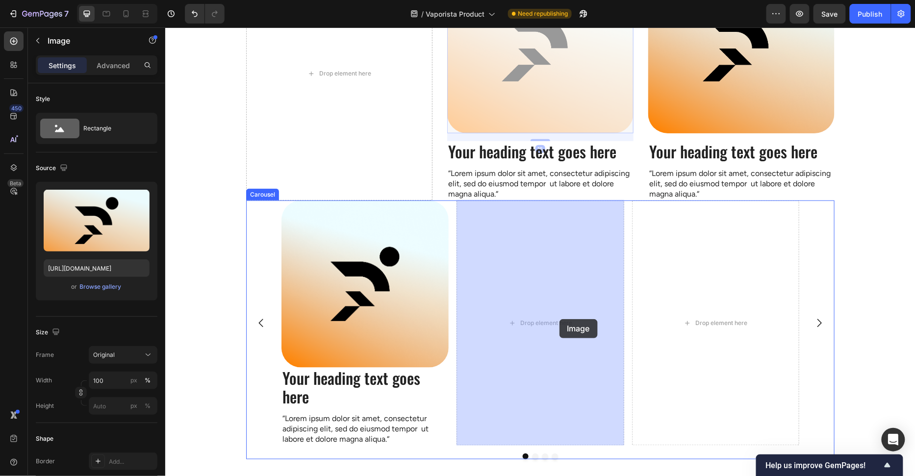
drag, startPoint x: 562, startPoint y: 145, endPoint x: 560, endPoint y: 310, distance: 165.7
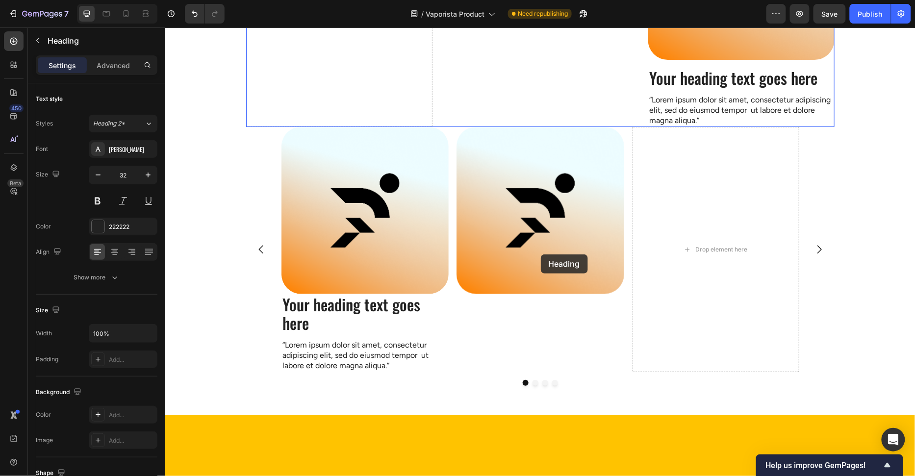
scroll to position [390, 0]
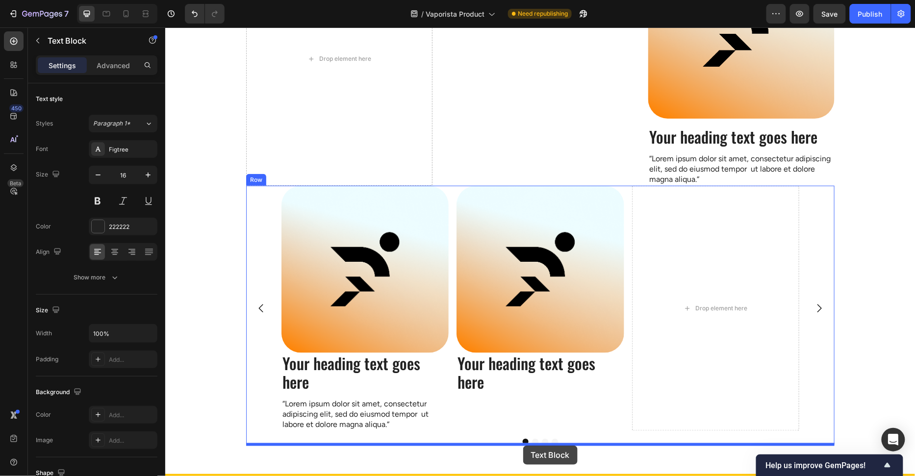
scroll to position [336, 0]
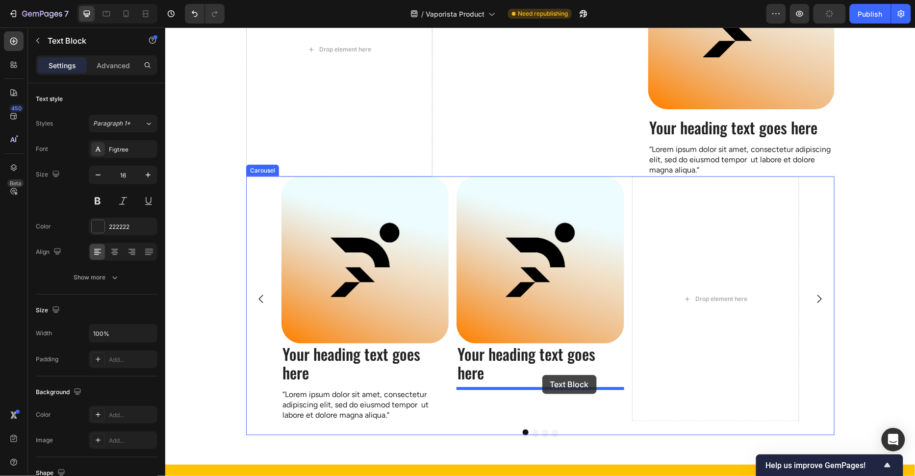
drag, startPoint x: 569, startPoint y: 70, endPoint x: 542, endPoint y: 374, distance: 305.6
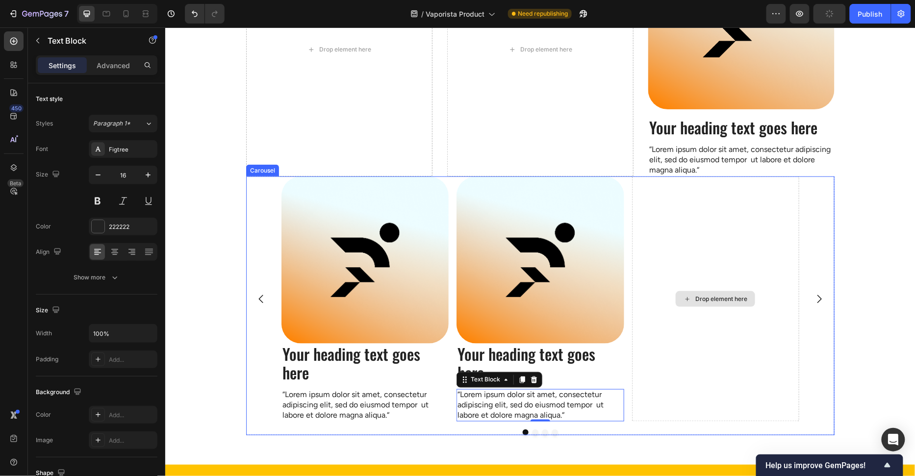
click at [635, 279] on div "Drop element here" at bounding box center [714, 299] width 167 height 246
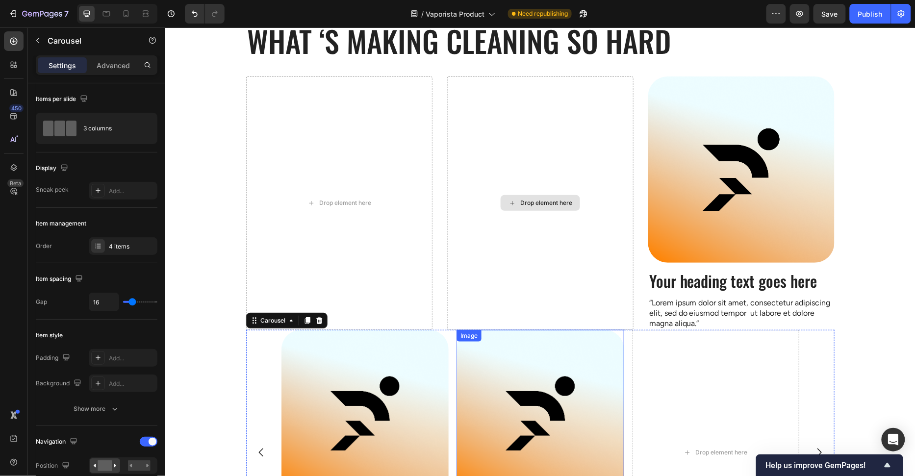
scroll to position [177, 0]
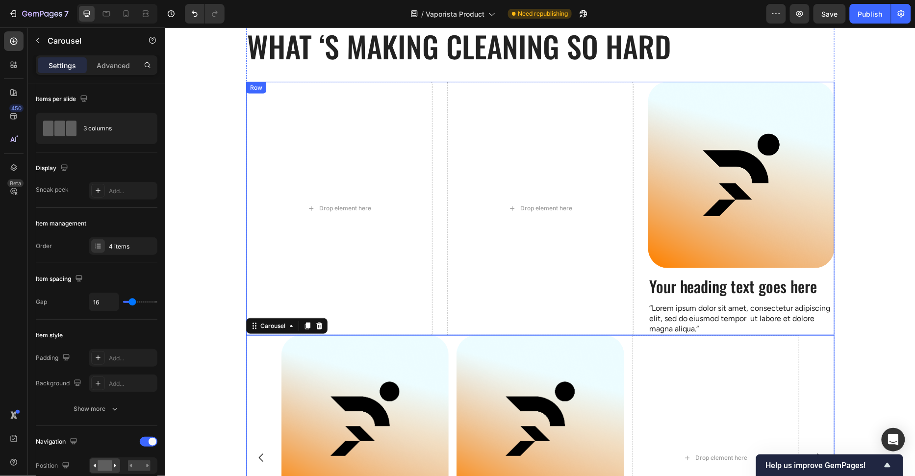
click at [633, 216] on div "Drop element here Drop element here Image Your heading text goes here Heading “…" at bounding box center [540, 207] width 588 height 253
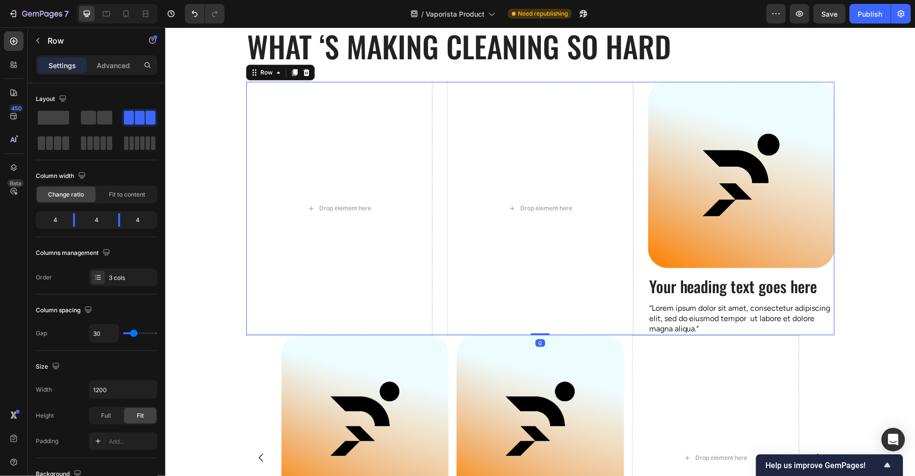
drag, startPoint x: 309, startPoint y: 73, endPoint x: 312, endPoint y: 86, distance: 13.1
click at [308, 73] on icon at bounding box center [306, 72] width 8 height 8
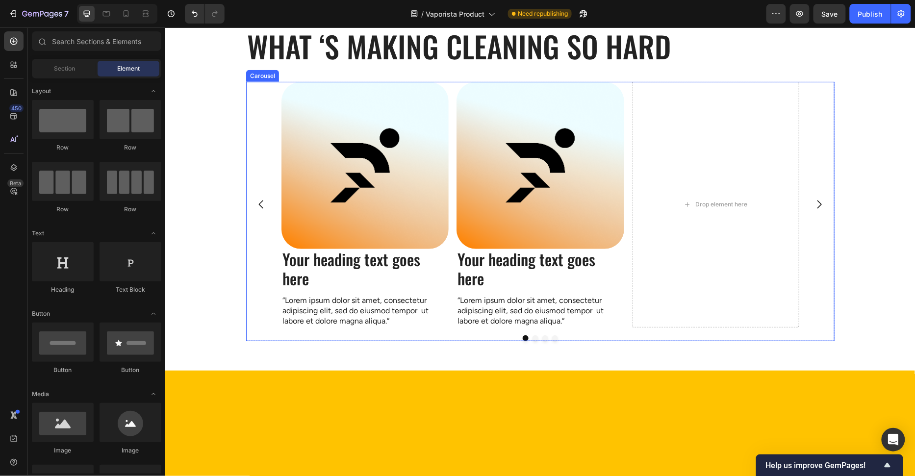
click at [269, 112] on div "Image Your heading text goes here Heading “Lorem ipsum dolor sit amet, consecte…" at bounding box center [540, 204] width 588 height 246
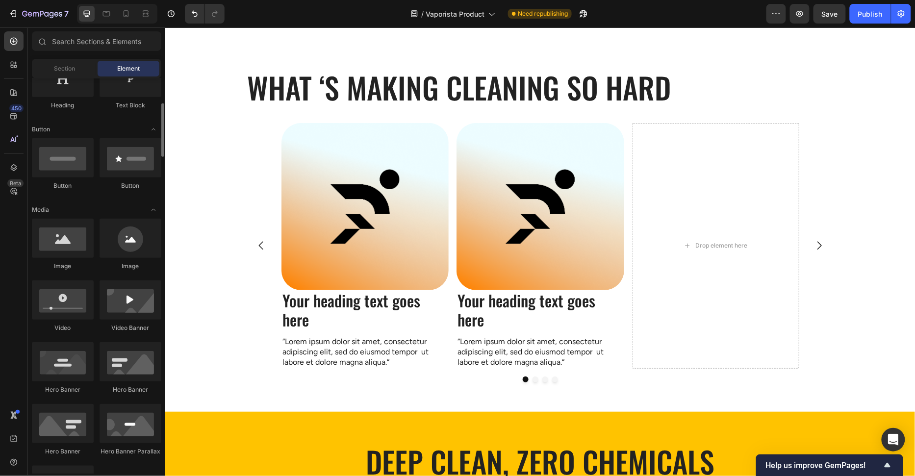
scroll to position [0, 0]
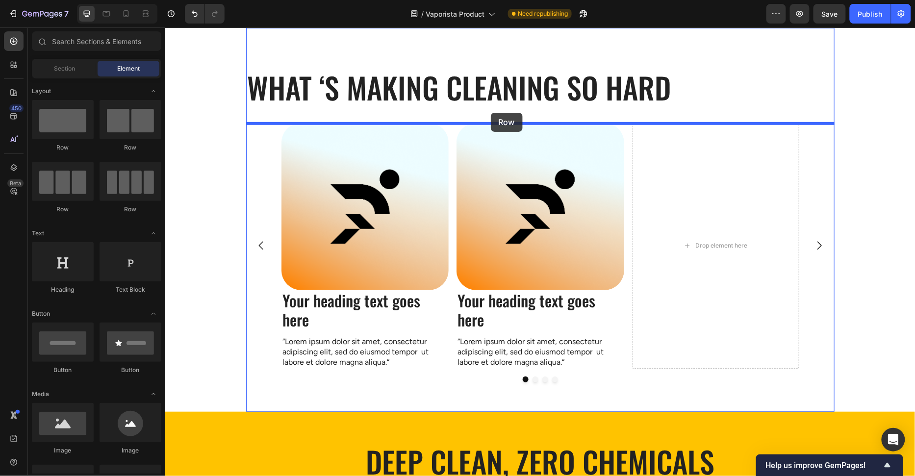
drag, startPoint x: 239, startPoint y: 153, endPoint x: 490, endPoint y: 112, distance: 254.8
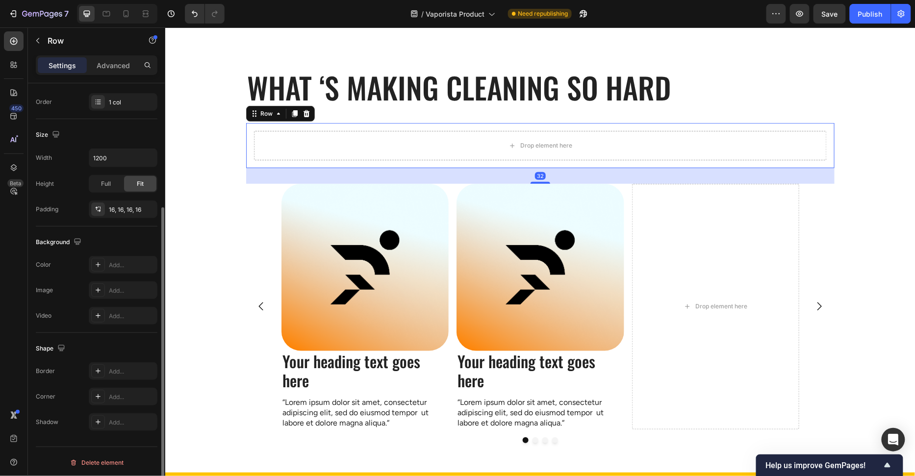
scroll to position [67, 0]
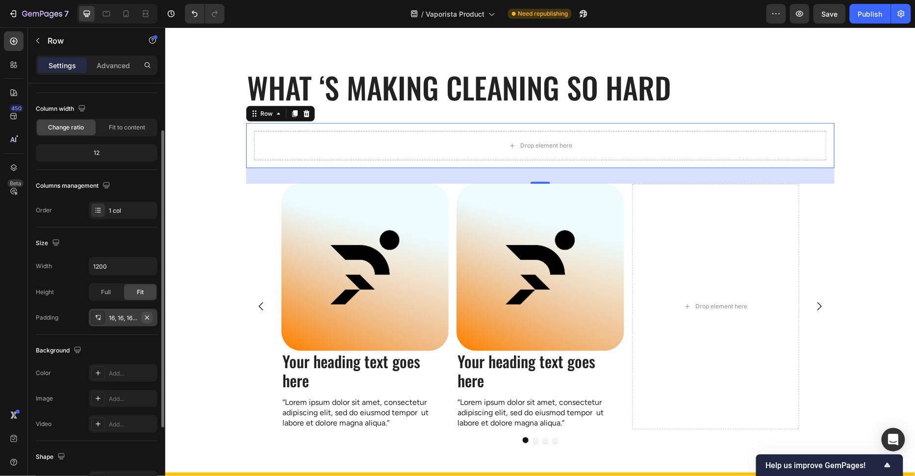
click at [151, 319] on button "button" at bounding box center [147, 318] width 12 height 12
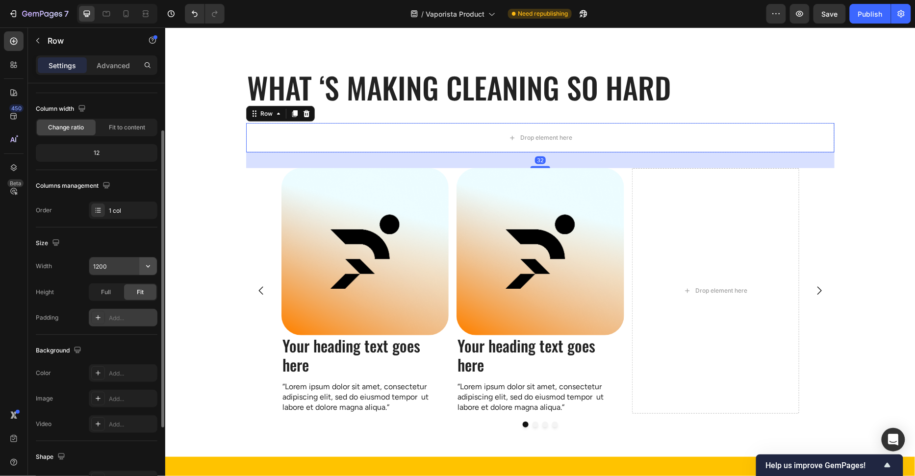
click at [150, 265] on icon "button" at bounding box center [148, 266] width 4 height 2
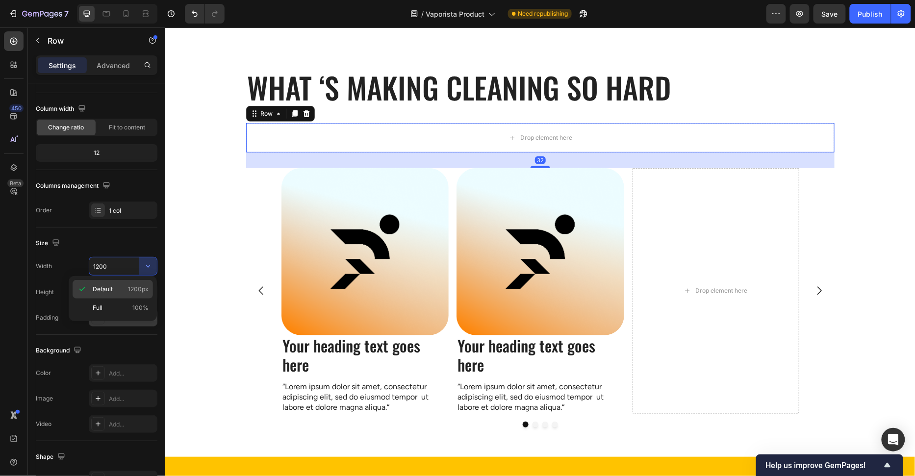
click at [130, 298] on div "Default 1200px" at bounding box center [113, 289] width 80 height 19
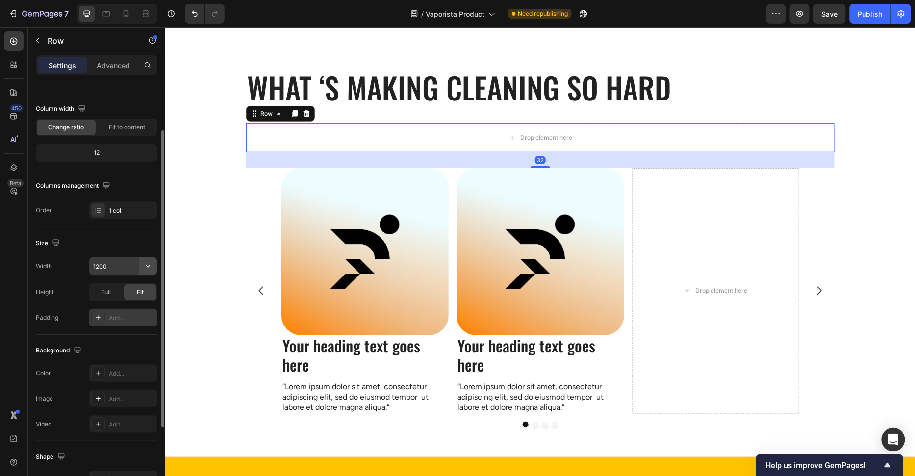
click at [145, 262] on icon "button" at bounding box center [148, 266] width 10 height 10
click at [129, 303] on p "Full 100%" at bounding box center [121, 307] width 56 height 9
type input "100%"
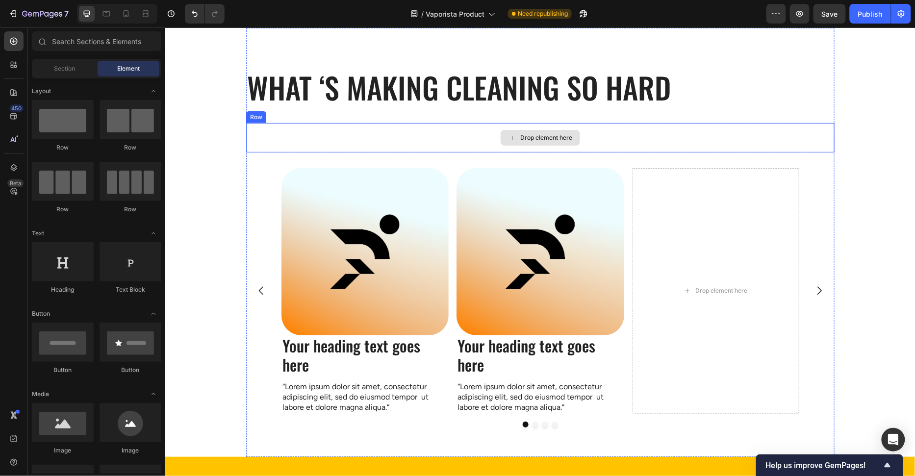
click at [274, 133] on div "Drop element here" at bounding box center [540, 137] width 588 height 29
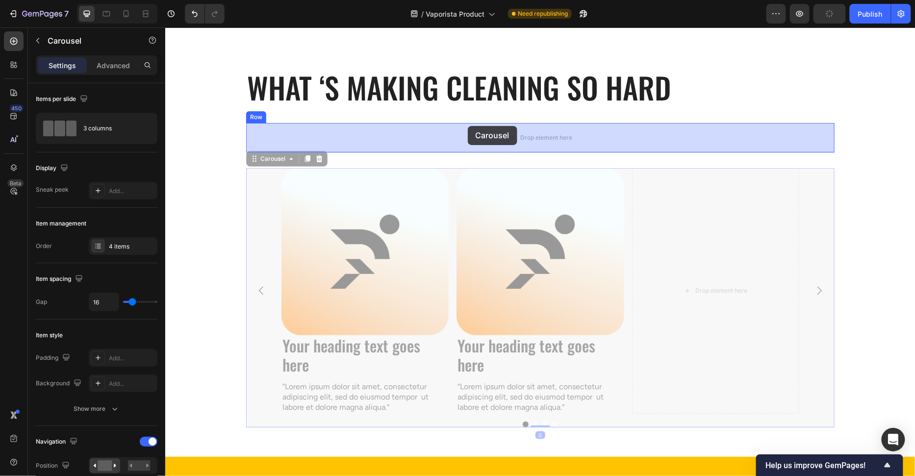
drag, startPoint x: 452, startPoint y: 159, endPoint x: 467, endPoint y: 127, distance: 35.1
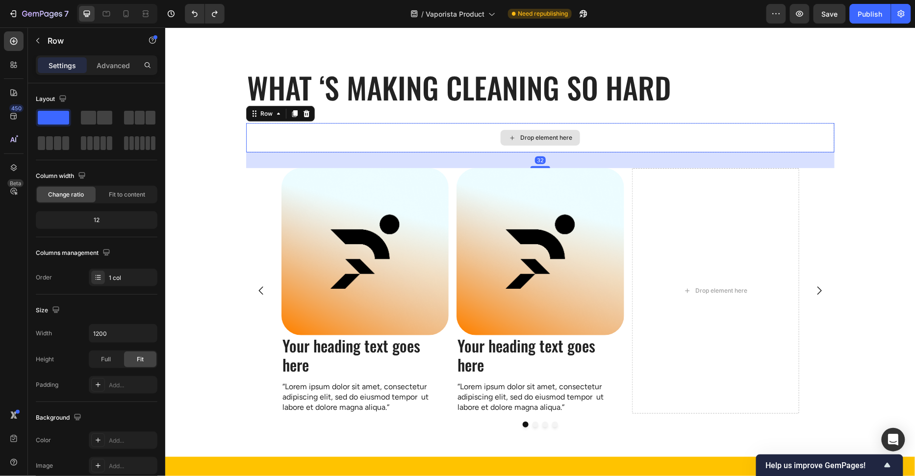
click at [469, 135] on div "Drop element here" at bounding box center [540, 137] width 588 height 29
click at [308, 115] on icon at bounding box center [306, 113] width 8 height 8
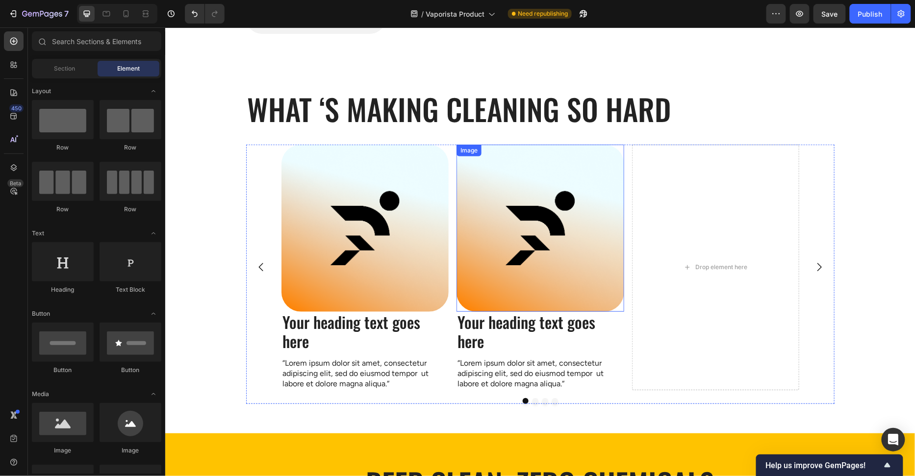
scroll to position [0, 0]
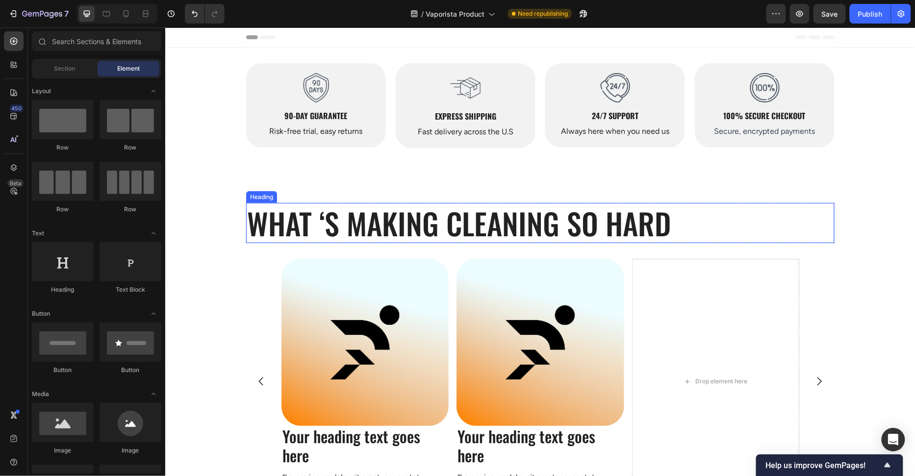
click at [510, 228] on h2 "What ‘s Making Cleaning so Hard" at bounding box center [540, 222] width 588 height 40
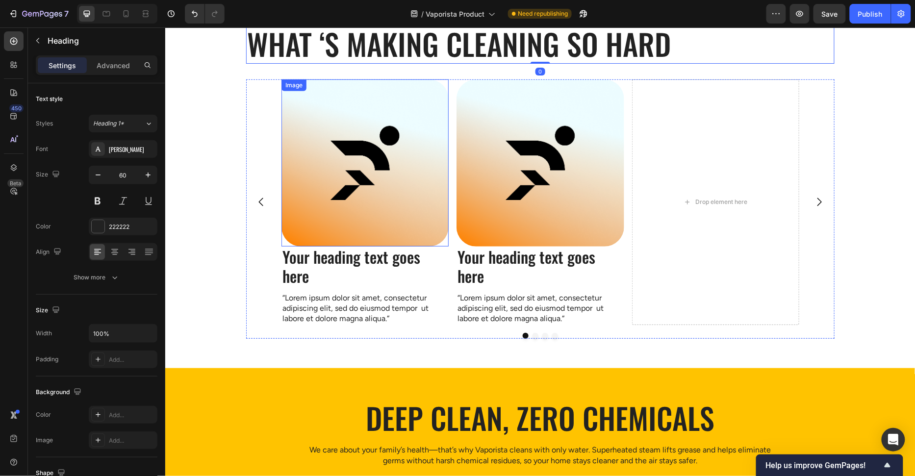
scroll to position [169, 0]
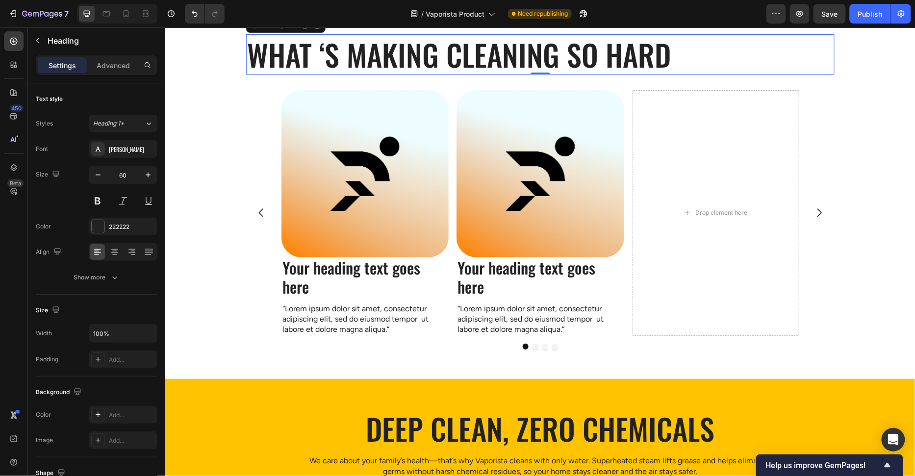
click at [252, 144] on div "Image Your heading text goes here Heading “Lorem ipsum dolor sit amet, consecte…" at bounding box center [540, 213] width 588 height 246
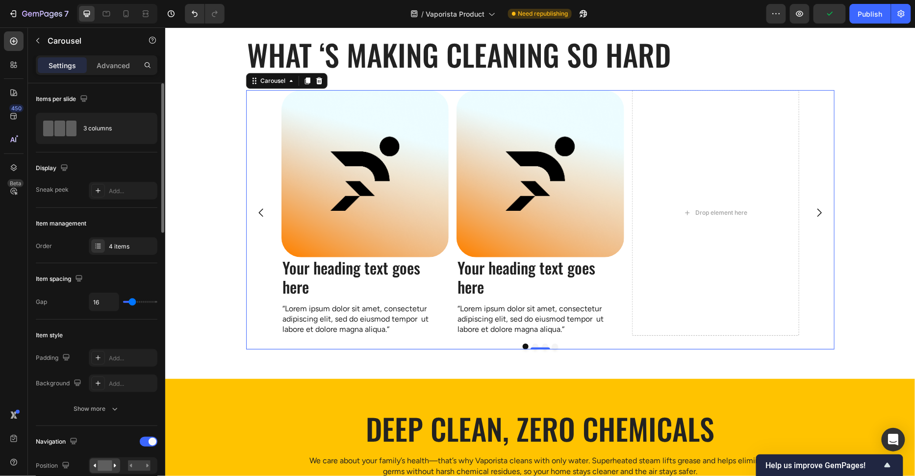
scroll to position [221, 0]
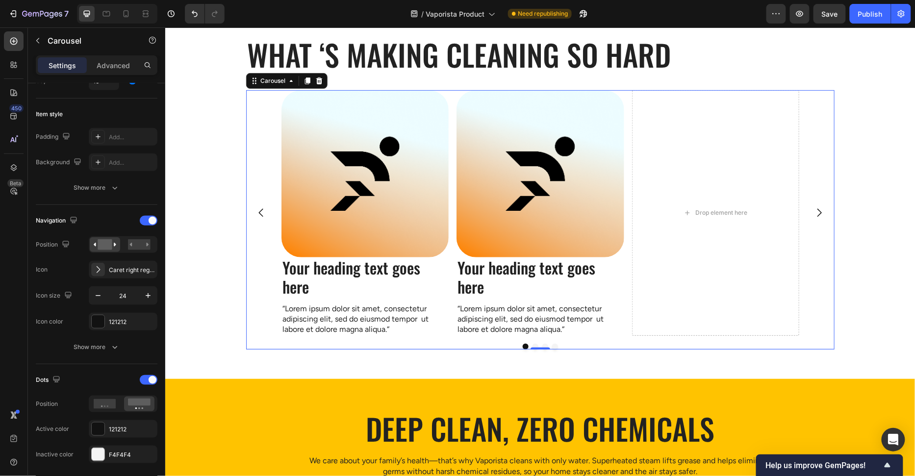
click at [817, 213] on icon "Carousel Next Arrow" at bounding box center [819, 212] width 12 height 12
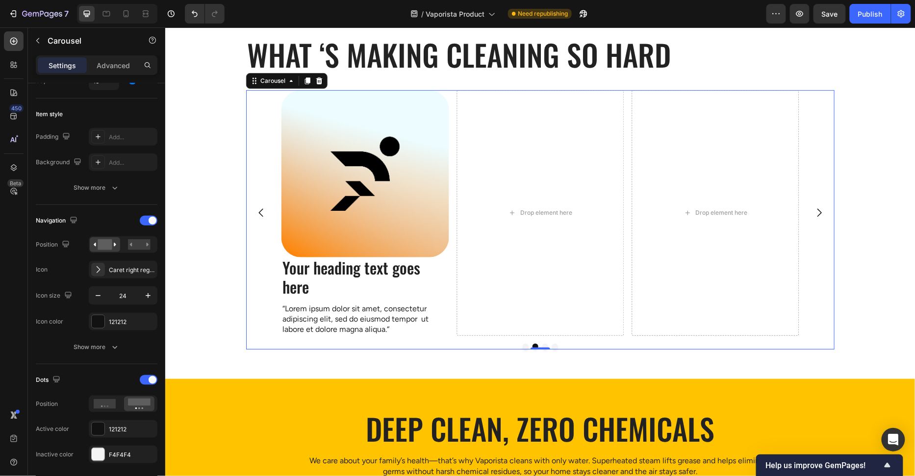
click at [261, 212] on icon "Carousel Back Arrow" at bounding box center [261, 212] width 12 height 12
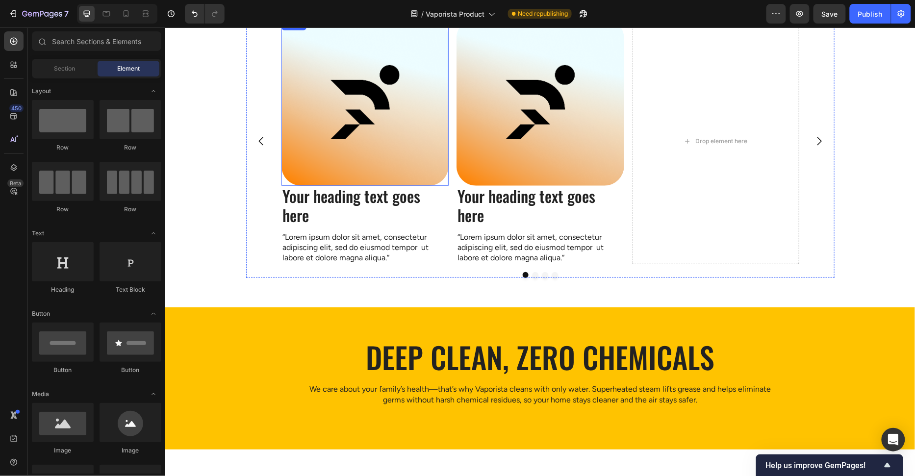
scroll to position [27, 0]
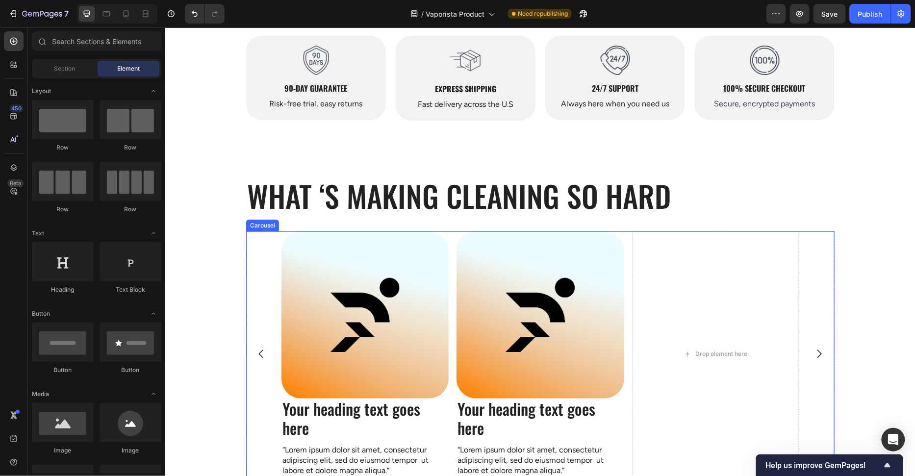
click at [626, 233] on div "Image Your heading text goes here Heading “Lorem ipsum dolor sit amet, consecte…" at bounding box center [540, 354] width 518 height 246
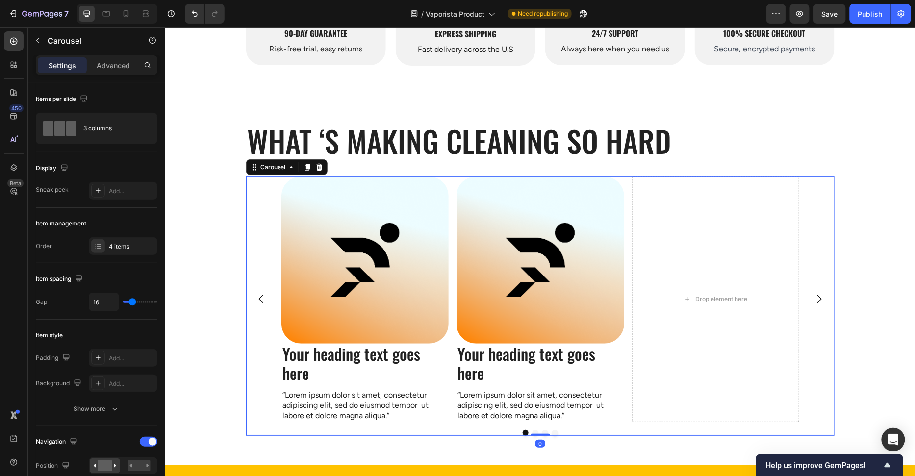
scroll to position [91, 0]
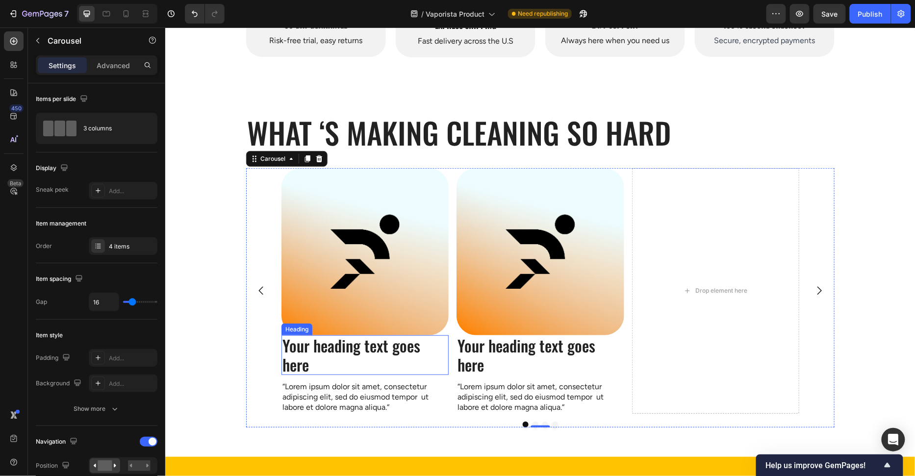
click at [324, 347] on h2 "Your heading text goes here" at bounding box center [364, 355] width 167 height 40
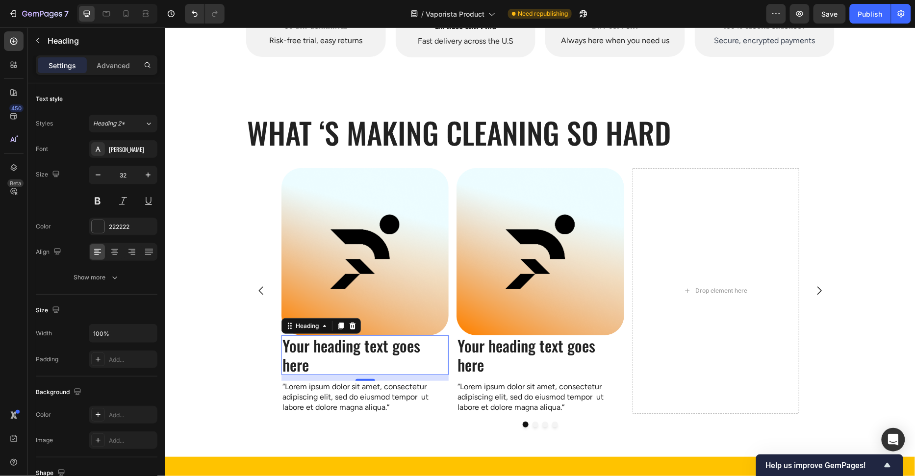
click at [344, 352] on h2 "Your heading text goes here" at bounding box center [364, 355] width 167 height 40
click at [344, 352] on p "Your heading text goes here" at bounding box center [364, 355] width 165 height 38
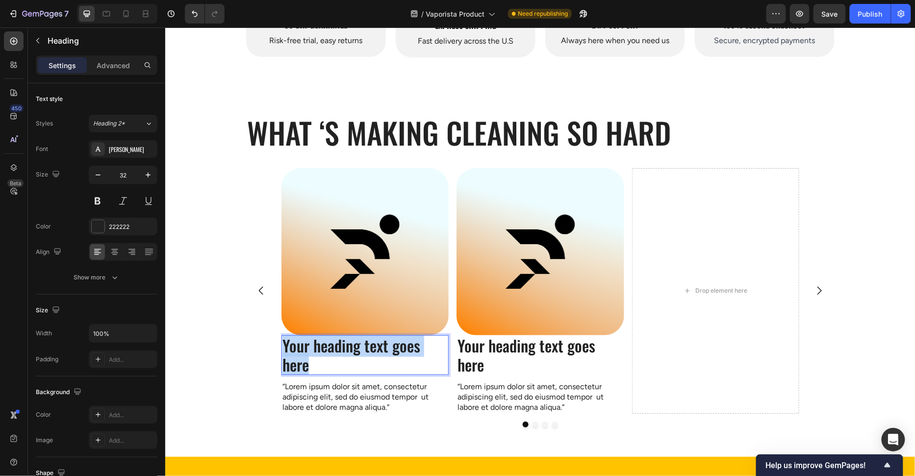
click at [344, 352] on p "Your heading text goes here" at bounding box center [364, 355] width 165 height 38
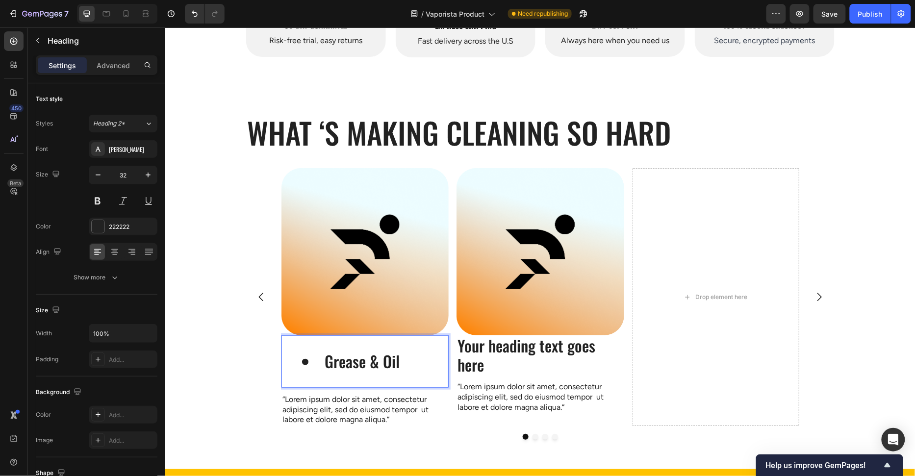
click at [309, 375] on h2 "Grease & Oil" at bounding box center [364, 361] width 167 height 52
click at [322, 363] on li "Grease & Oil" at bounding box center [374, 360] width 146 height 19
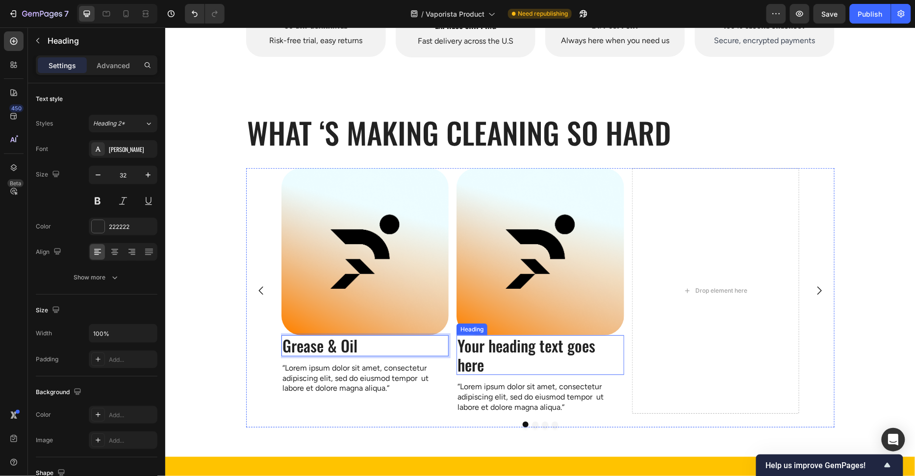
click at [542, 344] on h2 "Your heading text goes here" at bounding box center [539, 355] width 167 height 40
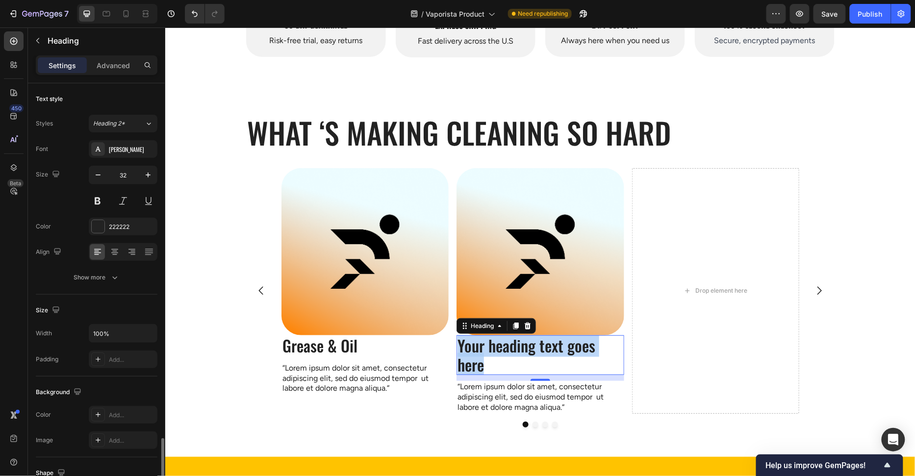
scroll to position [213, 0]
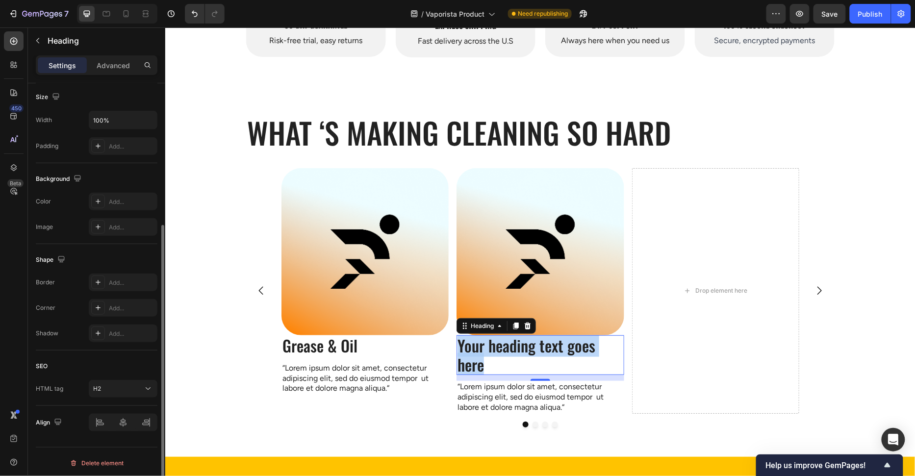
click at [542, 344] on p "Your heading text goes here" at bounding box center [539, 355] width 165 height 38
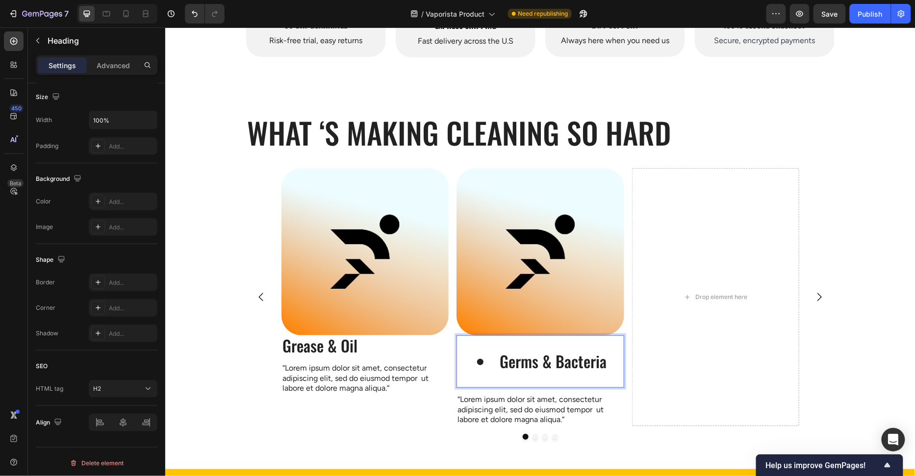
click at [498, 357] on li "Germs & Bacteria" at bounding box center [549, 360] width 146 height 19
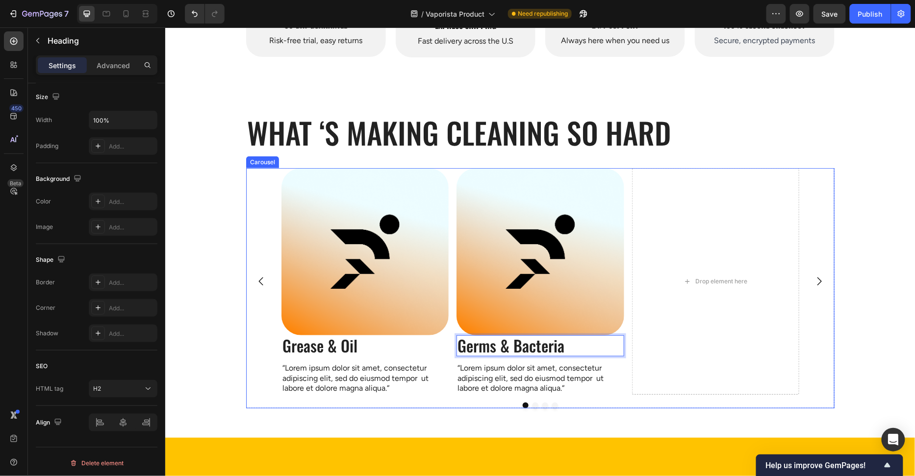
click at [266, 207] on div "Image Grease & Oil Heading “Lorem ipsum dolor sit amet, consectetur adipiscing …" at bounding box center [540, 281] width 588 height 226
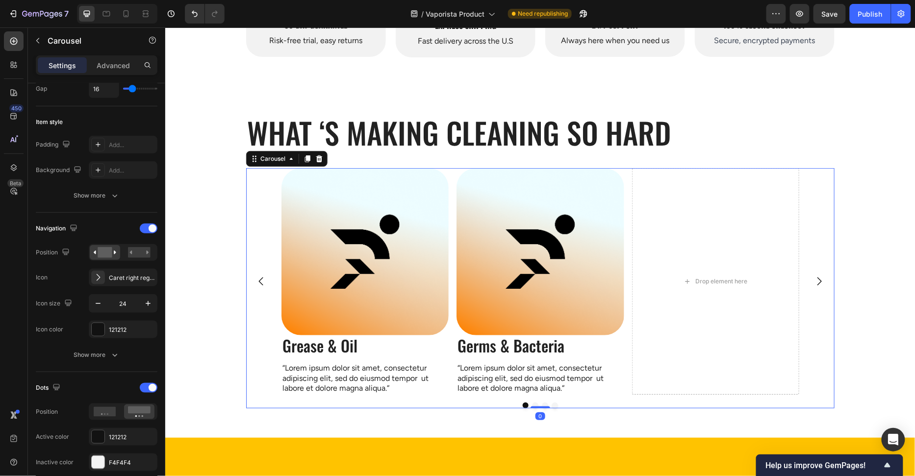
scroll to position [0, 0]
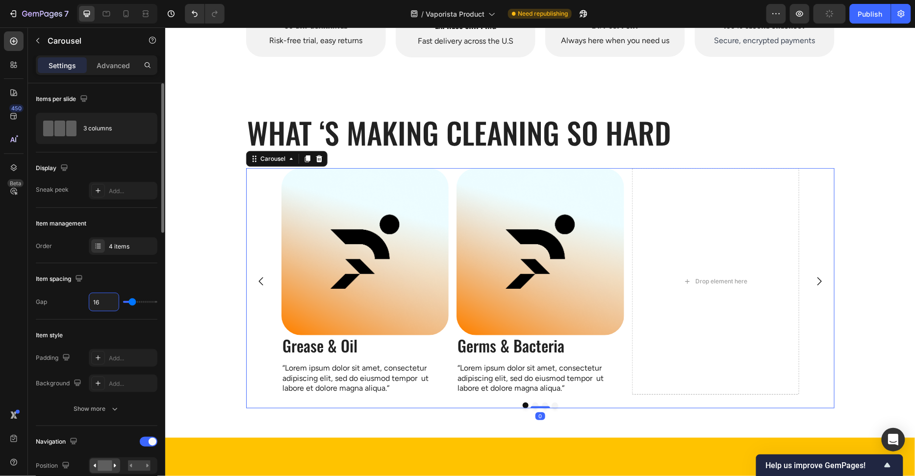
click at [110, 305] on input "16" at bounding box center [103, 302] width 29 height 18
type input "30"
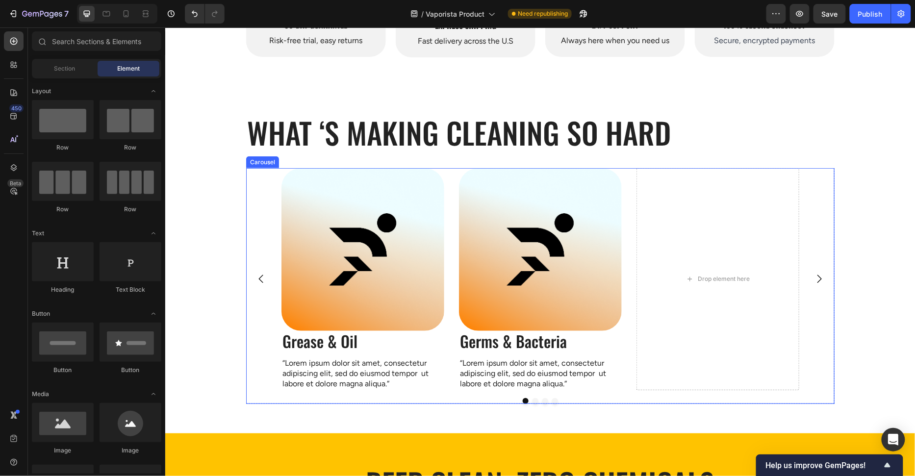
click at [264, 246] on div "Image Grease & Oil Heading “Lorem ipsum dolor sit amet, consectetur adipiscing …" at bounding box center [540, 279] width 588 height 222
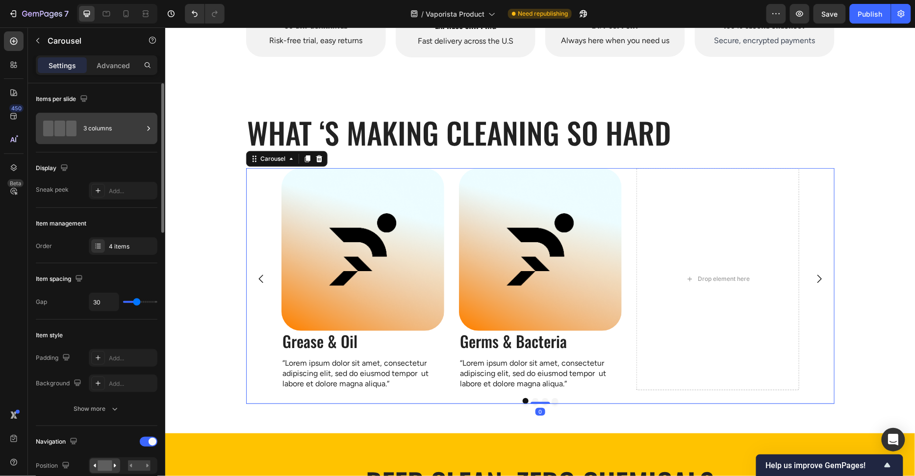
click at [94, 134] on div "3 columns" at bounding box center [113, 128] width 60 height 23
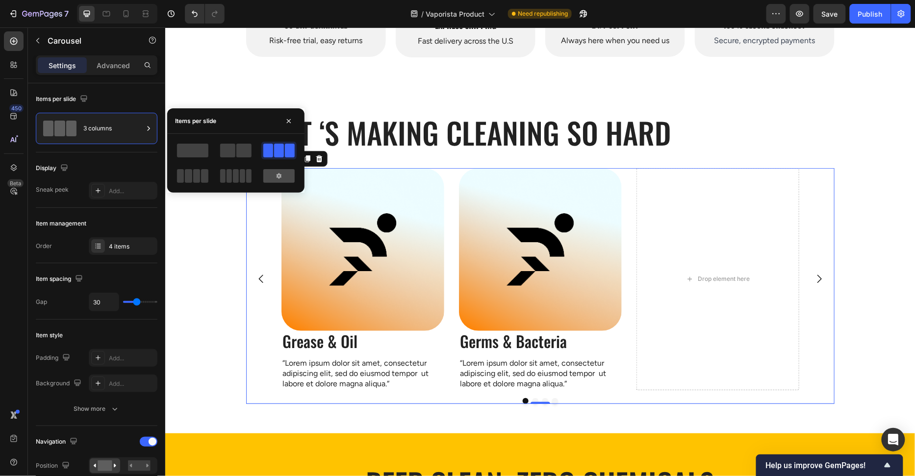
click at [273, 178] on div at bounding box center [278, 176] width 31 height 14
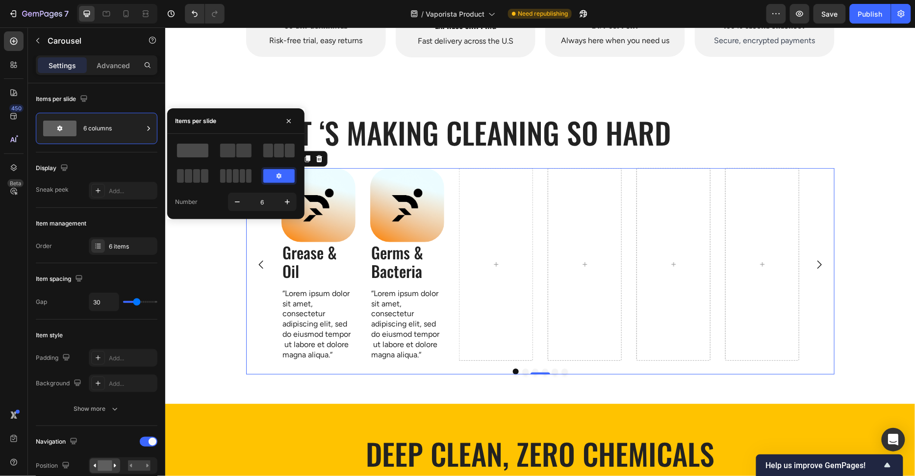
click at [203, 152] on span at bounding box center [192, 151] width 31 height 14
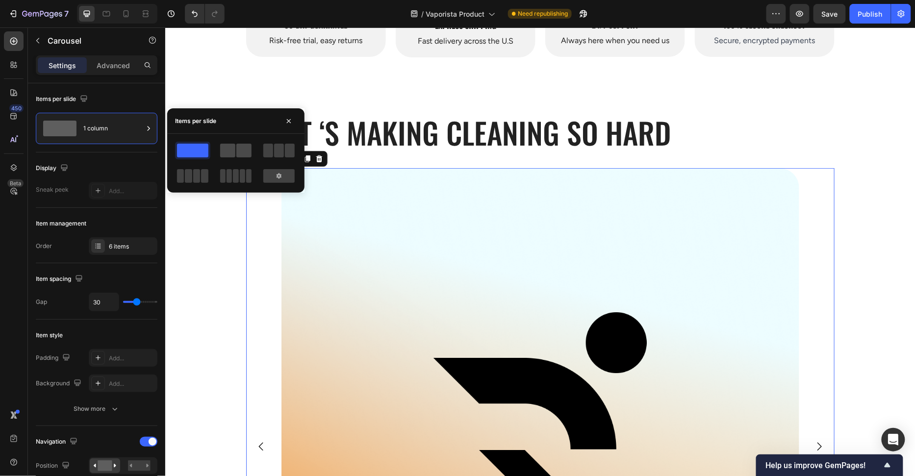
click at [236, 153] on span at bounding box center [243, 151] width 15 height 14
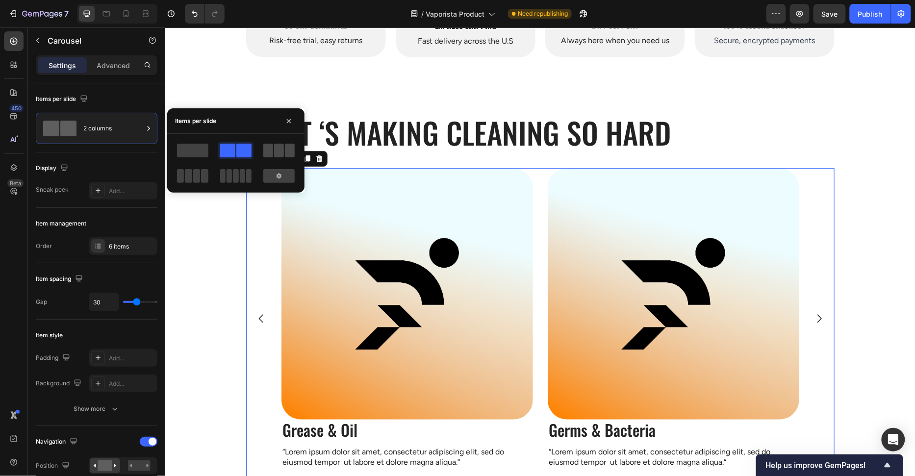
click at [290, 151] on span at bounding box center [290, 151] width 10 height 14
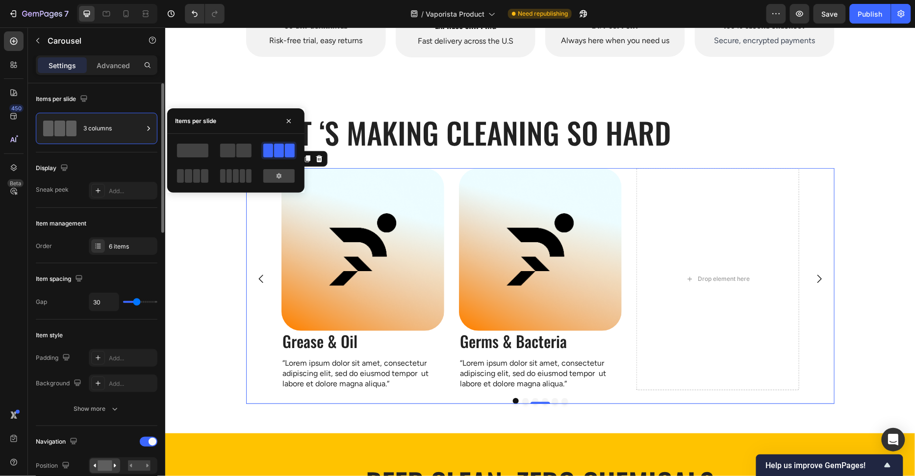
scroll to position [101, 0]
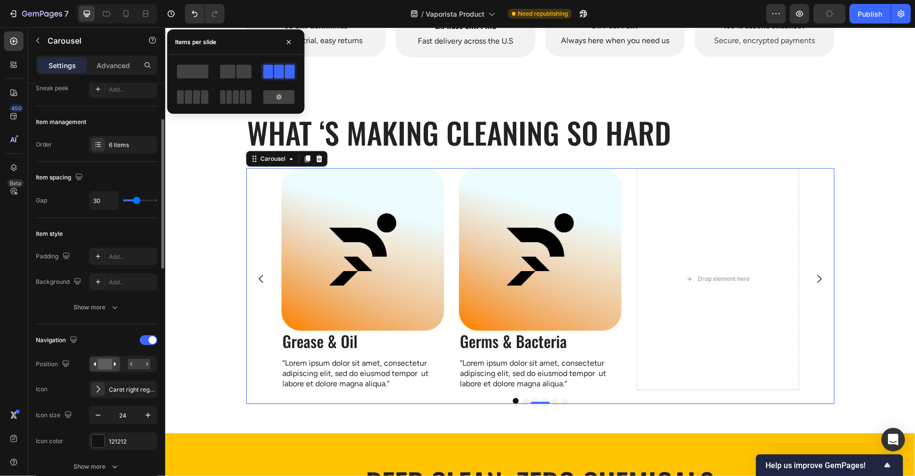
click at [75, 327] on div "Navigation Position Icon Caret right regular Icon size 24 Icon color 121212 Sho…" at bounding box center [97, 403] width 122 height 159
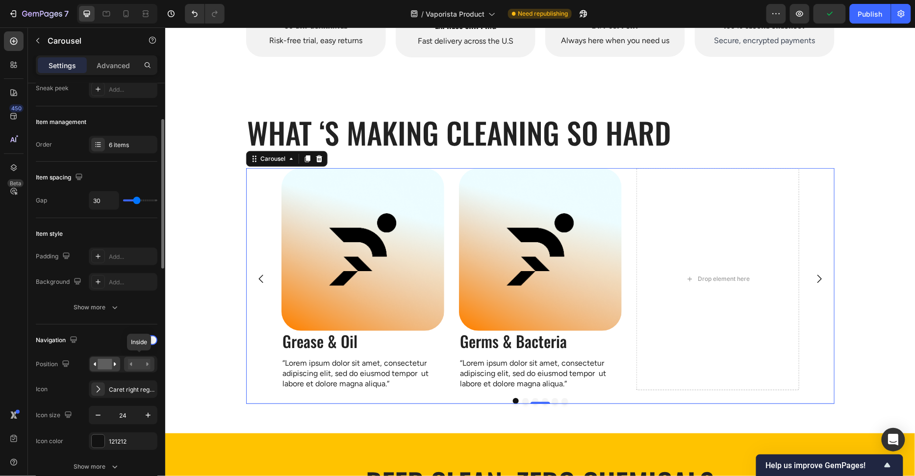
click at [144, 364] on rect at bounding box center [139, 364] width 23 height 11
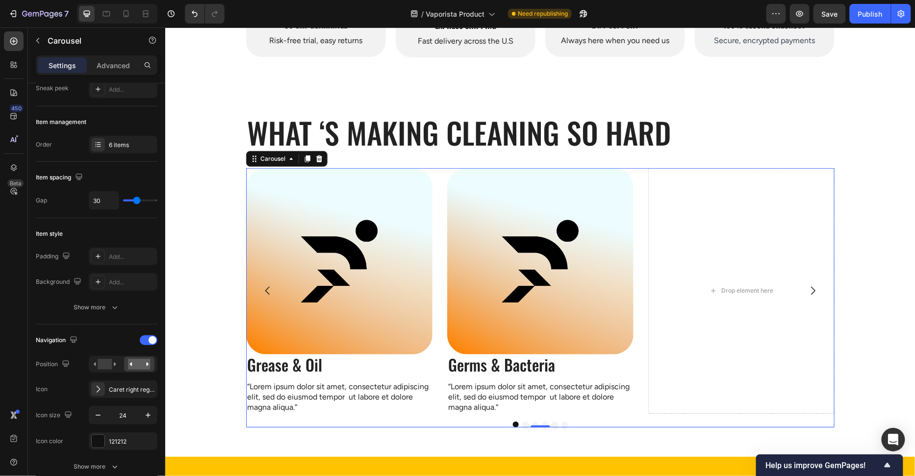
click at [264, 285] on icon "Carousel Back Arrow" at bounding box center [267, 290] width 12 height 12
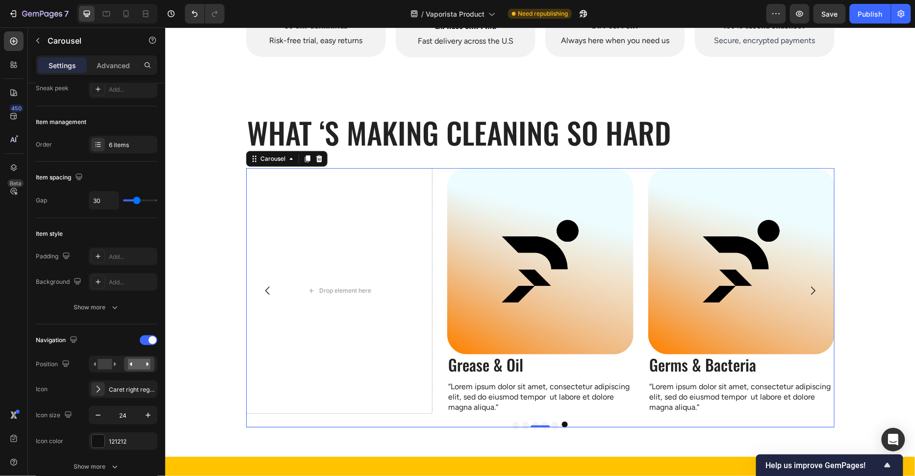
click at [264, 285] on icon "Carousel Back Arrow" at bounding box center [267, 290] width 12 height 12
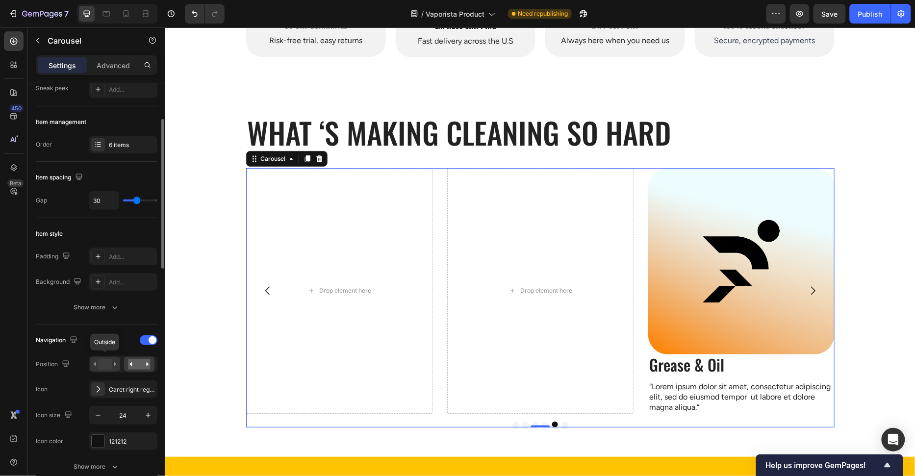
click at [103, 361] on rect at bounding box center [105, 364] width 14 height 11
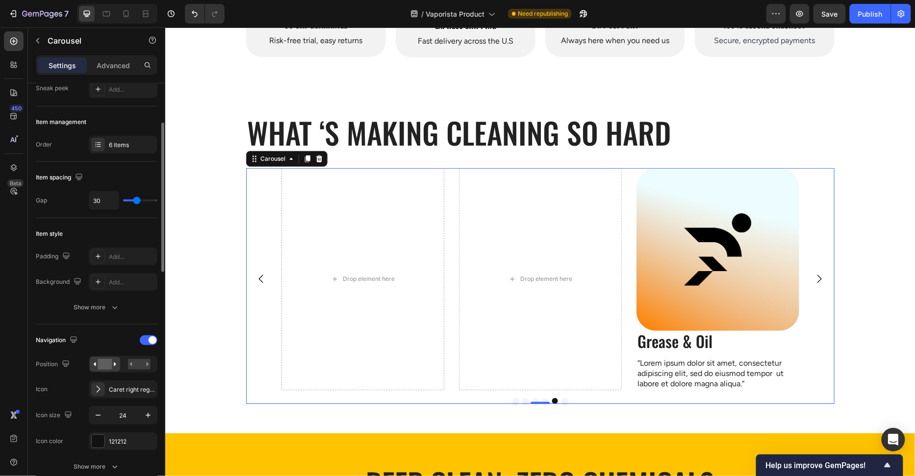
scroll to position [114, 0]
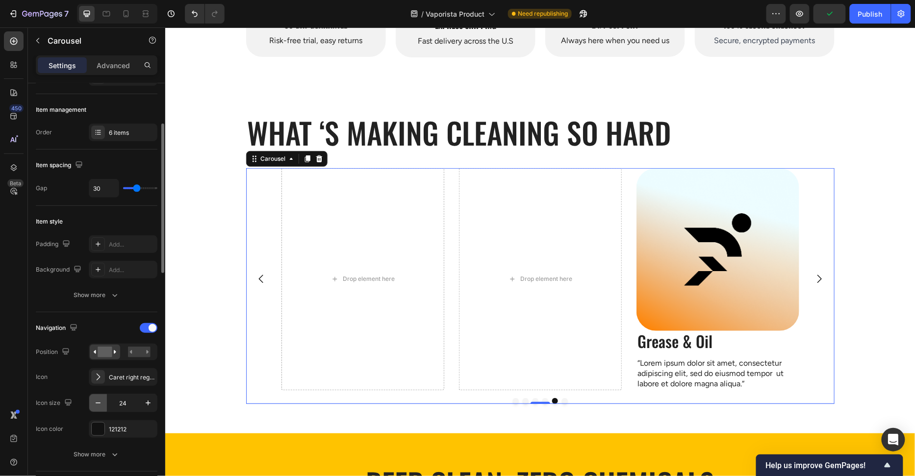
click at [100, 402] on icon "button" at bounding box center [98, 403] width 10 height 10
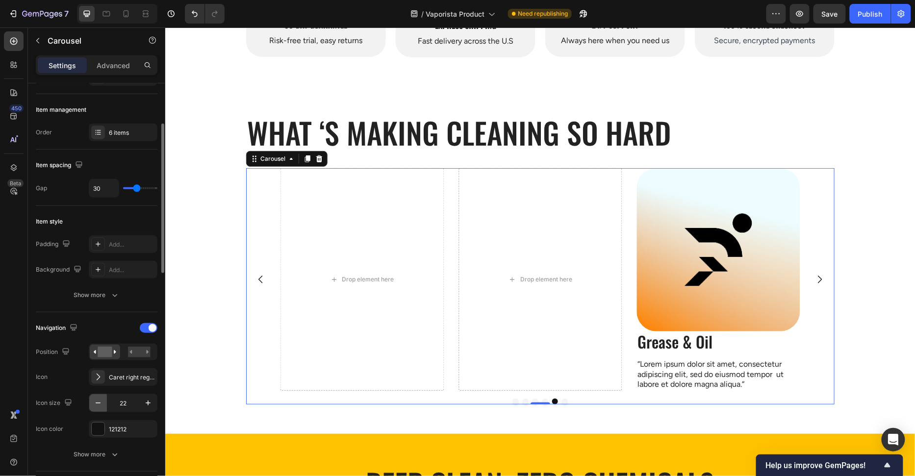
click at [100, 403] on icon "button" at bounding box center [98, 403] width 10 height 10
type input "21"
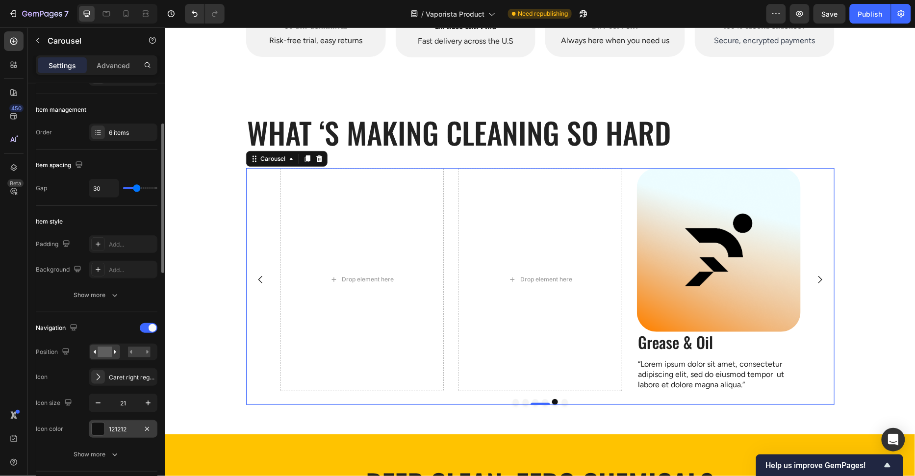
click at [95, 423] on div at bounding box center [98, 429] width 13 height 13
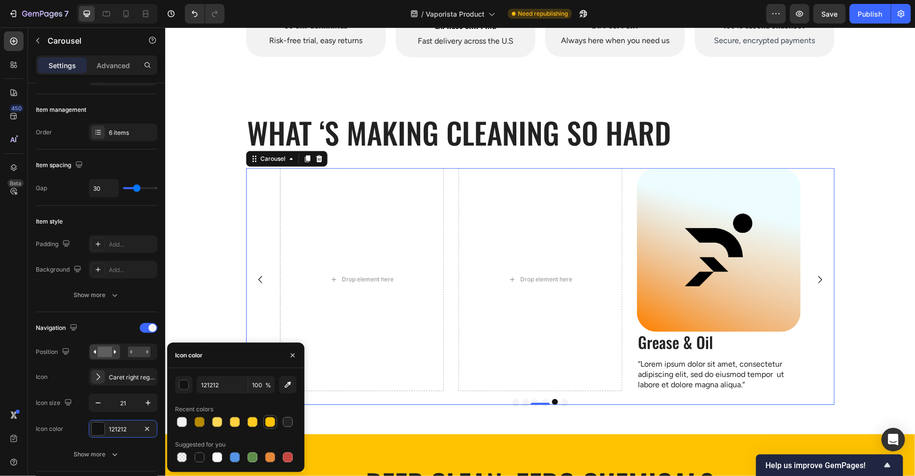
click at [270, 420] on div at bounding box center [270, 422] width 10 height 10
click at [283, 422] on div at bounding box center [288, 422] width 10 height 10
type input "222222"
click at [149, 404] on icon "button" at bounding box center [148, 403] width 10 height 10
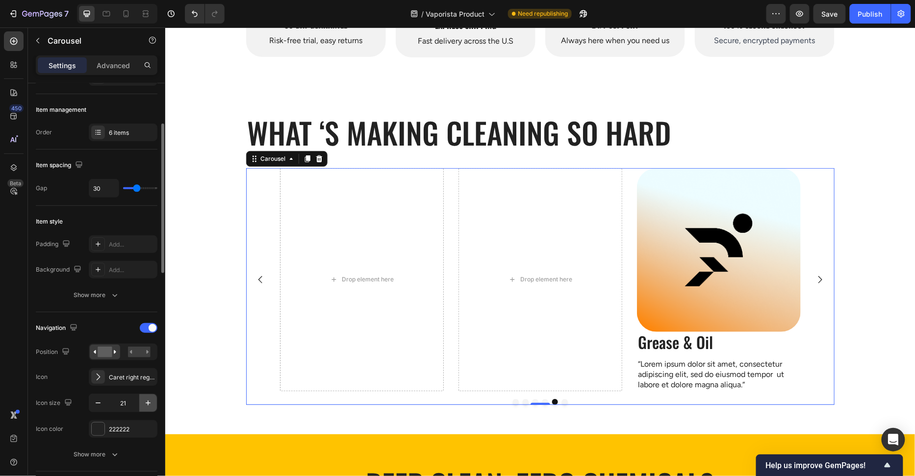
click at [149, 404] on icon "button" at bounding box center [148, 403] width 10 height 10
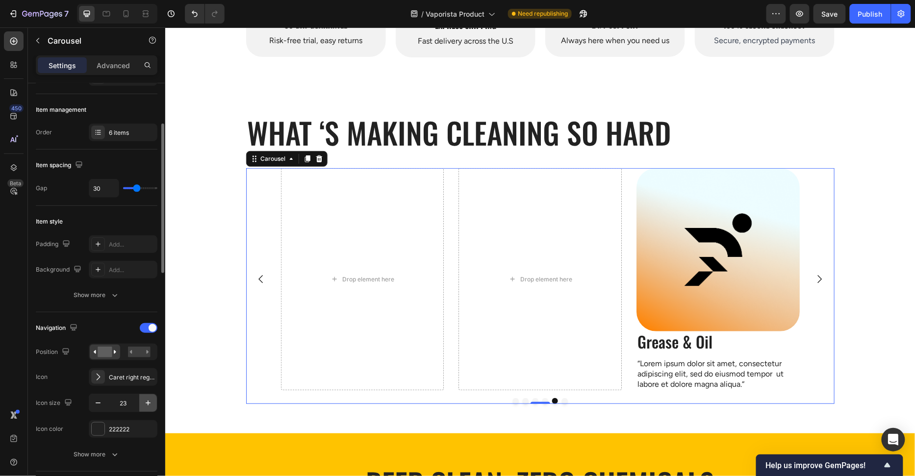
type input "24"
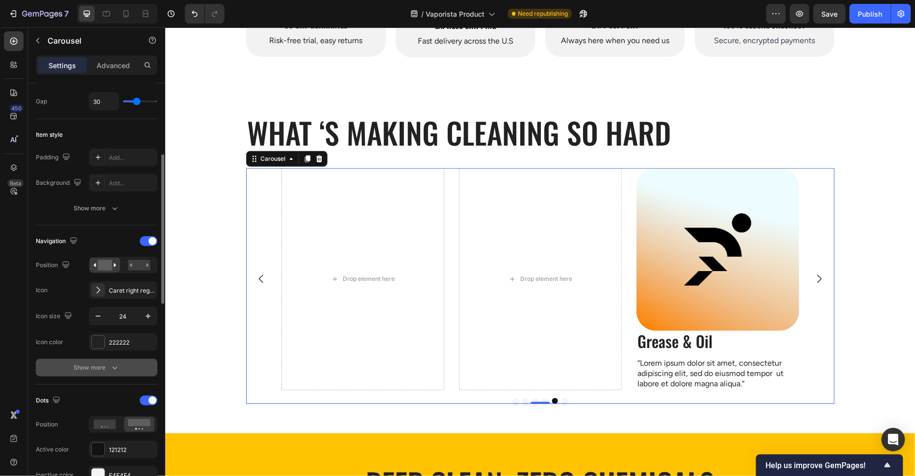
click at [84, 359] on button "Show more" at bounding box center [97, 368] width 122 height 18
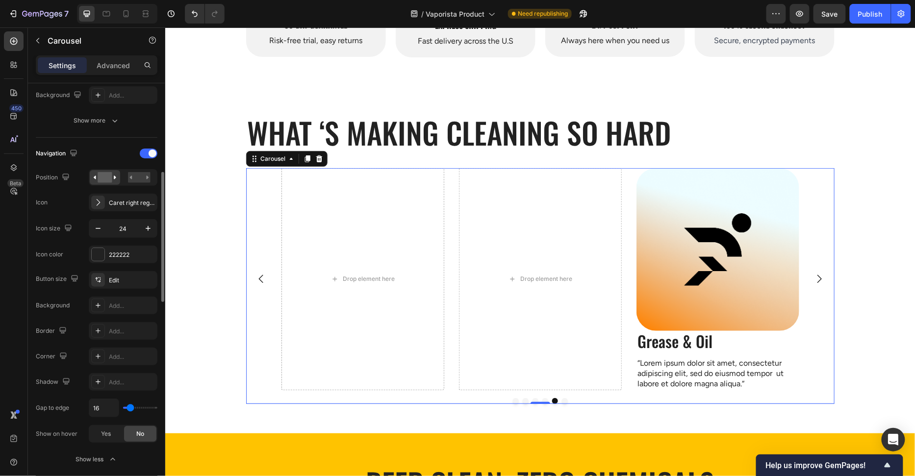
scroll to position [352, 0]
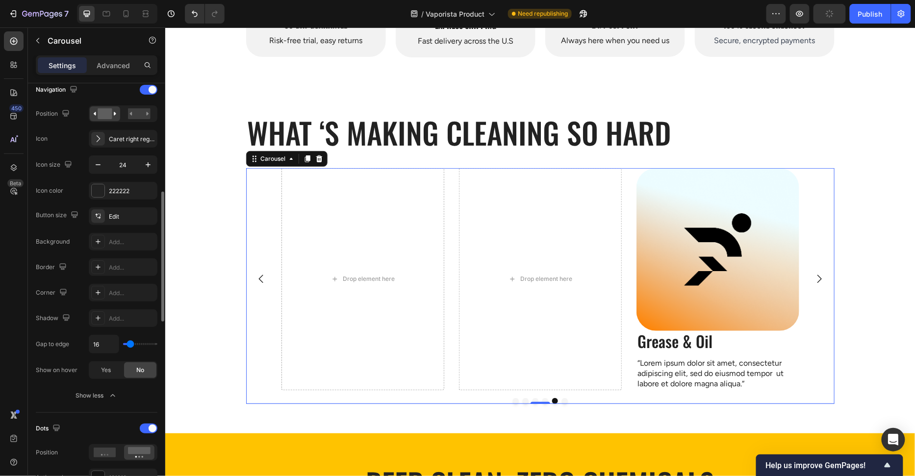
type input "29"
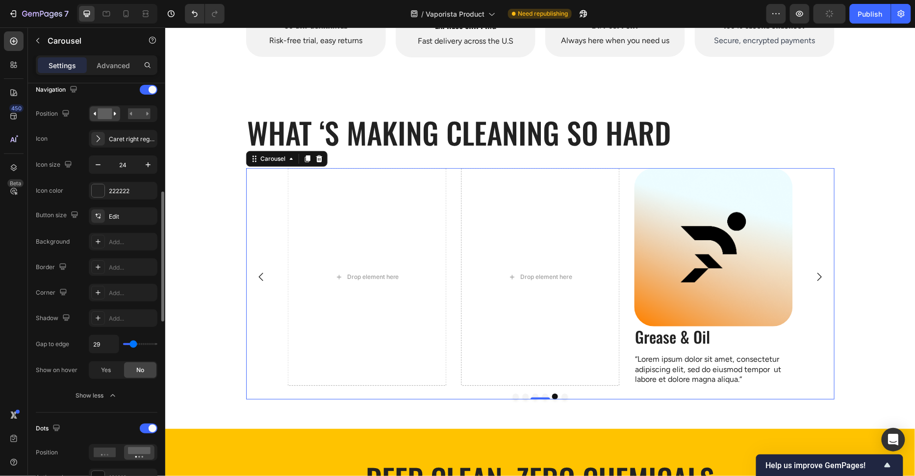
type input "37"
type input "44"
type input "49"
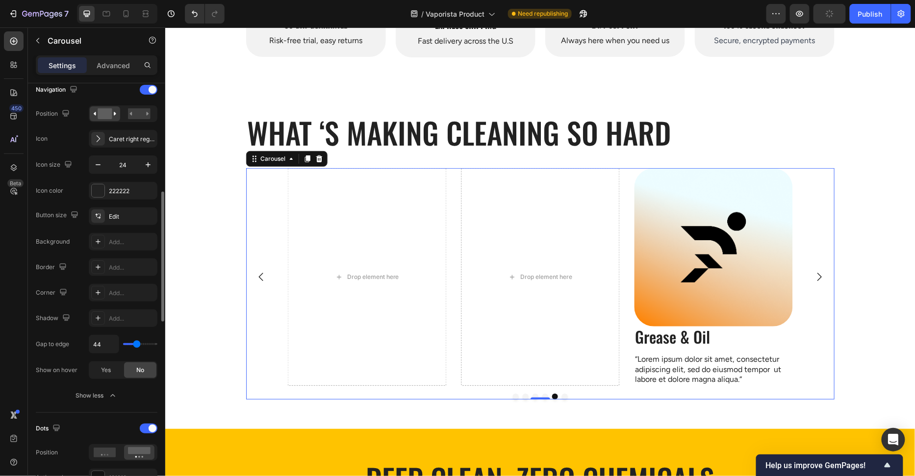
type input "49"
type input "68"
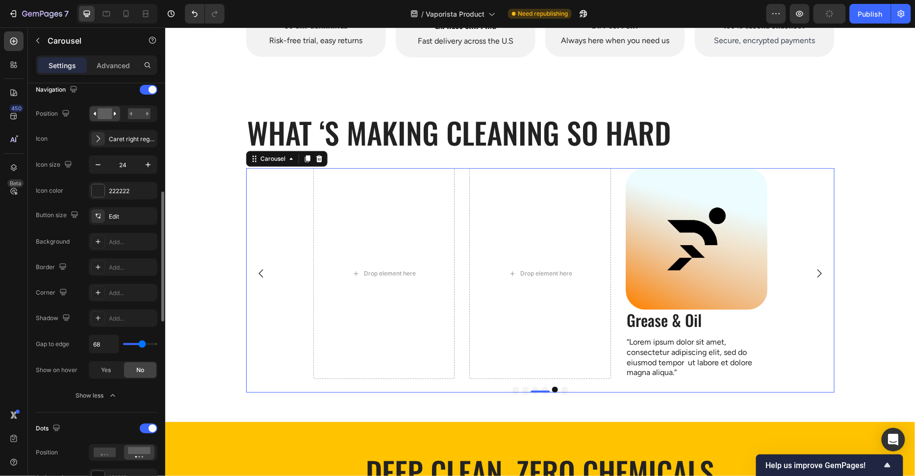
type input "81"
type input "82"
type input "83"
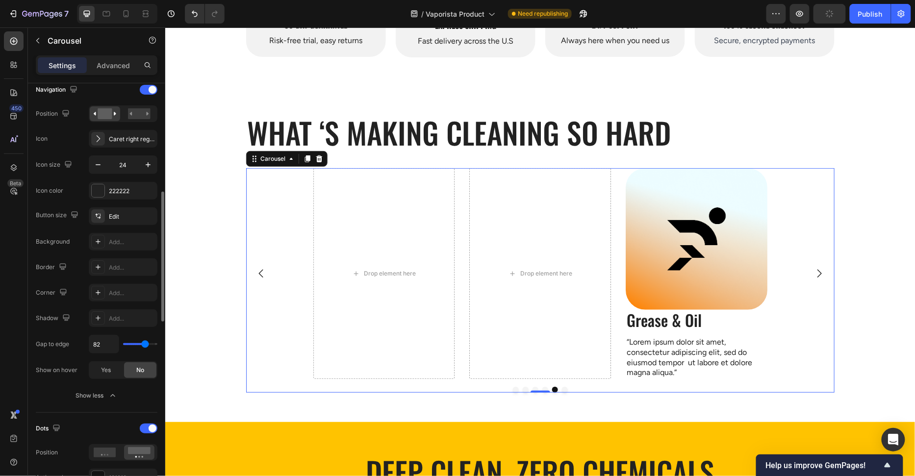
type input "83"
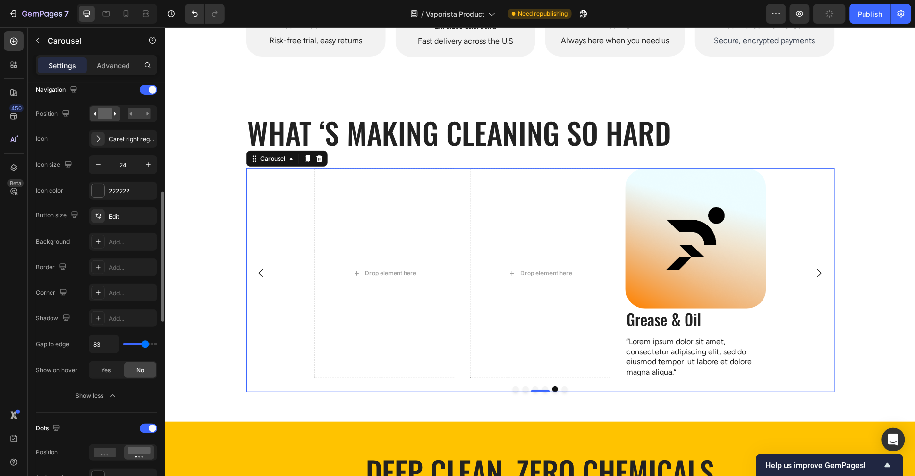
type input "0"
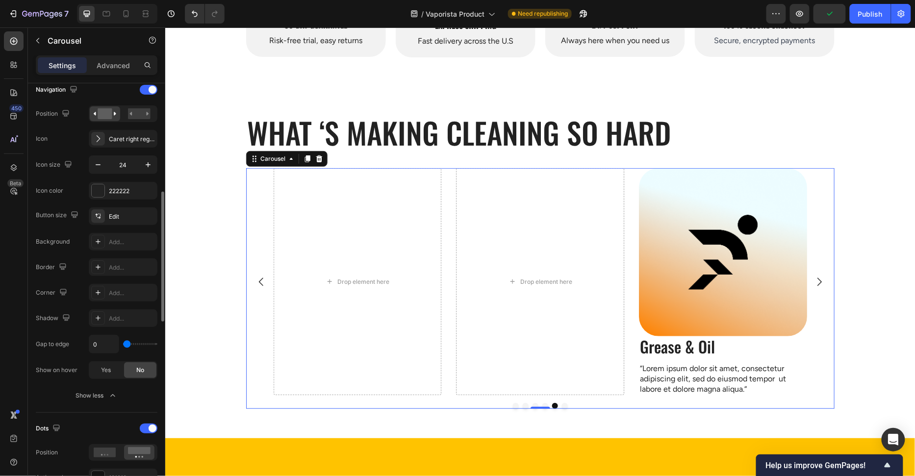
drag, startPoint x: 130, startPoint y: 341, endPoint x: 78, endPoint y: 341, distance: 52.0
type input "0"
click at [123, 343] on input "range" at bounding box center [140, 344] width 34 height 2
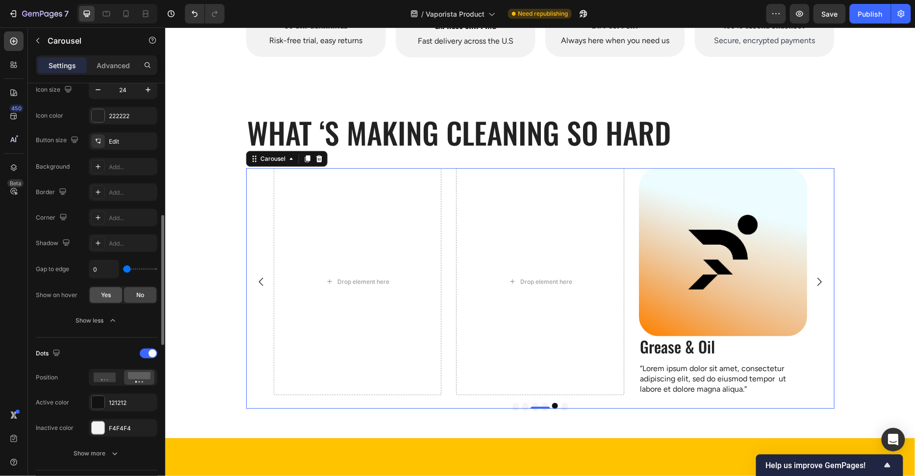
click at [105, 292] on span "Yes" at bounding box center [106, 295] width 10 height 9
click at [139, 293] on span "No" at bounding box center [140, 295] width 8 height 9
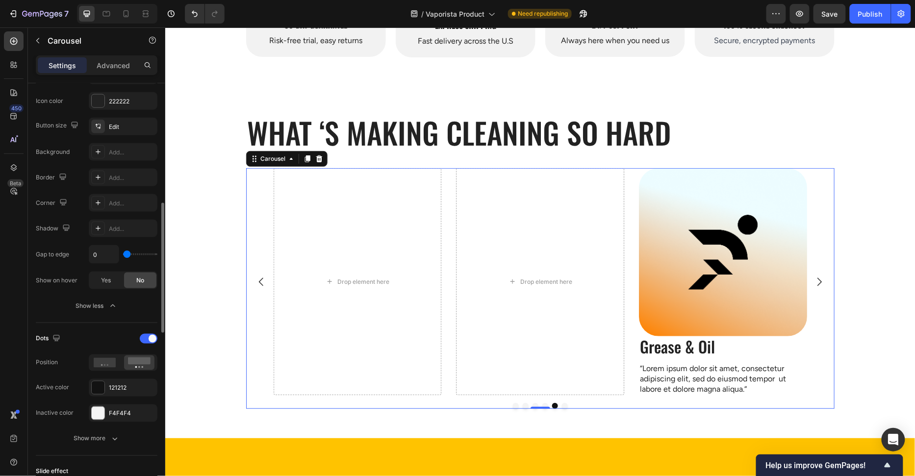
scroll to position [479, 0]
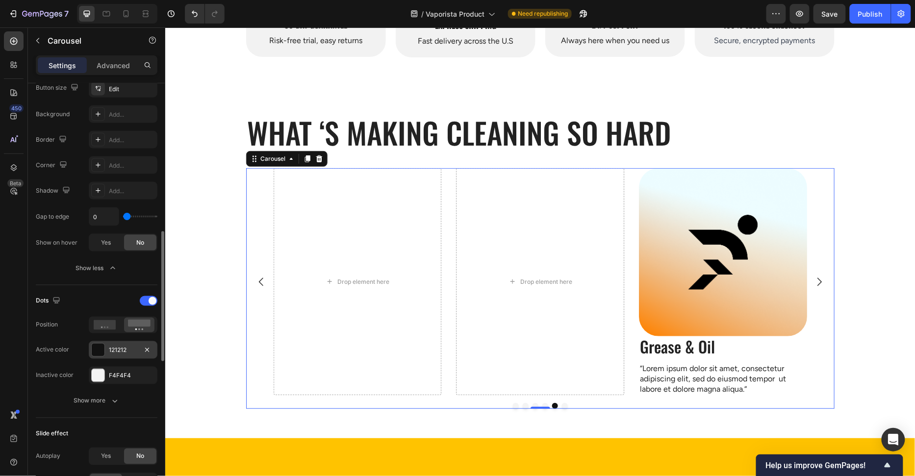
click at [97, 349] on div at bounding box center [98, 350] width 13 height 13
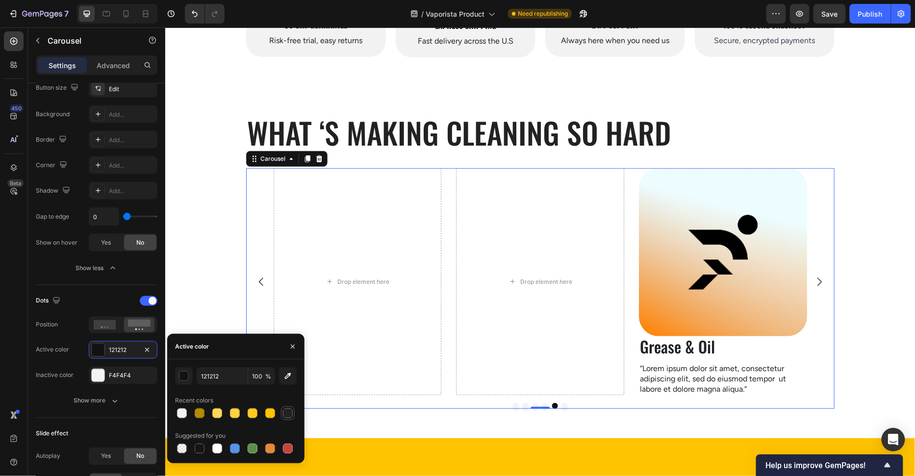
click at [292, 410] on div at bounding box center [288, 413] width 12 height 12
type input "222222"
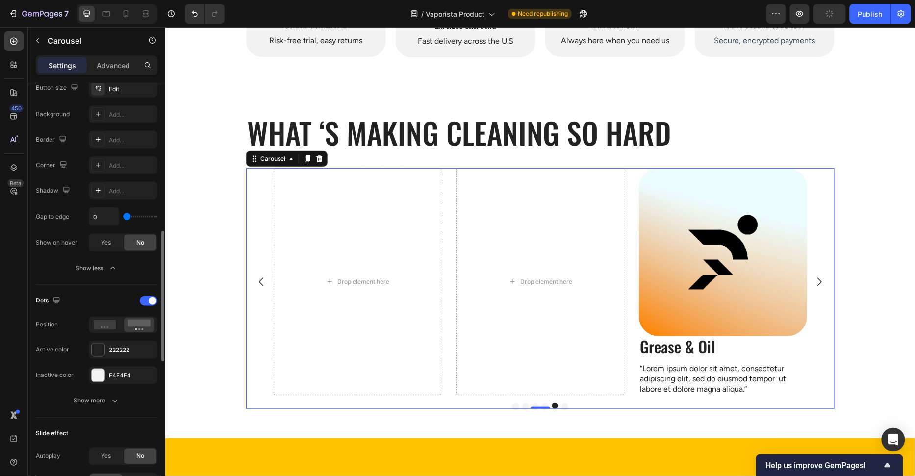
click at [73, 368] on div "Inactive color" at bounding box center [55, 376] width 38 height 16
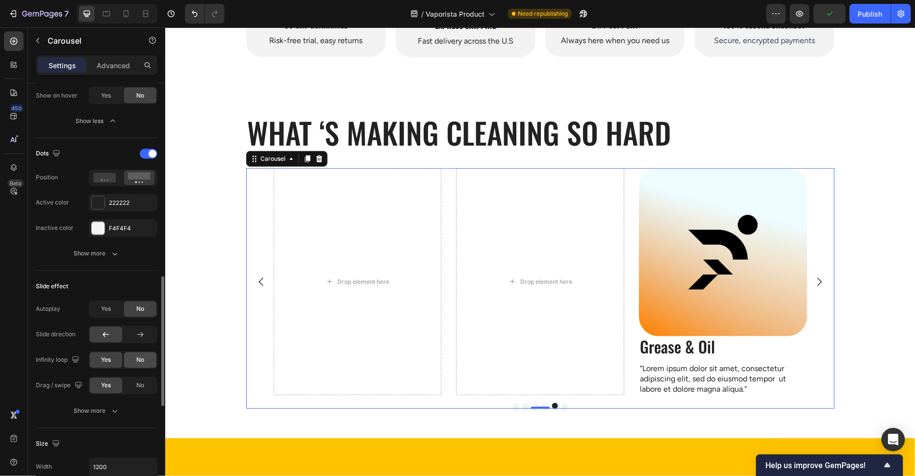
scroll to position [646, 0]
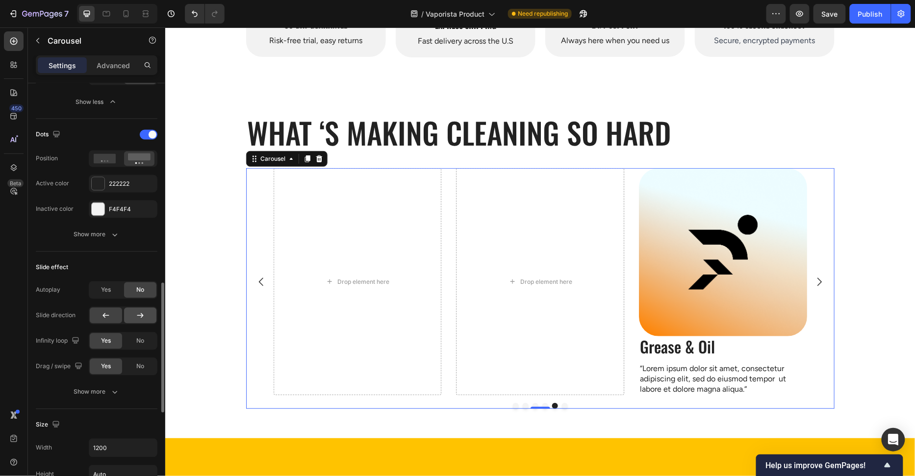
click at [140, 313] on icon at bounding box center [140, 316] width 10 height 10
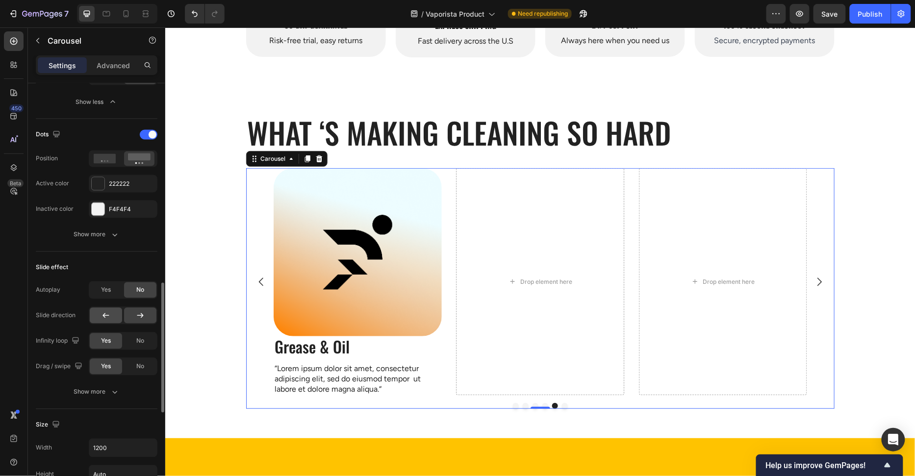
click at [111, 314] on div at bounding box center [106, 316] width 32 height 16
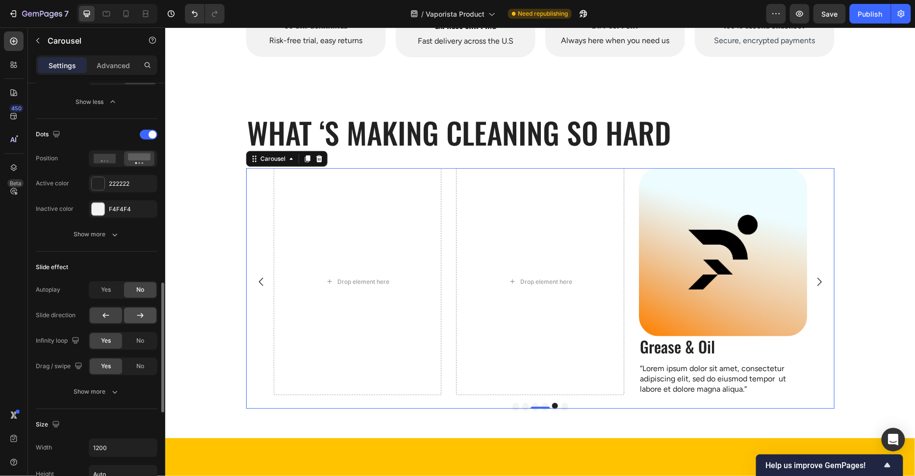
click at [150, 315] on div at bounding box center [140, 316] width 32 height 16
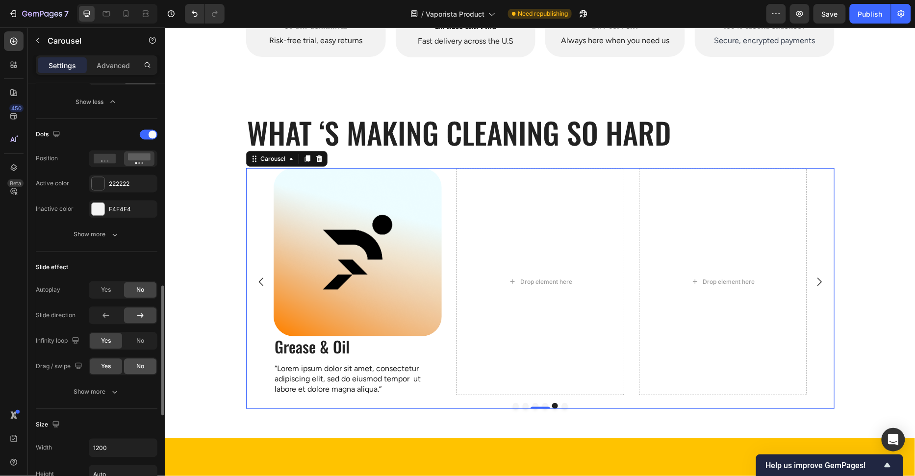
scroll to position [662, 0]
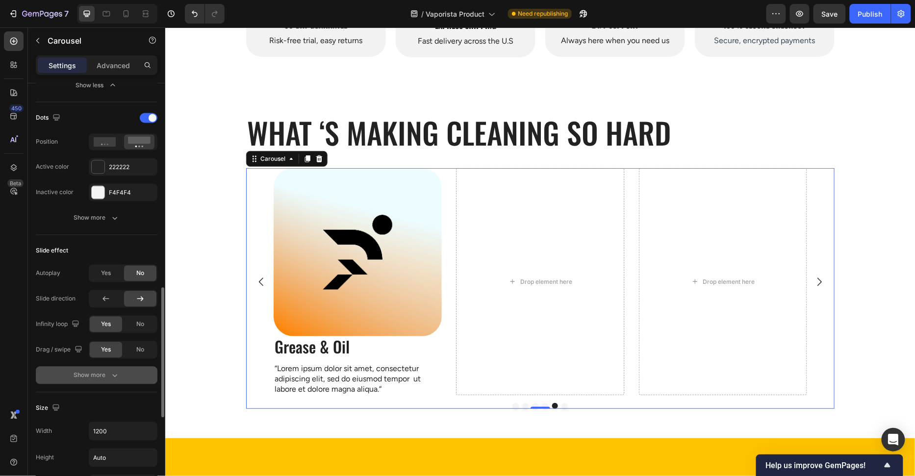
click at [99, 371] on div "Show more" at bounding box center [97, 376] width 46 height 10
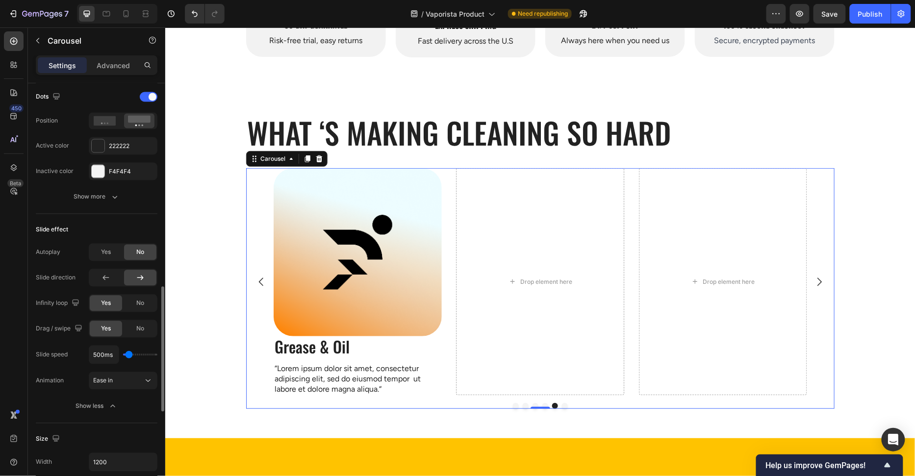
scroll to position [724, 0]
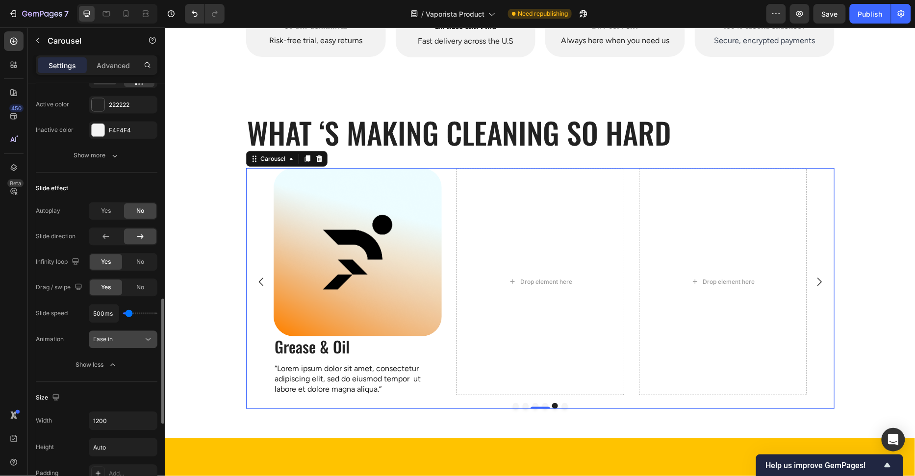
click at [133, 338] on div "Ease in" at bounding box center [118, 339] width 50 height 9
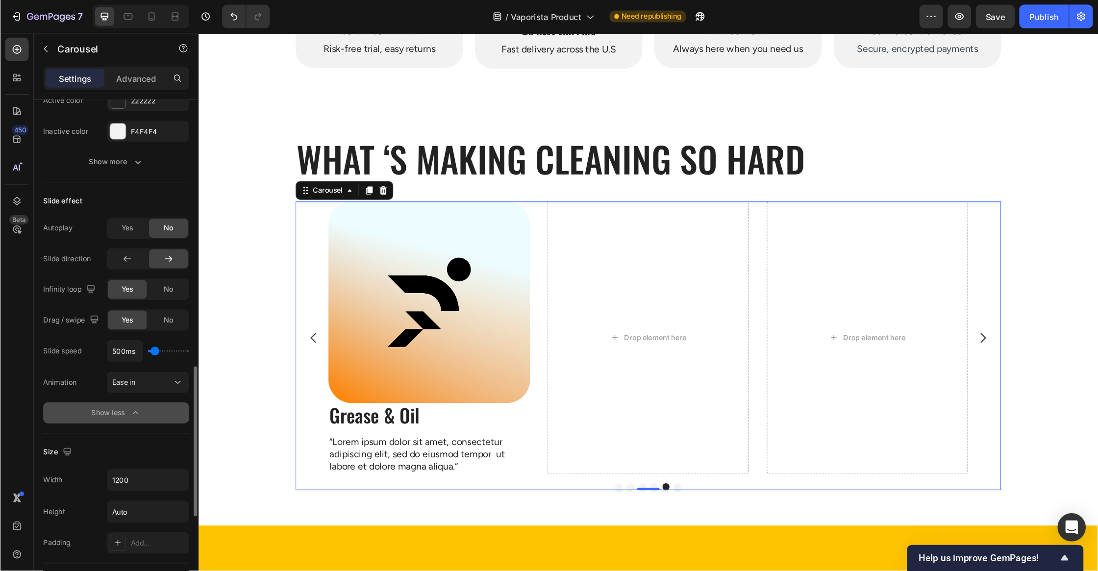
scroll to position [764, 0]
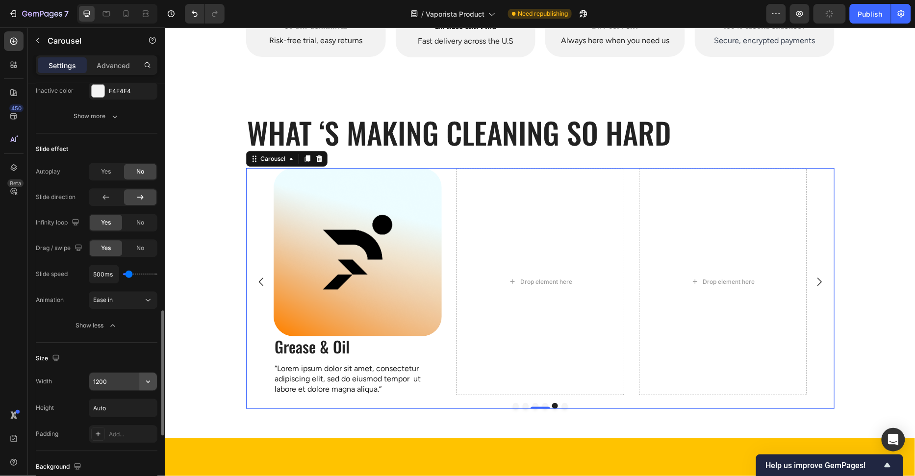
click at [154, 375] on button "button" at bounding box center [148, 382] width 18 height 18
click at [127, 413] on div "Full 100%" at bounding box center [113, 421] width 80 height 19
type input "100%"
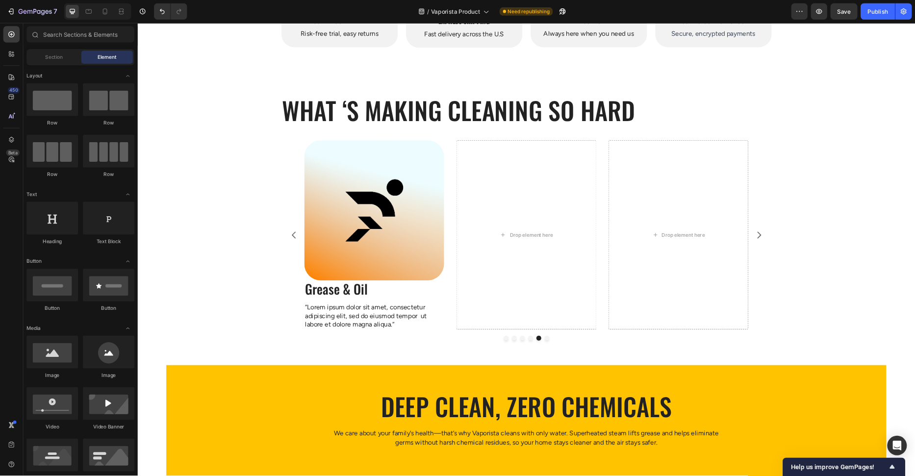
scroll to position [91, 0]
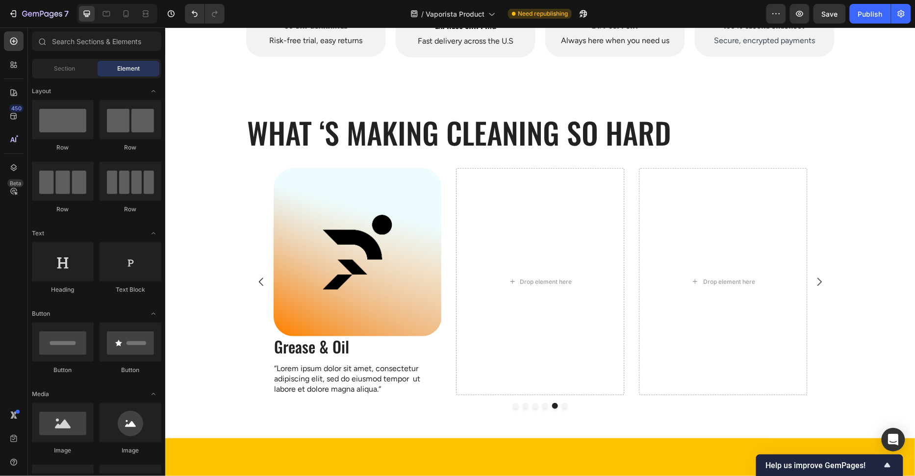
click at [360, 240] on img at bounding box center [357, 252] width 168 height 168
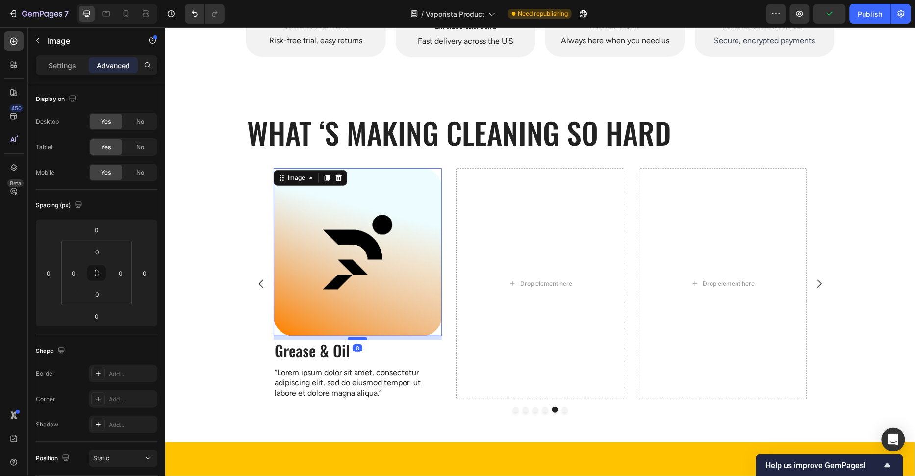
click at [358, 337] on div at bounding box center [357, 338] width 20 height 3
type input "8"
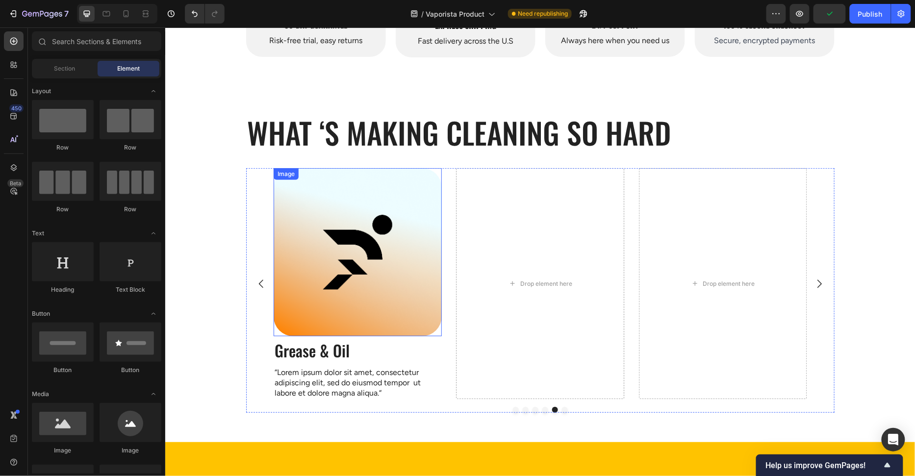
click at [368, 259] on img at bounding box center [357, 252] width 168 height 168
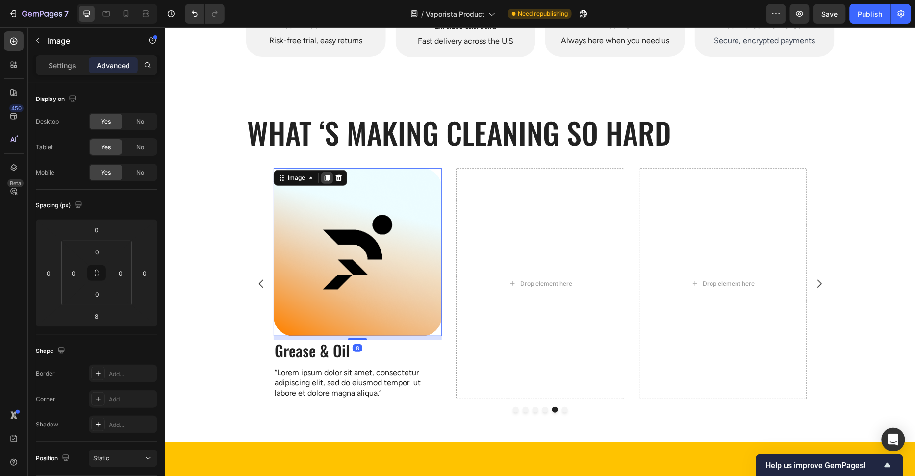
click at [322, 174] on div at bounding box center [327, 178] width 12 height 12
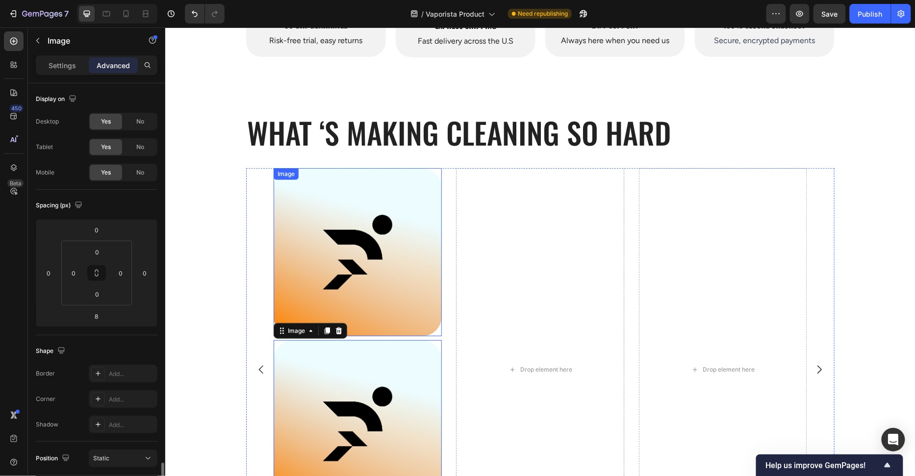
scroll to position [230, 0]
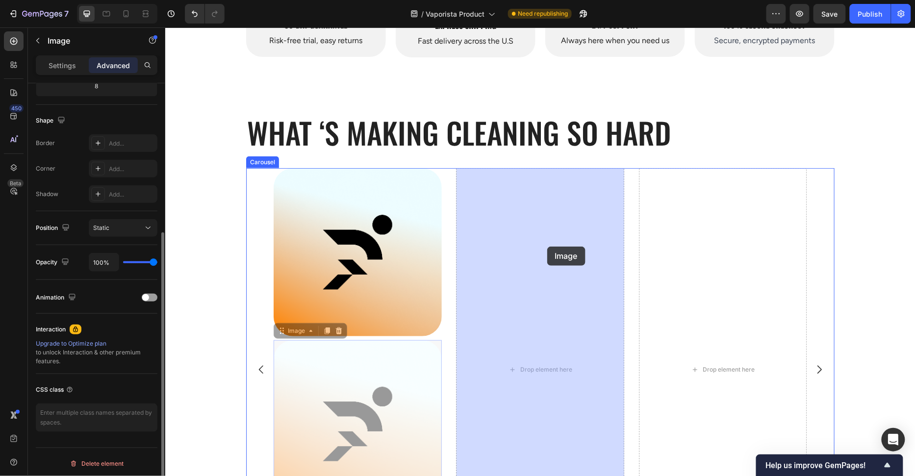
drag, startPoint x: 354, startPoint y: 389, endPoint x: 547, endPoint y: 247, distance: 239.7
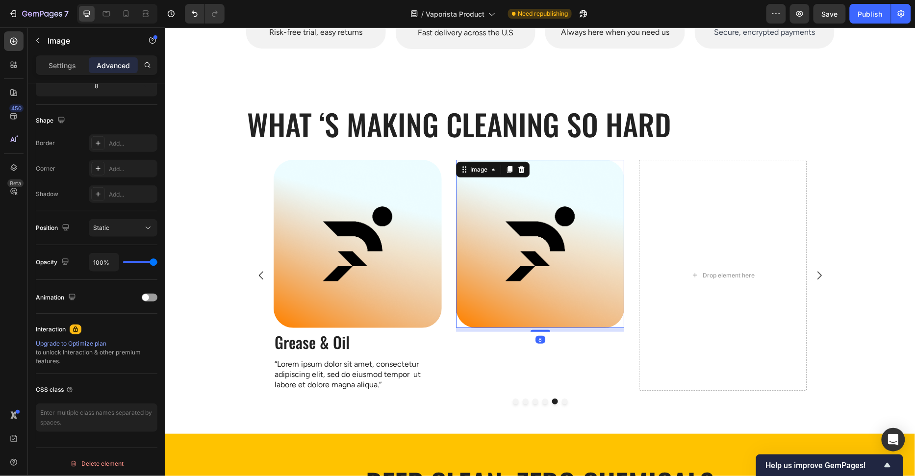
scroll to position [112, 0]
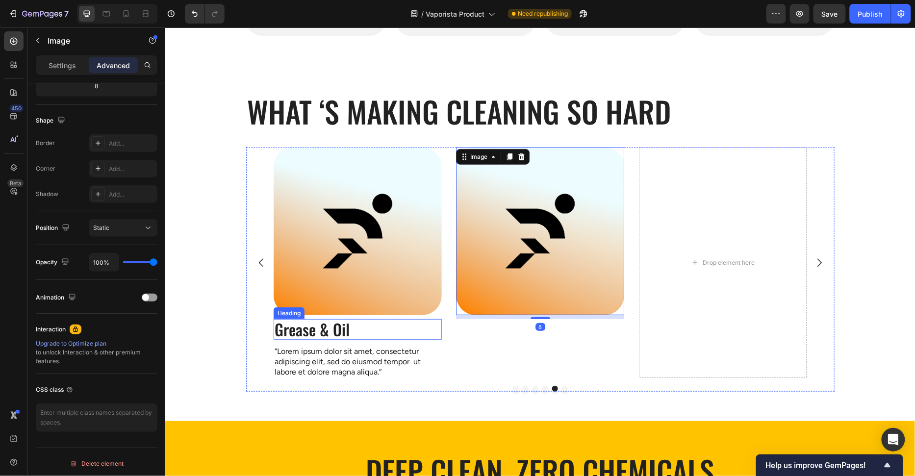
click at [393, 326] on p "Grease & Oil" at bounding box center [357, 329] width 166 height 19
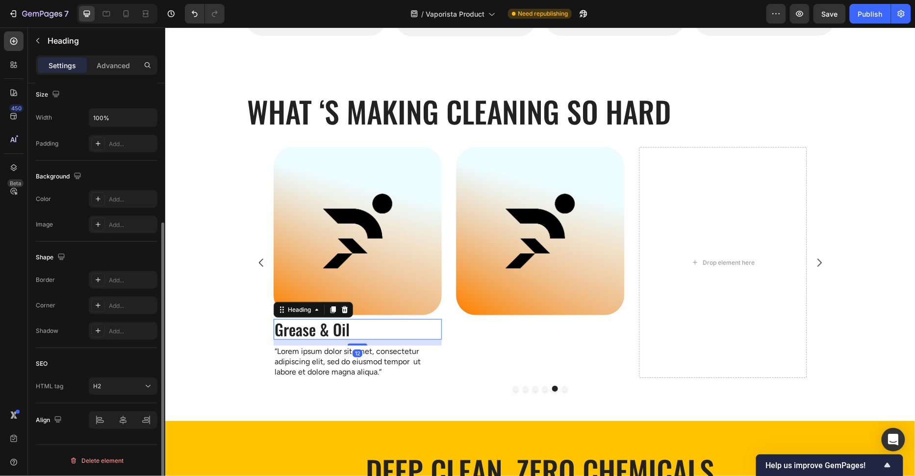
scroll to position [0, 0]
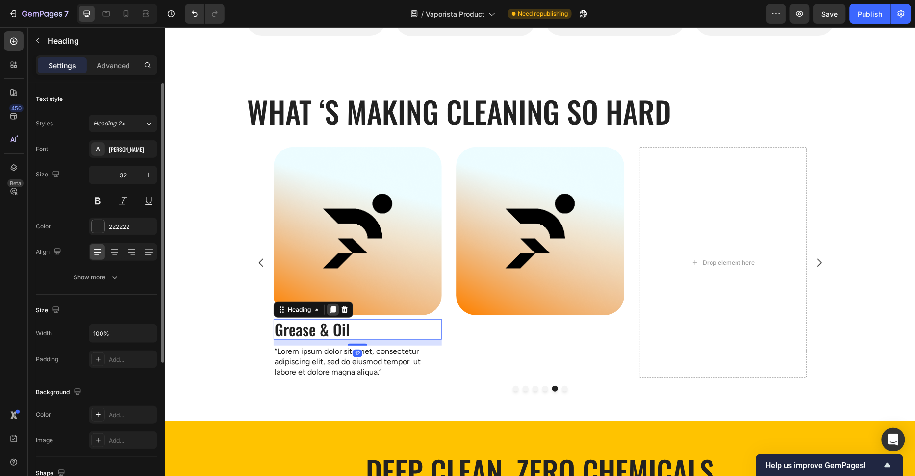
click at [332, 308] on icon at bounding box center [332, 309] width 5 height 7
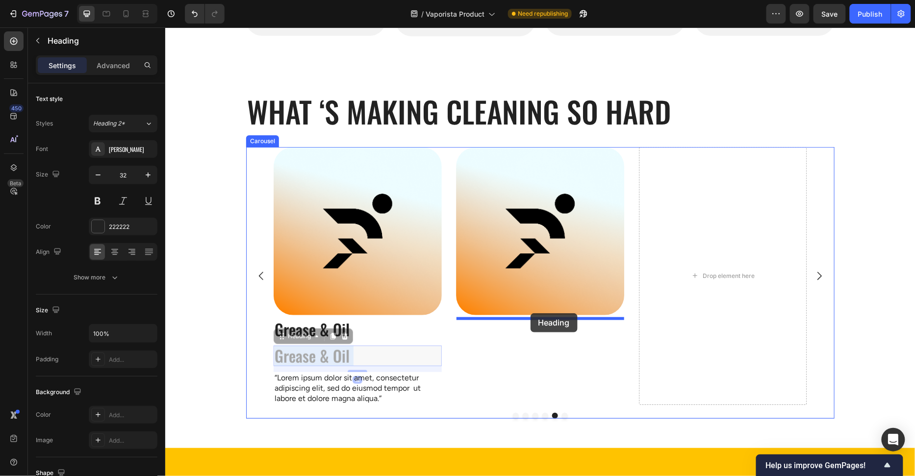
drag, startPoint x: 329, startPoint y: 358, endPoint x: 530, endPoint y: 312, distance: 206.7
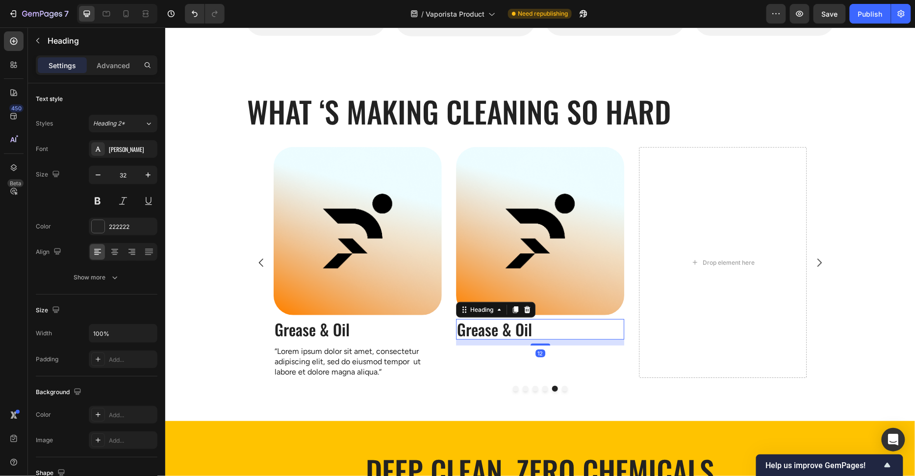
click at [541, 272] on img at bounding box center [540, 231] width 168 height 168
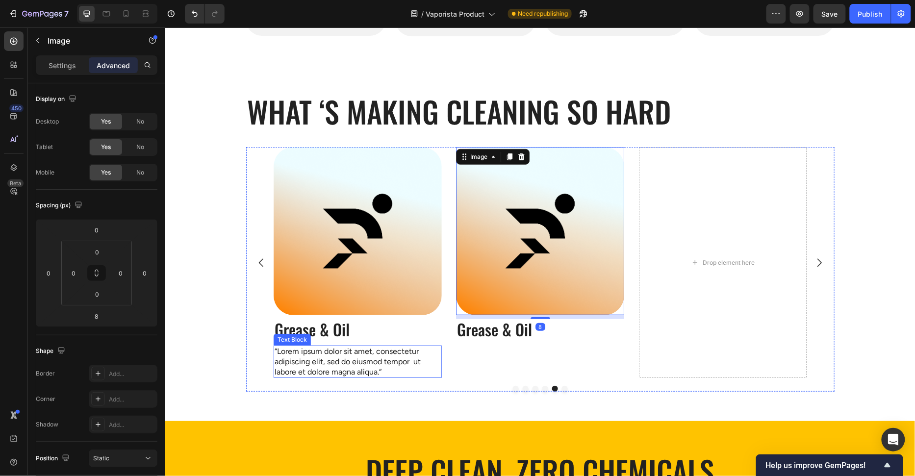
click at [393, 358] on p "“Lorem ipsum dolor sit amet, consectetur adipiscing elit, sed do eiusmod tempor…" at bounding box center [357, 361] width 166 height 30
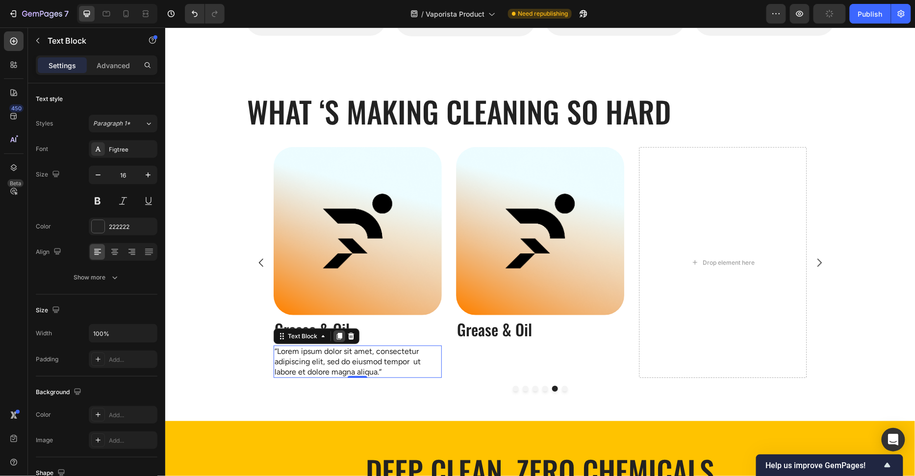
click at [338, 334] on icon at bounding box center [338, 335] width 5 height 7
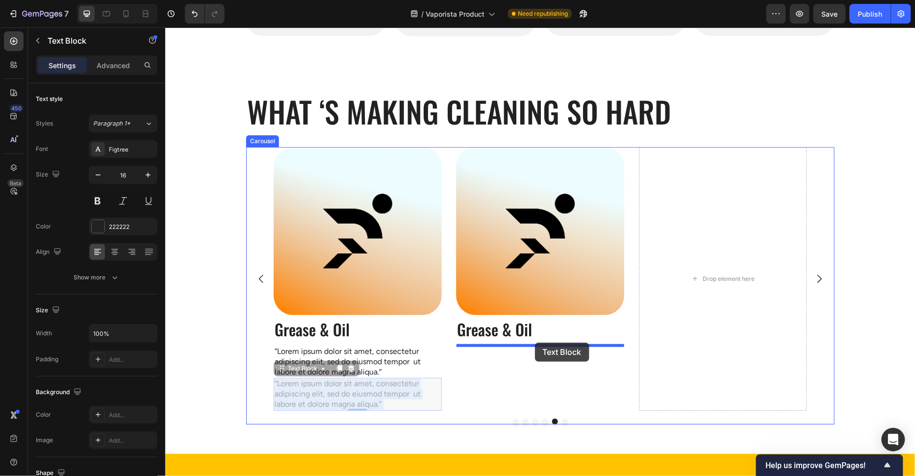
drag, startPoint x: 358, startPoint y: 389, endPoint x: 534, endPoint y: 342, distance: 182.0
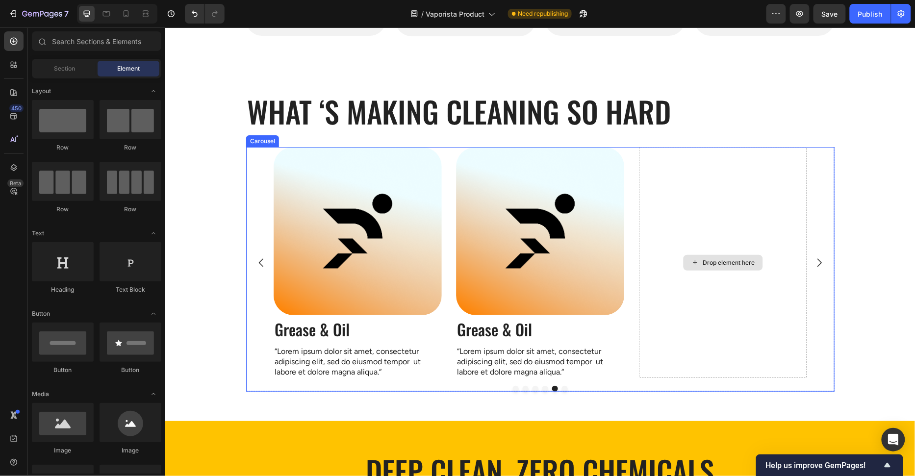
click at [740, 326] on div "Drop element here" at bounding box center [722, 262] width 168 height 231
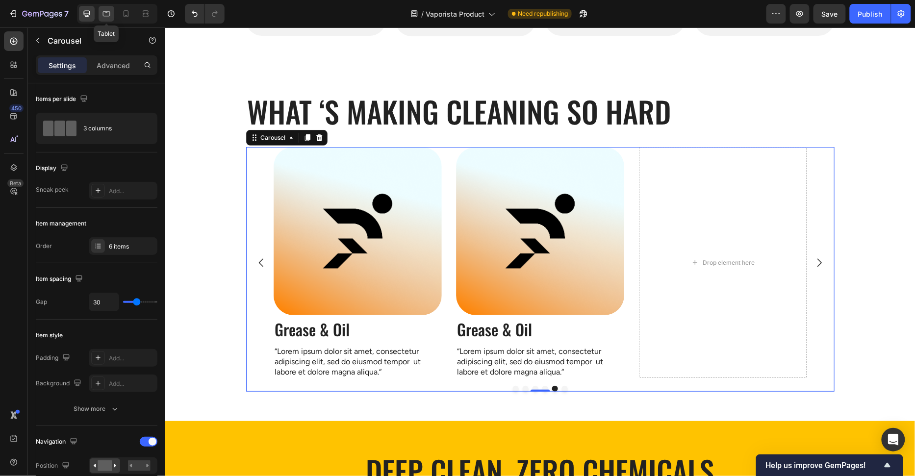
click at [112, 16] on div at bounding box center [107, 14] width 16 height 16
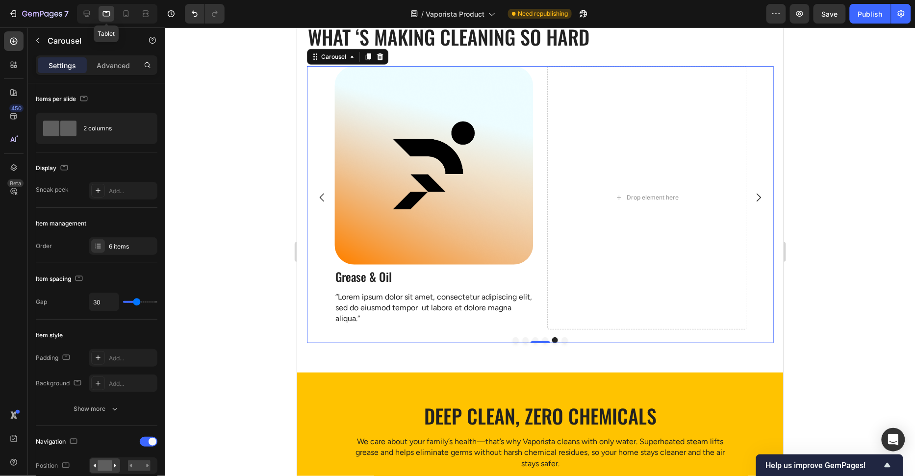
scroll to position [194, 0]
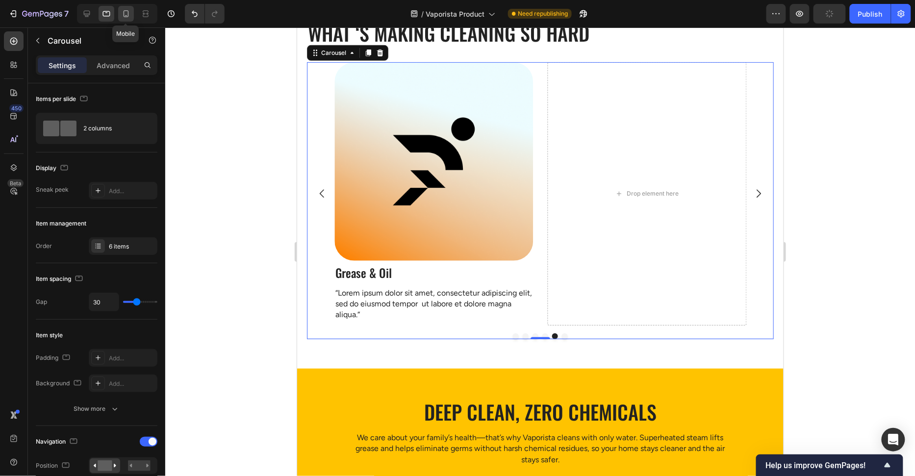
click at [124, 15] on icon at bounding box center [126, 13] width 5 height 7
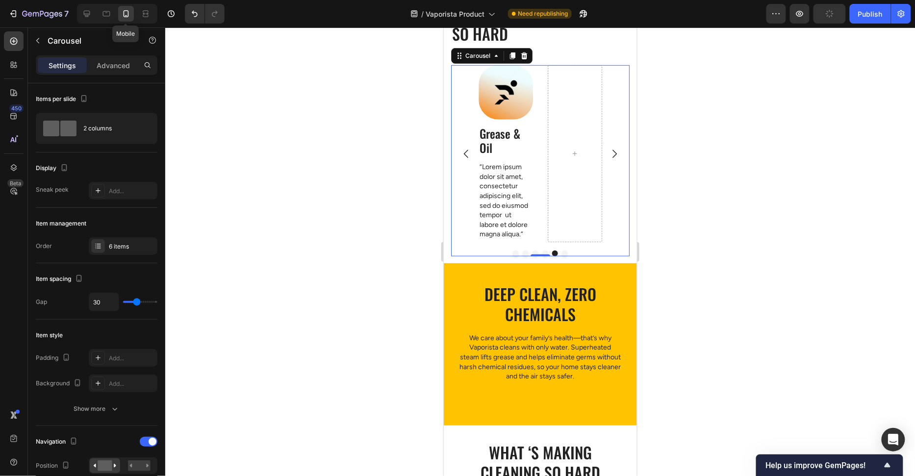
scroll to position [195, 0]
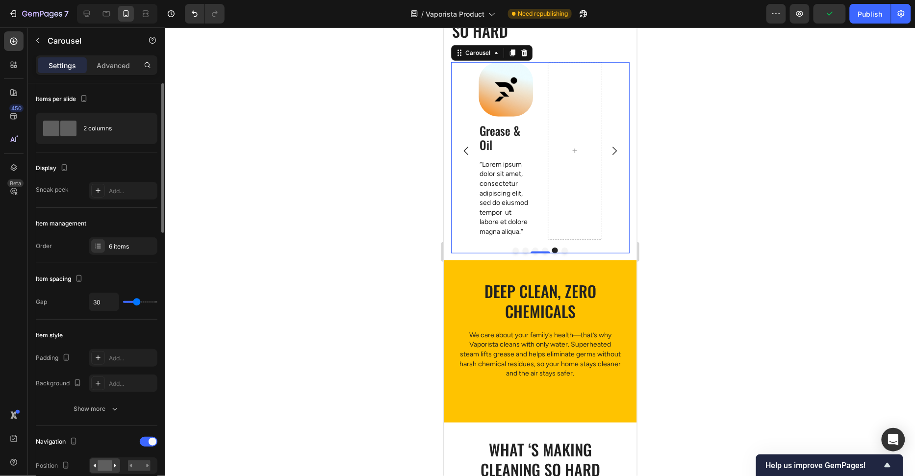
drag, startPoint x: 76, startPoint y: 119, endPoint x: 96, endPoint y: 146, distance: 33.7
click at [76, 118] on div at bounding box center [59, 128] width 39 height 23
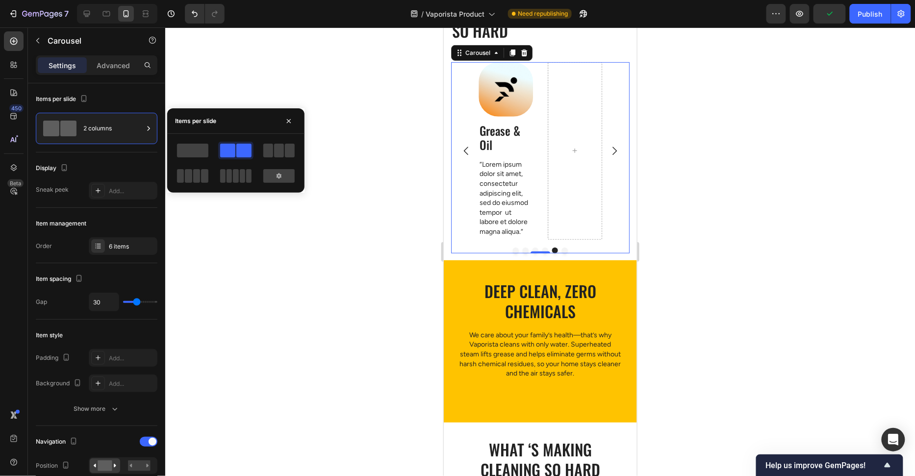
click at [199, 143] on div at bounding box center [192, 151] width 35 height 18
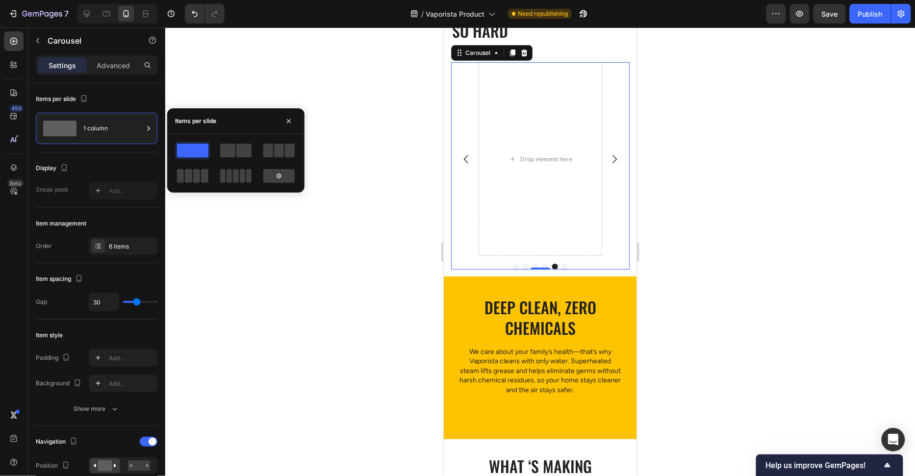
click at [342, 93] on div at bounding box center [539, 251] width 749 height 449
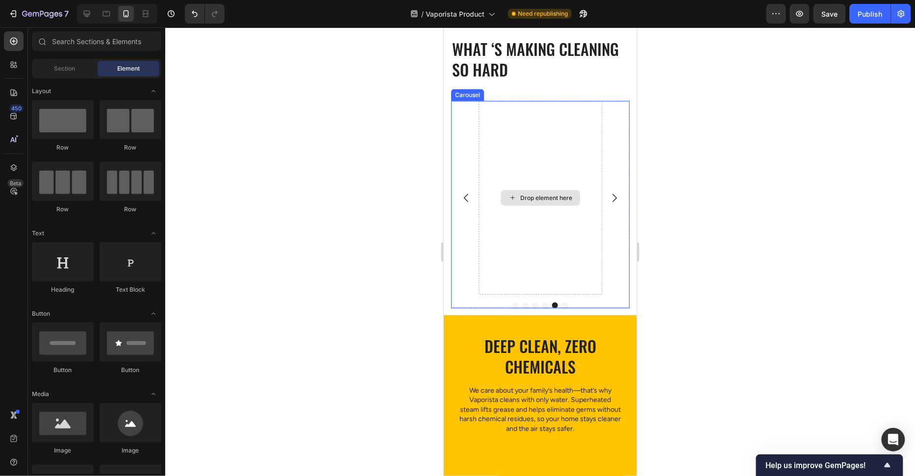
scroll to position [92, 0]
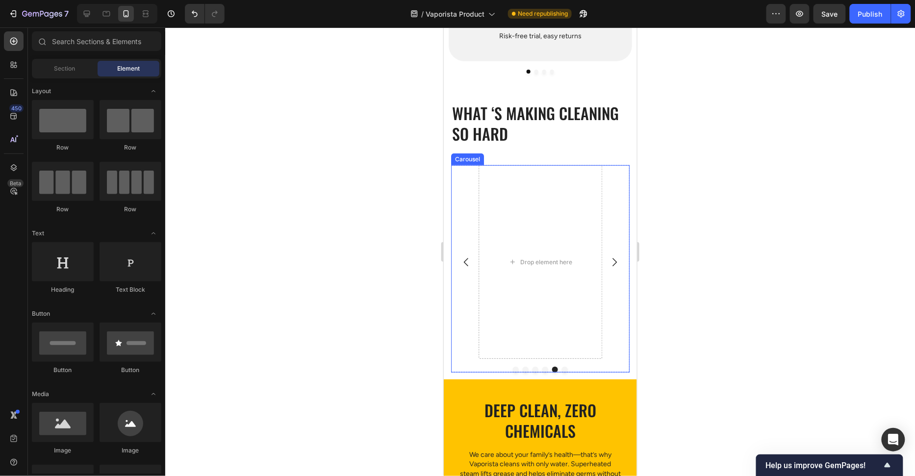
click at [512, 368] on button "Dot" at bounding box center [515, 369] width 6 height 6
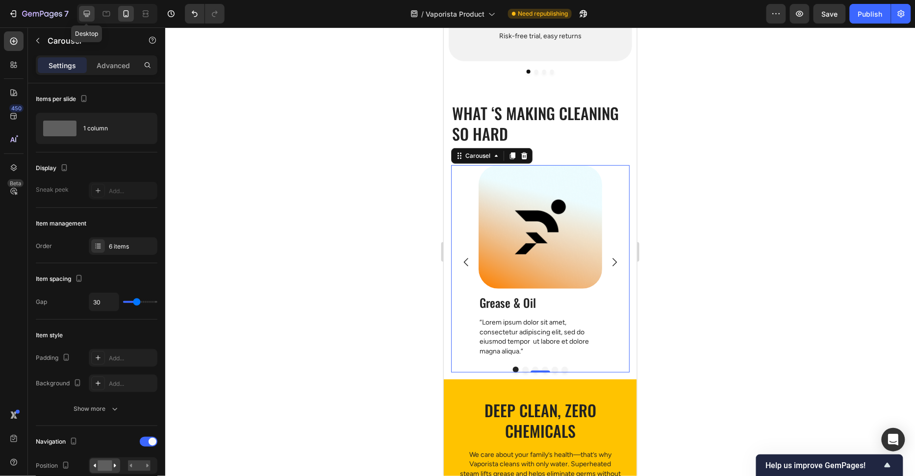
click at [90, 11] on icon at bounding box center [87, 14] width 10 height 10
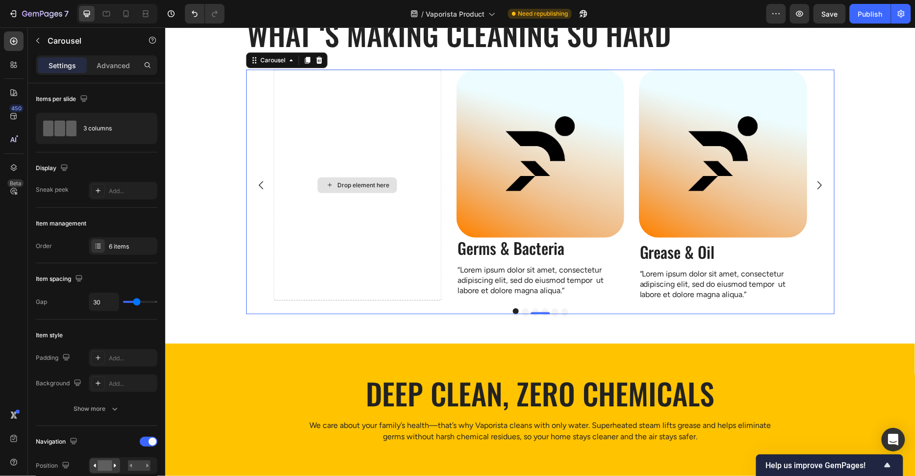
scroll to position [197, 0]
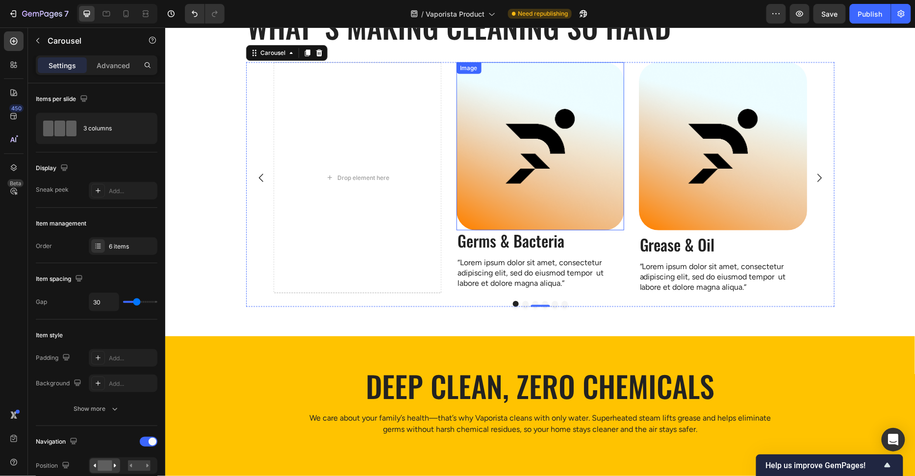
click at [544, 197] on img at bounding box center [540, 146] width 168 height 168
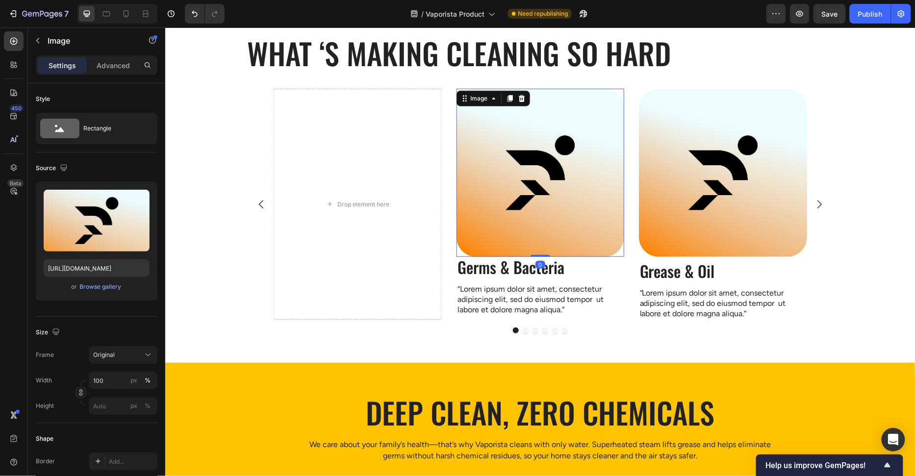
scroll to position [158, 0]
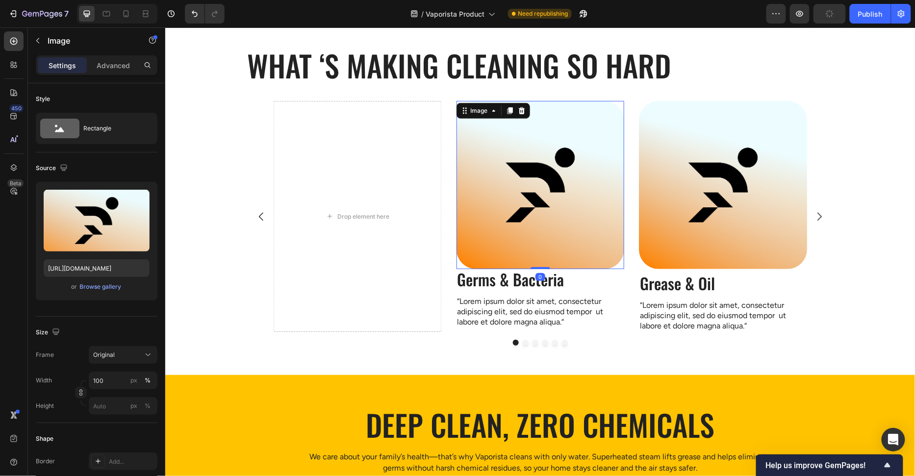
click at [511, 112] on icon at bounding box center [509, 110] width 8 height 8
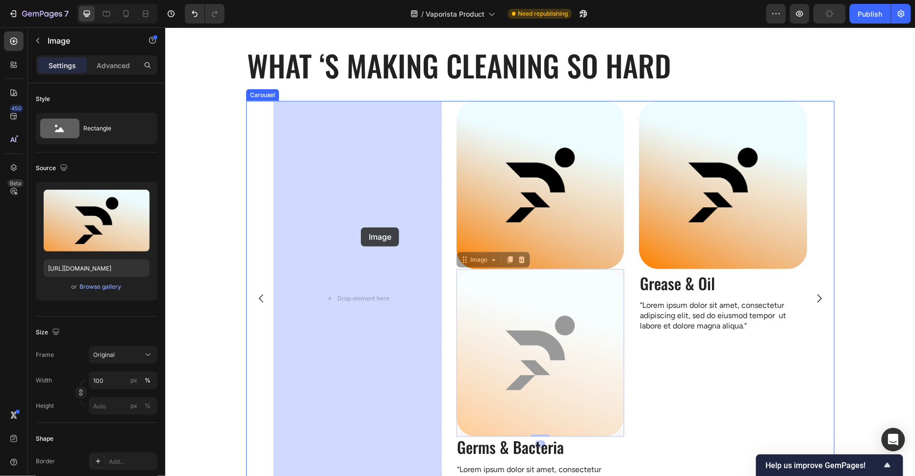
drag, startPoint x: 512, startPoint y: 307, endPoint x: 360, endPoint y: 227, distance: 171.2
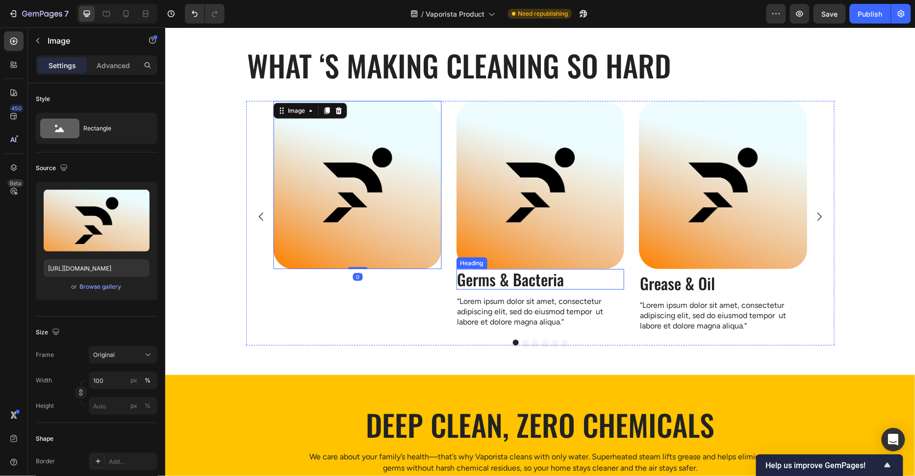
click at [490, 274] on p "Germs & Bacteria" at bounding box center [540, 279] width 166 height 19
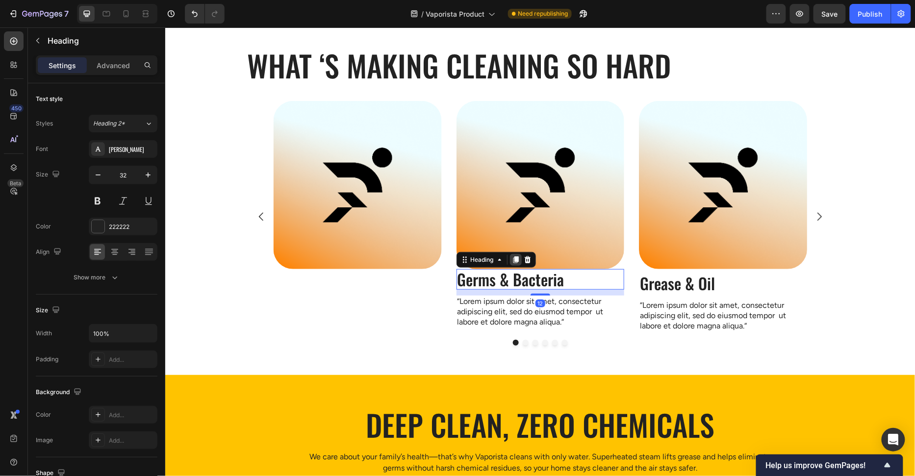
click at [515, 261] on icon at bounding box center [515, 259] width 8 height 8
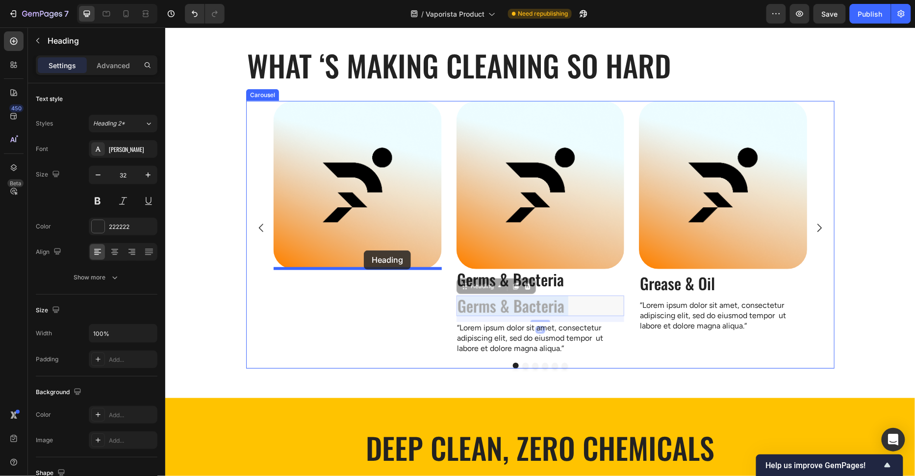
drag, startPoint x: 519, startPoint y: 308, endPoint x: 363, endPoint y: 250, distance: 166.4
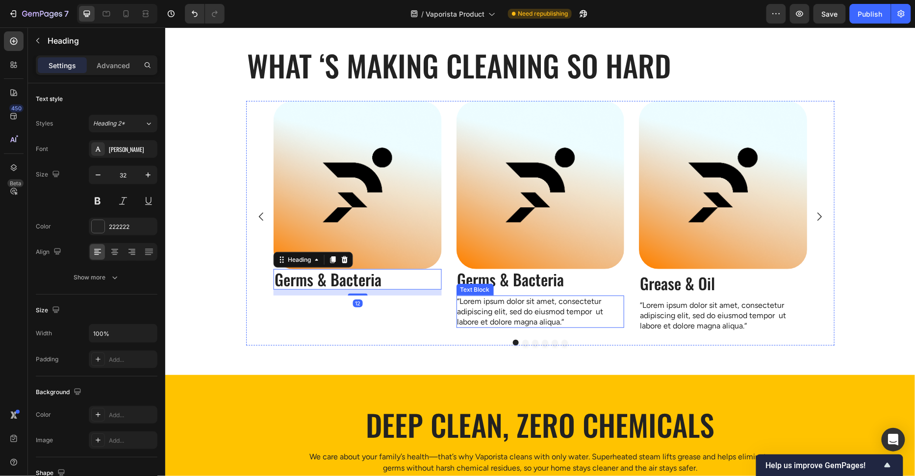
click at [553, 308] on p "“Lorem ipsum dolor sit amet, consectetur adipiscing elit, sed do eiusmod tempor…" at bounding box center [540, 311] width 166 height 30
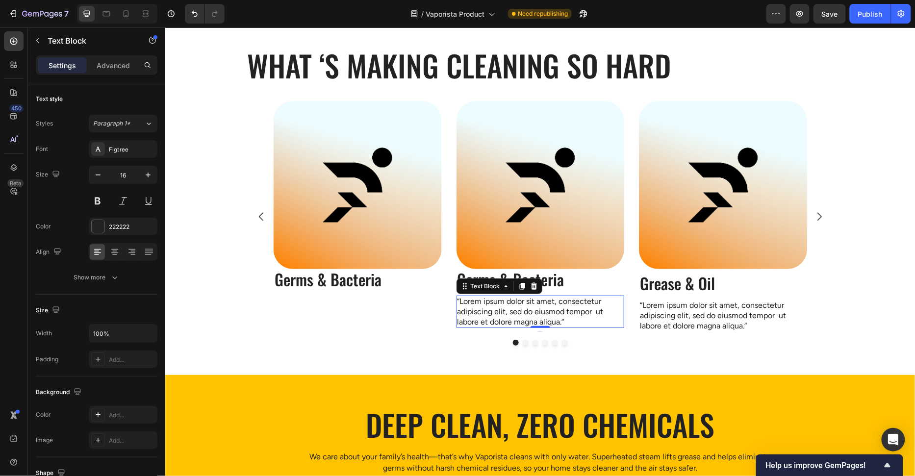
click at [519, 288] on icon at bounding box center [521, 285] width 5 height 7
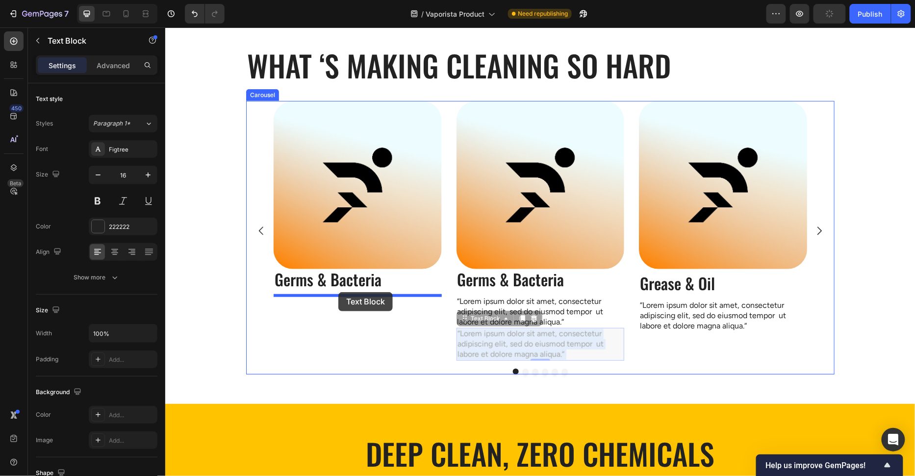
drag, startPoint x: 509, startPoint y: 341, endPoint x: 338, endPoint y: 292, distance: 178.0
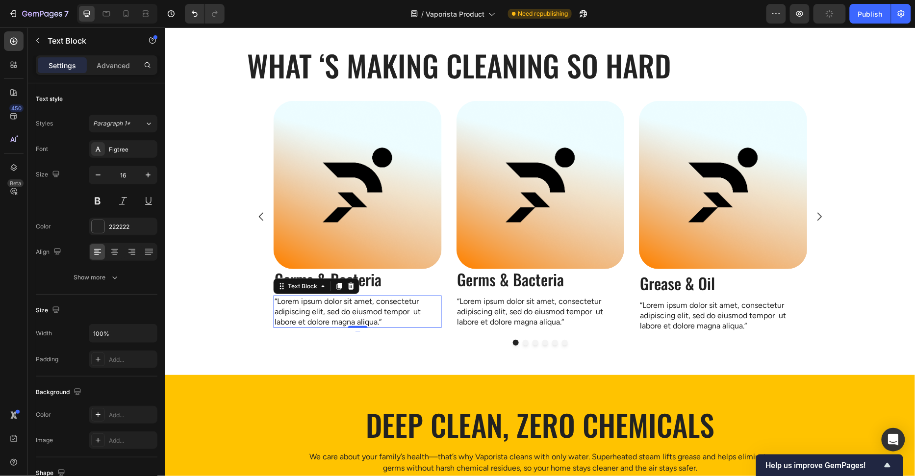
drag, startPoint x: 215, startPoint y: 262, endPoint x: 368, endPoint y: 269, distance: 153.1
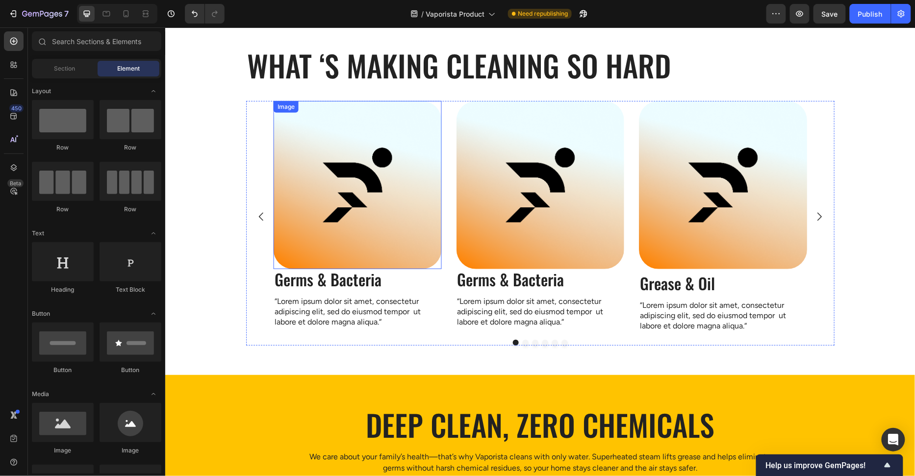
click at [440, 266] on div at bounding box center [357, 184] width 168 height 168
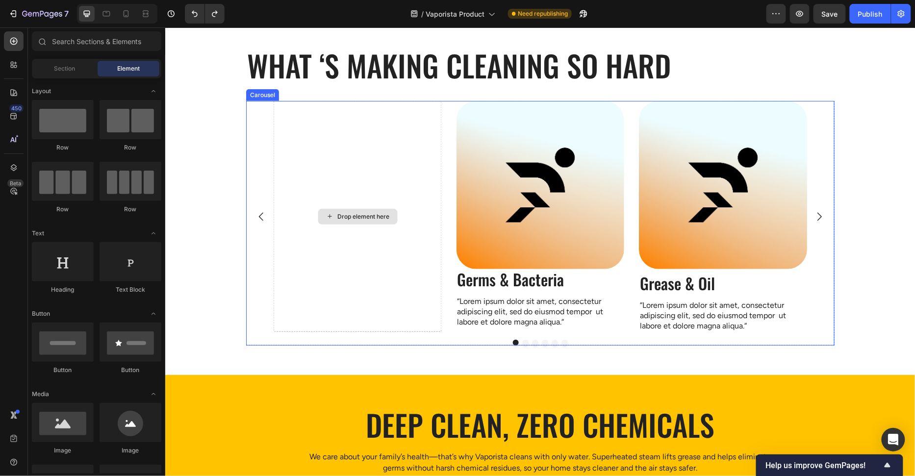
click at [412, 239] on div "Drop element here" at bounding box center [357, 215] width 168 height 231
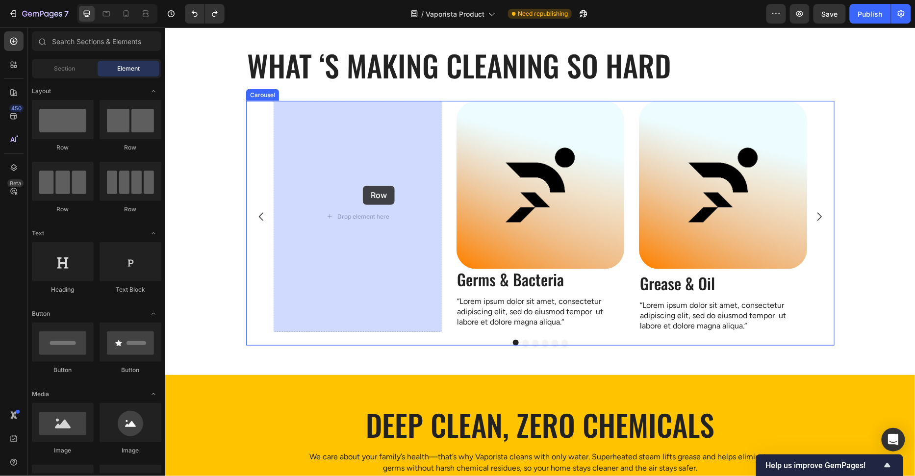
drag, startPoint x: 239, startPoint y: 152, endPoint x: 363, endPoint y: 186, distance: 128.4
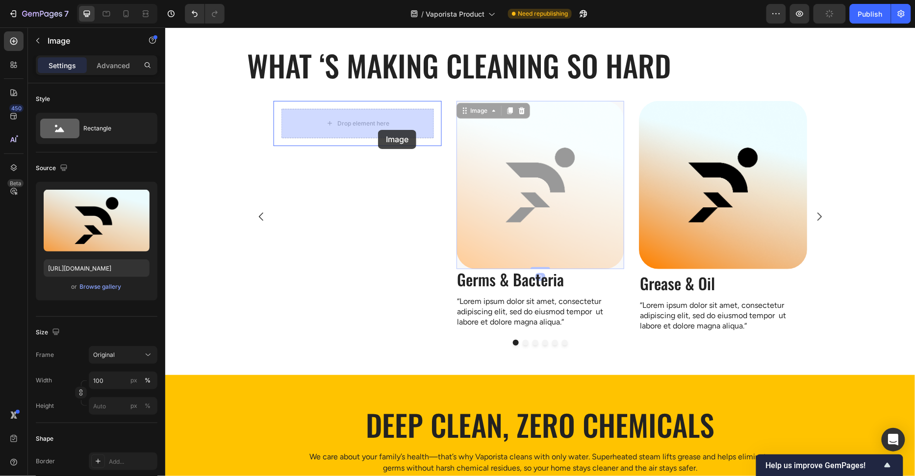
drag, startPoint x: 380, startPoint y: 137, endPoint x: 377, endPoint y: 132, distance: 5.9
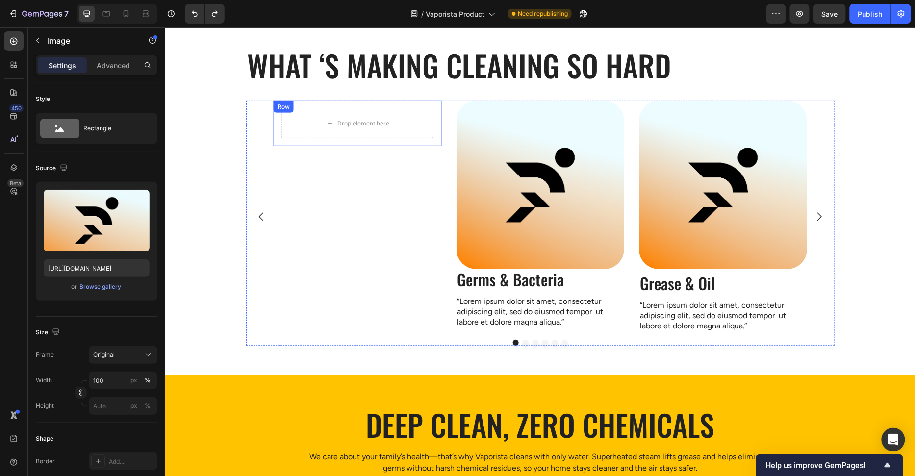
click at [418, 134] on div "Drop element here" at bounding box center [357, 122] width 152 height 29
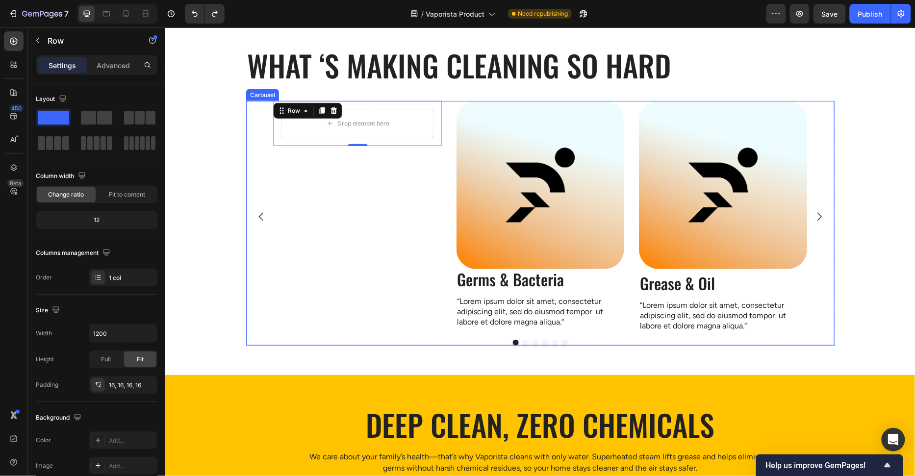
click at [486, 212] on img at bounding box center [540, 184] width 168 height 168
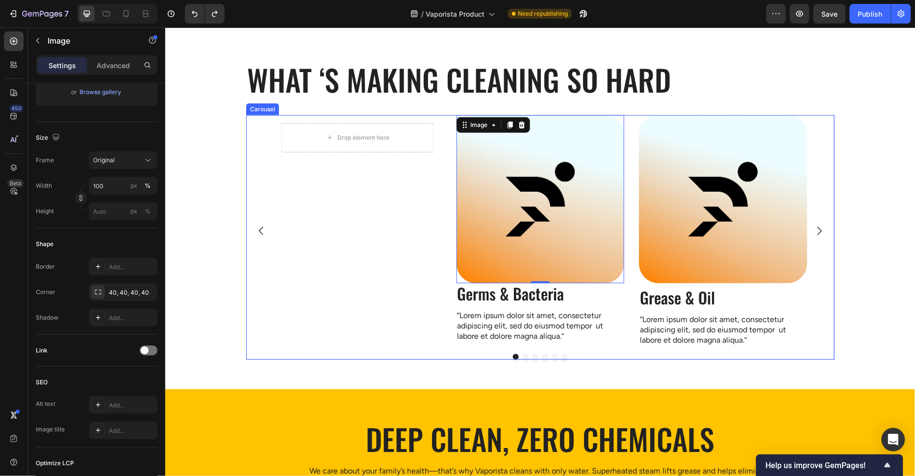
scroll to position [124, 0]
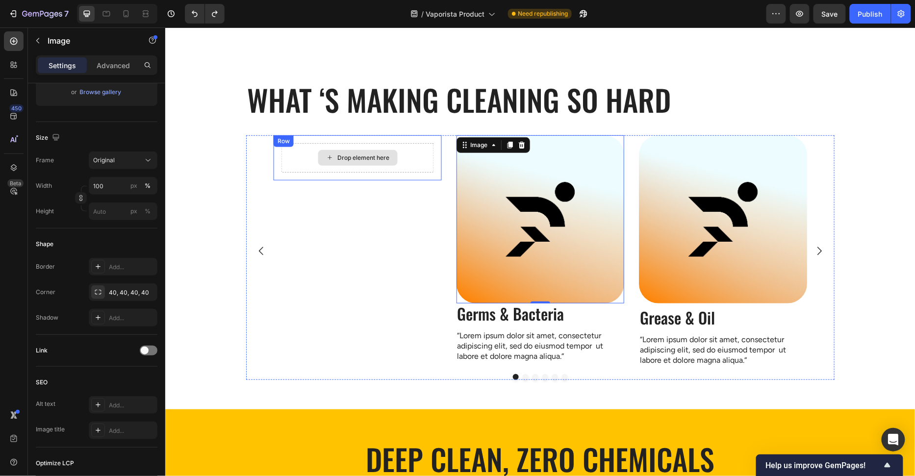
click at [355, 152] on div "Drop element here" at bounding box center [356, 158] width 79 height 16
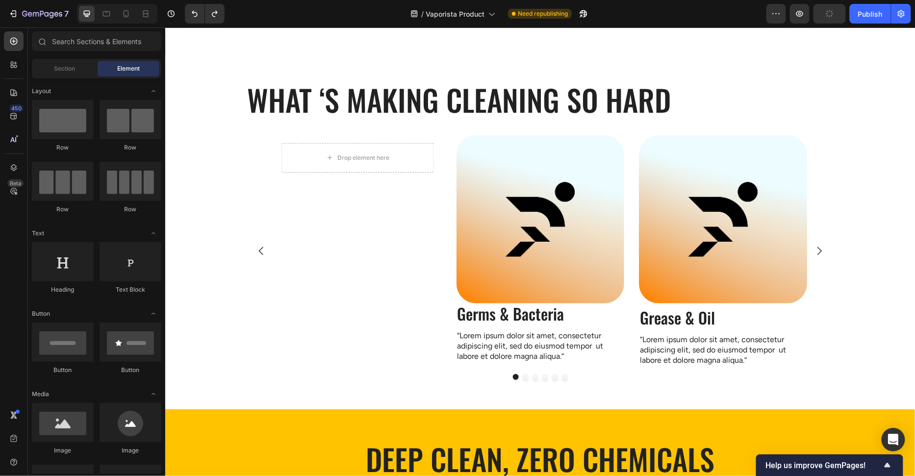
scroll to position [219, 0]
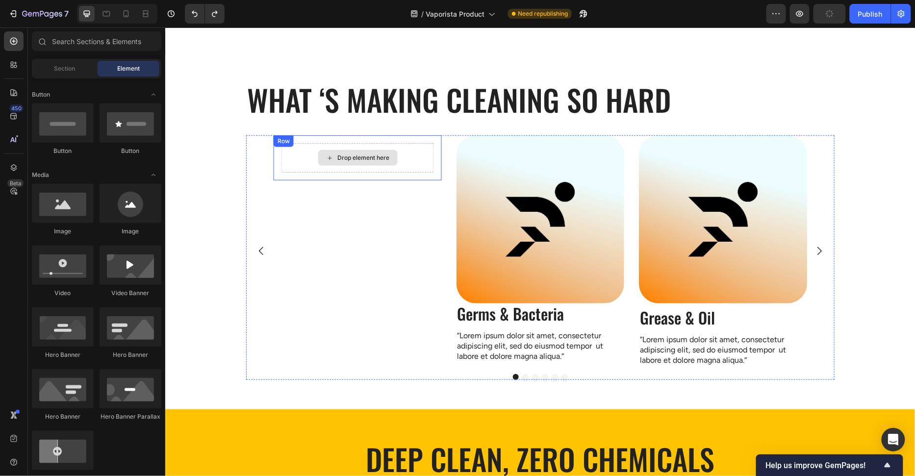
click at [289, 161] on div "Drop element here" at bounding box center [357, 157] width 152 height 29
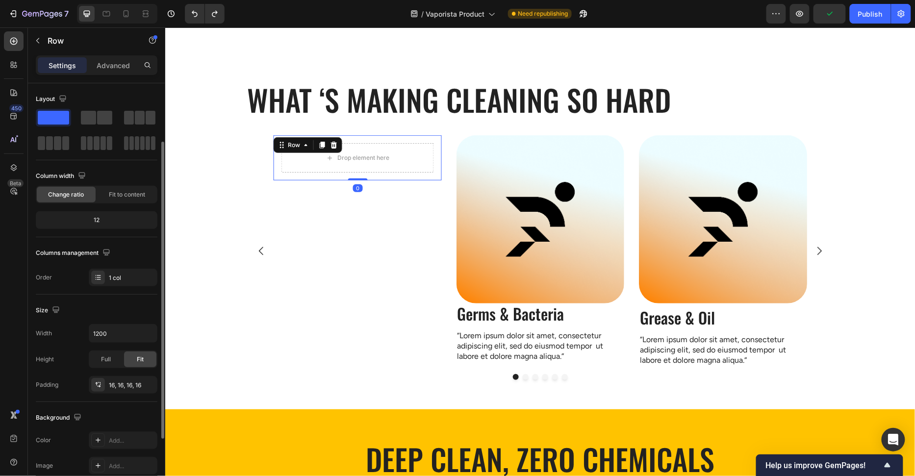
scroll to position [34, 0]
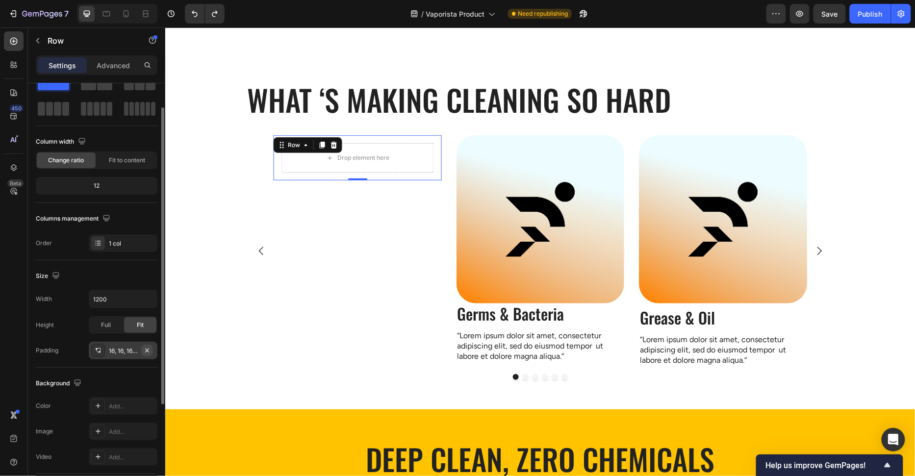
click at [152, 350] on button "button" at bounding box center [147, 351] width 12 height 12
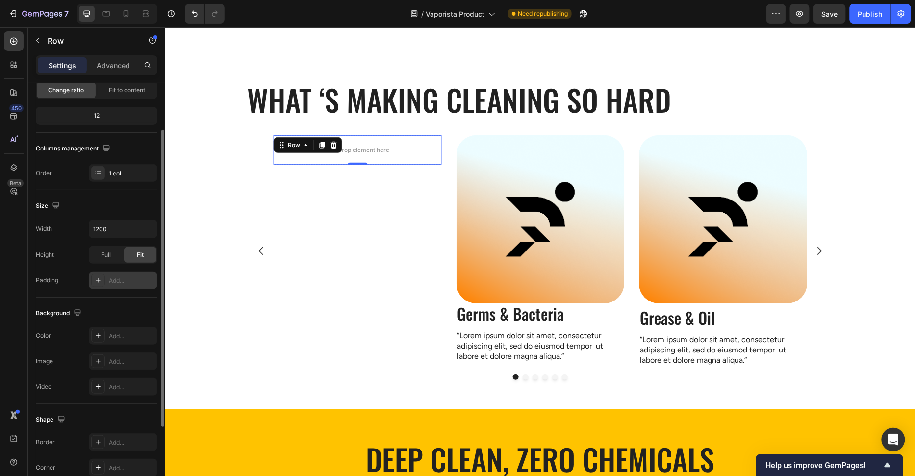
scroll to position [164, 0]
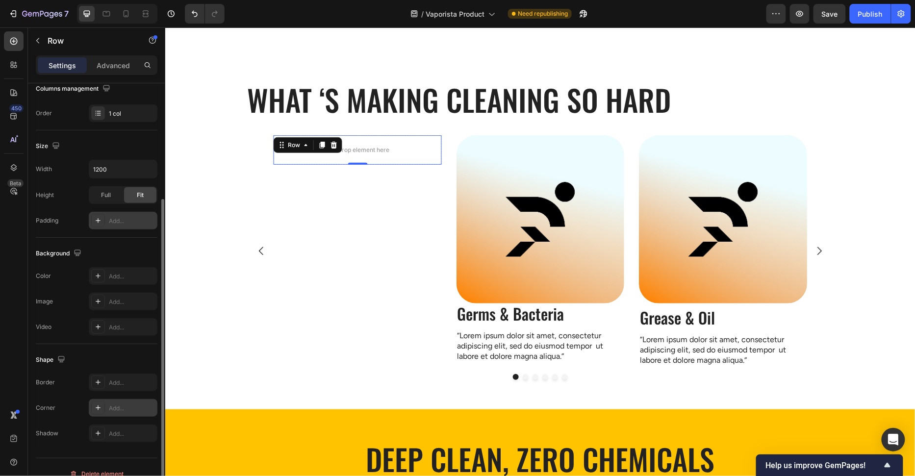
click at [128, 405] on div "Add..." at bounding box center [132, 408] width 46 height 9
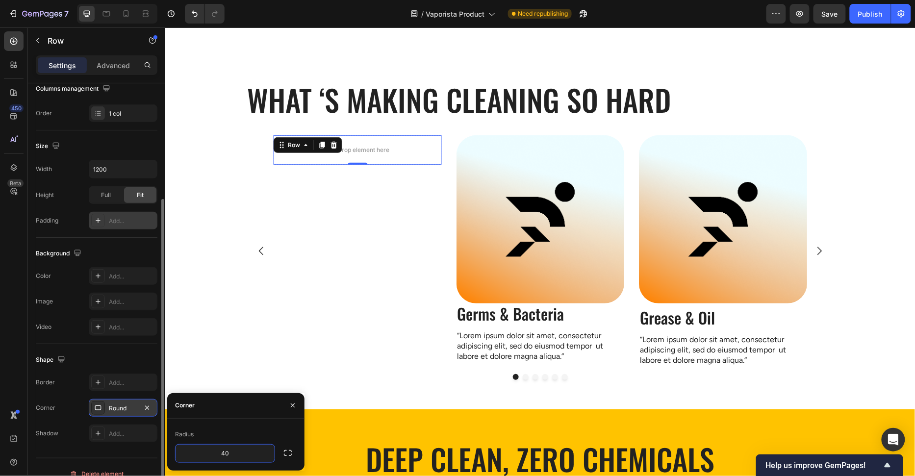
type input "40"
click at [258, 431] on div "Radius" at bounding box center [236, 434] width 122 height 16
click at [297, 319] on div "Drop element here Row 0" at bounding box center [357, 250] width 168 height 231
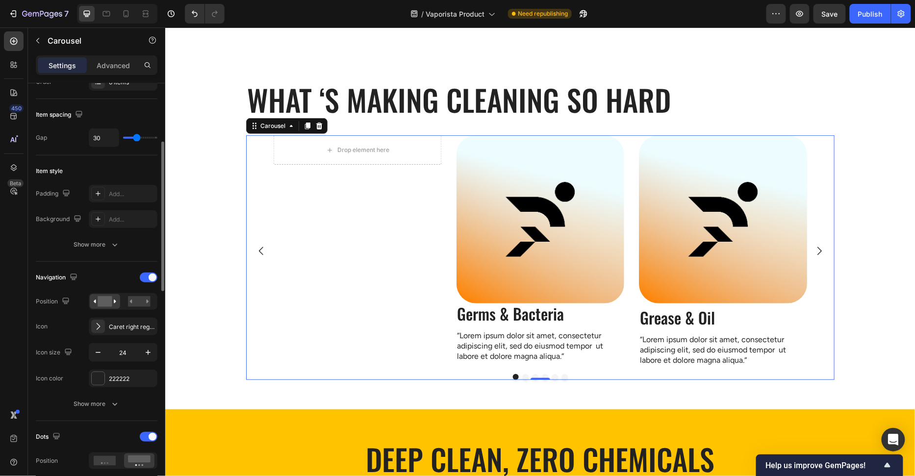
scroll to position [0, 0]
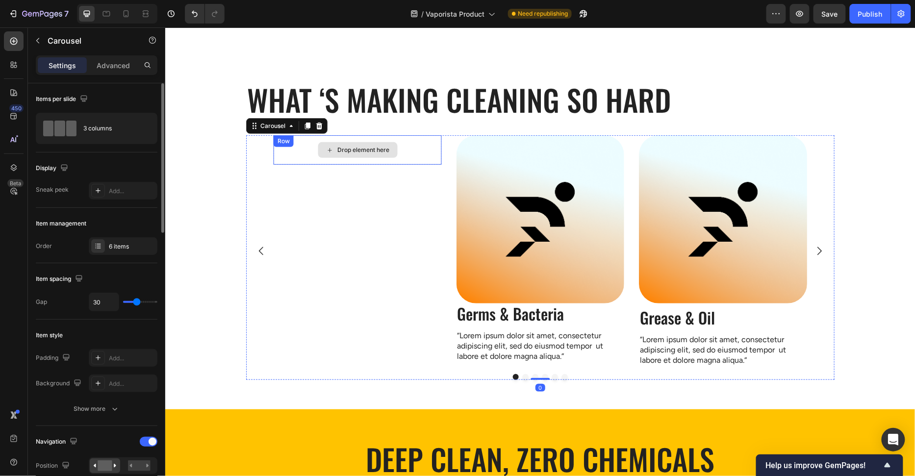
click at [416, 146] on div "Drop element here" at bounding box center [357, 149] width 168 height 29
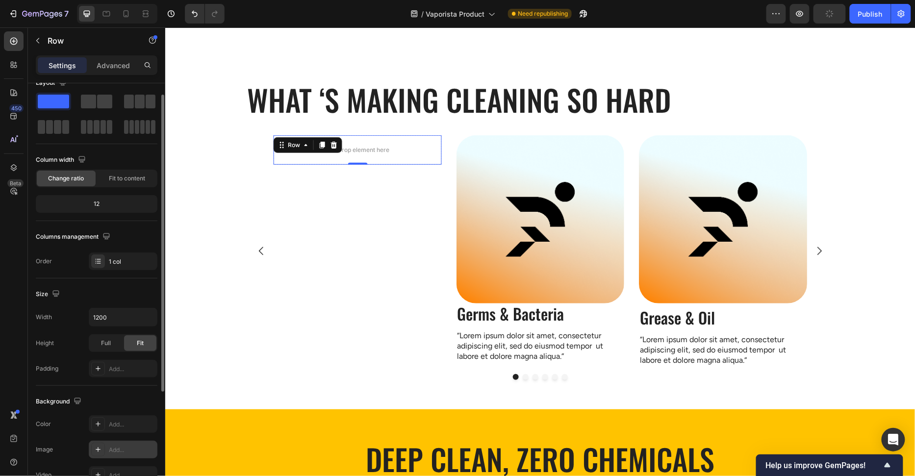
scroll to position [175, 0]
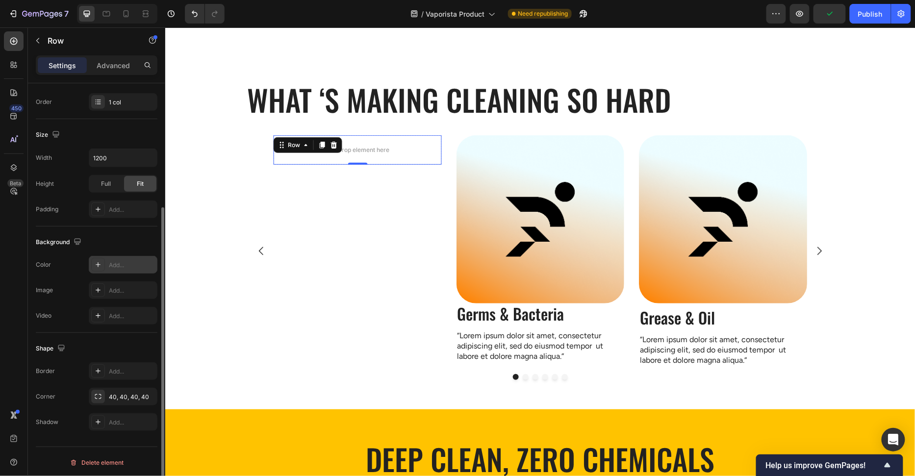
click at [125, 267] on div "Add..." at bounding box center [123, 265] width 69 height 18
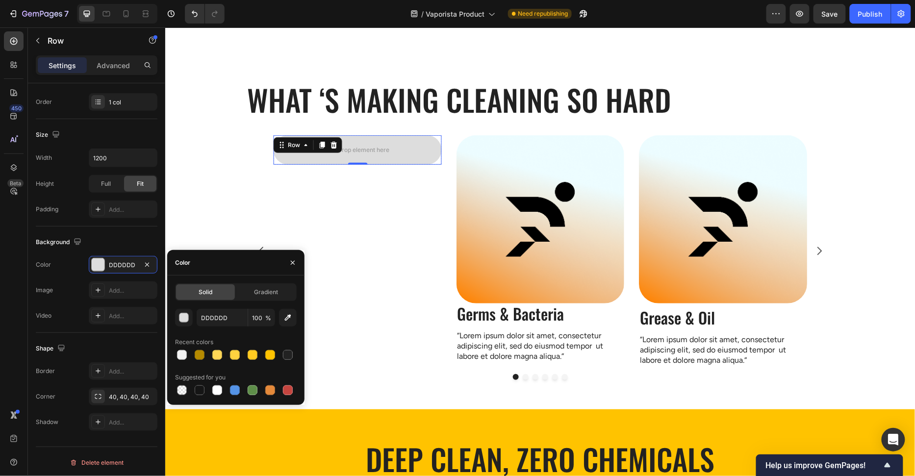
click at [184, 351] on div at bounding box center [182, 355] width 10 height 10
type input "F2F2F2"
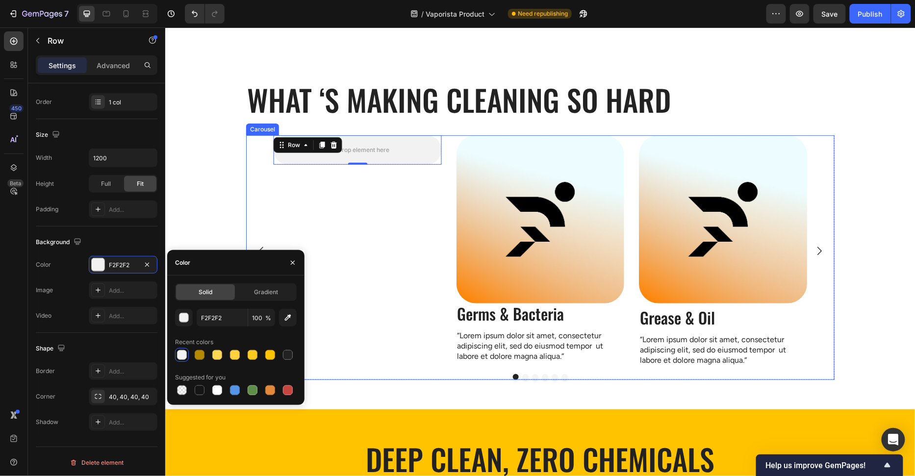
click at [310, 222] on div "Drop element here Row 0" at bounding box center [357, 250] width 168 height 231
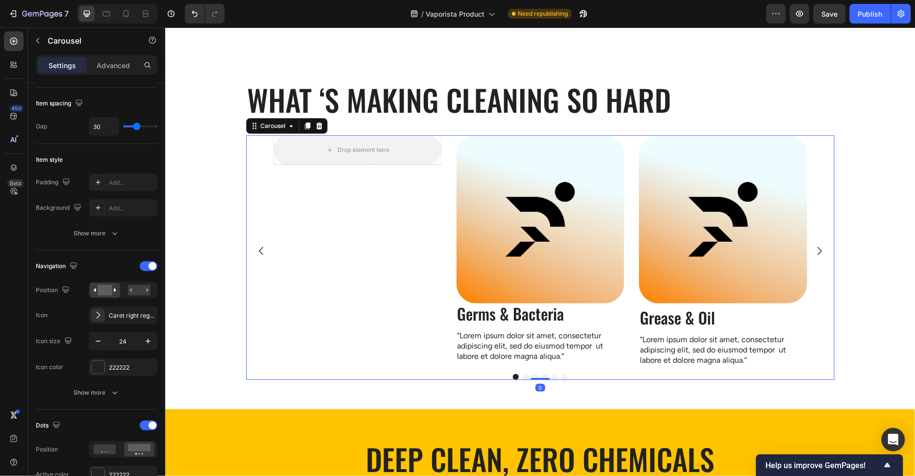
scroll to position [0, 0]
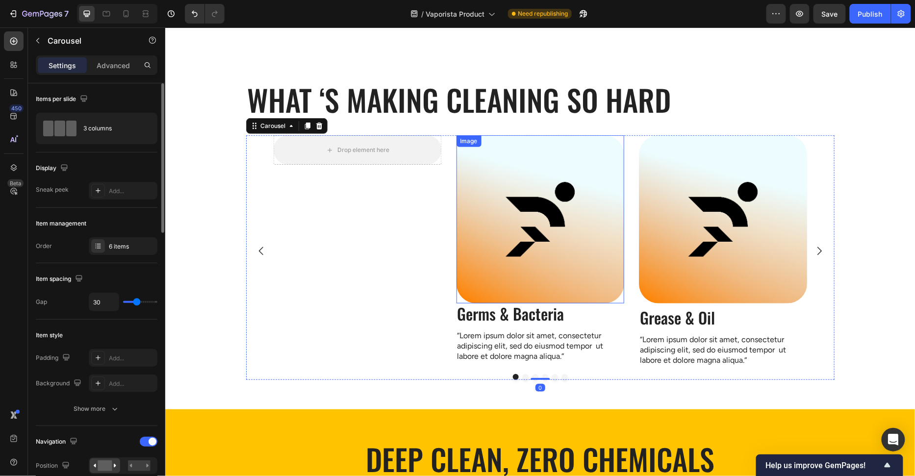
click at [525, 211] on img at bounding box center [540, 219] width 168 height 168
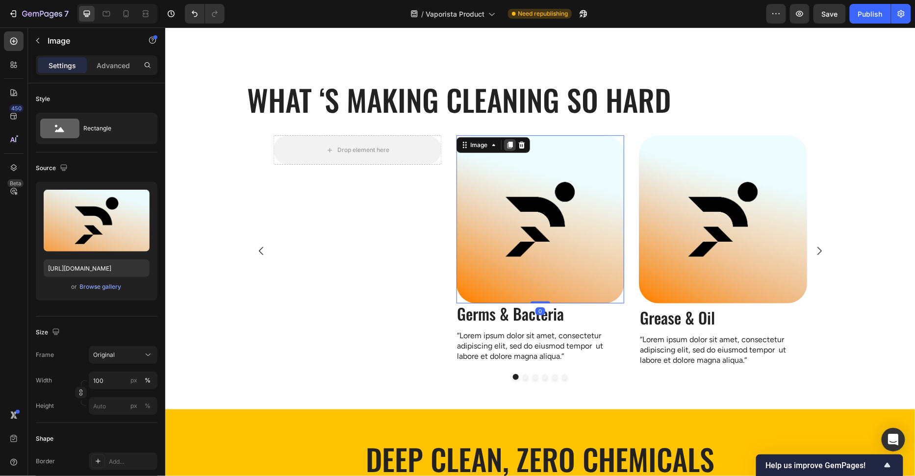
click at [510, 141] on icon at bounding box center [508, 144] width 5 height 7
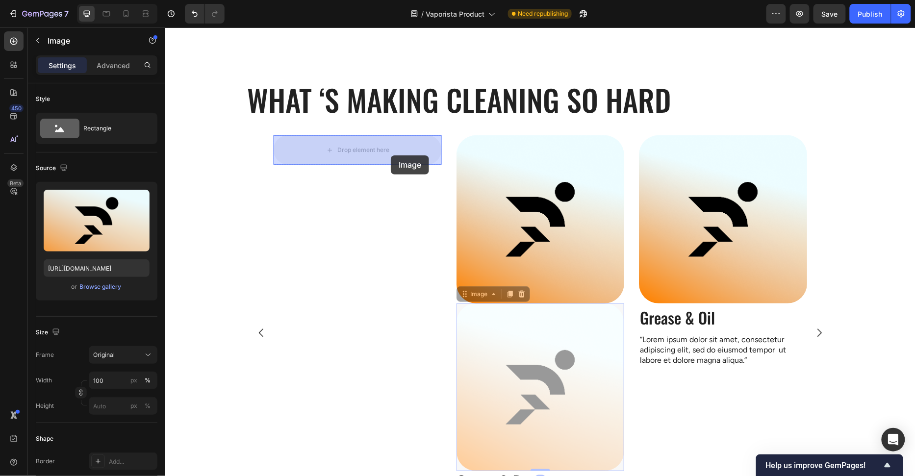
drag, startPoint x: 500, startPoint y: 336, endPoint x: 390, endPoint y: 155, distance: 212.0
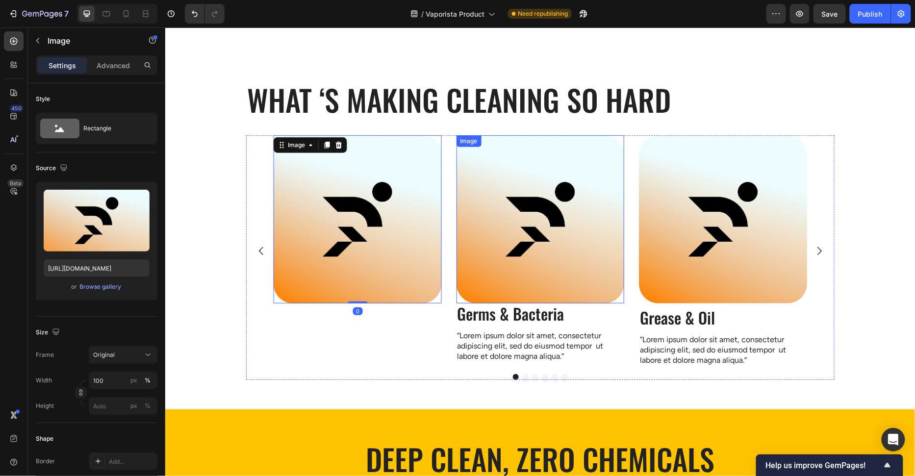
click at [538, 214] on img at bounding box center [540, 219] width 168 height 168
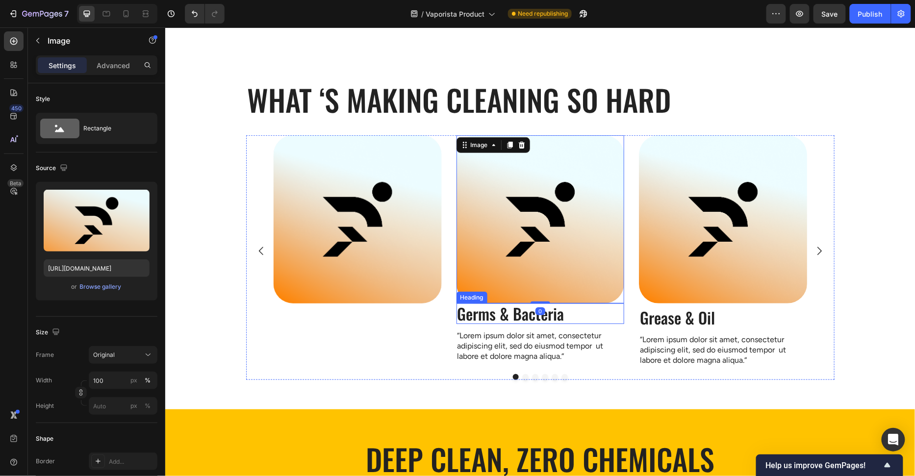
click at [513, 316] on p "Germs & Bacteria" at bounding box center [540, 313] width 166 height 19
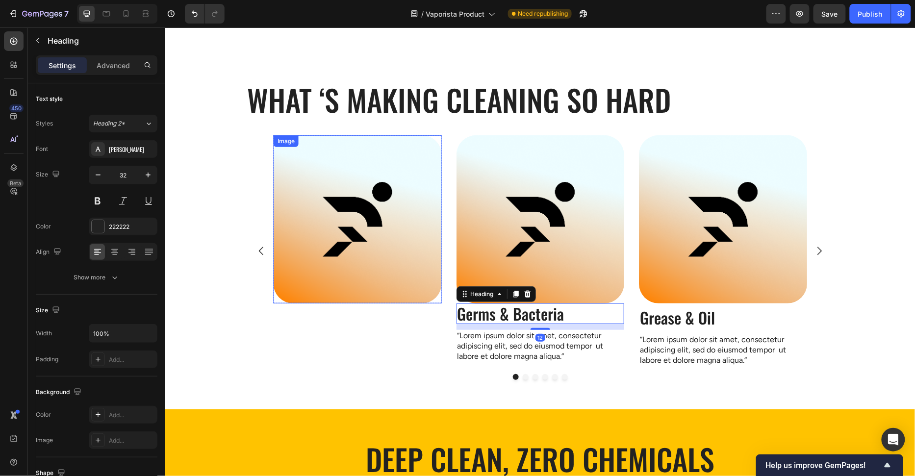
click at [364, 206] on img at bounding box center [357, 219] width 168 height 168
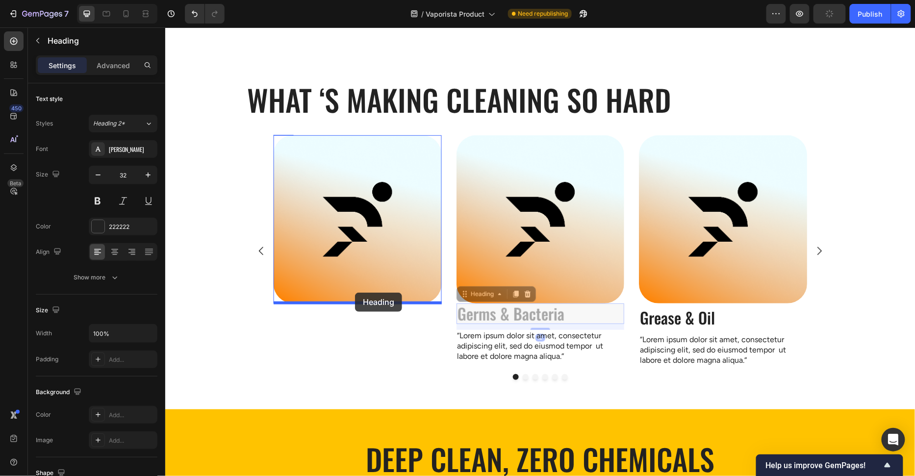
drag, startPoint x: 432, startPoint y: 313, endPoint x: 354, endPoint y: 292, distance: 80.3
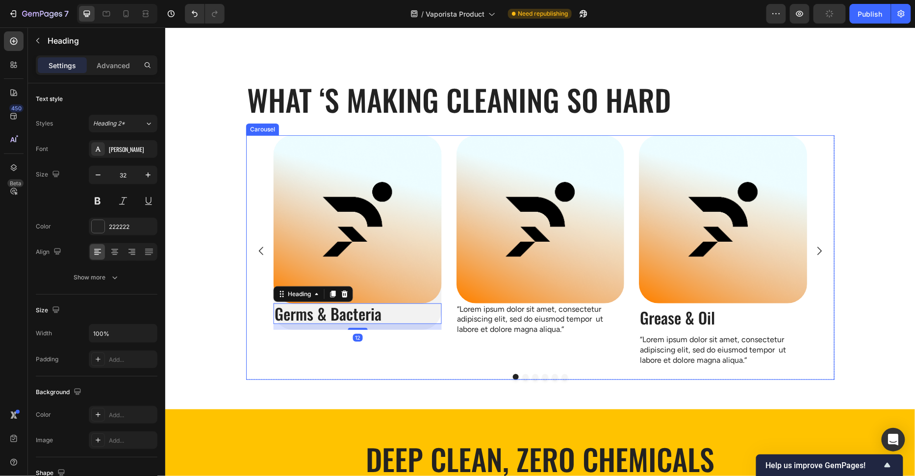
click at [265, 349] on div "Image Grease & Oil Heading “Lorem ipsum dolor sit amet, consectetur adipiscing …" at bounding box center [540, 250] width 588 height 231
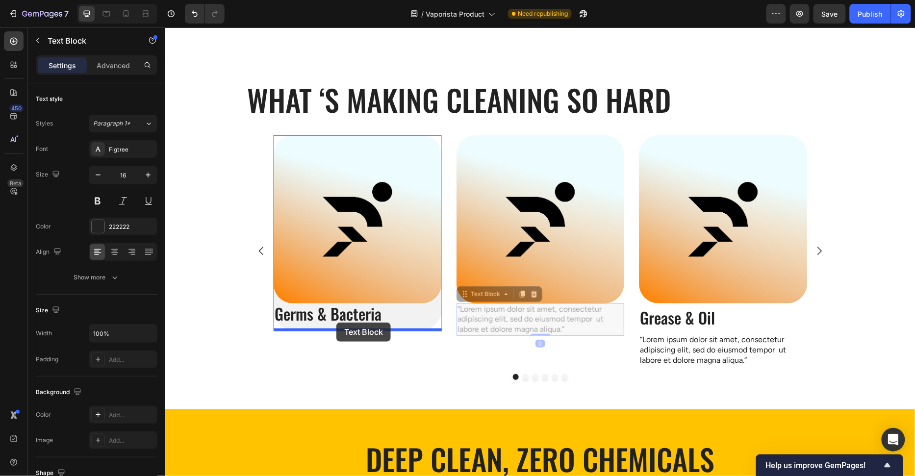
drag, startPoint x: 458, startPoint y: 334, endPoint x: 336, endPoint y: 322, distance: 123.1
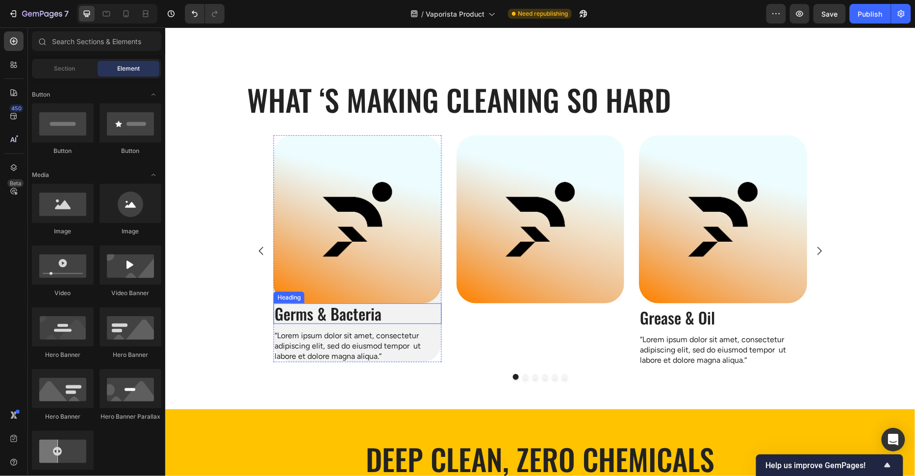
click at [349, 319] on h2 "Germs & Bacteria" at bounding box center [357, 313] width 168 height 21
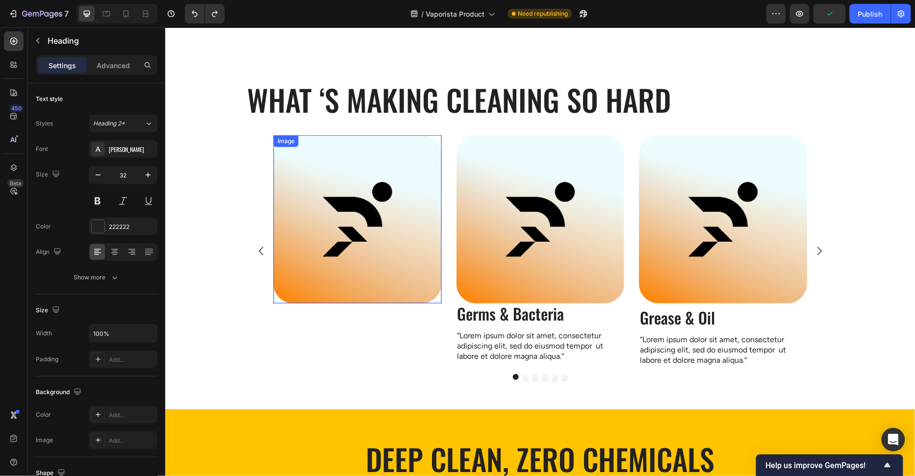
click at [414, 256] on img at bounding box center [357, 219] width 168 height 168
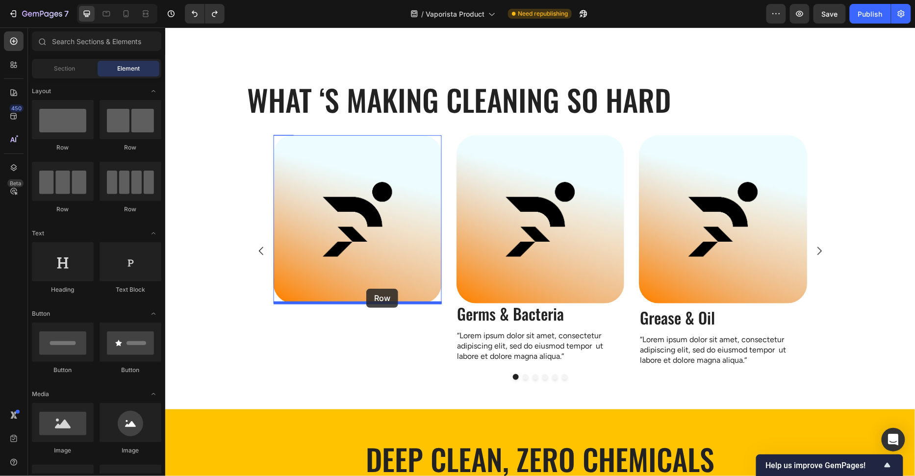
drag, startPoint x: 242, startPoint y: 159, endPoint x: 365, endPoint y: 289, distance: 178.6
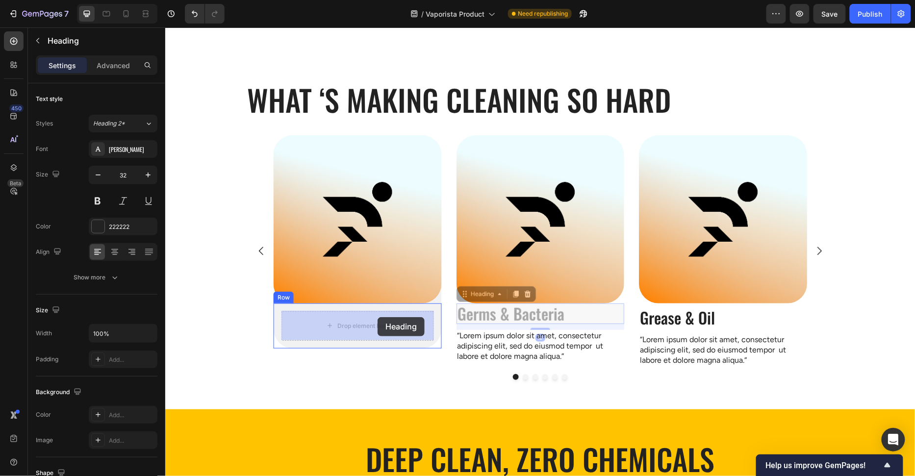
drag, startPoint x: 499, startPoint y: 313, endPoint x: 377, endPoint y: 317, distance: 122.1
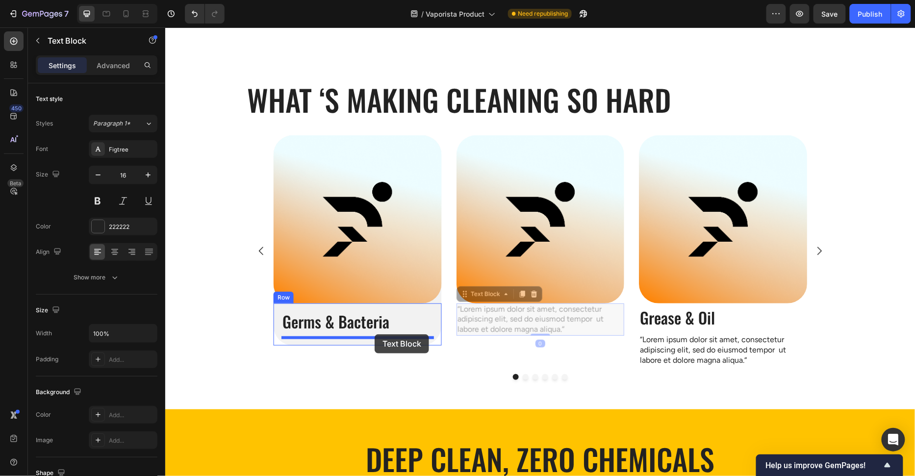
drag, startPoint x: 511, startPoint y: 321, endPoint x: 374, endPoint y: 334, distance: 137.8
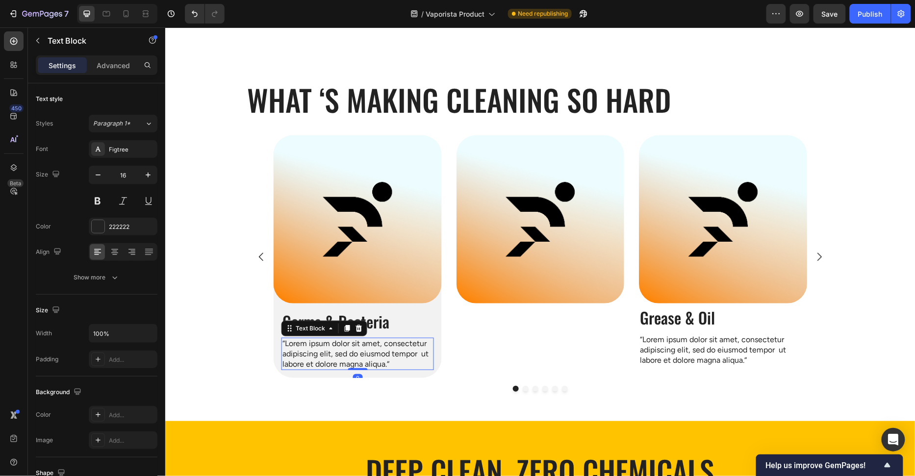
click at [243, 339] on section "What ‘s Making Cleaning so Hard Heading Row Image Grease & Oil Heading “Lorem i…" at bounding box center [540, 230] width 604 height 381
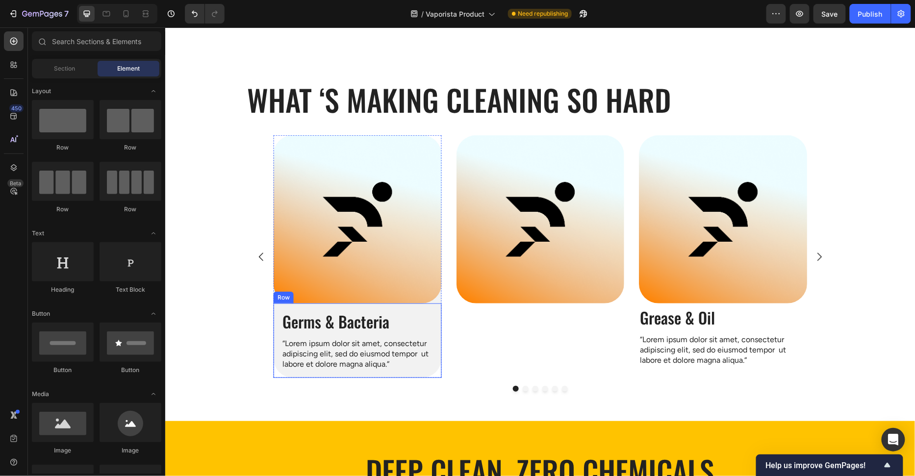
click at [433, 333] on div "Germs & Bacteria Heading “Lorem ipsum dolor sit amet, consectetur adipiscing el…" at bounding box center [357, 340] width 168 height 75
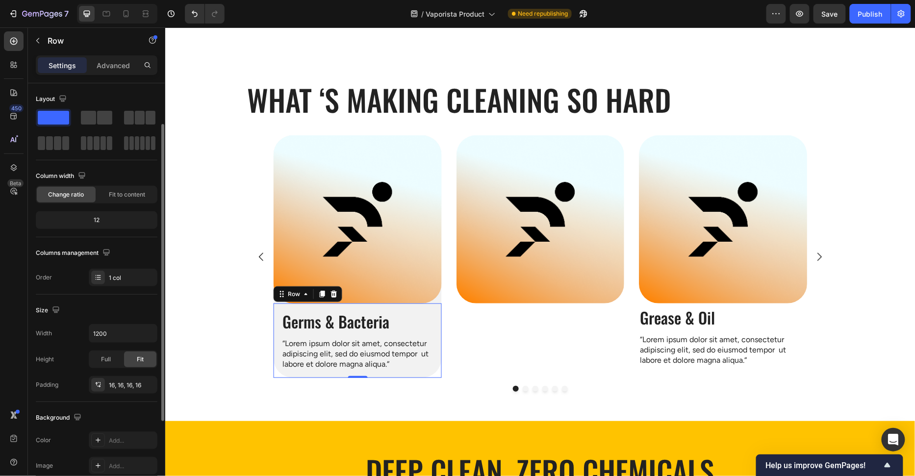
scroll to position [24, 0]
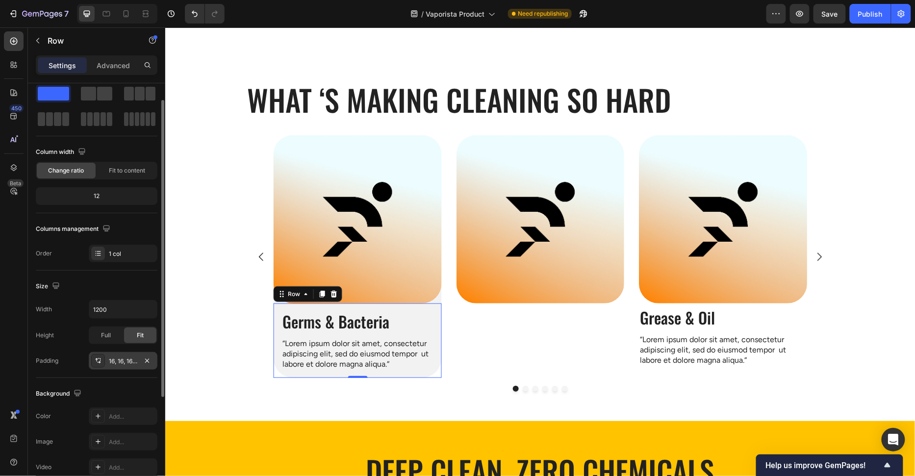
click at [119, 360] on div "16, 16, 16, 16" at bounding box center [123, 361] width 28 height 9
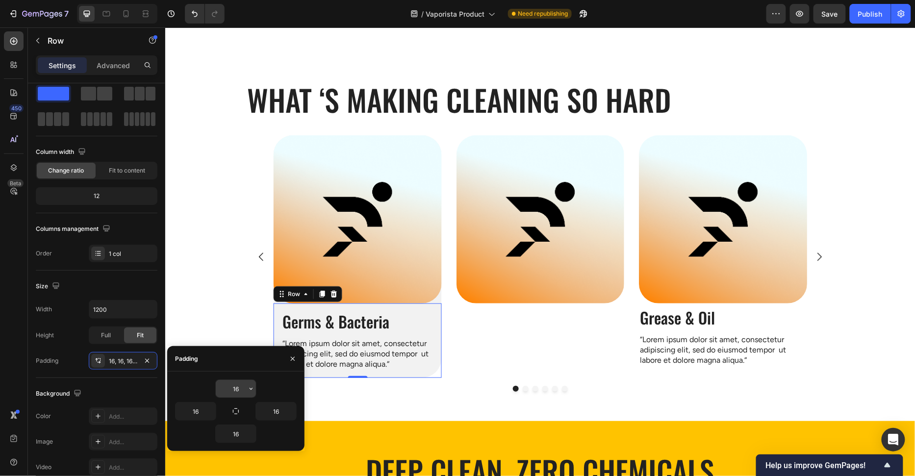
click at [234, 392] on input "16" at bounding box center [236, 389] width 40 height 18
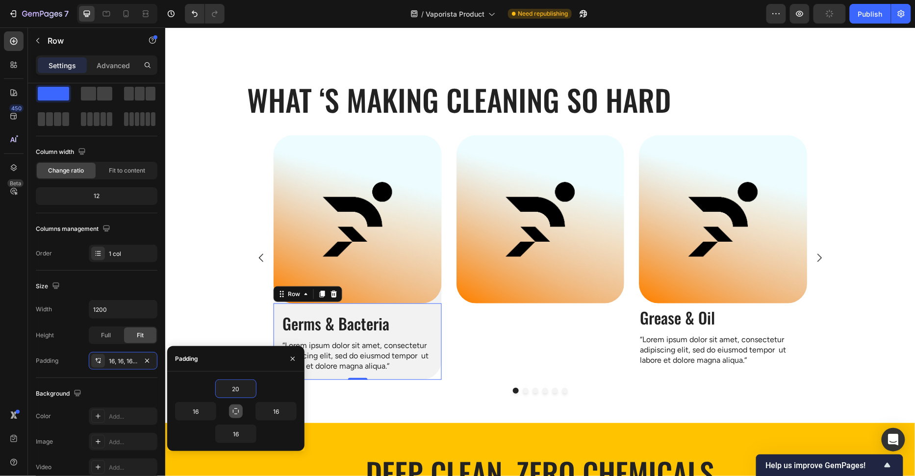
type input "20"
click at [238, 410] on icon "button" at bounding box center [236, 411] width 6 height 6
type input "20"
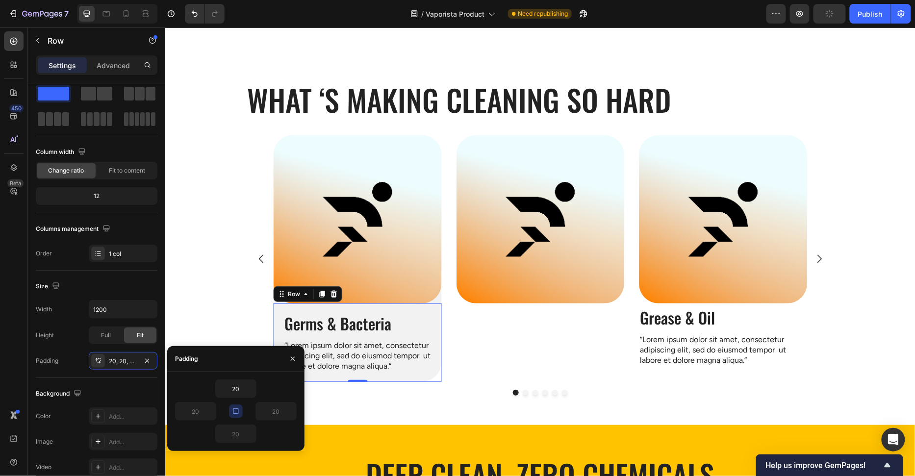
click at [245, 367] on div "Padding" at bounding box center [235, 358] width 137 height 25
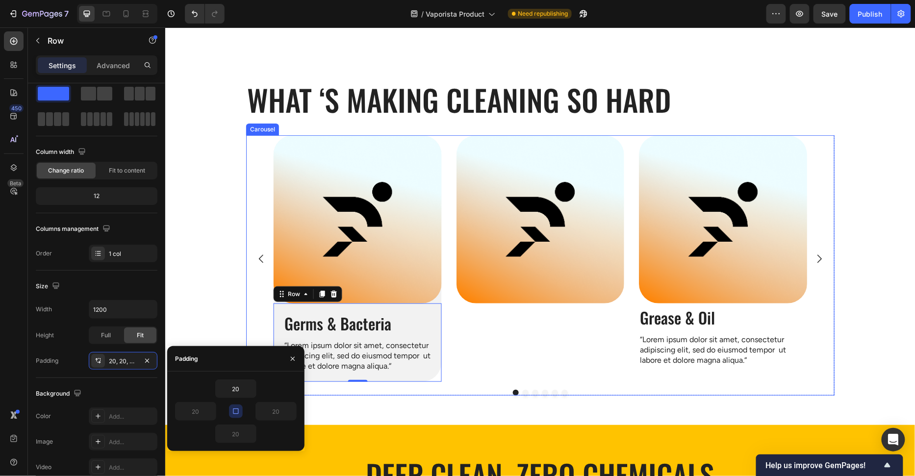
click at [518, 369] on div "Image" at bounding box center [540, 258] width 168 height 247
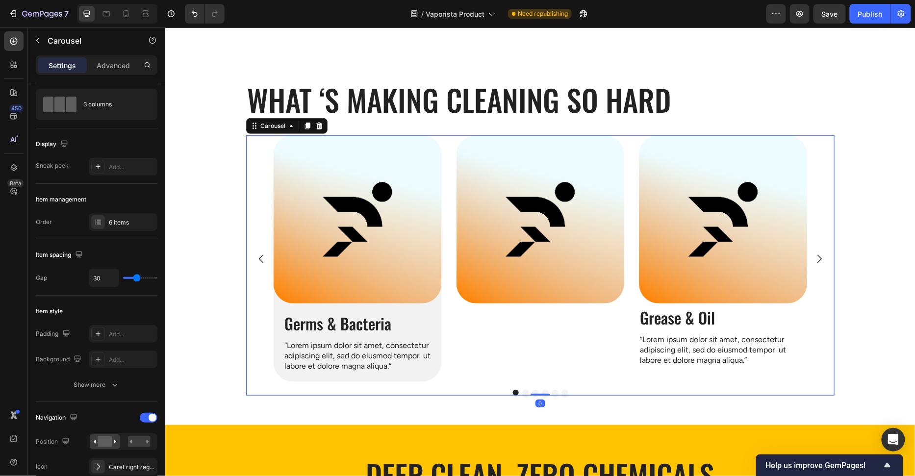
scroll to position [0, 0]
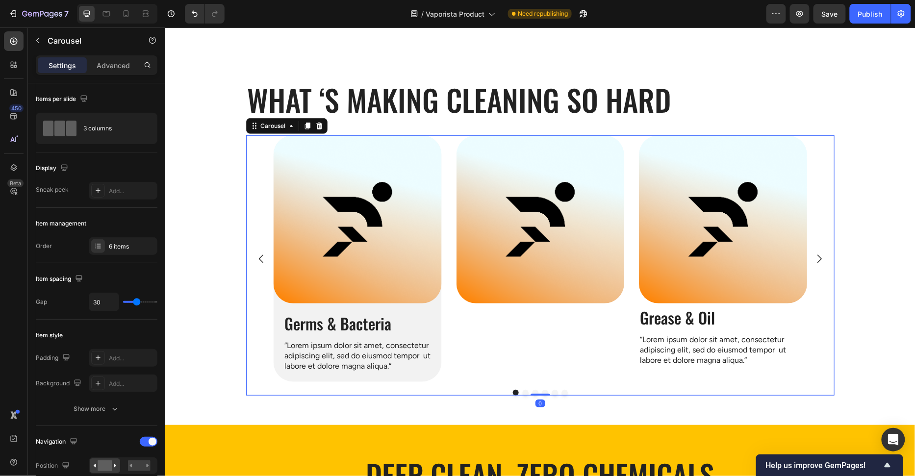
click at [408, 253] on img at bounding box center [357, 219] width 168 height 168
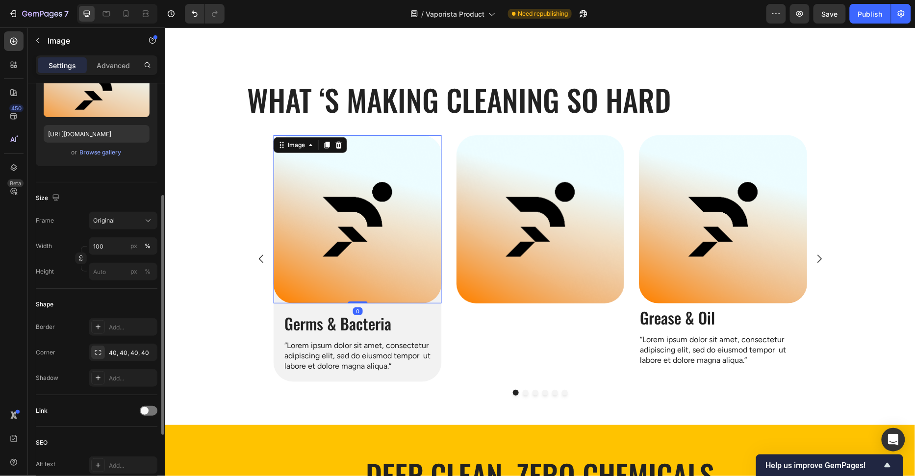
scroll to position [232, 0]
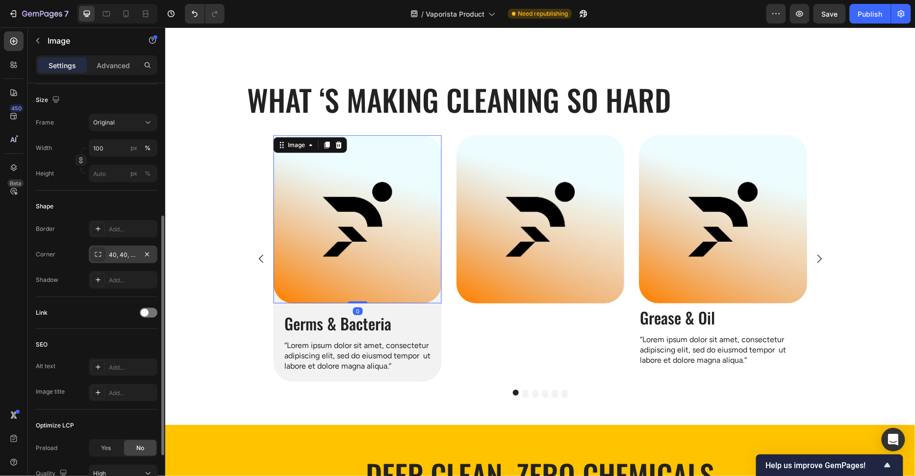
click at [119, 254] on div "40, 40, 40, 40" at bounding box center [123, 254] width 28 height 9
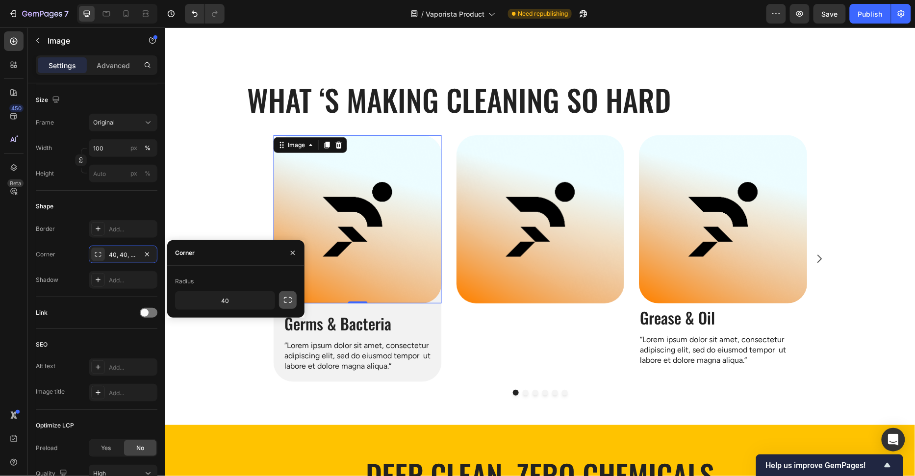
click at [284, 303] on icon "button" at bounding box center [288, 300] width 10 height 10
click at [212, 325] on input "40" at bounding box center [198, 323] width 47 height 18
click at [245, 319] on input "40" at bounding box center [250, 323] width 47 height 18
click at [255, 322] on input "40" at bounding box center [250, 323] width 47 height 18
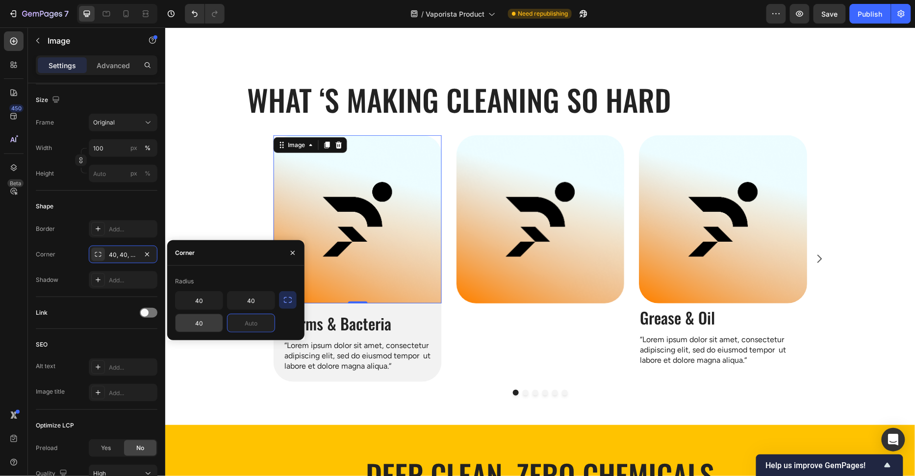
click at [205, 326] on input "40" at bounding box center [198, 323] width 47 height 18
click at [205, 325] on input "40" at bounding box center [198, 323] width 47 height 18
click at [238, 269] on div "Radius 40 40" at bounding box center [235, 303] width 137 height 75
click at [292, 249] on icon "button" at bounding box center [293, 253] width 8 height 8
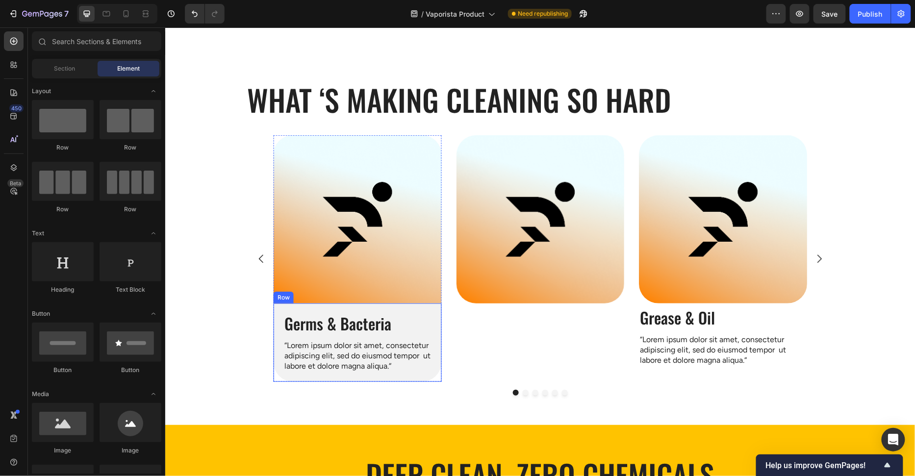
click at [440, 305] on div "Germs & Bacteria Heading “Lorem ipsum dolor sit amet, consectetur adipiscing el…" at bounding box center [357, 342] width 168 height 79
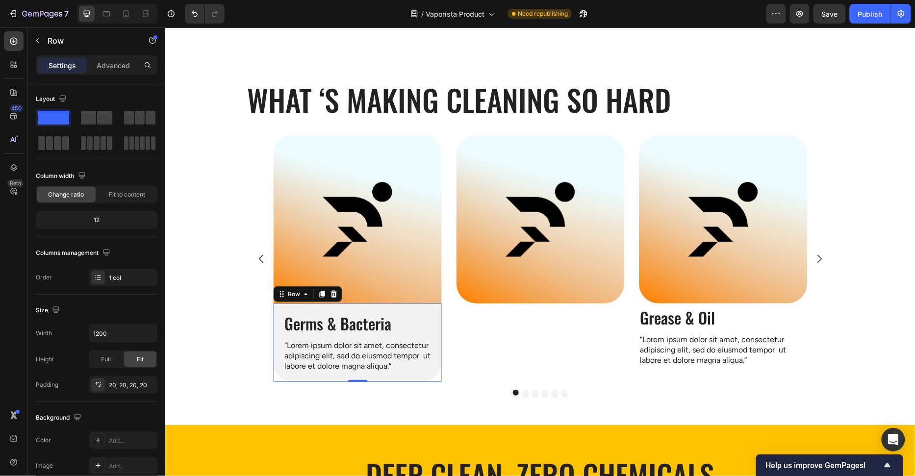
click at [440, 299] on img at bounding box center [357, 219] width 168 height 168
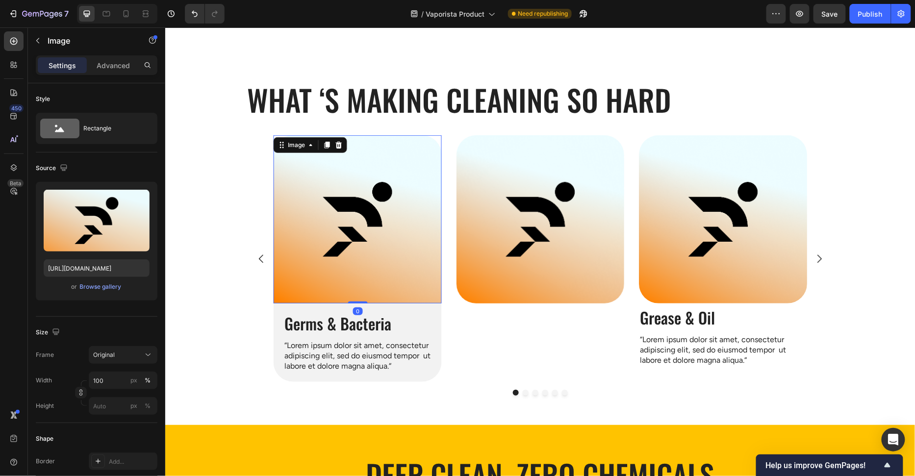
click at [494, 266] on img at bounding box center [540, 219] width 168 height 168
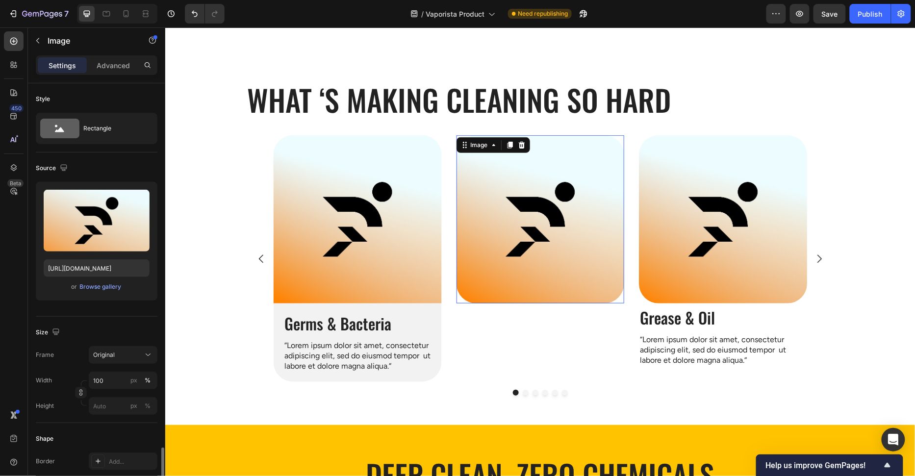
scroll to position [232, 0]
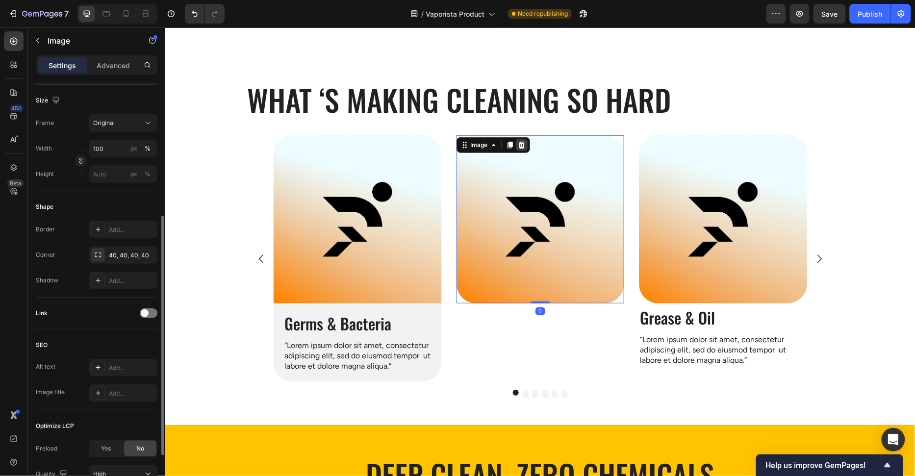
click at [523, 144] on icon at bounding box center [521, 144] width 6 height 7
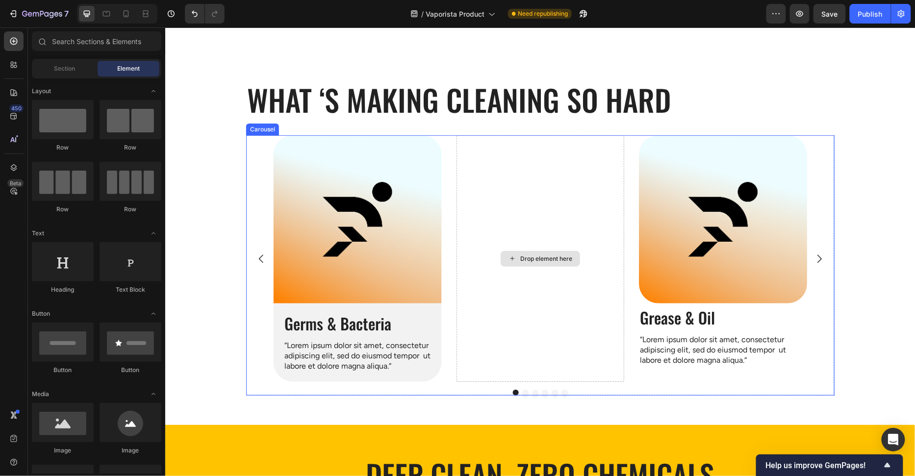
click at [522, 177] on div "Drop element here" at bounding box center [540, 258] width 168 height 247
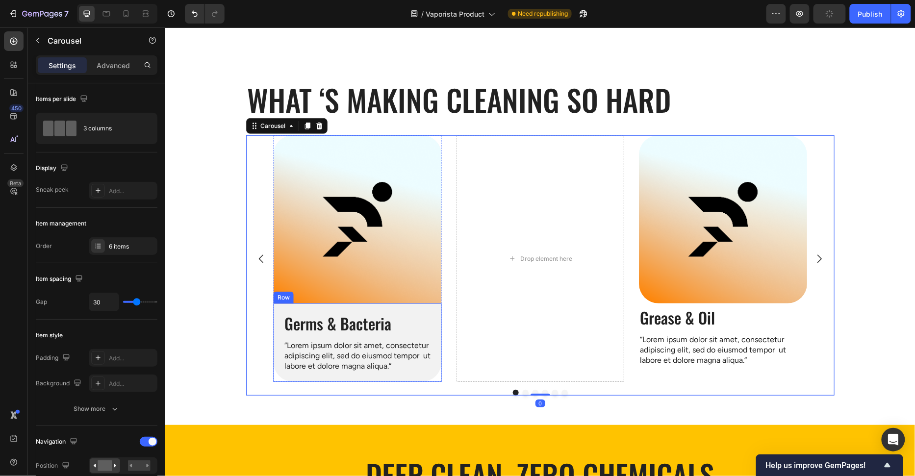
click at [434, 308] on div "Germs & Bacteria Heading “Lorem ipsum dolor sit amet, consectetur adipiscing el…" at bounding box center [357, 342] width 168 height 79
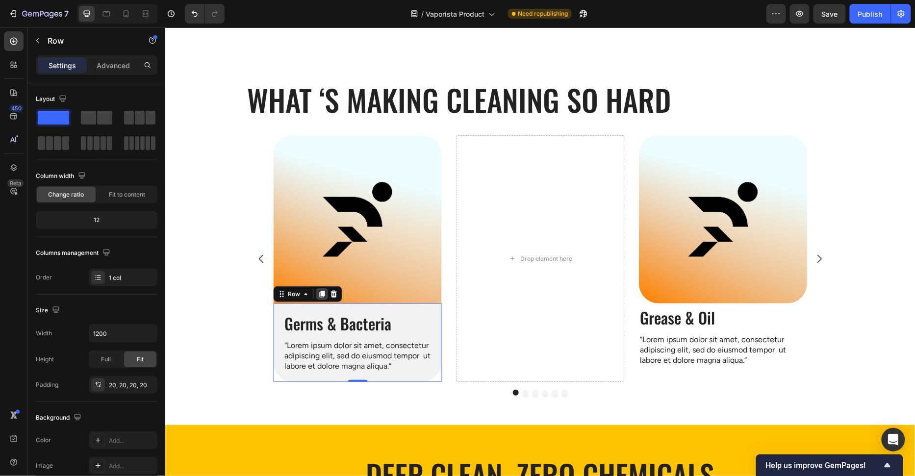
click at [325, 297] on div at bounding box center [322, 294] width 12 height 12
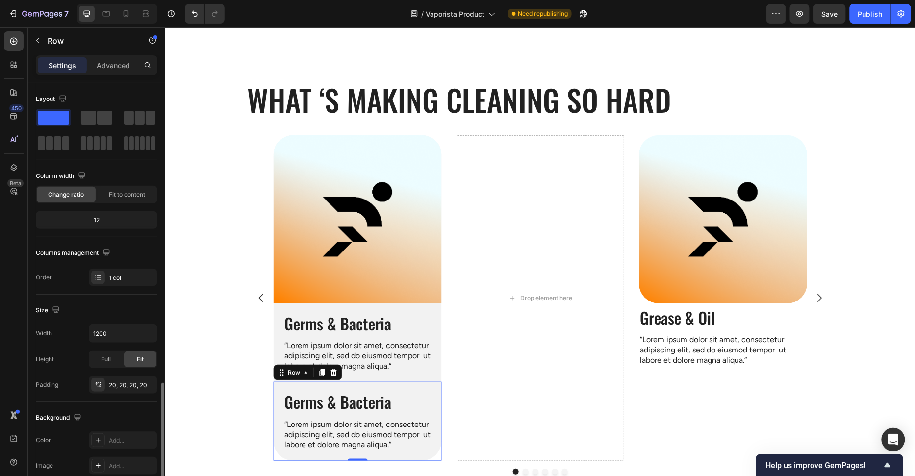
scroll to position [175, 0]
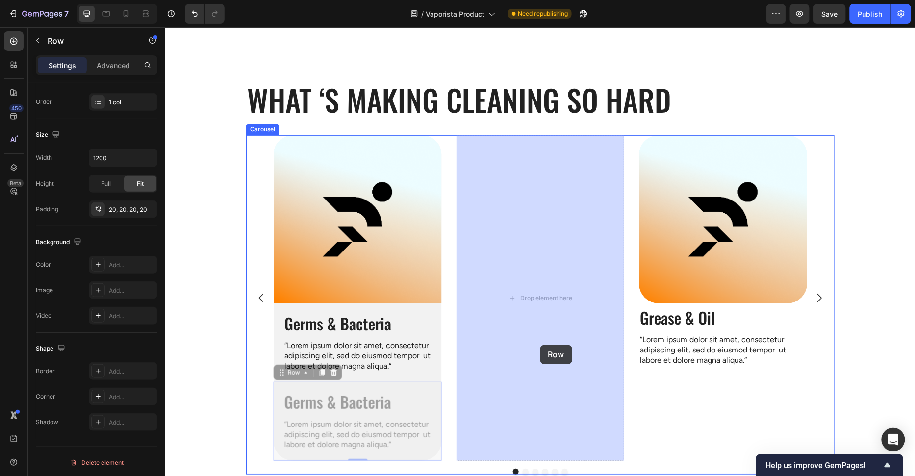
drag, startPoint x: 426, startPoint y: 388, endPoint x: 528, endPoint y: 357, distance: 107.0
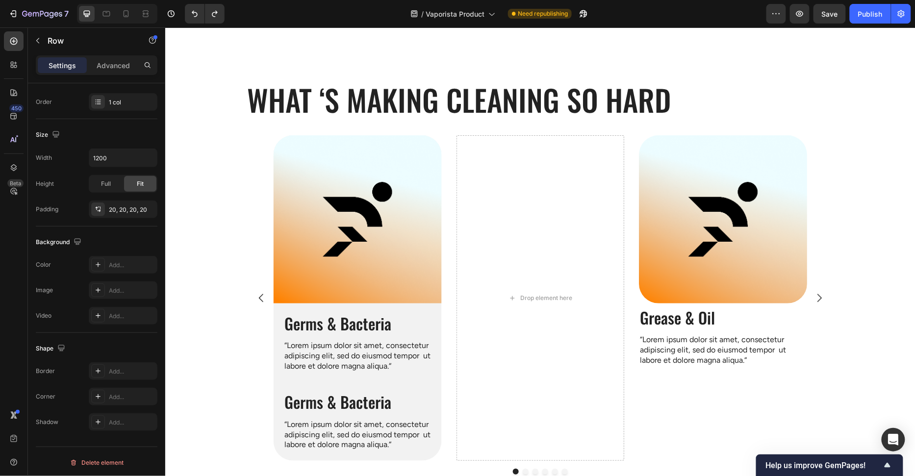
click at [434, 386] on div "Germs & Bacteria Heading “Lorem ipsum dolor sit amet, consectetur adipiscing el…" at bounding box center [357, 420] width 168 height 79
click at [435, 383] on div "Germs & Bacteria Heading “Lorem ipsum dolor sit amet, consectetur adipiscing el…" at bounding box center [357, 420] width 168 height 79
click at [435, 379] on div "Germs & Bacteria Heading “Lorem ipsum dolor sit amet, consectetur adipiscing el…" at bounding box center [357, 342] width 168 height 79
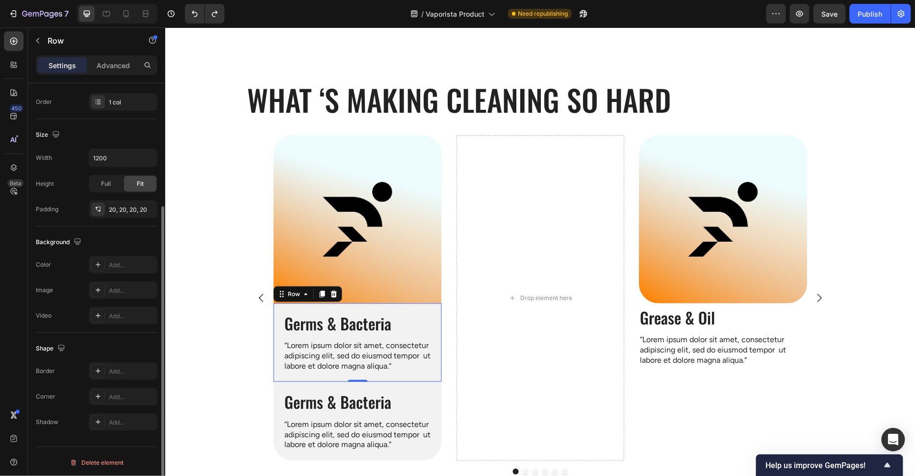
scroll to position [175, 0]
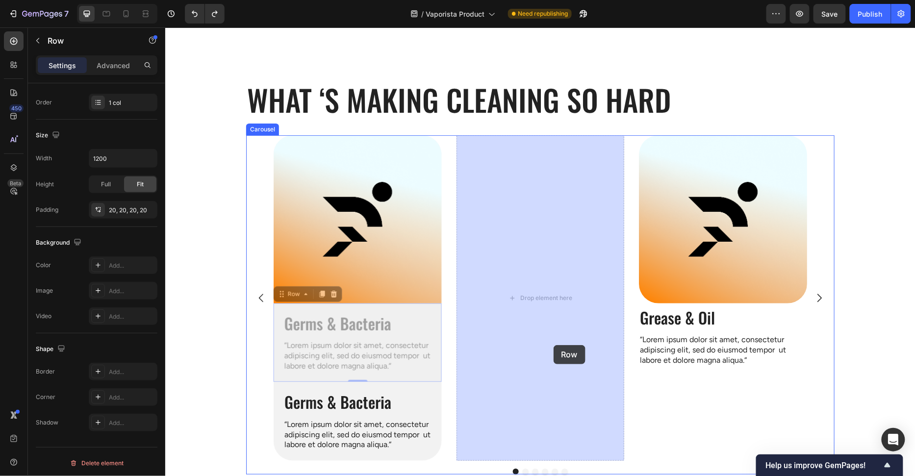
drag, startPoint x: 435, startPoint y: 376, endPoint x: 525, endPoint y: 347, distance: 95.2
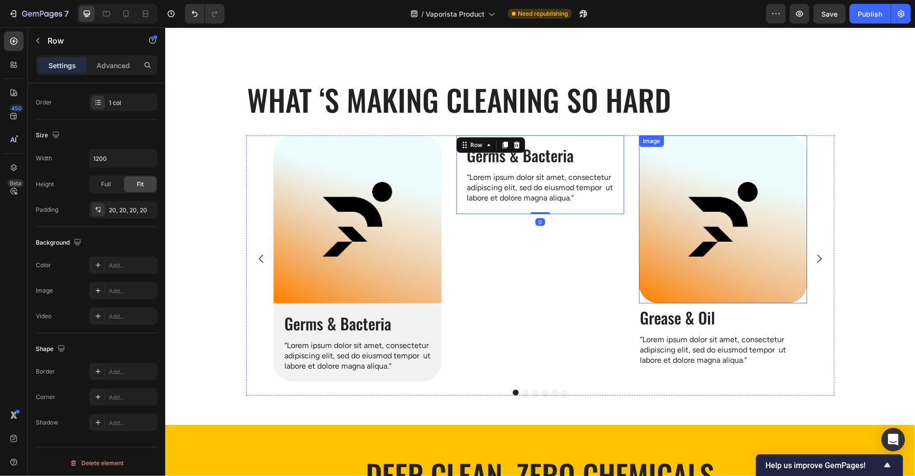
click at [704, 207] on img at bounding box center [722, 219] width 168 height 168
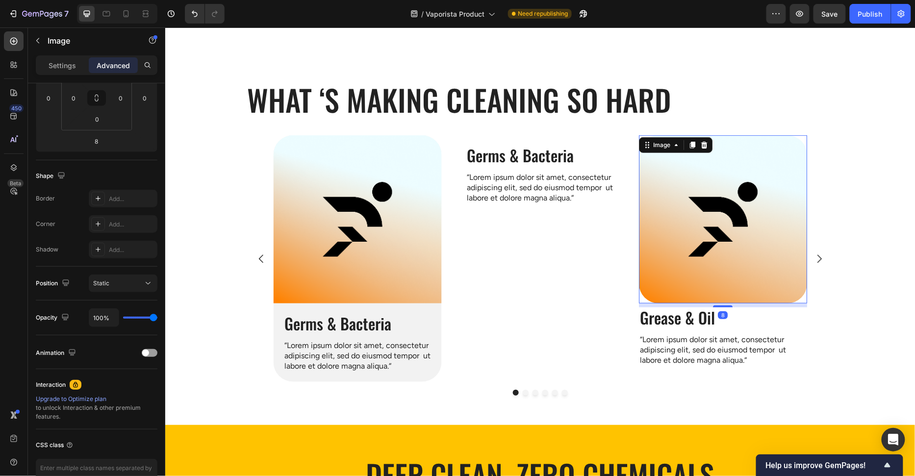
scroll to position [0, 0]
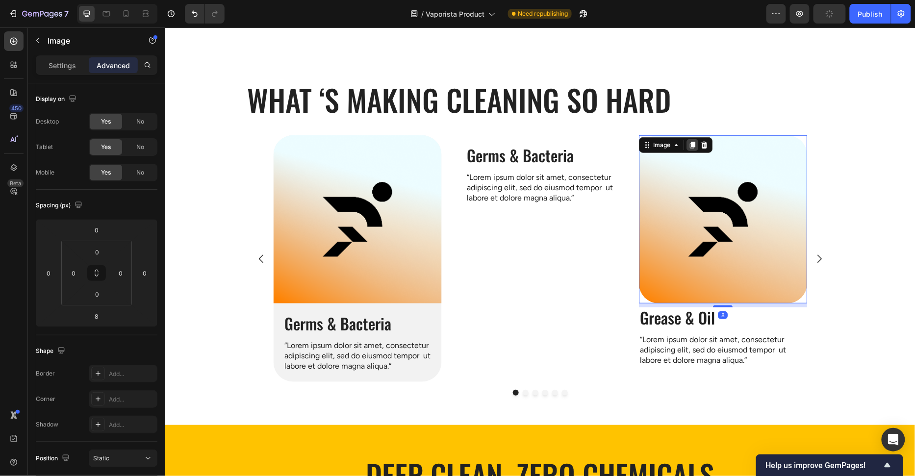
click at [694, 145] on icon at bounding box center [691, 144] width 5 height 7
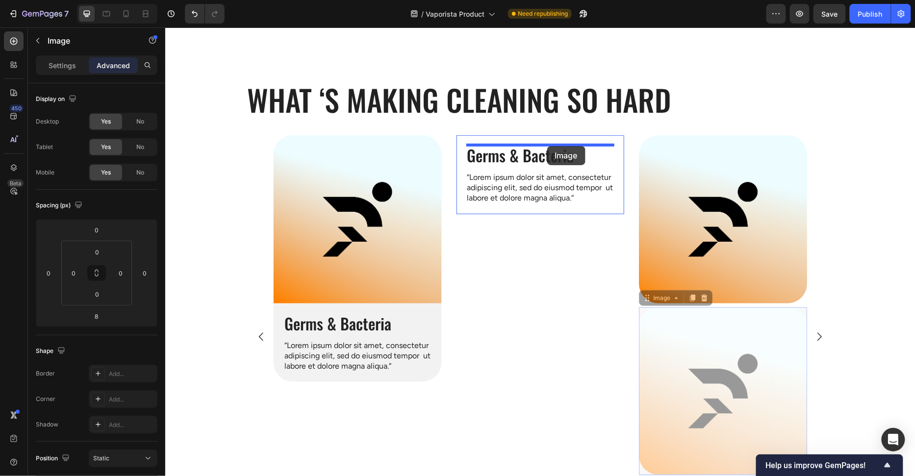
drag, startPoint x: 685, startPoint y: 352, endPoint x: 547, endPoint y: 146, distance: 248.4
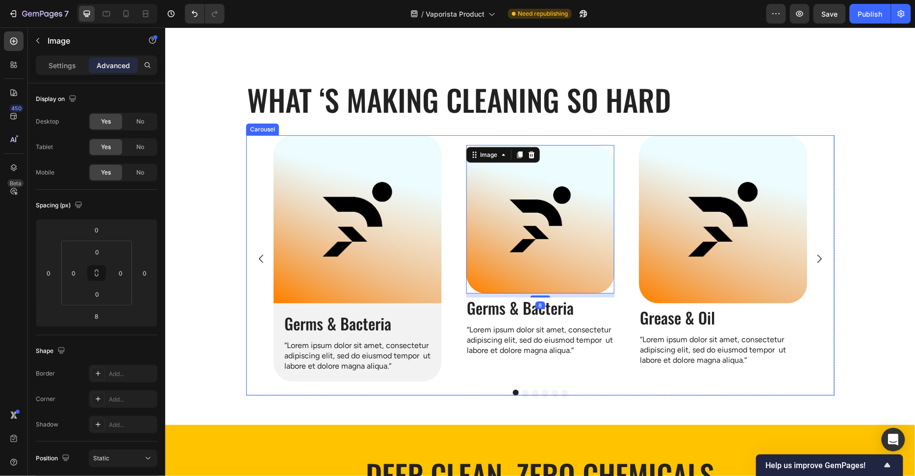
click at [612, 359] on div "Image 8 Germs & Bacteria Heading “Lorem ipsum dolor sit amet, consectetur adipi…" at bounding box center [540, 250] width 168 height 231
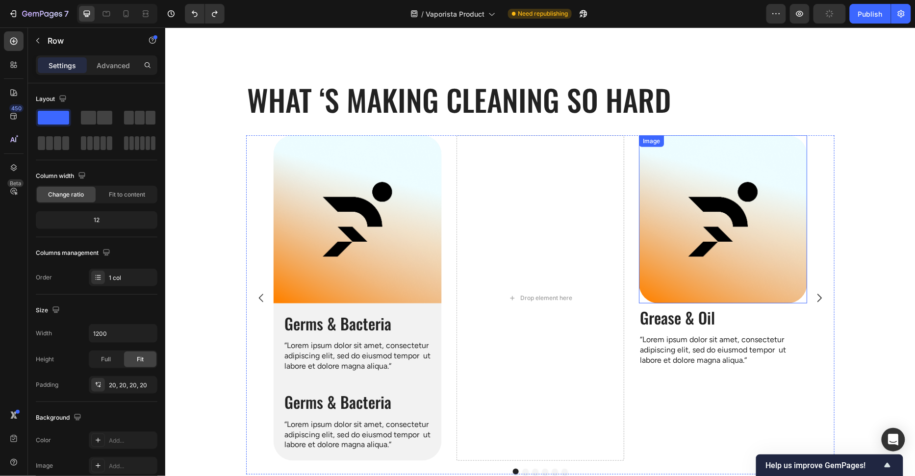
click at [689, 213] on img at bounding box center [722, 219] width 168 height 168
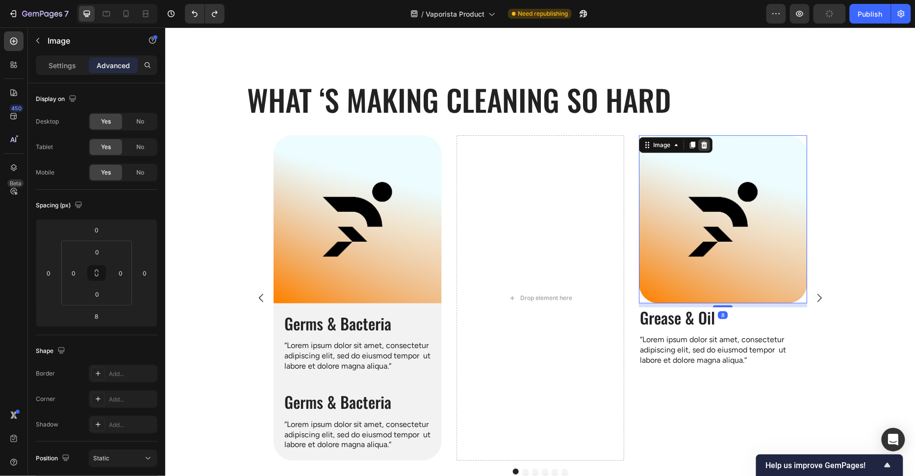
click at [700, 147] on icon at bounding box center [703, 145] width 8 height 8
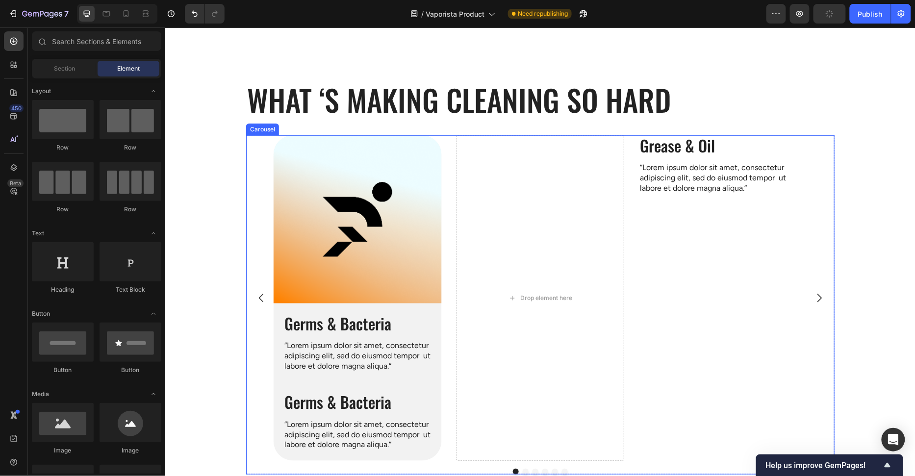
click at [697, 170] on p "“Lorem ipsum dolor sit amet, consectetur adipiscing elit, sed do eiusmod tempor…" at bounding box center [722, 177] width 166 height 30
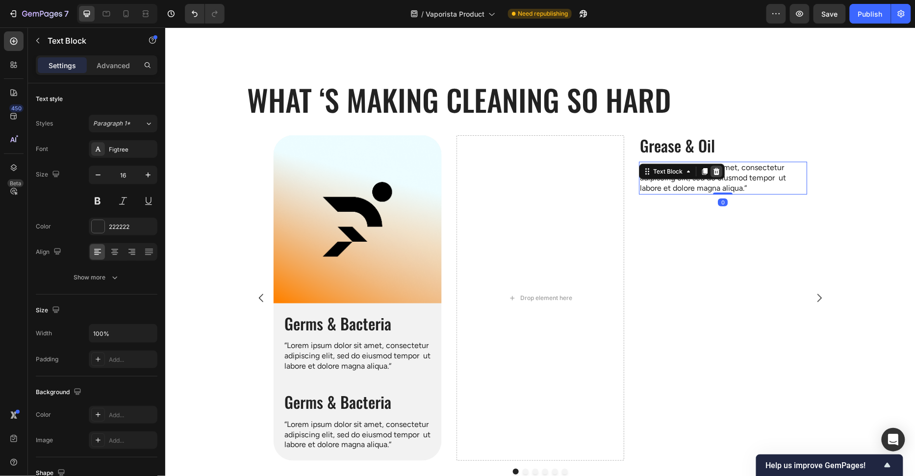
click at [716, 171] on icon at bounding box center [716, 171] width 8 height 8
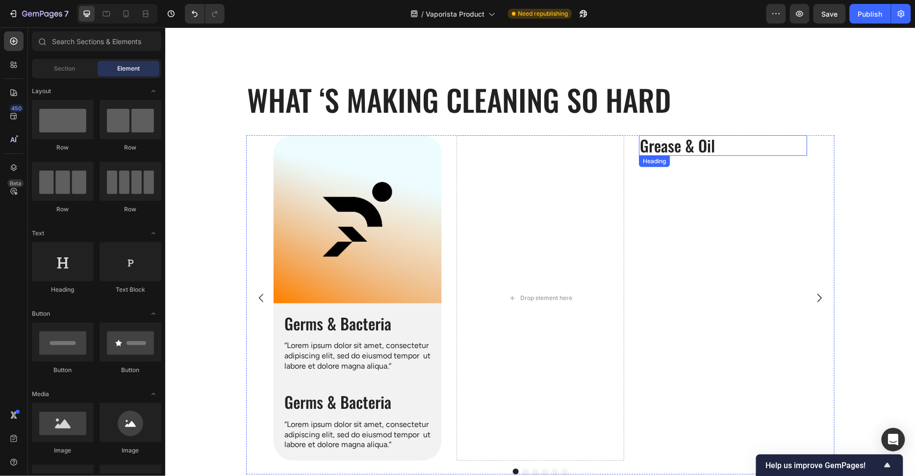
click at [721, 150] on p "Grease & Oil" at bounding box center [722, 145] width 166 height 19
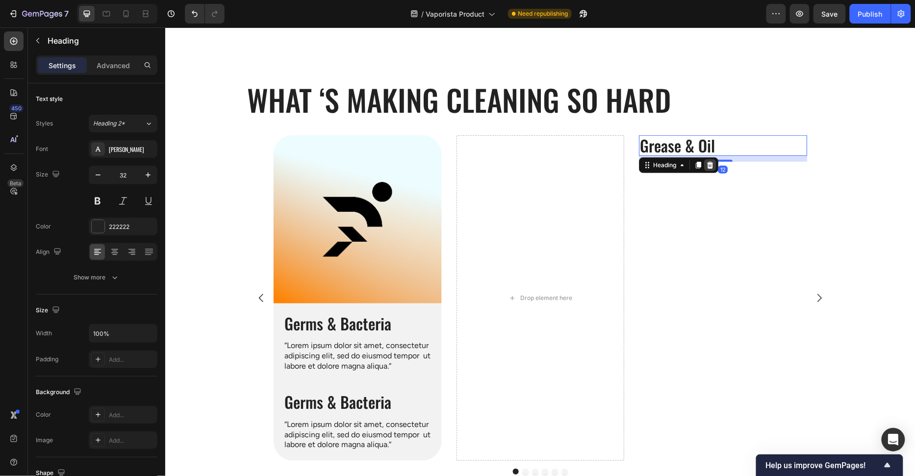
click at [710, 161] on icon at bounding box center [709, 164] width 6 height 7
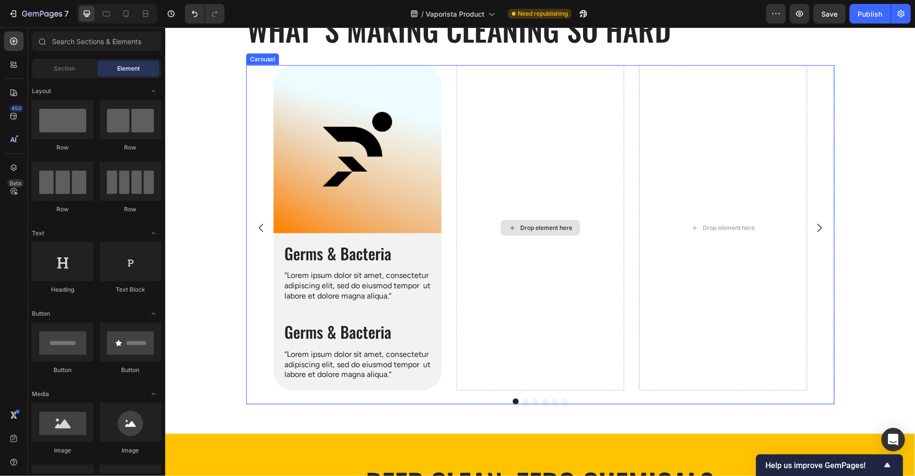
scroll to position [221, 0]
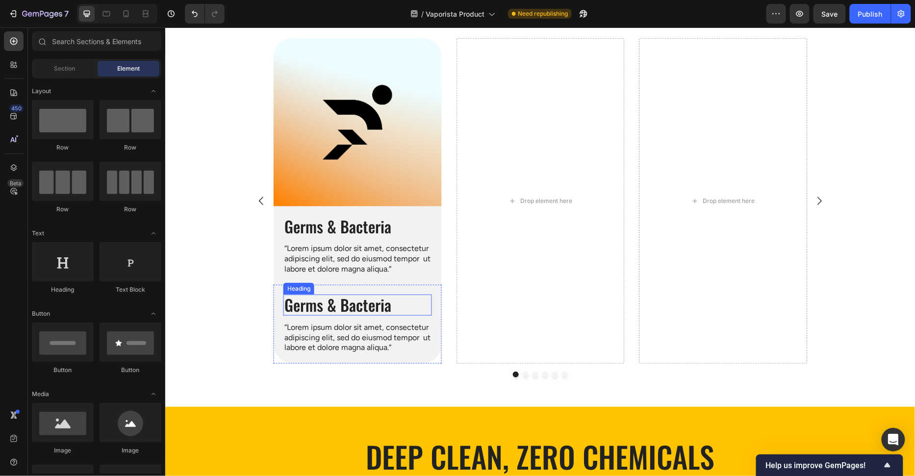
click at [423, 291] on div "Germs & Bacteria Heading “Lorem ipsum dolor sit amet, consectetur adipiscing el…" at bounding box center [357, 323] width 168 height 79
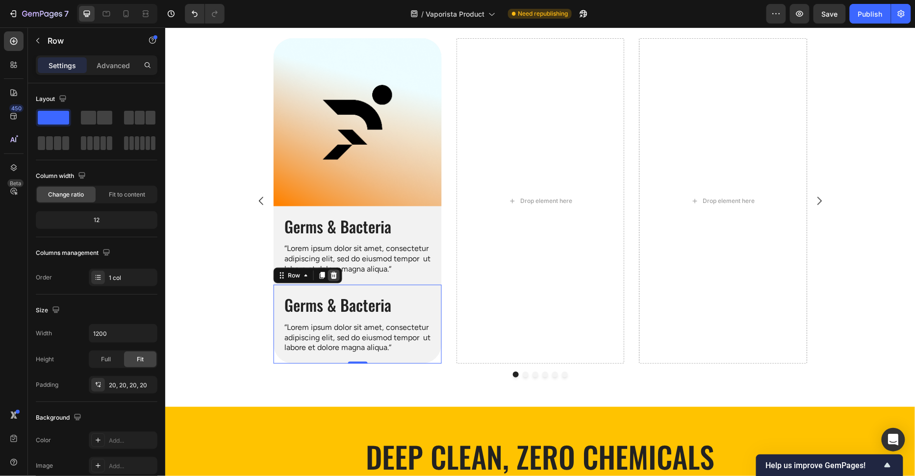
click at [329, 275] on icon at bounding box center [333, 275] width 8 height 8
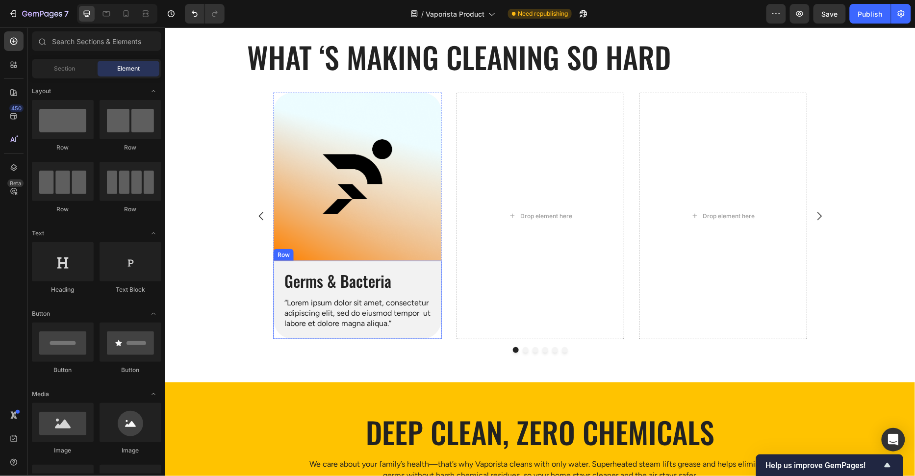
scroll to position [145, 0]
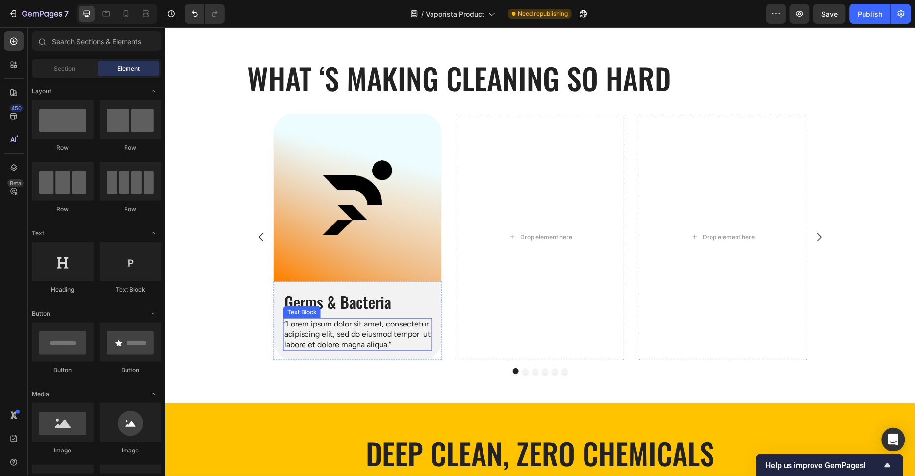
click at [379, 298] on h2 "Germs & Bacteria" at bounding box center [357, 301] width 149 height 21
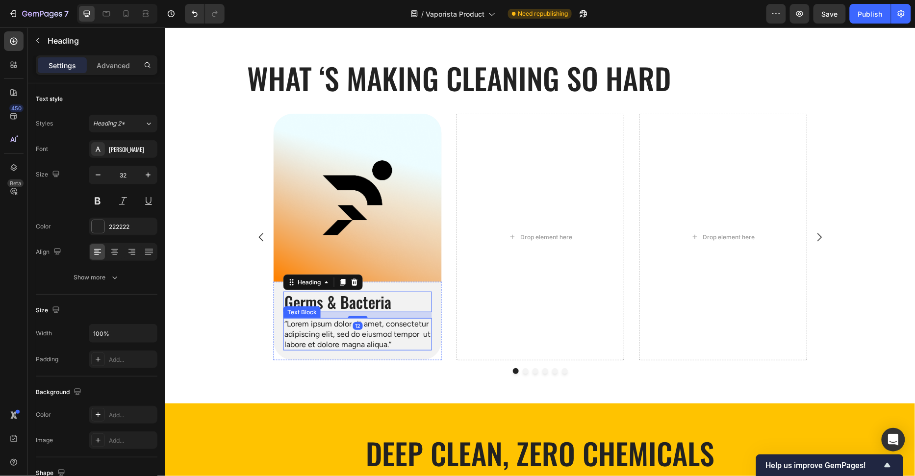
click at [376, 326] on p "“Lorem ipsum dolor sit amet, consectetur adipiscing elit, sed do eiusmod tempor…" at bounding box center [357, 334] width 147 height 30
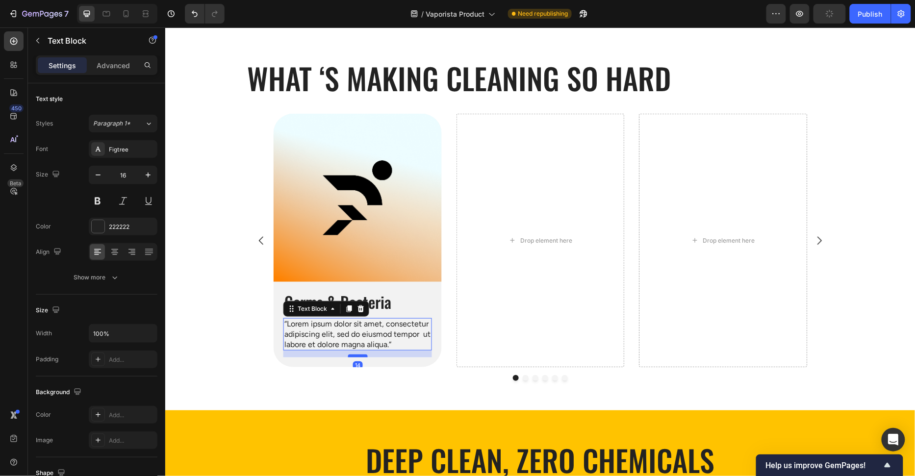
drag, startPoint x: 359, startPoint y: 347, endPoint x: 361, endPoint y: 354, distance: 7.3
click at [361, 354] on div at bounding box center [357, 355] width 20 height 3
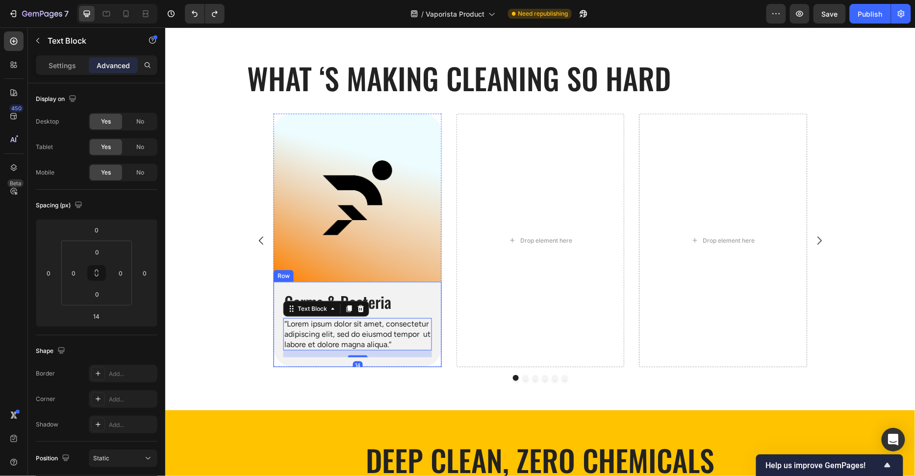
click at [432, 283] on div "Germs & Bacteria Heading “Lorem ipsum dolor sit amet, consectetur adipiscing el…" at bounding box center [357, 324] width 168 height 86
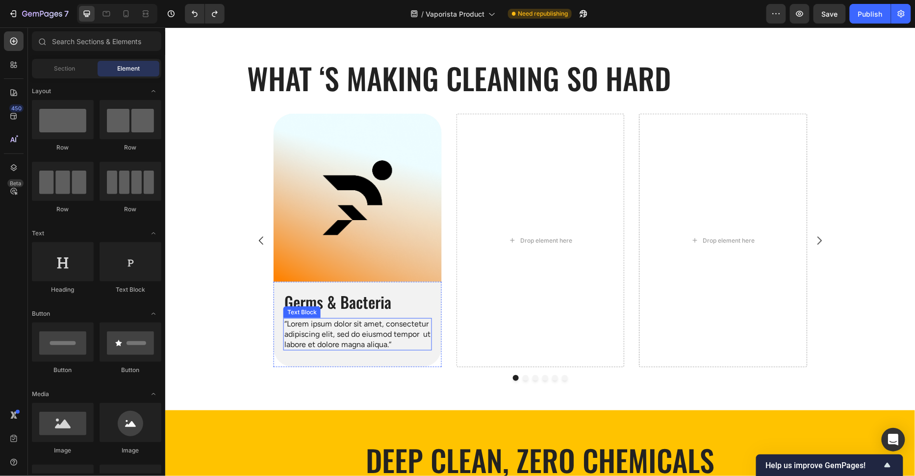
click at [364, 335] on p "“Lorem ipsum dolor sit amet, consectetur adipiscing elit, sed do eiusmod tempor…" at bounding box center [357, 334] width 147 height 30
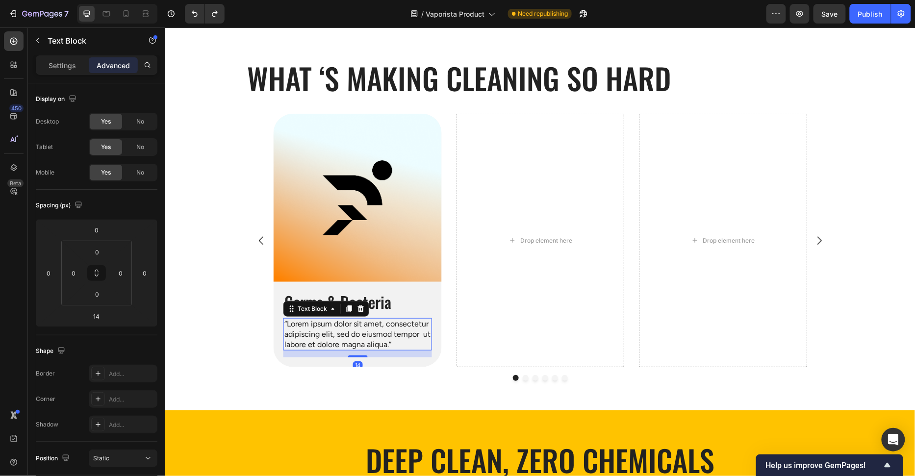
click at [352, 365] on div "14" at bounding box center [357, 365] width 10 height 8
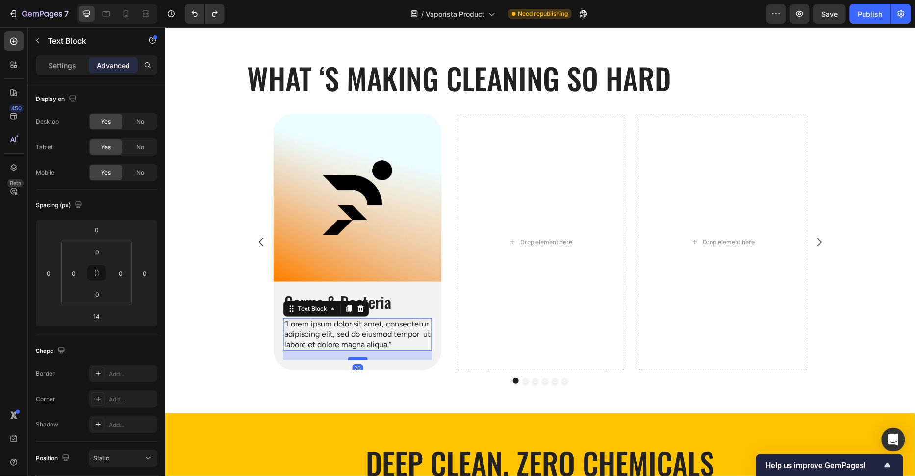
drag, startPoint x: 360, startPoint y: 355, endPoint x: 365, endPoint y: 358, distance: 5.3
click at [365, 358] on div at bounding box center [357, 358] width 20 height 3
type input "20"
click at [250, 348] on div "Drop element here Drop element here Image Germs & Bacteria Heading “Lorem ipsum…" at bounding box center [540, 241] width 588 height 256
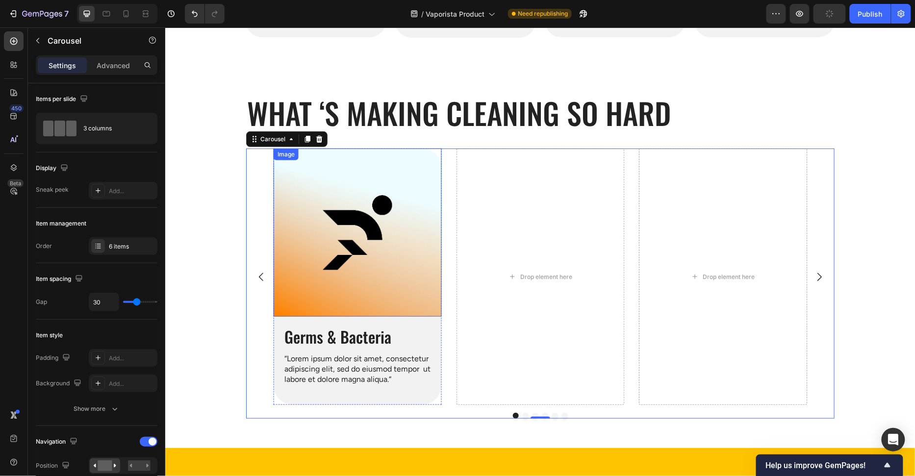
scroll to position [108, 0]
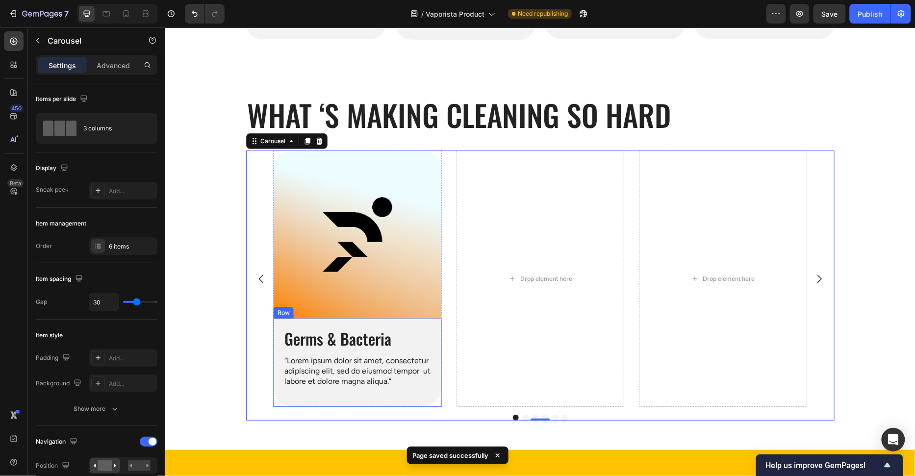
click at [324, 321] on div "Germs & Bacteria Heading “Lorem ipsum dolor sit amet, consectetur adipiscing el…" at bounding box center [357, 362] width 168 height 89
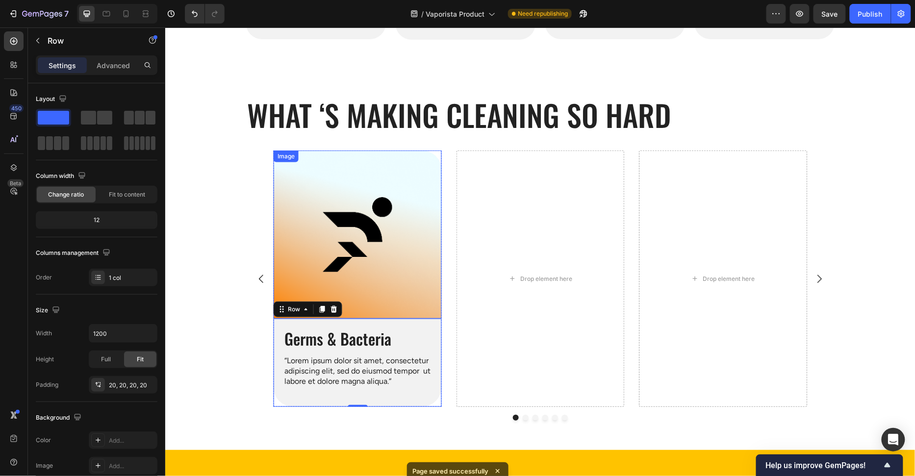
click at [350, 305] on img at bounding box center [357, 234] width 168 height 168
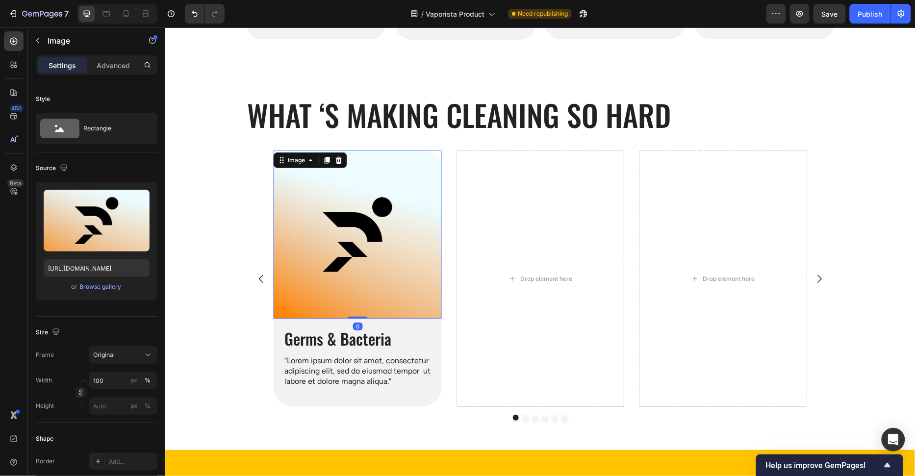
click at [349, 339] on h2 "Germs & Bacteria" at bounding box center [357, 338] width 149 height 21
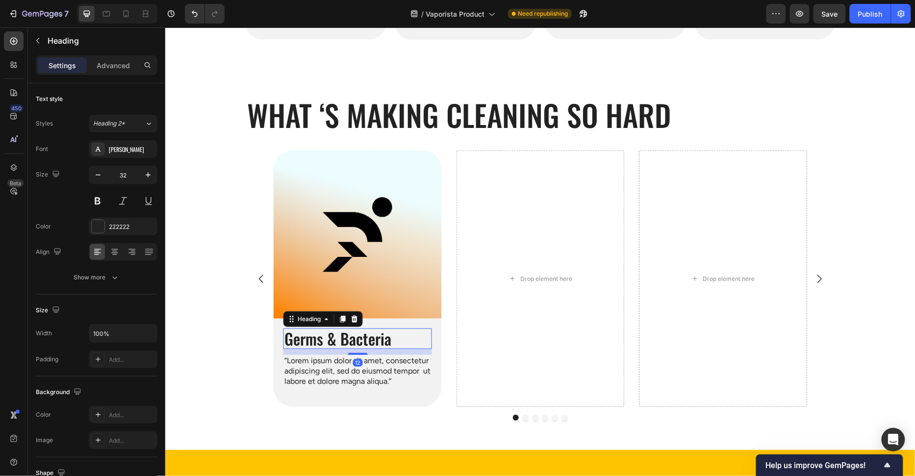
click at [122, 74] on div "Settings Advanced" at bounding box center [97, 65] width 122 height 20
click at [122, 72] on div "Advanced" at bounding box center [113, 65] width 49 height 16
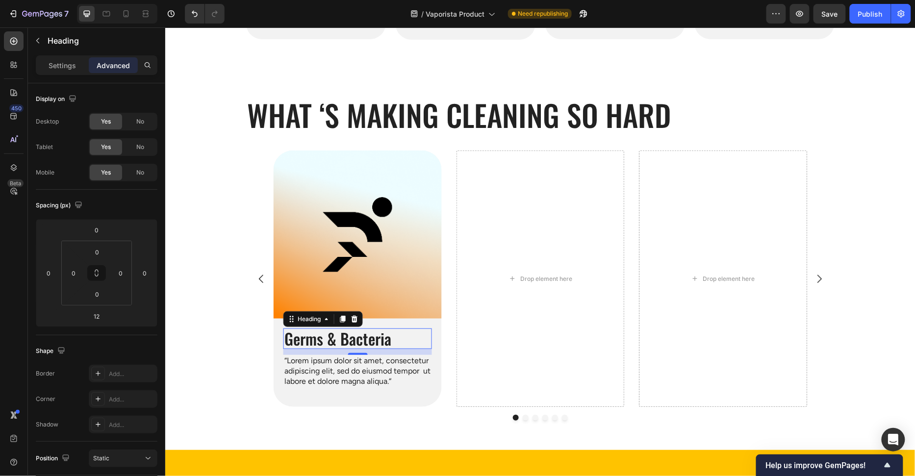
drag, startPoint x: 224, startPoint y: 323, endPoint x: 521, endPoint y: 329, distance: 296.6
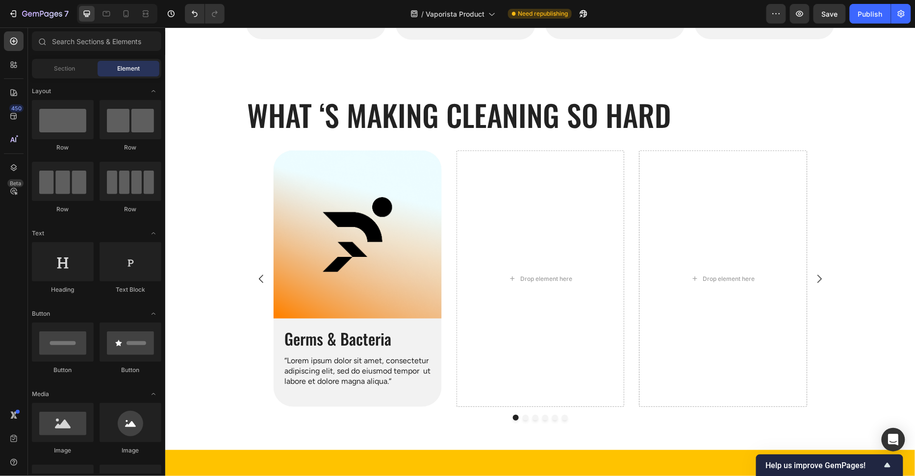
drag, startPoint x: 205, startPoint y: 150, endPoint x: 199, endPoint y: 148, distance: 6.2
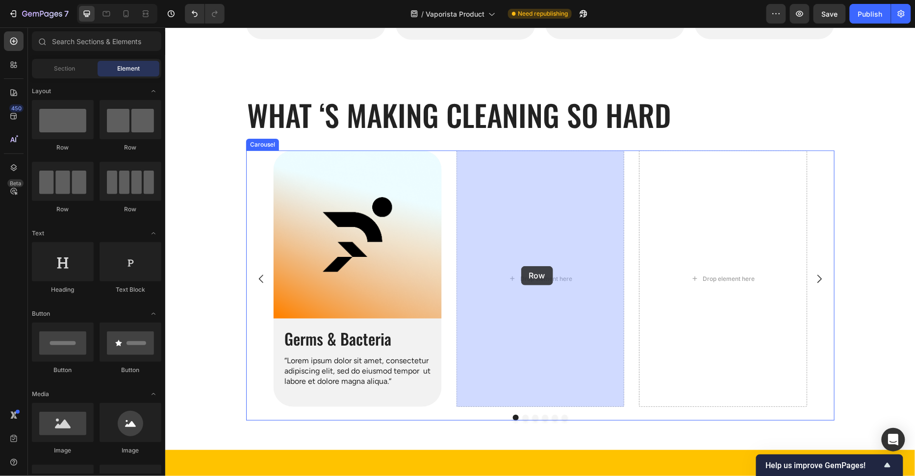
drag, startPoint x: 271, startPoint y: 159, endPoint x: 521, endPoint y: 266, distance: 271.4
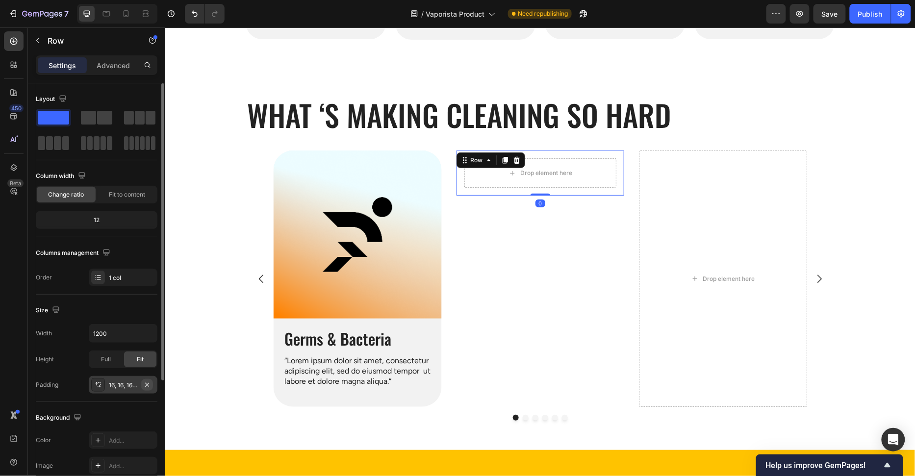
click at [150, 386] on icon "button" at bounding box center [147, 385] width 8 height 8
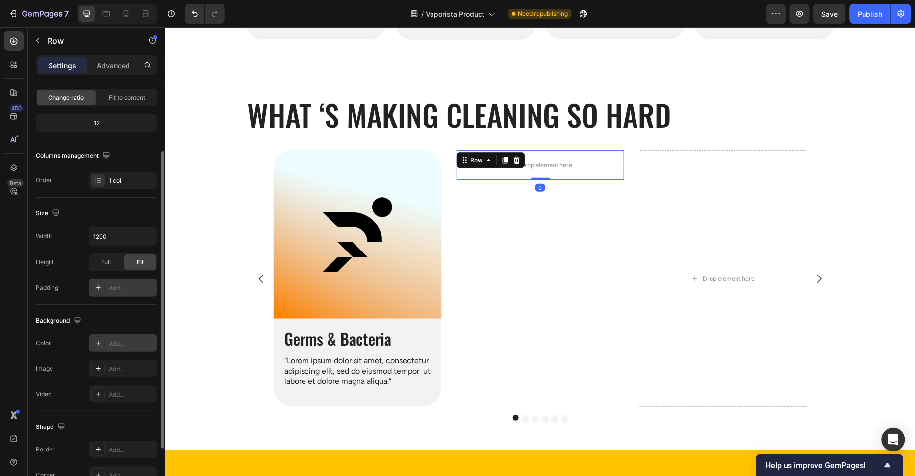
click at [125, 344] on div "Add..." at bounding box center [132, 343] width 46 height 9
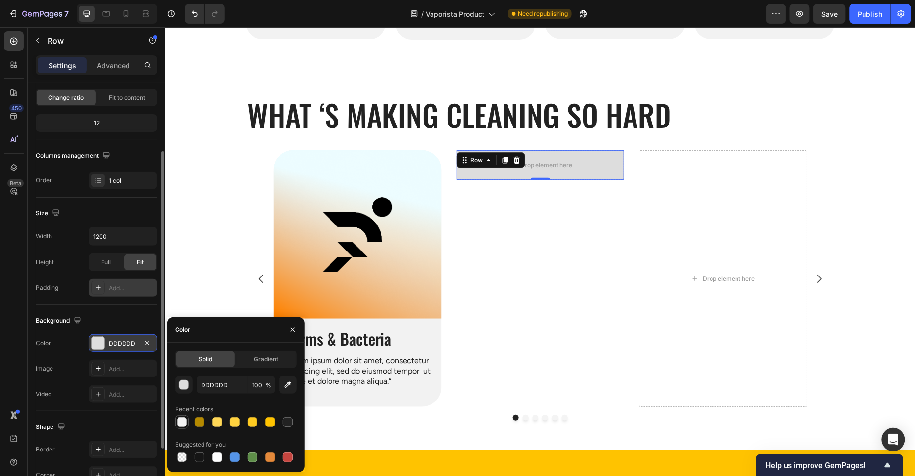
click at [184, 422] on div at bounding box center [182, 422] width 10 height 10
type input "F2F2F2"
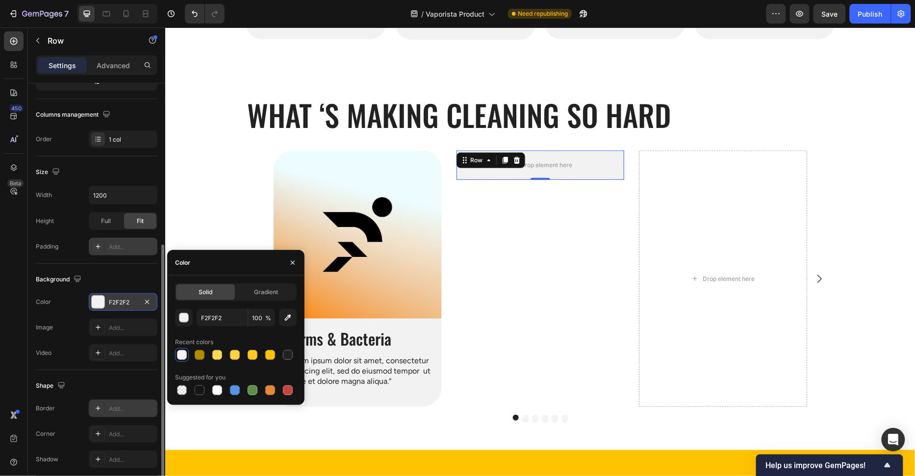
scroll to position [175, 0]
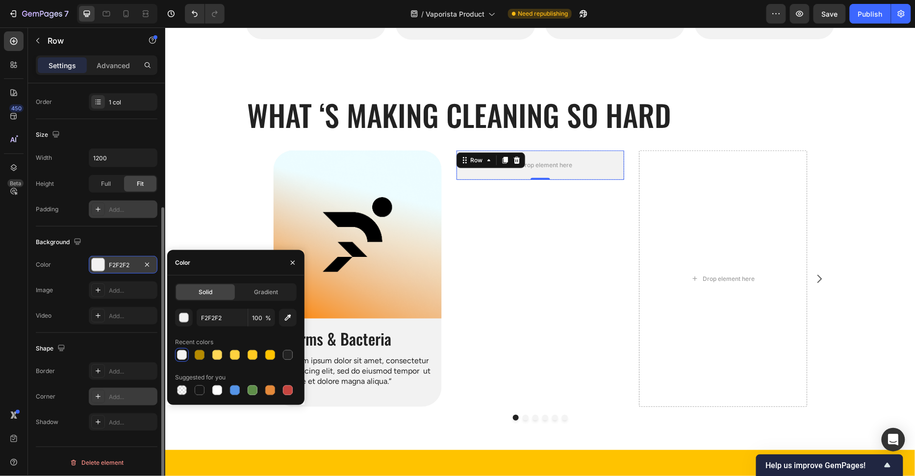
click at [120, 398] on div "Add..." at bounding box center [132, 397] width 46 height 9
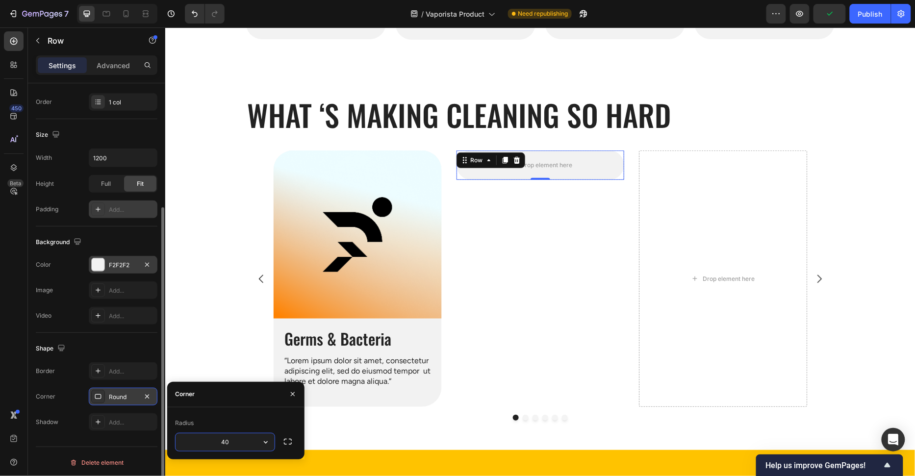
type input "40"
click at [234, 418] on div "Radius" at bounding box center [236, 423] width 122 height 16
drag, startPoint x: 211, startPoint y: 249, endPoint x: 217, endPoint y: 249, distance: 5.9
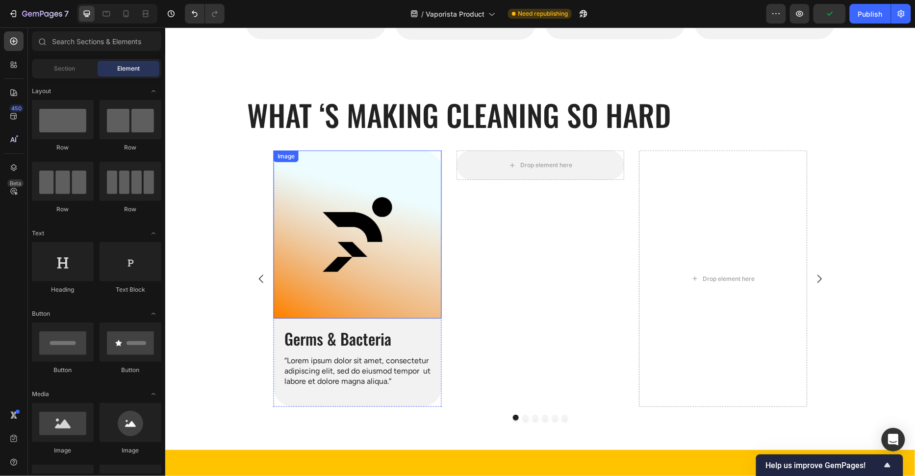
click at [387, 234] on img at bounding box center [357, 234] width 168 height 168
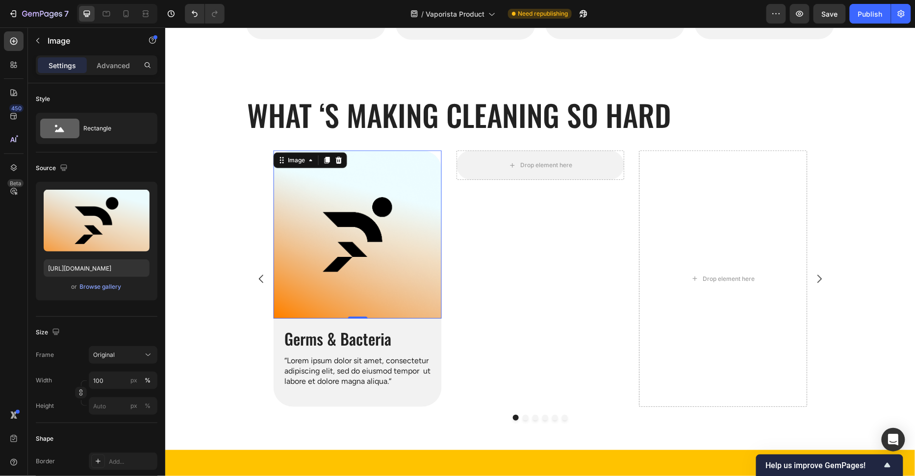
drag, startPoint x: 325, startPoint y: 156, endPoint x: 338, endPoint y: 226, distance: 71.2
click at [325, 156] on icon at bounding box center [326, 159] width 5 height 7
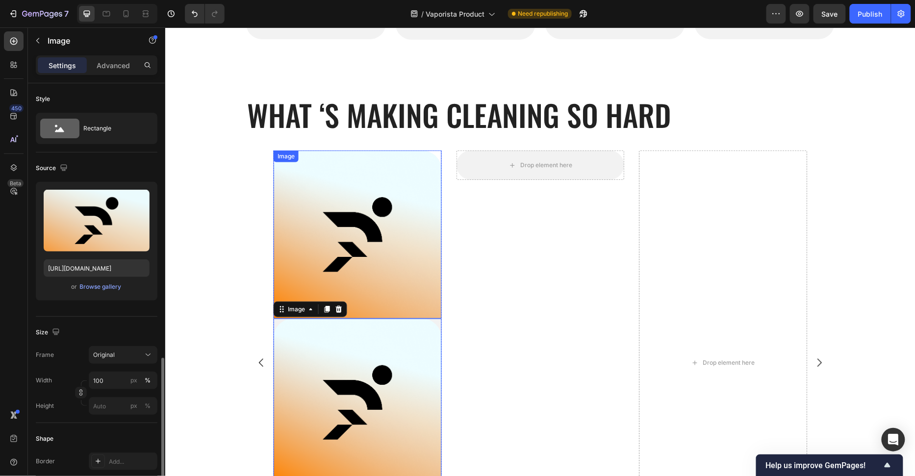
scroll to position [175, 0]
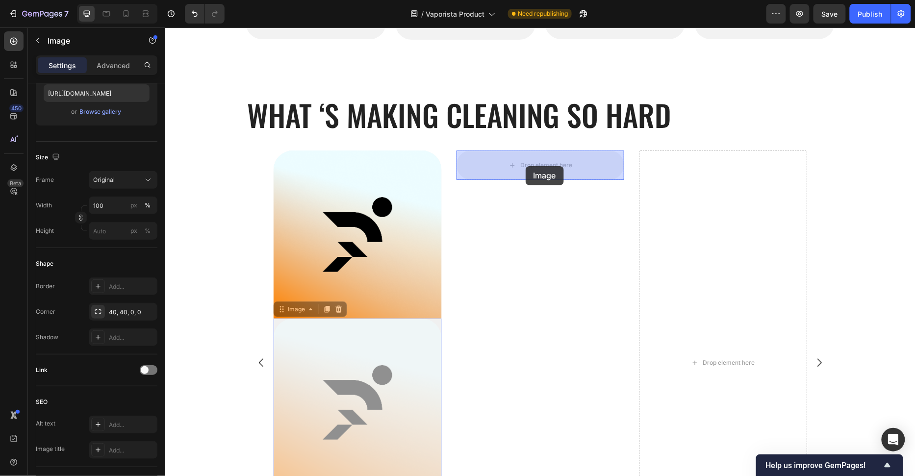
drag, startPoint x: 357, startPoint y: 346, endPoint x: 525, endPoint y: 166, distance: 246.2
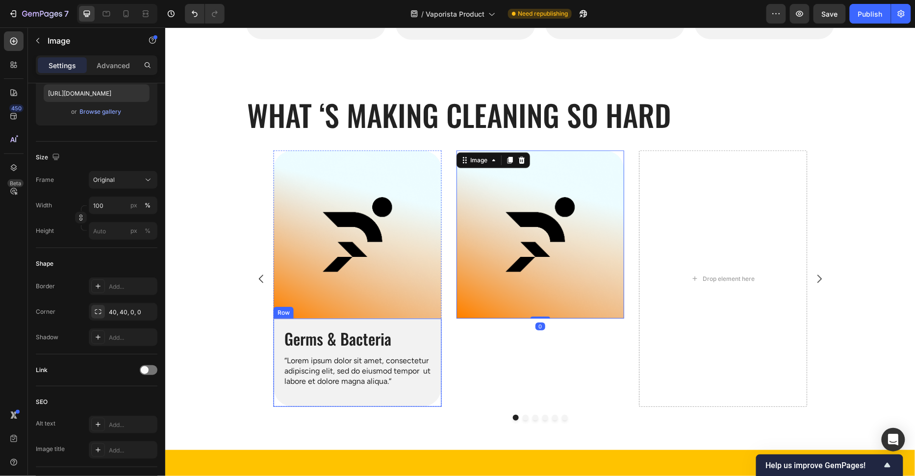
click at [435, 329] on div "Germs & Bacteria Heading “Lorem ipsum dolor sit amet, consectetur adipiscing el…" at bounding box center [357, 362] width 168 height 89
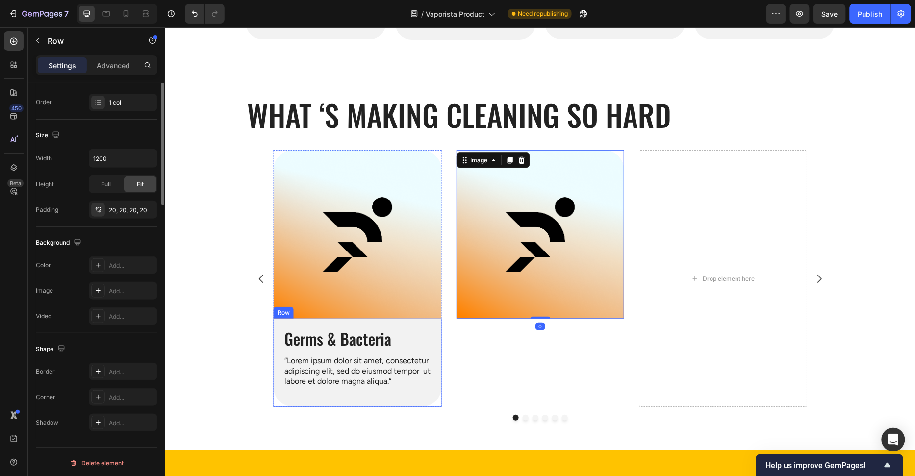
scroll to position [0, 0]
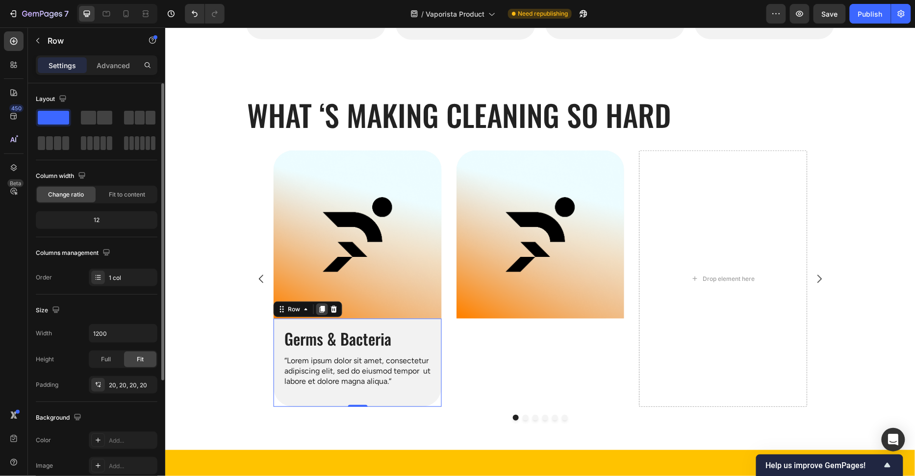
click at [325, 310] on div at bounding box center [322, 309] width 12 height 12
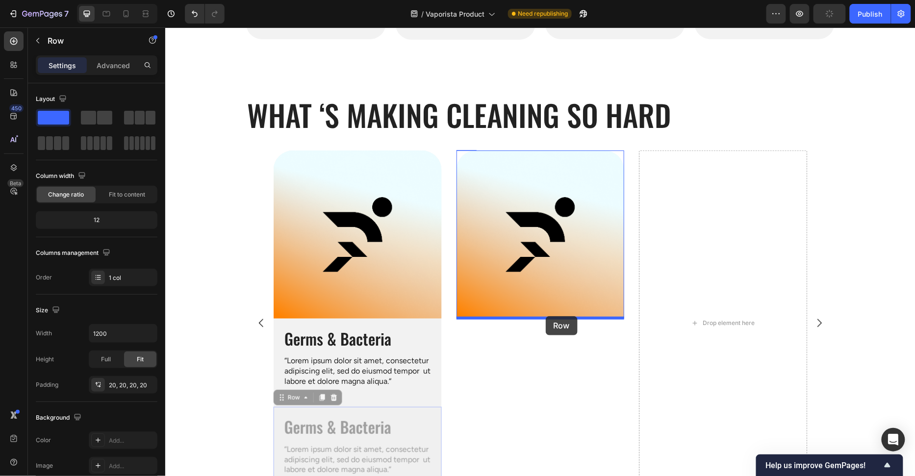
drag, startPoint x: 423, startPoint y: 414, endPoint x: 545, endPoint y: 316, distance: 156.5
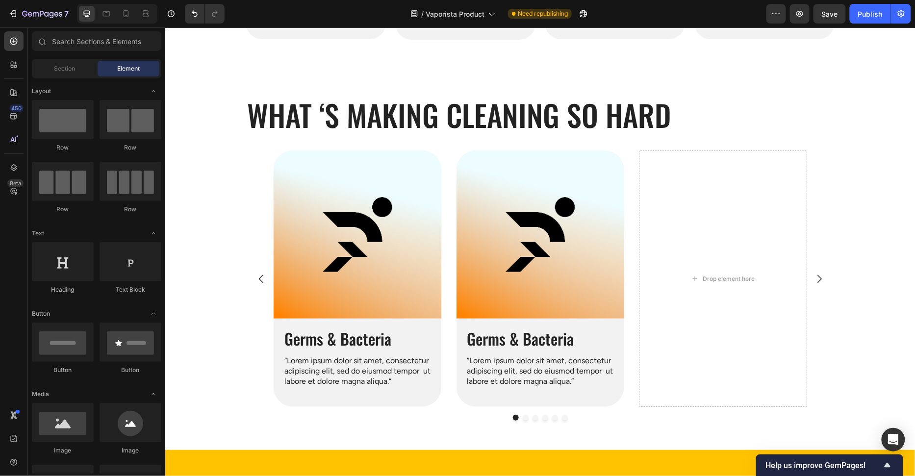
click at [434, 326] on div "Germs & Bacteria Heading “Lorem ipsum dolor sit amet, consectetur adipiscing el…" at bounding box center [357, 362] width 168 height 89
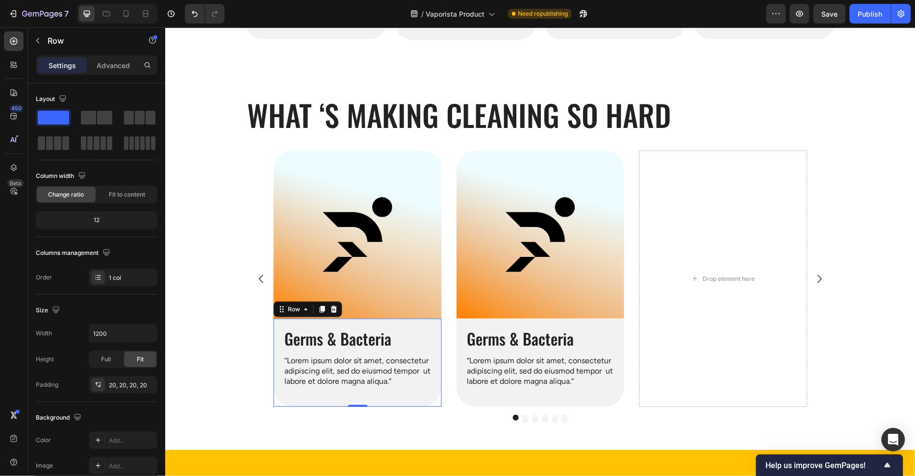
click at [430, 324] on div "Germs & Bacteria Heading “Lorem ipsum dolor sit amet, consectetur adipiscing el…" at bounding box center [357, 362] width 168 height 89
click at [465, 327] on div "Germs & Bacteria Heading “Lorem ipsum dolor sit amet, consectetur adipiscing el…" at bounding box center [540, 362] width 168 height 89
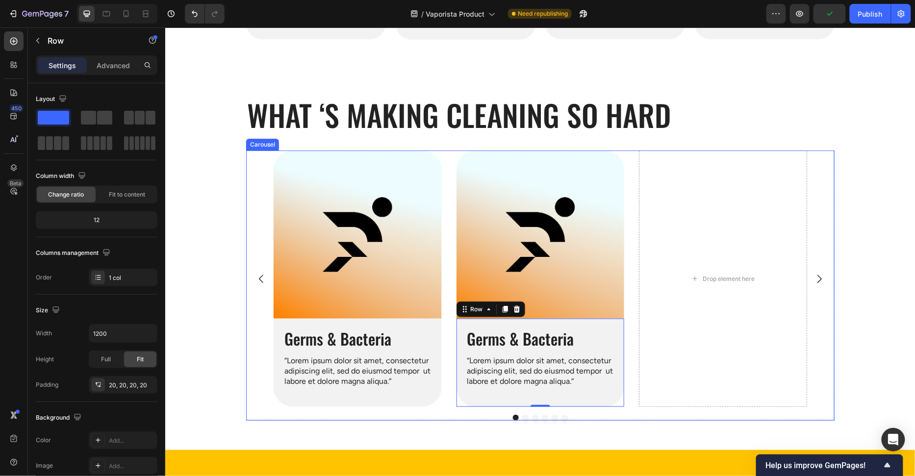
click at [447, 331] on div "Drop element here Image Germs & Bacteria Heading “Lorem ipsum dolor sit amet, c…" at bounding box center [539, 278] width 533 height 256
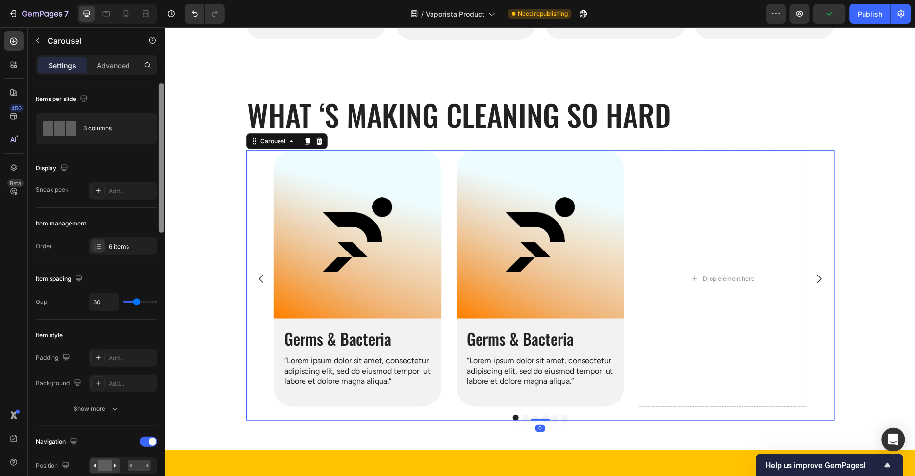
click at [159, 340] on div at bounding box center [161, 293] width 7 height 421
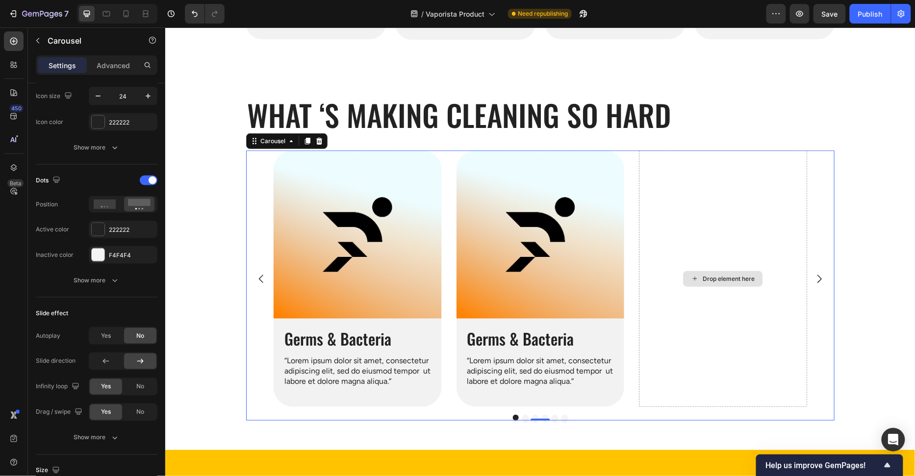
click at [690, 295] on div "Drop element here" at bounding box center [722, 278] width 168 height 256
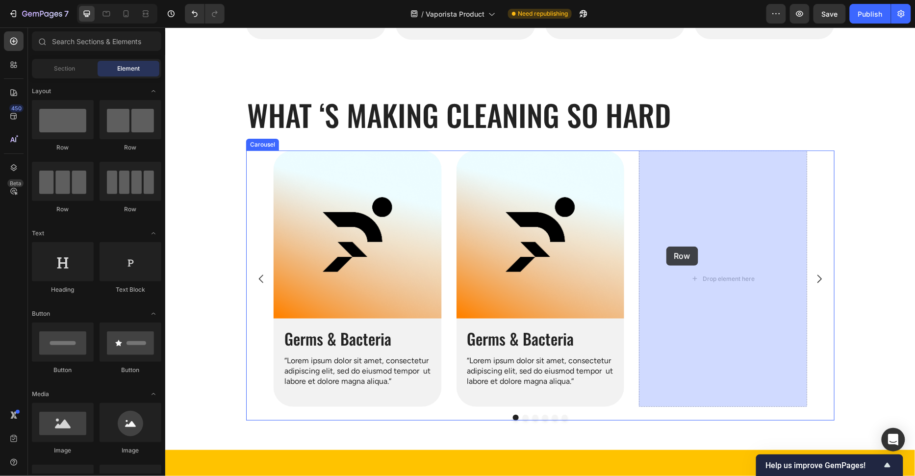
drag, startPoint x: 234, startPoint y: 151, endPoint x: 673, endPoint y: 248, distance: 450.1
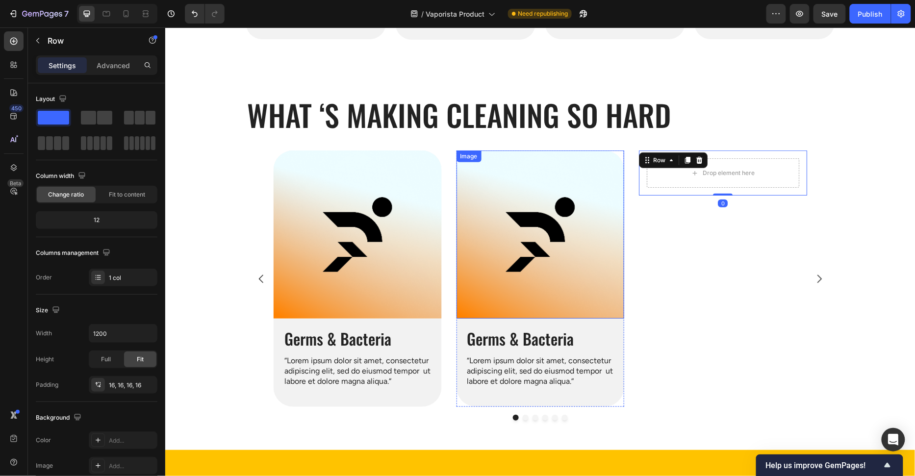
click at [500, 243] on img at bounding box center [540, 234] width 168 height 168
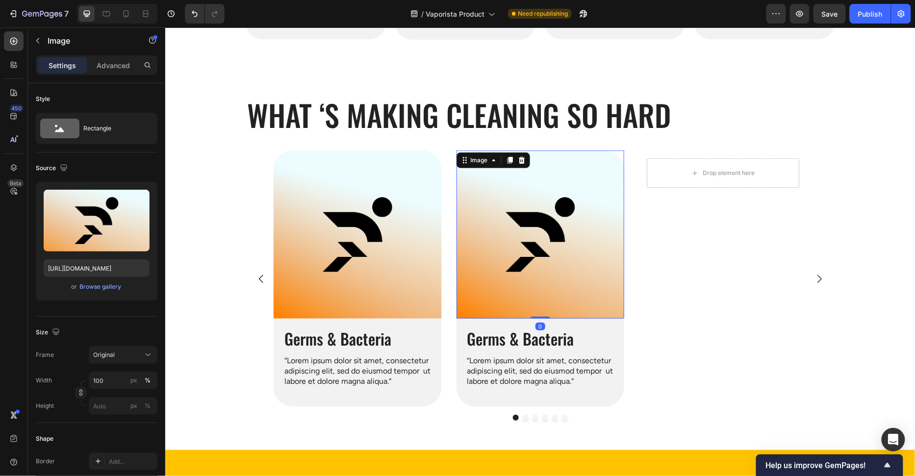
click at [507, 162] on icon at bounding box center [509, 160] width 8 height 8
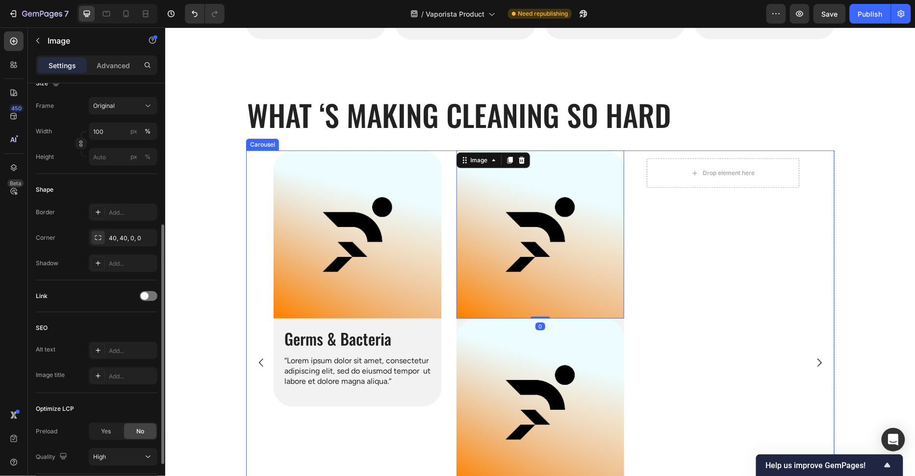
scroll to position [249, 0]
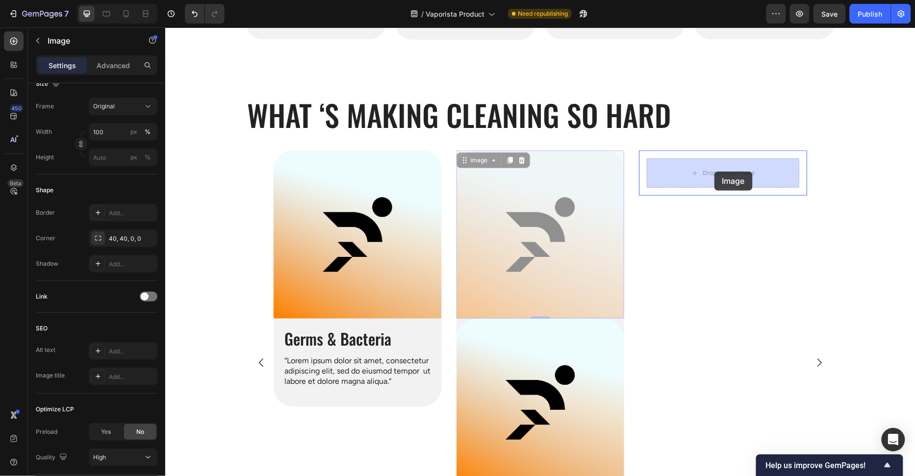
drag, startPoint x: 635, startPoint y: 248, endPoint x: 714, endPoint y: 171, distance: 109.5
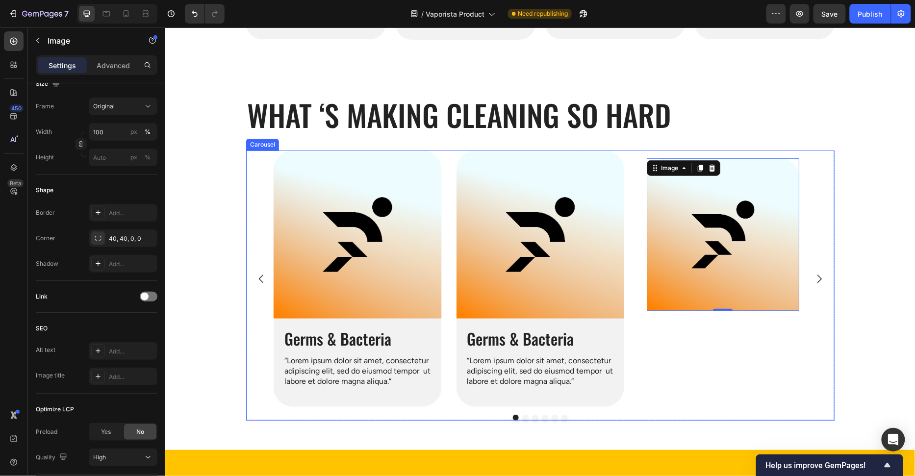
click at [749, 328] on div "Image 0 Row" at bounding box center [722, 278] width 168 height 256
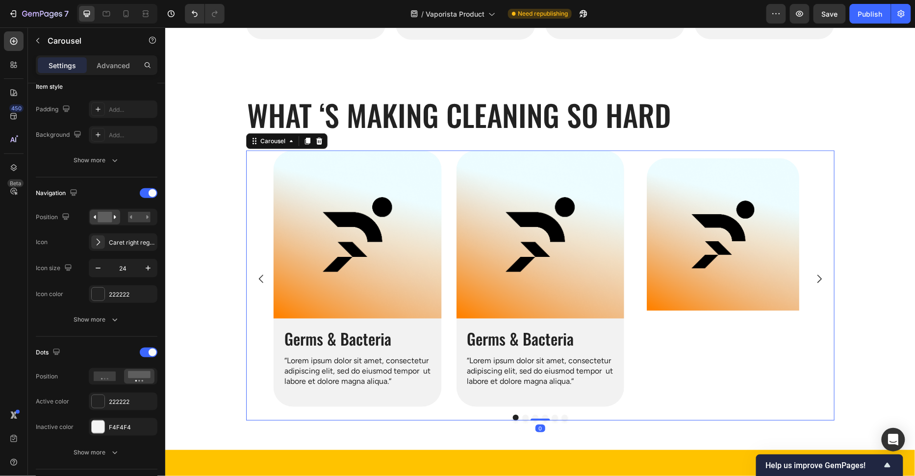
scroll to position [0, 0]
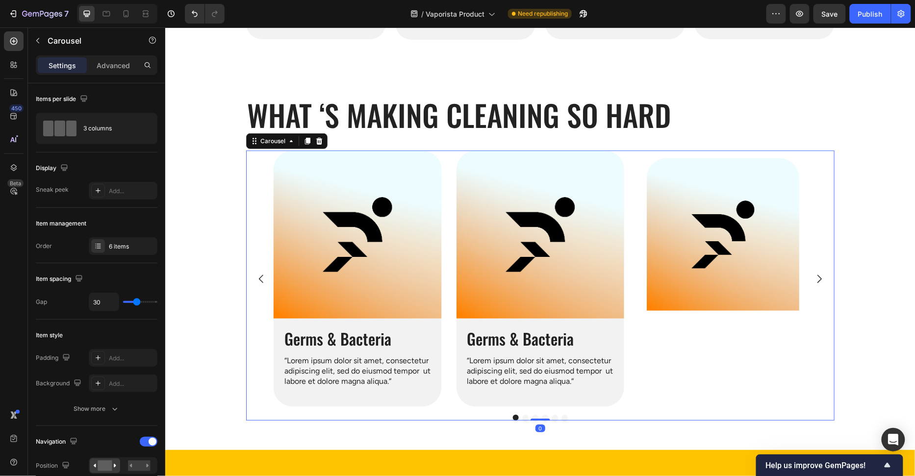
click at [765, 319] on div "Image Row" at bounding box center [722, 278] width 168 height 256
click at [770, 315] on div "Image Row" at bounding box center [722, 234] width 168 height 168
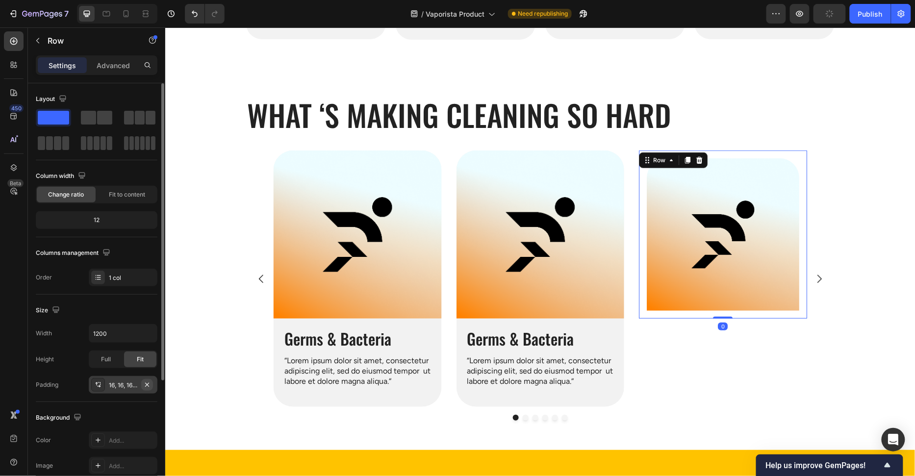
click at [150, 381] on icon "button" at bounding box center [147, 385] width 8 height 8
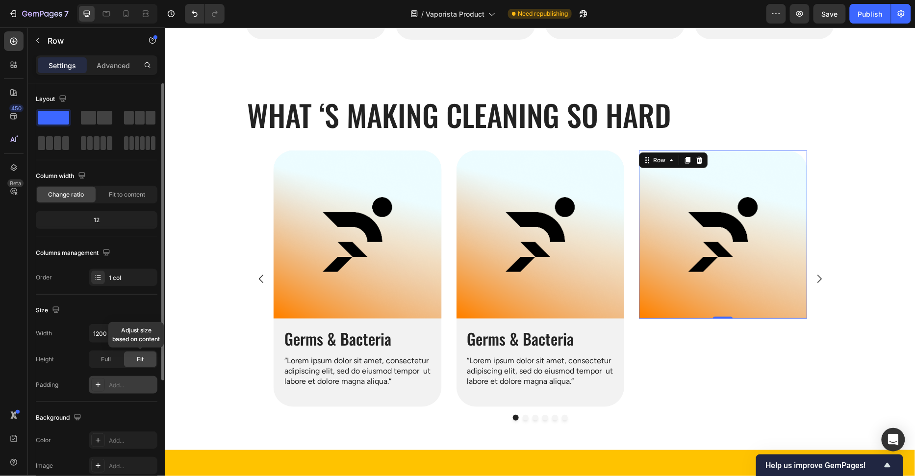
scroll to position [18, 0]
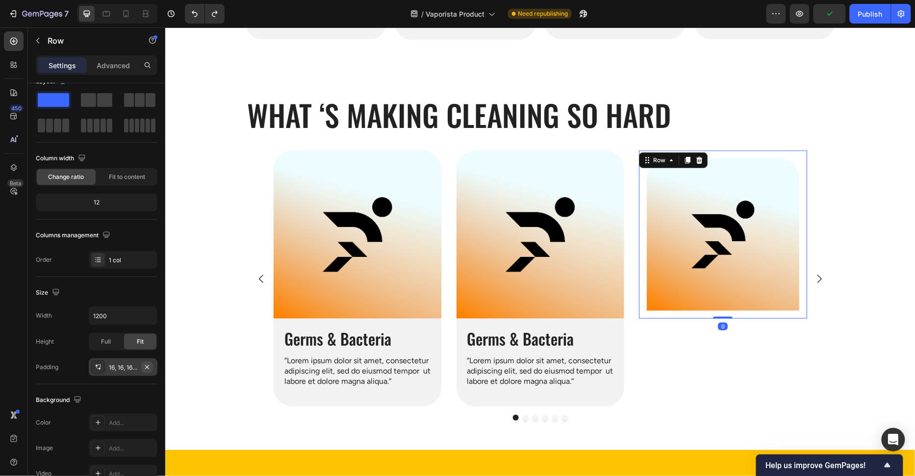
click at [150, 363] on icon "button" at bounding box center [147, 367] width 8 height 8
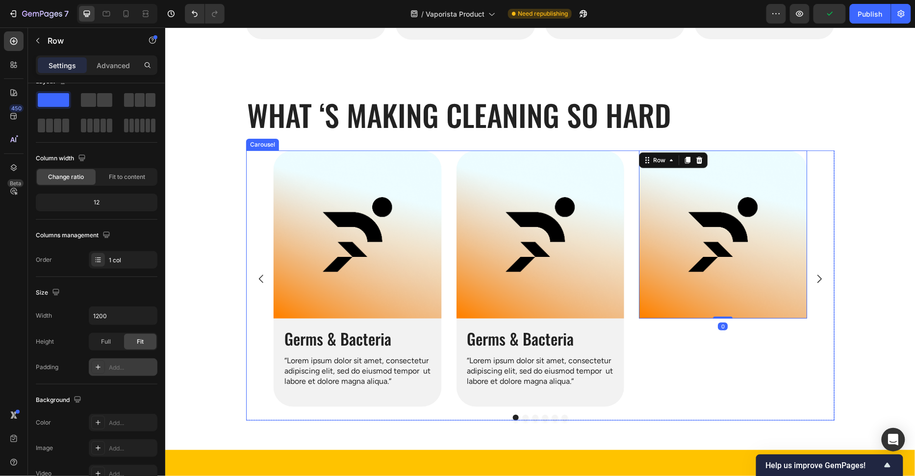
click at [614, 326] on div "Germs & Bacteria Heading “Lorem ipsum dolor sit amet, consectetur adipiscing el…" at bounding box center [540, 362] width 168 height 89
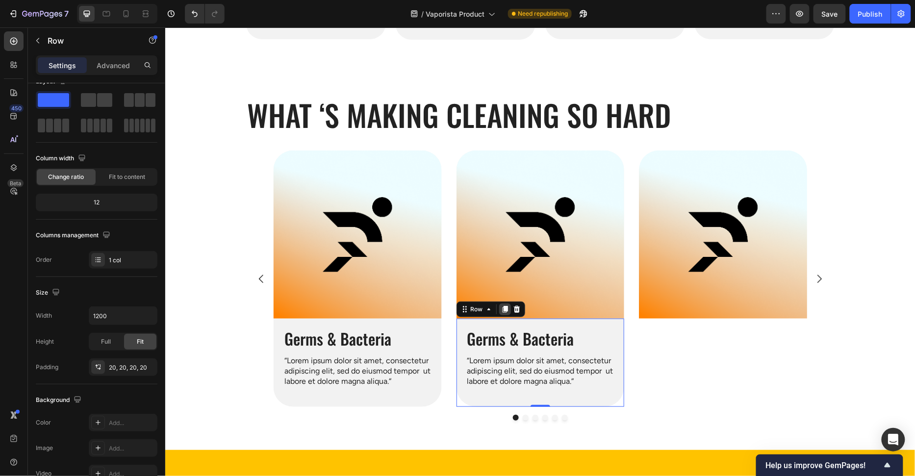
click at [502, 311] on icon at bounding box center [503, 308] width 5 height 7
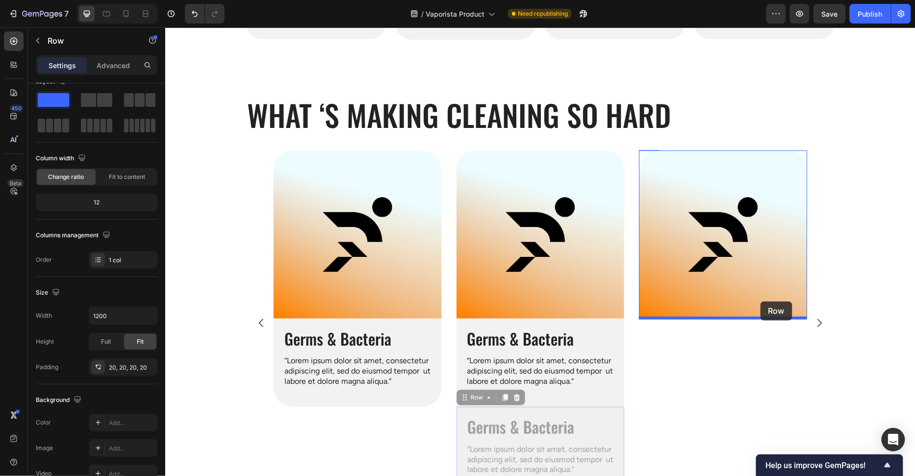
drag, startPoint x: 621, startPoint y: 412, endPoint x: 760, endPoint y: 301, distance: 177.8
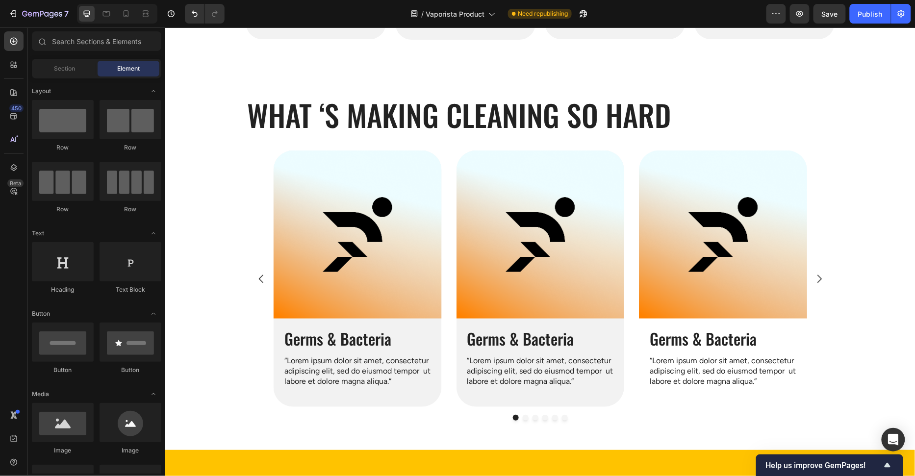
drag, startPoint x: 853, startPoint y: 309, endPoint x: 833, endPoint y: 316, distance: 21.6
click at [801, 324] on div "Germs & Bacteria Heading “Lorem ipsum dolor sit amet, consectetur adipiscing el…" at bounding box center [722, 362] width 168 height 89
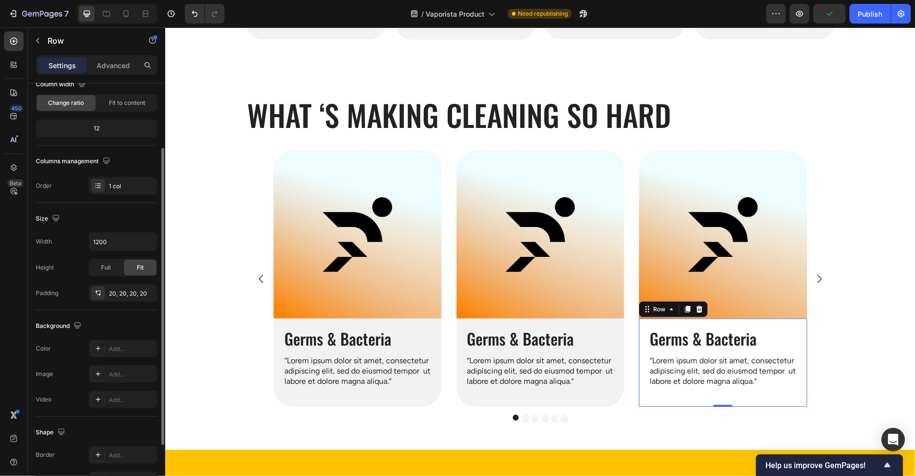
scroll to position [175, 0]
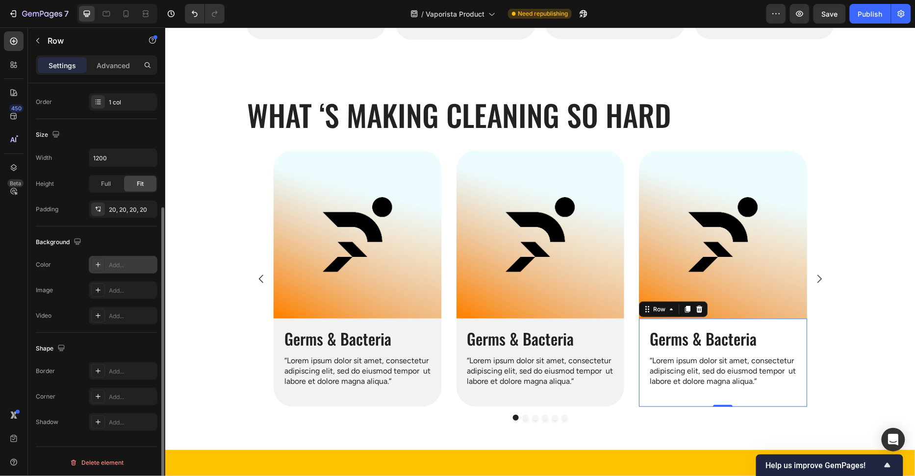
click at [122, 266] on div "Add..." at bounding box center [132, 265] width 46 height 9
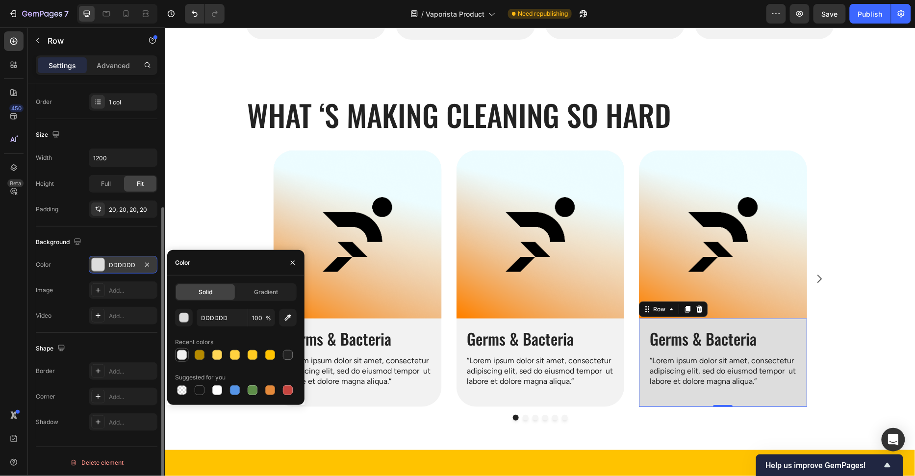
click at [180, 359] on div at bounding box center [182, 355] width 10 height 10
type input "F2F2F2"
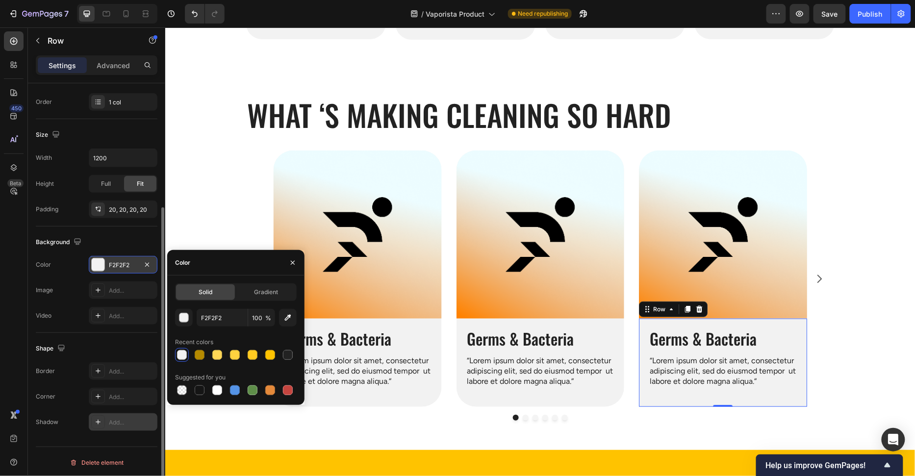
click at [137, 418] on div "Add..." at bounding box center [132, 422] width 46 height 9
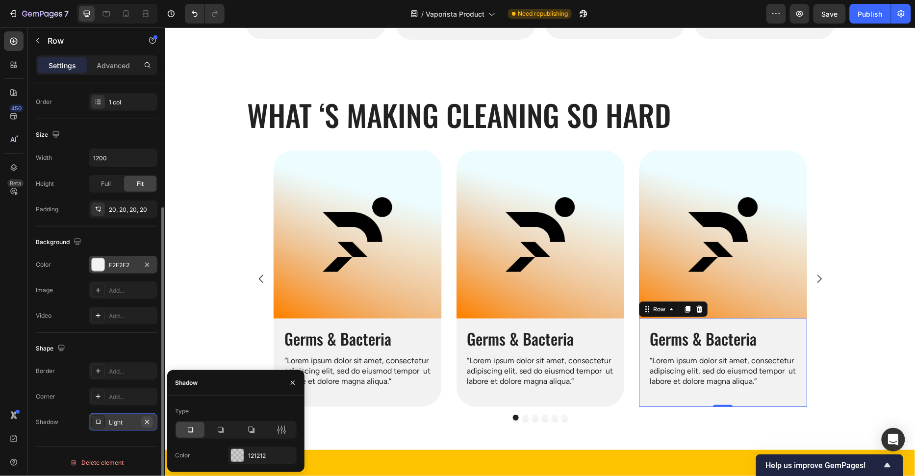
drag, startPoint x: 138, startPoint y: 418, endPoint x: 144, endPoint y: 419, distance: 6.0
click at [138, 418] on div "Light" at bounding box center [123, 422] width 69 height 18
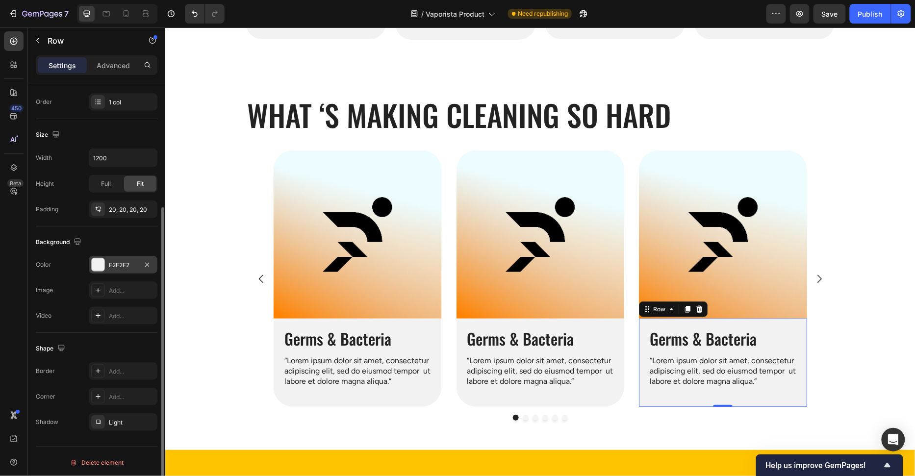
click at [0, 0] on icon "button" at bounding box center [0, 0] width 0 height 0
click at [133, 401] on div "Add..." at bounding box center [123, 397] width 69 height 18
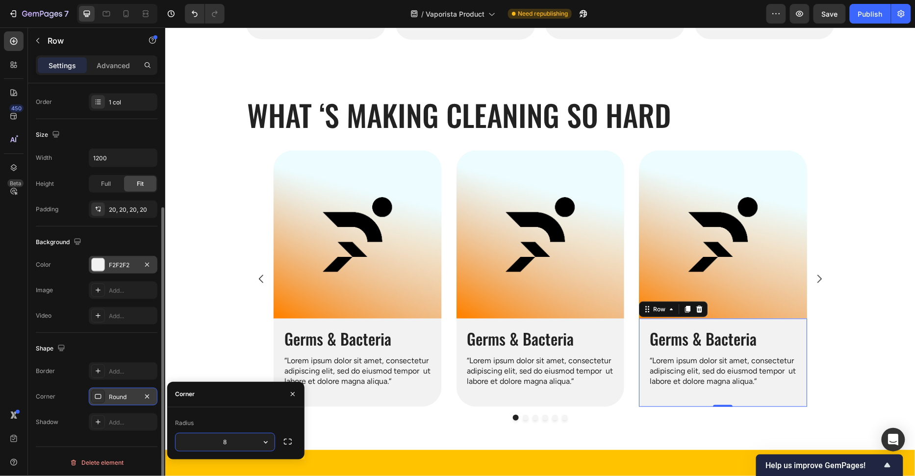
click at [126, 395] on div "Round" at bounding box center [123, 397] width 28 height 9
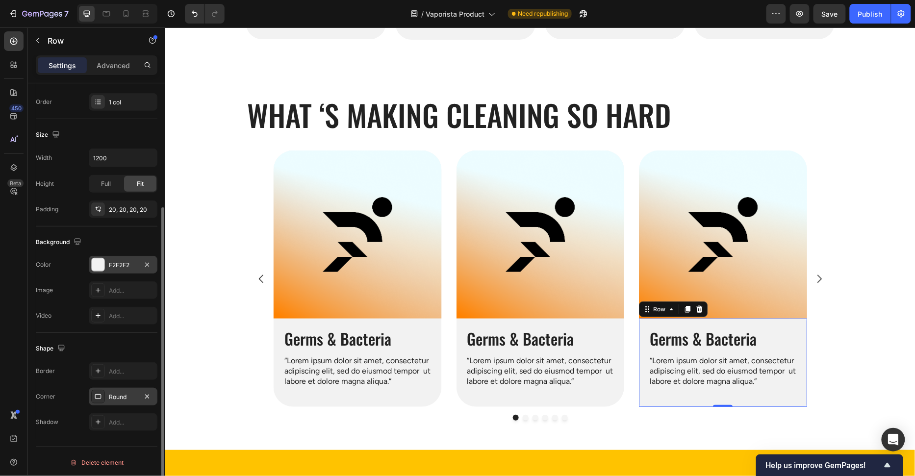
click at [126, 395] on div "Round" at bounding box center [123, 397] width 28 height 9
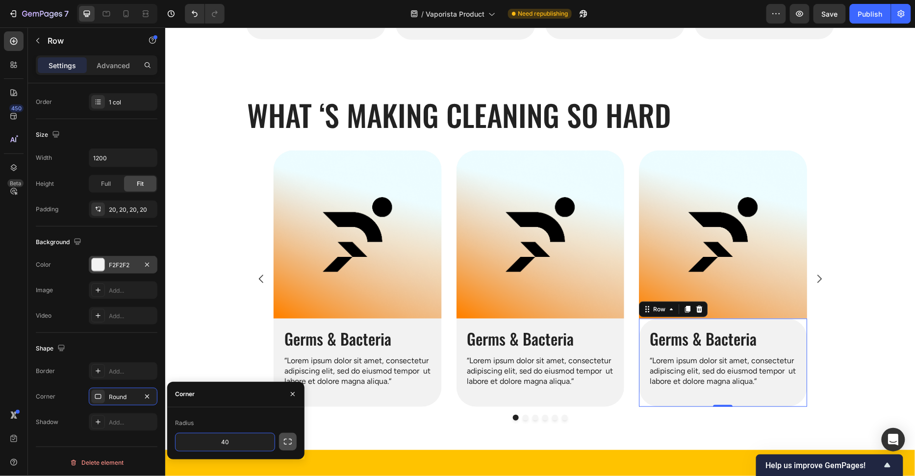
type input "40"
click at [283, 440] on icon "button" at bounding box center [288, 442] width 10 height 10
type input "8"
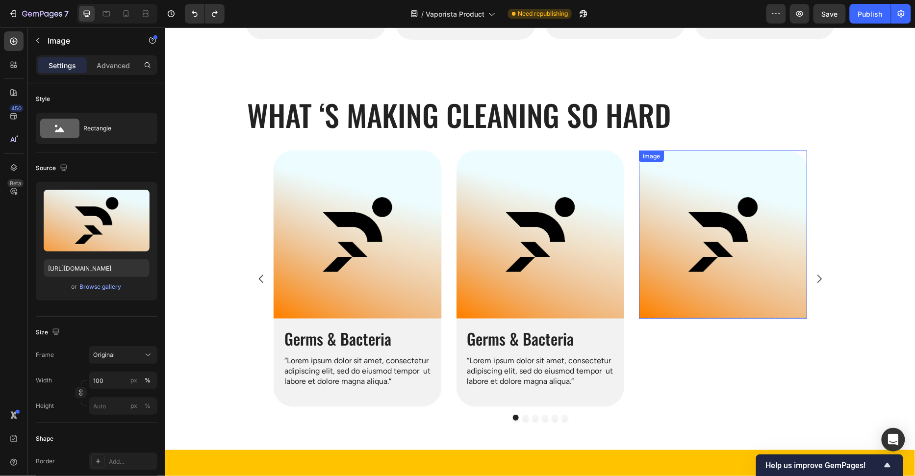
click at [780, 305] on img at bounding box center [722, 234] width 168 height 168
click at [703, 162] on icon at bounding box center [703, 159] width 6 height 7
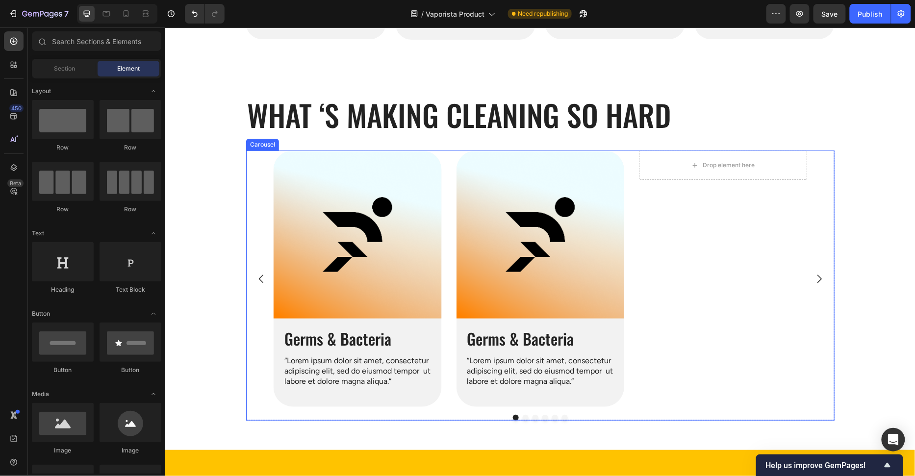
click at [786, 164] on div "Drop element here" at bounding box center [722, 164] width 168 height 29
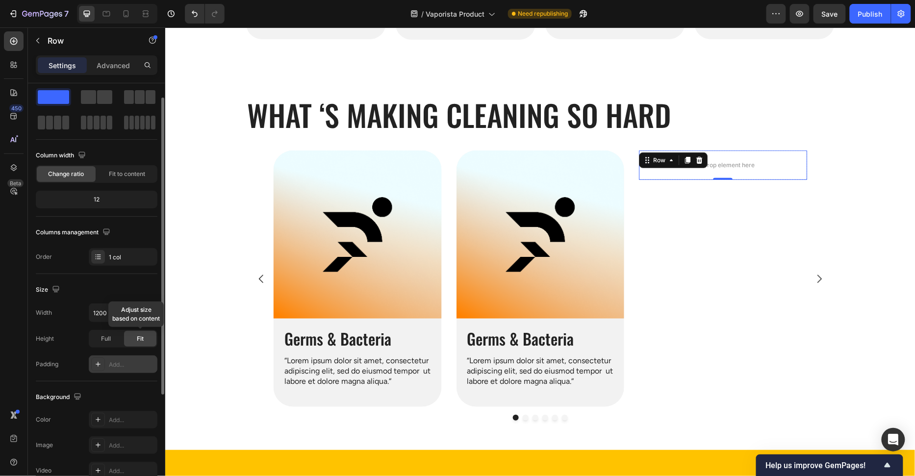
scroll to position [38, 0]
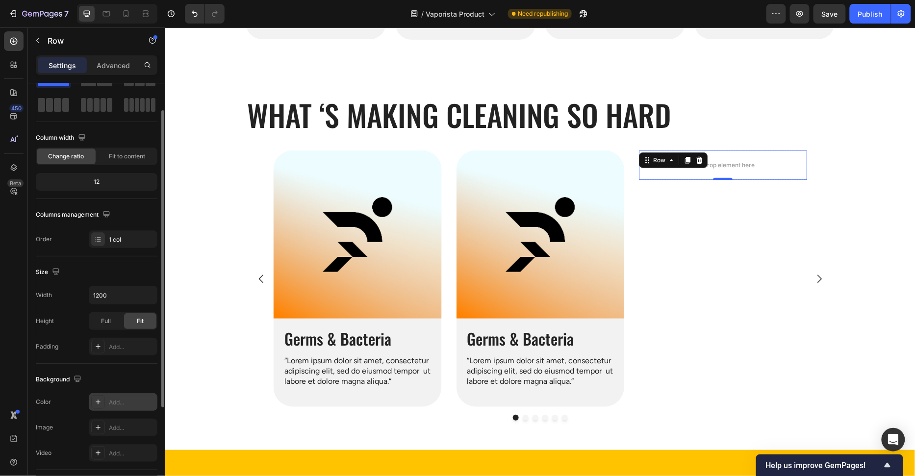
click at [115, 404] on div "Add..." at bounding box center [132, 402] width 46 height 9
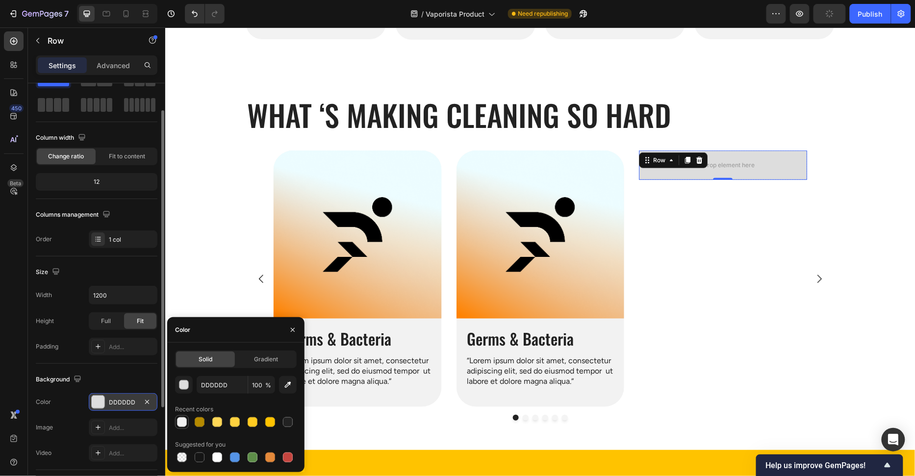
click at [186, 426] on div at bounding box center [182, 422] width 12 height 12
type input "F2F2F2"
click at [111, 378] on div "Background" at bounding box center [97, 380] width 122 height 16
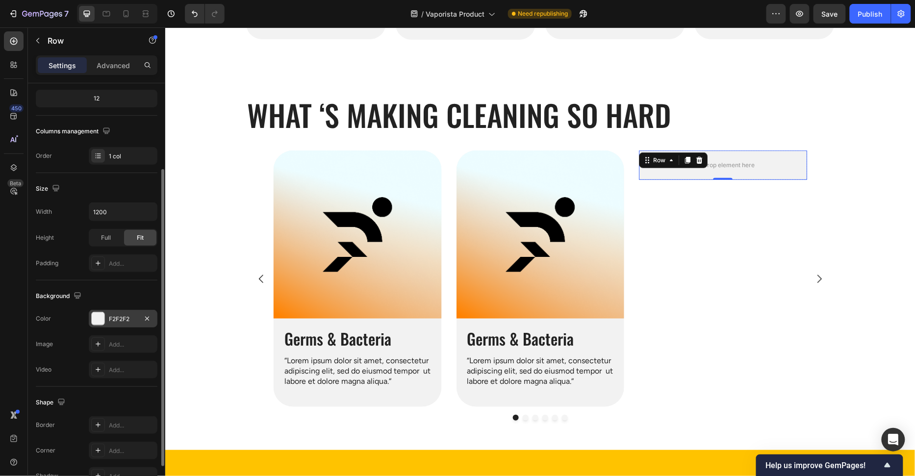
scroll to position [138, 0]
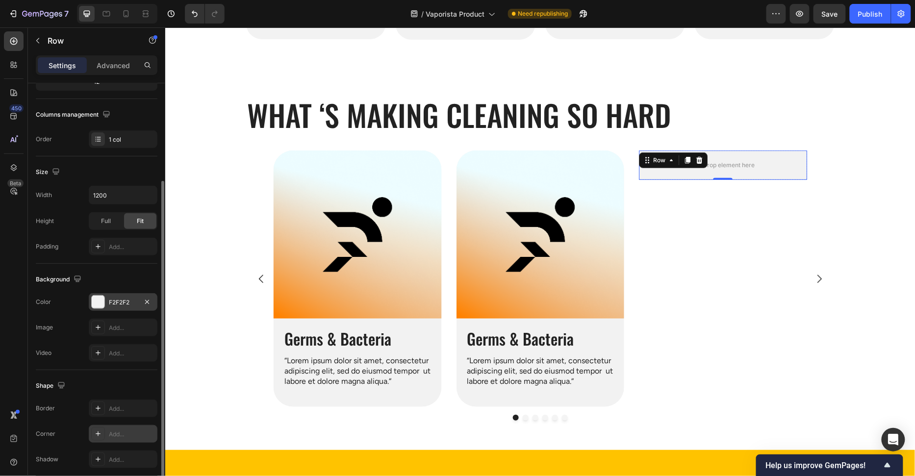
click at [123, 430] on div "Add..." at bounding box center [132, 434] width 46 height 9
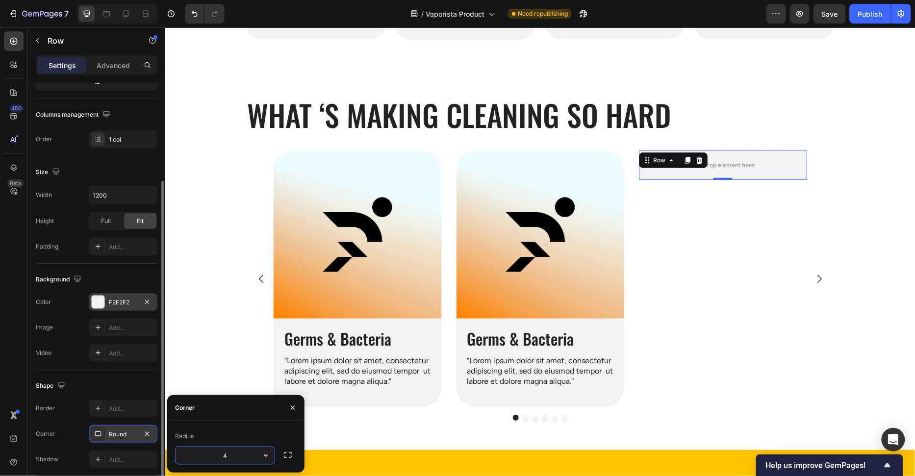
type input "40"
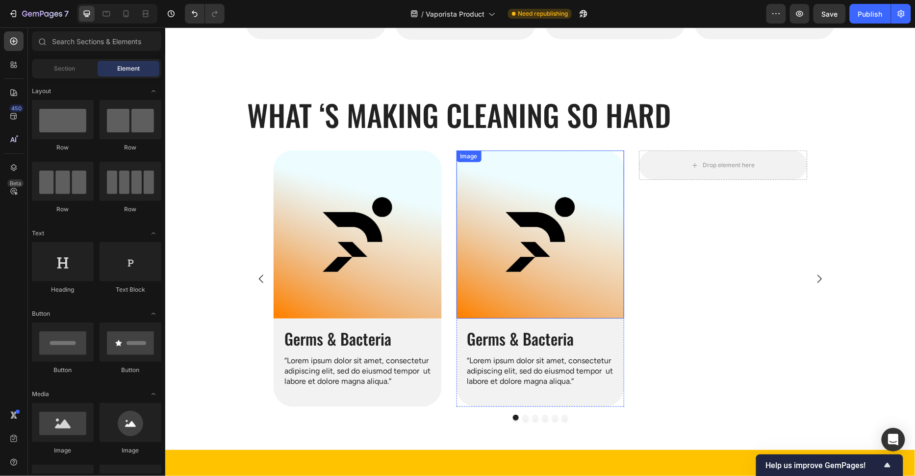
click at [547, 197] on img at bounding box center [540, 234] width 168 height 168
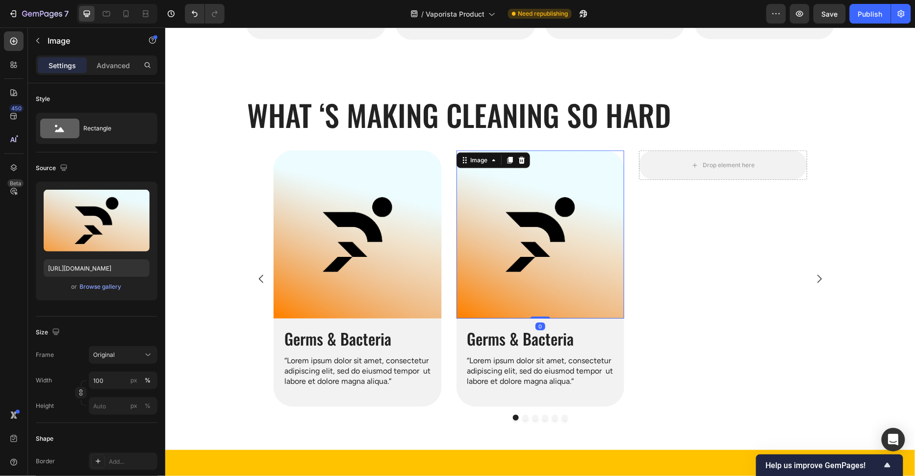
drag, startPoint x: 512, startPoint y: 161, endPoint x: 523, endPoint y: 212, distance: 52.0
click at [512, 160] on icon at bounding box center [509, 160] width 8 height 8
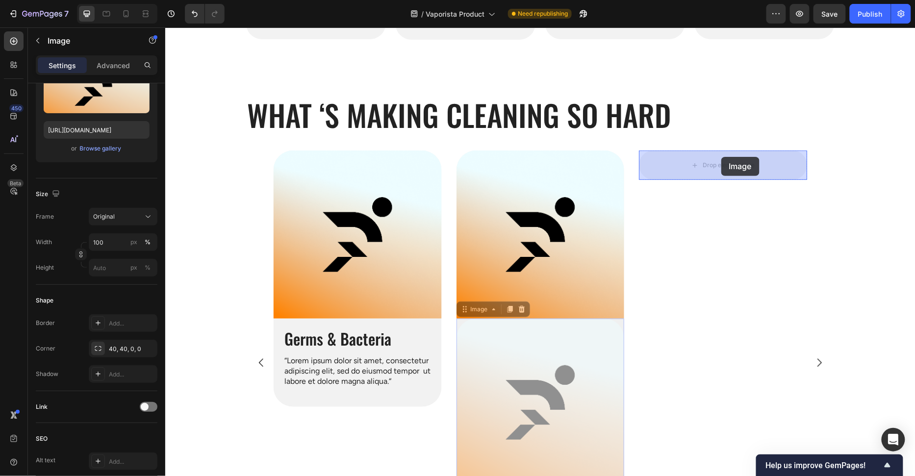
drag, startPoint x: 558, startPoint y: 340, endPoint x: 721, endPoint y: 157, distance: 244.7
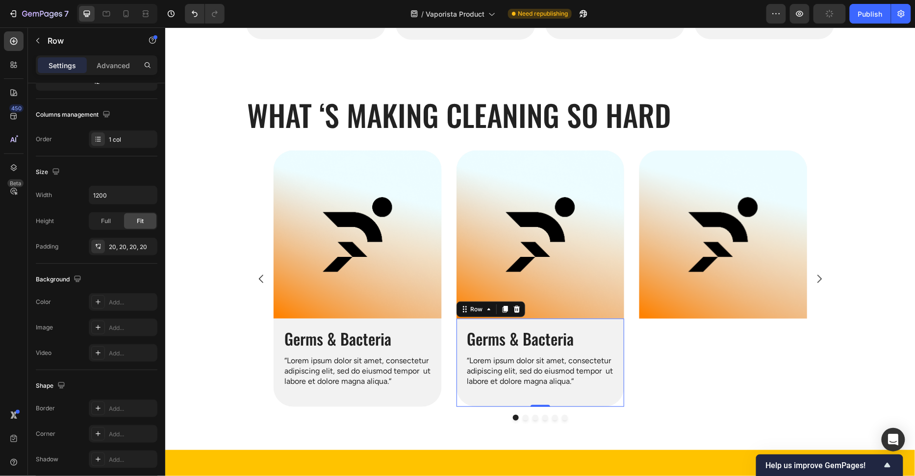
drag, startPoint x: 612, startPoint y: 321, endPoint x: 554, endPoint y: 312, distance: 58.0
click at [612, 321] on div "Germs & Bacteria Heading “Lorem ipsum dolor sit amet, consectetur adipiscing el…" at bounding box center [540, 362] width 168 height 89
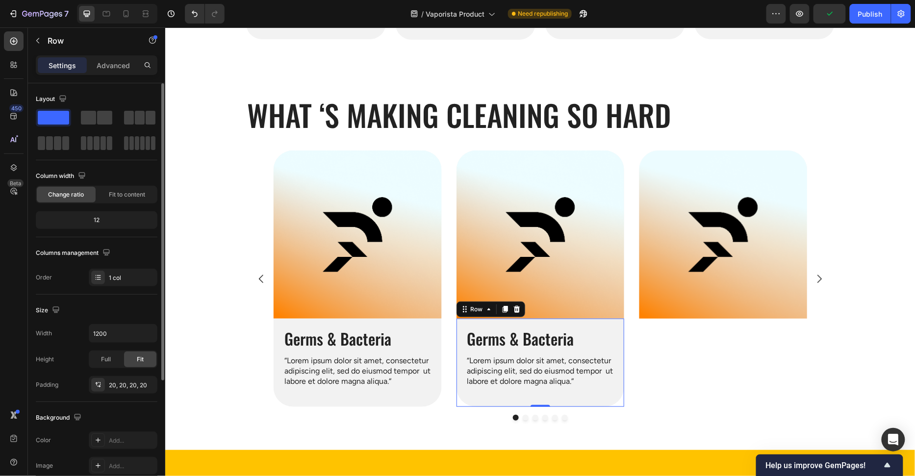
click at [503, 308] on icon at bounding box center [503, 308] width 5 height 7
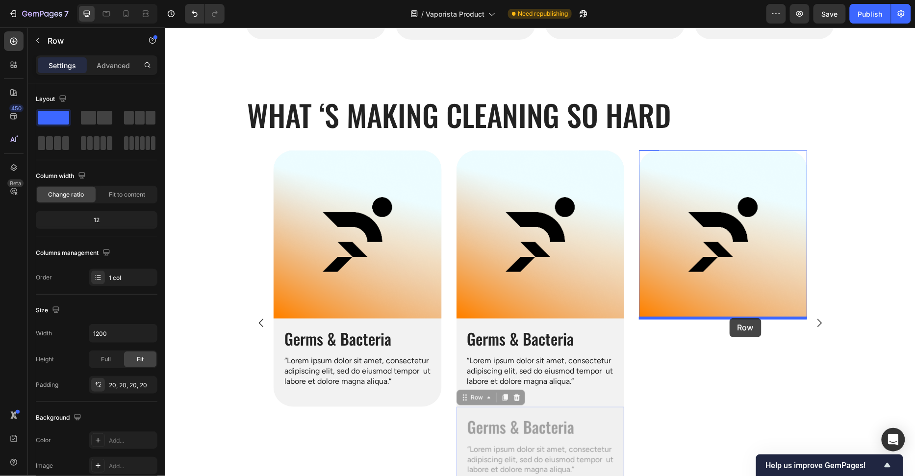
drag, startPoint x: 612, startPoint y: 412, endPoint x: 729, endPoint y: 318, distance: 150.6
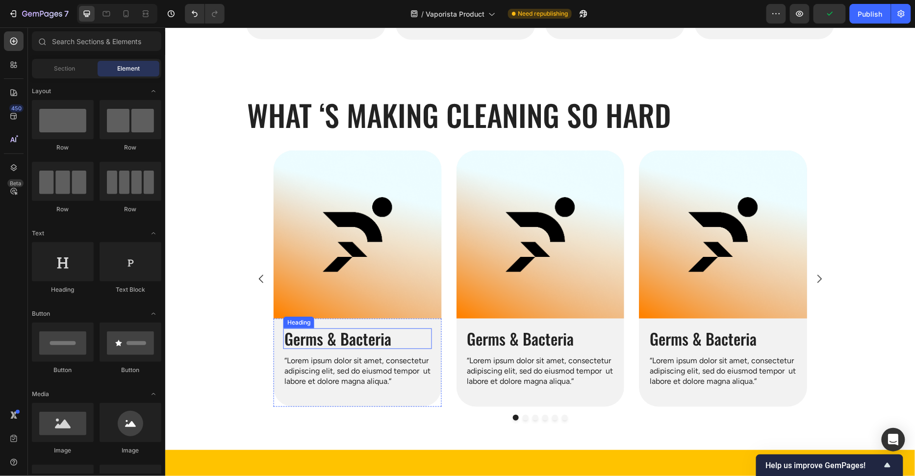
click at [363, 364] on p "“Lorem ipsum dolor sit amet, consectetur adipiscing elit, sed do eiusmod tempor…" at bounding box center [357, 370] width 147 height 30
click at [363, 363] on p "“Lorem ipsum dolor sit amet, consectetur adipiscing elit, sed do eiusmod tempor…" at bounding box center [357, 370] width 147 height 30
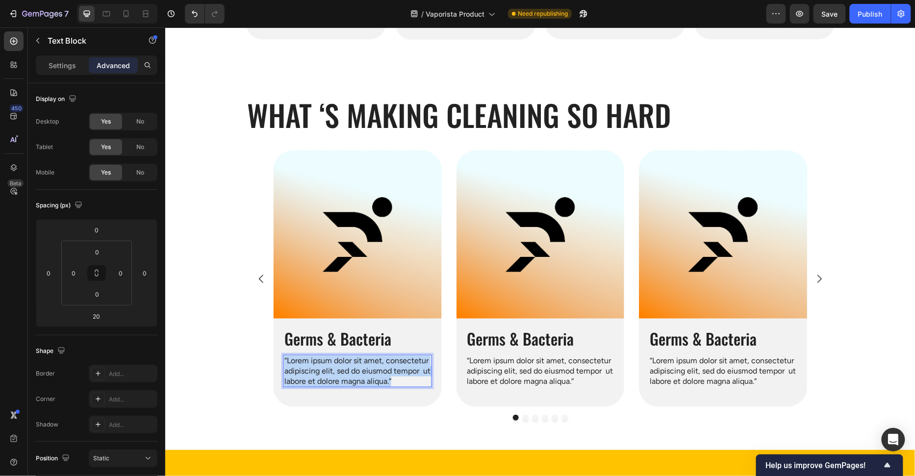
click at [363, 363] on p "“Lorem ipsum dolor sit amet, consectetur adipiscing elit, sed do eiusmod tempor…" at bounding box center [357, 370] width 147 height 30
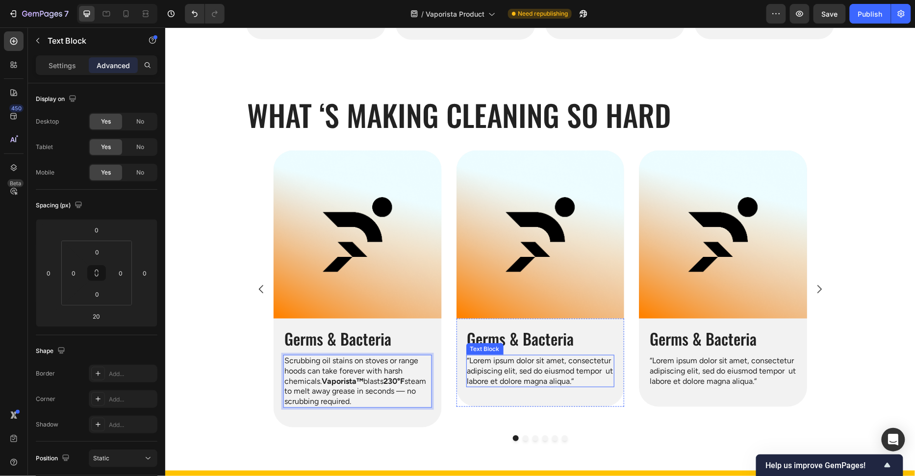
click at [532, 372] on p "“Lorem ipsum dolor sit amet, consectetur adipiscing elit, sed do eiusmod tempor…" at bounding box center [540, 370] width 147 height 30
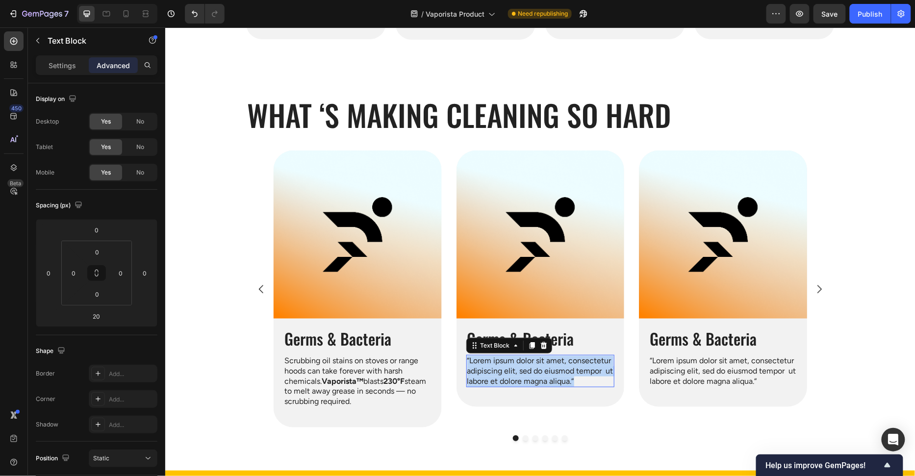
click at [532, 372] on p "“Lorem ipsum dolor sit amet, consectetur adipiscing elit, sed do eiusmod tempor…" at bounding box center [540, 370] width 147 height 30
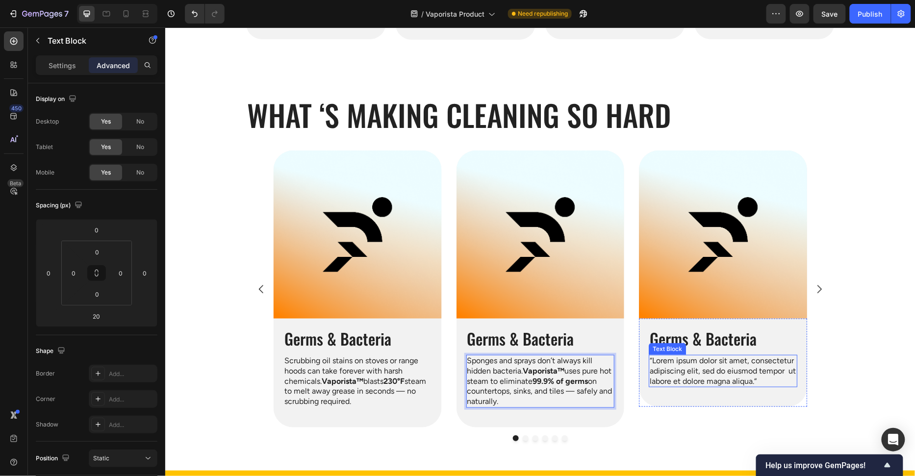
click at [703, 382] on p "“Lorem ipsum dolor sit amet, consectetur adipiscing elit, sed do eiusmod tempor…" at bounding box center [722, 370] width 147 height 30
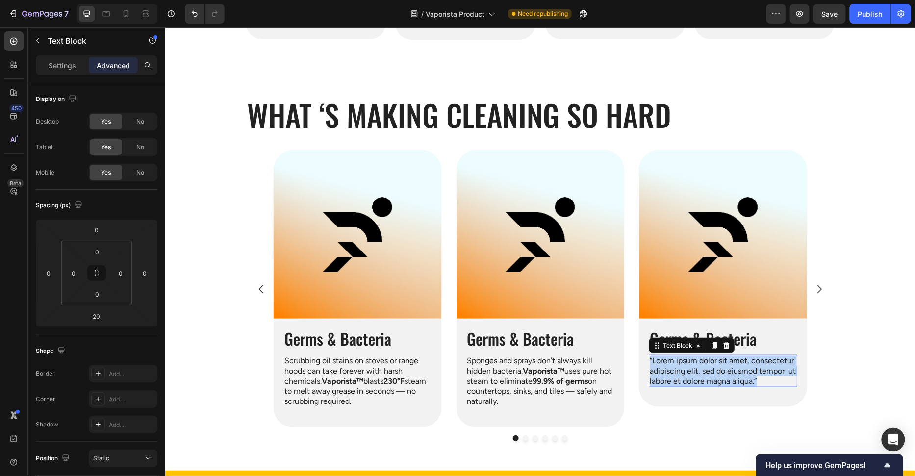
click at [703, 382] on p "“Lorem ipsum dolor sit amet, consectetur adipiscing elit, sed do eiusmod tempor…" at bounding box center [722, 370] width 147 height 30
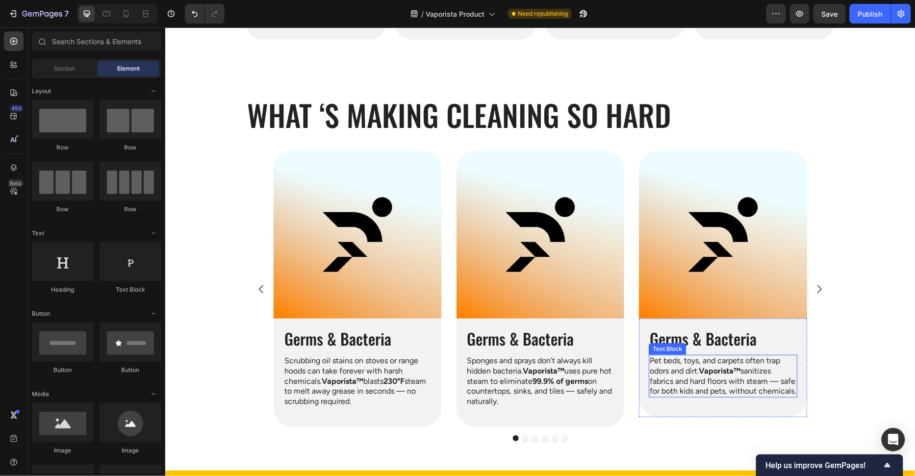
click at [712, 334] on h2 "Germs & Bacteria" at bounding box center [722, 338] width 149 height 21
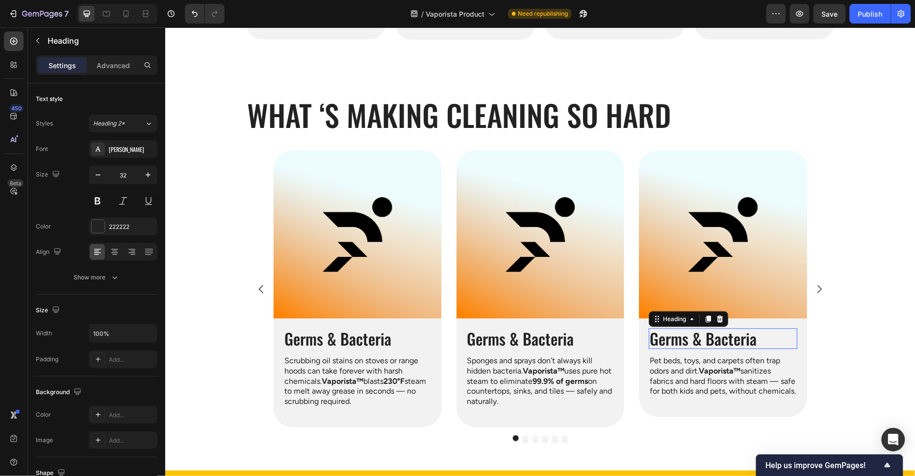
click at [712, 334] on p "Germs & Bacteria" at bounding box center [722, 338] width 147 height 19
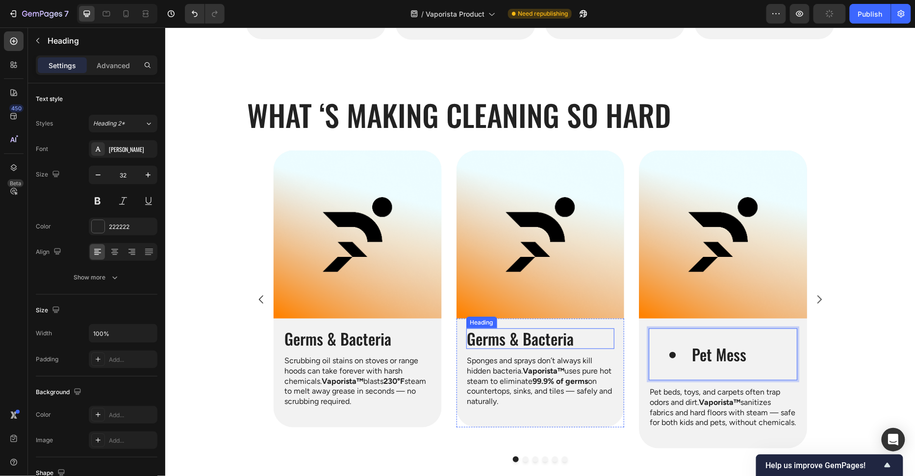
click at [543, 329] on h2 "Germs & Bacteria" at bounding box center [540, 338] width 149 height 21
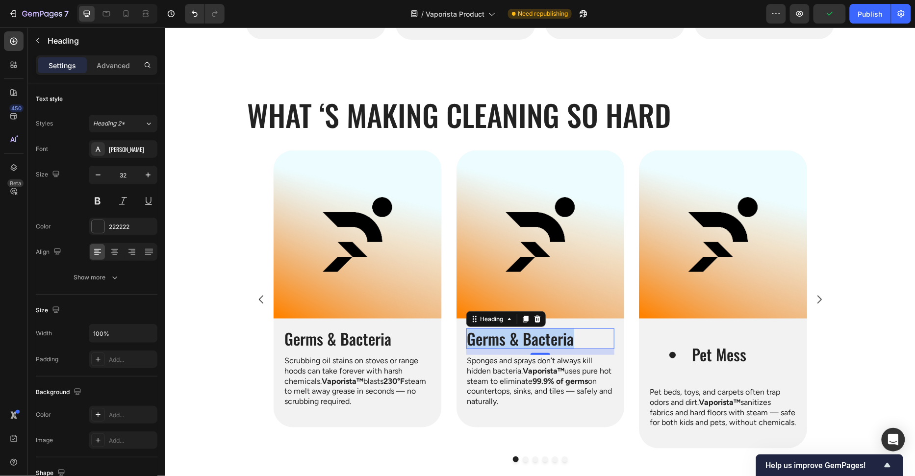
click at [543, 329] on p "Germs & Bacteria" at bounding box center [540, 338] width 147 height 19
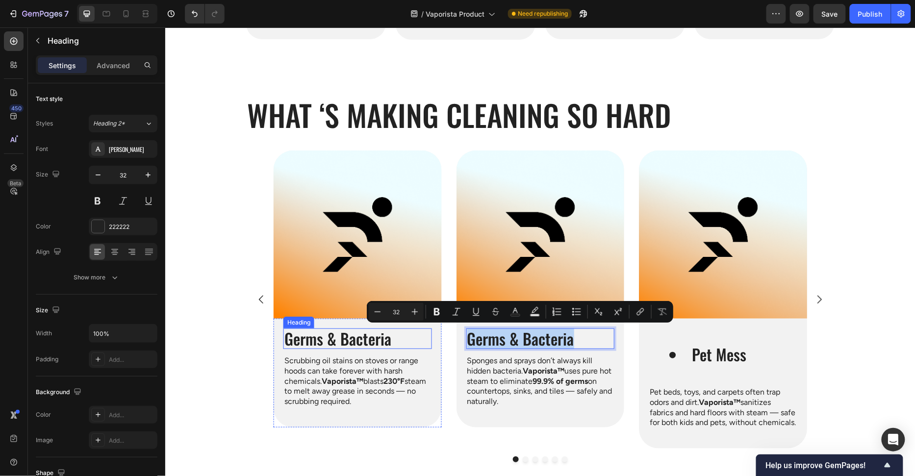
click at [361, 343] on h2 "Germs & Bacteria" at bounding box center [357, 338] width 149 height 21
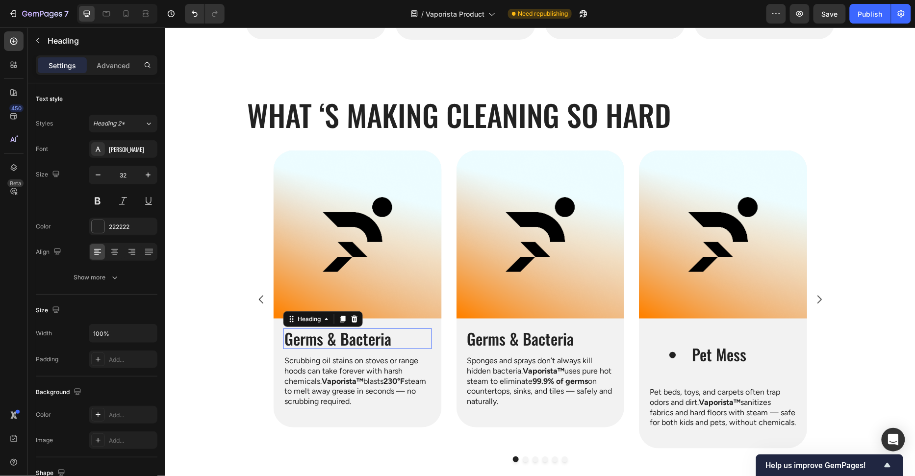
click at [361, 343] on p "Germs & Bacteria" at bounding box center [357, 338] width 147 height 19
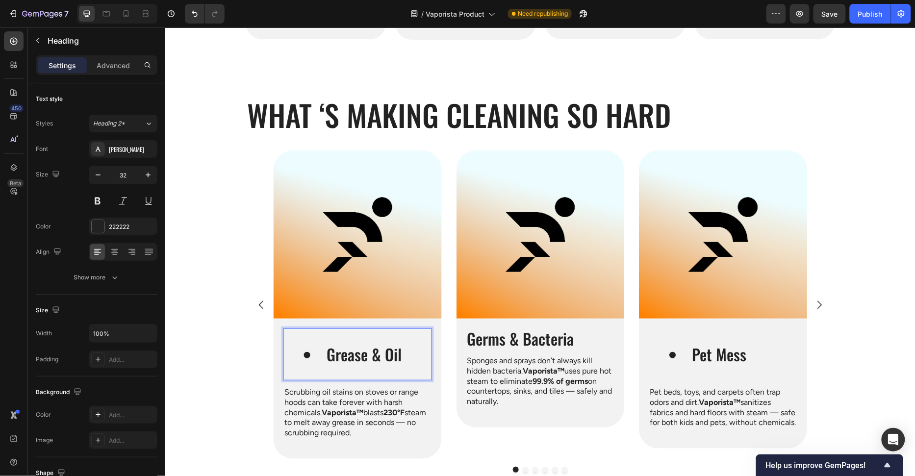
click at [320, 352] on li "Grease & Oil" at bounding box center [366, 354] width 127 height 19
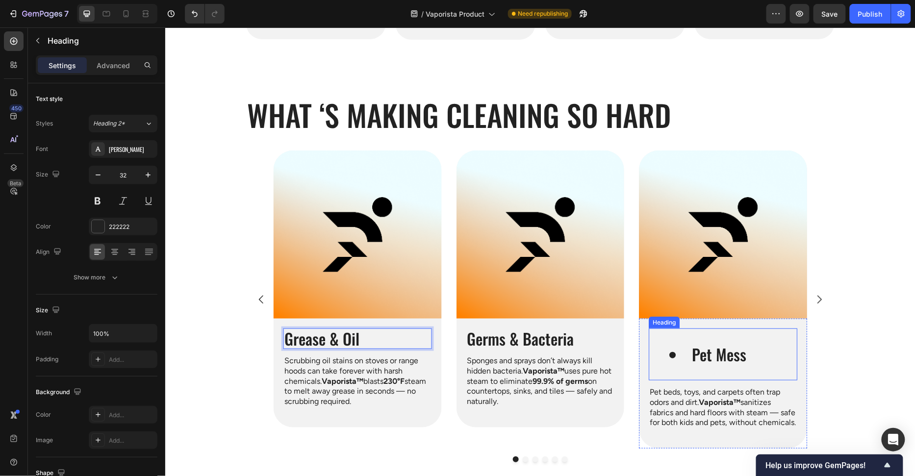
click at [684, 353] on li "Pet Mess" at bounding box center [732, 354] width 127 height 19
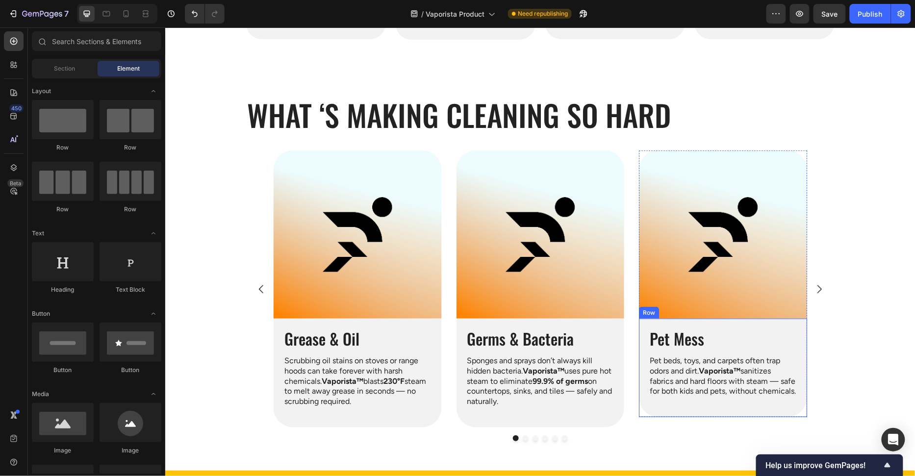
click at [738, 378] on p "Pet beds, toys, and carpets often trap odors and dirt. Vaporista™ sanitizes fab…" at bounding box center [722, 375] width 147 height 41
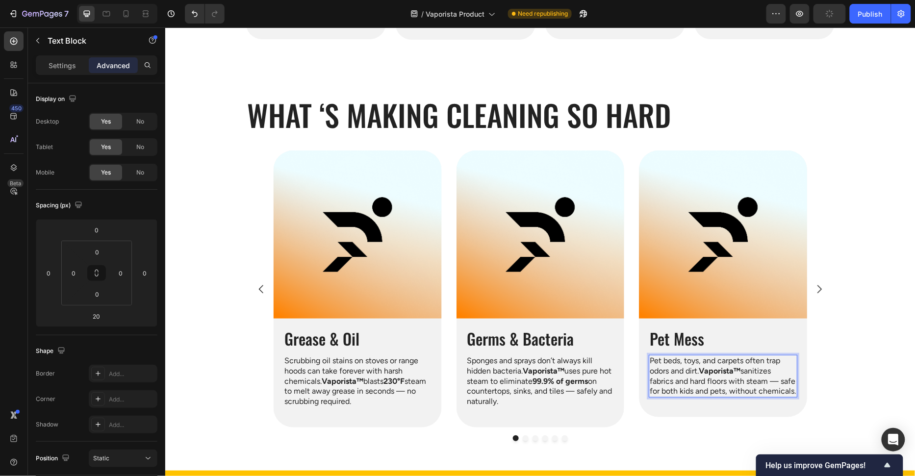
click at [794, 391] on p "Pet beds, toys, and carpets often trap odors and dirt. Vaporista™ sanitizes fab…" at bounding box center [722, 375] width 147 height 41
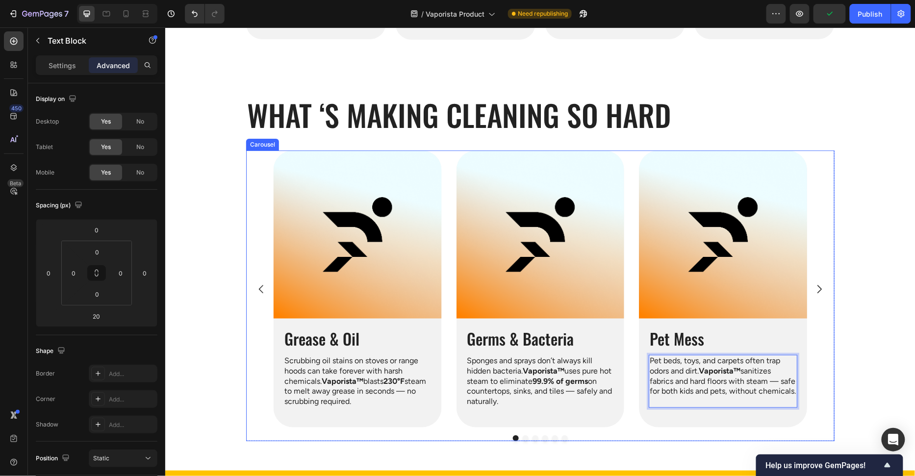
click at [830, 333] on div "Image Pet Mess Heading Pet beds, toys, and carpets often trap odors and dirt. V…" at bounding box center [540, 288] width 588 height 277
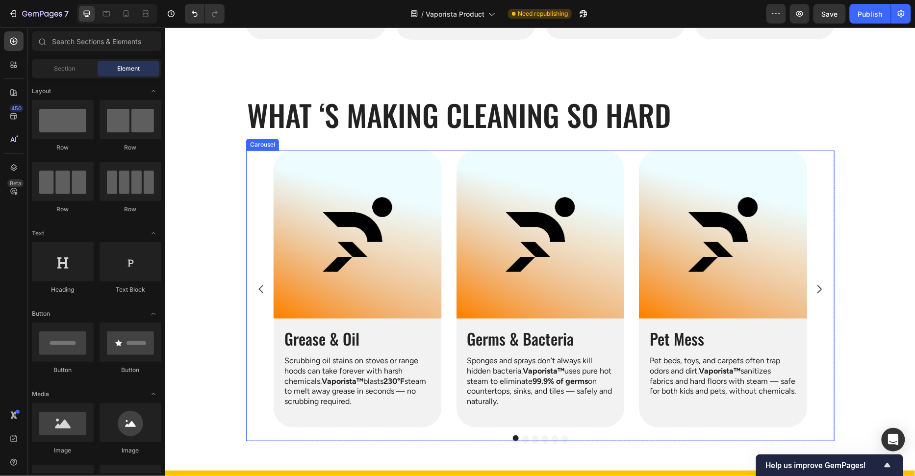
click at [820, 286] on icon "Carousel Next Arrow" at bounding box center [819, 289] width 12 height 12
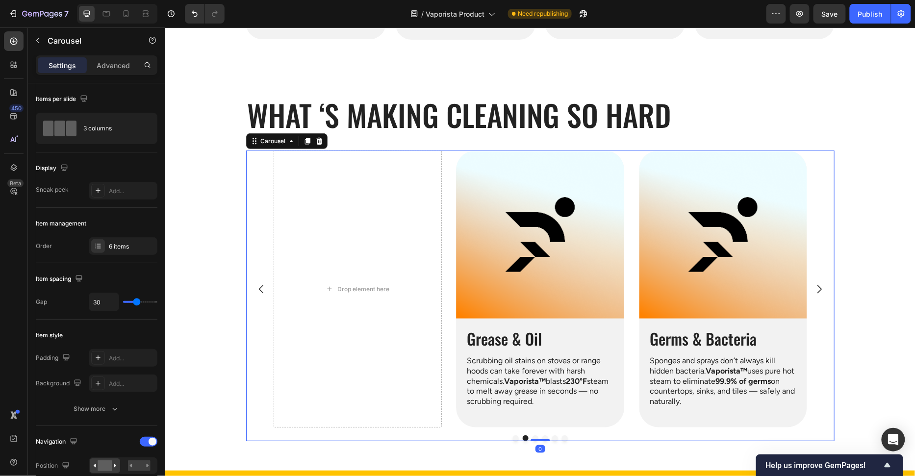
click at [820, 287] on icon "Carousel Next Arrow" at bounding box center [819, 288] width 4 height 8
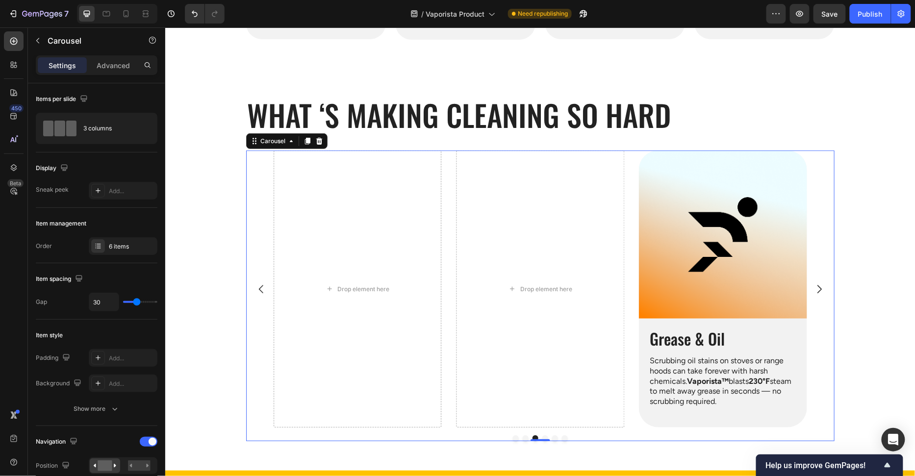
click at [256, 287] on icon "Carousel Back Arrow" at bounding box center [261, 289] width 12 height 12
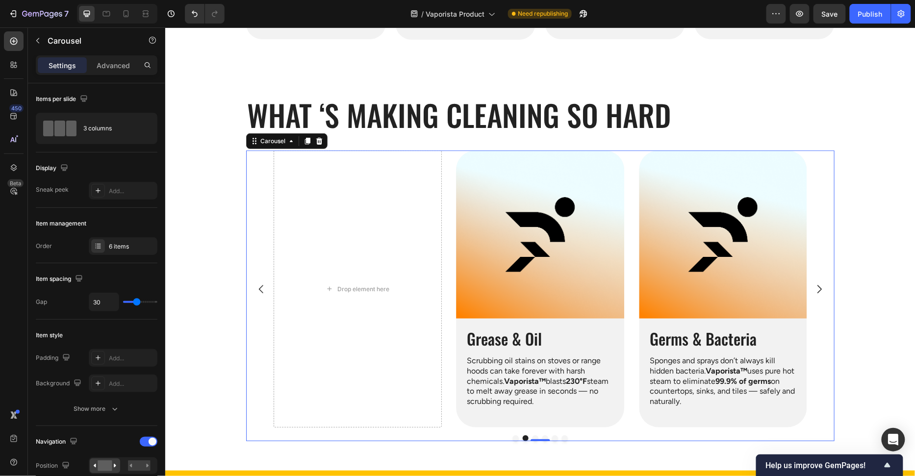
click at [256, 288] on icon "Carousel Back Arrow" at bounding box center [261, 289] width 12 height 12
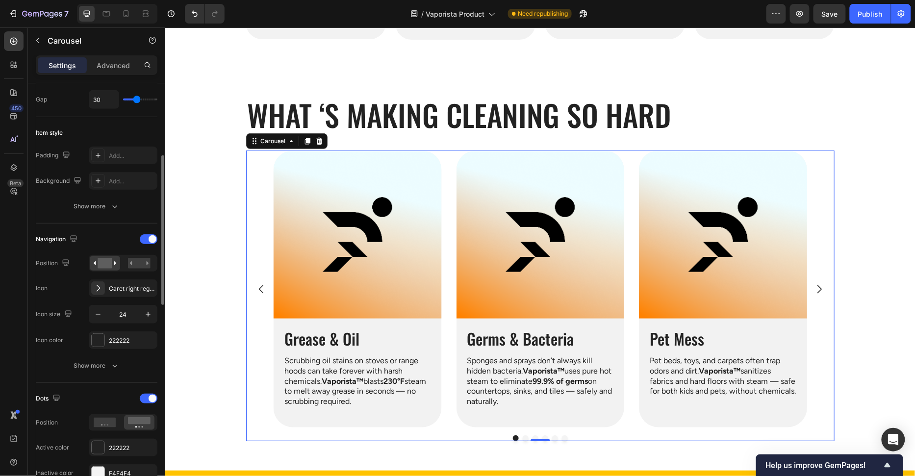
scroll to position [409, 0]
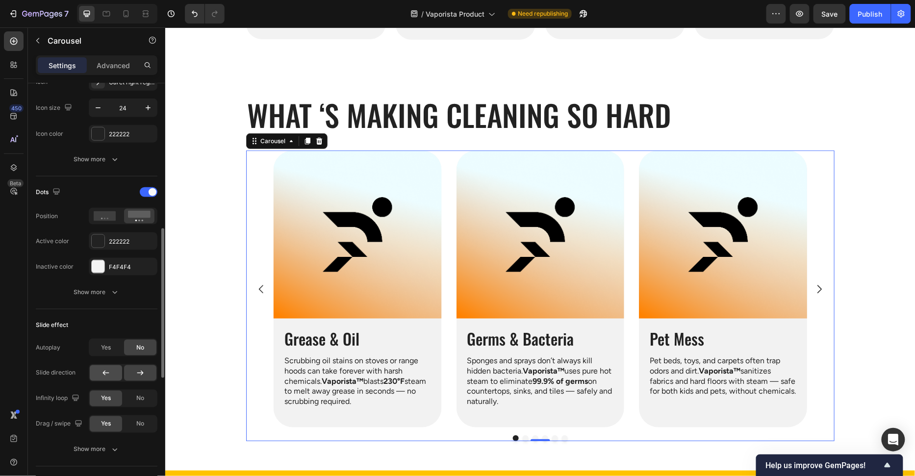
click at [107, 371] on icon at bounding box center [106, 373] width 6 height 5
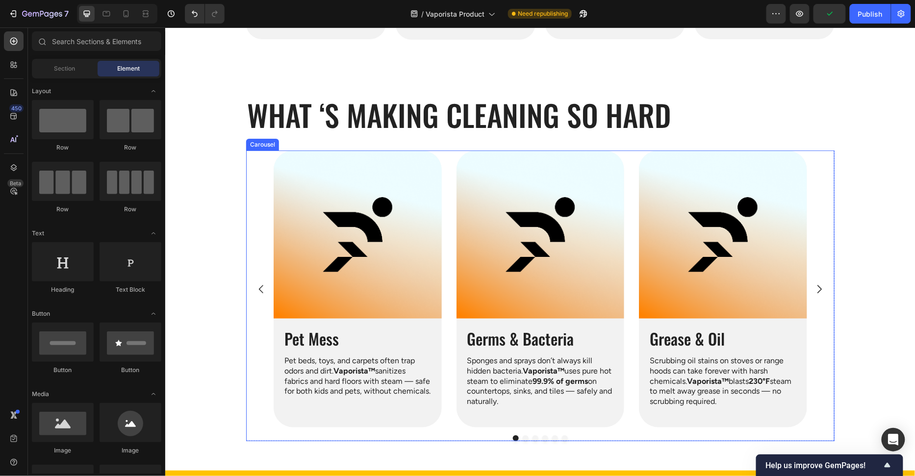
click at [820, 290] on icon "Carousel Next Arrow" at bounding box center [819, 289] width 12 height 12
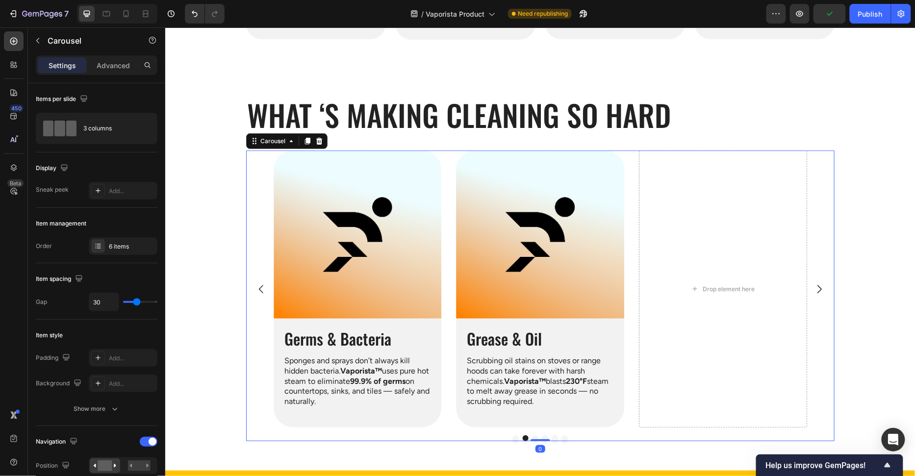
click at [820, 290] on icon "Carousel Next Arrow" at bounding box center [819, 289] width 12 height 12
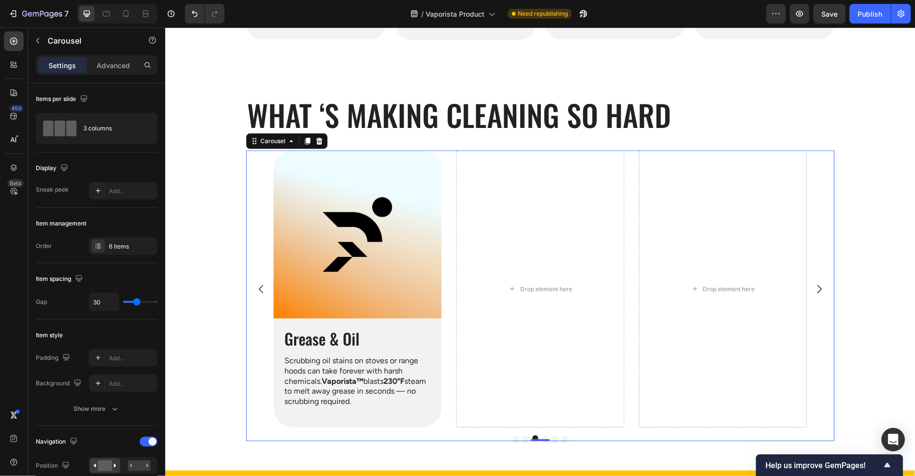
click at [255, 292] on icon "Carousel Back Arrow" at bounding box center [261, 289] width 12 height 12
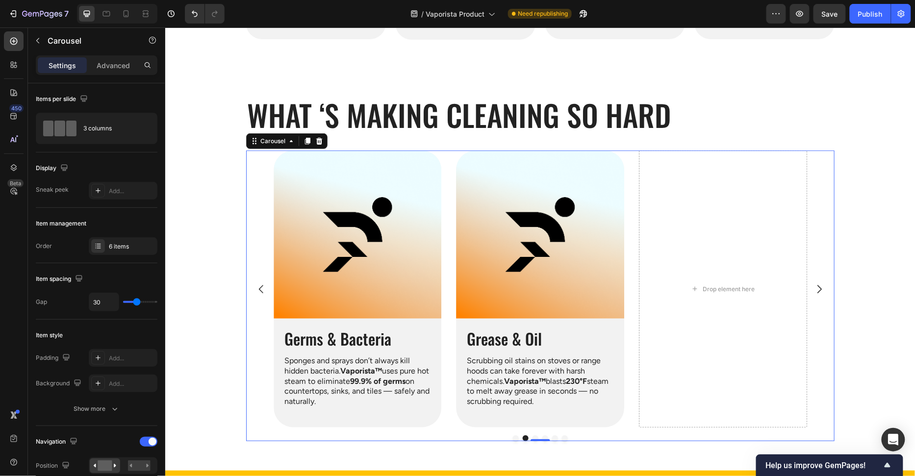
click at [255, 292] on icon "Carousel Back Arrow" at bounding box center [261, 289] width 12 height 12
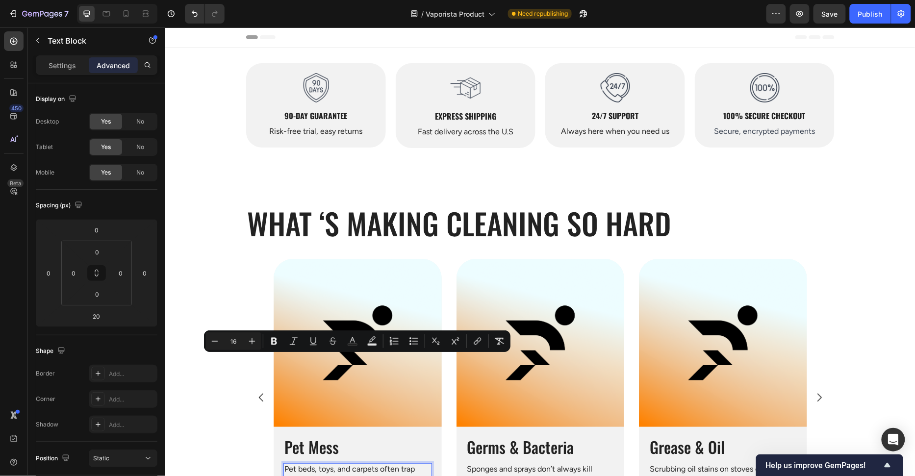
scroll to position [108, 0]
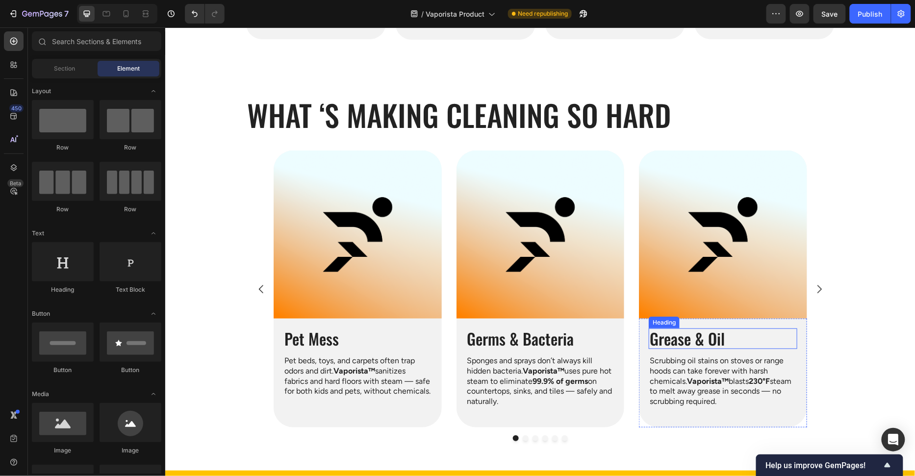
click at [705, 340] on p "Grease & Oil" at bounding box center [722, 338] width 147 height 19
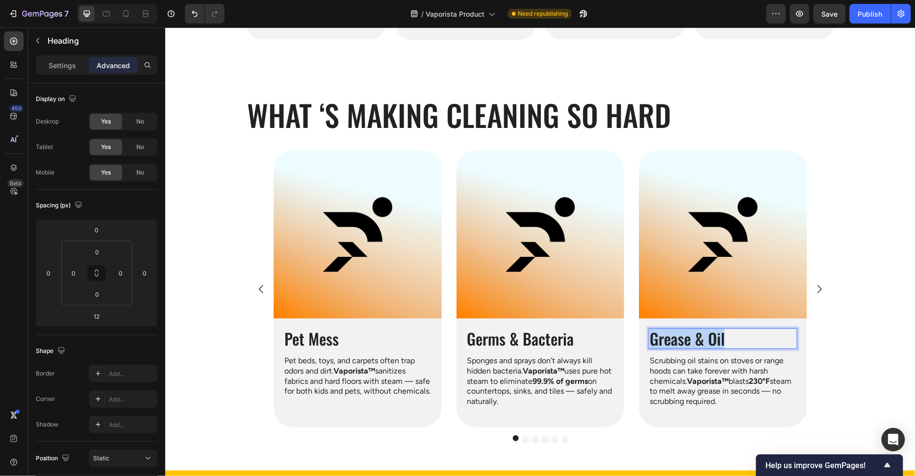
click at [705, 340] on p "Grease & Oil" at bounding box center [722, 338] width 147 height 19
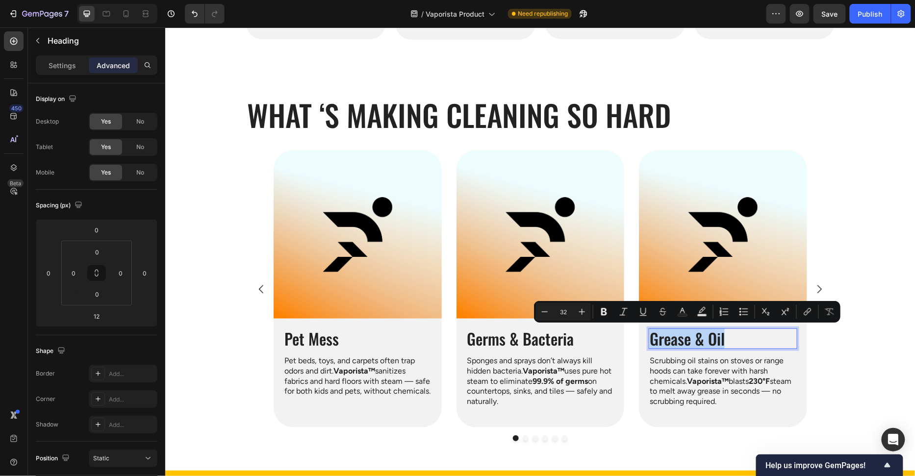
copy p "Grease & Oil"
click at [309, 341] on p "Pet Mess" at bounding box center [357, 338] width 147 height 19
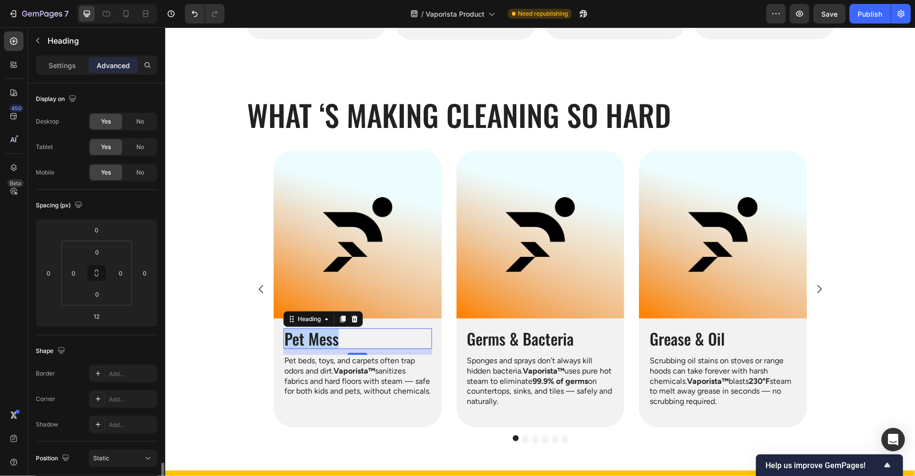
scroll to position [230, 0]
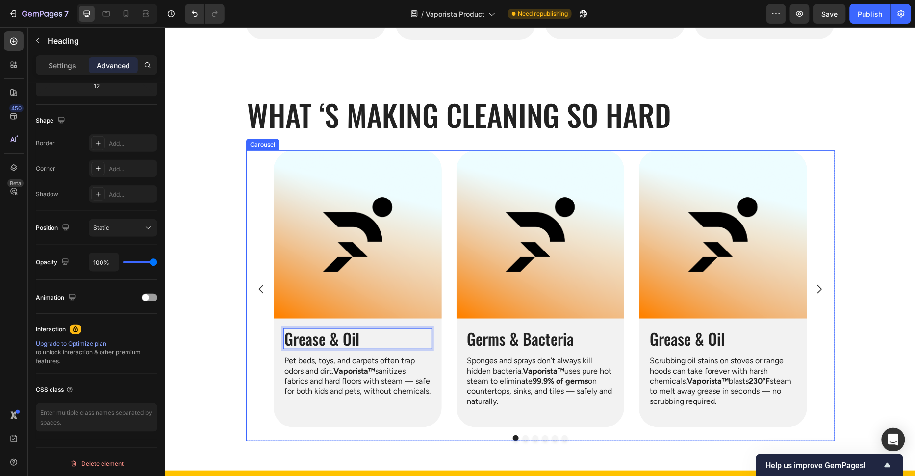
click at [246, 362] on div "Image Grease & Oil Heading 12 Pet beds, toys, and carpets often trap odors and …" at bounding box center [540, 288] width 588 height 277
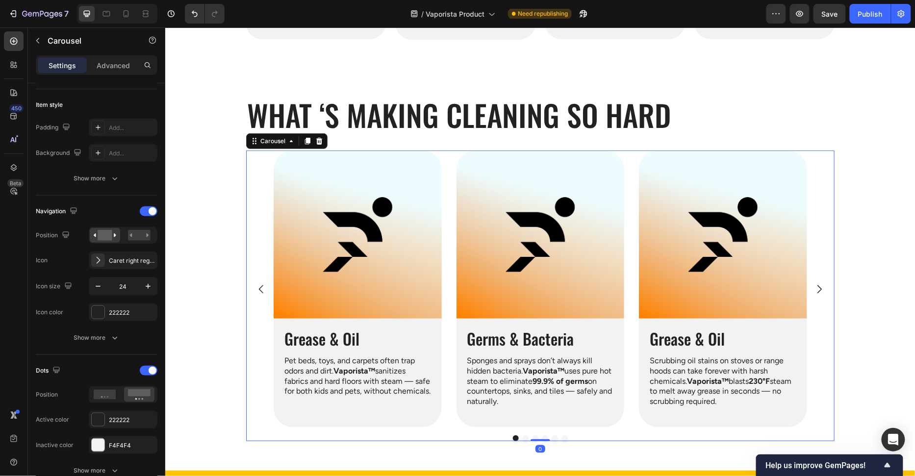
scroll to position [0, 0]
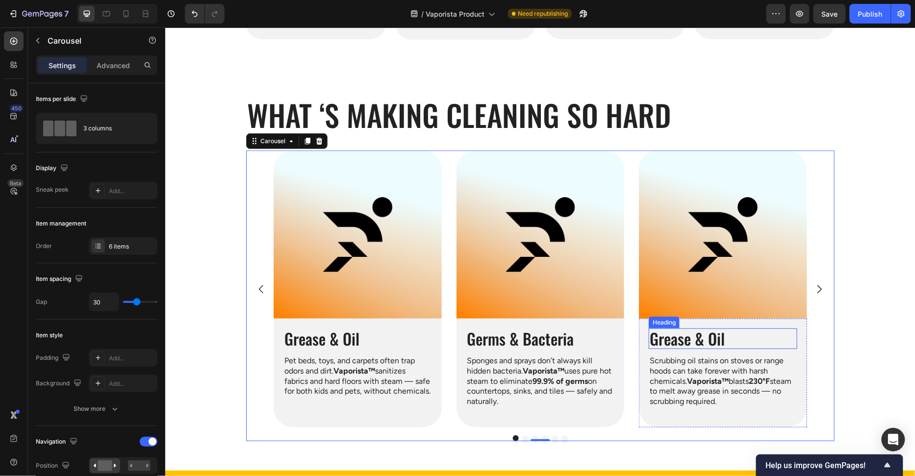
click at [676, 336] on p "Grease & Oil" at bounding box center [722, 338] width 147 height 19
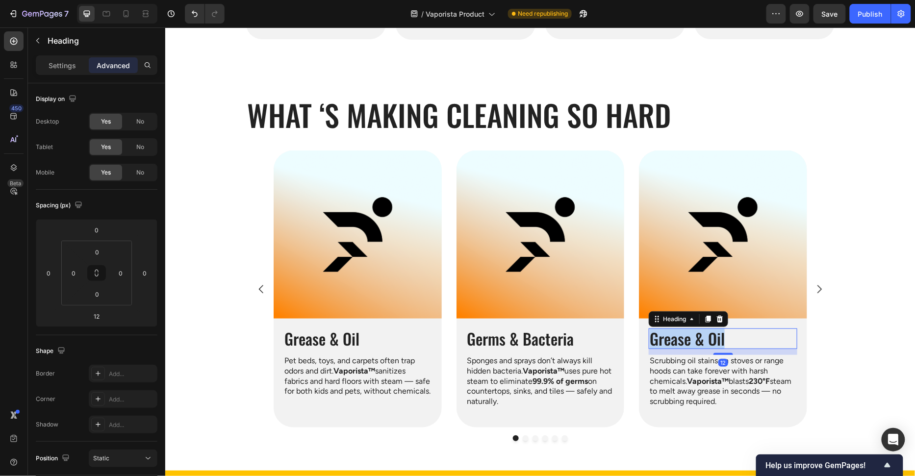
click at [676, 336] on p "Grease & Oil" at bounding box center [722, 338] width 147 height 19
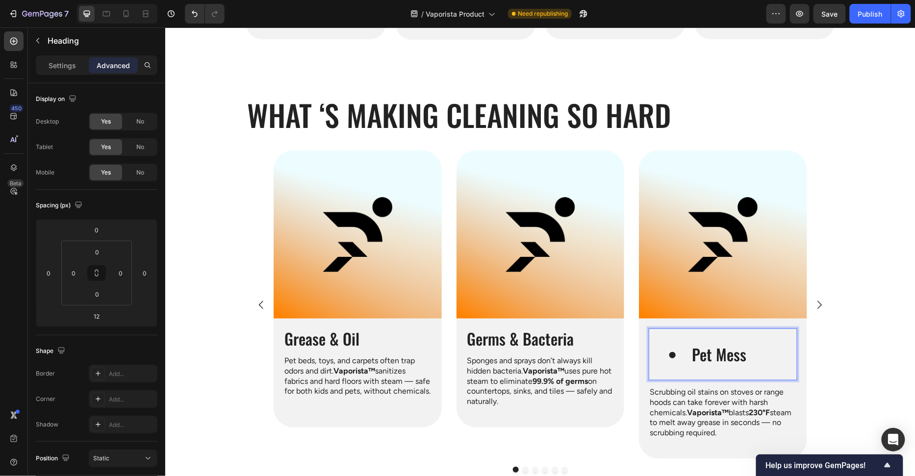
click at [687, 355] on li "Pet Mess" at bounding box center [732, 354] width 127 height 19
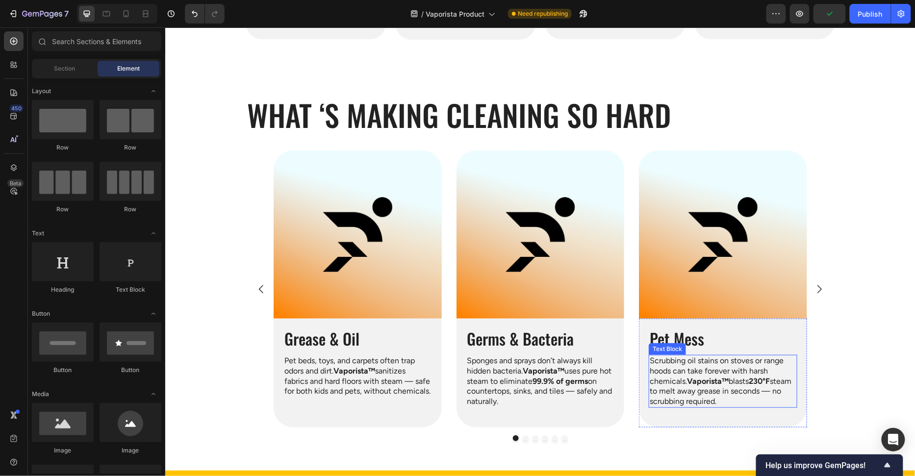
click at [689, 375] on p "Scrubbing oil stains on stoves or range hoods can take forever with harsh chemi…" at bounding box center [722, 380] width 147 height 51
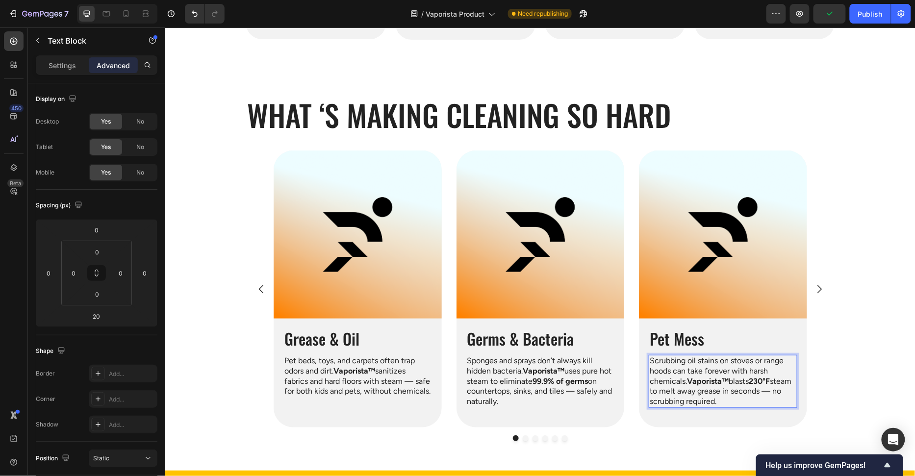
click at [689, 375] on p "Scrubbing oil stains on stoves or range hoods can take forever with harsh chemi…" at bounding box center [722, 380] width 147 height 51
click at [839, 392] on section "What ‘s Making Cleaning so Hard Heading Row Image Grease & Oil Heading Pet beds…" at bounding box center [540, 262] width 604 height 415
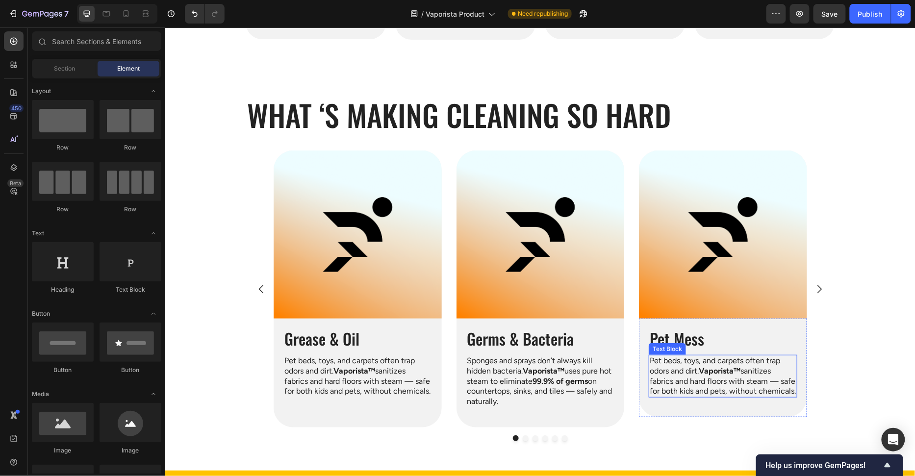
click at [779, 393] on p "Pet beds, toys, and carpets often trap odors and dirt. Vaporista™ sanitizes fab…" at bounding box center [722, 375] width 147 height 41
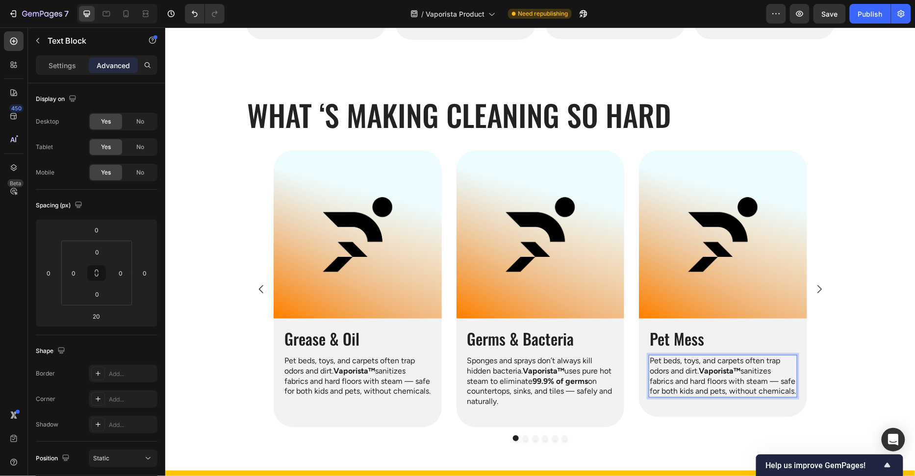
click at [790, 391] on p "Pet beds, toys, and carpets often trap odors and dirt. Vaporista™ sanitizes fab…" at bounding box center [722, 375] width 147 height 41
click at [340, 388] on p "Pet beds, toys, and carpets often trap odors and dirt. Vaporista™ sanitizes fab…" at bounding box center [357, 375] width 147 height 41
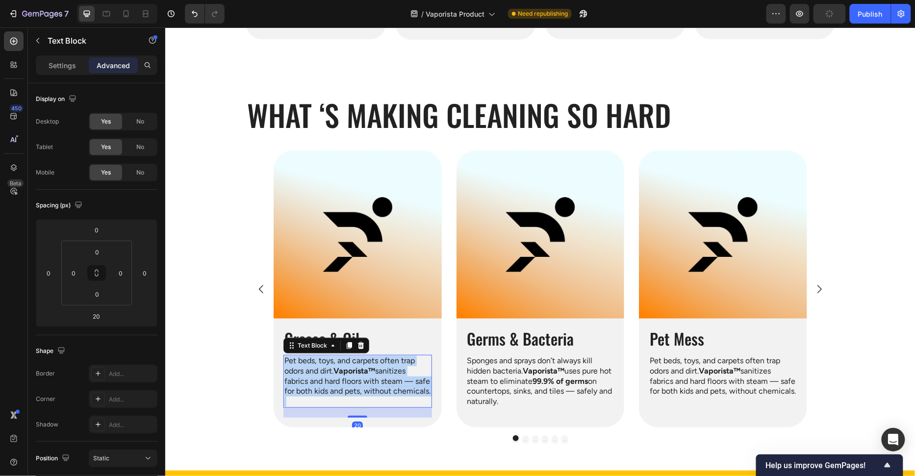
click at [340, 388] on p "Pet beds, toys, and carpets often trap odors and dirt. Vaporista™ sanitizes fab…" at bounding box center [357, 375] width 147 height 41
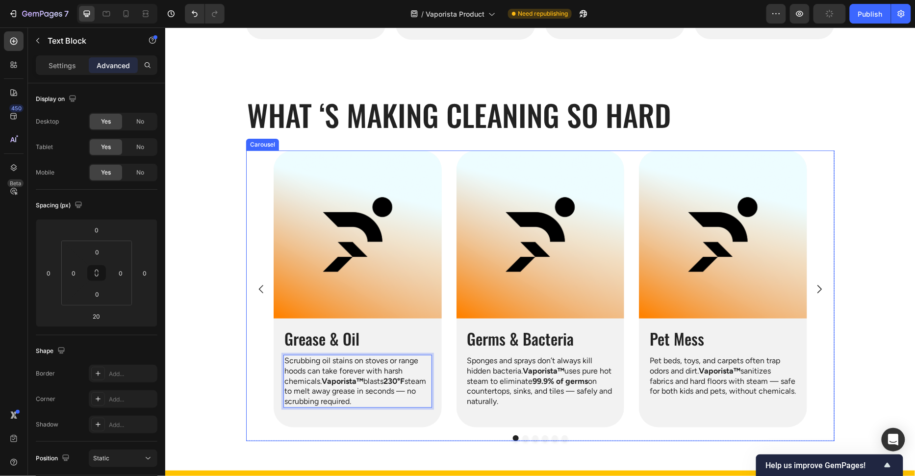
click at [244, 373] on section "What ‘s Making Cleaning so Hard Heading Row Image Grease & Oil Heading Scrubbin…" at bounding box center [540, 262] width 604 height 415
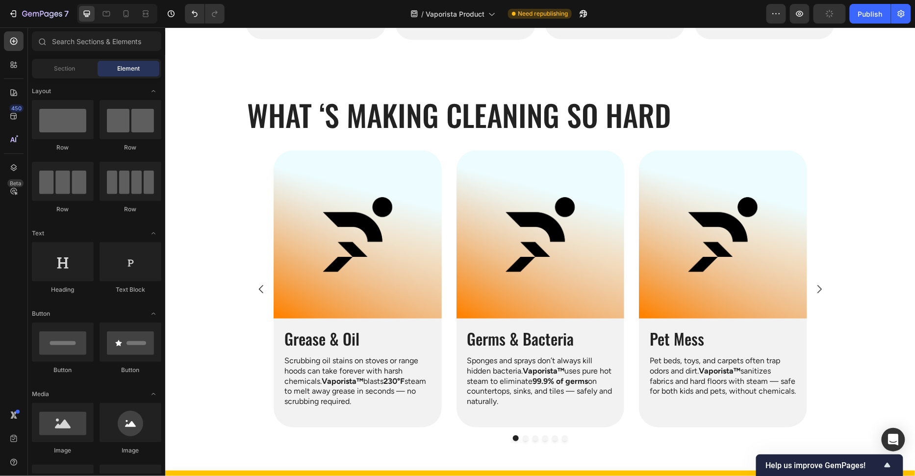
click at [244, 373] on section "What ‘s Making Cleaning so Hard Heading Row Image Grease & Oil Heading Scrubbin…" at bounding box center [540, 262] width 604 height 415
click at [823, 286] on icon "Carousel Next Arrow" at bounding box center [819, 289] width 12 height 12
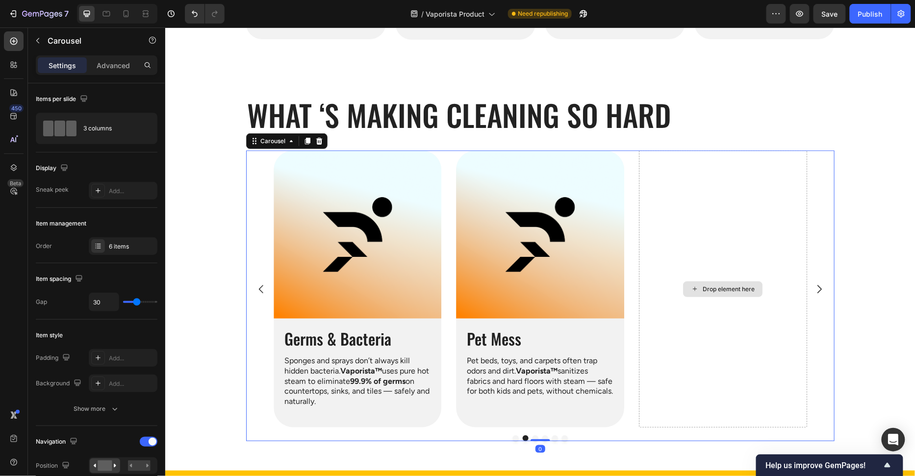
click at [713, 249] on div "Drop element here" at bounding box center [722, 288] width 168 height 277
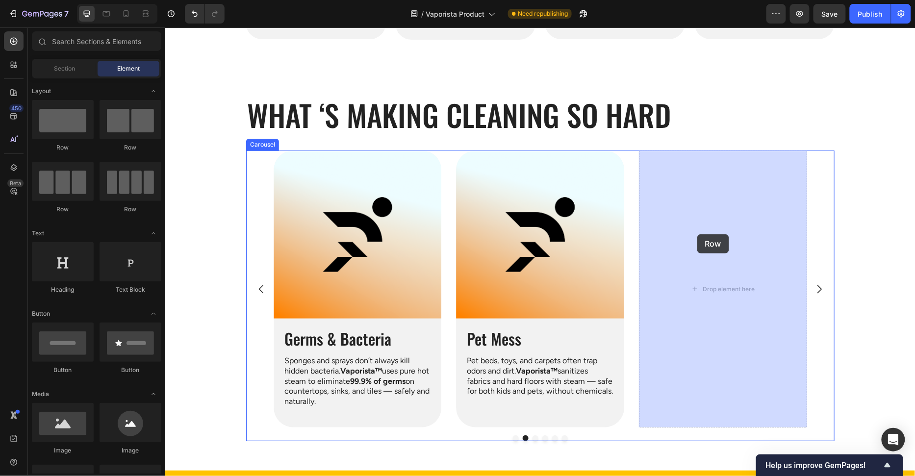
drag, startPoint x: 250, startPoint y: 153, endPoint x: 708, endPoint y: 236, distance: 465.6
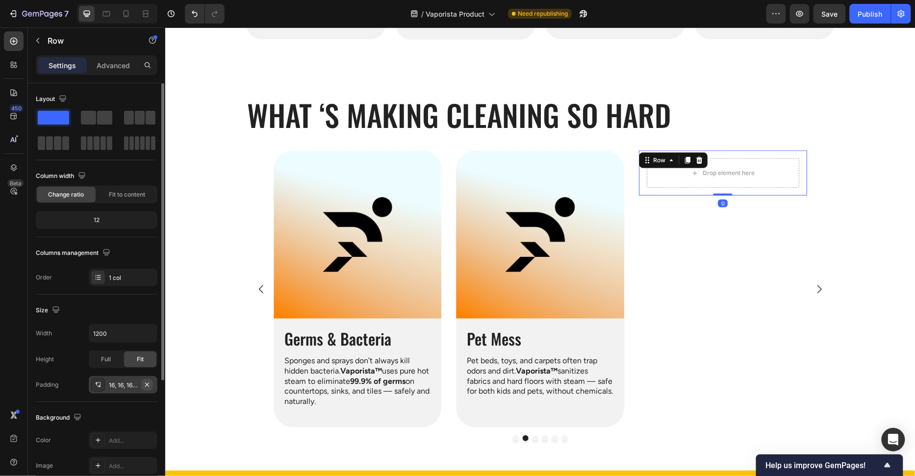
click at [148, 381] on icon "button" at bounding box center [147, 385] width 8 height 8
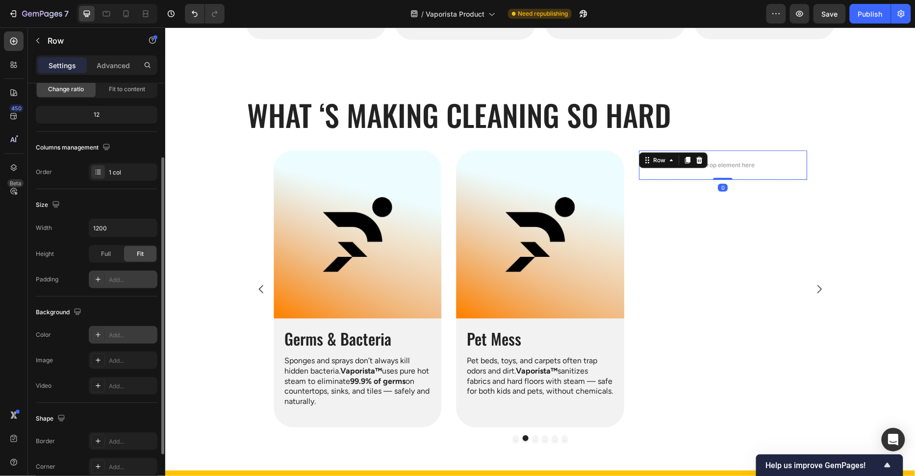
click at [118, 331] on div "Add..." at bounding box center [132, 335] width 46 height 9
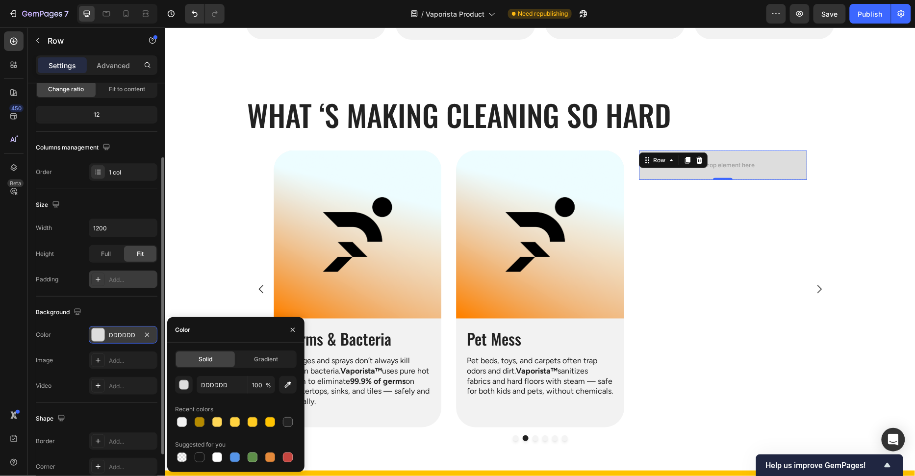
click at [187, 424] on div at bounding box center [182, 422] width 12 height 12
type input "F2F2F2"
click at [105, 460] on div "Add..." at bounding box center [123, 467] width 69 height 18
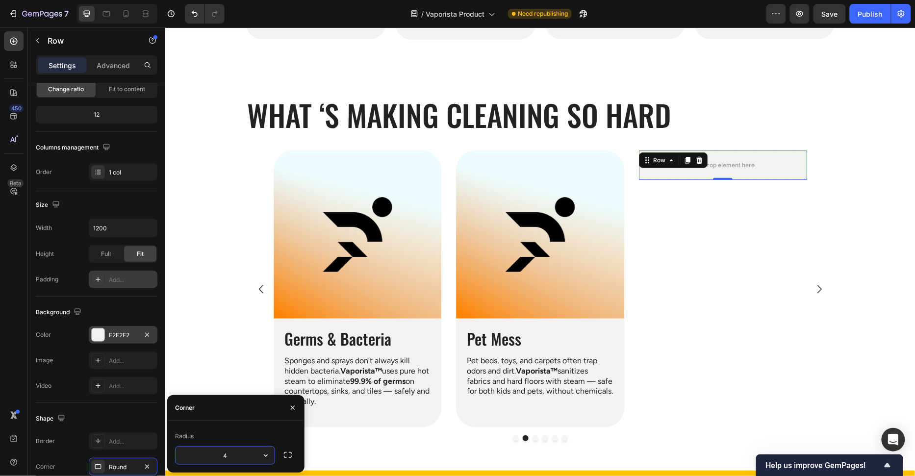
type input "40"
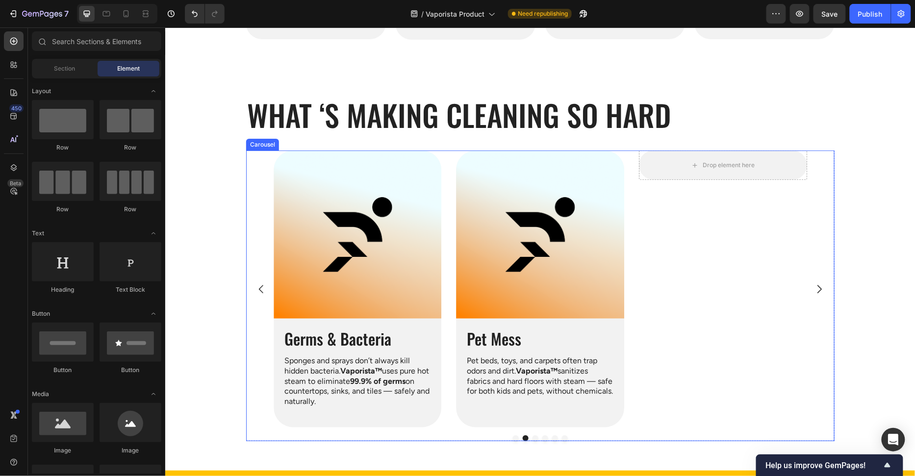
click at [627, 247] on div "Image Grease & Oil Heading Scrubbing oil stains on stoves or range hoods can ta…" at bounding box center [539, 288] width 533 height 277
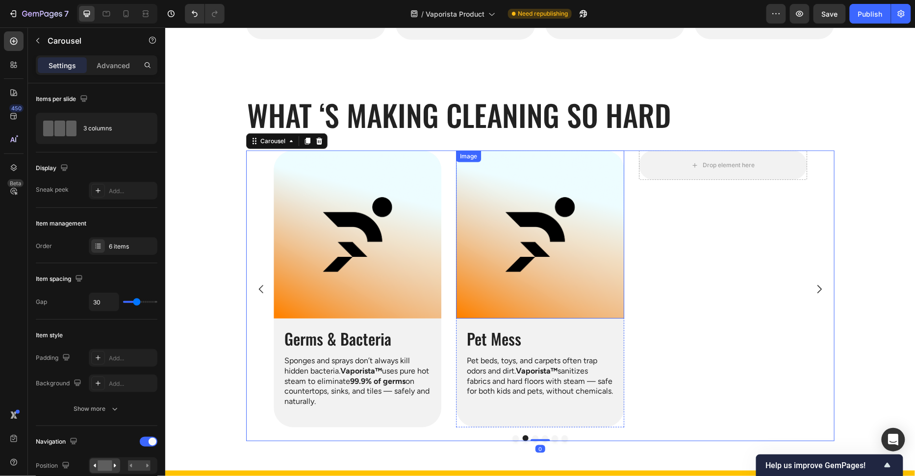
click at [562, 255] on img at bounding box center [540, 234] width 168 height 168
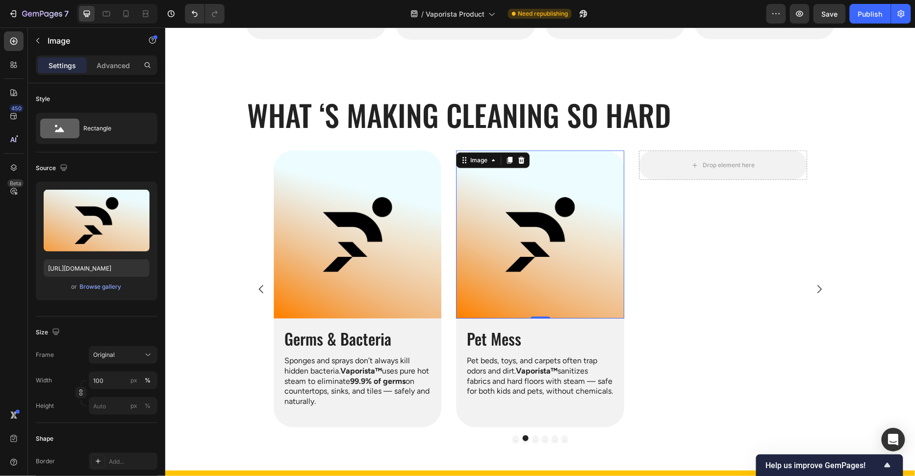
drag, startPoint x: 509, startPoint y: 159, endPoint x: 522, endPoint y: 225, distance: 67.4
click at [509, 159] on icon at bounding box center [508, 159] width 5 height 7
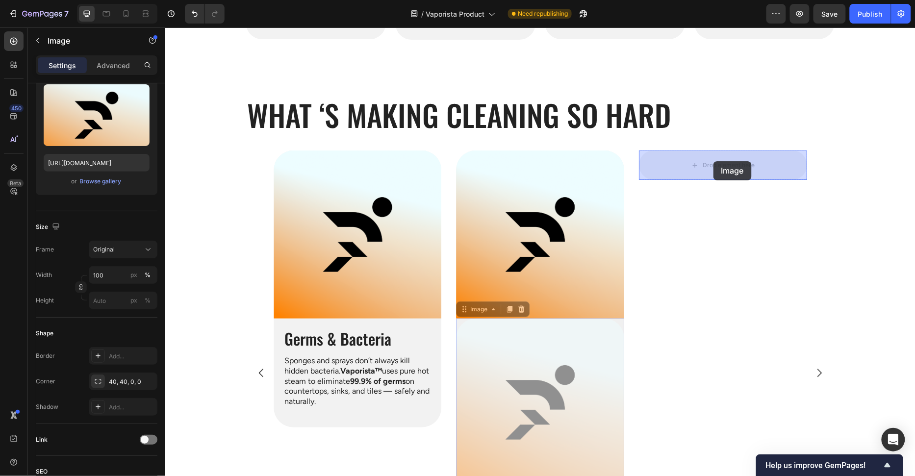
drag, startPoint x: 570, startPoint y: 370, endPoint x: 713, endPoint y: 161, distance: 252.9
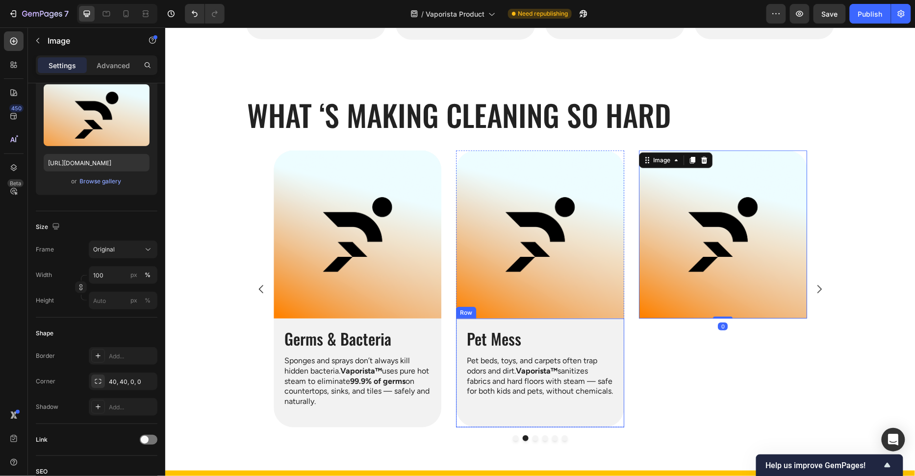
click at [609, 323] on div "Pet Mess Heading Pet beds, toys, and carpets often trap odors and dirt. Vaporis…" at bounding box center [540, 372] width 168 height 109
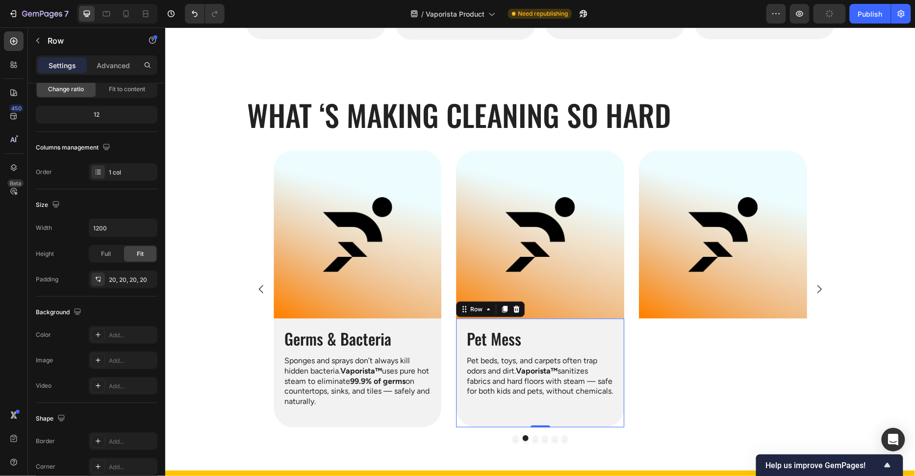
scroll to position [0, 0]
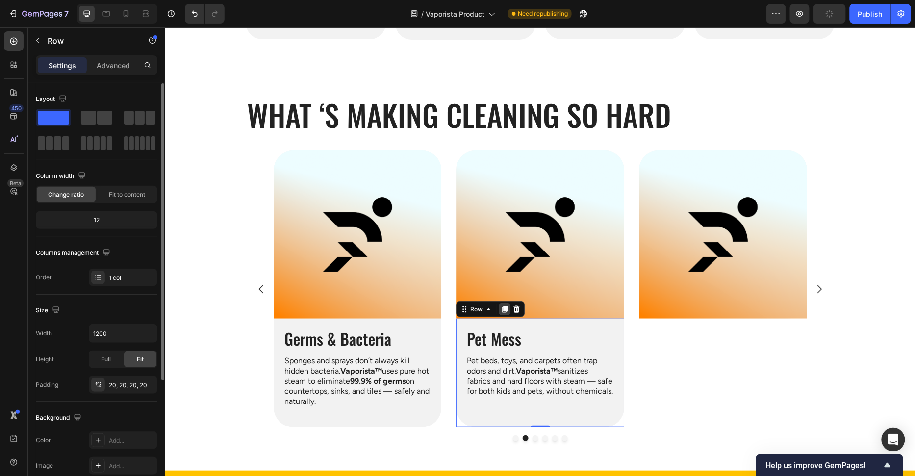
click at [501, 305] on icon at bounding box center [504, 309] width 8 height 8
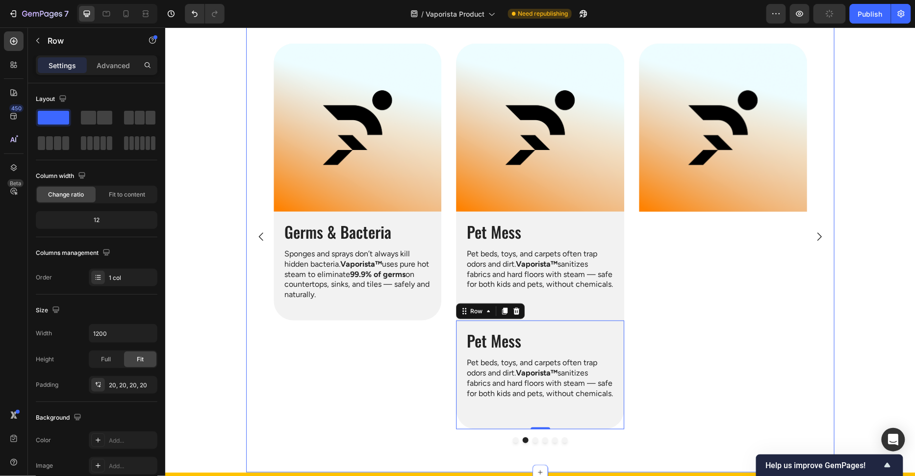
scroll to position [181, 0]
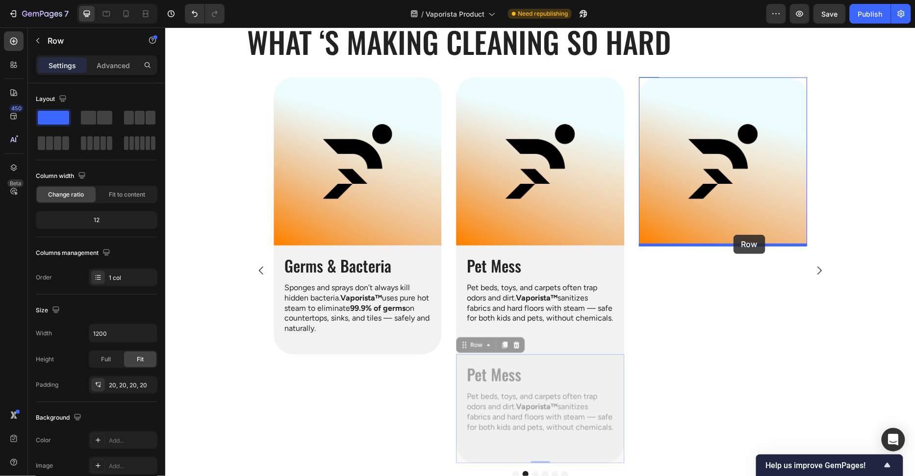
drag, startPoint x: 615, startPoint y: 360, endPoint x: 733, endPoint y: 234, distance: 172.3
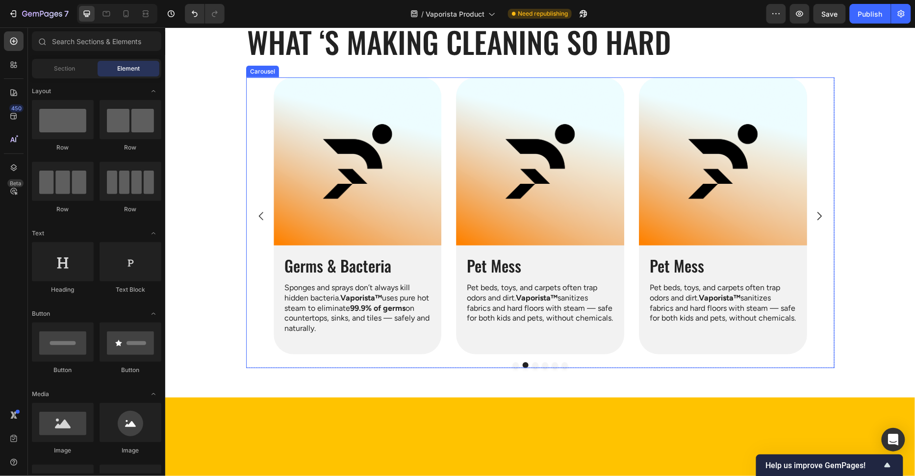
click at [818, 216] on icon "Carousel Next Arrow" at bounding box center [819, 216] width 12 height 12
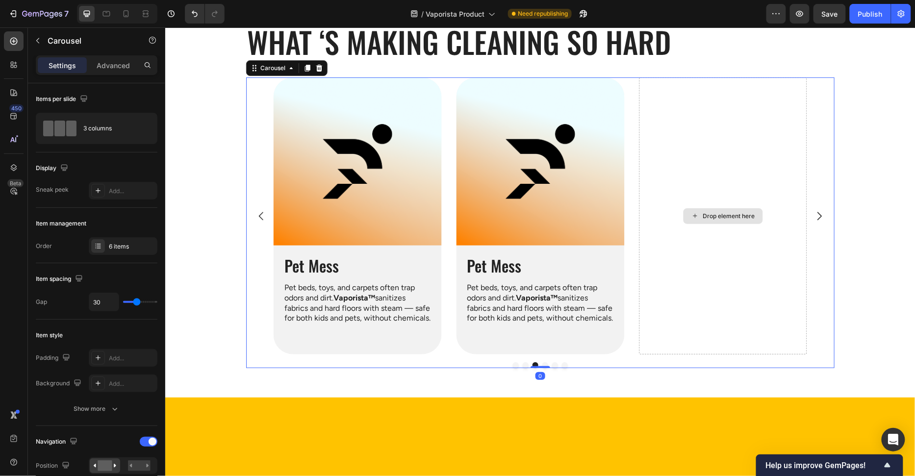
click at [719, 157] on div "Drop element here" at bounding box center [722, 215] width 168 height 277
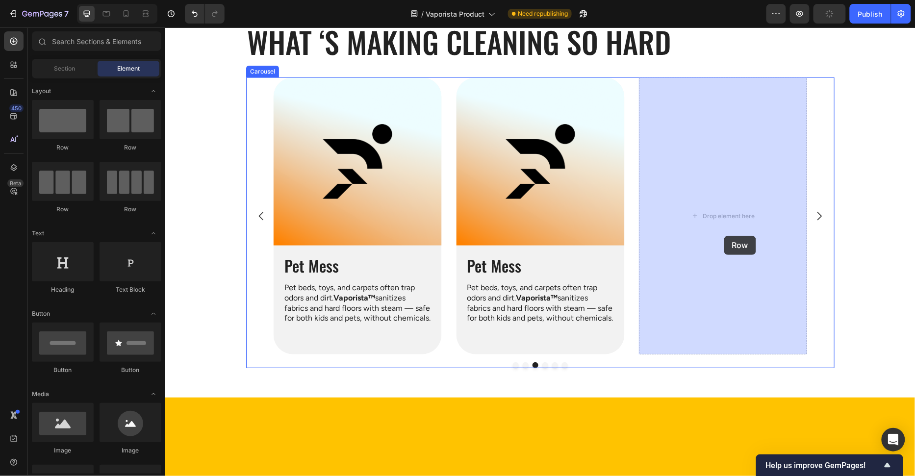
drag, startPoint x: 267, startPoint y: 157, endPoint x: 673, endPoint y: 221, distance: 410.8
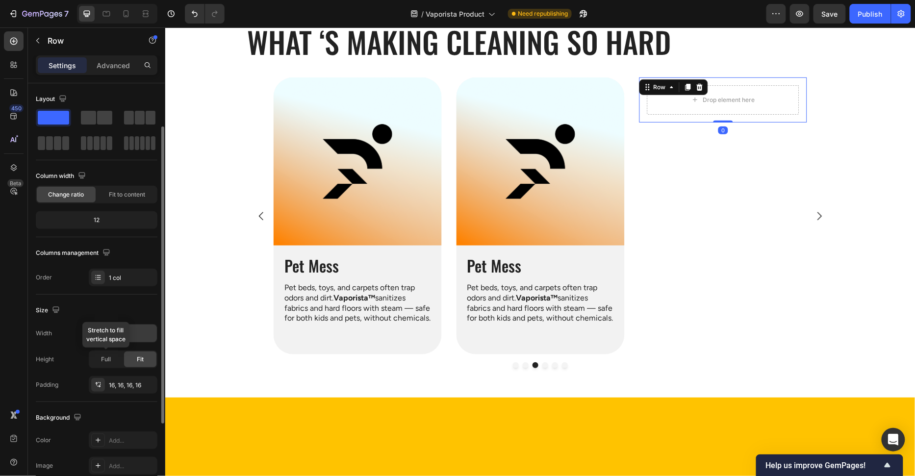
scroll to position [25, 0]
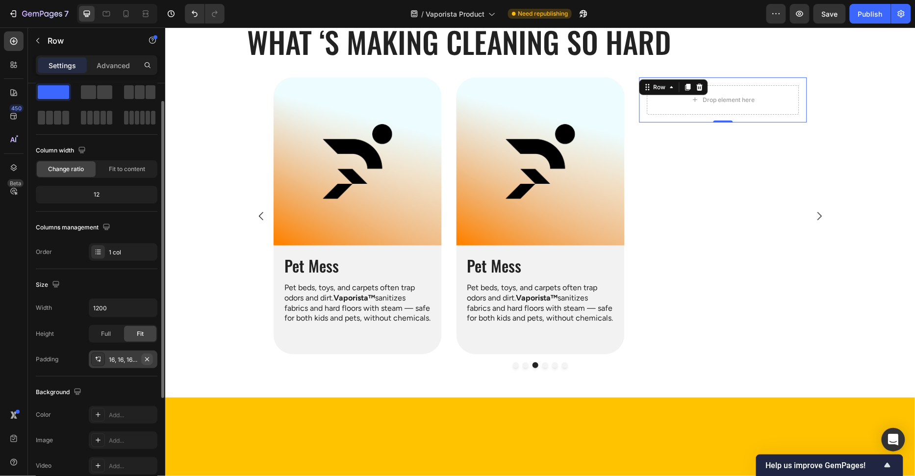
click at [149, 357] on icon "button" at bounding box center [147, 359] width 8 height 8
click at [122, 408] on div "Add..." at bounding box center [132, 412] width 46 height 9
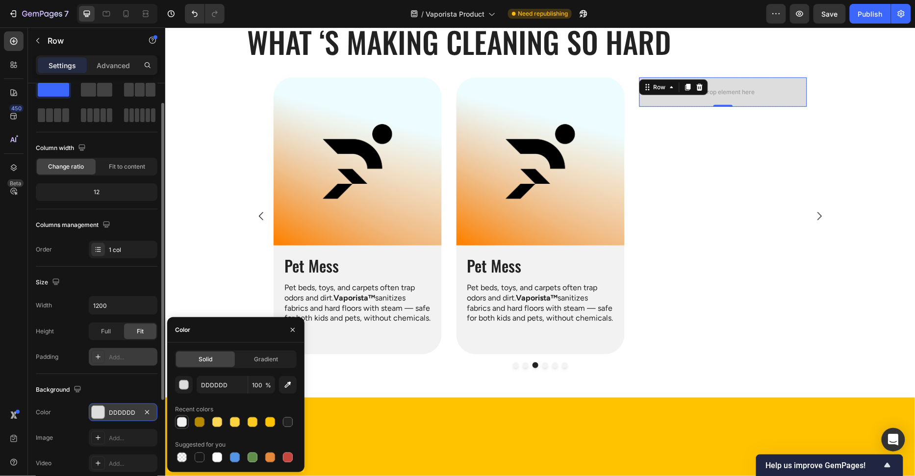
click at [182, 422] on div at bounding box center [182, 422] width 10 height 10
type input "F2F2F2"
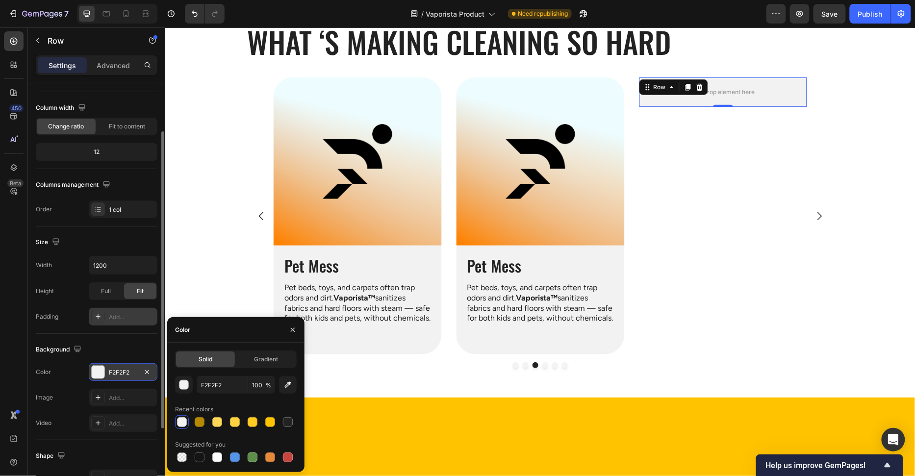
scroll to position [145, 0]
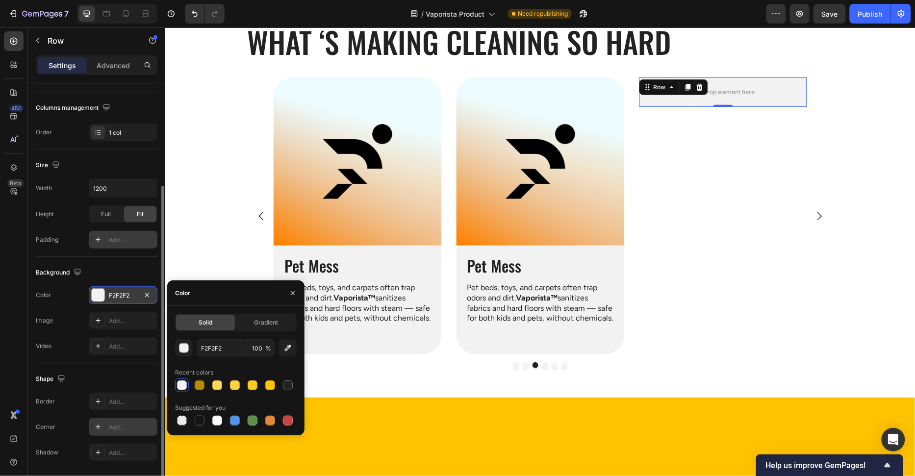
click at [123, 427] on div "Add..." at bounding box center [132, 427] width 46 height 9
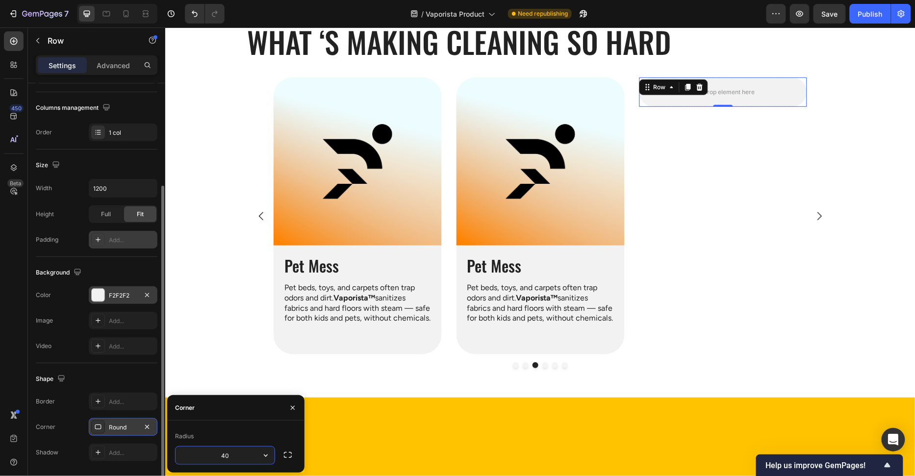
type input "40"
click at [226, 415] on div "Corner" at bounding box center [235, 407] width 137 height 25
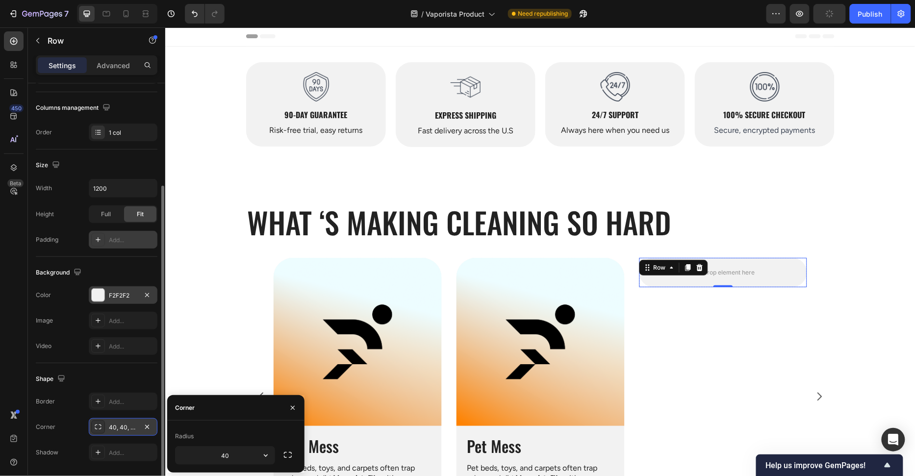
scroll to position [0, 0]
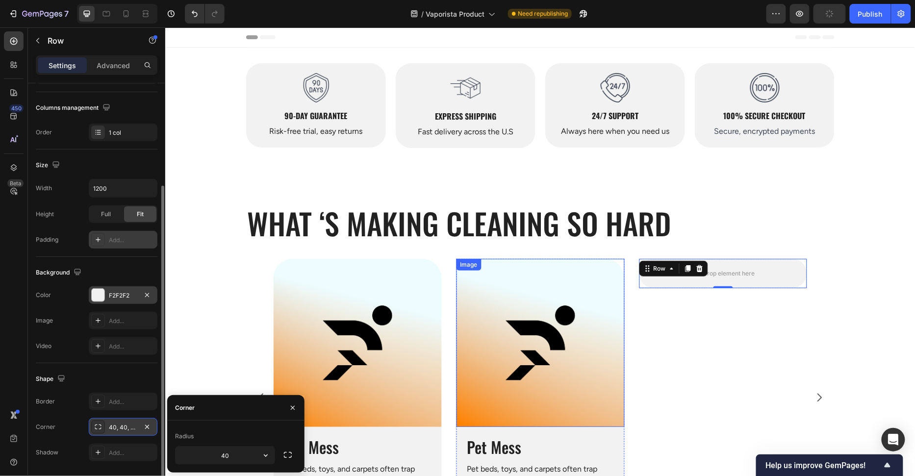
click at [556, 298] on img at bounding box center [540, 342] width 168 height 168
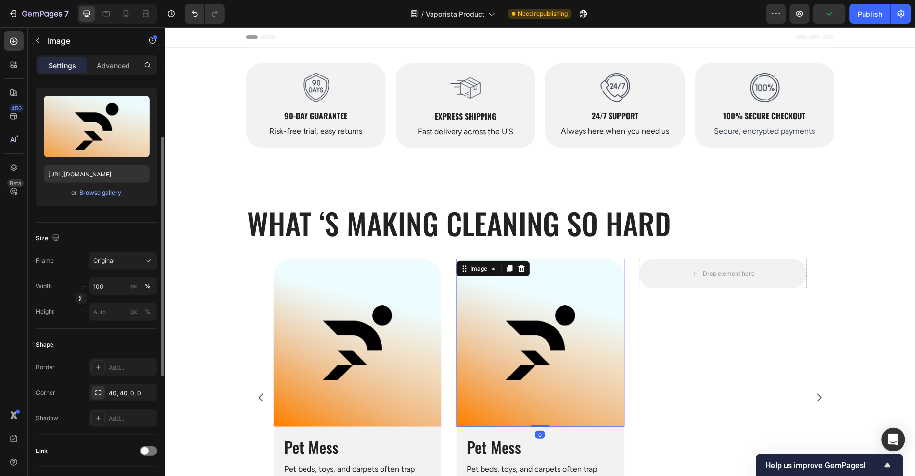
scroll to position [192, 0]
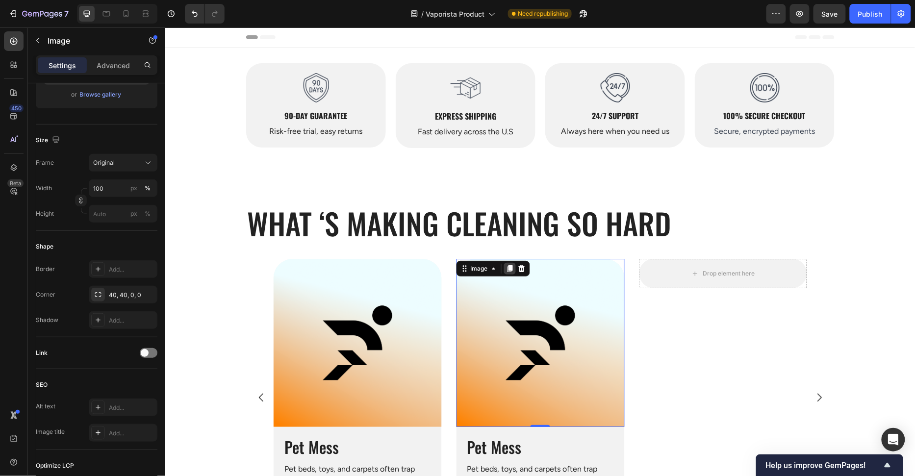
click at [507, 267] on icon at bounding box center [508, 268] width 5 height 7
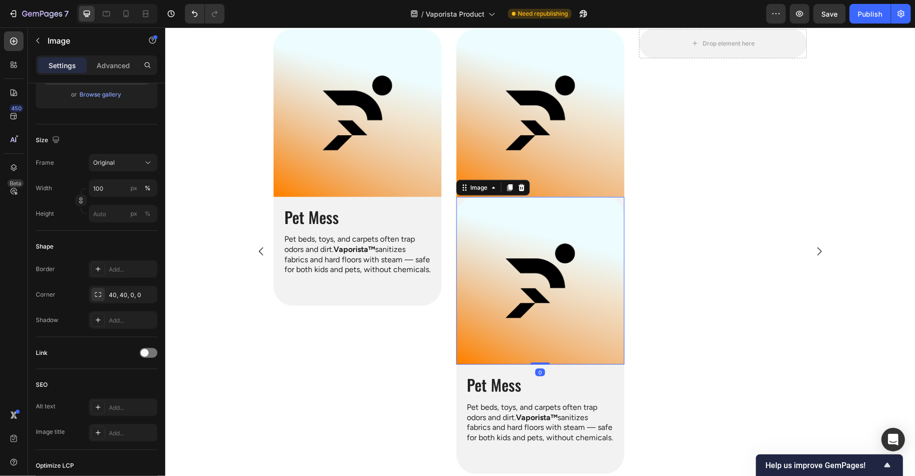
scroll to position [194, 0]
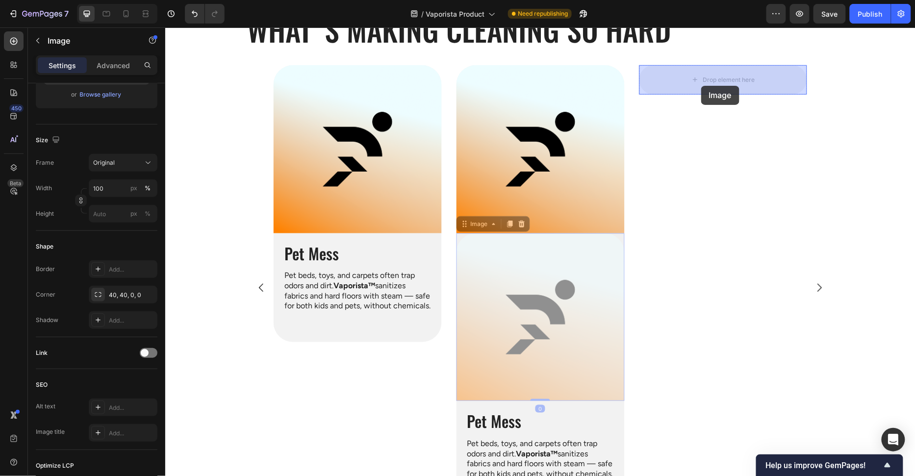
drag, startPoint x: 557, startPoint y: 324, endPoint x: 700, endPoint y: 84, distance: 280.3
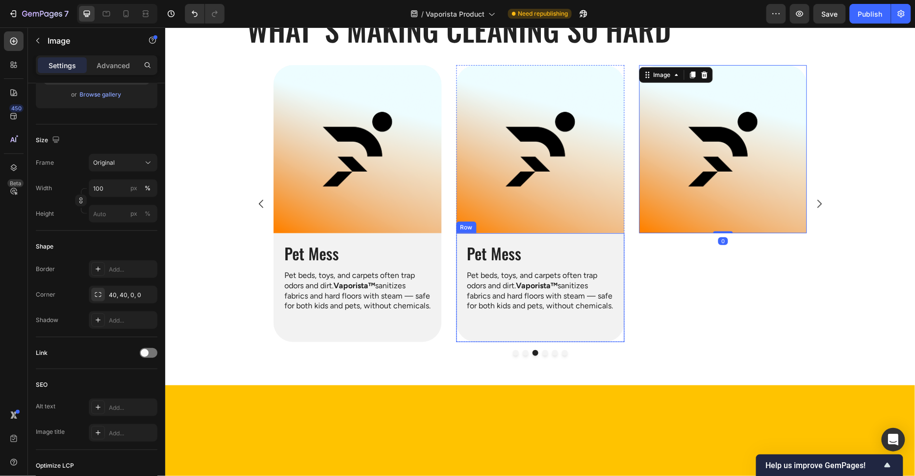
drag, startPoint x: 618, startPoint y: 238, endPoint x: 573, endPoint y: 242, distance: 44.8
click at [618, 238] on div "Pet Mess Heading Pet beds, toys, and carpets often trap odors and dirt. Vaporis…" at bounding box center [540, 287] width 168 height 109
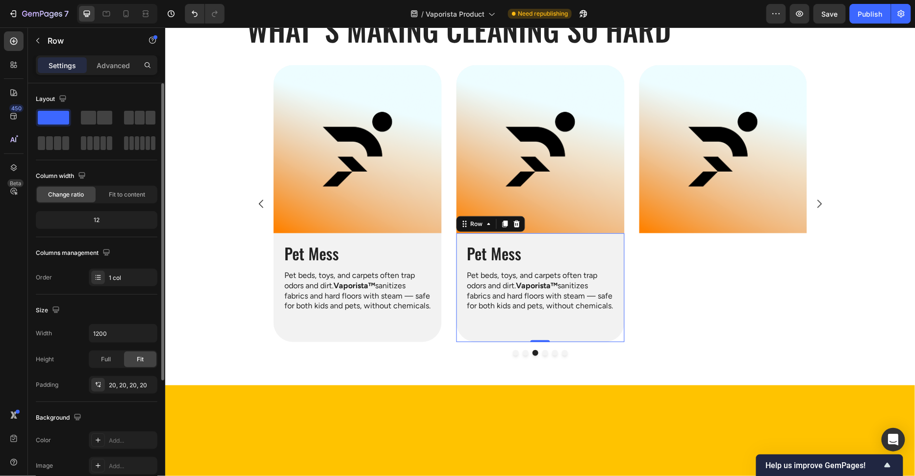
click at [501, 224] on icon at bounding box center [504, 224] width 8 height 8
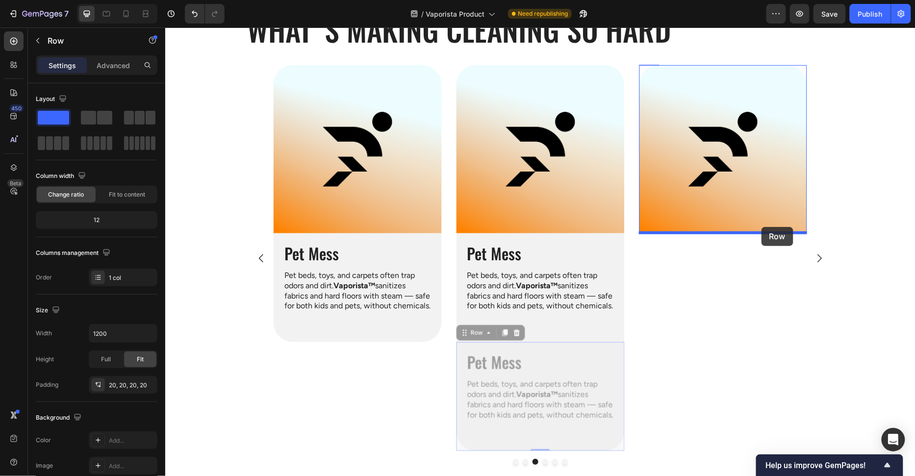
drag, startPoint x: 619, startPoint y: 346, endPoint x: 761, endPoint y: 226, distance: 185.8
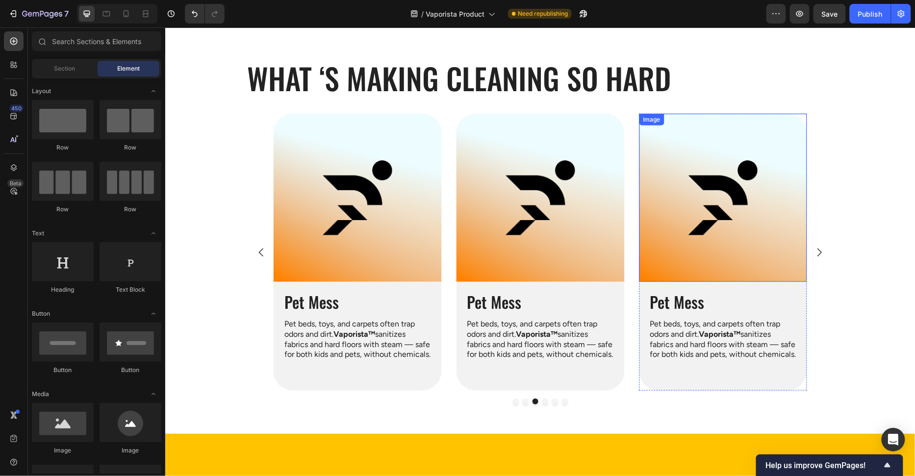
scroll to position [37, 0]
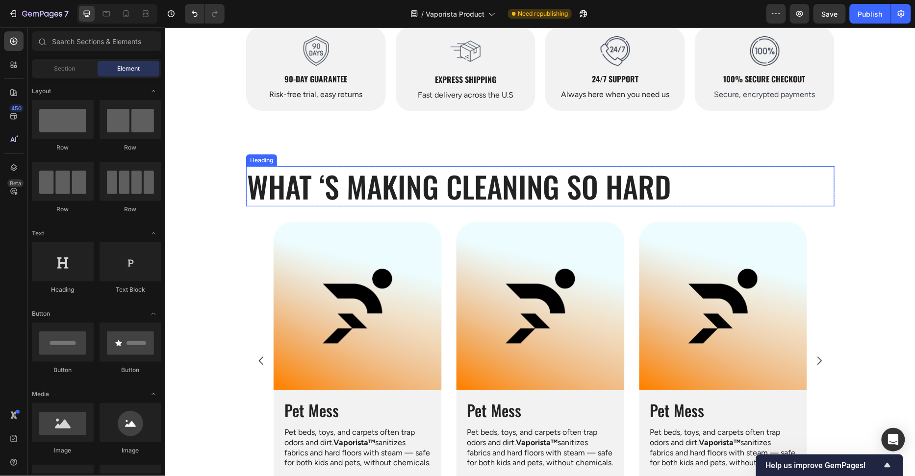
click at [462, 195] on h2 "What ‘s Making Cleaning so Hard" at bounding box center [540, 186] width 588 height 40
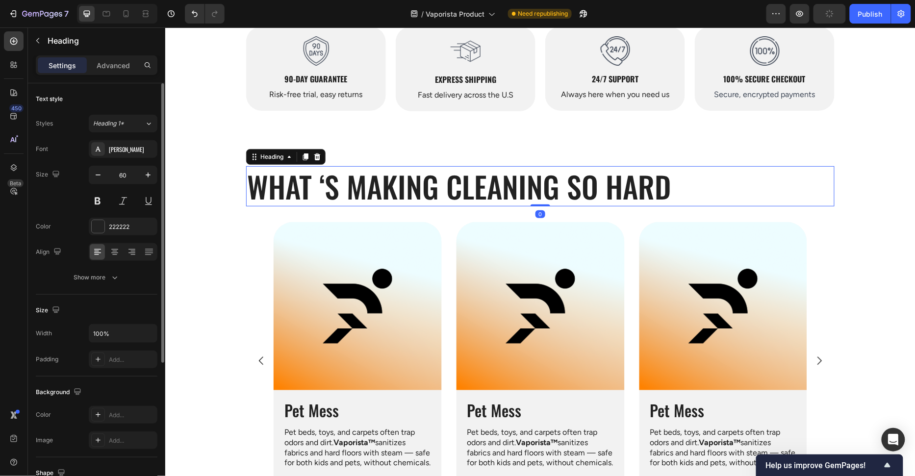
click at [114, 257] on div at bounding box center [114, 252] width 15 height 16
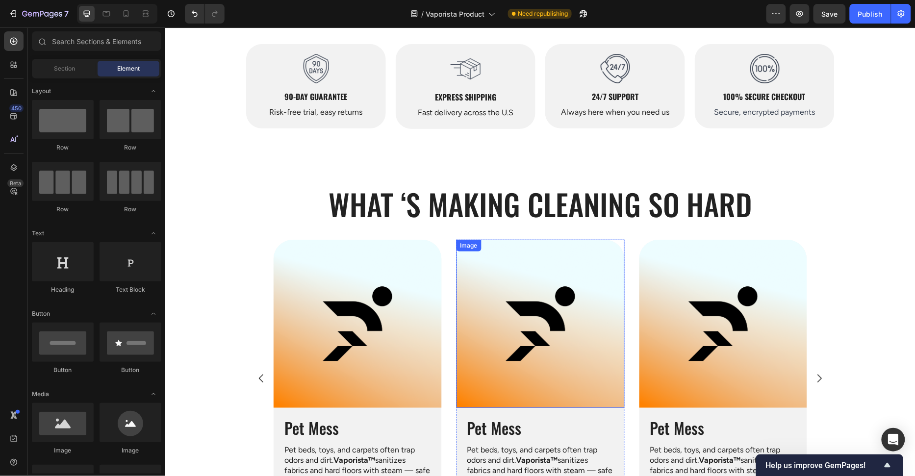
scroll to position [0, 0]
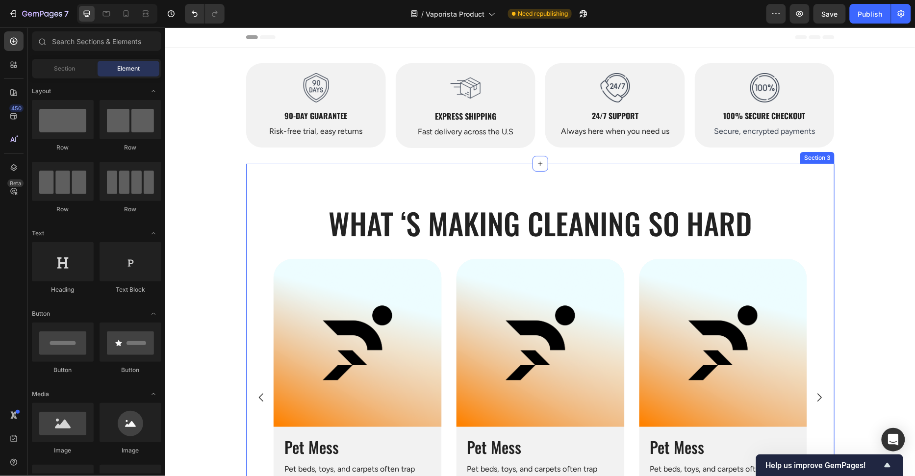
click at [505, 242] on h2 "What ‘s Making Cleaning so Hard" at bounding box center [540, 222] width 588 height 40
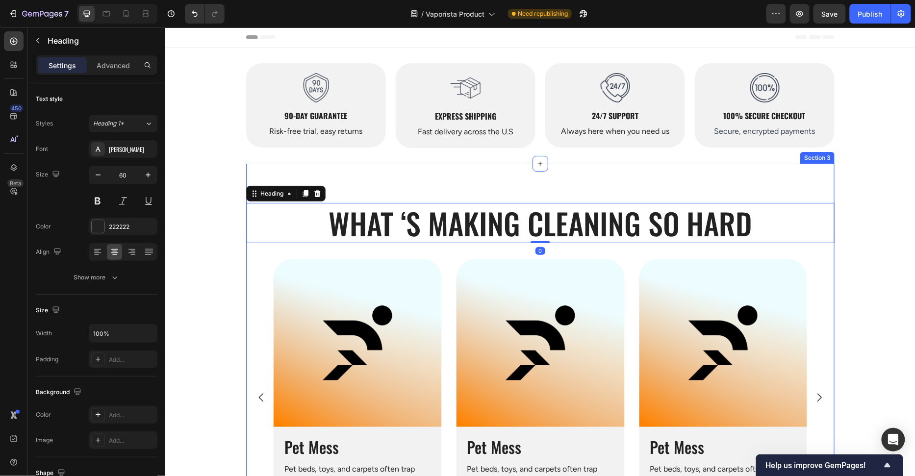
click at [550, 180] on div "What ‘s Making Cleaning so Hard Heading 0 Row Image Grease & Oil Heading Scrubb…" at bounding box center [540, 370] width 588 height 415
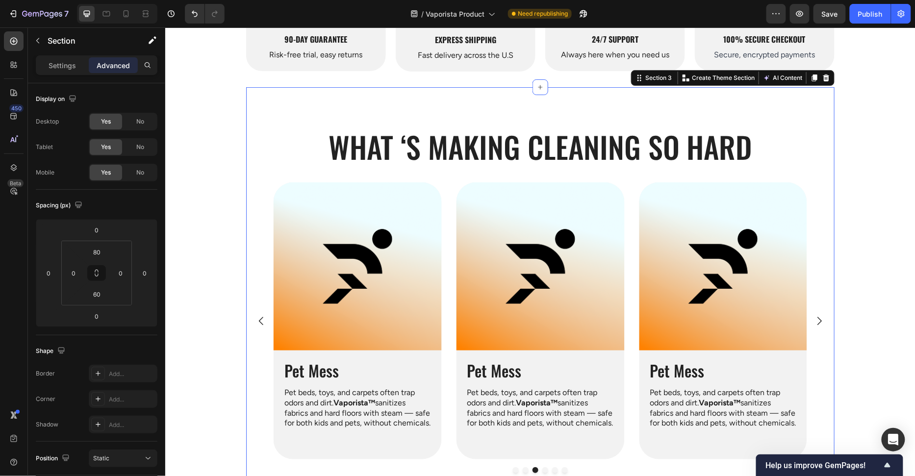
scroll to position [101, 0]
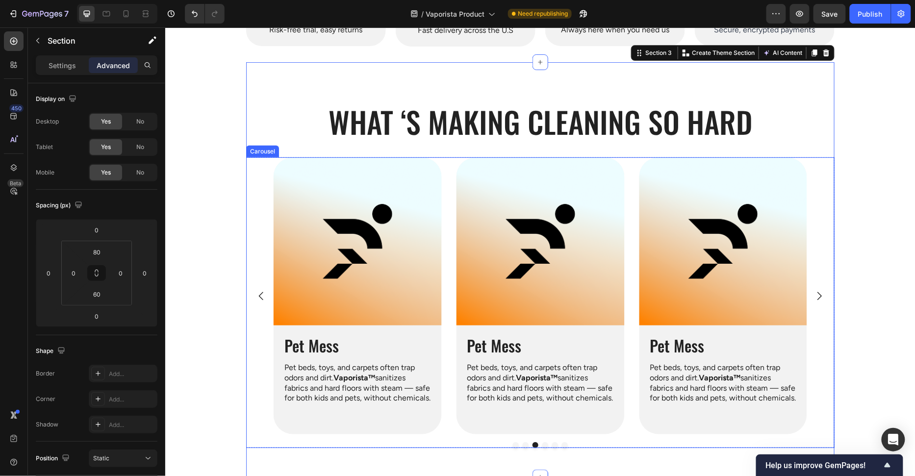
click at [530, 384] on p "Pet beds, toys, and carpets often trap odors and dirt. Vaporista™ sanitizes fab…" at bounding box center [540, 382] width 147 height 41
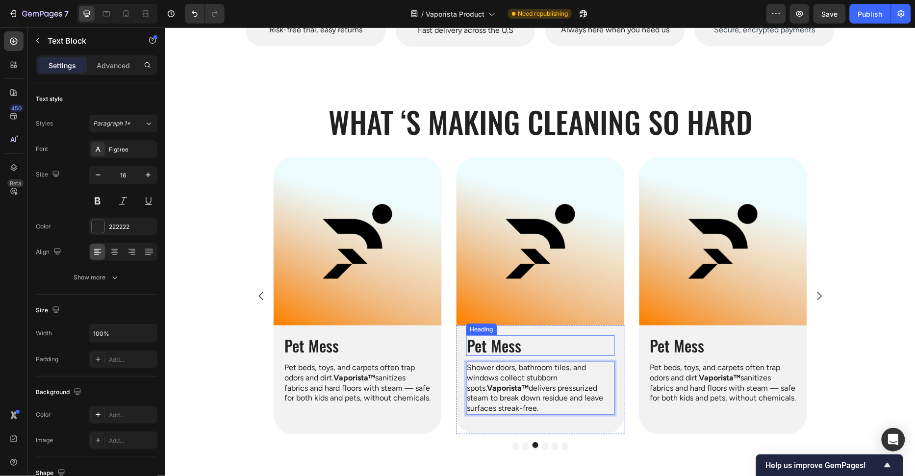
click at [513, 339] on h2 "Pet Mess" at bounding box center [540, 345] width 149 height 21
click at [513, 339] on p "Pet Mess" at bounding box center [540, 345] width 147 height 19
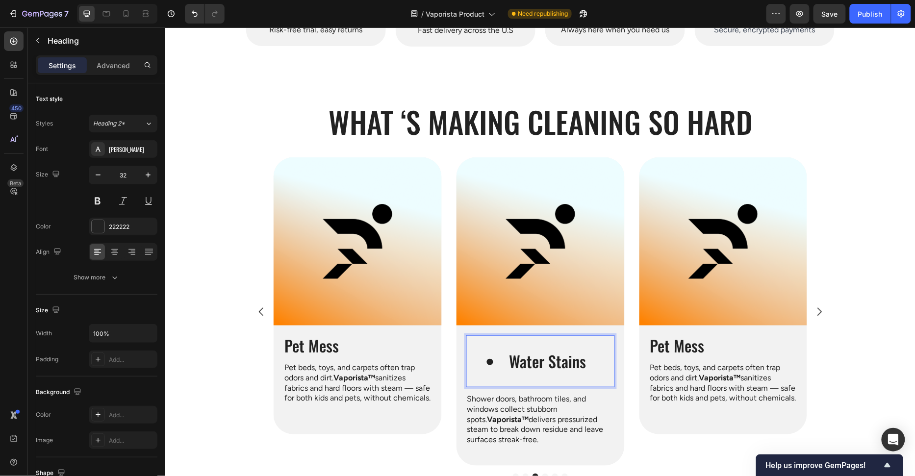
click at [506, 361] on li "Water Stains" at bounding box center [549, 360] width 127 height 19
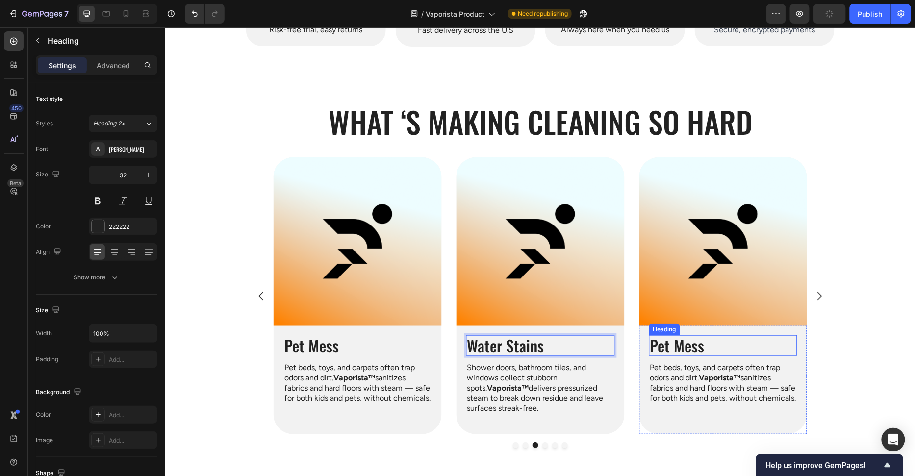
click at [693, 344] on h2 "Pet Mess" at bounding box center [722, 345] width 149 height 21
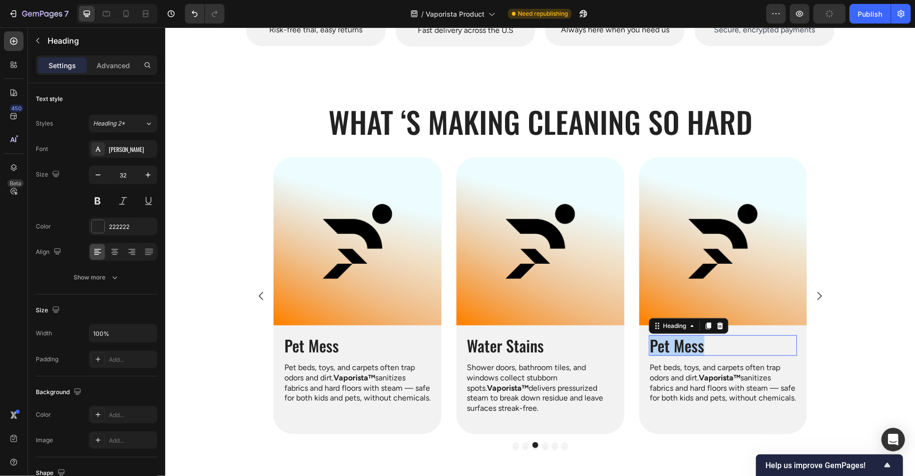
click at [693, 344] on p "Pet Mess" at bounding box center [722, 345] width 147 height 19
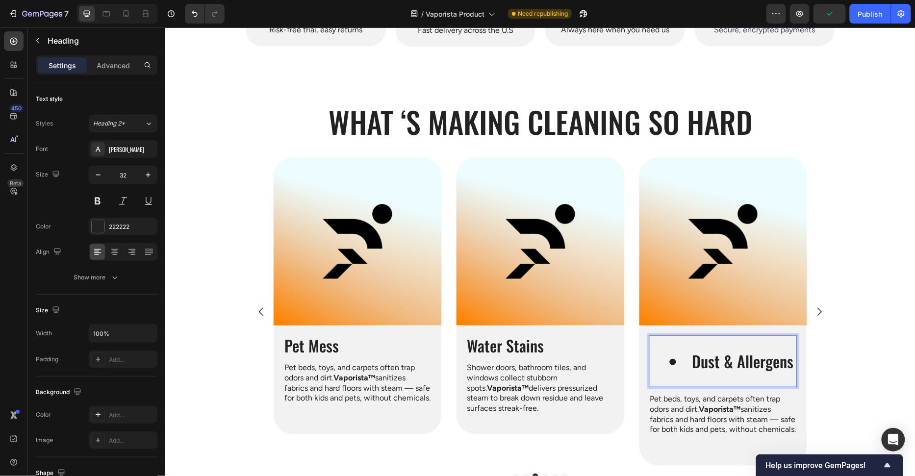
drag, startPoint x: 689, startPoint y: 361, endPoint x: 702, endPoint y: 363, distance: 13.8
click at [689, 362] on li "Dust & Allergens" at bounding box center [732, 360] width 127 height 19
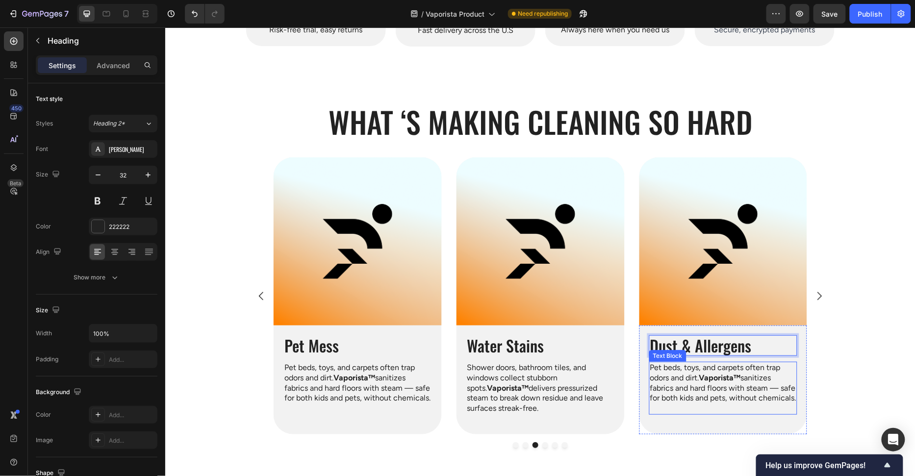
click at [711, 382] on p "Pet beds, toys, and carpets often trap odors and dirt. Vaporista™ sanitizes fab…" at bounding box center [722, 382] width 147 height 41
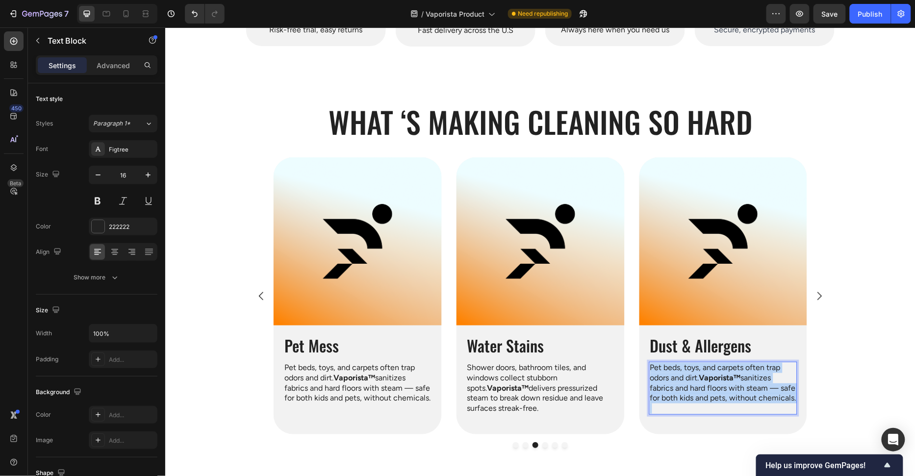
click at [711, 382] on p "Pet beds, toys, and carpets often trap odors and dirt. Vaporista™ sanitizes fab…" at bounding box center [722, 382] width 147 height 41
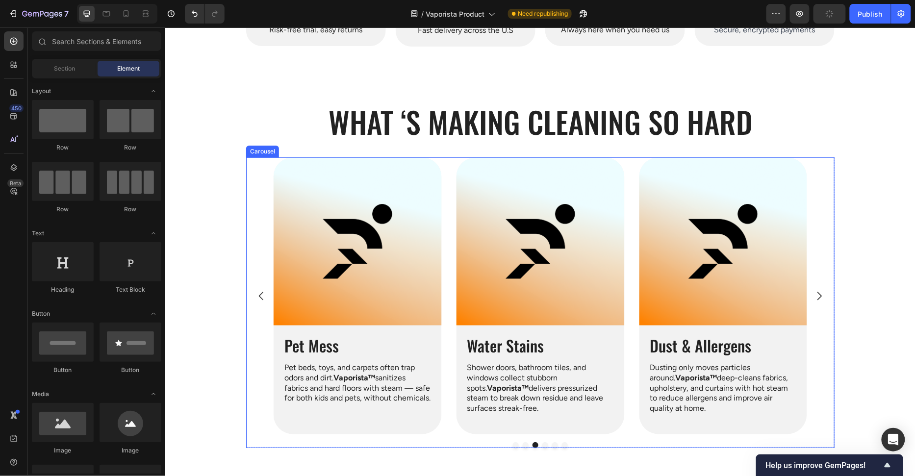
click at [816, 295] on icon "Carousel Next Arrow" at bounding box center [819, 296] width 12 height 12
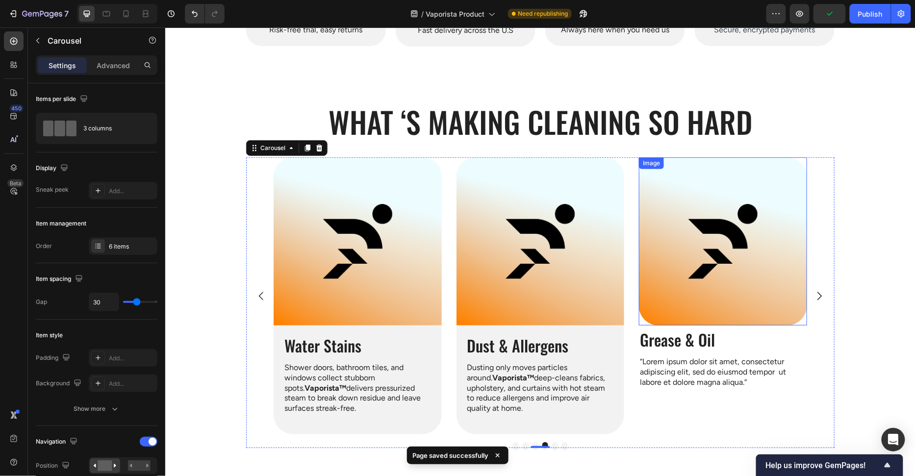
click at [795, 322] on img at bounding box center [722, 241] width 168 height 168
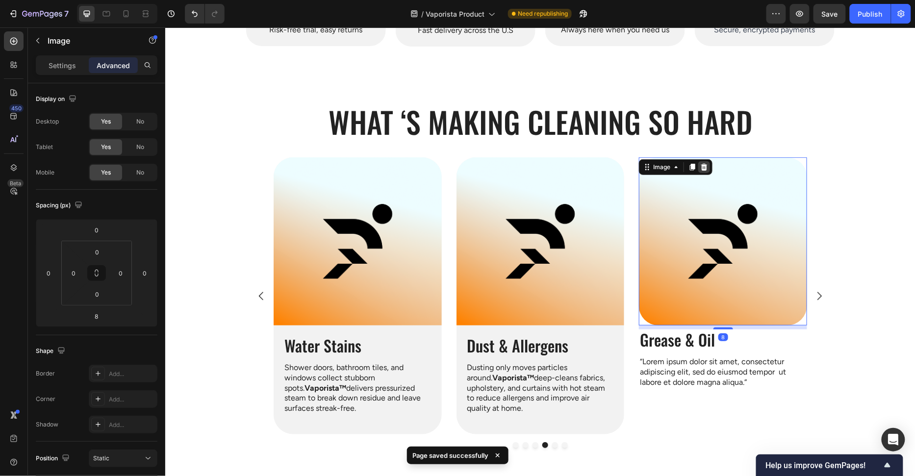
click at [708, 167] on div at bounding box center [704, 167] width 12 height 12
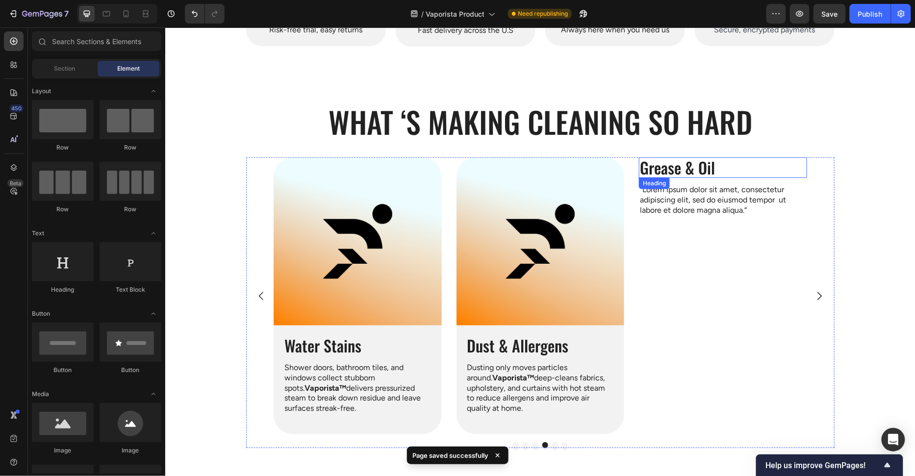
click at [795, 161] on h2 "Grease & Oil" at bounding box center [722, 167] width 168 height 21
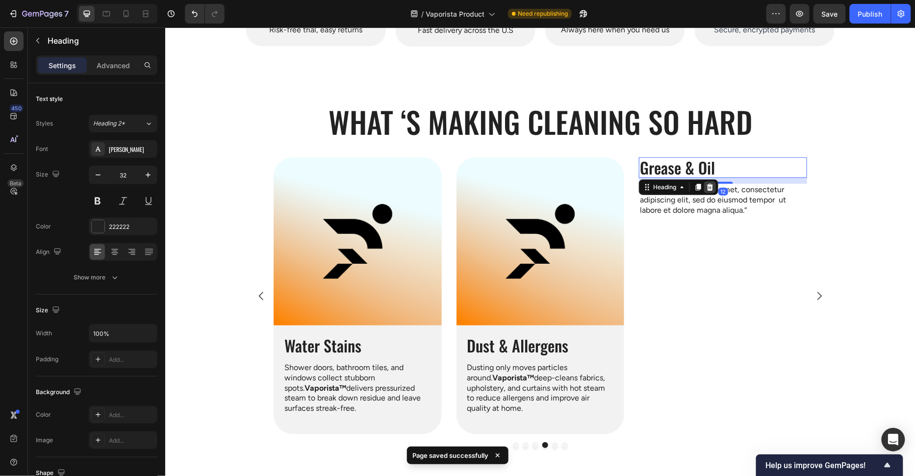
click at [706, 183] on icon at bounding box center [709, 187] width 8 height 8
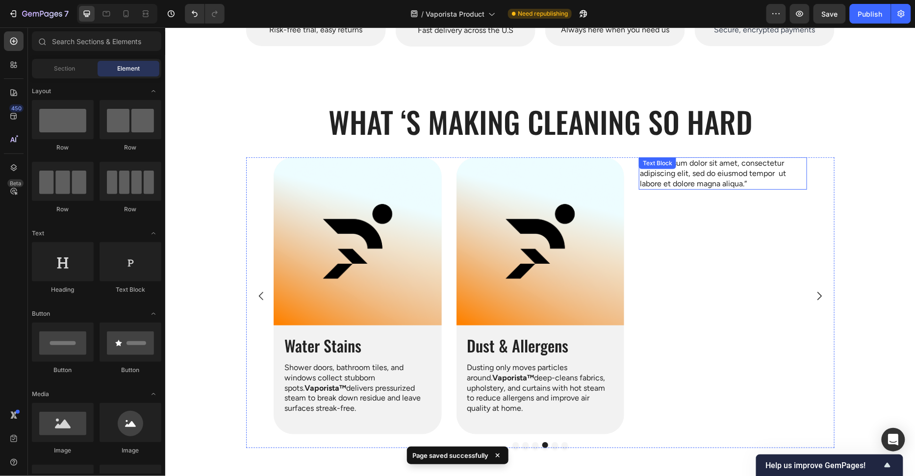
click at [715, 176] on p "“Lorem ipsum dolor sit amet, consectetur adipiscing elit, sed do eiusmod tempor…" at bounding box center [722, 173] width 166 height 30
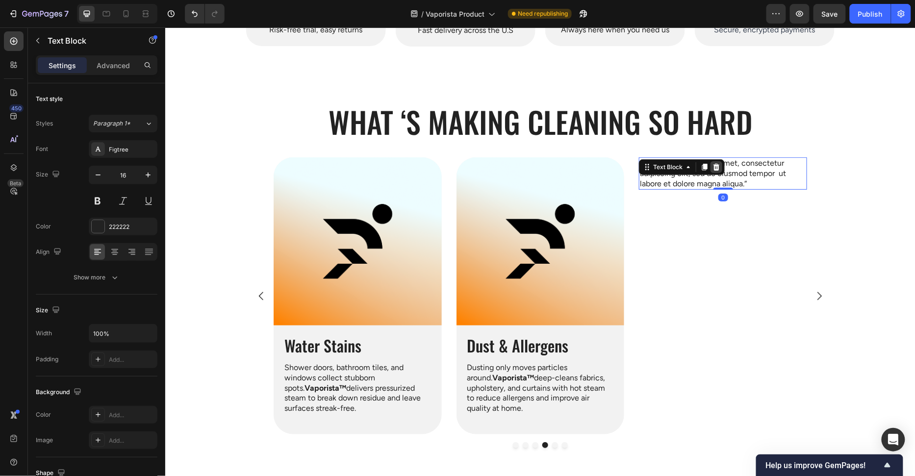
click at [715, 169] on icon at bounding box center [716, 166] width 6 height 7
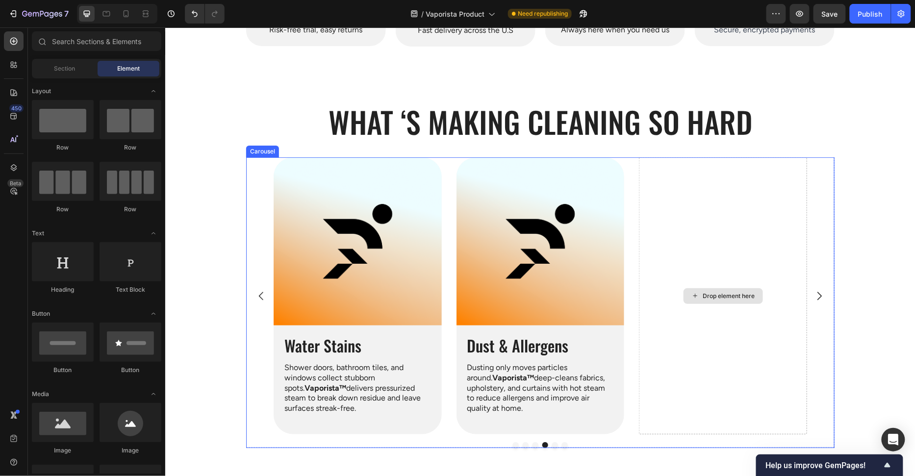
click at [714, 221] on div "Drop element here" at bounding box center [722, 295] width 168 height 277
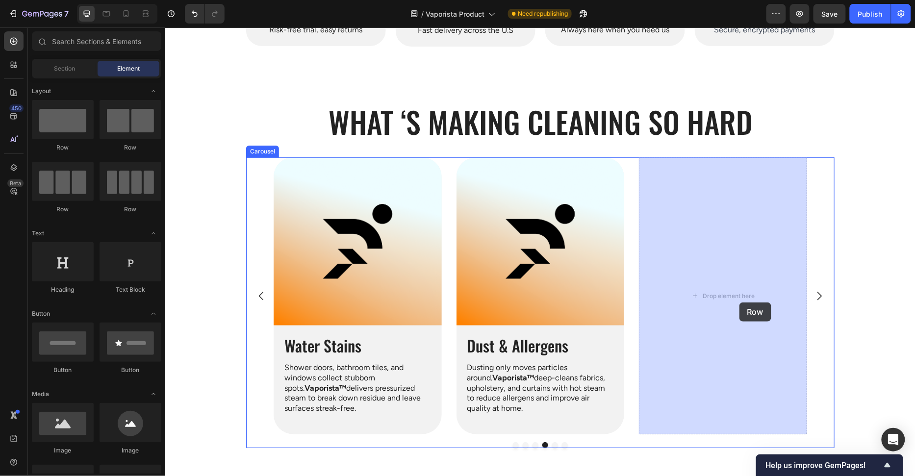
drag, startPoint x: 228, startPoint y: 148, endPoint x: 739, endPoint y: 302, distance: 533.0
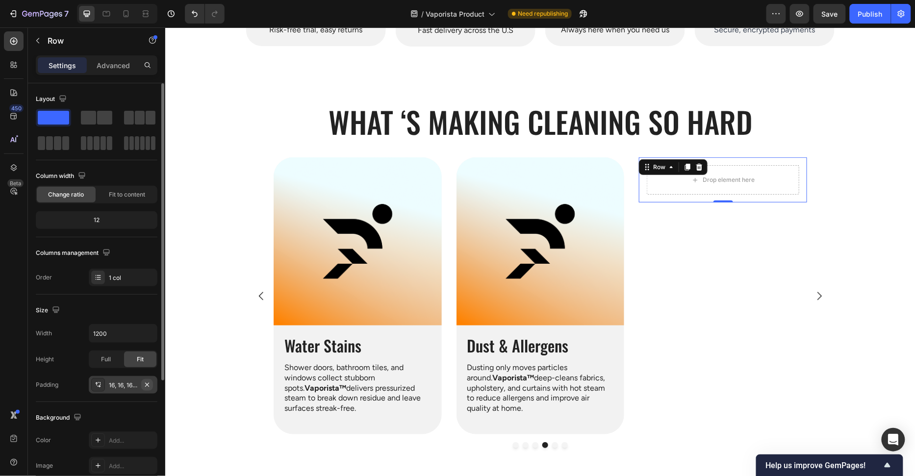
click at [145, 386] on icon "button" at bounding box center [147, 385] width 8 height 8
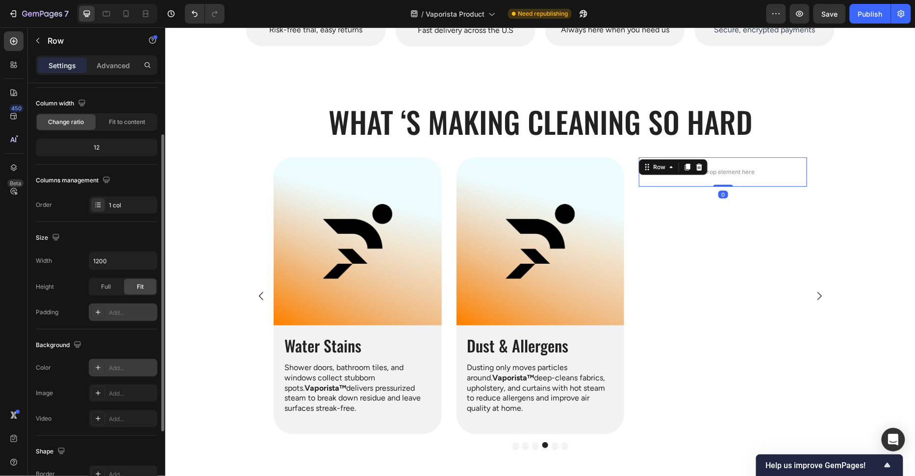
click at [129, 366] on div "Add..." at bounding box center [132, 368] width 46 height 9
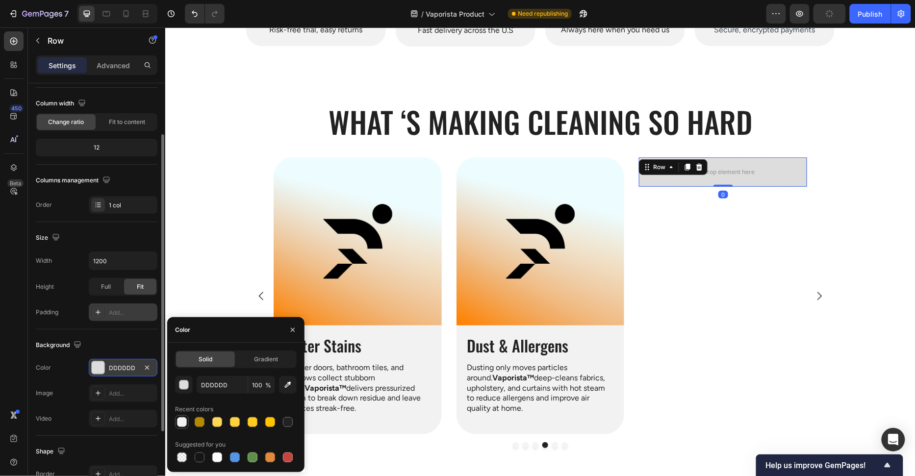
click at [185, 424] on div at bounding box center [182, 422] width 10 height 10
type input "F2F2F2"
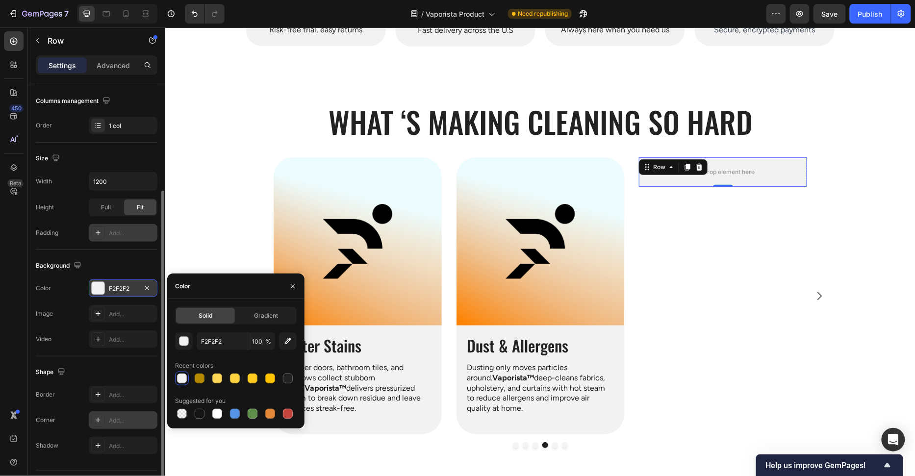
click at [113, 416] on div "Add..." at bounding box center [132, 420] width 46 height 9
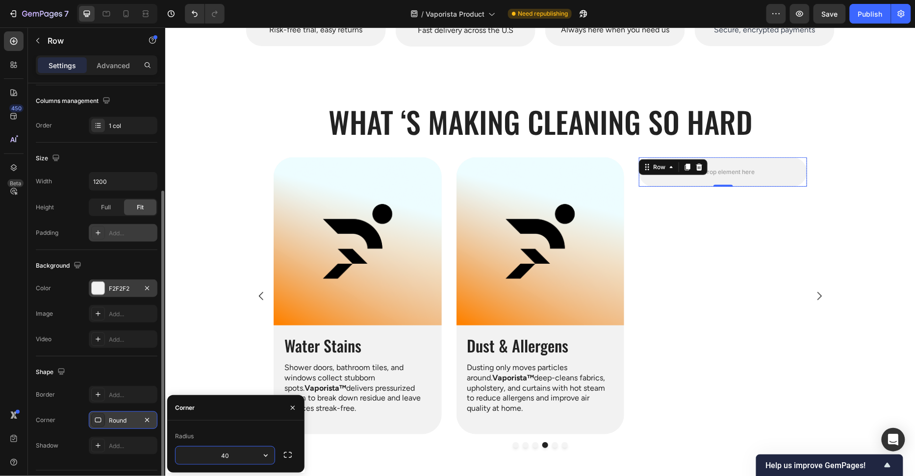
type input "40"
click at [215, 409] on div "Corner" at bounding box center [235, 407] width 137 height 25
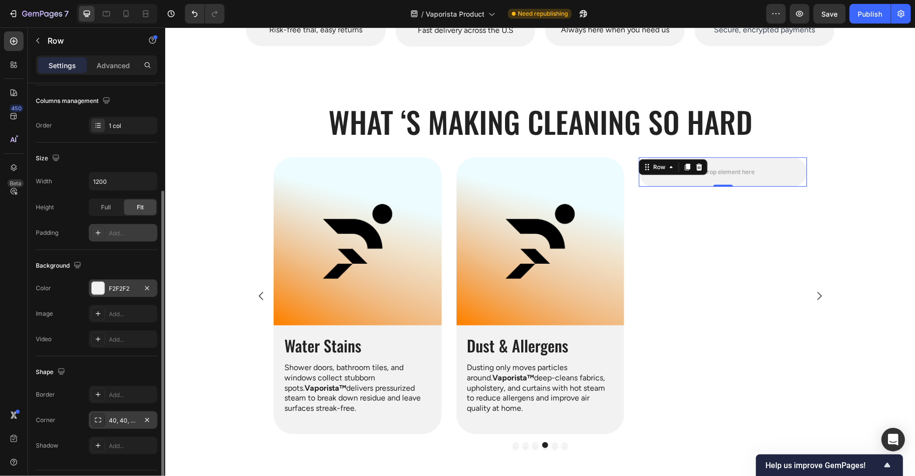
click at [155, 373] on div "Shape" at bounding box center [97, 372] width 122 height 16
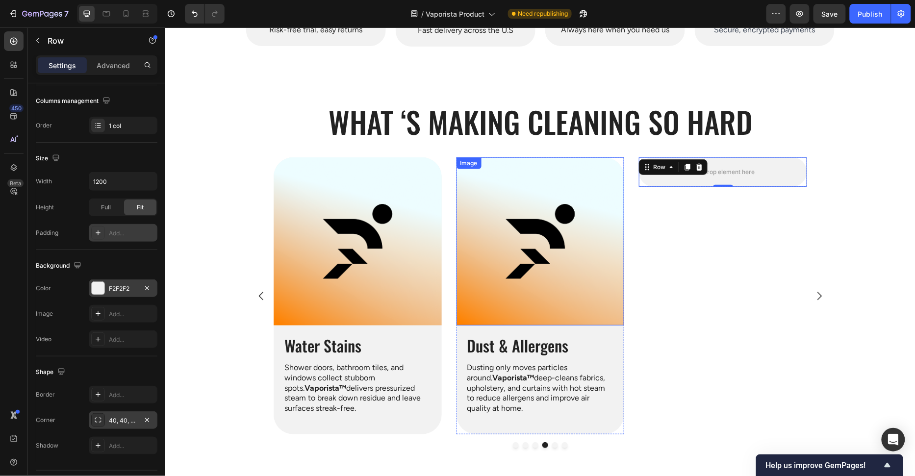
click at [610, 295] on img at bounding box center [540, 241] width 168 height 168
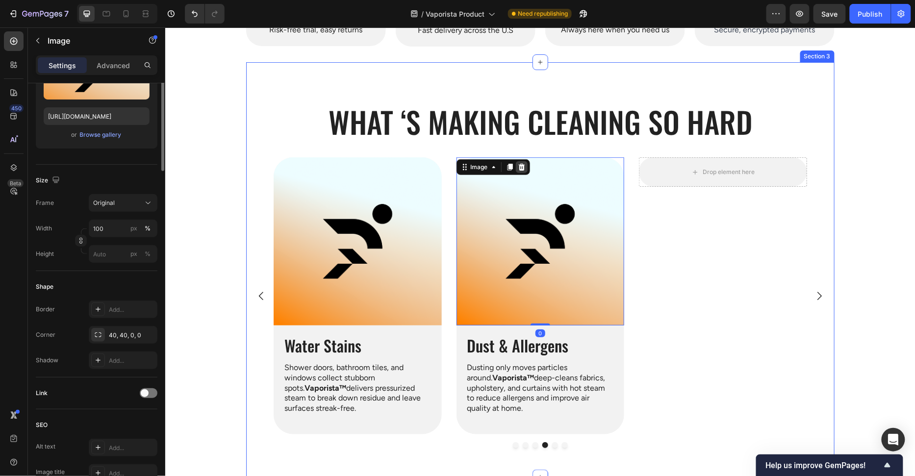
scroll to position [0, 0]
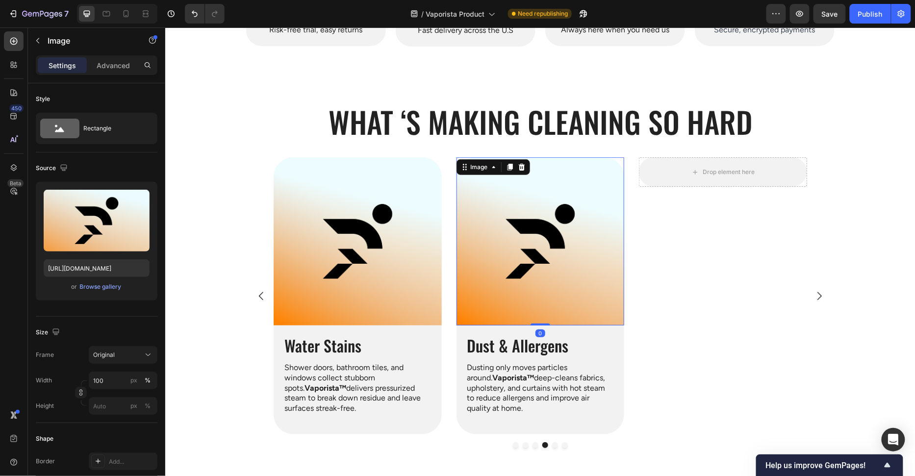
click at [505, 167] on icon at bounding box center [509, 167] width 8 height 8
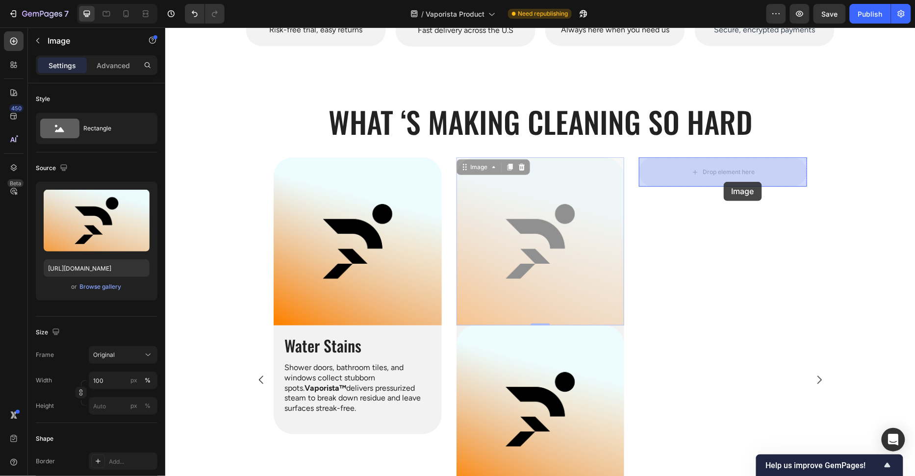
drag, startPoint x: 593, startPoint y: 299, endPoint x: 723, endPoint y: 181, distance: 175.6
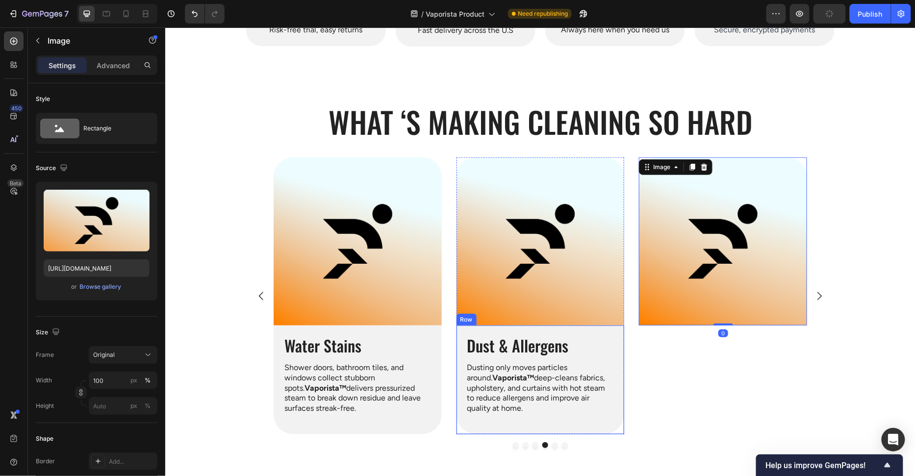
click at [610, 331] on div "Dust & Allergens Heading Dusting only moves particles around. Vaporista™ deep-c…" at bounding box center [540, 379] width 168 height 109
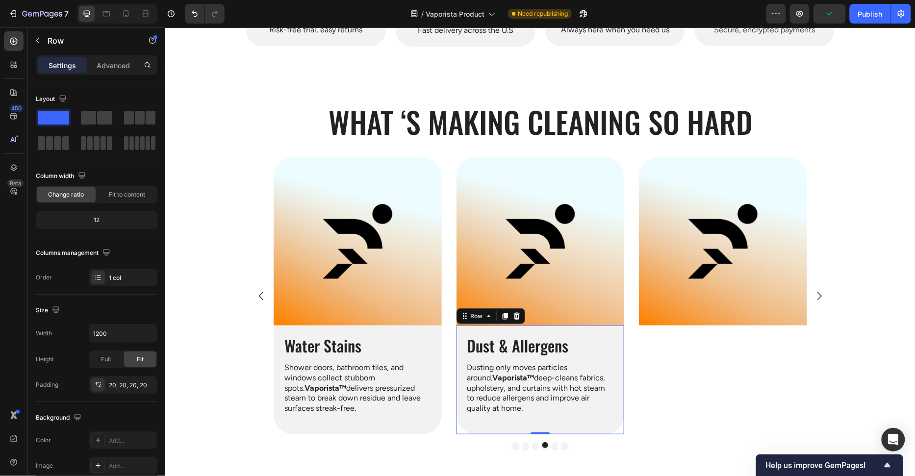
click at [504, 314] on icon at bounding box center [503, 315] width 5 height 7
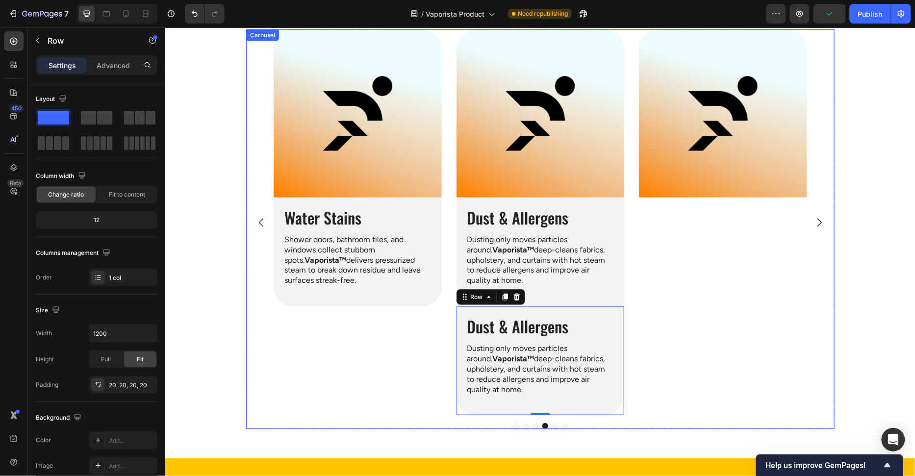
scroll to position [217, 0]
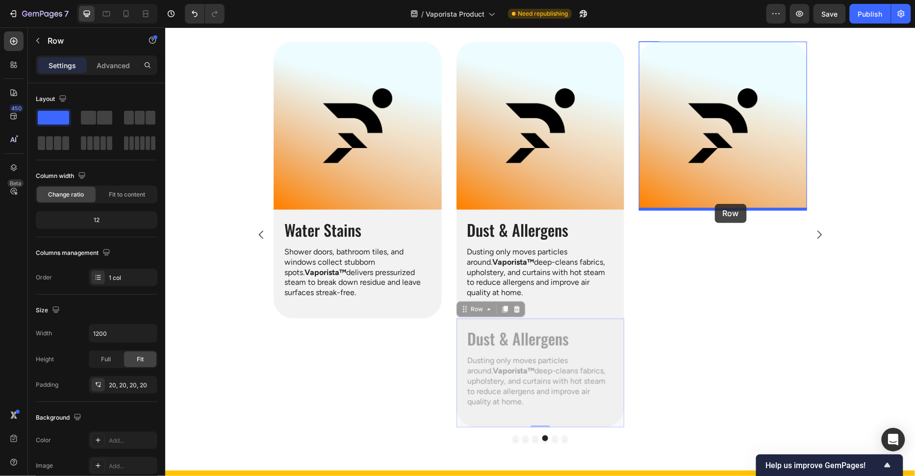
drag, startPoint x: 615, startPoint y: 327, endPoint x: 714, endPoint y: 203, distance: 158.6
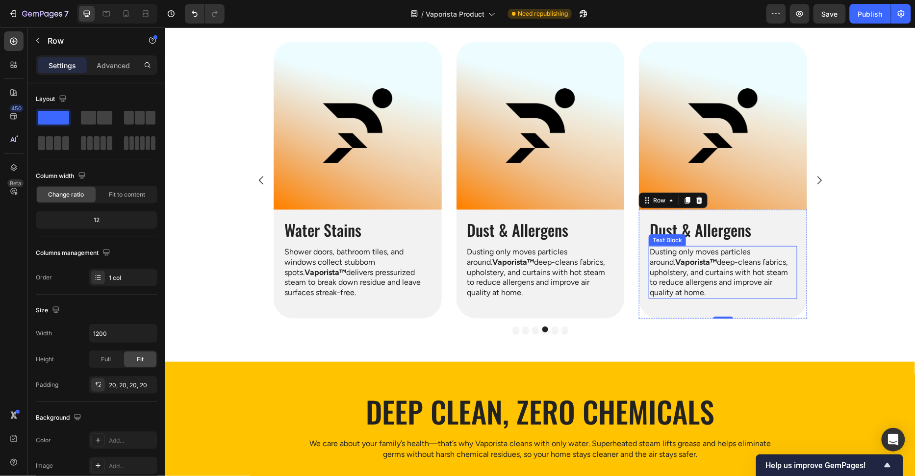
click at [691, 271] on p "Dusting only moves particles around. Vaporista™ deep-cleans fabrics, upholstery…" at bounding box center [722, 272] width 147 height 51
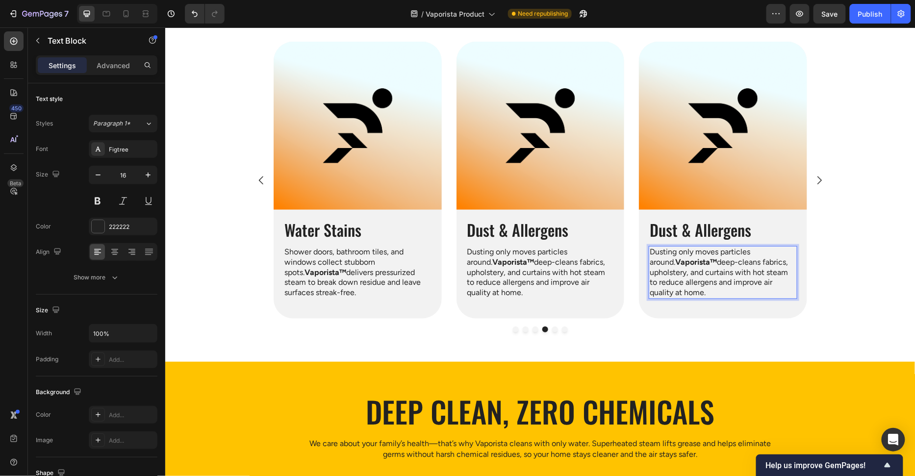
click at [691, 271] on p "Dusting only moves particles around. Vaporista™ deep-cleans fabrics, upholstery…" at bounding box center [722, 272] width 147 height 51
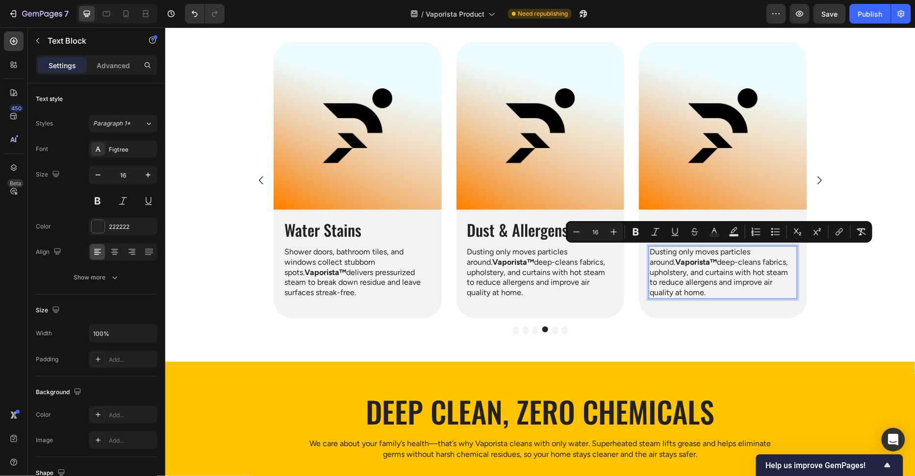
click at [691, 271] on p "Dusting only moves particles around. Vaporista™ deep-cleans fabrics, upholstery…" at bounding box center [722, 272] width 147 height 51
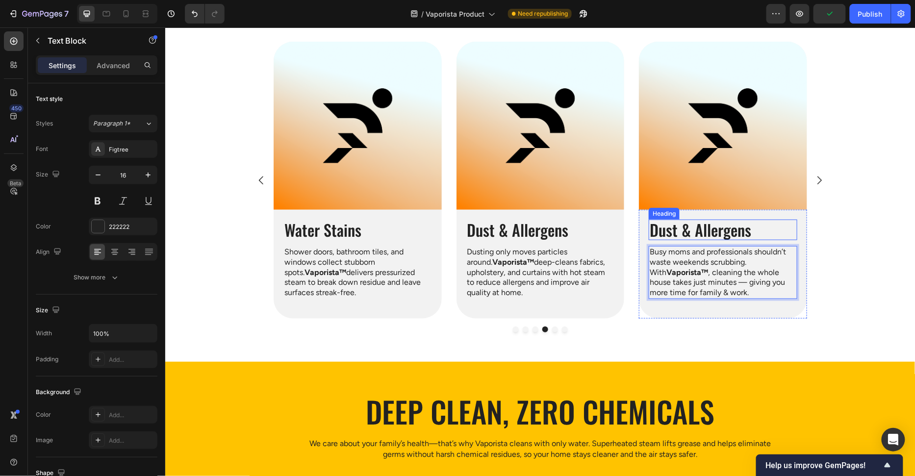
click at [700, 235] on h2 "Dust & Allergens" at bounding box center [722, 229] width 149 height 21
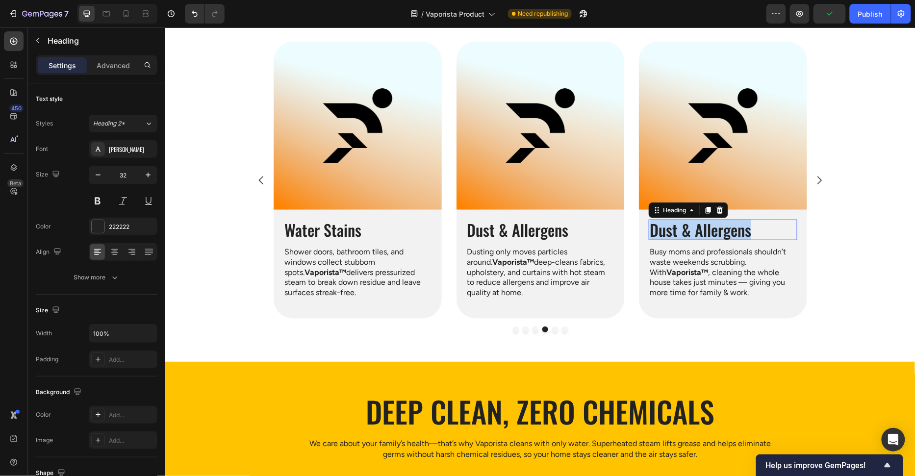
click at [700, 235] on p "Dust & Allergens" at bounding box center [722, 229] width 147 height 19
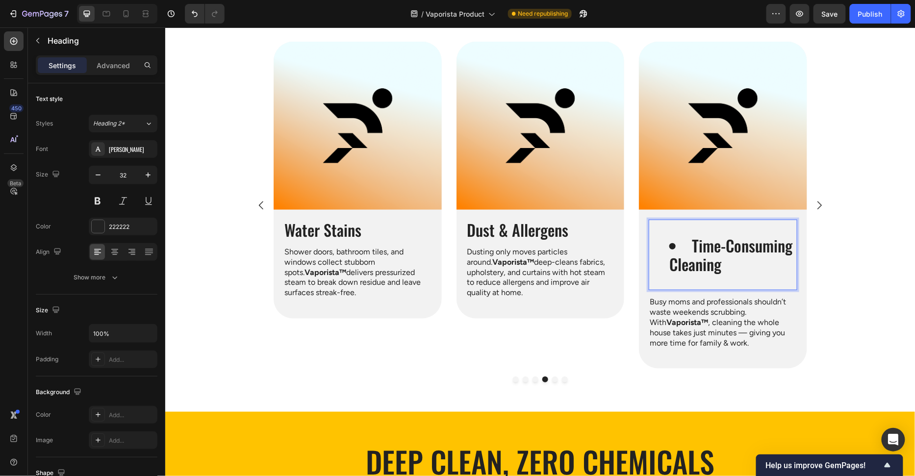
click at [693, 244] on li "Time-Consuming Cleaning" at bounding box center [732, 255] width 127 height 38
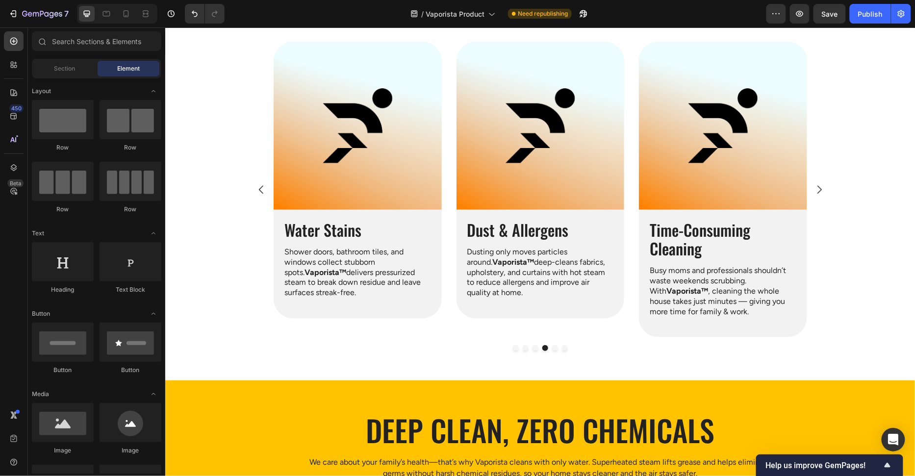
click at [678, 245] on p "Time-Consuming Cleaning" at bounding box center [722, 239] width 147 height 38
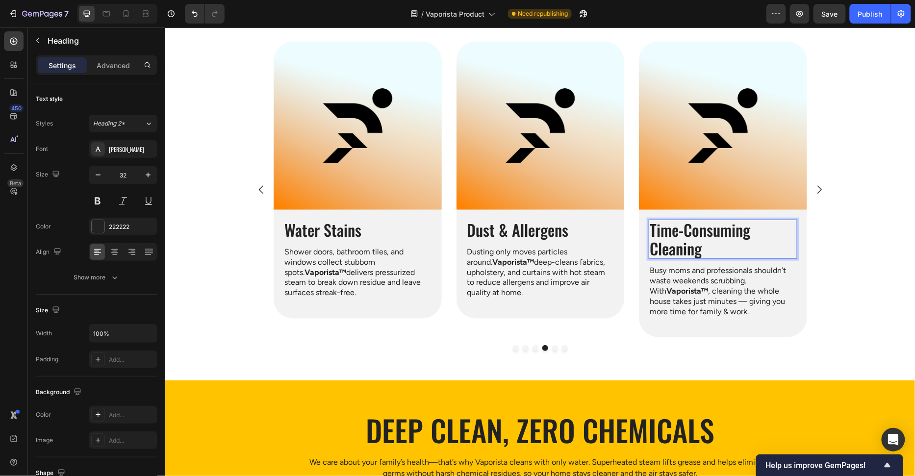
click at [679, 236] on p "Time-Consuming Cleaning" at bounding box center [722, 239] width 147 height 38
drag, startPoint x: 650, startPoint y: 232, endPoint x: 568, endPoint y: 230, distance: 82.4
click at [568, 230] on div "Image Grease & Oil Heading Scrubbing oil stains on stoves or range hoods can ta…" at bounding box center [539, 189] width 533 height 296
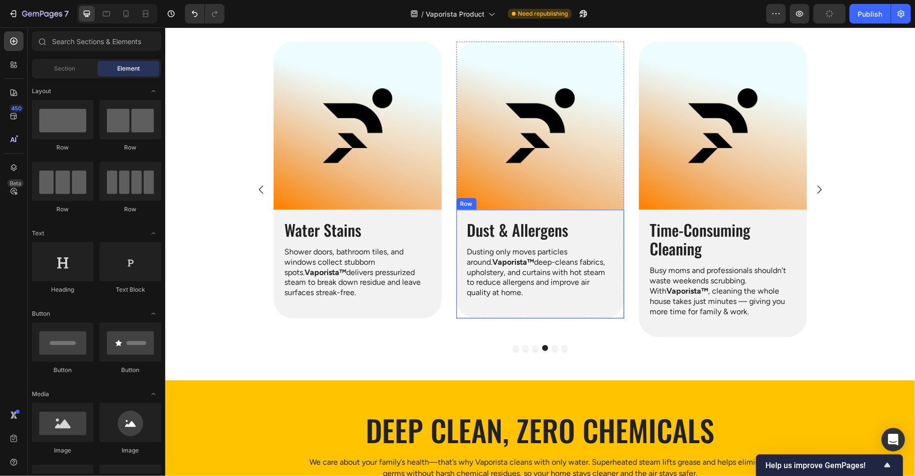
click at [621, 223] on div "Dust & Allergens Heading Dusting only moves particles around. Vaporista™ deep-c…" at bounding box center [540, 263] width 168 height 109
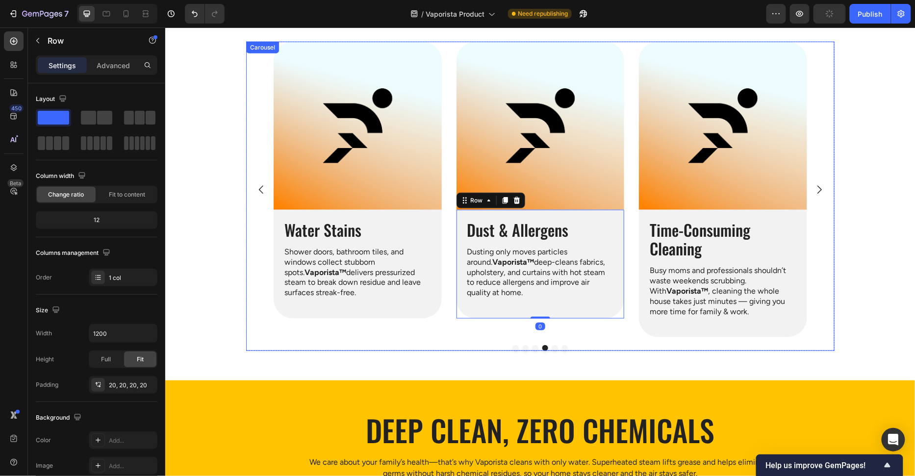
click at [648, 214] on div "Time-Consuming Cleaning Heading Busy moms and professionals shouldn’t waste wee…" at bounding box center [722, 273] width 168 height 128
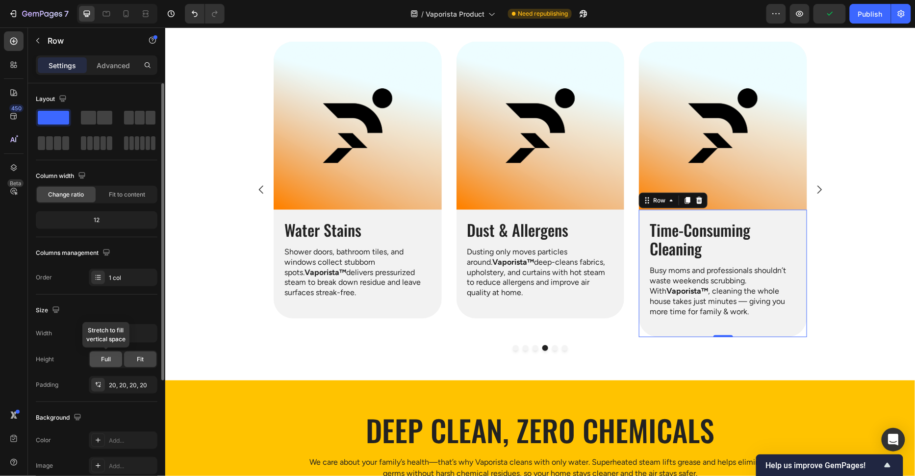
click at [106, 360] on span "Full" at bounding box center [106, 359] width 10 height 9
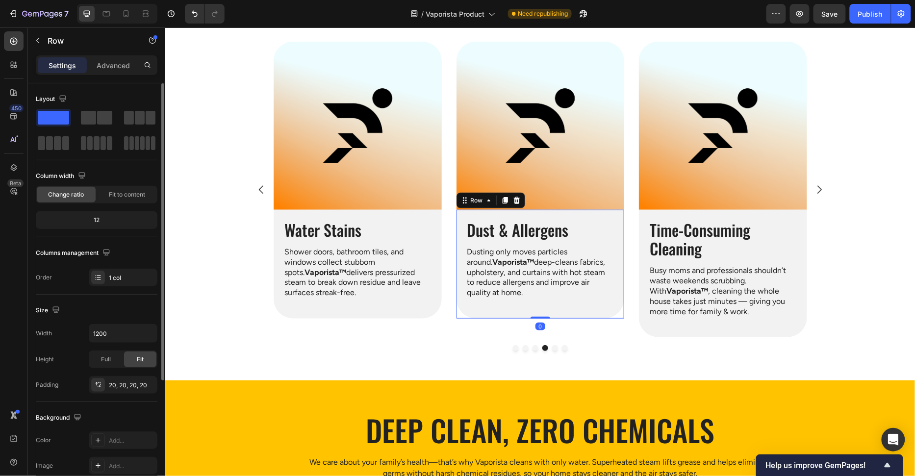
click at [614, 213] on div "Dust & Allergens Heading Dusting only moves particles around. Vaporista™ deep-c…" at bounding box center [540, 263] width 168 height 109
click at [101, 355] on span "Full" at bounding box center [106, 359] width 10 height 9
click at [156, 356] on div "Full Fit" at bounding box center [123, 359] width 69 height 18
click at [152, 358] on div "Fit" at bounding box center [140, 359] width 32 height 16
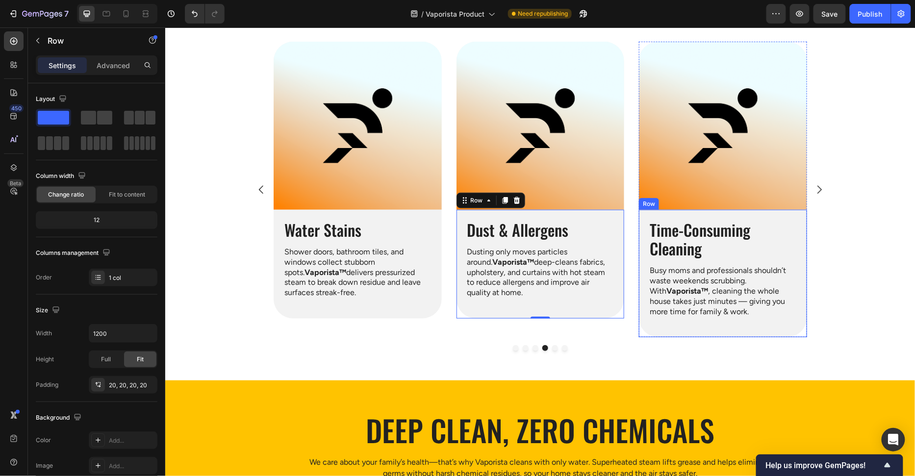
click at [639, 222] on div "Time-Consuming Cleaning Heading Busy moms and professionals shouldn’t waste wee…" at bounding box center [722, 273] width 168 height 128
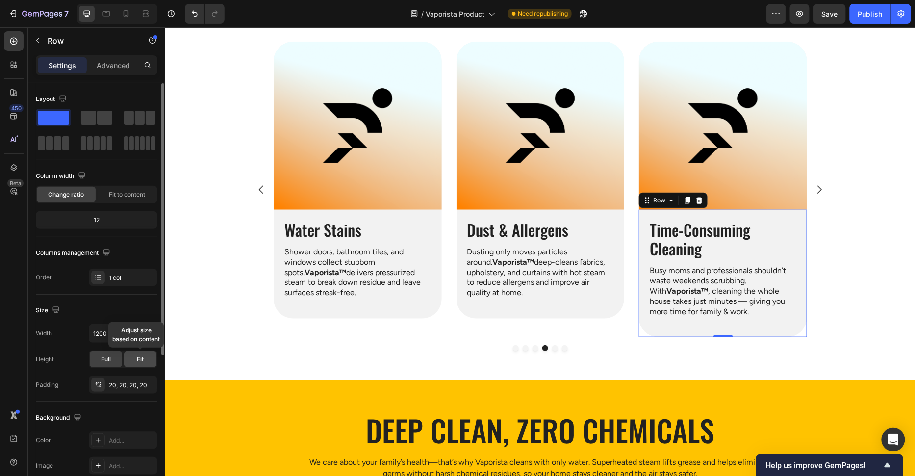
click at [140, 363] on div "Fit" at bounding box center [140, 359] width 32 height 16
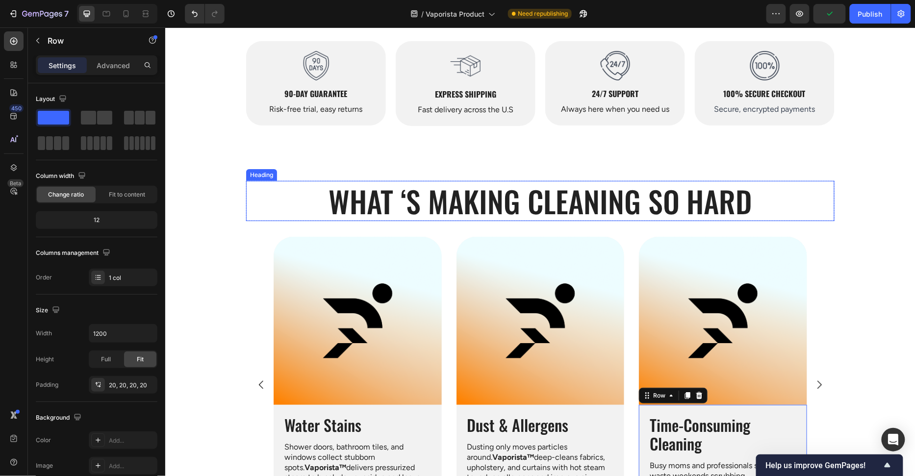
scroll to position [161, 0]
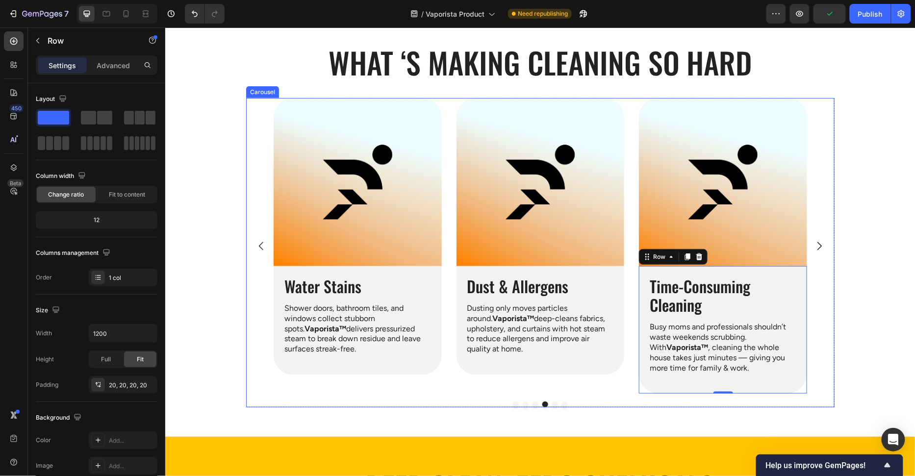
click at [515, 403] on button "Dot" at bounding box center [515, 404] width 6 height 6
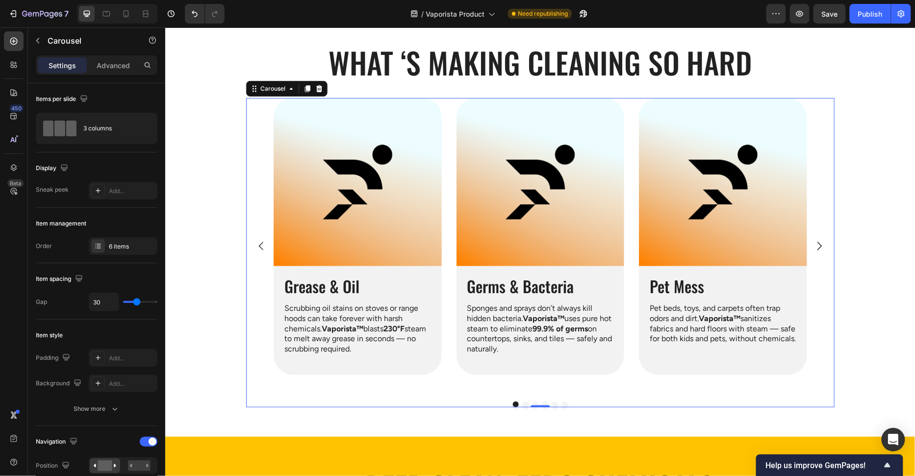
click at [565, 401] on button "Dot" at bounding box center [564, 404] width 6 height 6
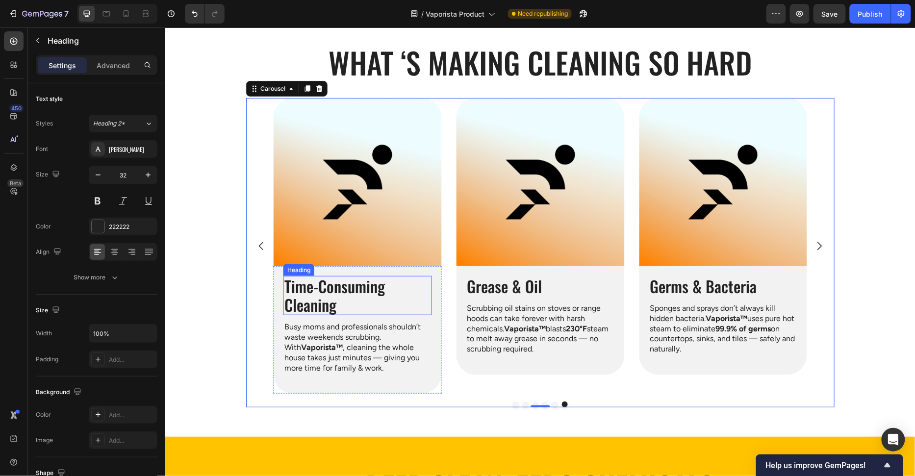
click at [352, 288] on p "Time-Consuming Cleaning" at bounding box center [357, 295] width 147 height 38
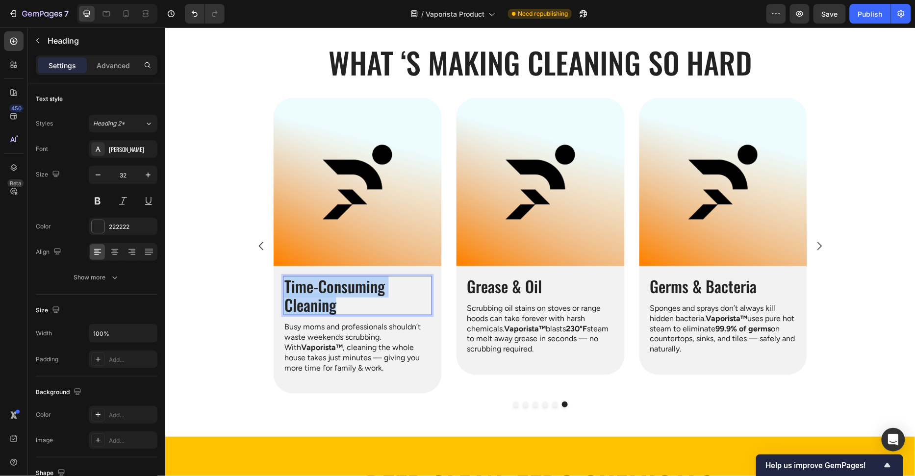
click at [352, 288] on p "Time-Consuming Cleaning" at bounding box center [357, 295] width 147 height 38
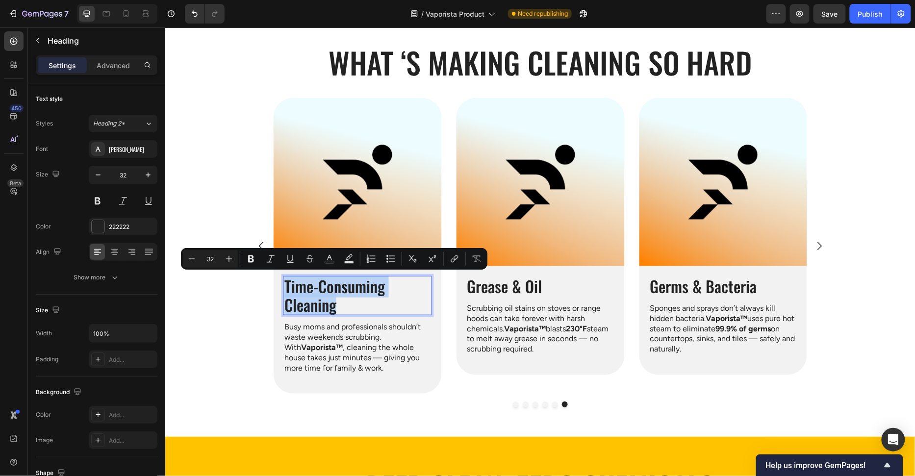
copy p "Time-Consuming Cleaning"
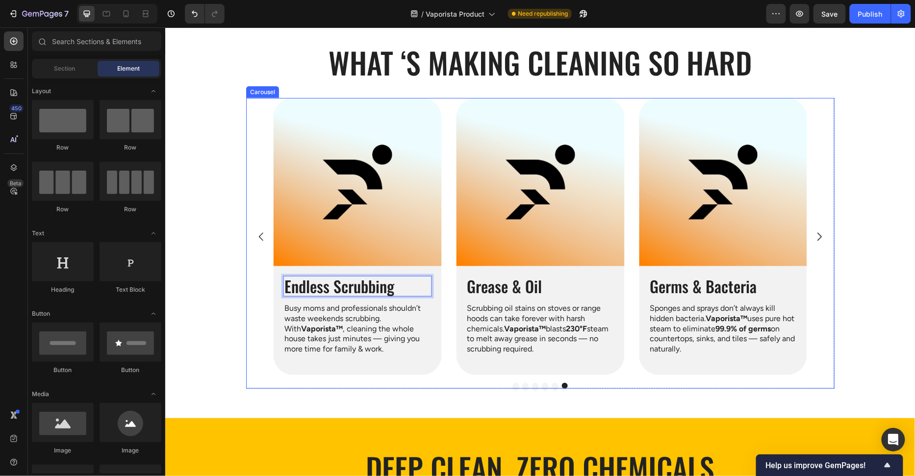
click at [244, 290] on section "What ‘s Making Cleaning so Hard Heading Row Image Grease & Oil Heading Scrubbin…" at bounding box center [540, 209] width 604 height 415
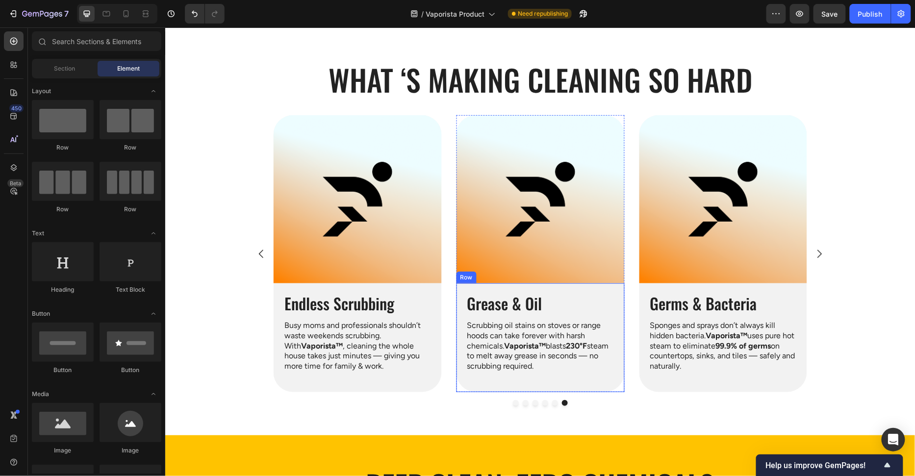
scroll to position [75, 0]
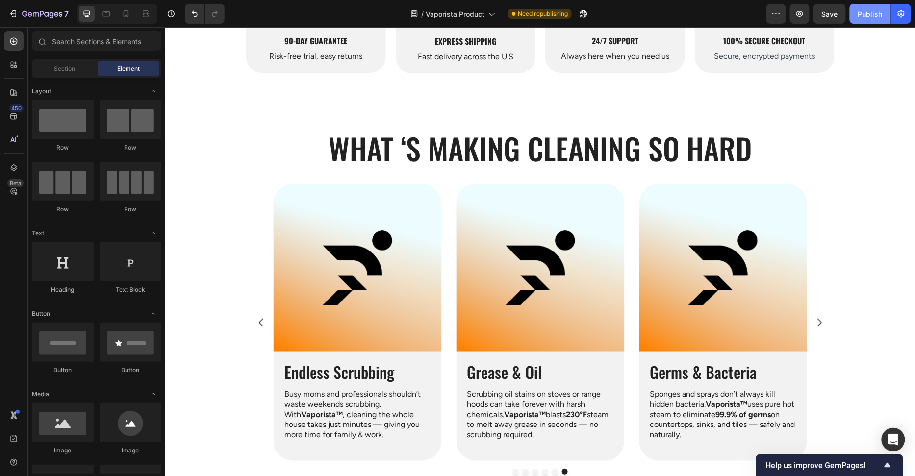
click at [869, 16] on div "Publish" at bounding box center [870, 14] width 25 height 10
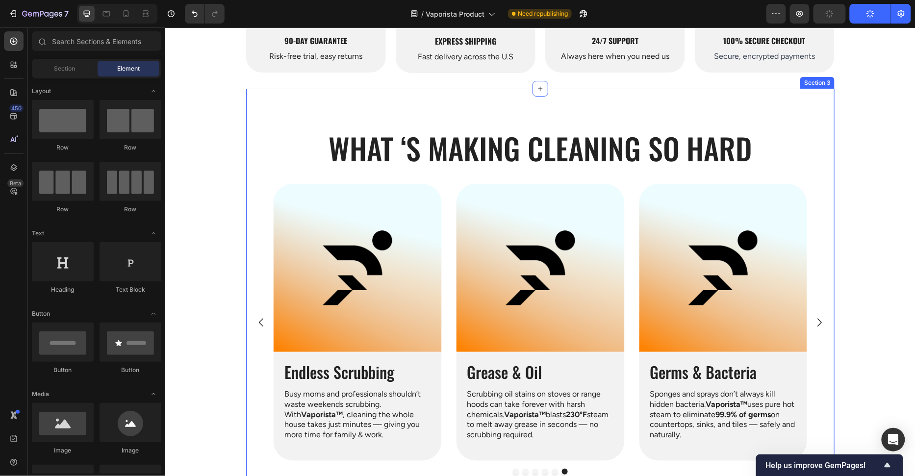
scroll to position [245, 0]
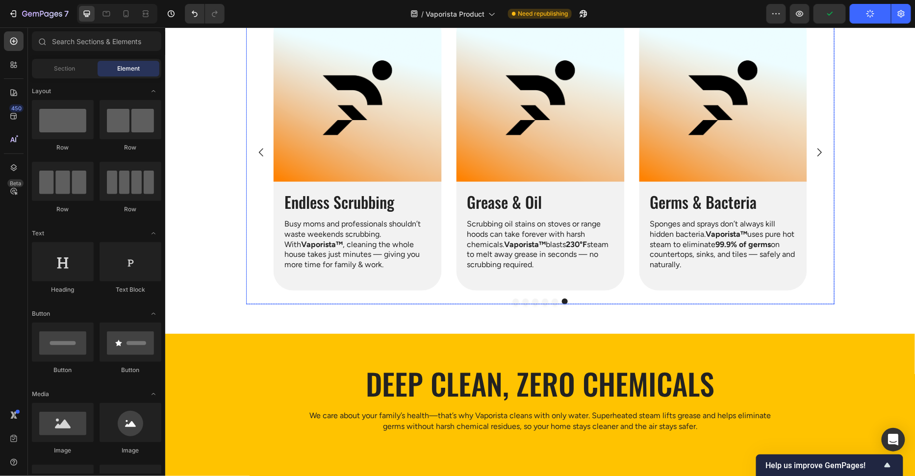
click at [516, 301] on button "Dot" at bounding box center [515, 301] width 6 height 6
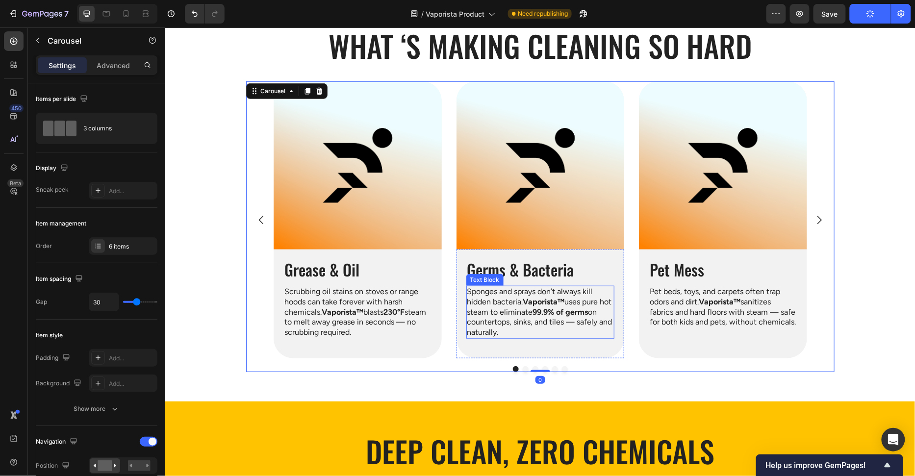
scroll to position [121, 0]
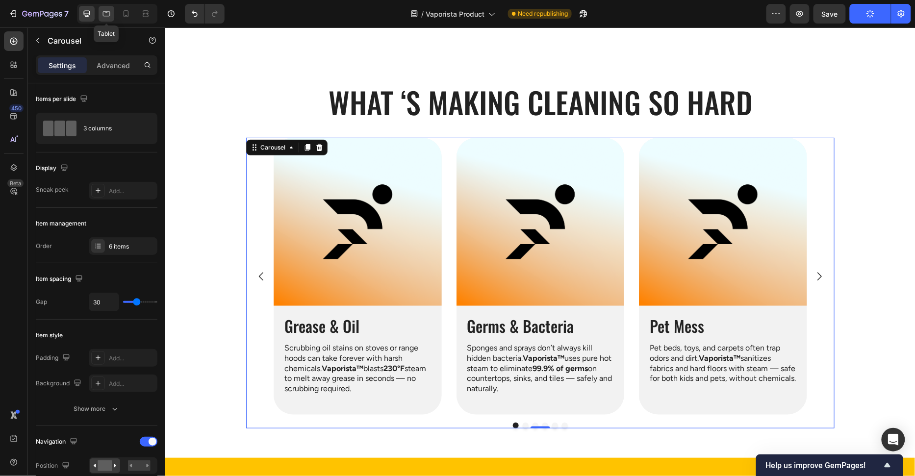
click at [109, 9] on icon at bounding box center [106, 14] width 10 height 10
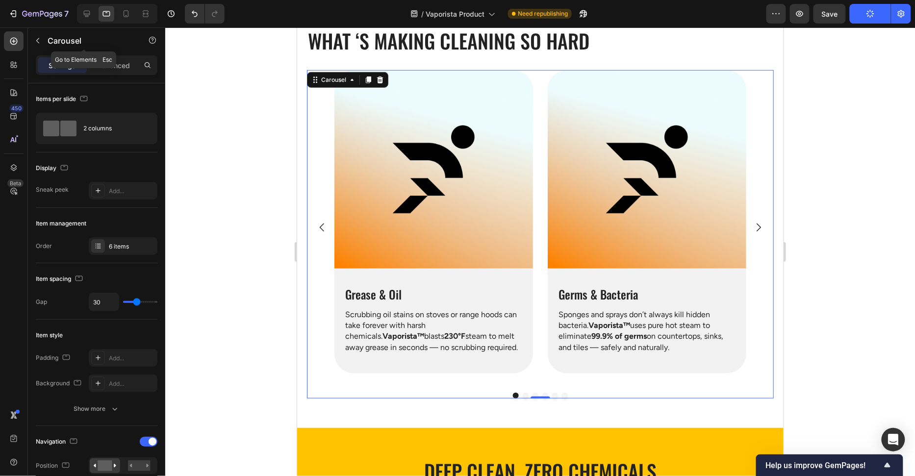
scroll to position [194, 0]
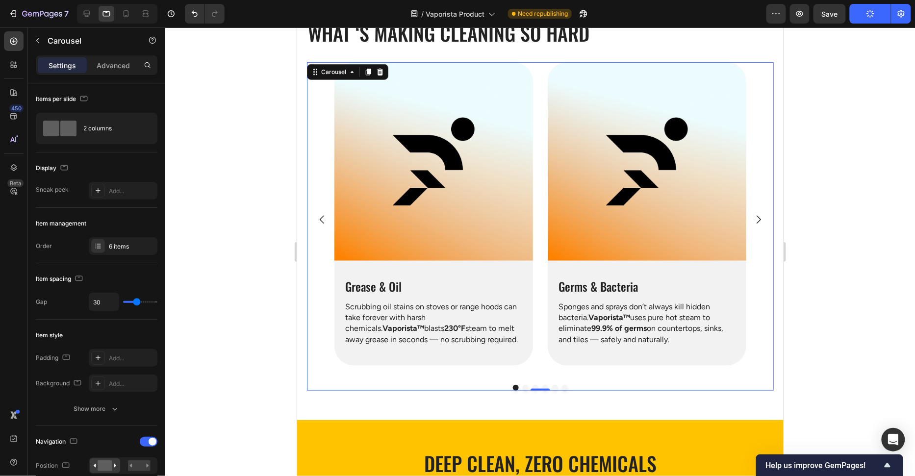
click at [539, 218] on div "Image Grease & Oil Heading Scrubbing oil stains on stoves or range hoods can ta…" at bounding box center [540, 219] width 412 height 315
click at [107, 301] on input "30" at bounding box center [103, 302] width 29 height 18
type input "24"
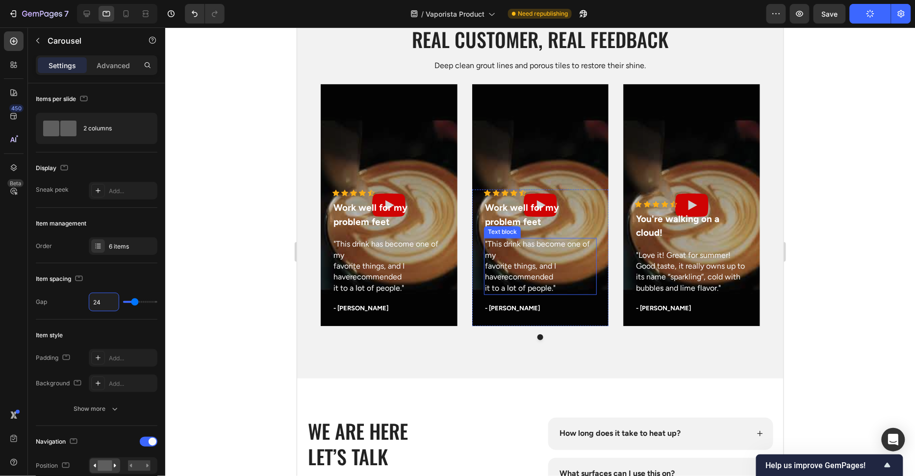
scroll to position [3299, 0]
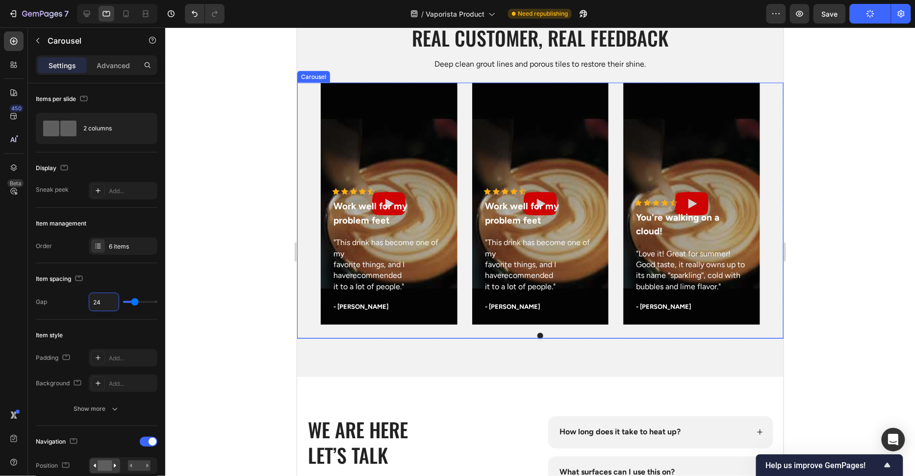
click at [465, 285] on div "Icon Icon Icon Icon Icon Icon List Hoz Work well for my problem feet Text block…" at bounding box center [539, 203] width 439 height 242
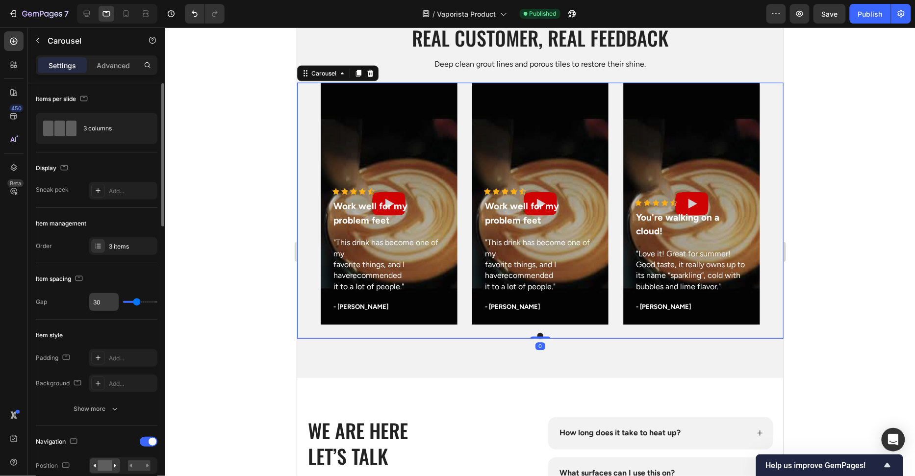
click at [99, 302] on input "30" at bounding box center [103, 302] width 29 height 18
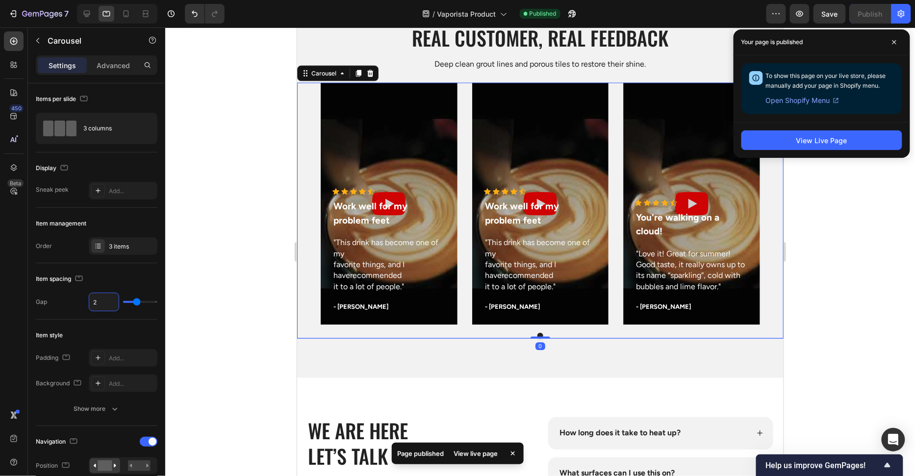
type input "24"
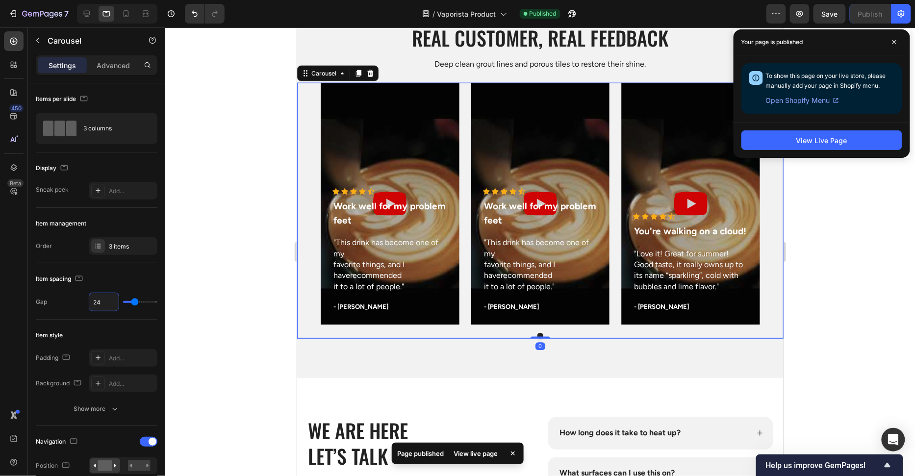
click at [247, 297] on div at bounding box center [539, 251] width 749 height 449
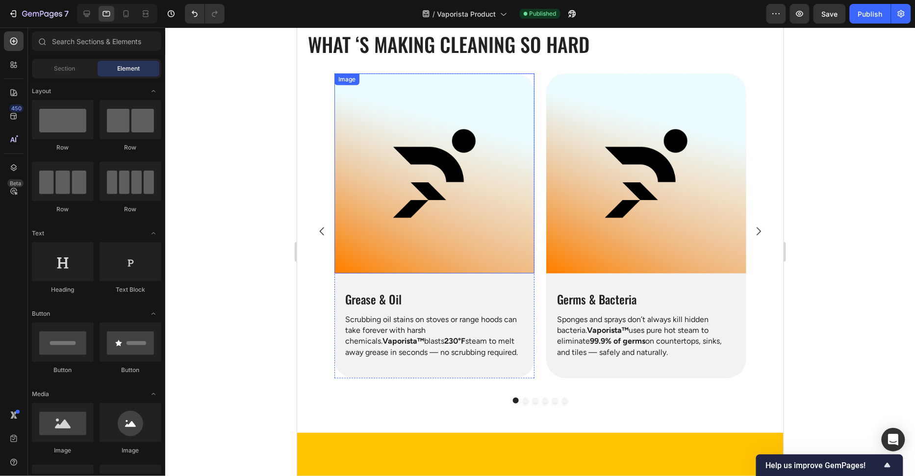
scroll to position [115, 0]
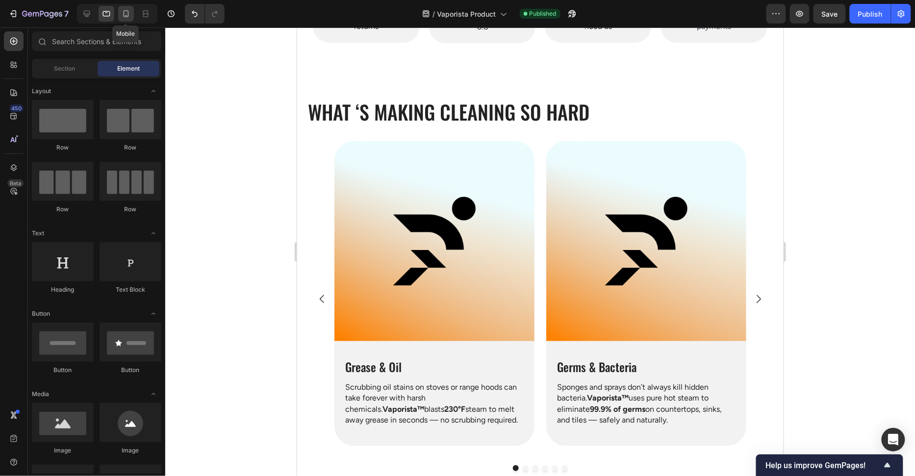
click at [125, 19] on div at bounding box center [126, 14] width 16 height 16
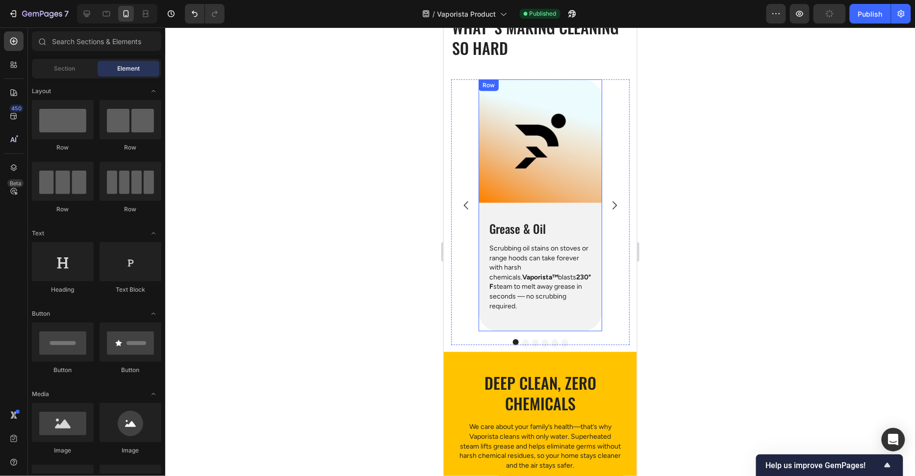
scroll to position [209, 0]
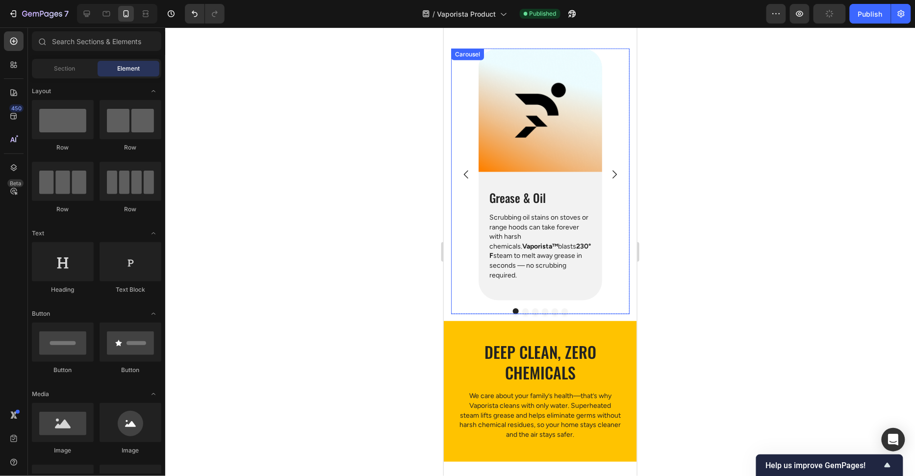
click at [613, 216] on div "Image Grease & Oil Heading Scrubbing oil stains on stoves or range hoods can ta…" at bounding box center [539, 174] width 178 height 252
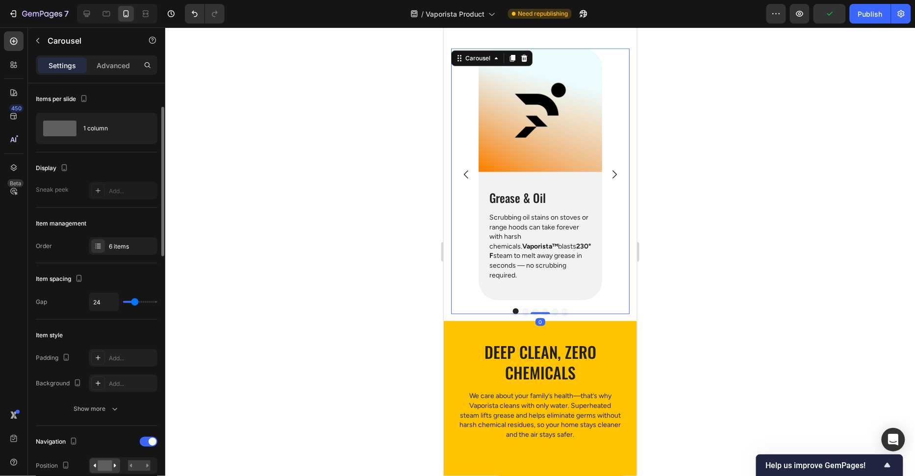
scroll to position [70, 0]
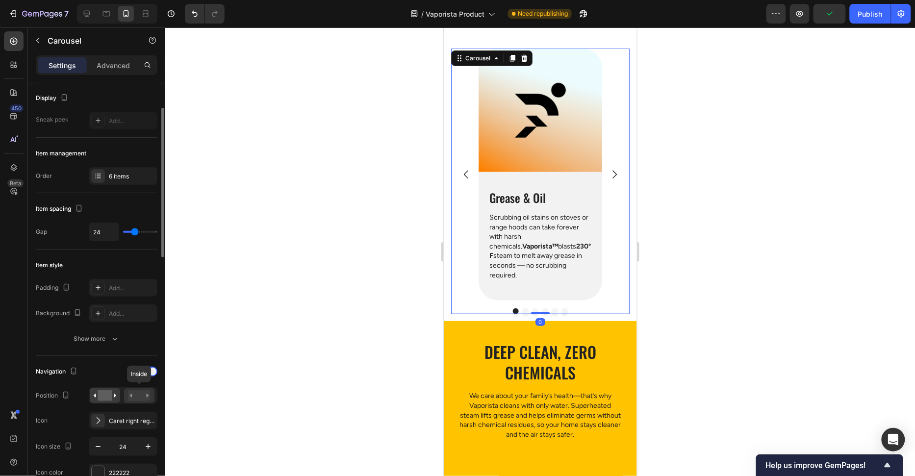
click at [129, 393] on rect at bounding box center [139, 395] width 23 height 11
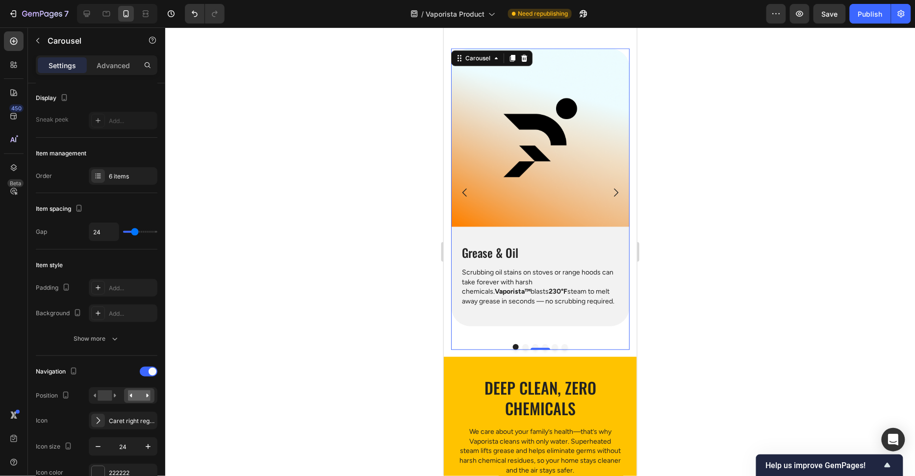
click at [400, 246] on div at bounding box center [539, 251] width 749 height 449
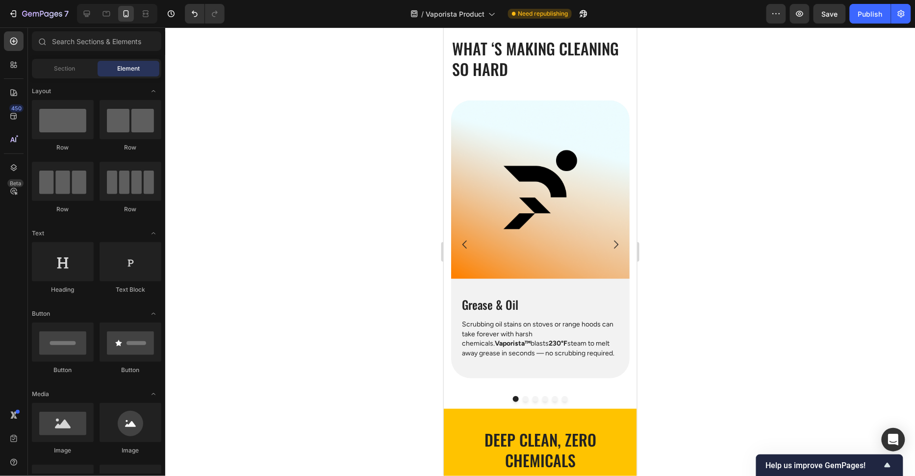
scroll to position [115, 0]
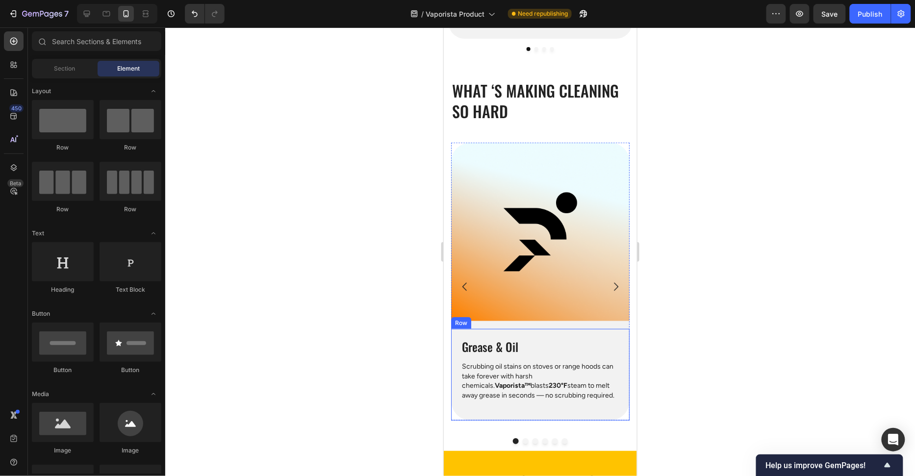
click at [541, 425] on div "Image Grease & Oil Heading Scrubbing oil stains on stoves or range hoods can ta…" at bounding box center [539, 286] width 178 height 288
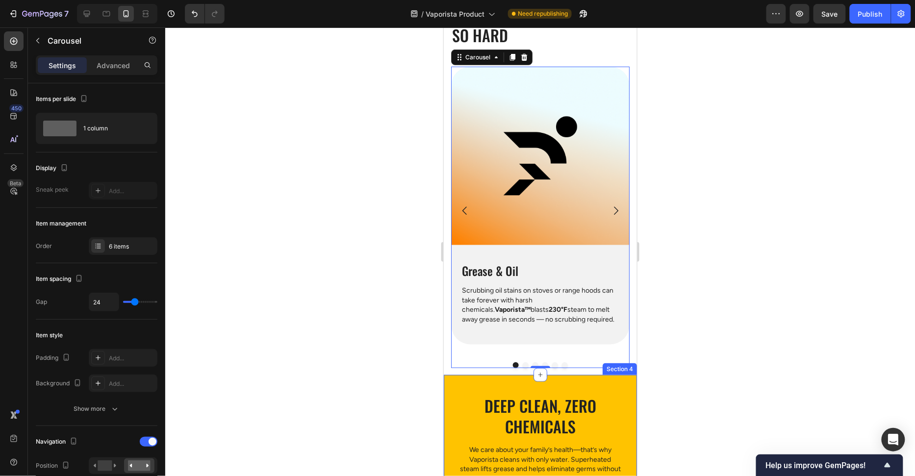
scroll to position [216, 0]
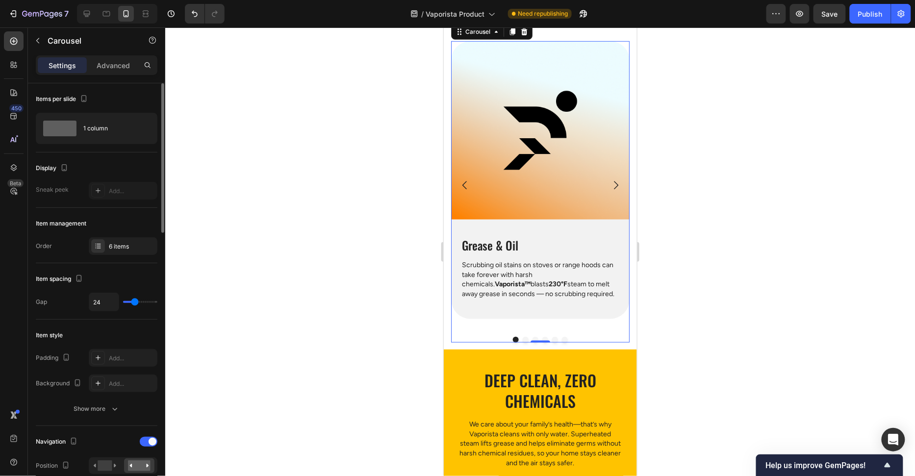
type input "5"
type input "1"
type input "0"
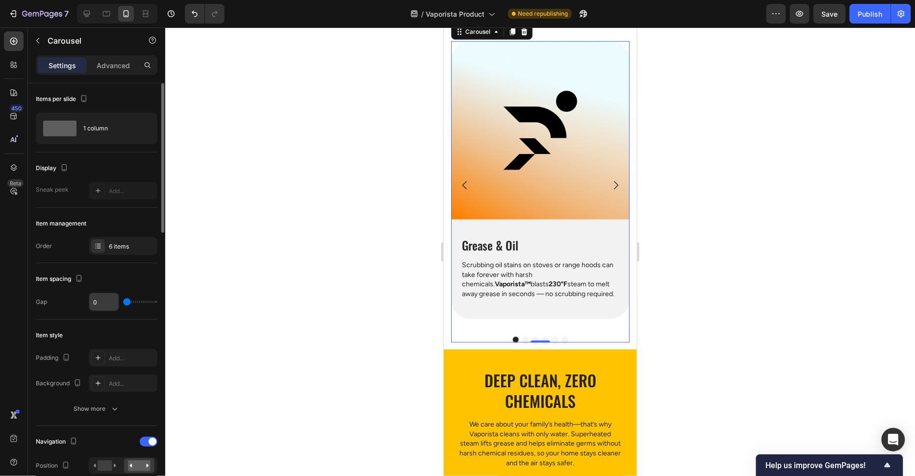
drag, startPoint x: 135, startPoint y: 301, endPoint x: 102, endPoint y: 301, distance: 32.8
type input "0"
click at [123, 303] on input "range" at bounding box center [140, 302] width 34 height 2
click at [100, 301] on input "0" at bounding box center [103, 302] width 29 height 18
type input "20"
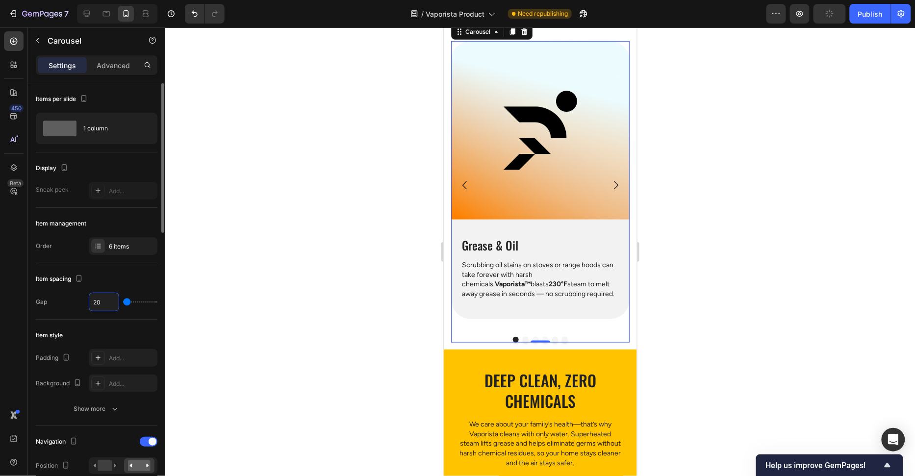
type input "20"
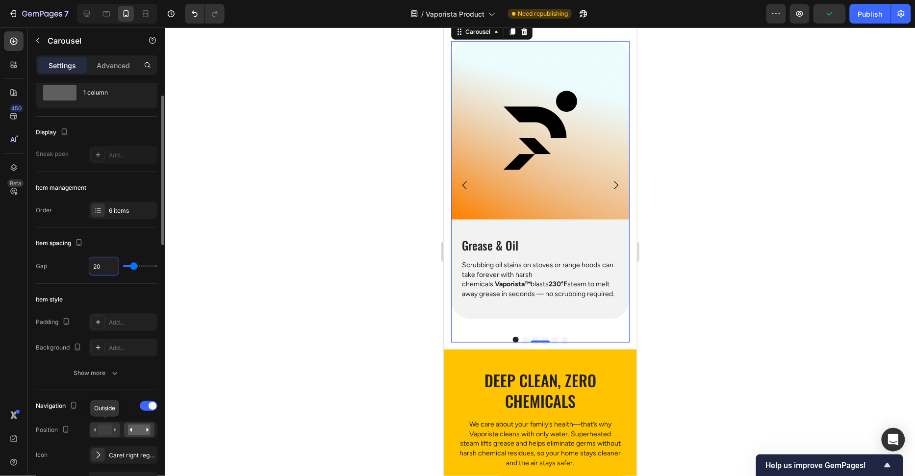
type input "20"
click at [101, 425] on rect at bounding box center [105, 429] width 14 height 11
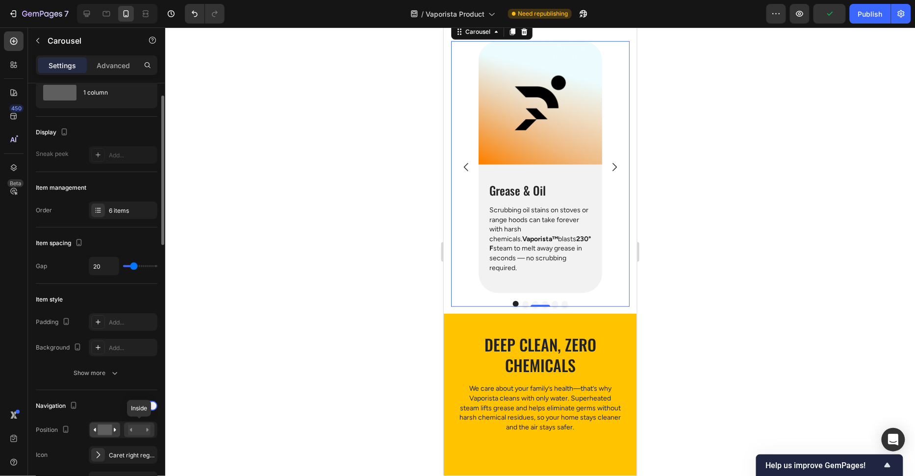
click at [134, 428] on rect at bounding box center [139, 429] width 23 height 11
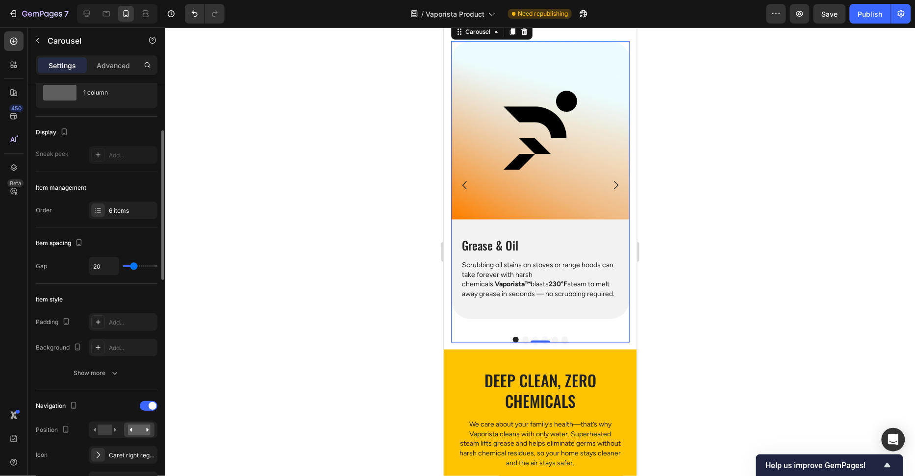
scroll to position [145, 0]
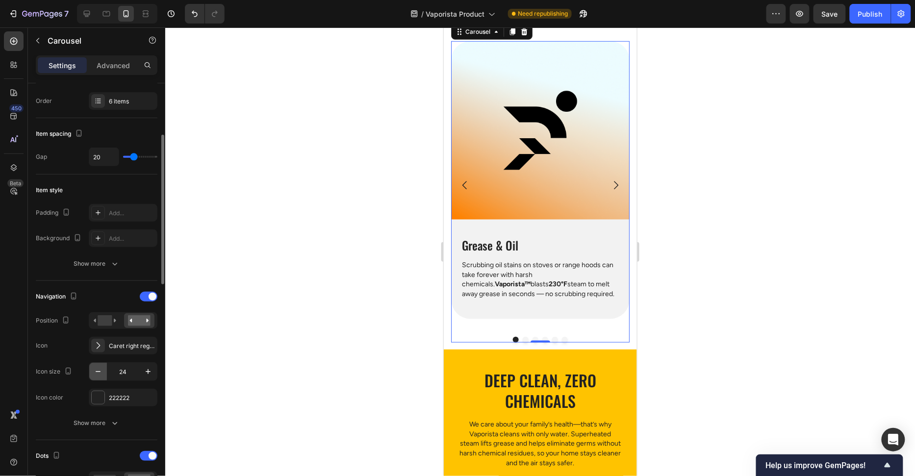
click at [99, 373] on icon "button" at bounding box center [98, 372] width 10 height 10
click at [101, 373] on icon "button" at bounding box center [98, 372] width 10 height 10
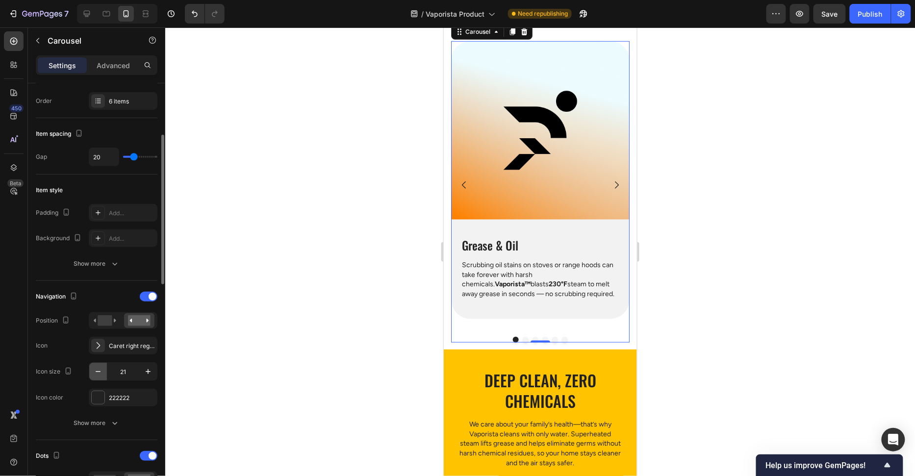
type input "20"
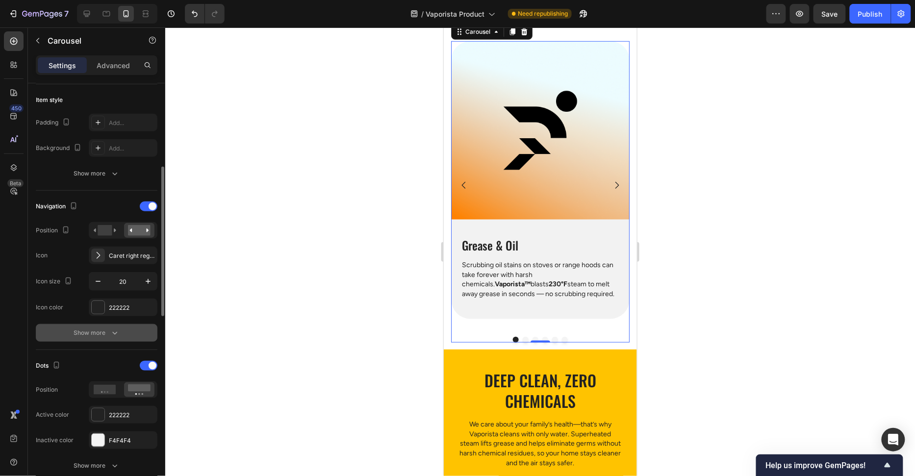
click at [108, 331] on div "Show more" at bounding box center [97, 333] width 46 height 10
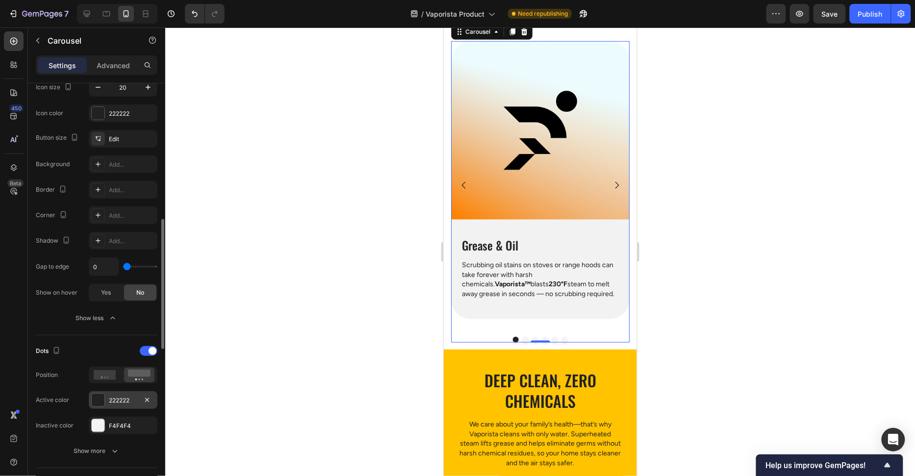
scroll to position [531, 0]
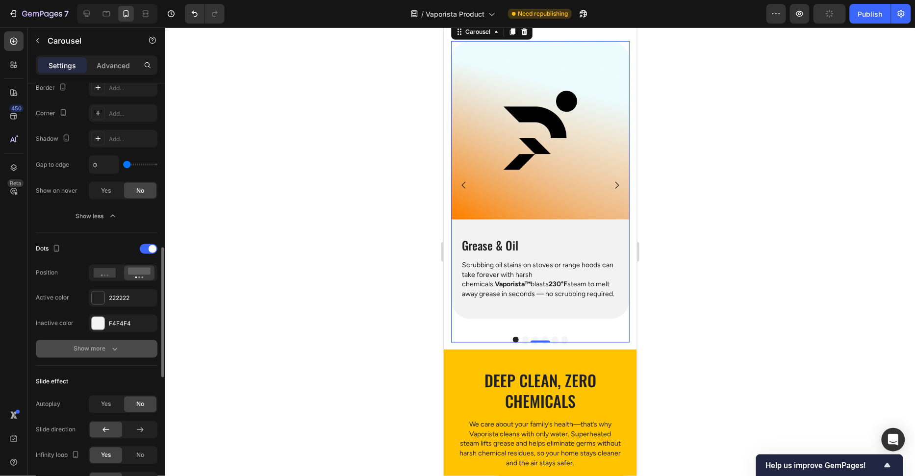
click at [110, 350] on button "Show more" at bounding box center [97, 349] width 122 height 18
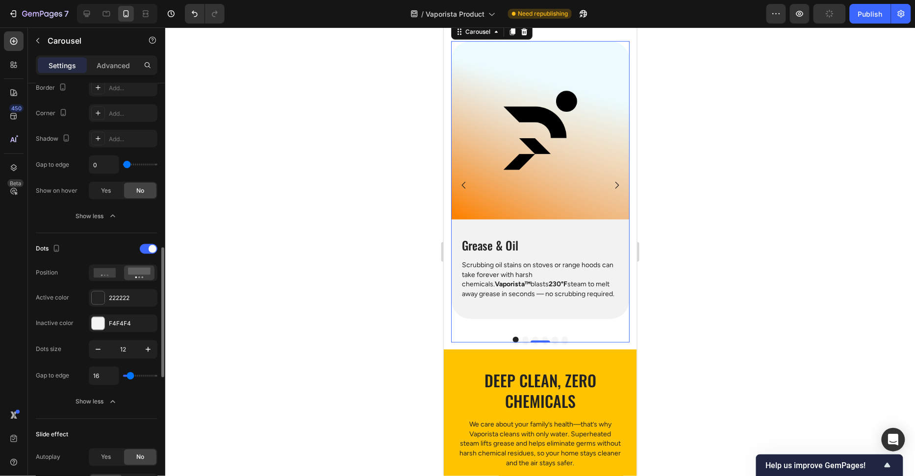
type input "0"
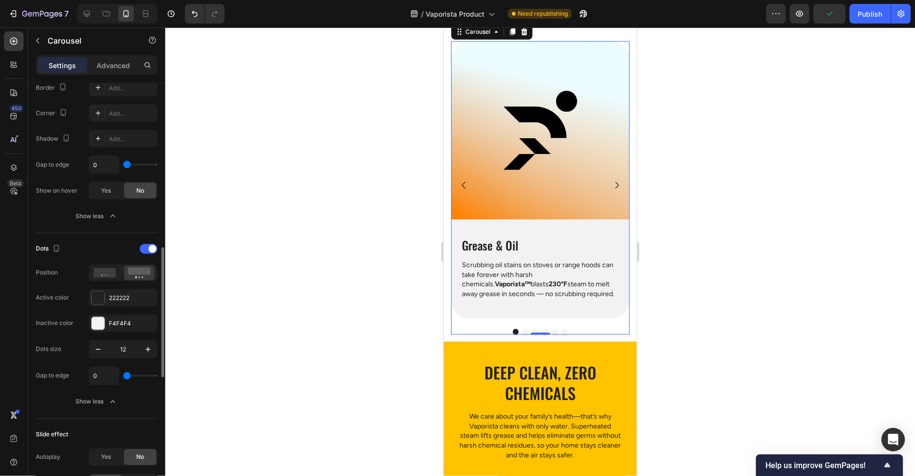
drag, startPoint x: 127, startPoint y: 373, endPoint x: 96, endPoint y: 373, distance: 31.4
type input "0"
click at [123, 375] on input "range" at bounding box center [140, 376] width 34 height 2
click at [102, 352] on button "button" at bounding box center [98, 350] width 18 height 18
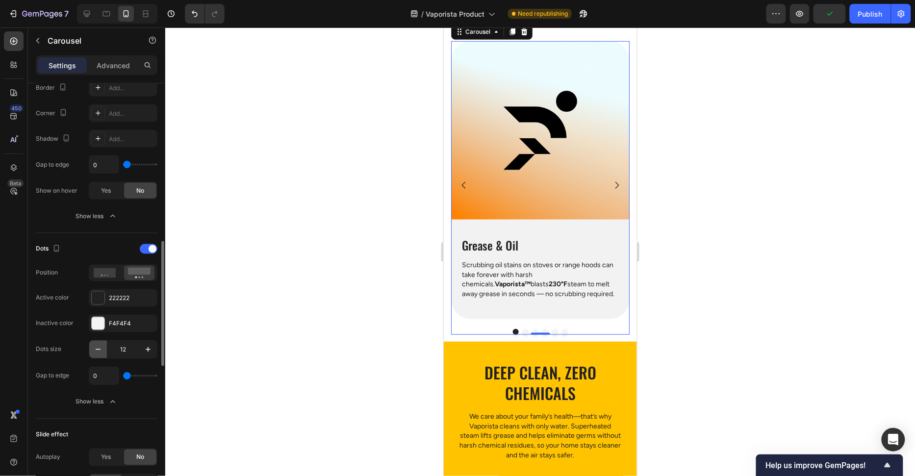
type input "11"
click at [242, 312] on div at bounding box center [539, 251] width 749 height 449
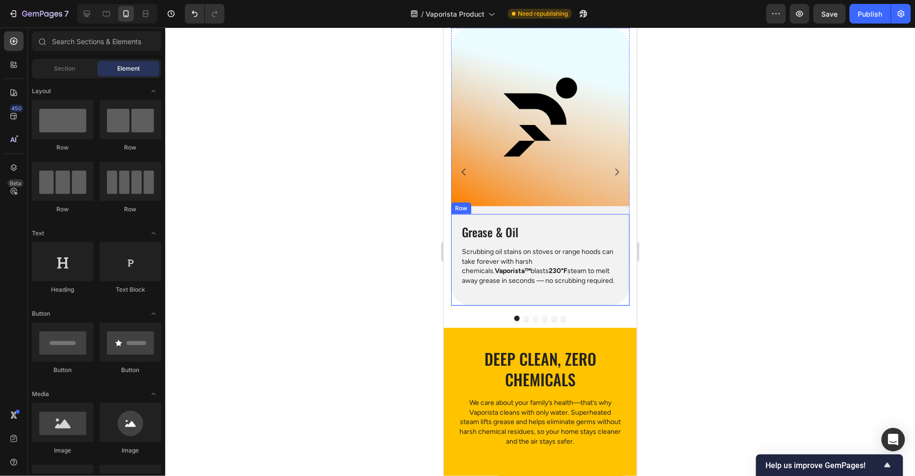
scroll to position [230, 0]
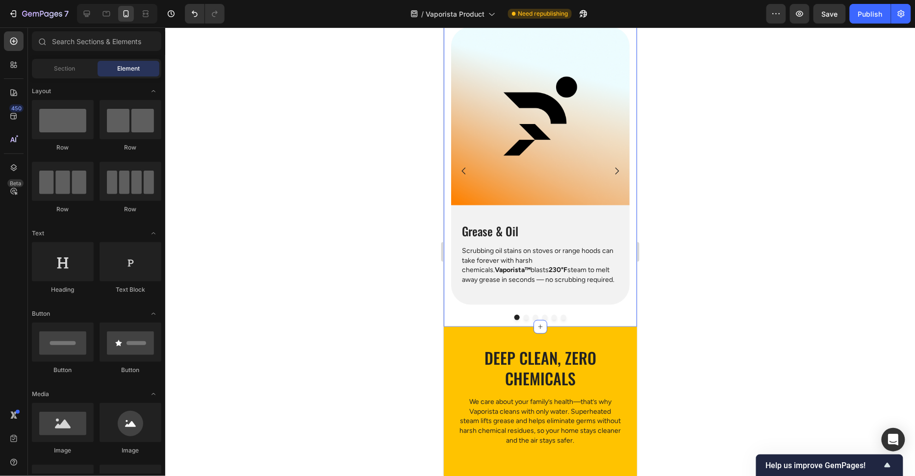
click at [618, 316] on div at bounding box center [539, 316] width 178 height 5
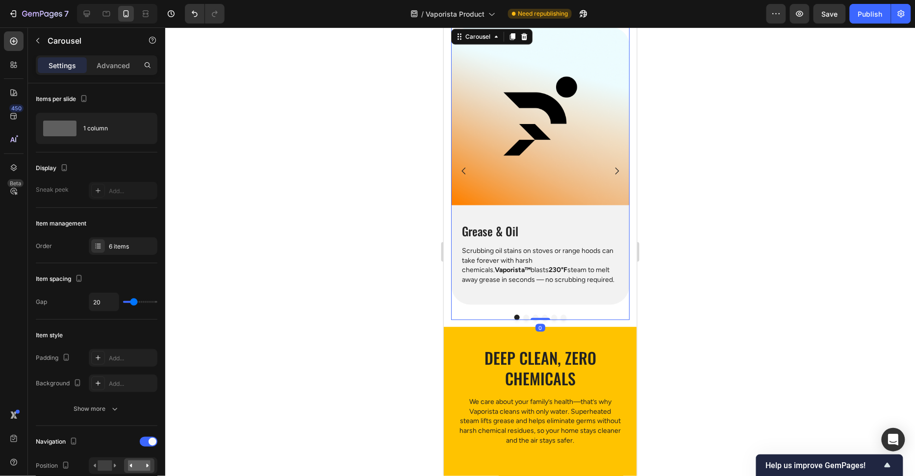
click at [618, 322] on div "What ‘s Making Cleaning so Hard Heading Row Image Grease & Oil Heading Scrubbin…" at bounding box center [539, 135] width 193 height 384
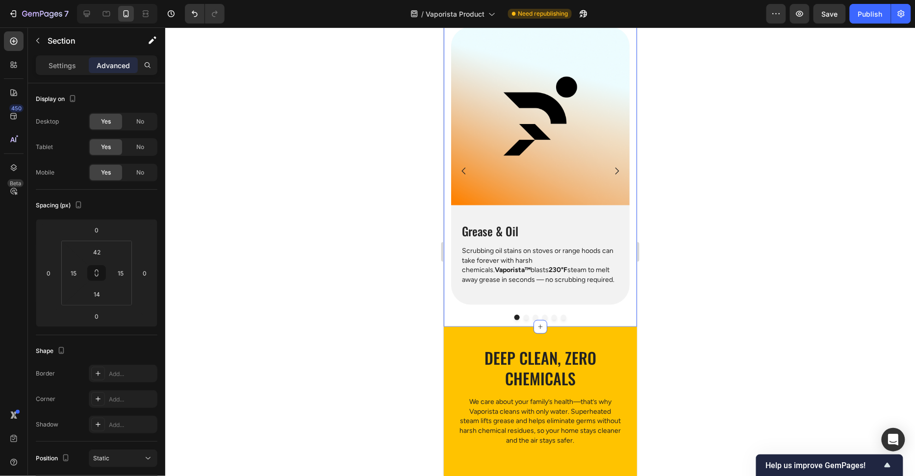
click at [619, 321] on div "What ‘s Making Cleaning so Hard Heading Row Image Grease & Oil Heading Scrubbin…" at bounding box center [539, 135] width 193 height 384
click at [93, 297] on input "14" at bounding box center [97, 294] width 20 height 15
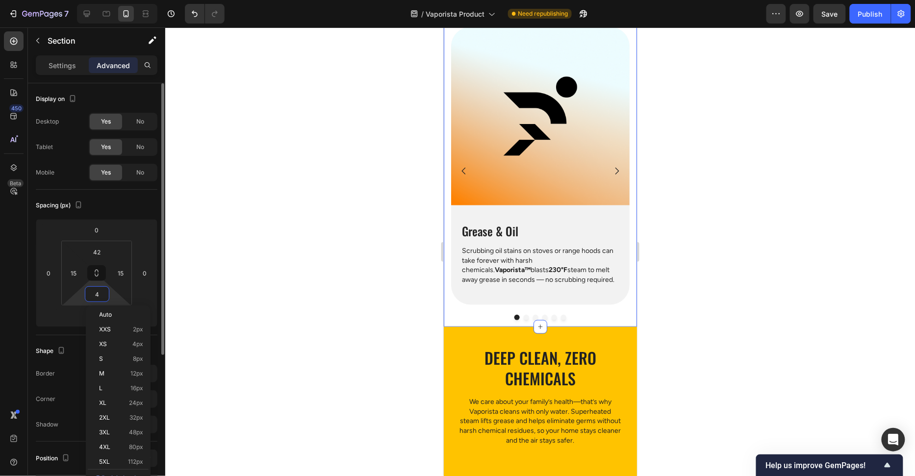
type input "40"
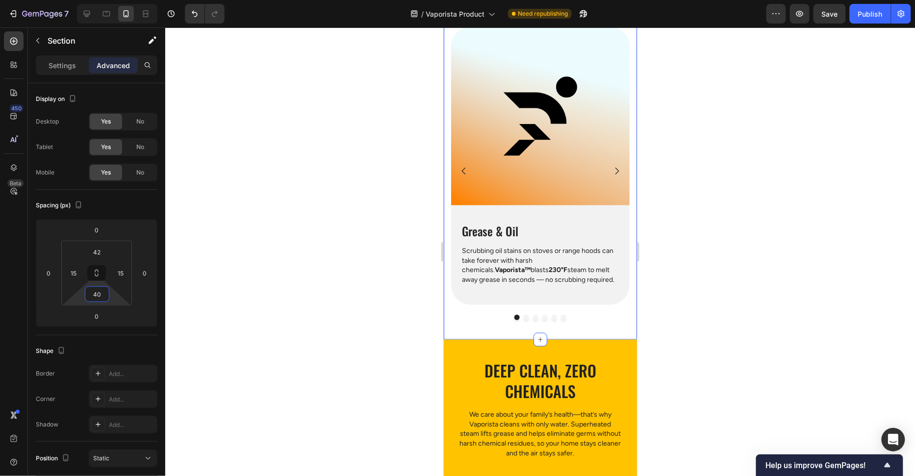
click at [343, 264] on div at bounding box center [539, 251] width 749 height 449
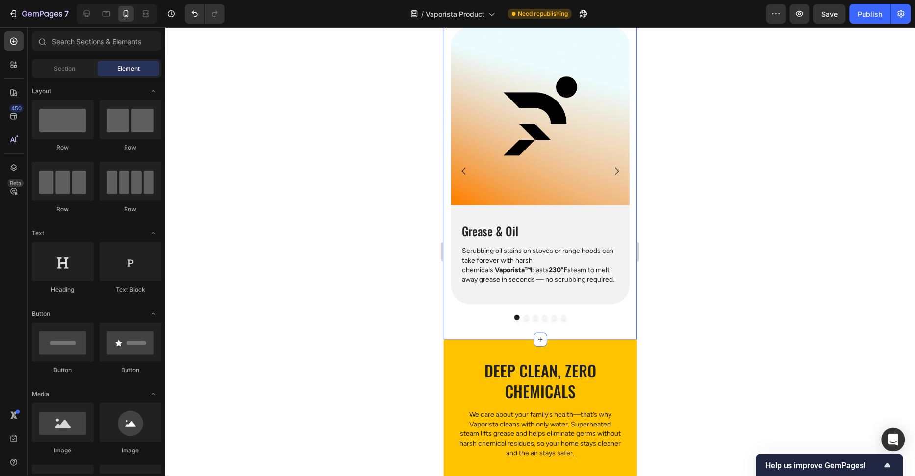
click at [622, 329] on div "What ‘s Making Cleaning so Hard Heading Row Image Grease & Oil Heading Scrubbin…" at bounding box center [539, 141] width 193 height 397
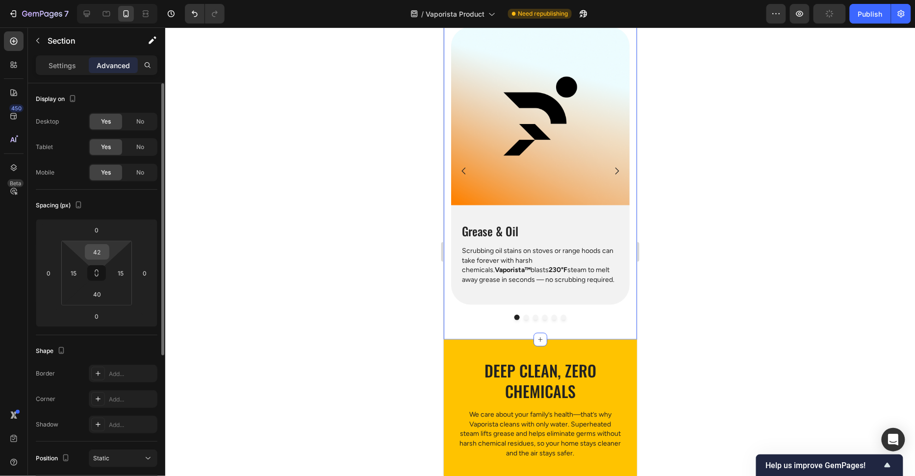
click at [100, 258] on input "42" at bounding box center [97, 252] width 20 height 15
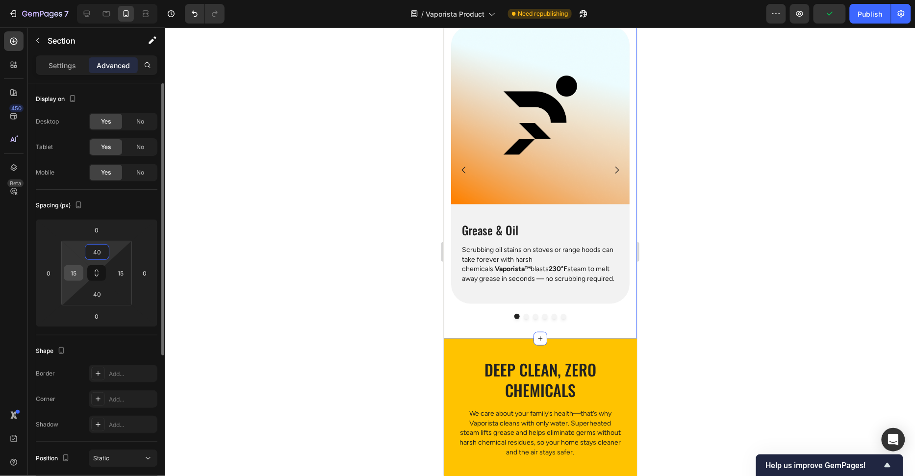
type input "40"
click at [79, 272] on input "15" at bounding box center [73, 273] width 15 height 15
type input "0"
click at [123, 272] on input "15" at bounding box center [120, 273] width 15 height 15
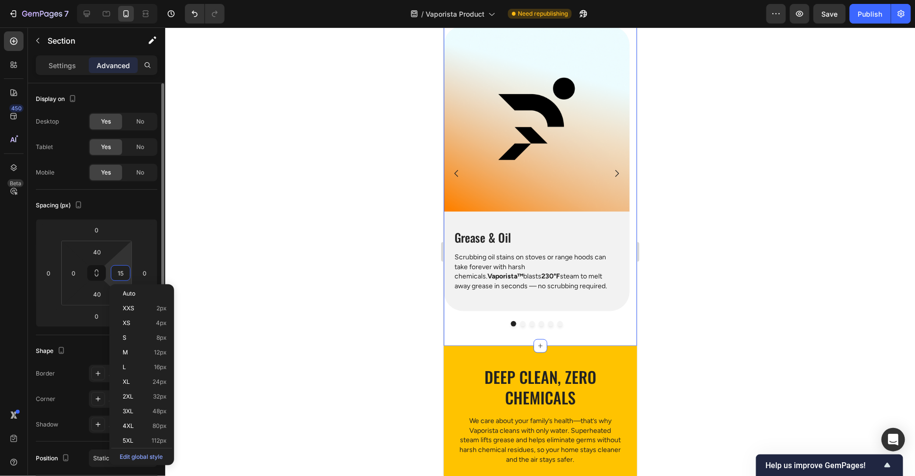
scroll to position [234, 0]
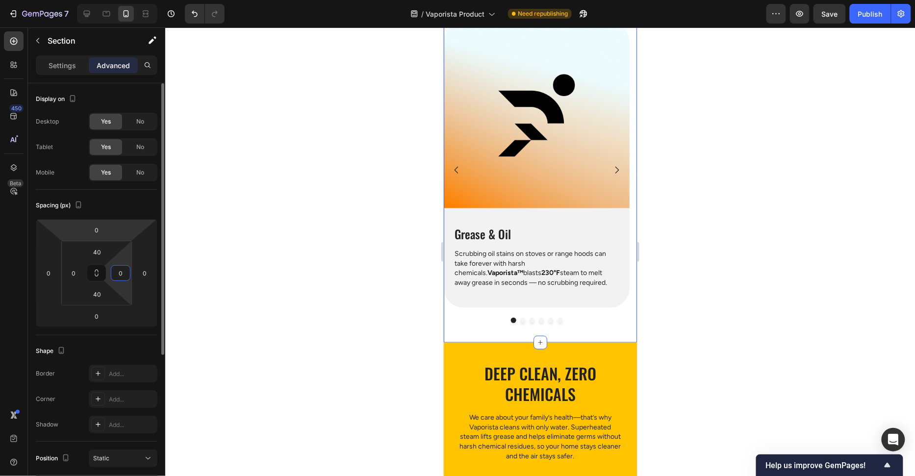
type input "0"
click at [125, 210] on div "Spacing (px)" at bounding box center [97, 206] width 122 height 16
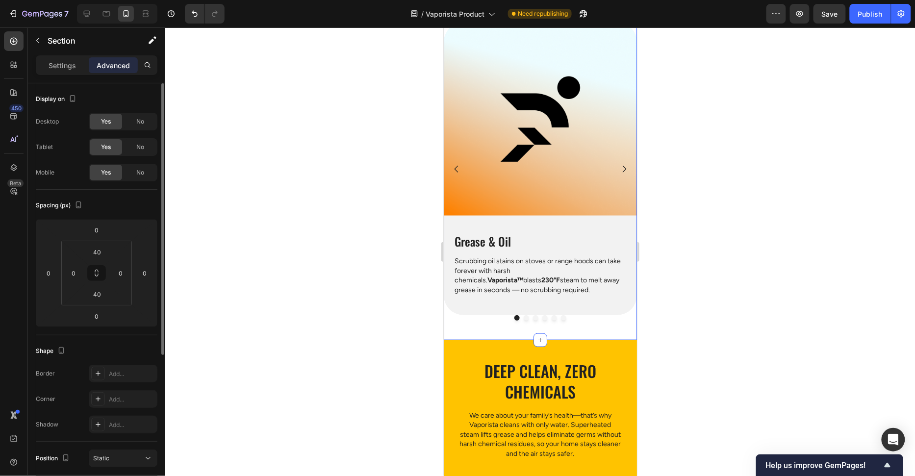
scroll to position [233, 0]
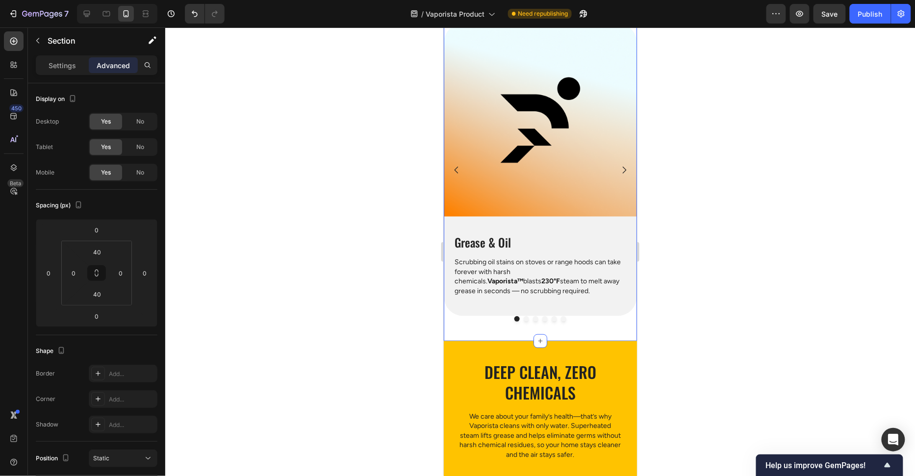
click at [62, 76] on div "Settings Advanced" at bounding box center [96, 69] width 137 height 28
click at [63, 71] on div "Settings" at bounding box center [62, 65] width 49 height 16
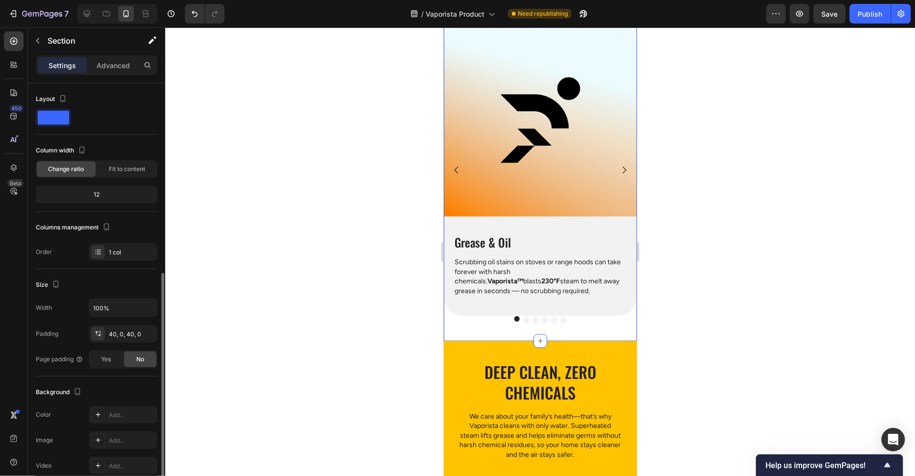
scroll to position [150, 0]
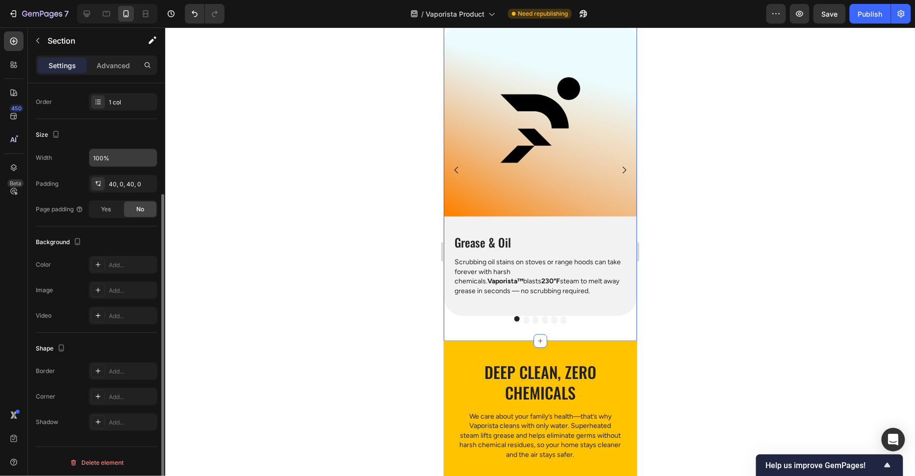
click at [114, 152] on input "100%" at bounding box center [123, 158] width 68 height 18
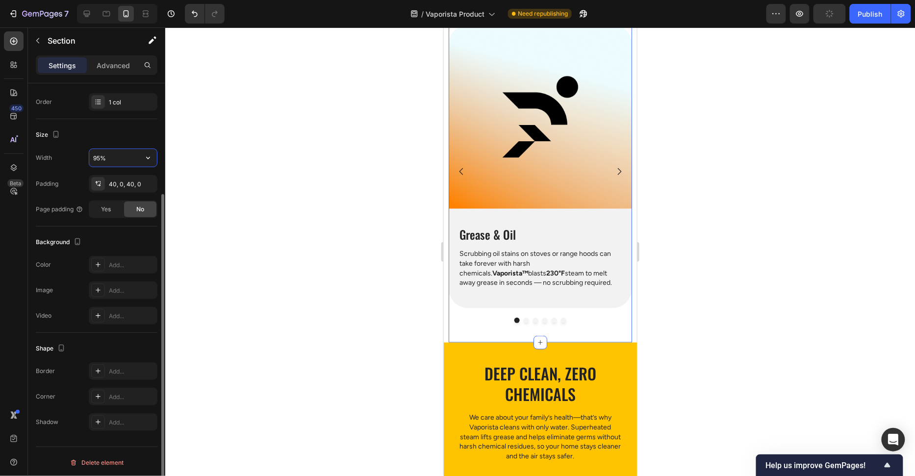
scroll to position [233, 0]
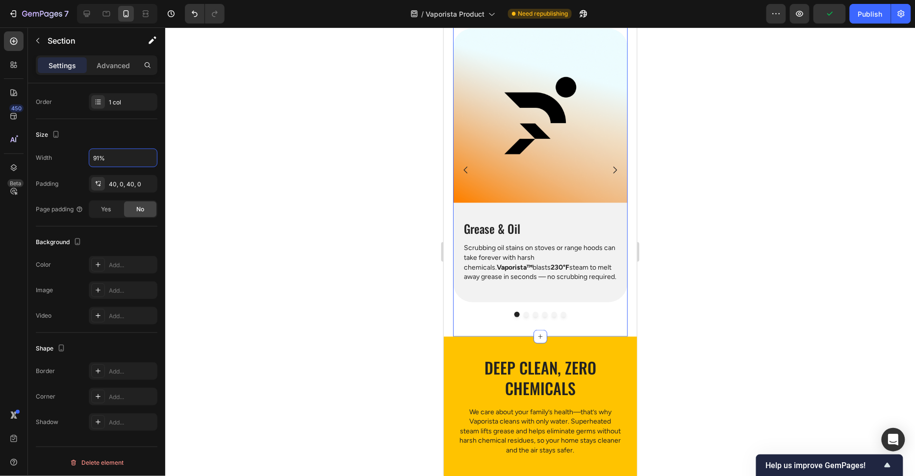
type input "90%"
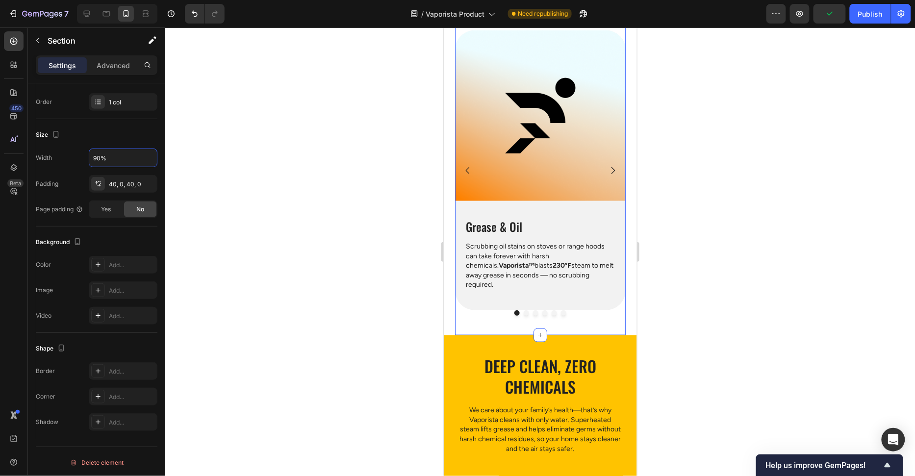
click at [367, 258] on div at bounding box center [539, 251] width 749 height 449
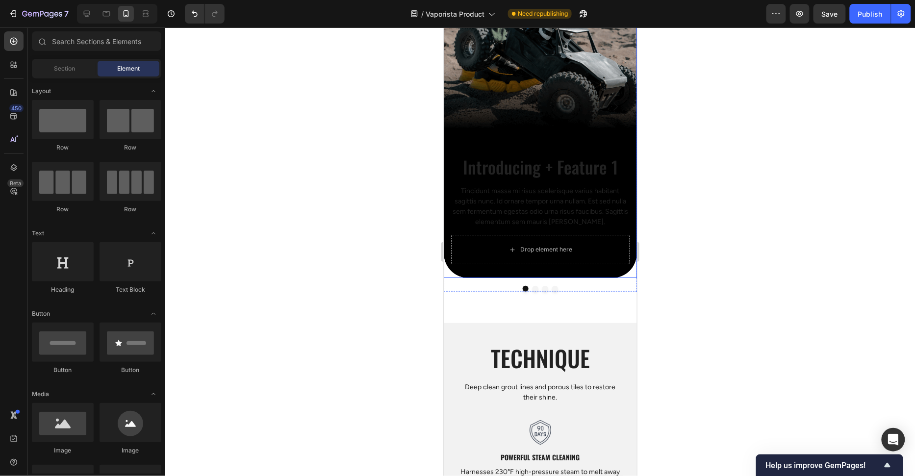
scroll to position [1008, 0]
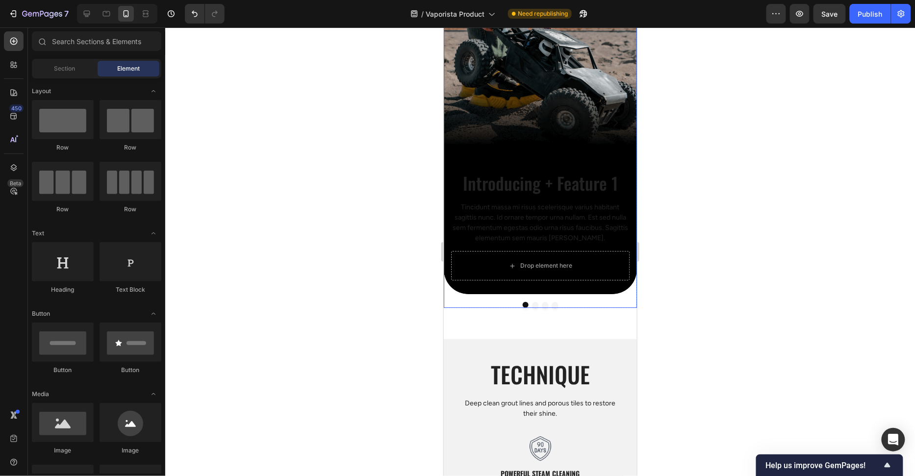
click at [617, 296] on div "Introducing + Feature 1 Heading Tincidunt massa mi risus scelerisque varius hab…" at bounding box center [539, 128] width 193 height 357
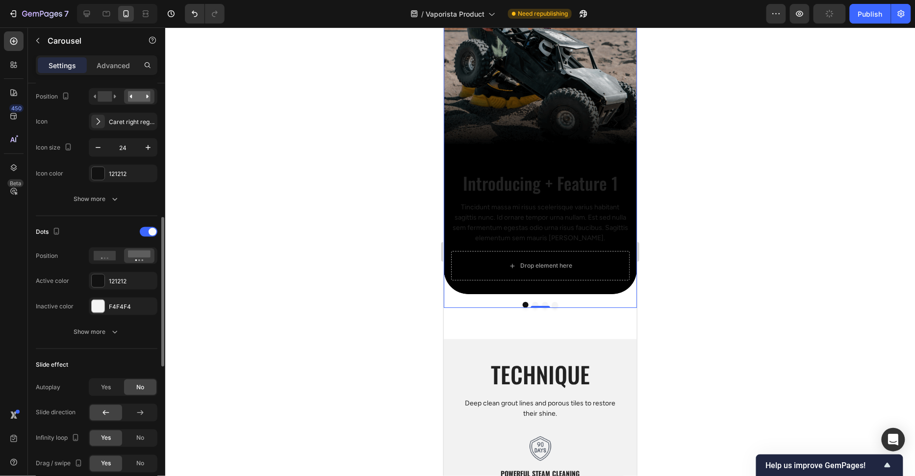
scroll to position [591, 0]
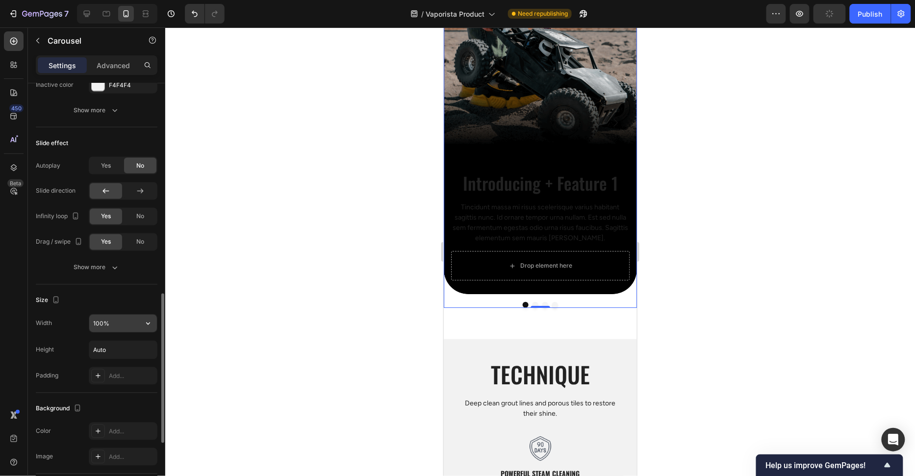
click at [103, 321] on input "100%" at bounding box center [123, 324] width 68 height 18
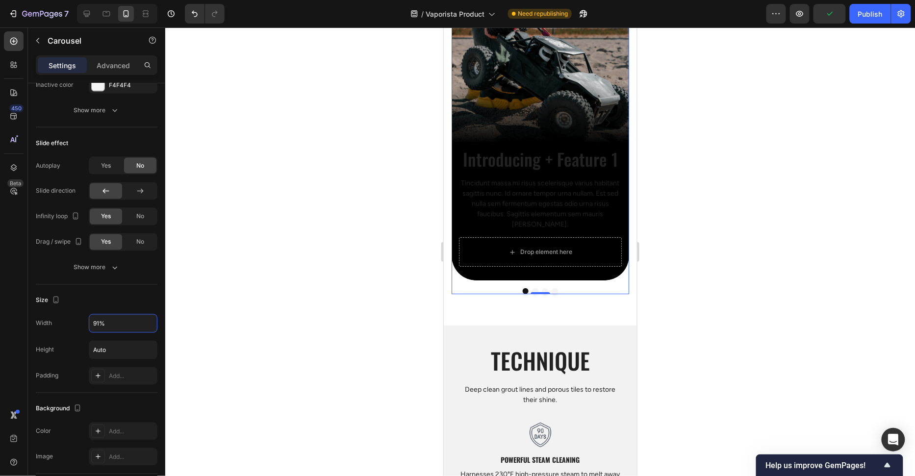
type input "90%"
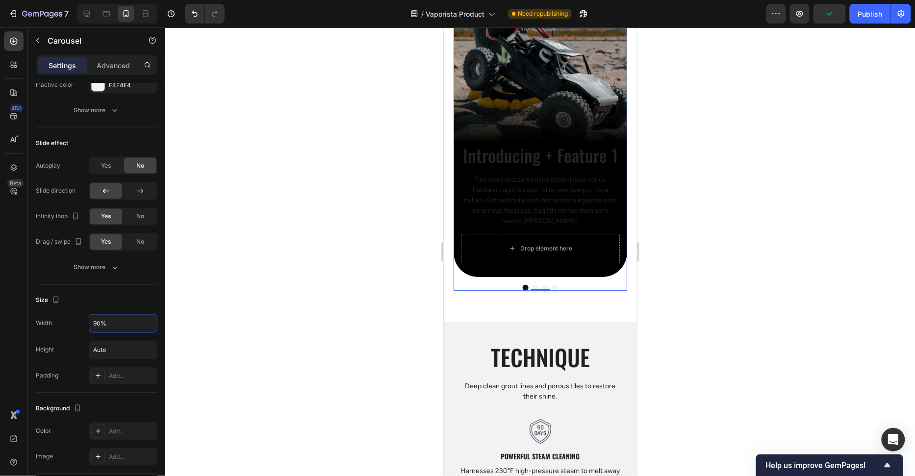
click at [290, 216] on div at bounding box center [539, 251] width 749 height 449
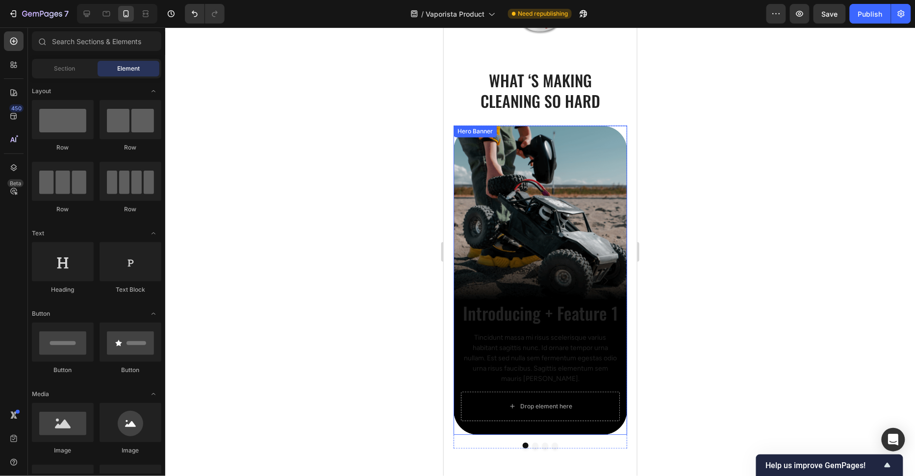
scroll to position [797, 0]
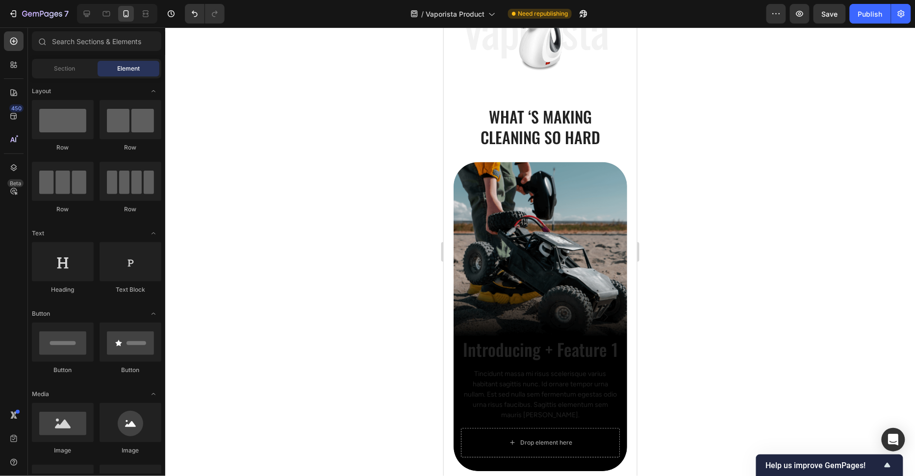
click at [314, 196] on div at bounding box center [539, 251] width 749 height 449
click at [591, 129] on h2 "What ‘s Making Cleaning so Hard" at bounding box center [540, 126] width 164 height 43
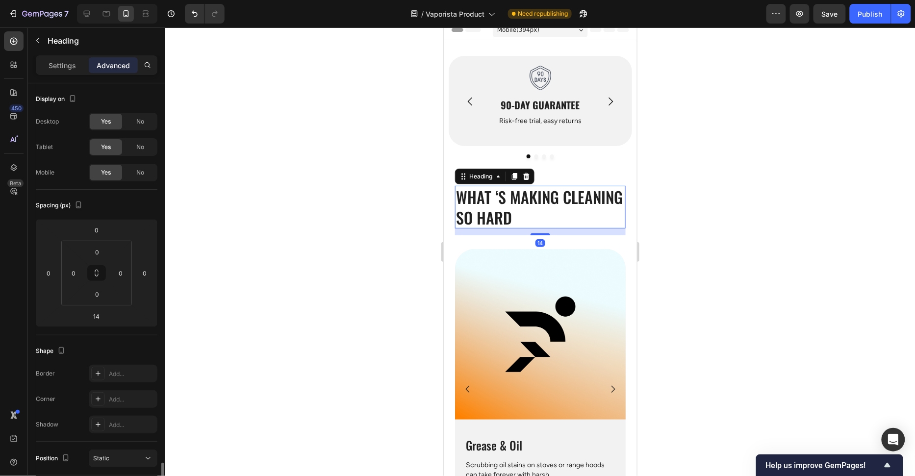
scroll to position [230, 0]
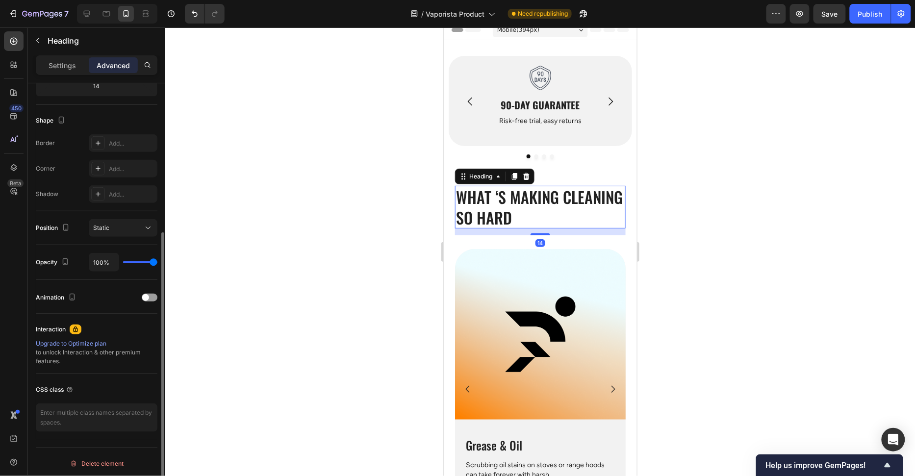
click at [545, 216] on h2 "What ‘s Making Cleaning so Hard" at bounding box center [539, 206] width 171 height 43
drag, startPoint x: 539, startPoint y: 233, endPoint x: 548, endPoint y: 199, distance: 34.8
click at [548, 199] on div "What ‘s Making Cleaning so Hard Heading 14" at bounding box center [539, 206] width 171 height 43
type input "0"
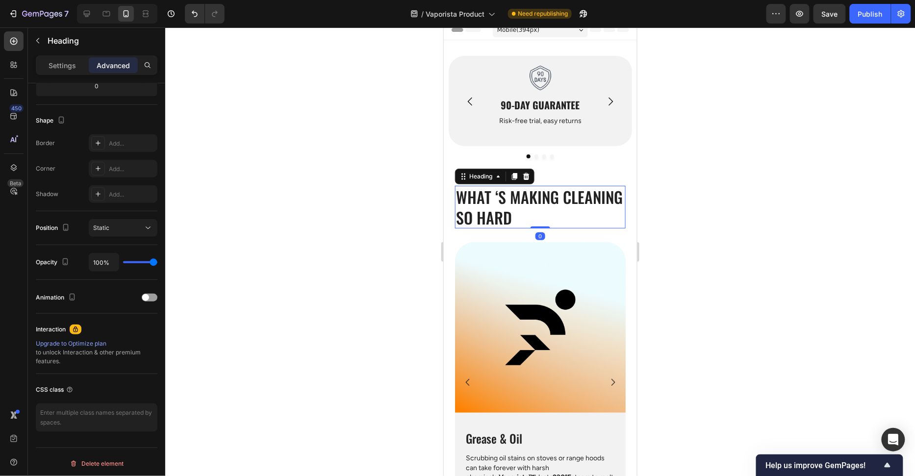
click at [544, 234] on div "0" at bounding box center [540, 236] width 10 height 8
click at [591, 241] on div "What ‘s Making Cleaning so Hard Heading 0 Row Image Grease & Oil Heading Scrubb…" at bounding box center [539, 356] width 171 height 342
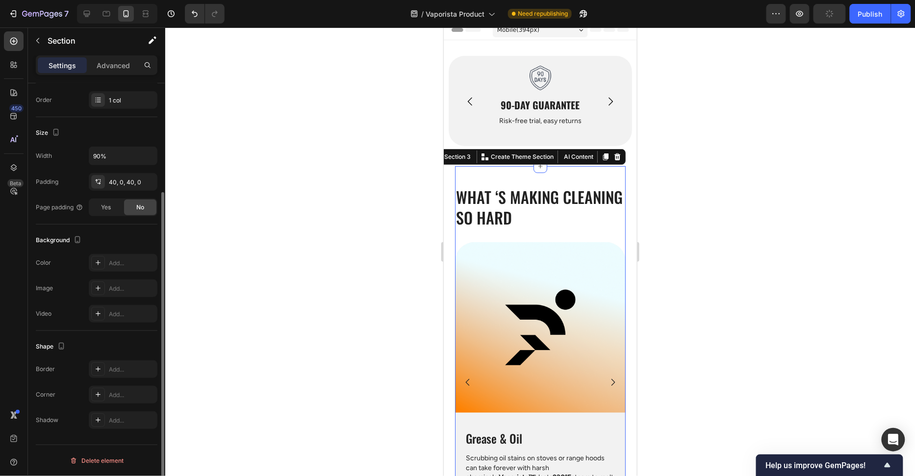
scroll to position [0, 0]
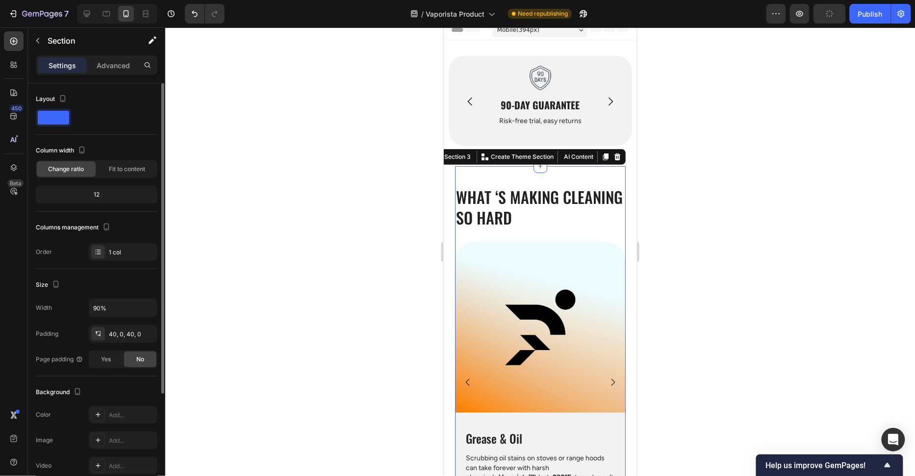
click at [618, 246] on div at bounding box center [539, 327] width 171 height 171
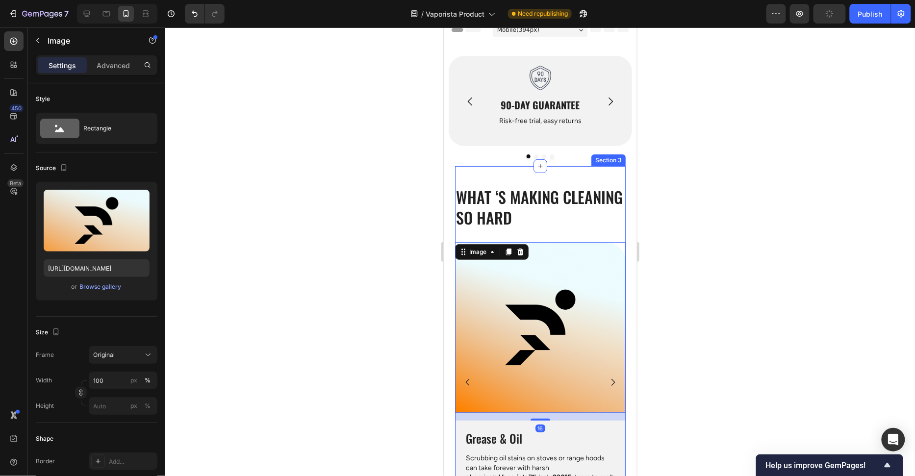
click at [611, 234] on div "What ‘s Making Cleaning so Hard Heading Row Image 16 Grease & Oil Heading Scrub…" at bounding box center [539, 356] width 171 height 342
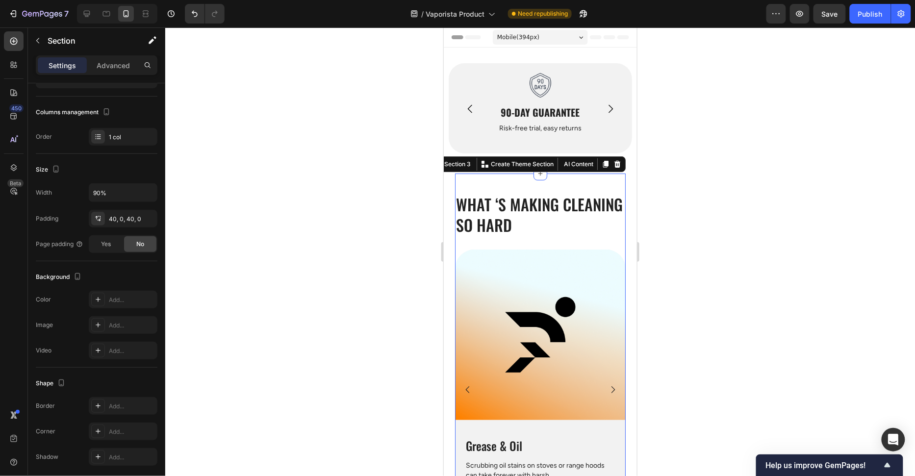
click at [359, 203] on div at bounding box center [539, 251] width 749 height 449
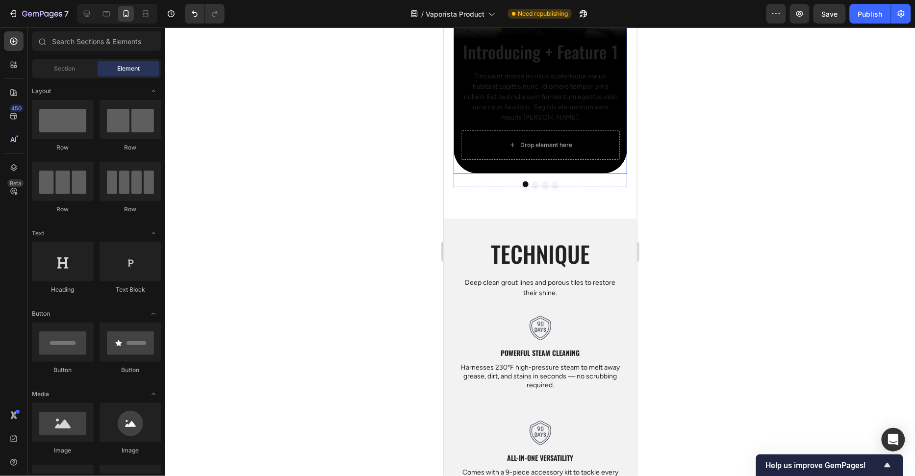
scroll to position [1146, 0]
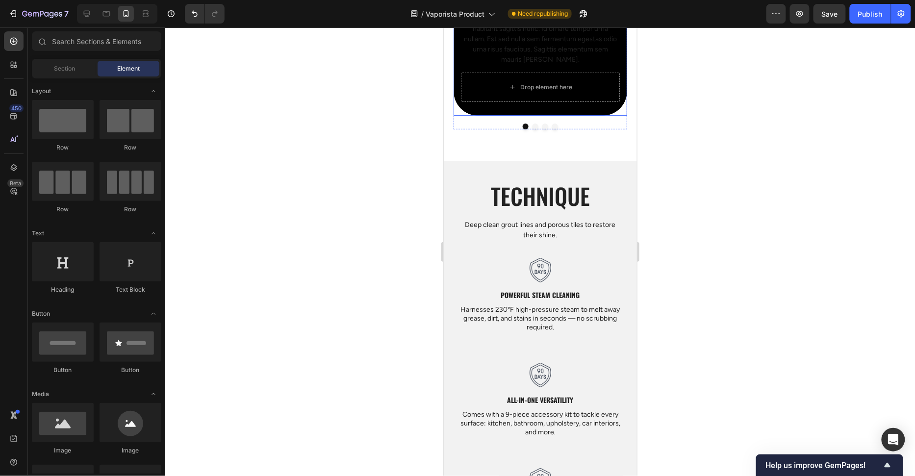
click at [562, 124] on div at bounding box center [540, 126] width 174 height 6
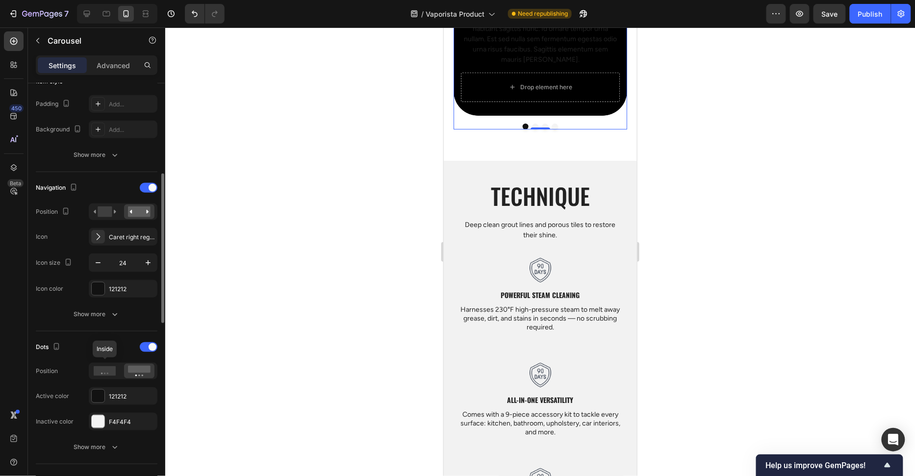
scroll to position [364, 0]
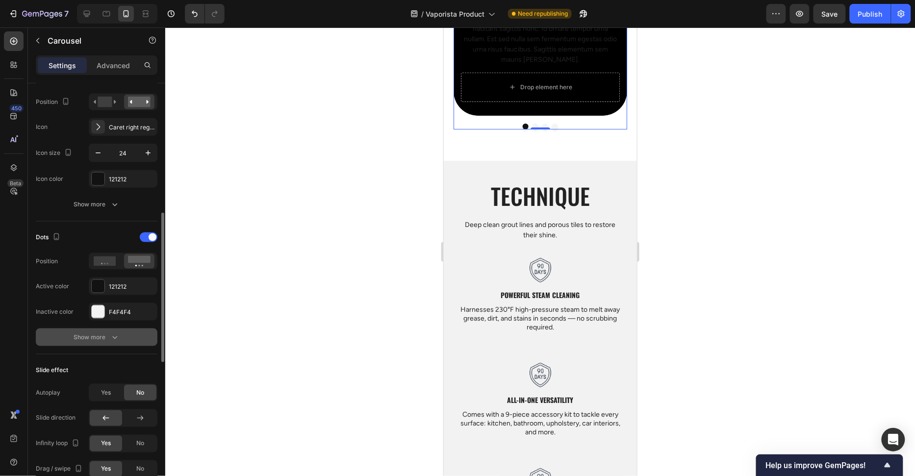
click at [103, 333] on div "Show more" at bounding box center [97, 337] width 46 height 10
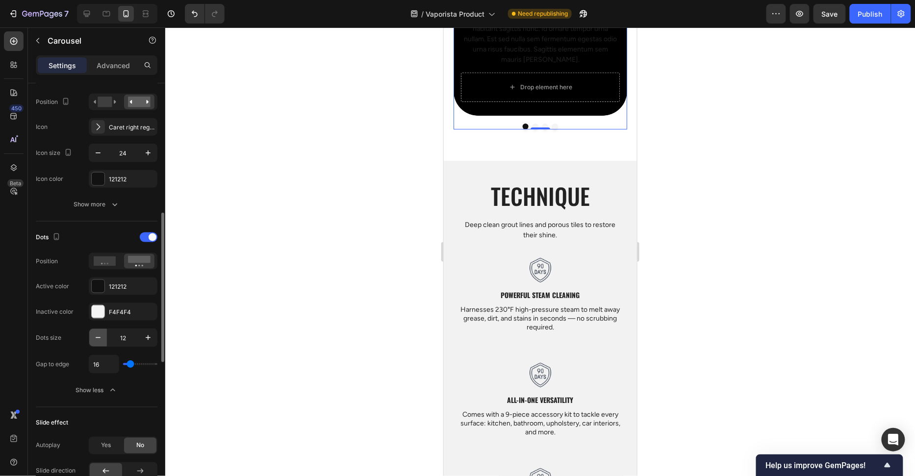
click at [103, 334] on button "button" at bounding box center [98, 338] width 18 height 18
type input "10"
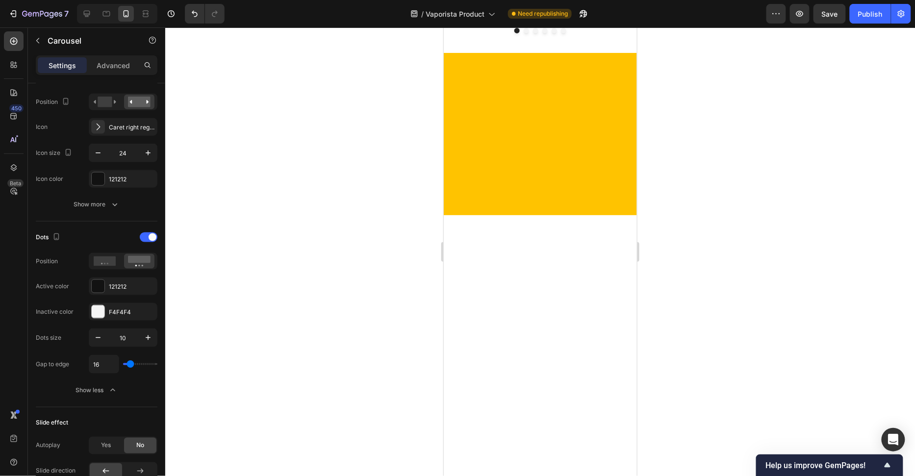
scroll to position [0, 0]
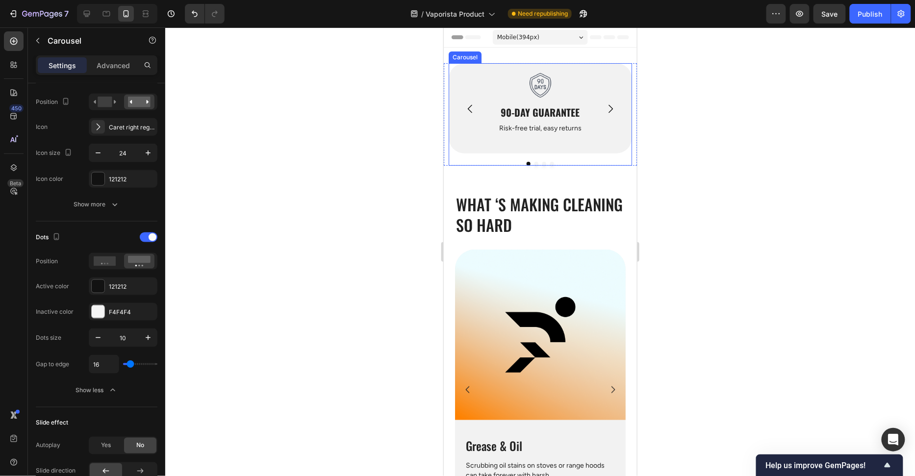
click at [591, 159] on div "Image 90-Day Guarantee Heading Risk-free trial, easy returns Text Block Hero Ba…" at bounding box center [539, 114] width 183 height 102
click at [144, 333] on icon "button" at bounding box center [148, 338] width 10 height 10
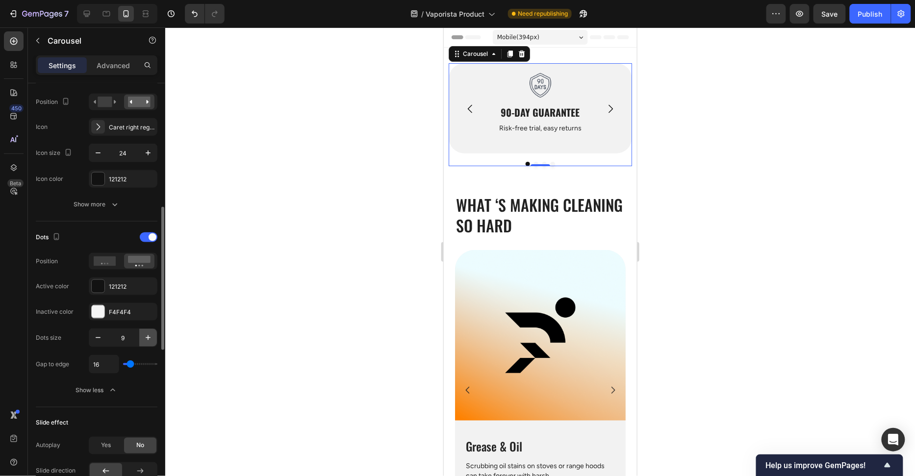
type input "10"
click at [881, 17] on div "Publish" at bounding box center [870, 14] width 25 height 10
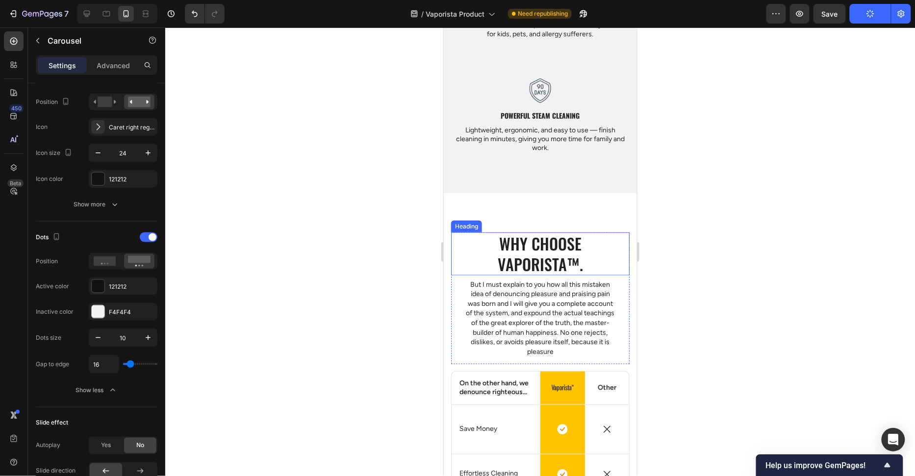
scroll to position [1631, 0]
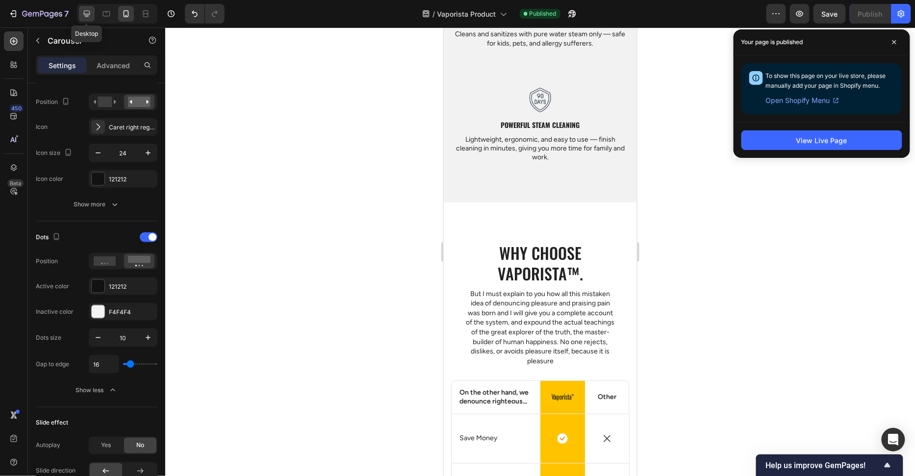
click at [83, 11] on icon at bounding box center [87, 14] width 10 height 10
type input "100%"
type input "12"
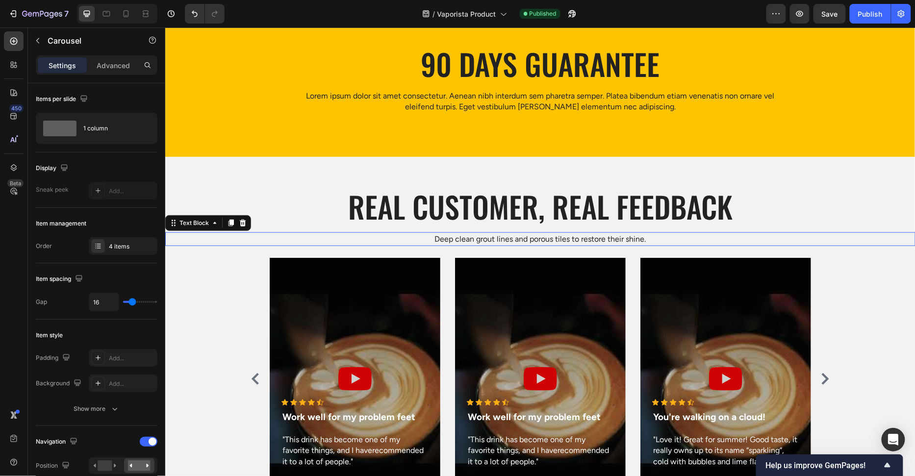
click at [542, 240] on p "Deep clean grout lines and porous tiles to restore their shine." at bounding box center [540, 239] width 748 height 12
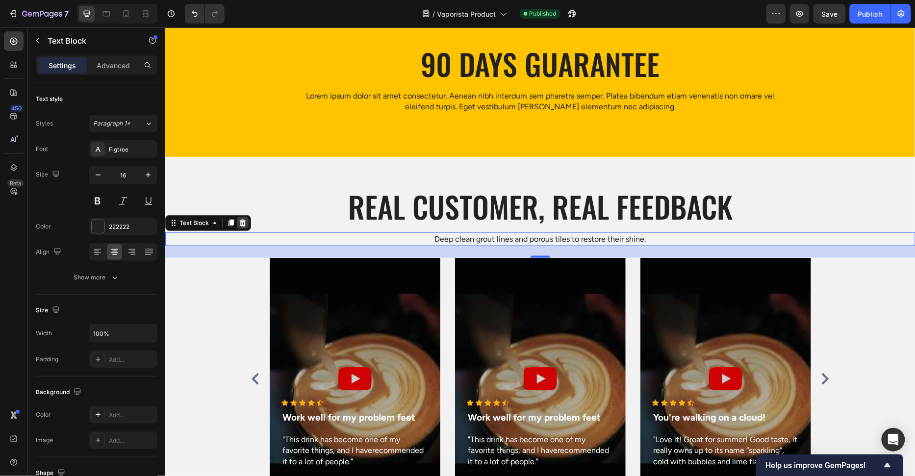
click at [244, 221] on icon at bounding box center [242, 222] width 6 height 7
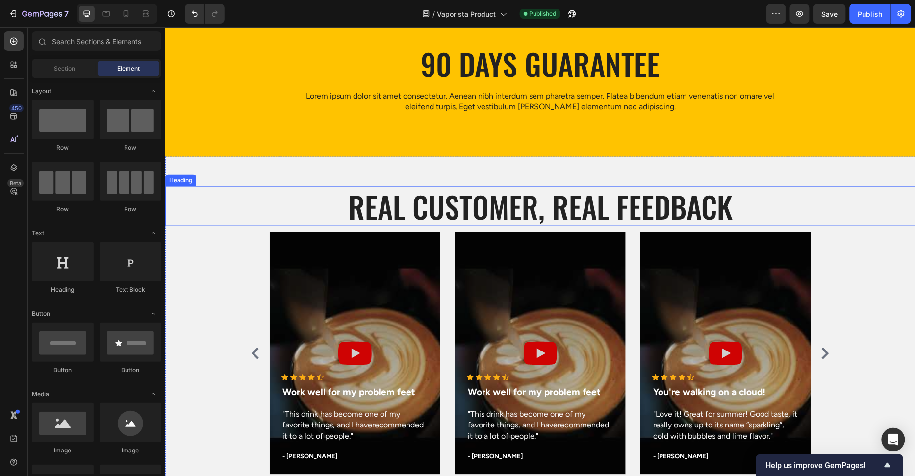
click at [458, 213] on h2 "Real customer, Real feedback" at bounding box center [540, 206] width 750 height 40
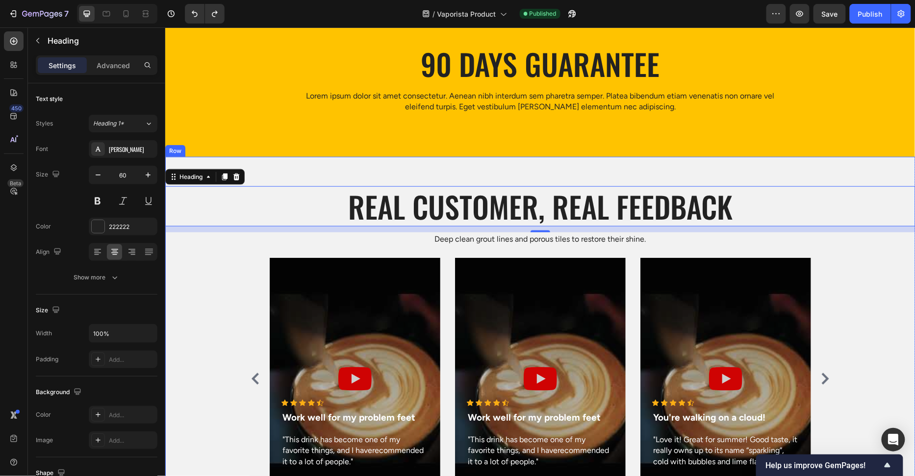
click at [532, 201] on h2 "Real customer, Real feedback" at bounding box center [540, 206] width 750 height 40
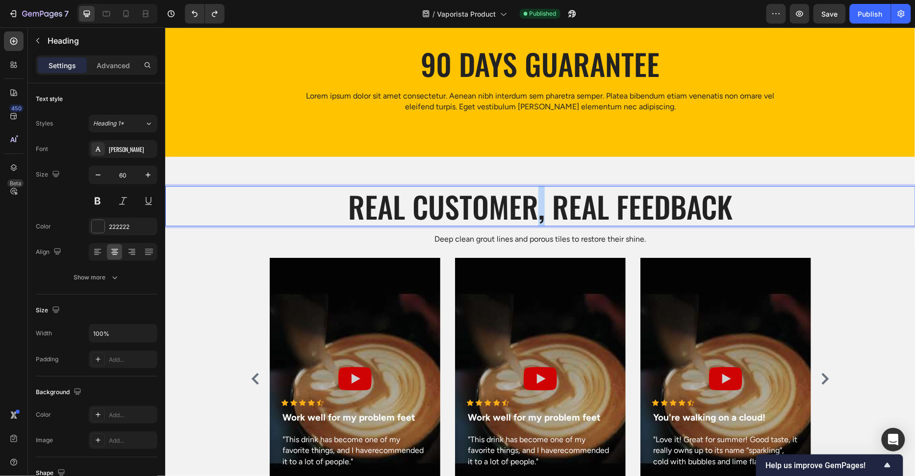
click at [532, 201] on p "Real customer, Real feedback" at bounding box center [540, 206] width 748 height 38
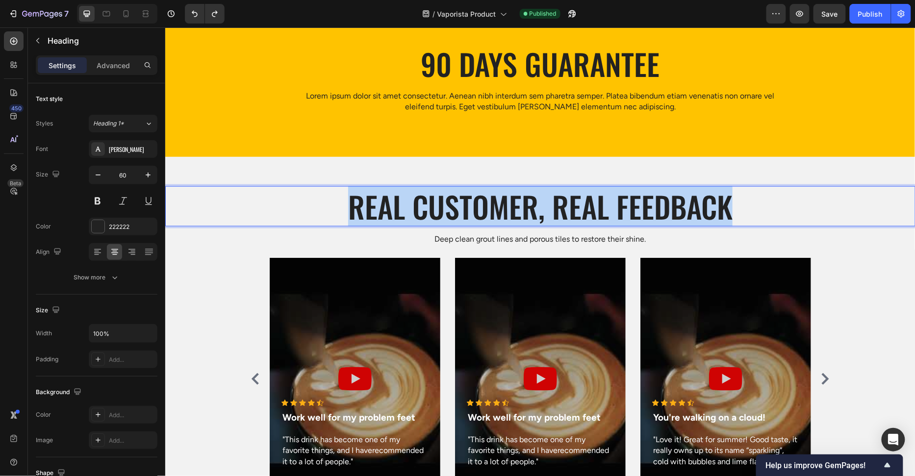
click at [532, 201] on p "Real customer, Real feedback" at bounding box center [540, 206] width 748 height 38
copy p "Real customer, Real feedback"
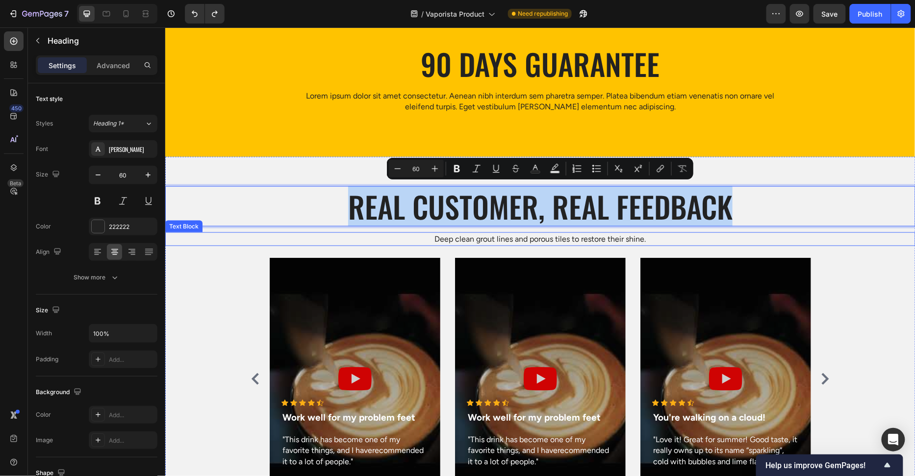
click at [516, 235] on p "Deep clean grout lines and porous tiles to restore their shine." at bounding box center [540, 239] width 748 height 12
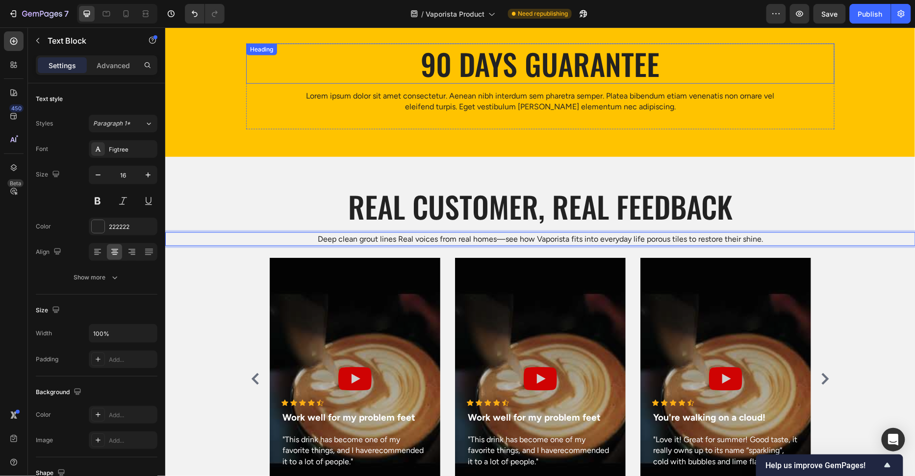
click at [527, 56] on h2 "90 Days Guarantee" at bounding box center [540, 63] width 588 height 40
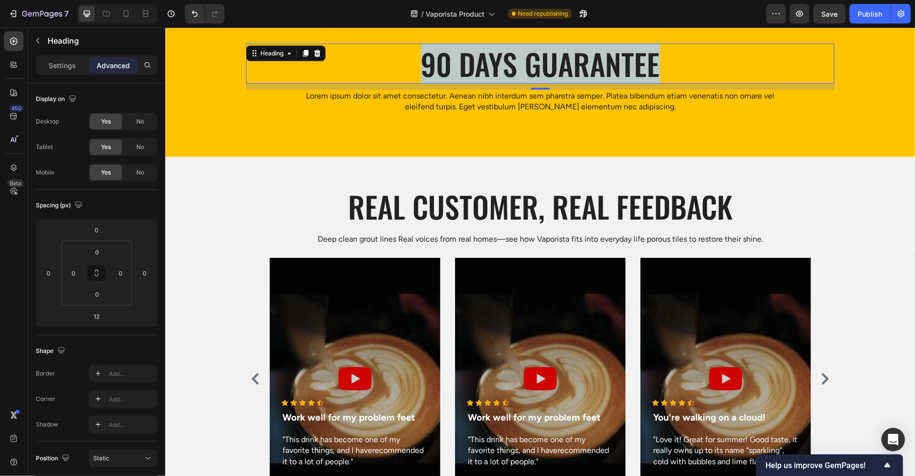
click at [527, 56] on p "90 Days Guarantee" at bounding box center [540, 63] width 586 height 38
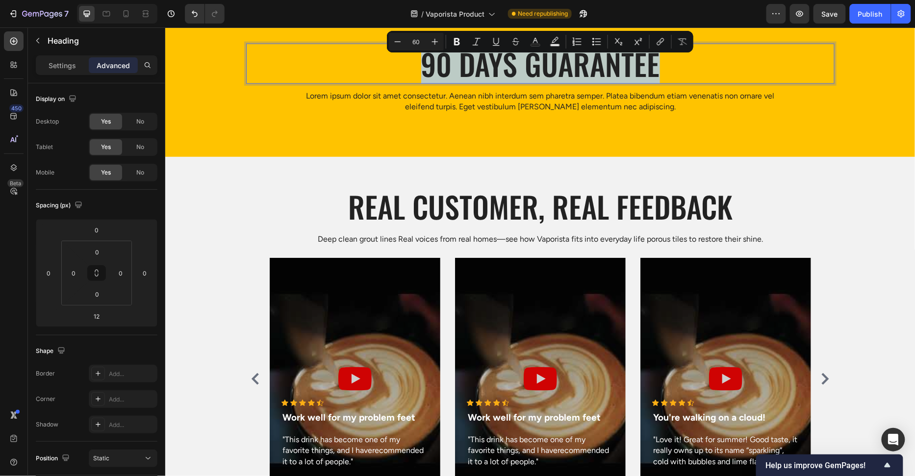
scroll to position [3112, 0]
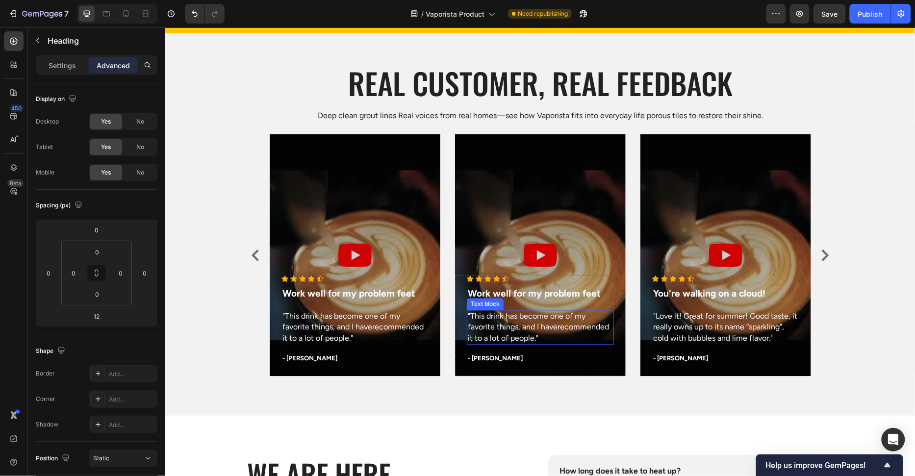
type input "16"
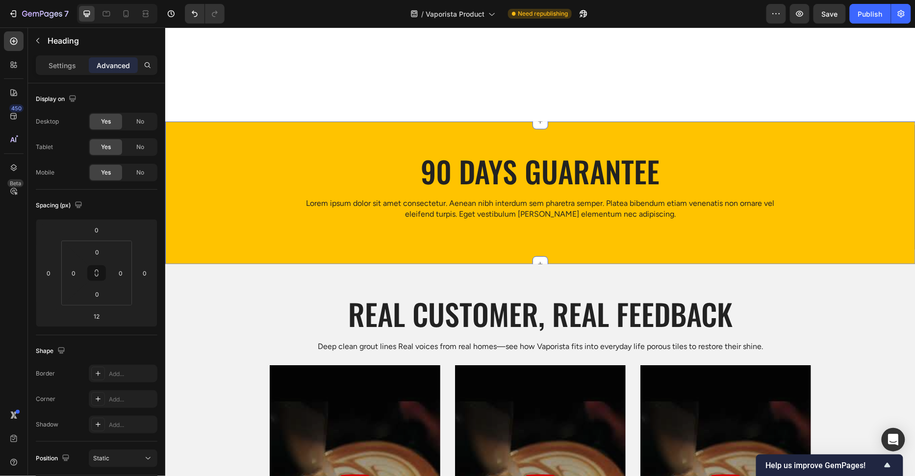
scroll to position [3020, 0]
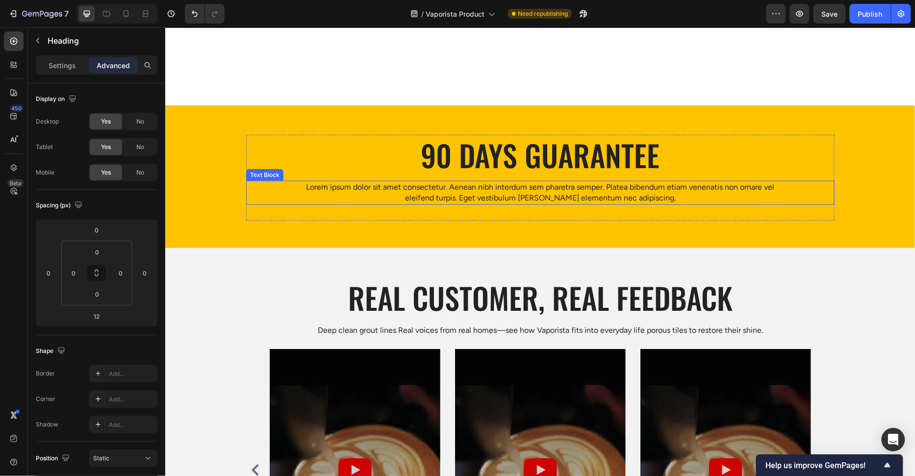
click at [493, 203] on div "90 Days Guarantee Heading Lorem ipsum dolor sit amet consectetur. Aenean nibh i…" at bounding box center [540, 177] width 588 height 86
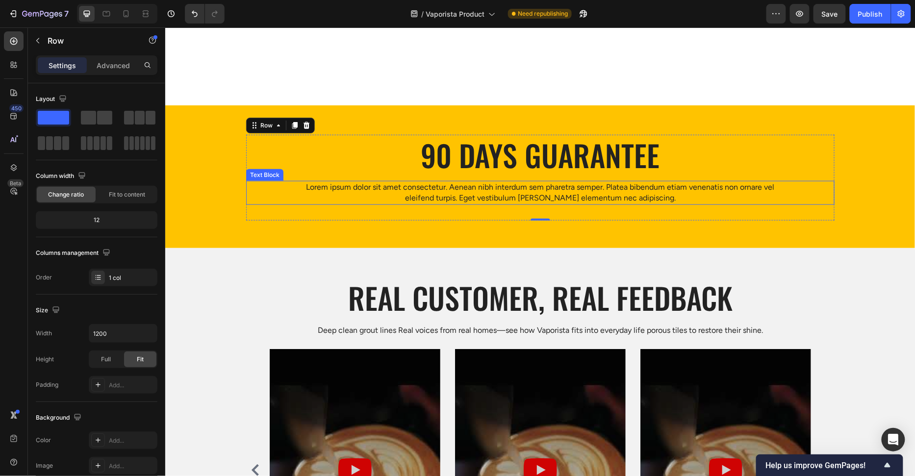
click at [495, 196] on p "Lorem ipsum dolor sit amet consectetur. Aenean nibh interdum sem pharetra sempe…" at bounding box center [539, 192] width 469 height 22
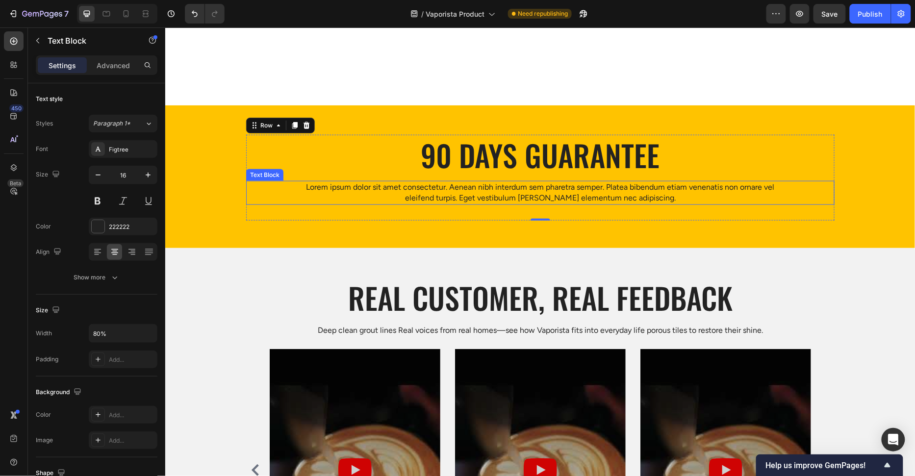
click at [495, 196] on p "Lorem ipsum dolor sit amet consectetur. Aenean nibh interdum sem pharetra sempe…" at bounding box center [539, 192] width 469 height 22
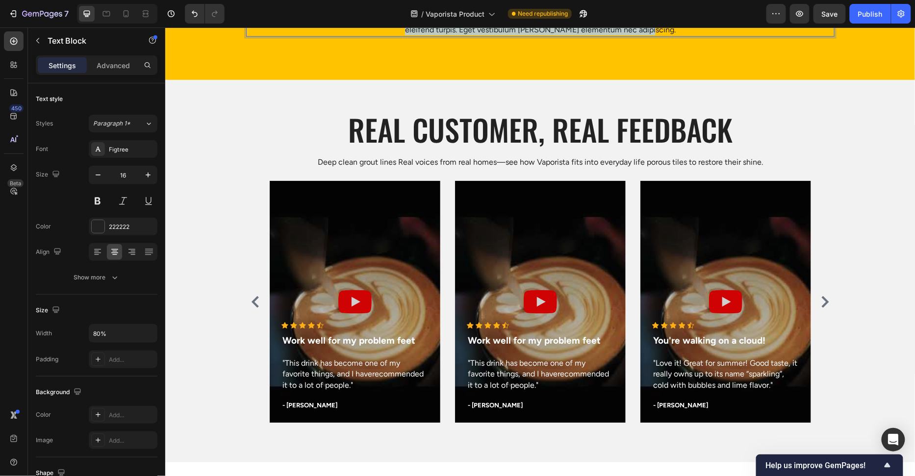
click at [495, 35] on p "Lorem ipsum dolor sit amet consectetur. Aenean nibh interdum sem pharetra sempe…" at bounding box center [539, 24] width 469 height 22
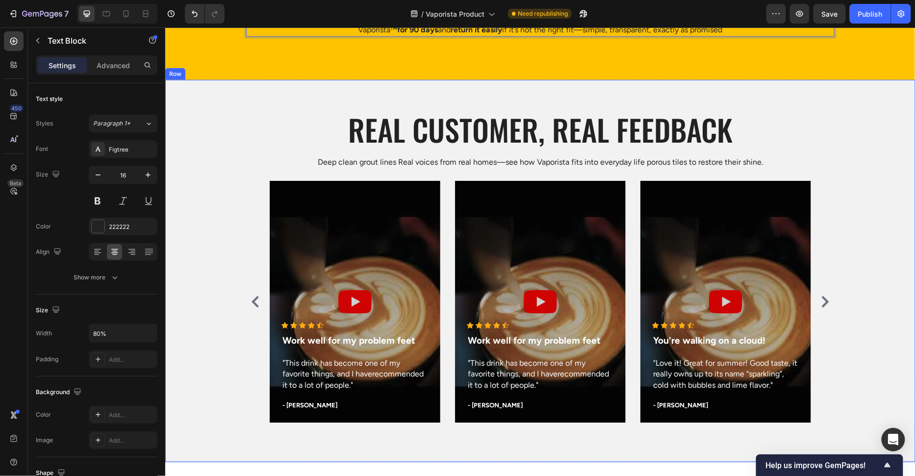
click at [242, 269] on div "Real customer, Real feedback Heading Deep clean grout lines Real voices from re…" at bounding box center [540, 270] width 750 height 382
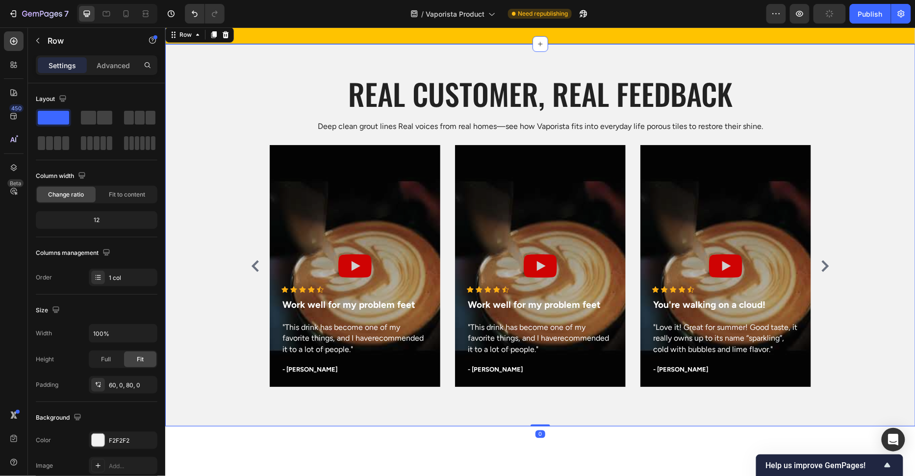
scroll to position [3183, 0]
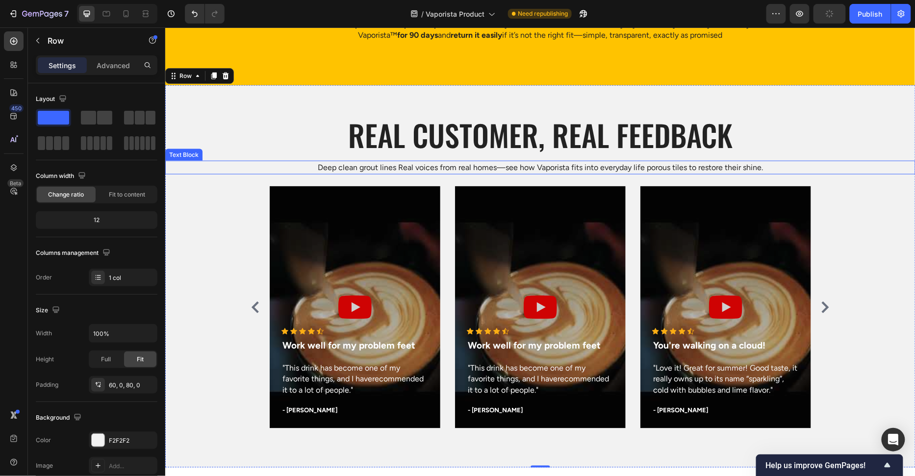
click at [421, 166] on p "Deep clean grout lines Real voices from real homes—see how Vaporista fits into …" at bounding box center [540, 167] width 748 height 12
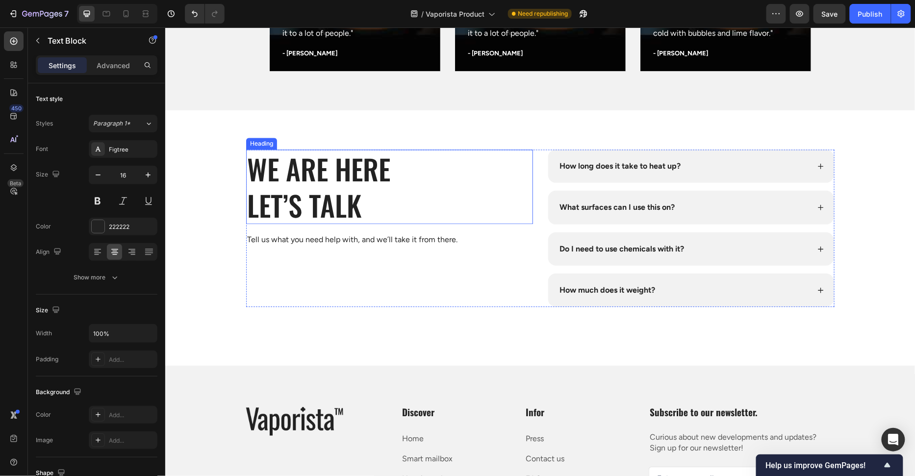
scroll to position [3623, 0]
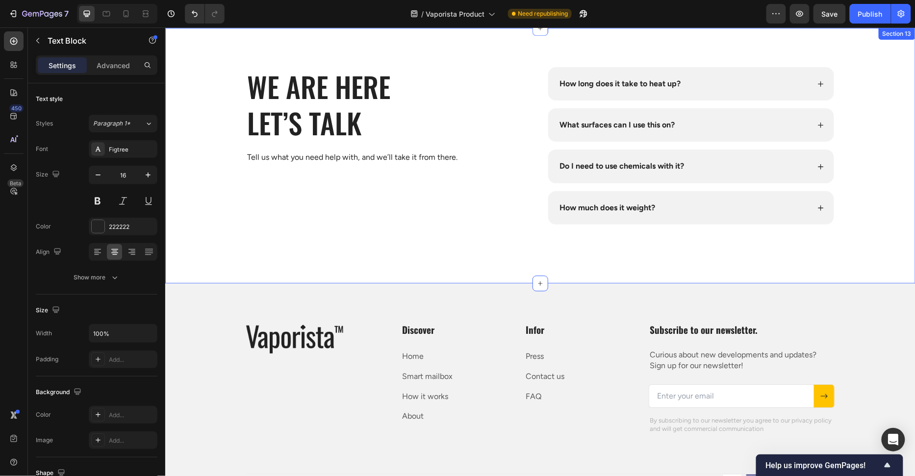
click at [324, 240] on div "WE are here Let’s Talk Heading Tell us what you need help with, and we’ll take …" at bounding box center [540, 155] width 750 height 256
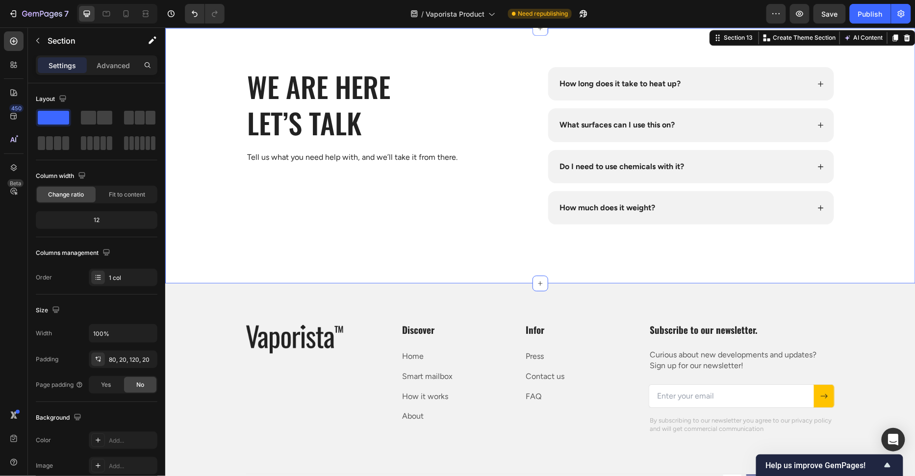
scroll to position [3601, 0]
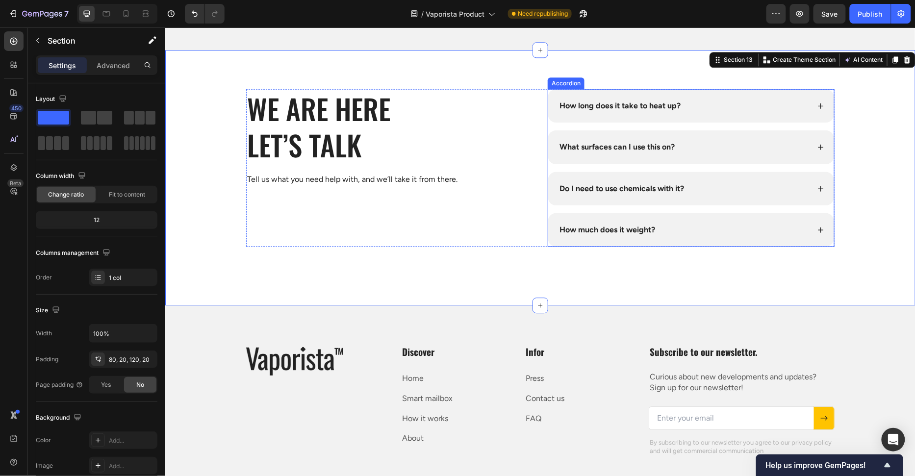
click at [734, 106] on div "How long does it take to heat up?" at bounding box center [682, 106] width 251 height 14
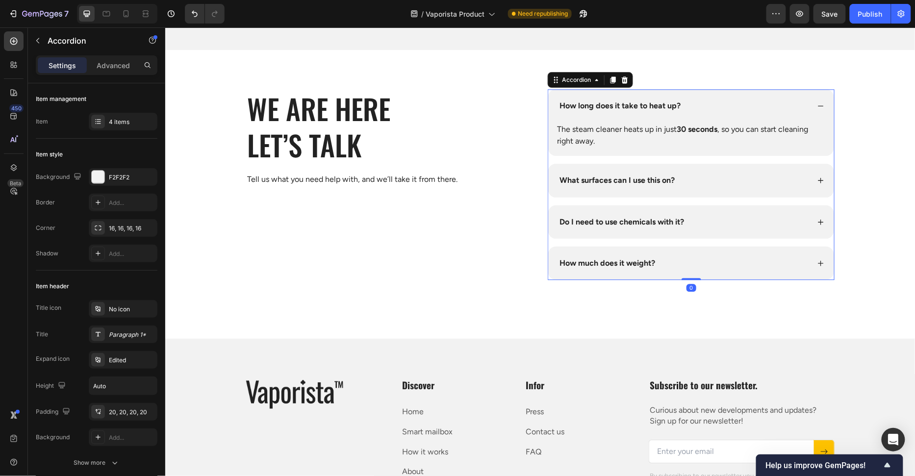
click at [743, 173] on div "What surfaces can I use this on?" at bounding box center [682, 180] width 251 height 14
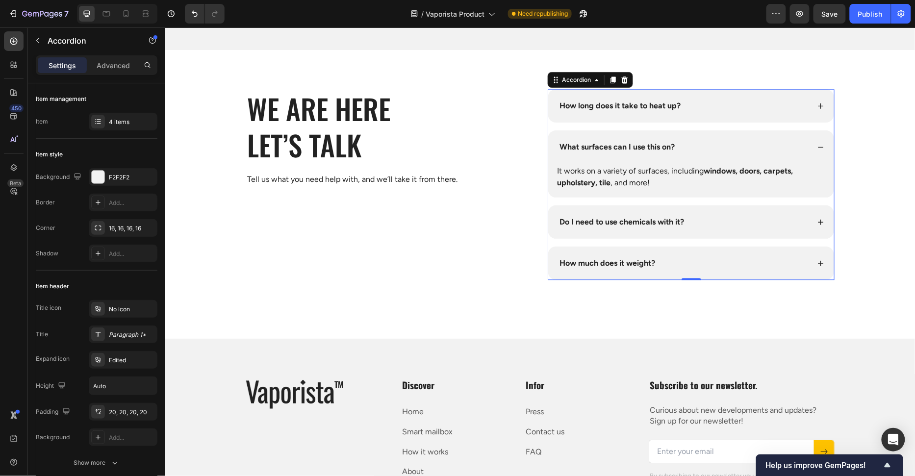
click at [743, 208] on div "Do I need to use chemicals with it?" at bounding box center [691, 221] width 286 height 33
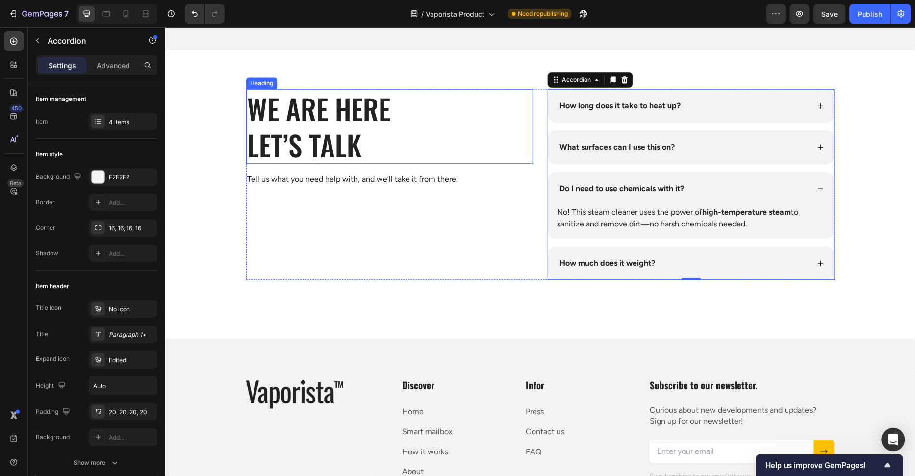
click at [307, 151] on h2 "WE are here Let’s Talk" at bounding box center [389, 126] width 287 height 75
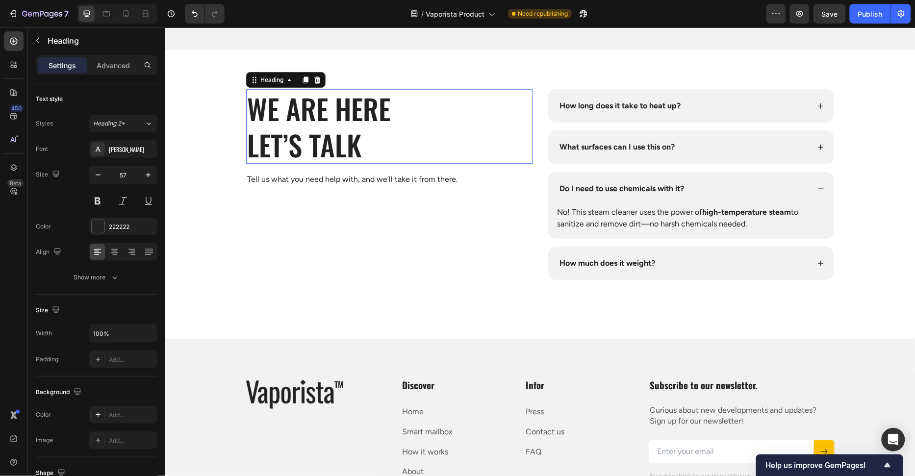
click at [307, 151] on p "WE are here Let’s Talk" at bounding box center [389, 126] width 285 height 73
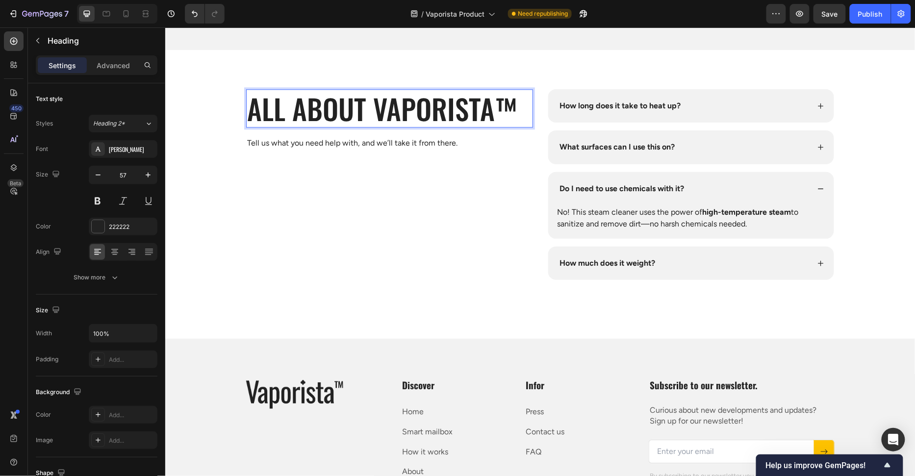
click at [370, 113] on p "All about Vaporista™" at bounding box center [389, 108] width 285 height 36
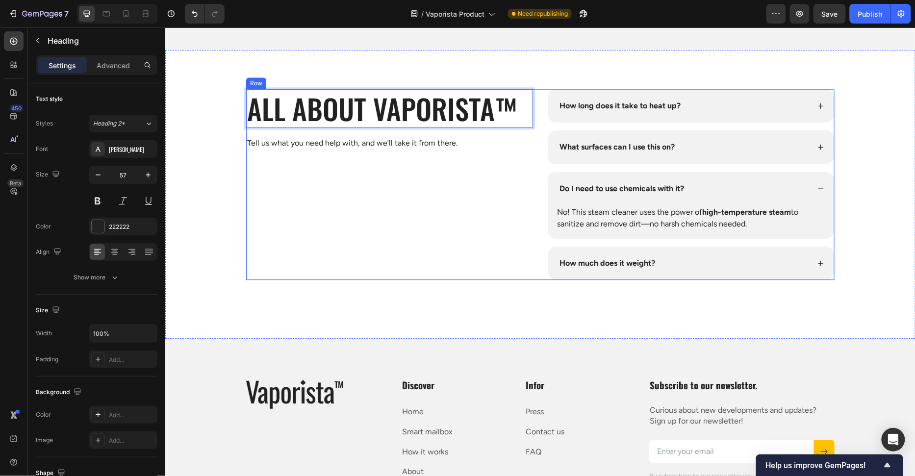
click at [443, 173] on div "All about Vaporista™ Heading 20 Tell us what you need help with, and we’ll take…" at bounding box center [389, 184] width 287 height 191
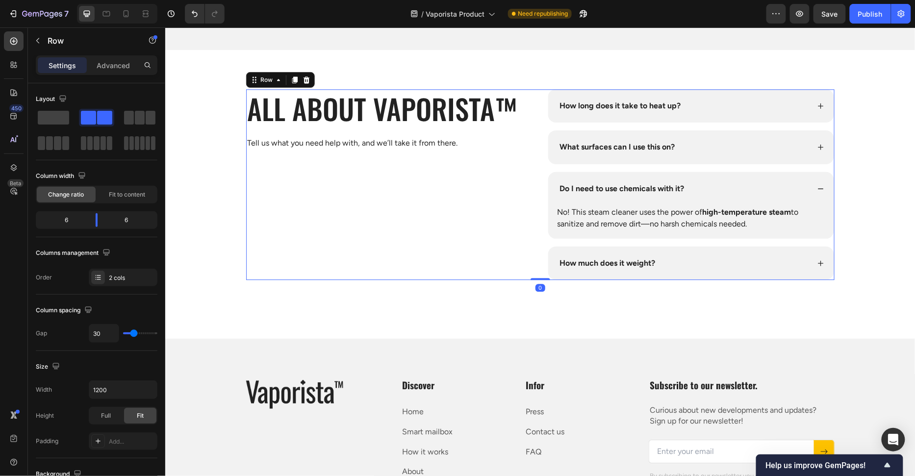
click at [524, 135] on div "All about Vaporista™ Heading Tell us what you need help with, and we’ll take it…" at bounding box center [389, 184] width 287 height 191
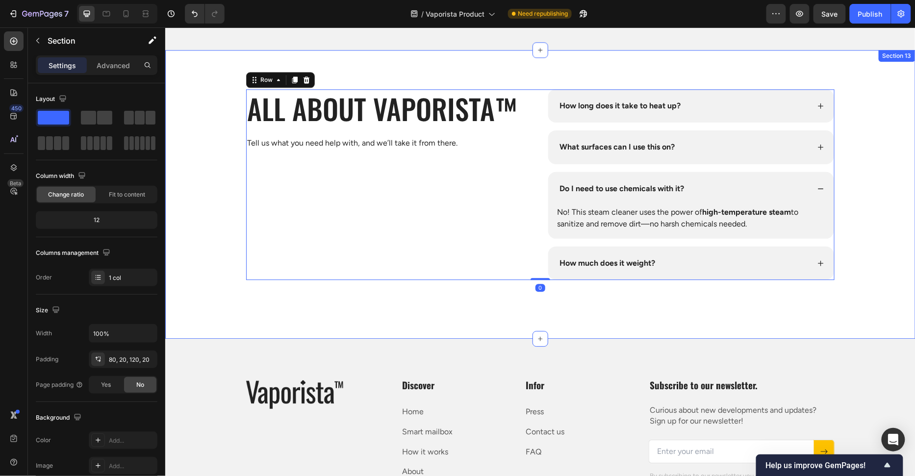
click at [475, 85] on div "All about Vaporista™ Heading Tell us what you need help with, and we’ll take it…" at bounding box center [540, 194] width 750 height 289
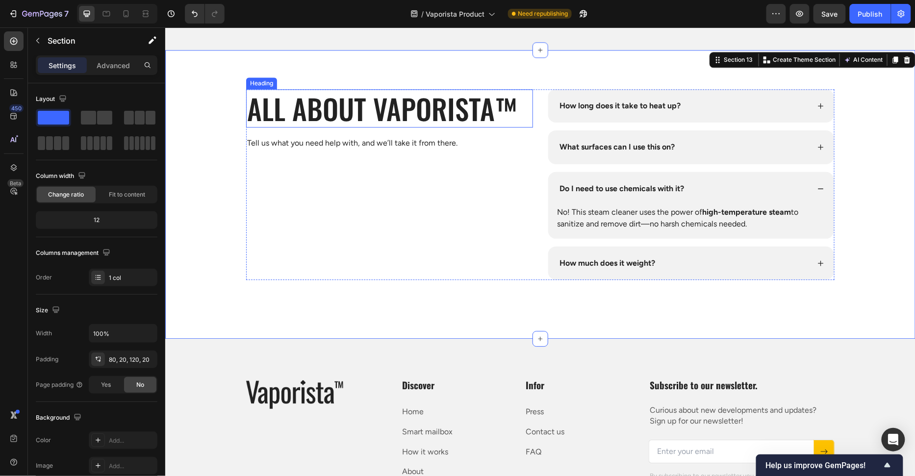
click at [418, 100] on p "All about Vaporista™" at bounding box center [389, 108] width 285 height 36
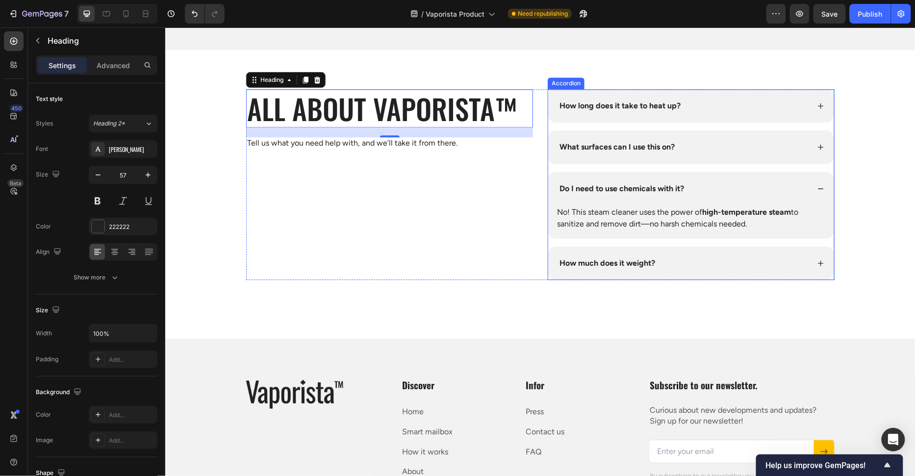
click at [712, 123] on div "How long does it take to heat up? What surfaces can I use this on? Do I need to…" at bounding box center [690, 184] width 287 height 191
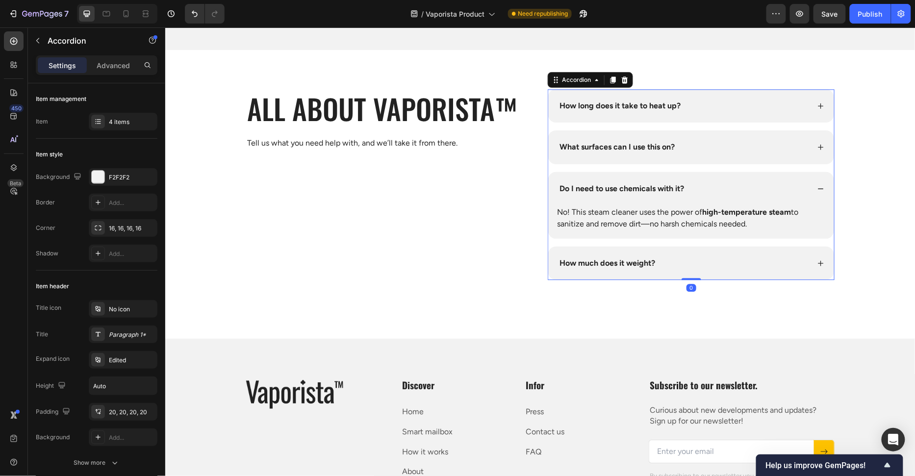
click at [732, 115] on div "How long does it take to heat up?" at bounding box center [691, 105] width 286 height 33
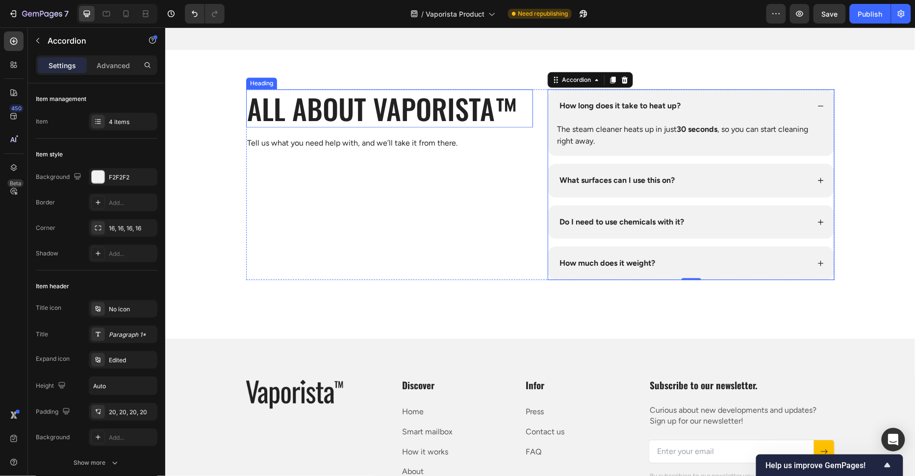
click at [297, 111] on p "All about Vaporista™" at bounding box center [389, 108] width 285 height 36
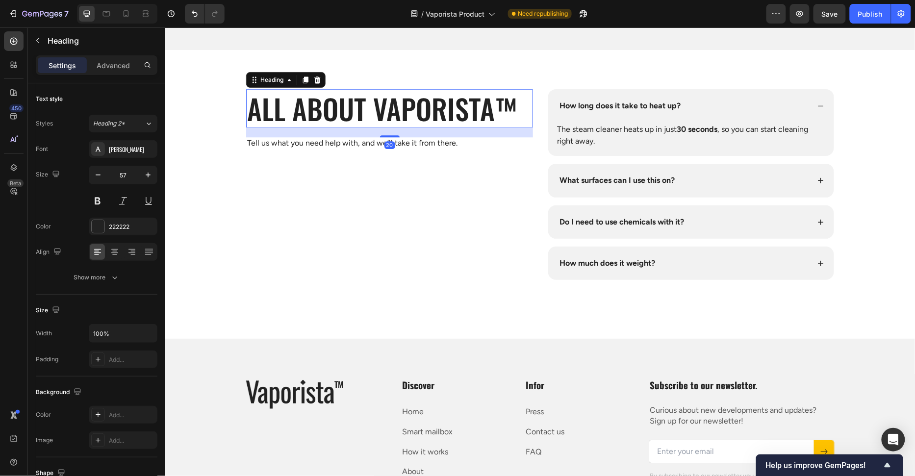
click at [294, 111] on p "All about Vaporista™" at bounding box center [389, 108] width 285 height 36
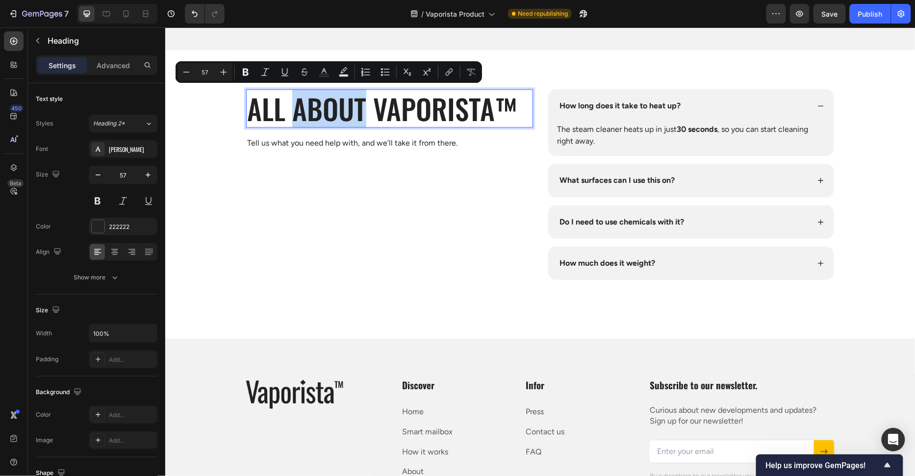
click at [289, 112] on p "All about Vaporista™" at bounding box center [389, 108] width 285 height 36
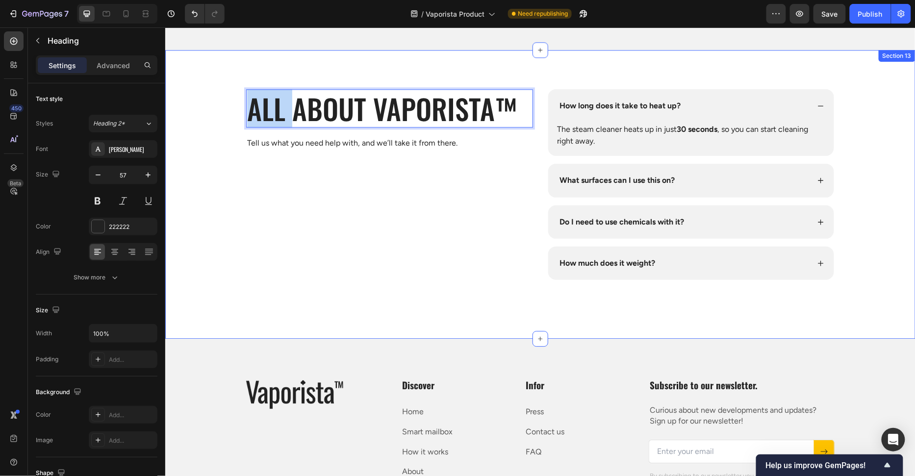
drag, startPoint x: 290, startPoint y: 112, endPoint x: 204, endPoint y: 113, distance: 85.8
click at [204, 113] on div "All about Vaporista™ Heading 20 Tell us what you need help with, and we’ll take…" at bounding box center [540, 184] width 730 height 191
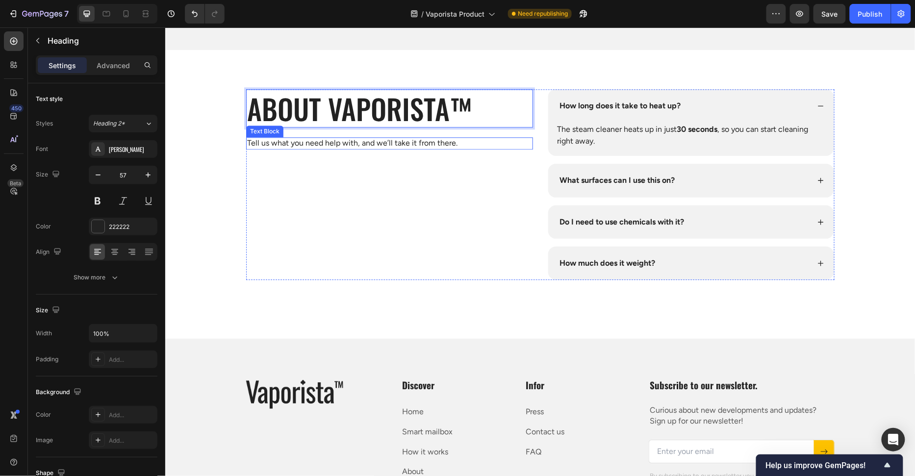
click at [400, 143] on p "Tell us what you need help with, and we’ll take it from there." at bounding box center [389, 143] width 285 height 10
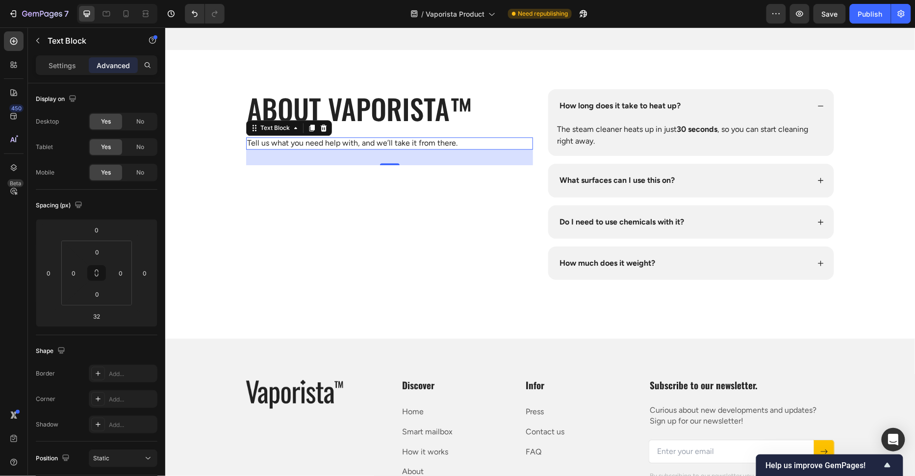
click at [399, 141] on p "Tell us what you need help with, and we’ll take it from there." at bounding box center [389, 143] width 285 height 10
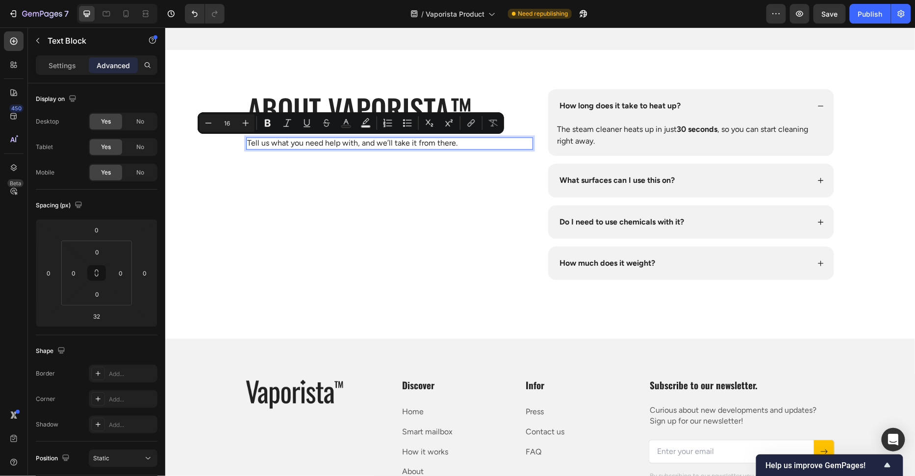
click at [399, 142] on p "Tell us what you need help with, and we’ll take it from there." at bounding box center [389, 143] width 285 height 10
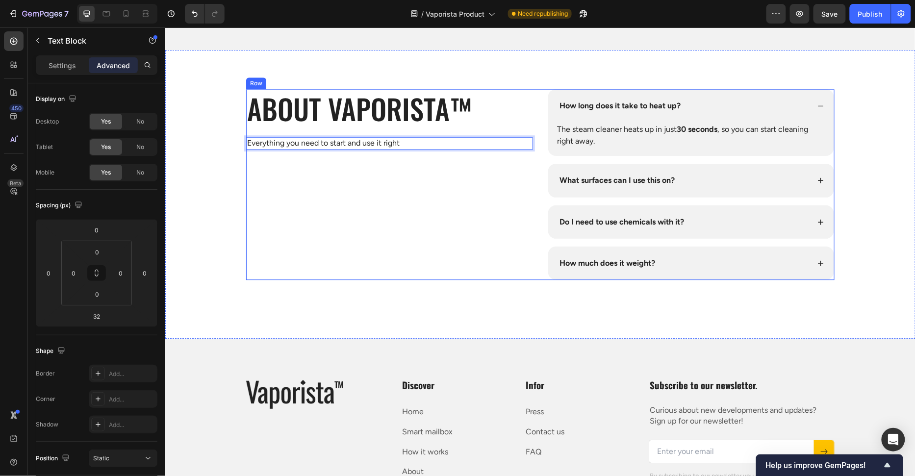
click at [370, 224] on div "about Vaporista™ Heading Everything you need to start and use it right Text Blo…" at bounding box center [389, 184] width 287 height 191
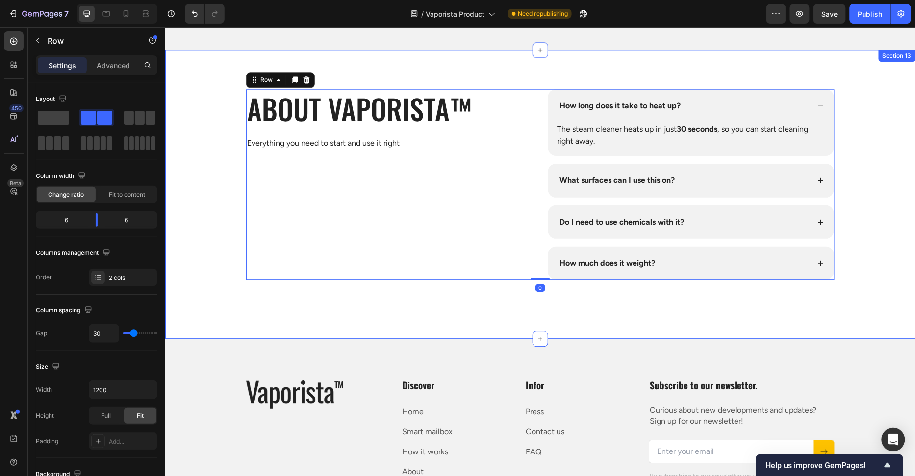
click at [882, 167] on div "about Vaporista™ Heading Everything you need to start and use it right Text Blo…" at bounding box center [540, 184] width 730 height 191
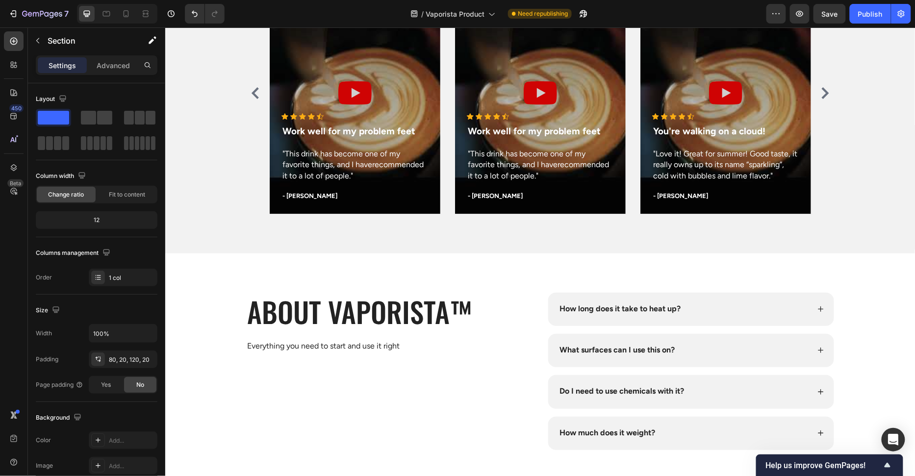
scroll to position [3398, 0]
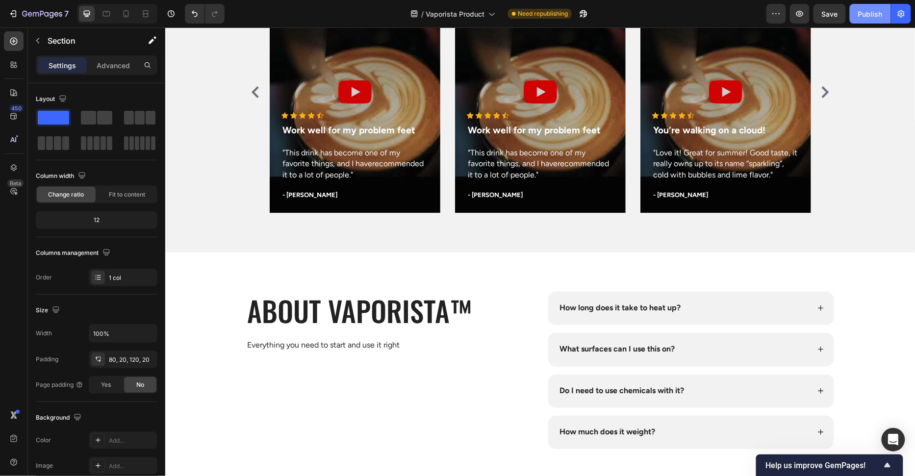
click at [866, 8] on button "Publish" at bounding box center [869, 14] width 41 height 20
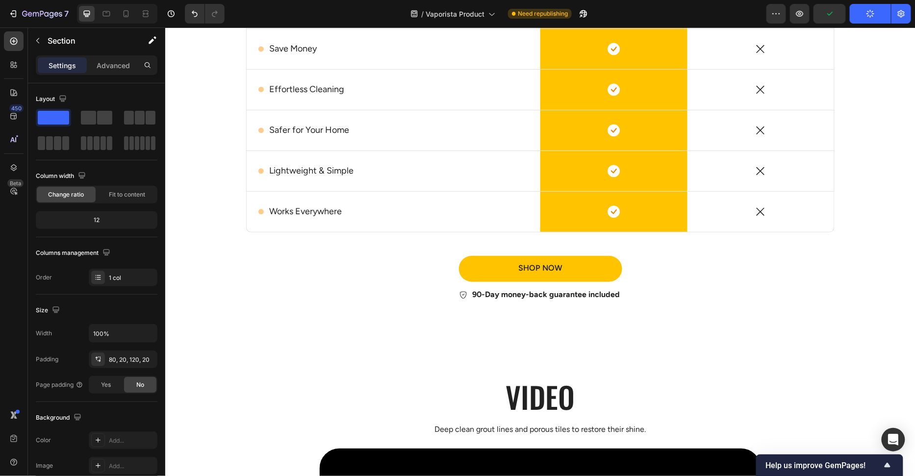
scroll to position [2047, 0]
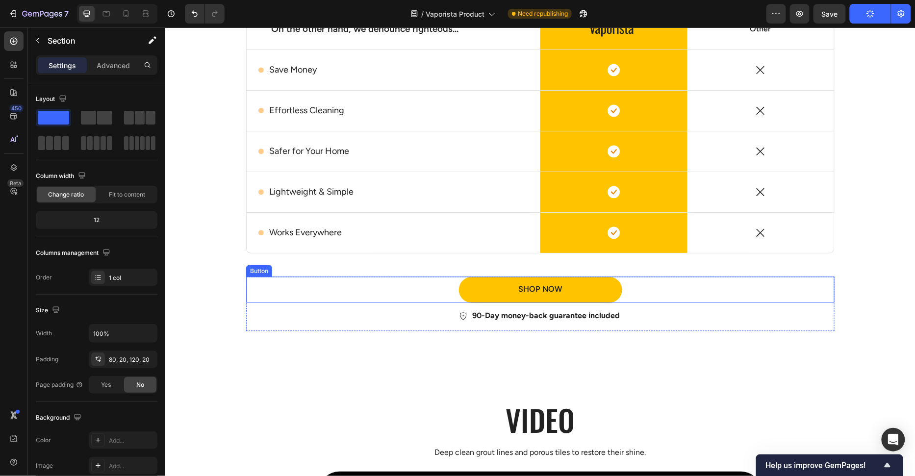
click at [747, 309] on div "90-Day money-back guarantee included" at bounding box center [540, 315] width 588 height 15
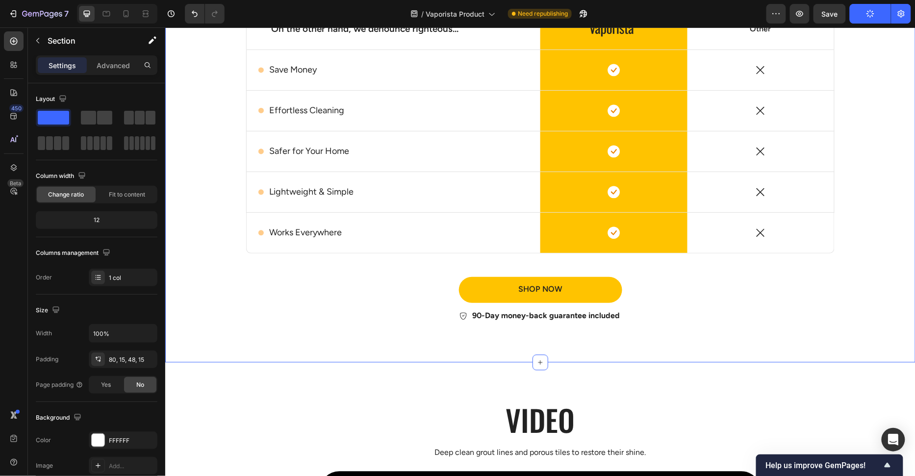
click at [863, 320] on div "Why choose Vaporista™. Heading But I must explain to you how all this mistaken …" at bounding box center [539, 122] width 735 height 431
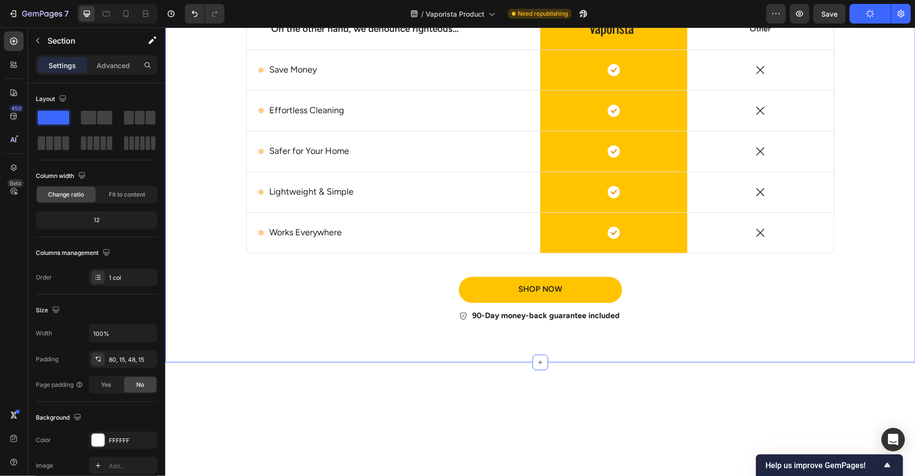
scroll to position [1738, 0]
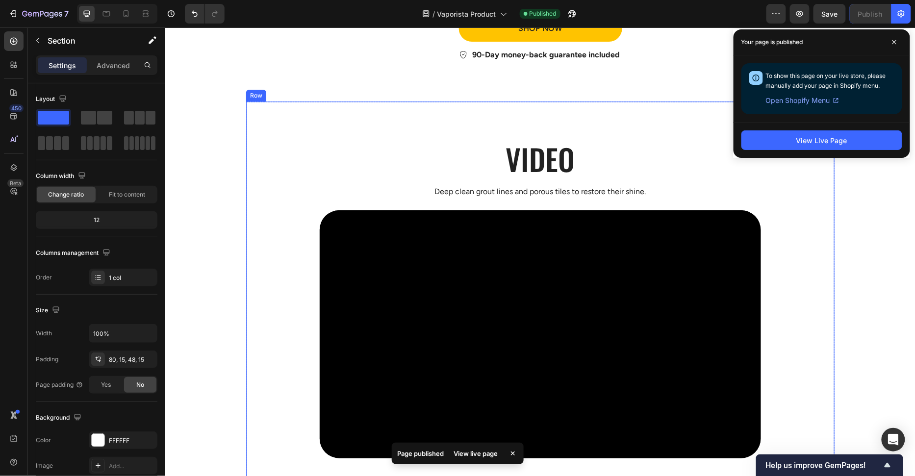
click at [827, 245] on div "Heading Video Heading Deep clean grout lines and porous tiles to restore their …" at bounding box center [540, 293] width 588 height 327
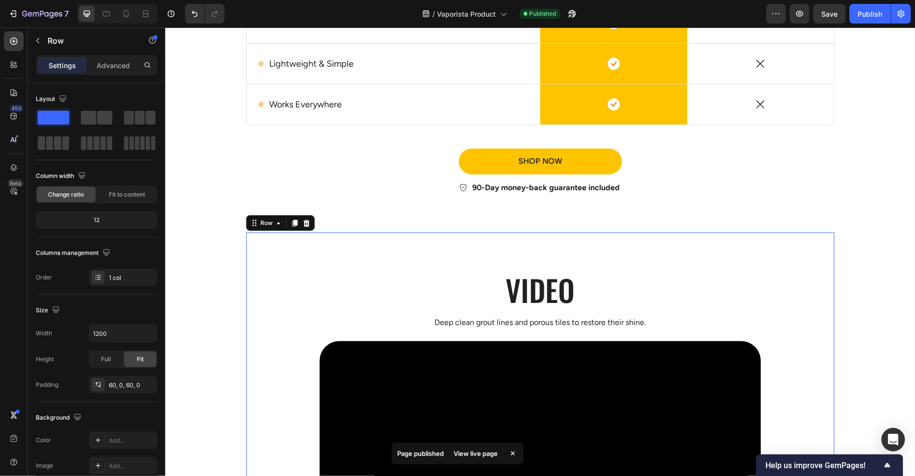
scroll to position [2173, 0]
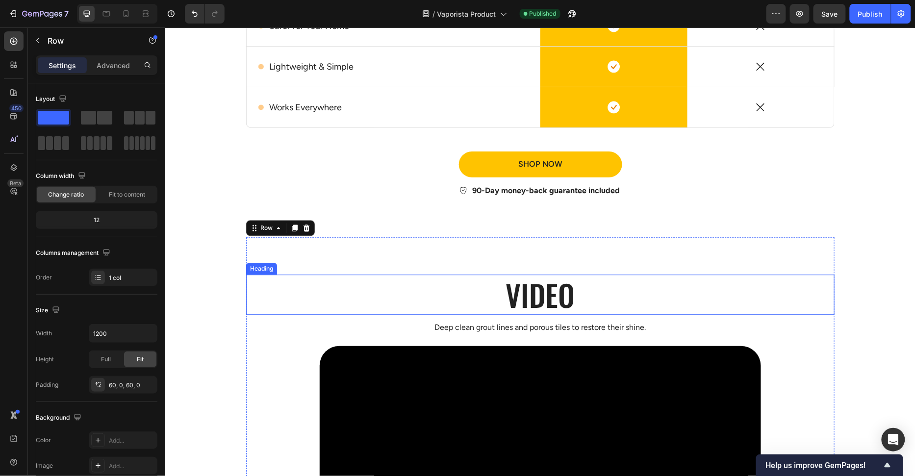
click at [517, 280] on h2 "Video" at bounding box center [540, 294] width 588 height 40
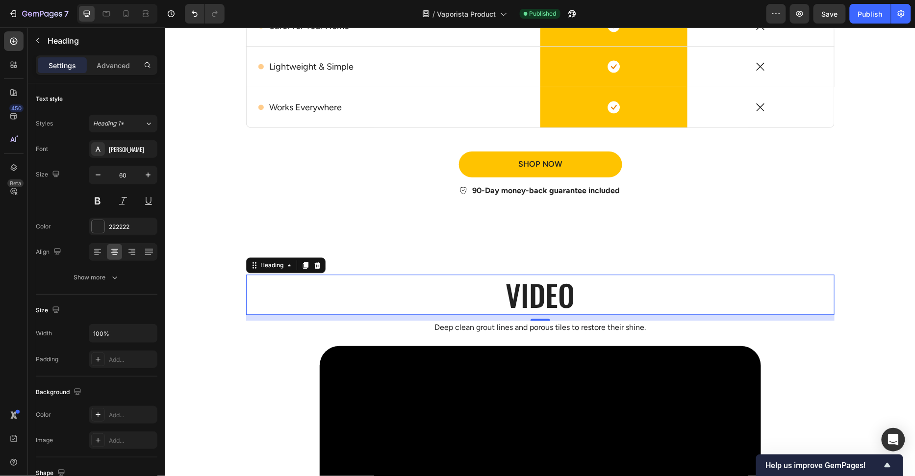
click at [517, 280] on p "Video" at bounding box center [540, 294] width 586 height 38
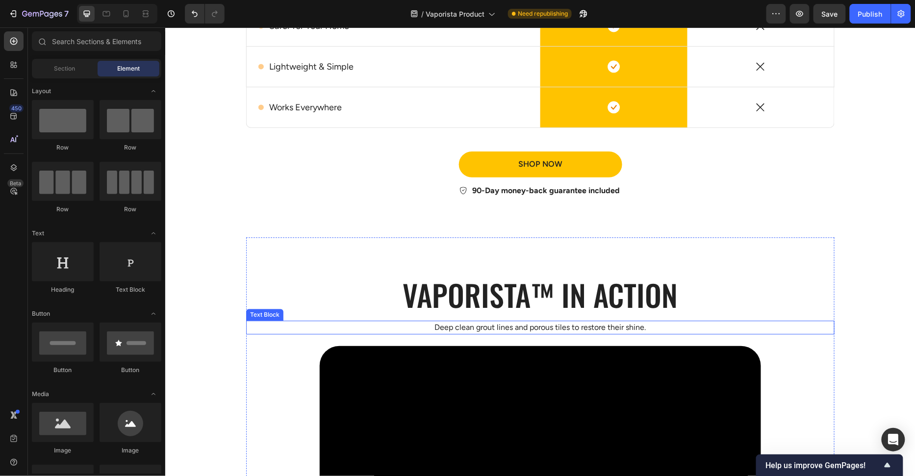
click at [531, 325] on p "Deep clean grout lines and porous tiles to restore their shine." at bounding box center [540, 327] width 586 height 12
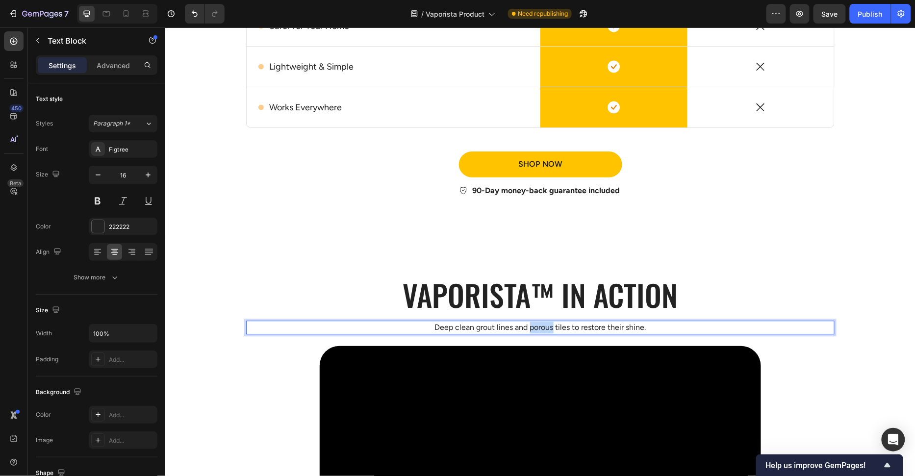
click at [531, 325] on p "Deep clean grout lines and porous tiles to restore their shine." at bounding box center [540, 327] width 586 height 12
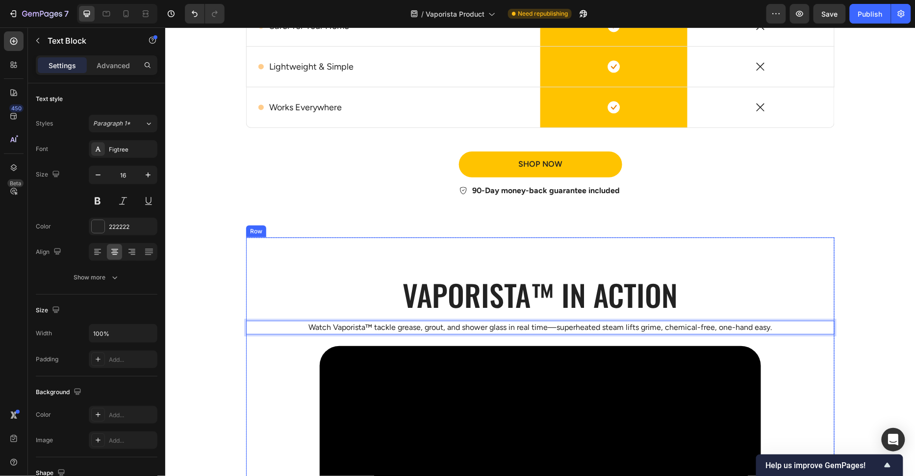
click at [259, 362] on div "Heading Vaporista™ in action Heading Watch Vaporista™ tackle grease, grout, and…" at bounding box center [540, 429] width 588 height 327
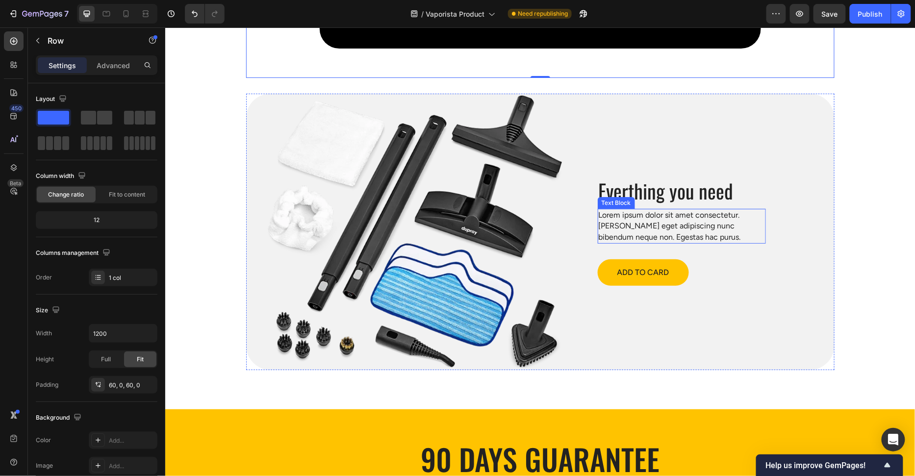
scroll to position [2716, 0]
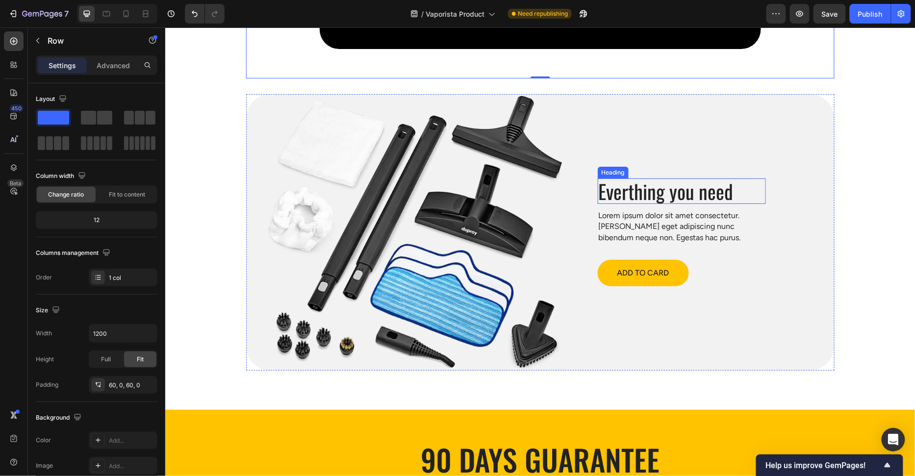
click at [648, 191] on h2 "Everthing you need" at bounding box center [681, 190] width 168 height 25
click at [648, 191] on p "Everthing you need" at bounding box center [681, 191] width 166 height 24
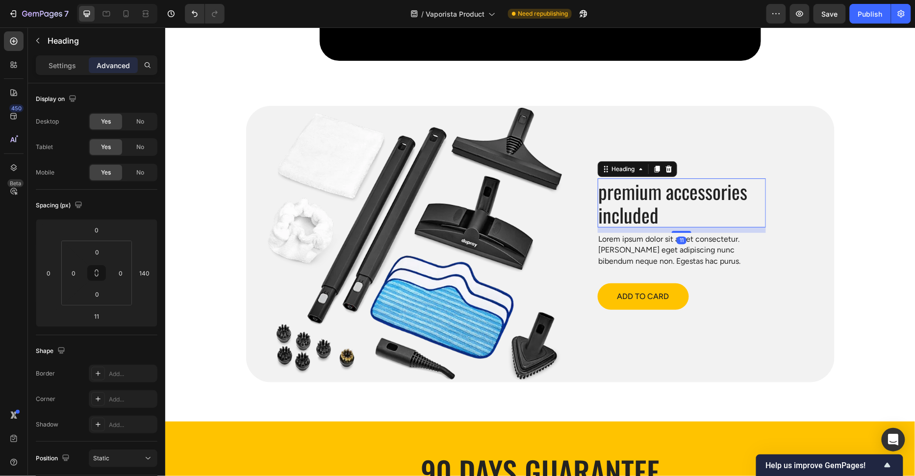
scroll to position [1, 0]
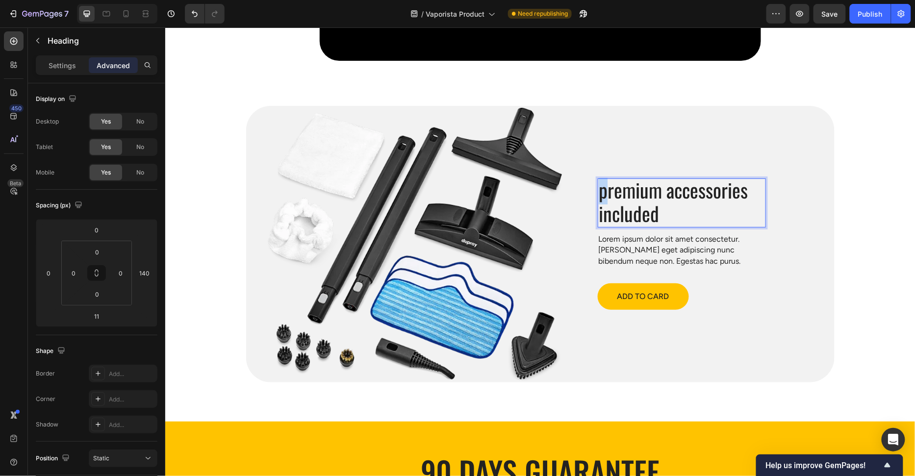
drag, startPoint x: 605, startPoint y: 191, endPoint x: 572, endPoint y: 191, distance: 32.8
click at [572, 191] on div "Image premium accessories included Heading 11 Lorem ipsum dolor sit amet consec…" at bounding box center [540, 243] width 588 height 276
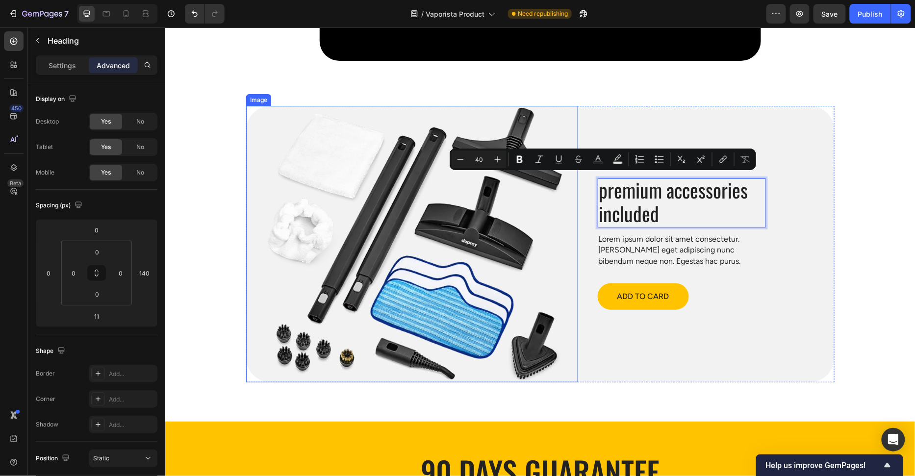
scroll to position [0, 0]
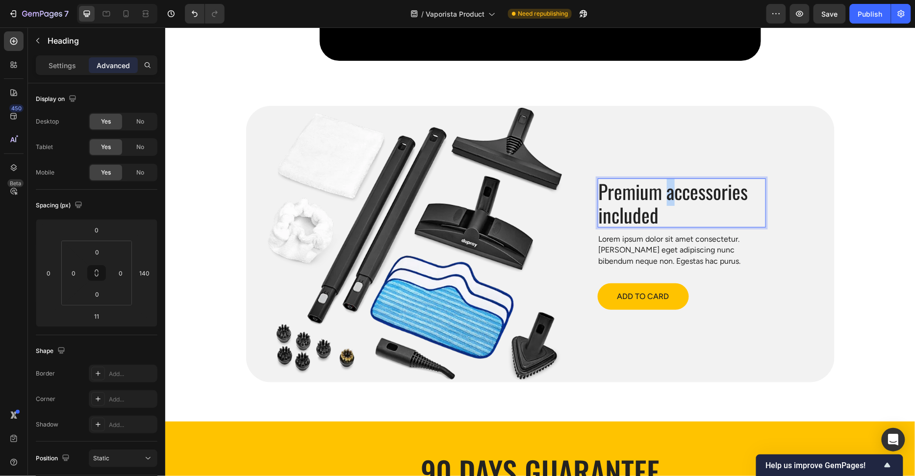
drag, startPoint x: 674, startPoint y: 194, endPoint x: 668, endPoint y: 193, distance: 6.4
click at [668, 193] on p "Premium accessories included" at bounding box center [681, 202] width 166 height 47
drag, startPoint x: 604, startPoint y: 218, endPoint x: 580, endPoint y: 218, distance: 24.0
click at [580, 218] on div "Image Premium ccessories included Heading 11 Lorem ipsum dolor sit amet consect…" at bounding box center [540, 243] width 588 height 276
click at [623, 182] on p "Premium Accessories included" at bounding box center [681, 202] width 166 height 47
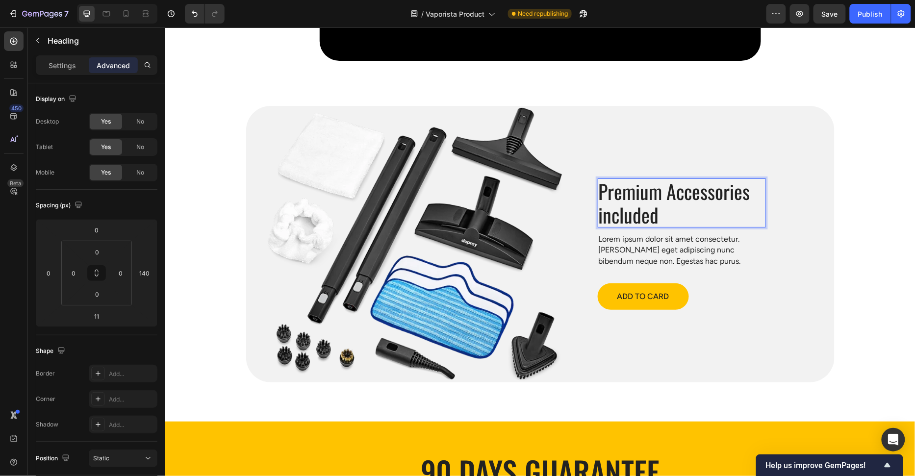
click at [601, 211] on p "Premium Accessories included" at bounding box center [681, 202] width 166 height 47
click at [839, 211] on section "Image Premium Accessories Ancluded Heading 11 Lorem ipsum dolor sit amet consec…" at bounding box center [540, 255] width 604 height 331
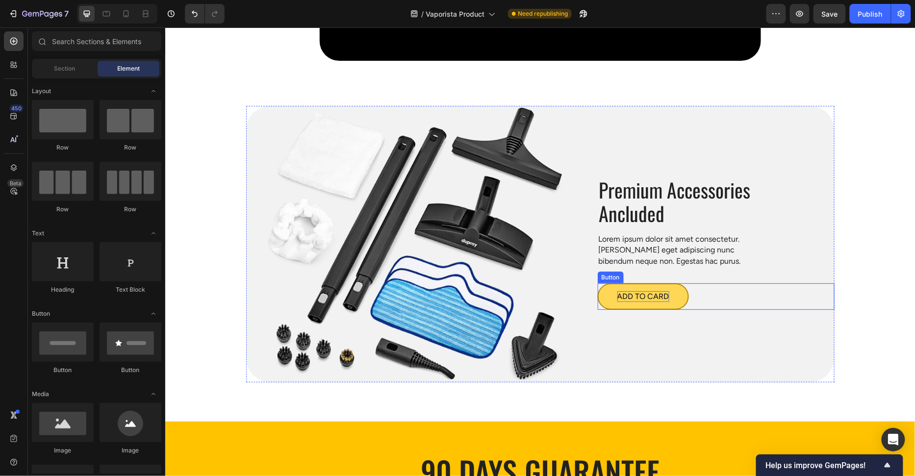
click at [647, 294] on p "ADD TO CARD" at bounding box center [643, 296] width 52 height 11
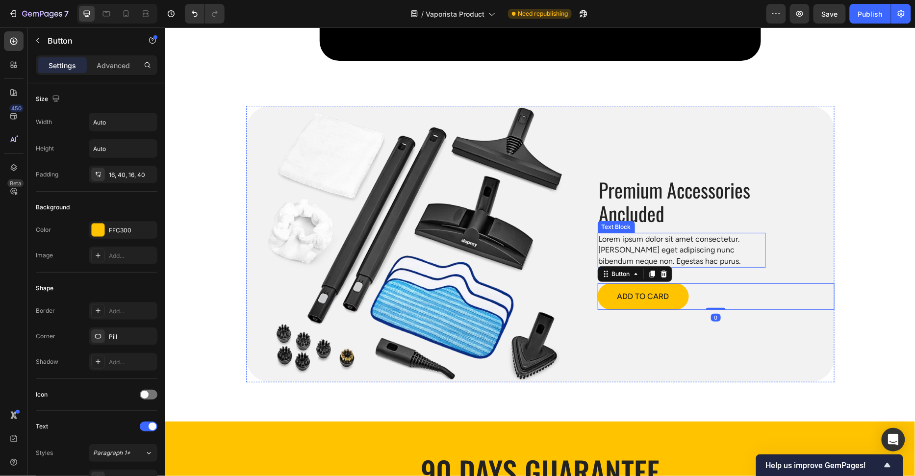
click at [736, 249] on p "Lorem ipsum dolor sit amet consectetur. Aenean eget adipiscing nunc bibendum ne…" at bounding box center [681, 249] width 166 height 33
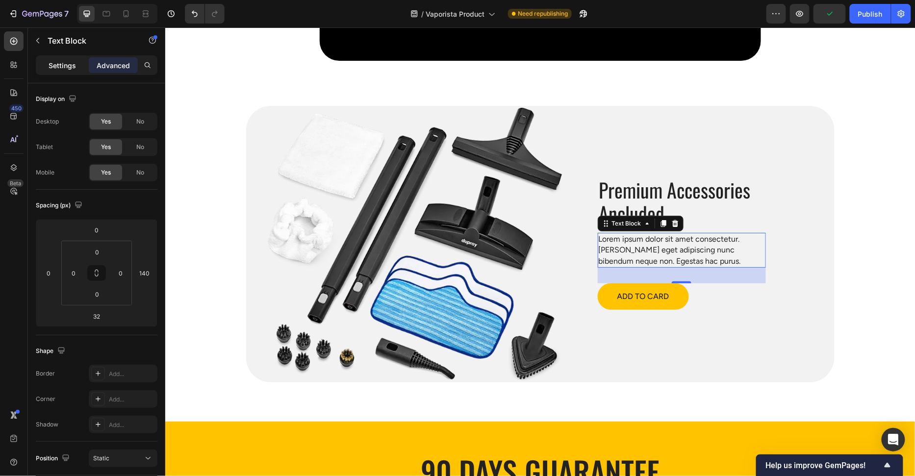
click at [59, 64] on p "Settings" at bounding box center [62, 65] width 27 height 10
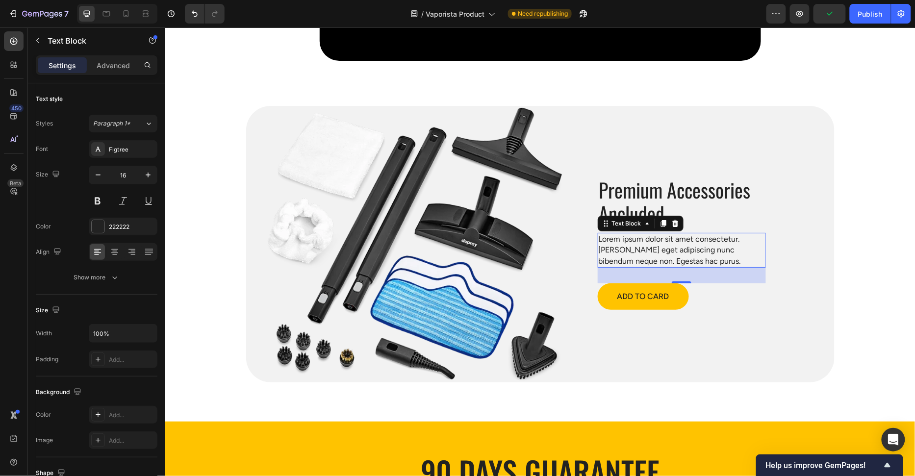
click at [59, 64] on p "Settings" at bounding box center [62, 65] width 27 height 10
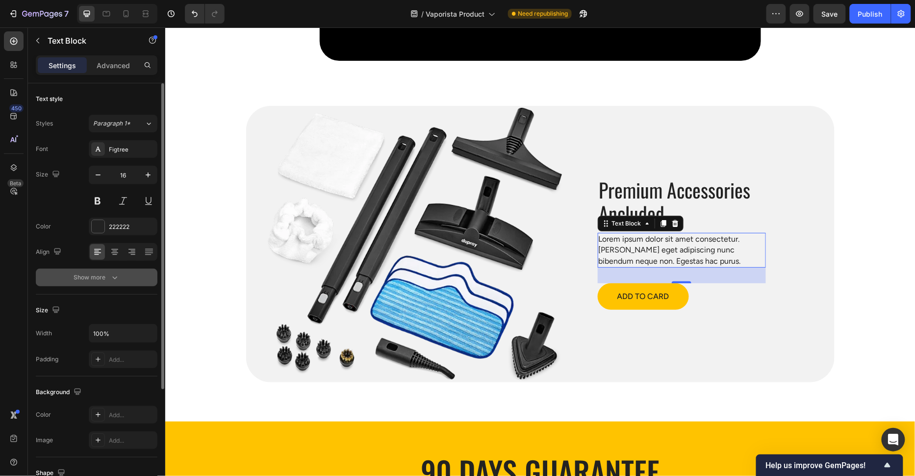
click at [98, 282] on button "Show more" at bounding box center [97, 278] width 122 height 18
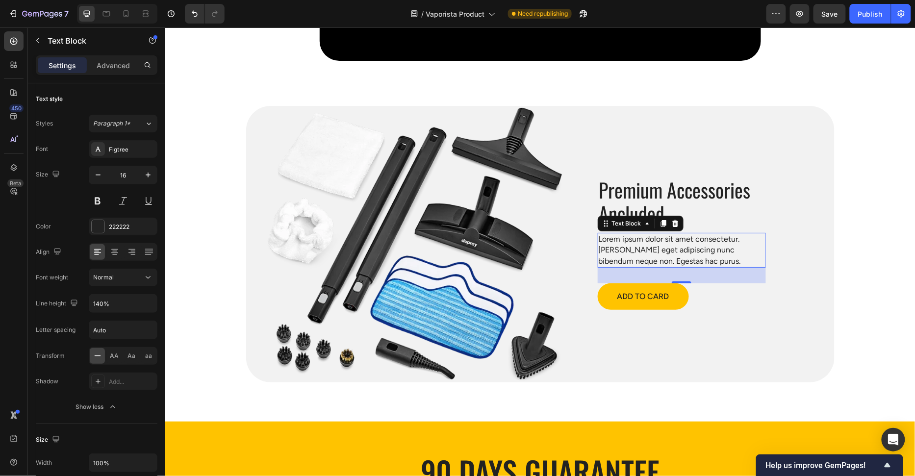
click at [644, 248] on p "Lorem ipsum dolor sit amet consectetur. Aenean eget adipiscing nunc bibendum ne…" at bounding box center [681, 249] width 166 height 33
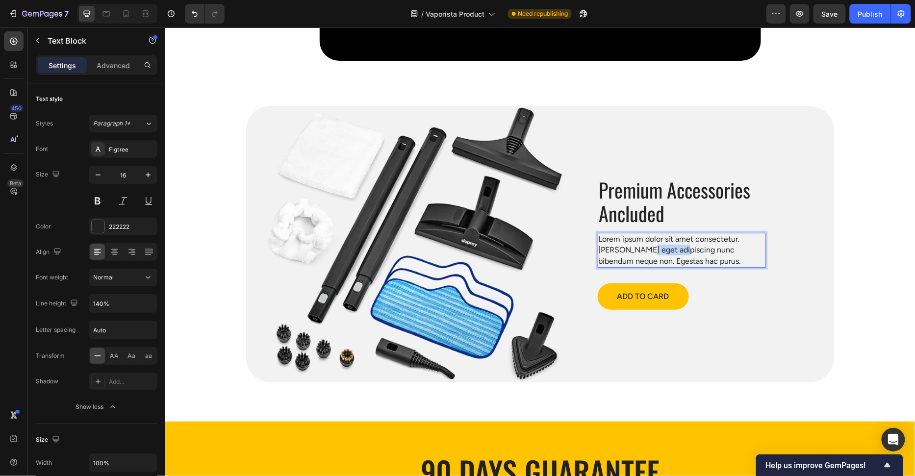
click at [644, 248] on p "Lorem ipsum dolor sit amet consectetur. Aenean eget adipiscing nunc bibendum ne…" at bounding box center [681, 249] width 166 height 33
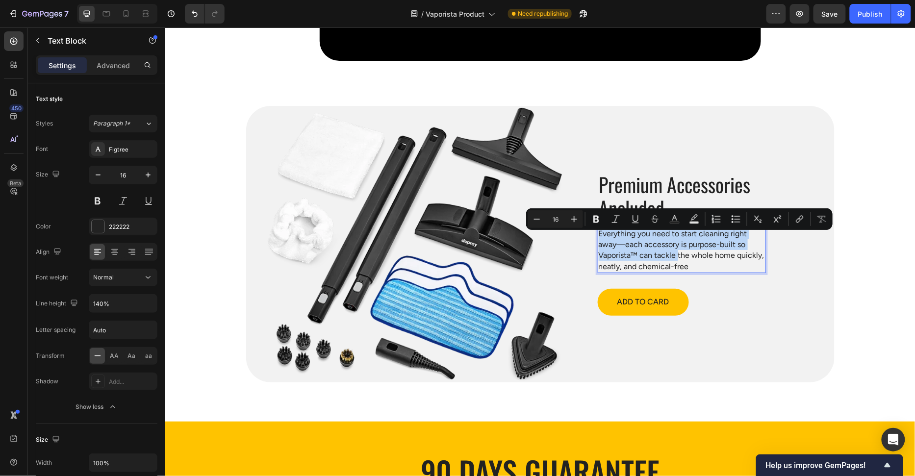
scroll to position [2699, 0]
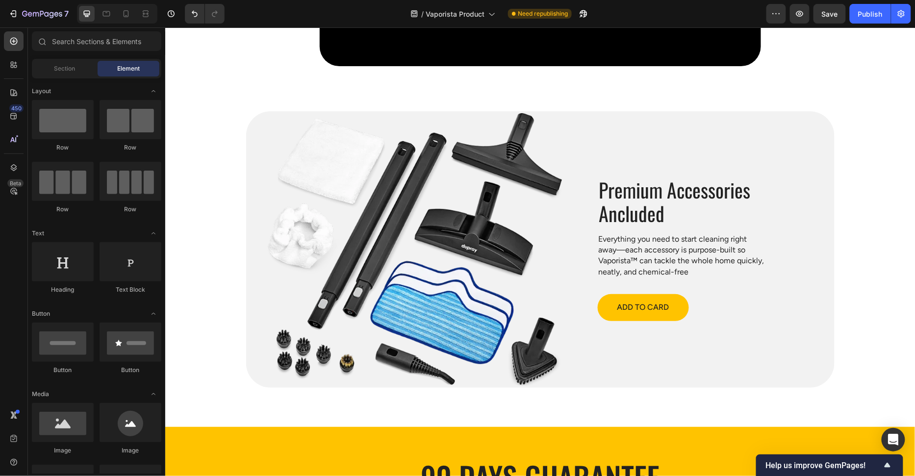
click at [695, 191] on p "Premium Accessories Ancluded" at bounding box center [681, 200] width 166 height 47
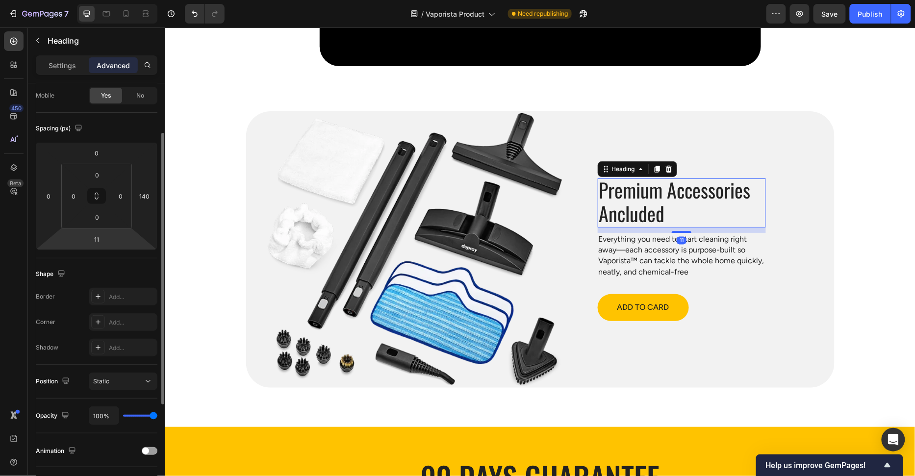
scroll to position [95, 0]
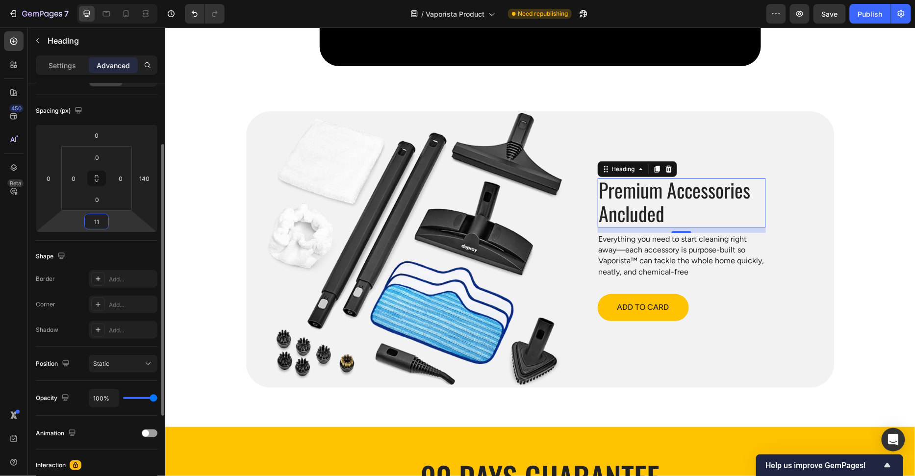
click at [100, 225] on input "11" at bounding box center [97, 221] width 20 height 15
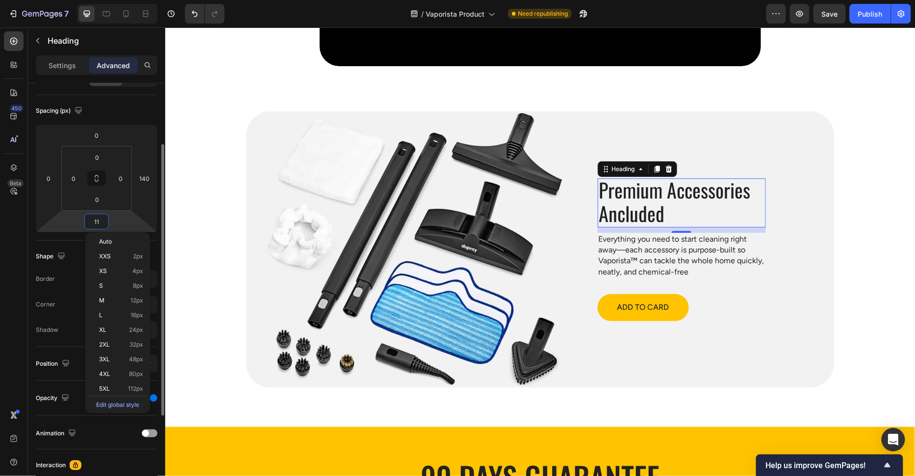
type input "12"
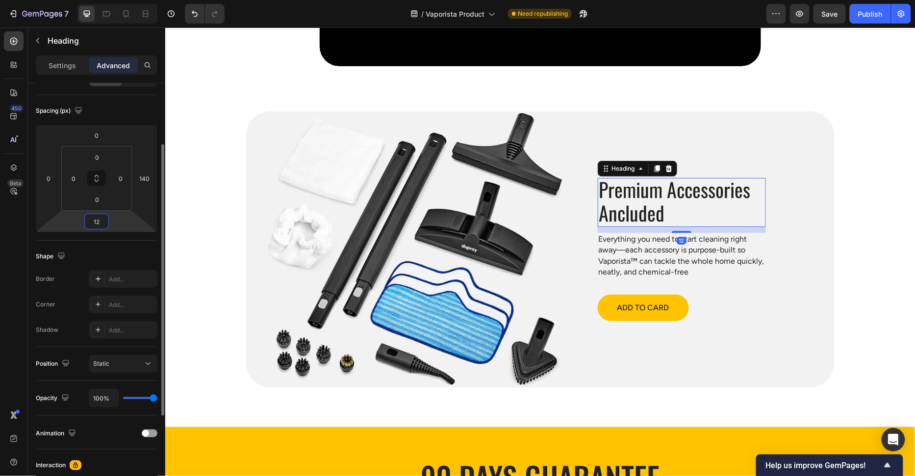
click at [91, 252] on div "Shape" at bounding box center [97, 257] width 122 height 16
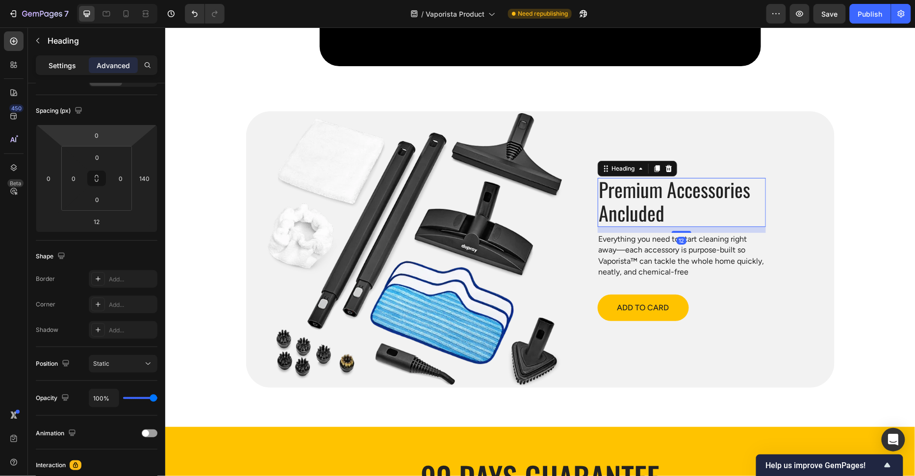
click at [72, 68] on p "Settings" at bounding box center [62, 65] width 27 height 10
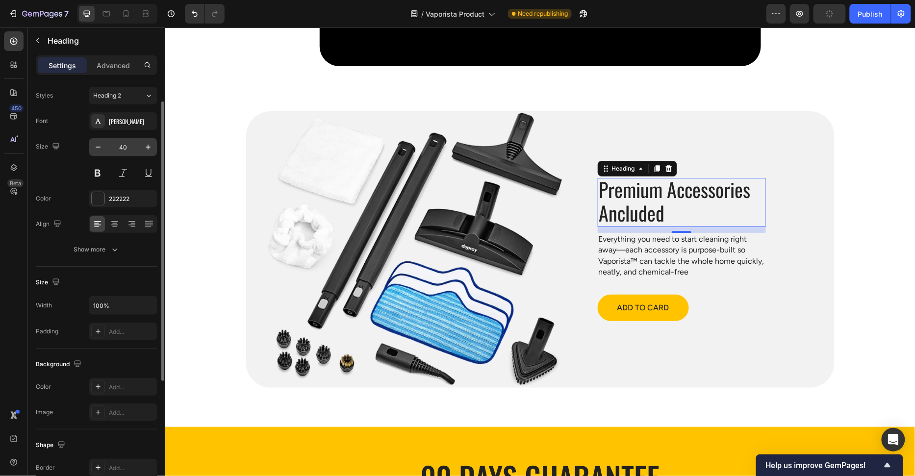
scroll to position [0, 0]
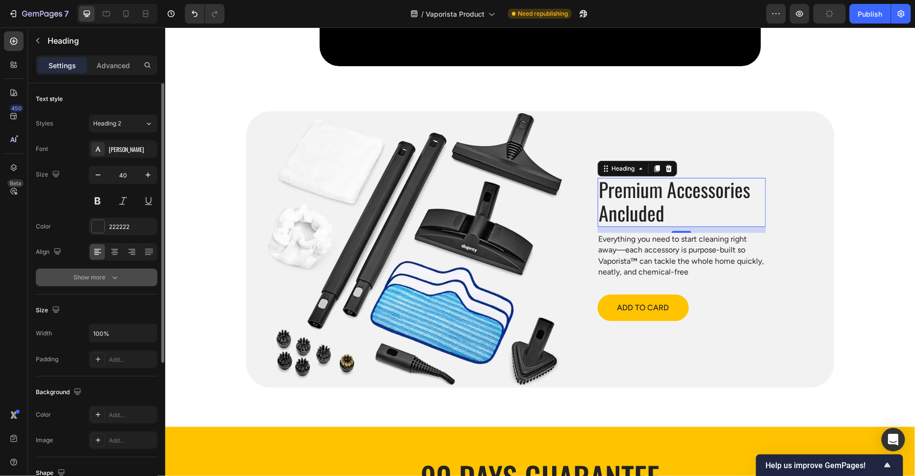
click at [100, 277] on div "Show more" at bounding box center [97, 278] width 46 height 10
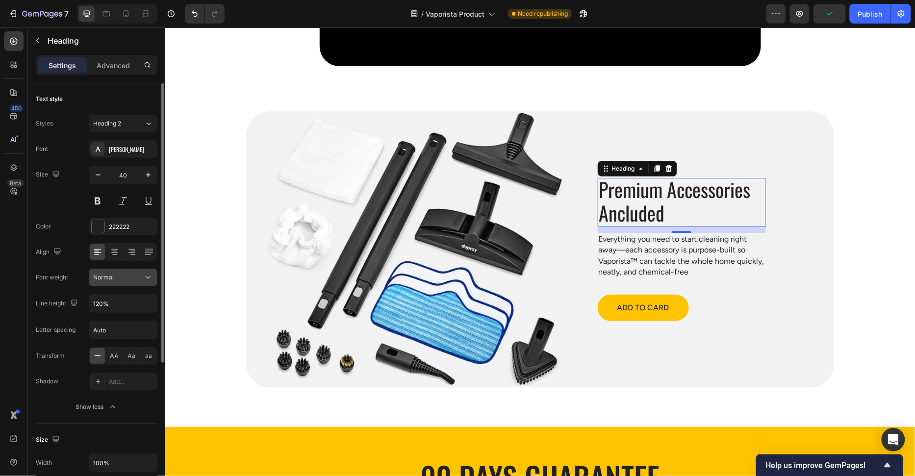
click at [114, 280] on div "Normal" at bounding box center [118, 277] width 50 height 9
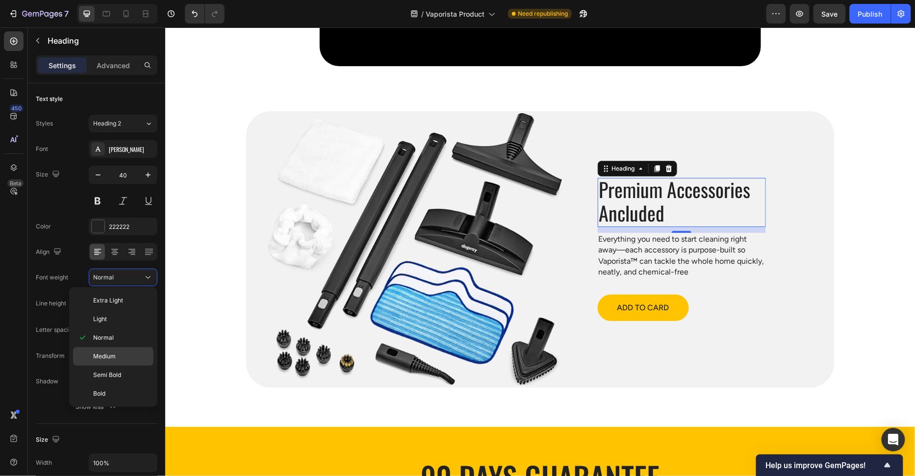
click at [125, 352] on p "Medium" at bounding box center [121, 356] width 56 height 9
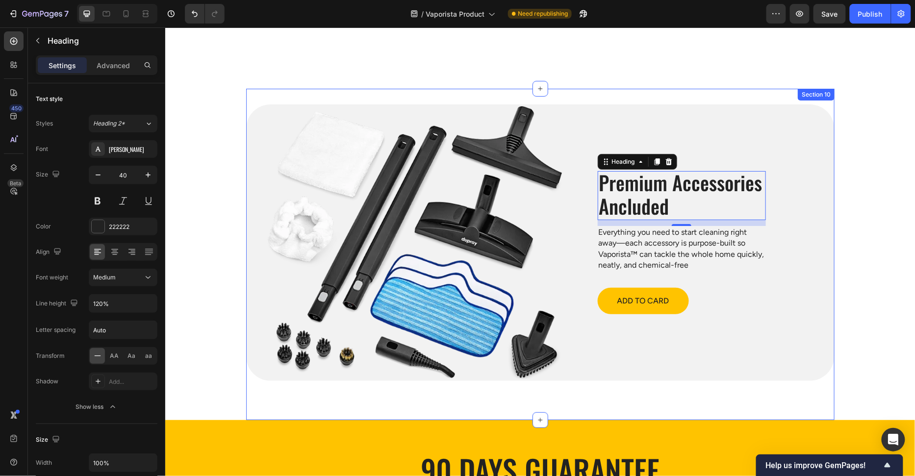
scroll to position [2829, 0]
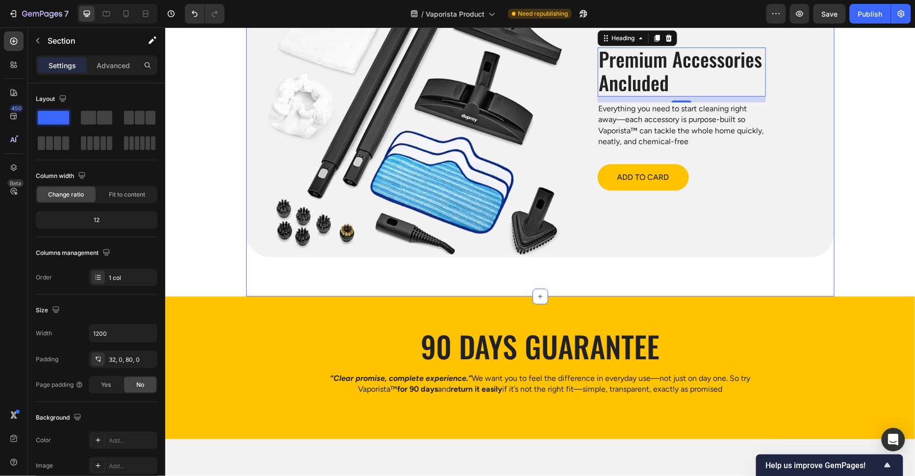
click at [557, 265] on div "Image Premium Accessories Ancluded Heading 12 Everything you need to start clea…" at bounding box center [540, 130] width 588 height 331
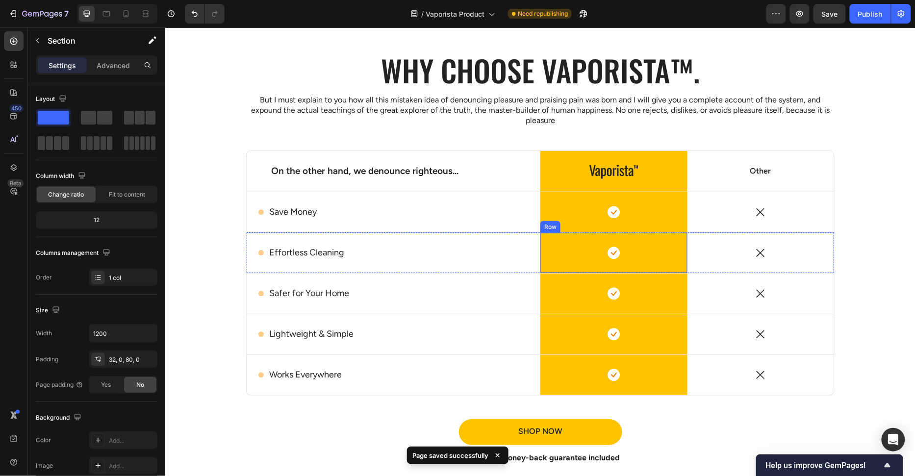
scroll to position [1824, 0]
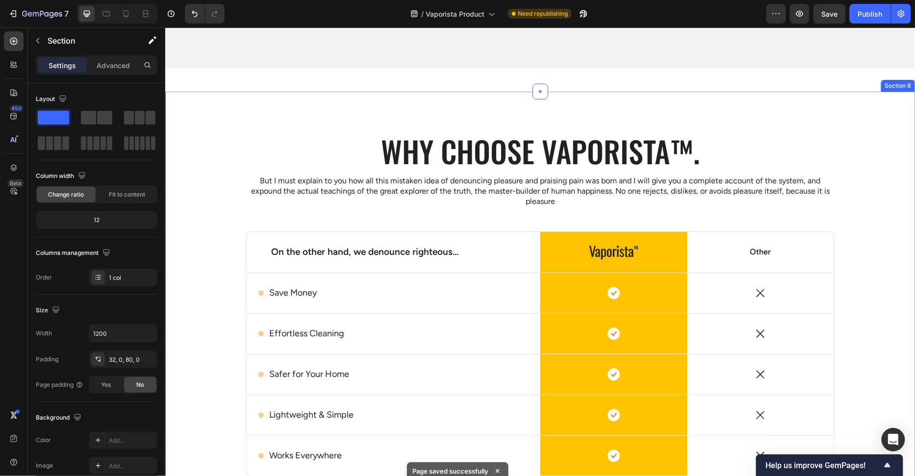
click at [455, 239] on div "On the other hand, we denounce righteous... Text Block" at bounding box center [393, 251] width 294 height 41
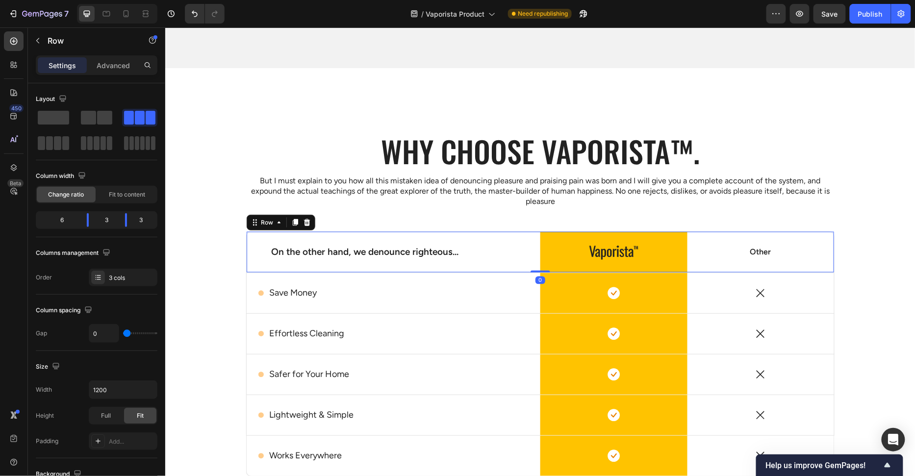
click at [424, 253] on p "On the other hand, we denounce righteous..." at bounding box center [393, 252] width 245 height 12
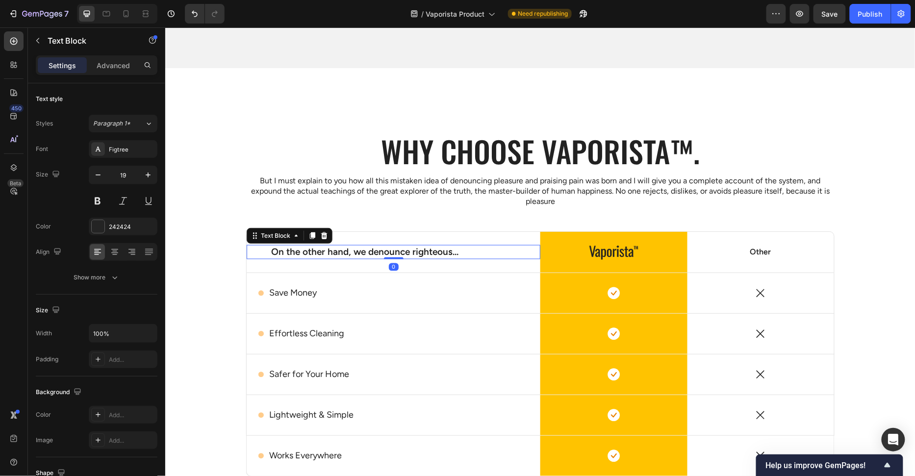
click at [424, 253] on p "On the other hand, we denounce righteous..." at bounding box center [393, 252] width 245 height 12
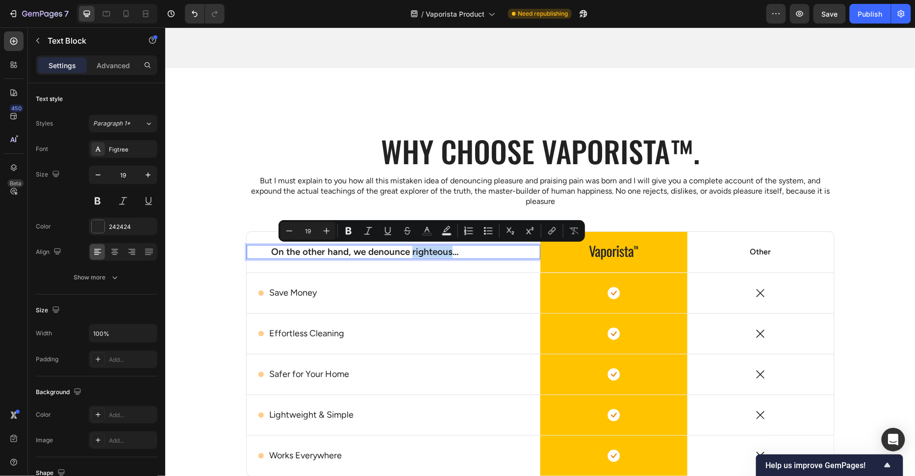
click at [440, 251] on p "On the other hand, we denounce righteous..." at bounding box center [393, 252] width 245 height 12
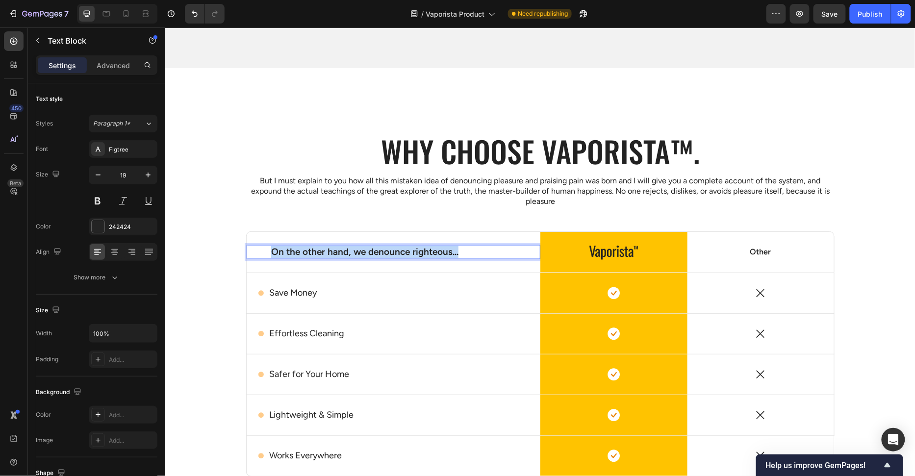
click at [440, 251] on p "On the other hand, we denounce righteous..." at bounding box center [393, 252] width 245 height 12
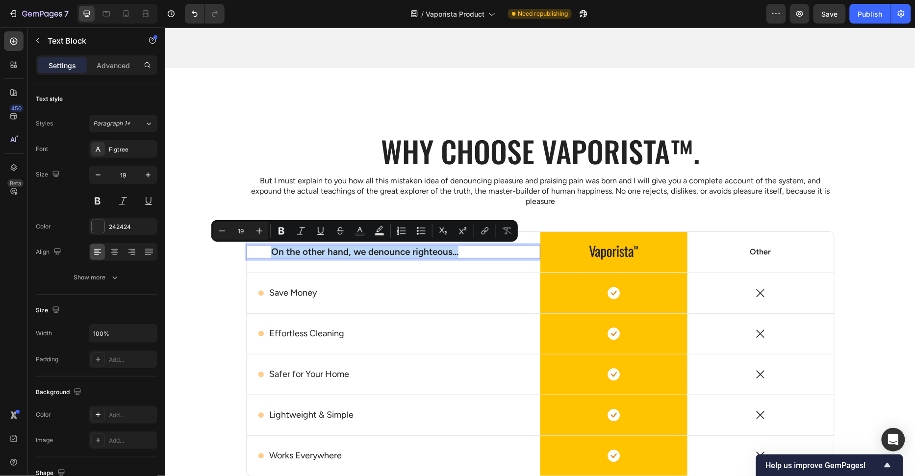
copy p "On the other hand, we denounce righteous..."
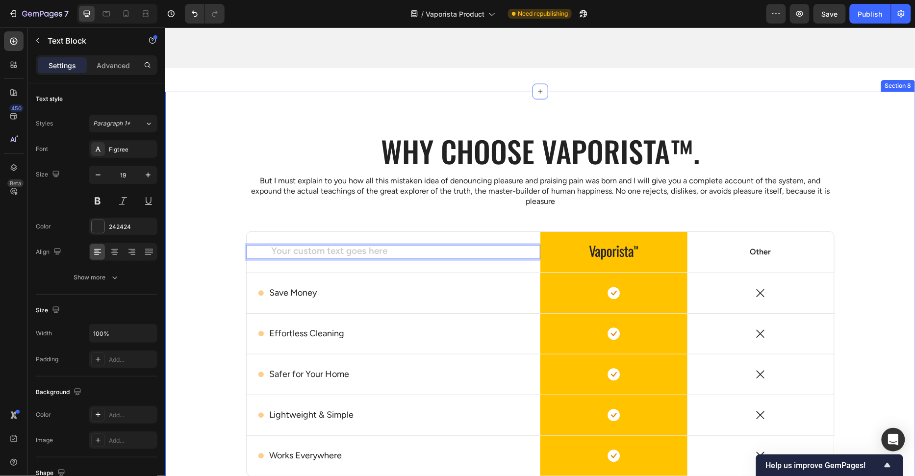
click at [213, 261] on div "Why choose Vaporista™. Heading But I must explain to you how all this mistaken …" at bounding box center [539, 345] width 735 height 431
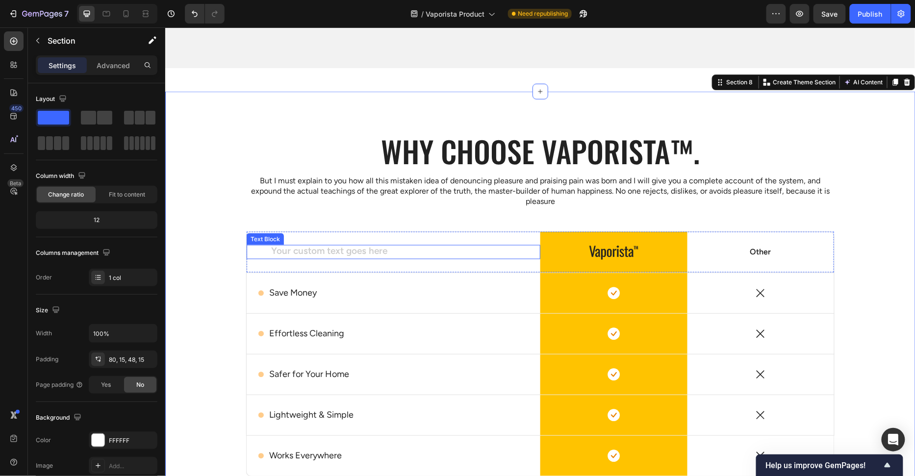
click at [309, 251] on div "Rich Text Editor. Editing area: main" at bounding box center [393, 252] width 247 height 14
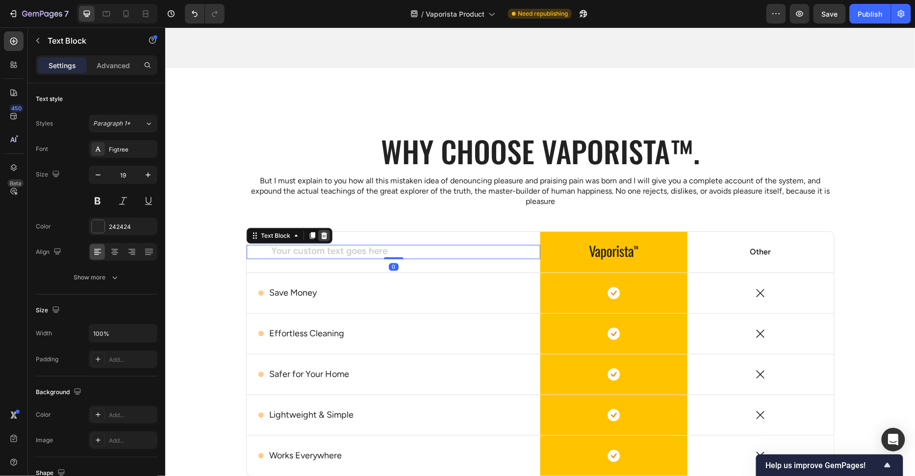
click at [322, 237] on icon at bounding box center [324, 235] width 6 height 7
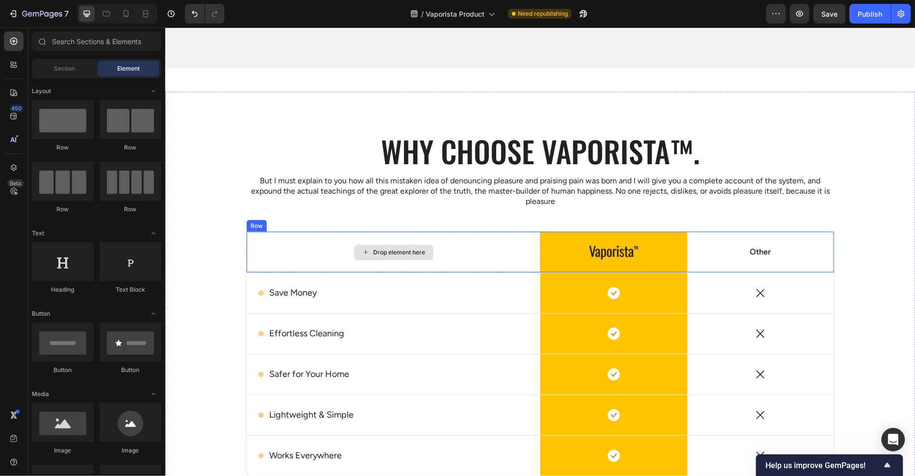
click at [219, 275] on div "Why choose Vaporista™. Heading But I must explain to you how all this mistaken …" at bounding box center [539, 345] width 735 height 431
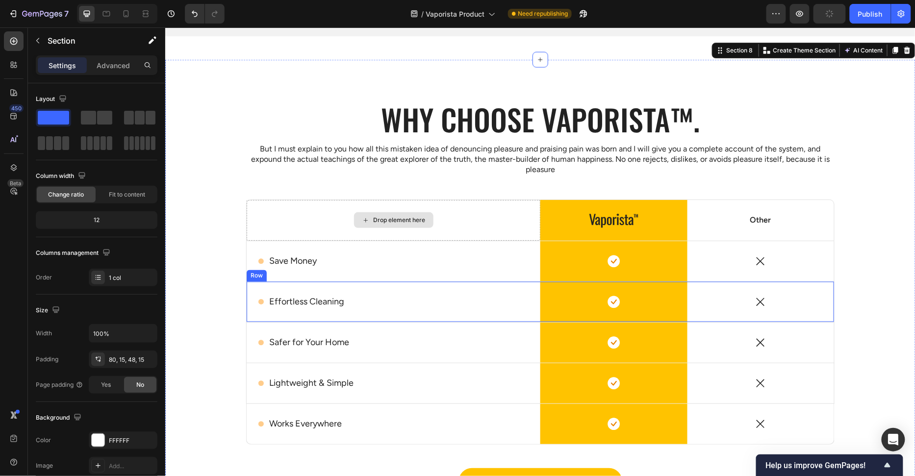
scroll to position [1854, 0]
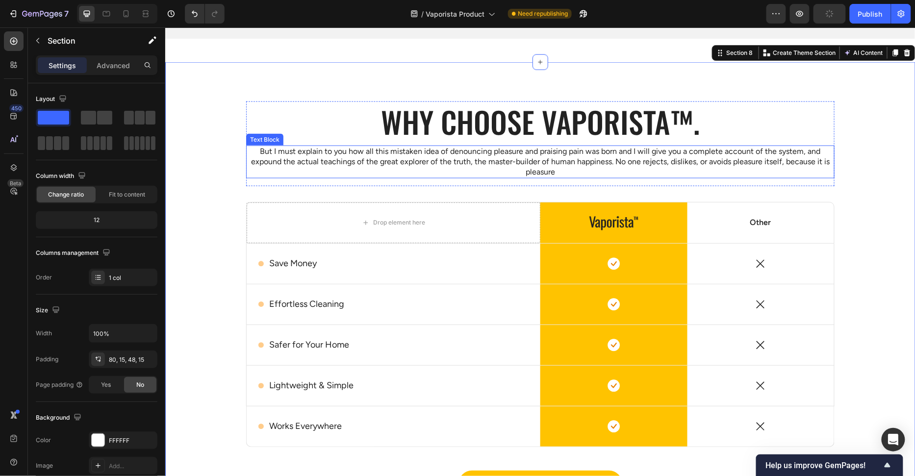
click at [546, 171] on p "But I must explain to you how all this mistaken idea of denouncing pleasure and…" at bounding box center [540, 161] width 586 height 30
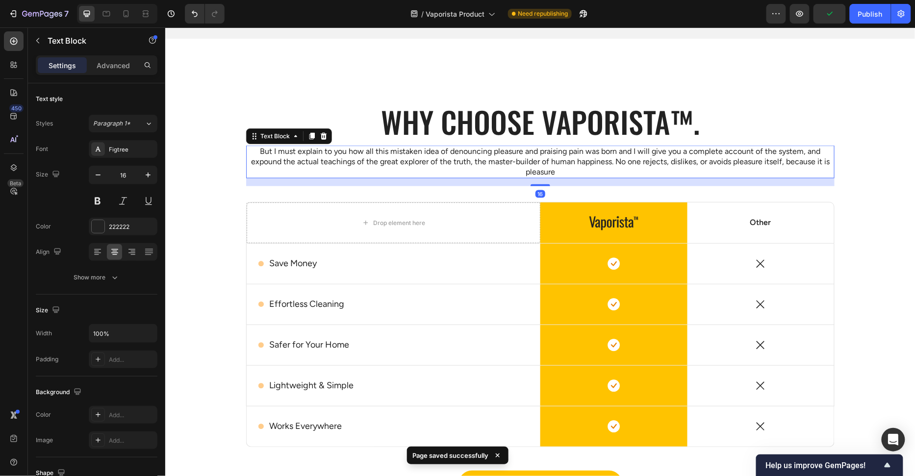
click at [617, 161] on p "But I must explain to you how all this mistaken idea of denouncing pleasure and…" at bounding box center [540, 161] width 586 height 30
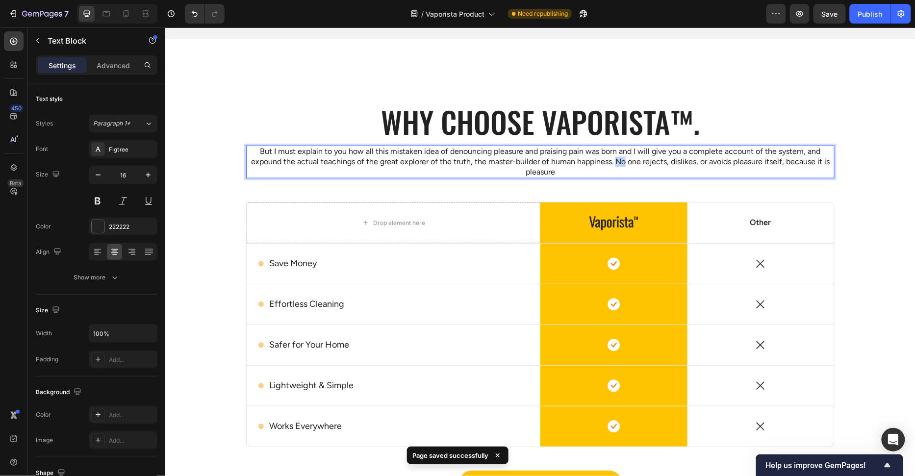
click at [617, 161] on p "But I must explain to you how all this mistaken idea of denouncing pleasure and…" at bounding box center [540, 161] width 586 height 30
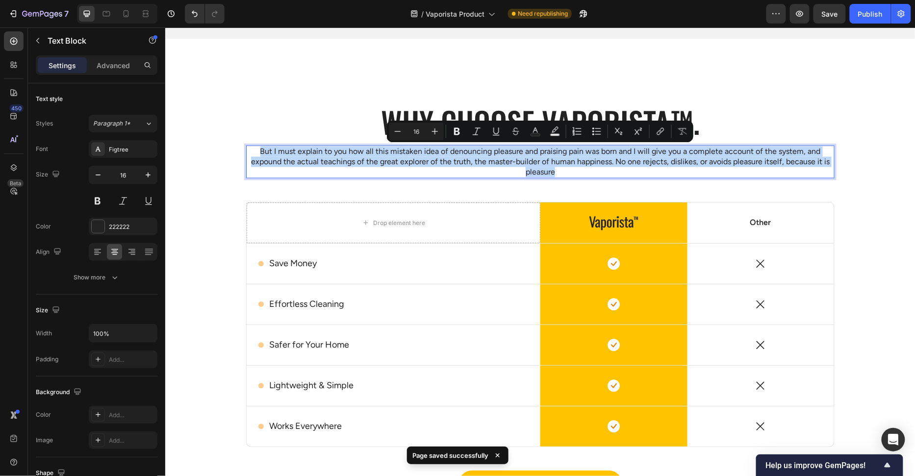
copy p "But I must explain to you how all this mistaken idea of denouncing pleasure and…"
click at [487, 108] on h2 "Why choose Vaporista™." at bounding box center [540, 121] width 588 height 40
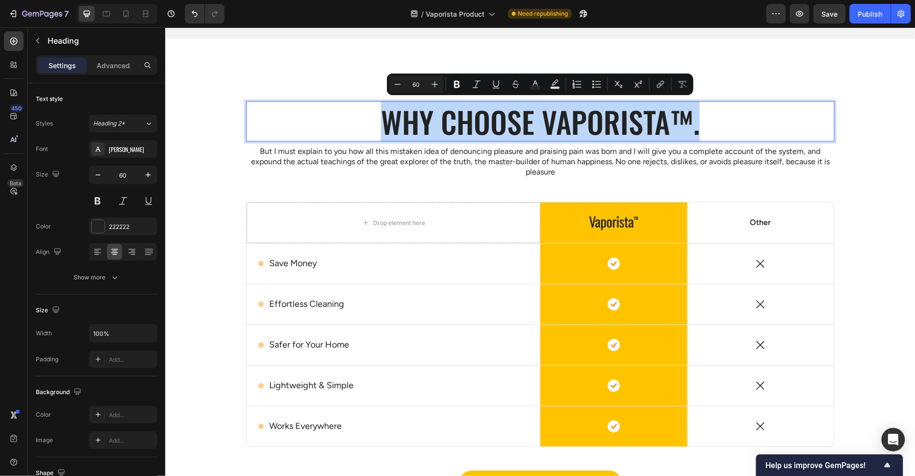
copy p "Why choose Vaporista™."
click at [514, 159] on p "But I must explain to you how all this mistaken idea of denouncing pleasure and…" at bounding box center [540, 161] width 586 height 30
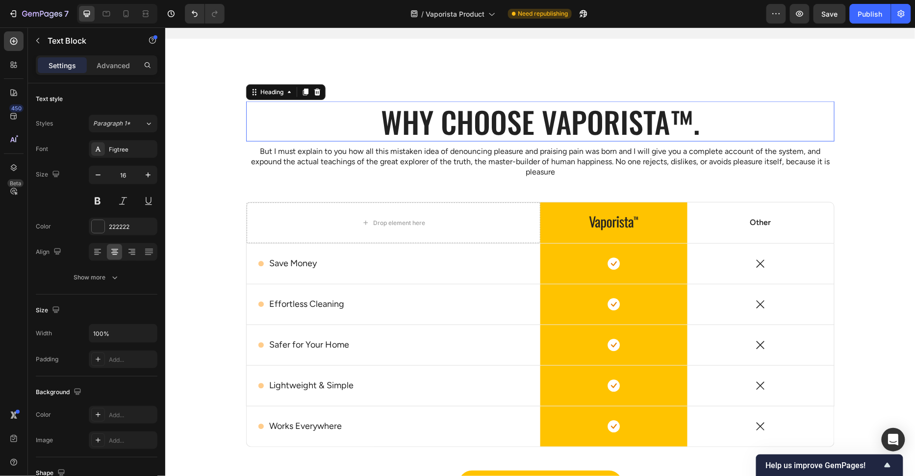
click at [701, 133] on p "Why choose Vaporista™." at bounding box center [540, 121] width 586 height 38
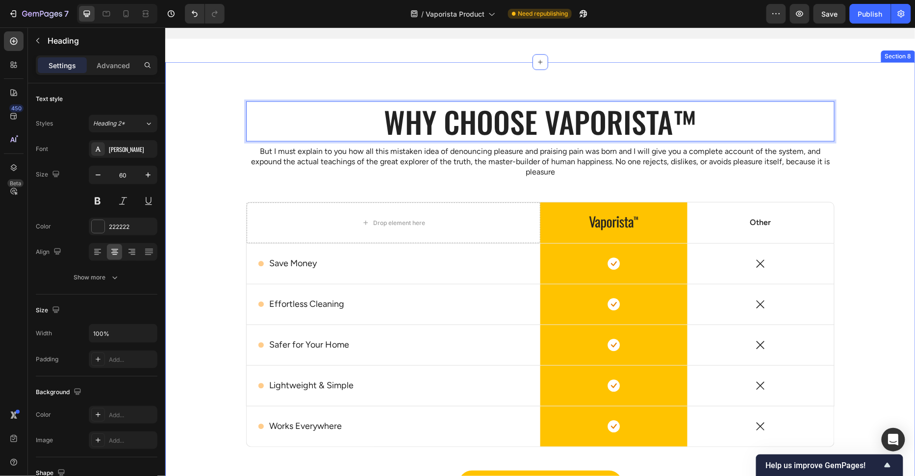
click at [865, 158] on div "Why choose Vaporista™ Heading 8 But I must explain to you how all this mistaken…" at bounding box center [539, 316] width 735 height 431
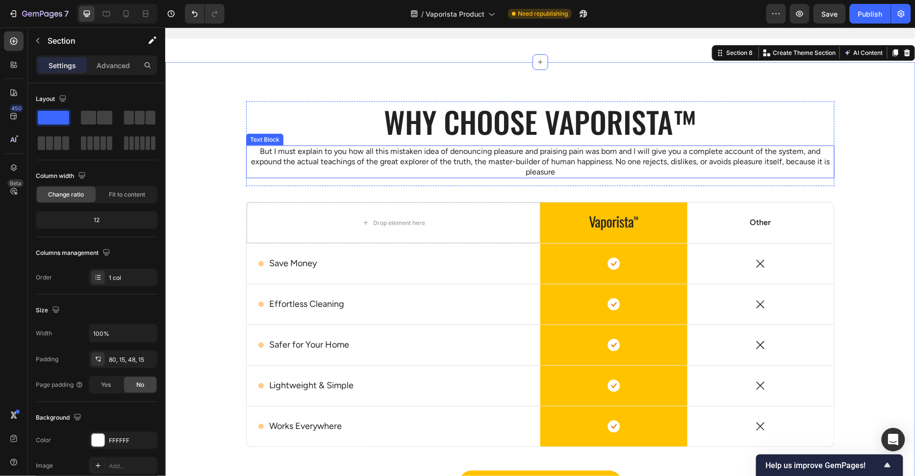
click at [471, 162] on p "But I must explain to you how all this mistaken idea of denouncing pleasure and…" at bounding box center [540, 161] width 586 height 30
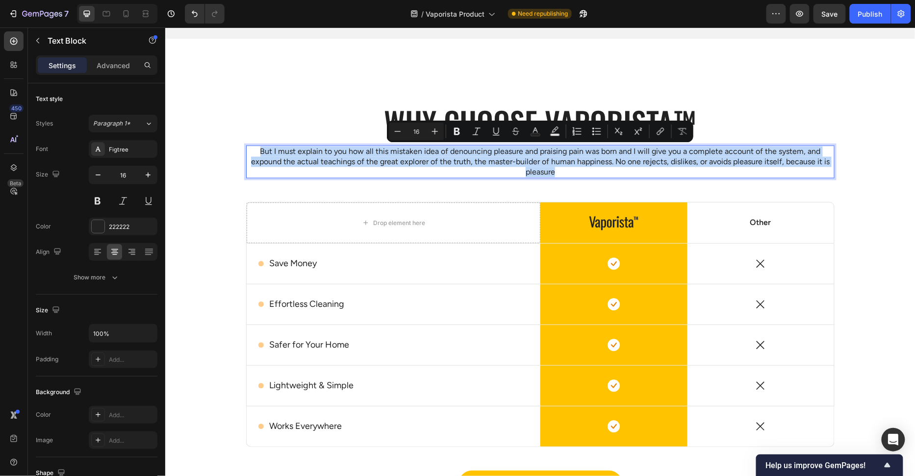
click at [474, 158] on p "But I must explain to you how all this mistaken idea of denouncing pleasure and…" at bounding box center [540, 161] width 586 height 30
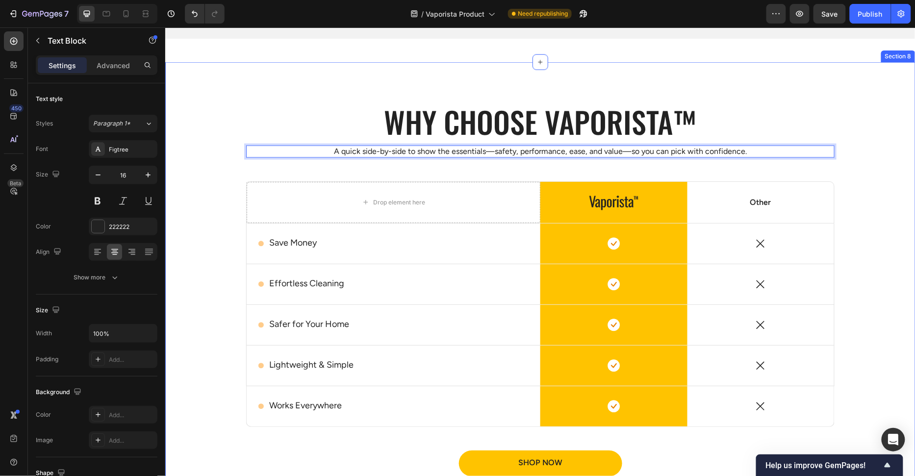
click at [204, 192] on div "Why choose Vaporista™ Heading A quick side-by-side to show the essentials—safet…" at bounding box center [539, 306] width 735 height 411
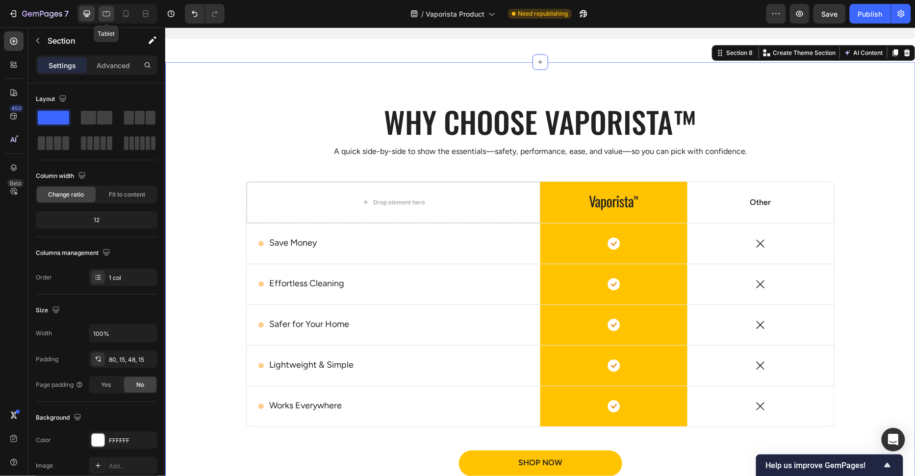
click at [103, 16] on icon at bounding box center [106, 13] width 7 height 5
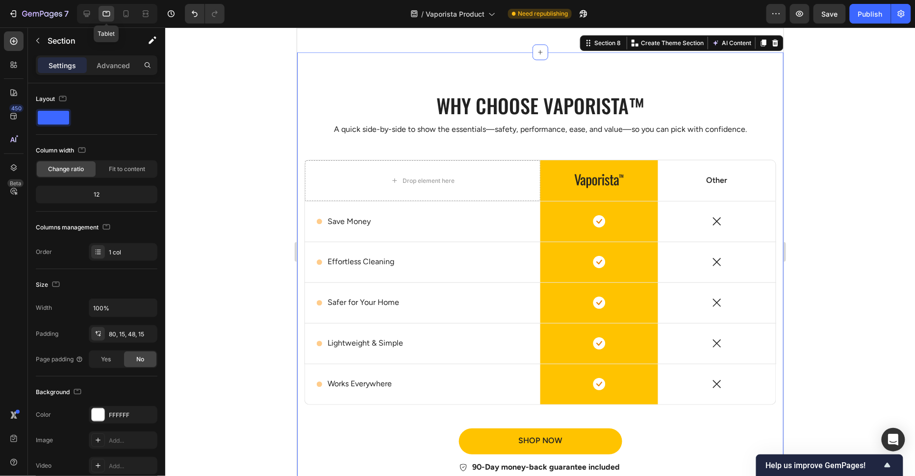
scroll to position [1844, 0]
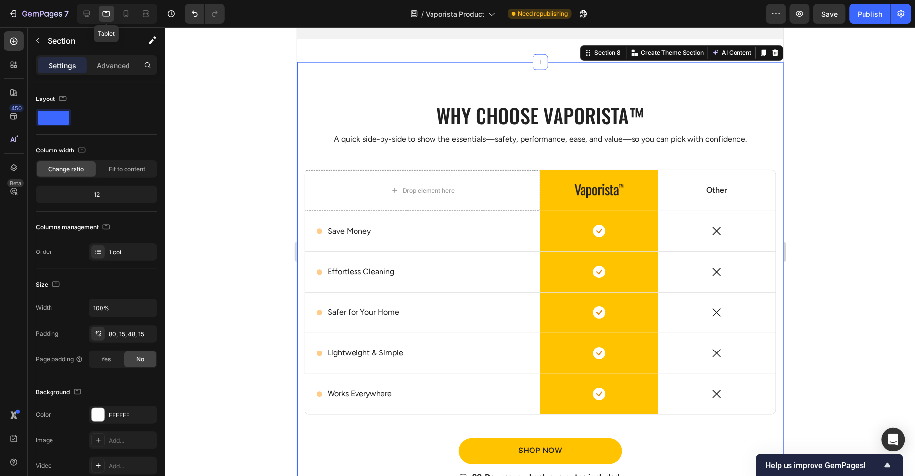
click at [114, 17] on div "Tablet" at bounding box center [117, 14] width 80 height 20
click at [118, 17] on div at bounding box center [126, 14] width 16 height 16
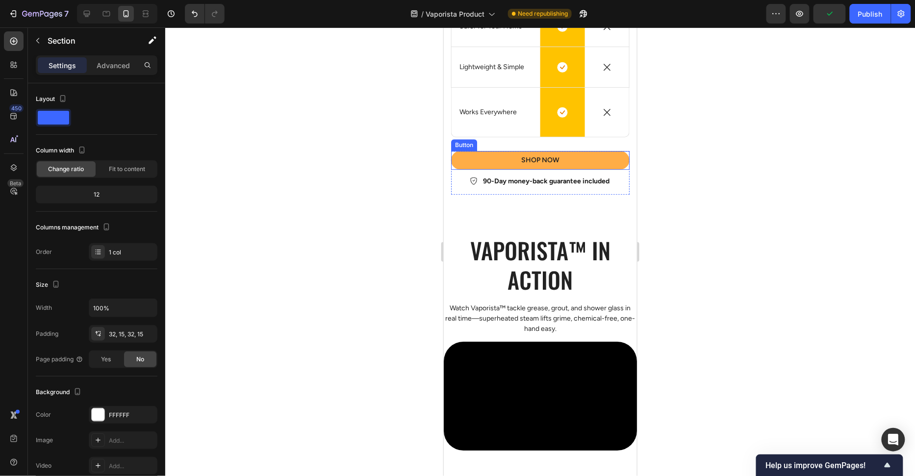
scroll to position [2319, 0]
click at [619, 156] on button "Shop Now" at bounding box center [539, 159] width 178 height 19
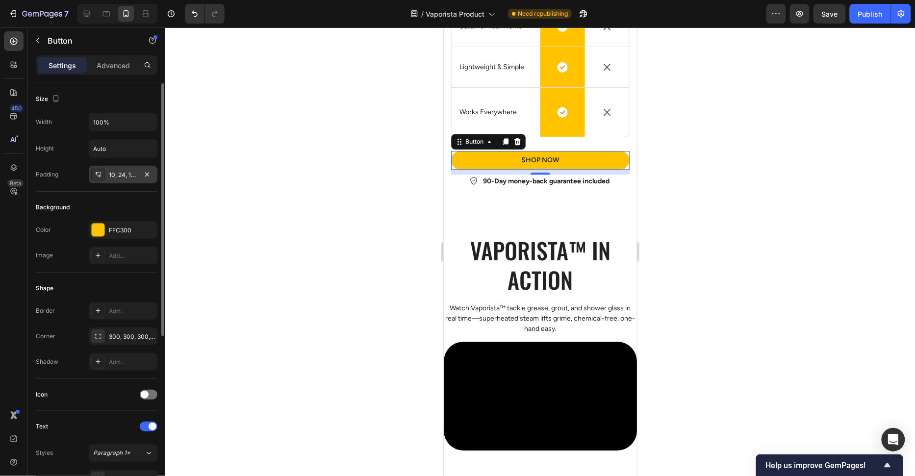
click at [115, 175] on div "10, 24, 10, 24" at bounding box center [123, 175] width 28 height 9
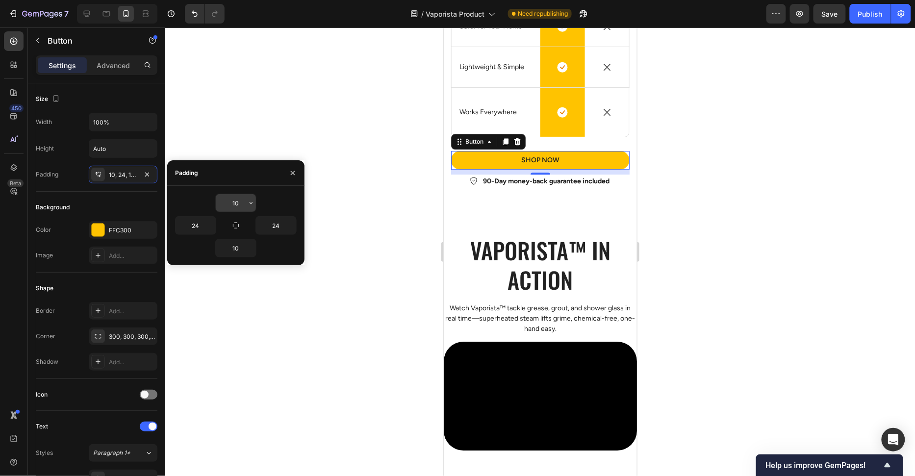
click at [233, 206] on input "10" at bounding box center [236, 203] width 40 height 18
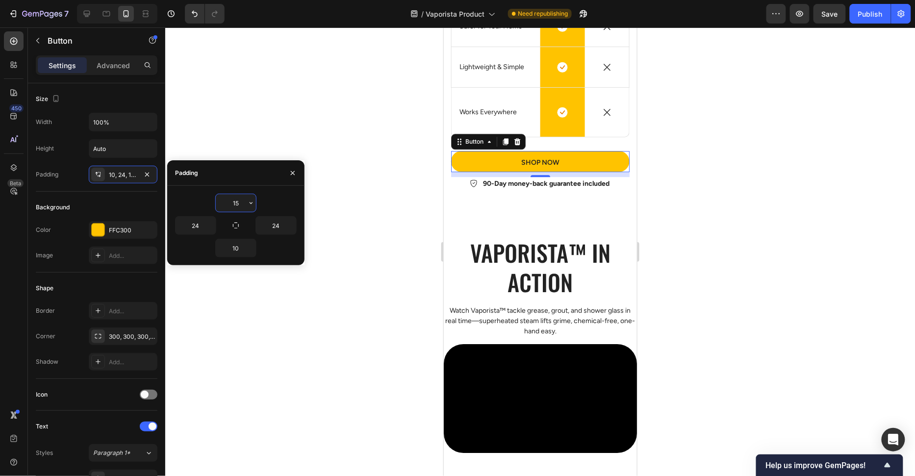
type input "16"
click at [227, 204] on input "16" at bounding box center [236, 203] width 40 height 18
click at [239, 252] on input "10" at bounding box center [236, 248] width 40 height 18
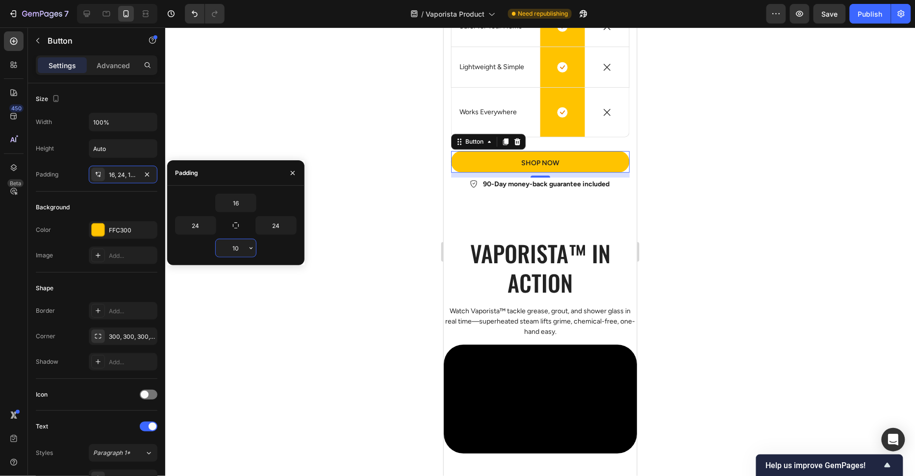
paste input "6"
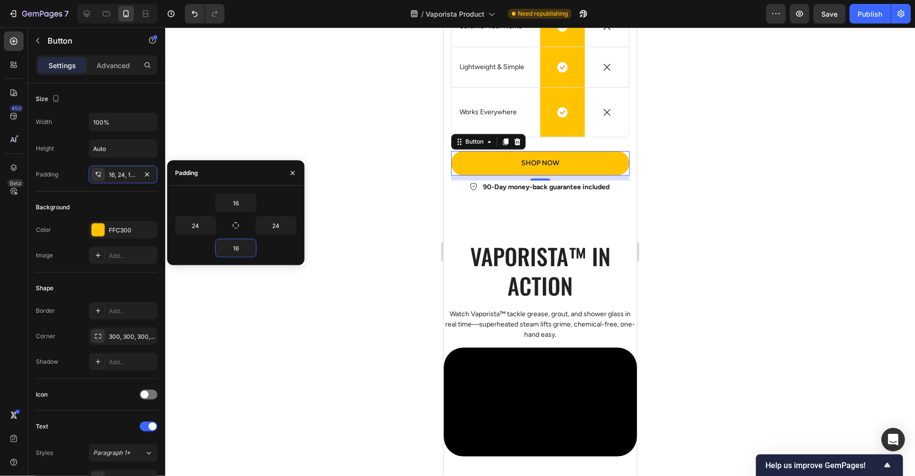
type input "16"
drag, startPoint x: 205, startPoint y: 194, endPoint x: 276, endPoint y: 190, distance: 71.2
click at [205, 194] on div "16" at bounding box center [236, 203] width 122 height 19
click at [369, 205] on div at bounding box center [539, 251] width 749 height 449
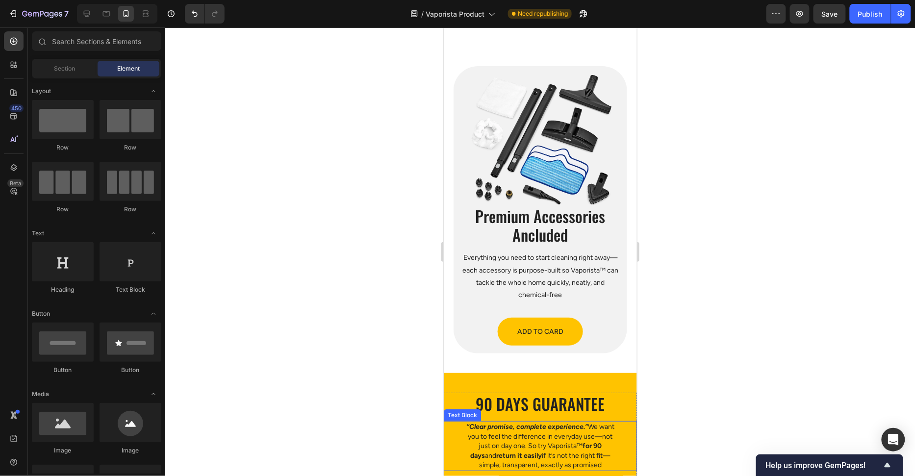
scroll to position [2723, 0]
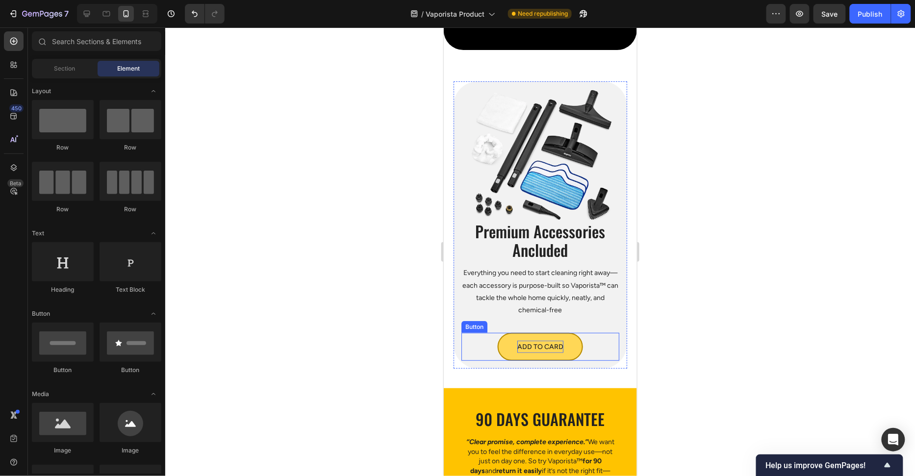
click at [548, 344] on p "ADD TO CARD" at bounding box center [540, 346] width 46 height 12
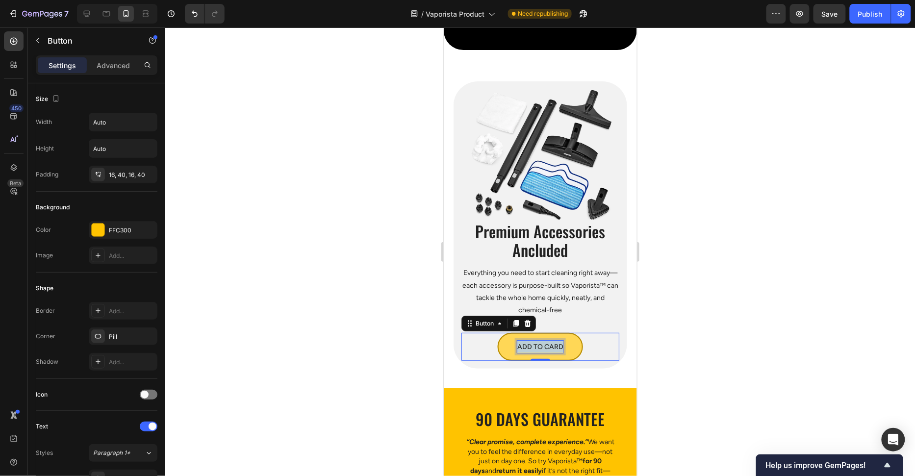
click at [548, 344] on p "ADD TO CARD" at bounding box center [540, 346] width 46 height 12
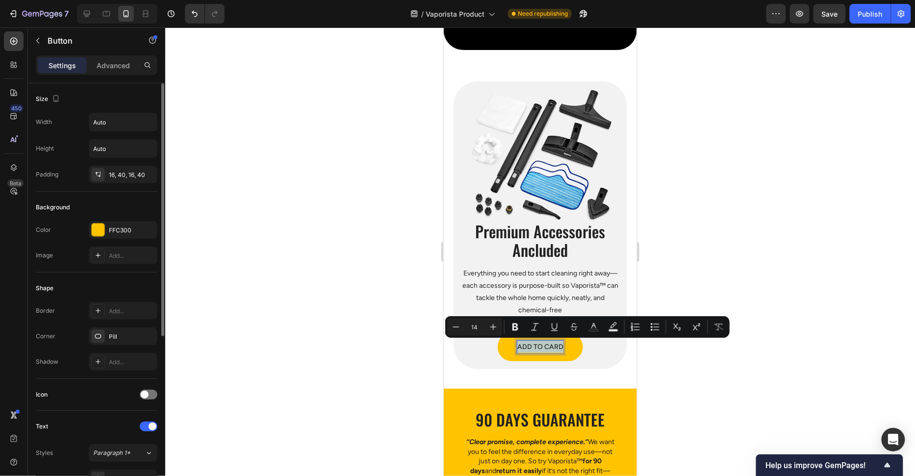
scroll to position [195, 0]
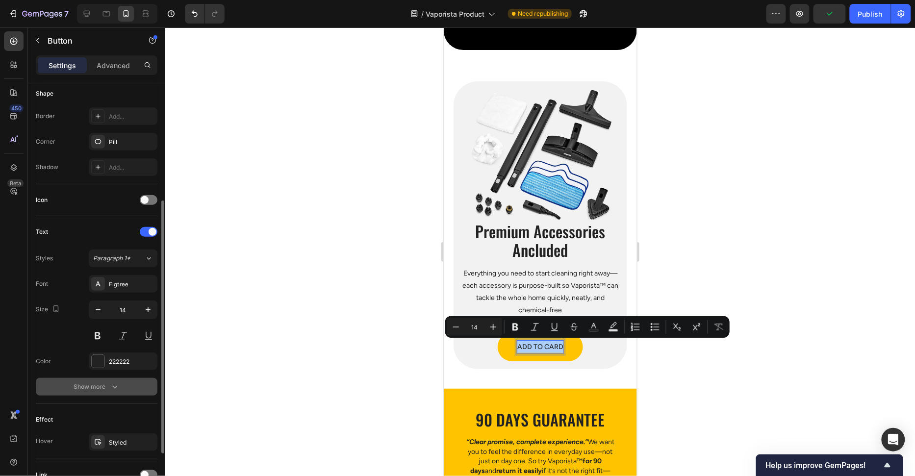
click at [114, 382] on icon "button" at bounding box center [115, 387] width 10 height 10
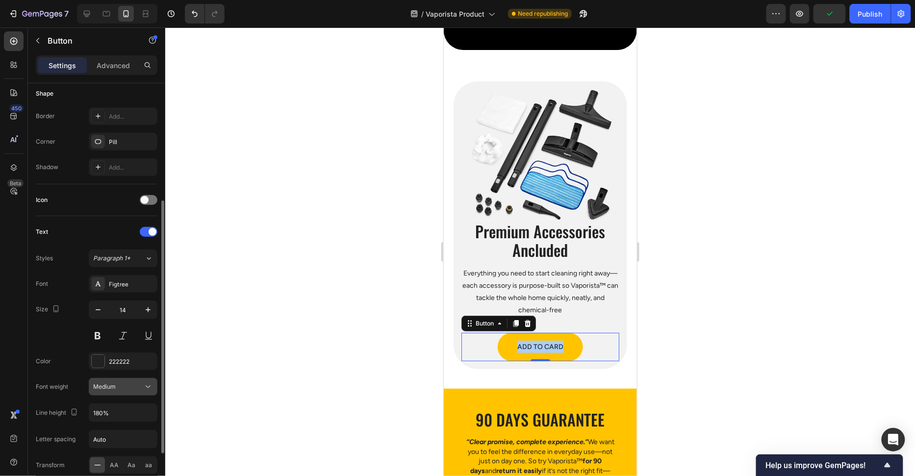
click at [122, 378] on button "Medium" at bounding box center [123, 387] width 69 height 18
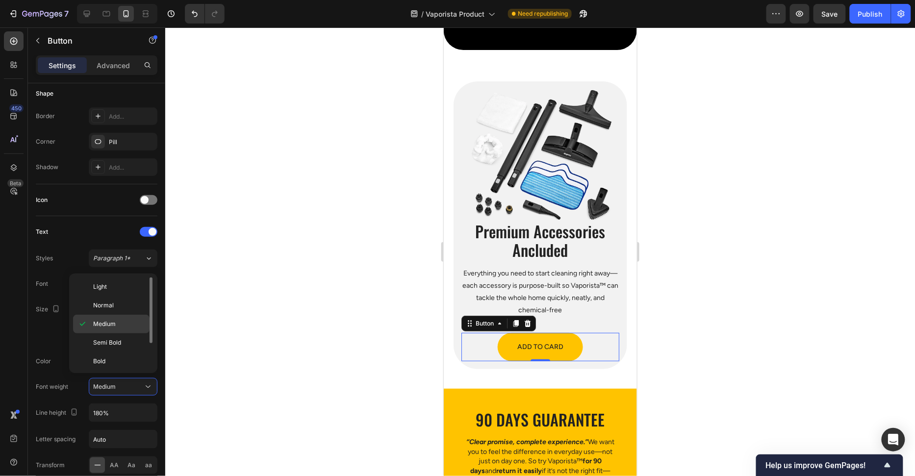
click at [120, 318] on div "Medium" at bounding box center [111, 324] width 76 height 19
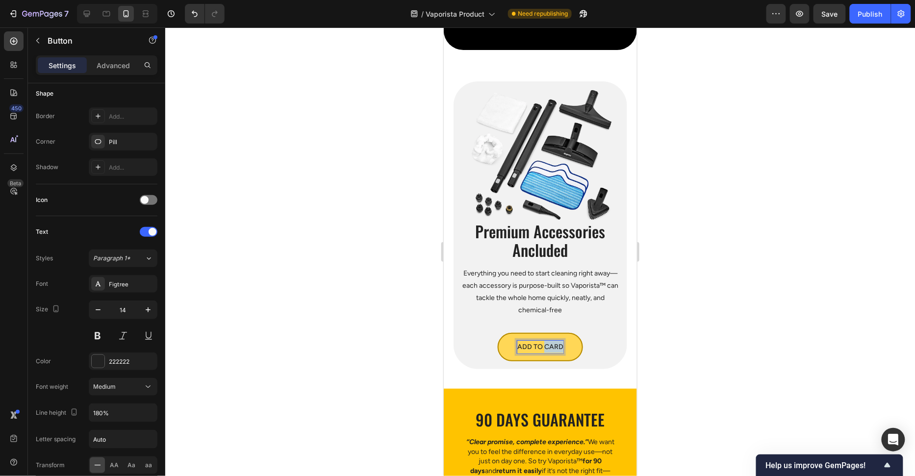
click at [557, 349] on p "ADD TO CARD" at bounding box center [540, 346] width 46 height 12
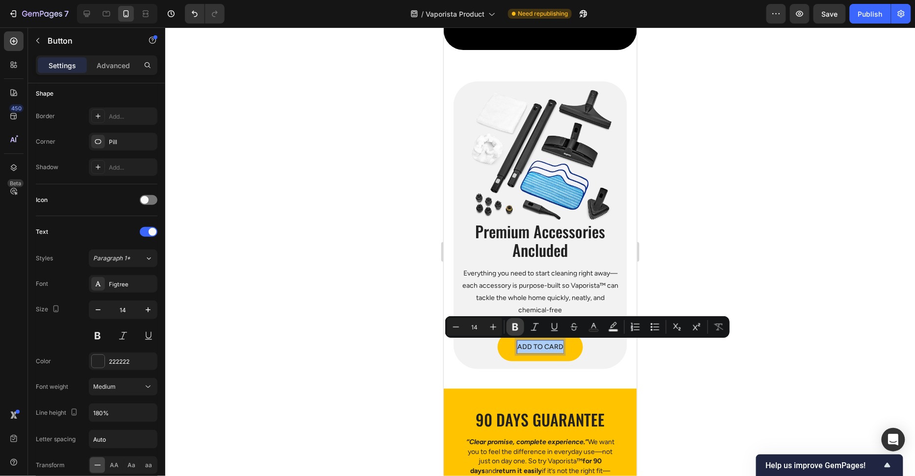
click at [508, 325] on button "Bold" at bounding box center [515, 327] width 18 height 18
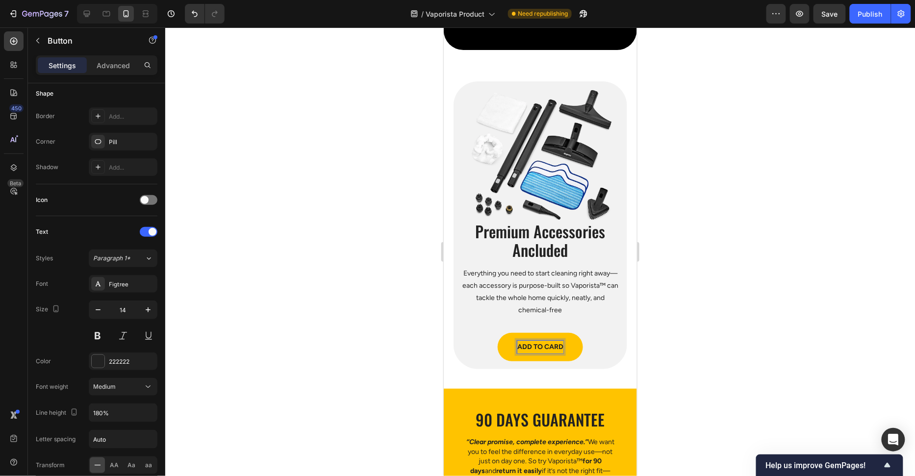
click at [509, 325] on div "Premium Accessories Ancluded Heading Everything you need to start cleaning righ…" at bounding box center [540, 291] width 158 height 140
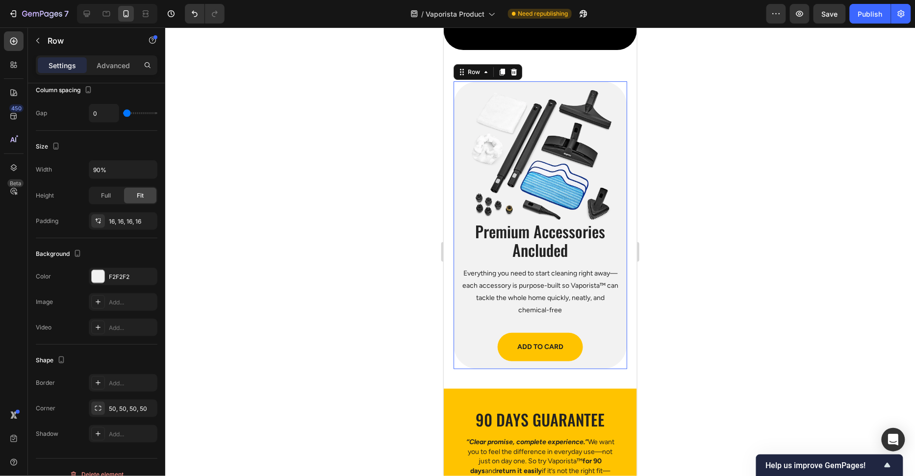
scroll to position [0, 0]
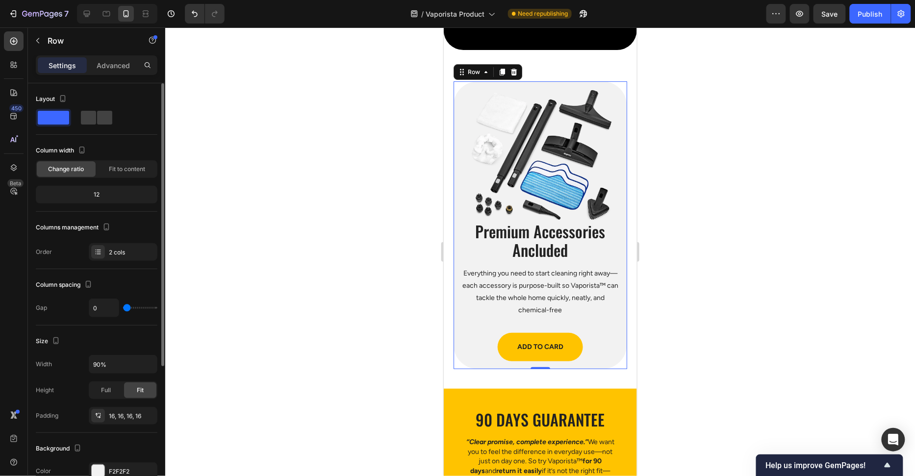
click at [389, 344] on div at bounding box center [539, 251] width 749 height 449
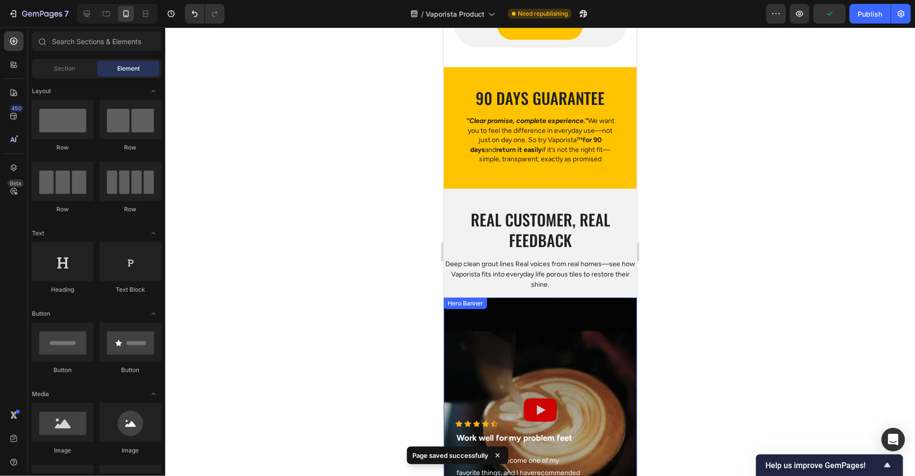
scroll to position [3124, 0]
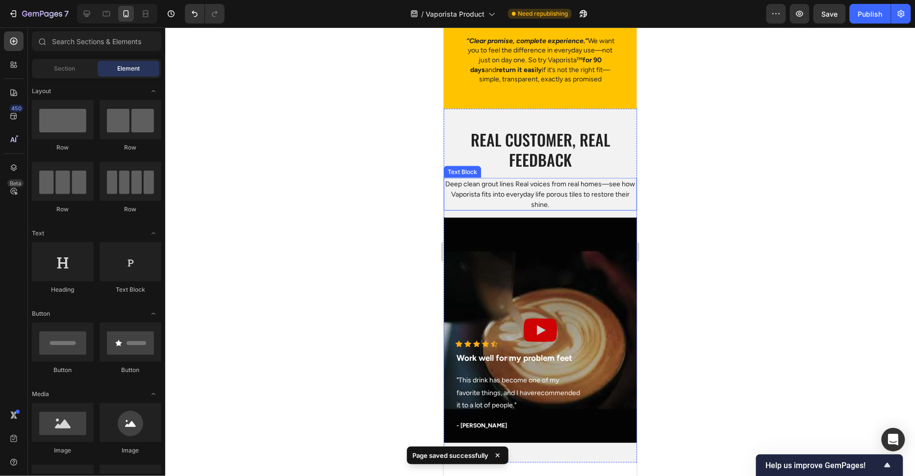
click at [577, 188] on p "Deep clean grout lines Real voices from real homes—see how Vaporista fits into …" at bounding box center [539, 193] width 191 height 31
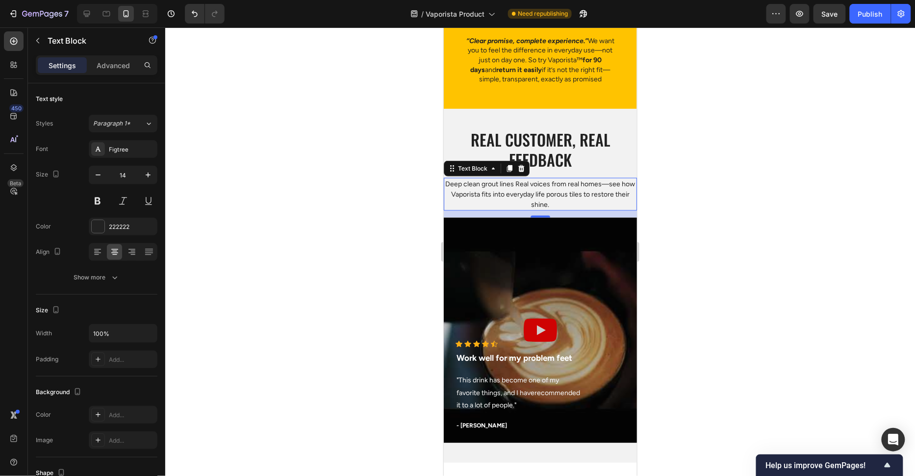
click at [690, 176] on div at bounding box center [539, 251] width 749 height 449
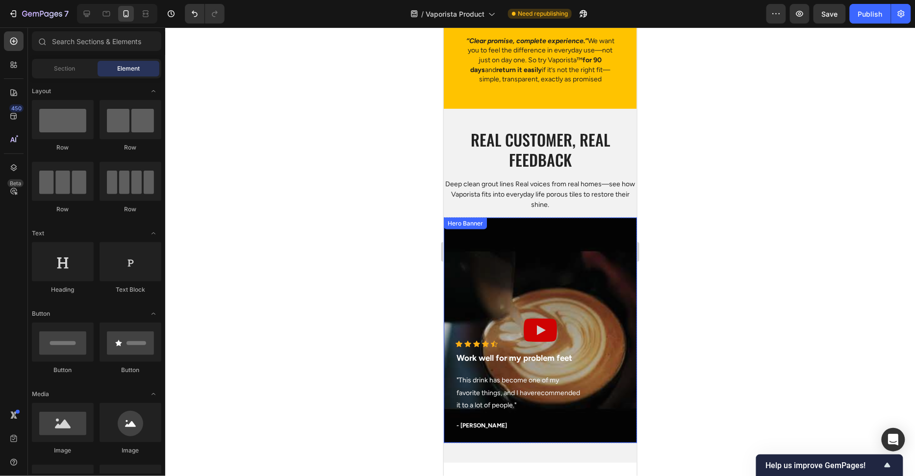
scroll to position [3214, 0]
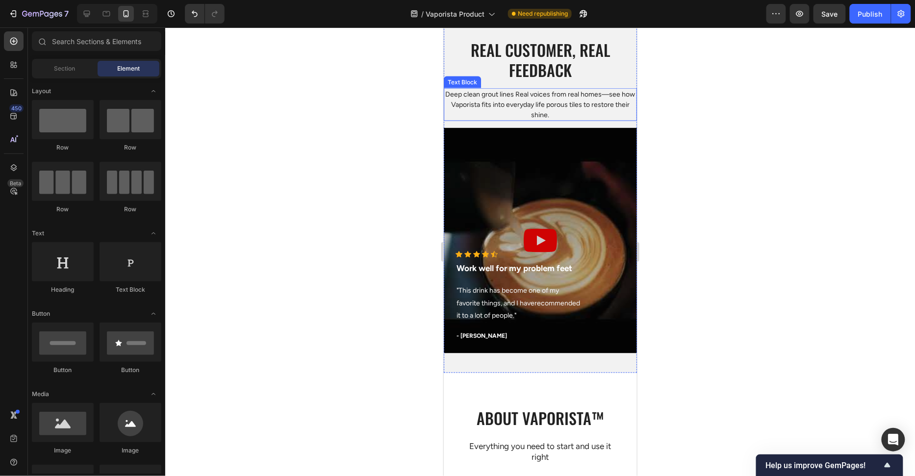
click at [561, 100] on p "Deep clean grout lines Real voices from real homes—see how Vaporista fits into …" at bounding box center [539, 104] width 191 height 31
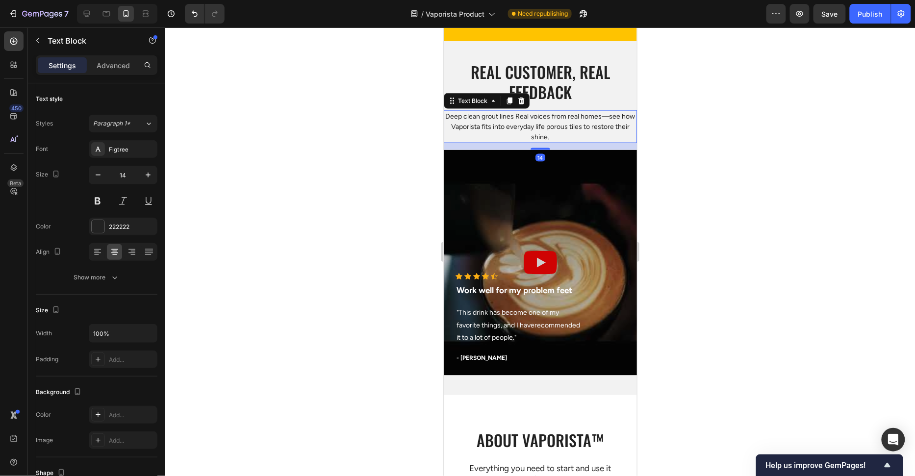
scroll to position [3191, 0]
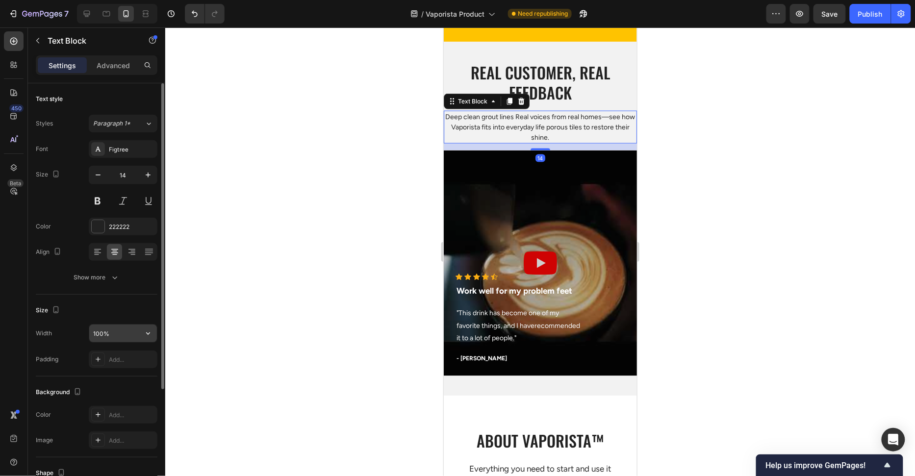
click at [120, 329] on input "100%" at bounding box center [123, 333] width 68 height 18
type input "90%"
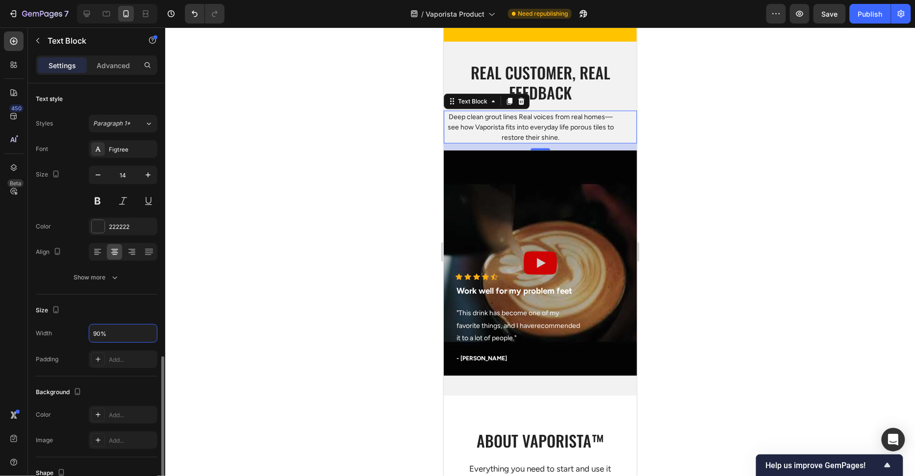
scroll to position [158, 0]
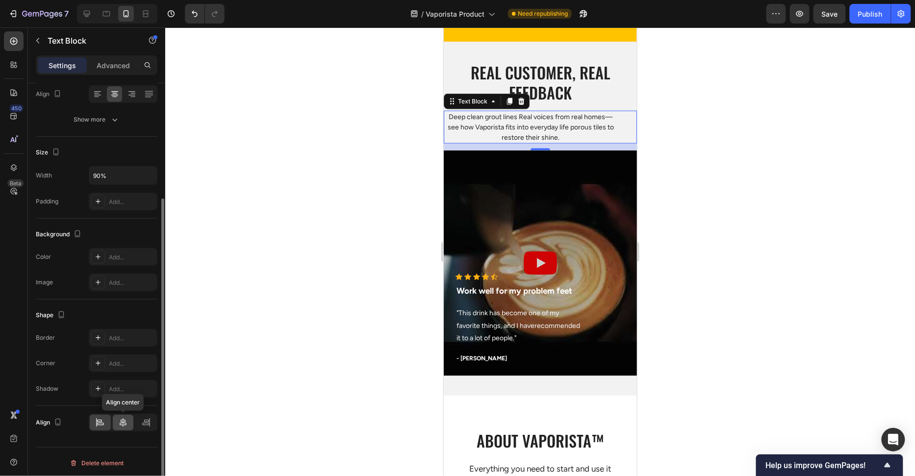
click at [121, 418] on icon at bounding box center [123, 423] width 10 height 10
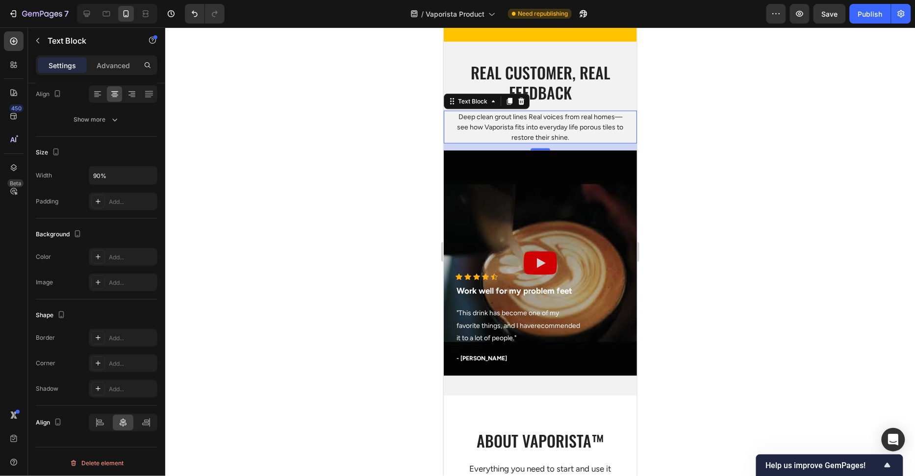
click at [284, 210] on div at bounding box center [539, 251] width 749 height 449
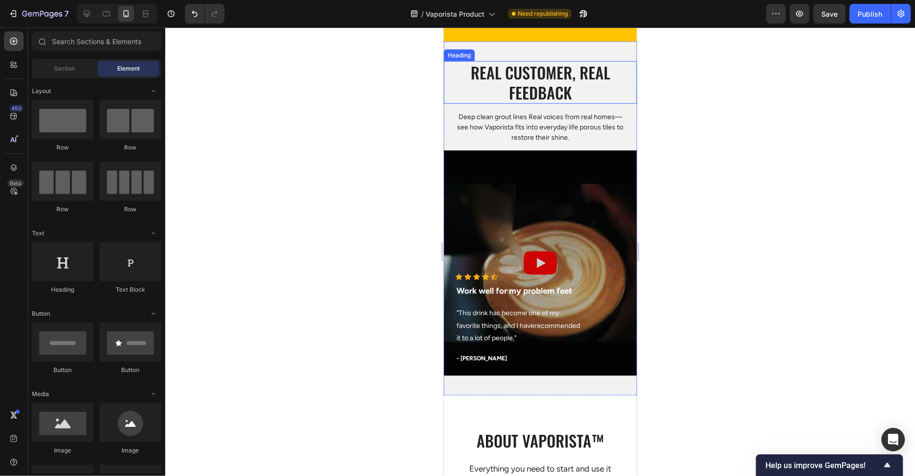
click at [520, 95] on h2 "Real customer, Real feedback" at bounding box center [539, 82] width 193 height 43
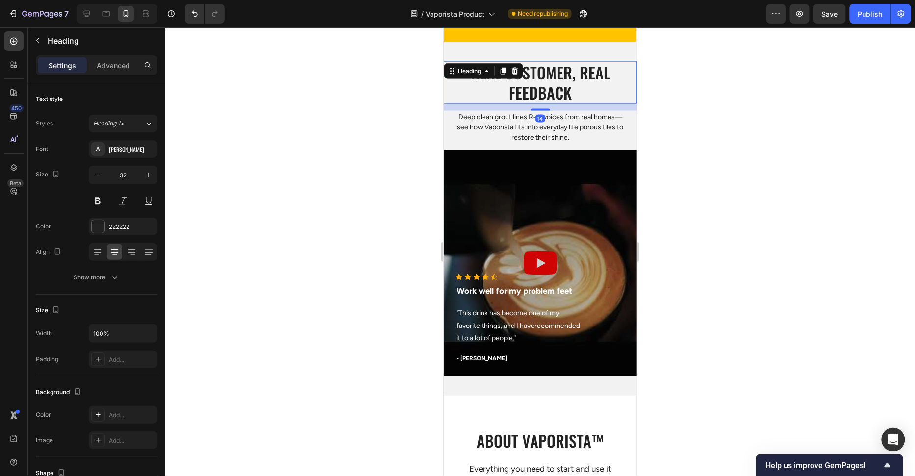
click at [741, 83] on div at bounding box center [539, 251] width 749 height 449
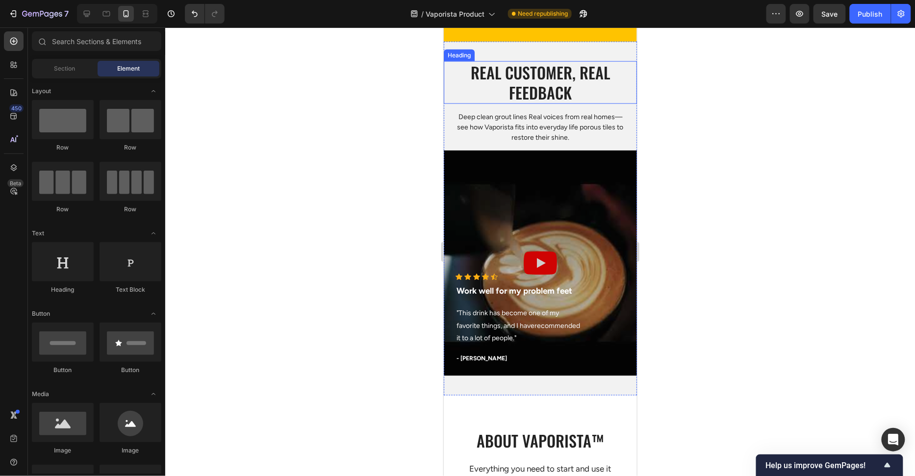
click at [513, 85] on h2 "Real customer, Real feedback" at bounding box center [539, 82] width 193 height 43
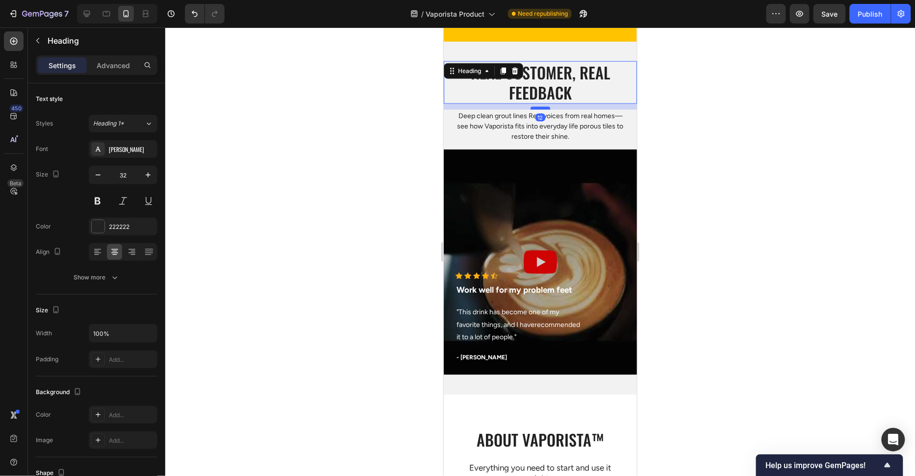
click at [545, 108] on div at bounding box center [540, 107] width 20 height 3
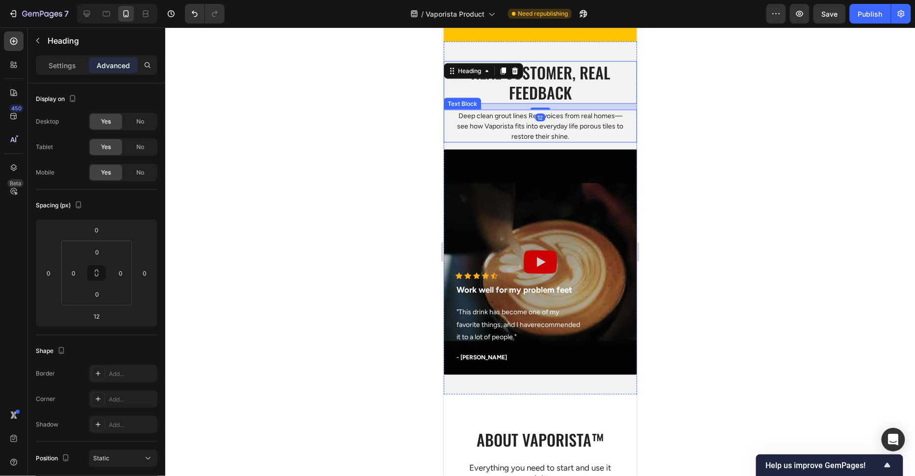
click at [698, 117] on div at bounding box center [539, 251] width 749 height 449
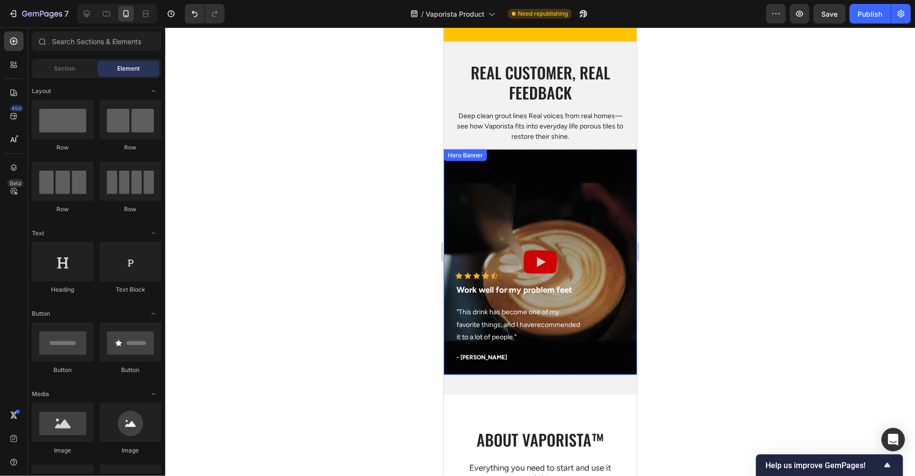
scroll to position [3391, 0]
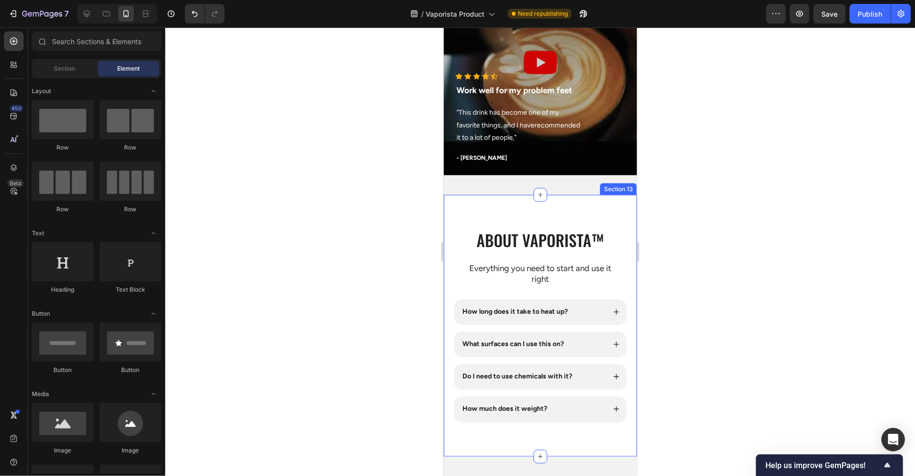
click at [572, 245] on h2 "about Vaporista™" at bounding box center [540, 240] width 174 height 23
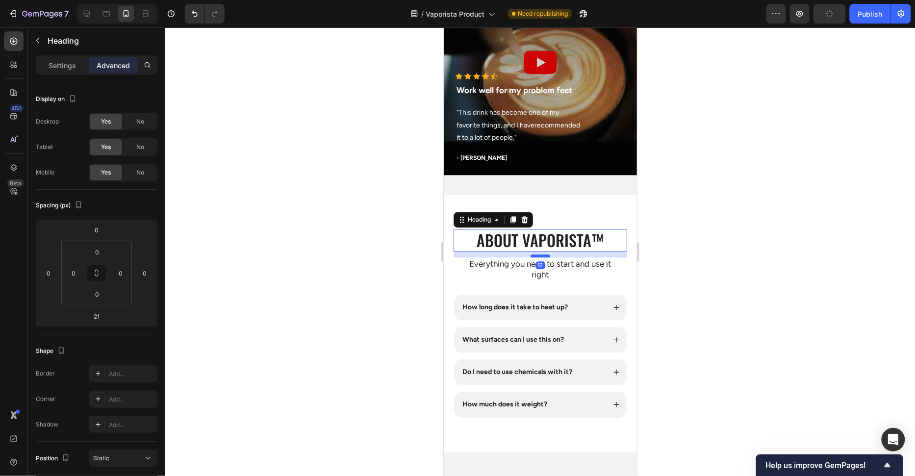
drag, startPoint x: 544, startPoint y: 259, endPoint x: 547, endPoint y: 255, distance: 5.3
click at [547, 255] on div at bounding box center [540, 255] width 20 height 3
type input "12"
click at [561, 263] on p "Everything you need to start and use it right" at bounding box center [540, 269] width 152 height 22
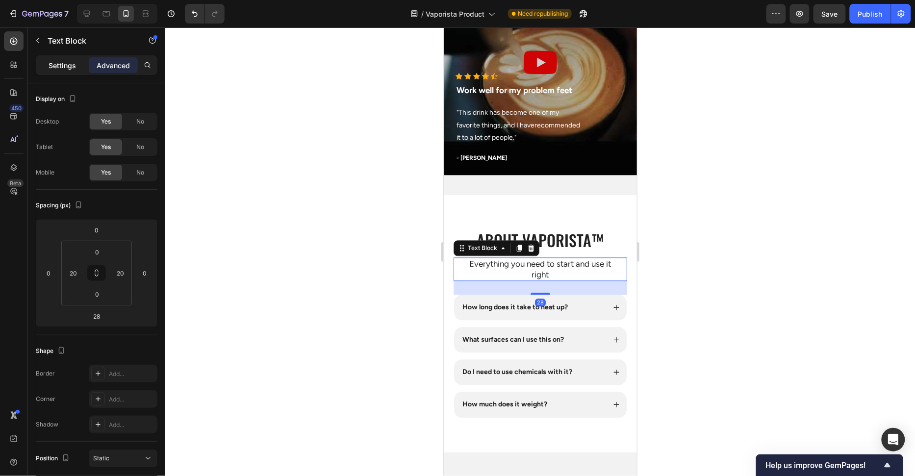
click at [64, 71] on div "Settings" at bounding box center [62, 65] width 49 height 16
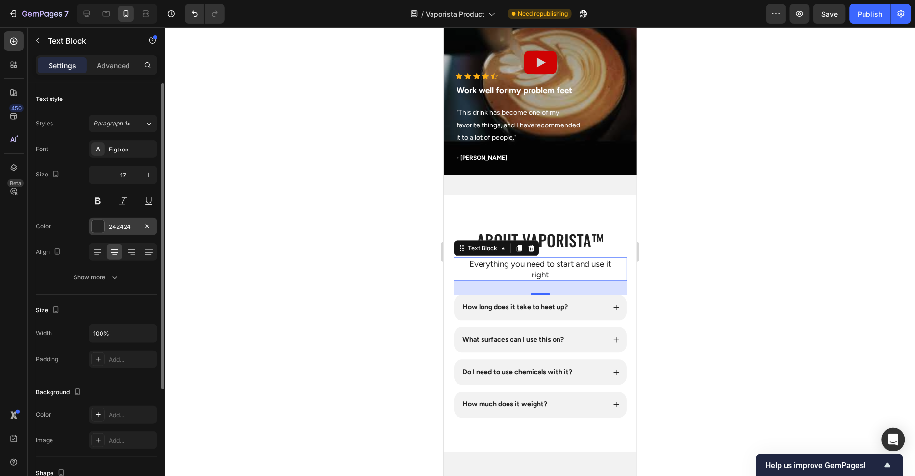
click at [102, 225] on div at bounding box center [98, 226] width 13 height 13
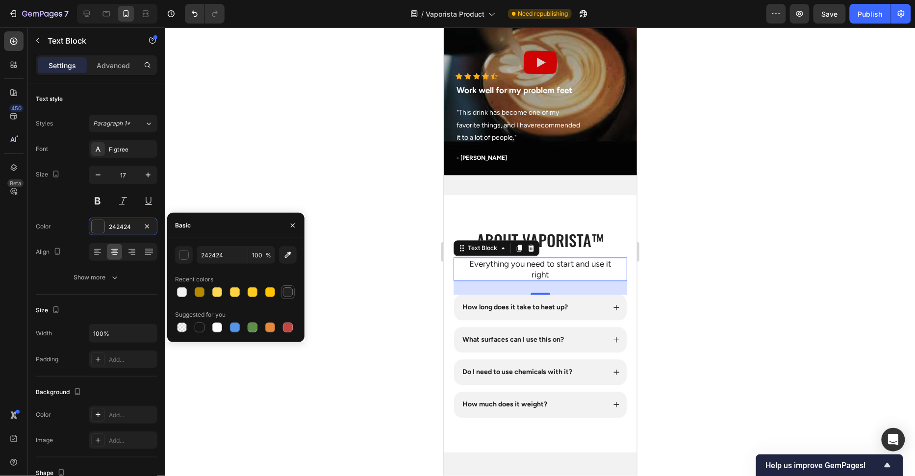
click at [282, 292] on div at bounding box center [288, 292] width 12 height 12
type input "222222"
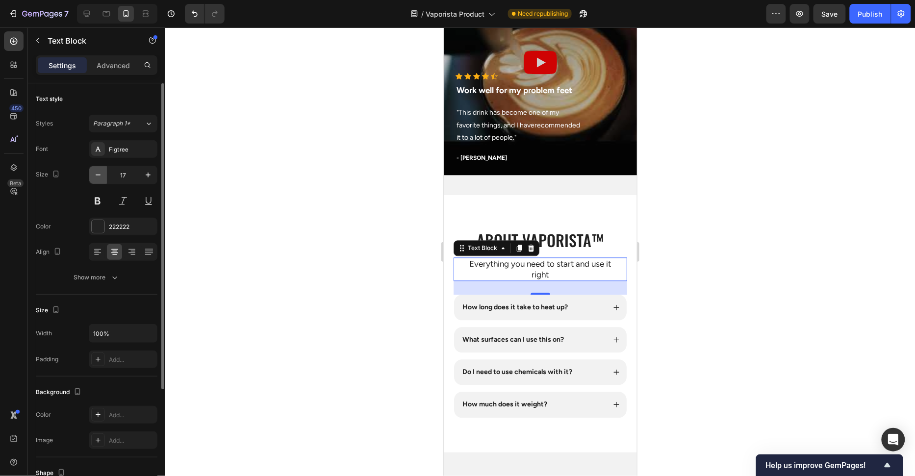
click at [101, 180] on button "button" at bounding box center [98, 175] width 18 height 18
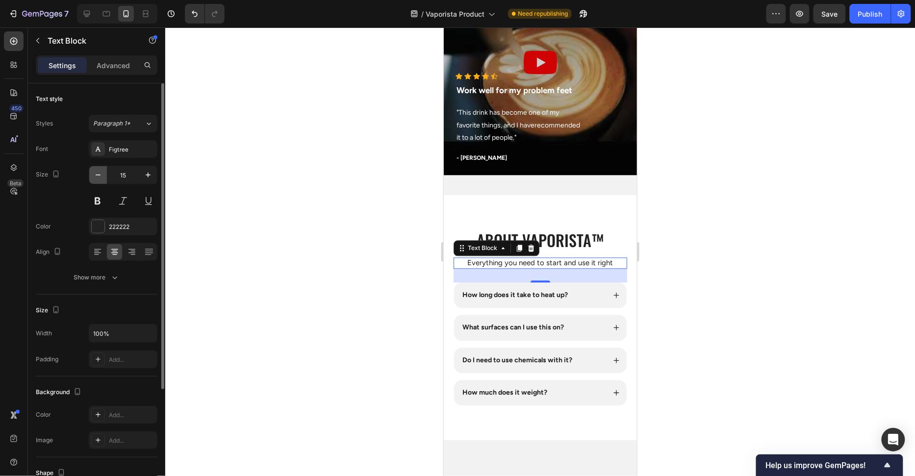
type input "14"
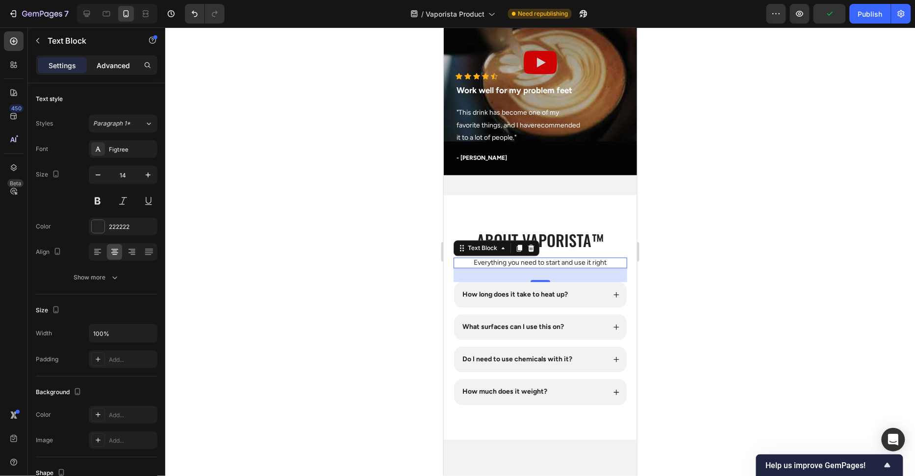
drag, startPoint x: 106, startPoint y: 67, endPoint x: 115, endPoint y: 88, distance: 22.4
click at [106, 67] on p "Advanced" at bounding box center [113, 65] width 33 height 10
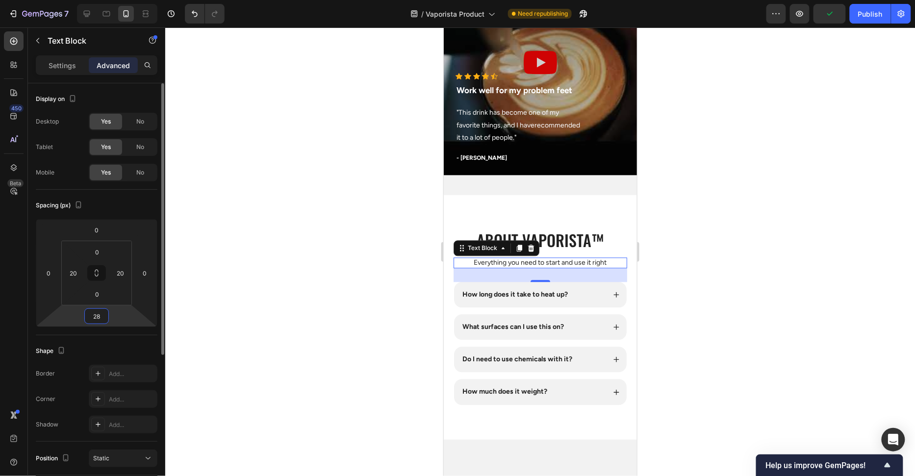
click at [95, 311] on input "28" at bounding box center [97, 316] width 20 height 15
click at [95, 314] on input "28" at bounding box center [97, 316] width 20 height 15
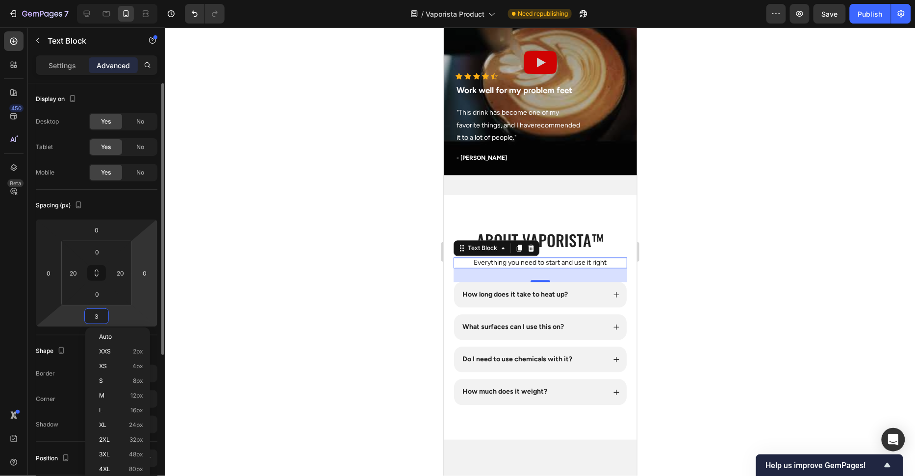
type input "32"
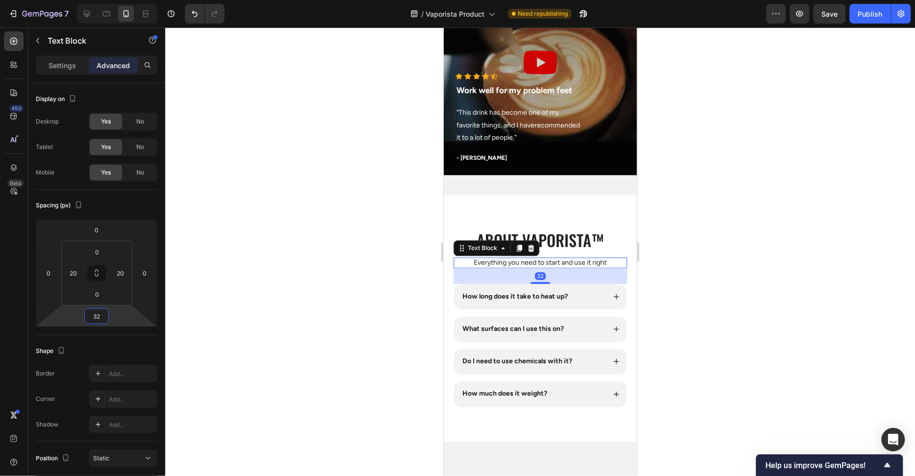
click at [204, 291] on div at bounding box center [539, 251] width 749 height 449
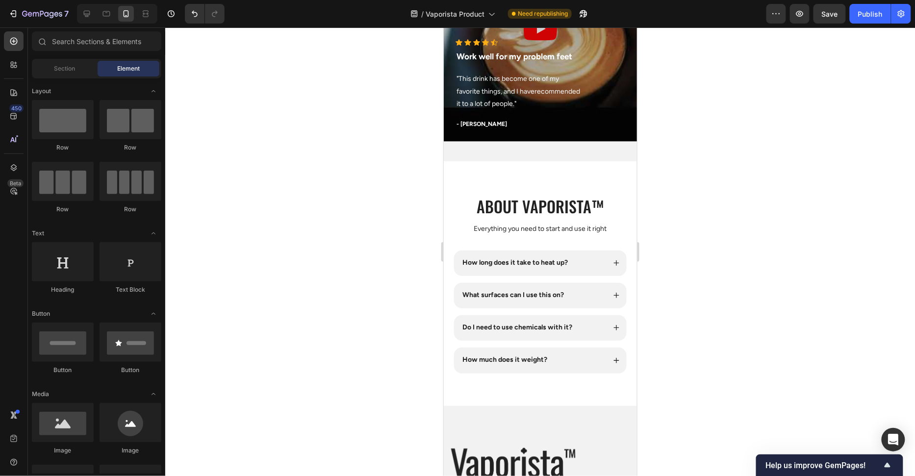
scroll to position [3496, 0]
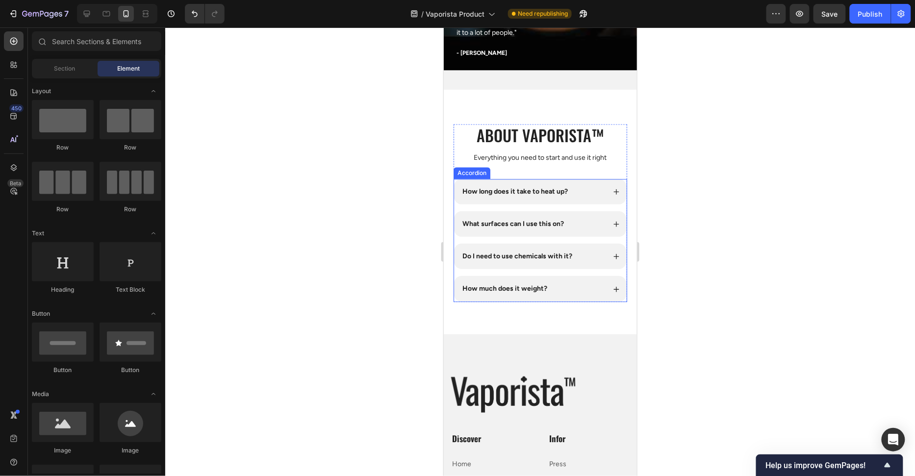
click at [594, 199] on div "How long does it take to heat up?" at bounding box center [539, 190] width 173 height 25
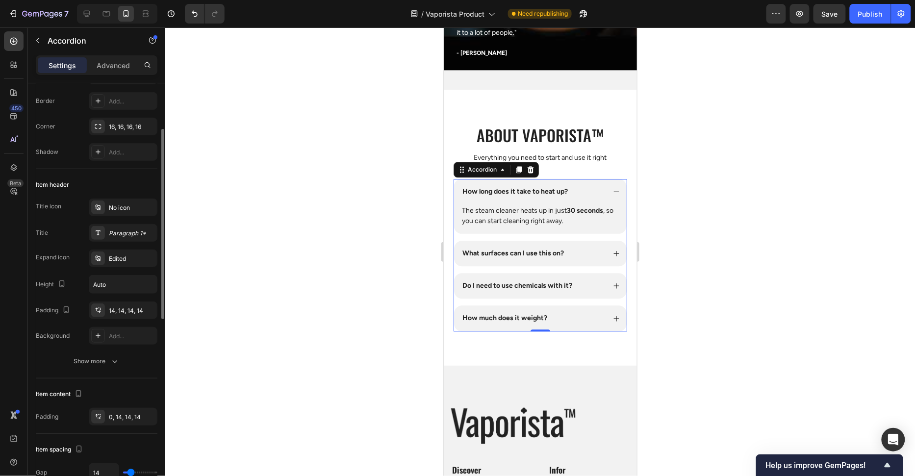
scroll to position [174, 0]
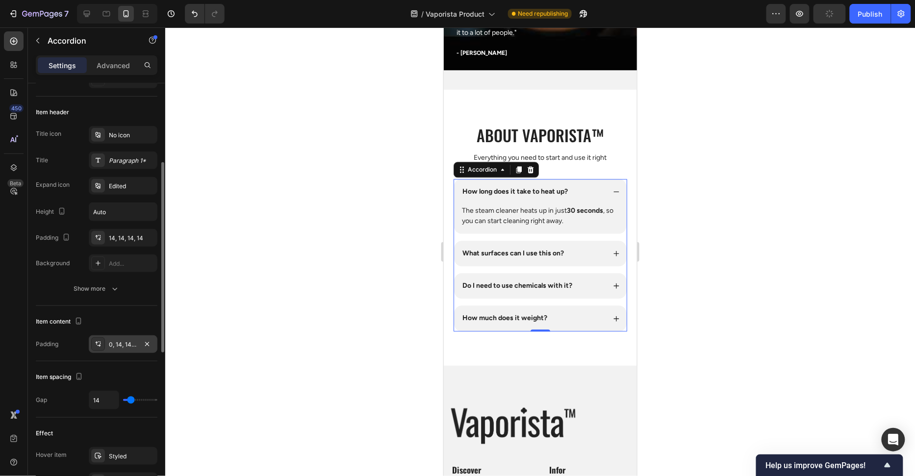
click at [119, 336] on div "0, 14, 14, 14" at bounding box center [123, 344] width 69 height 18
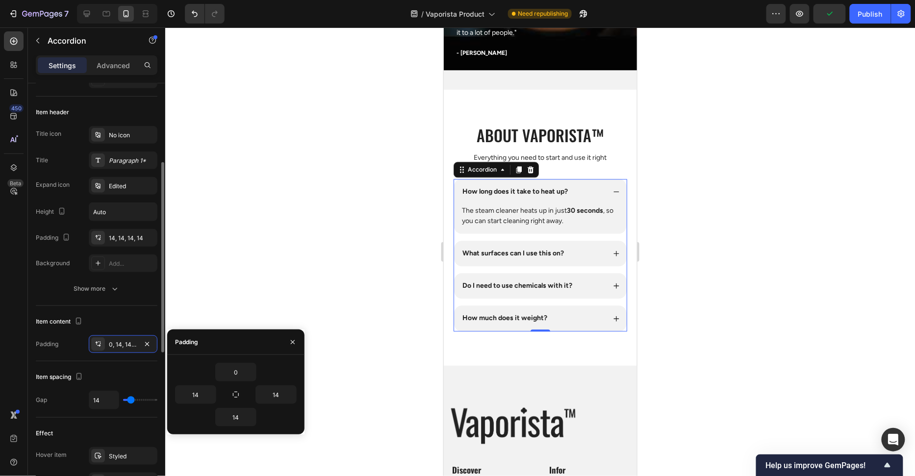
click at [141, 311] on div "Item content Padding 0, 14, 14, 14" at bounding box center [97, 333] width 122 height 55
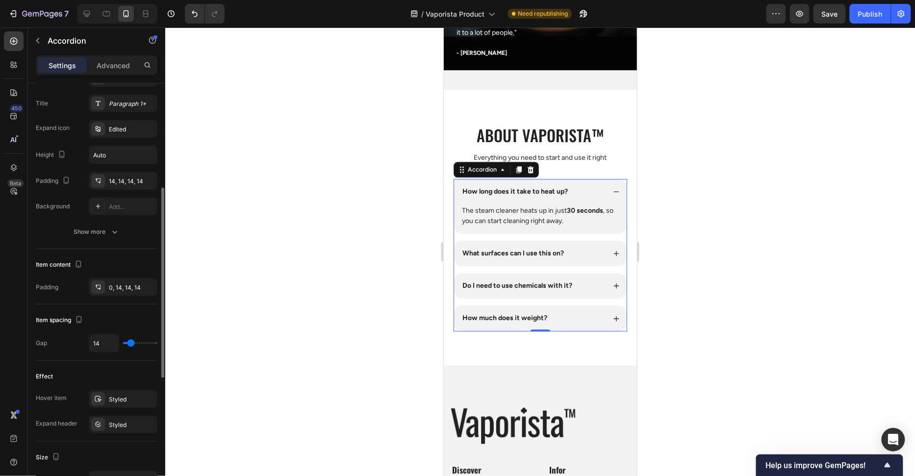
scroll to position [509, 0]
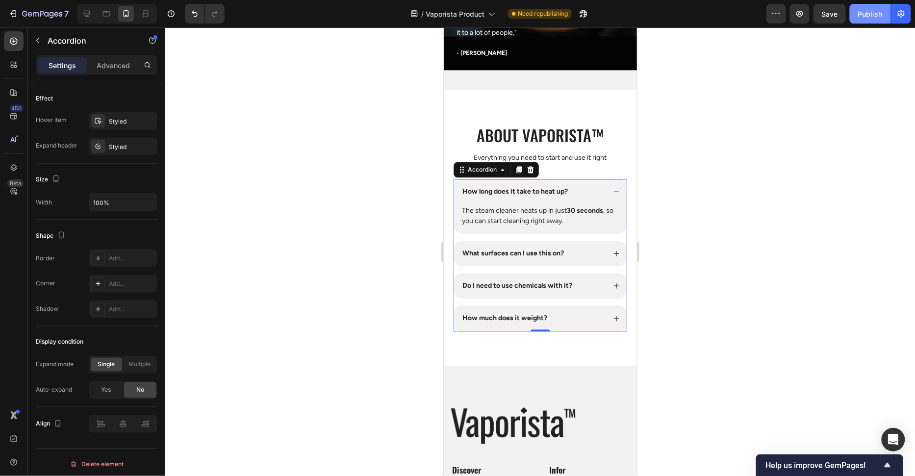
click at [873, 10] on div "Publish" at bounding box center [870, 14] width 25 height 10
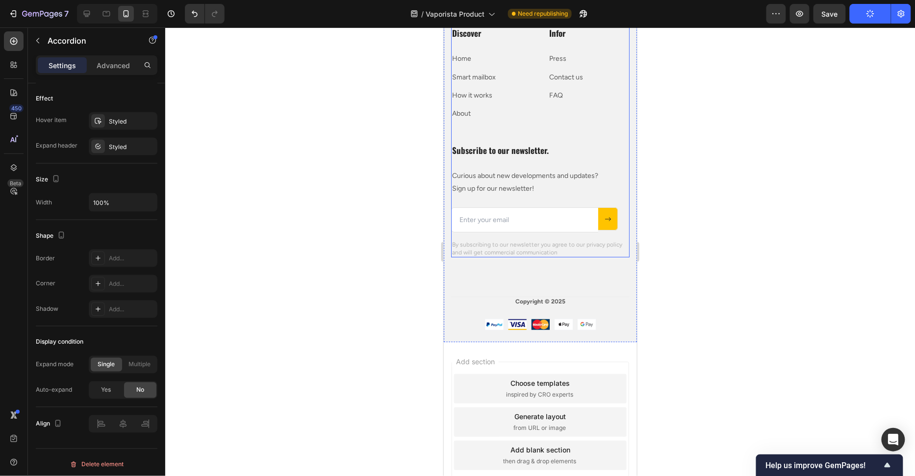
scroll to position [3979, 0]
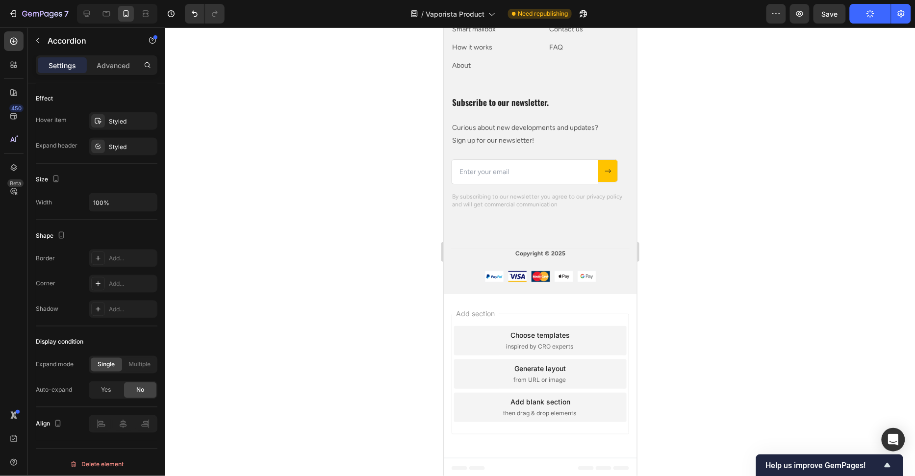
click at [499, 307] on div "Add section Choose templates inspired by CRO experts Generate layout from URL o…" at bounding box center [539, 376] width 193 height 164
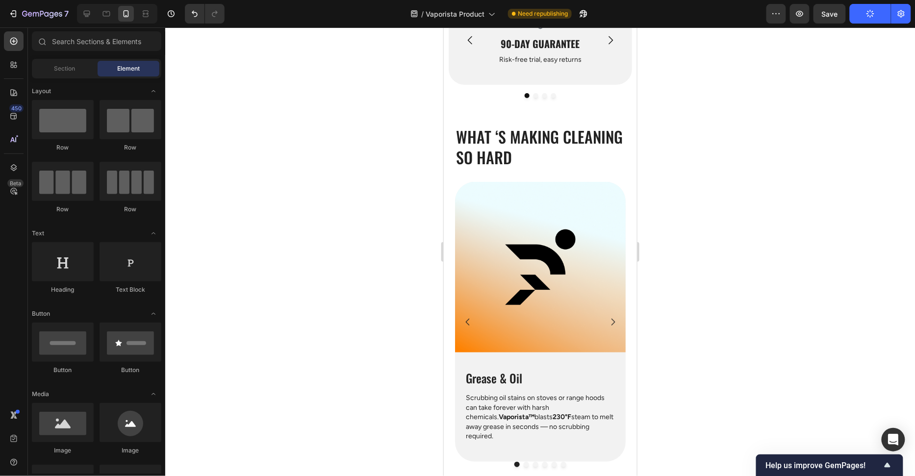
scroll to position [0, 0]
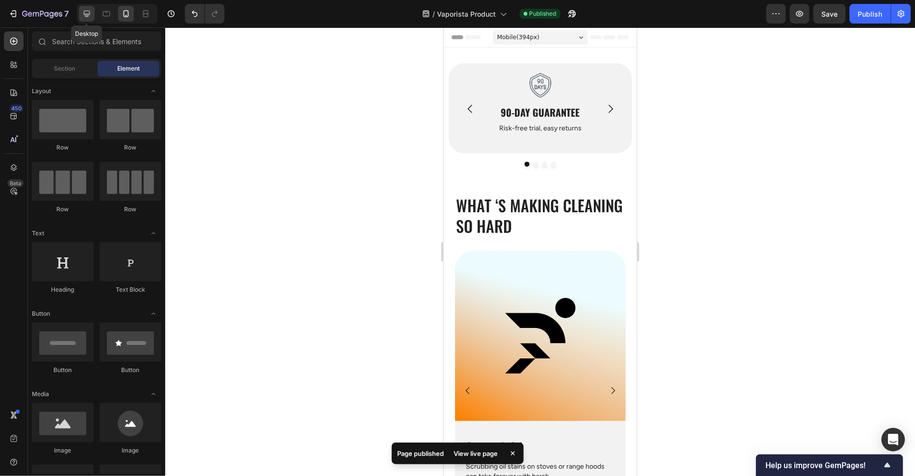
click at [91, 14] on icon at bounding box center [87, 14] width 10 height 10
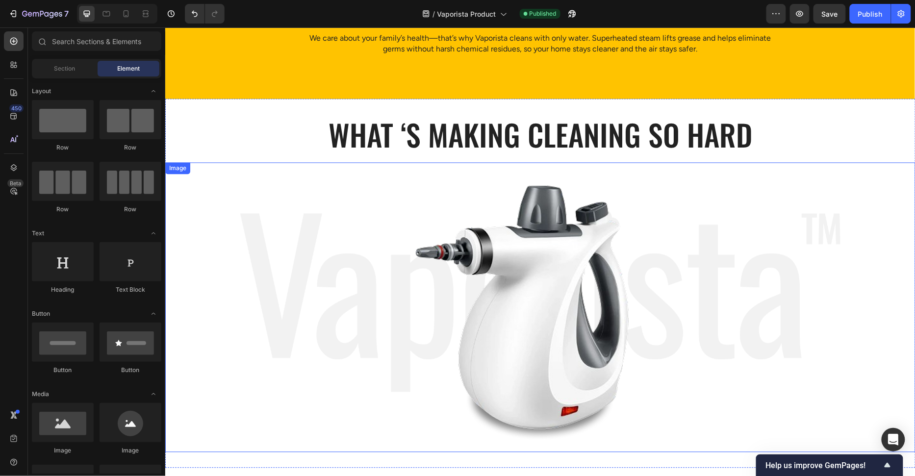
scroll to position [601, 0]
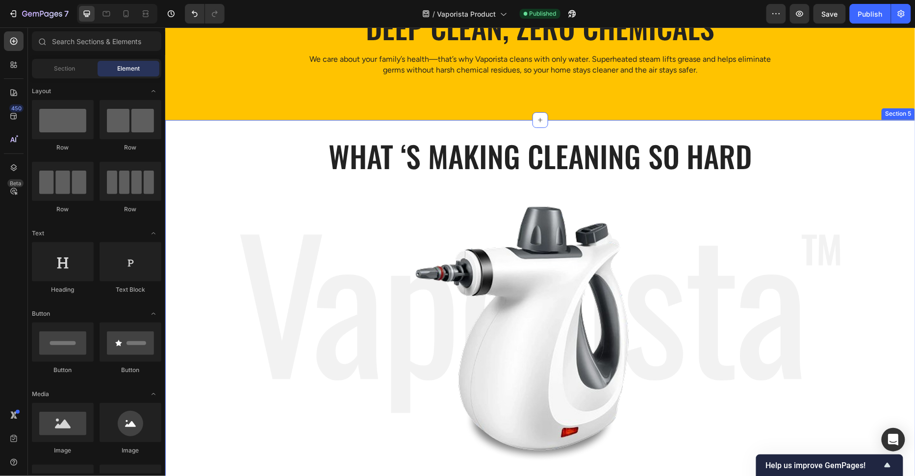
click at [641, 129] on div "What ‘s Making Cleaning so Hard Heading Row Image Section 5" at bounding box center [540, 304] width 750 height 369
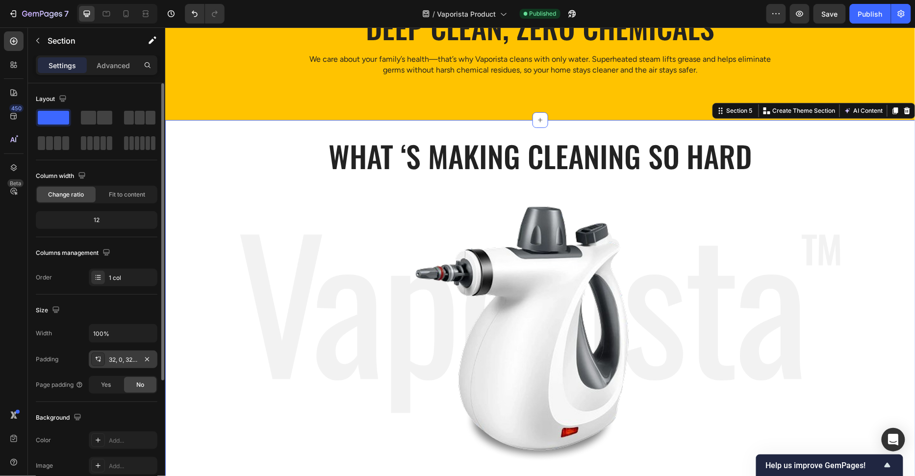
click at [122, 358] on div "32, 0, 32, 0" at bounding box center [123, 359] width 28 height 9
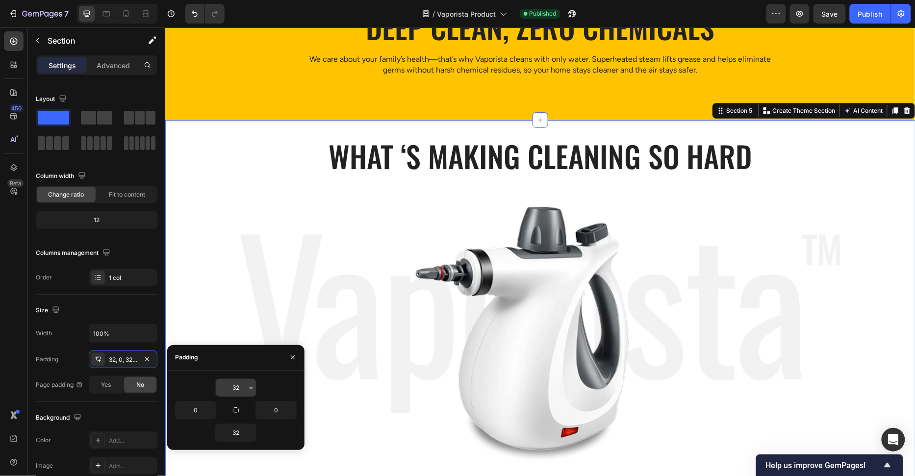
click at [238, 385] on input "32" at bounding box center [236, 388] width 40 height 18
type input "60"
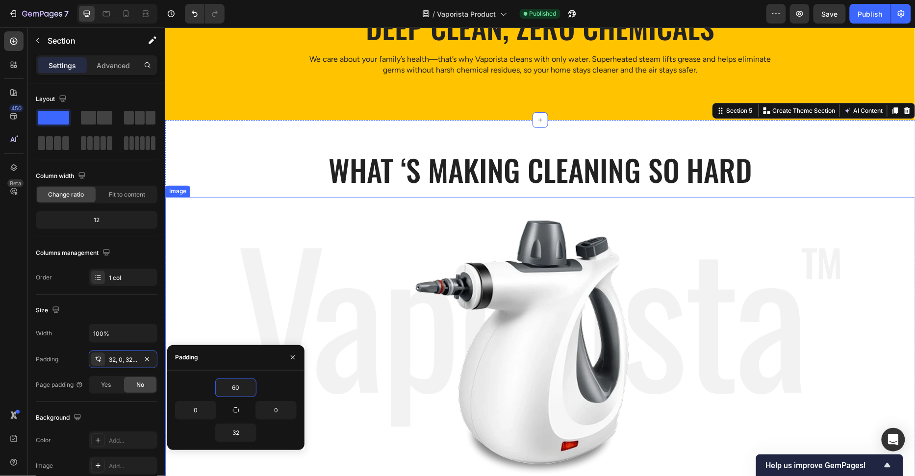
click at [374, 303] on img at bounding box center [540, 342] width 600 height 290
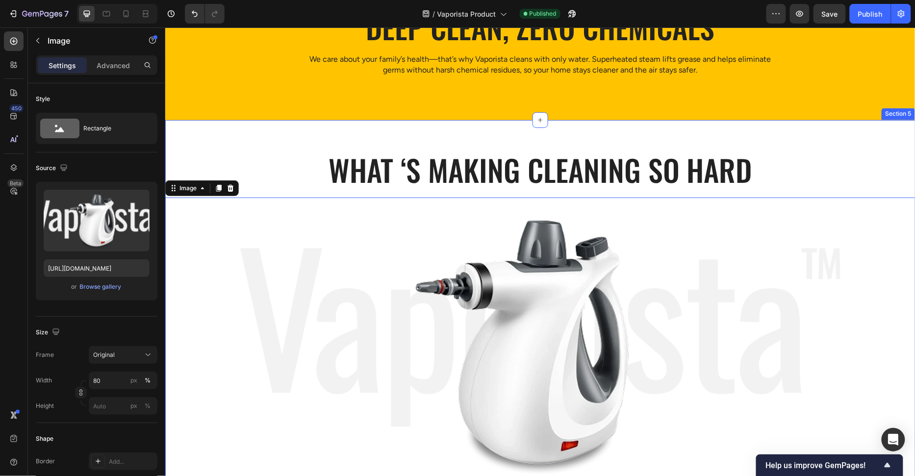
click at [416, 138] on div "What ‘s Making Cleaning so Hard Heading Row Image 0 Section 5" at bounding box center [540, 311] width 750 height 383
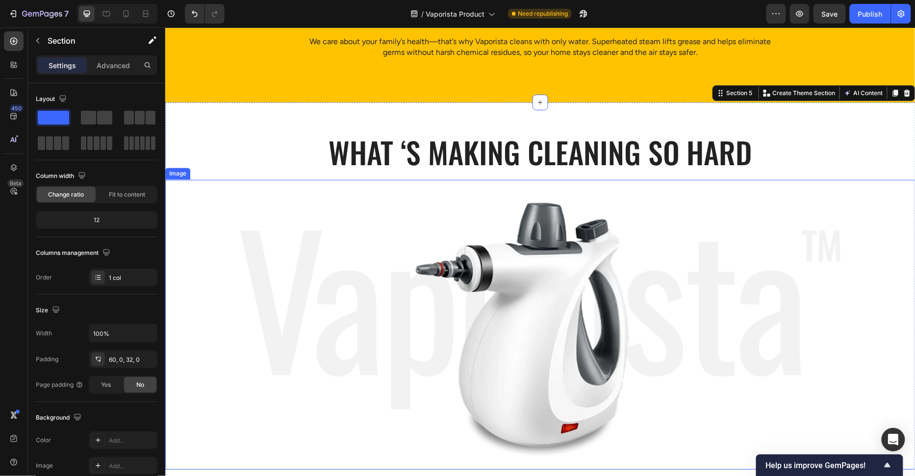
scroll to position [560, 0]
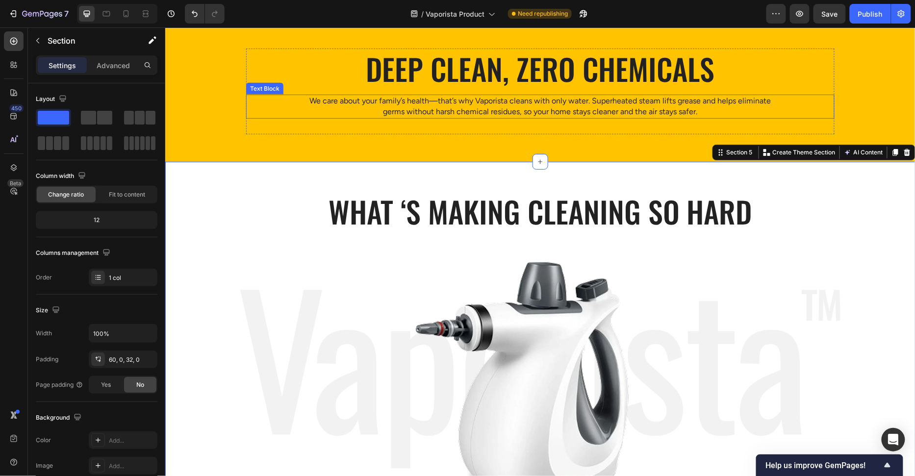
click at [495, 108] on p "We care about your family’s health—that’s why Vaporista cleans with only water.…" at bounding box center [539, 106] width 469 height 22
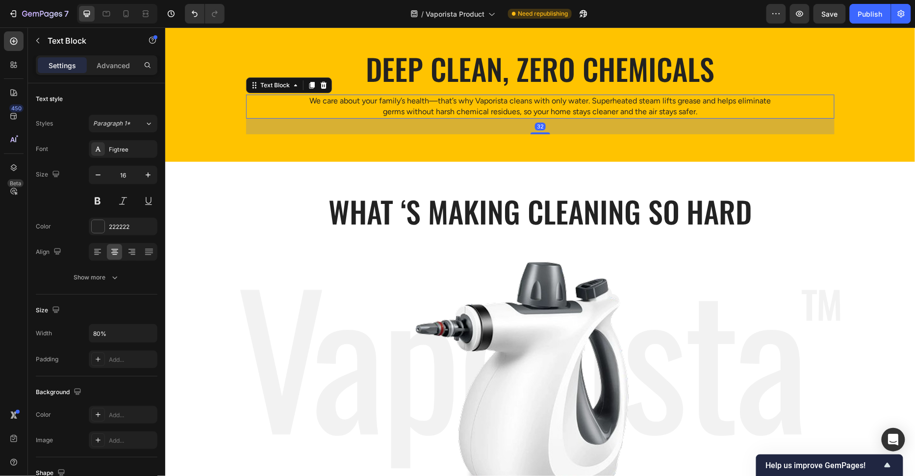
drag, startPoint x: 312, startPoint y: 86, endPoint x: 522, endPoint y: 132, distance: 215.3
click at [311, 86] on icon at bounding box center [311, 84] width 5 height 7
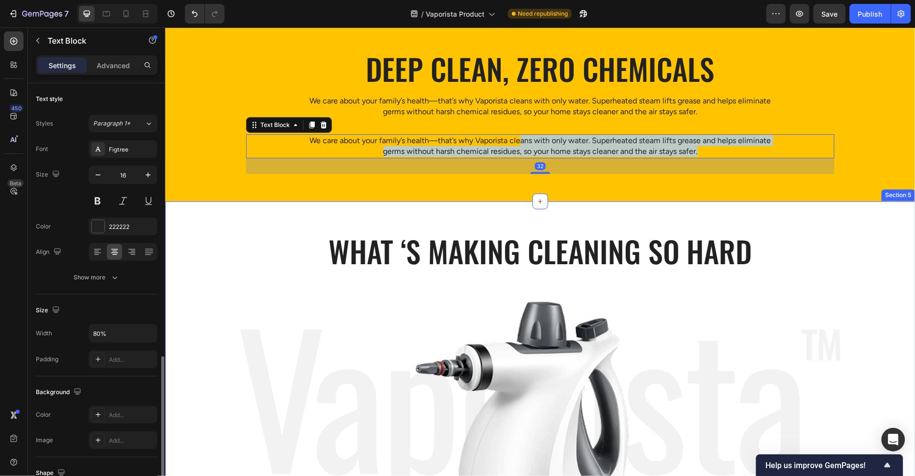
scroll to position [158, 0]
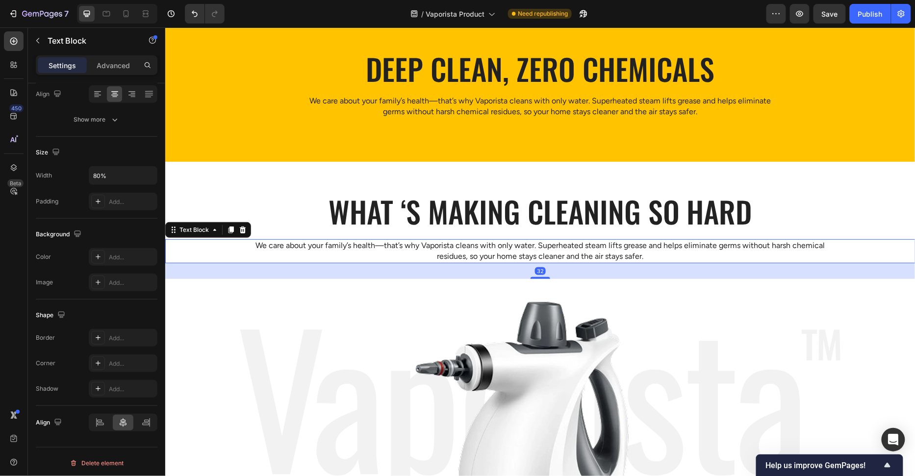
click at [527, 246] on p "We care about your family’s health—that’s why Vaporista cleans with only water.…" at bounding box center [540, 251] width 598 height 22
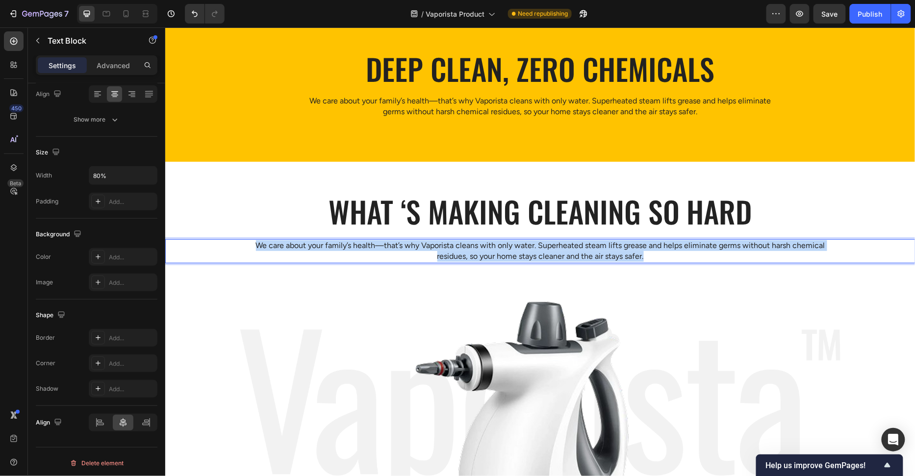
click at [527, 246] on p "We care about your family’s health—that’s why Vaporista cleans with only water.…" at bounding box center [540, 251] width 598 height 22
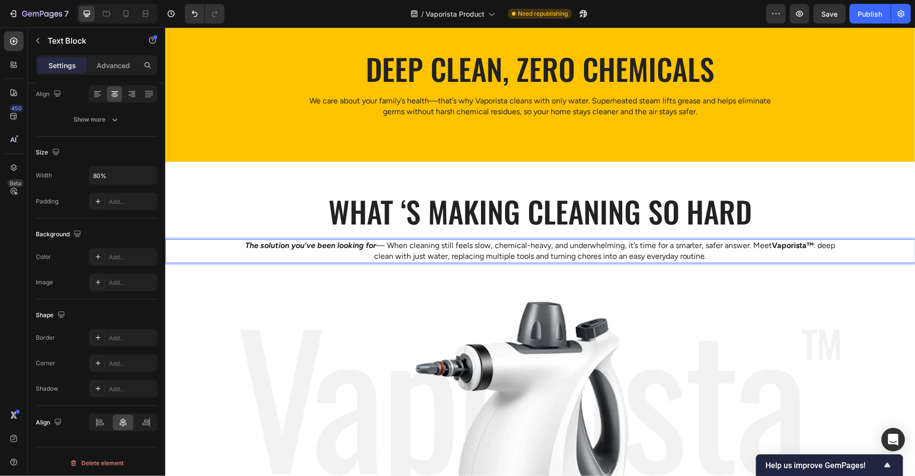
click at [526, 282] on img at bounding box center [540, 423] width 600 height 290
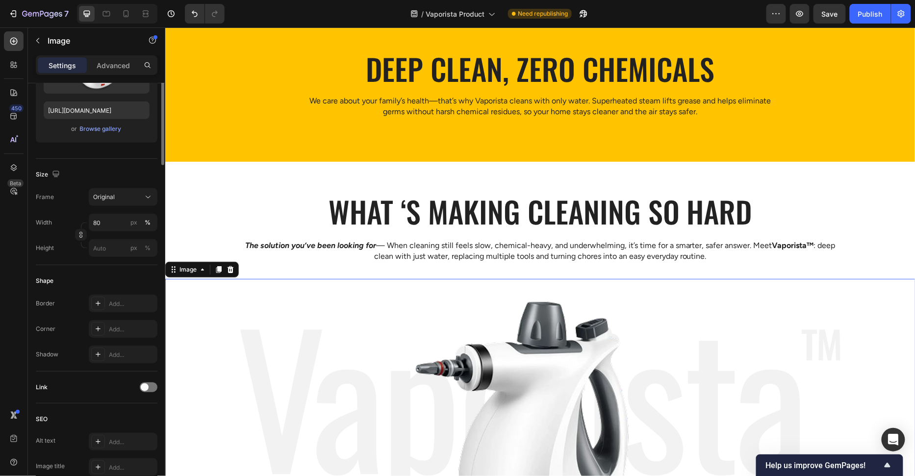
scroll to position [0, 0]
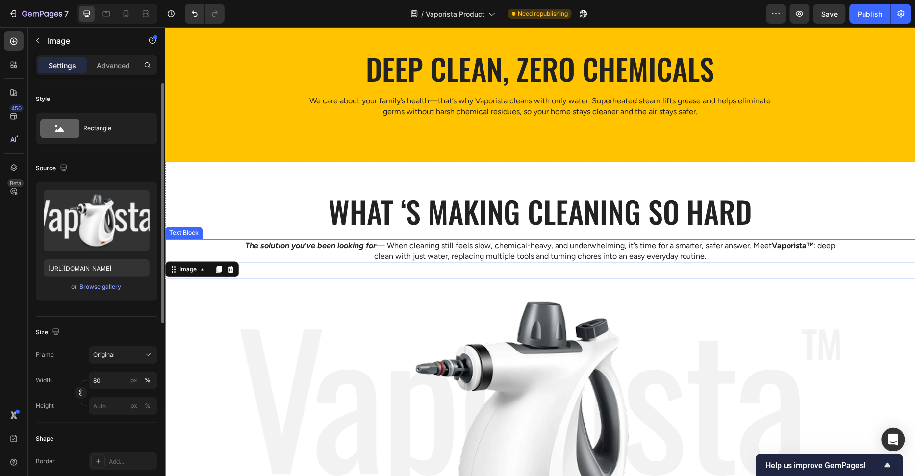
click at [533, 259] on p "The solution you’ve been looking for — When cleaning still feels slow, chemical…" at bounding box center [540, 251] width 598 height 22
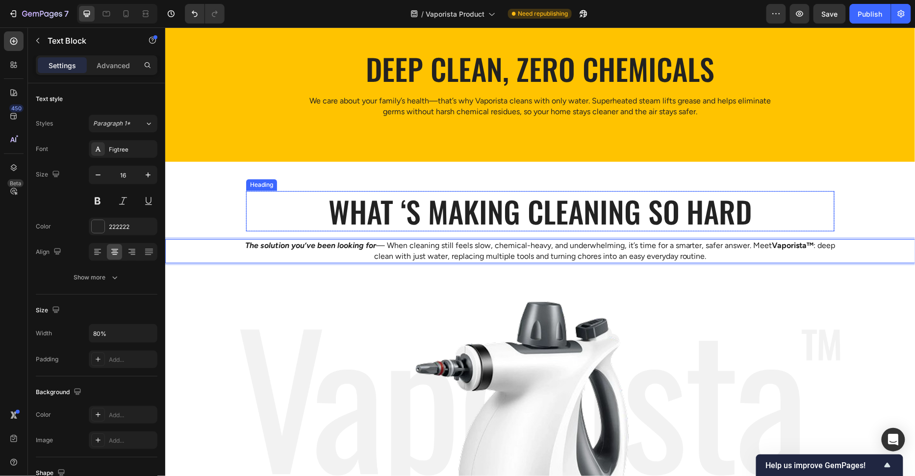
click at [490, 194] on h2 "What ‘s Making Cleaning so Hard" at bounding box center [540, 211] width 588 height 40
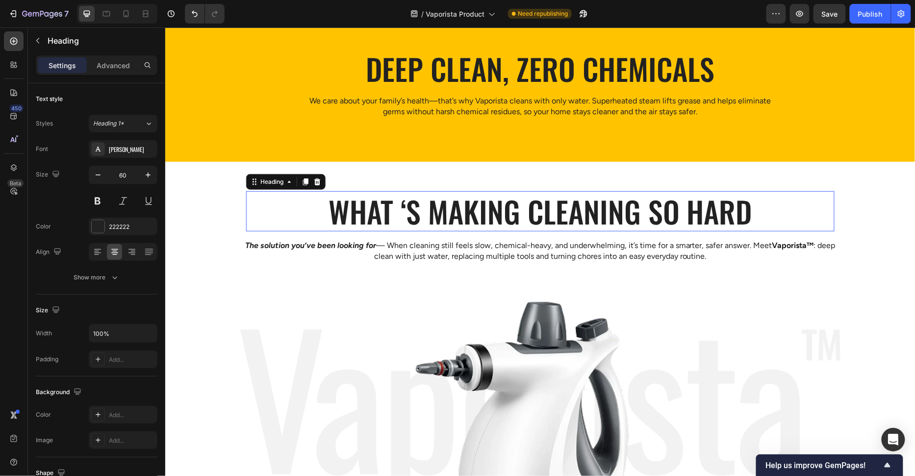
click at [490, 210] on p "What ‘s Making Cleaning so Hard" at bounding box center [540, 211] width 586 height 38
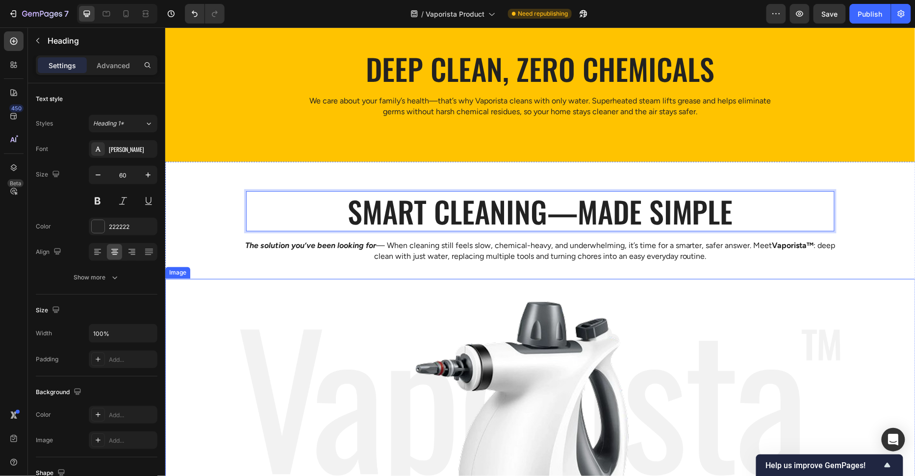
click at [327, 295] on img at bounding box center [540, 423] width 600 height 290
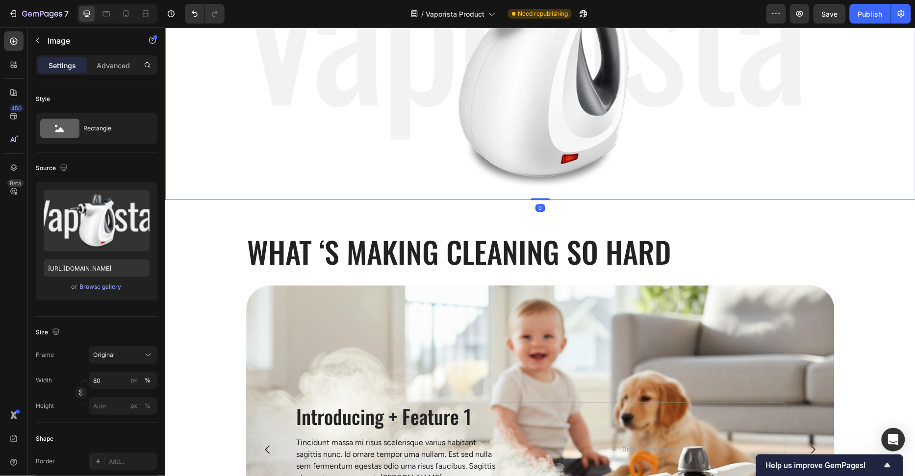
scroll to position [972, 0]
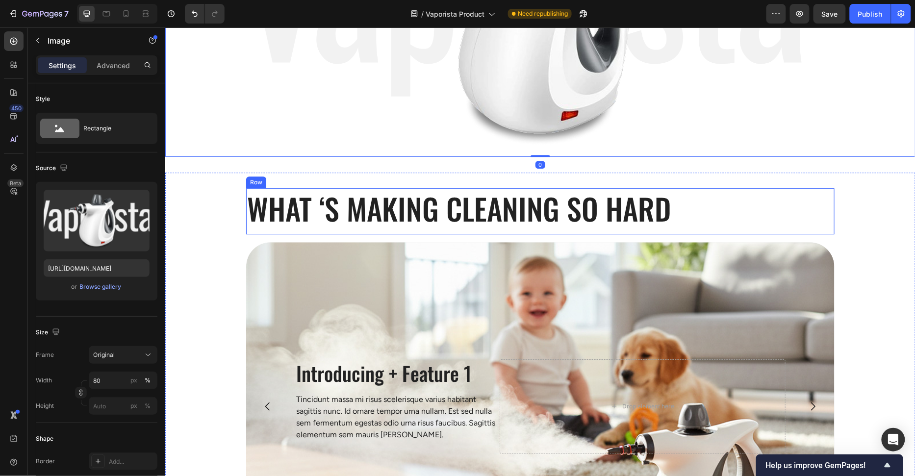
click at [393, 201] on h2 "What ‘s Making Cleaning so Hard" at bounding box center [540, 208] width 588 height 40
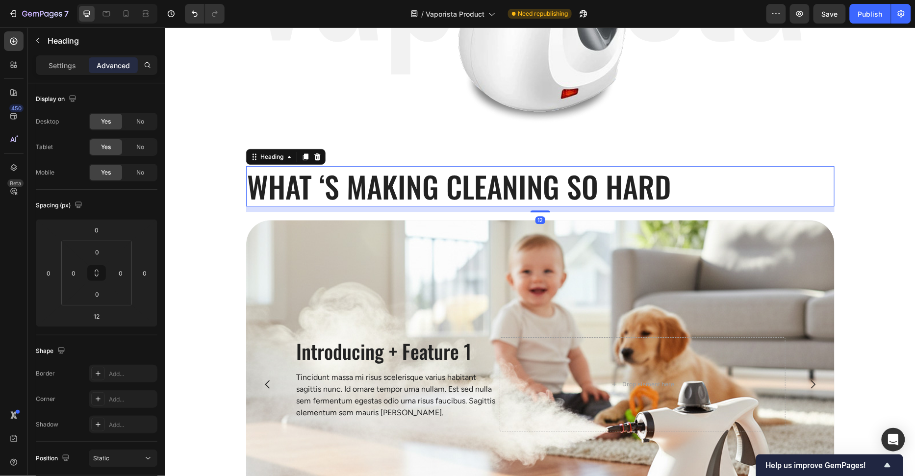
scroll to position [1047, 0]
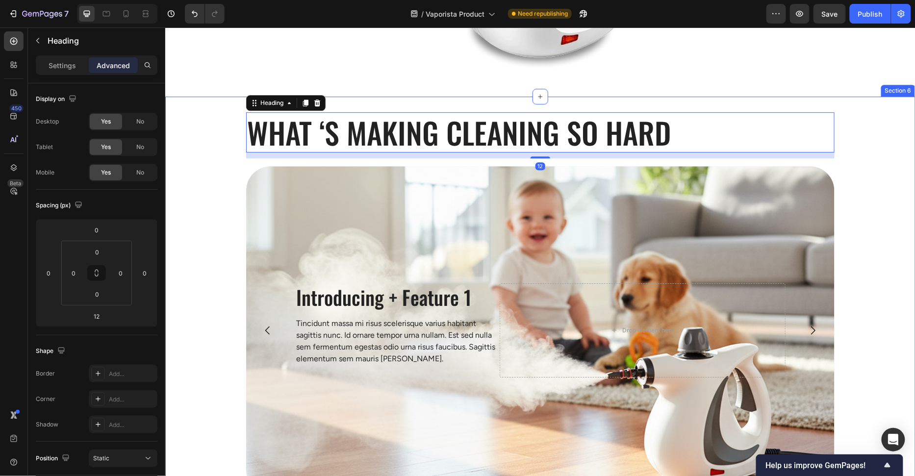
click at [215, 243] on div "What ‘s Making Cleaning so Hard Heading 12 Row Introducing + Feature 1 Heading …" at bounding box center [540, 310] width 750 height 396
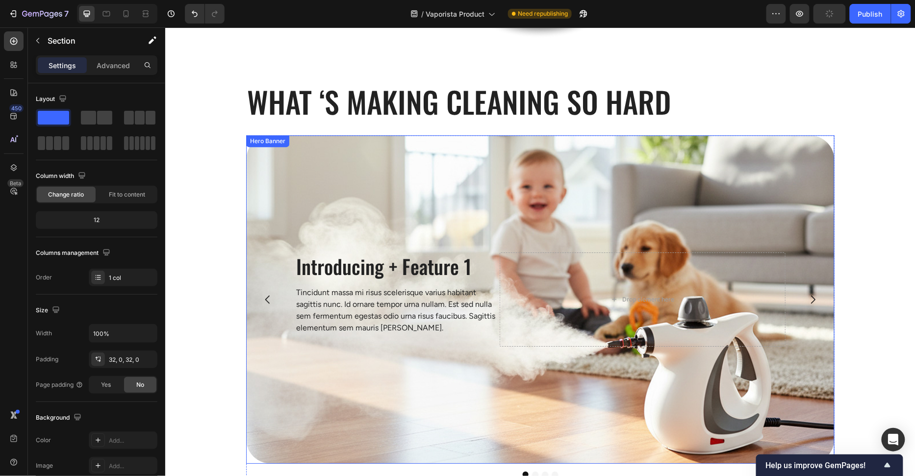
scroll to position [1069, 0]
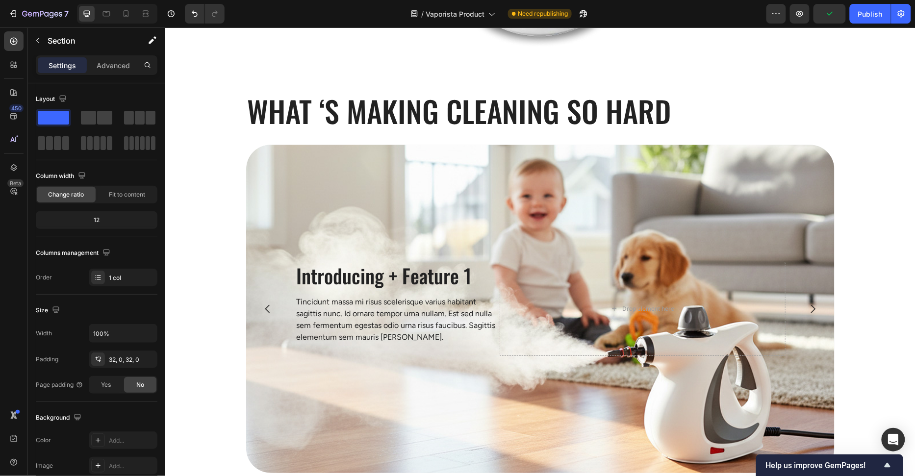
click at [466, 125] on h2 "What ‘s Making Cleaning so Hard" at bounding box center [540, 110] width 588 height 40
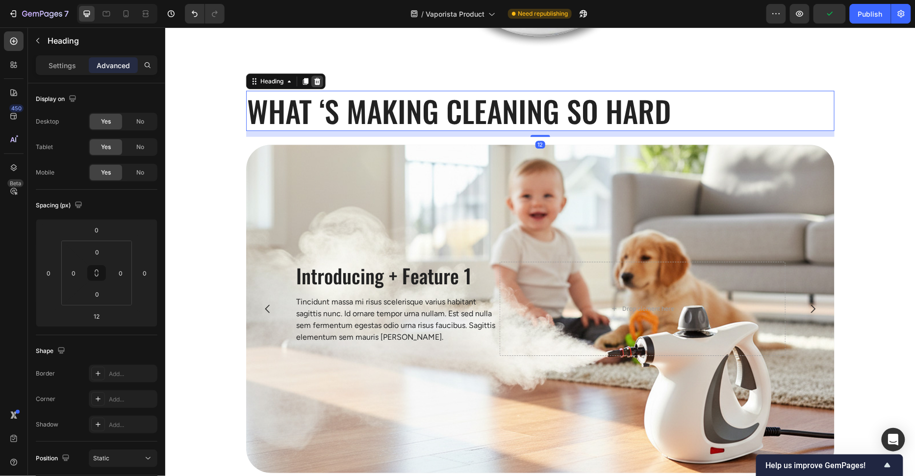
click at [319, 78] on icon at bounding box center [317, 80] width 6 height 7
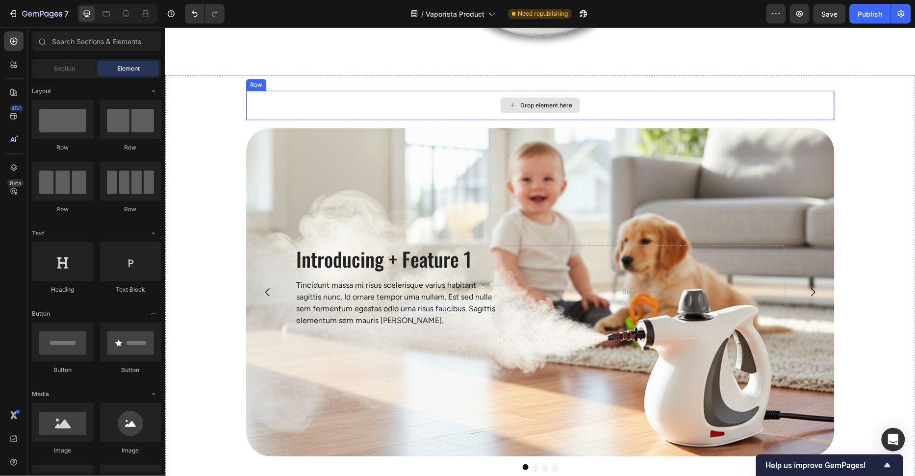
click at [417, 95] on div "Drop element here" at bounding box center [540, 104] width 588 height 29
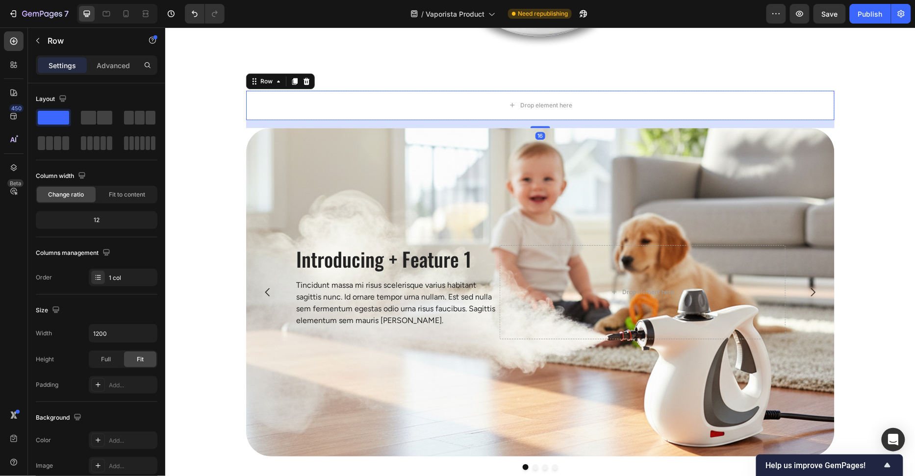
click at [309, 80] on icon at bounding box center [306, 81] width 8 height 8
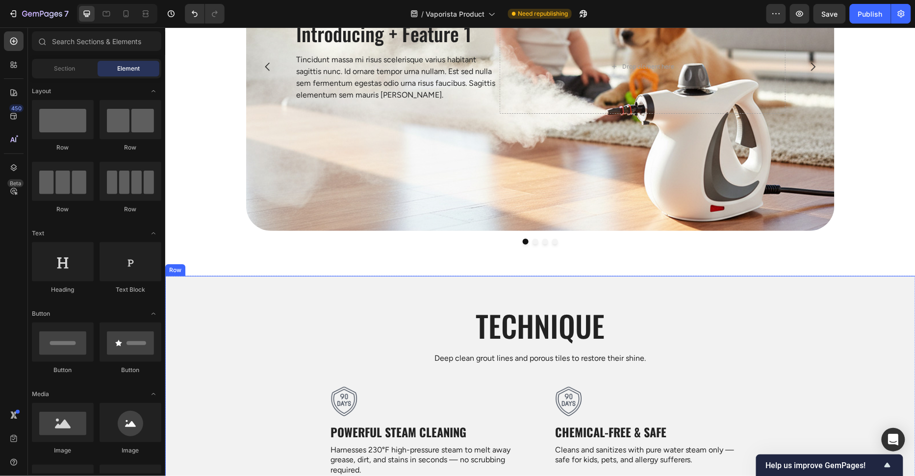
scroll to position [1110, 0]
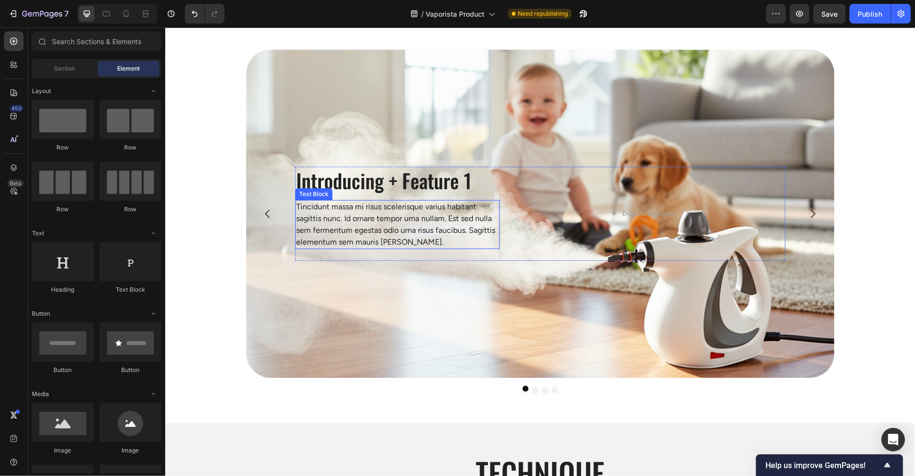
click at [406, 215] on p "Tincidunt massa mi risus scelerisque varius habitant sagittis nunc. Id ornare t…" at bounding box center [397, 223] width 202 height 47
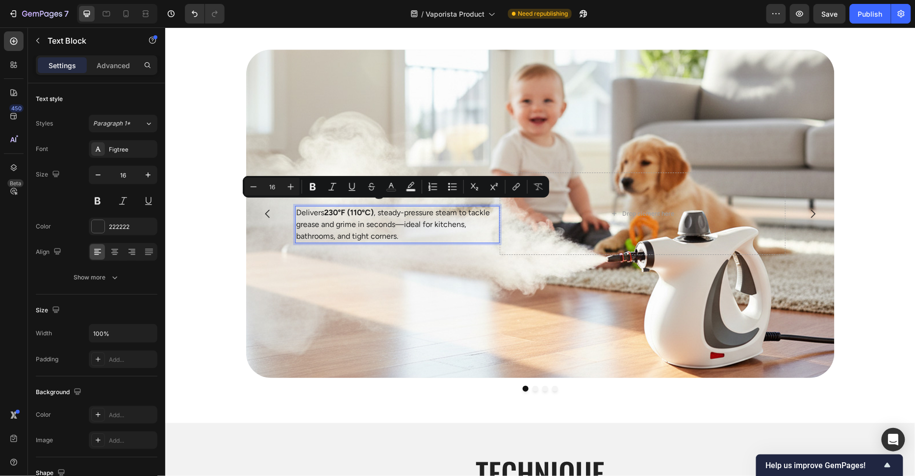
scroll to position [1116, 0]
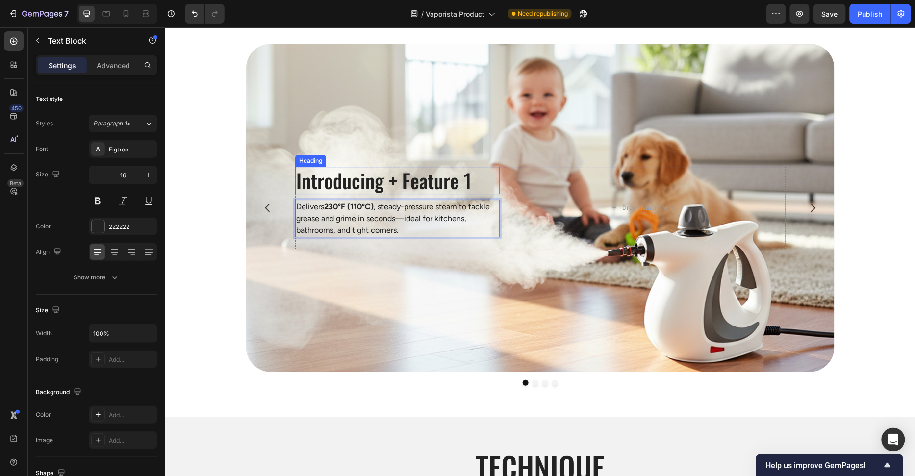
click at [404, 172] on h2 "Introducing + Feature 1" at bounding box center [397, 179] width 204 height 27
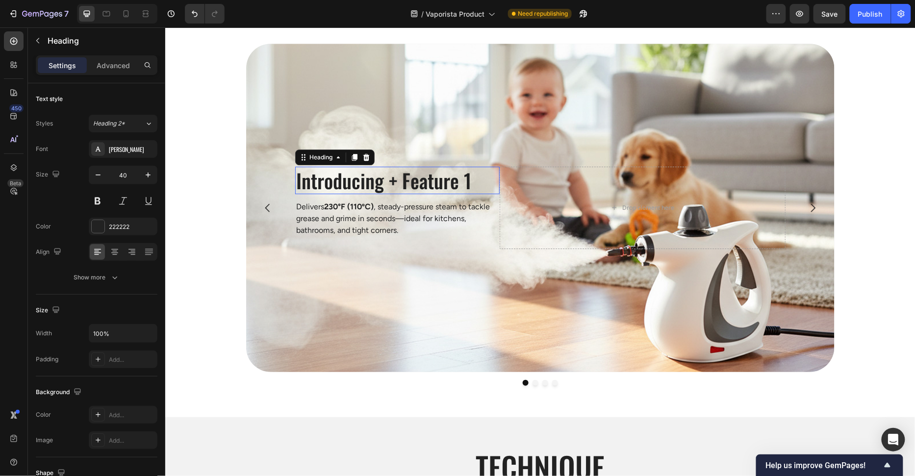
click at [404, 178] on h2 "Introducing + Feature 1" at bounding box center [397, 179] width 204 height 27
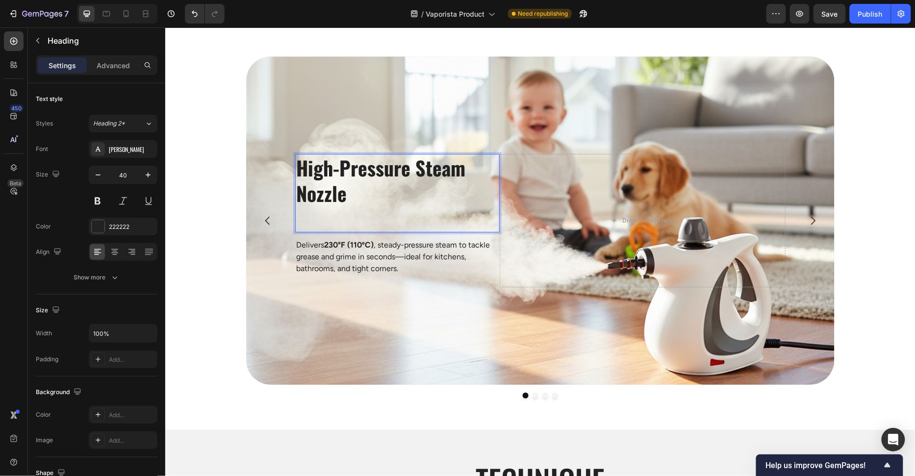
scroll to position [0, 0]
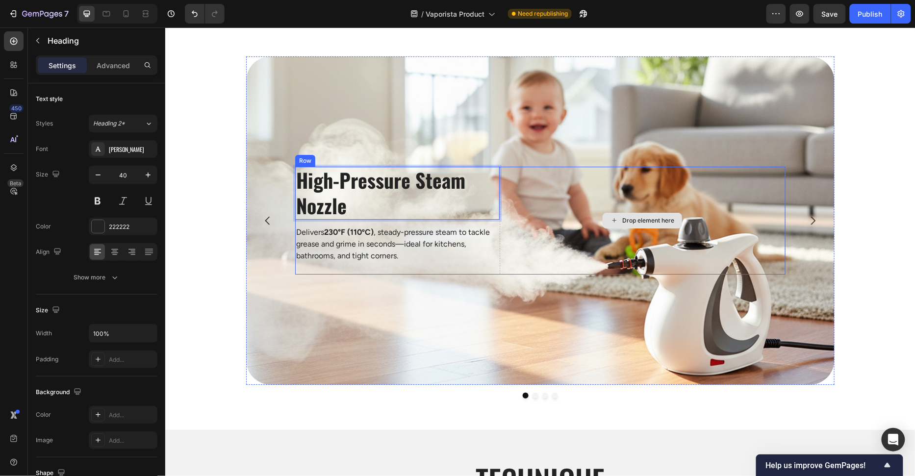
click at [554, 248] on div "Drop element here" at bounding box center [642, 220] width 286 height 108
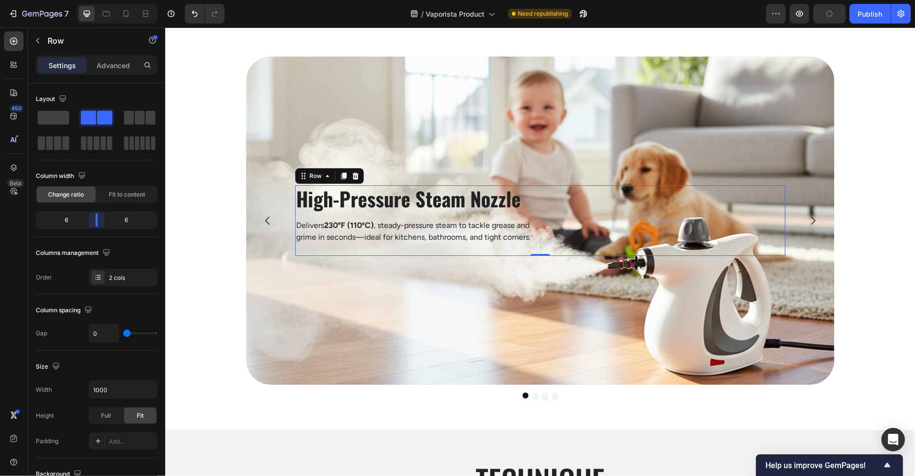
drag, startPoint x: 86, startPoint y: 222, endPoint x: 95, endPoint y: 223, distance: 9.4
click at [95, 0] on body "7 Version history / Vaporista Product Need republishing Preview Publish 450 Bet…" at bounding box center [457, 0] width 915 height 0
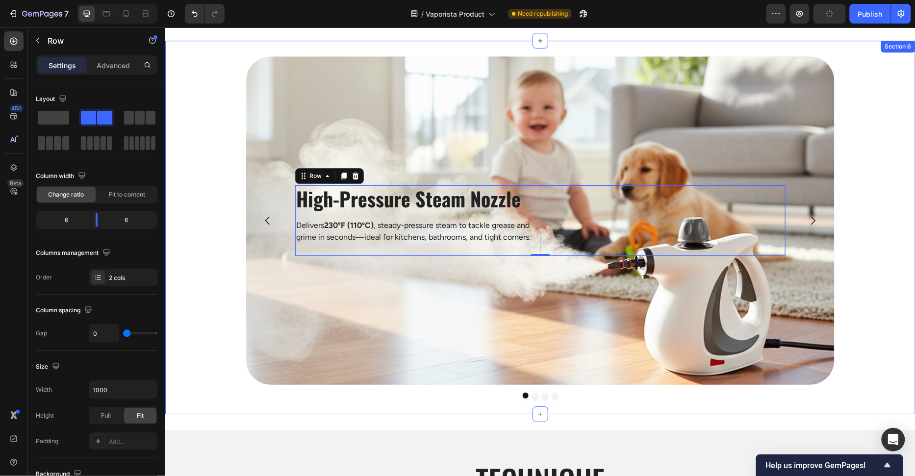
click at [199, 289] on div "⁠⁠⁠⁠⁠⁠⁠ High-Pressure Steam Nozzle Heading Delivers 230°F (110ºC) , steady-pres…" at bounding box center [540, 227] width 750 height 342
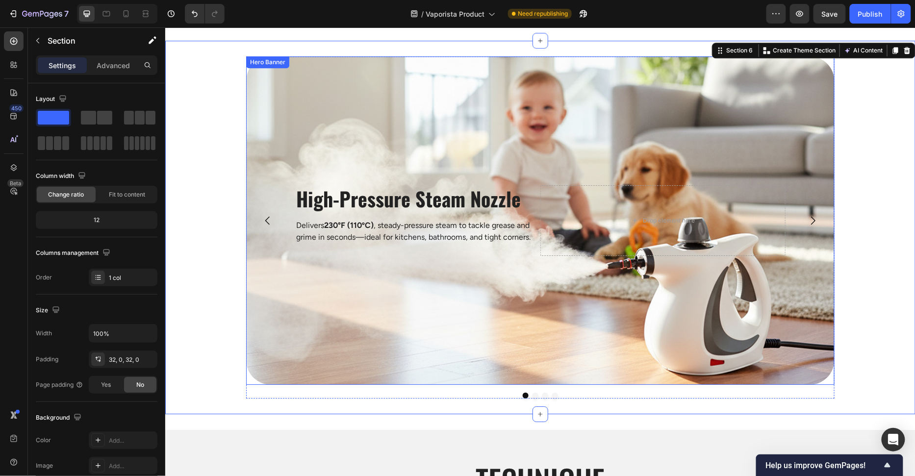
click at [374, 289] on div "Background Image" at bounding box center [540, 220] width 588 height 328
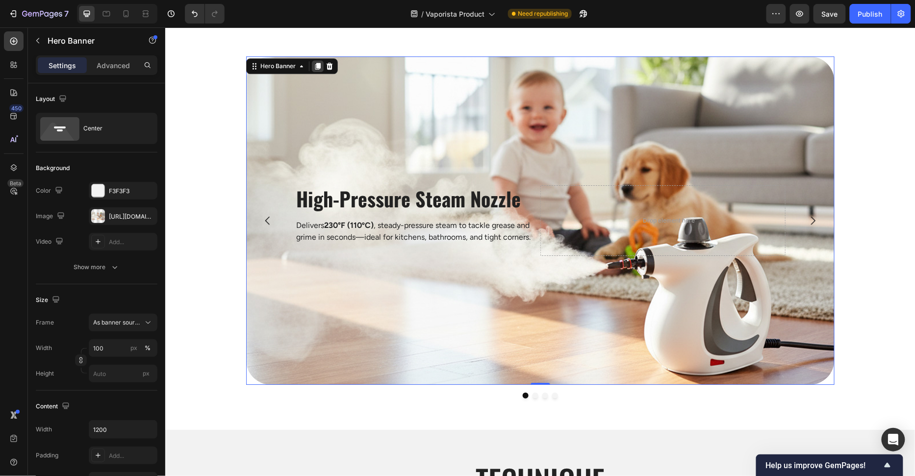
click at [318, 62] on icon at bounding box center [317, 65] width 5 height 7
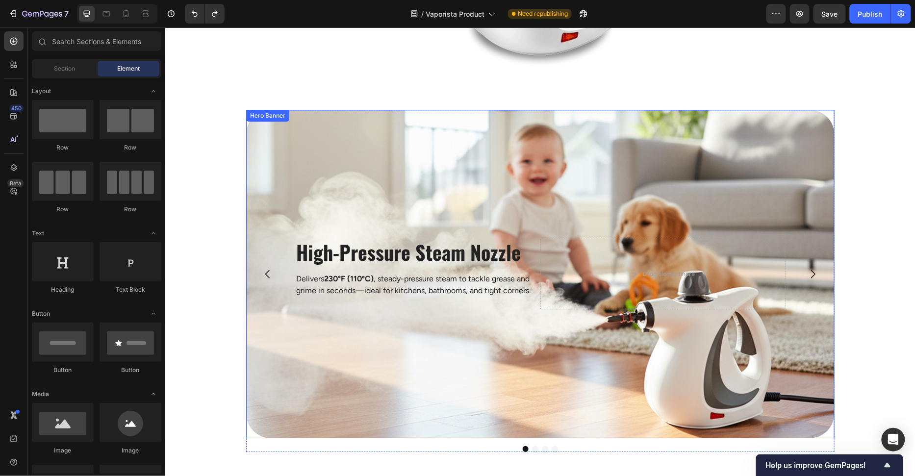
scroll to position [1045, 0]
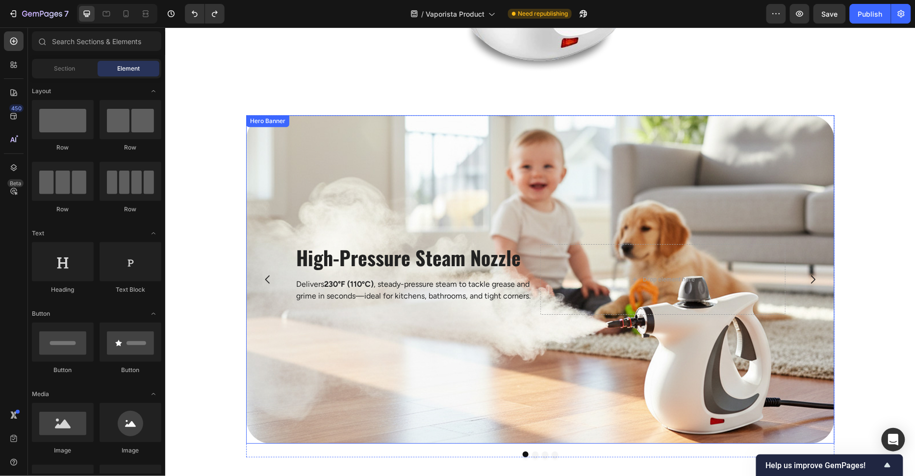
click at [357, 129] on div "Background Image" at bounding box center [540, 279] width 588 height 328
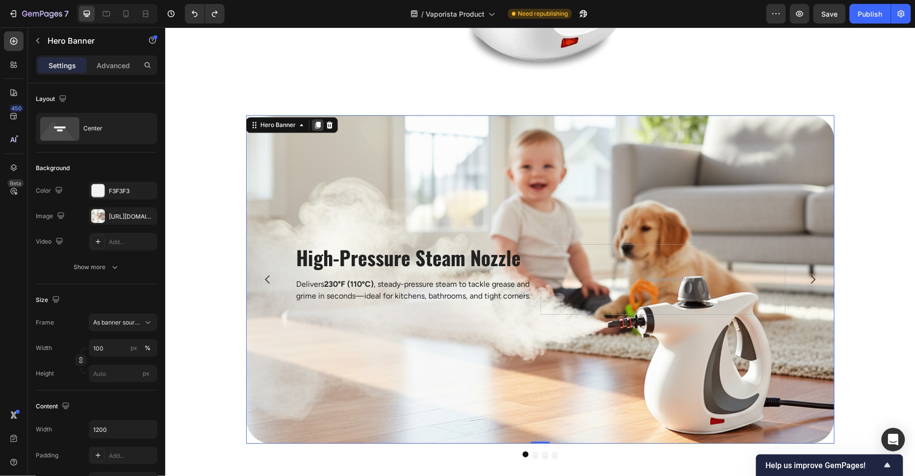
click at [317, 122] on icon at bounding box center [317, 124] width 5 height 7
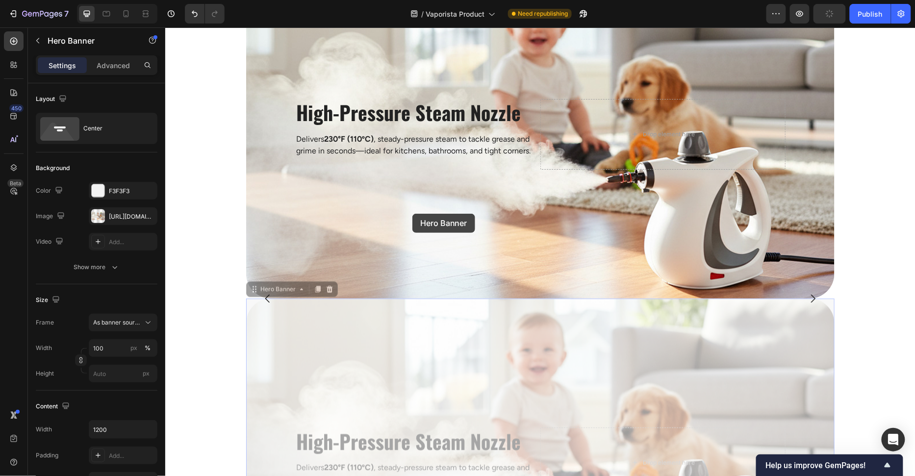
scroll to position [877, 0]
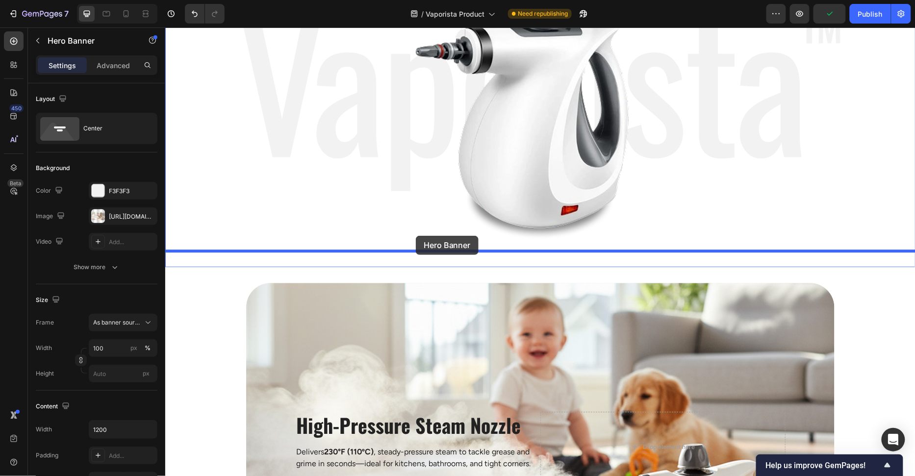
drag, startPoint x: 408, startPoint y: 303, endPoint x: 415, endPoint y: 235, distance: 68.5
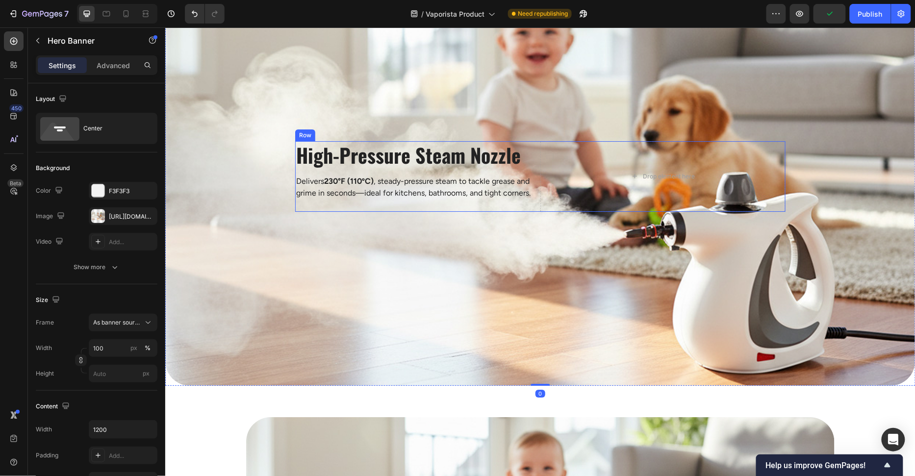
scroll to position [1369, 0]
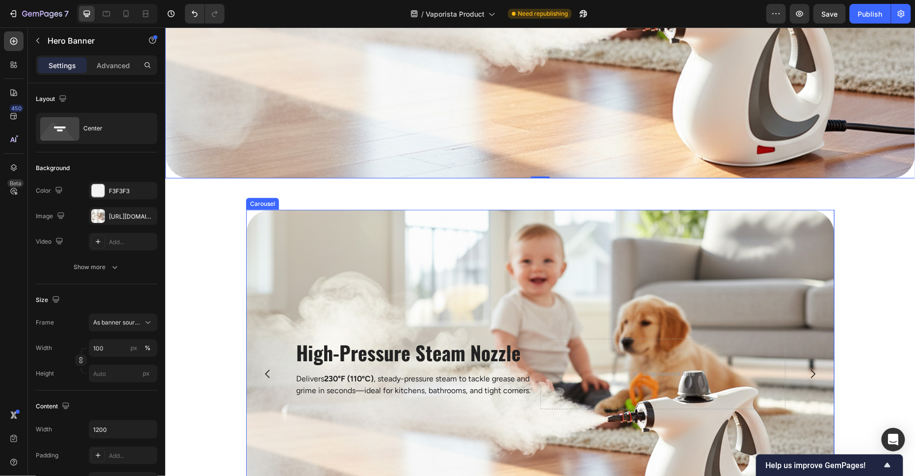
click at [811, 376] on icon "Carousel Next Arrow" at bounding box center [812, 374] width 4 height 8
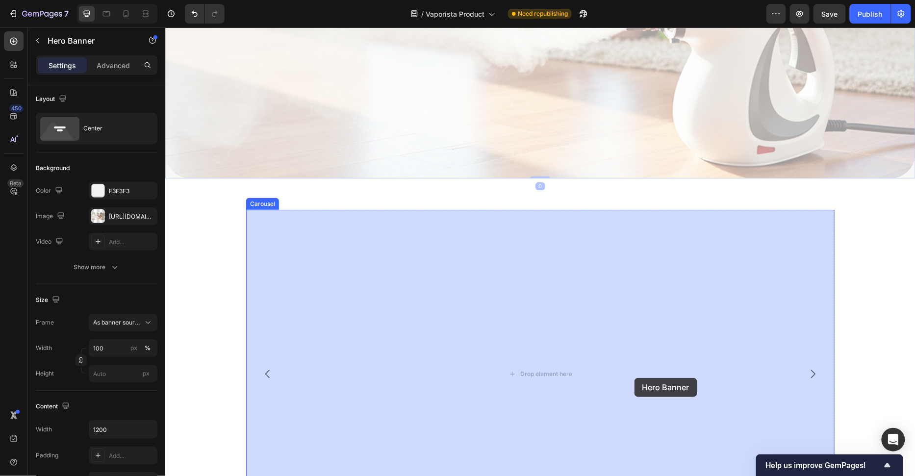
drag, startPoint x: 637, startPoint y: 166, endPoint x: 634, endPoint y: 377, distance: 211.3
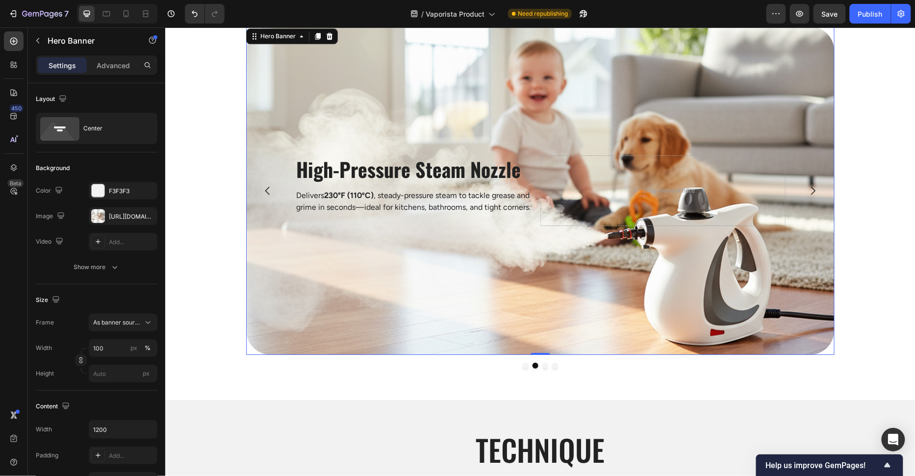
scroll to position [1050, 0]
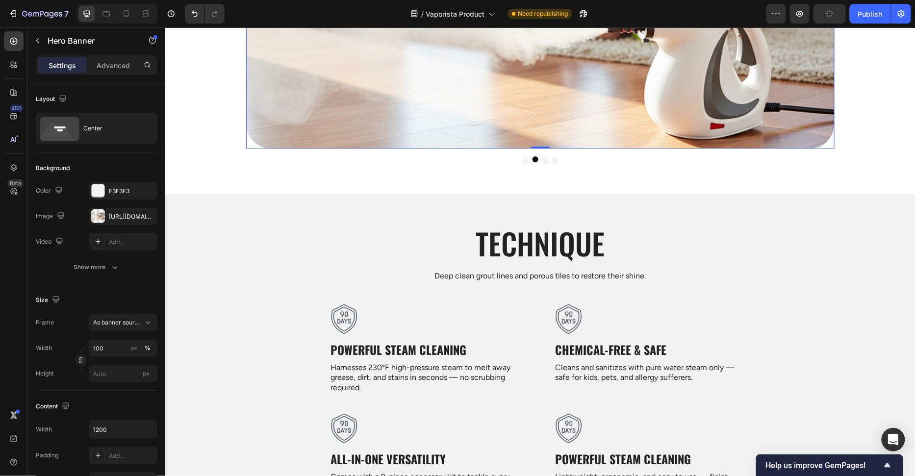
scroll to position [1050, 0]
click strong "High-Pressure Steam Nozzle"
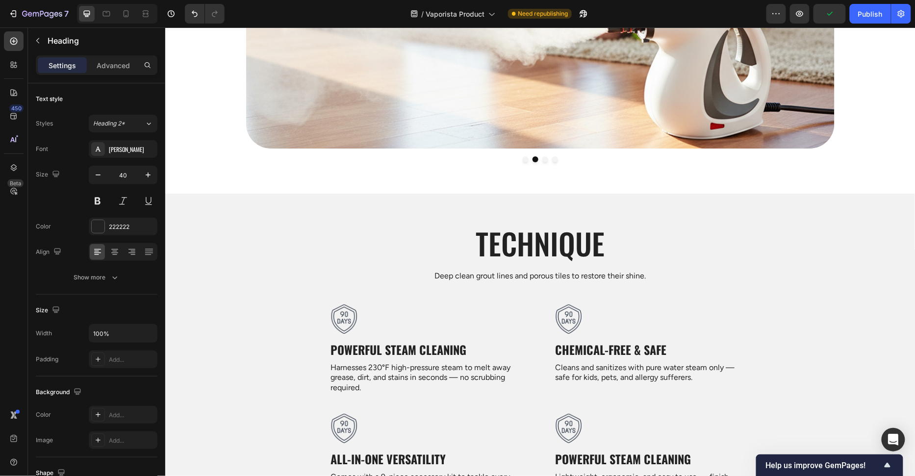
click strong "High-Pressure Steam Nozzle"
click p "Delivers 230°F (110ºC) , steady-pressure steam to tackle grease and grime in se…"
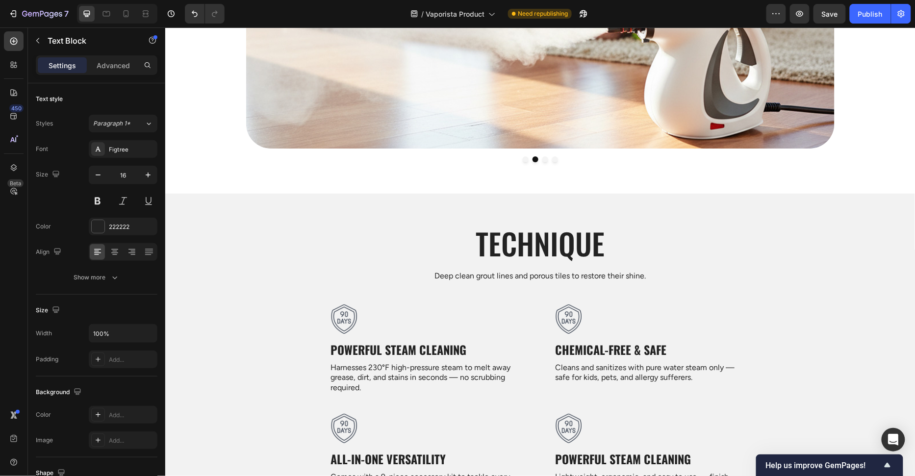
click strong "Child-Lock & Auto Shut-Off"
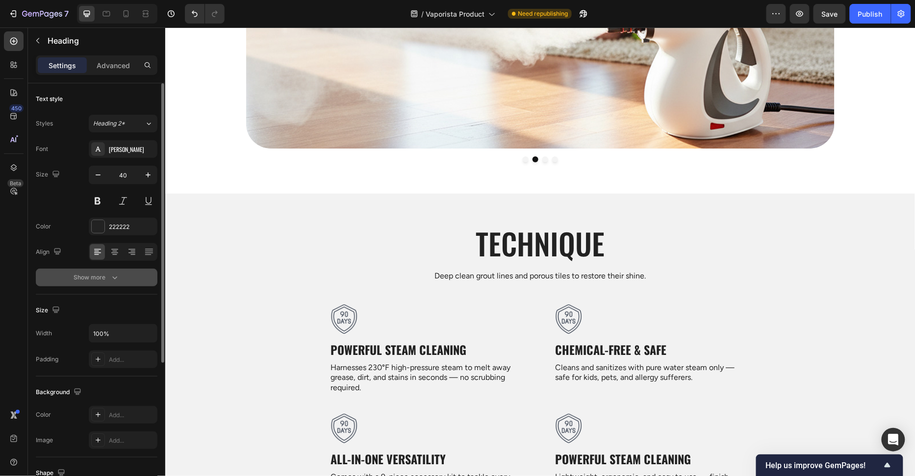
click button "Show more"
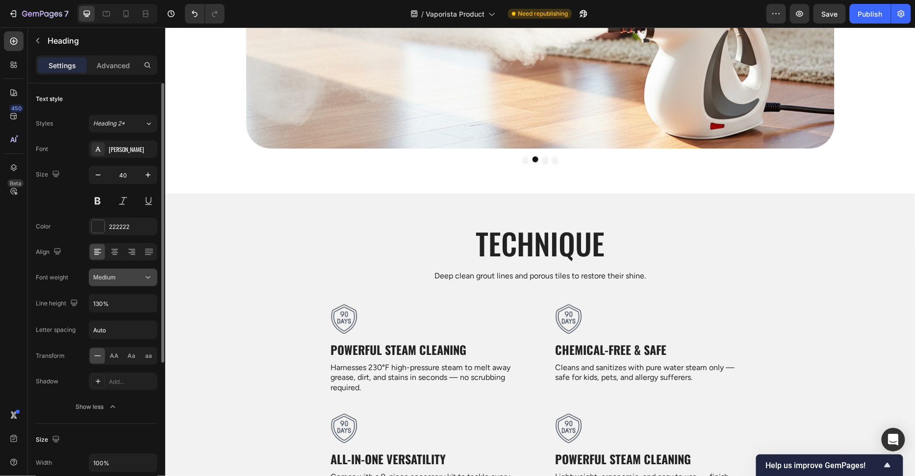
click button "Medium"
click div "Medium"
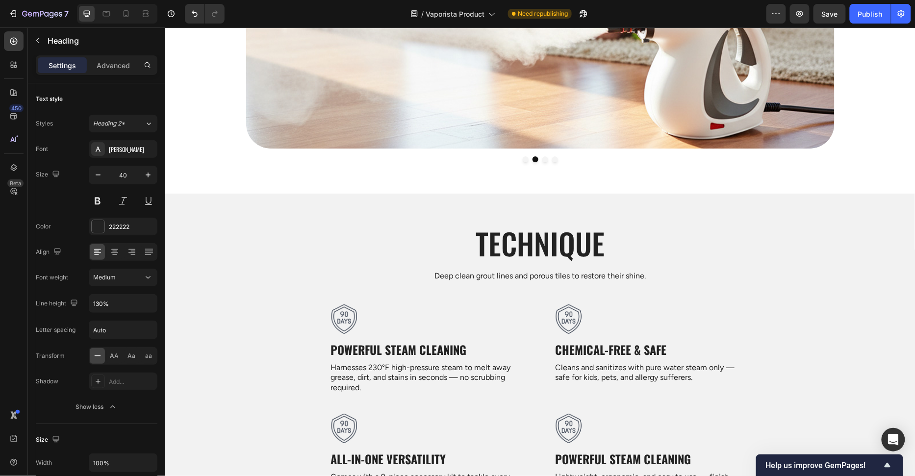
click strong "Child-Lock & Auto Shut-Off"
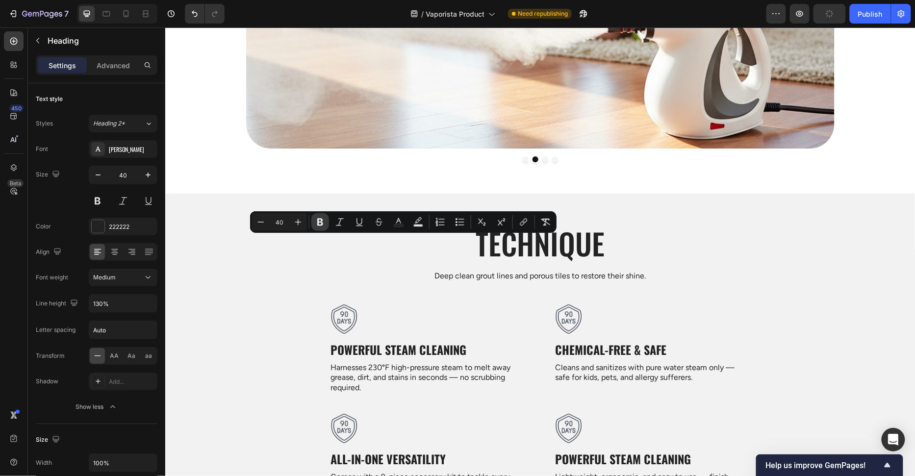
click icon "Editor contextual toolbar"
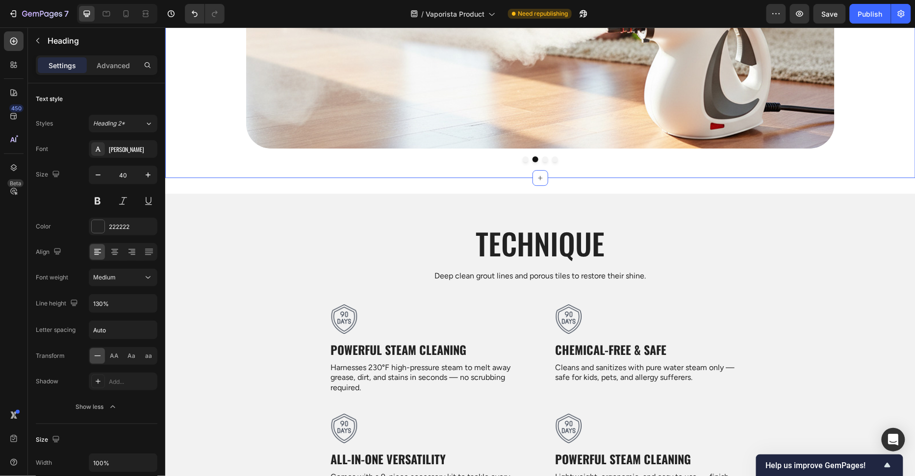
click div "High-Pressure Steam Nozzle Heading Delivers 230°F (110ºC) , steady-pressure ste…"
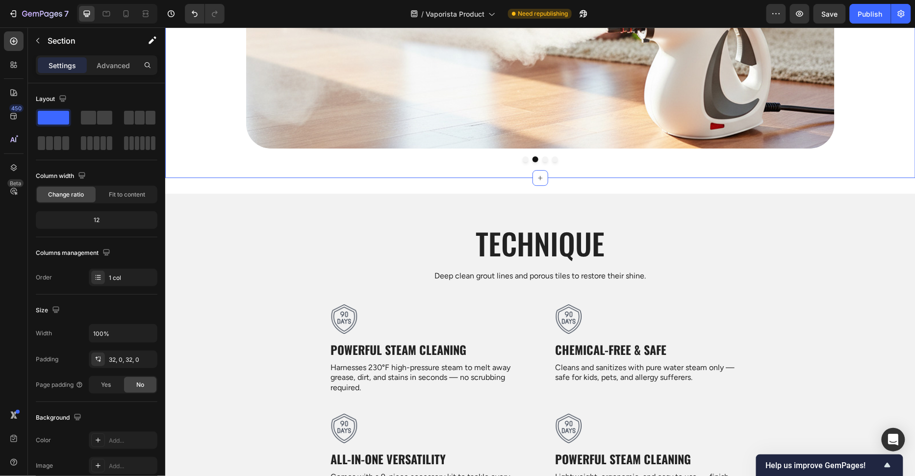
click p "Child-Lock & Auto Shut-Off"
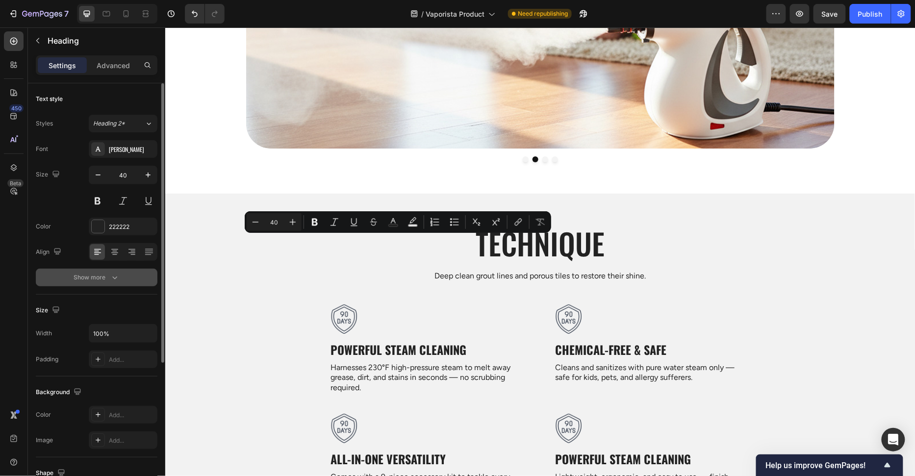
click icon "button"
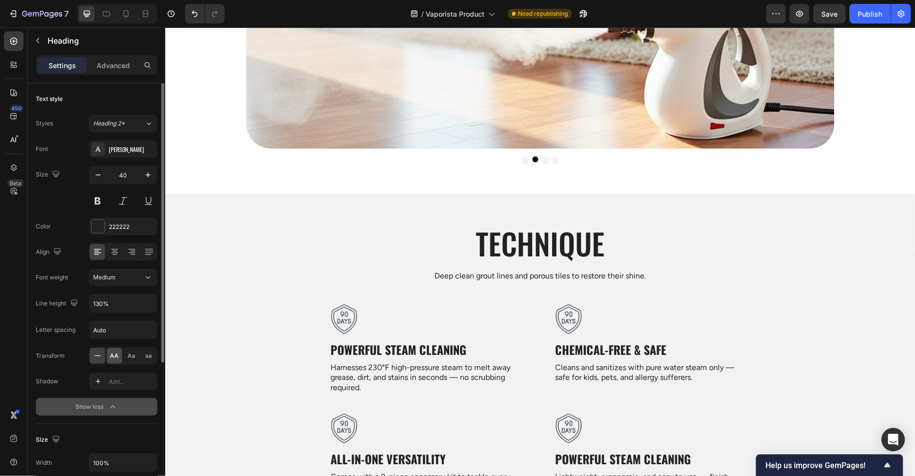
click div "AA"
click div "High-Pressure Steam Nozzle Heading Delivers 230°F (110ºC) , steady-pressure ste…"
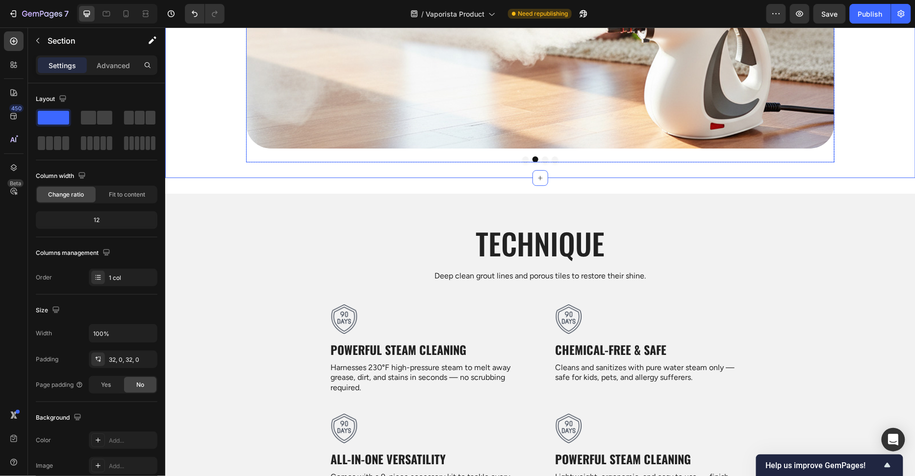
click button "Carousel Back Arrow"
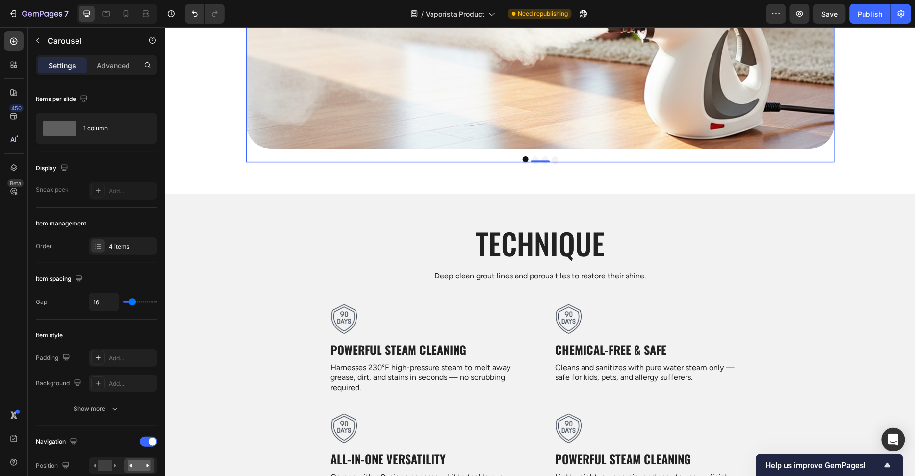
click strong "High-Pressure Steam Nozzle"
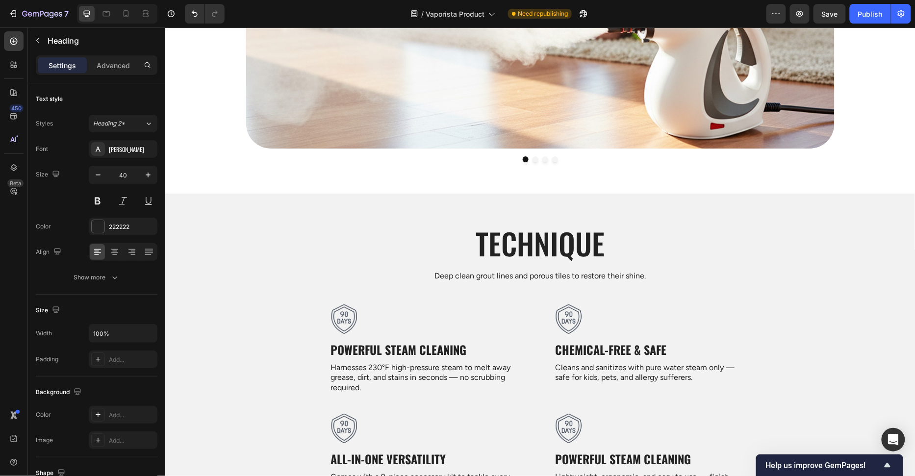
click strong "High-Pressure Steam Nozzle"
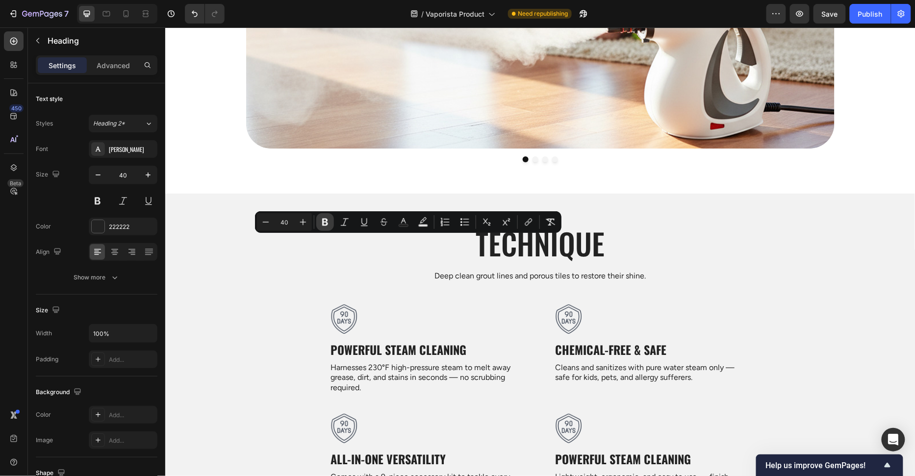
click icon "Editor contextual toolbar"
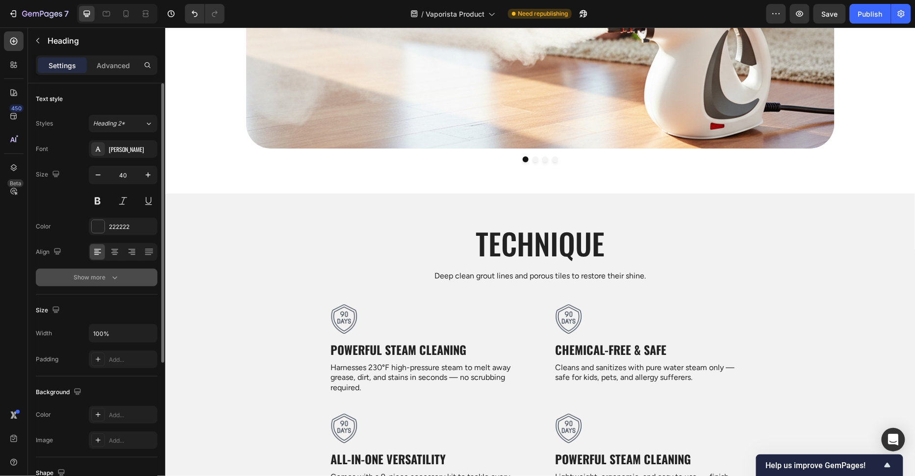
click icon "button"
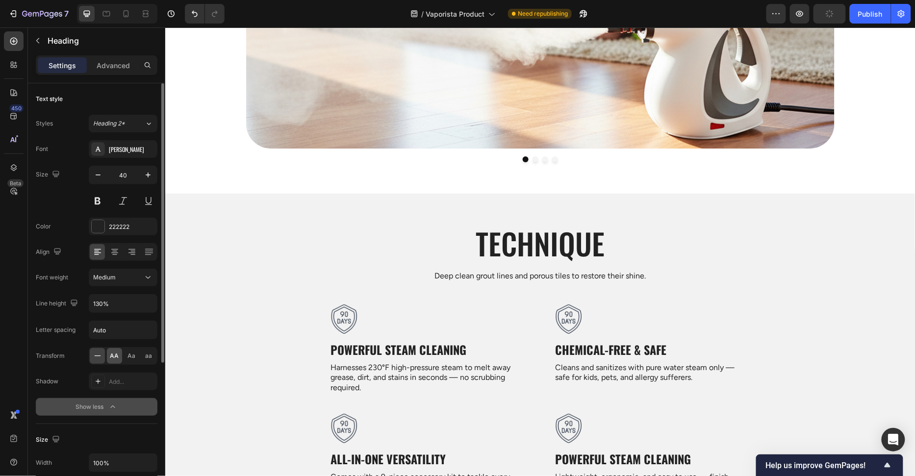
click div "AA"
click div "High-Pressure Steam Nozzle Heading 12 Delivers 230°F (110ºC) , steady-pressure …"
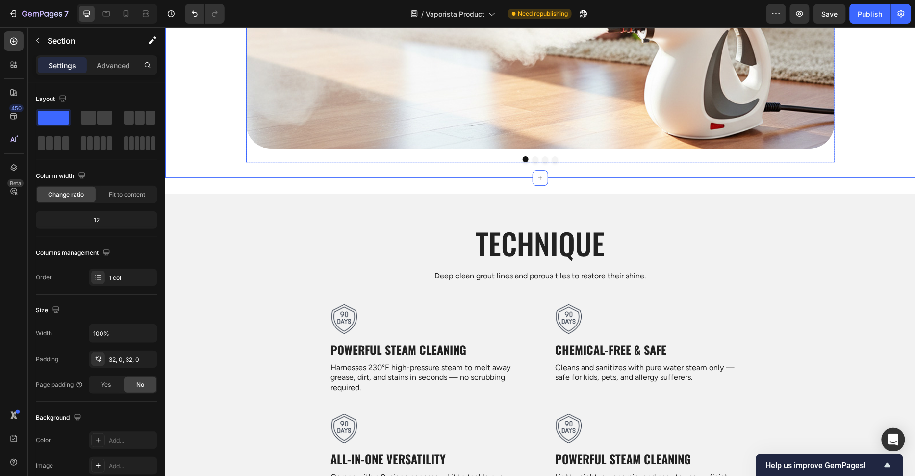
click icon "Carousel Next Arrow"
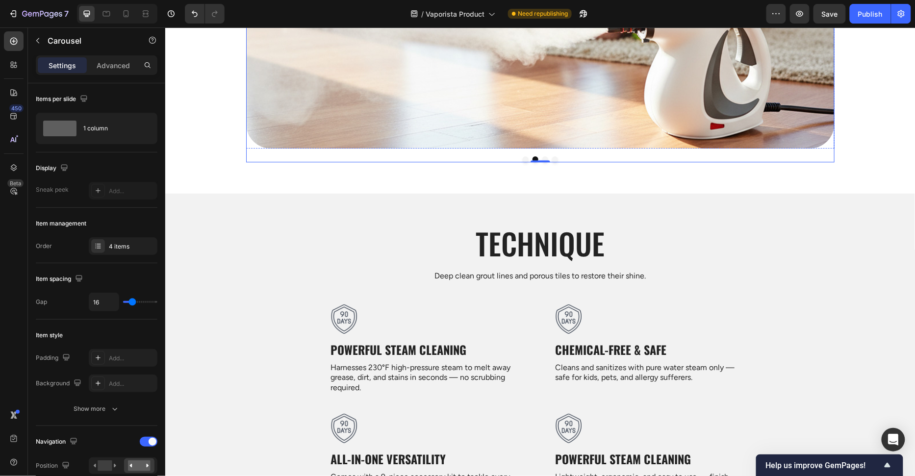
click div "Background Image"
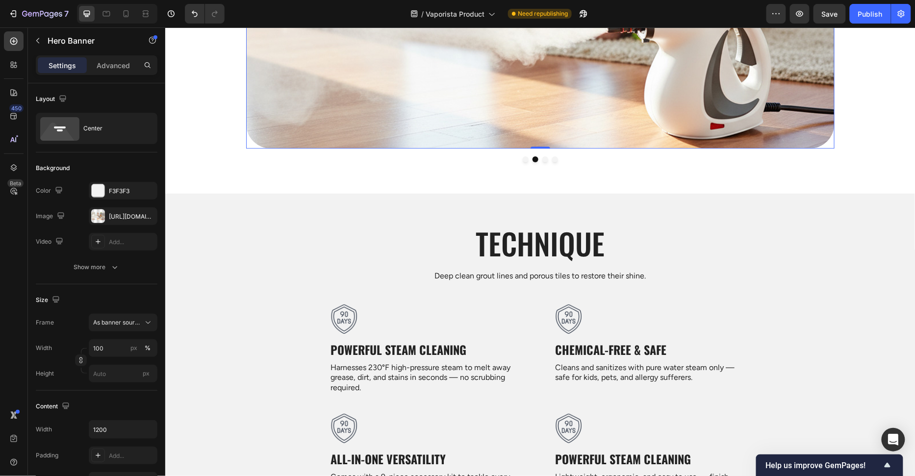
click icon
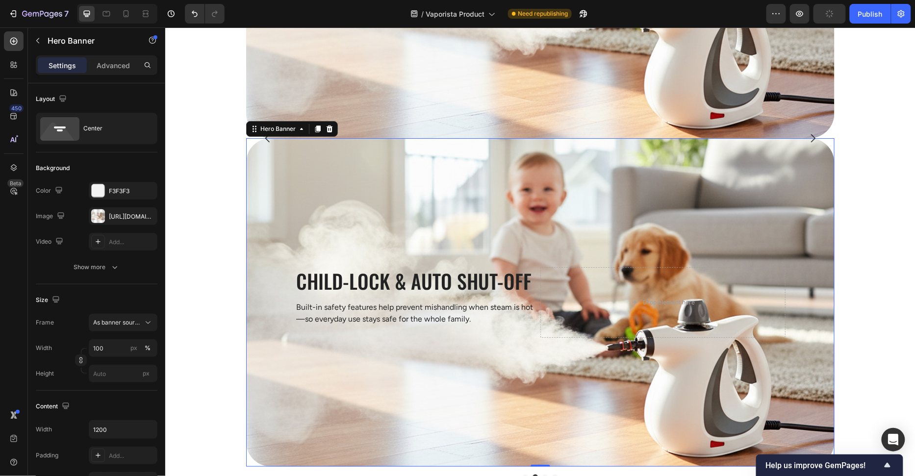
scroll to position [1426, 0]
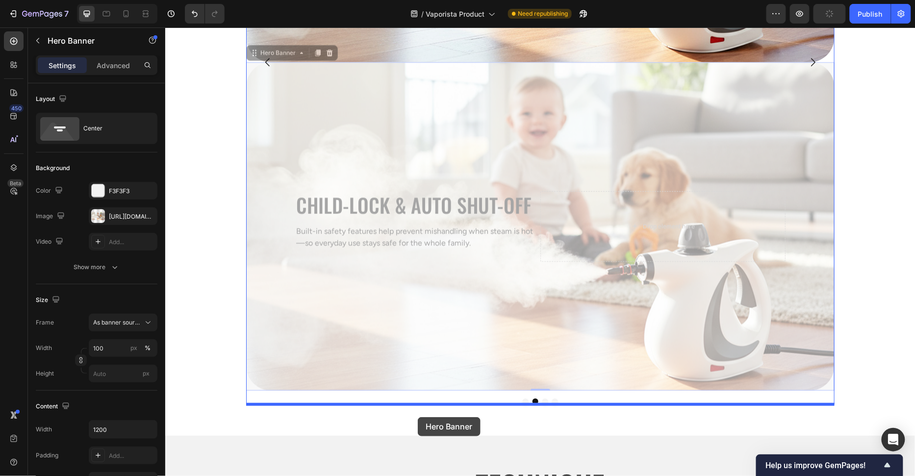
drag, startPoint x: 249, startPoint y: 51, endPoint x: 252, endPoint y: 390, distance: 338.2
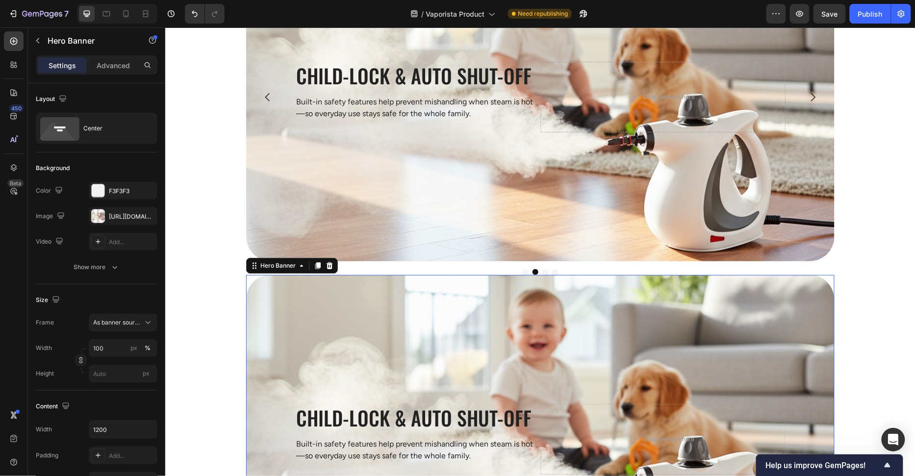
scroll to position [1040, 0]
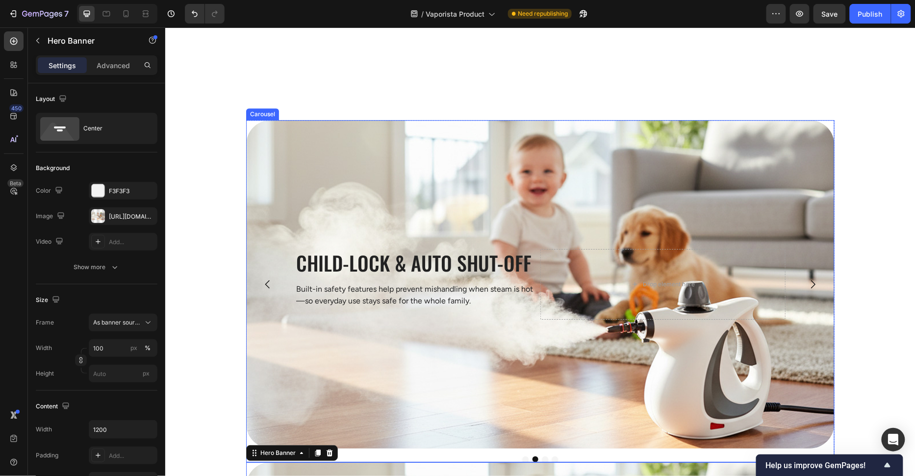
click icon "Carousel Next Arrow"
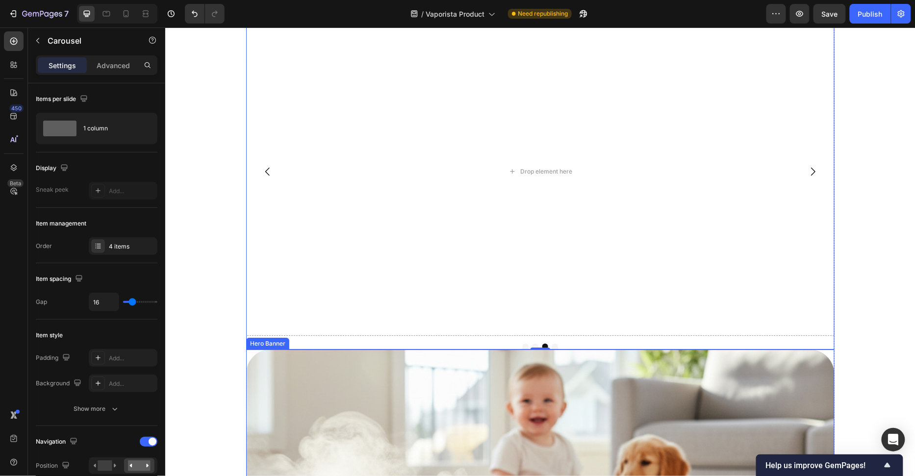
scroll to position [1152, 0]
click div "Background Image"
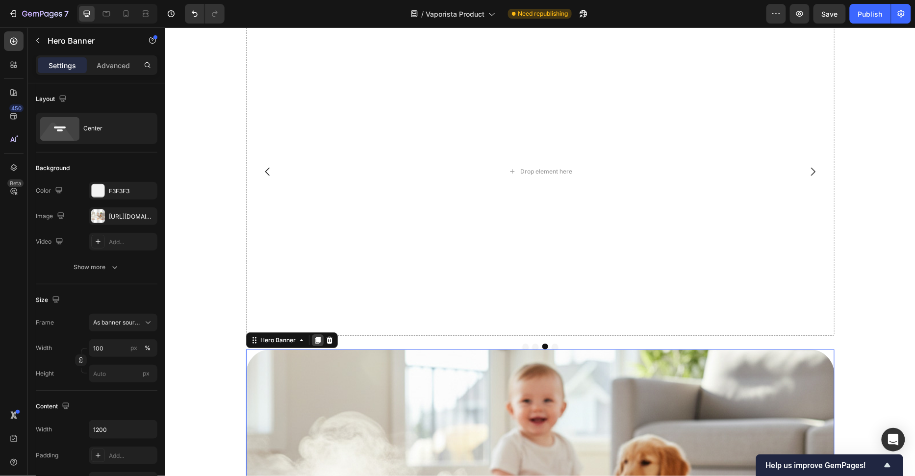
click icon
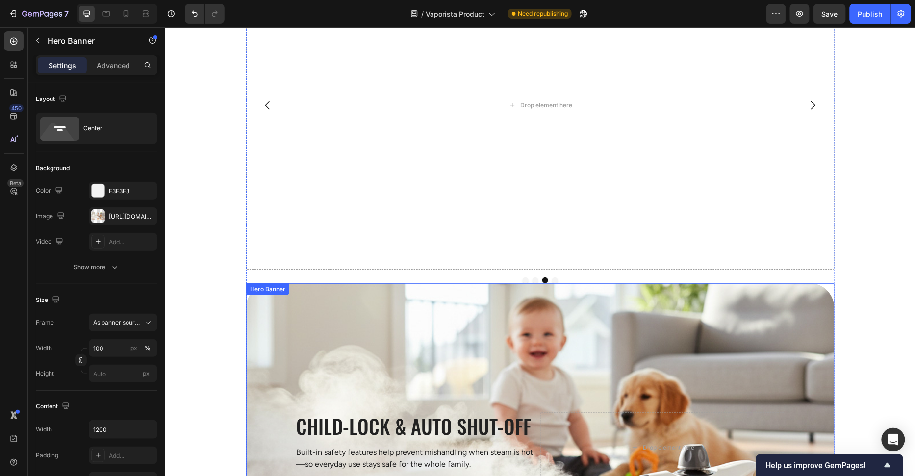
scroll to position [1197, 0]
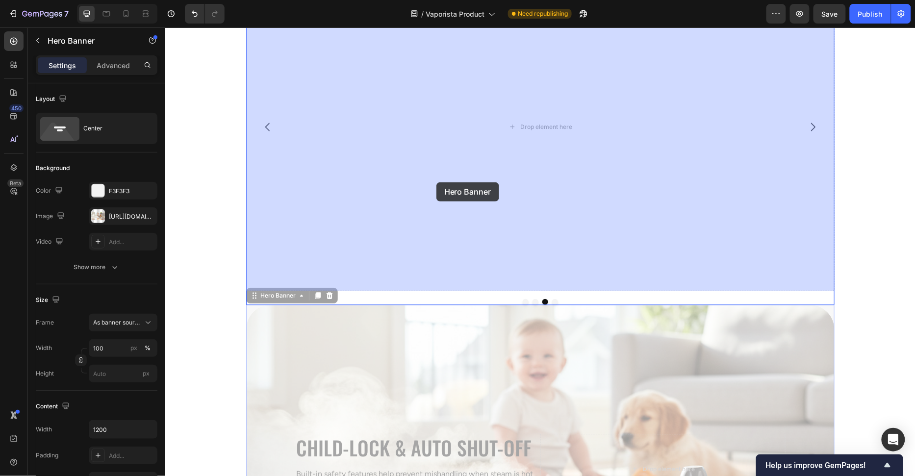
drag, startPoint x: 267, startPoint y: 234, endPoint x: 271, endPoint y: 155, distance: 79.5
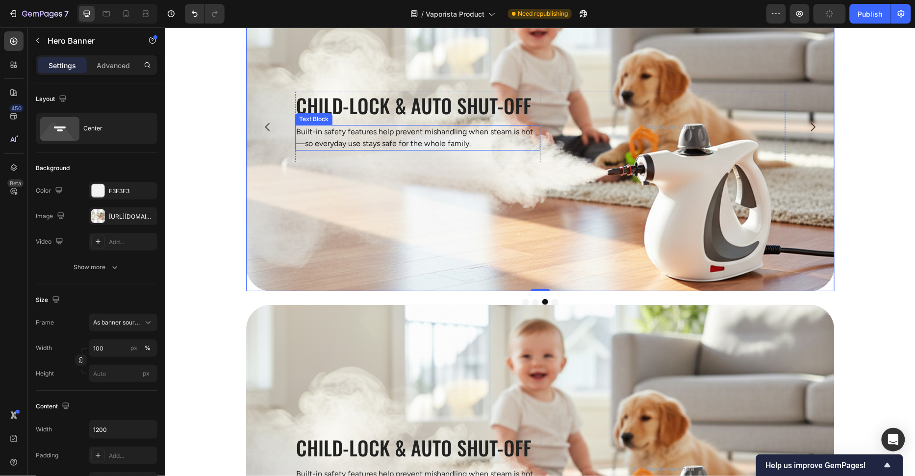
scroll to position [1147, 0]
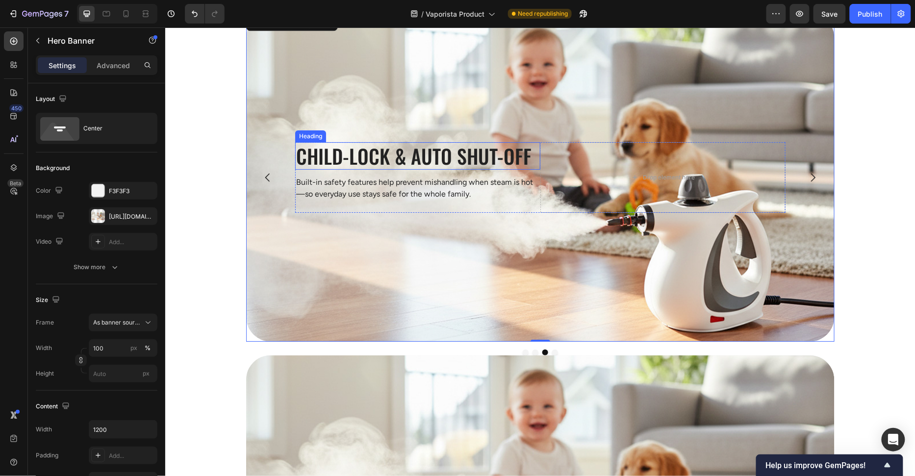
click h2 "Child-Lock & Auto Shut-Off"
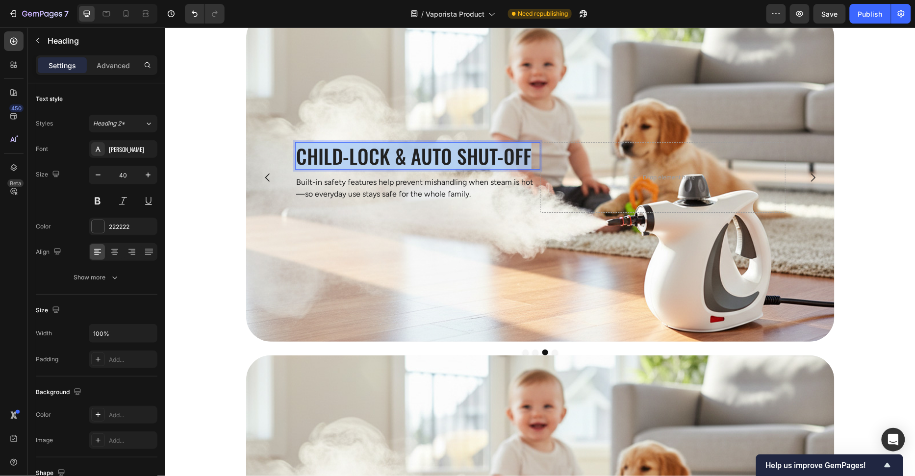
click p "Child-Lock & Auto Shut-Off"
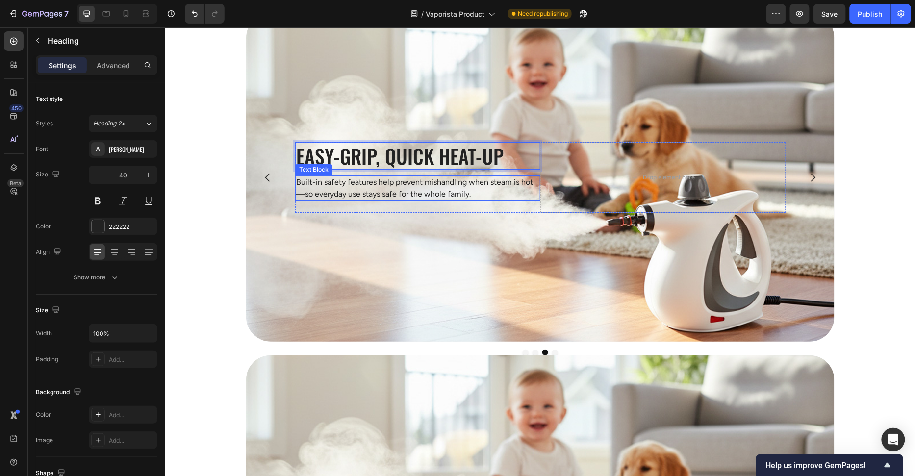
click p "Built-in safety features help prevent mishandling when steam is hot—so everyday…"
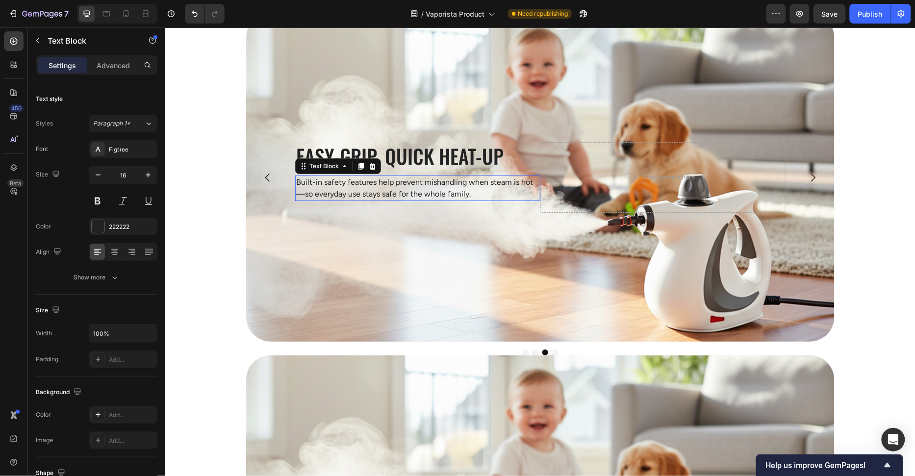
click p "Built-in safety features help prevent mishandling when steam is hot—so everyday…"
click div "Background Image"
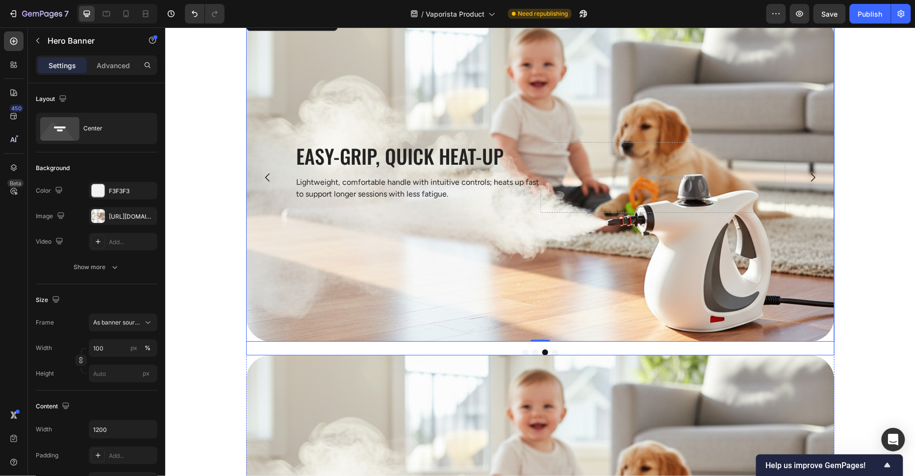
click icon "Carousel Next Arrow"
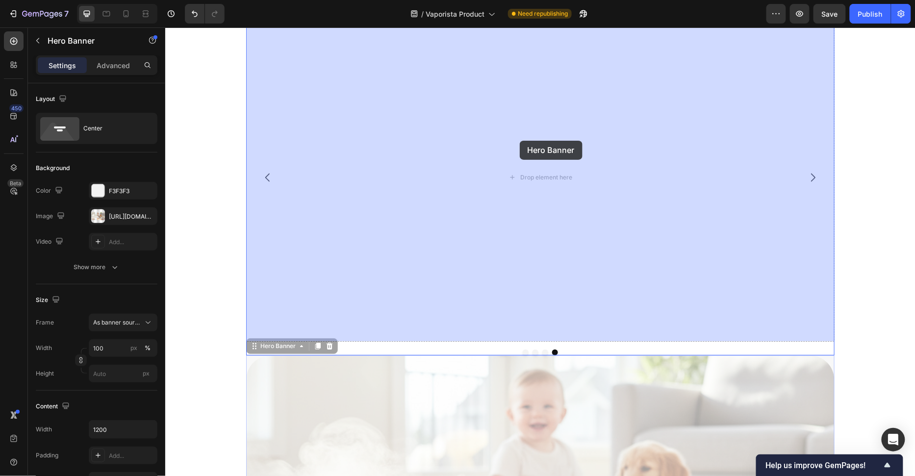
drag, startPoint x: 352, startPoint y: 263, endPoint x: 362, endPoint y: 9, distance: 254.1
